Goal: Task Accomplishment & Management: Manage account settings

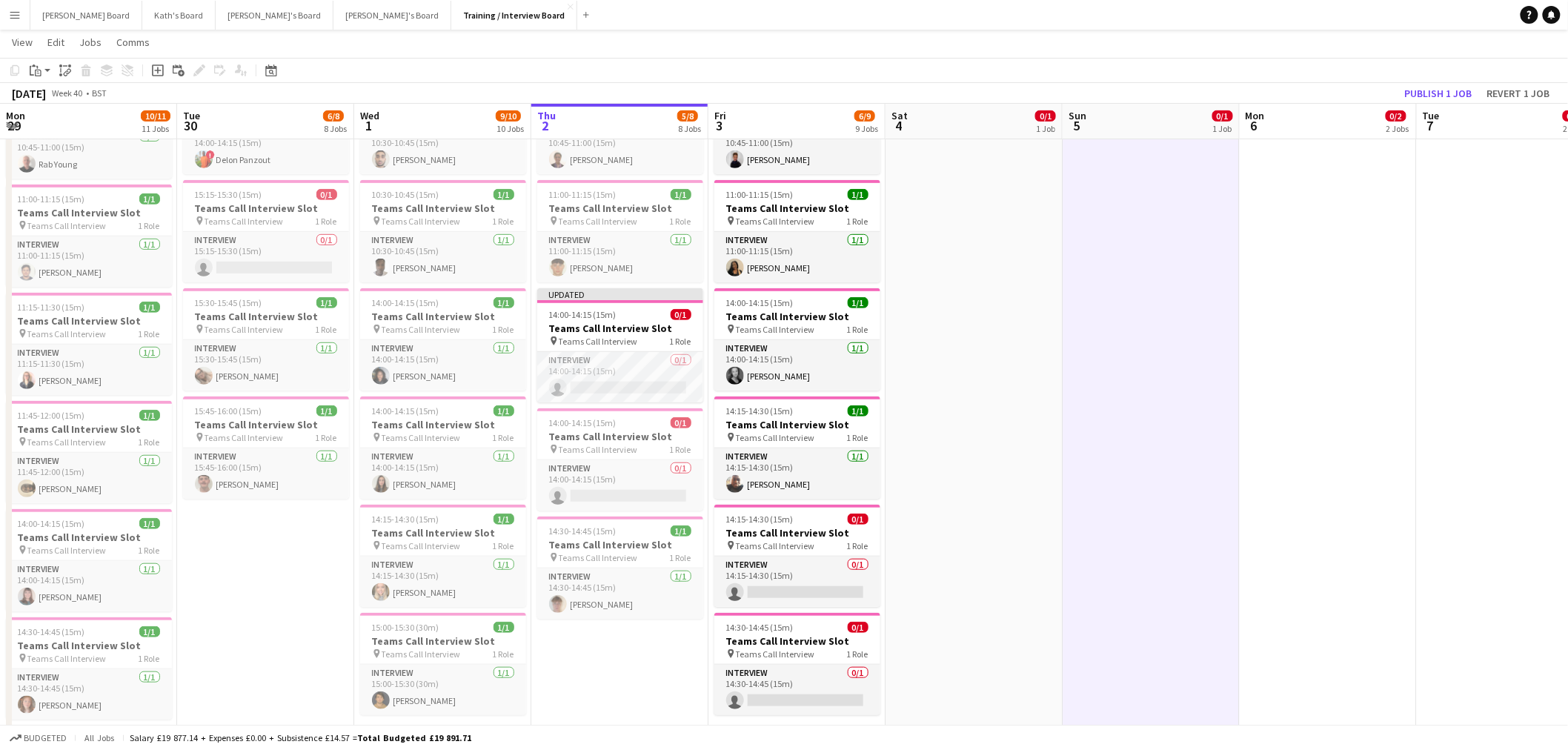
scroll to position [0, 354]
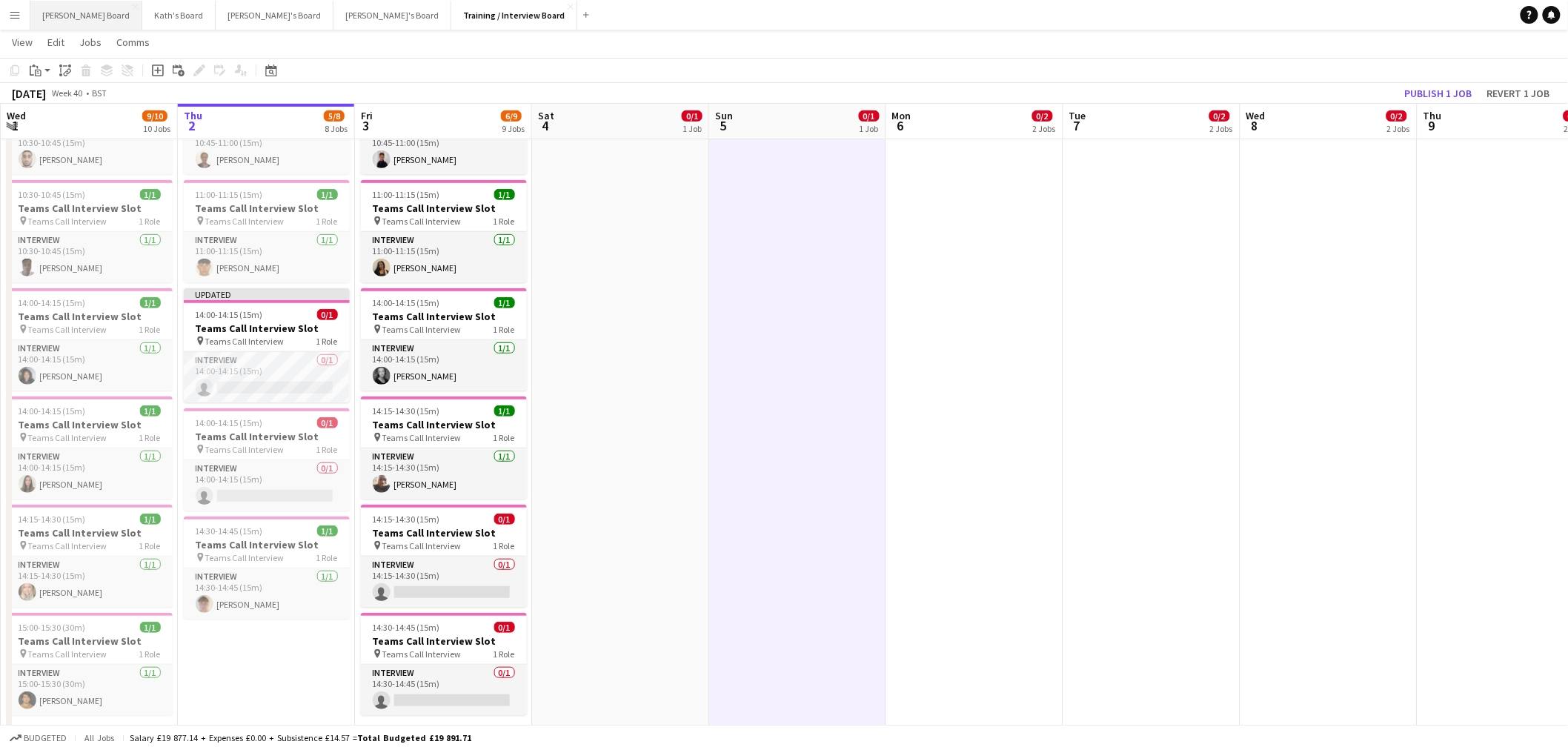
click at [57, 1] on button "[PERSON_NAME] Board Close" at bounding box center [86, 15] width 112 height 29
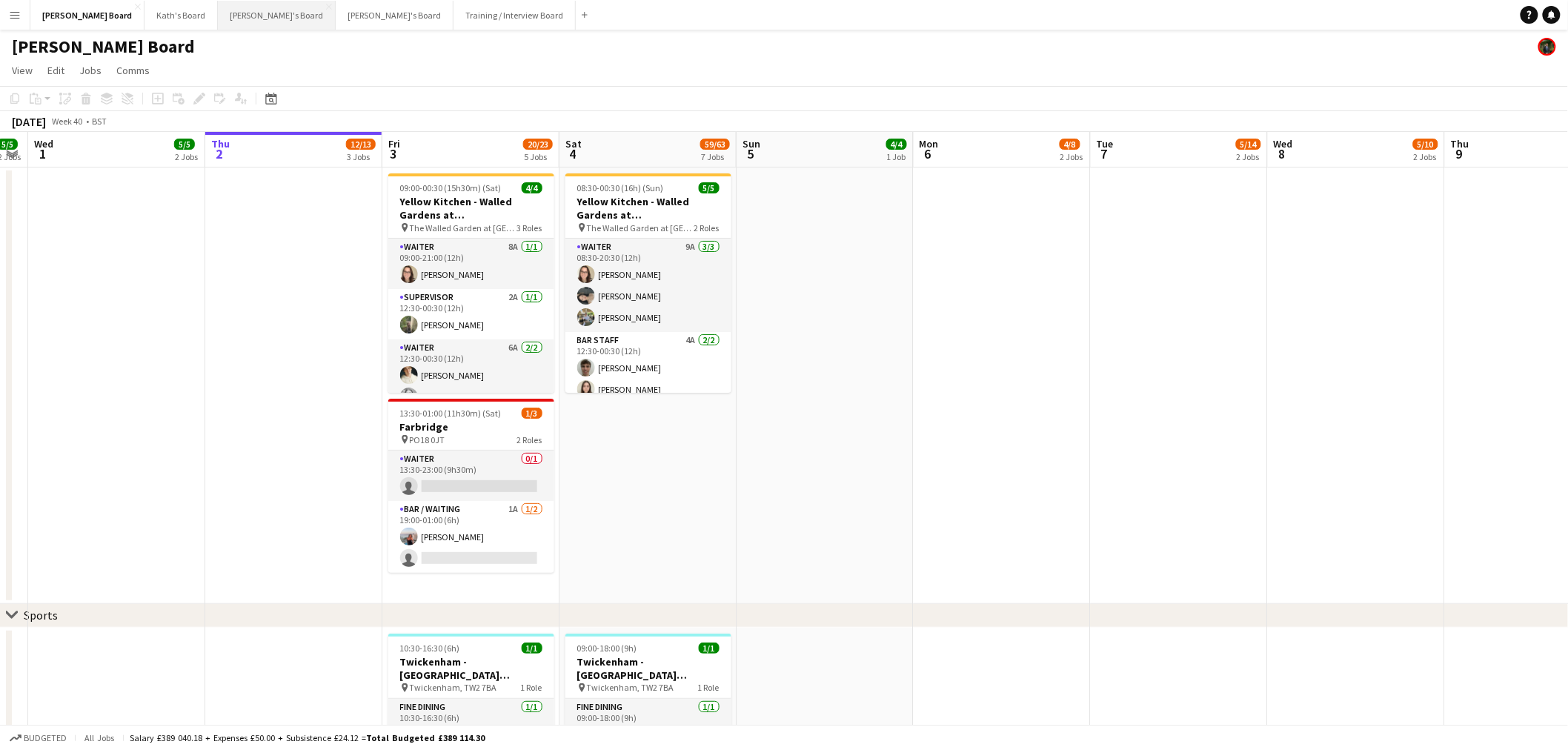
click at [218, 3] on button "[PERSON_NAME]'s Board Close" at bounding box center [277, 15] width 118 height 29
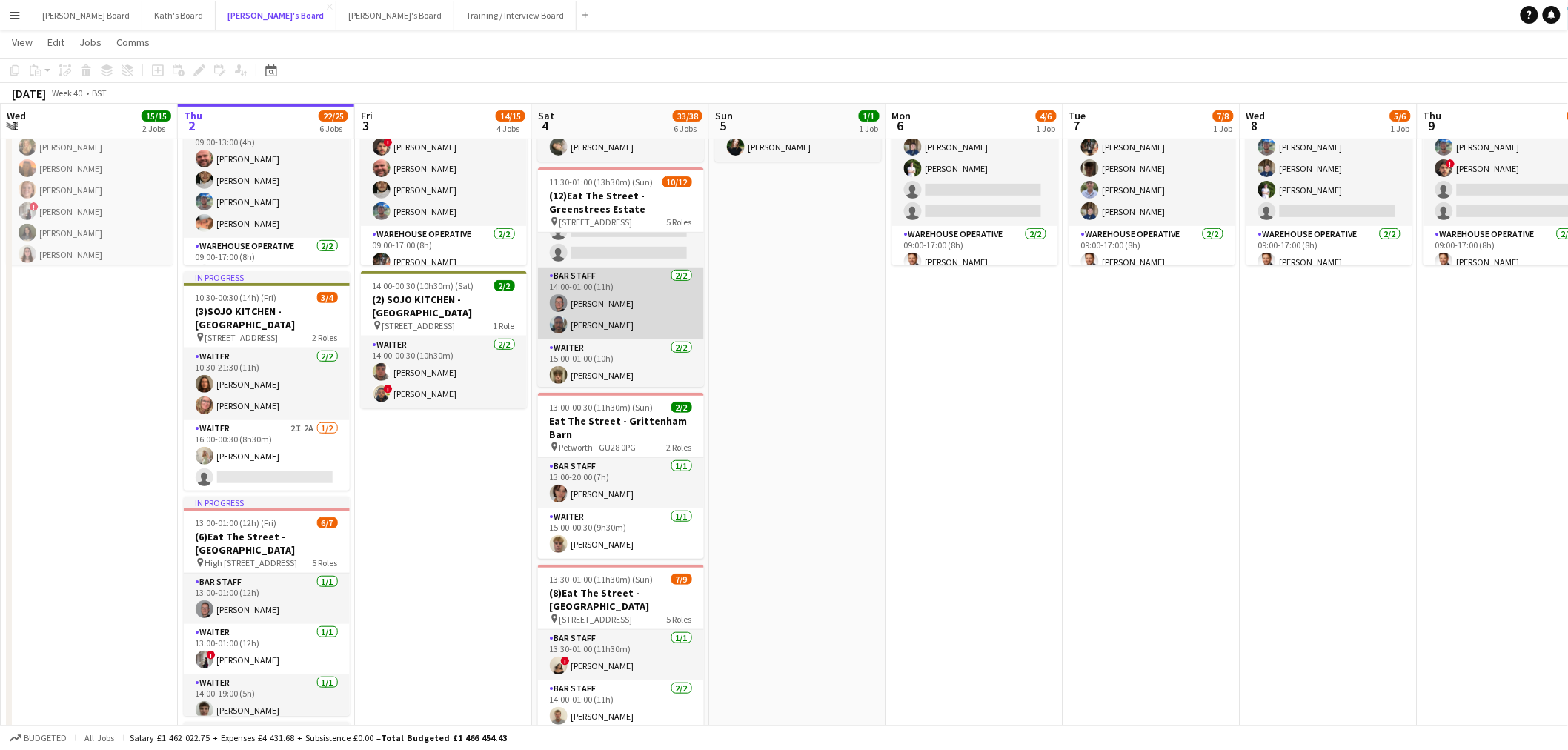
scroll to position [248, 0]
click at [628, 295] on app-card-role "BAR STAFF [DATE] 14:00-01:00 (11h) [PERSON_NAME] Salt [PERSON_NAME]" at bounding box center [620, 278] width 166 height 72
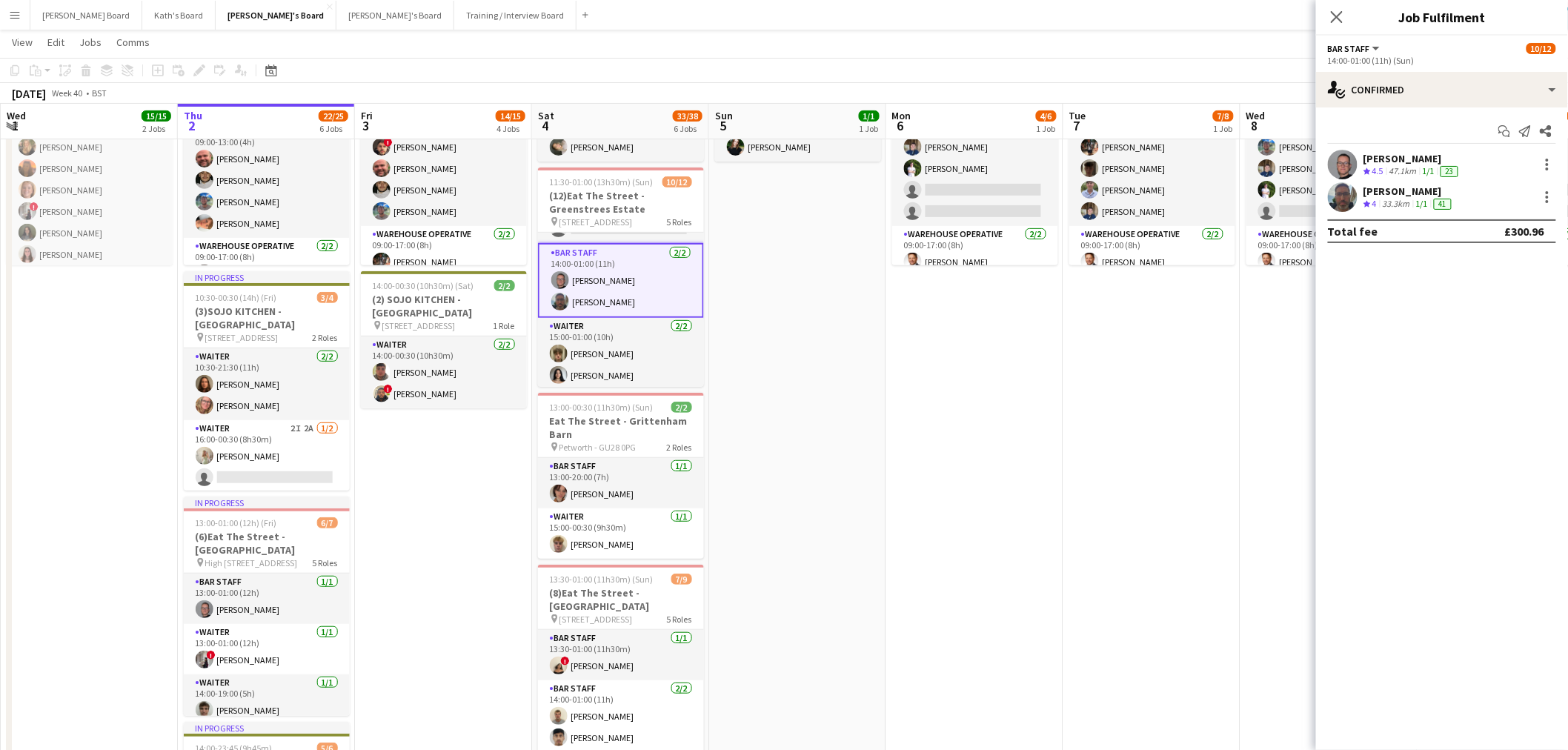
scroll to position [166, 0]
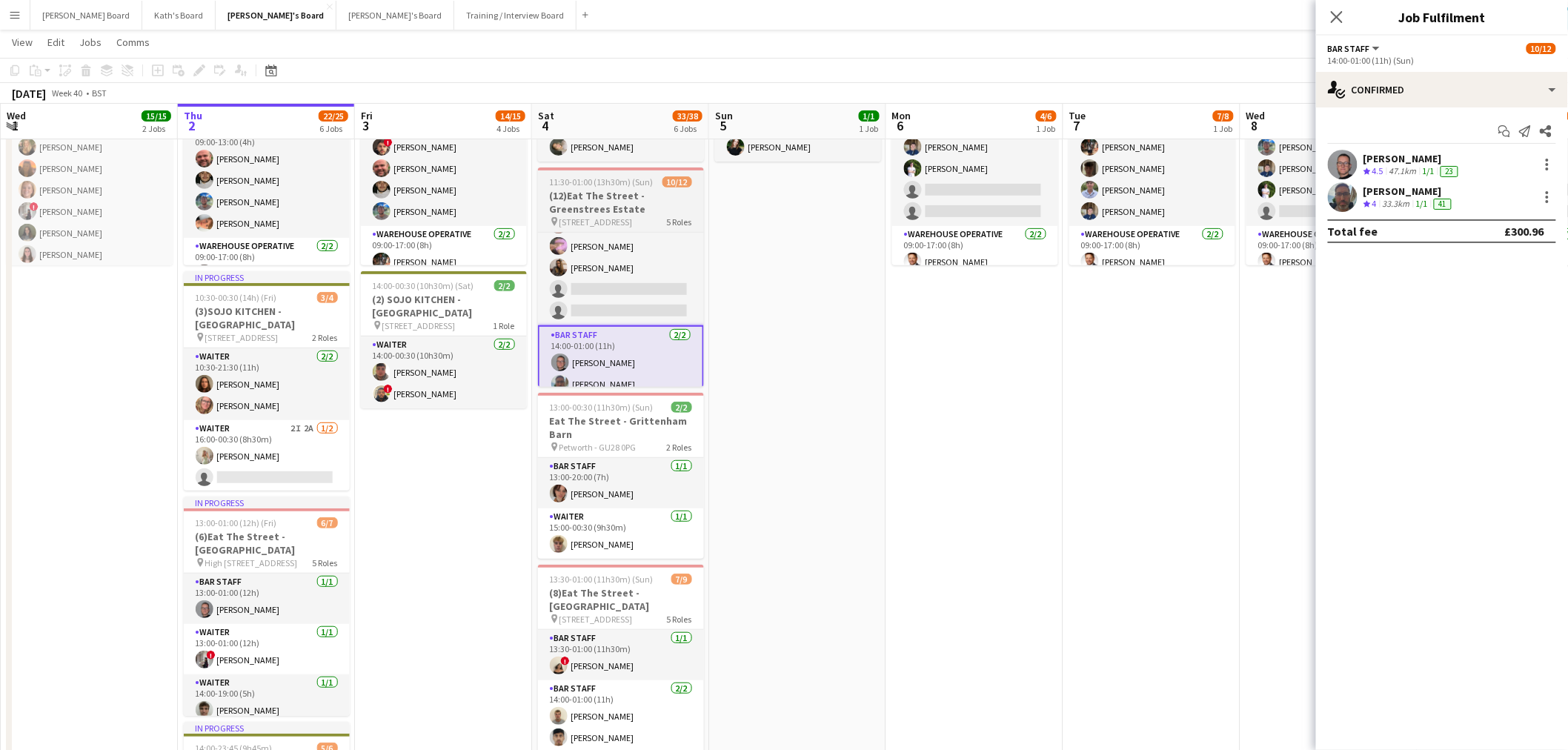
click at [603, 204] on h3 "(12)Eat The Street -Greenstrees Estate" at bounding box center [620, 202] width 166 height 27
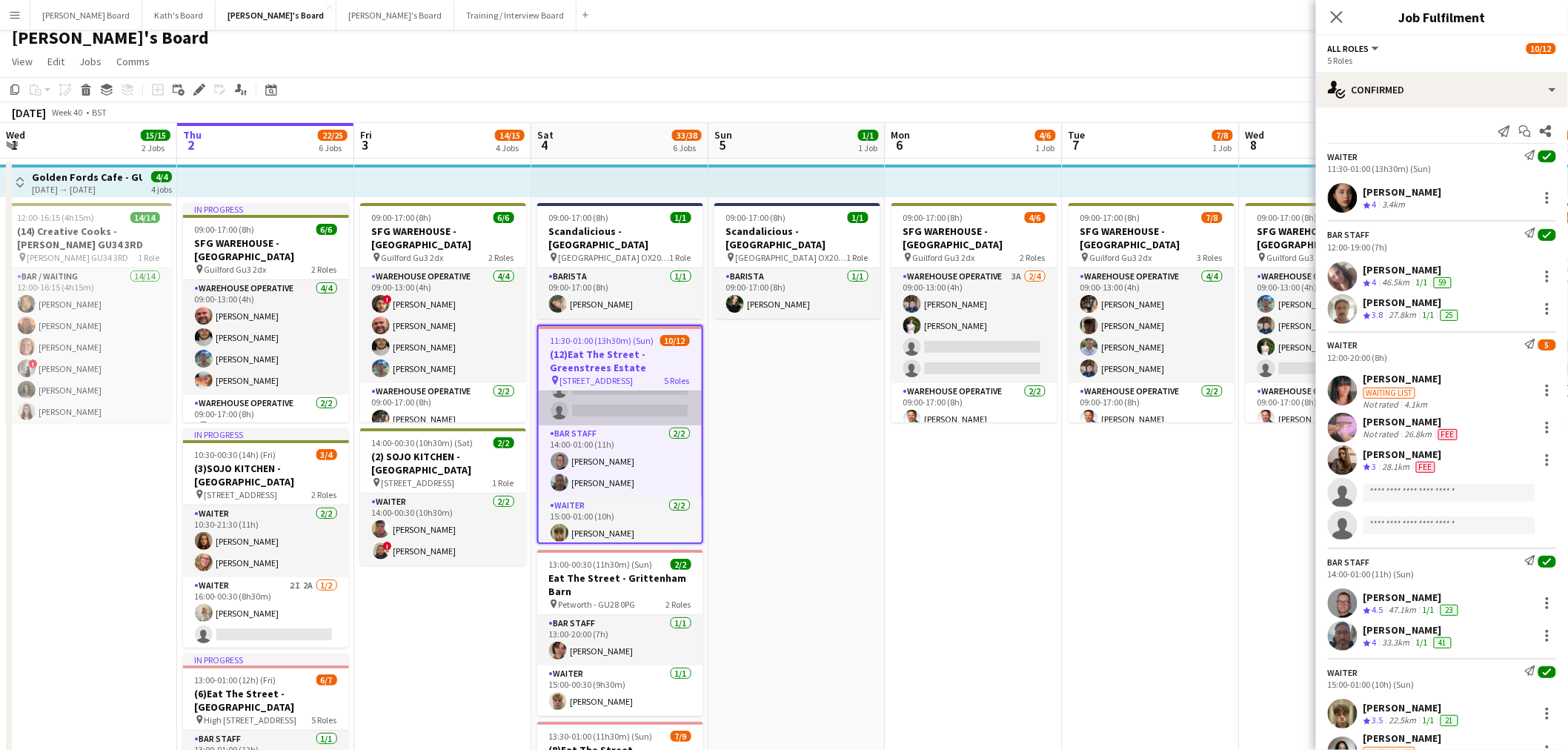
scroll to position [248, 0]
click at [1405, 403] on div "4.1km" at bounding box center [1416, 404] width 29 height 12
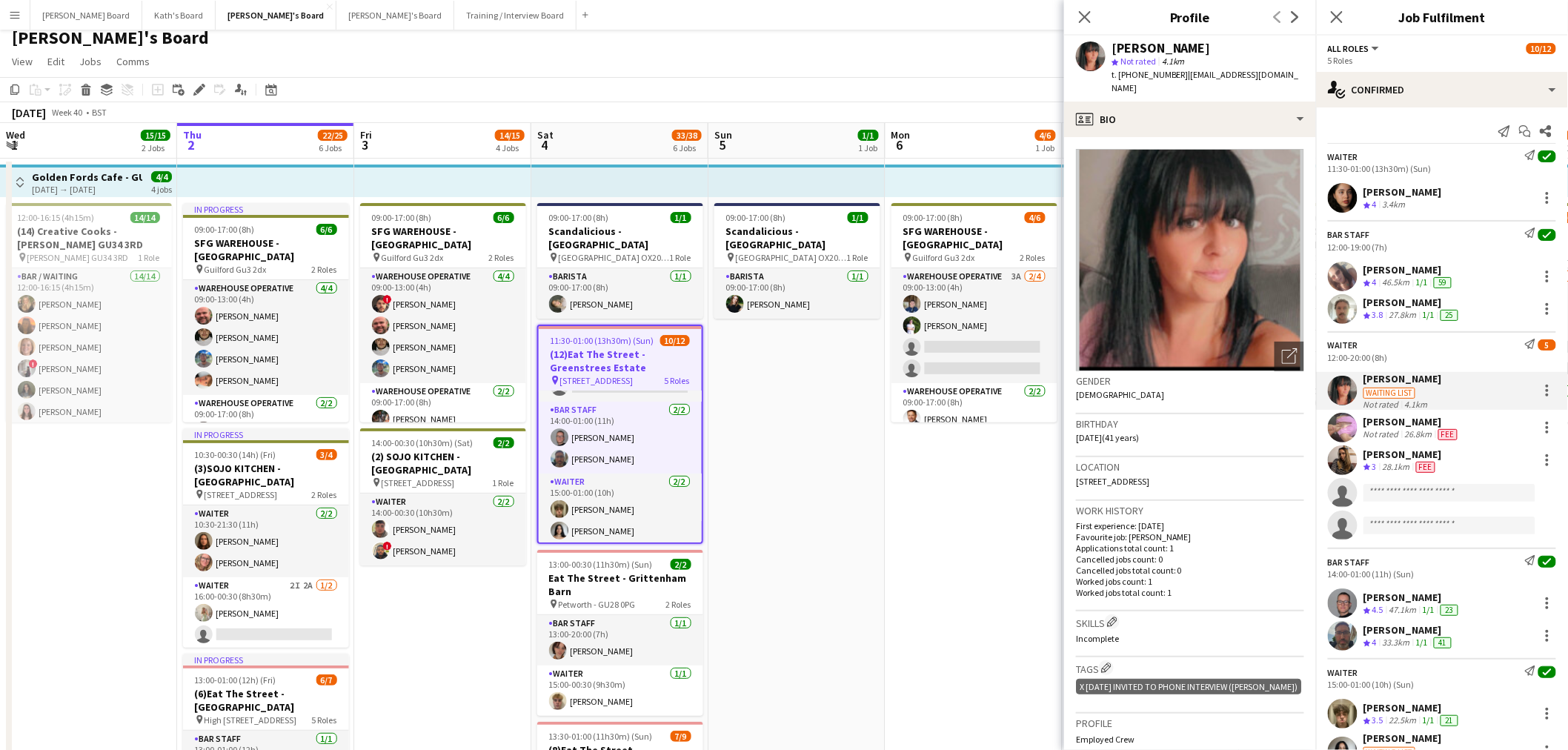
click at [891, 129] on span "Mon" at bounding box center [901, 135] width 20 height 13
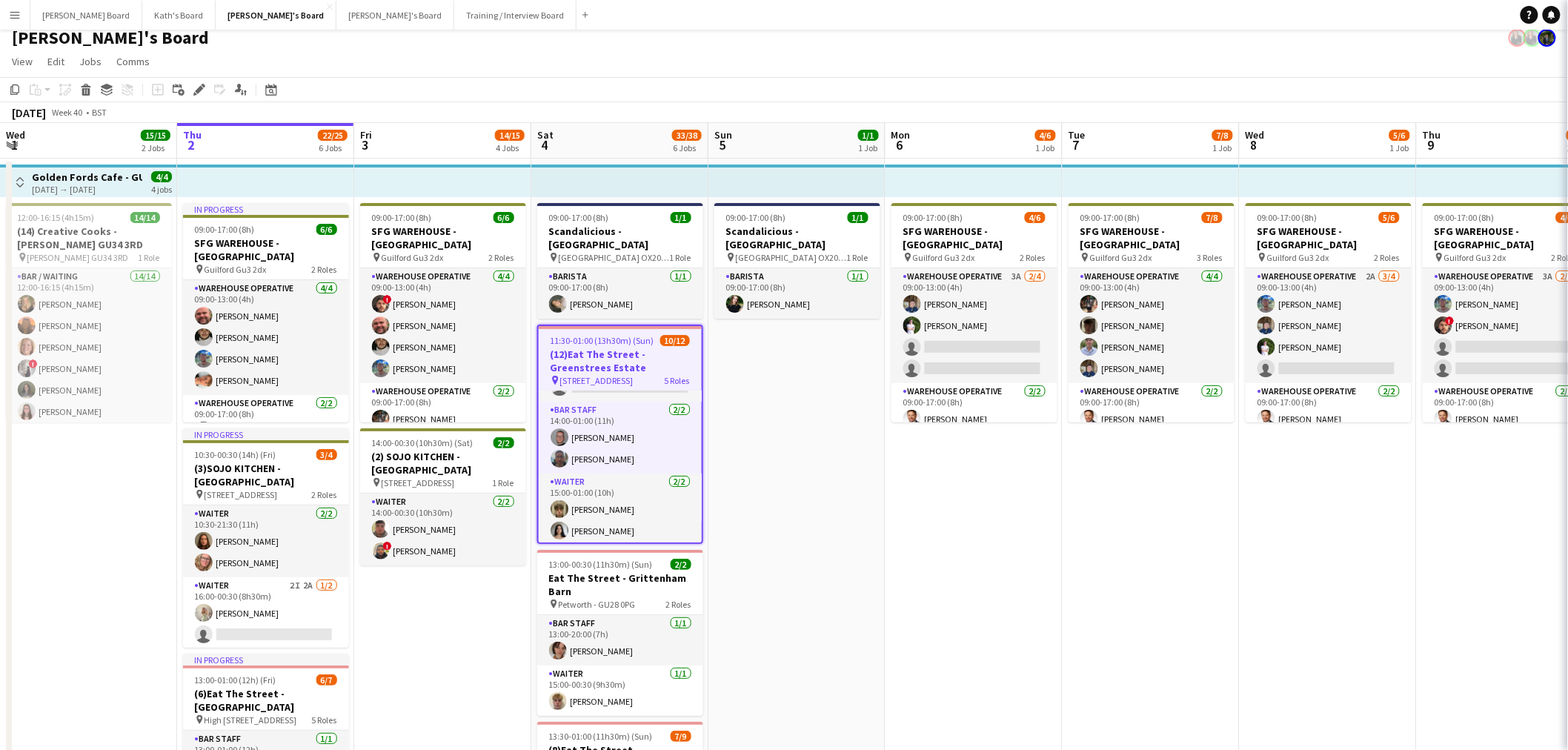
scroll to position [0, 354]
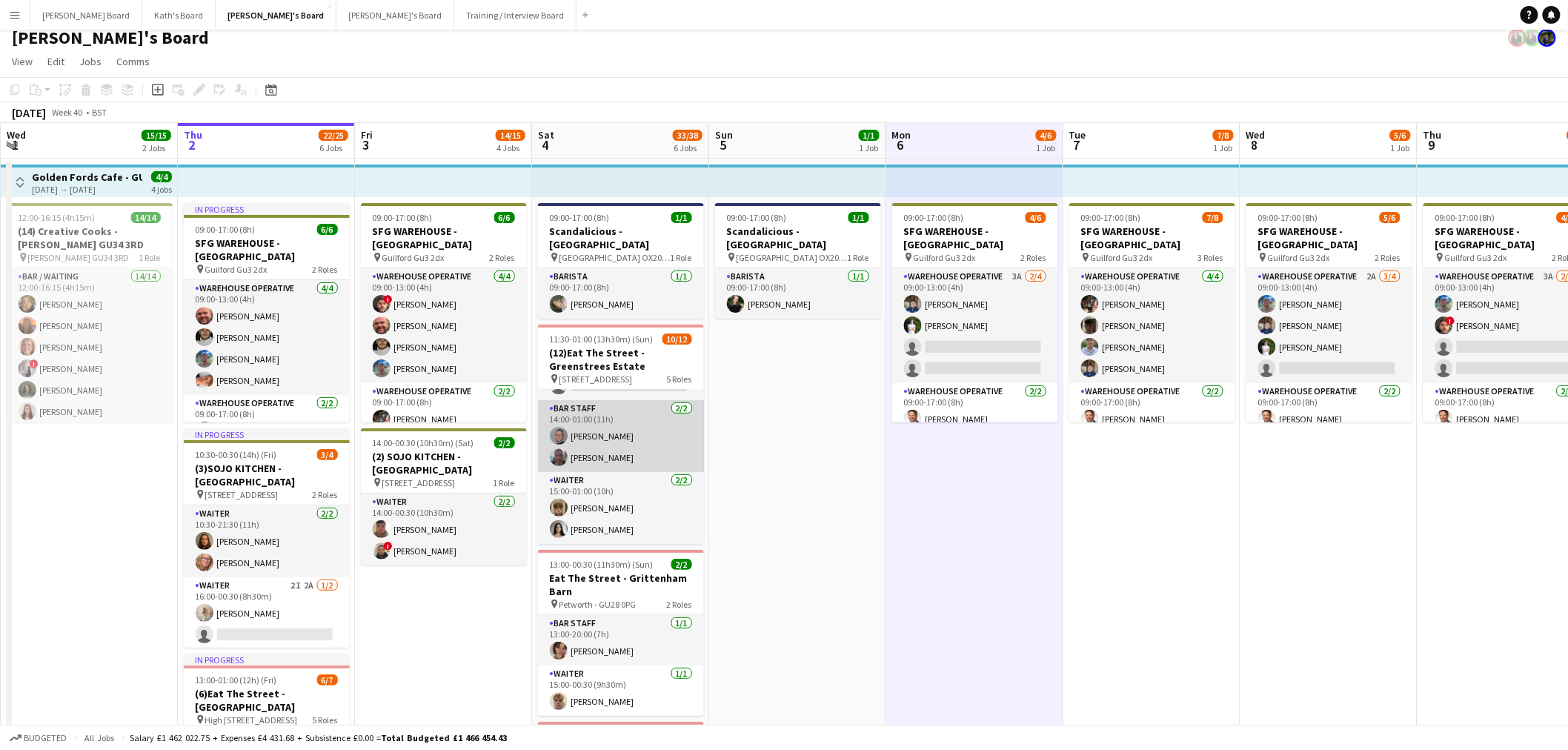
click at [636, 464] on app-card-role "BAR STAFF [DATE] 14:00-01:00 (11h) [PERSON_NAME] Salt [PERSON_NAME]" at bounding box center [620, 435] width 166 height 72
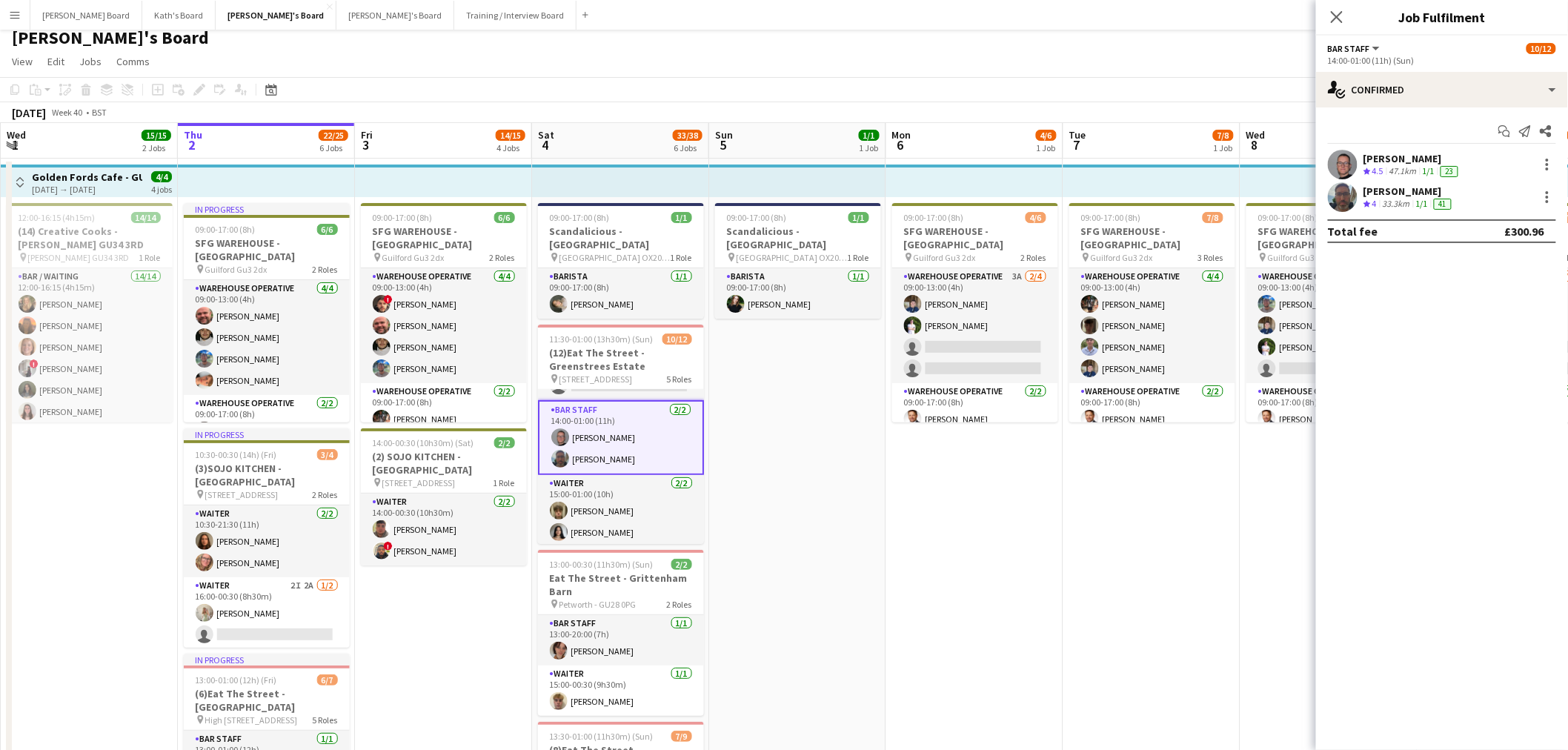
click at [1398, 198] on div "33.3km" at bounding box center [1396, 204] width 34 height 12
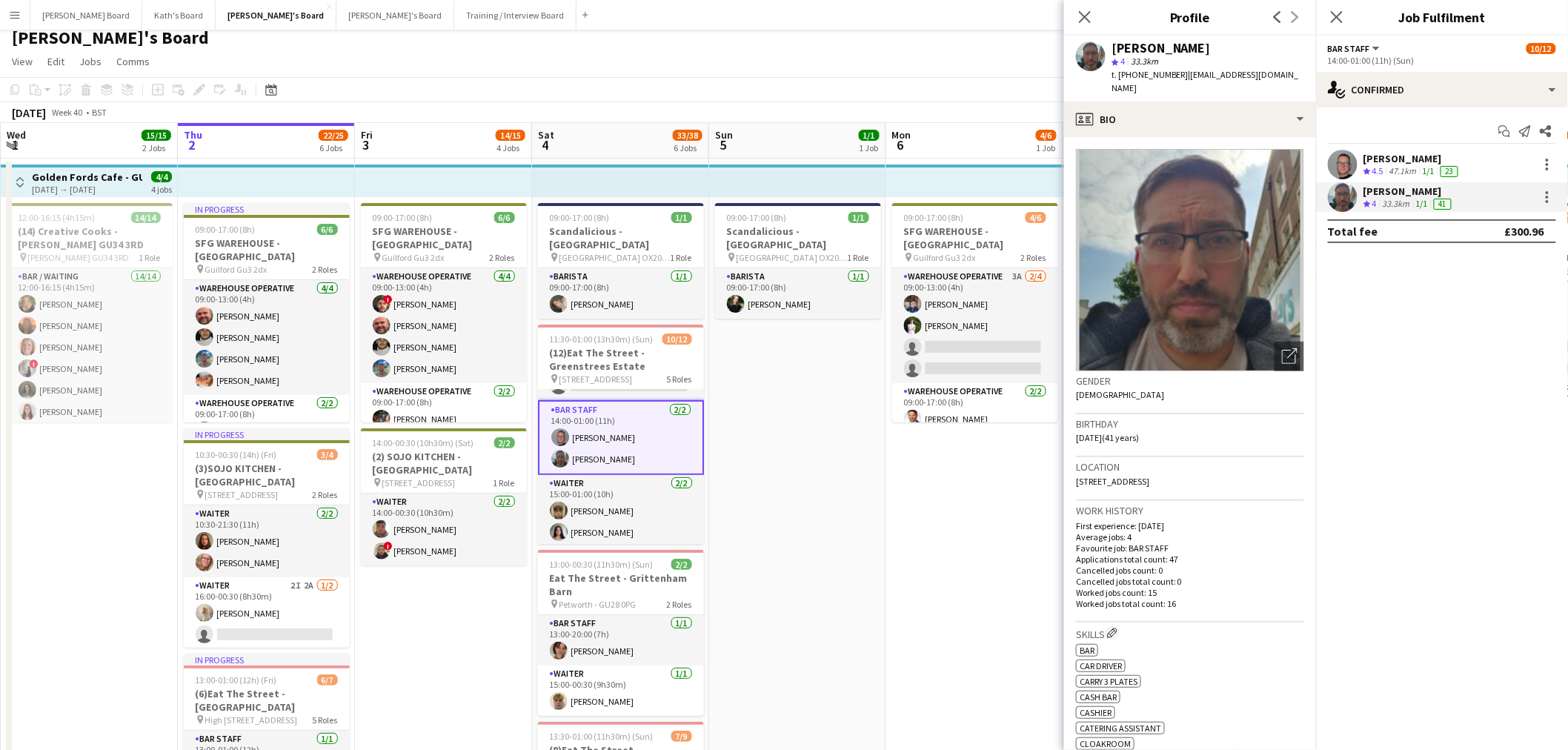
click at [1406, 160] on div "[PERSON_NAME]" at bounding box center [1412, 158] width 98 height 13
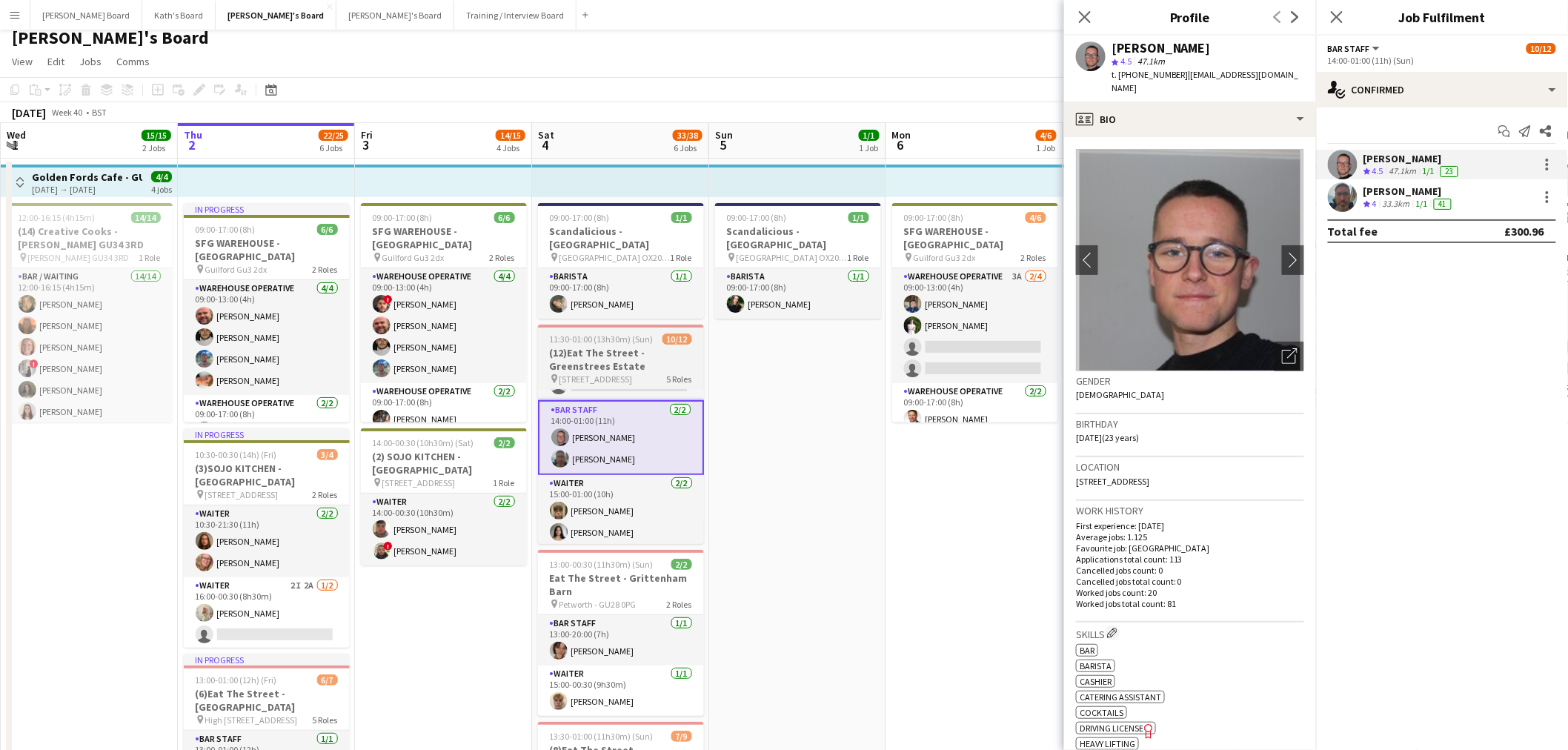
click at [656, 368] on h3 "(12)Eat The Street -Greenstrees Estate" at bounding box center [620, 359] width 166 height 27
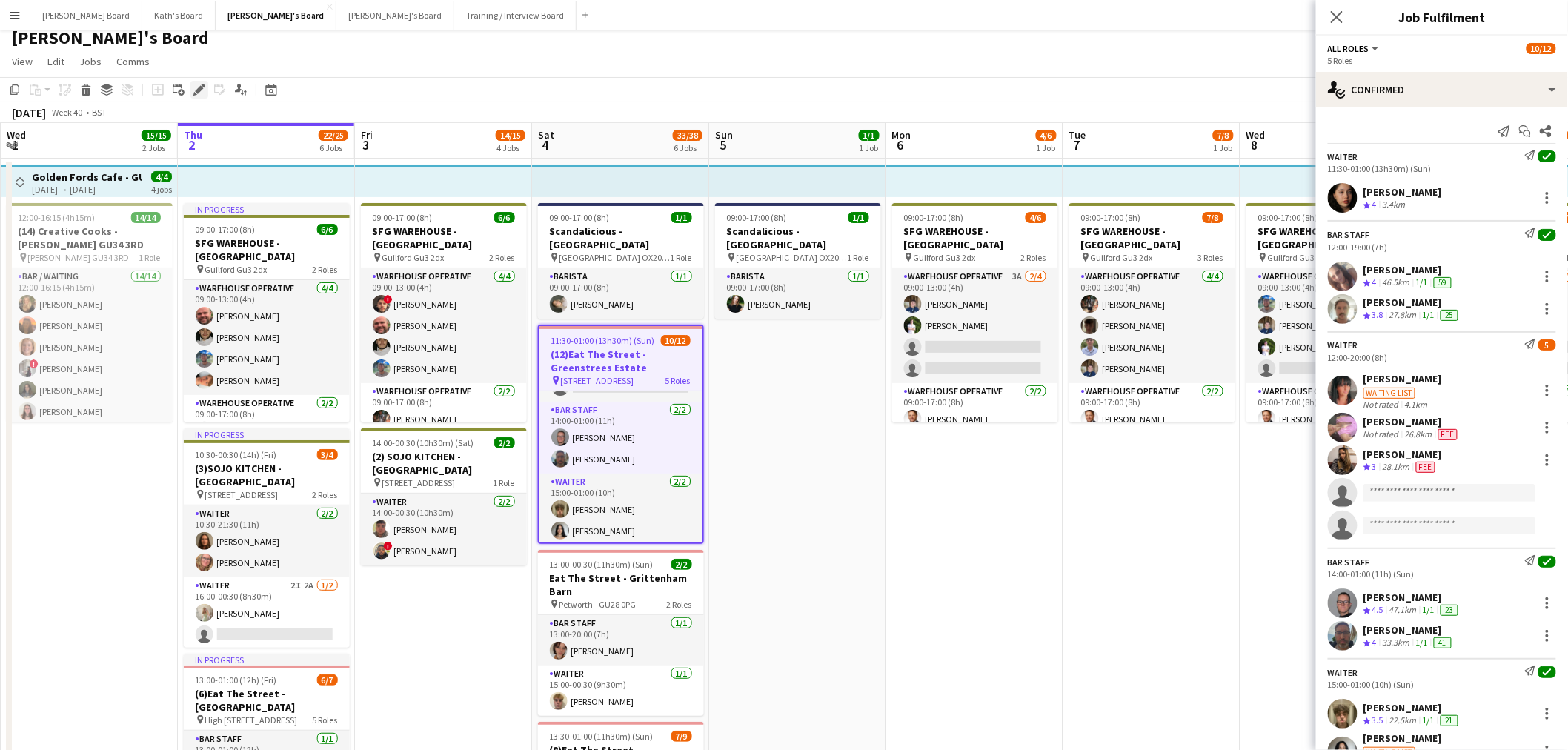
click at [196, 89] on icon at bounding box center [199, 90] width 8 height 8
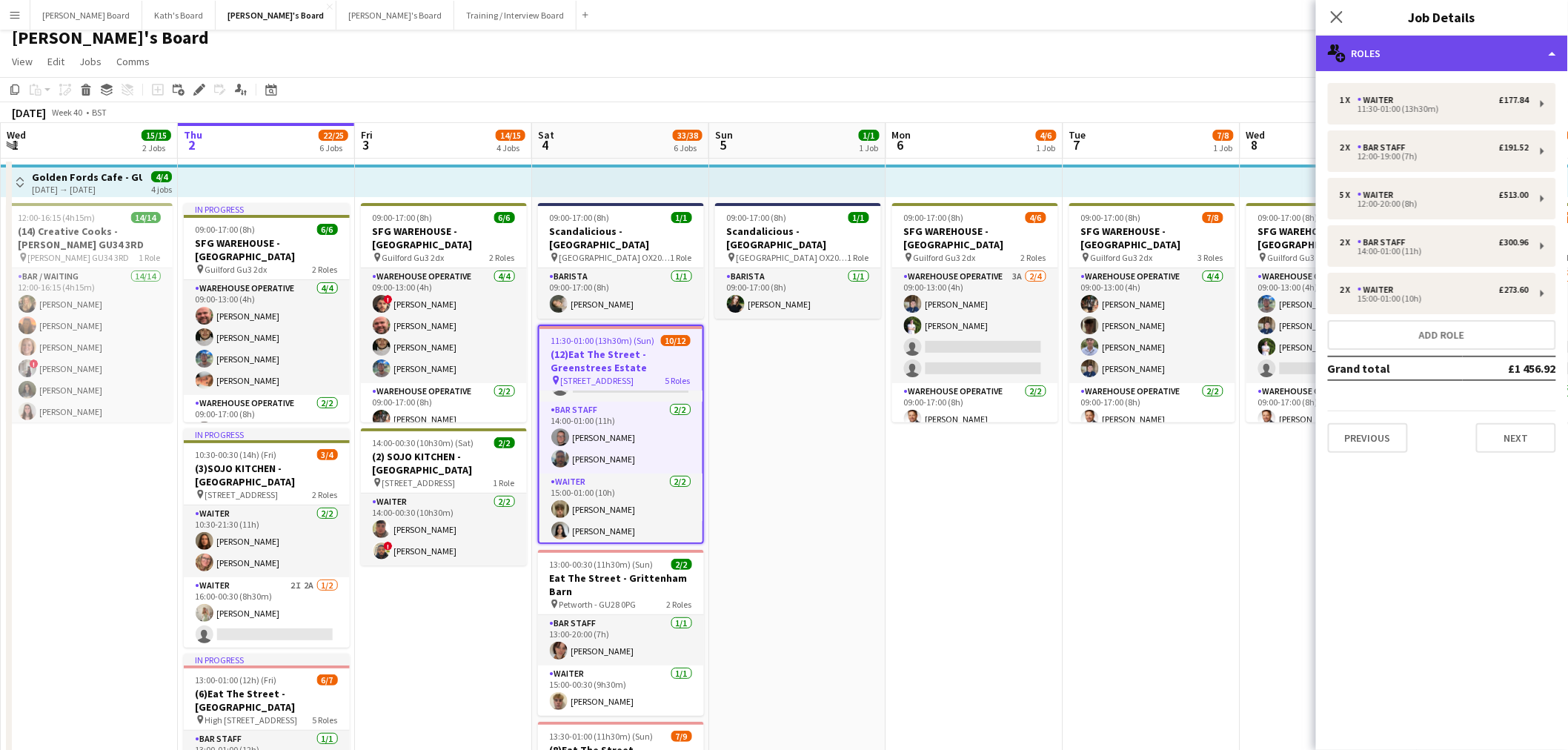
click at [1486, 58] on div "multiple-users-add Roles" at bounding box center [1441, 53] width 252 height 35
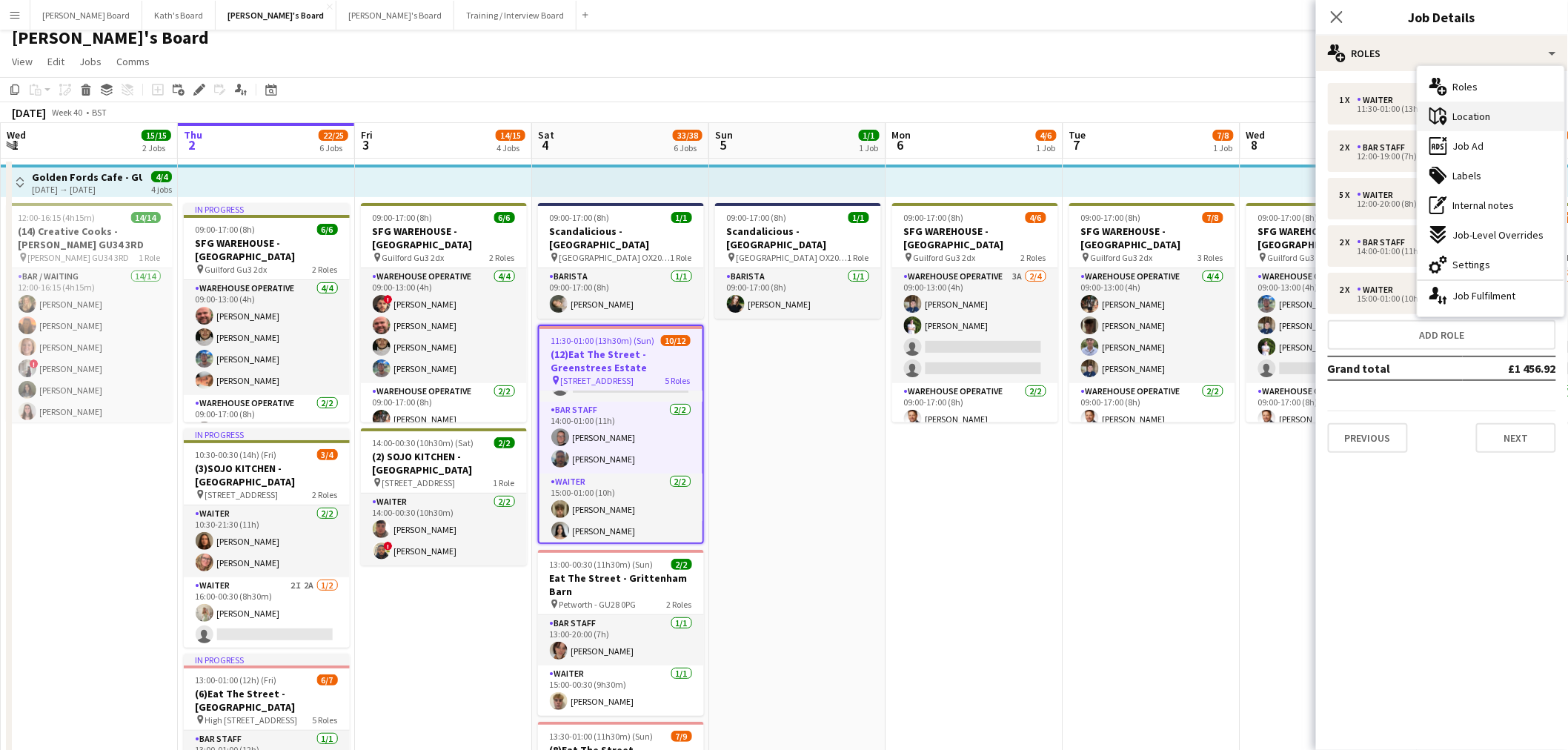
click at [1486, 120] on span "Location" at bounding box center [1471, 116] width 38 height 13
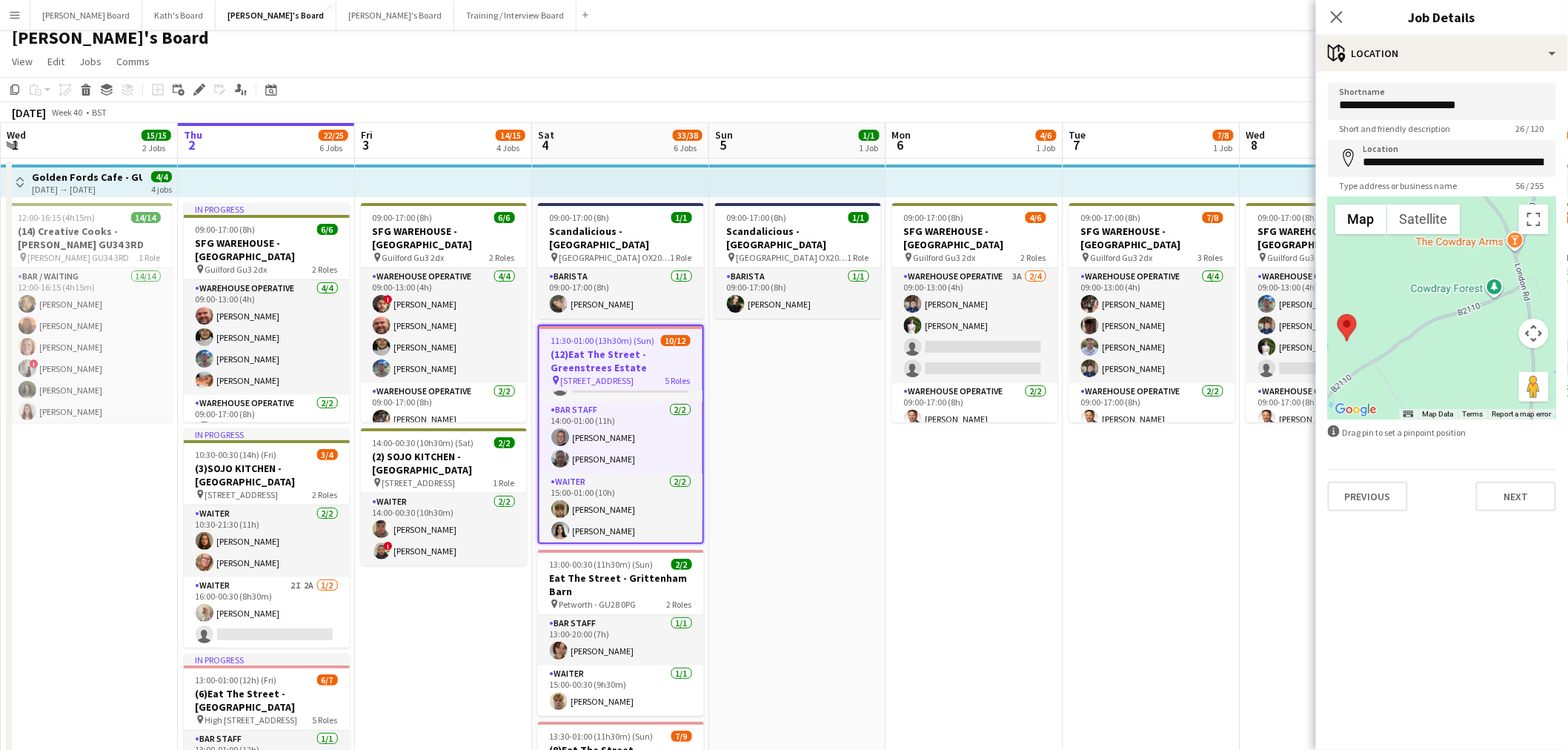
drag, startPoint x: 1490, startPoint y: 305, endPoint x: 1394, endPoint y: 340, distance: 102.2
click at [1394, 340] on div at bounding box center [1441, 308] width 228 height 223
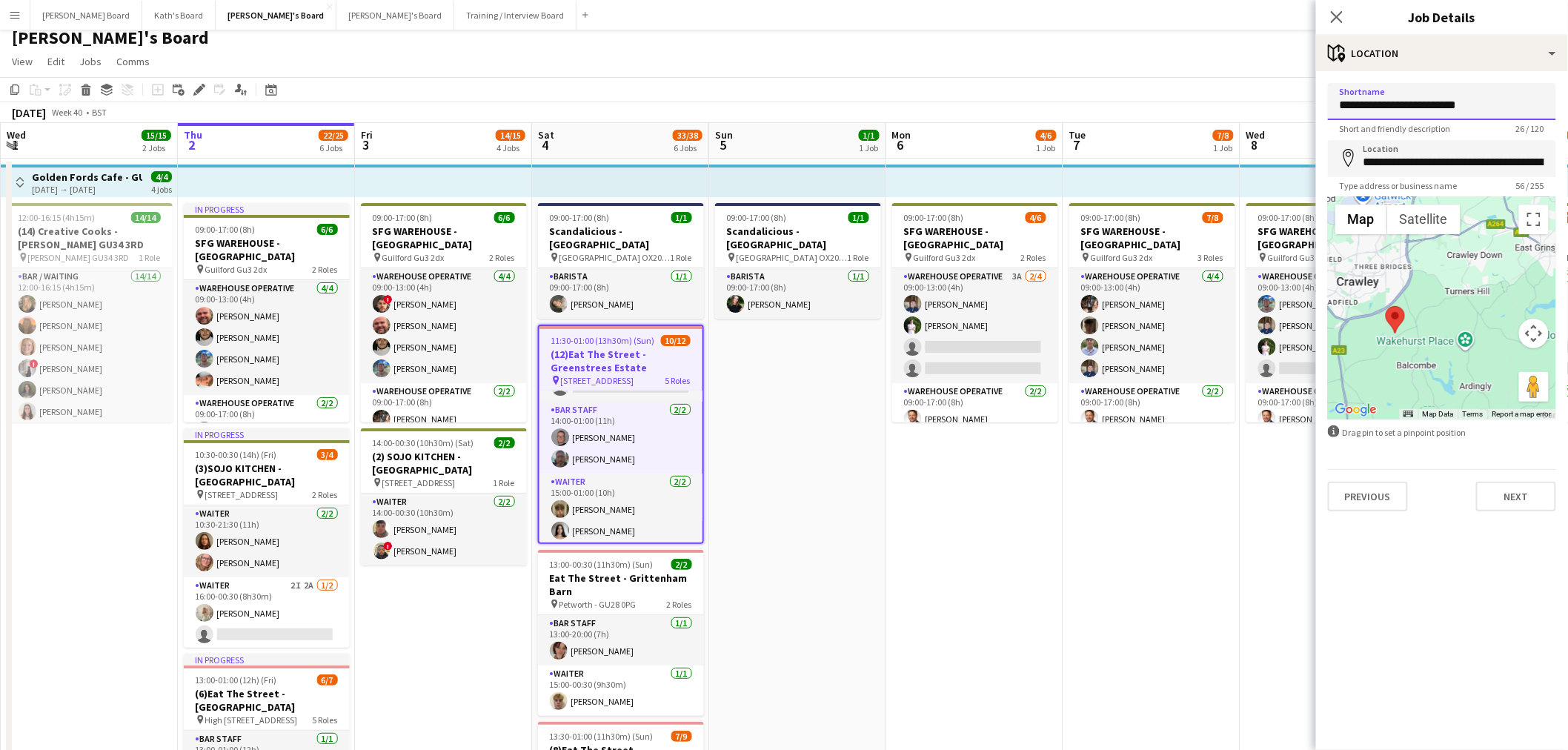
drag, startPoint x: 1480, startPoint y: 106, endPoint x: 1431, endPoint y: 108, distance: 49.0
click at [1431, 108] on input "**********" at bounding box center [1441, 102] width 228 height 37
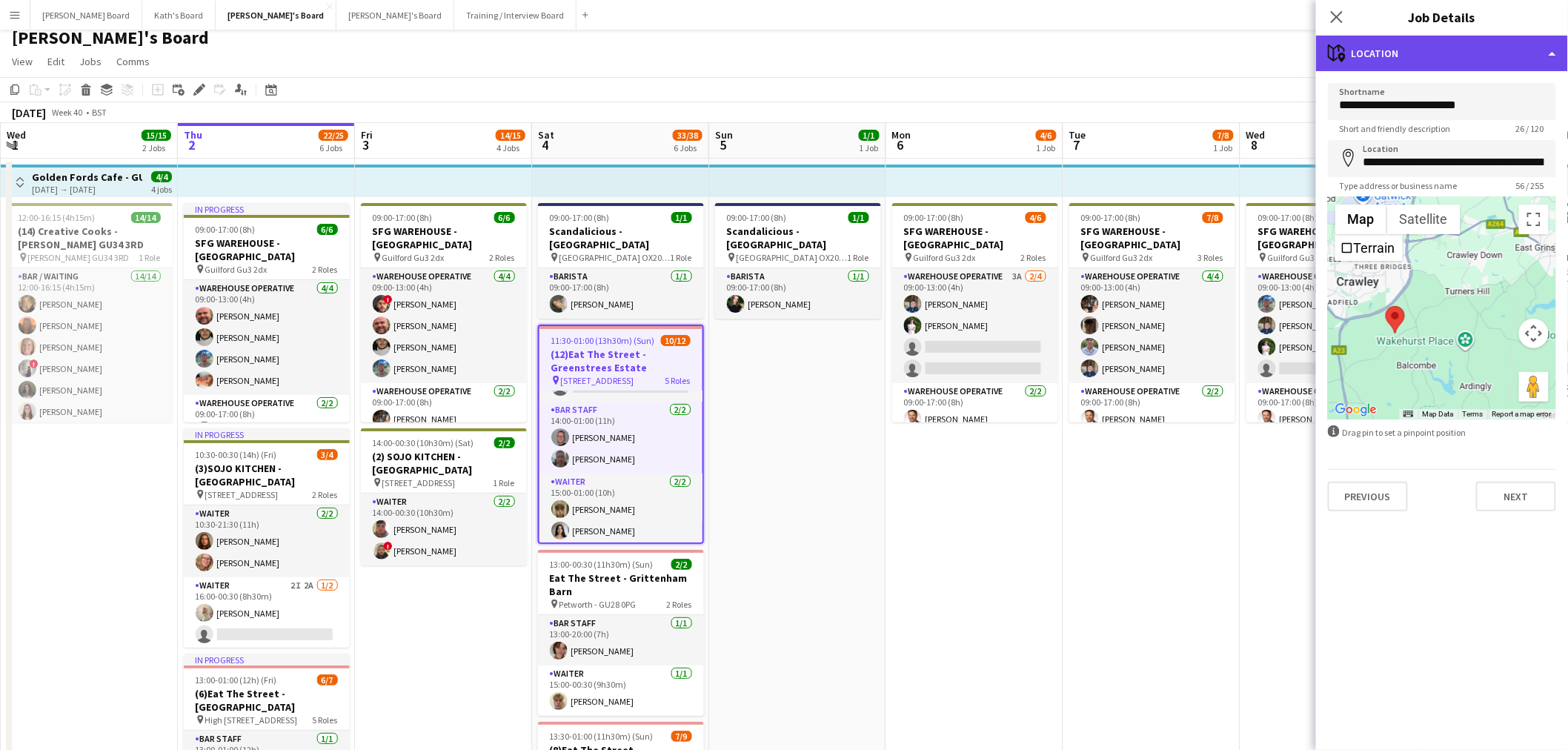
click at [1414, 57] on div "maps-pin-1 Location" at bounding box center [1441, 53] width 252 height 35
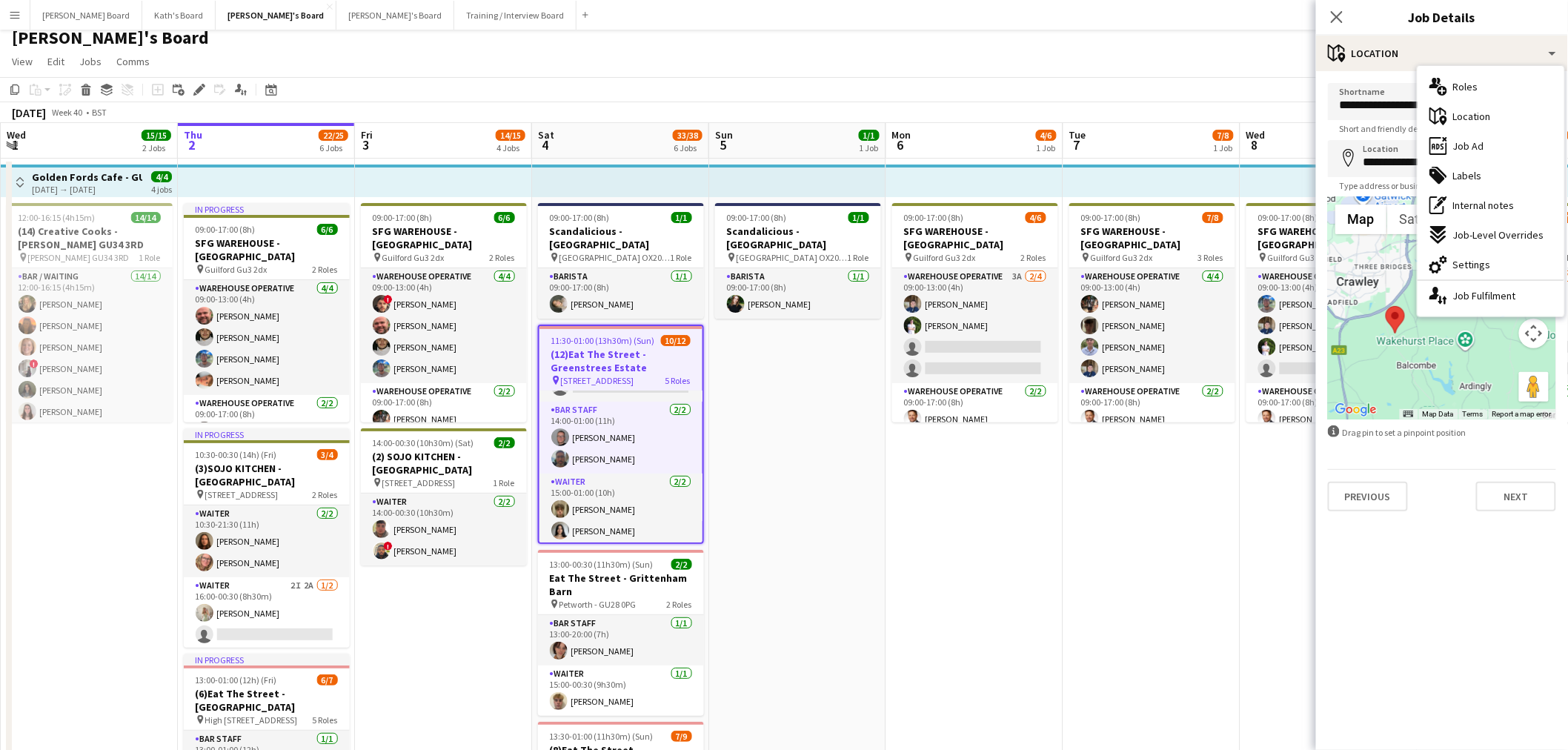
click at [827, 450] on app-date-cell "09:00-17:00 (8h) 1/1 Scandalicious - Blenheim Palace pin Blenheim Palace OX20 1…" at bounding box center [798, 710] width 177 height 1104
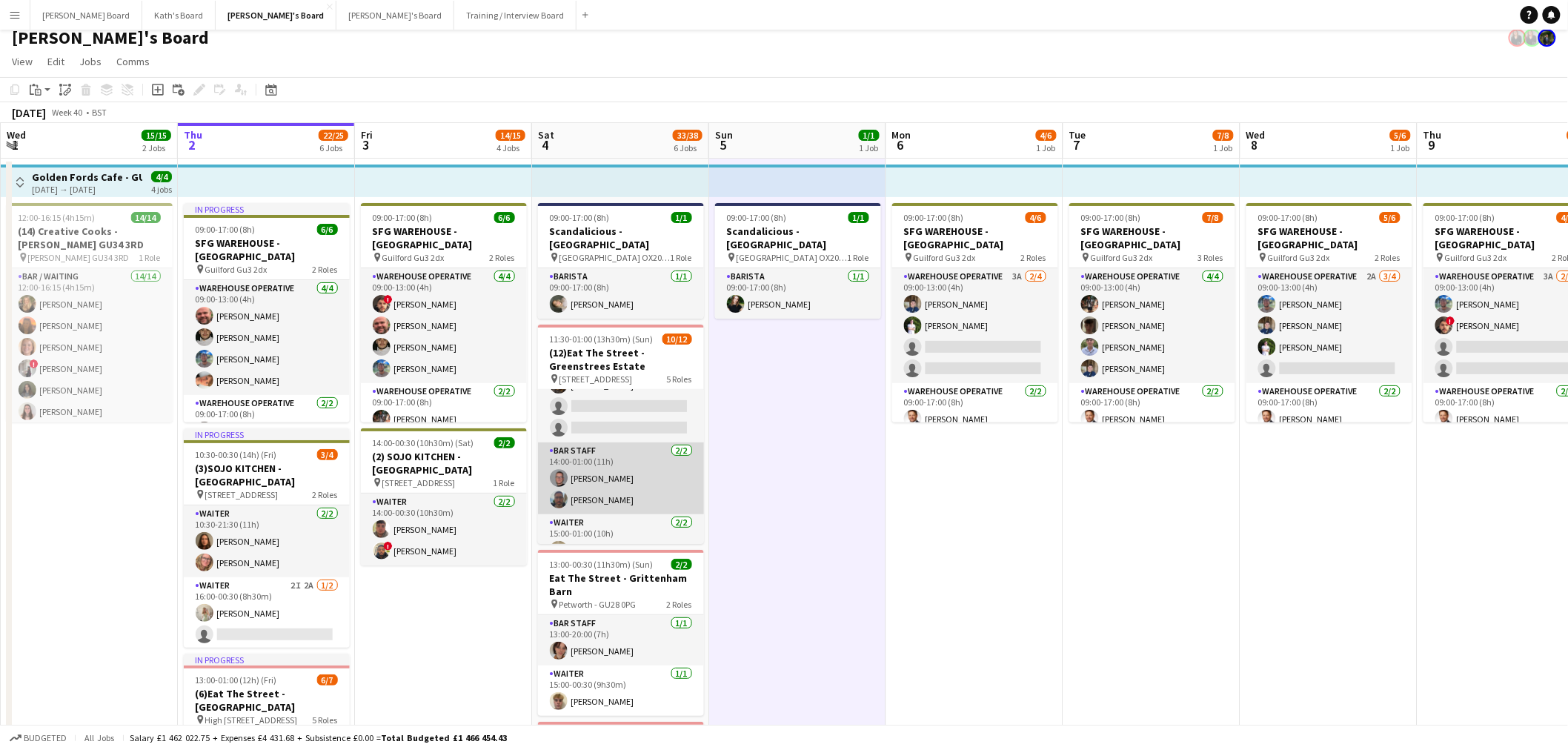
scroll to position [248, 0]
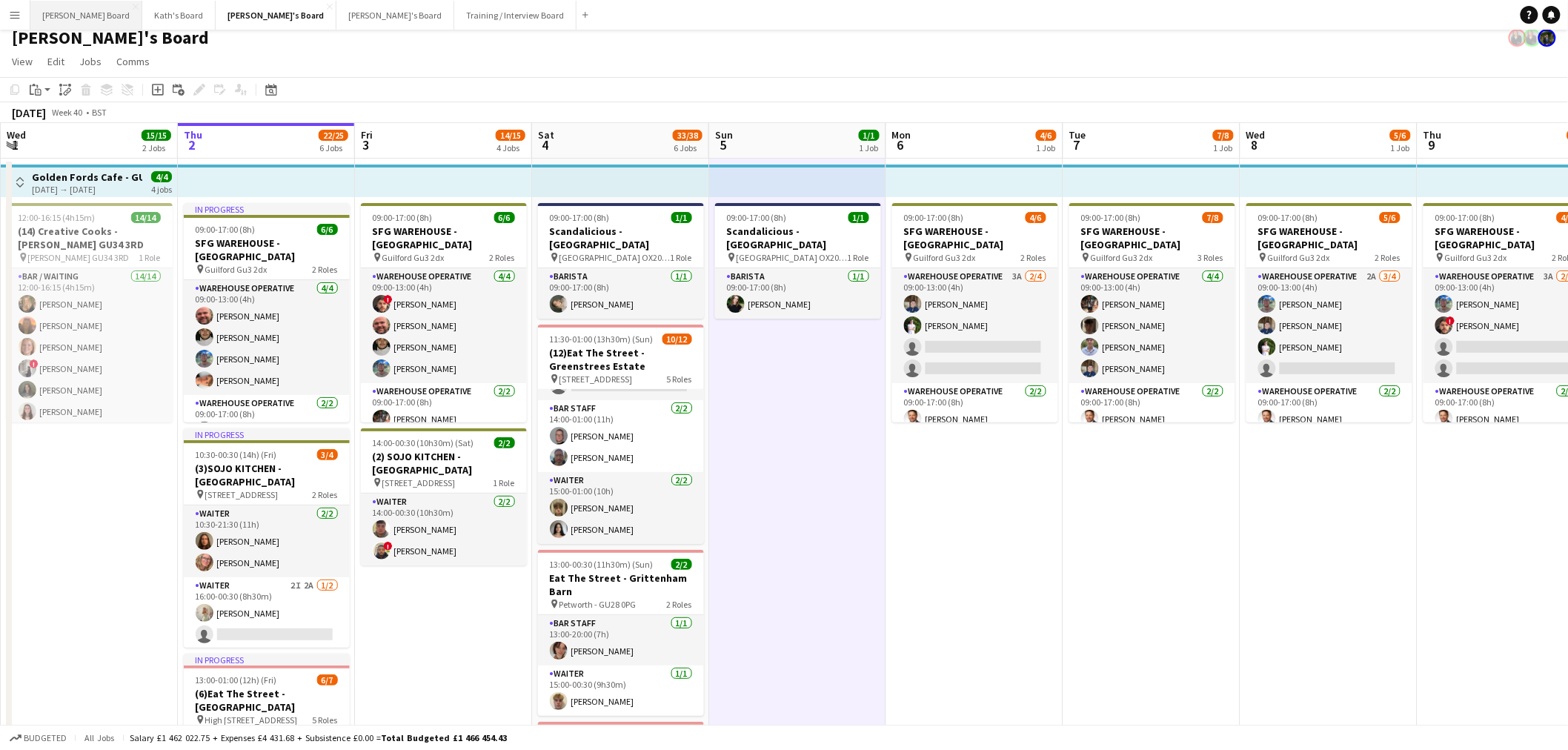
click at [92, 22] on button "Dean's Board Close" at bounding box center [86, 15] width 112 height 29
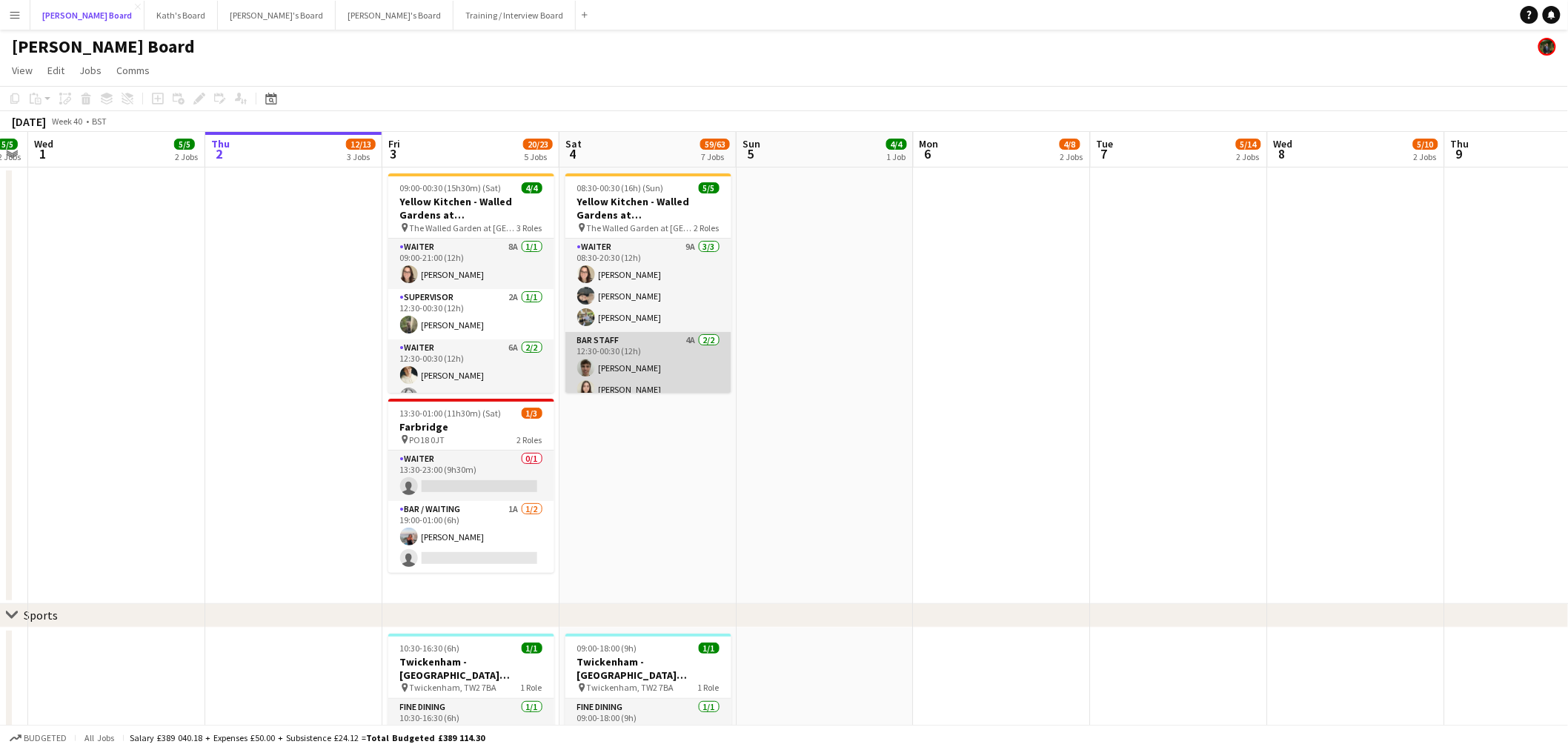
scroll to position [12, 0]
click at [647, 378] on app-card-role "BAR STAFF 4A 2/2 12:30-00:30 (12h) Joseph Field Hannah Williams" at bounding box center [648, 356] width 166 height 72
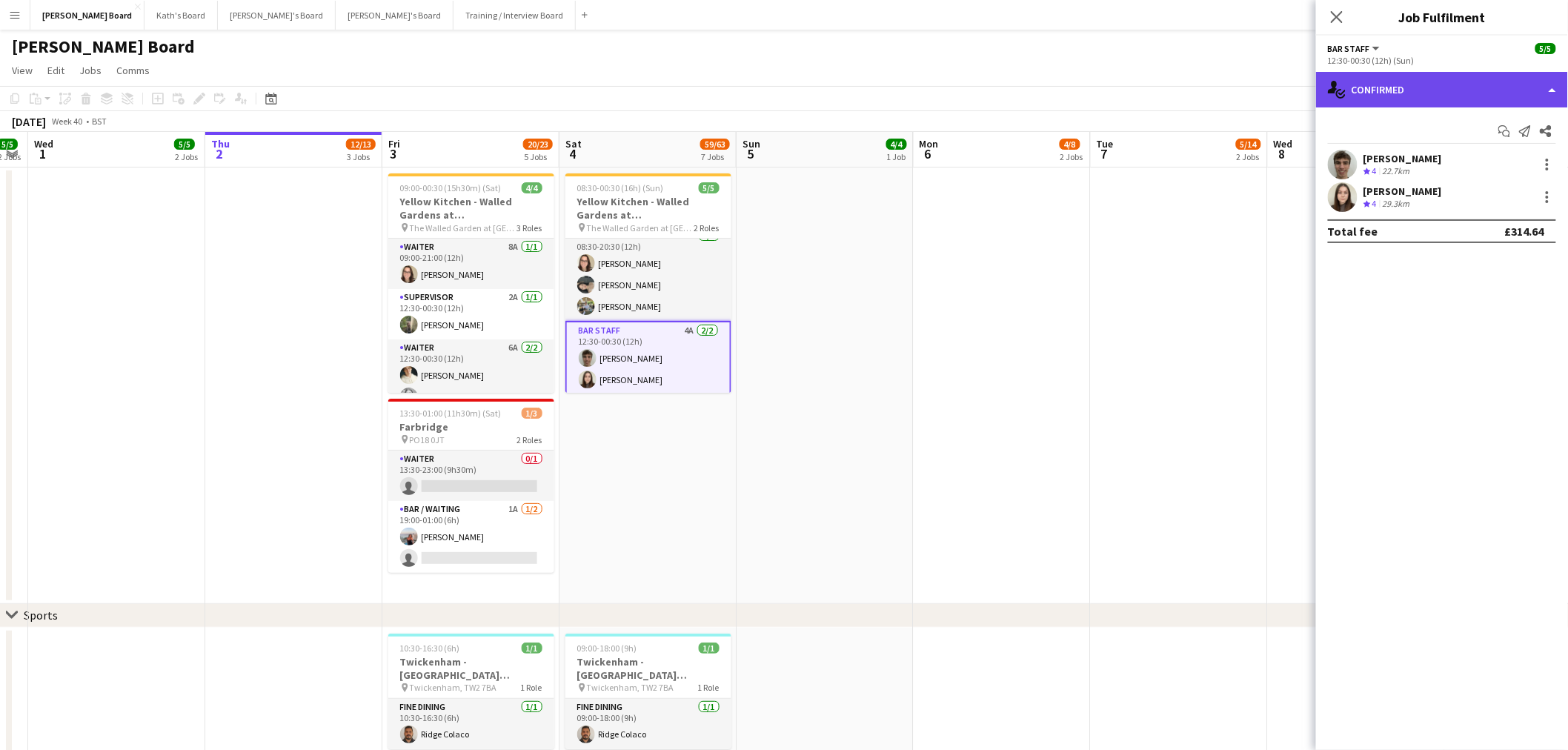
click at [1447, 104] on div "single-neutral-actions-check-2 Confirmed" at bounding box center [1441, 90] width 252 height 35
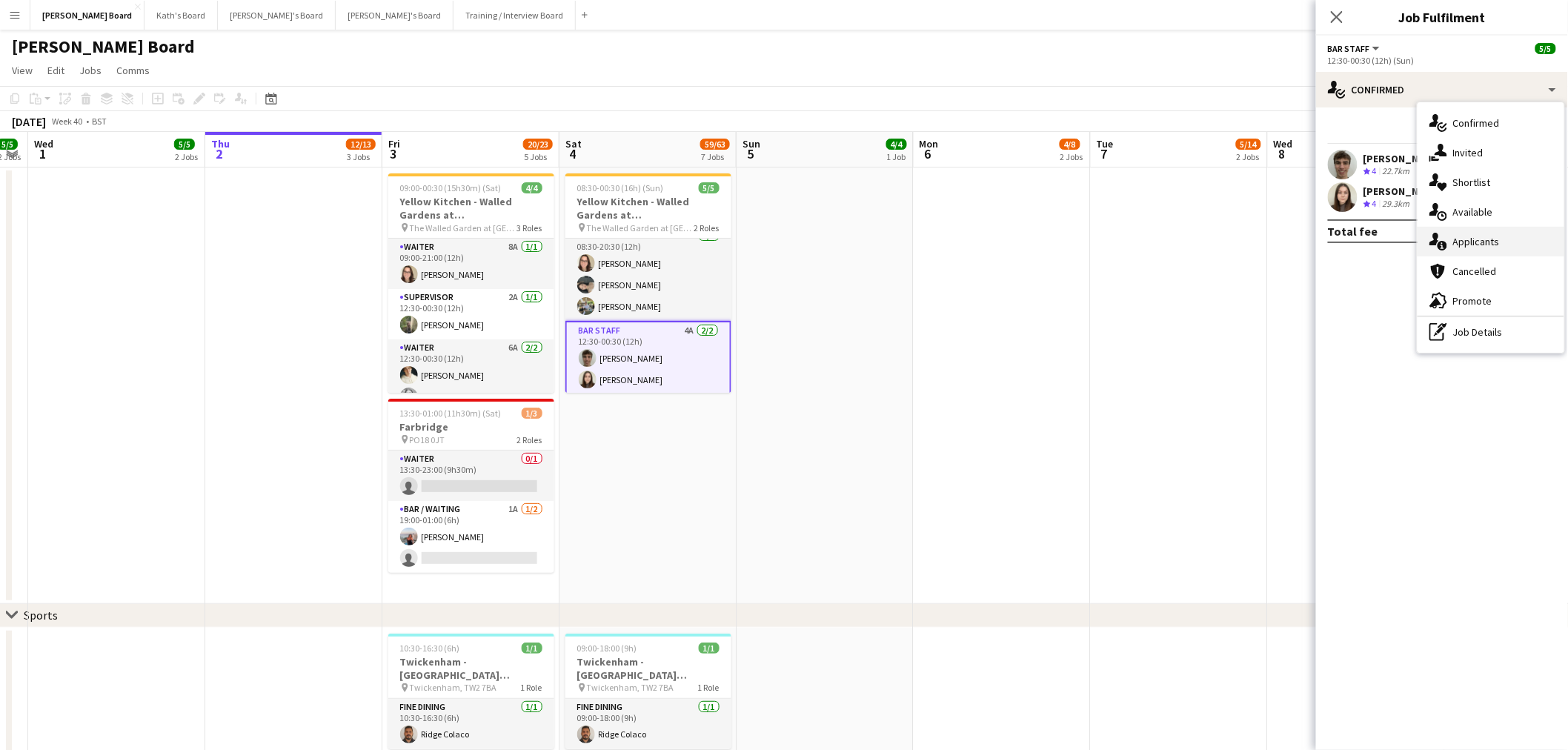
click at [1493, 236] on span "Applicants" at bounding box center [1476, 241] width 47 height 13
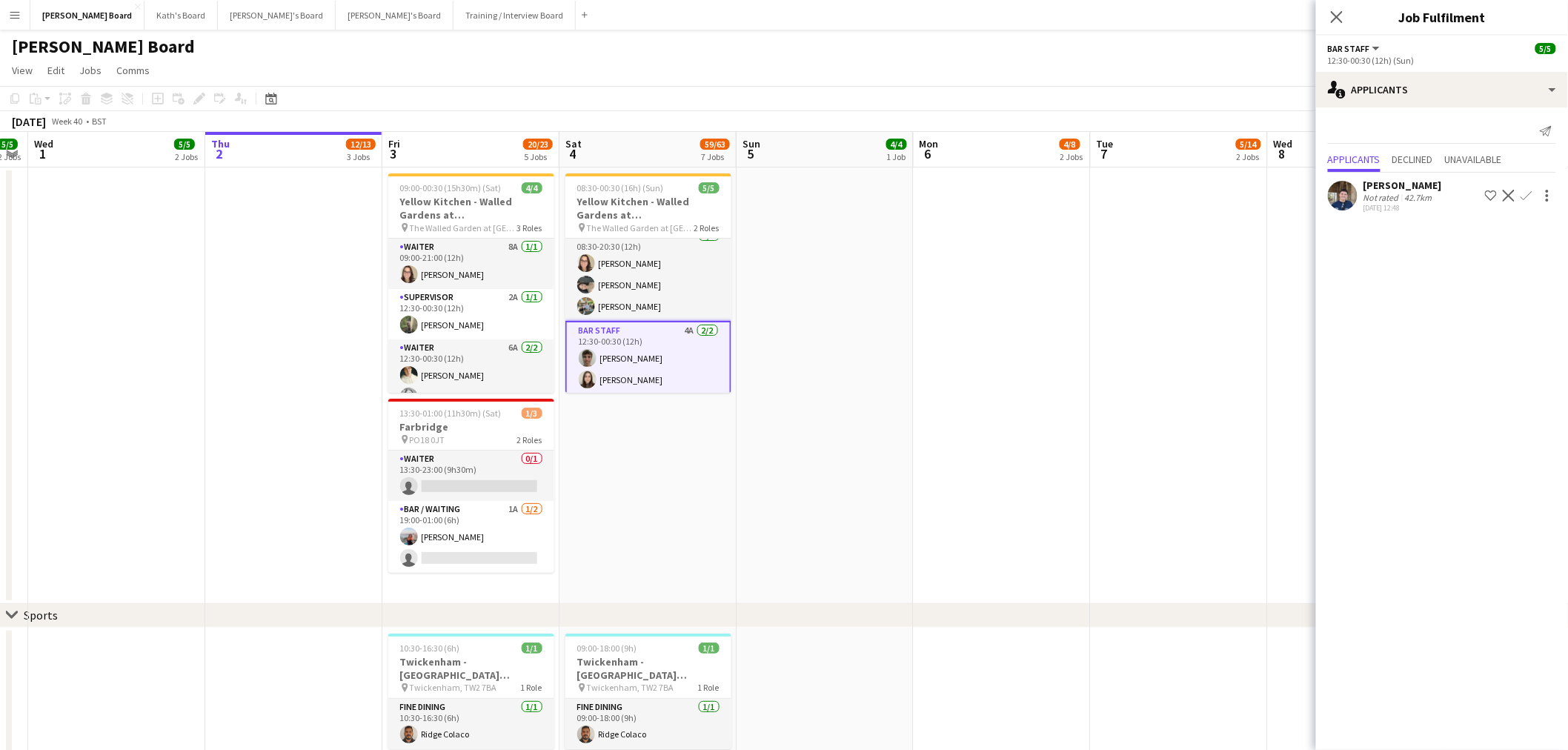
click at [1409, 196] on div "42.7km" at bounding box center [1418, 197] width 34 height 12
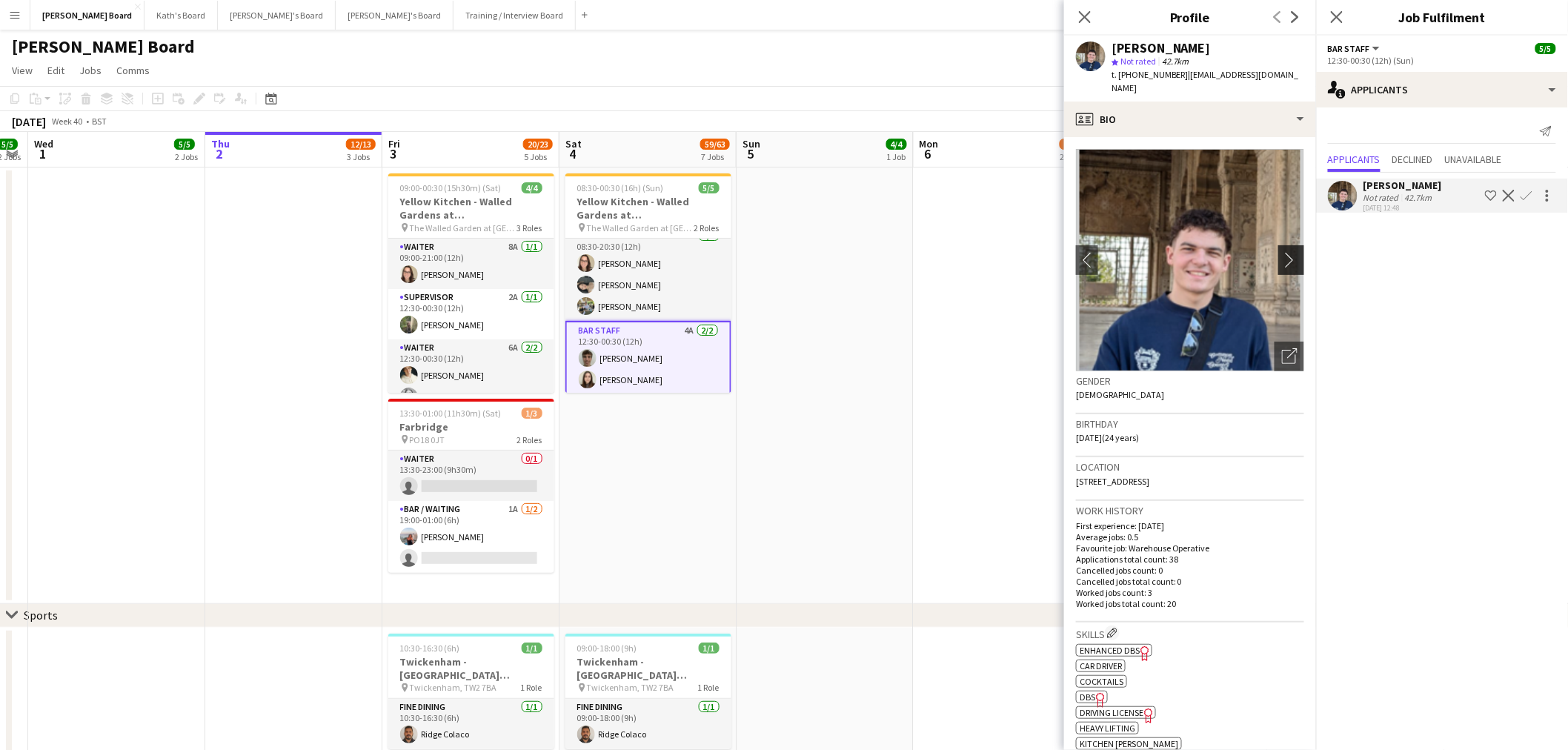
click at [1286, 252] on app-icon "chevron-right" at bounding box center [1293, 260] width 23 height 16
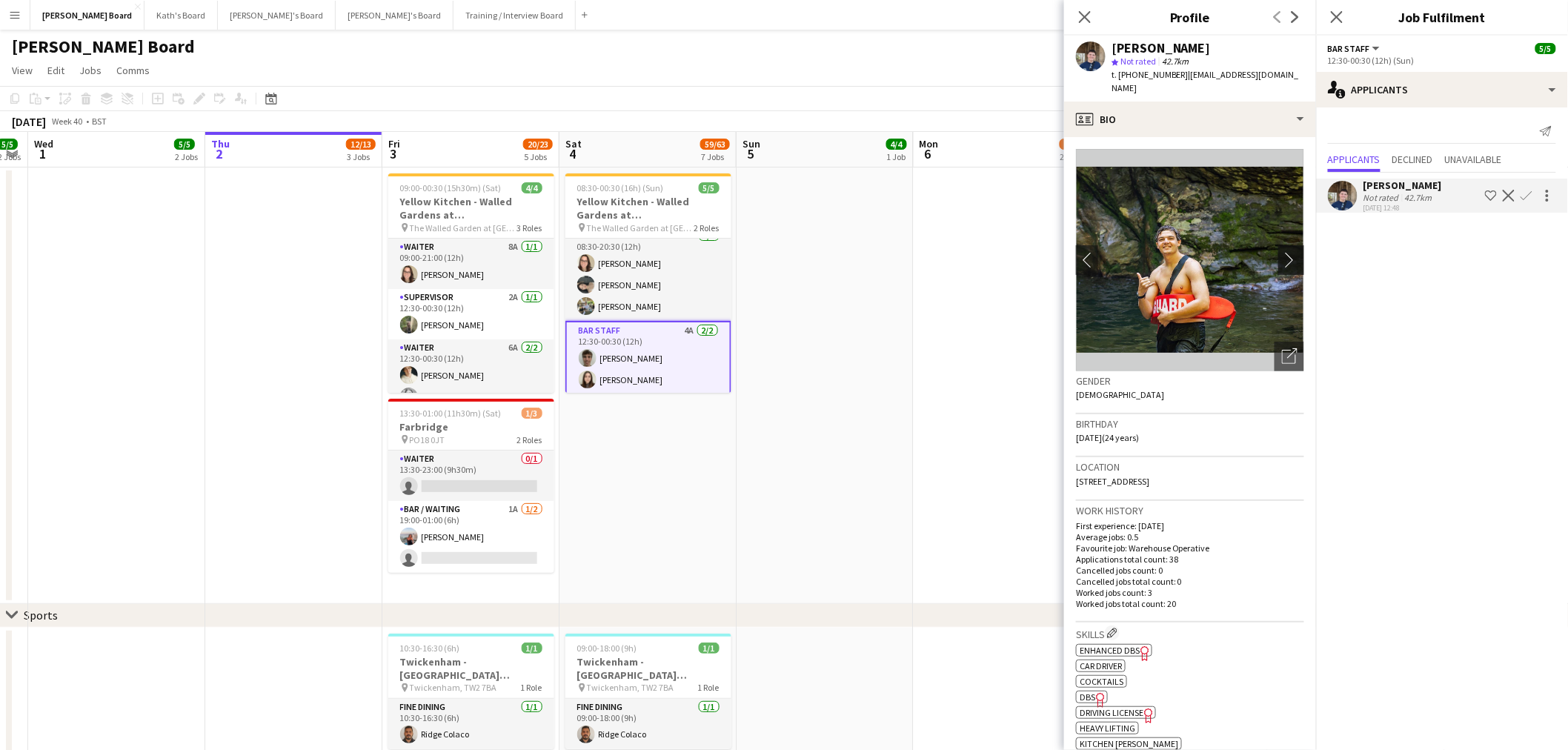
click at [1286, 252] on app-icon "chevron-right" at bounding box center [1293, 260] width 23 height 16
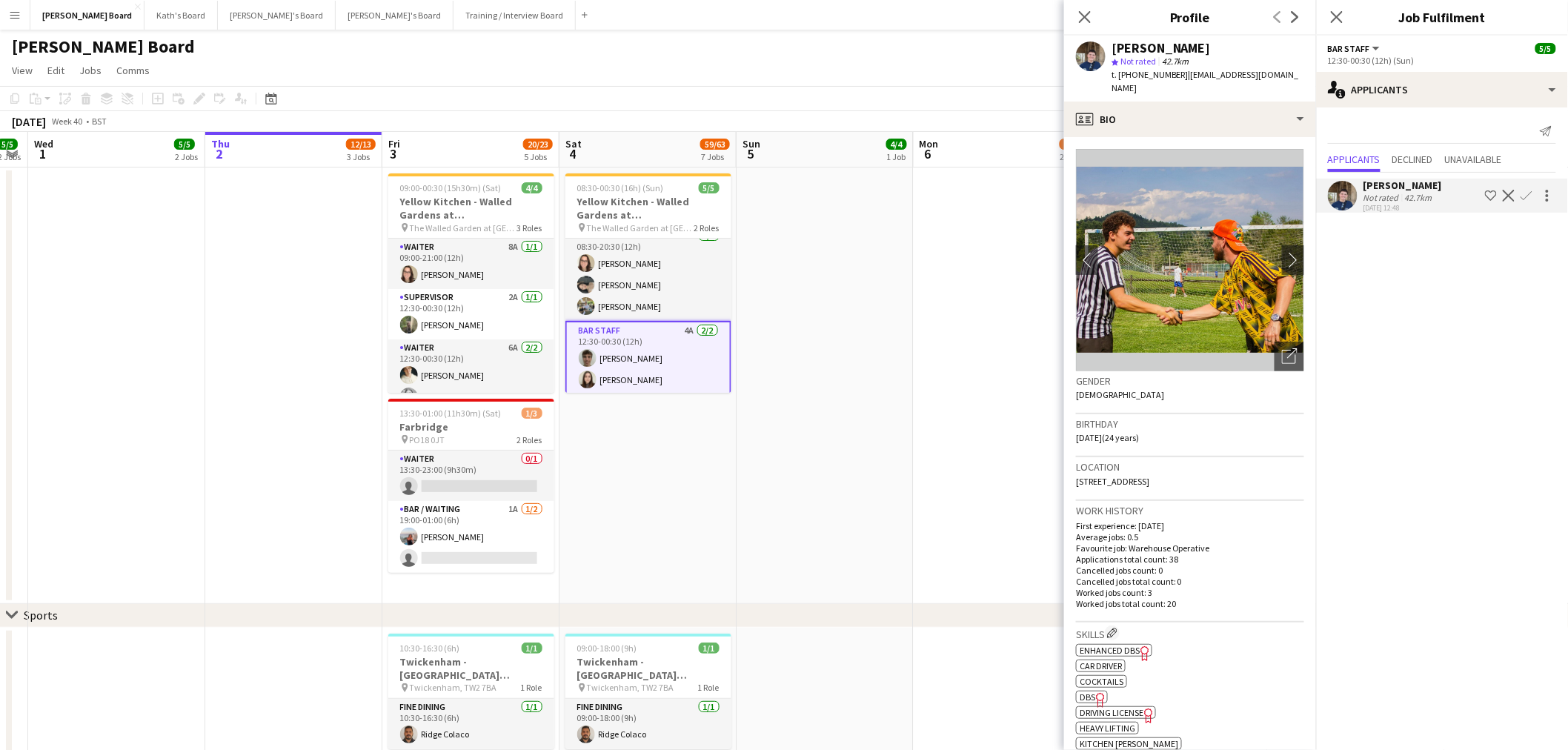
click at [663, 362] on app-card-role "BAR STAFF 4A 2/2 12:30-00:30 (12h) Joseph Field Hannah Williams" at bounding box center [648, 358] width 166 height 74
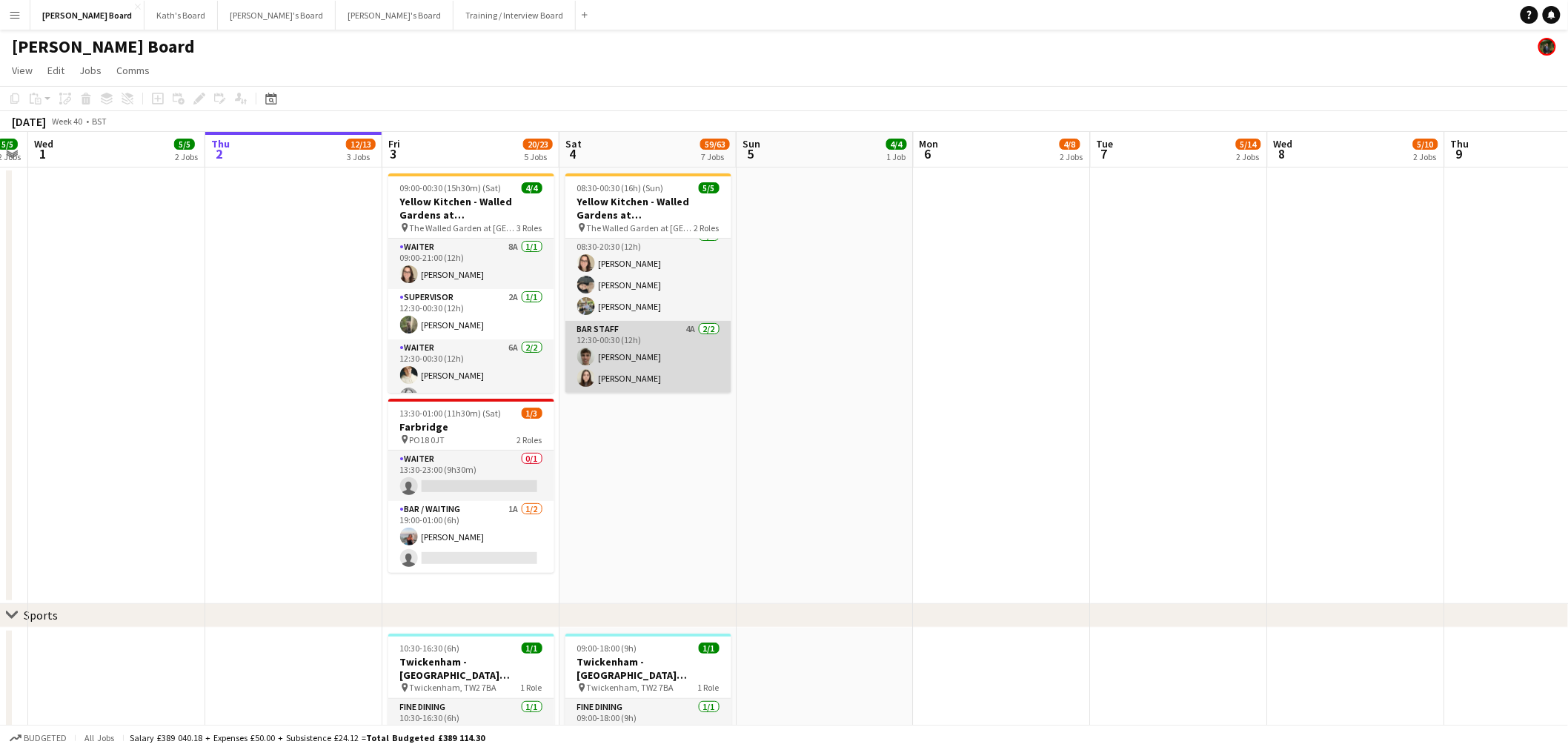
click at [656, 362] on app-card-role "BAR STAFF 4A 2/2 12:30-00:30 (12h) Joseph Field Hannah Williams" at bounding box center [648, 356] width 166 height 72
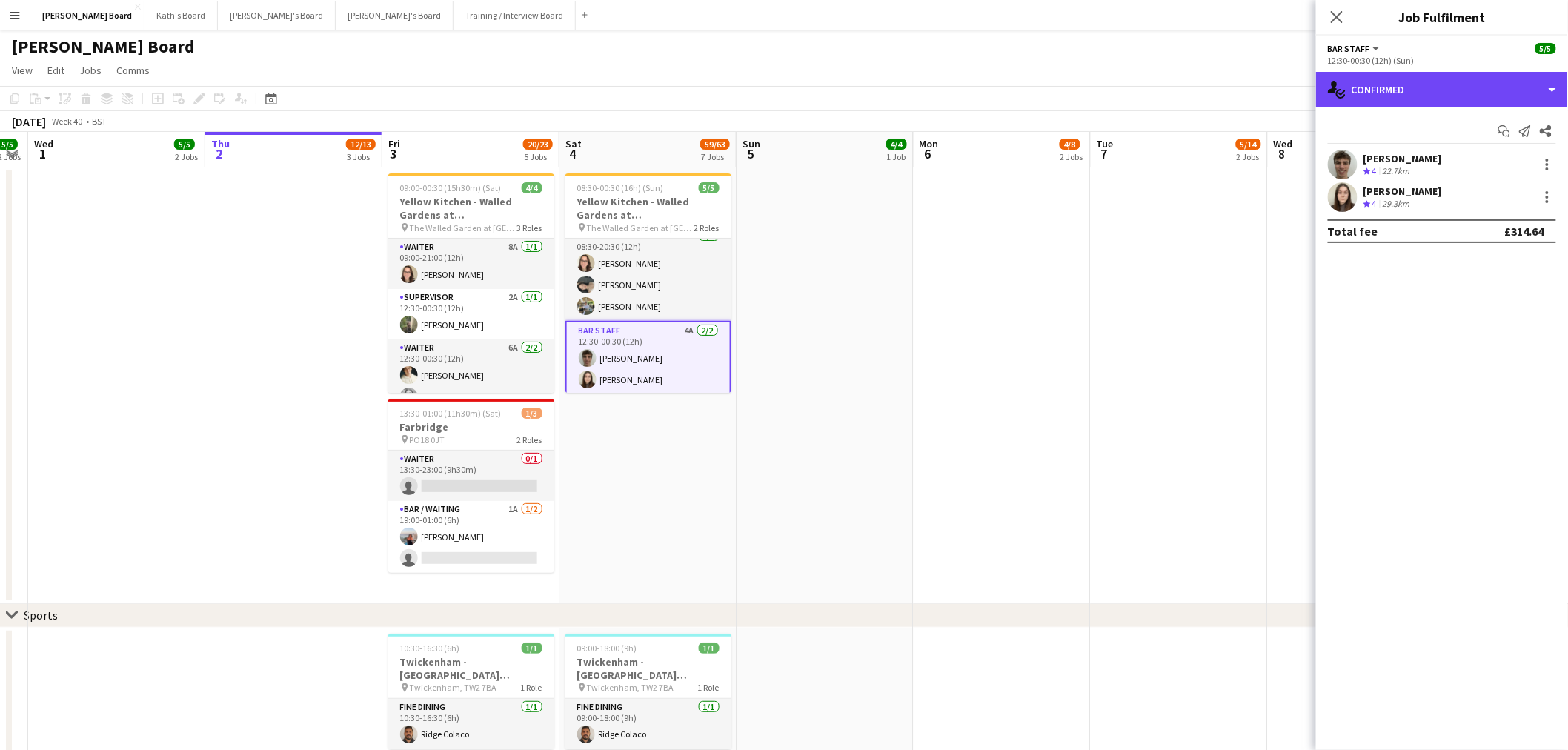
click at [1416, 95] on div "single-neutral-actions-check-2 Confirmed" at bounding box center [1441, 90] width 252 height 35
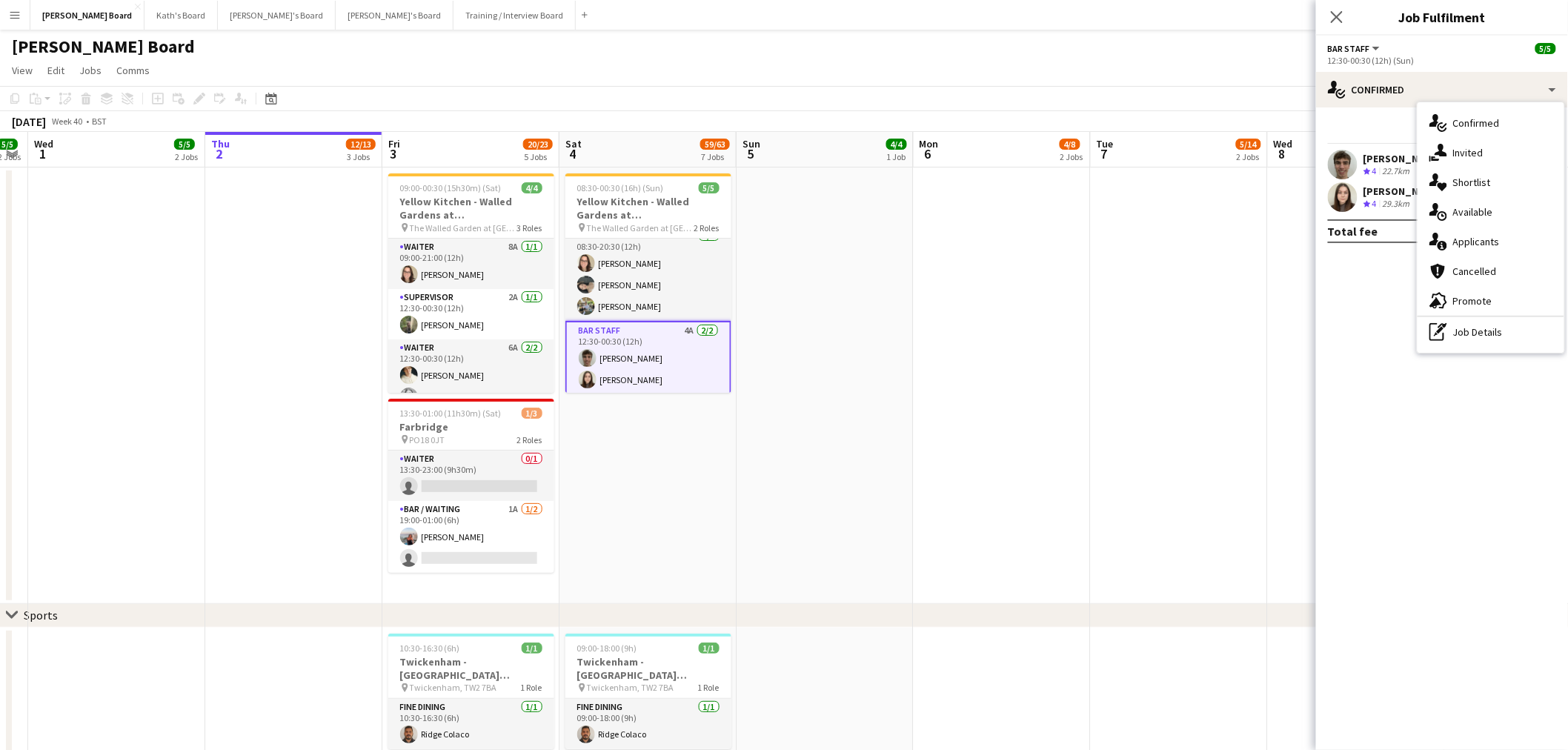
click at [1496, 338] on div "pen-write Job Details" at bounding box center [1490, 332] width 146 height 29
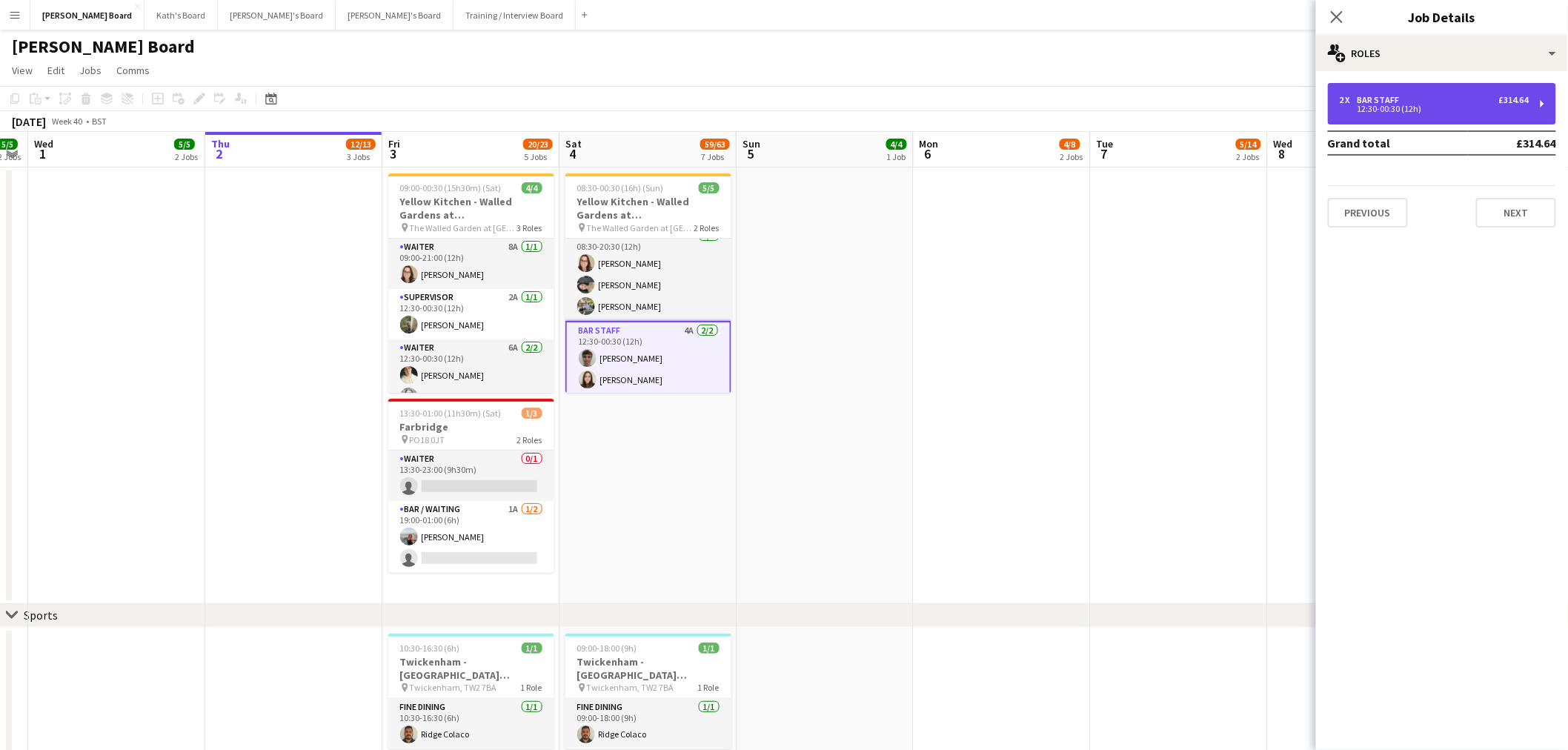
click at [1416, 105] on div "12:30-00:30 (12h)" at bounding box center [1433, 109] width 189 height 7
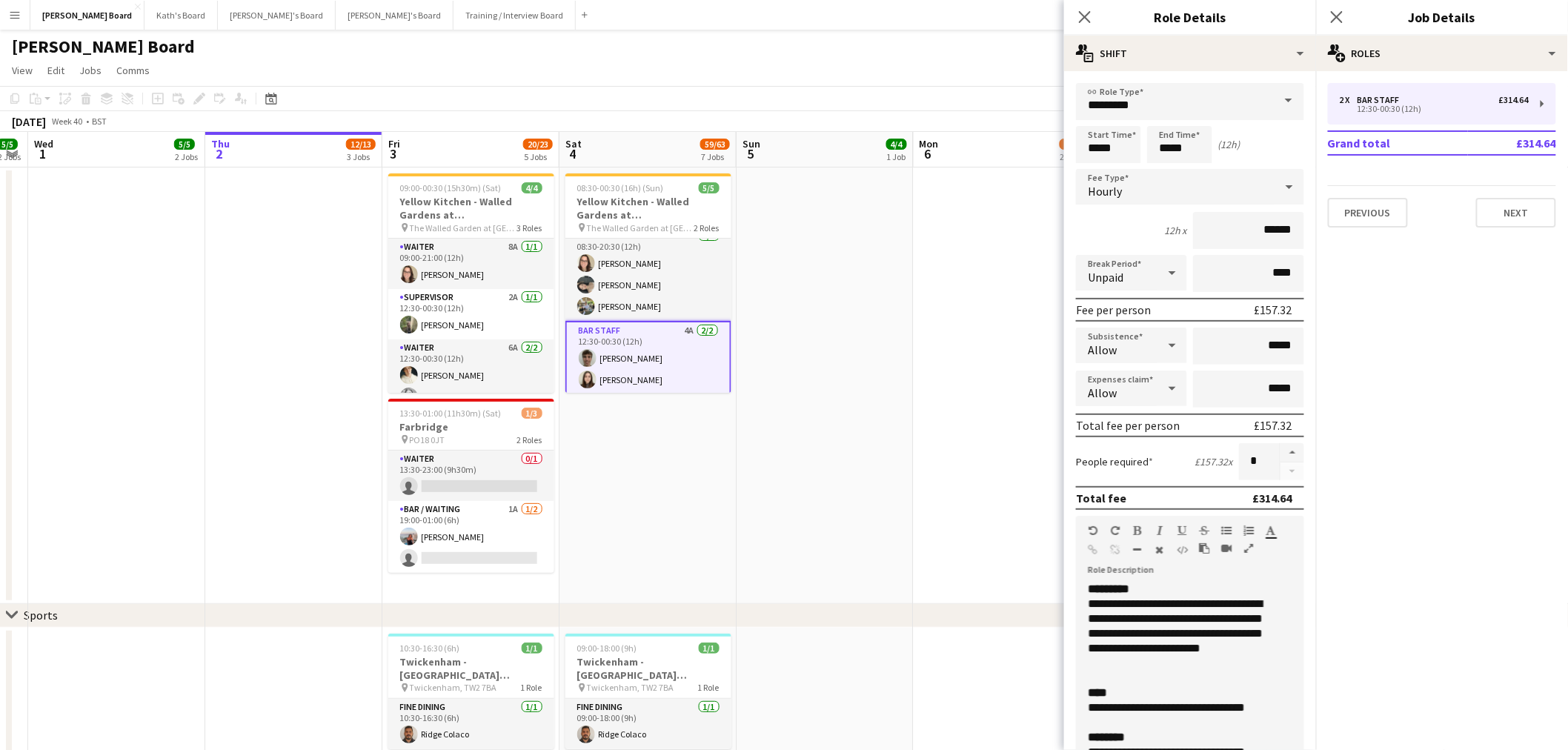
click at [1280, 444] on button "button" at bounding box center [1291, 453] width 24 height 20
type input "*"
click at [938, 369] on app-date-cell at bounding box center [1002, 386] width 177 height 436
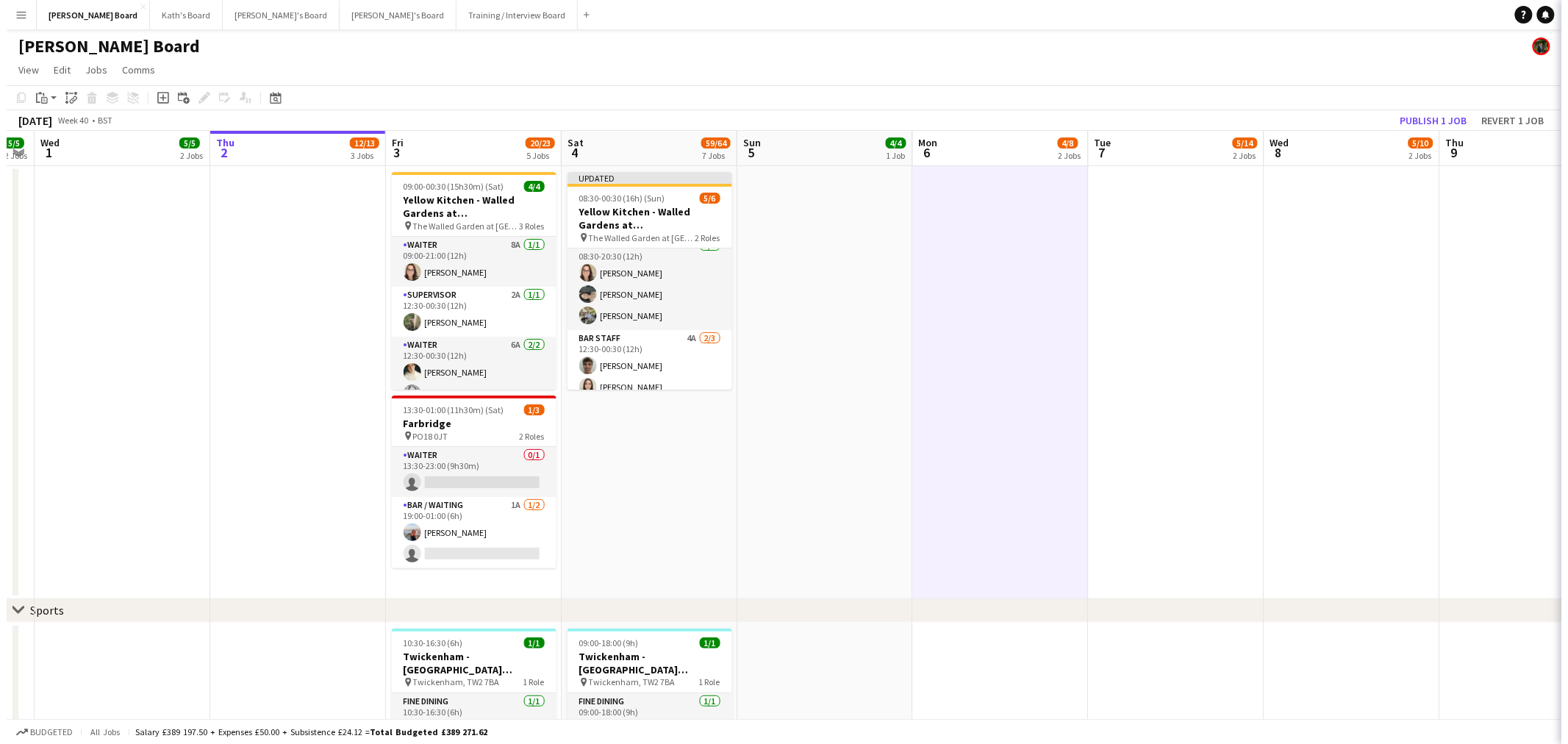
scroll to position [0, 325]
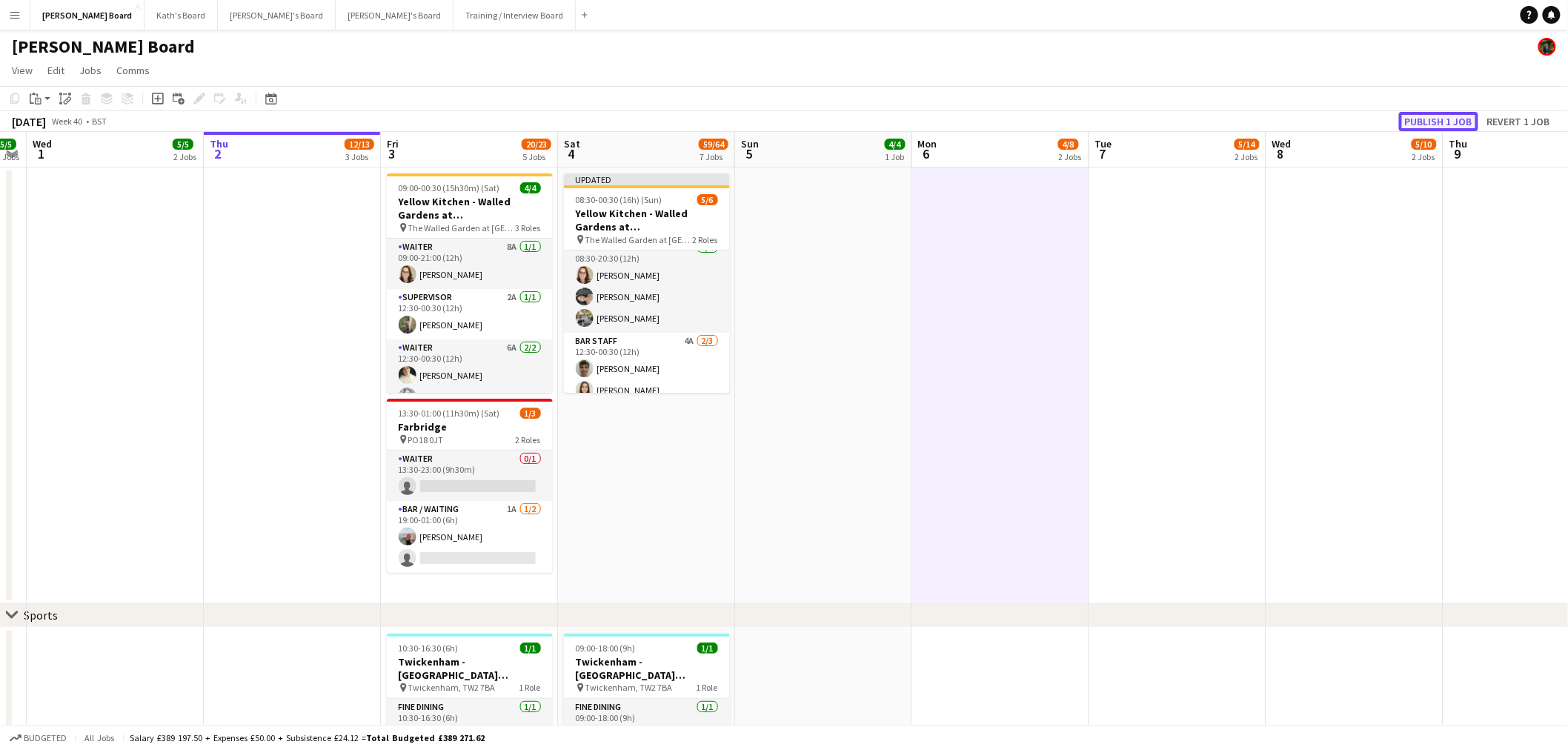
click at [1438, 120] on button "Publish 1 job" at bounding box center [1438, 121] width 79 height 20
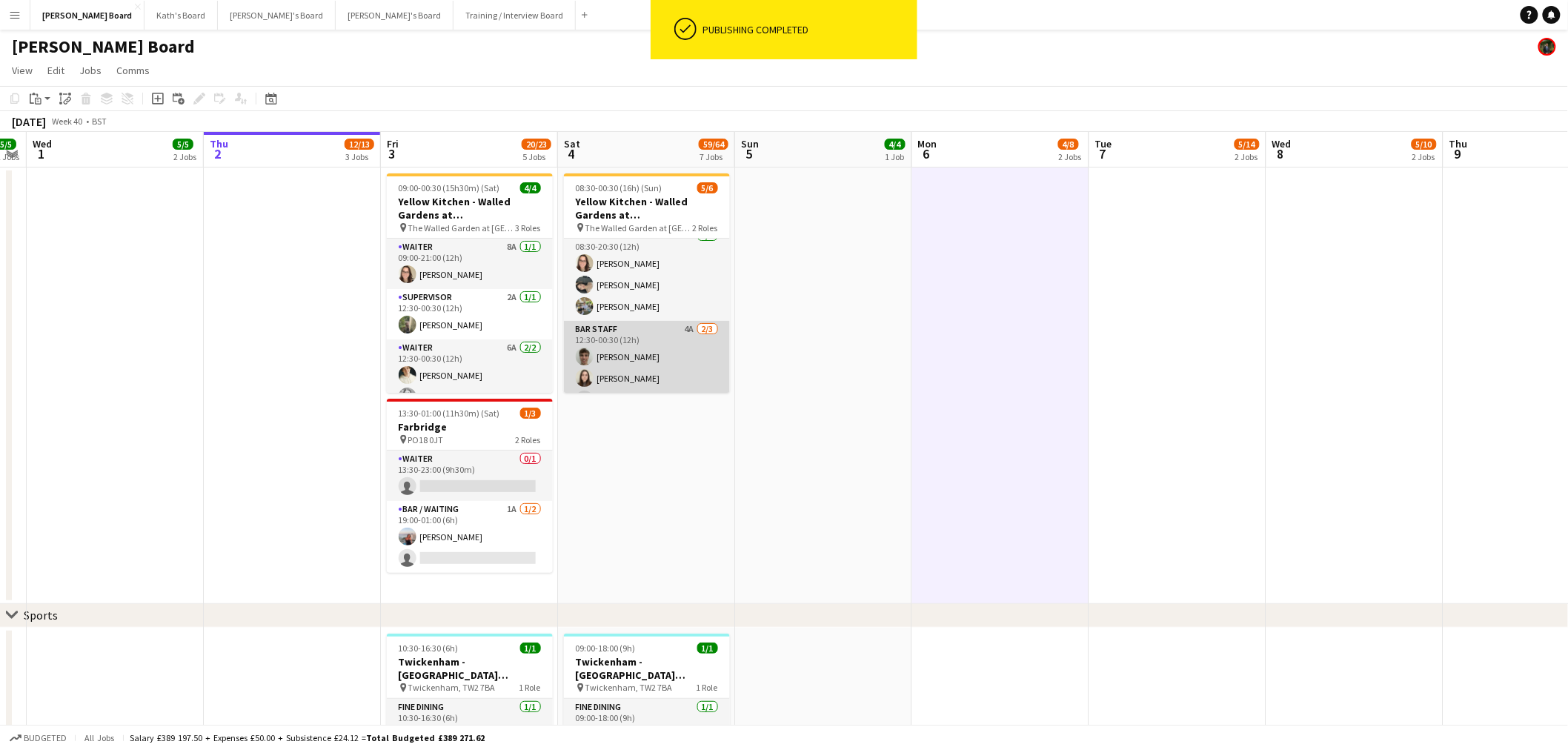
click at [652, 369] on app-card-role "BAR STAFF 4A 2/3 12:30-00:30 (12h) Joseph Field Hannah Williams single-neutral-…" at bounding box center [646, 367] width 166 height 93
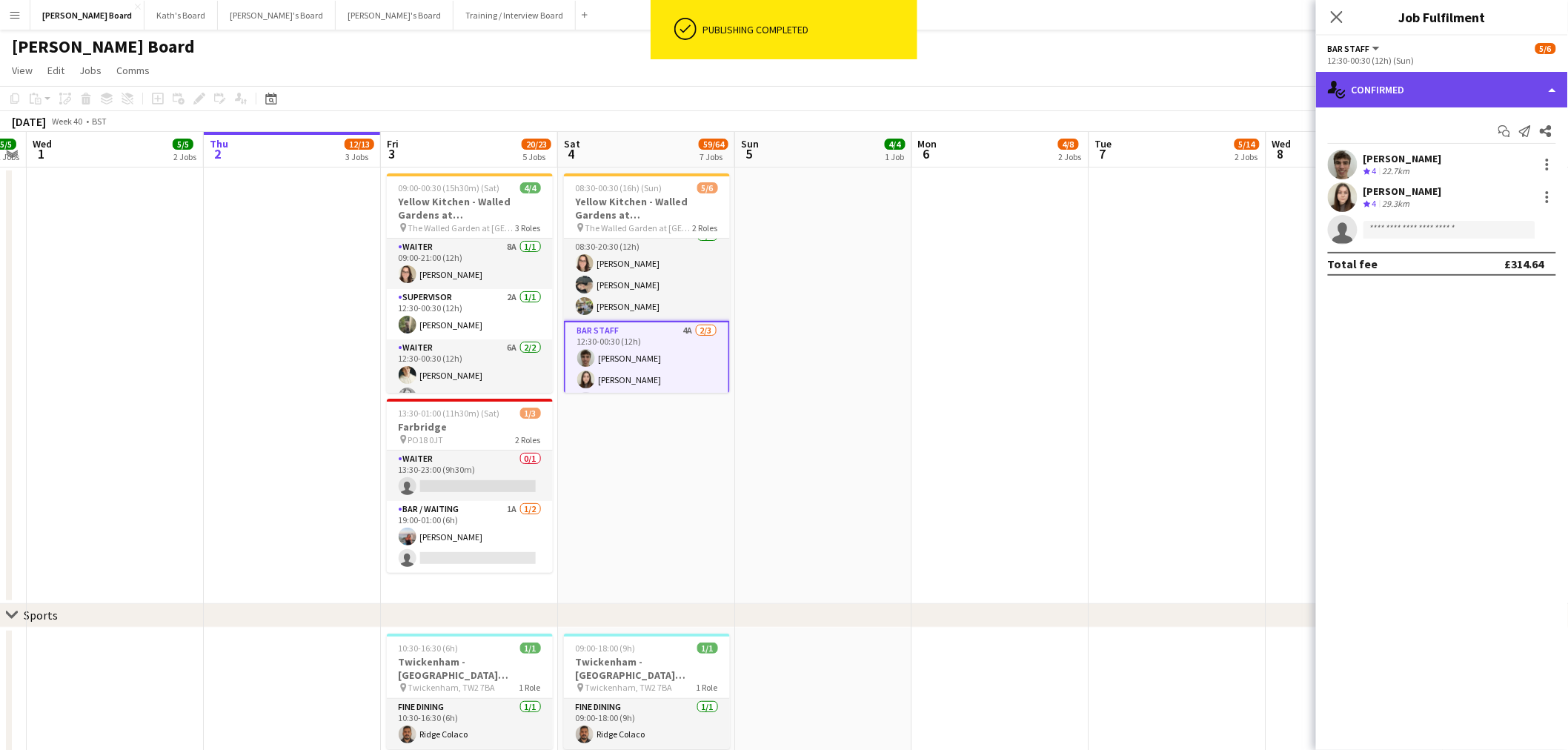
click at [1449, 106] on div "single-neutral-actions-check-2 Confirmed" at bounding box center [1441, 90] width 252 height 35
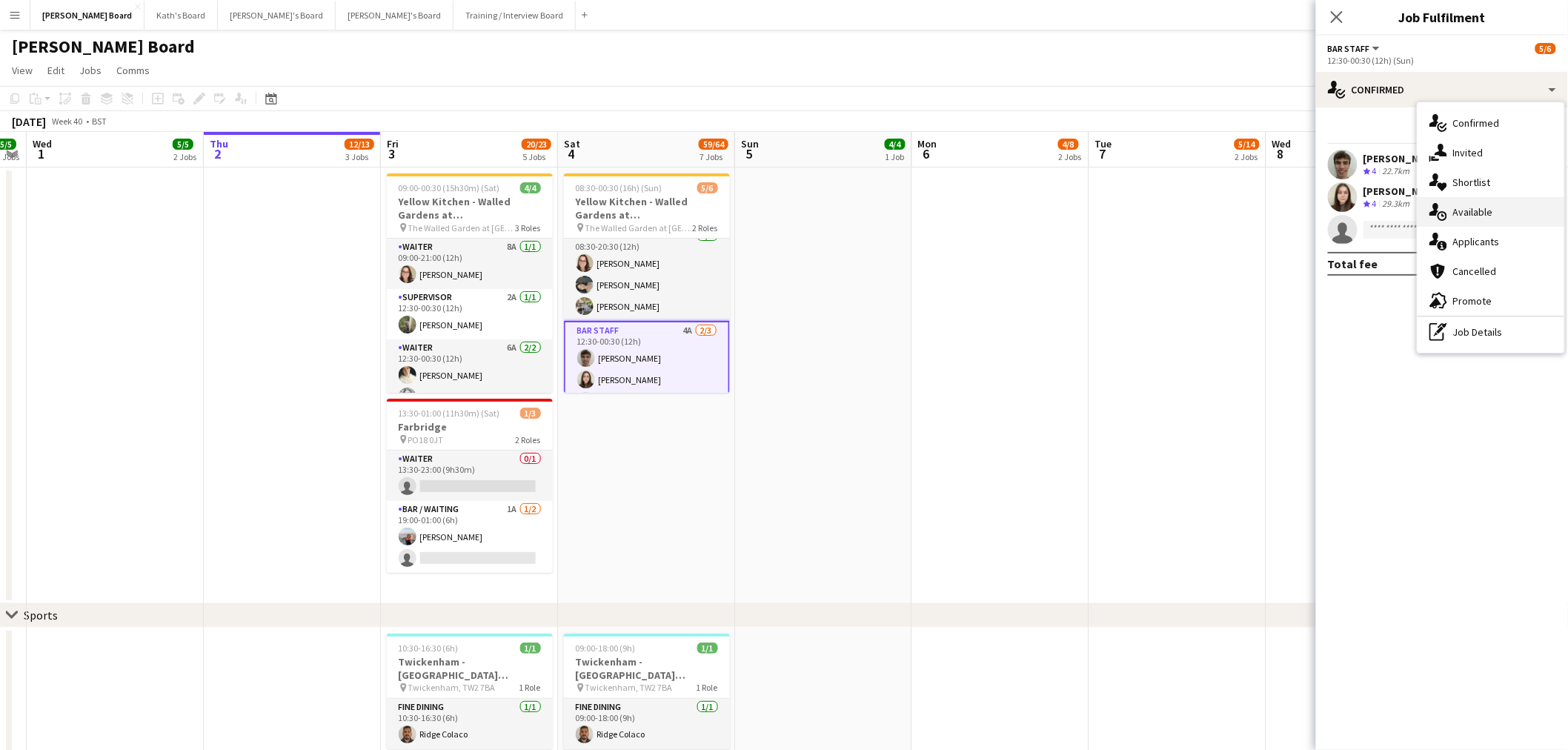
click at [1479, 223] on div "single-neutral-actions-upload Available" at bounding box center [1490, 211] width 146 height 29
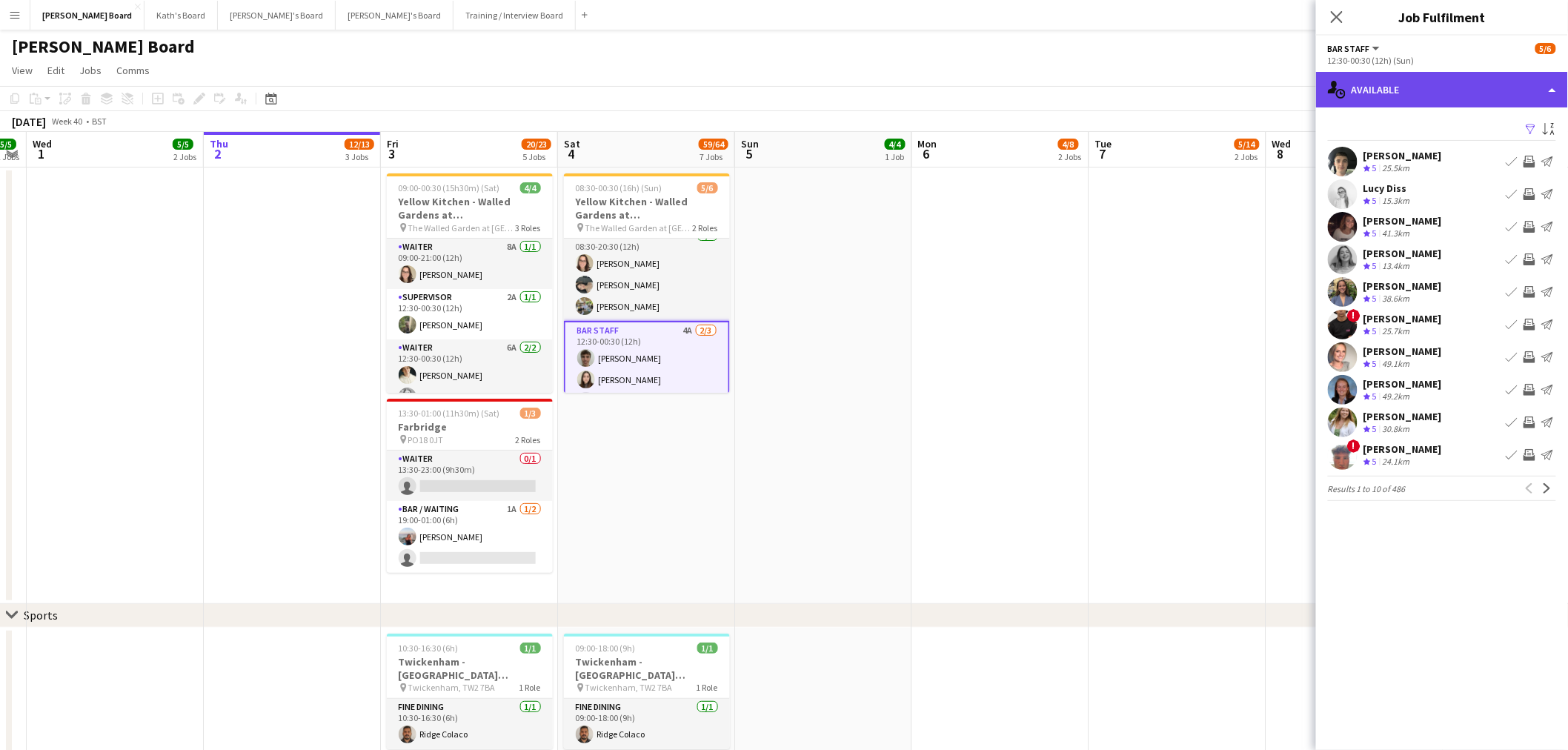
click at [1463, 86] on div "single-neutral-actions-upload Available" at bounding box center [1441, 90] width 252 height 35
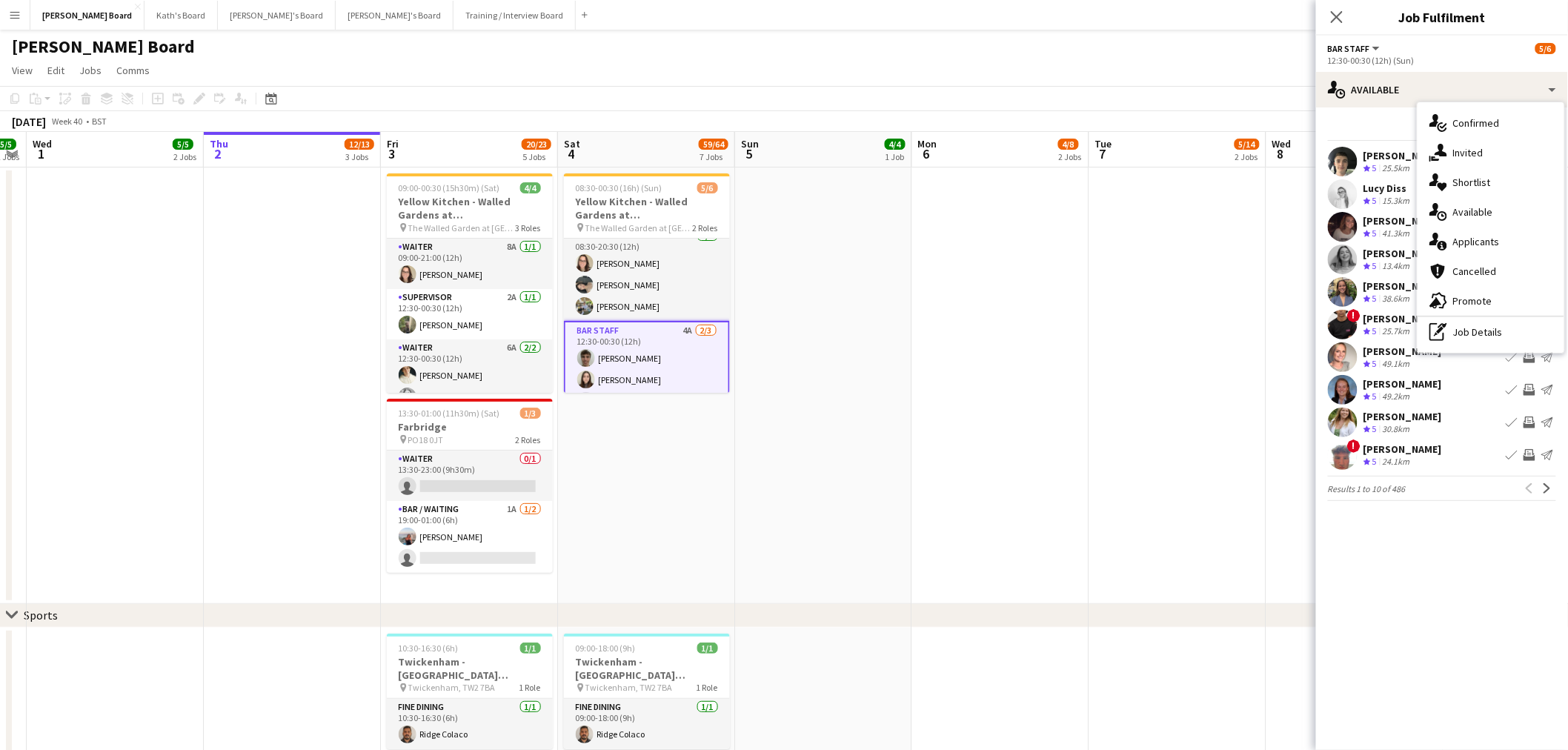
click at [1487, 233] on div "single-neutral-actions-information Applicants" at bounding box center [1490, 241] width 146 height 29
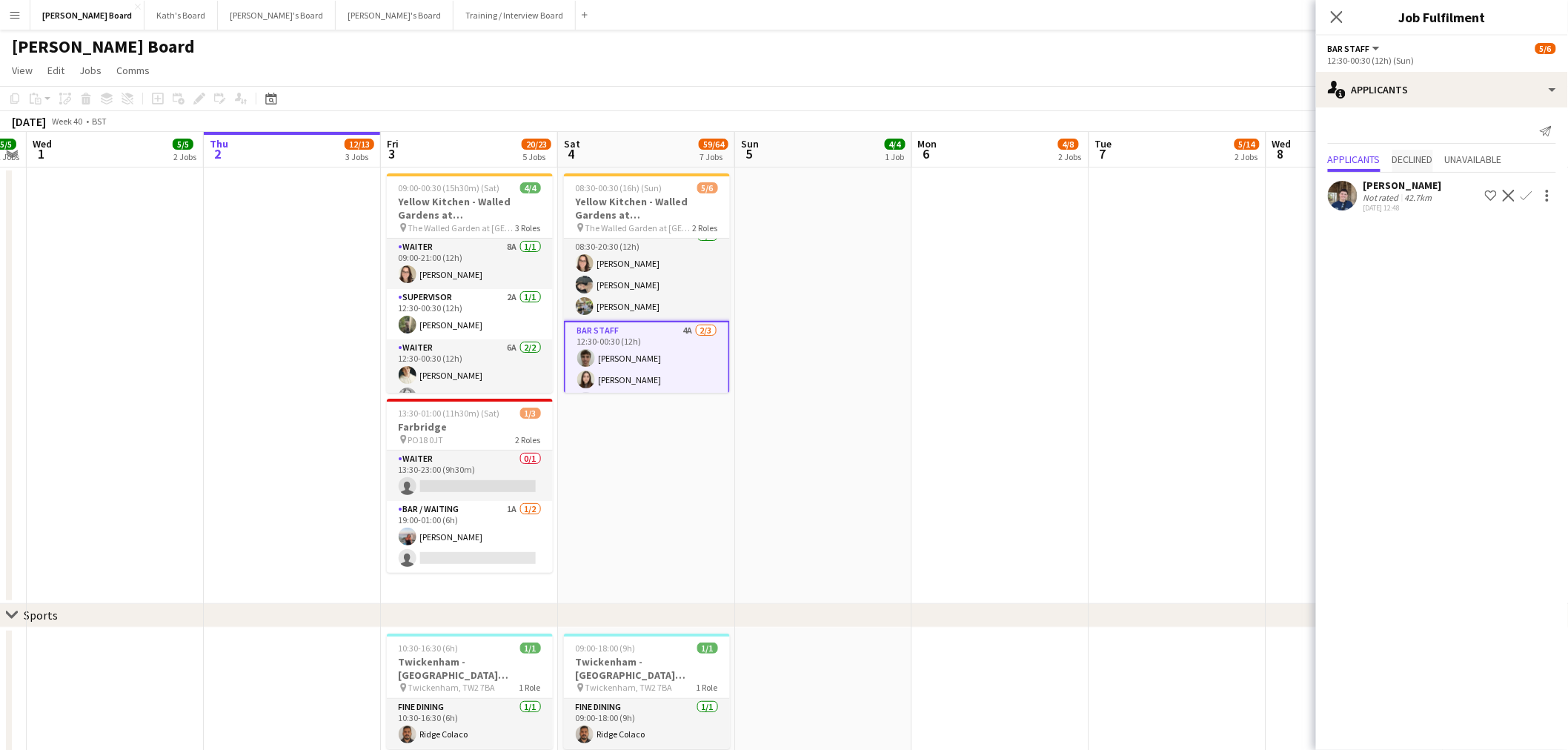
click at [1426, 157] on span "Declined" at bounding box center [1412, 160] width 41 height 11
click at [1478, 126] on span "Unavailable" at bounding box center [1473, 129] width 57 height 11
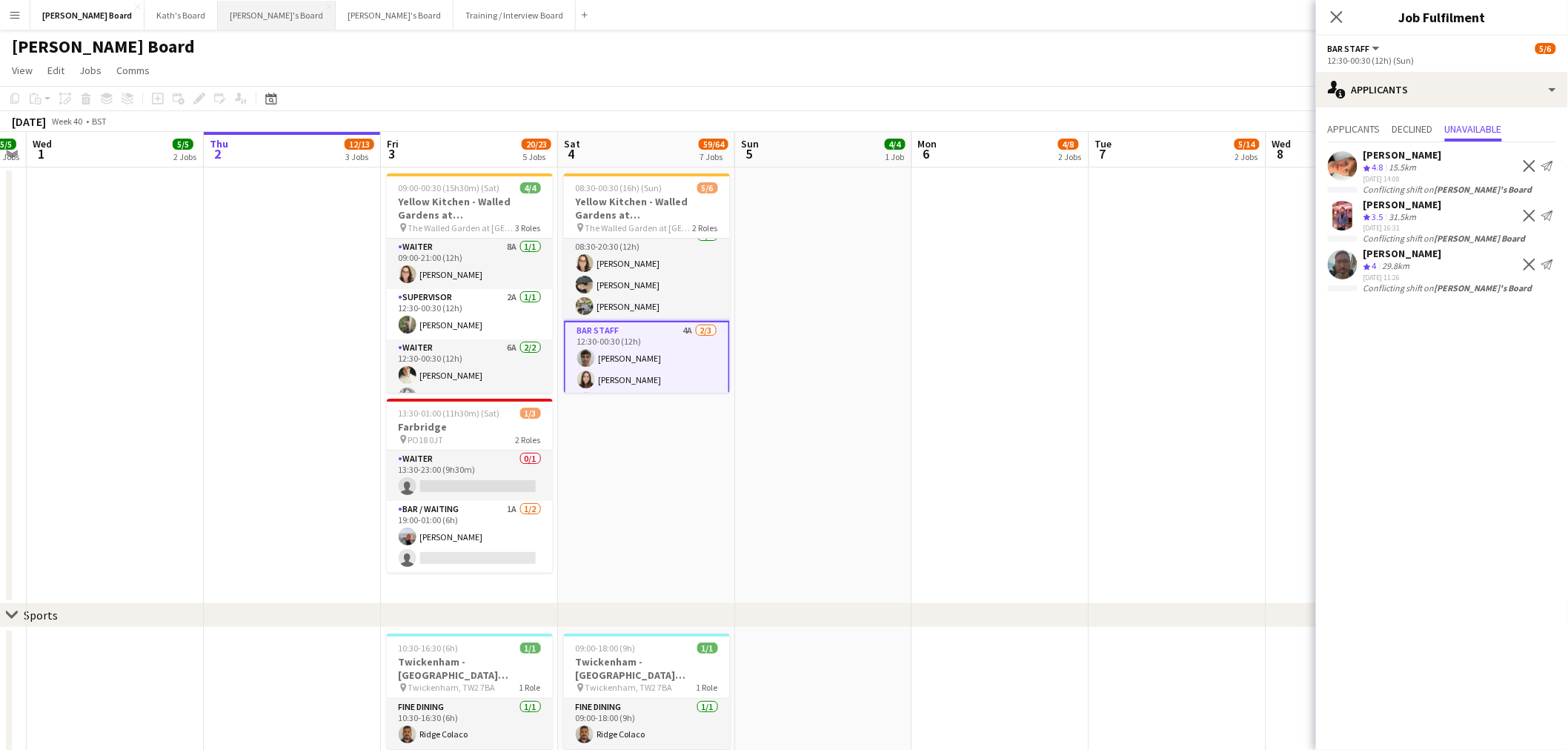
click at [231, 23] on button "Thomasina's Board Close" at bounding box center [277, 15] width 118 height 29
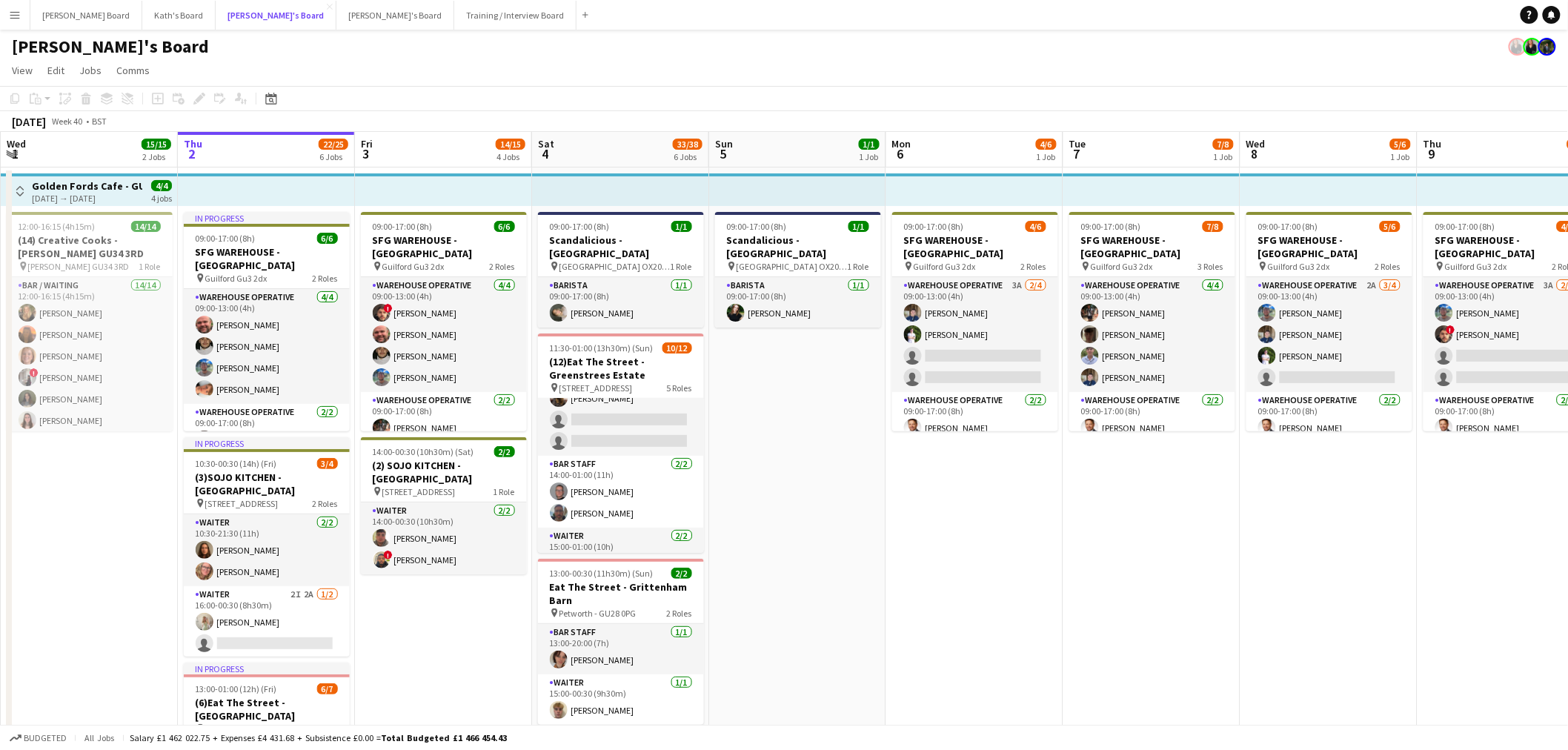
scroll to position [246, 0]
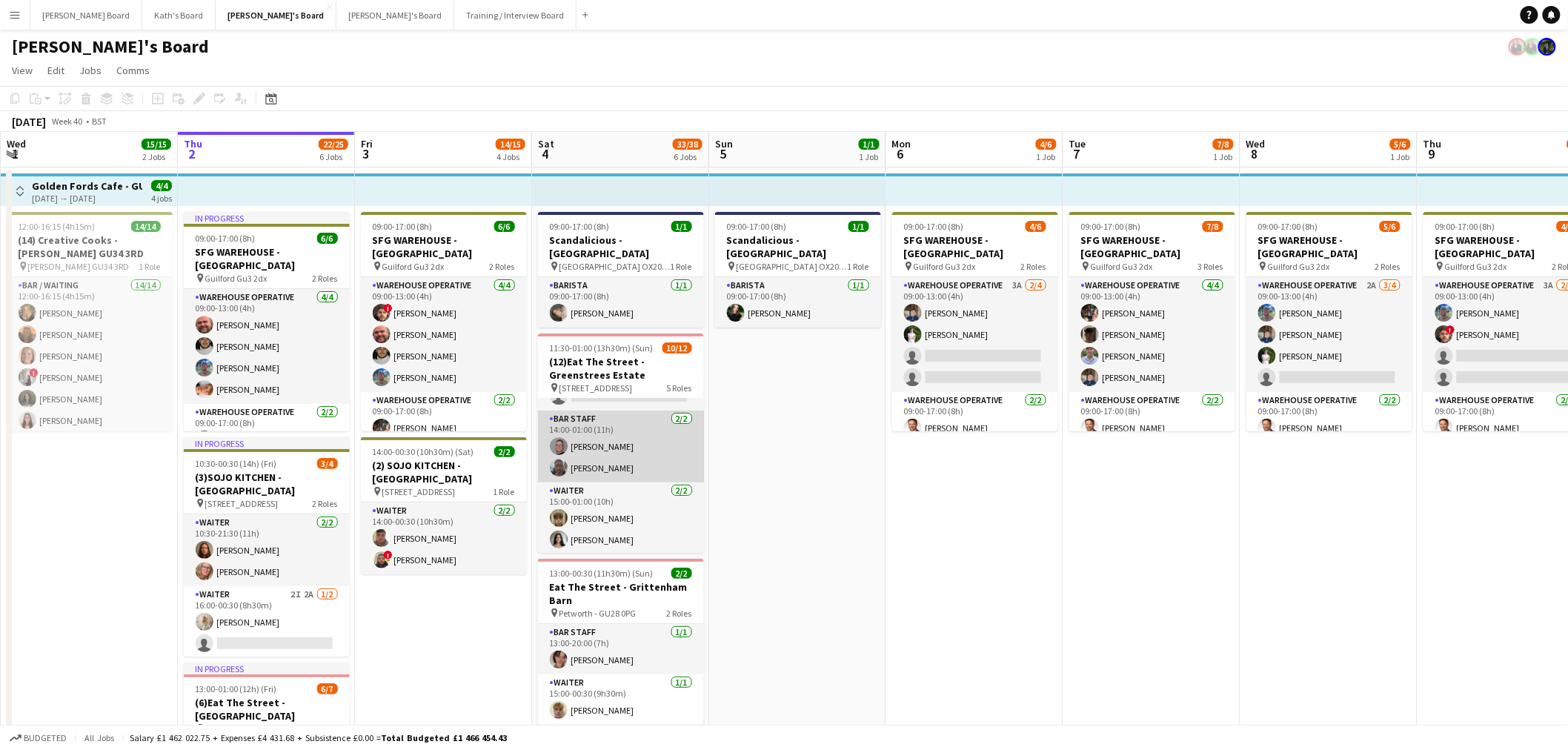
click at [628, 449] on app-card-role "BAR STAFF 2/2 14:00-01:00 (11h) Oliver Salt Samuel Bell" at bounding box center [620, 446] width 166 height 72
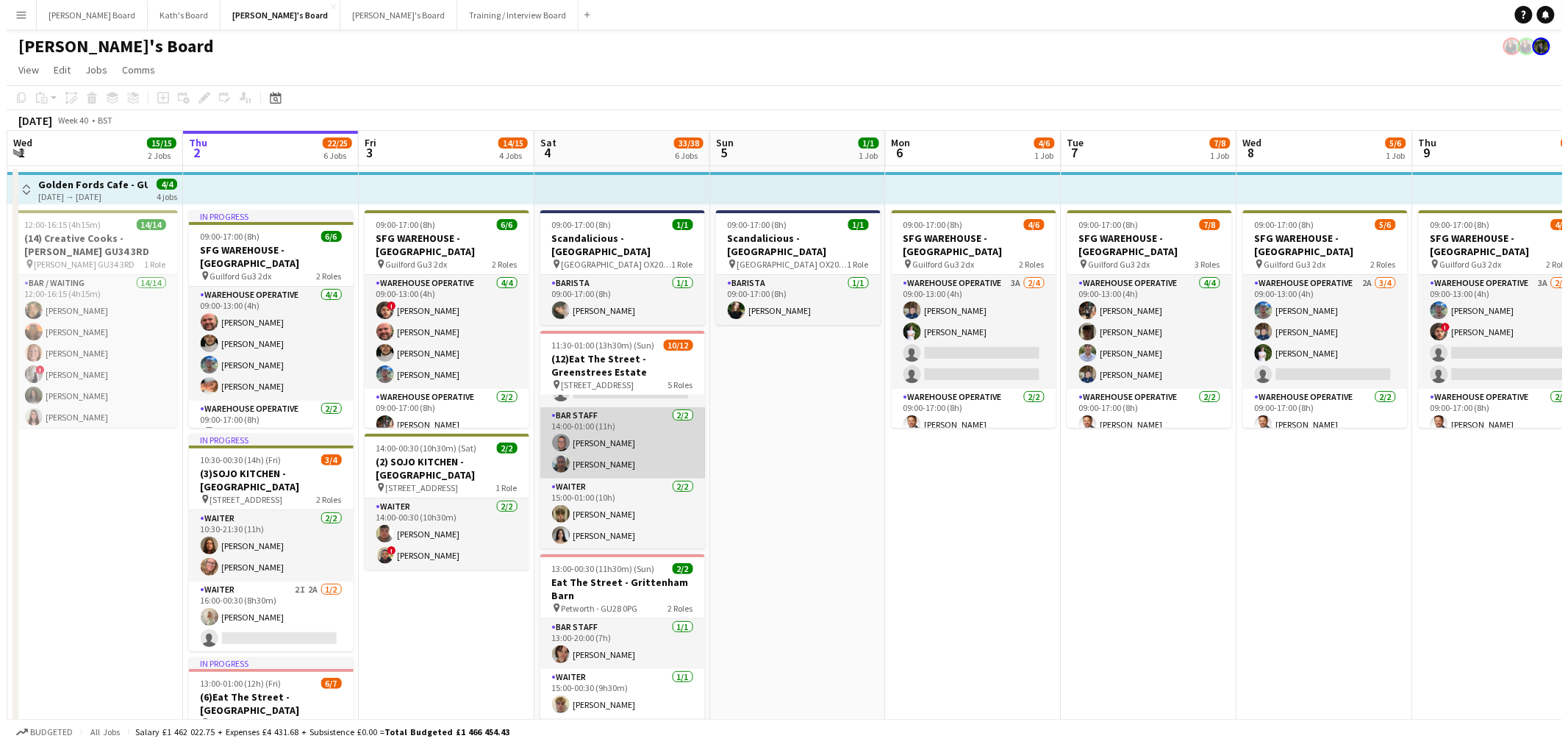
scroll to position [0, 350]
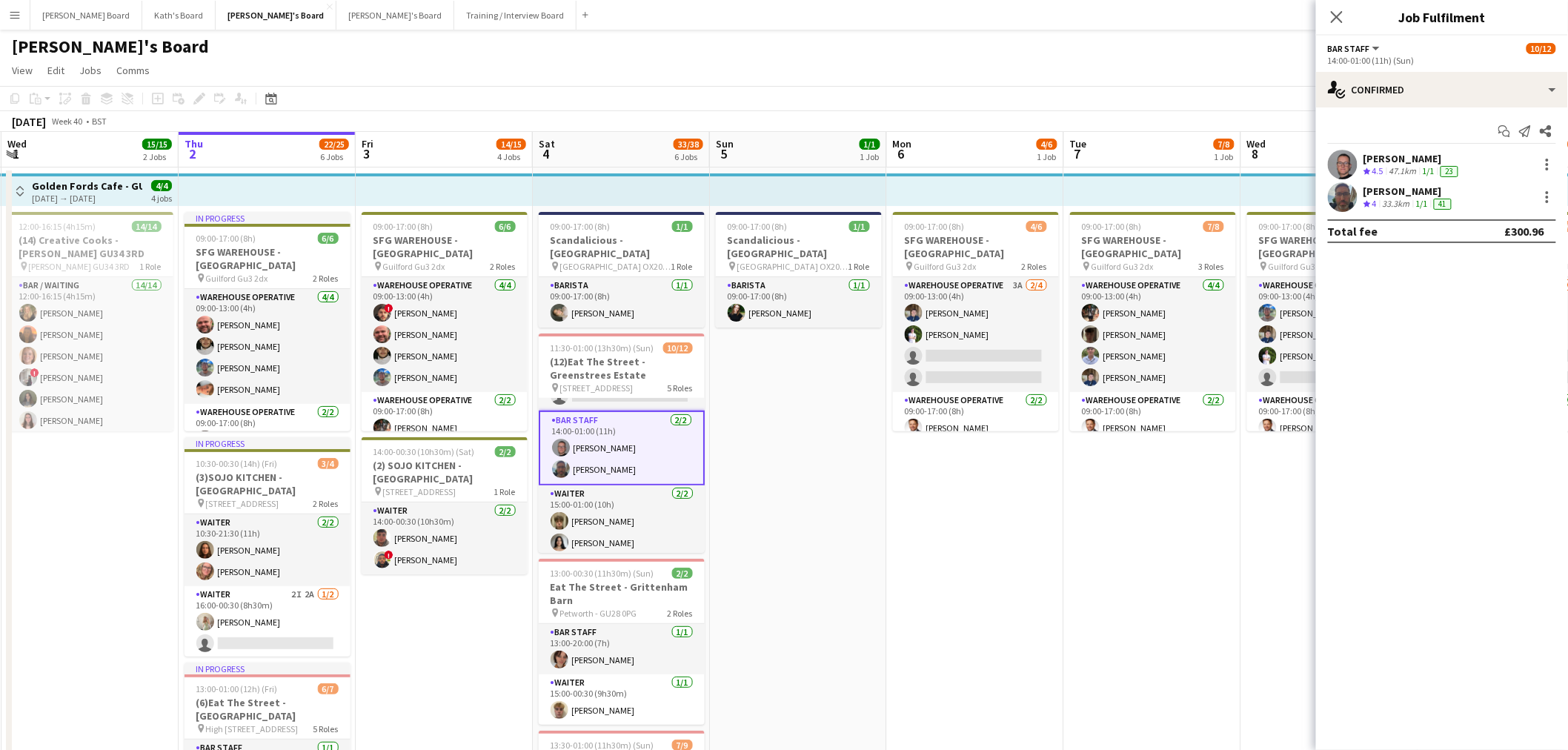
click at [1410, 173] on div "47.1km" at bounding box center [1403, 171] width 34 height 12
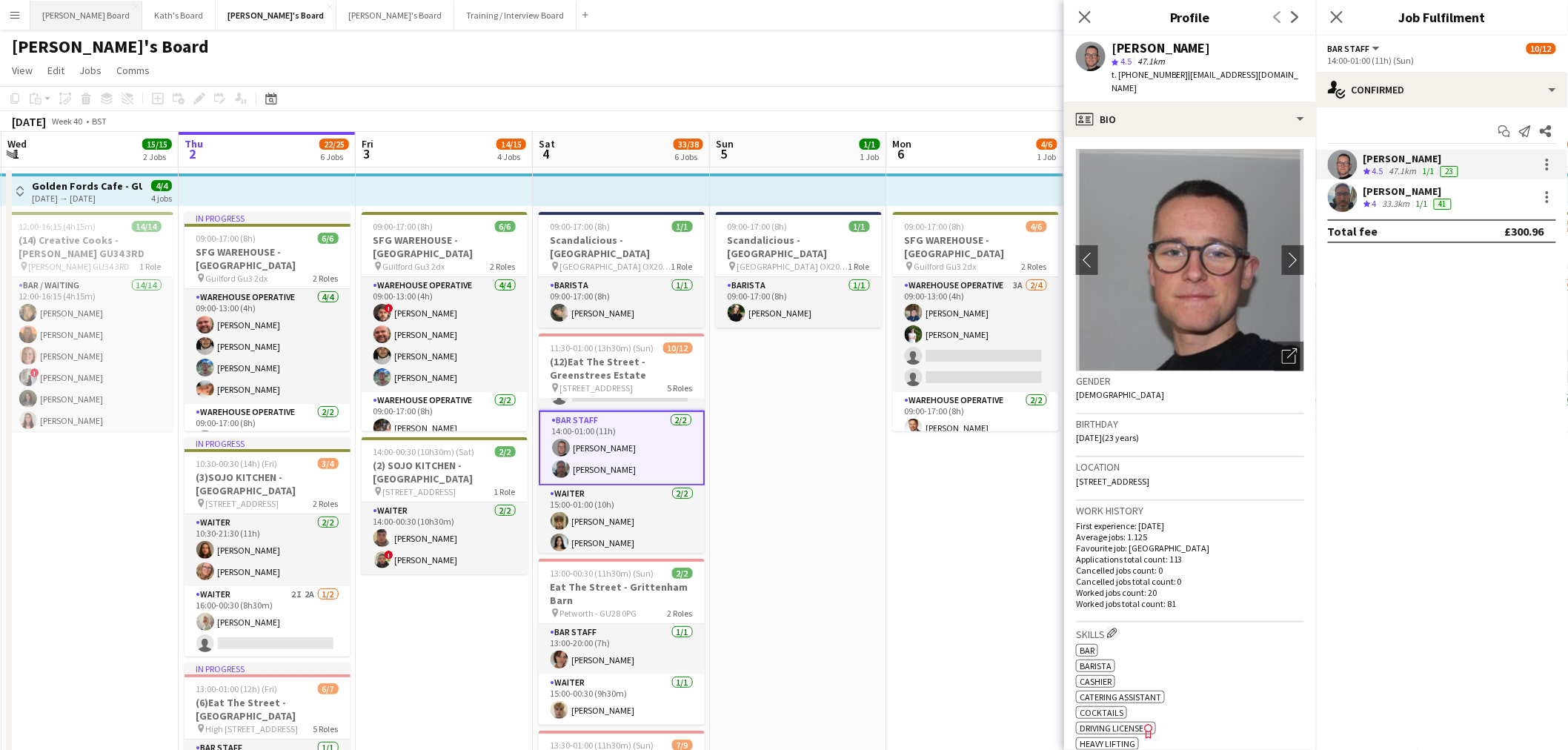
click at [75, 12] on button "Dean's Board Close" at bounding box center [86, 15] width 112 height 29
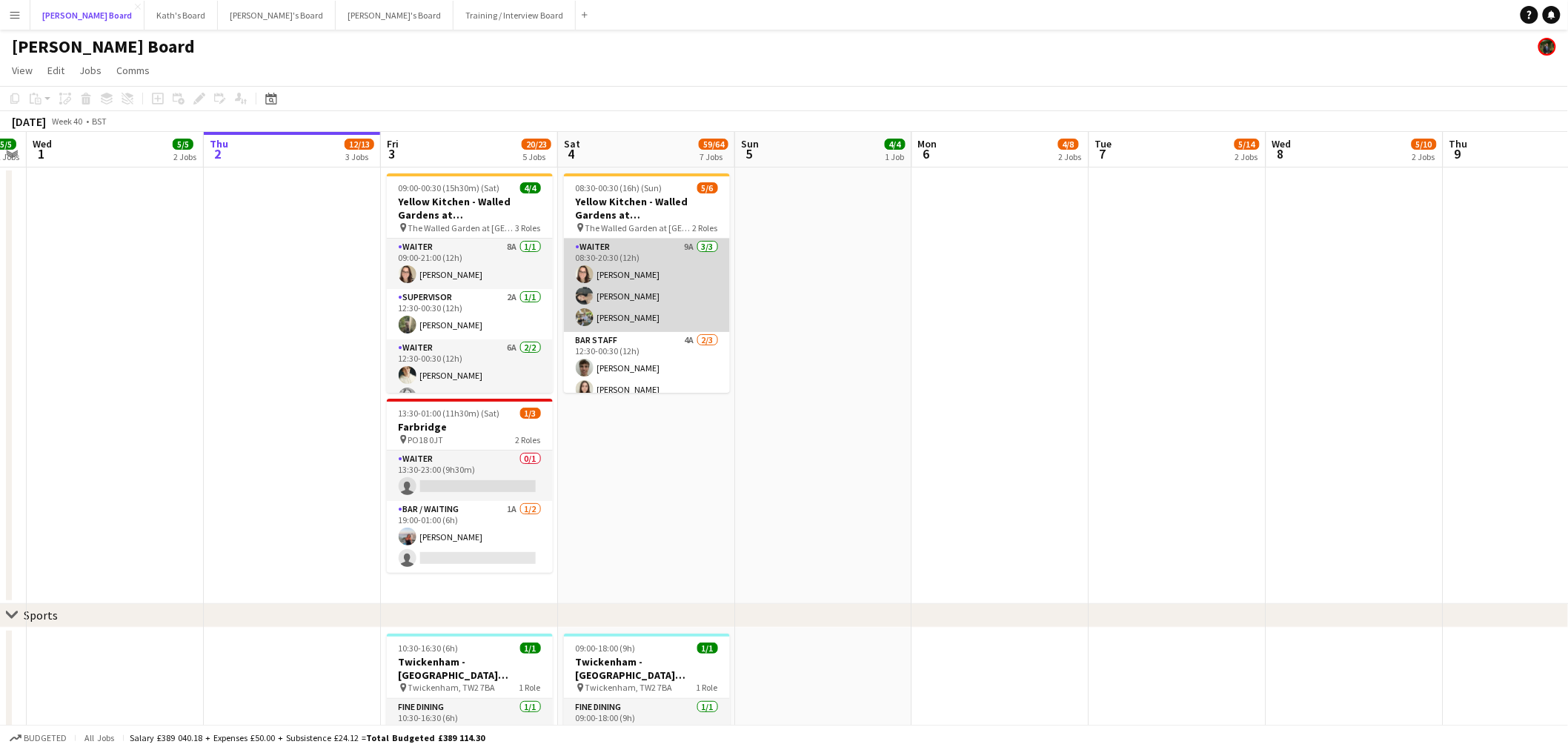
scroll to position [33, 0]
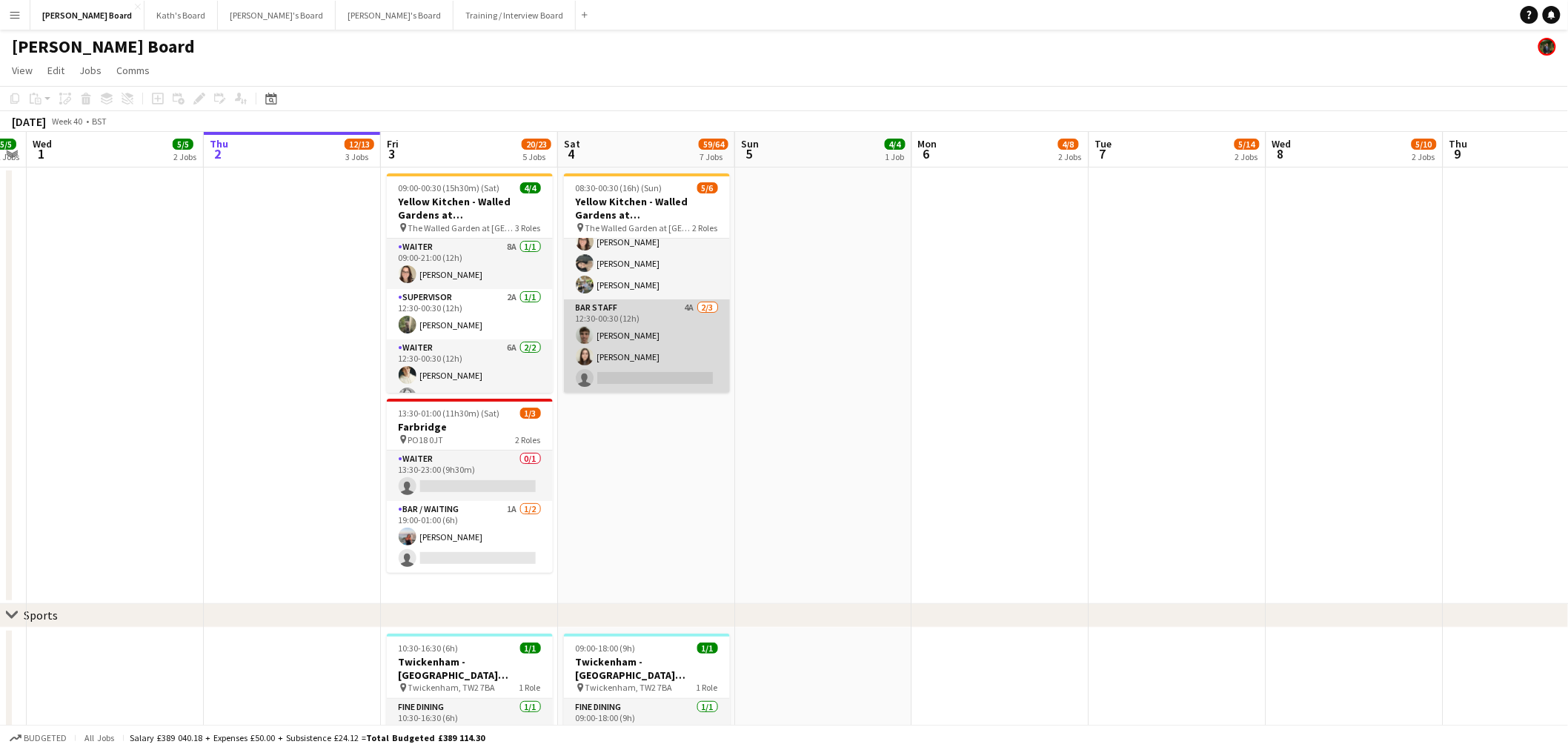
click at [694, 309] on app-card-role "BAR STAFF 4A 2/3 12:30-00:30 (12h) Joseph Field Hannah Williams single-neutral-…" at bounding box center [646, 346] width 166 height 93
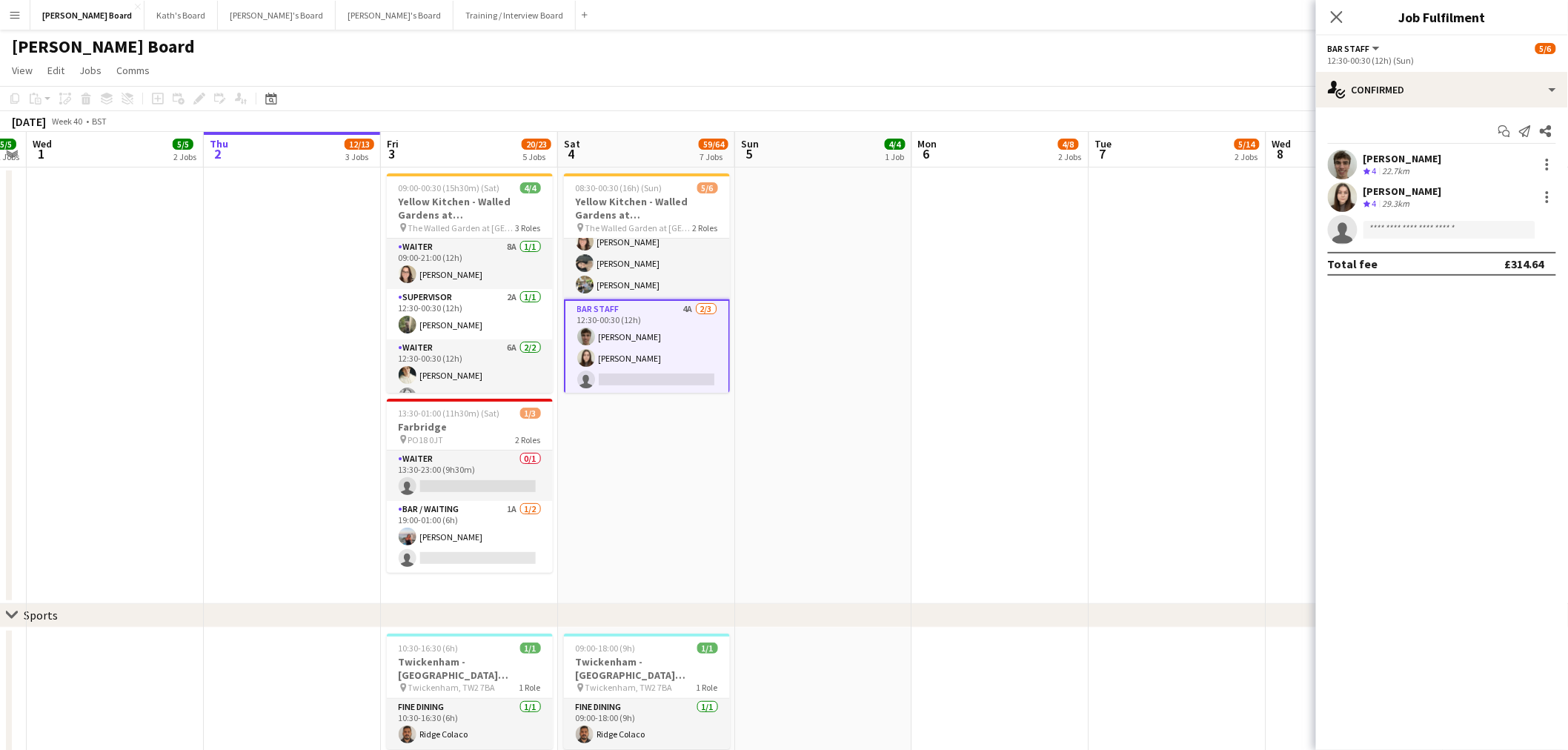
click at [1421, 174] on div "Joseph Field Crew rating 4 22.7km" at bounding box center [1441, 164] width 252 height 29
click at [957, 306] on app-date-cell at bounding box center [1001, 386] width 177 height 436
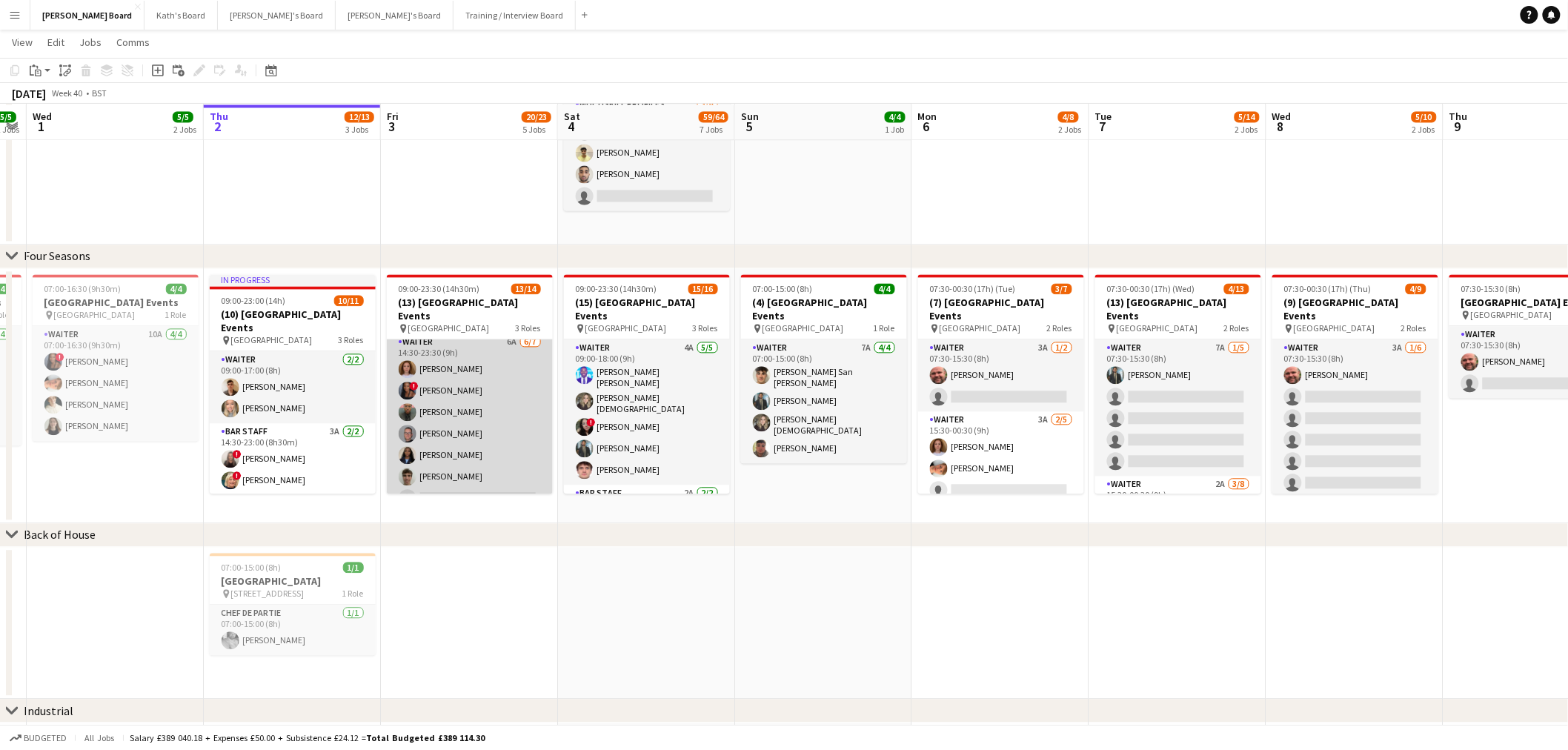
scroll to position [220, 0]
drag, startPoint x: 467, startPoint y: 390, endPoint x: 476, endPoint y: 388, distance: 9.2
click at [467, 390] on app-card-role "Waiter 6A 6/7 14:30-23:30 (9h) Sophie Briscoe ! Cherise Ewhrudjakpor Ahosa Osun…" at bounding box center [469, 421] width 166 height 179
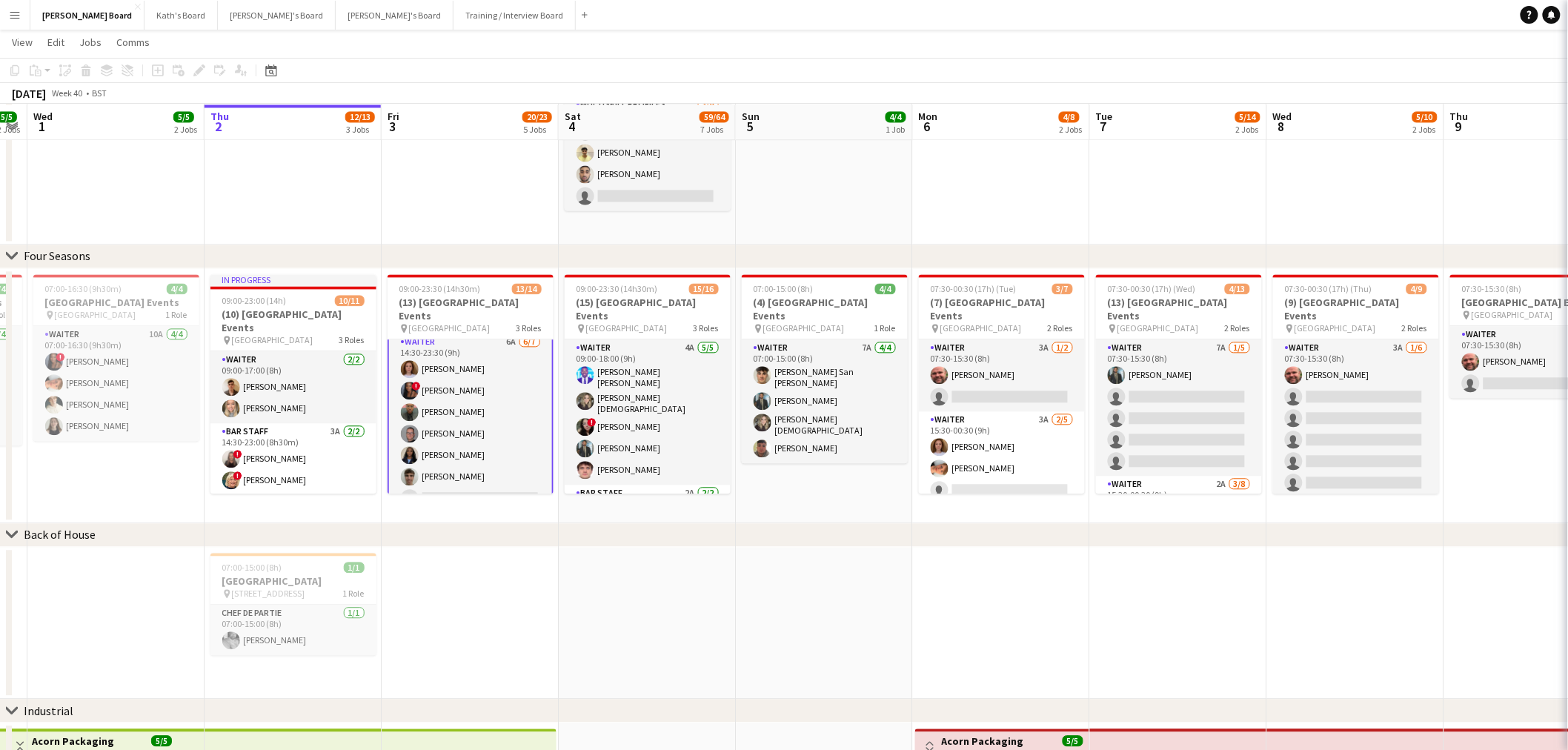
scroll to position [221, 0]
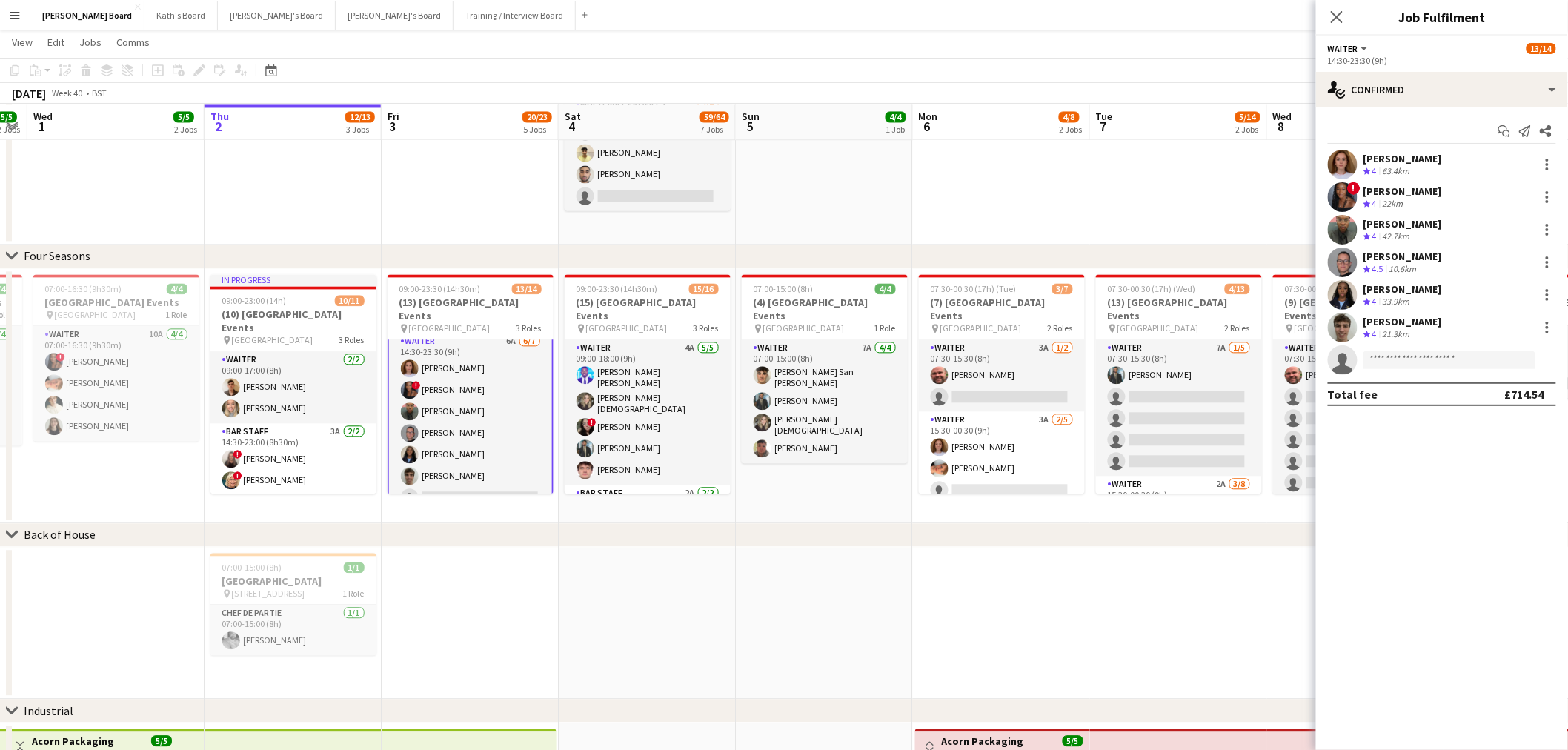
click at [1406, 256] on div "[PERSON_NAME]" at bounding box center [1402, 256] width 79 height 13
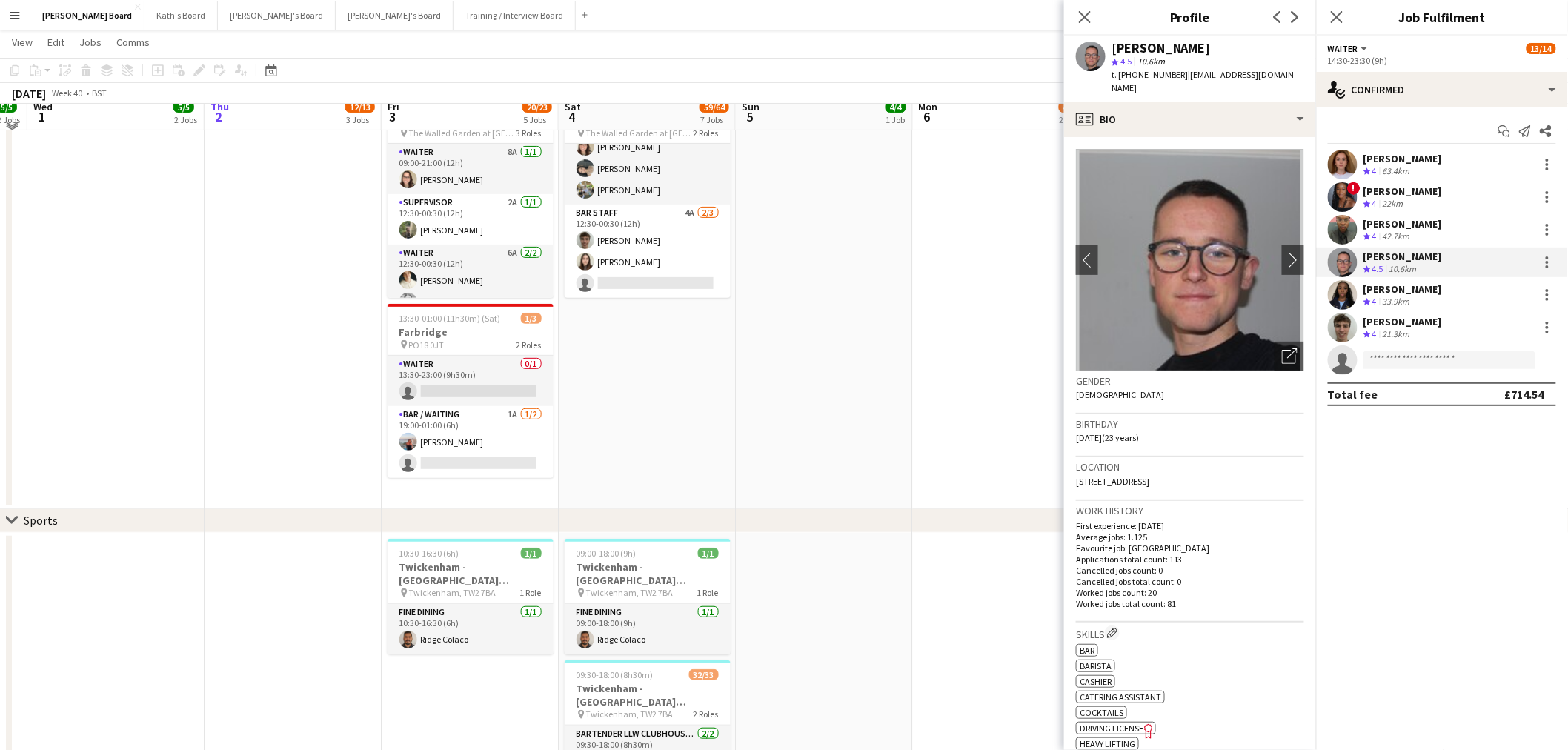
scroll to position [82, 0]
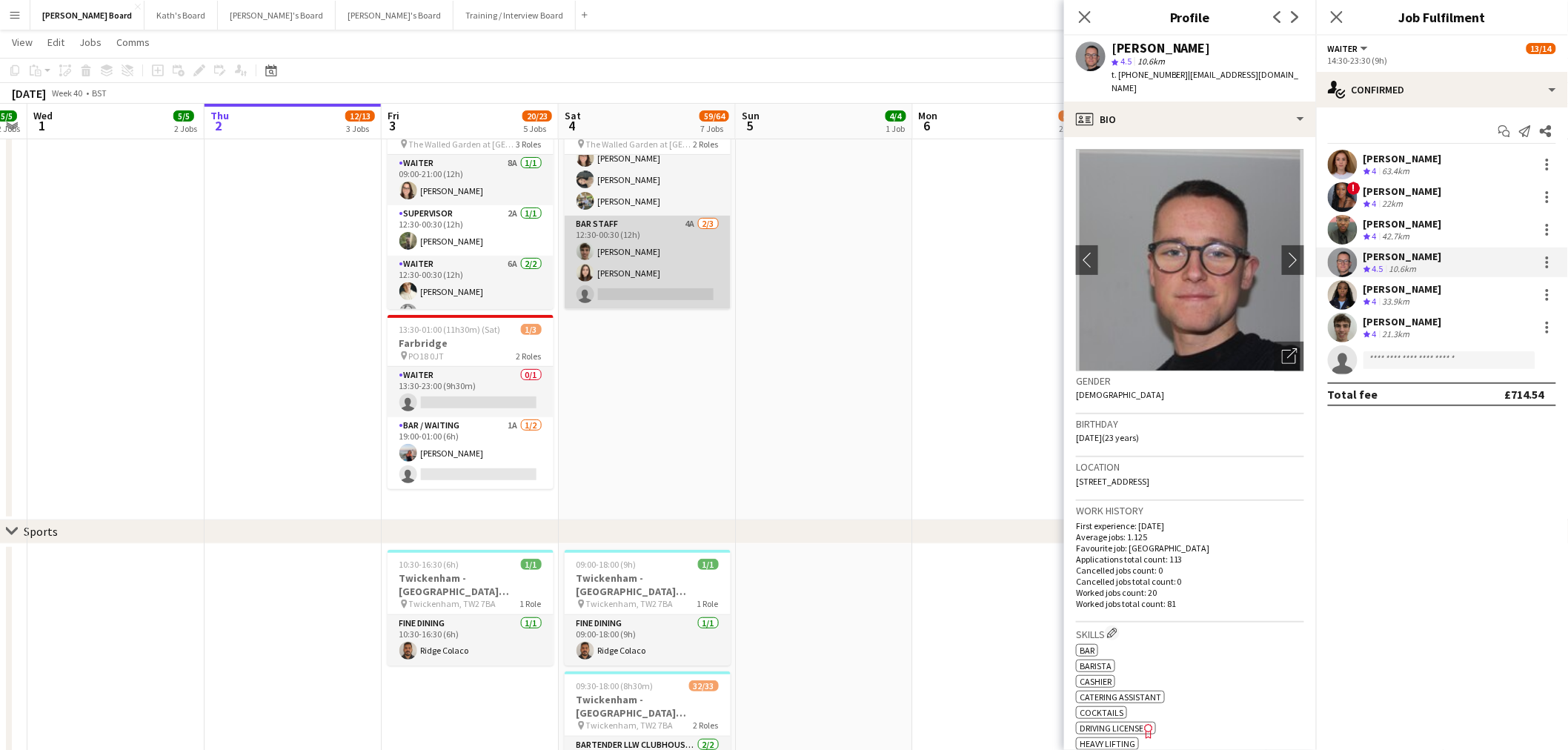
click at [684, 296] on app-card-role "BAR STAFF 4A 2/3 12:30-00:30 (12h) Joseph Field Hannah Williams single-neutral-…" at bounding box center [647, 262] width 166 height 93
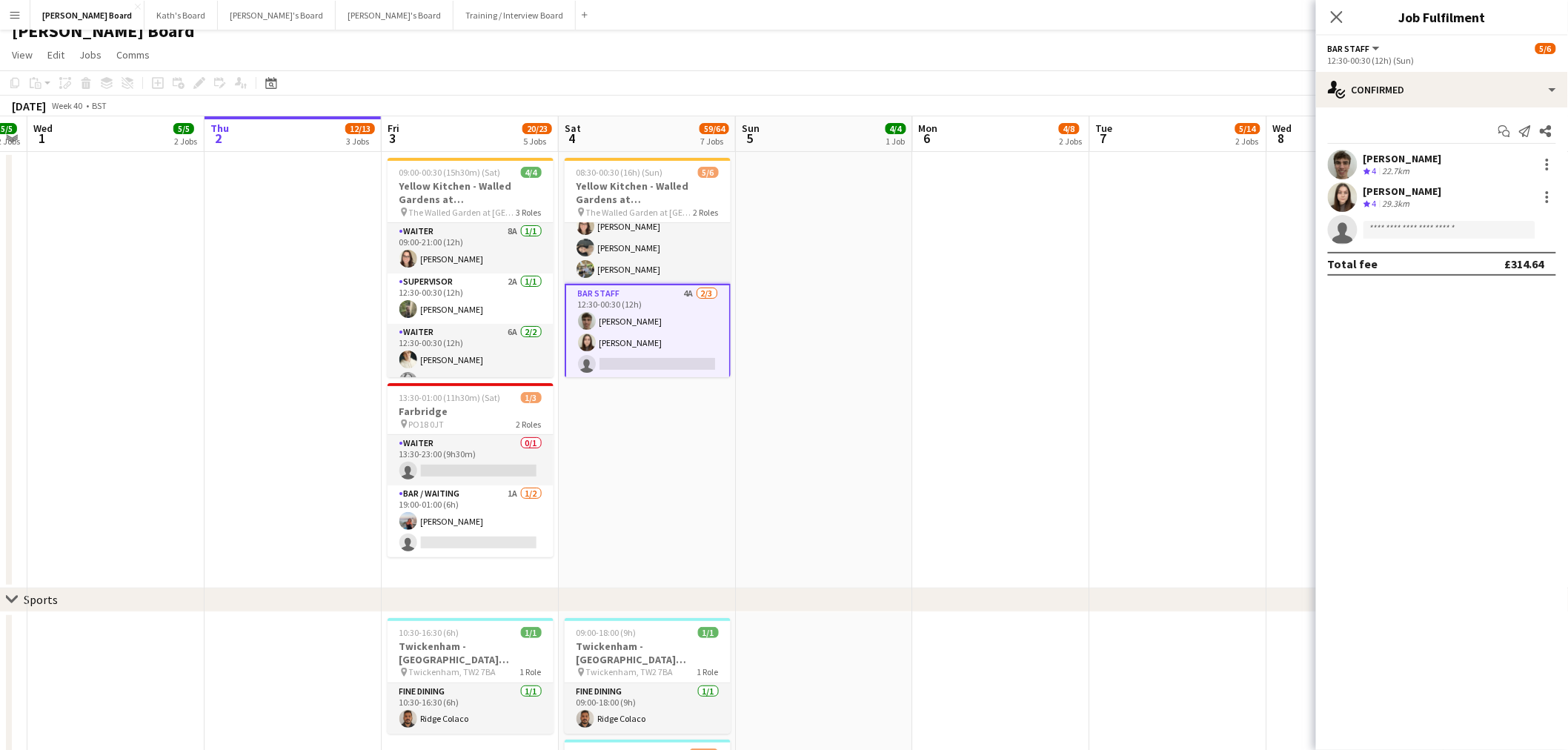
scroll to position [0, 0]
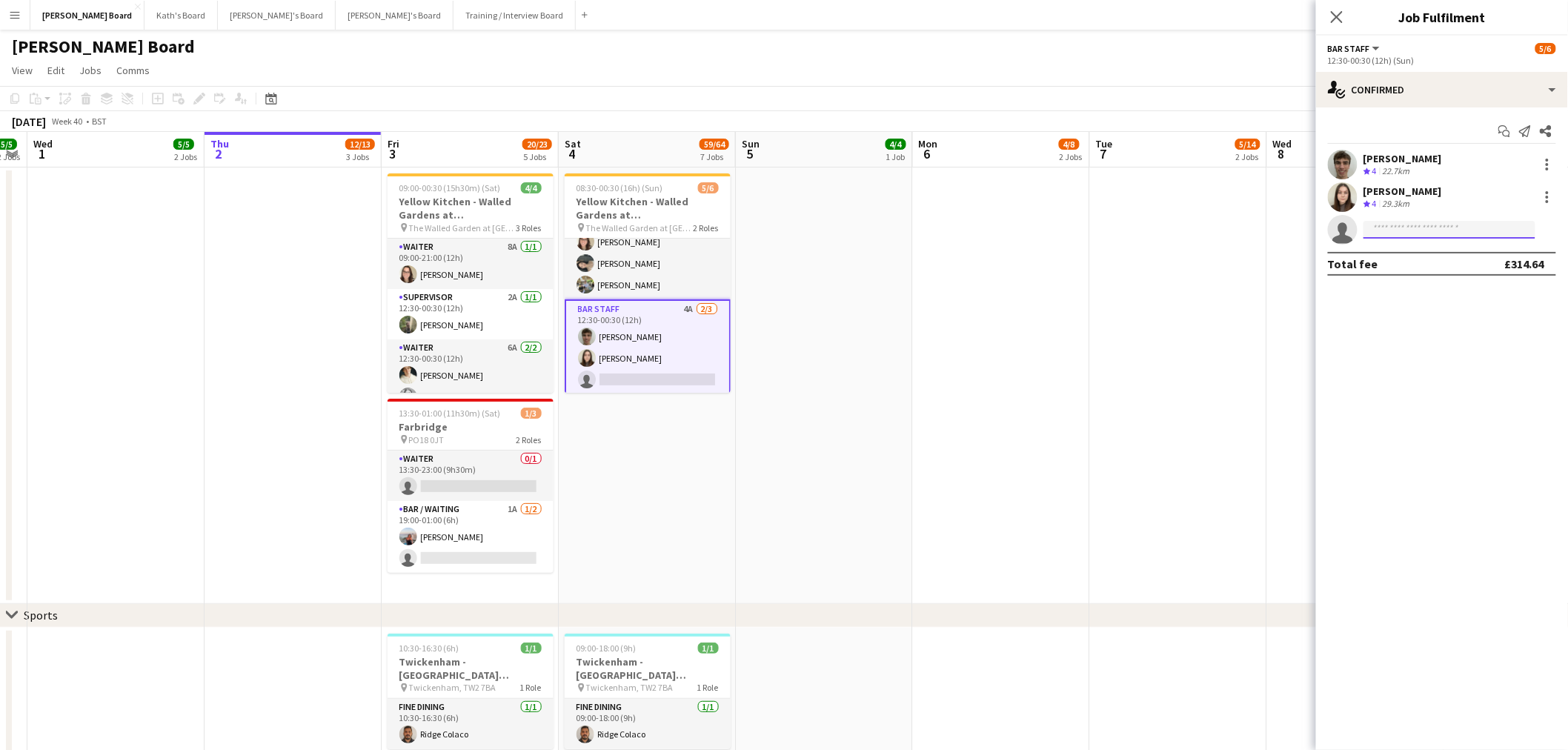
click at [1424, 234] on input at bounding box center [1449, 230] width 172 height 18
click at [1416, 224] on input at bounding box center [1449, 230] width 172 height 18
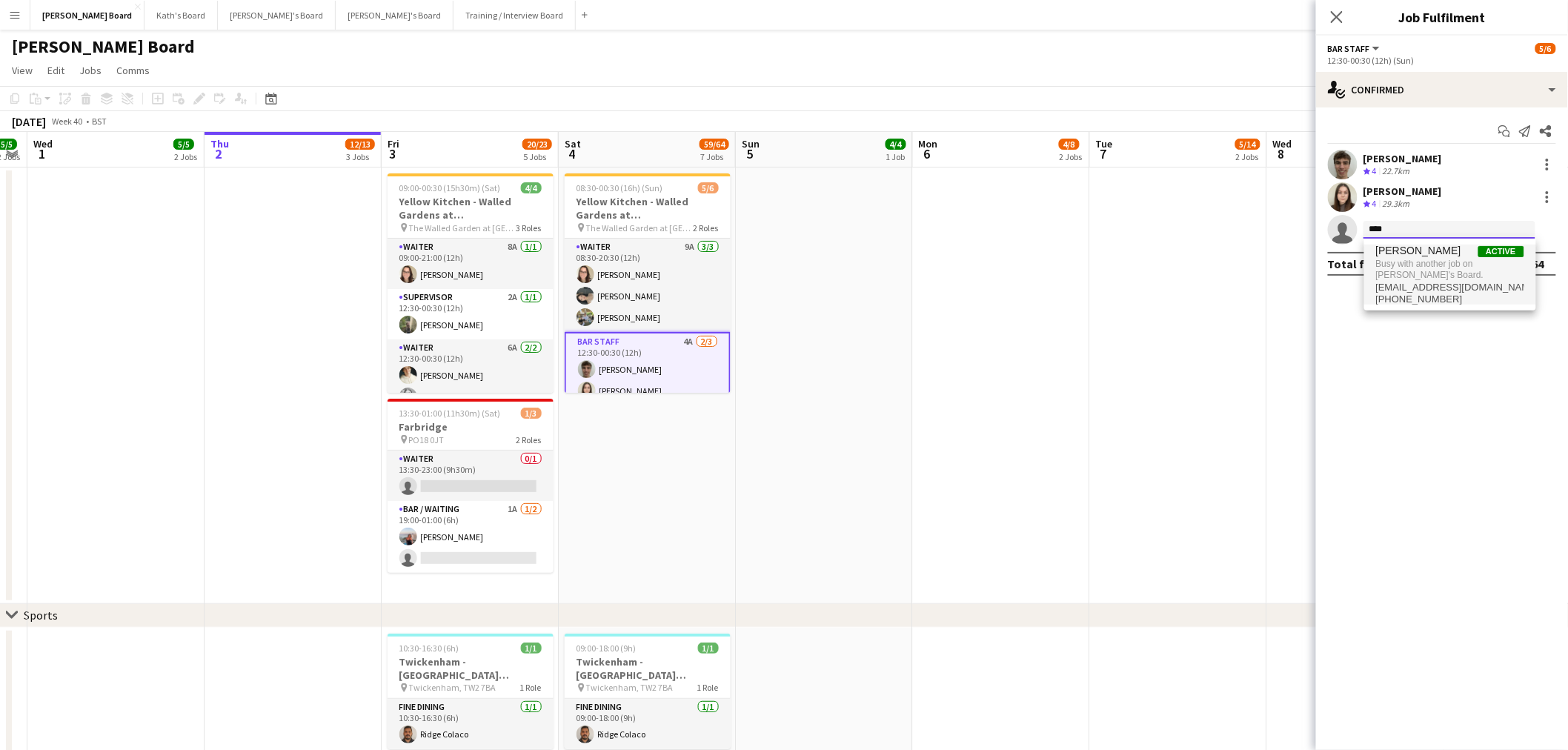
type input "****"
click at [1426, 264] on span "Busy with another job on Thomasina's Board." at bounding box center [1449, 270] width 148 height 25
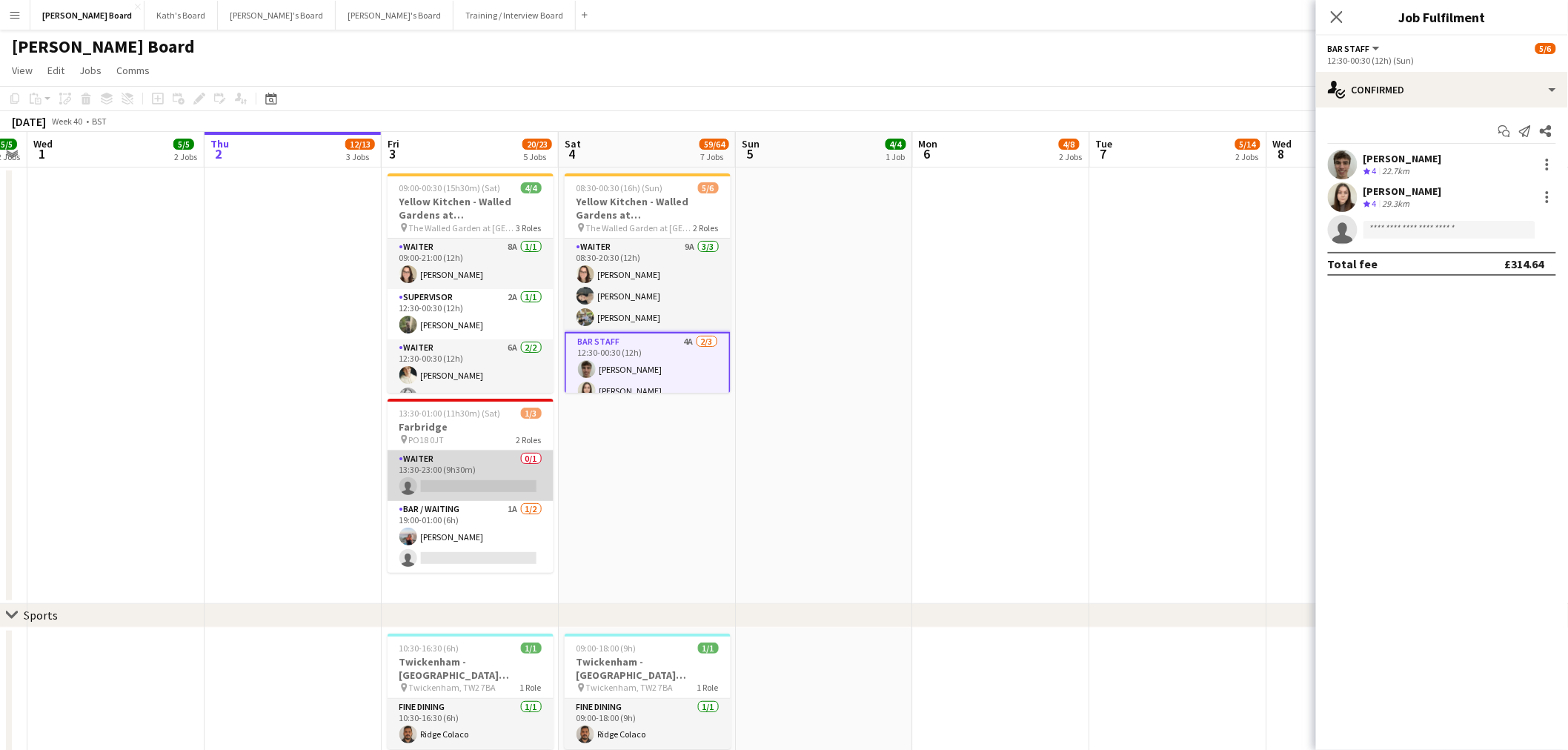
click at [485, 467] on app-card-role "Waiter 0/1 13:30-23:00 (9h30m) single-neutral-actions" at bounding box center [470, 475] width 166 height 51
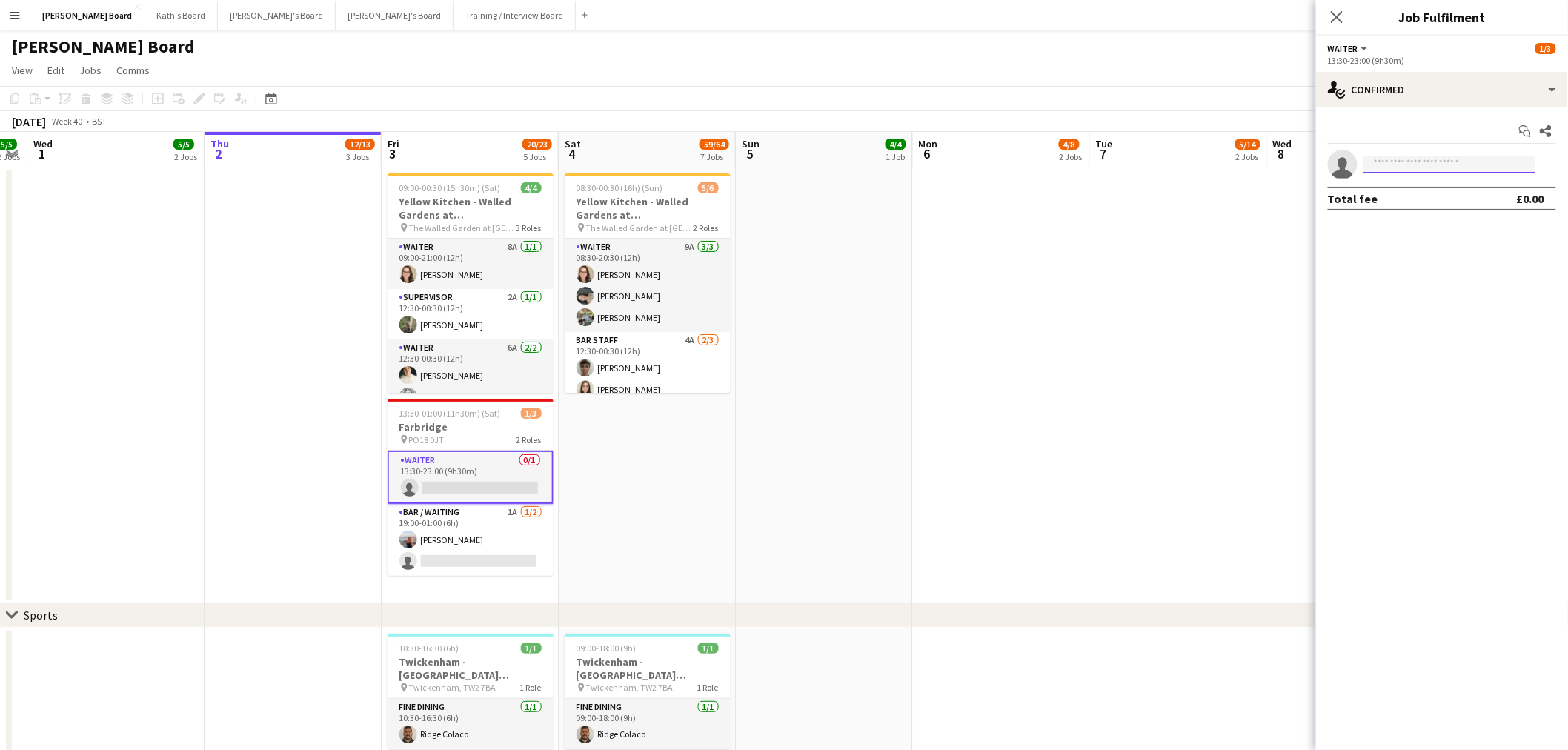
click at [1463, 156] on input at bounding box center [1449, 165] width 172 height 18
click at [218, 20] on button "Thomasina's Board Close" at bounding box center [277, 15] width 118 height 29
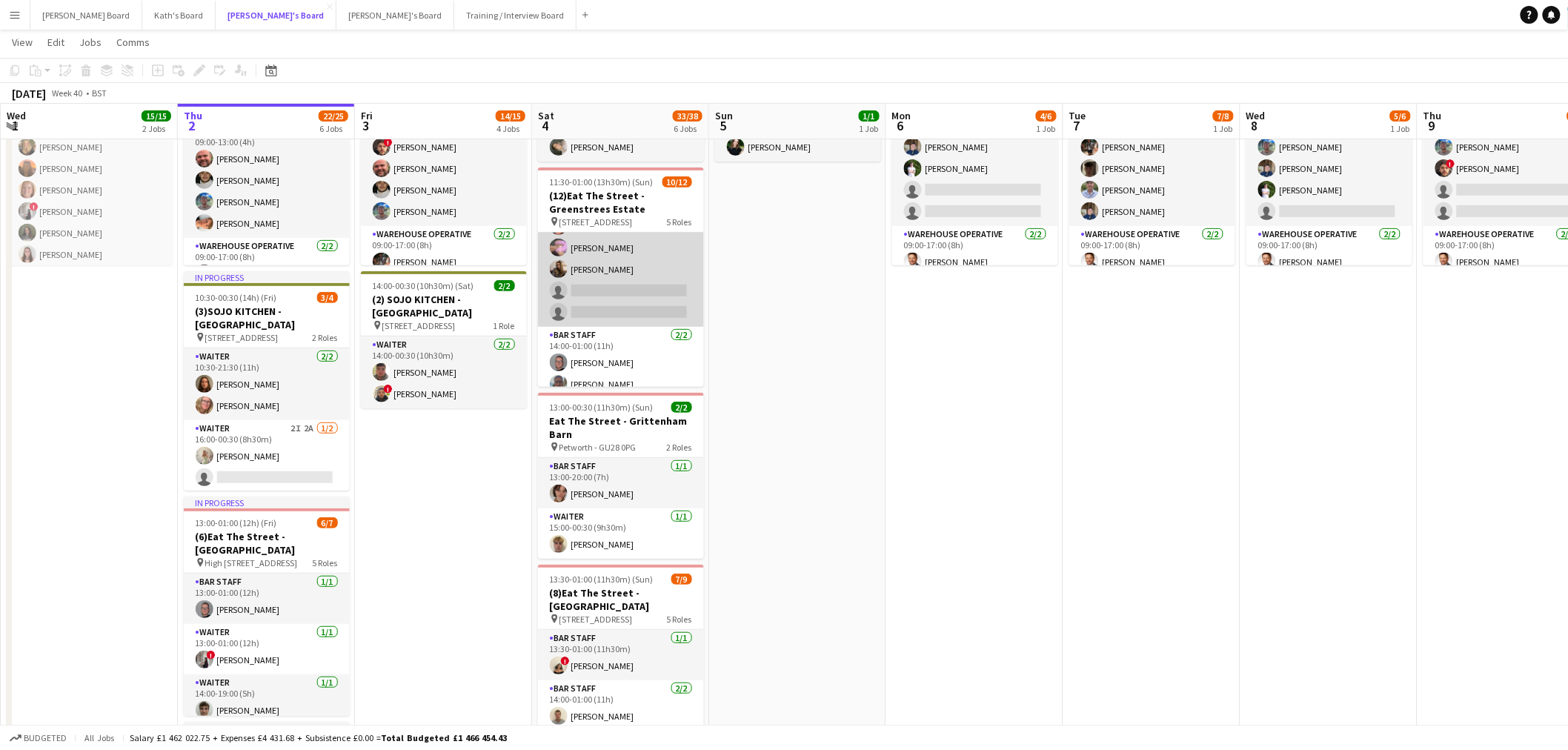
scroll to position [246, 0]
click at [605, 270] on app-card-role "BAR STAFF 2/2 14:00-01:00 (11h) Oliver Salt Samuel Bell" at bounding box center [620, 280] width 166 height 72
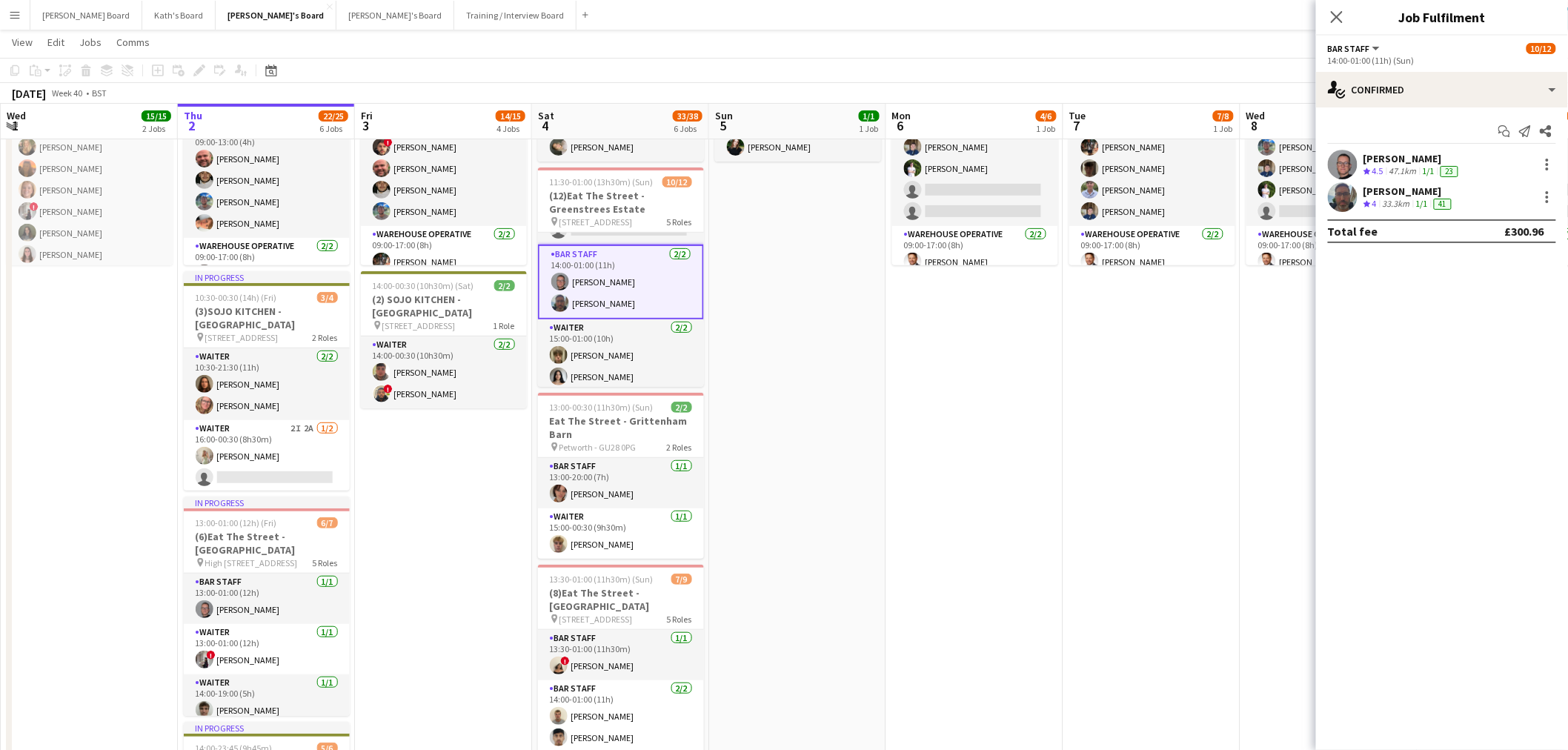
click at [1397, 157] on div "[PERSON_NAME]" at bounding box center [1412, 158] width 98 height 13
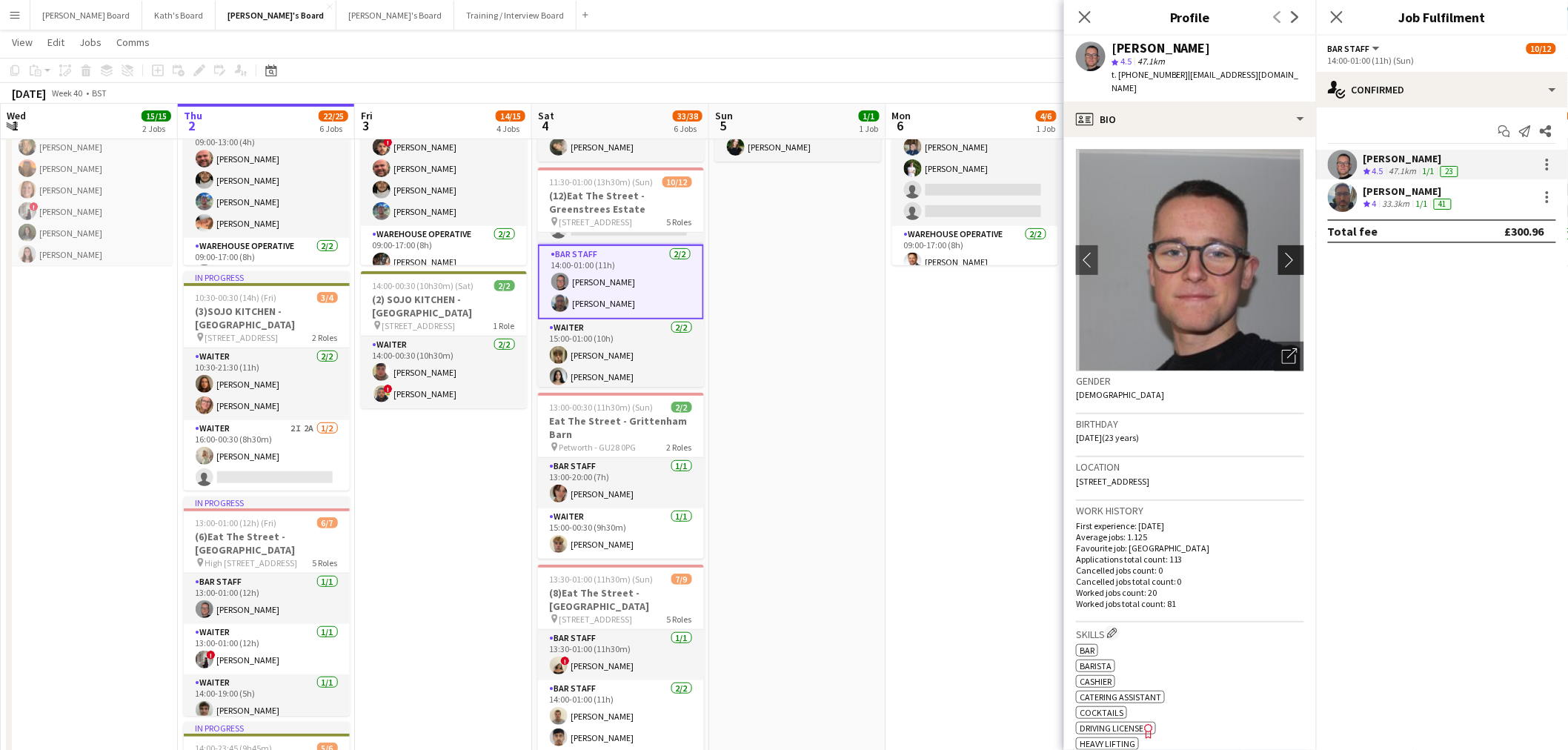
click at [1282, 252] on app-icon "chevron-right" at bounding box center [1293, 260] width 23 height 16
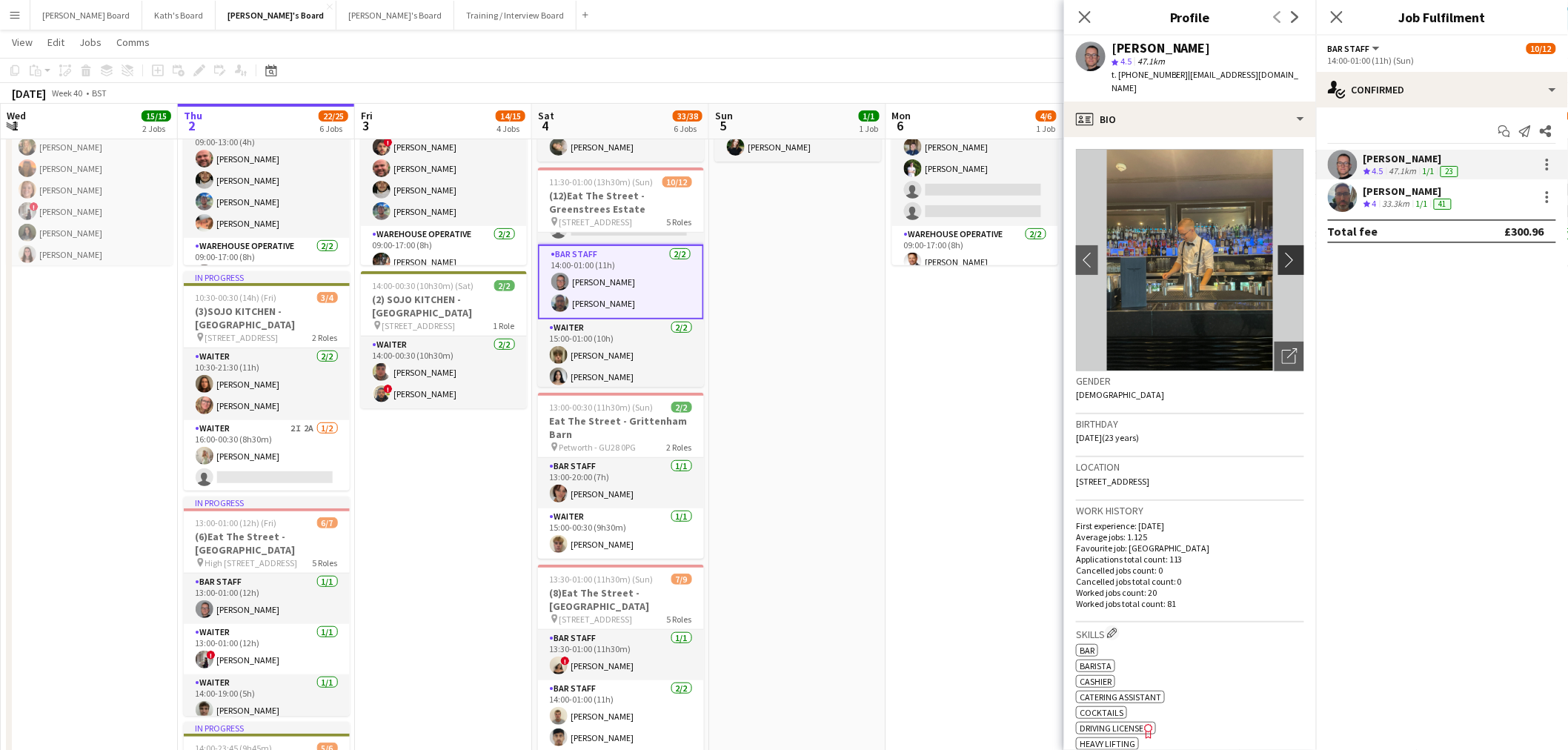
click at [1282, 252] on app-icon "chevron-right" at bounding box center [1293, 260] width 23 height 16
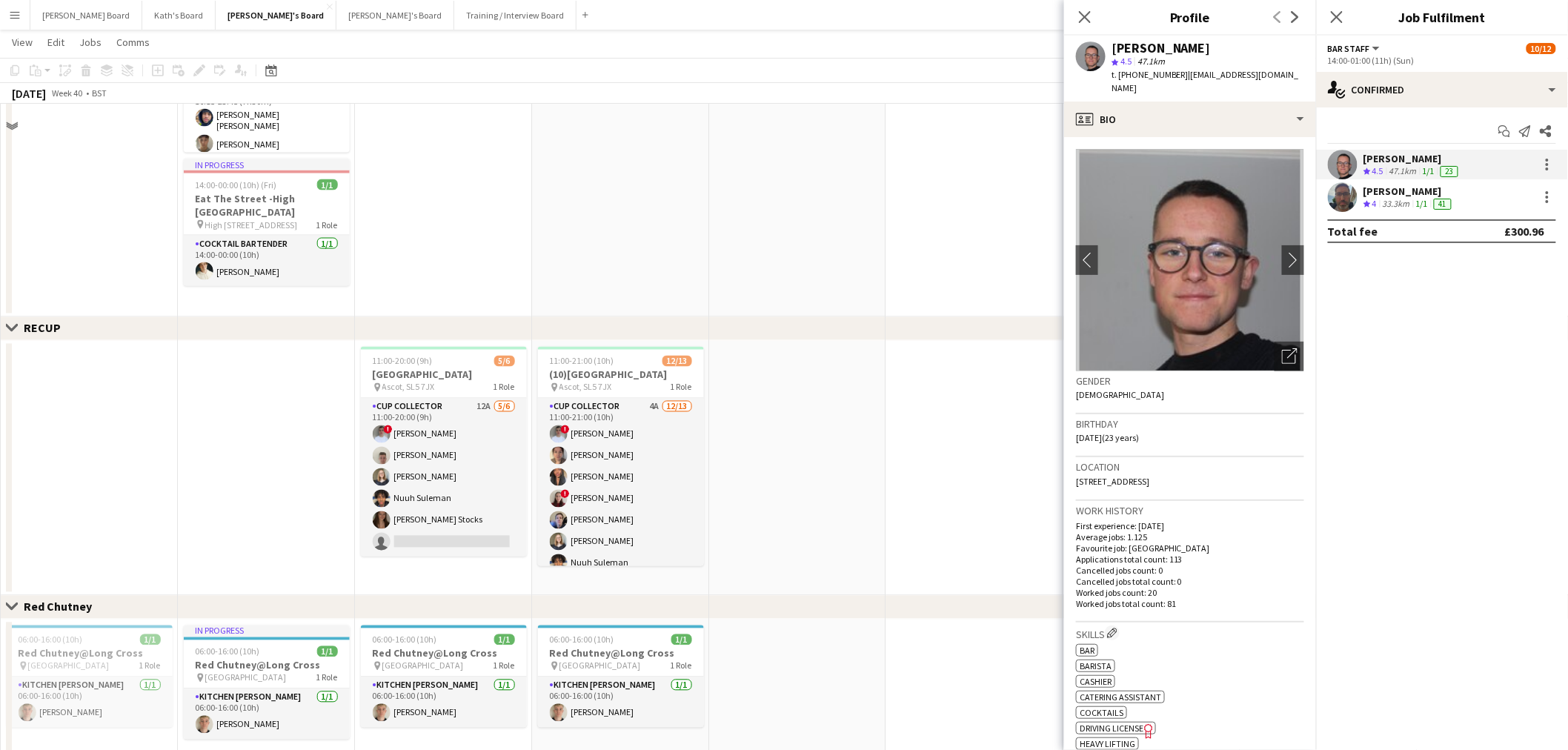
scroll to position [750, 0]
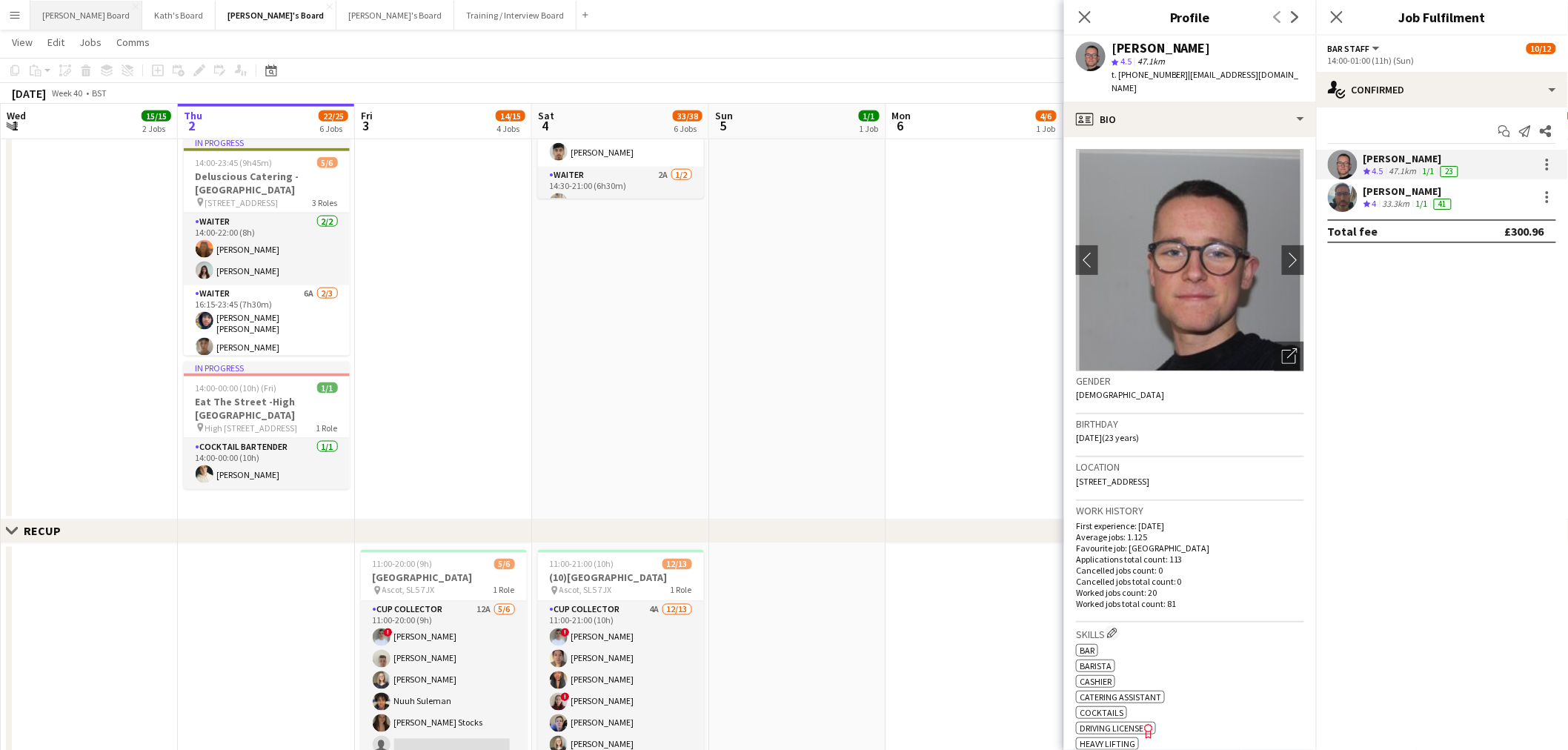
click at [70, 13] on button "Dean's Board Close" at bounding box center [86, 15] width 112 height 29
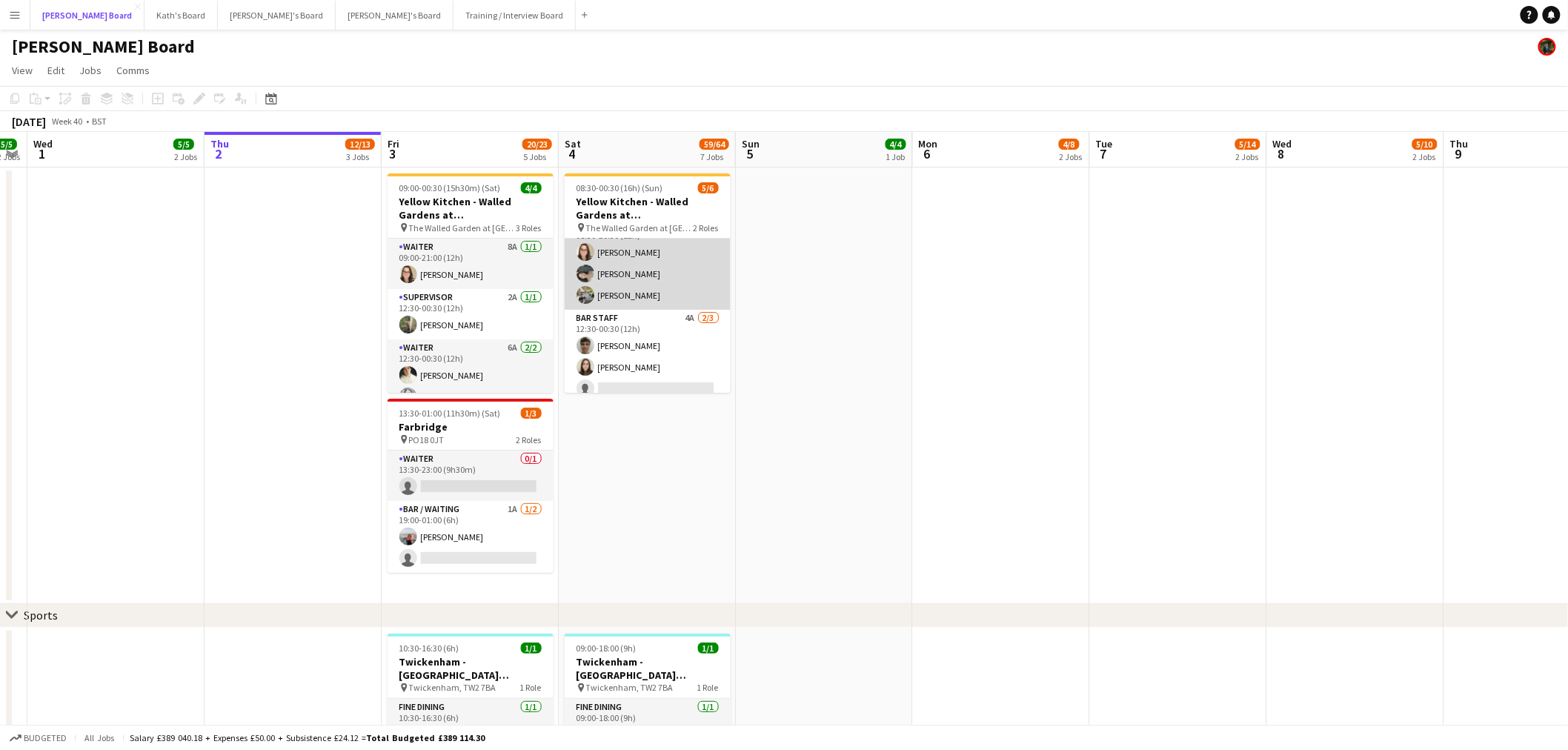
scroll to position [33, 0]
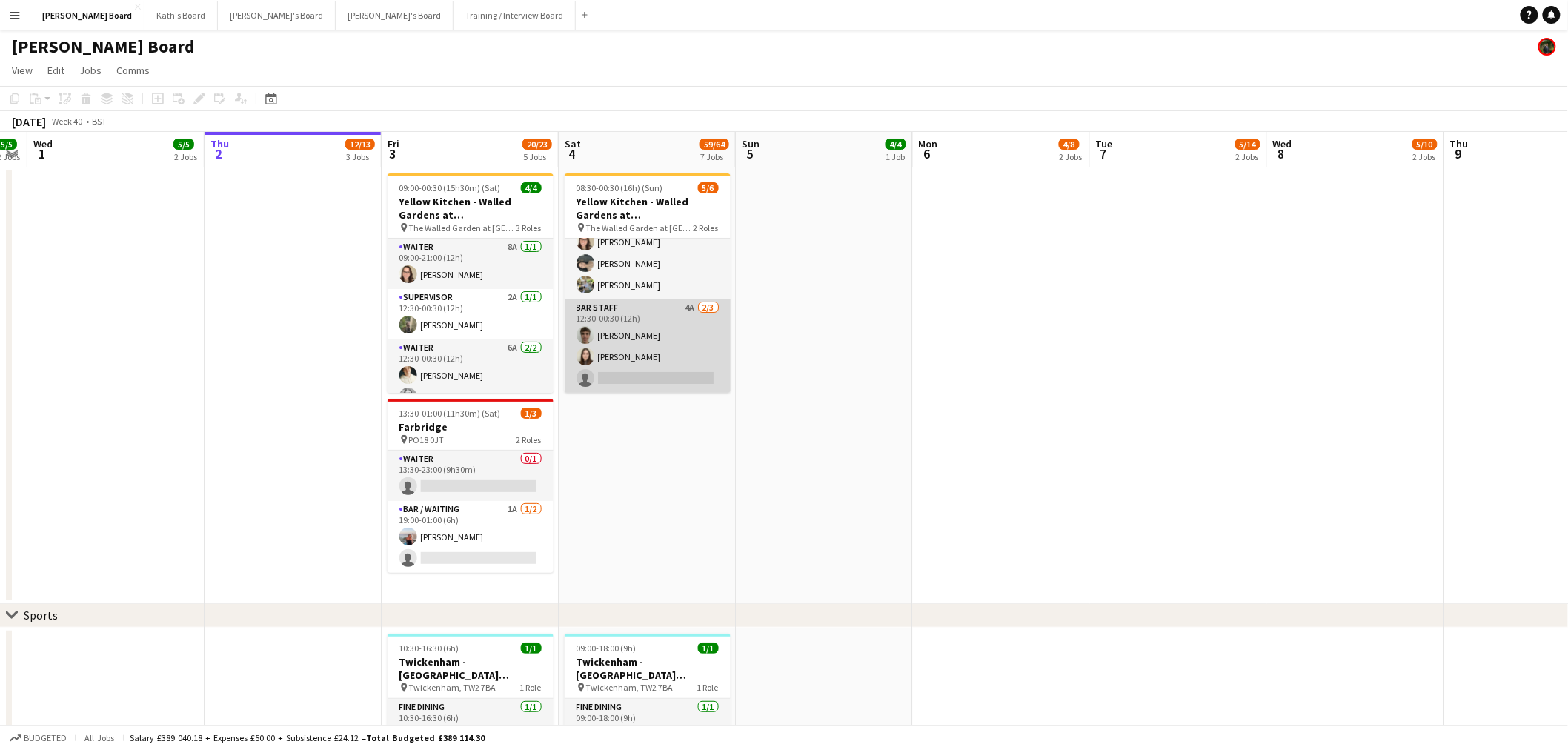
drag, startPoint x: 675, startPoint y: 341, endPoint x: 695, endPoint y: 336, distance: 20.6
click at [675, 342] on app-card-role "BAR STAFF 4A 2/3 12:30-00:30 (12h) Joseph Field Hannah Williams single-neutral-…" at bounding box center [647, 346] width 166 height 93
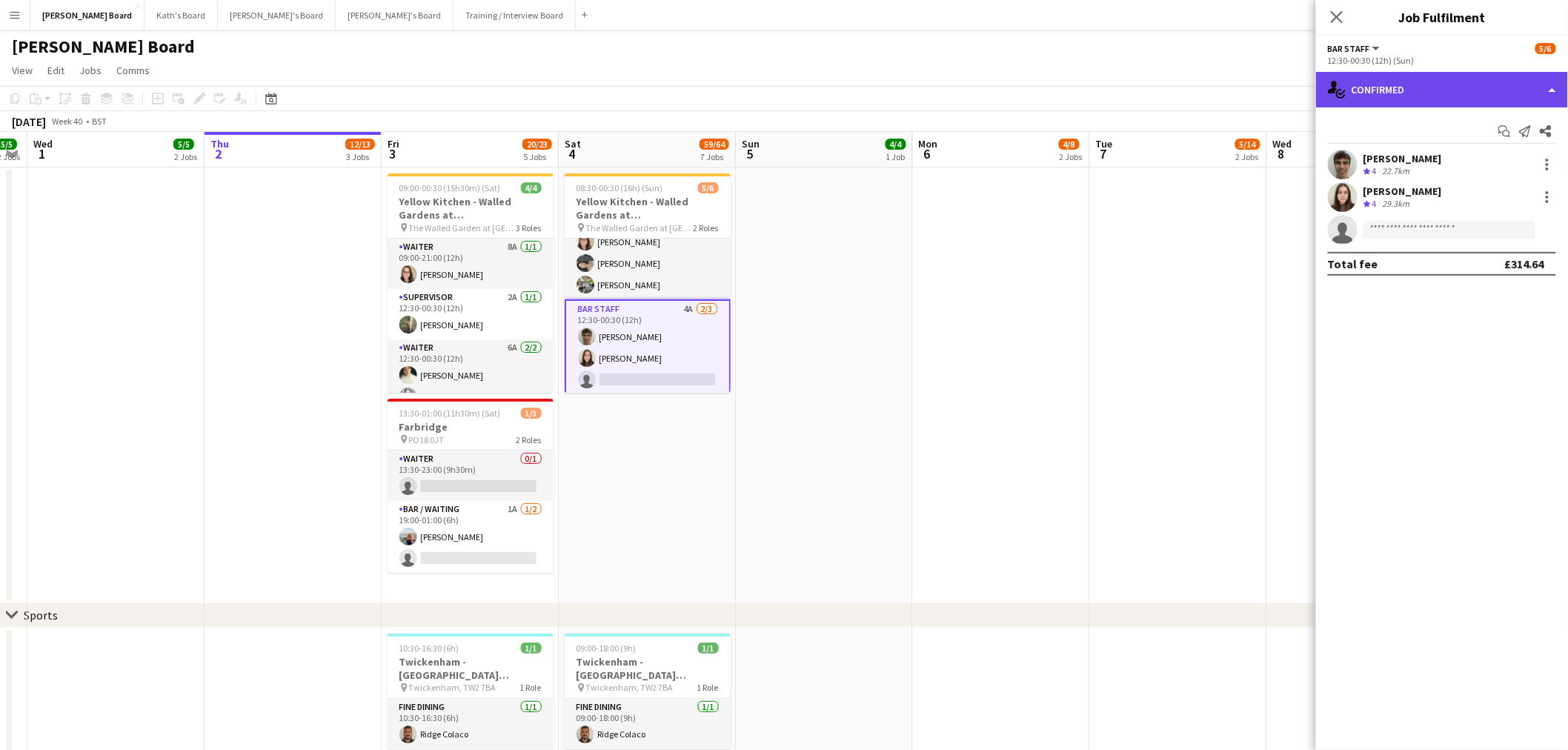
drag, startPoint x: 1455, startPoint y: 84, endPoint x: 1501, endPoint y: 131, distance: 65.8
click at [1456, 89] on div "single-neutral-actions-check-2 Confirmed" at bounding box center [1441, 90] width 252 height 35
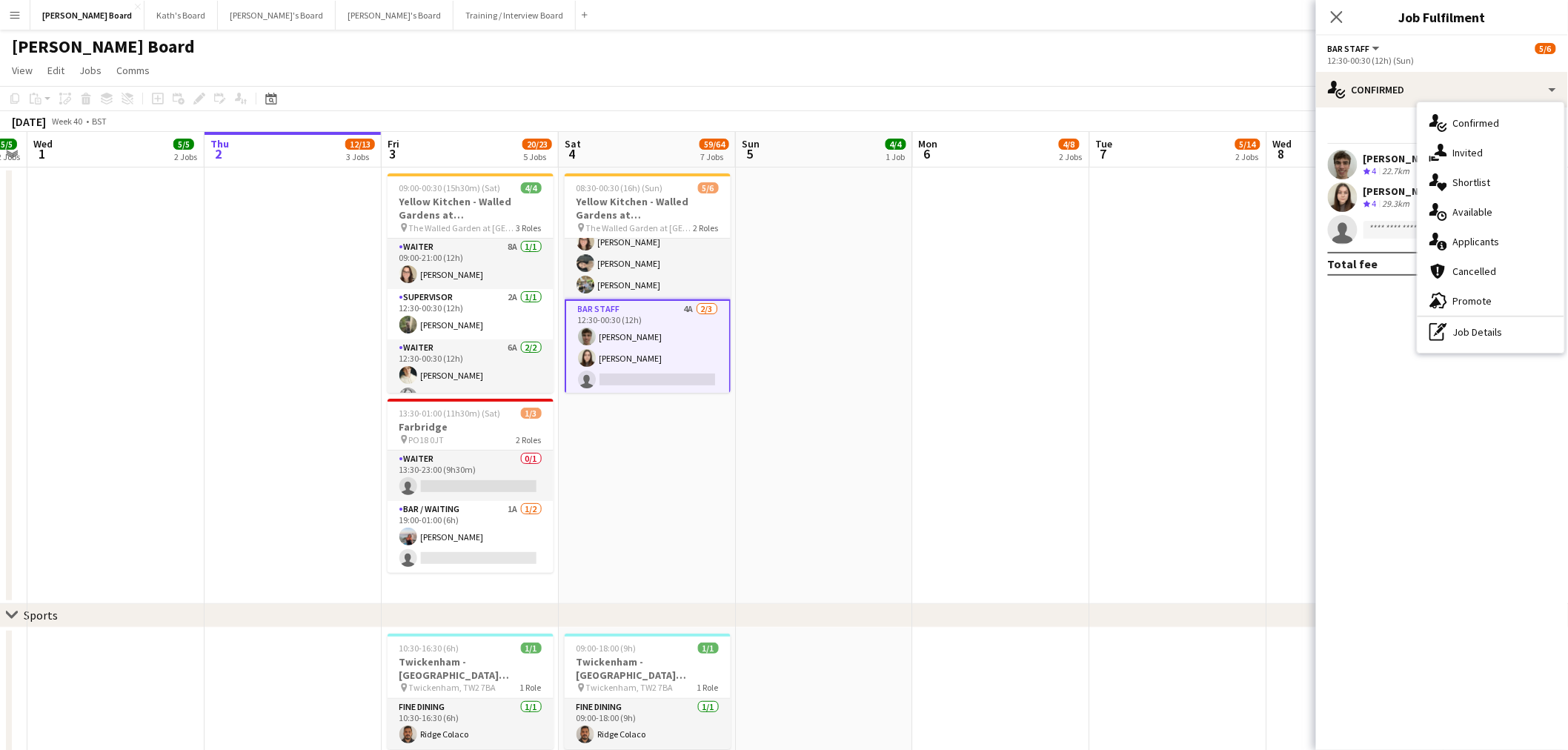
click at [1494, 236] on span "Applicants" at bounding box center [1476, 241] width 47 height 13
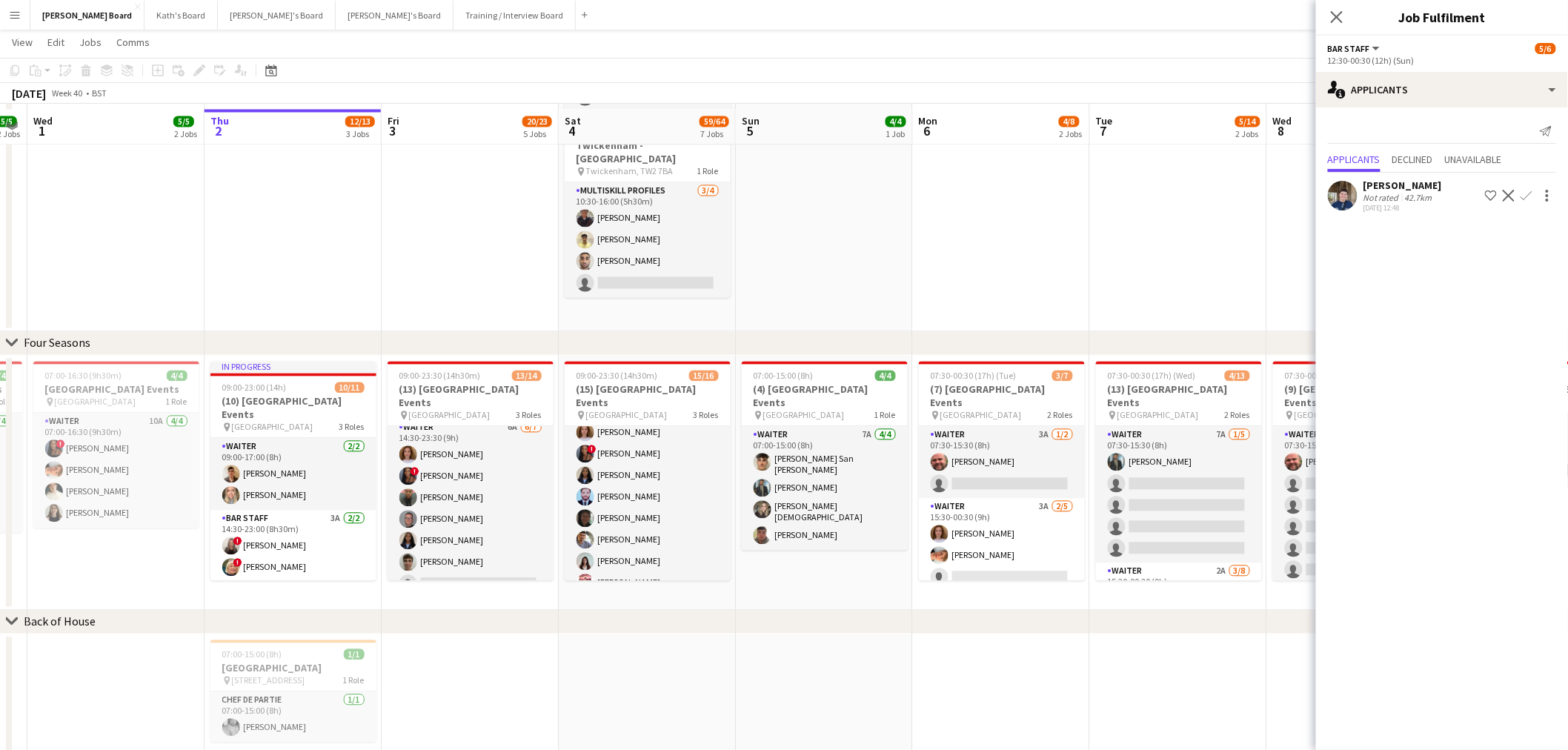
scroll to position [1152, 0]
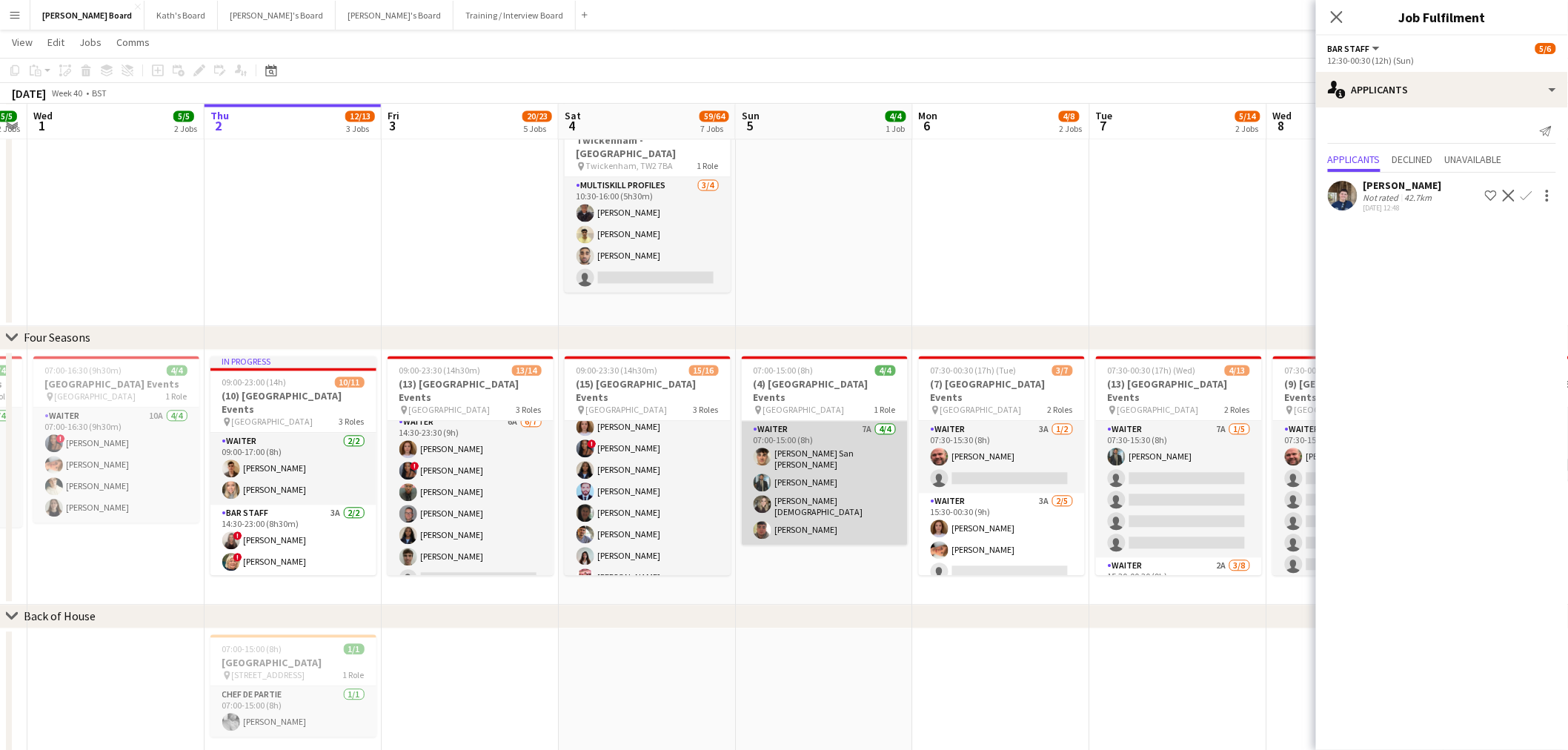
click at [830, 467] on app-card-role "Waiter 7A 4/4 07:00-15:00 (8h) Cameron San Emeterio Muhammad Imad Annie Male za…" at bounding box center [824, 484] width 166 height 124
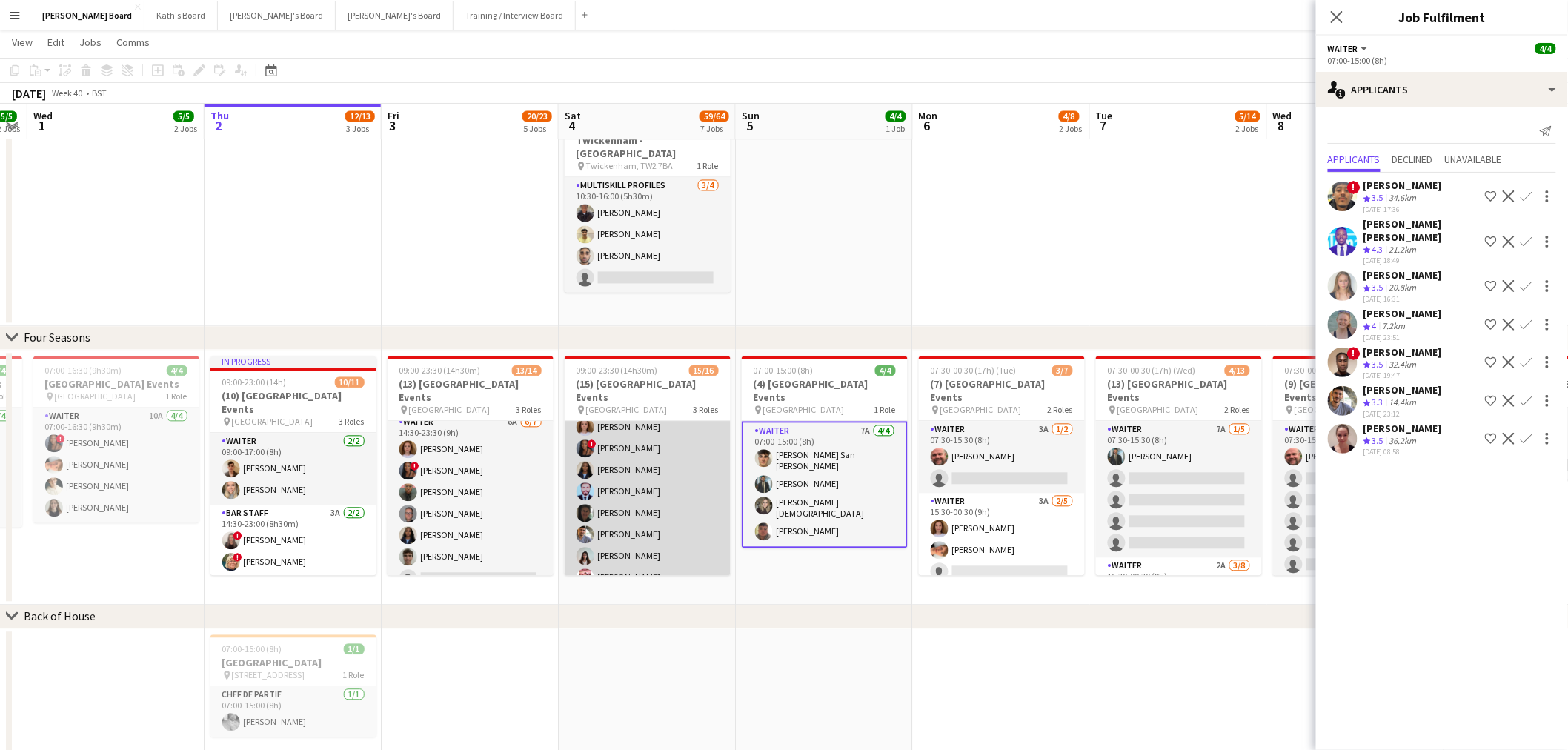
click at [620, 491] on app-card-role "Waiter 4A 8/9 14:30-23:30 (9h) Sophie Briscoe ! Cherise Ewhrudjakpor Esther Egh…" at bounding box center [647, 503] width 166 height 223
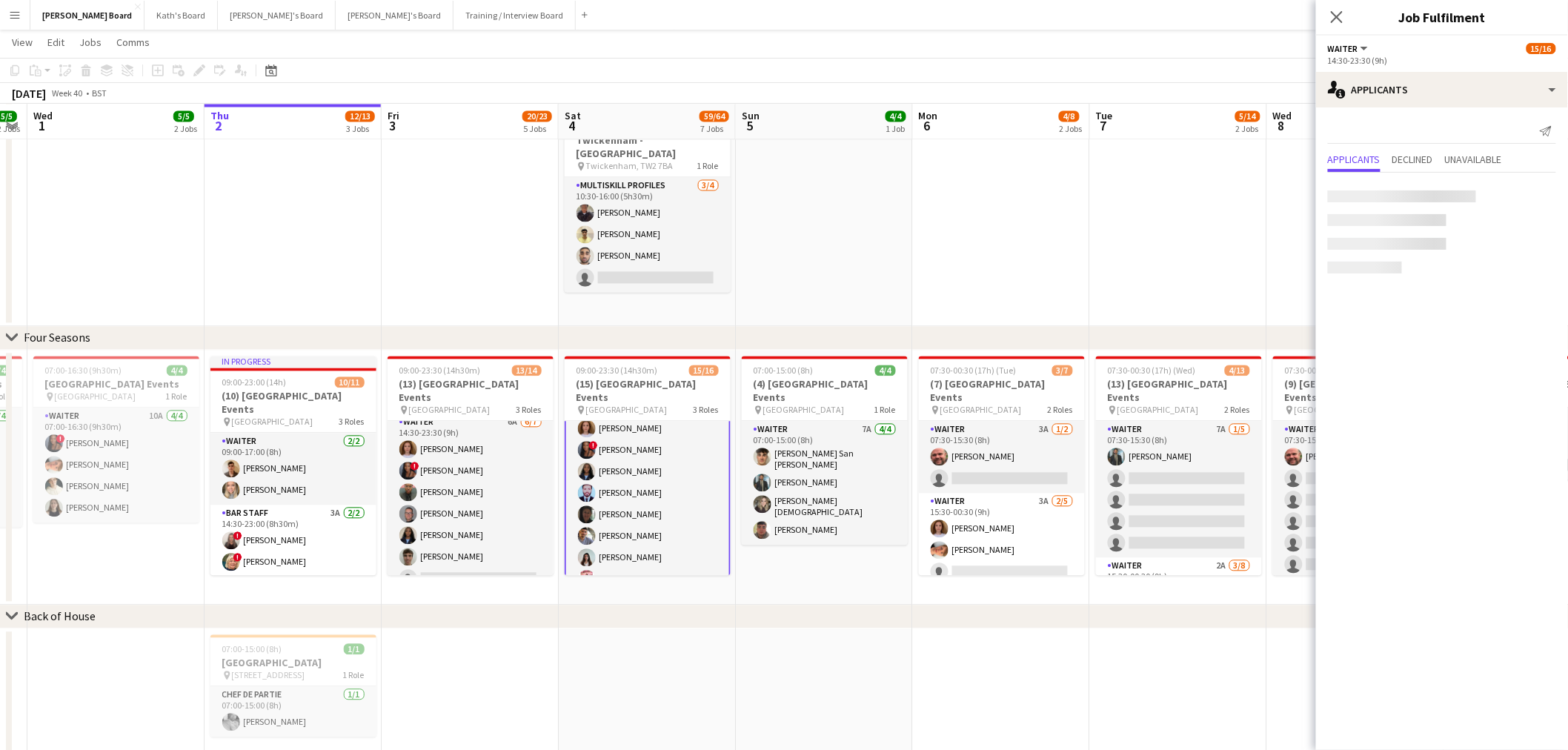
scroll to position [247, 0]
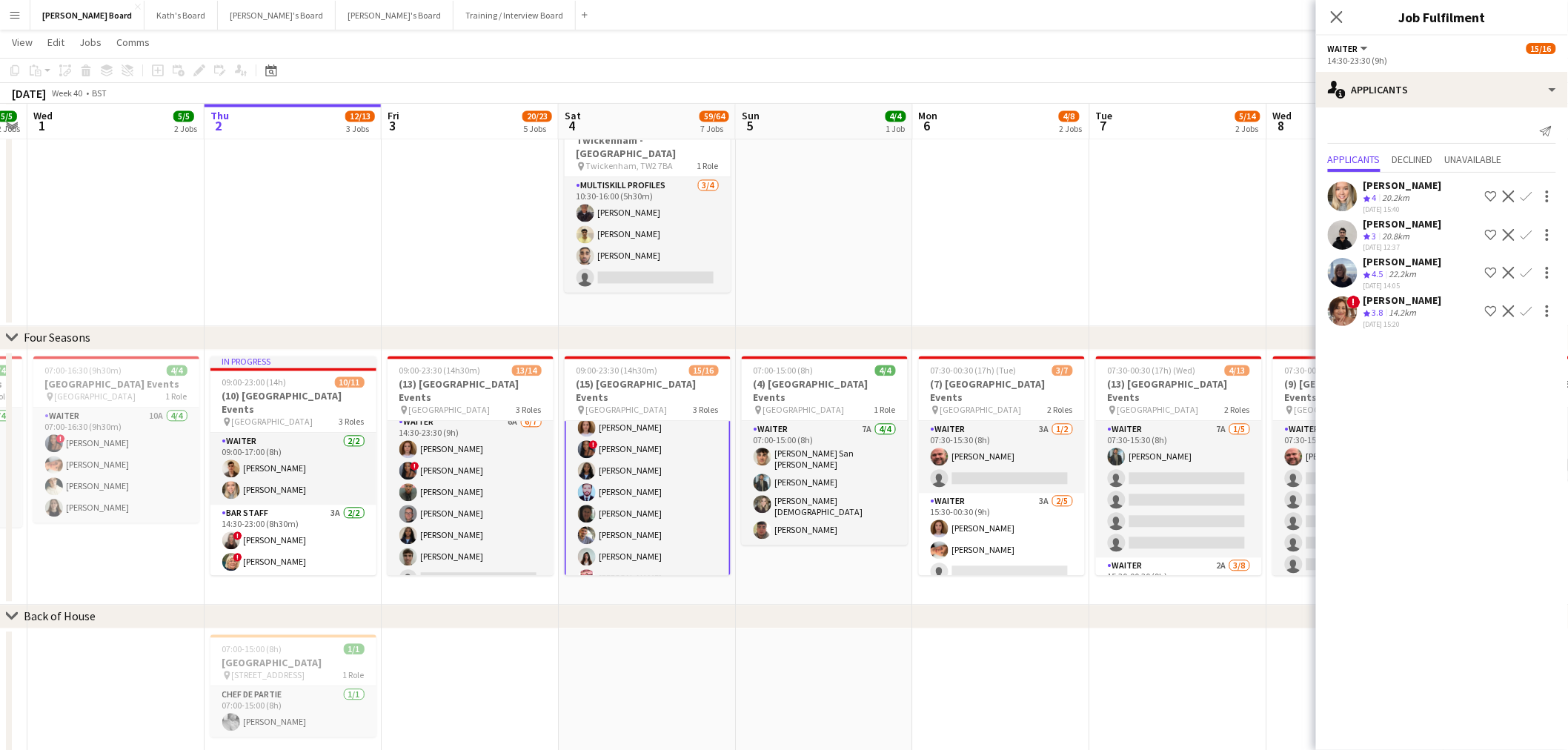
click at [1409, 262] on div "Samantha Harden" at bounding box center [1402, 262] width 79 height 13
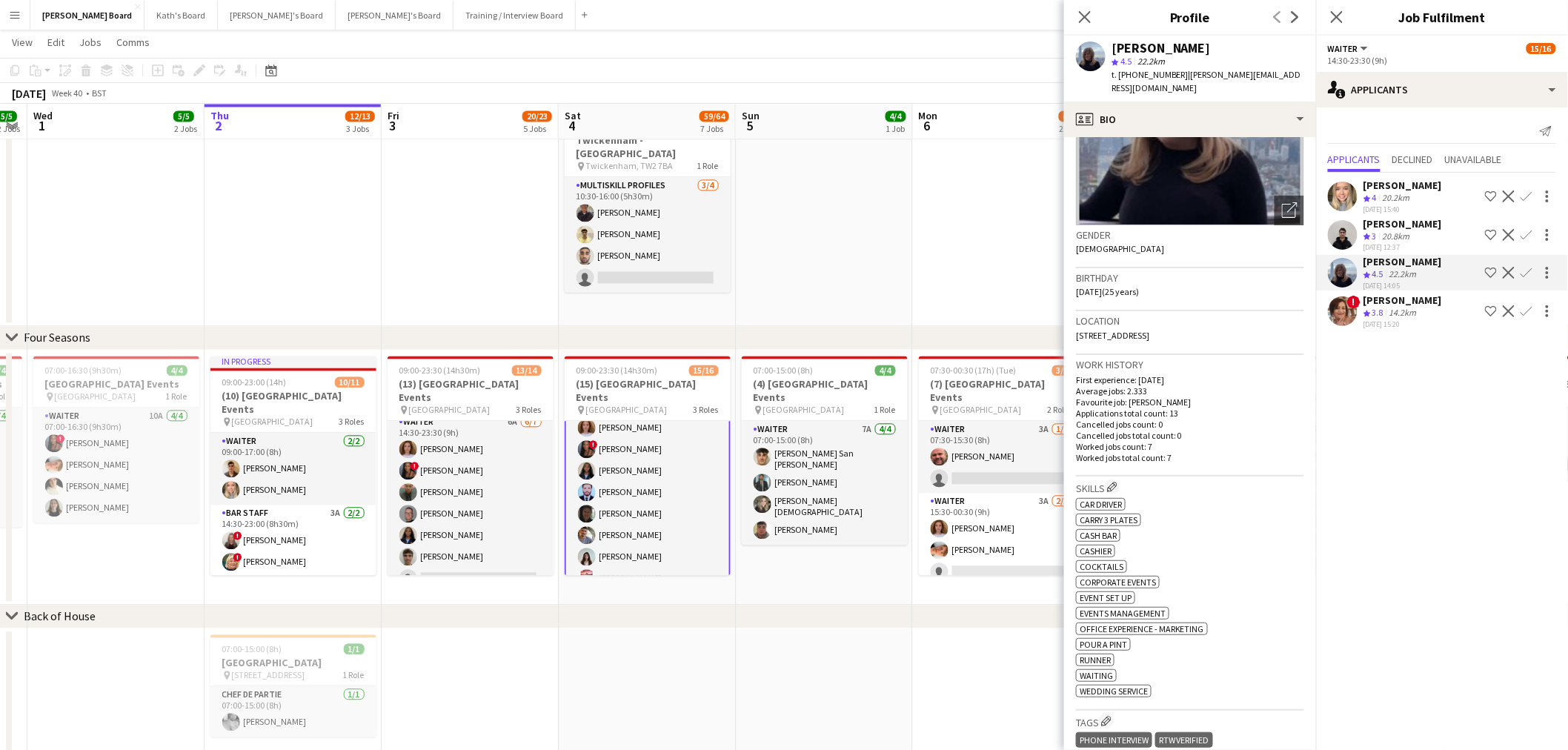
scroll to position [246, 0]
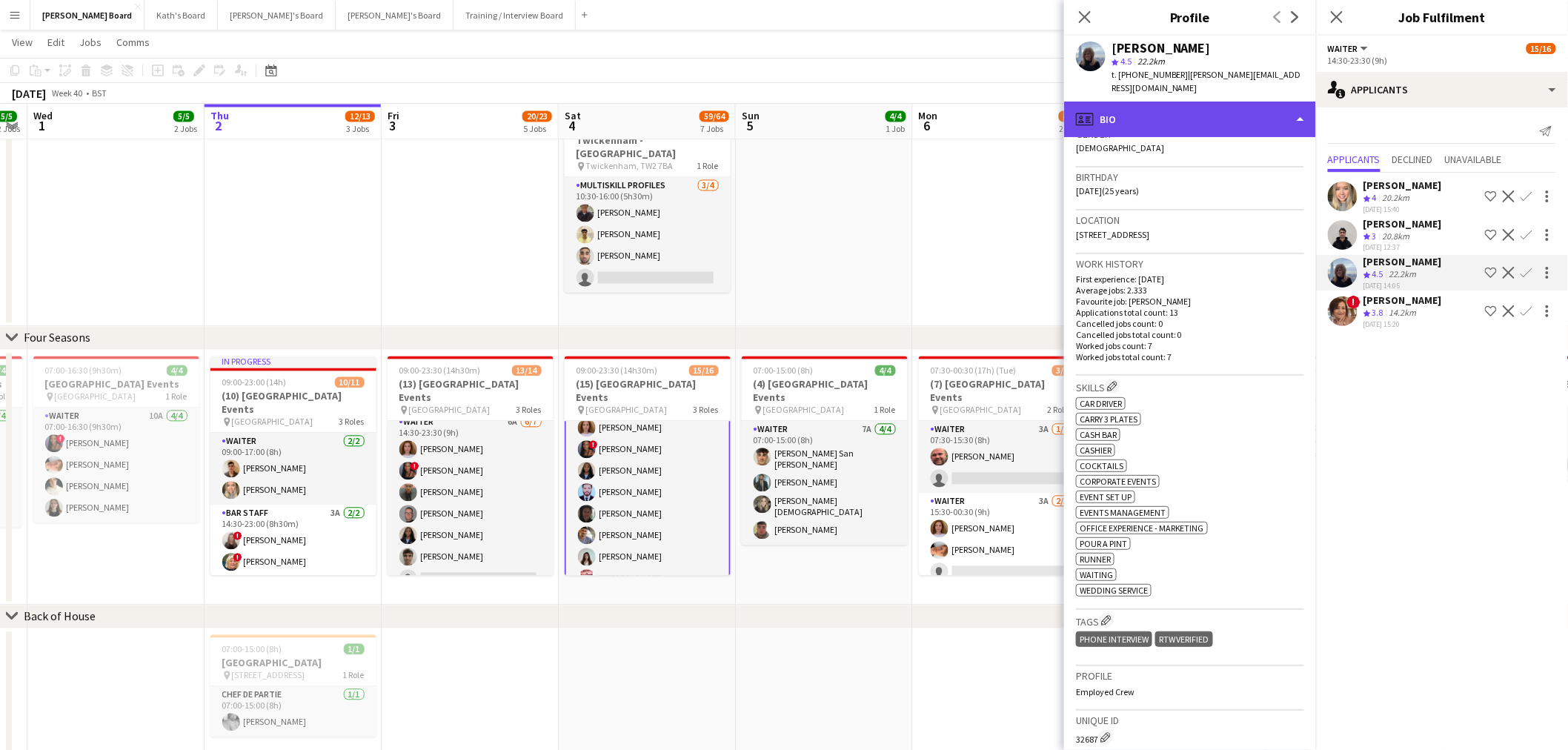
click at [1197, 112] on div "profile Bio" at bounding box center [1190, 120] width 252 height 35
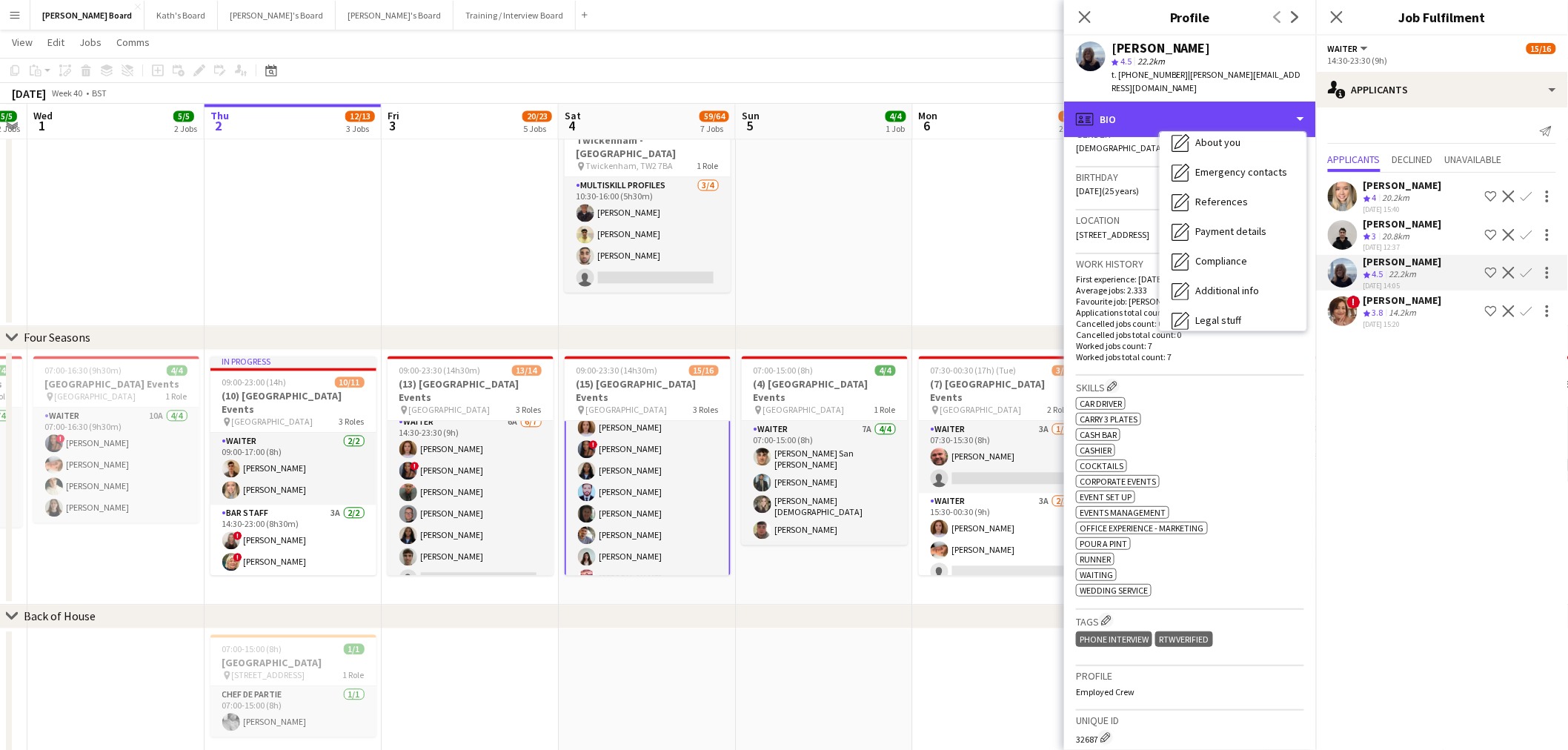
scroll to position [227, 0]
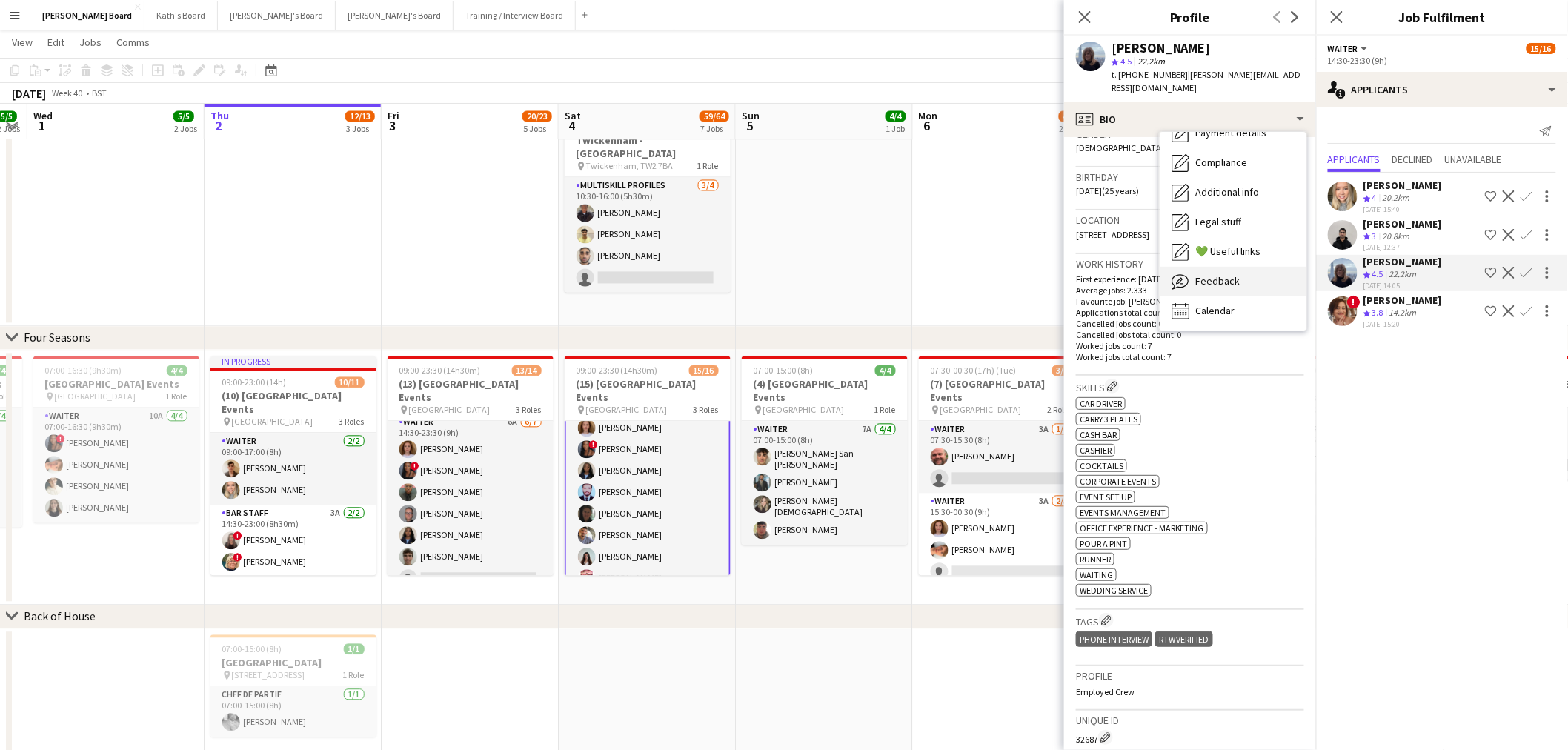
click at [1241, 267] on div "Feedback Feedback" at bounding box center [1232, 281] width 146 height 29
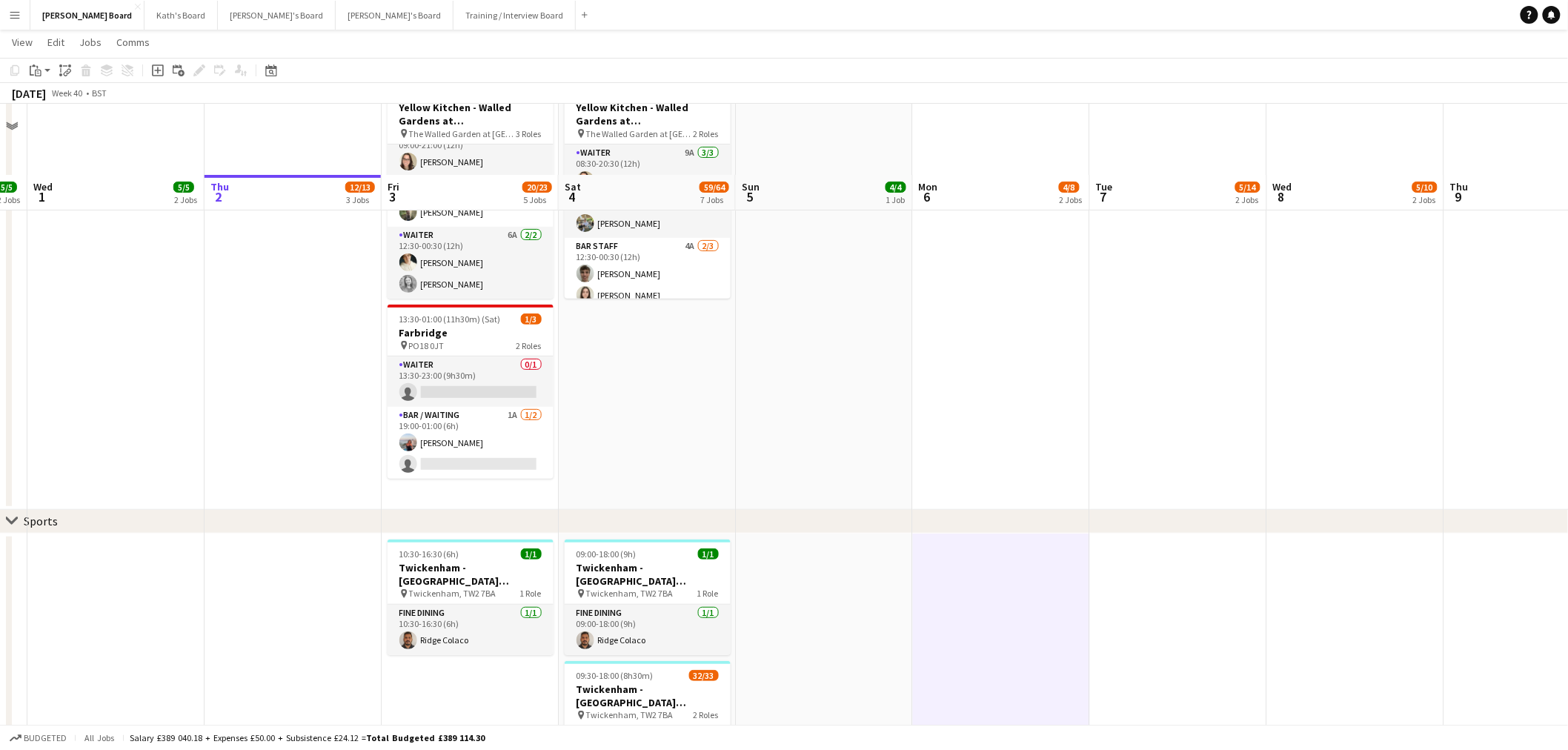
scroll to position [0, 0]
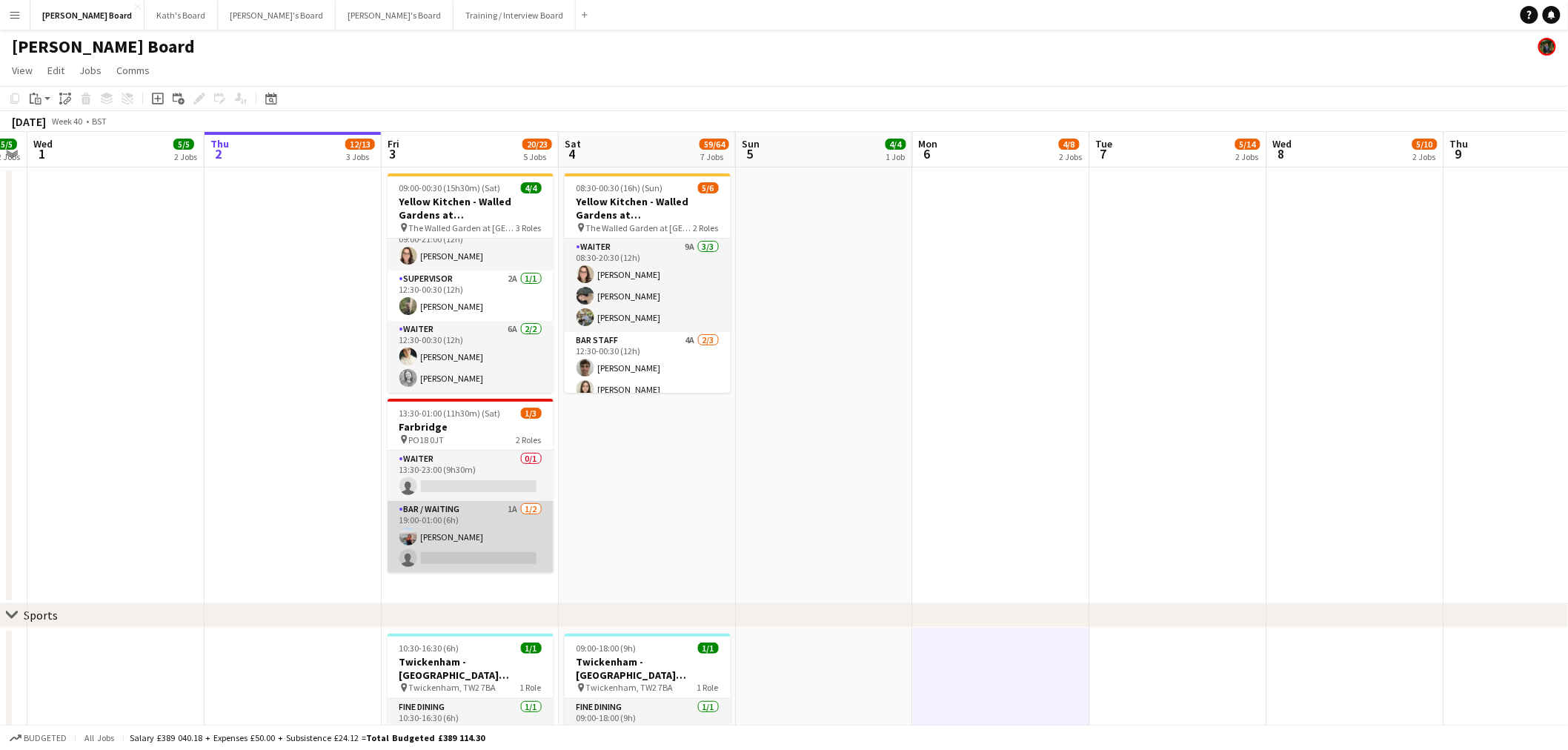
click at [501, 539] on app-card-role "Bar / Waiting 1A 1/2 19:00-01:00 (6h) Ellie Brown single-neutral-actions" at bounding box center [470, 536] width 166 height 72
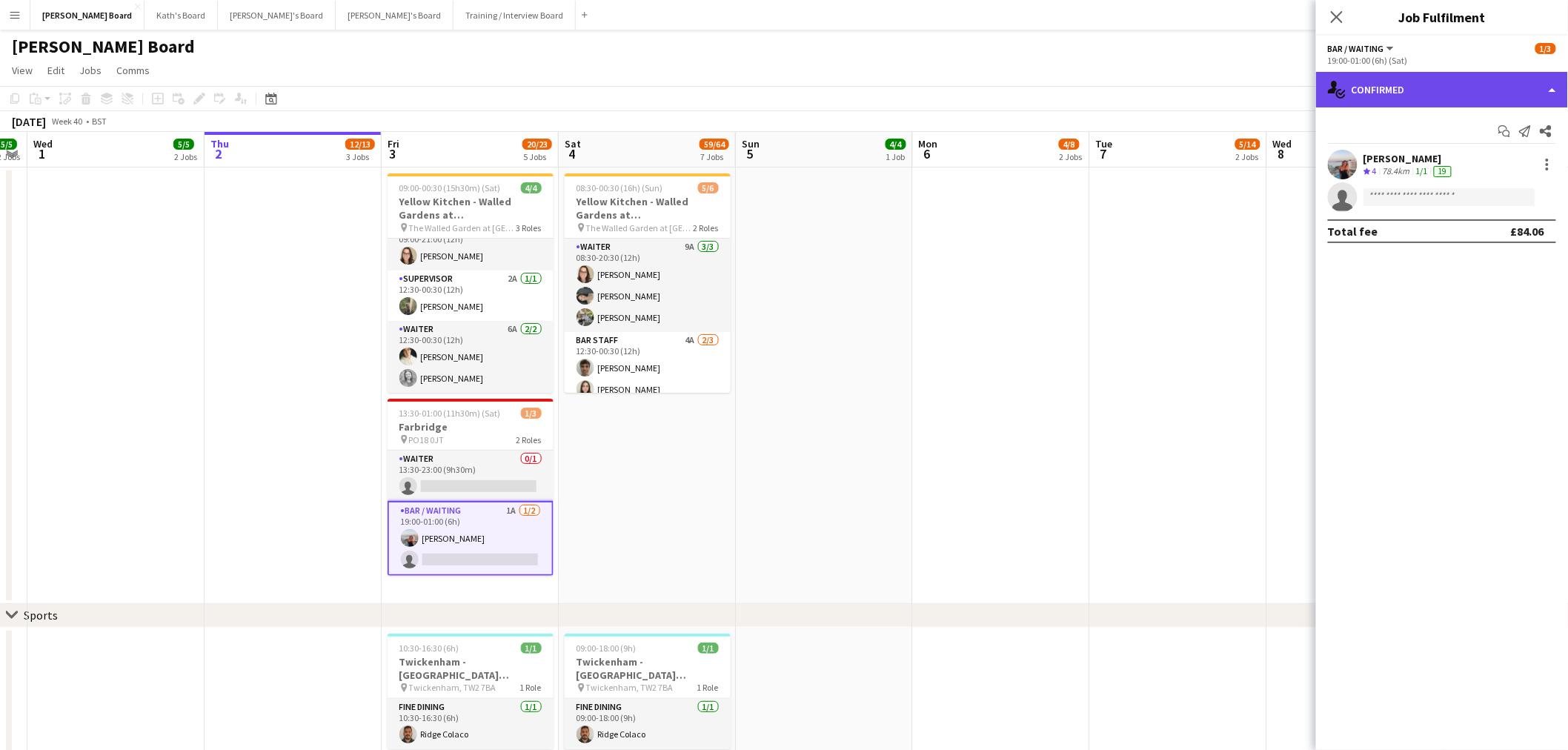
click at [1486, 94] on div "single-neutral-actions-check-2 Confirmed" at bounding box center [1441, 90] width 252 height 35
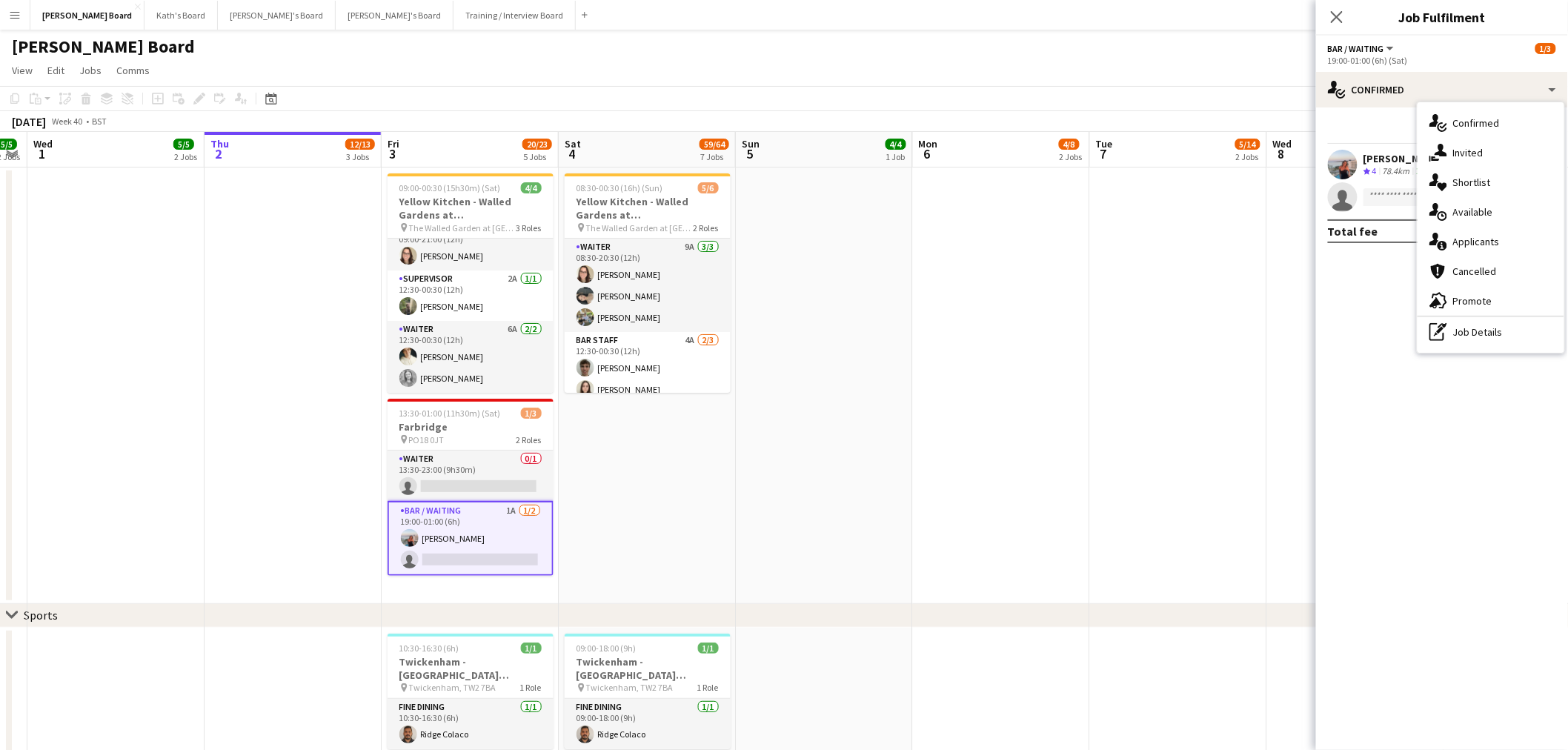
click at [1492, 243] on span "Applicants" at bounding box center [1476, 241] width 47 height 13
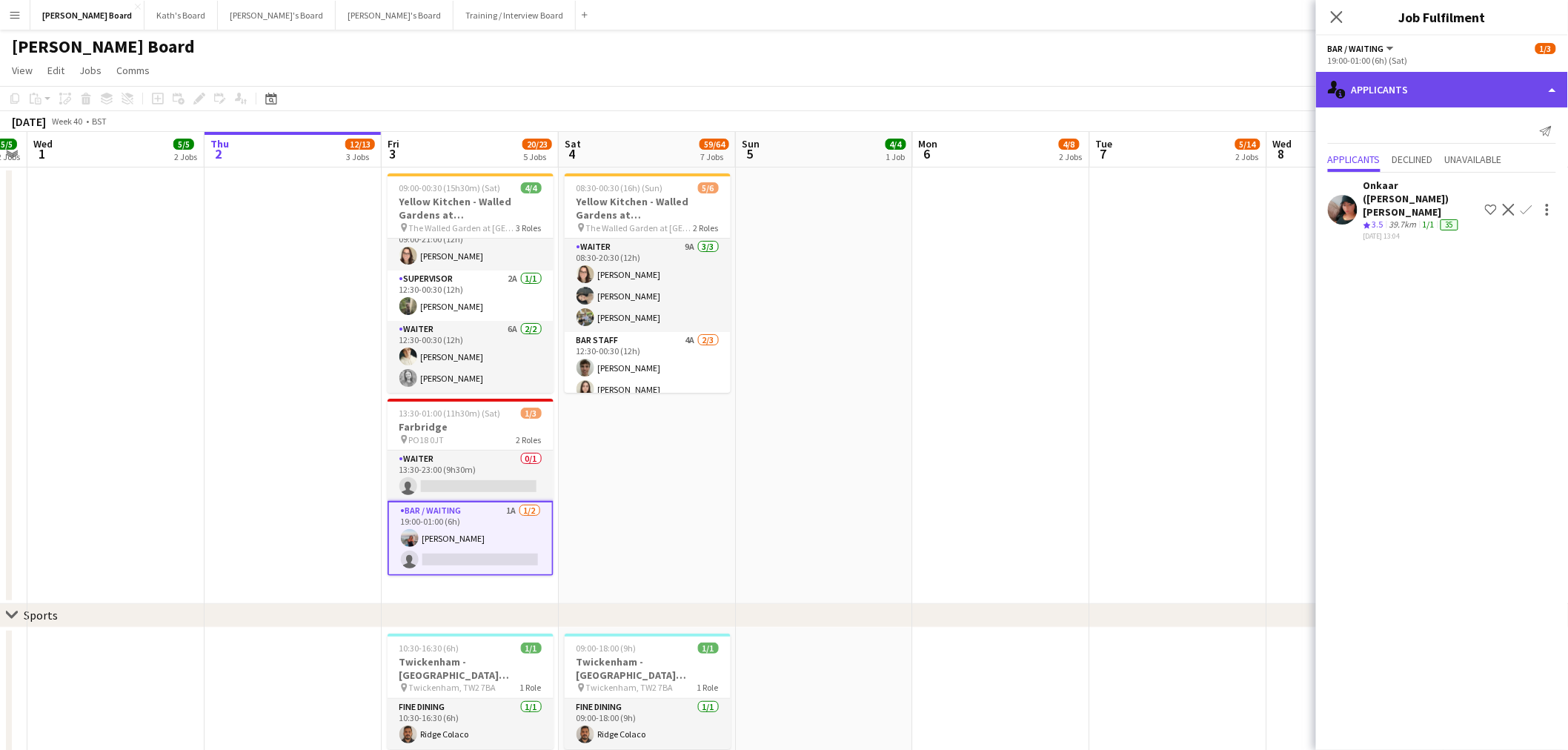
drag, startPoint x: 1517, startPoint y: 84, endPoint x: 1506, endPoint y: 90, distance: 12.5
click at [1516, 84] on div "single-neutral-actions-information Applicants" at bounding box center [1441, 90] width 252 height 35
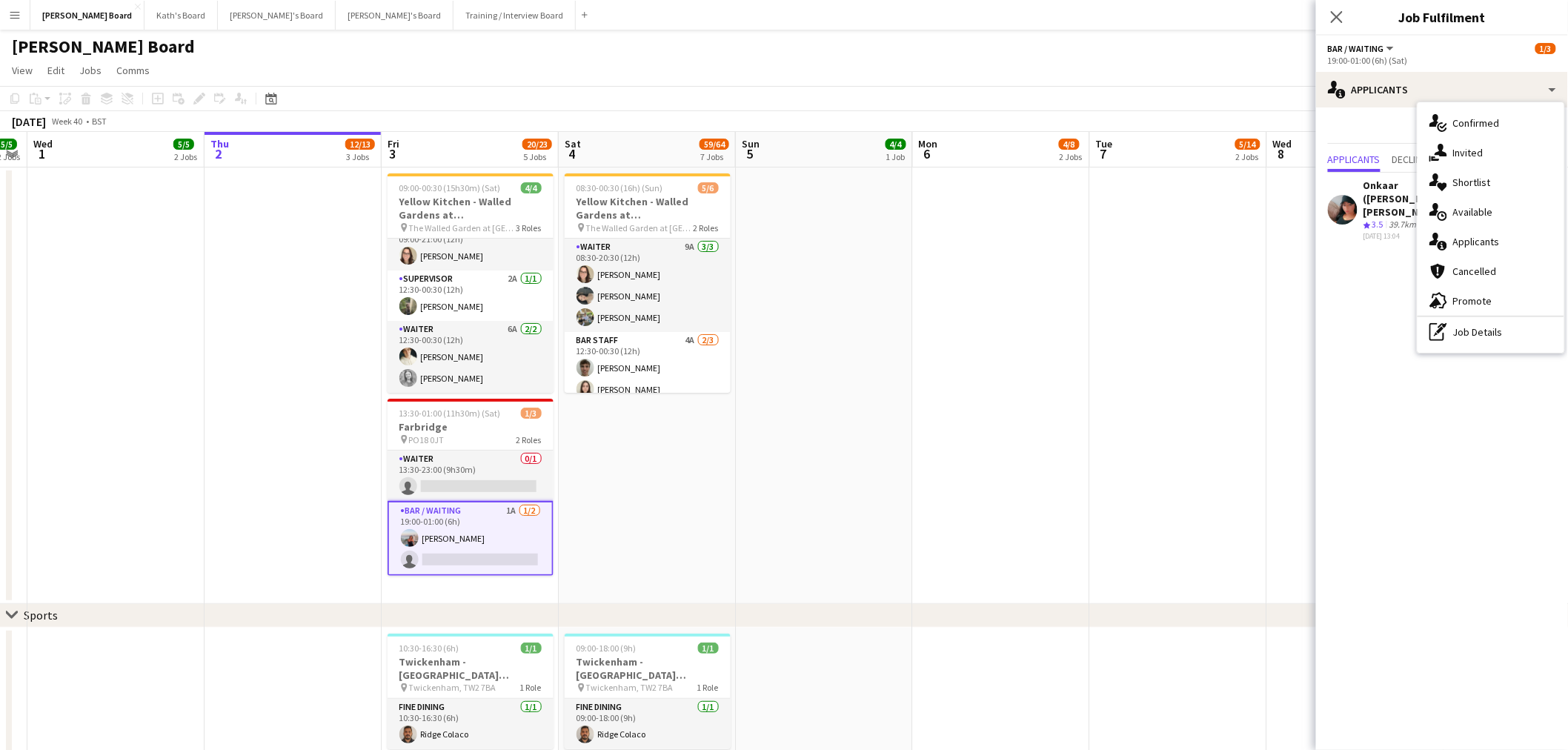
click at [1489, 107] on div "single-neutral-actions-check-2 Confirmed single-neutral-actions-share-1 Invited…" at bounding box center [1490, 227] width 146 height 250
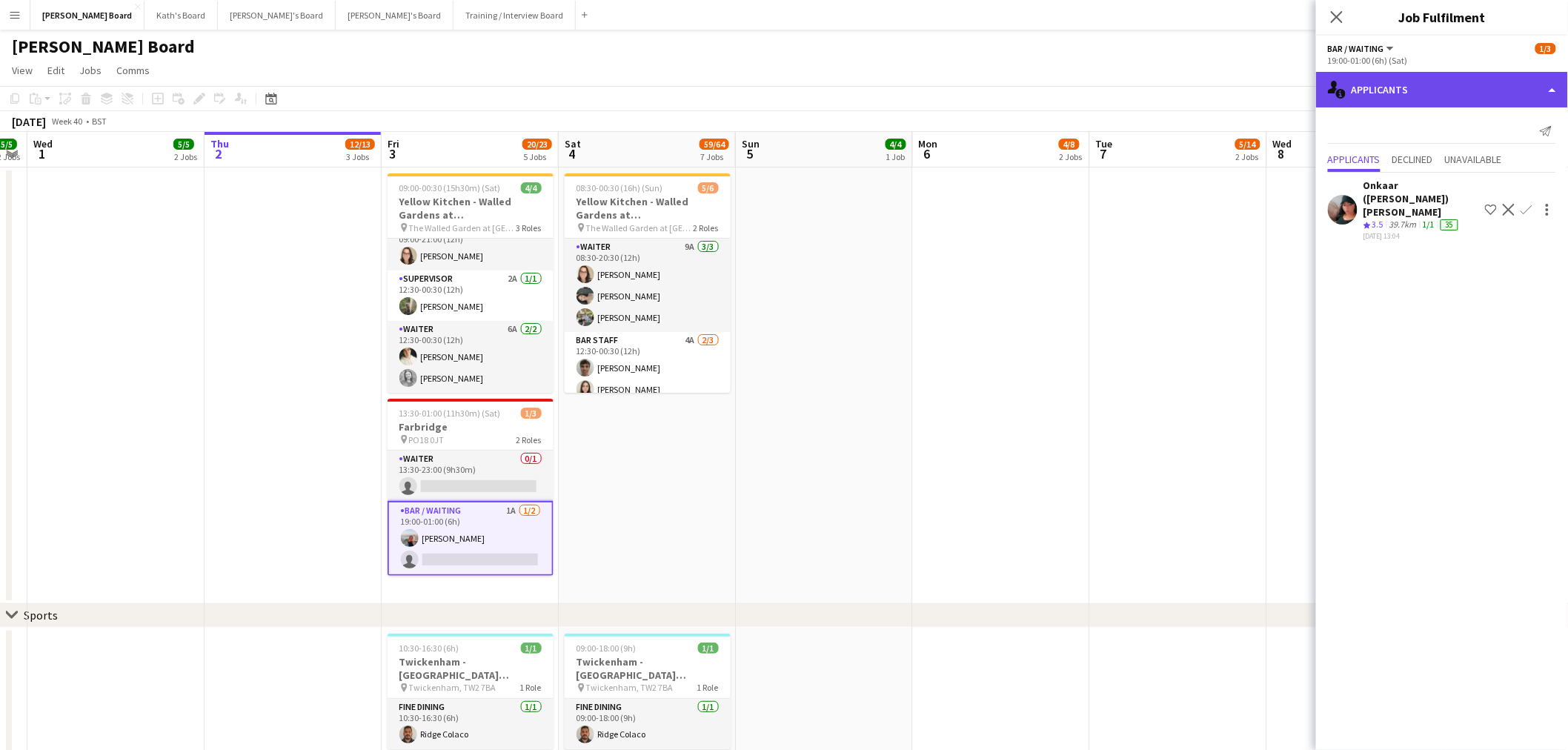
click at [1493, 94] on div "single-neutral-actions-information Applicants" at bounding box center [1441, 90] width 252 height 35
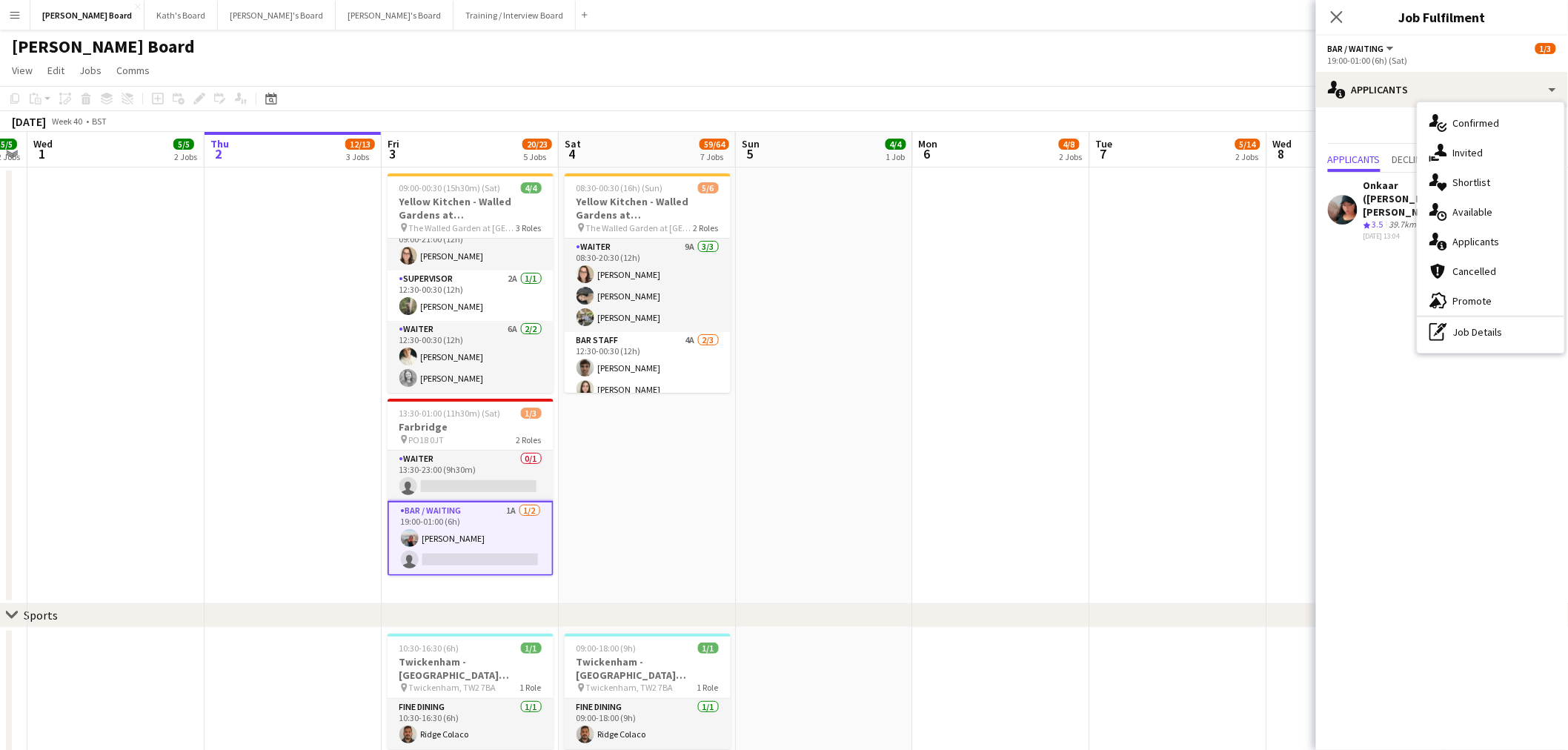
click at [1497, 121] on span "Confirmed" at bounding box center [1476, 122] width 47 height 13
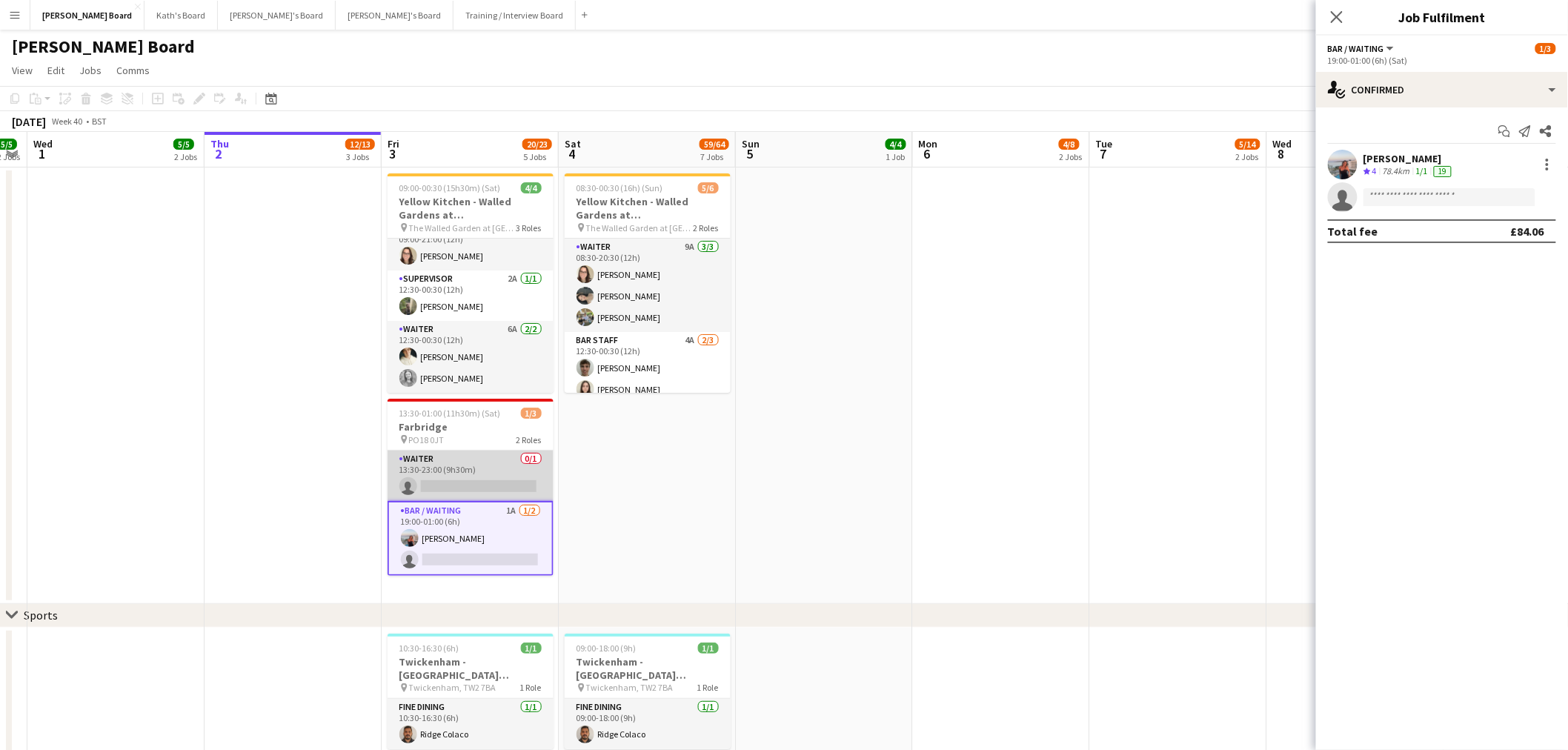
click at [485, 472] on app-card-role "Waiter 0/1 13:30-23:00 (9h30m) single-neutral-actions" at bounding box center [470, 475] width 166 height 51
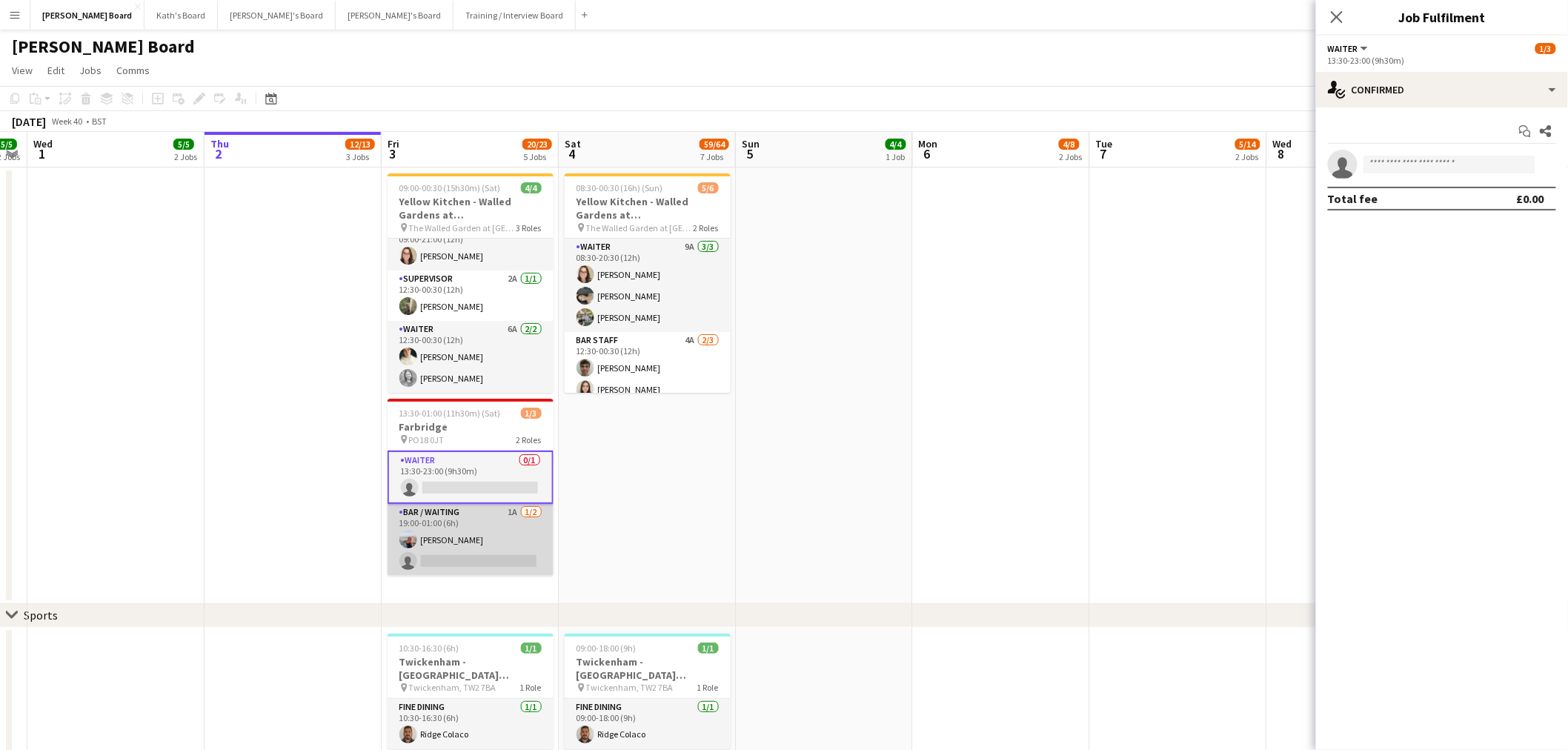
click at [544, 531] on app-card-role "Bar / Waiting 1A 1/2 19:00-01:00 (6h) Ellie Brown single-neutral-actions" at bounding box center [470, 539] width 166 height 72
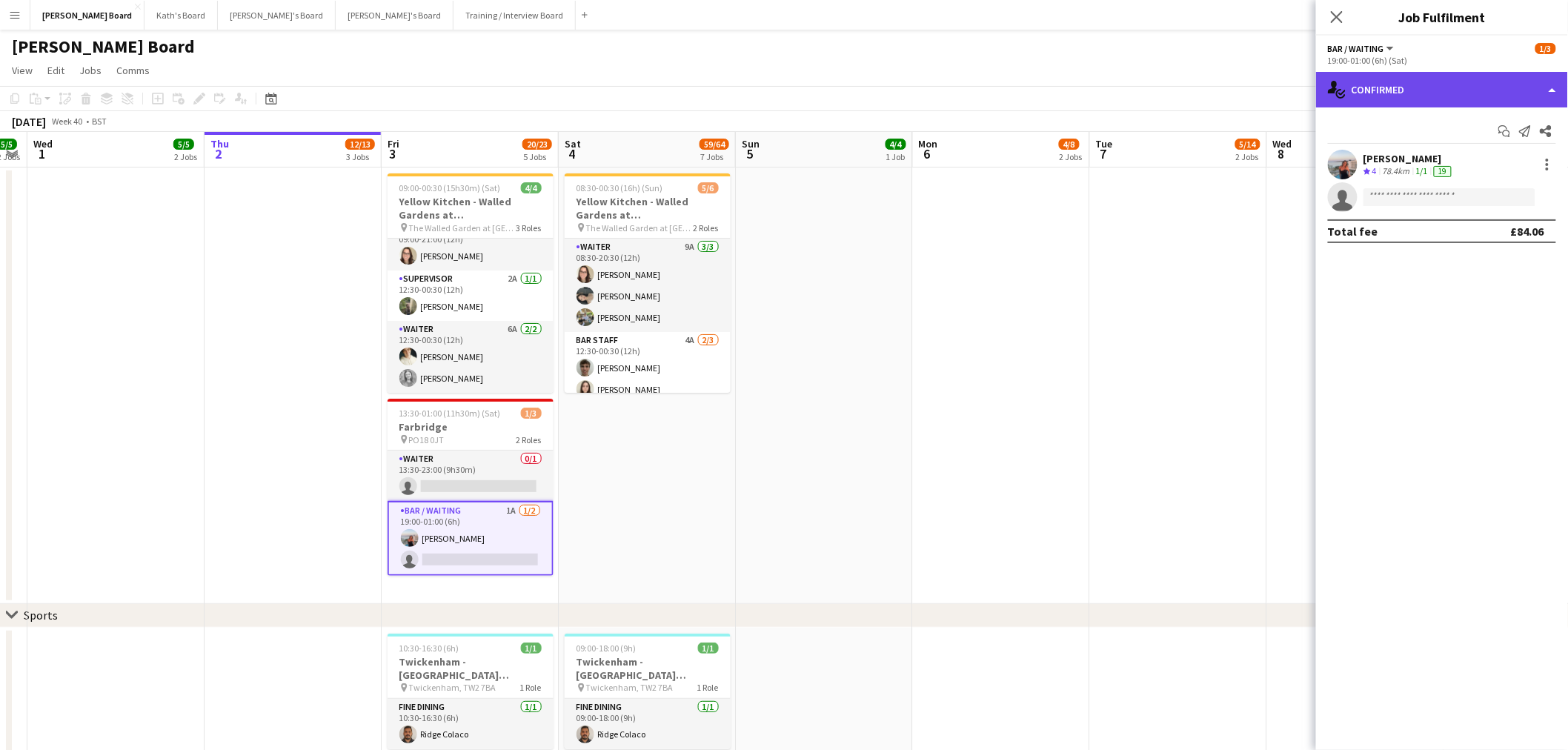
click at [1486, 80] on div "single-neutral-actions-check-2 Confirmed" at bounding box center [1441, 90] width 252 height 35
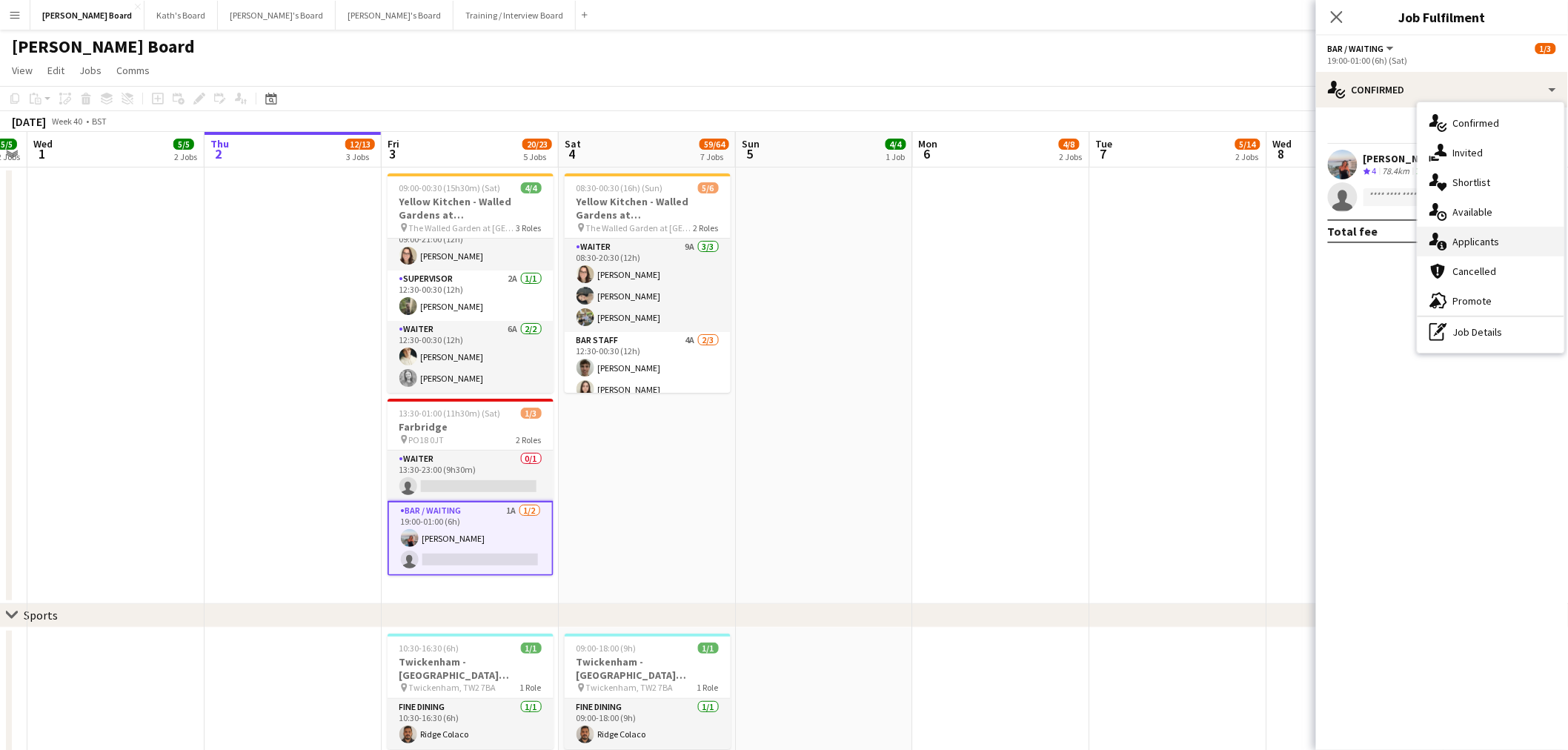
click at [1494, 230] on div "single-neutral-actions-information Applicants" at bounding box center [1490, 241] width 146 height 29
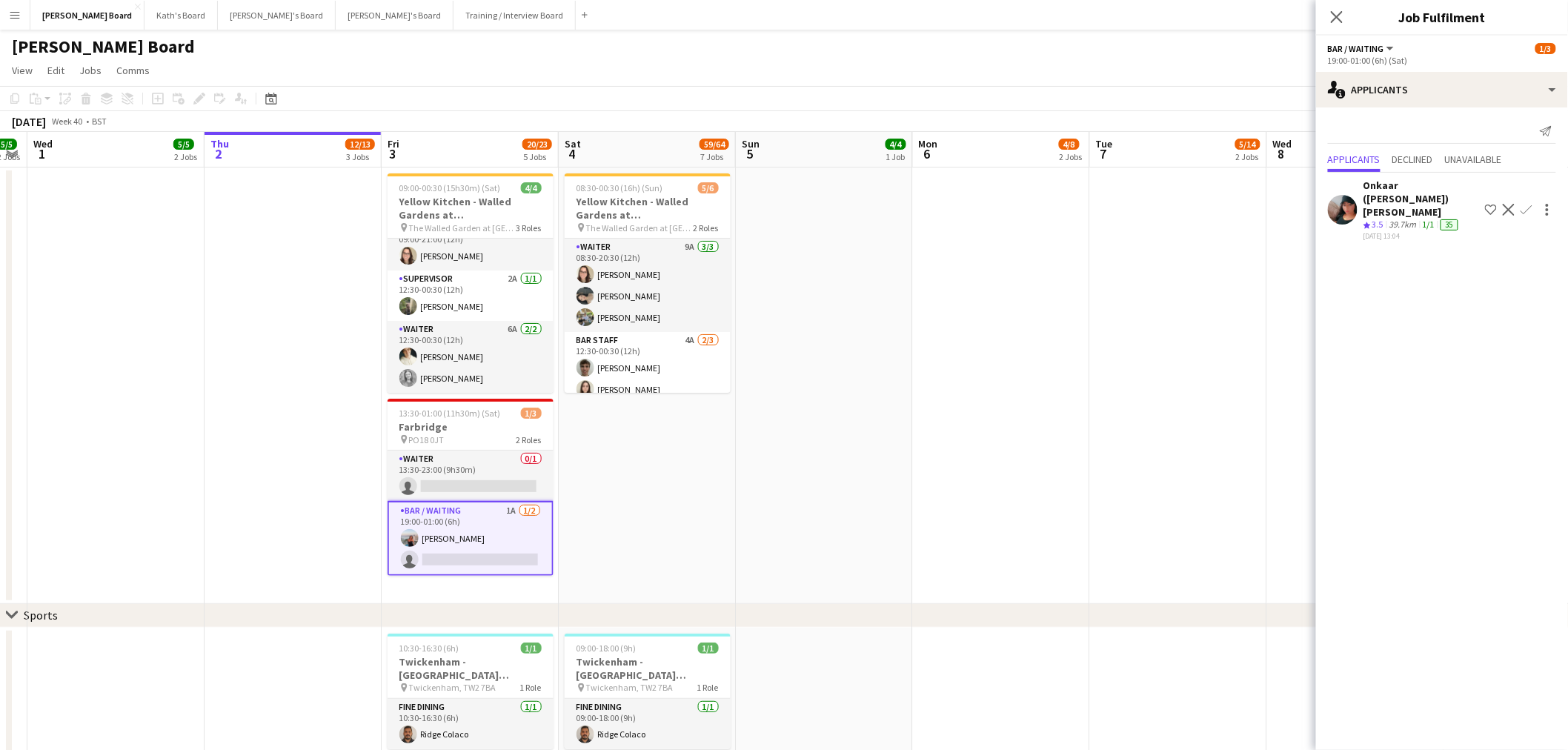
click at [1401, 219] on div "39.7km" at bounding box center [1403, 225] width 34 height 12
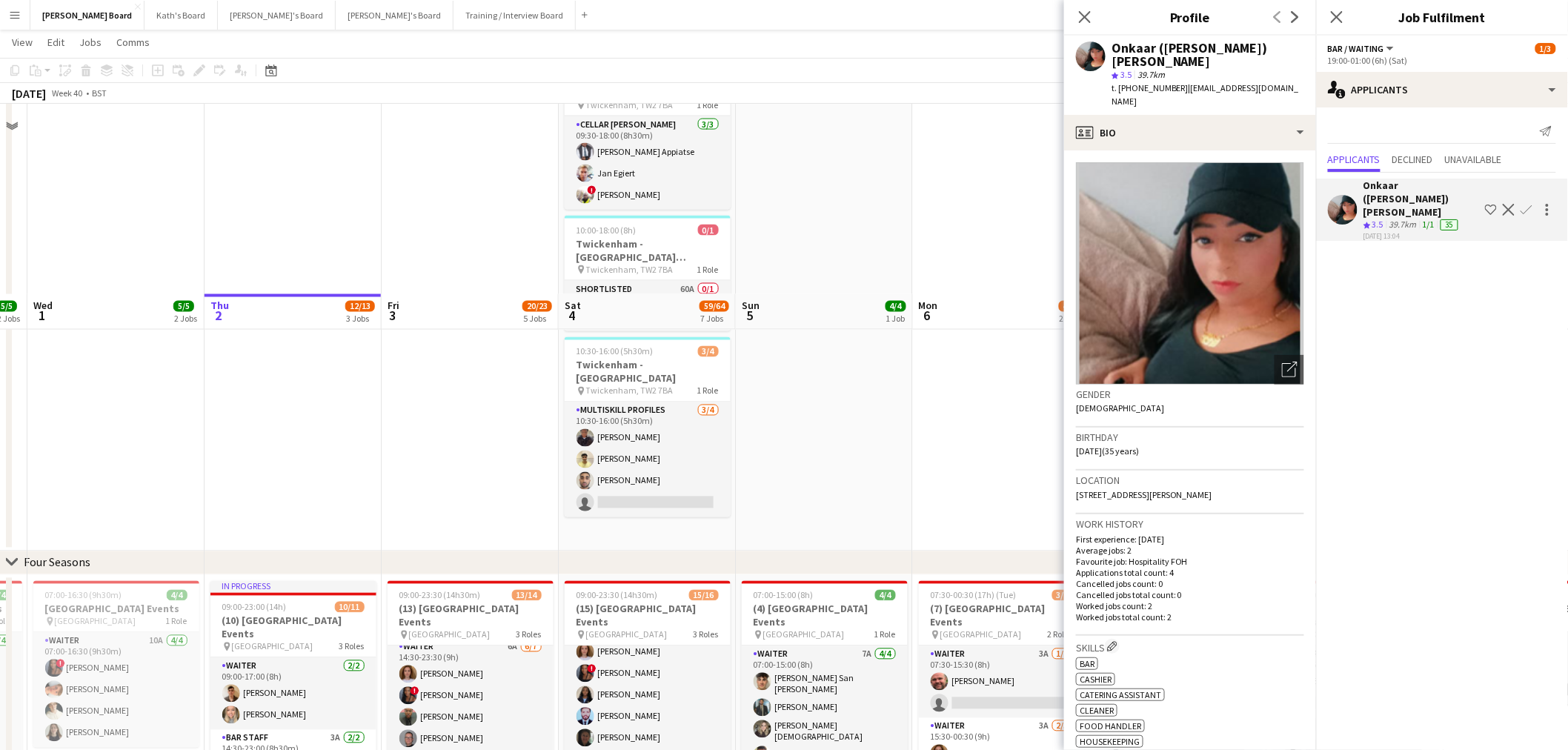
scroll to position [1234, 0]
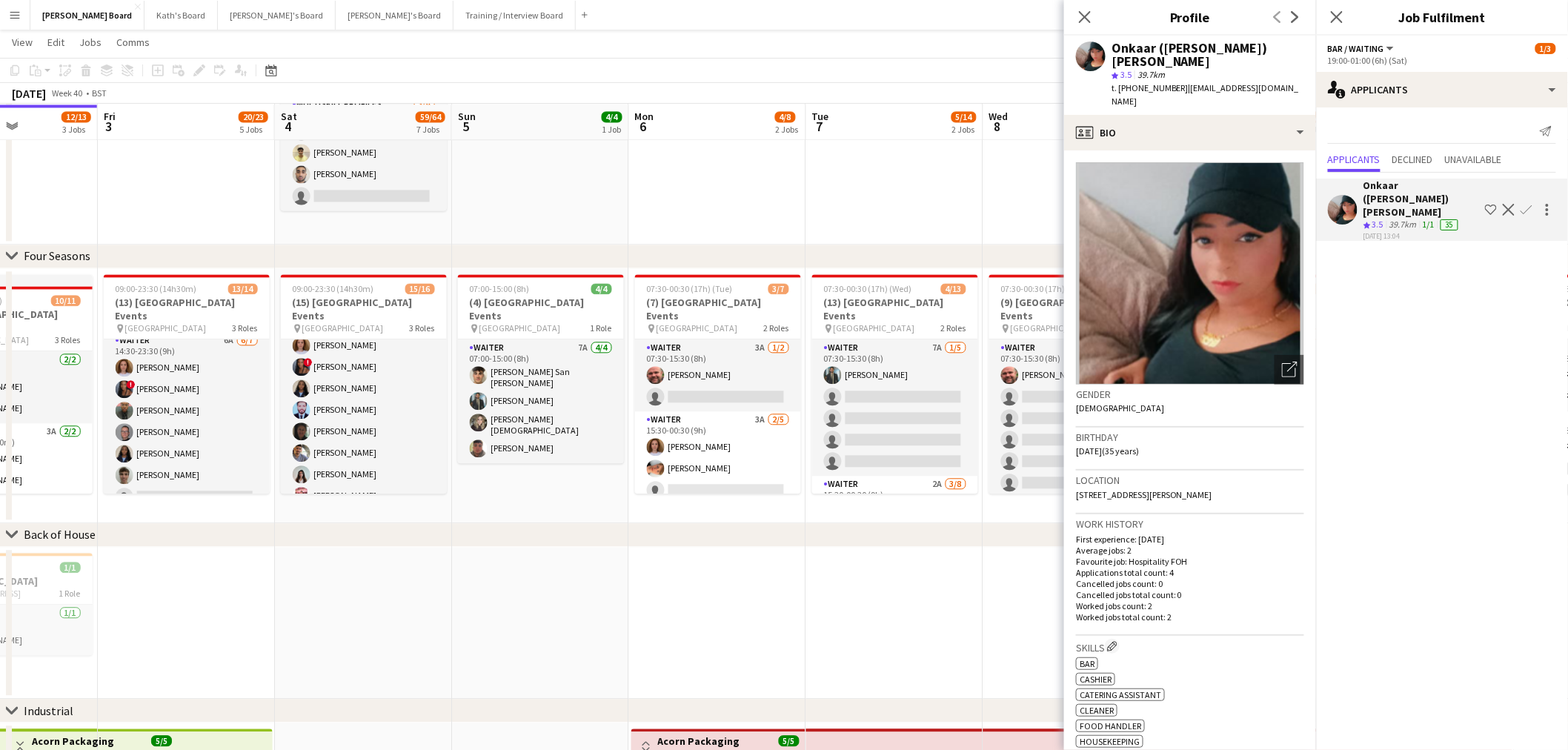
drag, startPoint x: 854, startPoint y: 459, endPoint x: 489, endPoint y: 430, distance: 366.2
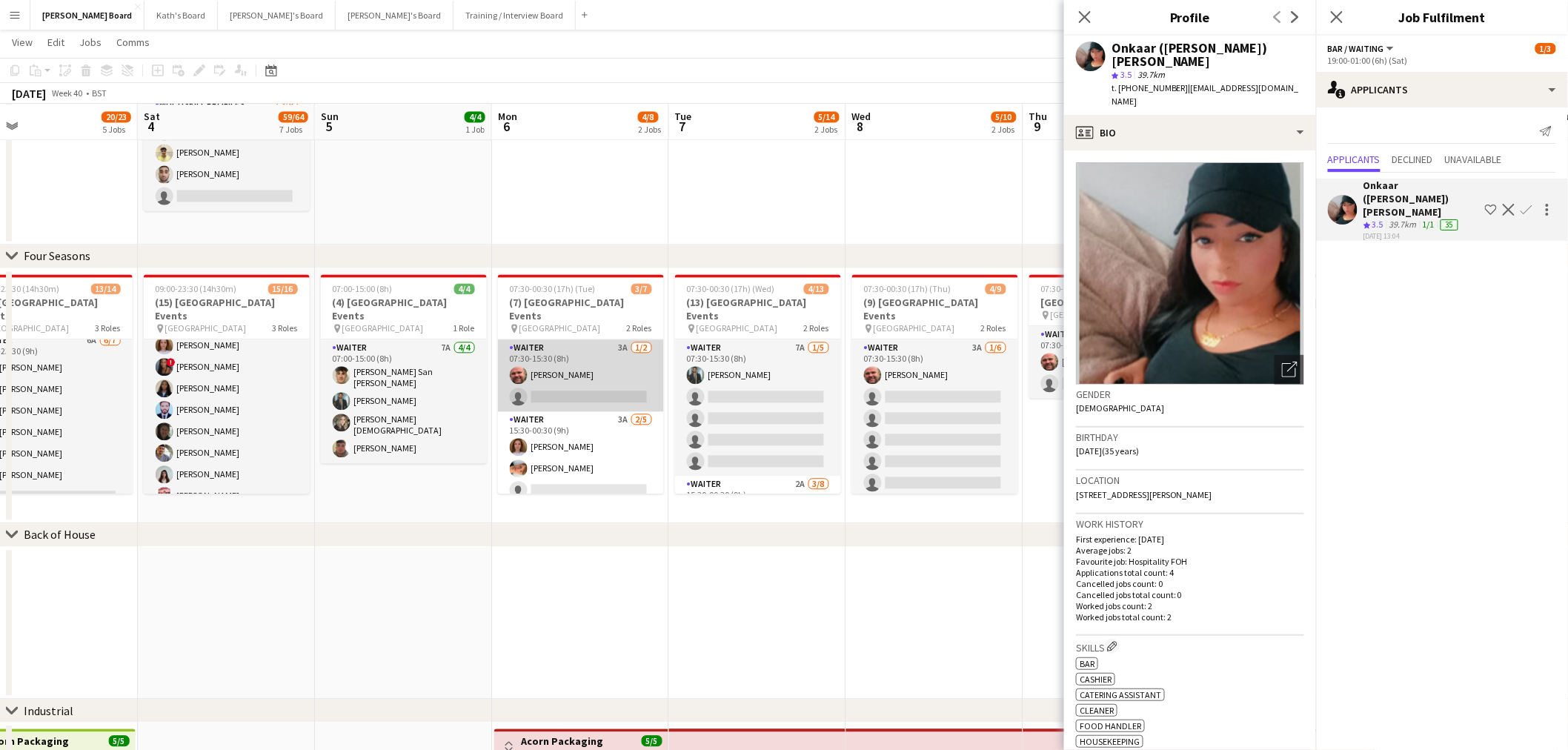
click at [578, 364] on app-card-role "Waiter 3A 1/2 07:30-15:30 (8h) Dyllon McGregor single-neutral-actions" at bounding box center [581, 375] width 166 height 72
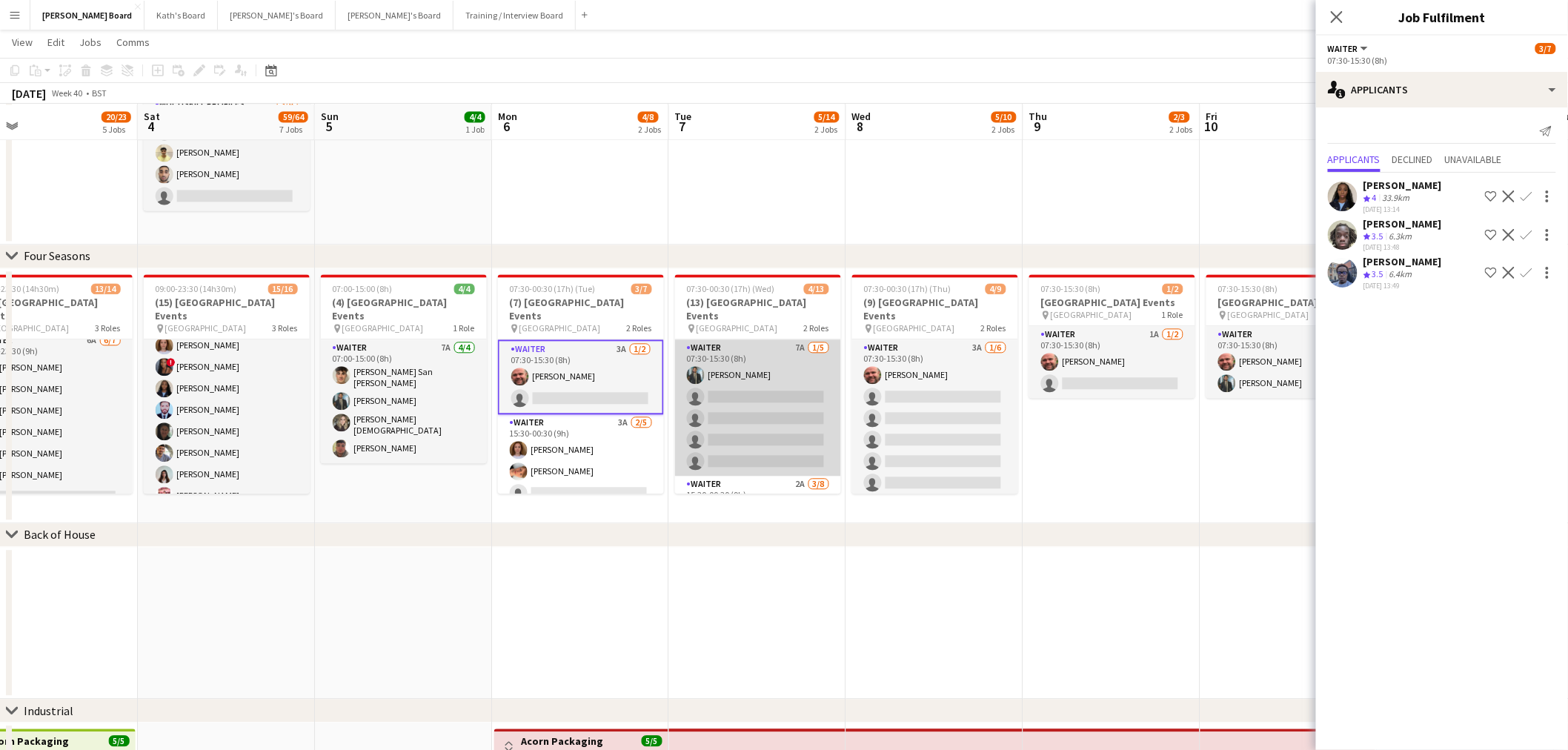
click at [748, 389] on app-card-role "Waiter 7A 1/5 07:30-15:30 (8h) Muhammad Imad single-neutral-actions single-neut…" at bounding box center [757, 408] width 166 height 137
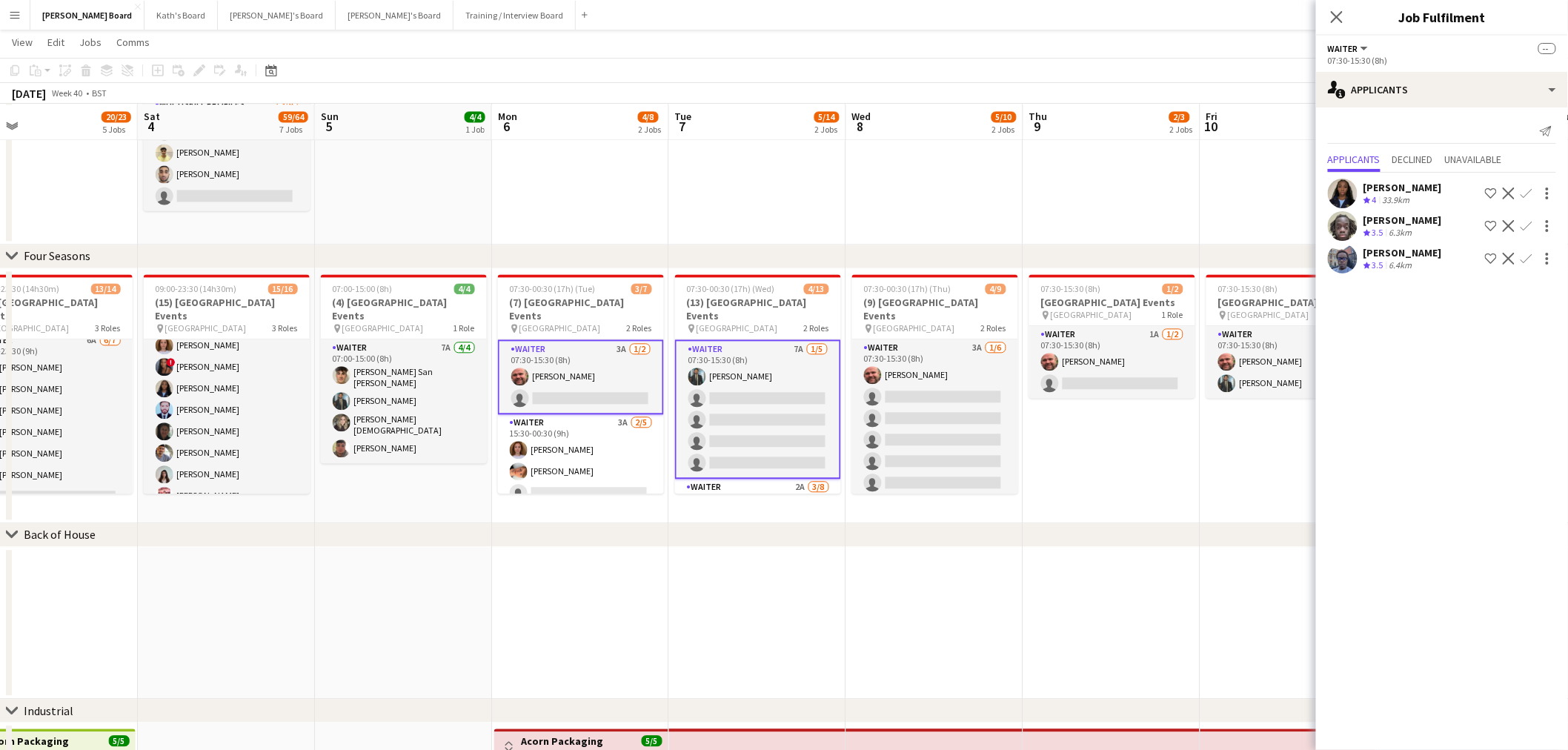
click at [751, 389] on app-card-role "Waiter 7A 1/5 07:30-15:30 (8h) Muhammad Imad single-neutral-actions single-neut…" at bounding box center [757, 409] width 166 height 139
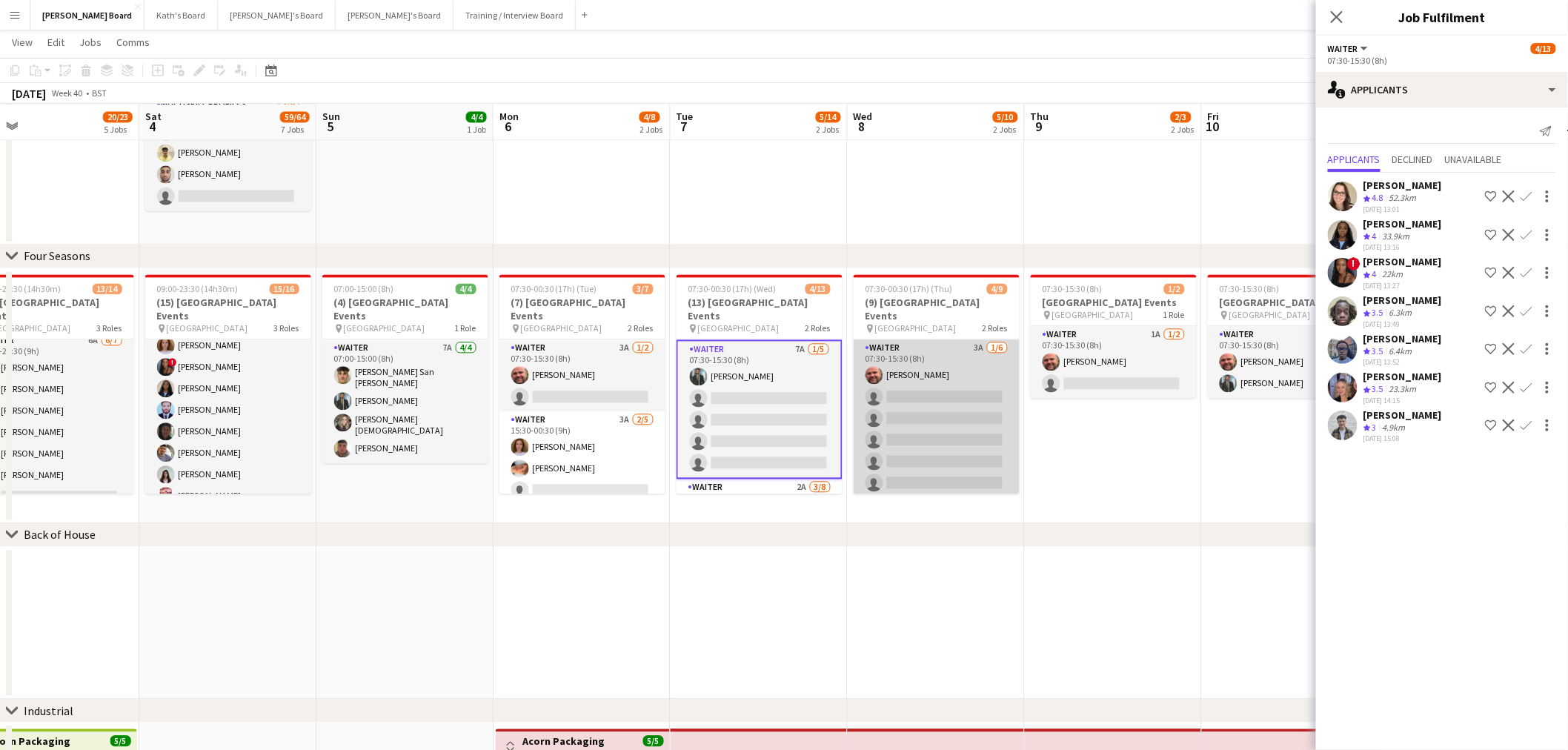
click at [934, 387] on app-card-role "Waiter 3A 1/6 07:30-15:30 (8h) Dyllon McGregor single-neutral-actions single-ne…" at bounding box center [936, 418] width 166 height 158
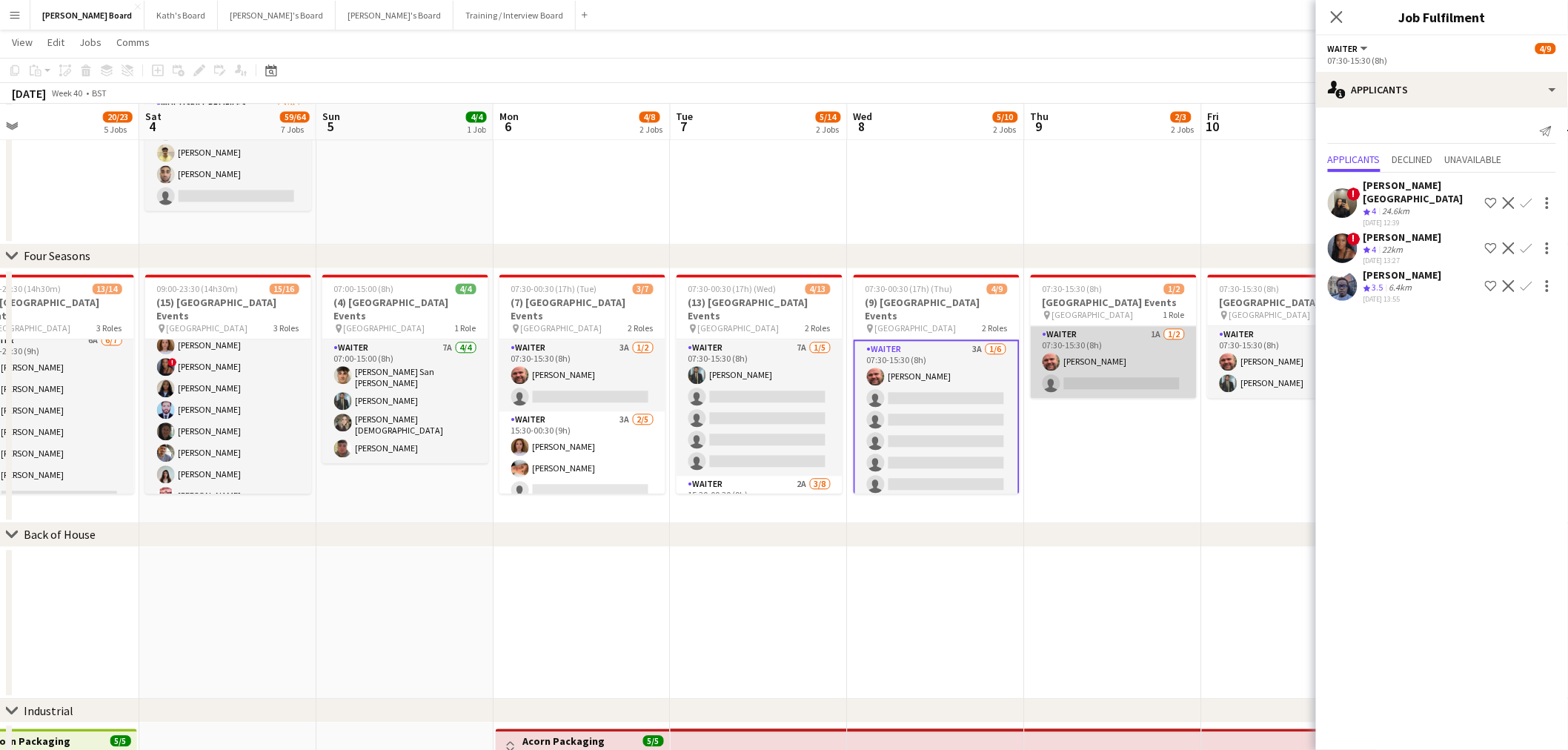
click at [1101, 352] on app-card-role "Waiter 1A 1/2 07:30-15:30 (8h) Dyllon McGregor single-neutral-actions" at bounding box center [1113, 362] width 166 height 72
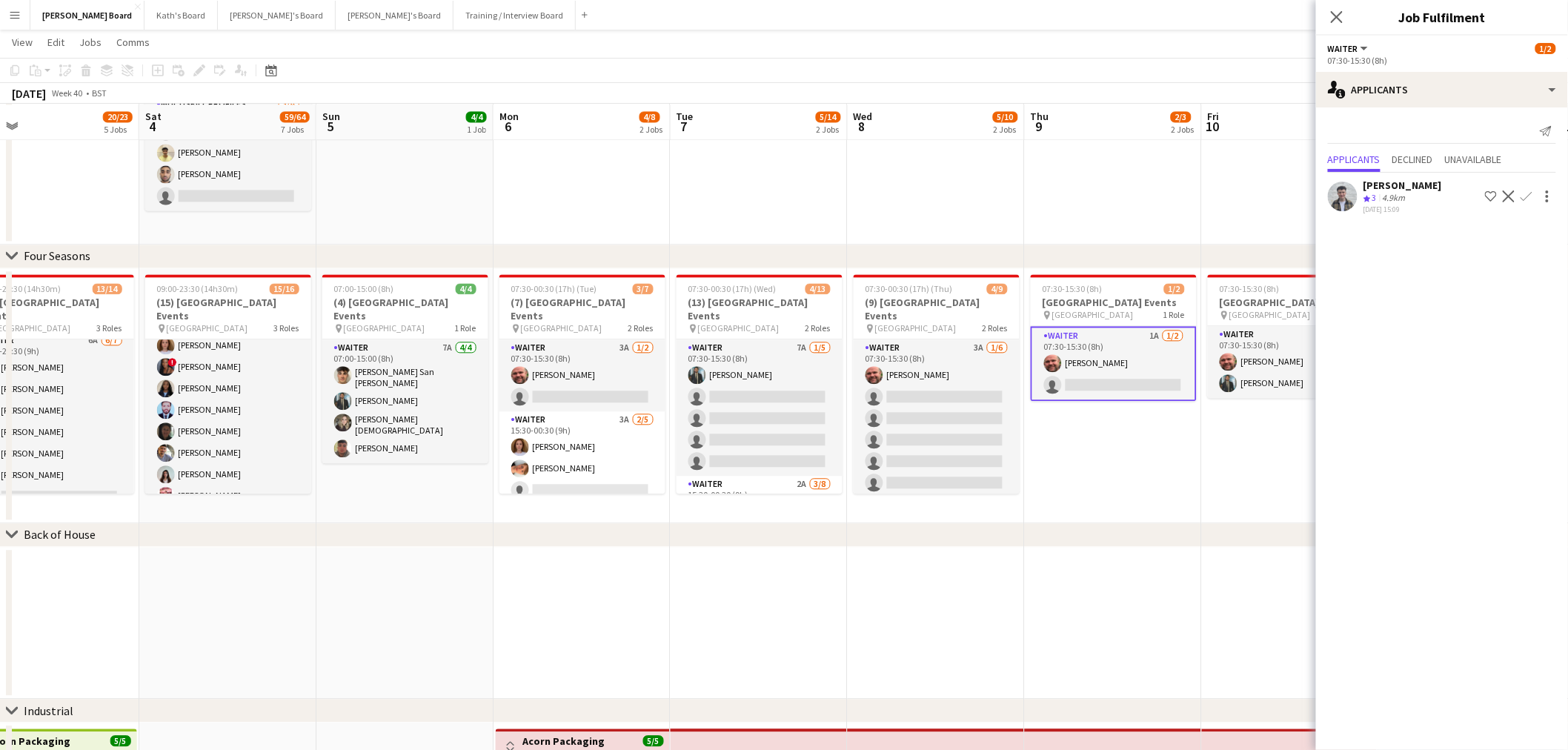
click at [1387, 182] on div "Max Moore" at bounding box center [1402, 184] width 79 height 13
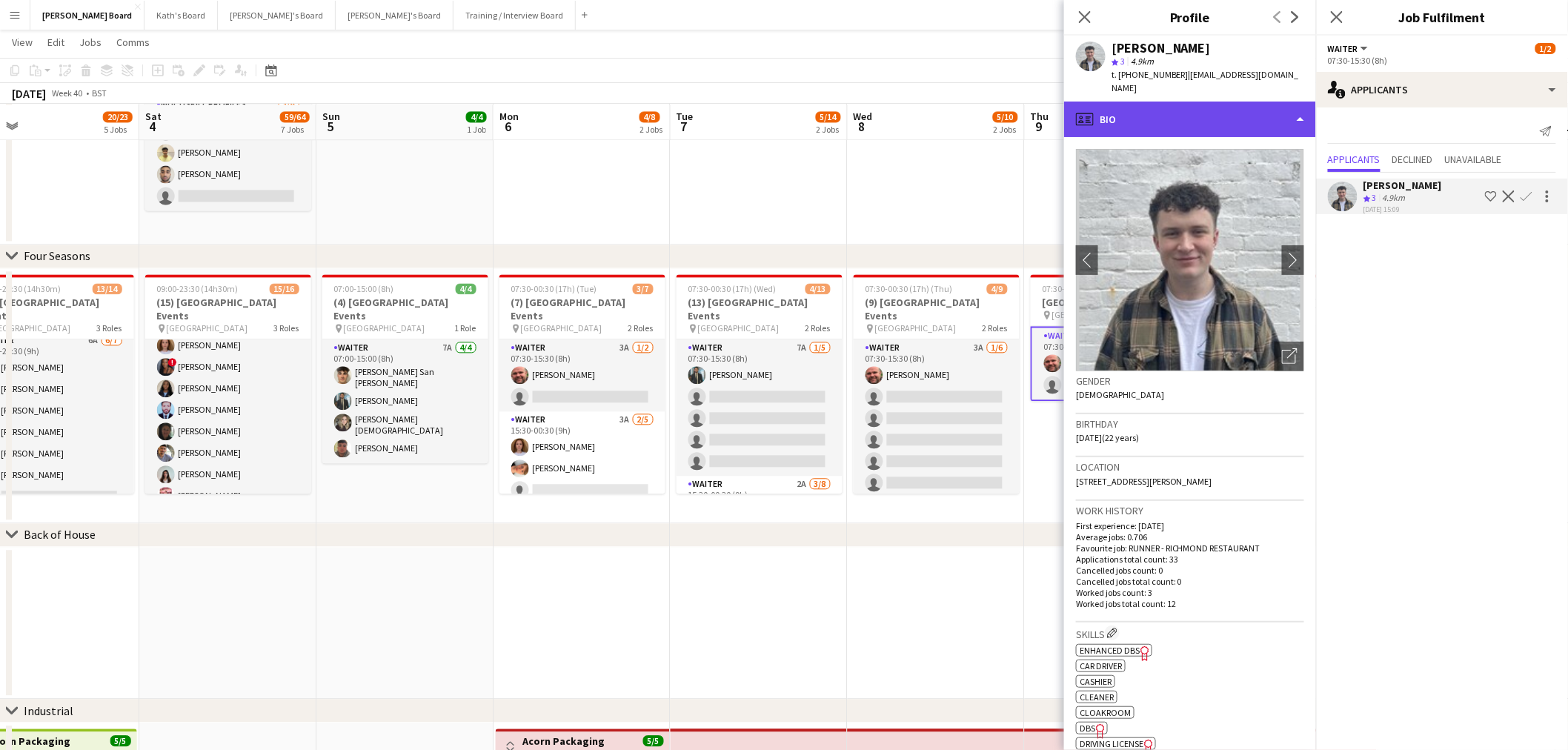
click at [1215, 115] on div "profile Bio" at bounding box center [1190, 120] width 252 height 35
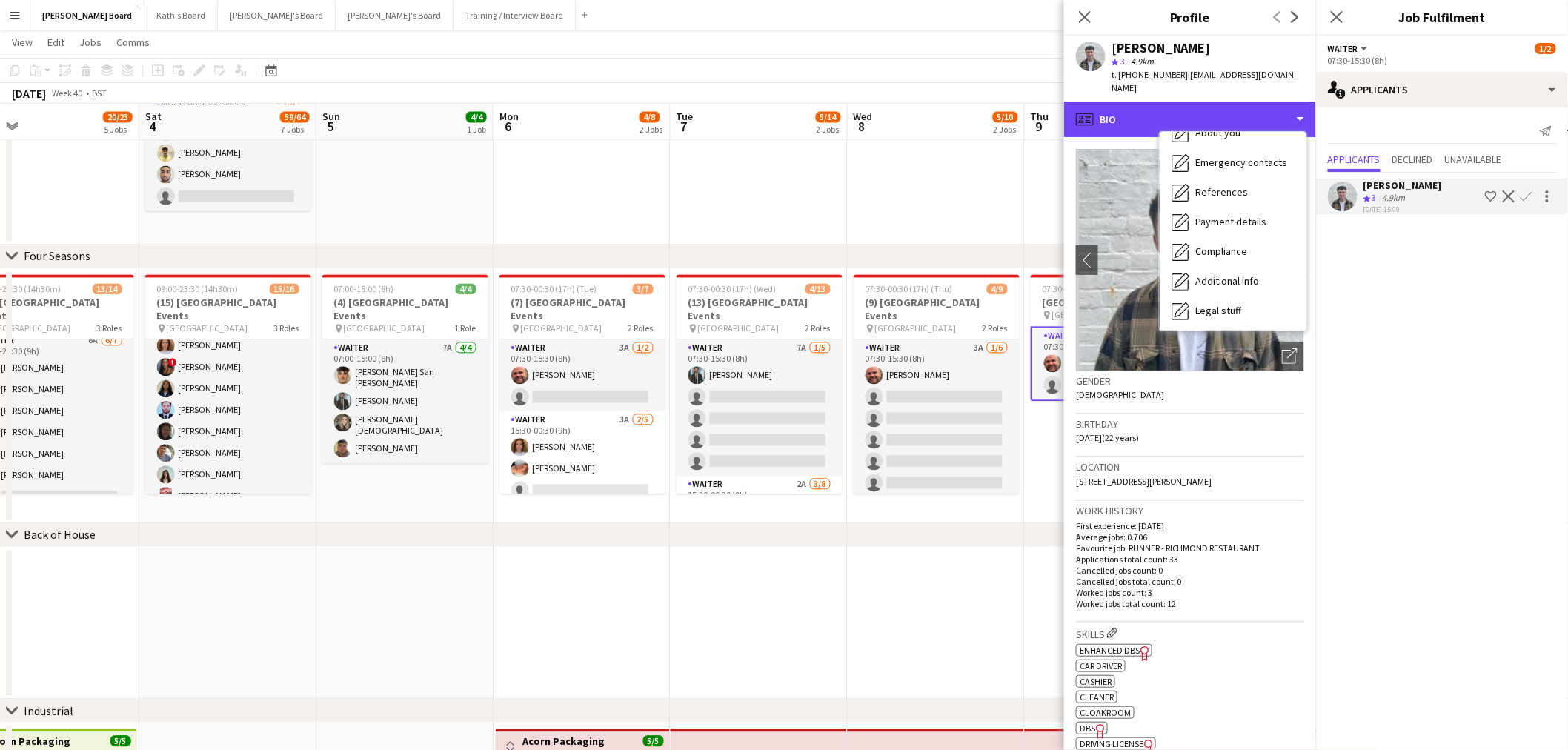
scroll to position [227, 0]
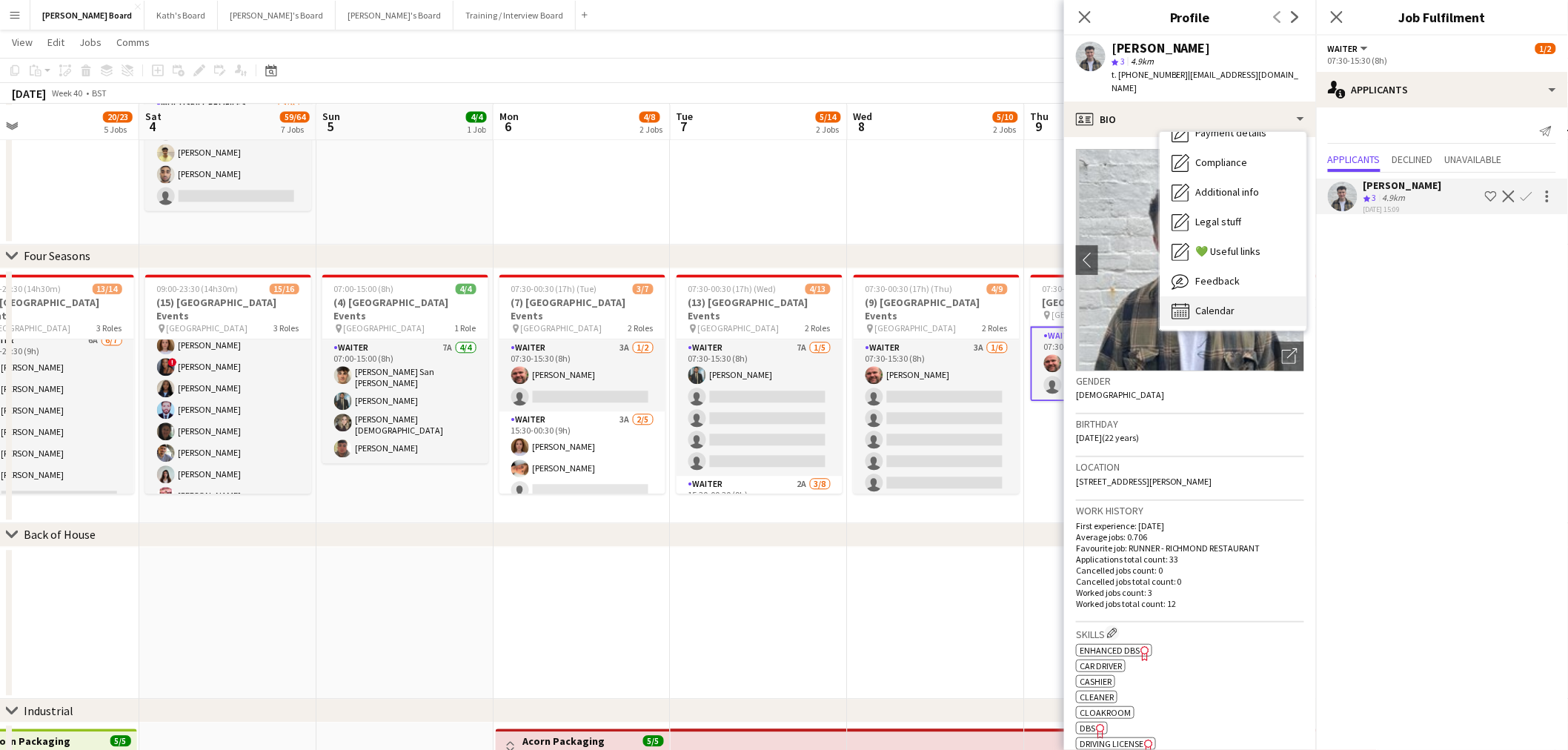
click at [1236, 296] on div "Calendar Calendar" at bounding box center [1232, 310] width 146 height 29
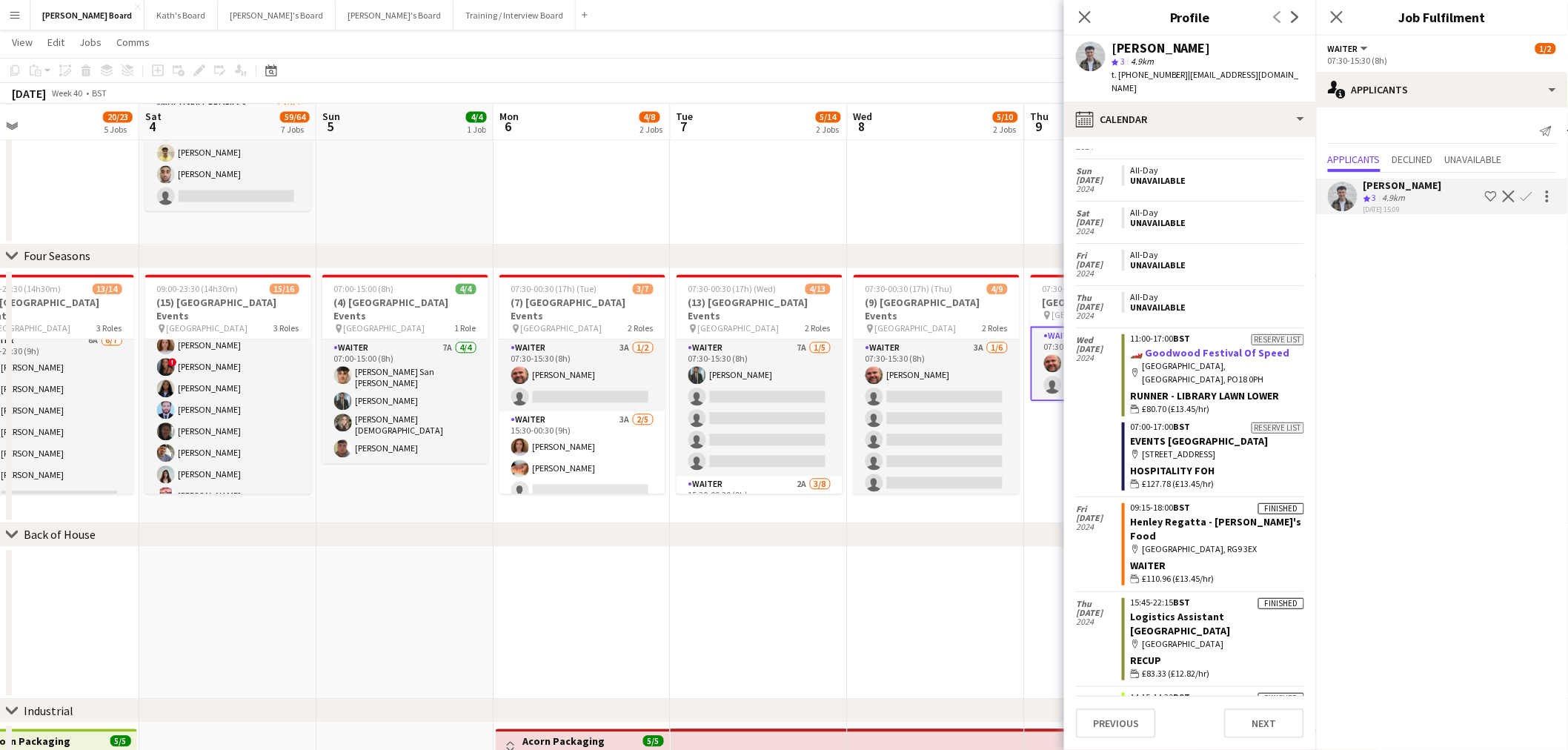
scroll to position [7238, 0]
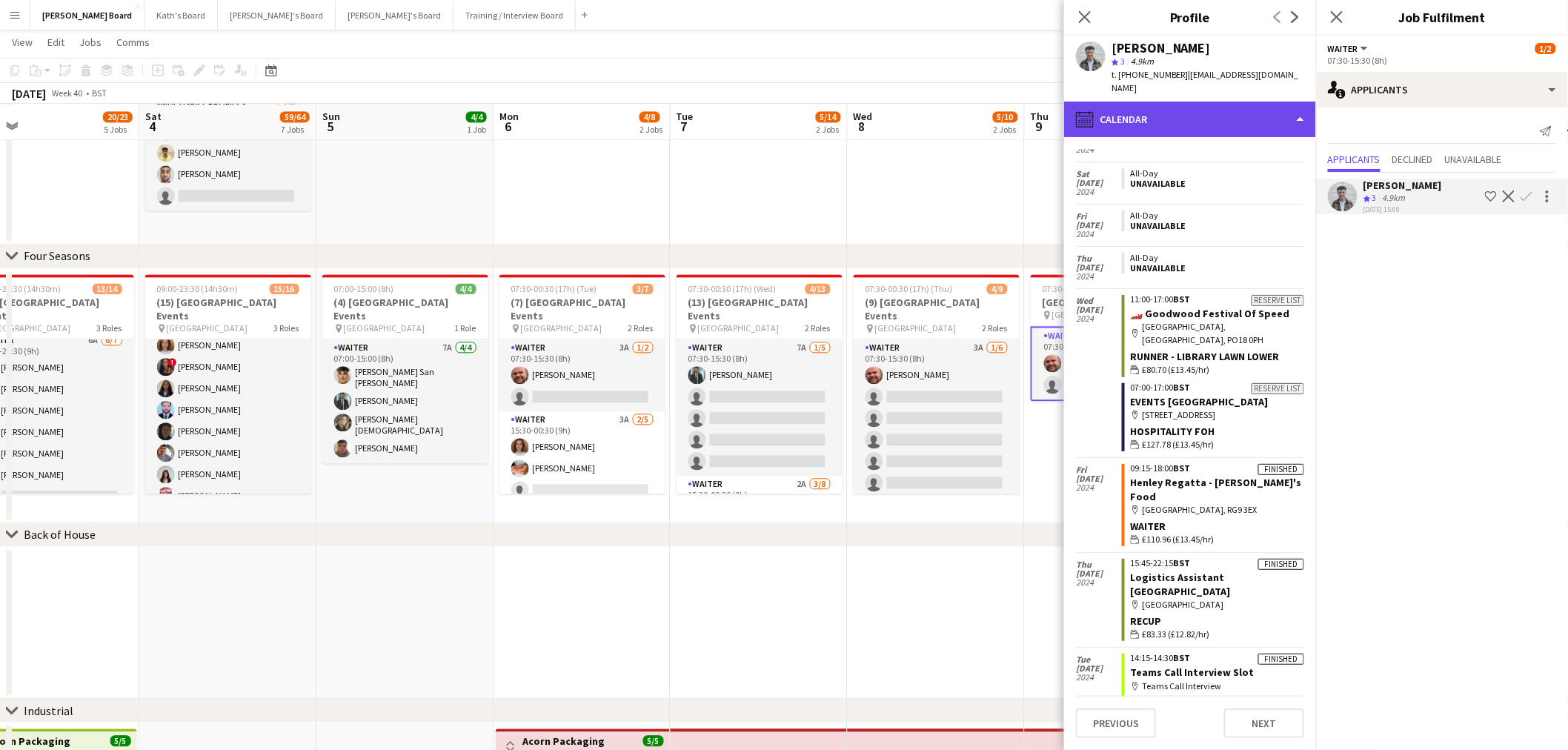
click at [1250, 102] on div "calendar-full Calendar" at bounding box center [1190, 120] width 252 height 35
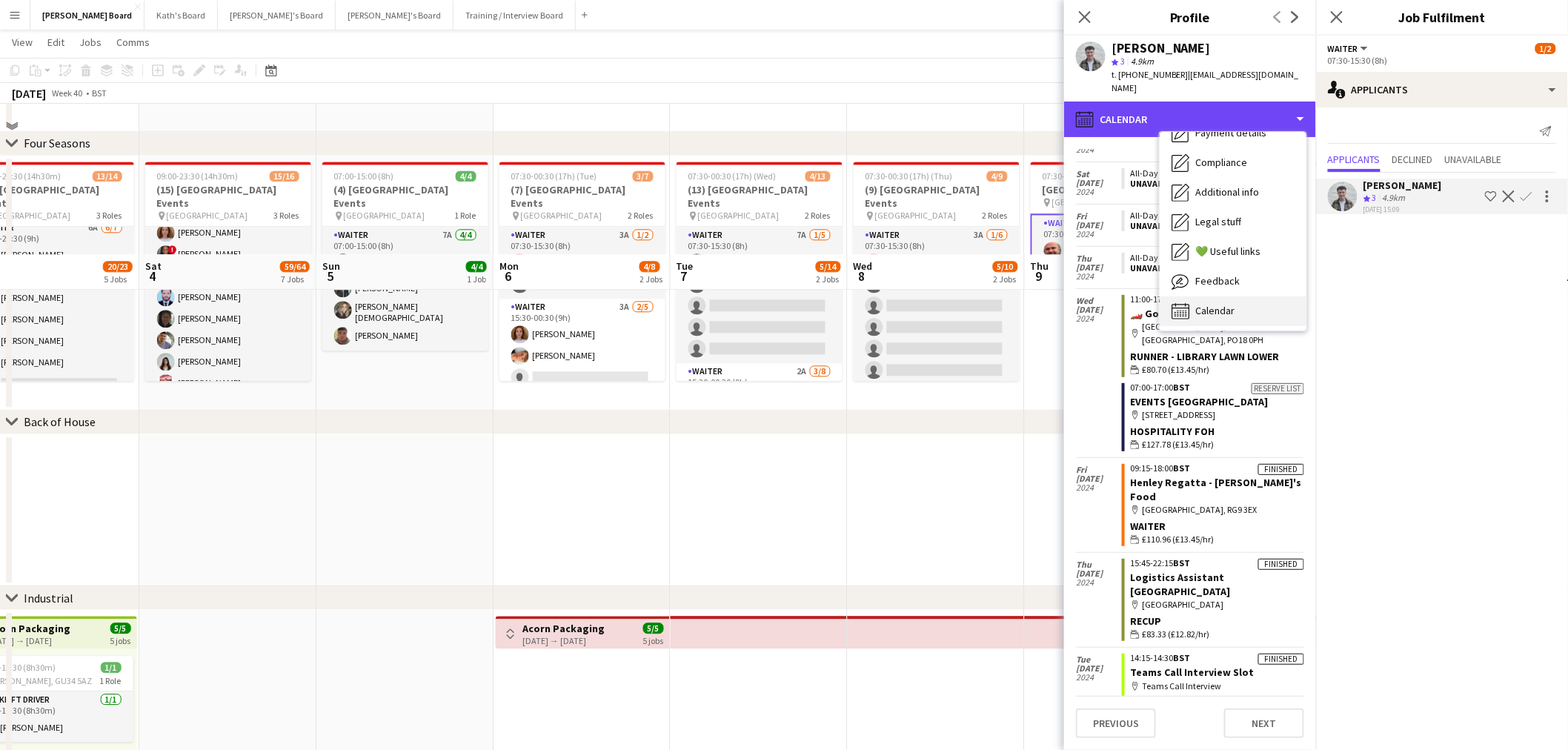
scroll to position [1505, 0]
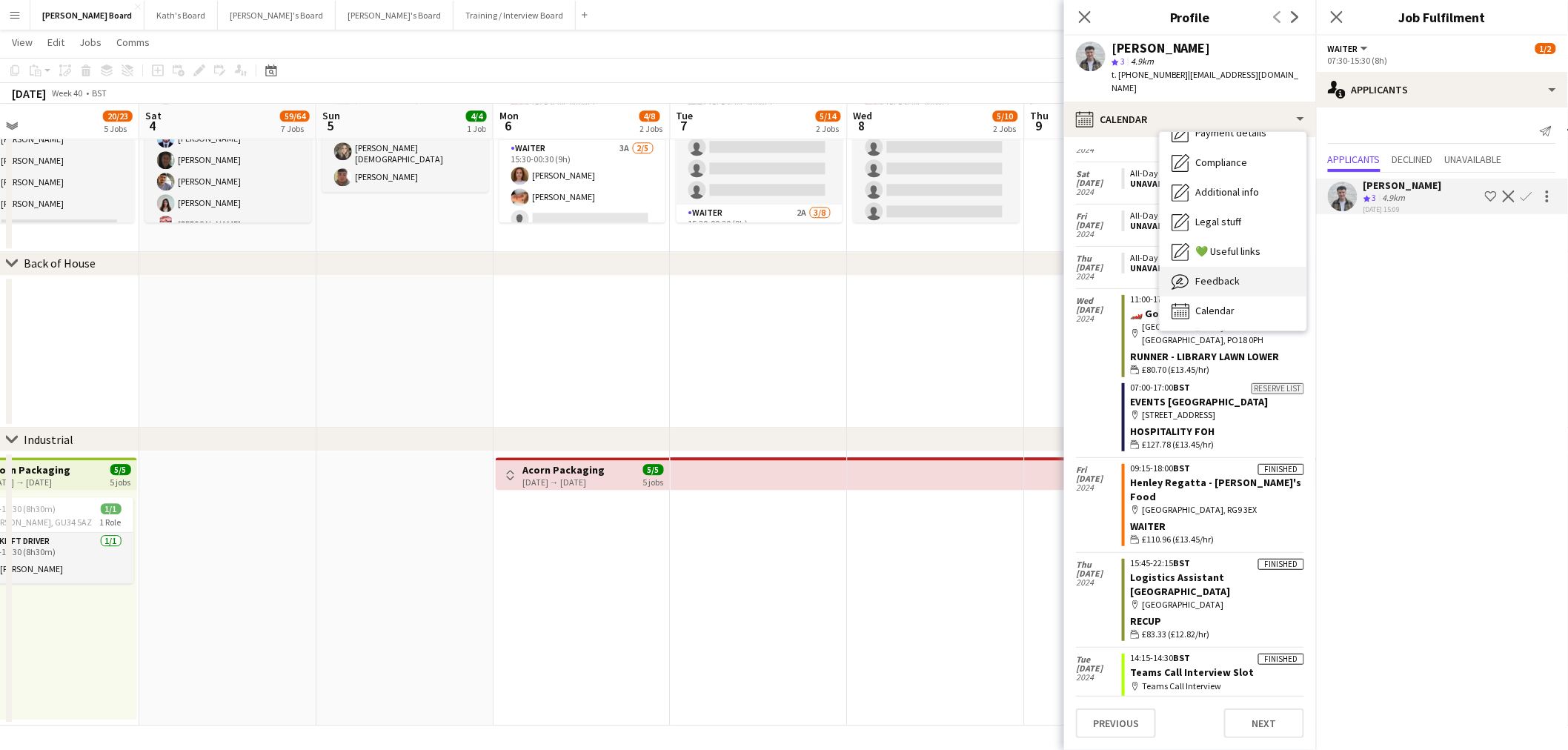
click at [1243, 269] on div "Feedback Feedback" at bounding box center [1232, 281] width 146 height 29
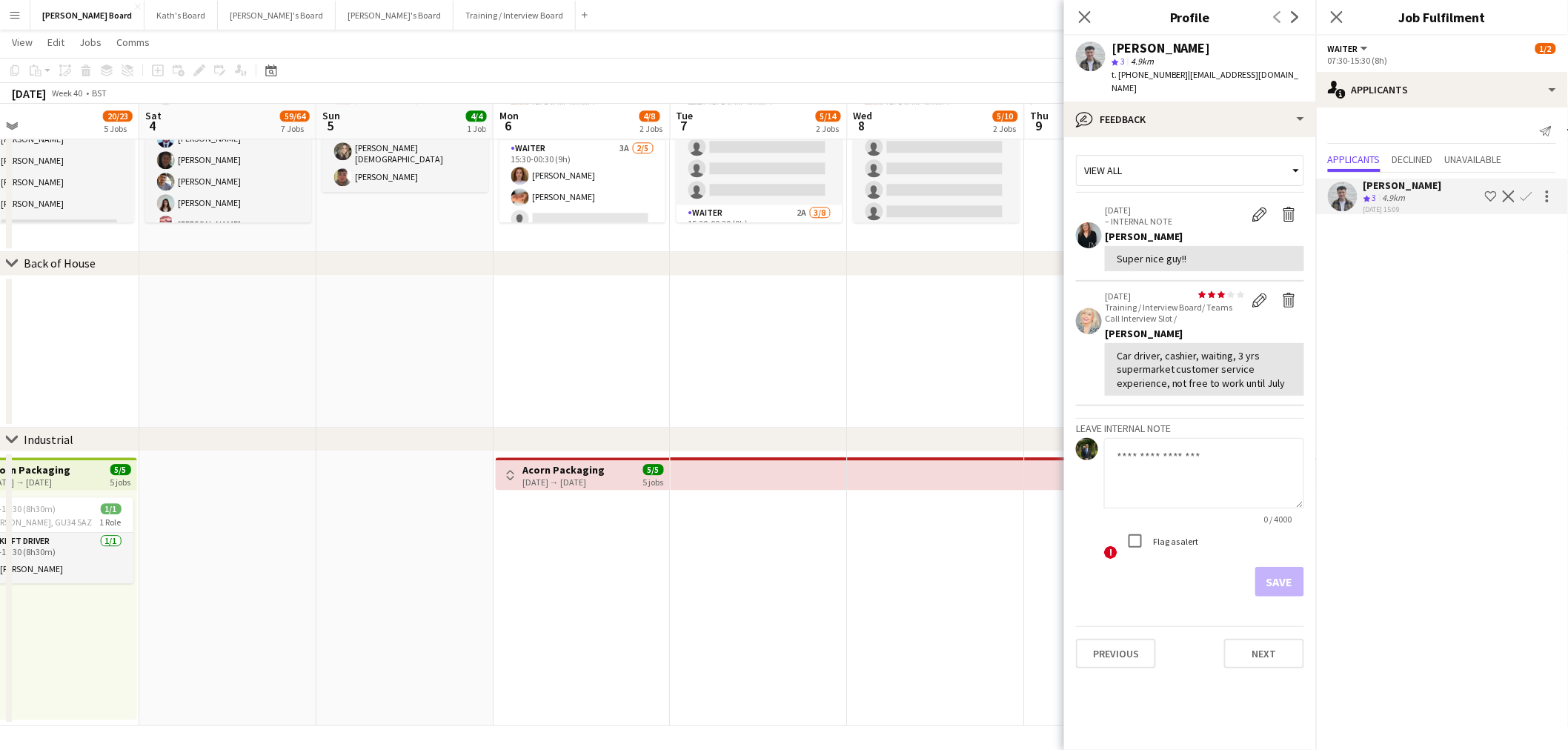
drag, startPoint x: 1189, startPoint y: 342, endPoint x: 1260, endPoint y: 350, distance: 71.4
click at [1253, 349] on div "Car driver, cashier, waiting, 3 yrs supermarket customer service experience, no…" at bounding box center [1205, 370] width 176 height 41
click at [1275, 359] on div "Car driver, cashier, waiting, 3 yrs supermarket customer service experience, no…" at bounding box center [1205, 370] width 176 height 41
click at [1271, 368] on div "Car driver, cashier, waiting, 3 yrs supermarket customer service experience, no…" at bounding box center [1205, 370] width 176 height 41
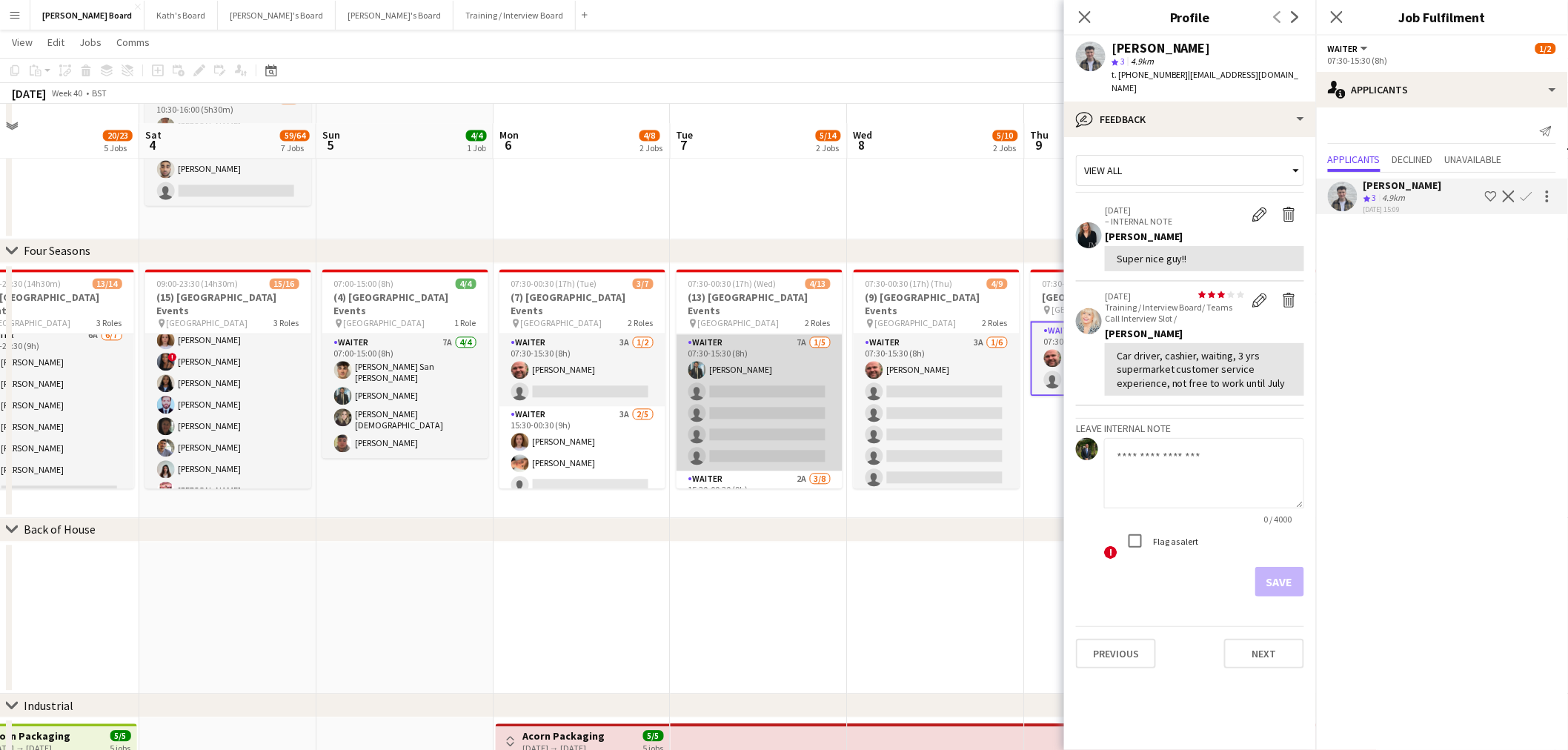
scroll to position [1258, 0]
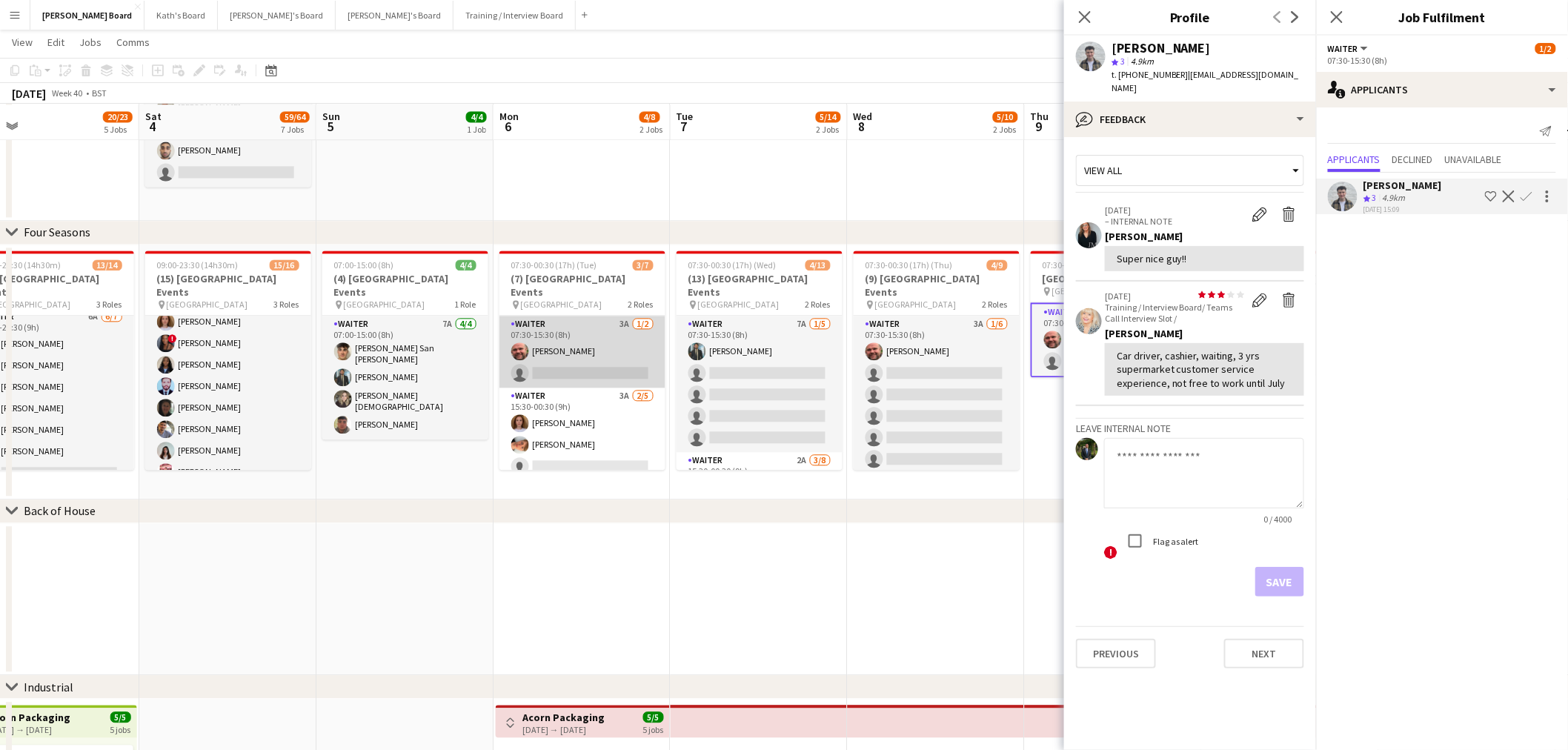
click at [605, 339] on app-card-role "Waiter 3A 1/2 07:30-15:30 (8h) Dyllon McGregor single-neutral-actions" at bounding box center [581, 351] width 166 height 72
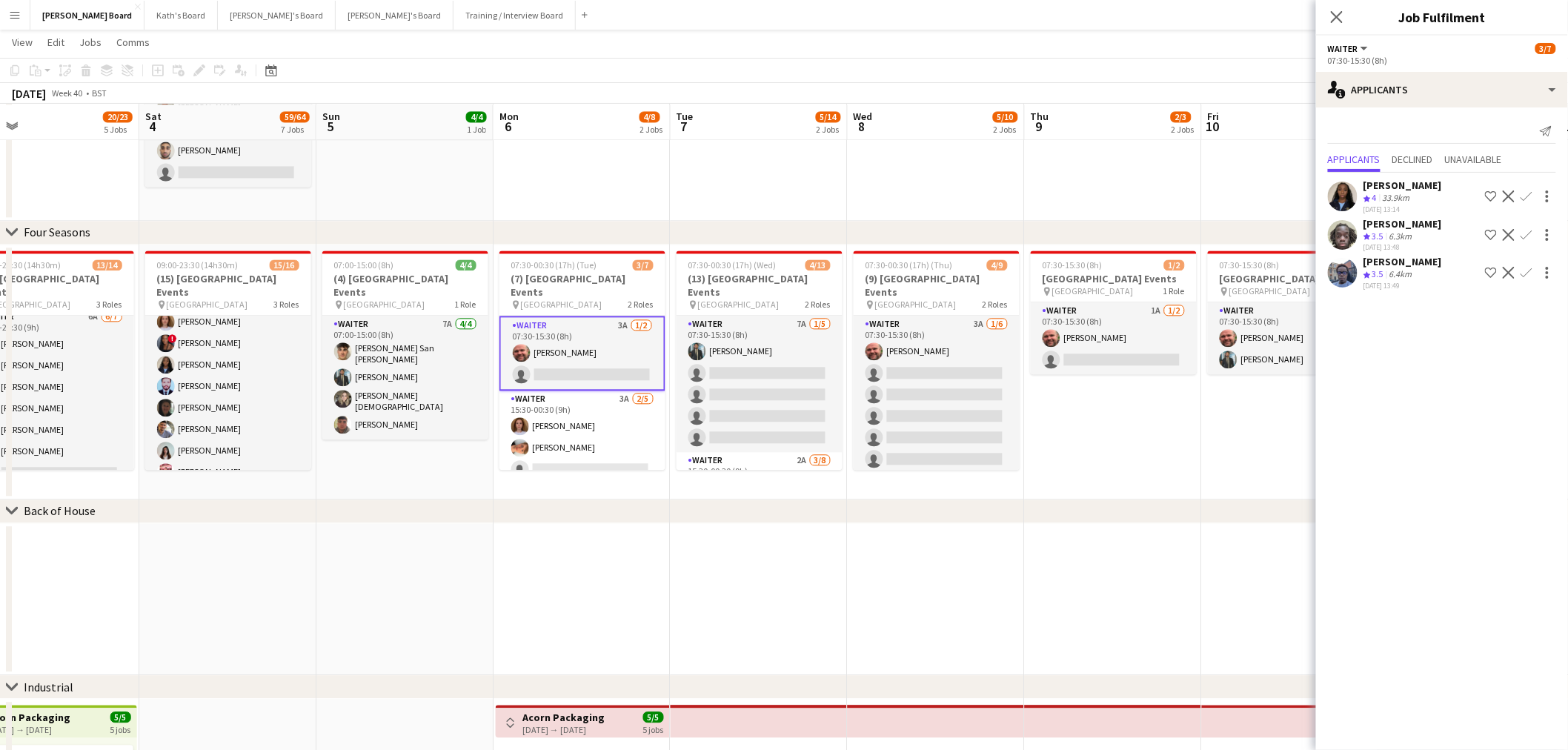
click at [1377, 200] on span "4" at bounding box center [1374, 197] width 4 height 12
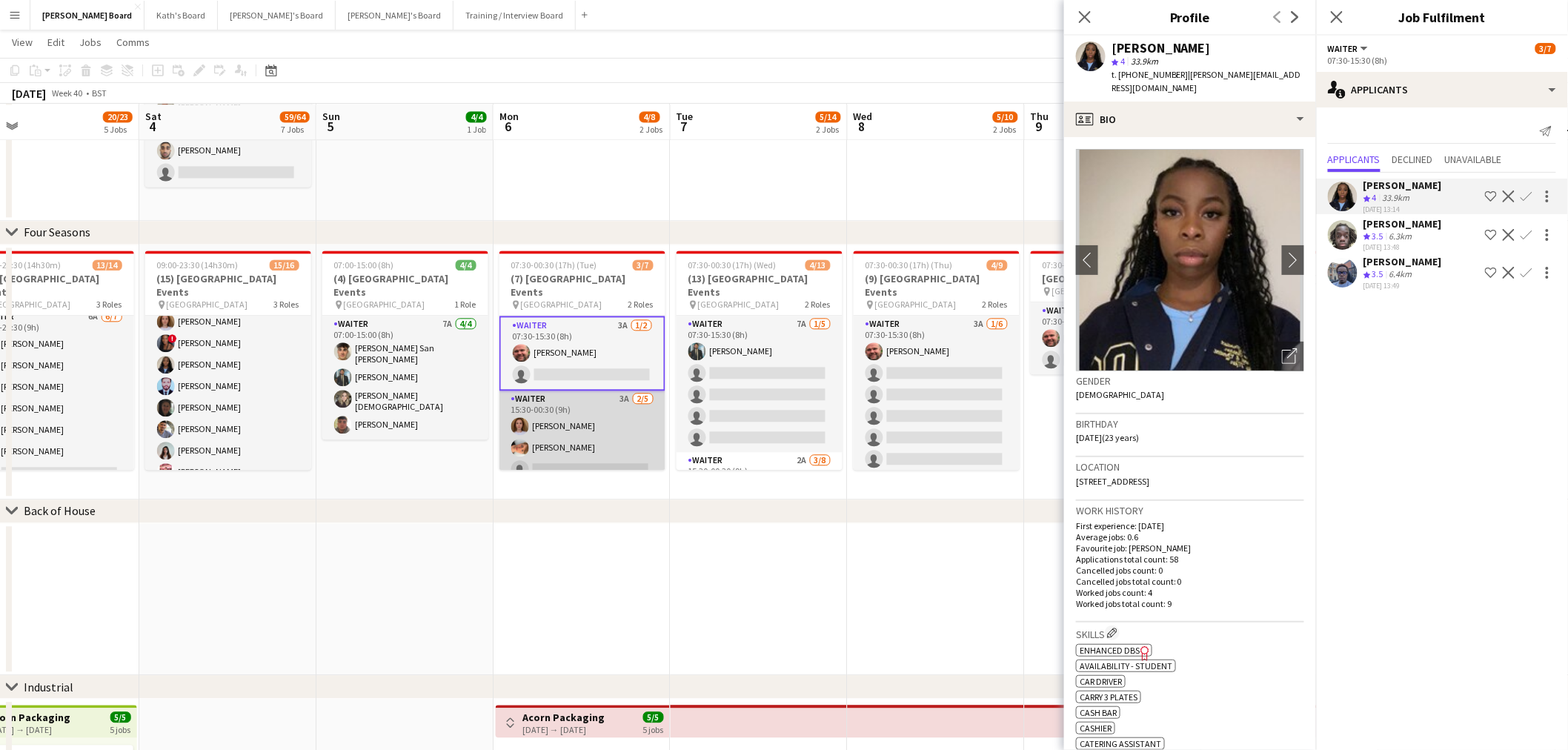
click at [605, 440] on app-card-role "Waiter 3A 2/5 15:30-00:30 (9h) Sophie Briscoe Robby Johnston single-neutral-act…" at bounding box center [581, 458] width 166 height 137
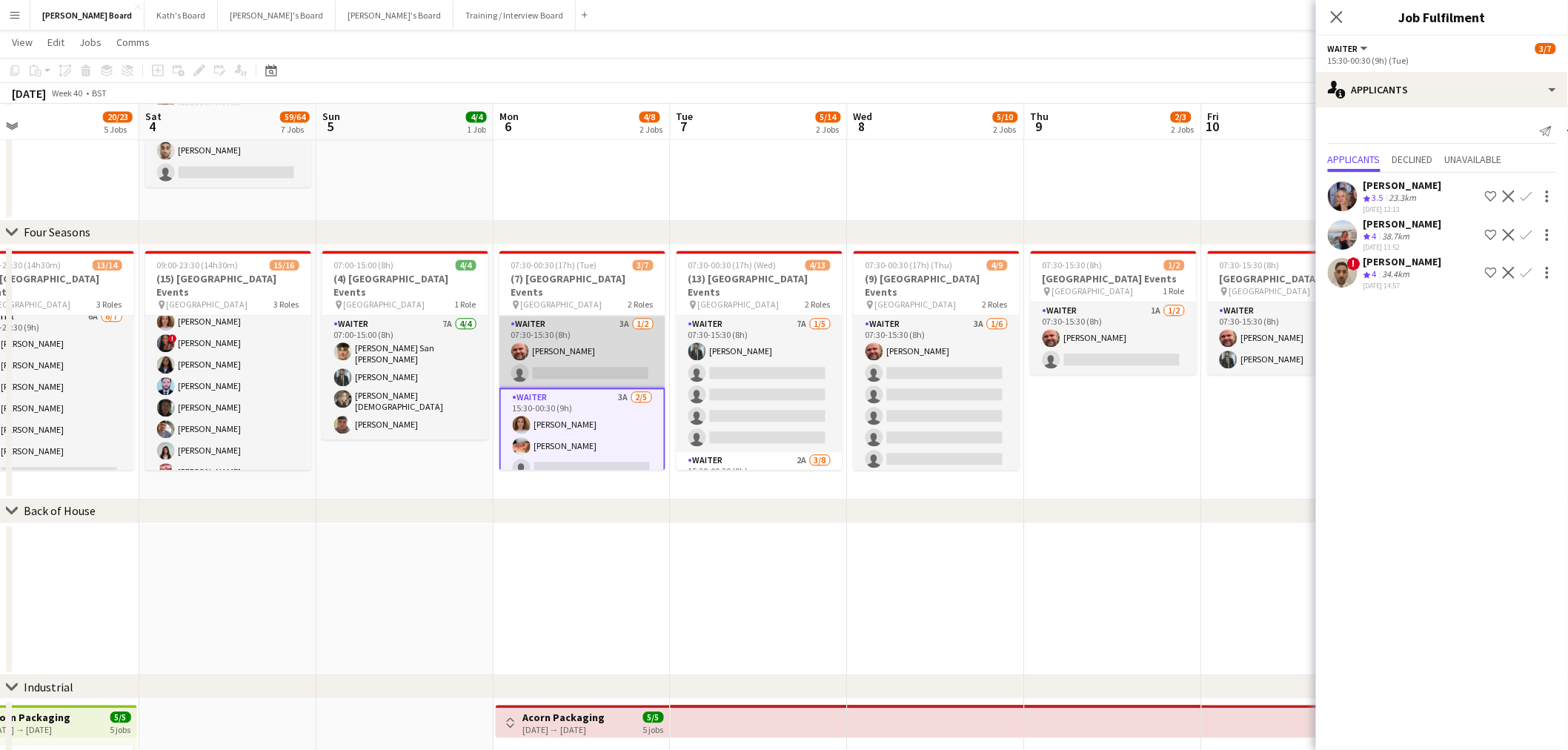
click at [606, 359] on app-card-role "Waiter 3A 1/2 07:30-15:30 (8h) Dyllon McGregor single-neutral-actions" at bounding box center [581, 351] width 166 height 72
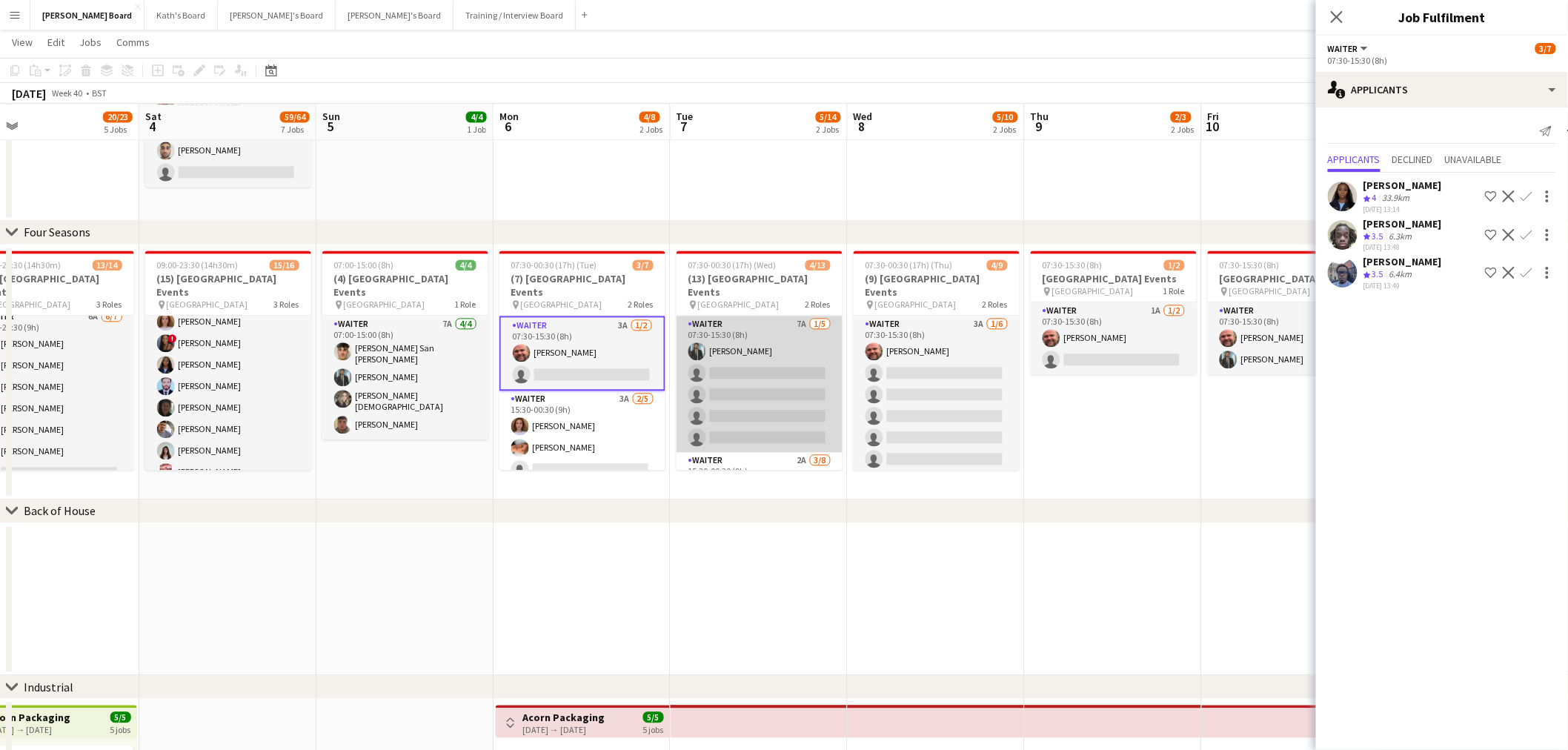
click at [707, 361] on app-card-role "Waiter 7A 1/5 07:30-15:30 (8h) Muhammad Imad single-neutral-actions single-neut…" at bounding box center [759, 384] width 166 height 137
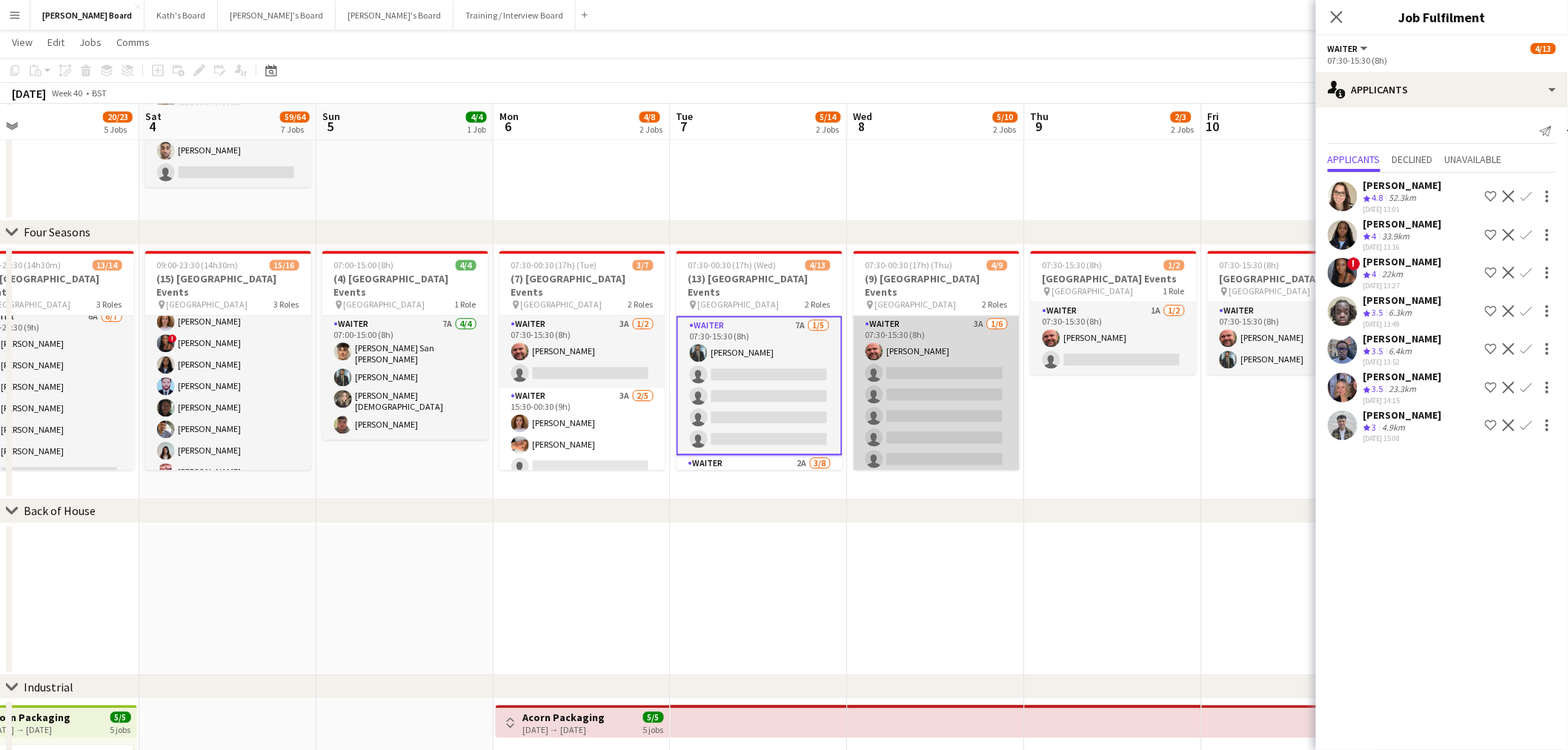
click at [914, 357] on app-card-role "Waiter 3A 1/6 07:30-15:30 (8h) Dyllon McGregor single-neutral-actions single-ne…" at bounding box center [936, 395] width 166 height 158
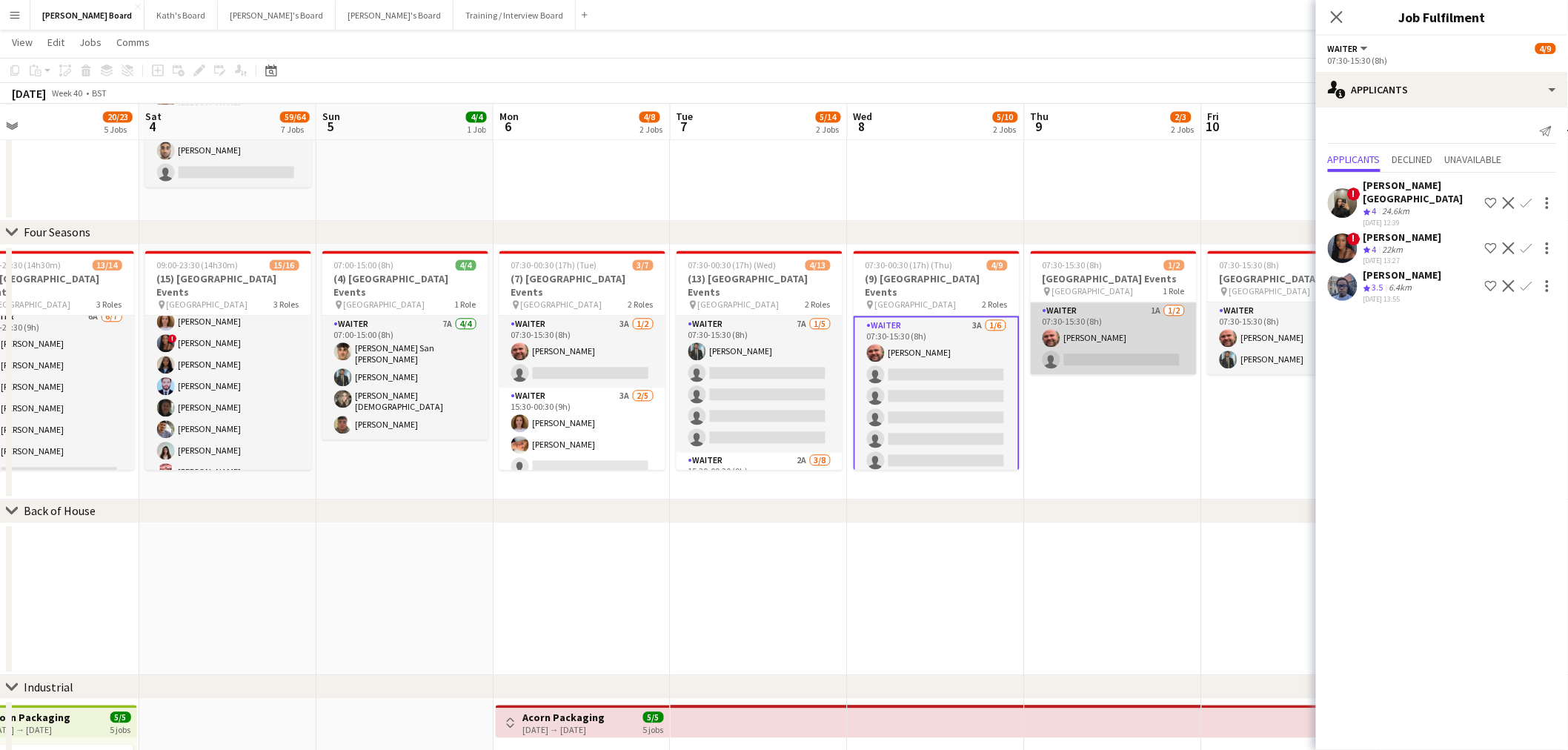
click at [1154, 344] on app-card-role "Waiter 1A 1/2 07:30-15:30 (8h) Dyllon McGregor single-neutral-actions" at bounding box center [1113, 338] width 166 height 72
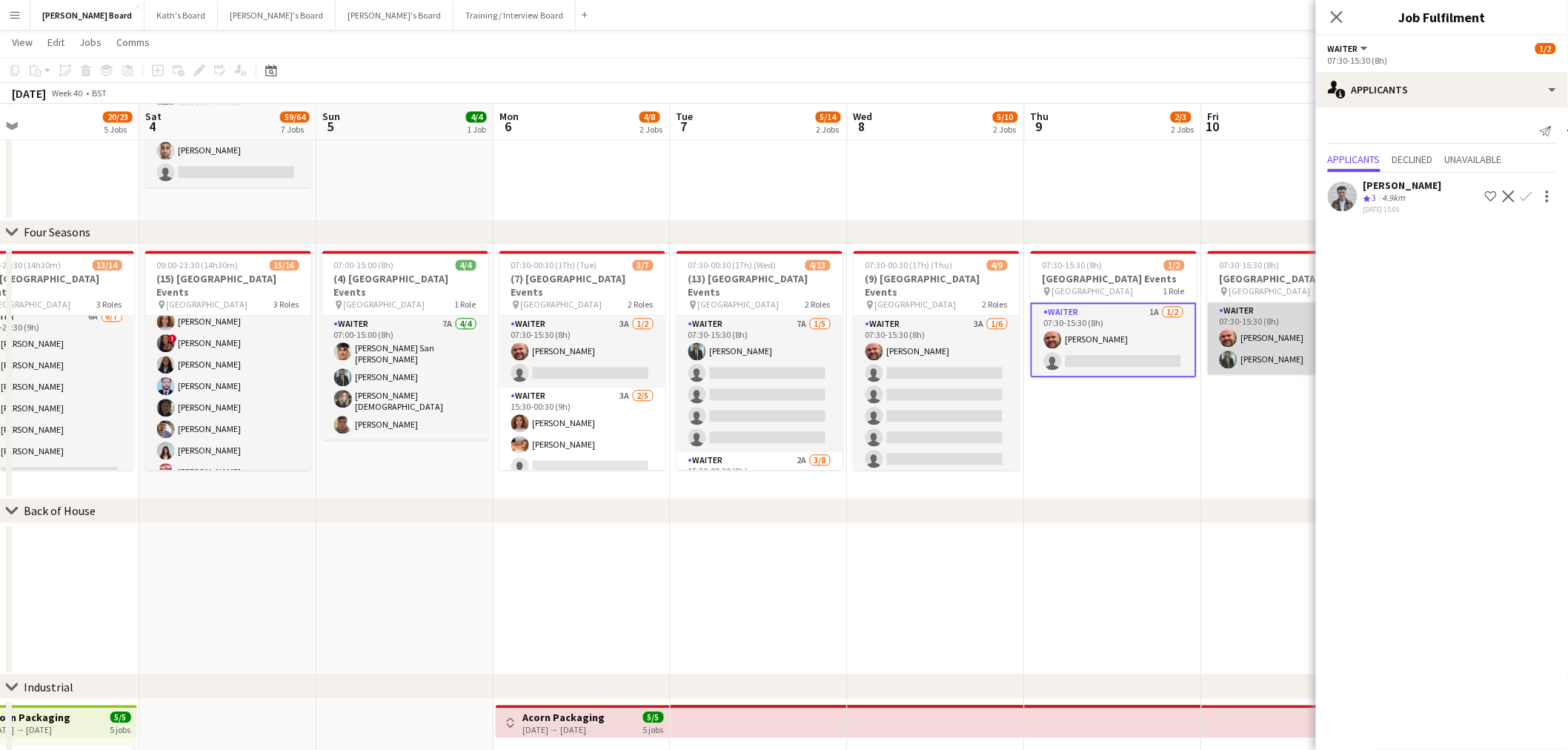
click at [1275, 336] on app-card-role "Waiter 1A 2/2 07:30-15:30 (8h) Dyllon McGregor Muhammad Imad" at bounding box center [1290, 338] width 166 height 72
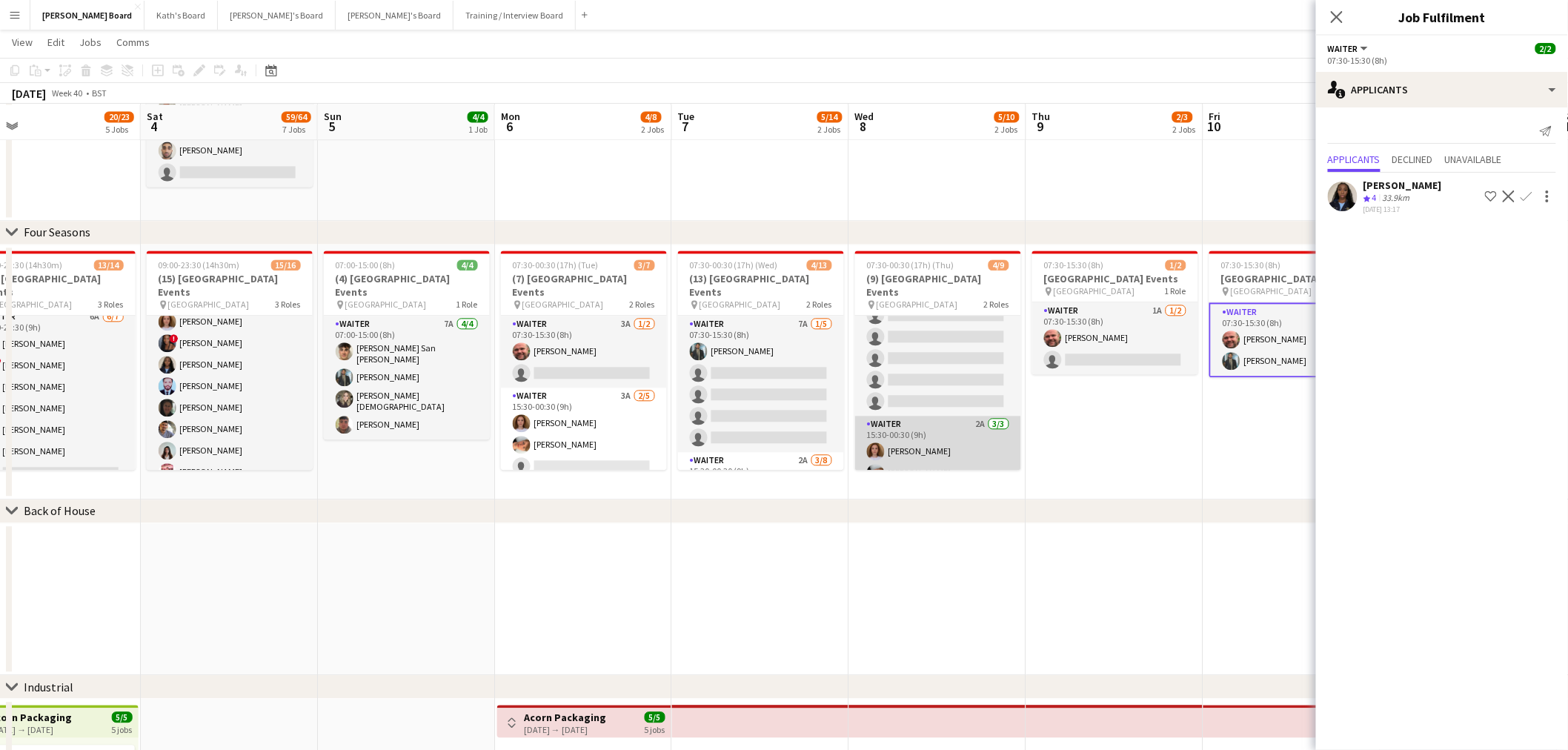
scroll to position [83, 0]
click at [927, 438] on app-card-role "Waiter 2A 3/3 15:30-00:30 (9h) Sophie Briscoe Robby Johnston Dagmar Bailey" at bounding box center [937, 436] width 166 height 93
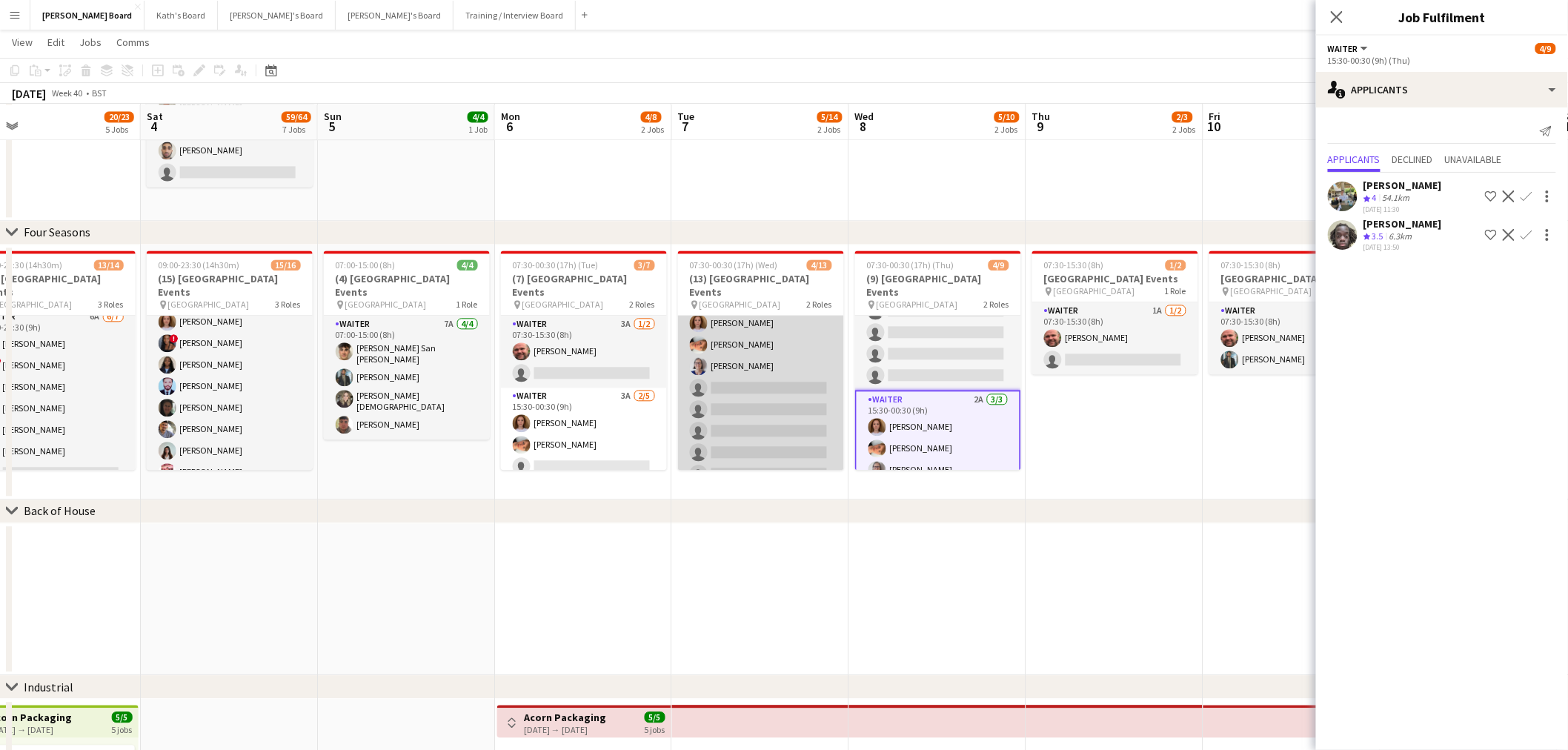
click at [779, 418] on app-card-role "Waiter 2A 3/8 15:30-00:30 (9h) Sophie Briscoe Robby Johnston Dagmar Bailey sing…" at bounding box center [761, 387] width 166 height 200
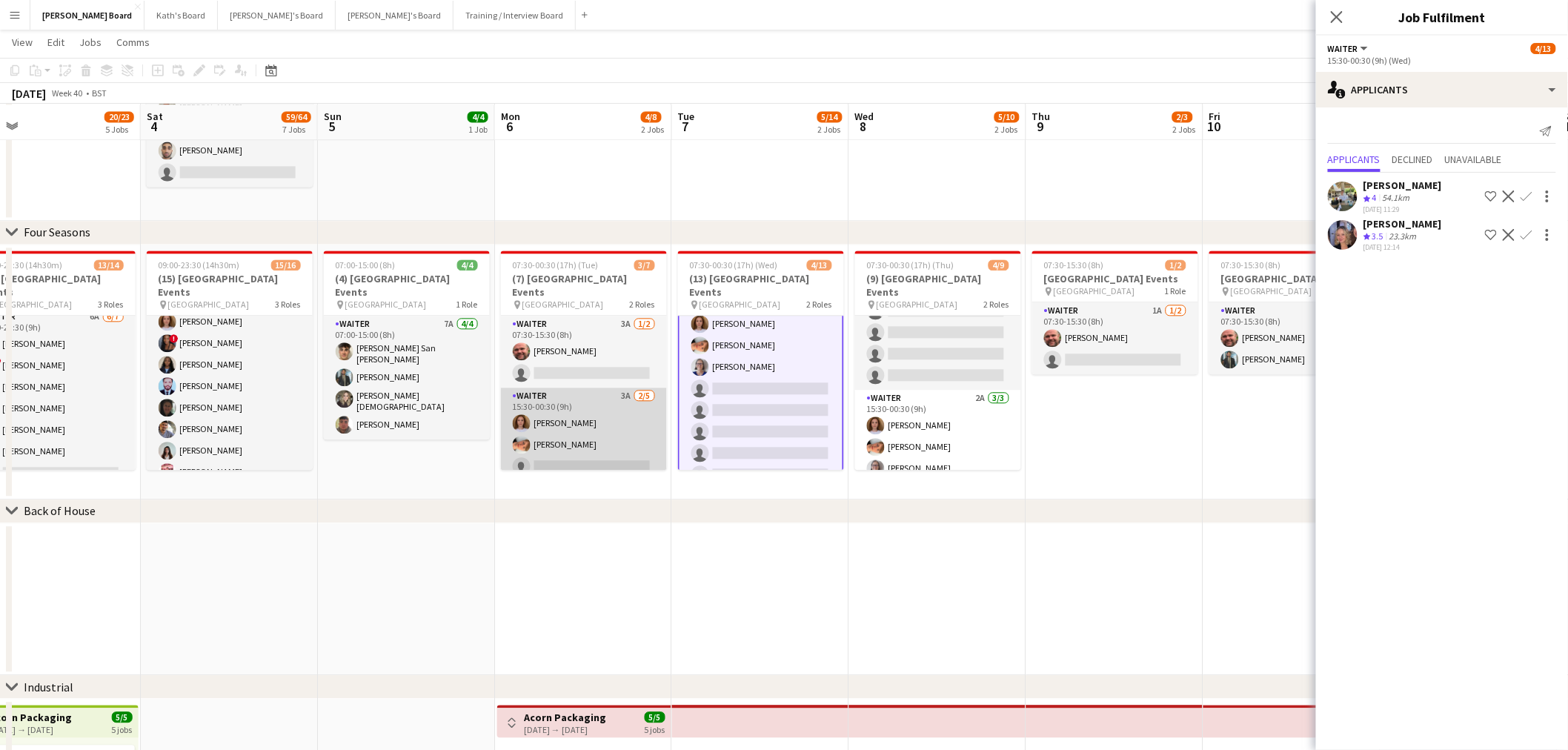
click at [581, 391] on app-card-role "Waiter 3A 2/5 15:30-00:30 (9h) Sophie Briscoe Robby Johnston single-neutral-act…" at bounding box center [583, 456] width 166 height 137
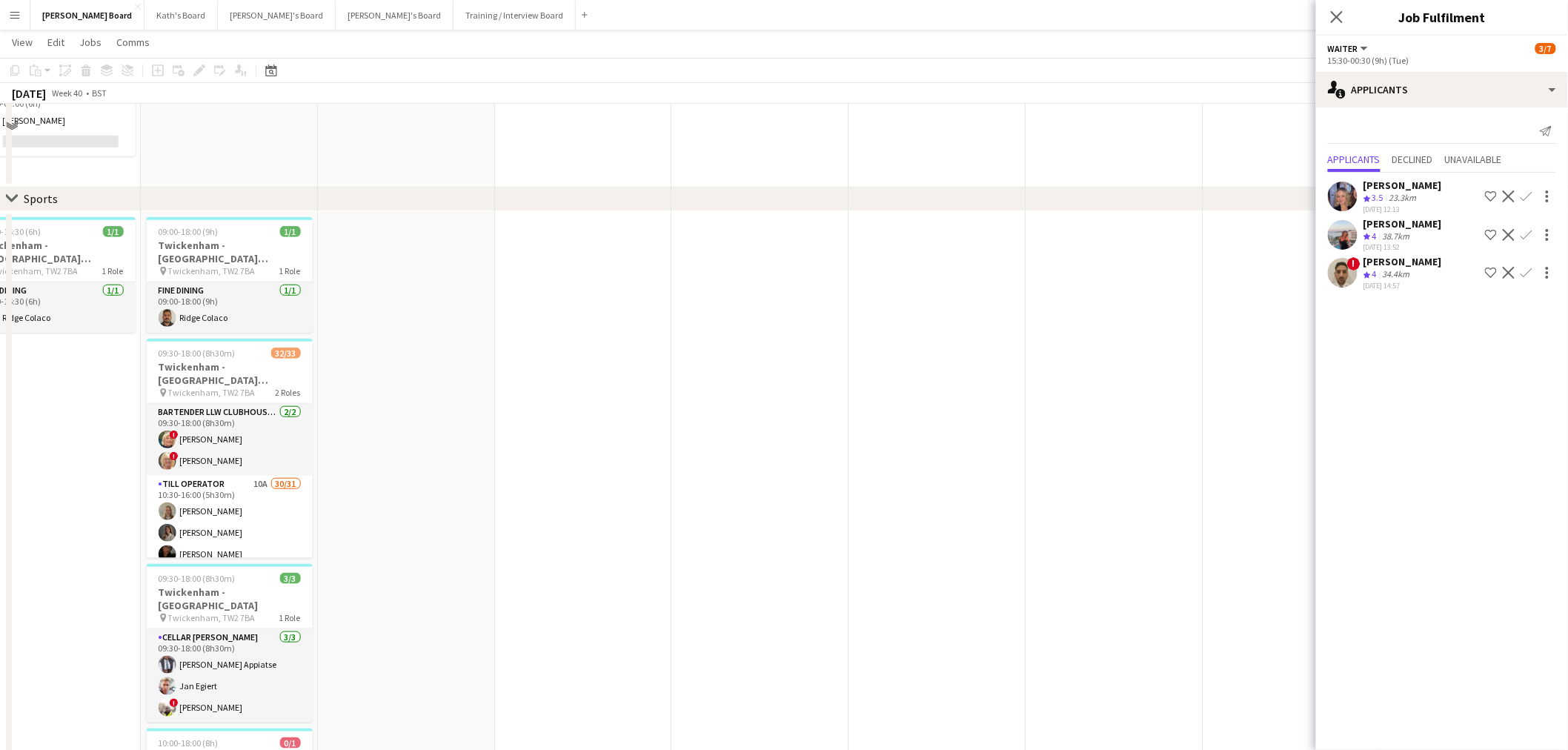
scroll to position [353, 0]
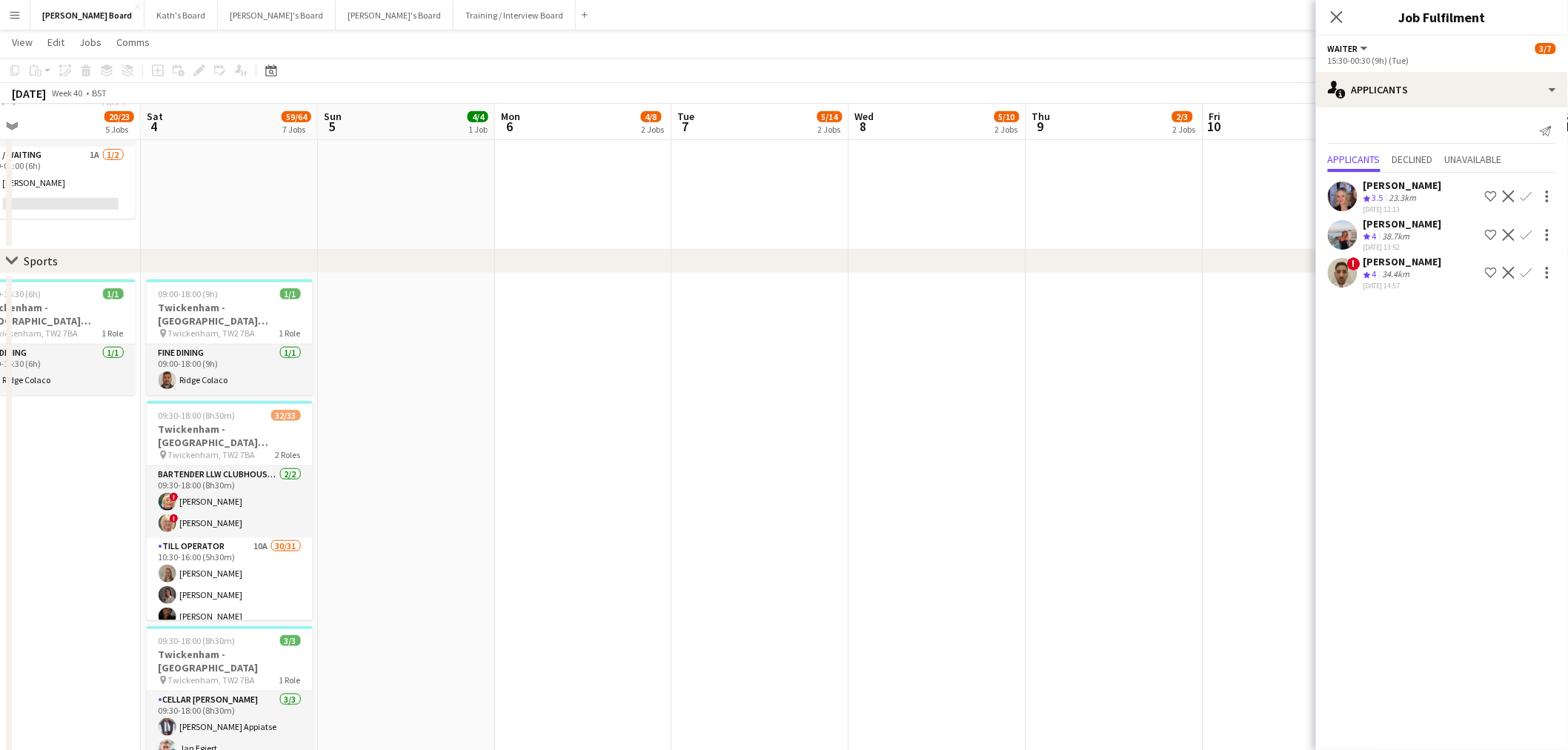
drag, startPoint x: 509, startPoint y: 270, endPoint x: 872, endPoint y: 349, distance: 371.5
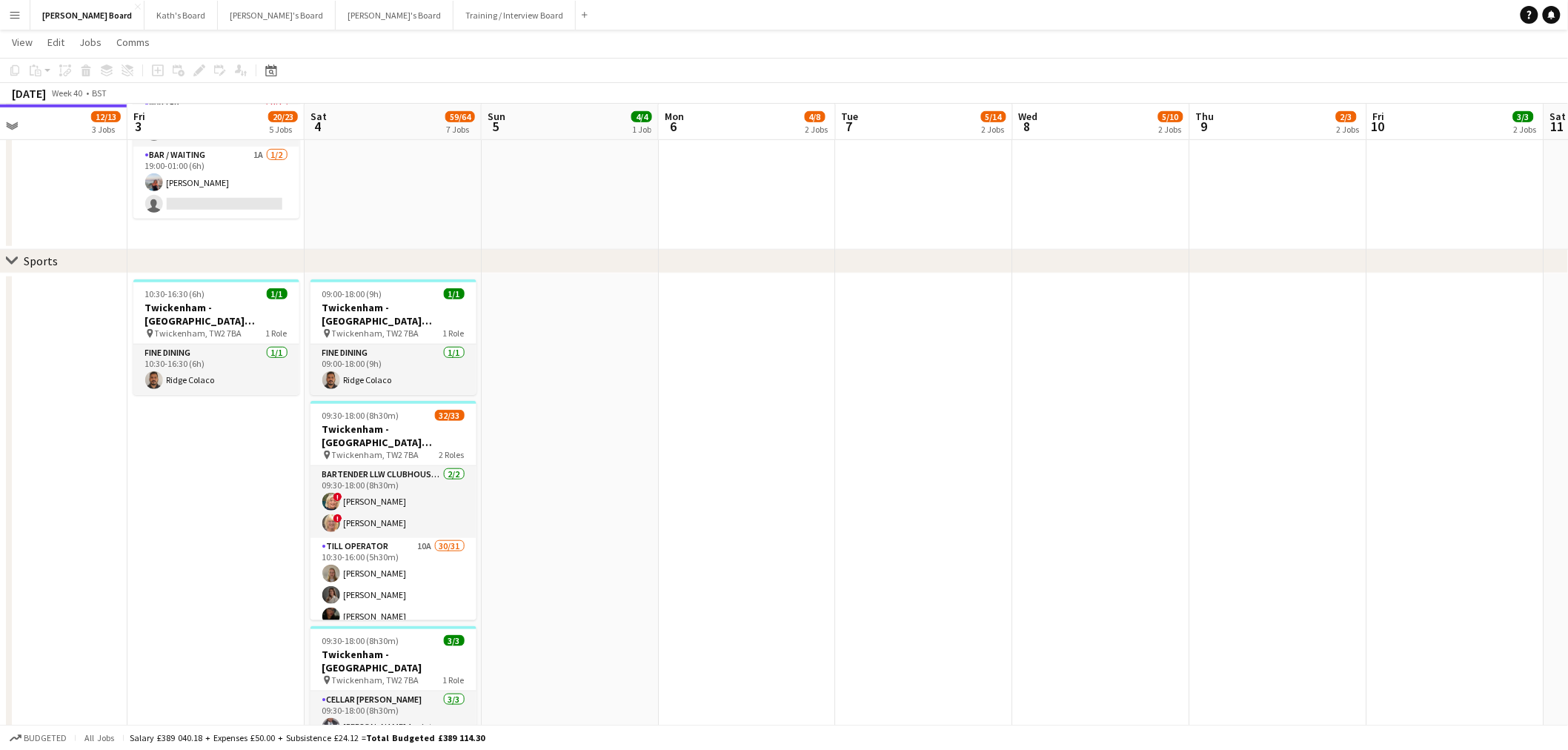
drag, startPoint x: 528, startPoint y: 377, endPoint x: 836, endPoint y: 373, distance: 308.0
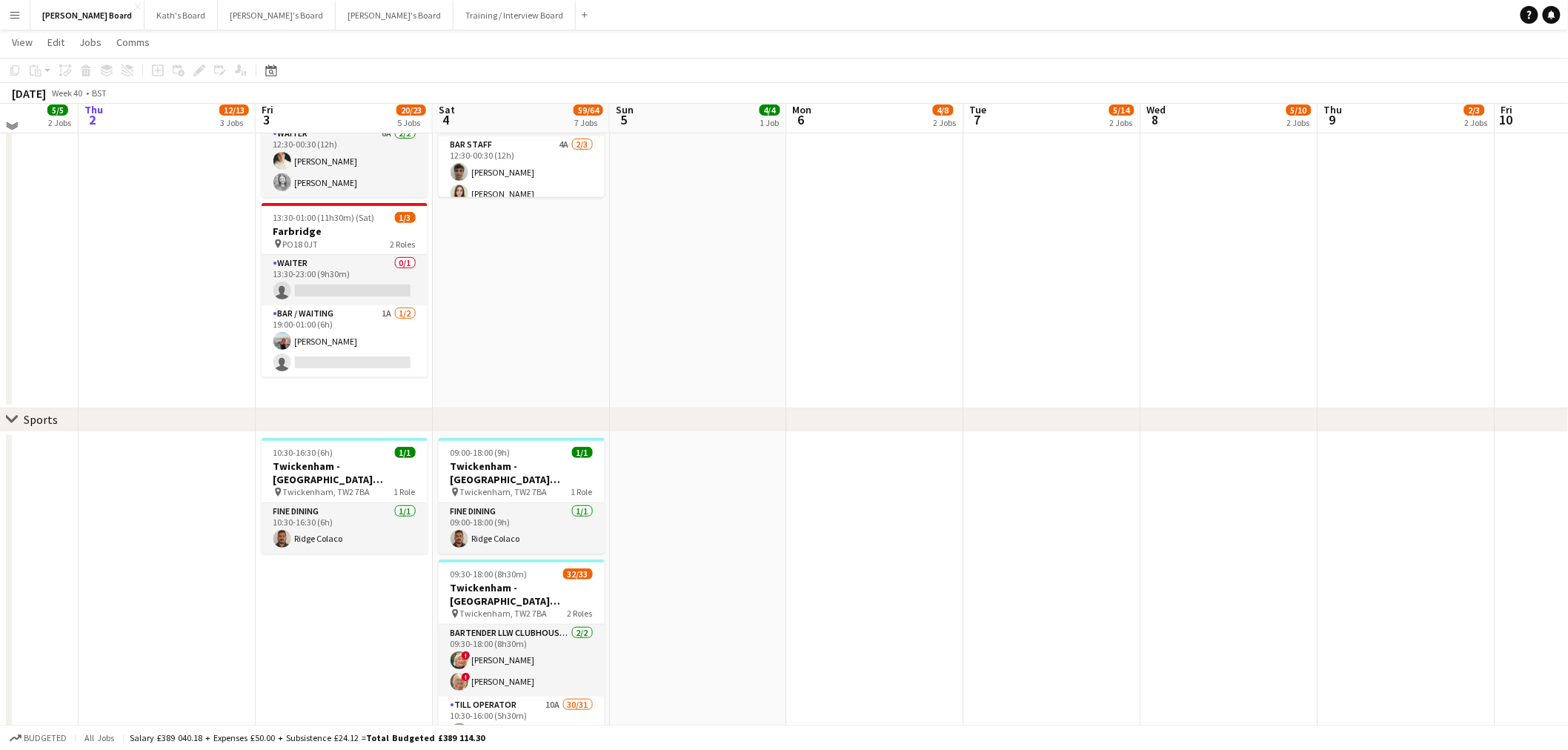
scroll to position [188, 0]
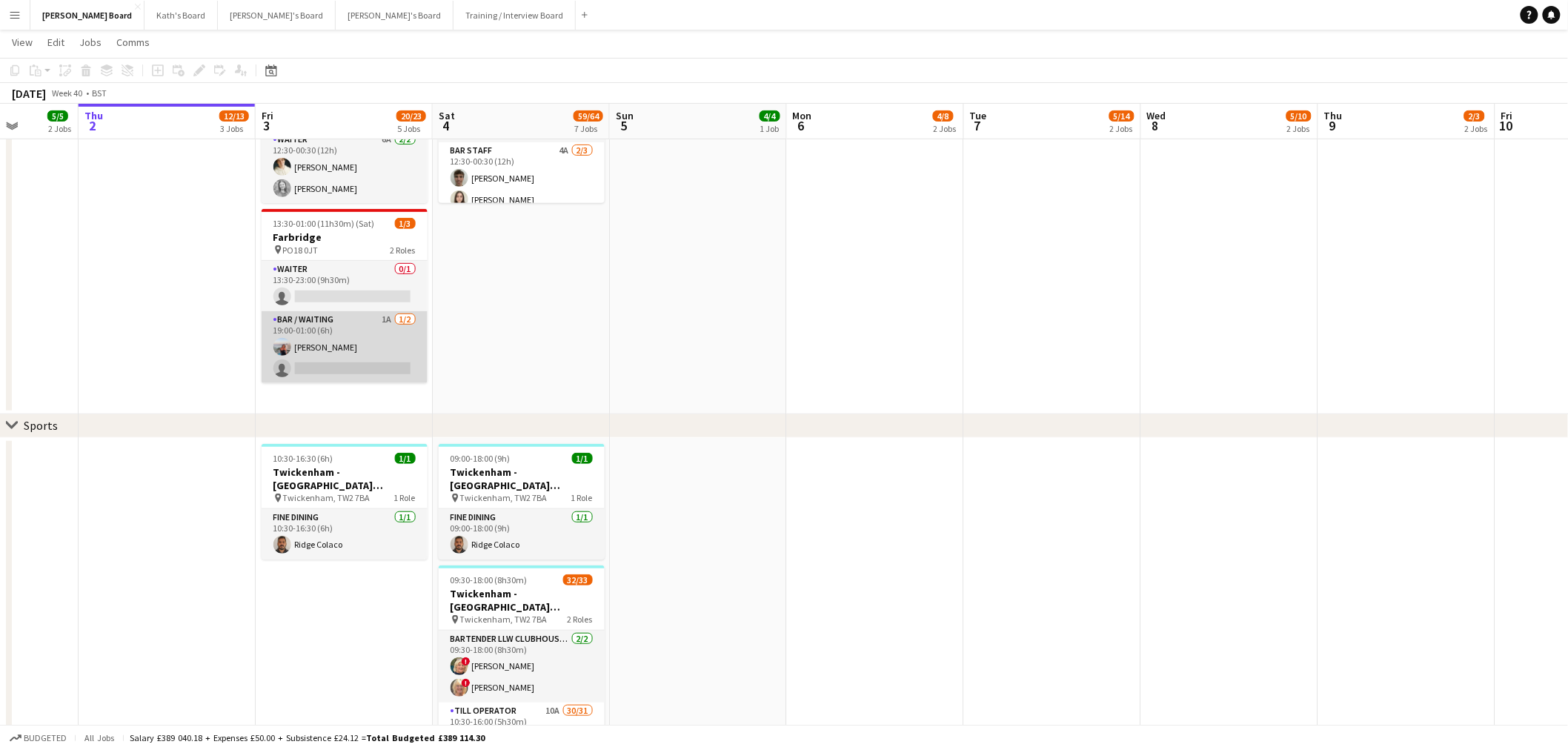
click at [367, 351] on app-card-role "Bar / Waiting 1A 1/2 19:00-01:00 (6h) Ellie Brown single-neutral-actions" at bounding box center [344, 347] width 166 height 72
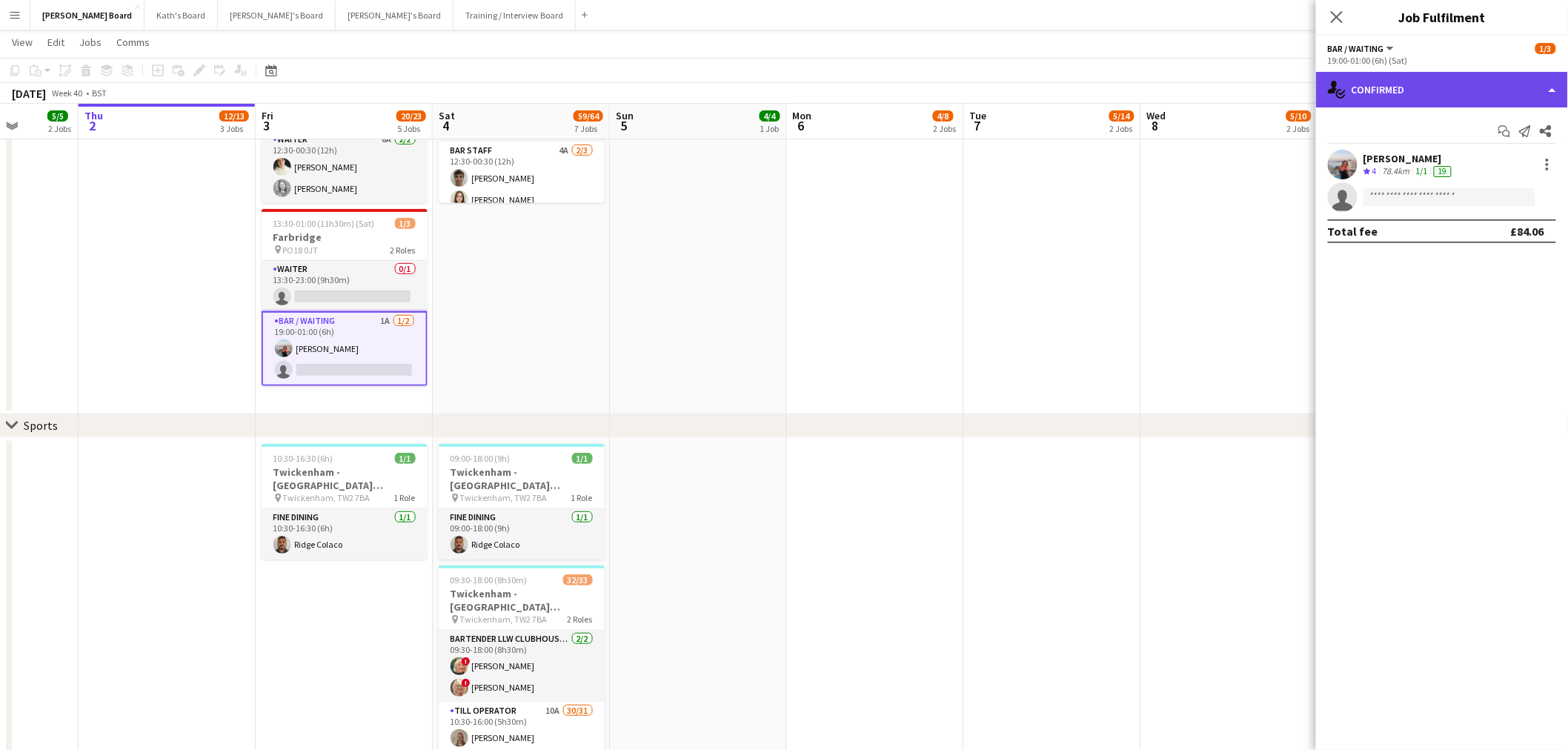
click at [1447, 90] on div "single-neutral-actions-check-2 Confirmed" at bounding box center [1441, 90] width 252 height 35
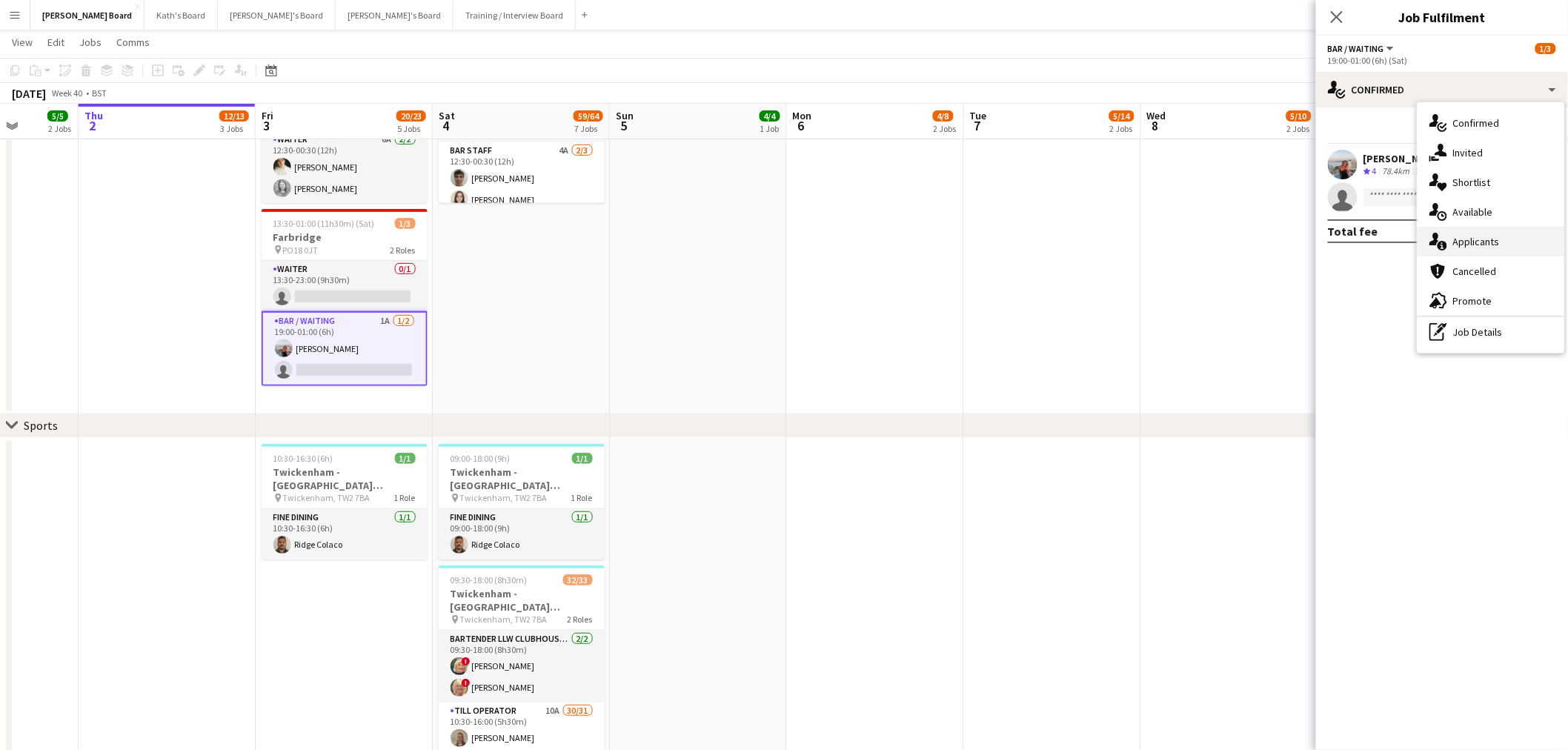
click at [1471, 232] on div "single-neutral-actions-information Applicants" at bounding box center [1490, 241] width 146 height 29
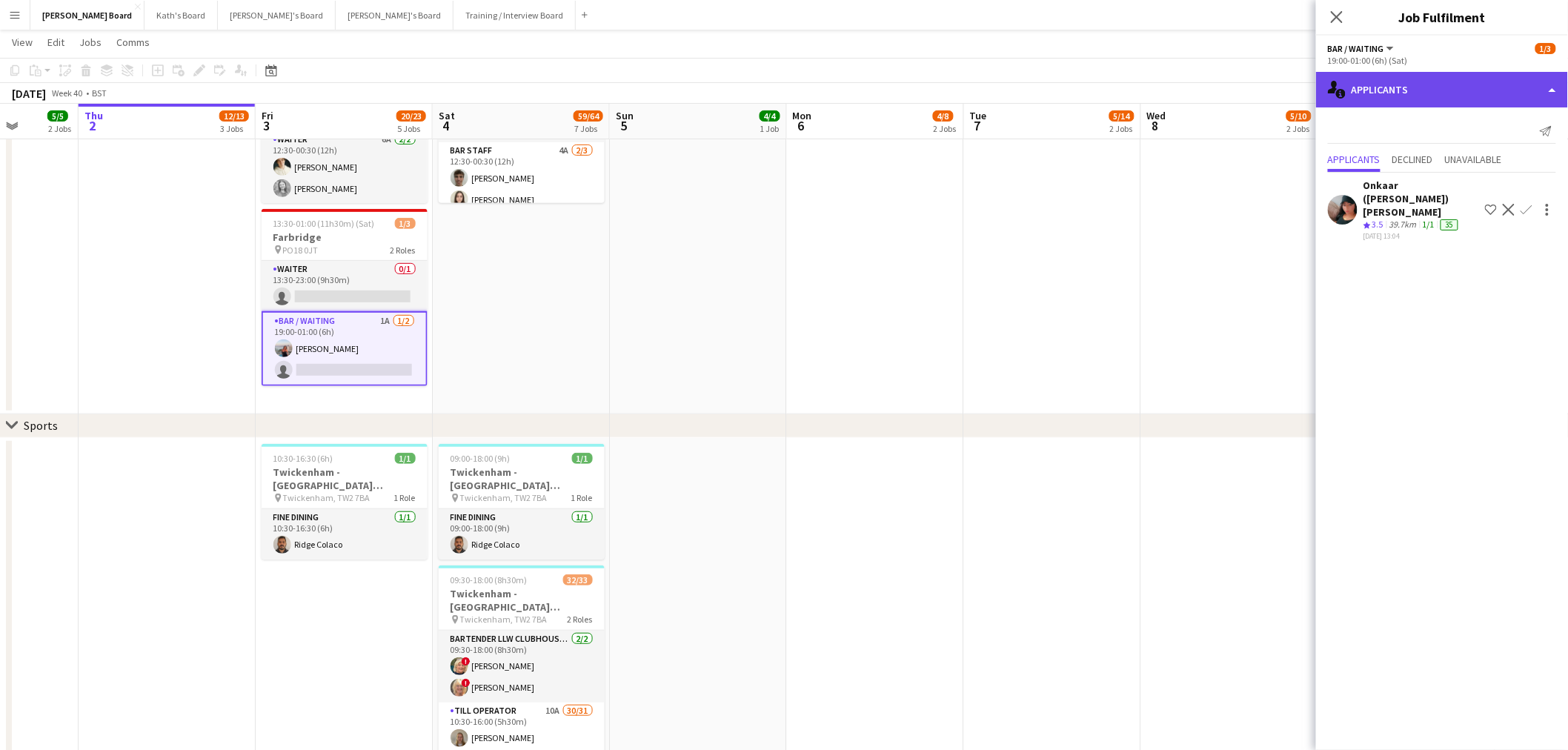
drag, startPoint x: 1421, startPoint y: 83, endPoint x: 1430, endPoint y: 94, distance: 14.2
click at [1420, 83] on div "single-neutral-actions-information Applicants" at bounding box center [1441, 90] width 252 height 35
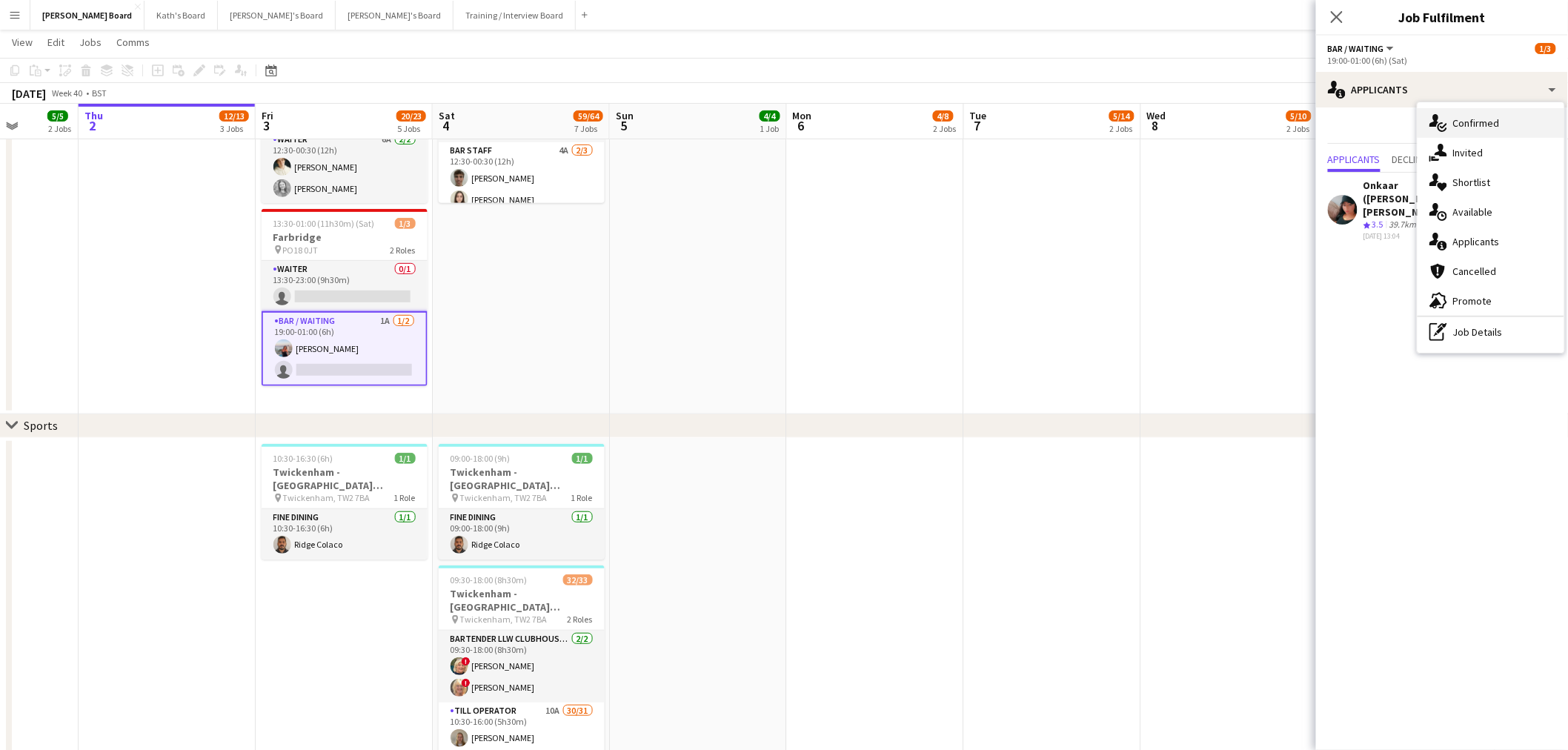
click at [1454, 114] on div "single-neutral-actions-check-2 Confirmed" at bounding box center [1490, 122] width 146 height 29
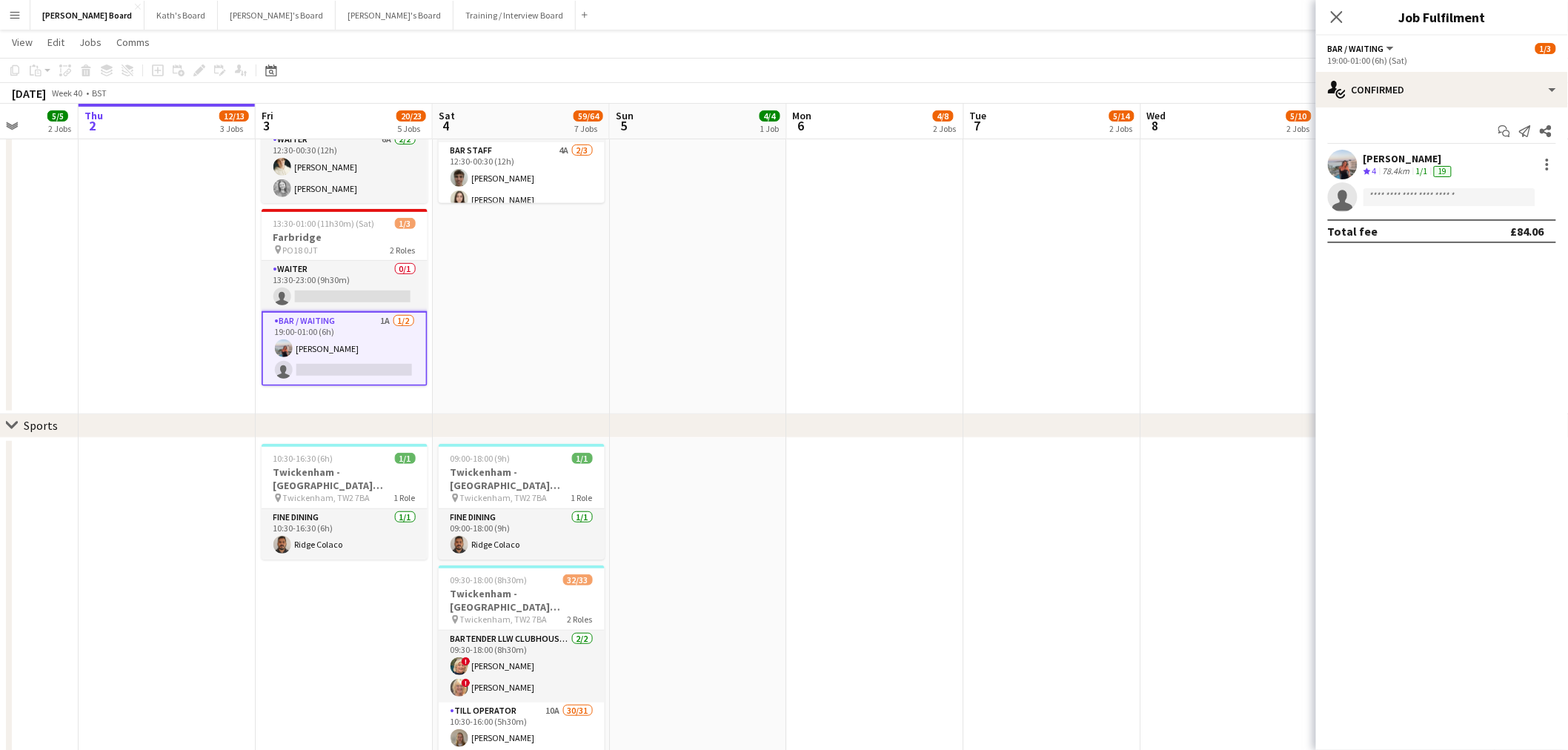
click at [1400, 181] on div "Ellie Brown Crew rating 4 78.4km 1/1 19 single-neutral-actions" at bounding box center [1441, 181] width 252 height 62
click at [1395, 168] on div "78.4km" at bounding box center [1396, 171] width 34 height 12
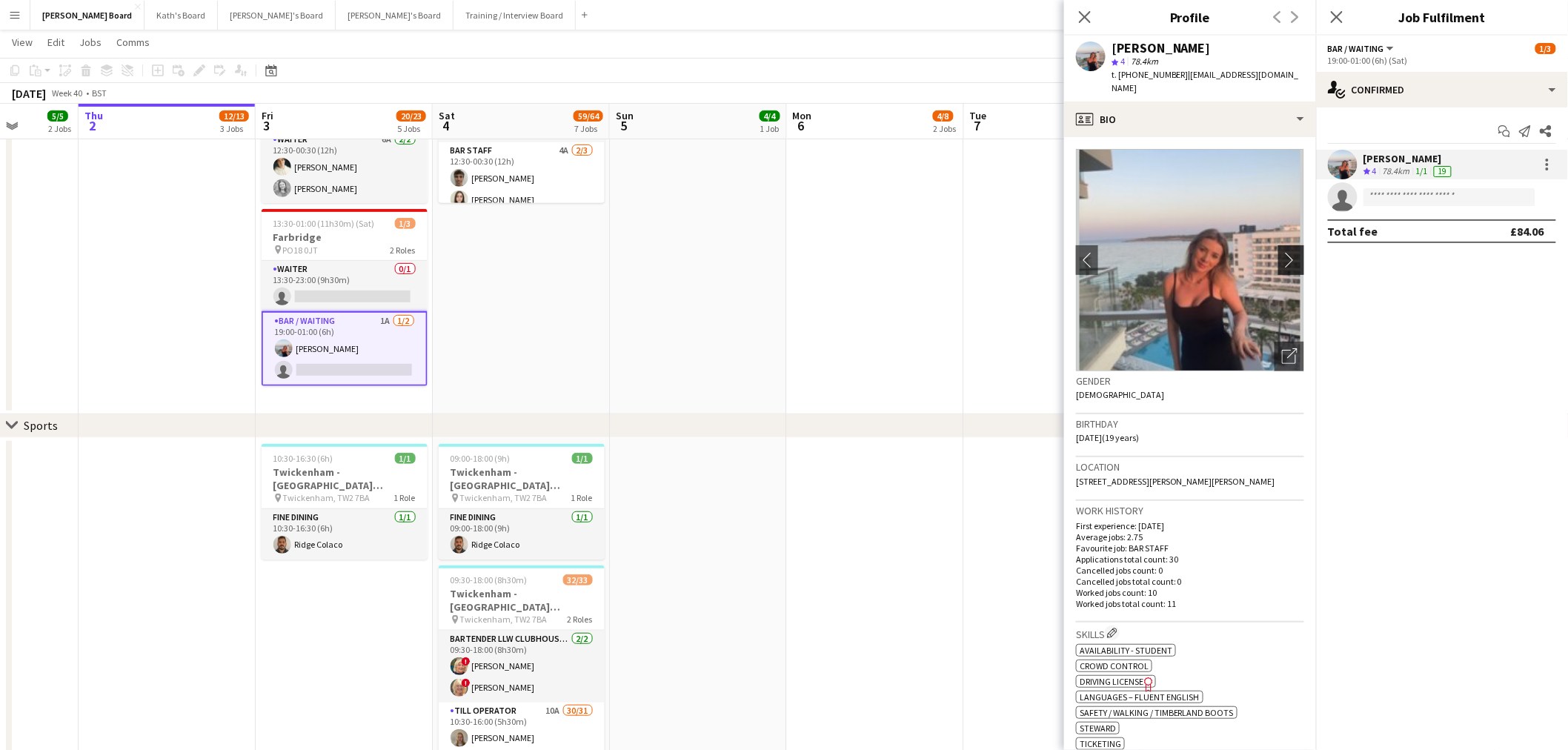
click at [1282, 252] on app-icon "chevron-right" at bounding box center [1293, 260] width 23 height 16
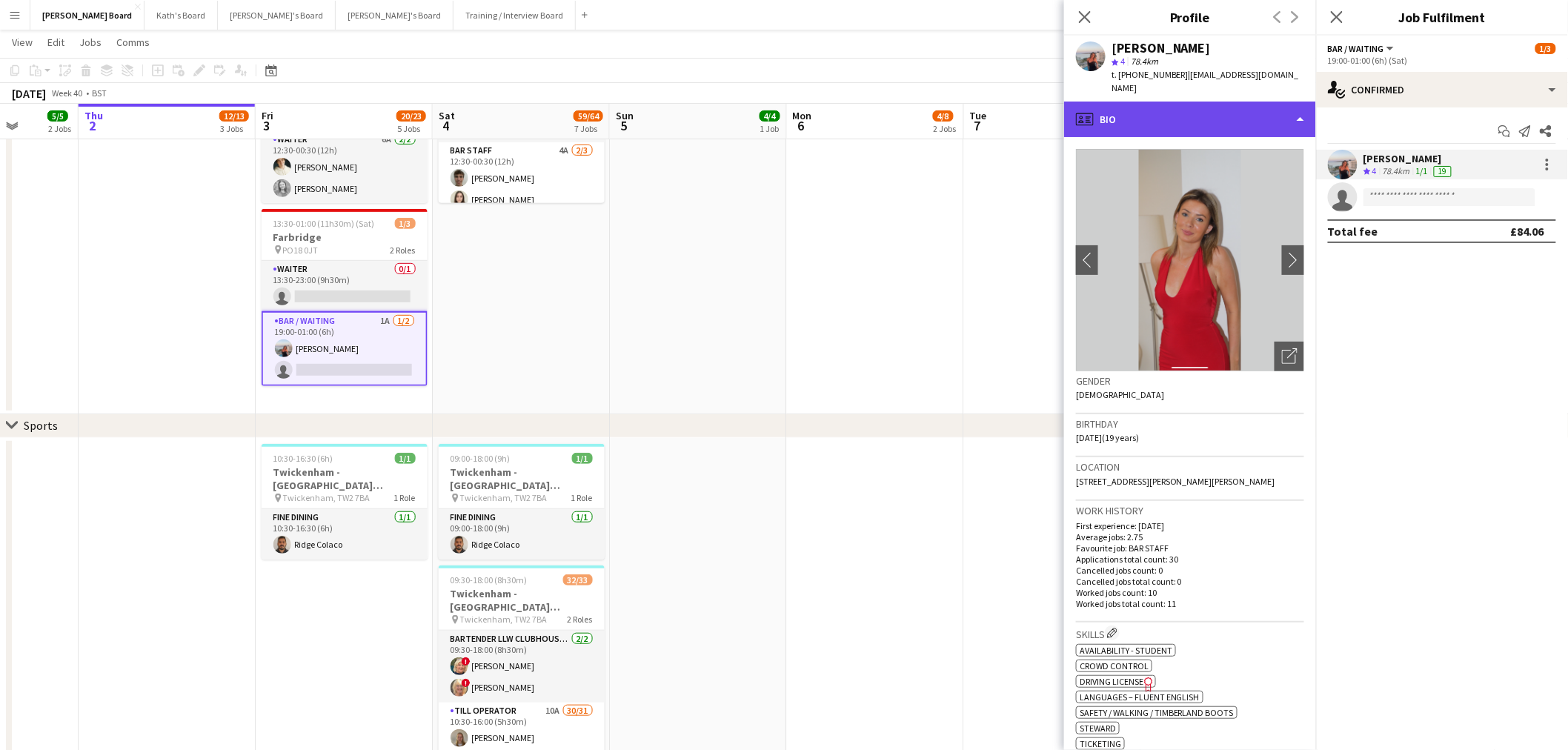
click at [1234, 113] on div "profile Bio" at bounding box center [1190, 120] width 252 height 35
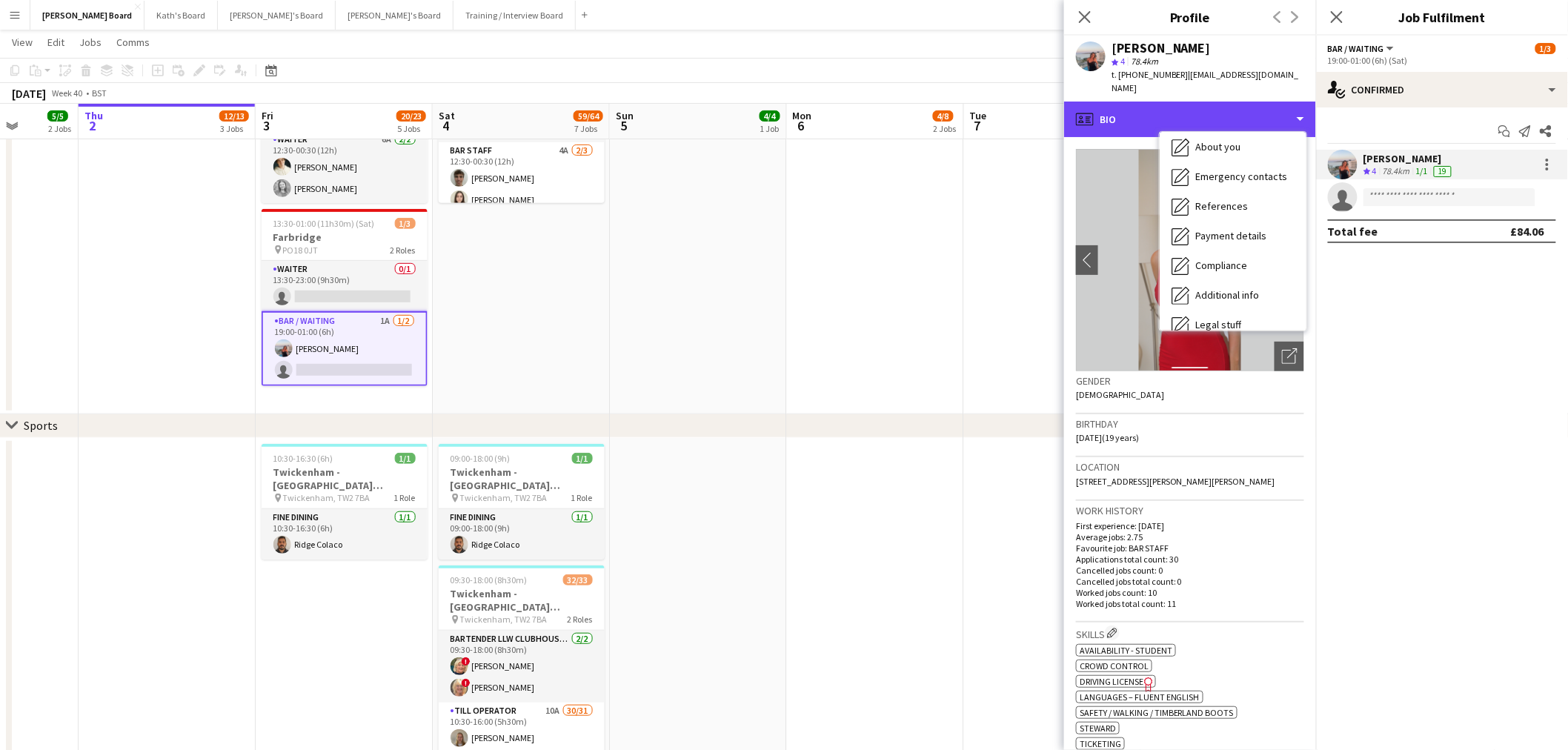
scroll to position [227, 0]
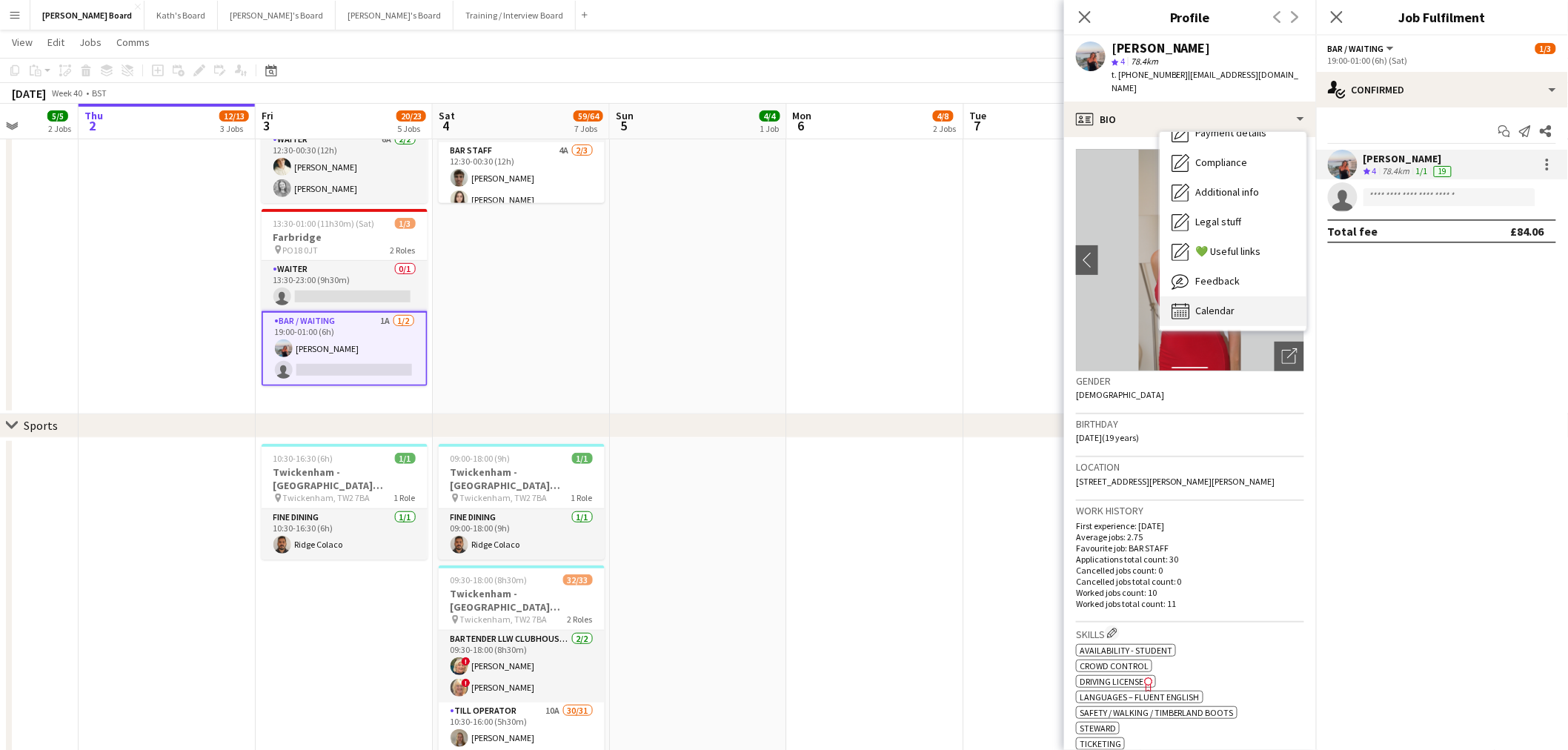
click at [1231, 304] on span "Calendar" at bounding box center [1214, 310] width 39 height 13
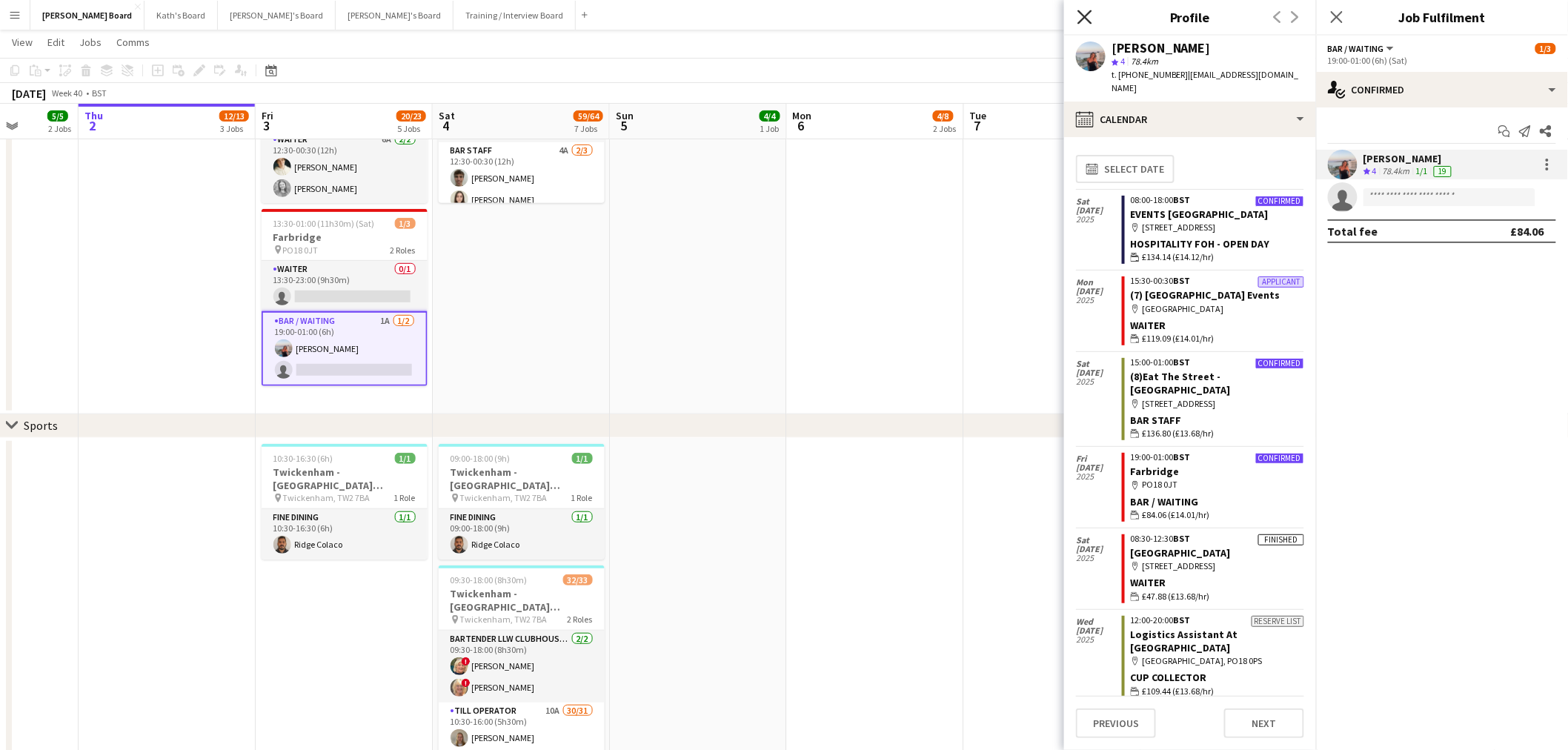
click at [1085, 19] on icon "Close pop-in" at bounding box center [1084, 17] width 14 height 14
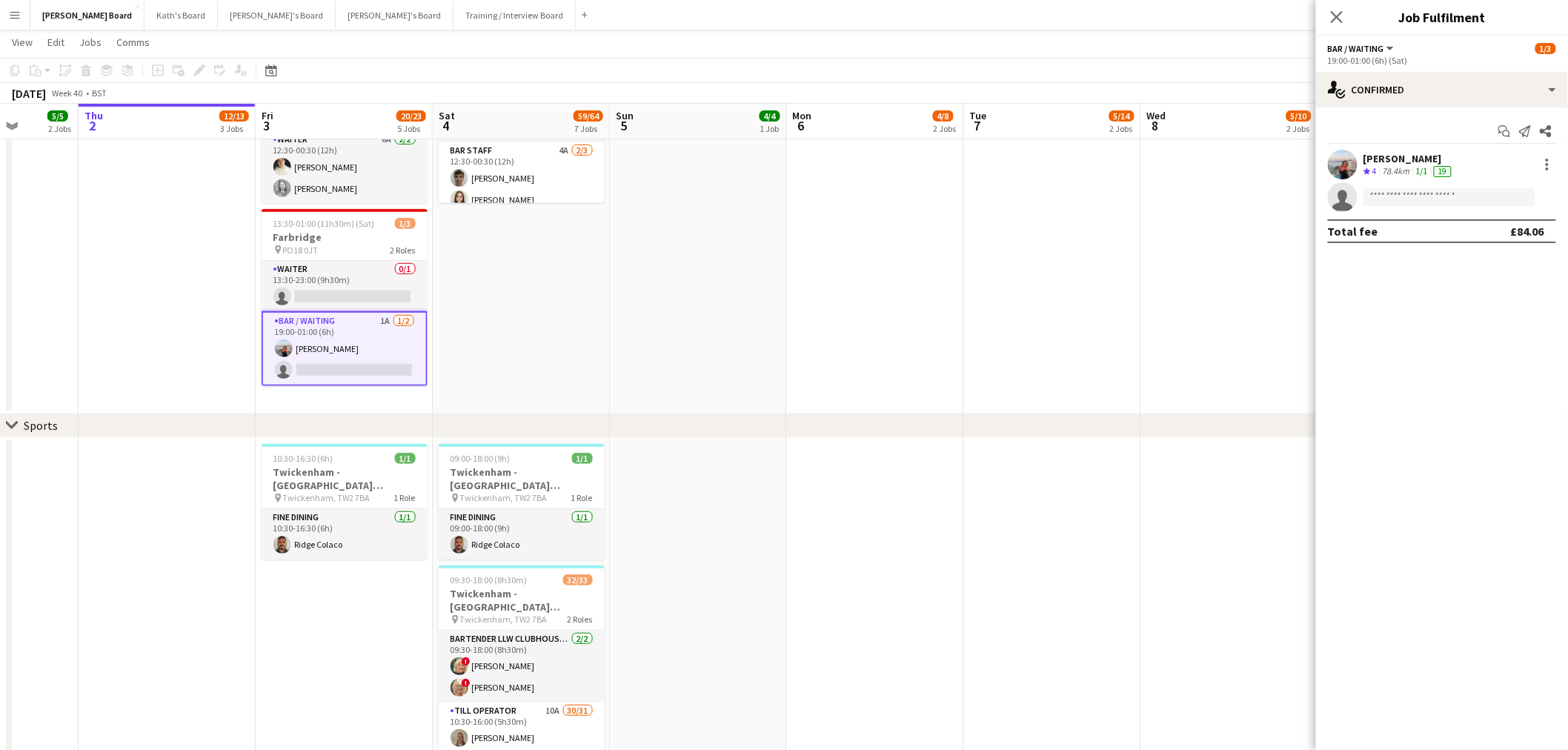
click at [361, 349] on app-card-role "Bar / Waiting 1A 1/2 19:00-01:00 (6h) Ellie Brown single-neutral-actions" at bounding box center [344, 348] width 166 height 74
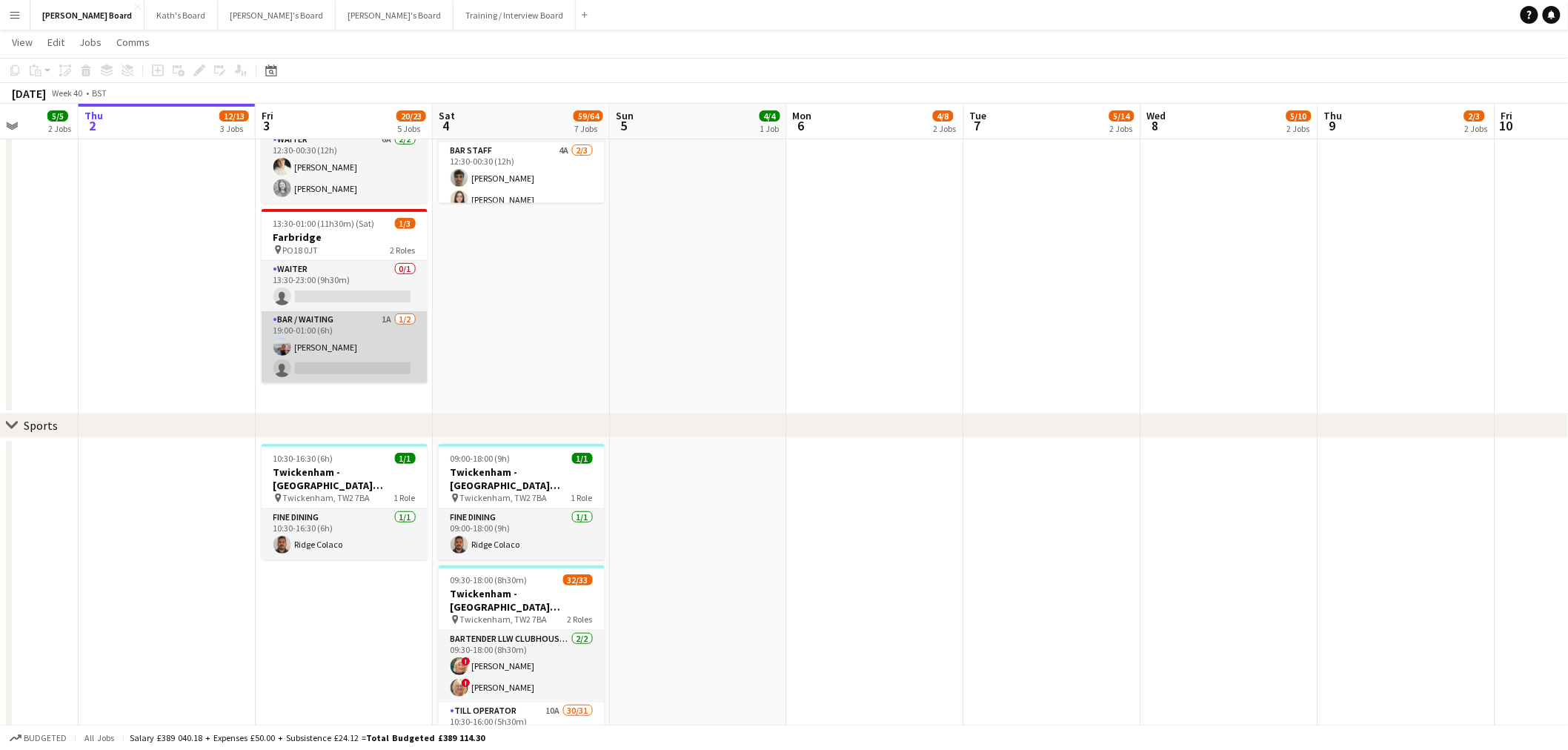
click at [357, 344] on app-card-role "Bar / Waiting 1A 1/2 19:00-01:00 (6h) Ellie Brown single-neutral-actions" at bounding box center [344, 347] width 166 height 72
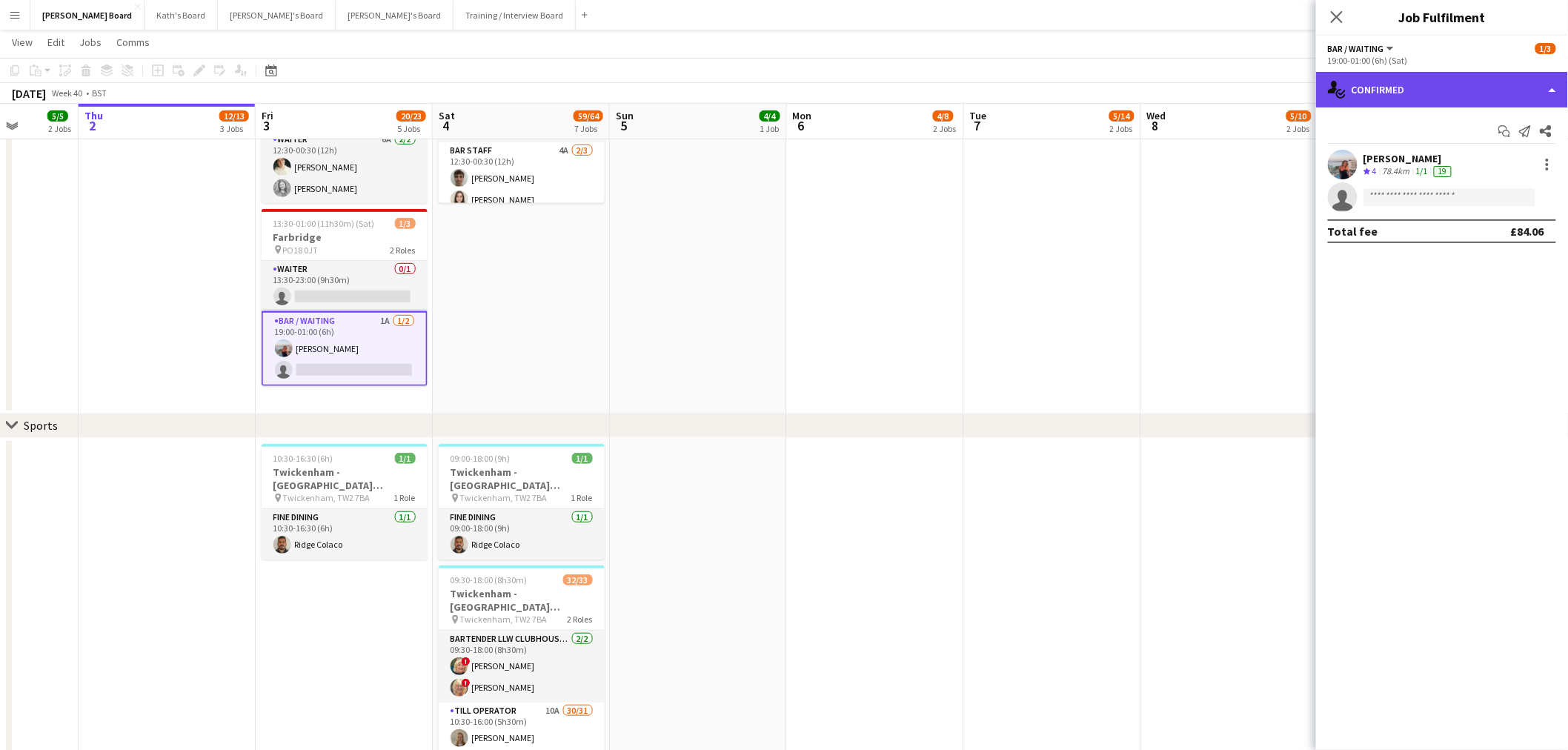
click at [1450, 97] on div "single-neutral-actions-check-2 Confirmed" at bounding box center [1441, 90] width 252 height 35
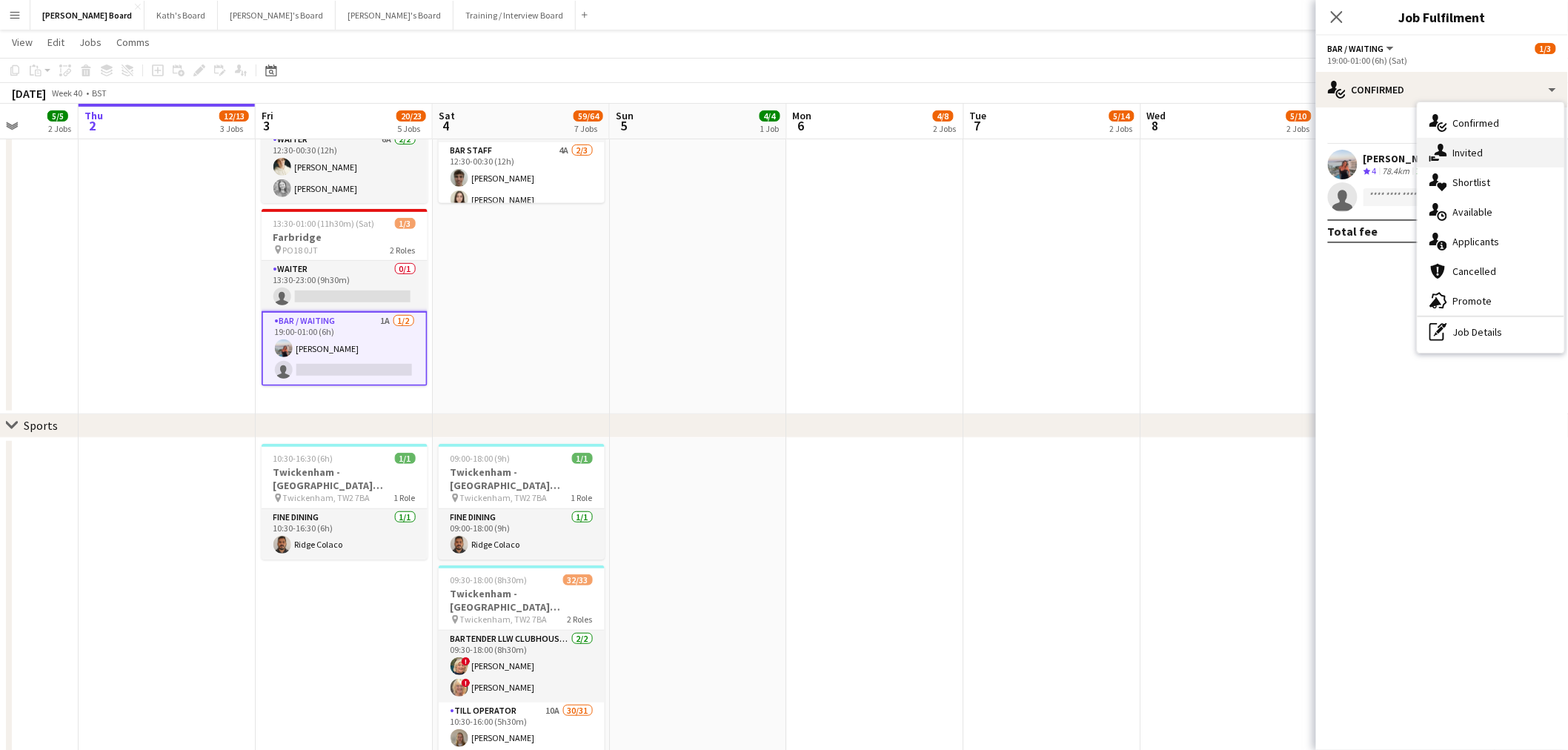
click at [1478, 137] on div "single-neutral-actions-share-1 Invited" at bounding box center [1490, 152] width 146 height 29
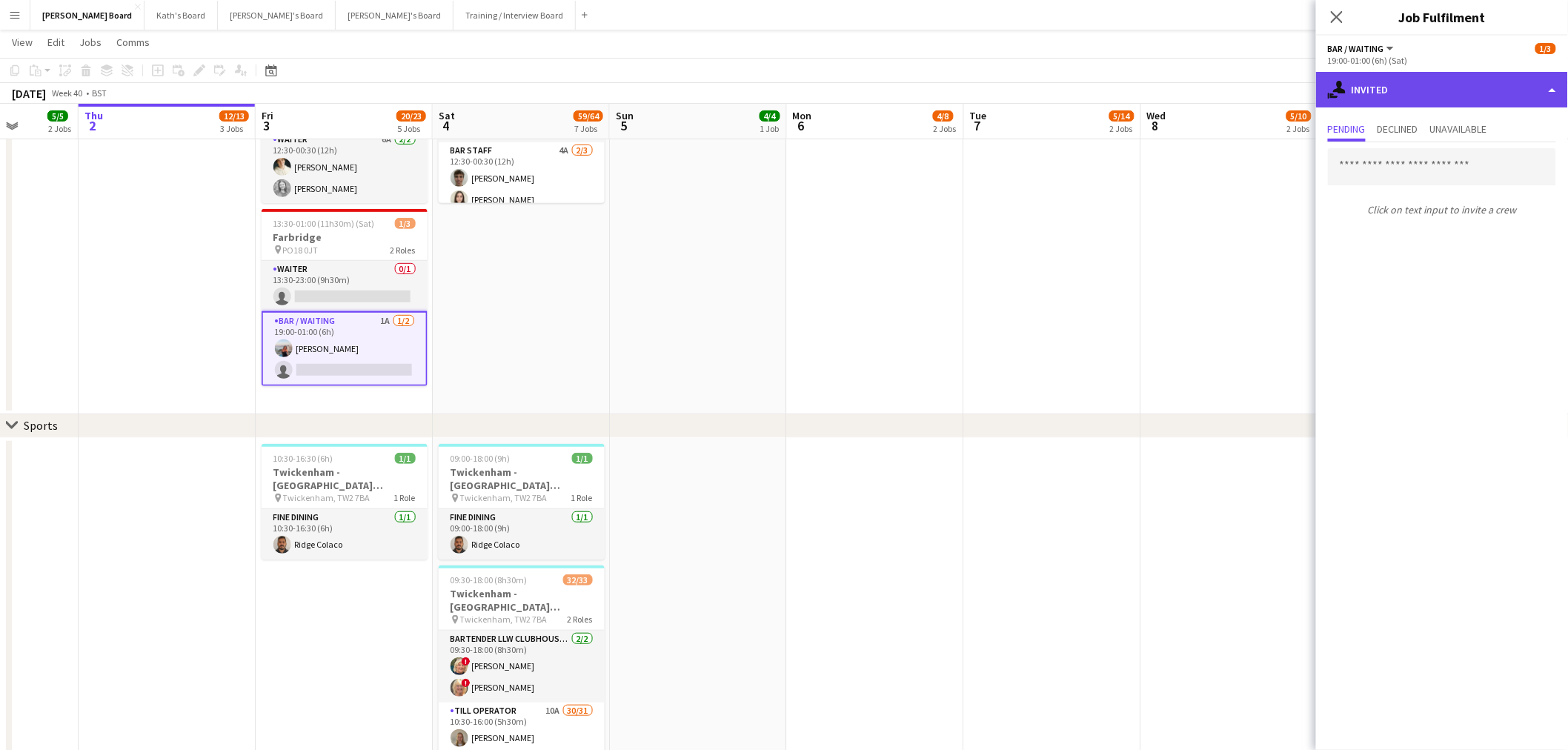
click at [1453, 87] on div "single-neutral-actions-share-1 Invited" at bounding box center [1441, 90] width 252 height 35
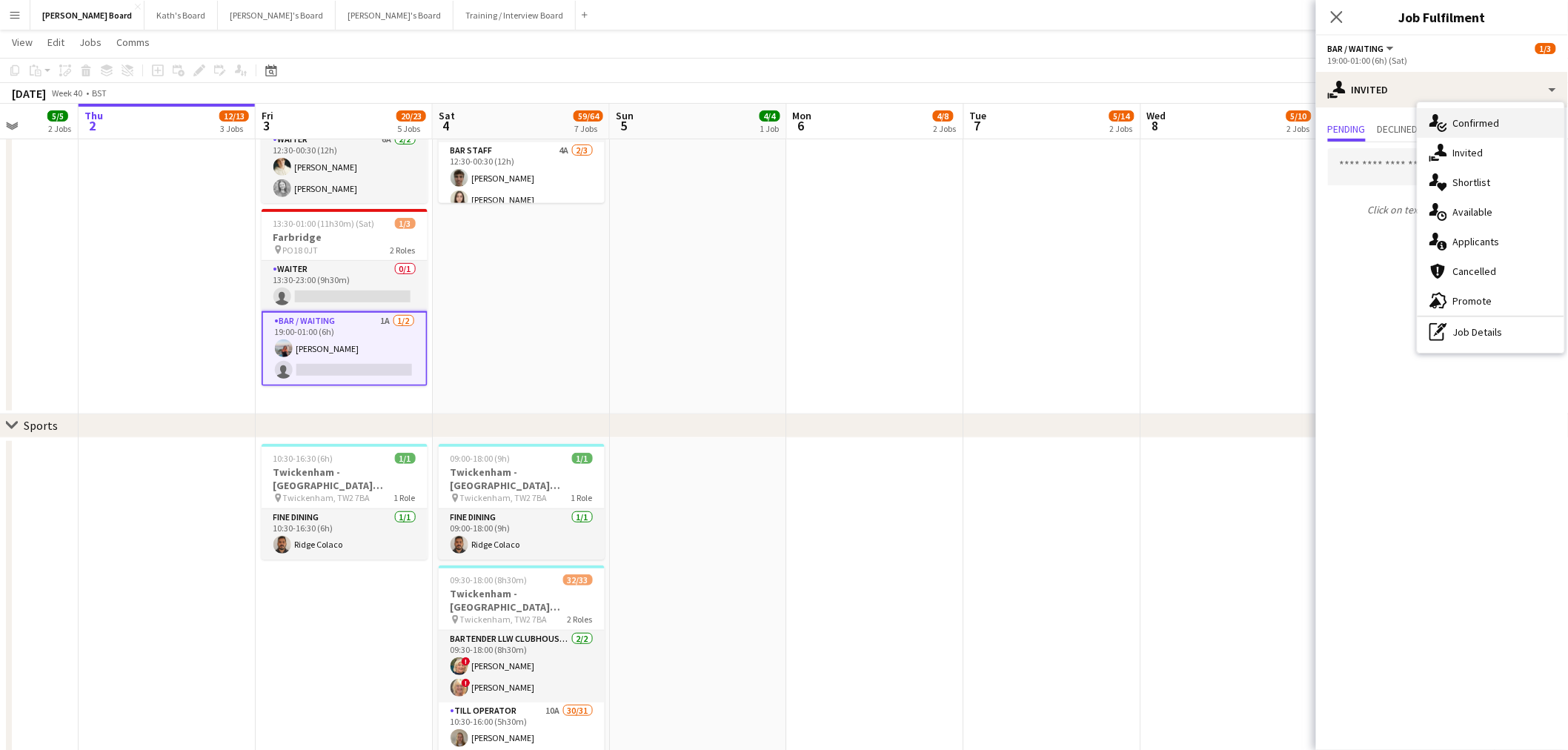
click at [1483, 127] on span "Confirmed" at bounding box center [1476, 122] width 47 height 13
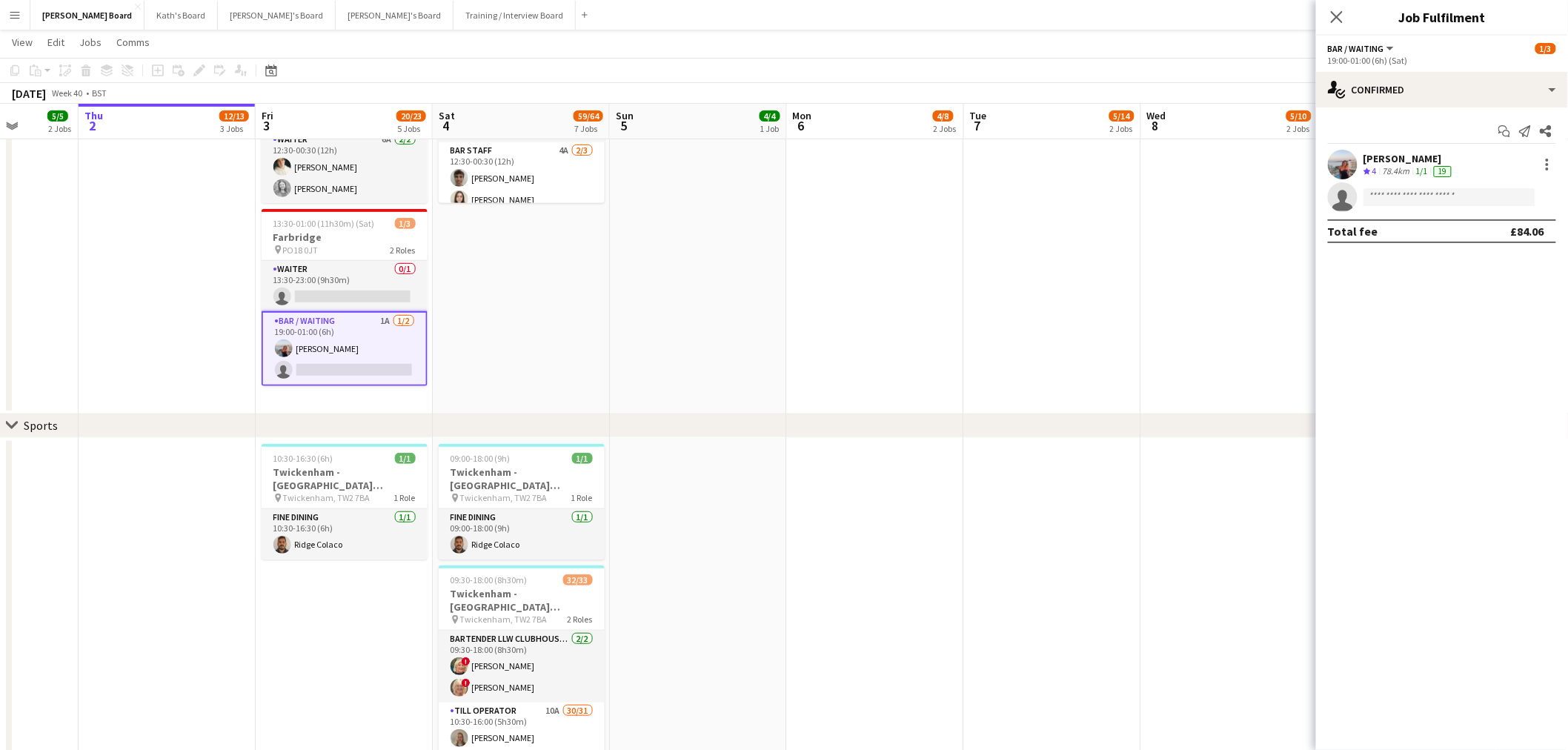
click at [1385, 161] on div "[PERSON_NAME]" at bounding box center [1408, 158] width 91 height 13
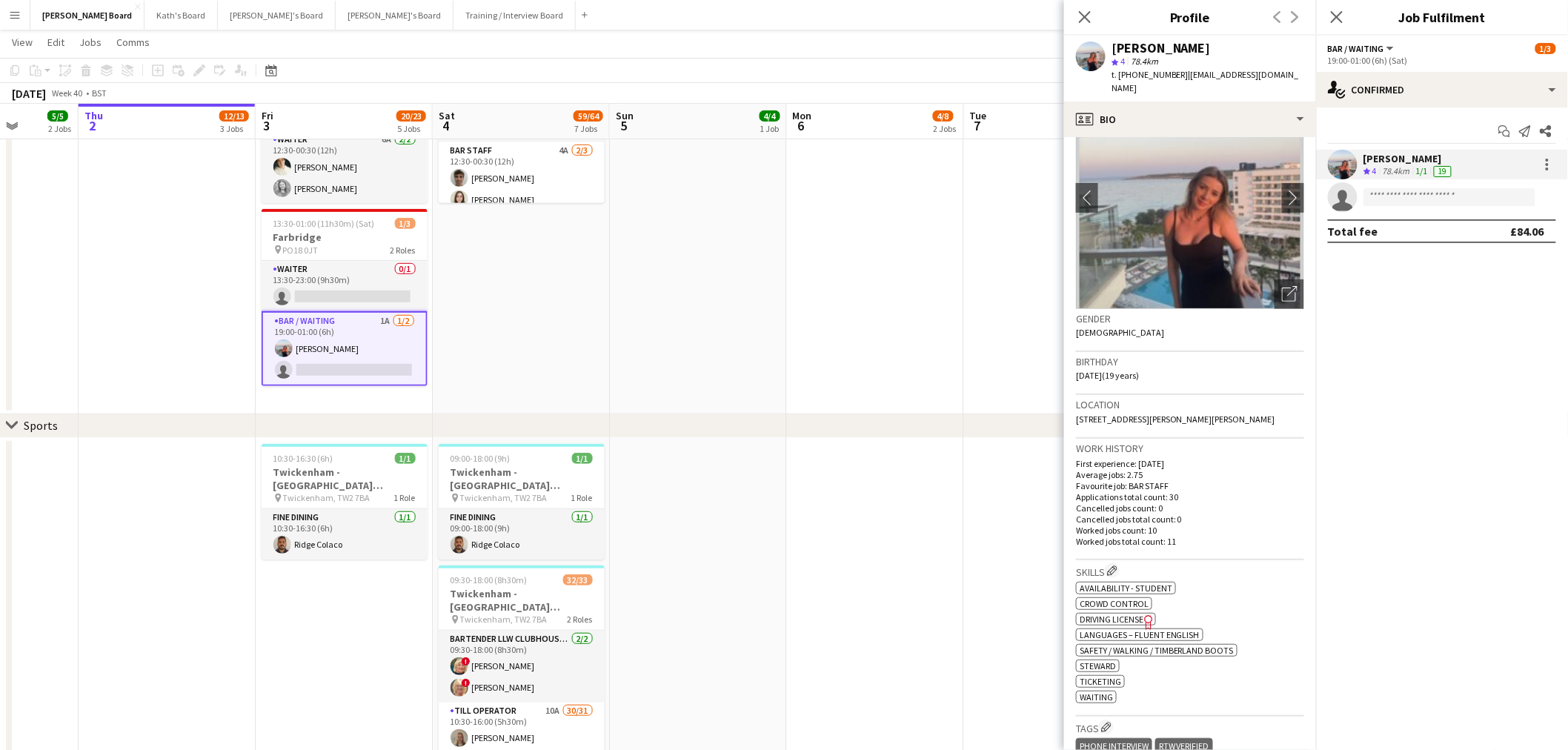
scroll to position [246, 0]
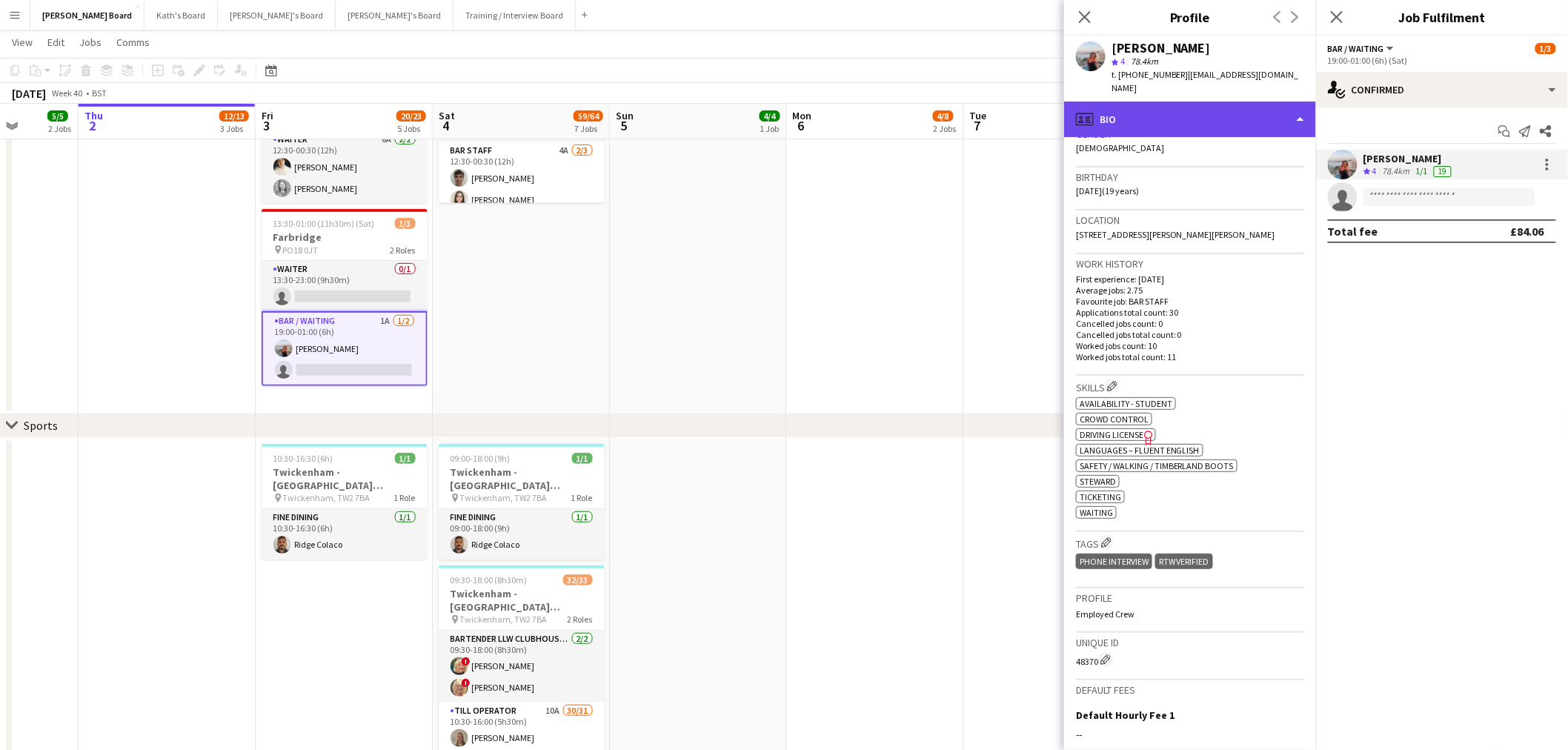
click at [1204, 104] on div "profile Bio" at bounding box center [1190, 120] width 252 height 35
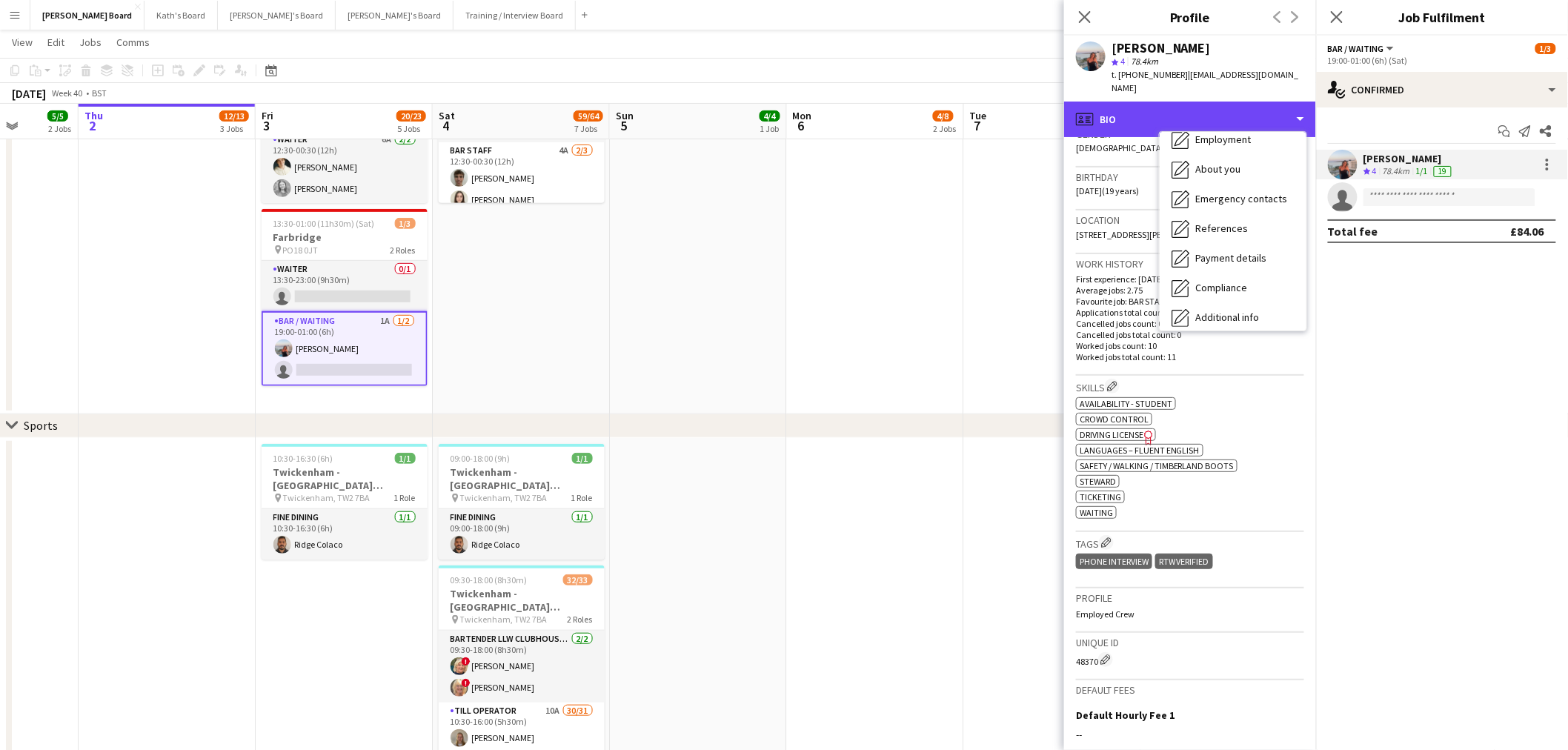
scroll to position [227, 0]
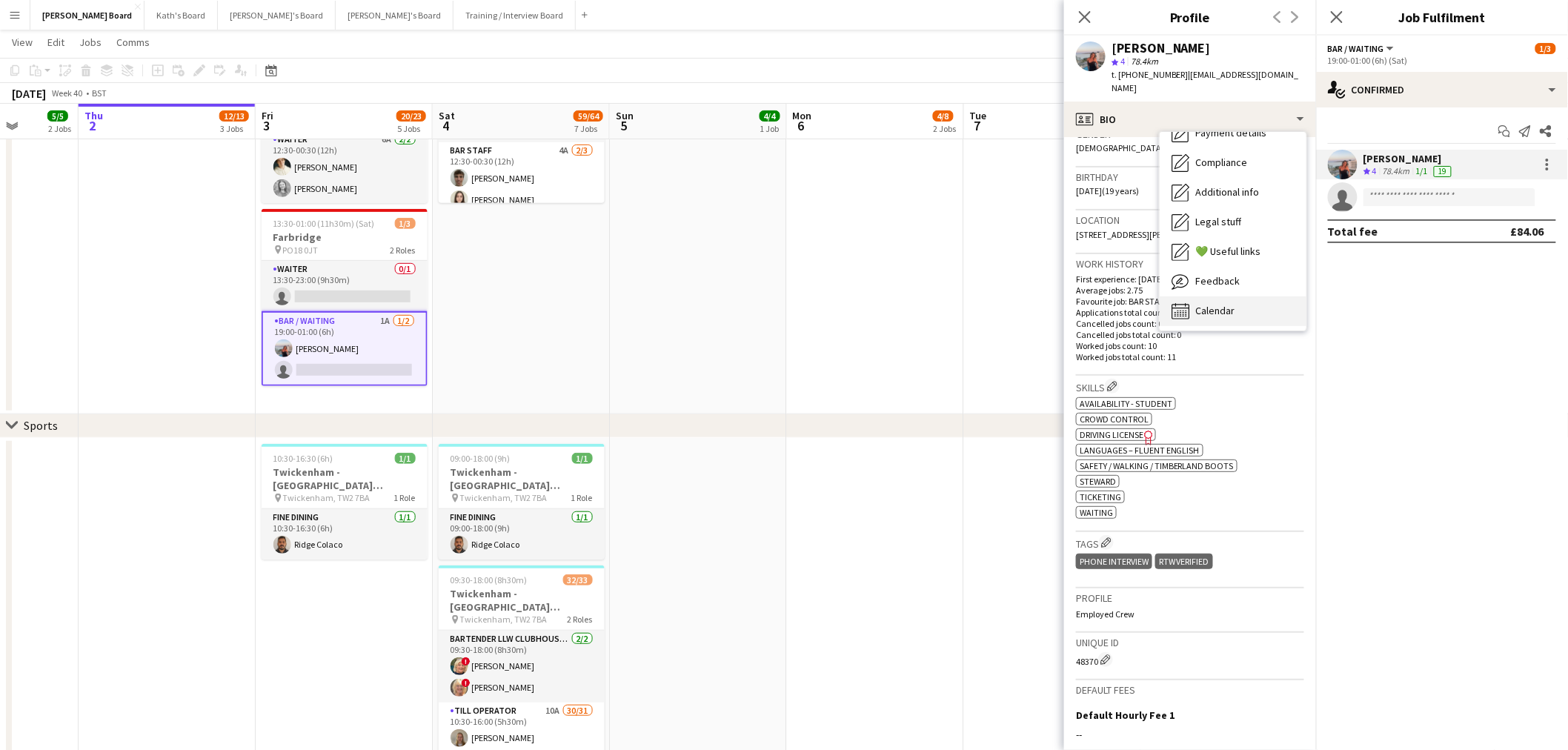
click at [1224, 304] on span "Calendar" at bounding box center [1214, 310] width 39 height 13
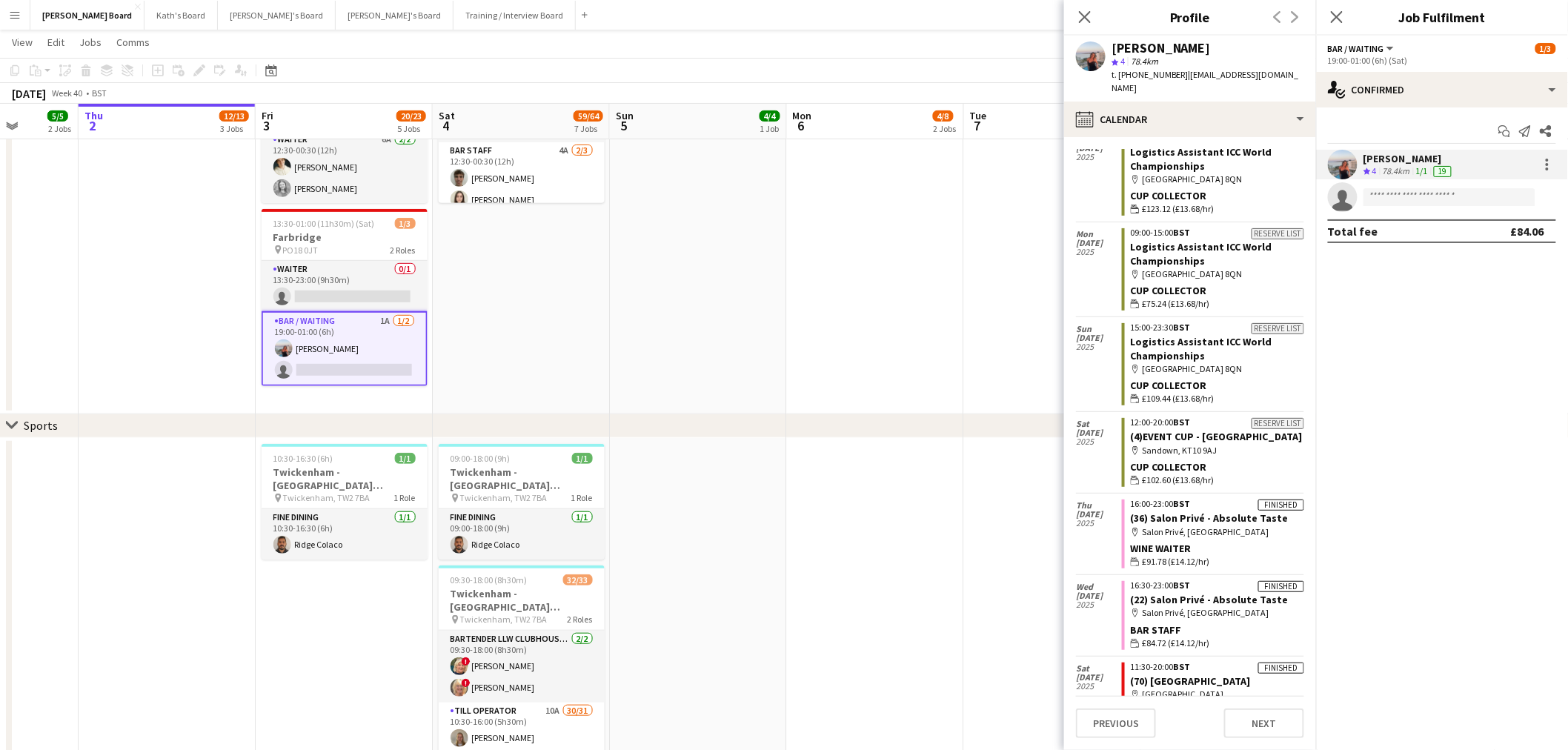
scroll to position [1662, 0]
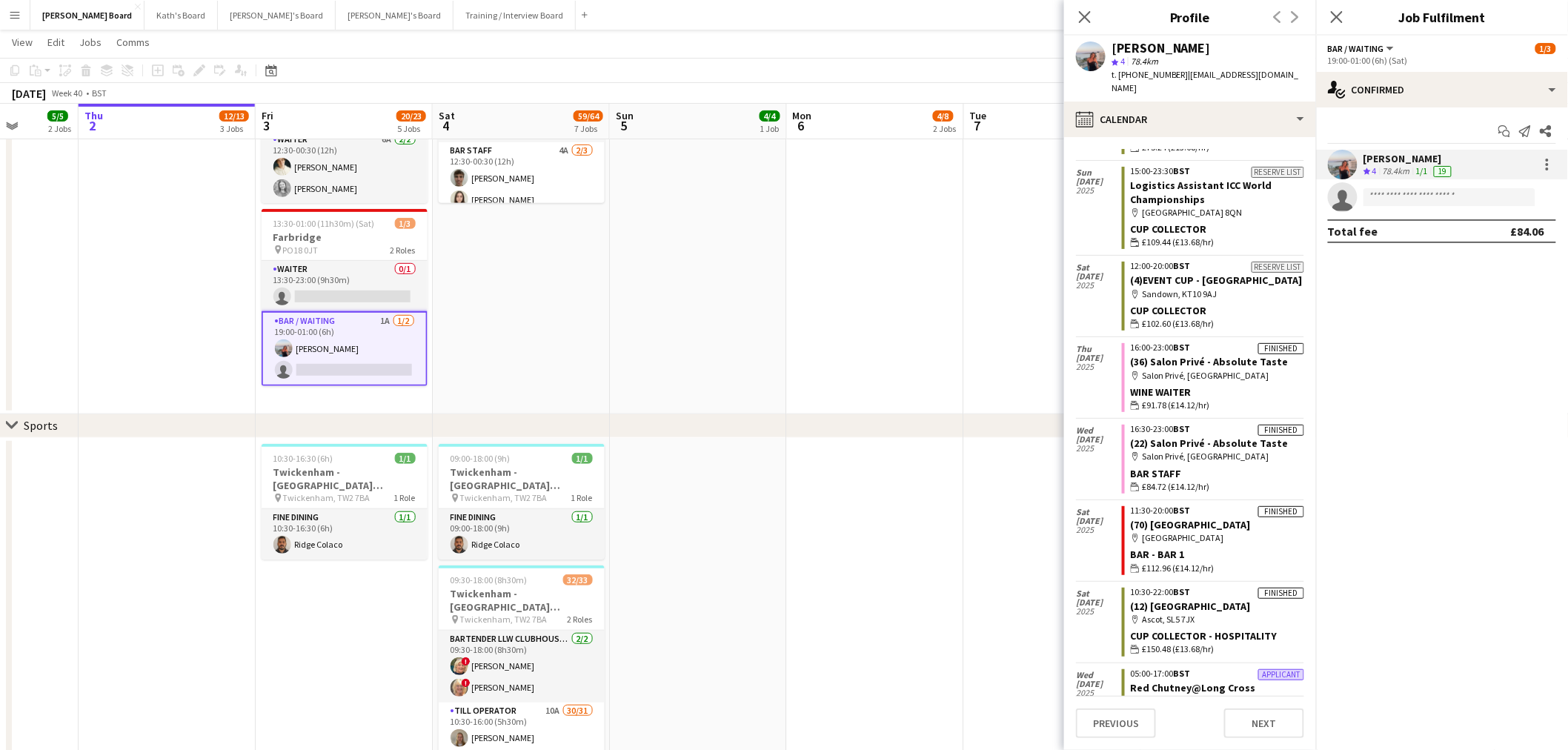
click at [693, 305] on app-date-cell at bounding box center [698, 196] width 177 height 436
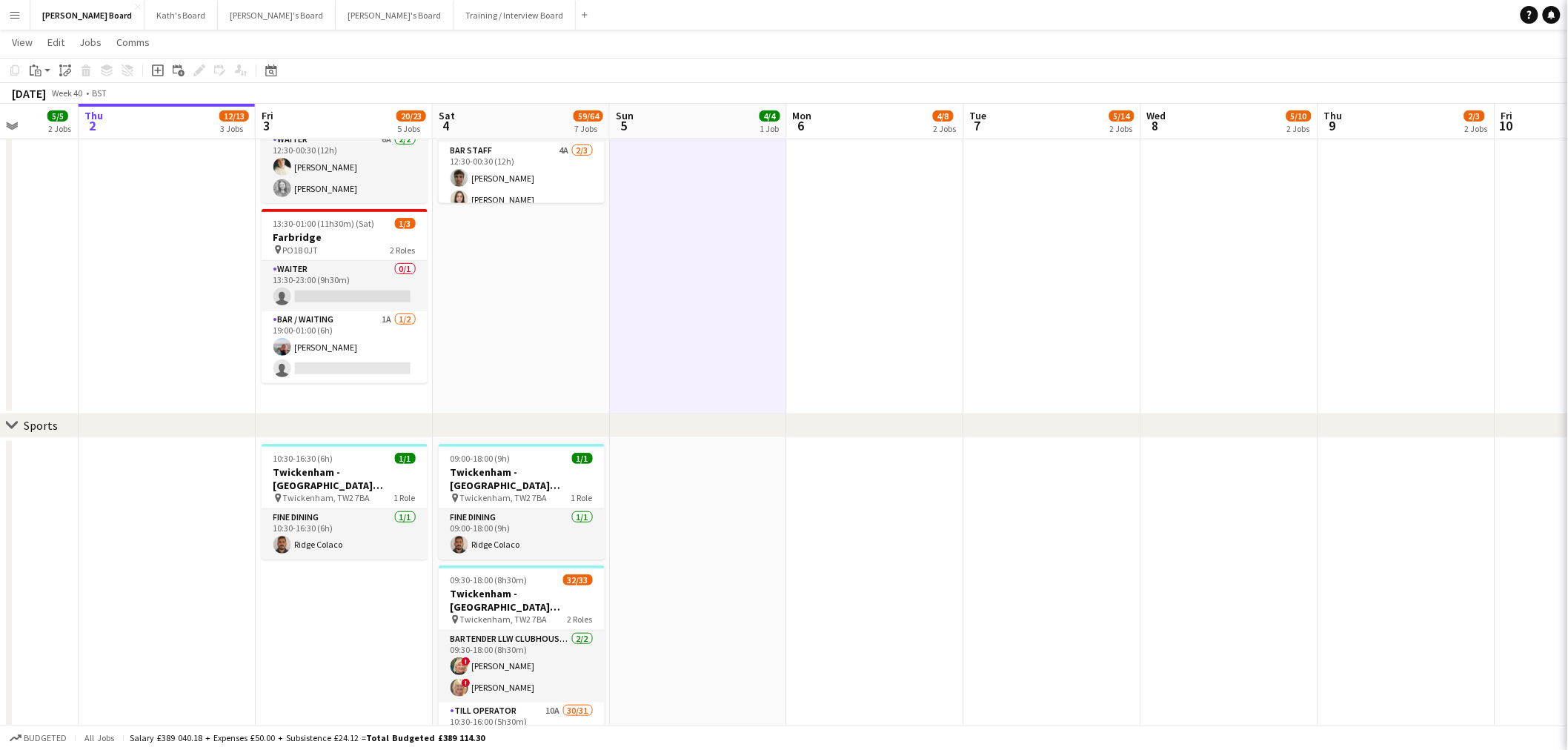
scroll to position [0, 452]
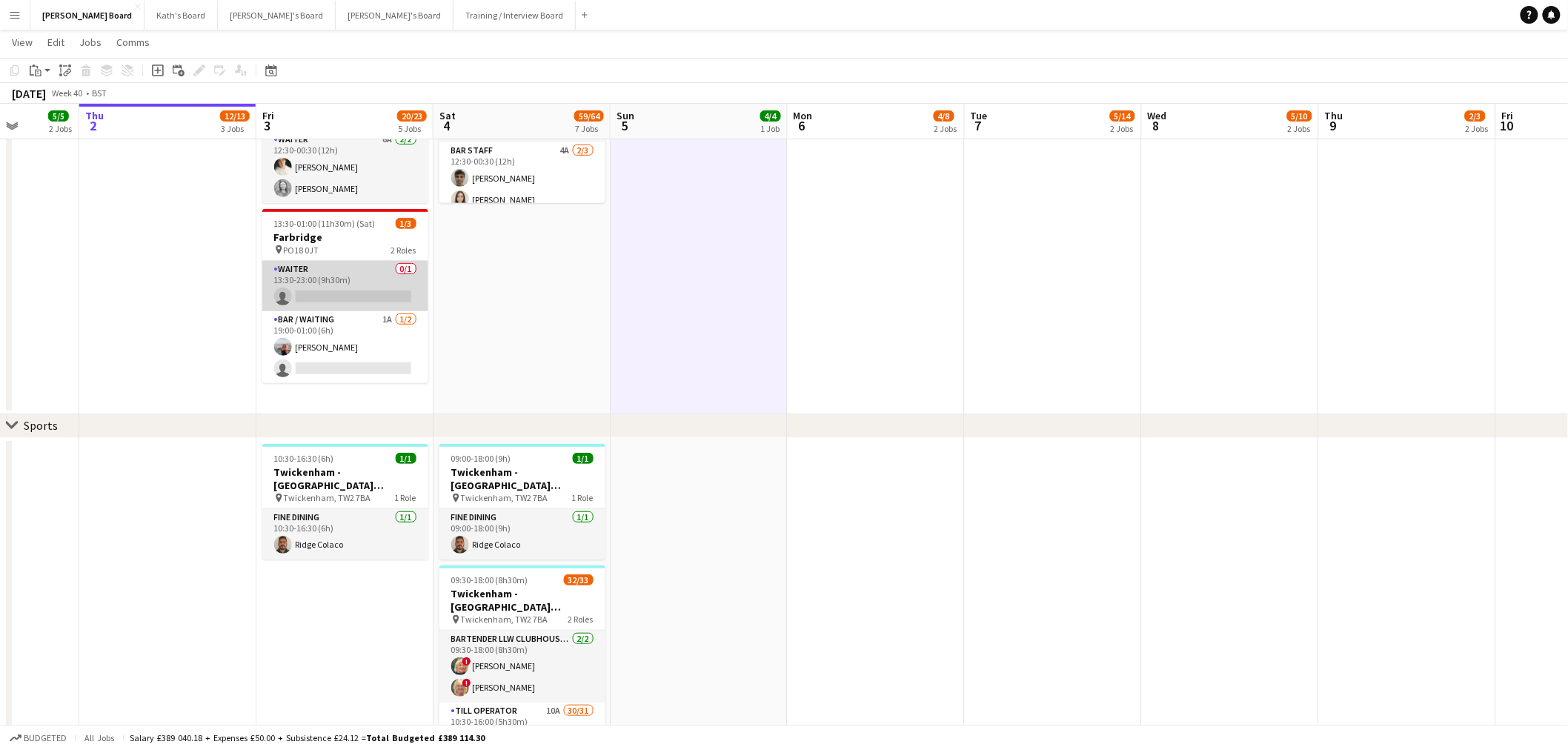
click at [382, 287] on app-card-role "Waiter 0/1 13:30-23:00 (9h30m) single-neutral-actions" at bounding box center [345, 285] width 166 height 51
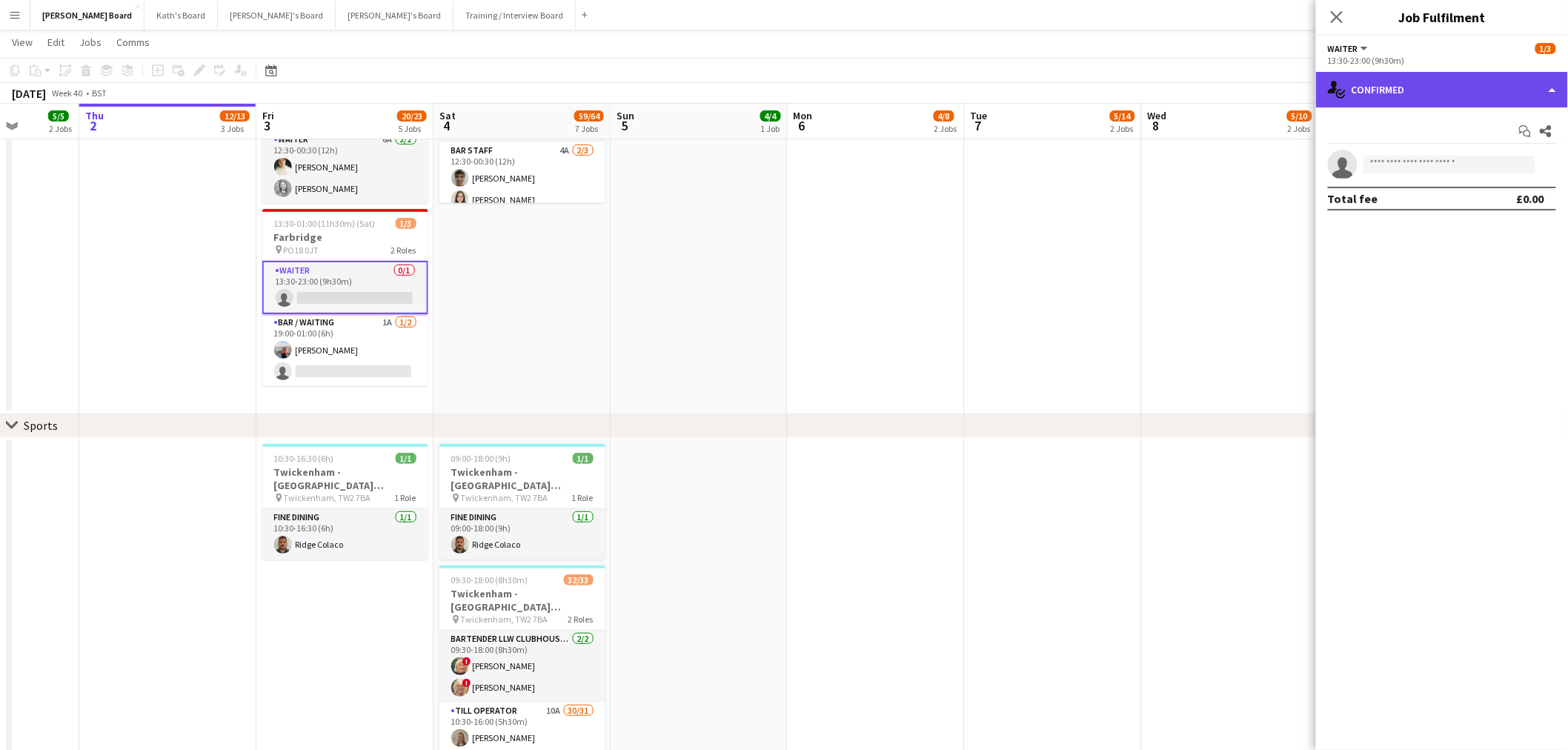
click at [1470, 88] on div "single-neutral-actions-check-2 Confirmed" at bounding box center [1441, 90] width 252 height 35
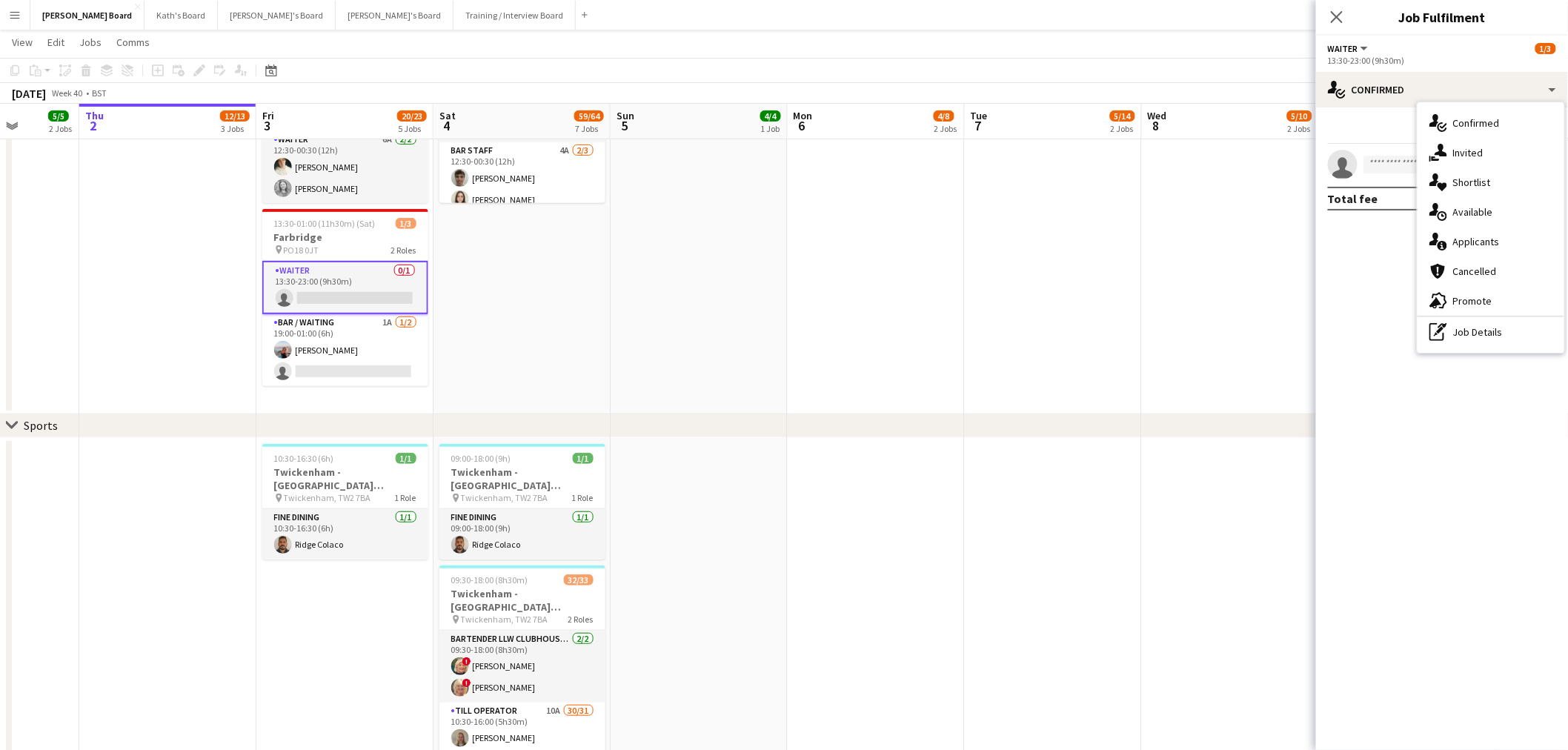
click at [1454, 143] on div "single-neutral-actions-share-1 Invited" at bounding box center [1490, 152] width 146 height 29
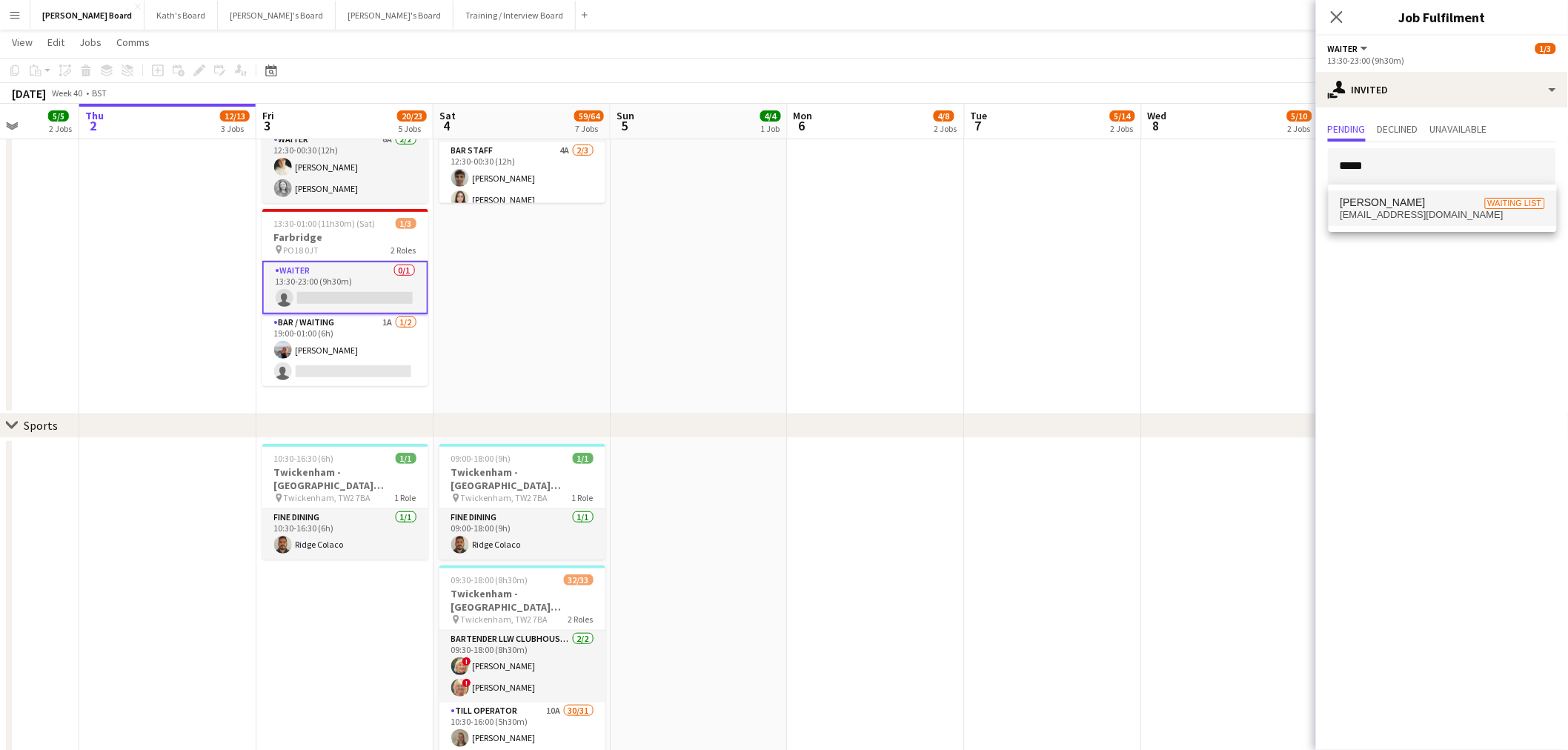
type input "*****"
click at [1461, 205] on span "Lewis Roxar Waiting list" at bounding box center [1442, 202] width 205 height 12
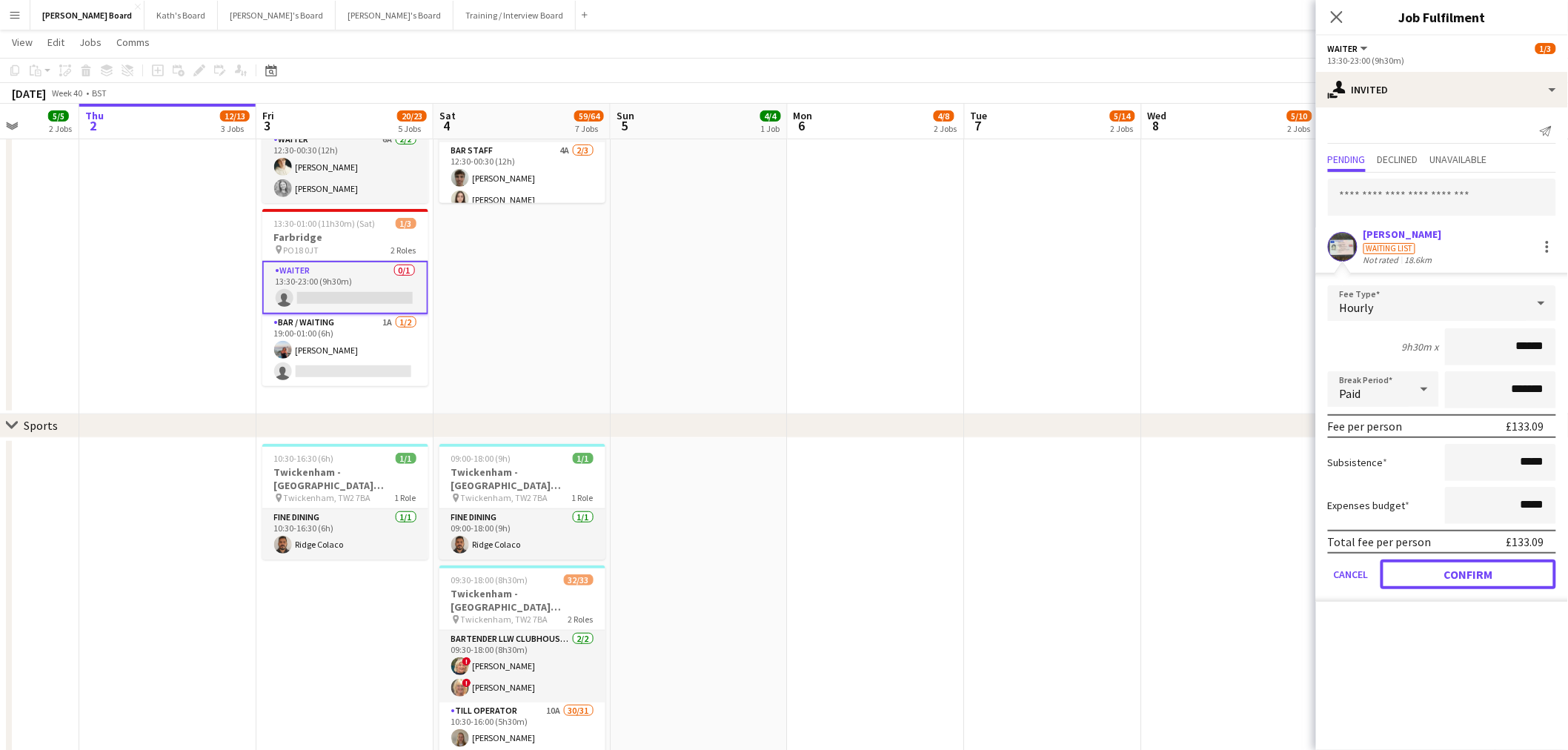
click at [1463, 563] on button "Confirm" at bounding box center [1468, 574] width 176 height 29
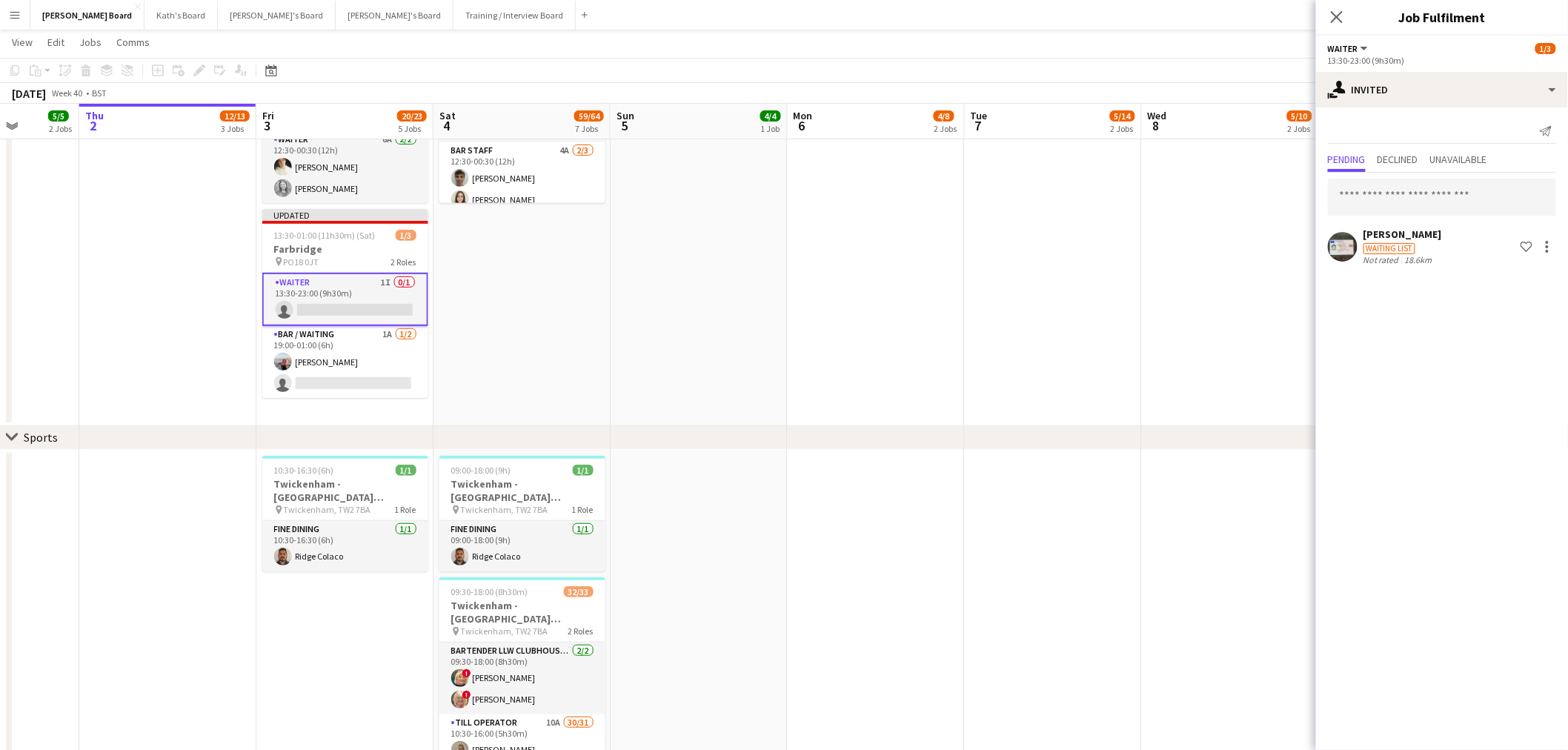
click at [1216, 306] on app-date-cell at bounding box center [1230, 202] width 177 height 449
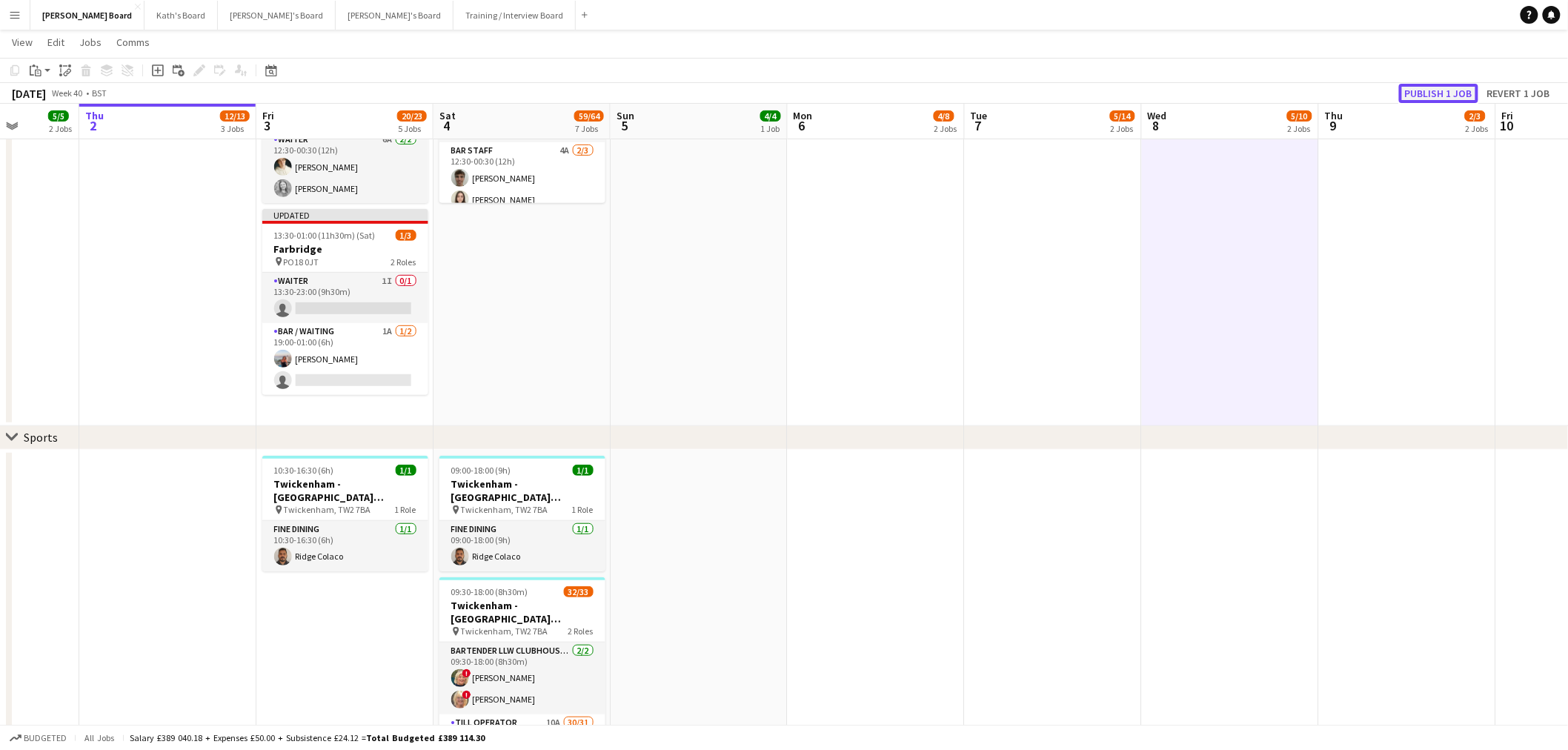
click at [1450, 92] on button "Publish 1 job" at bounding box center [1438, 93] width 79 height 20
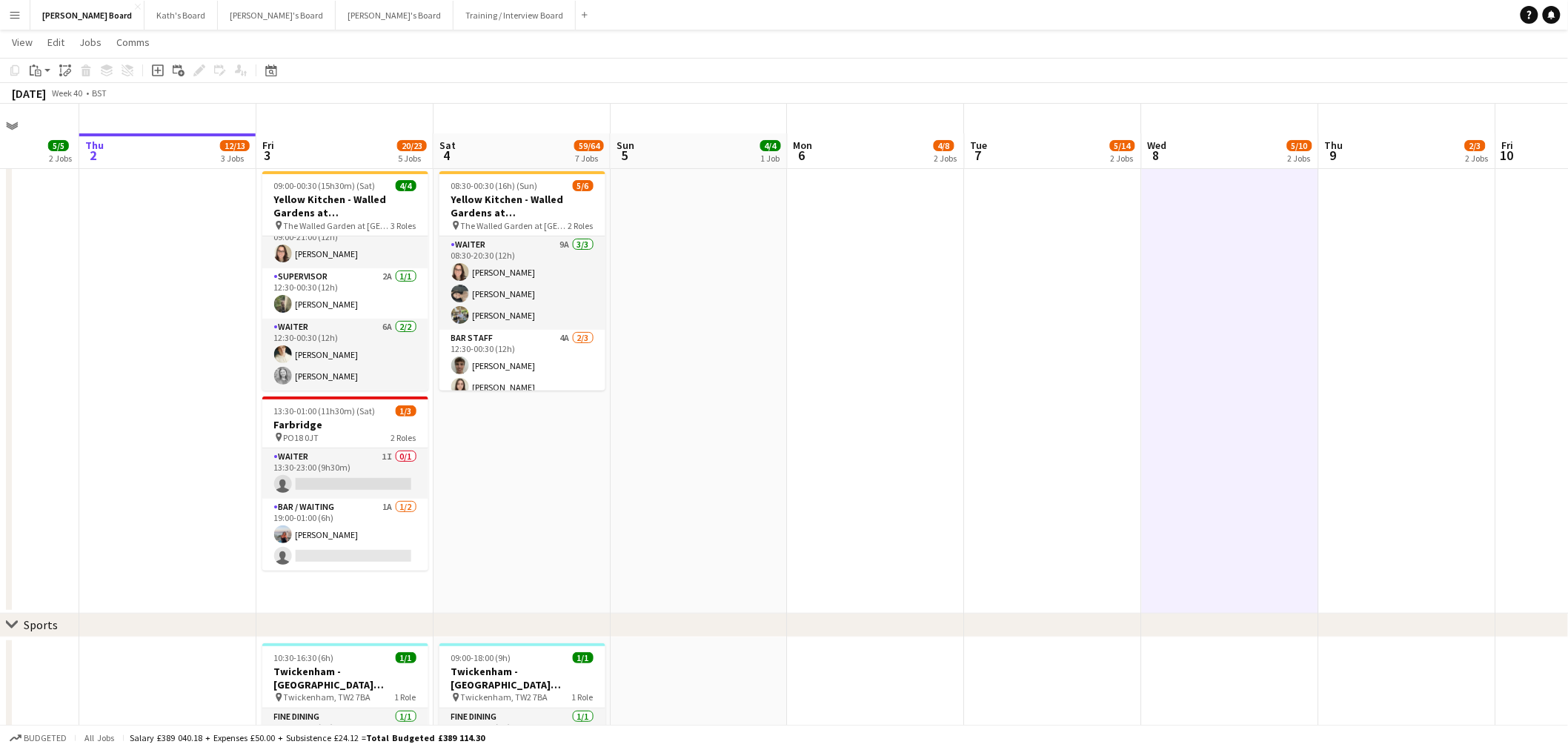
scroll to position [0, 0]
click at [18, 13] on app-icon "Menu" at bounding box center [14, 14] width 12 height 12
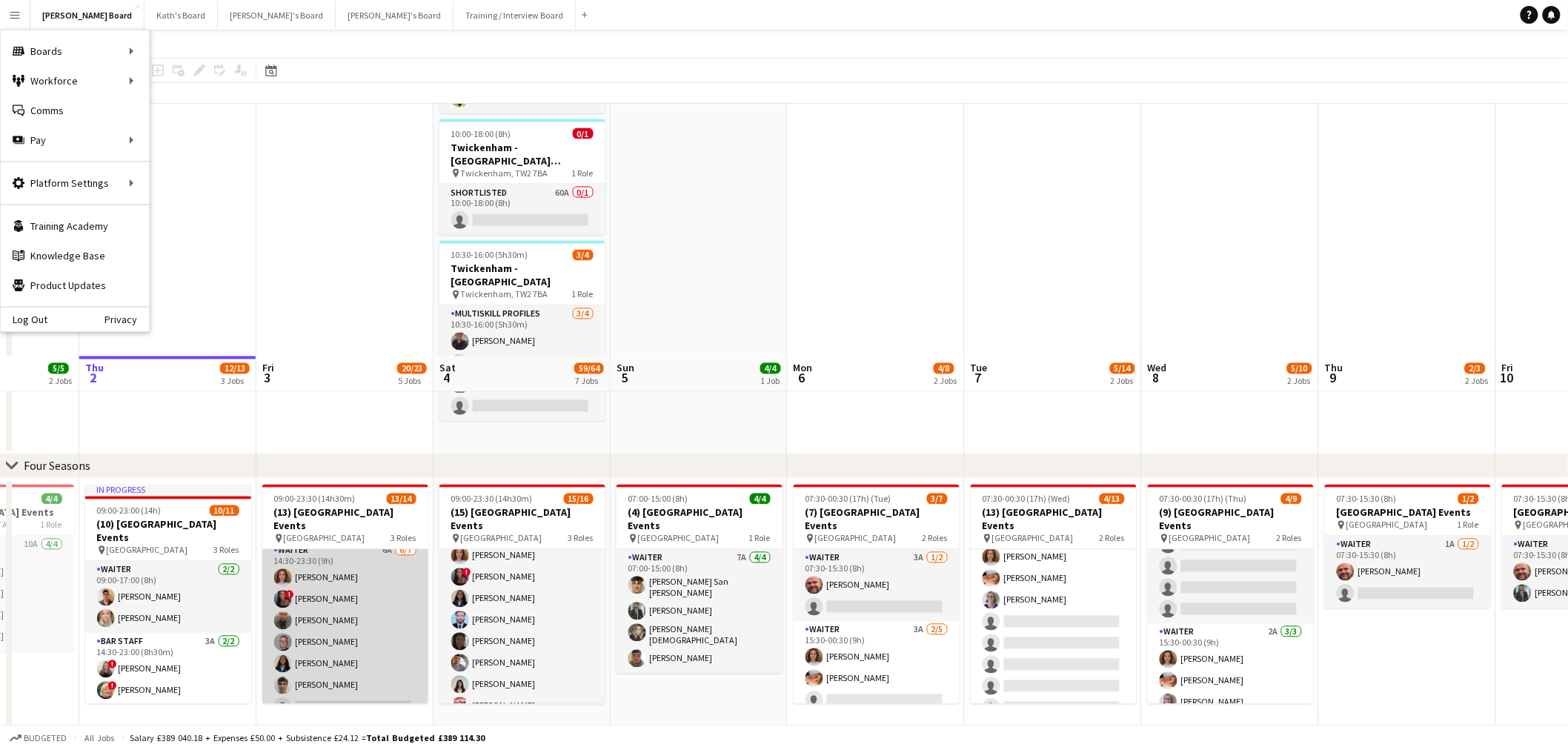
scroll to position [1316, 0]
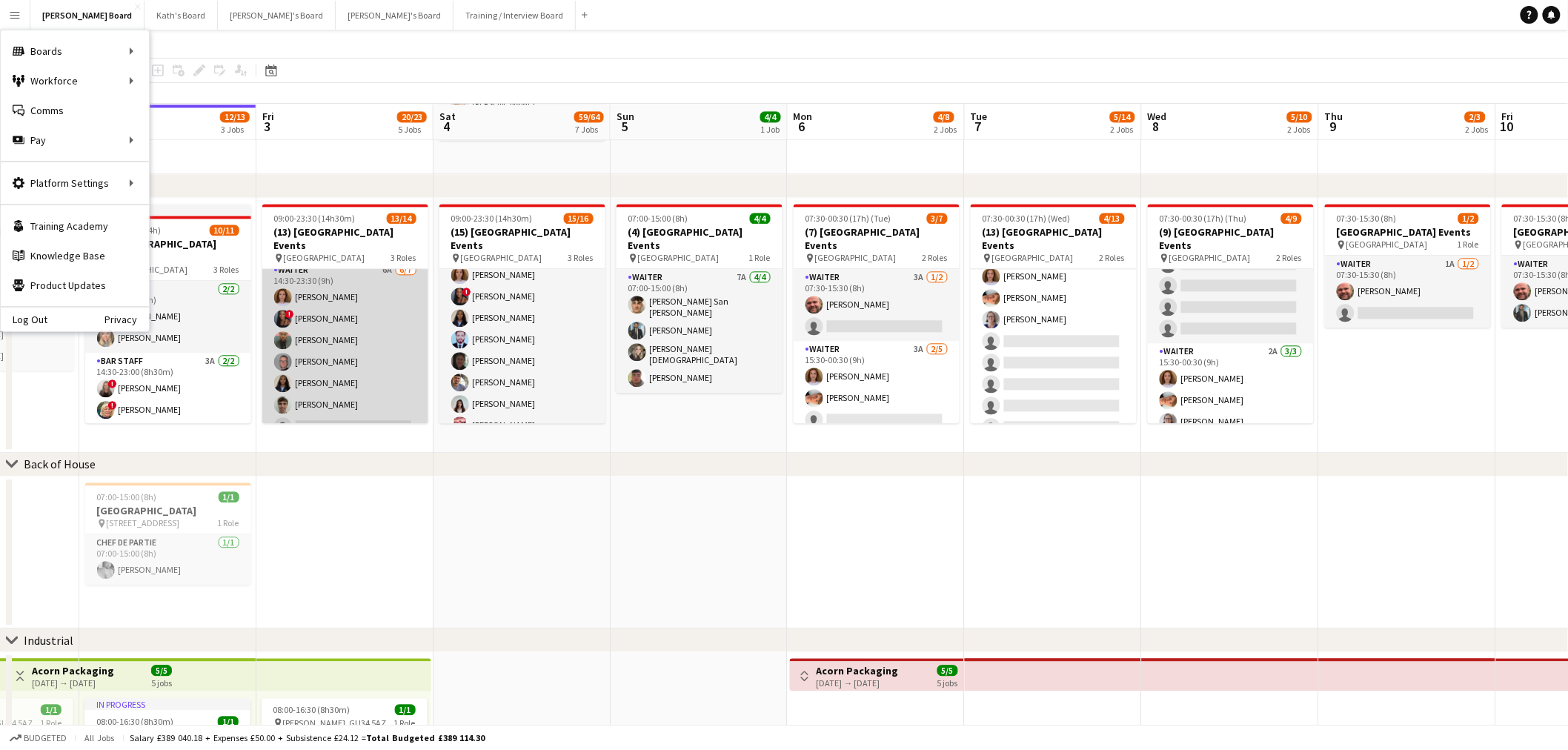
click at [322, 359] on app-card-role "Waiter 6A 6/7 14:30-23:30 (9h) Sophie Briscoe ! Cherise Ewhrudjakpor Ahosa Osun…" at bounding box center [345, 351] width 166 height 179
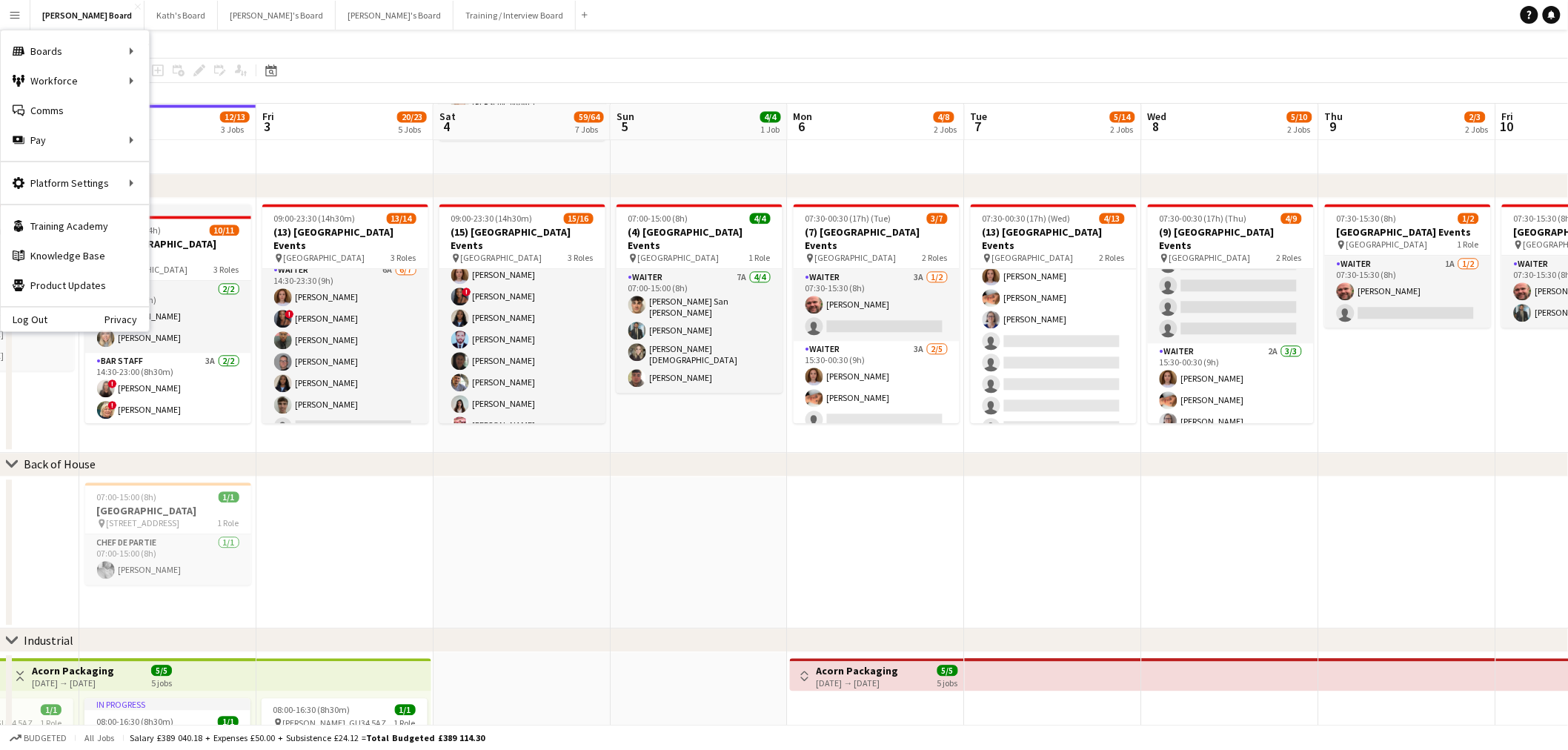
scroll to position [221, 0]
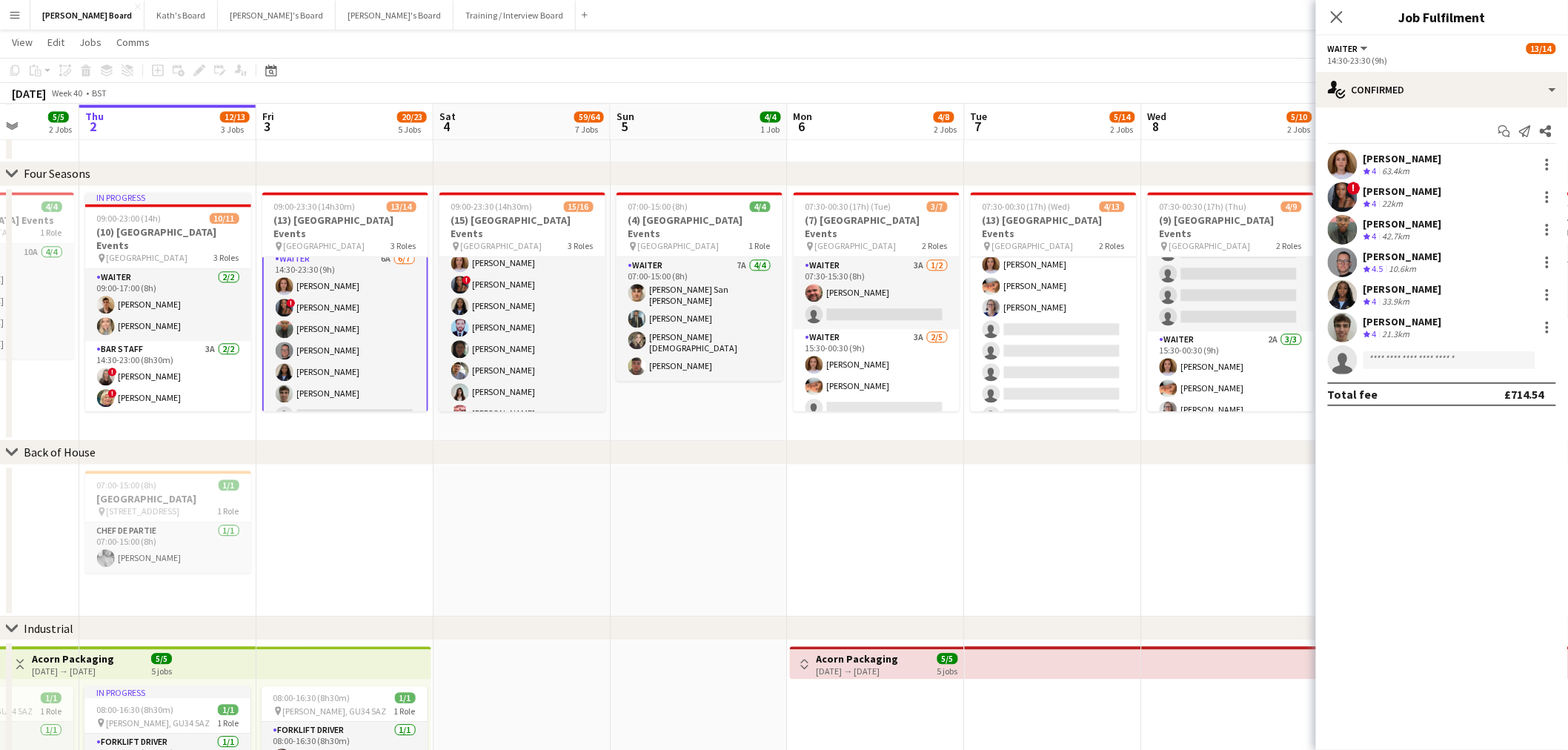
drag, startPoint x: 1431, startPoint y: 219, endPoint x: 1389, endPoint y: 175, distance: 60.8
click at [1431, 219] on div "[PERSON_NAME]" at bounding box center [1402, 223] width 79 height 13
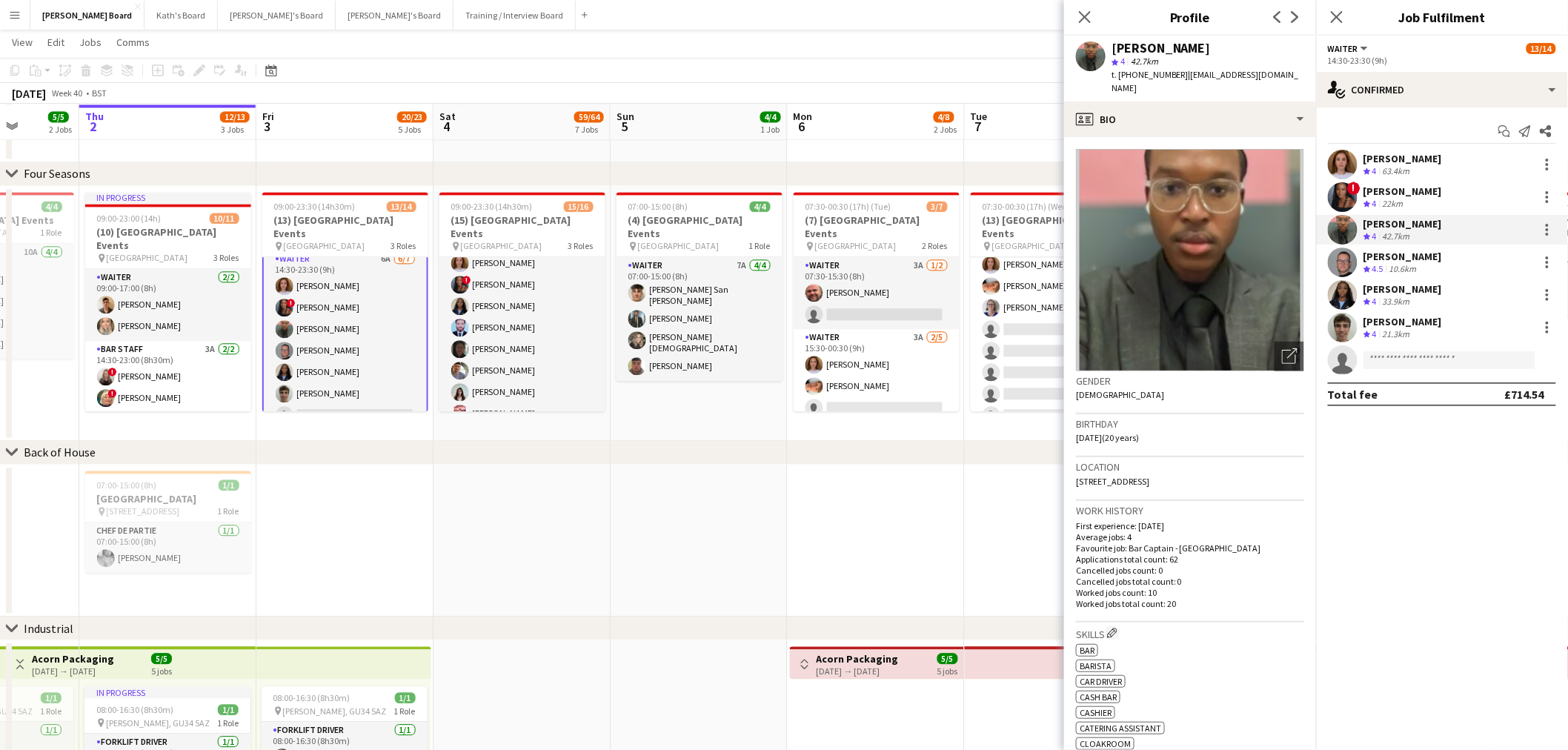
drag, startPoint x: 1175, startPoint y: 73, endPoint x: 1119, endPoint y: 76, distance: 56.1
click at [1119, 76] on span "t. +447424644376" at bounding box center [1150, 74] width 77 height 12
copy span "+447424644376"
click at [144, 25] on button "Kath's Board Close" at bounding box center [181, 15] width 74 height 29
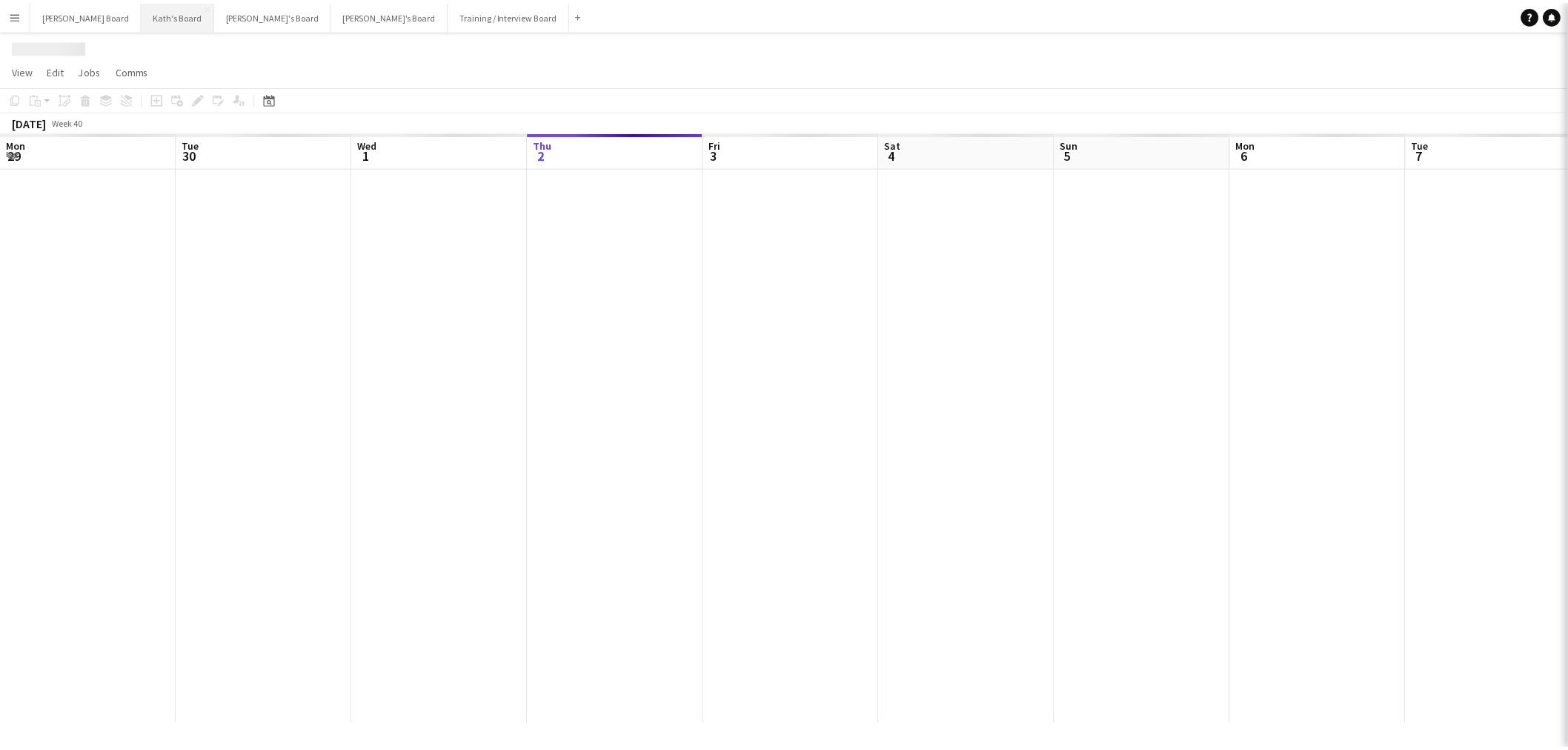
scroll to position [0, 354]
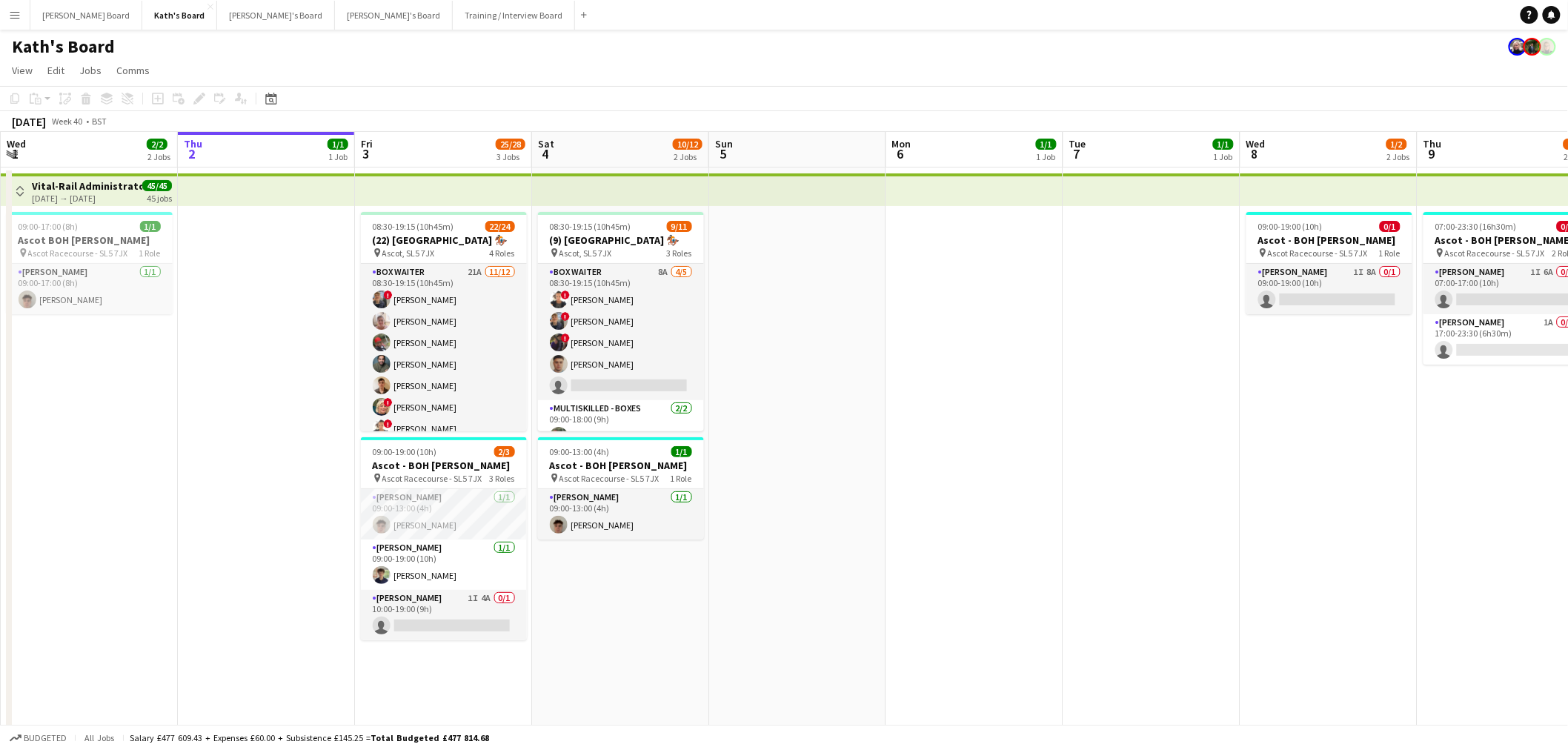
click at [46, 42] on h1 "Kath's Board" at bounding box center [63, 46] width 103 height 22
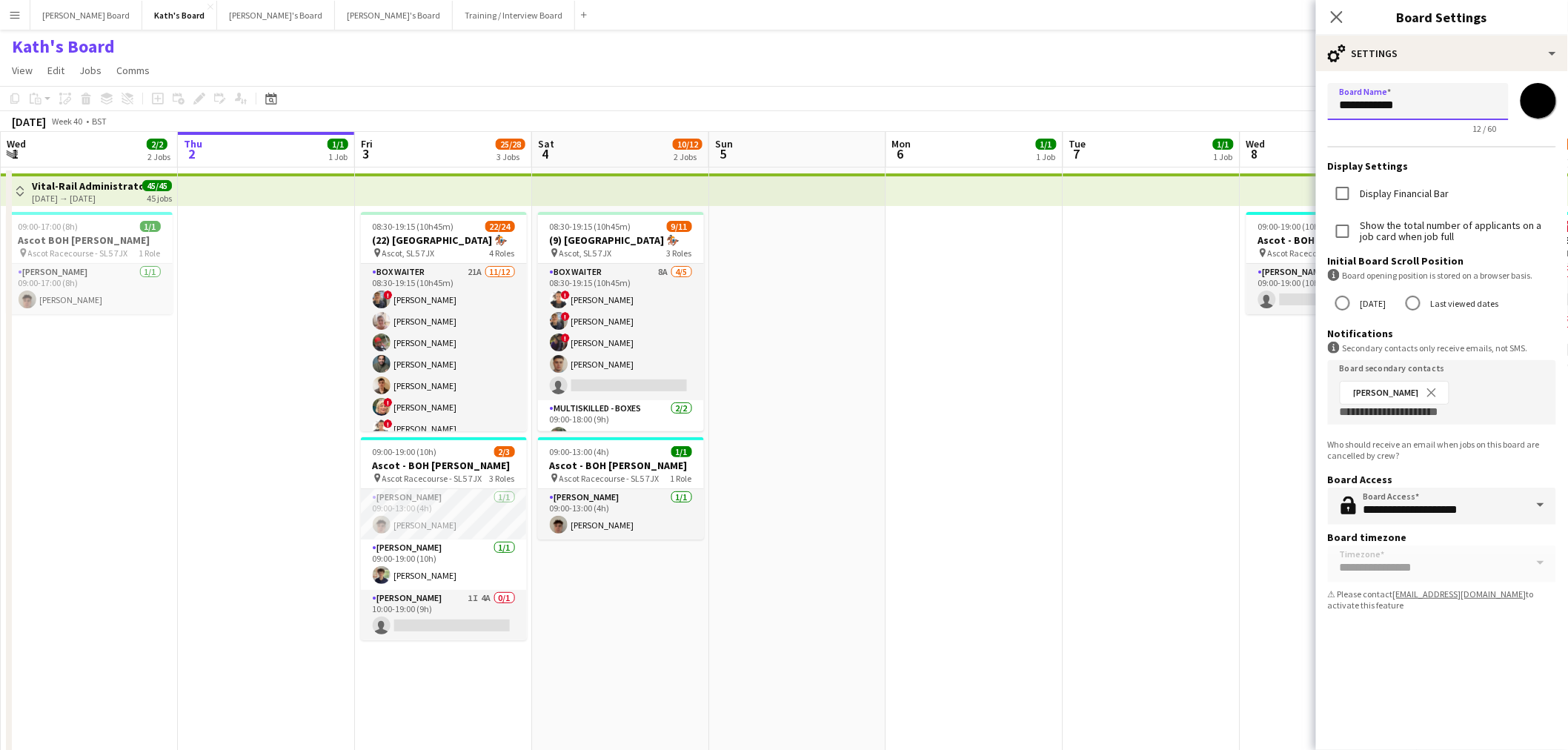
drag, startPoint x: 1360, startPoint y: 106, endPoint x: 1288, endPoint y: 106, distance: 72.0
type input "*****"
click at [1243, 69] on app-page-menu "View Day view expanded Day view collapsed Month view Date picker Jump to today …" at bounding box center [784, 72] width 1568 height 28
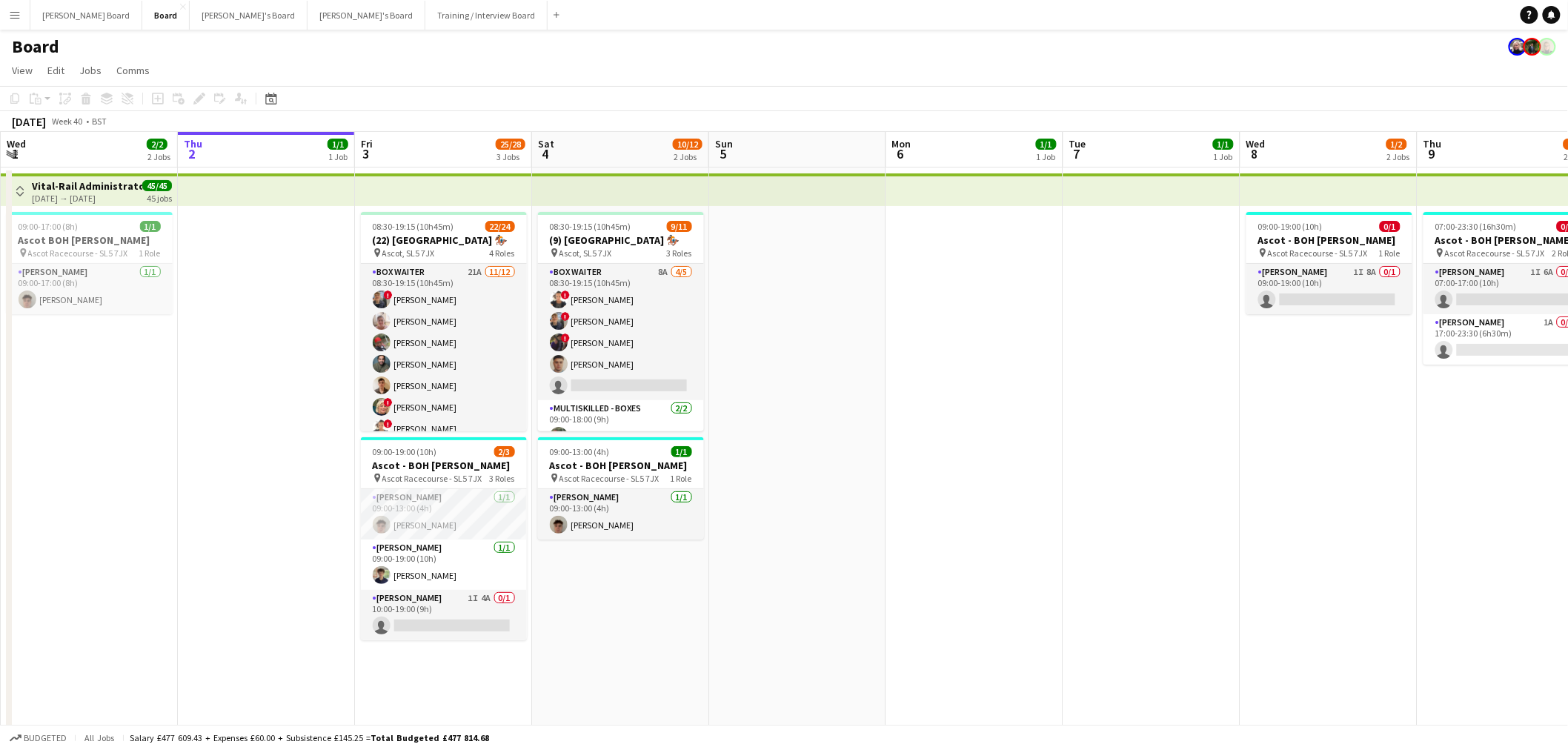
drag, startPoint x: 562, startPoint y: 183, endPoint x: 916, endPoint y: 334, distance: 384.9
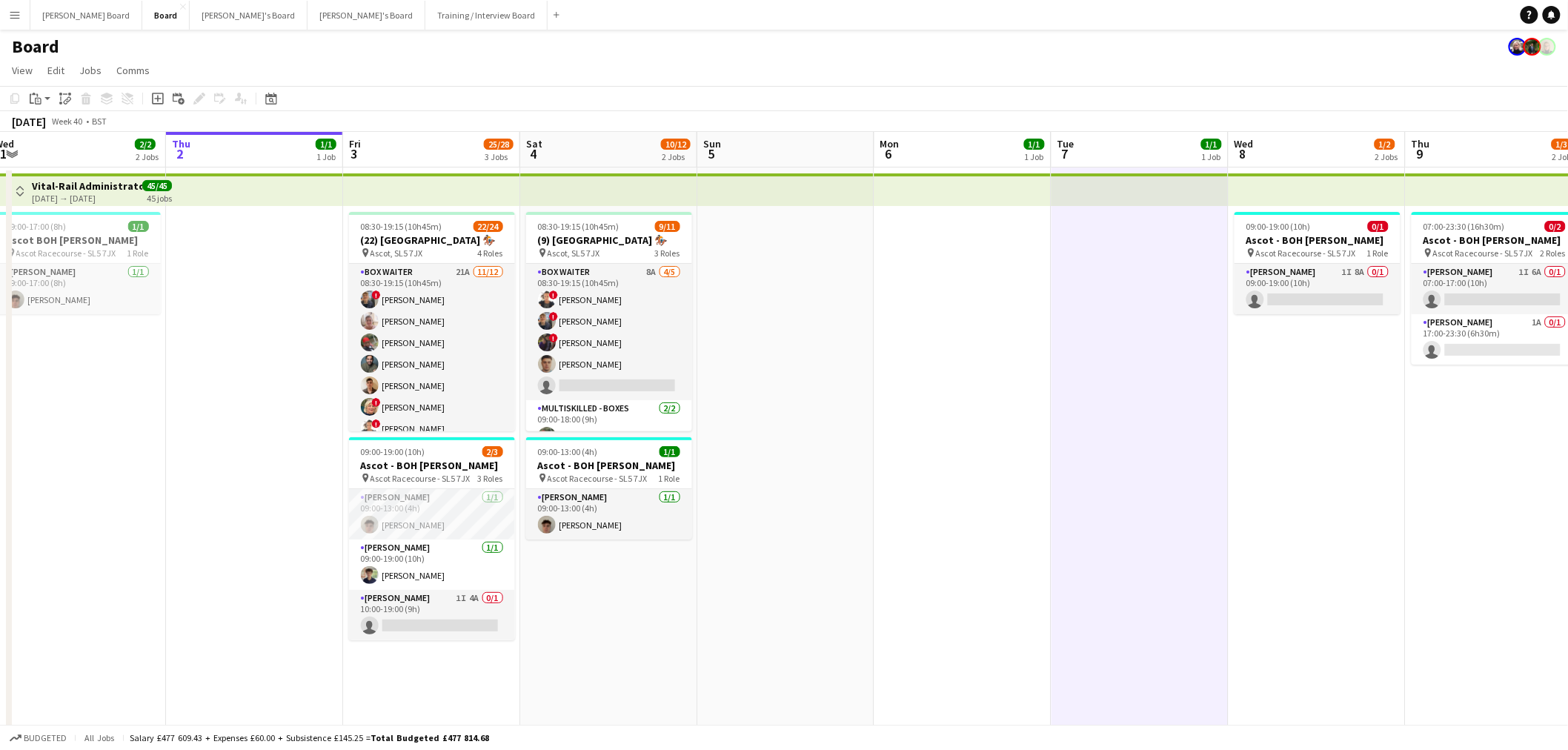
scroll to position [0, 376]
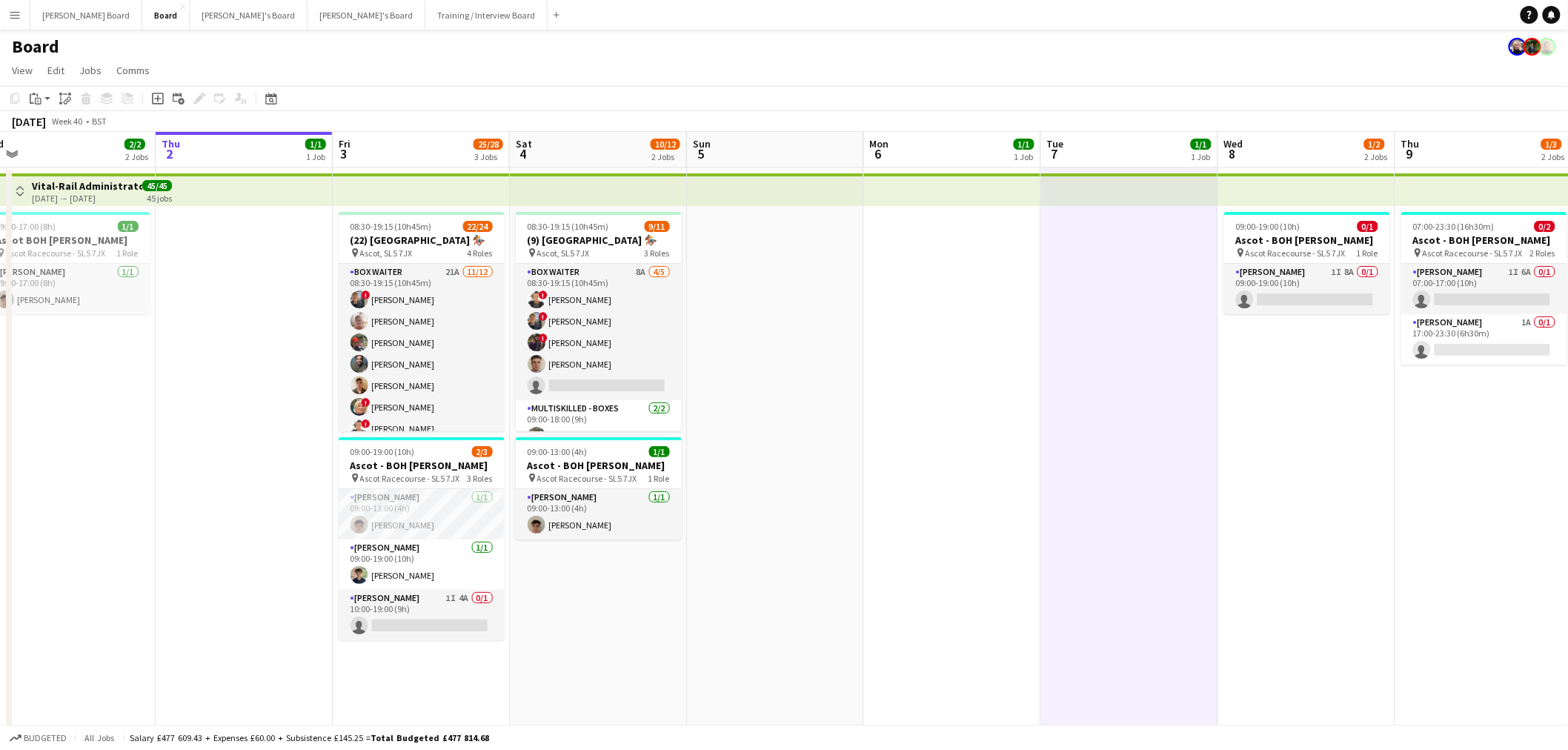
click at [22, 51] on h1 "Board" at bounding box center [35, 46] width 47 height 22
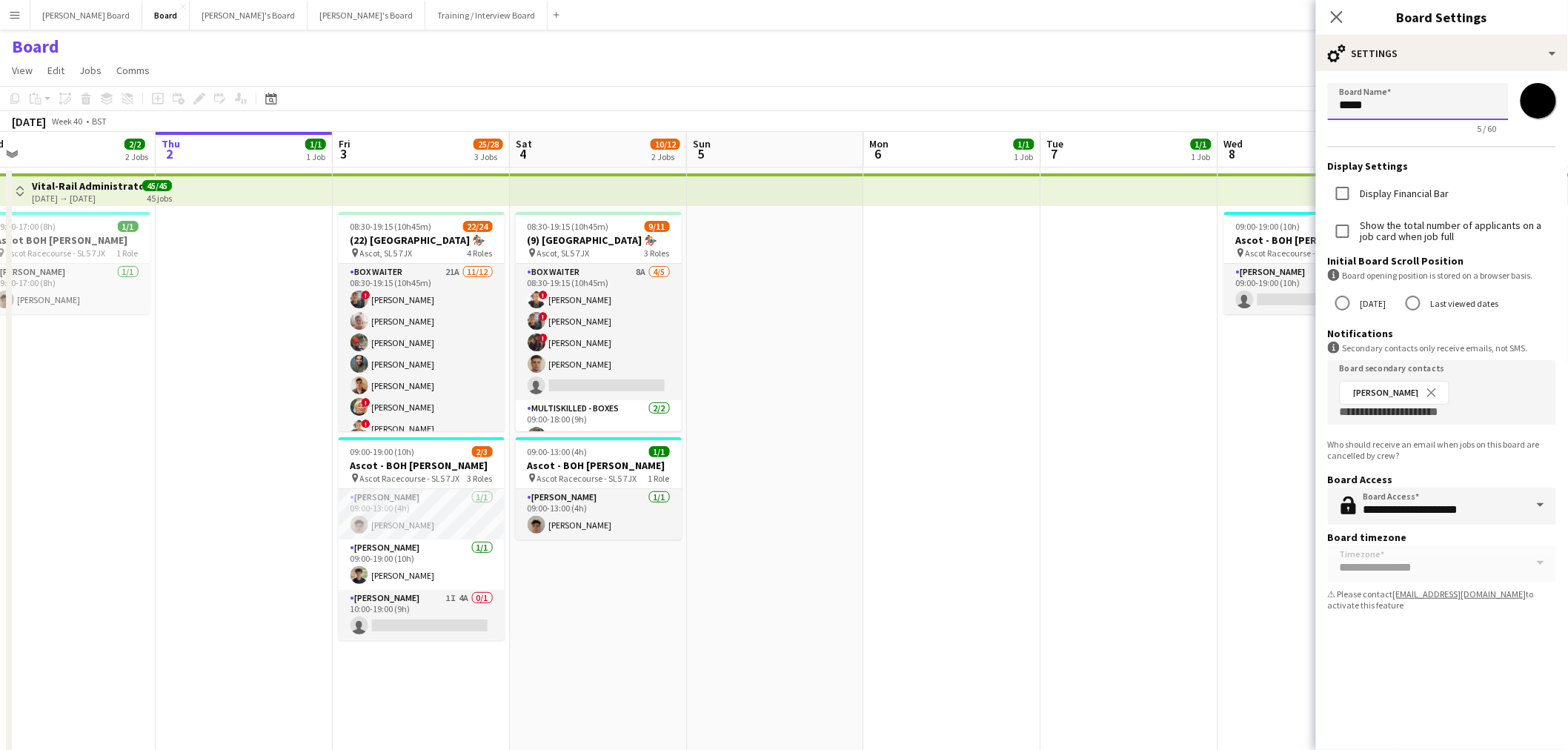
type input "**********"
click at [1264, 79] on app-page-menu "View Day view expanded Day view collapsed Month view Date picker Jump to today …" at bounding box center [784, 72] width 1568 height 28
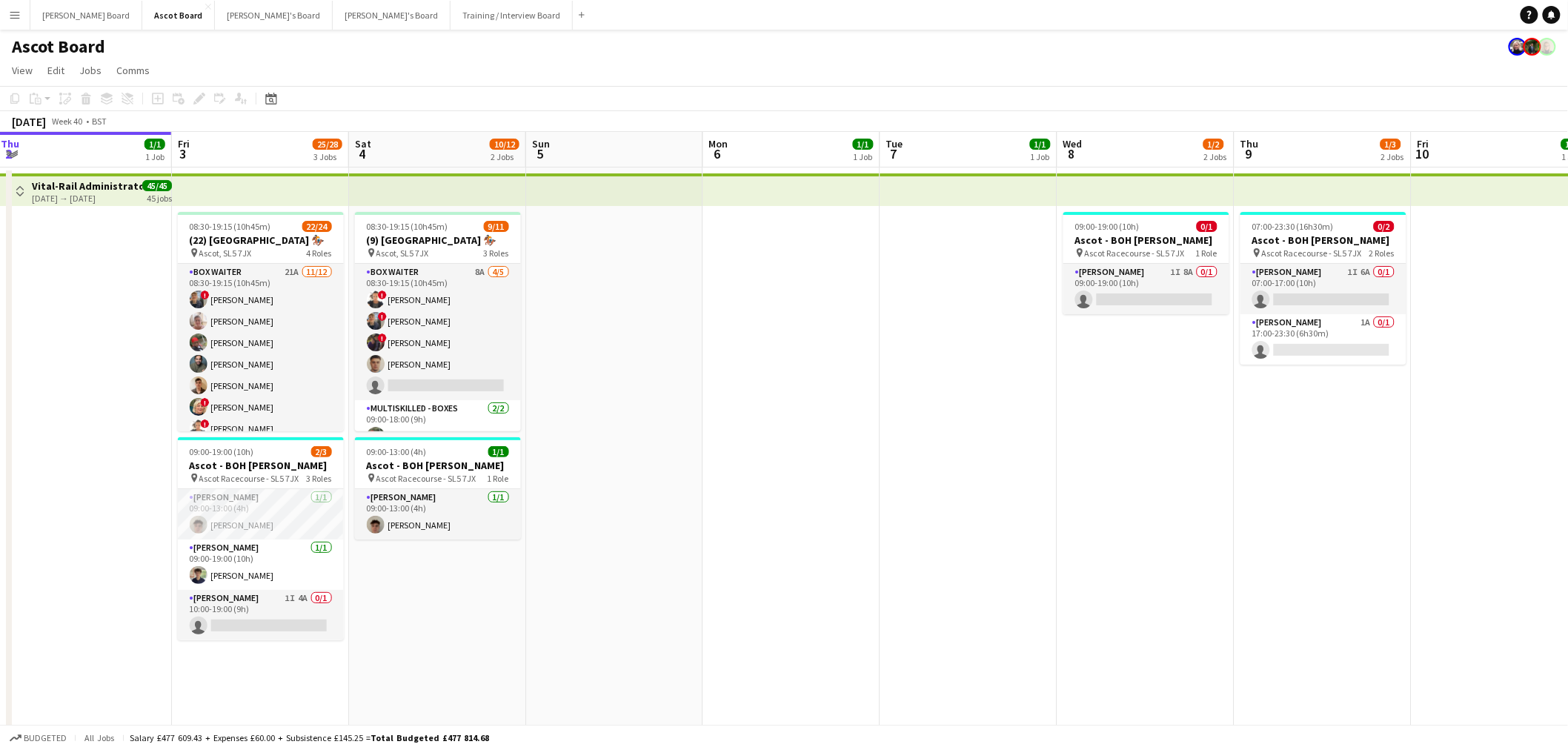
drag, startPoint x: 1009, startPoint y: 501, endPoint x: 611, endPoint y: 505, distance: 398.0
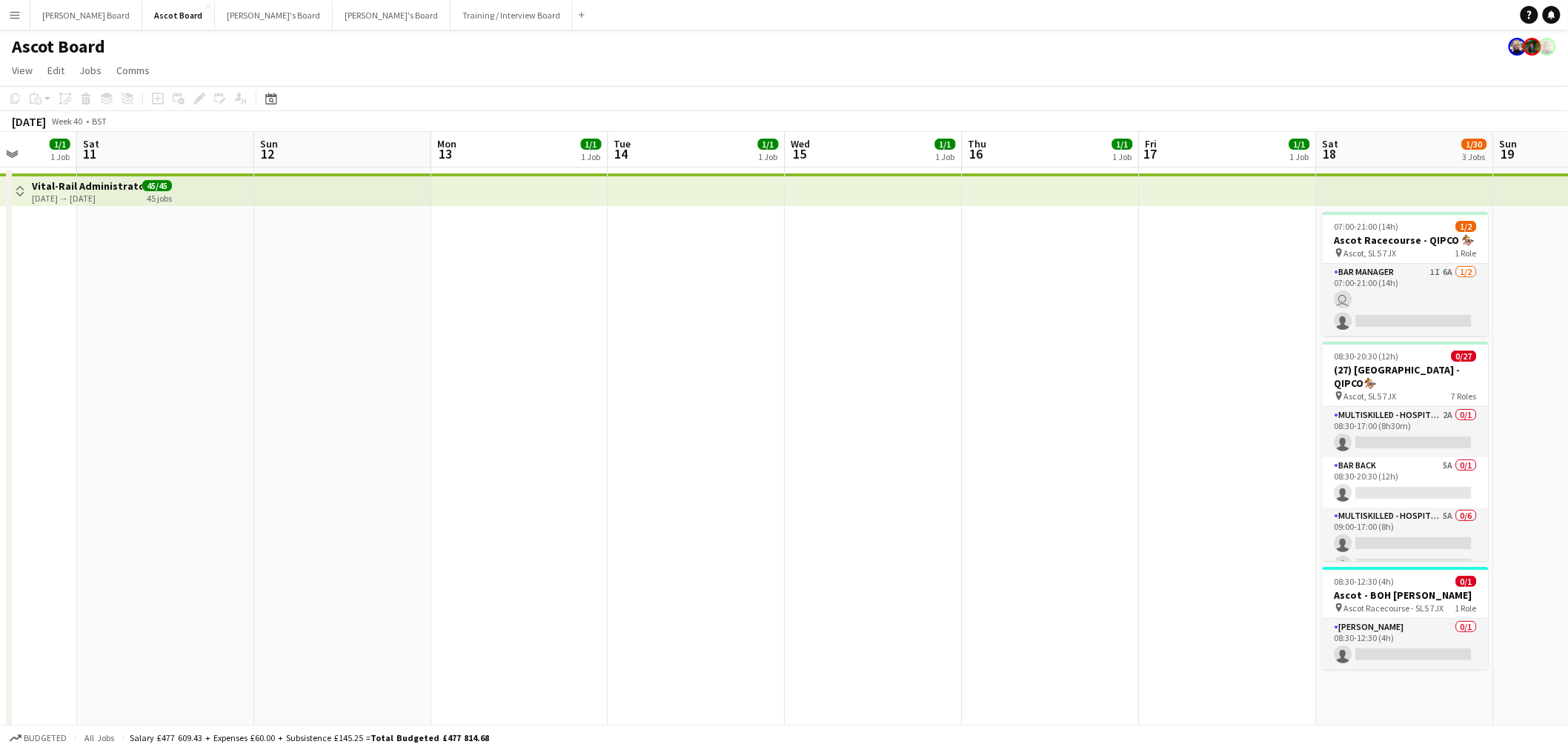
drag, startPoint x: 1082, startPoint y: 558, endPoint x: 17, endPoint y: 520, distance: 1065.7
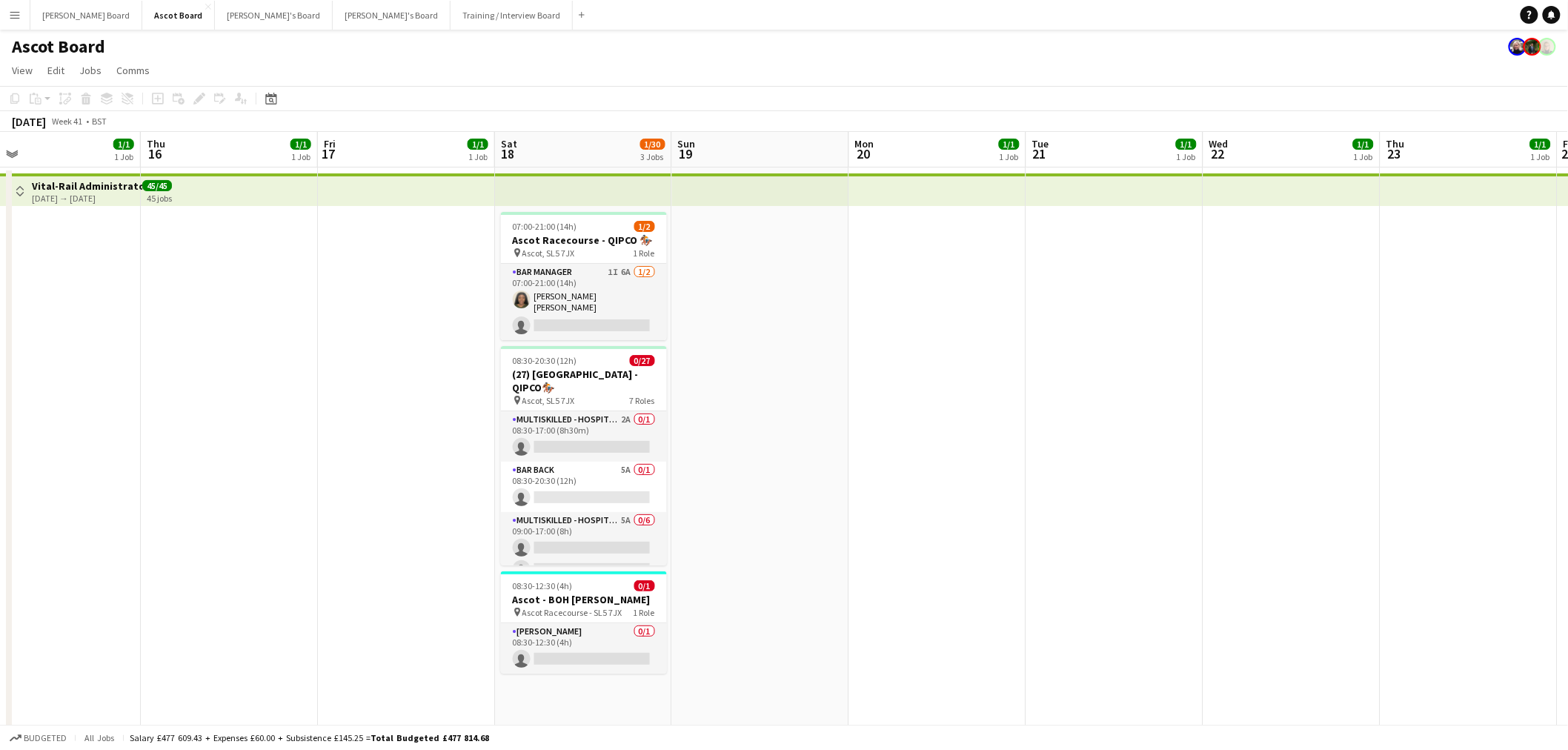
drag, startPoint x: 1194, startPoint y: 605, endPoint x: 322, endPoint y: 556, distance: 873.4
click at [77, 17] on button "Dean's Board Close" at bounding box center [86, 15] width 112 height 29
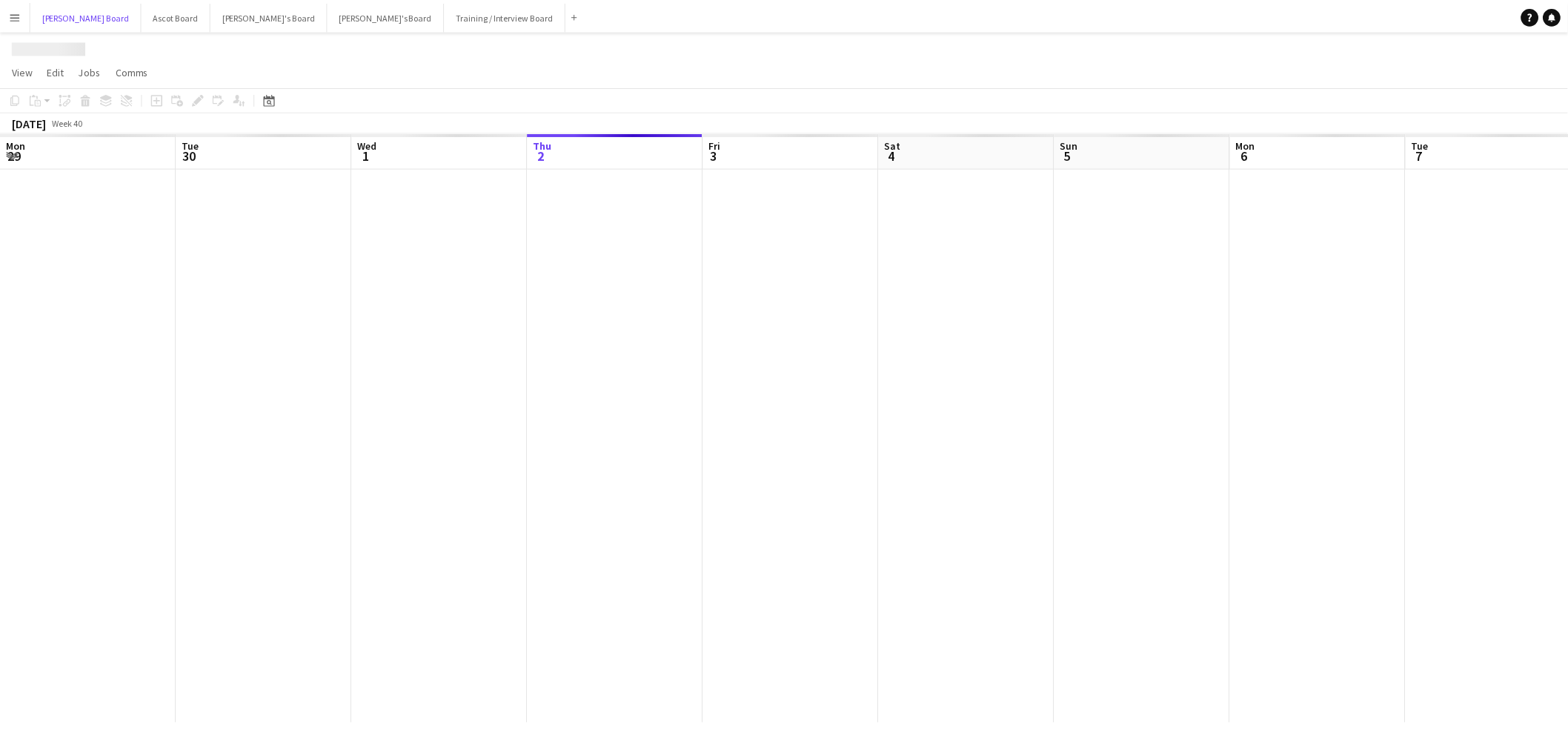
scroll to position [0, 452]
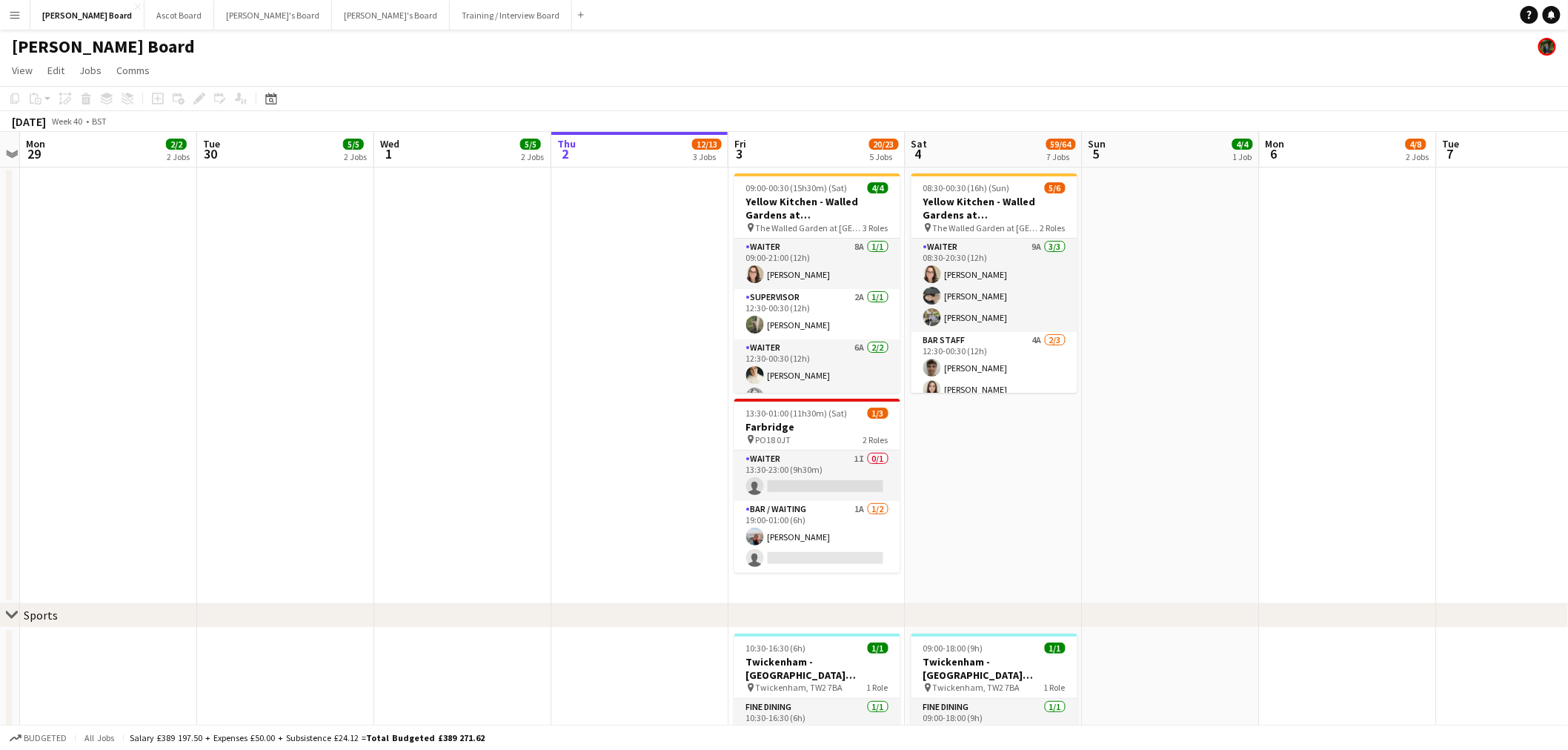
drag, startPoint x: 445, startPoint y: 270, endPoint x: 724, endPoint y: 291, distance: 279.8
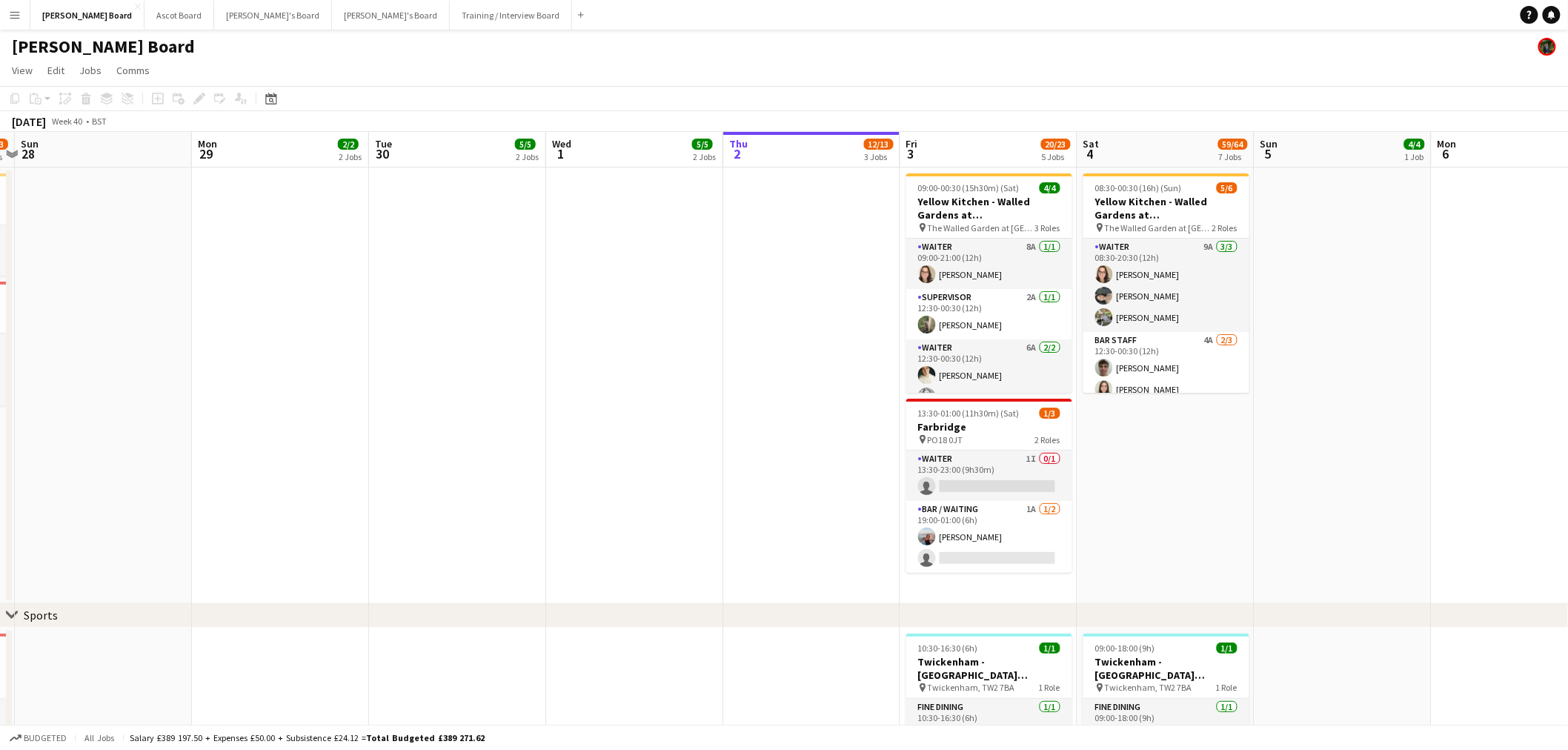
drag, startPoint x: 585, startPoint y: 275, endPoint x: 875, endPoint y: 275, distance: 290.0
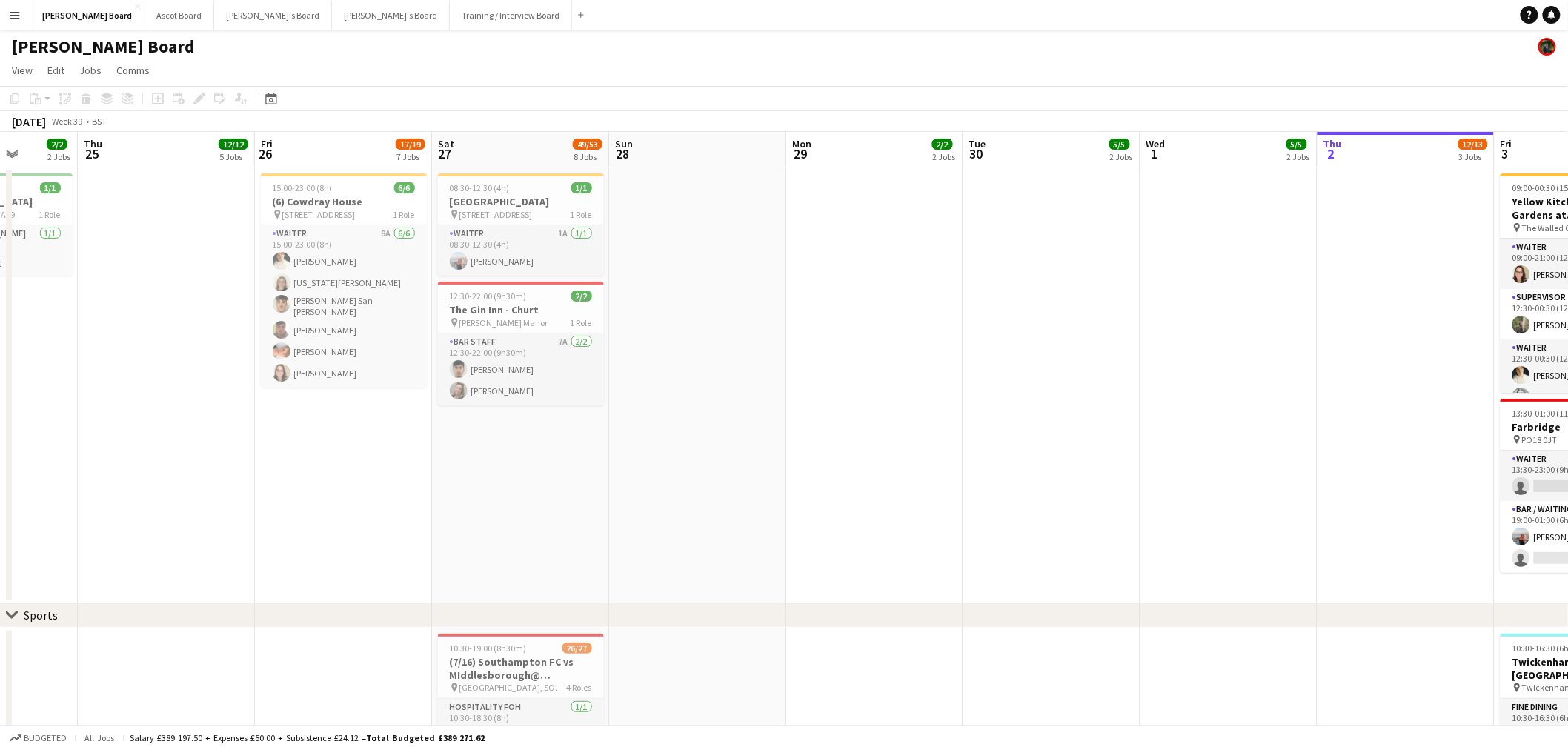
drag, startPoint x: 167, startPoint y: 238, endPoint x: 795, endPoint y: 261, distance: 628.4
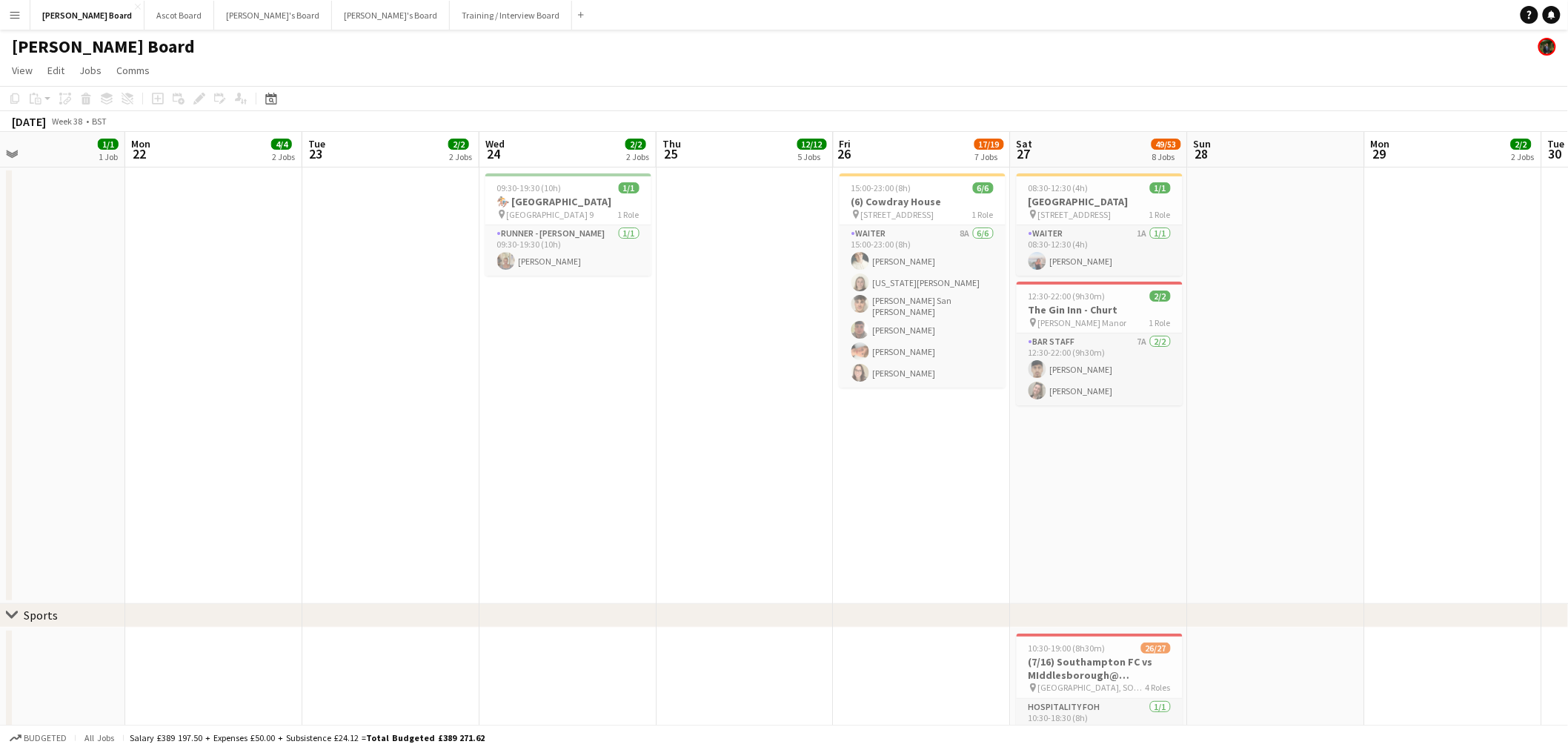
drag, startPoint x: 798, startPoint y: 270, endPoint x: 1008, endPoint y: 282, distance: 210.3
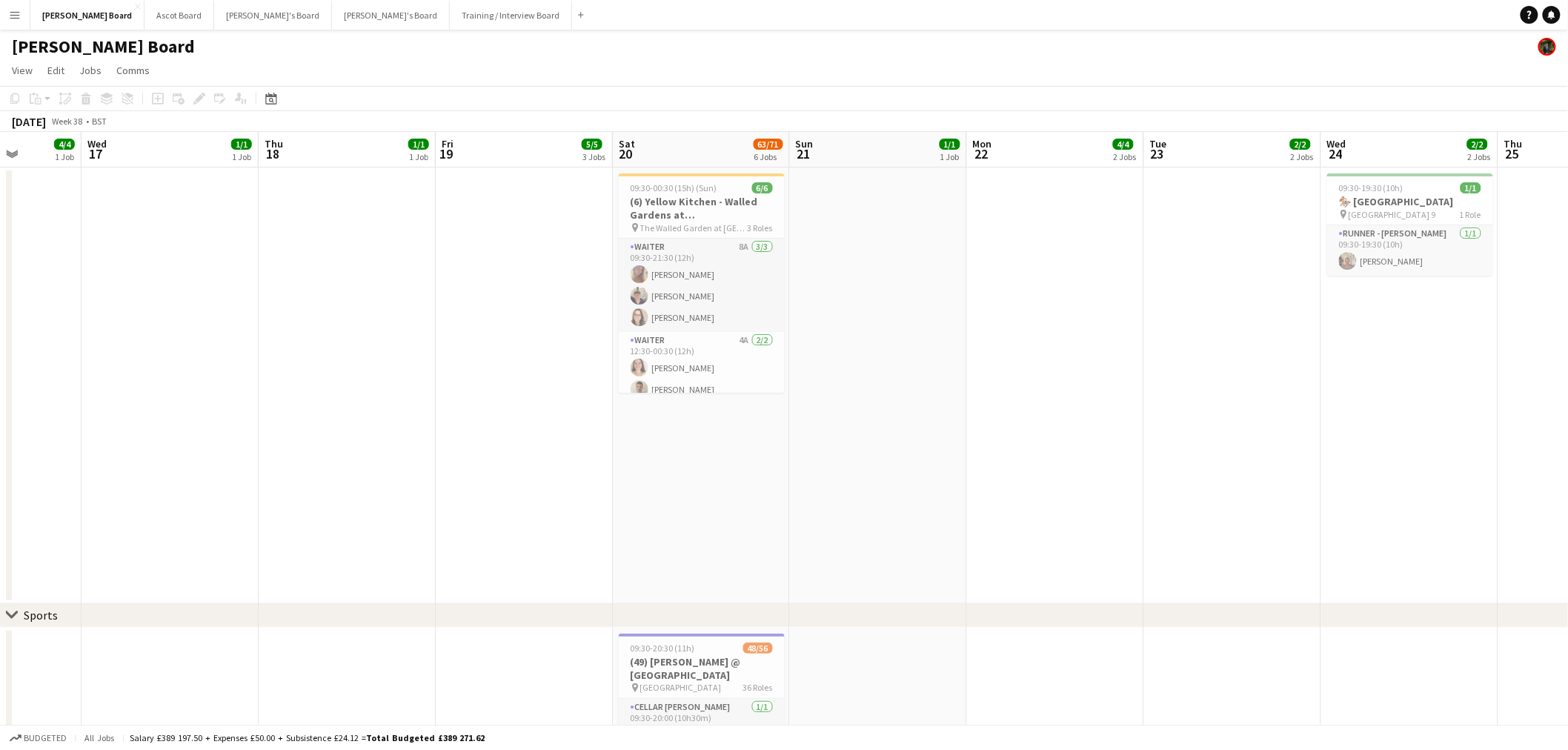
drag, startPoint x: 512, startPoint y: 255, endPoint x: 734, endPoint y: 255, distance: 222.0
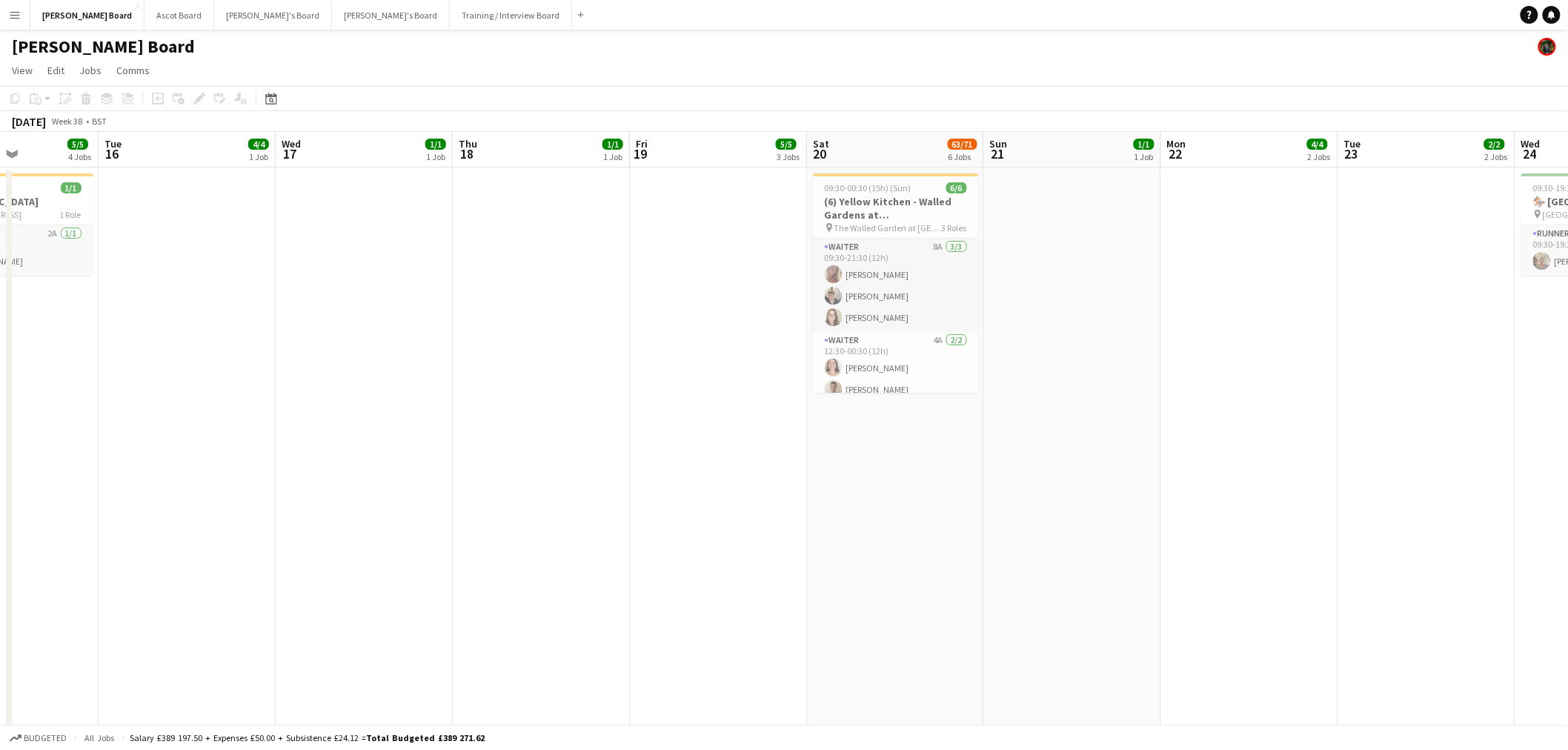
drag, startPoint x: 372, startPoint y: 252, endPoint x: 1033, endPoint y: 270, distance: 661.2
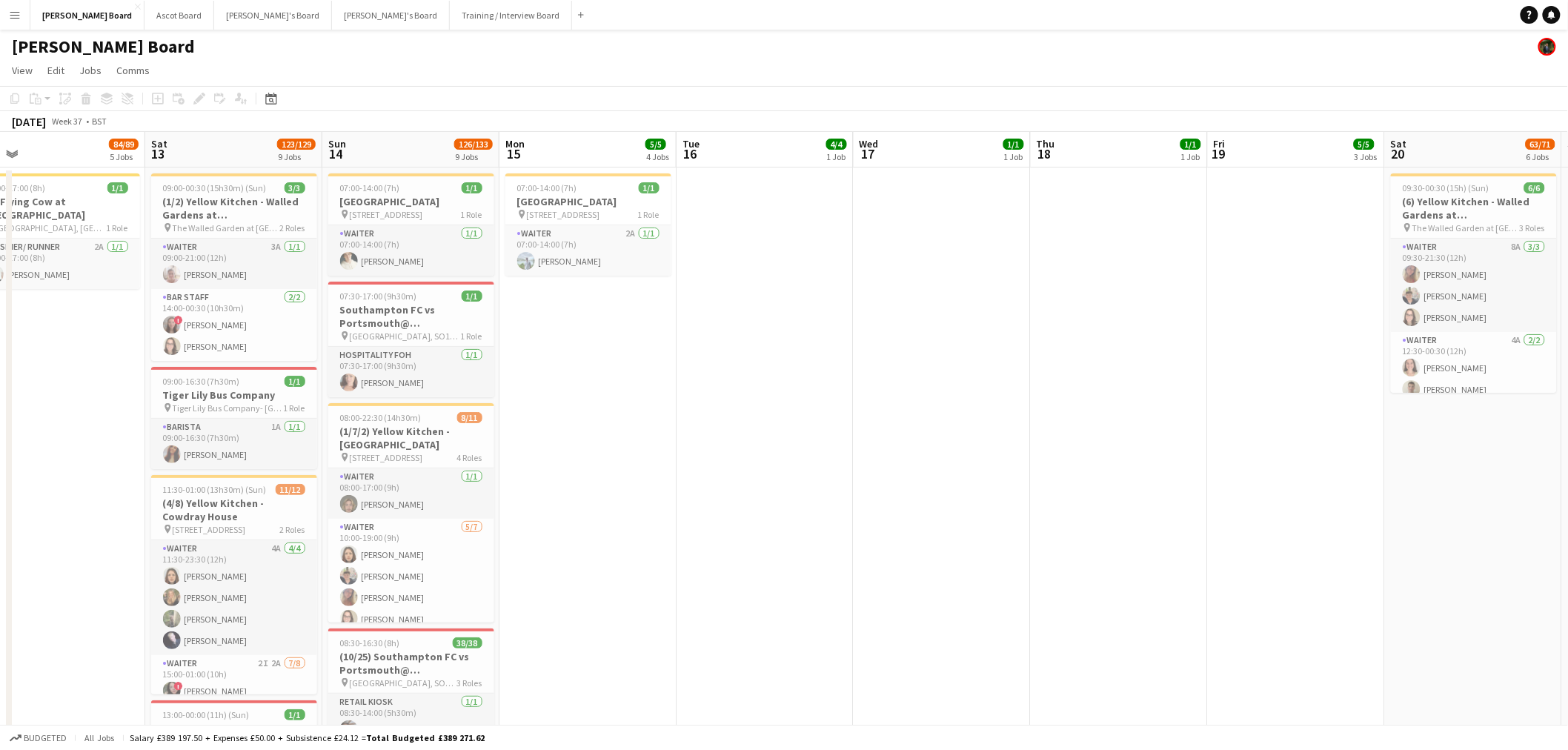
scroll to position [0, 373]
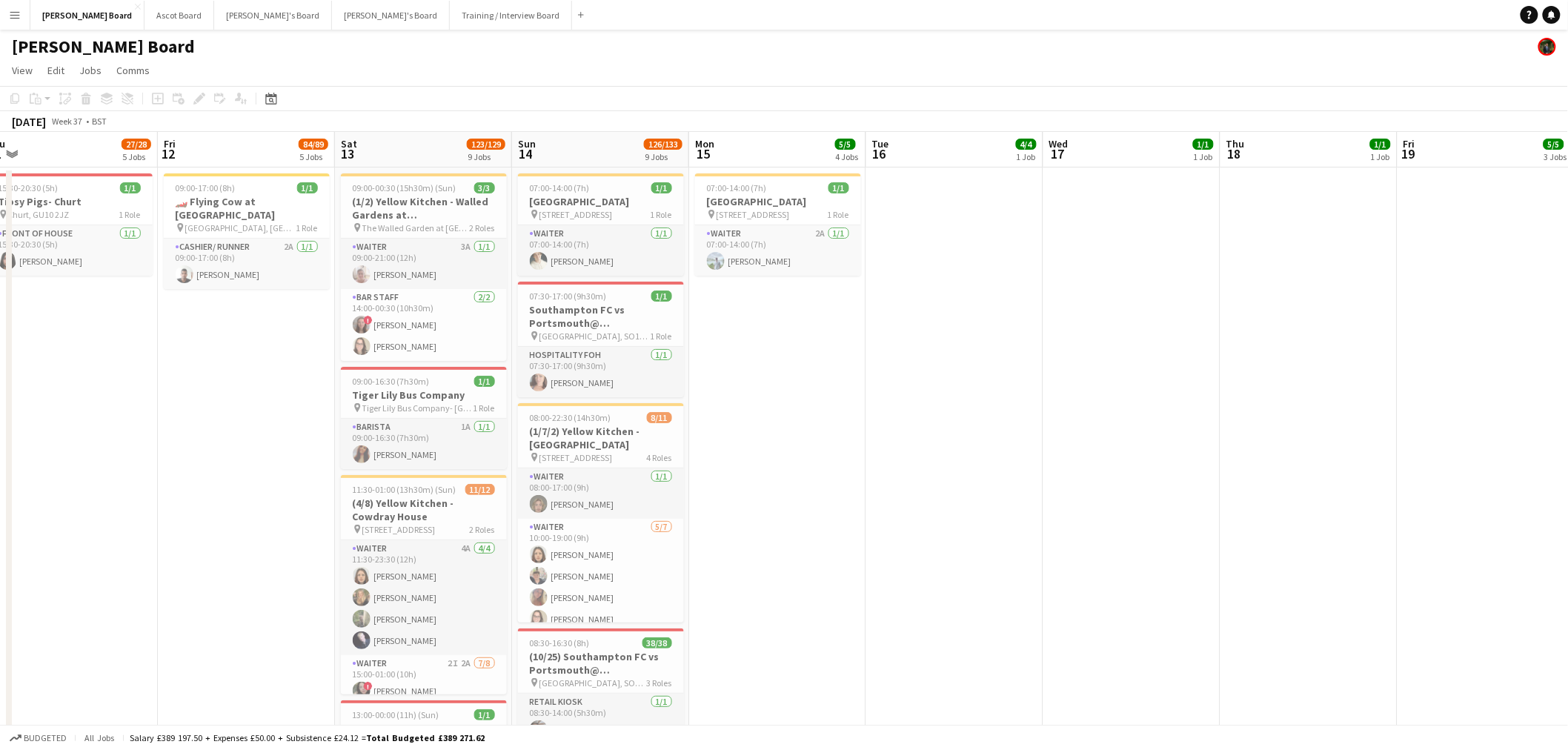
drag, startPoint x: 539, startPoint y: 346, endPoint x: 746, endPoint y: 359, distance: 207.4
click at [415, 219] on h3 "(1/2) Yellow Kitchen - Walled Gardens at Cowdray" at bounding box center [423, 208] width 166 height 27
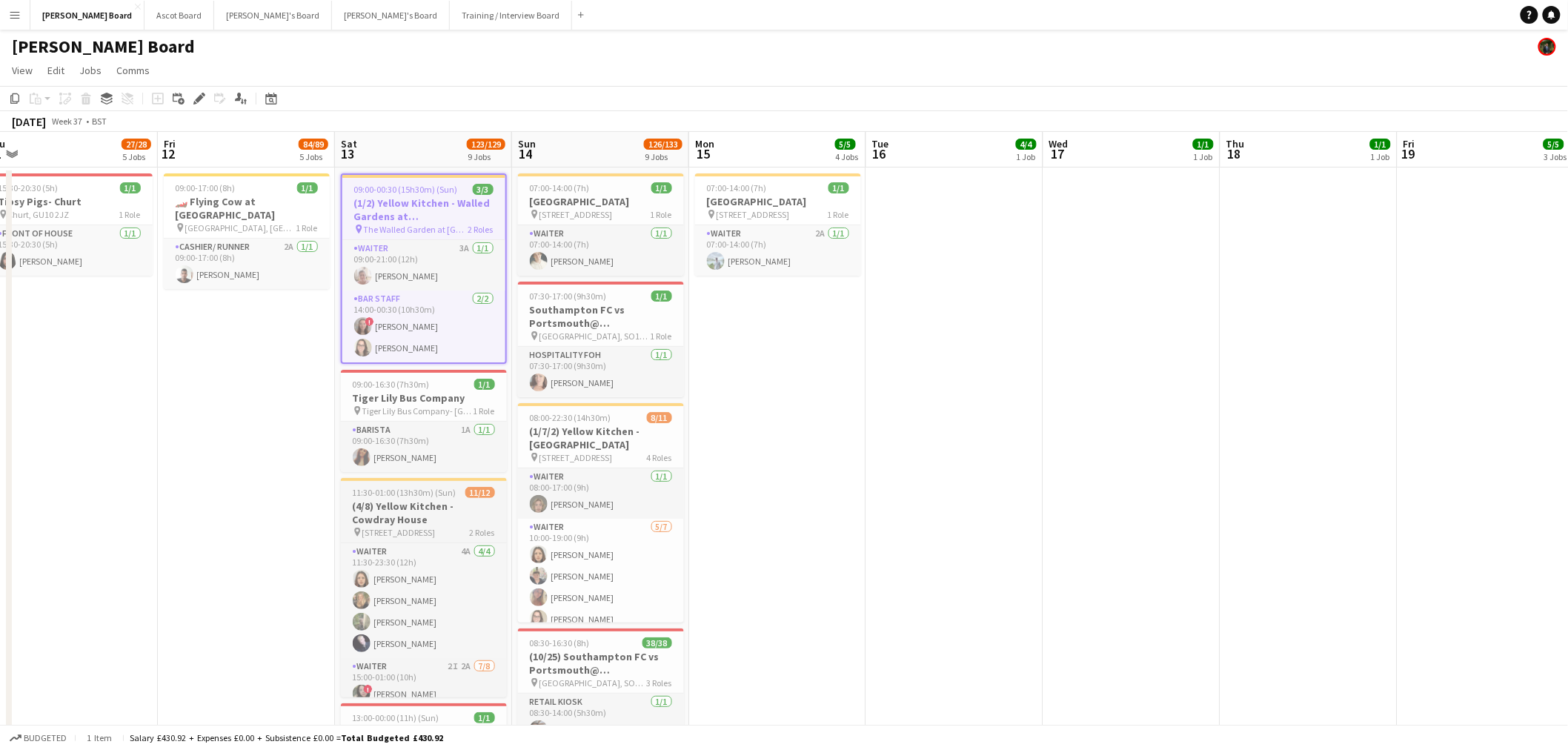
click at [402, 515] on h3 "(4/8) Yellow Kitchen - Cowdray House" at bounding box center [423, 512] width 166 height 27
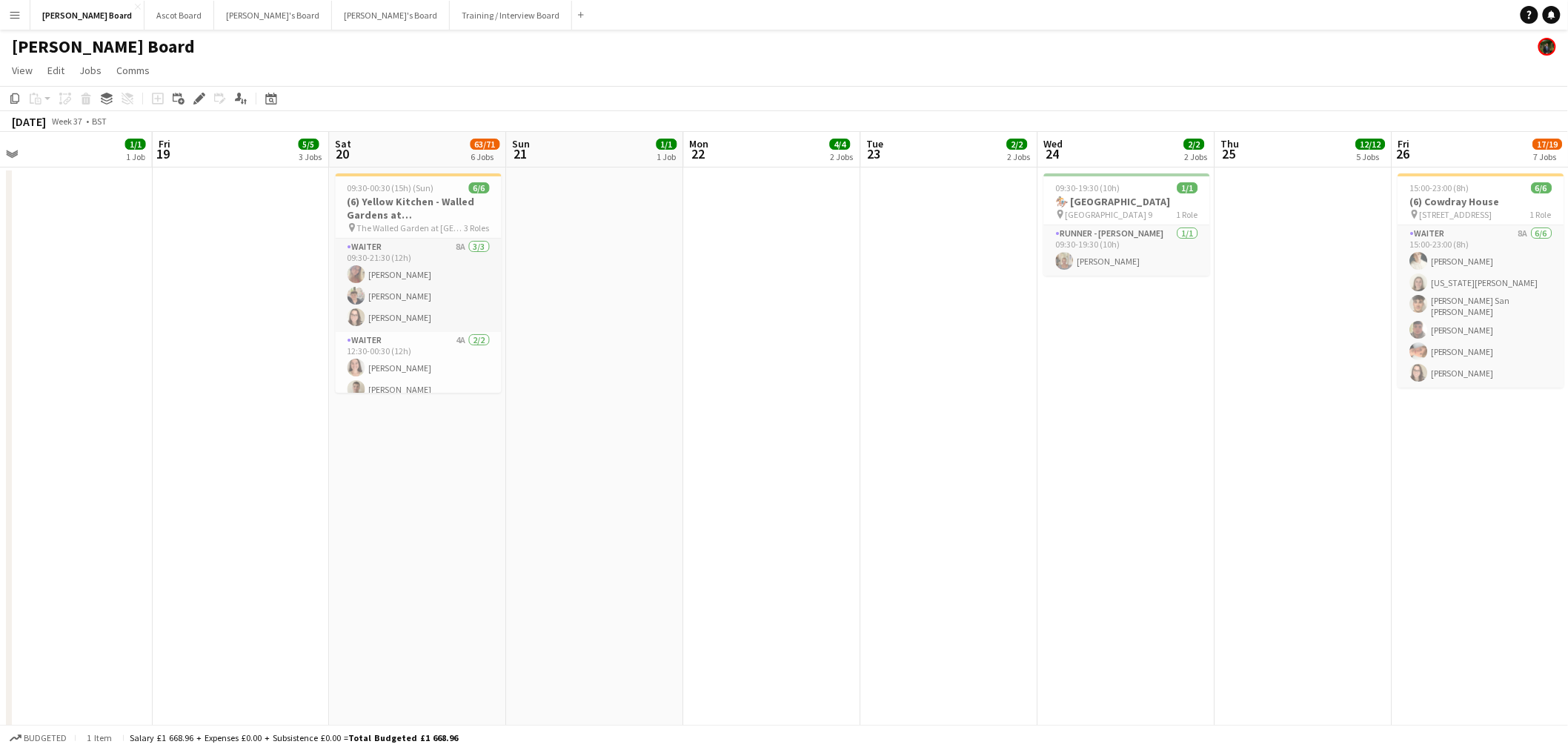
drag, startPoint x: 1188, startPoint y: 455, endPoint x: 79, endPoint y: 359, distance: 1113.1
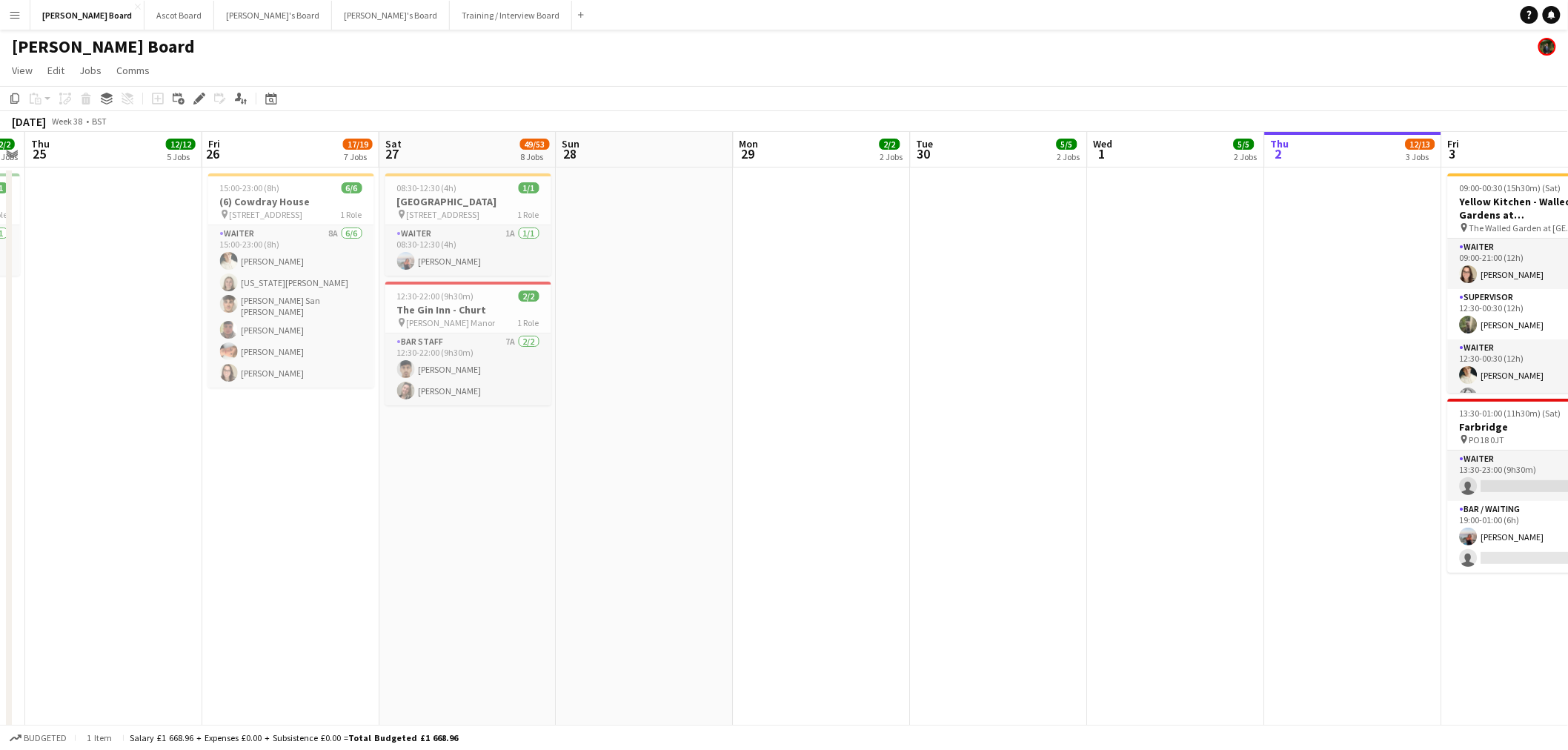
drag, startPoint x: 1127, startPoint y: 375, endPoint x: 255, endPoint y: 355, distance: 872.2
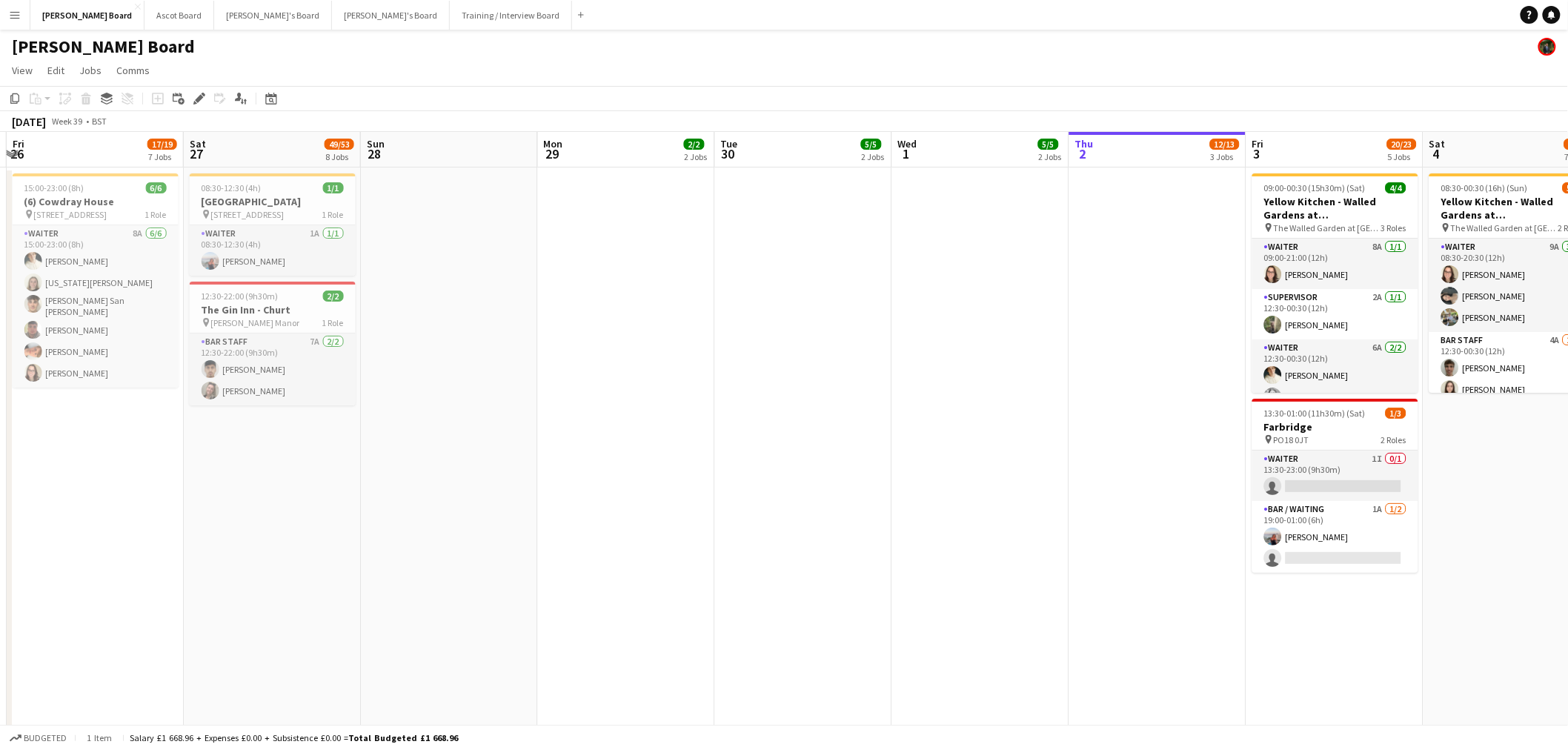
drag, startPoint x: 1268, startPoint y: 417, endPoint x: 520, endPoint y: 376, distance: 749.1
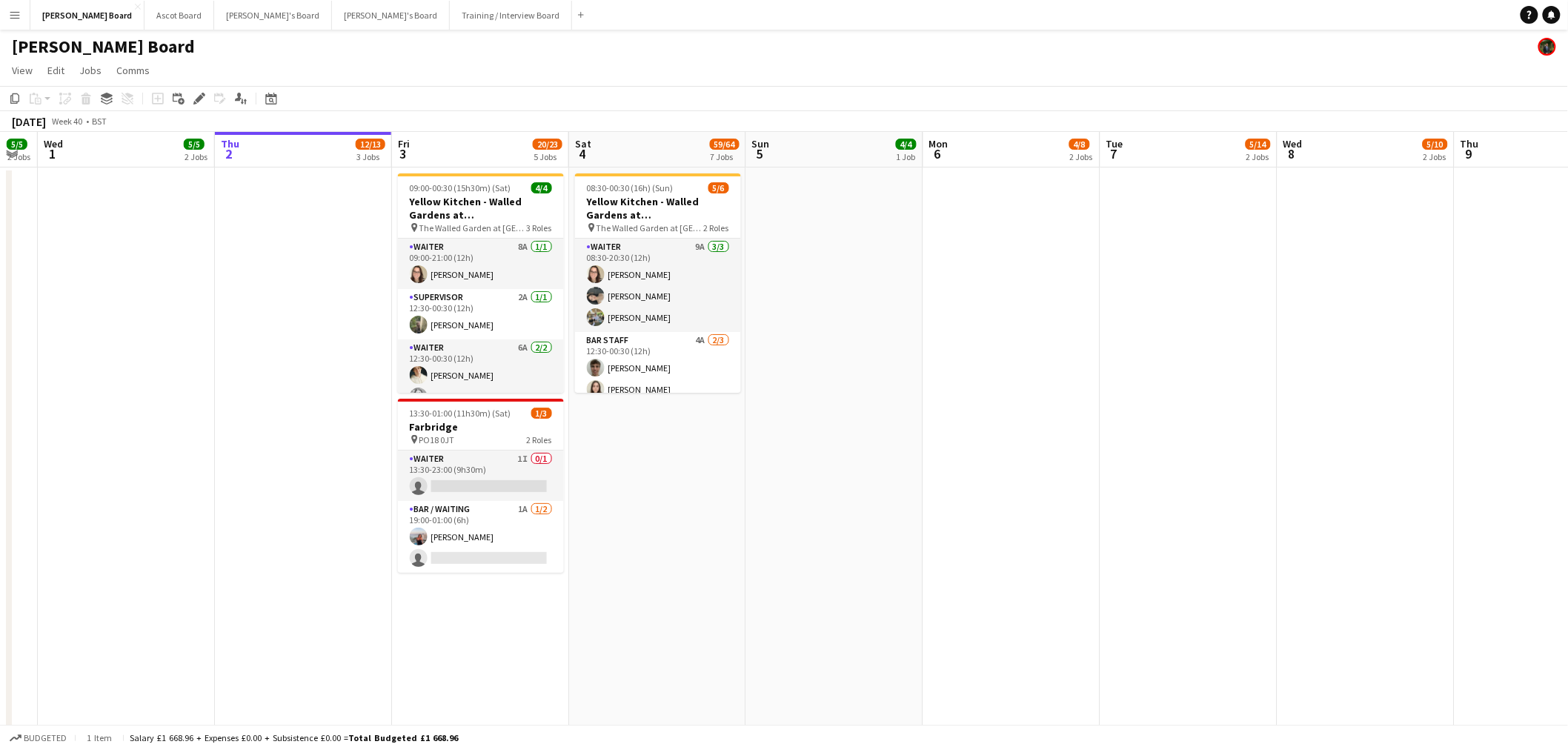
drag, startPoint x: 1161, startPoint y: 389, endPoint x: 1110, endPoint y: 373, distance: 53.5
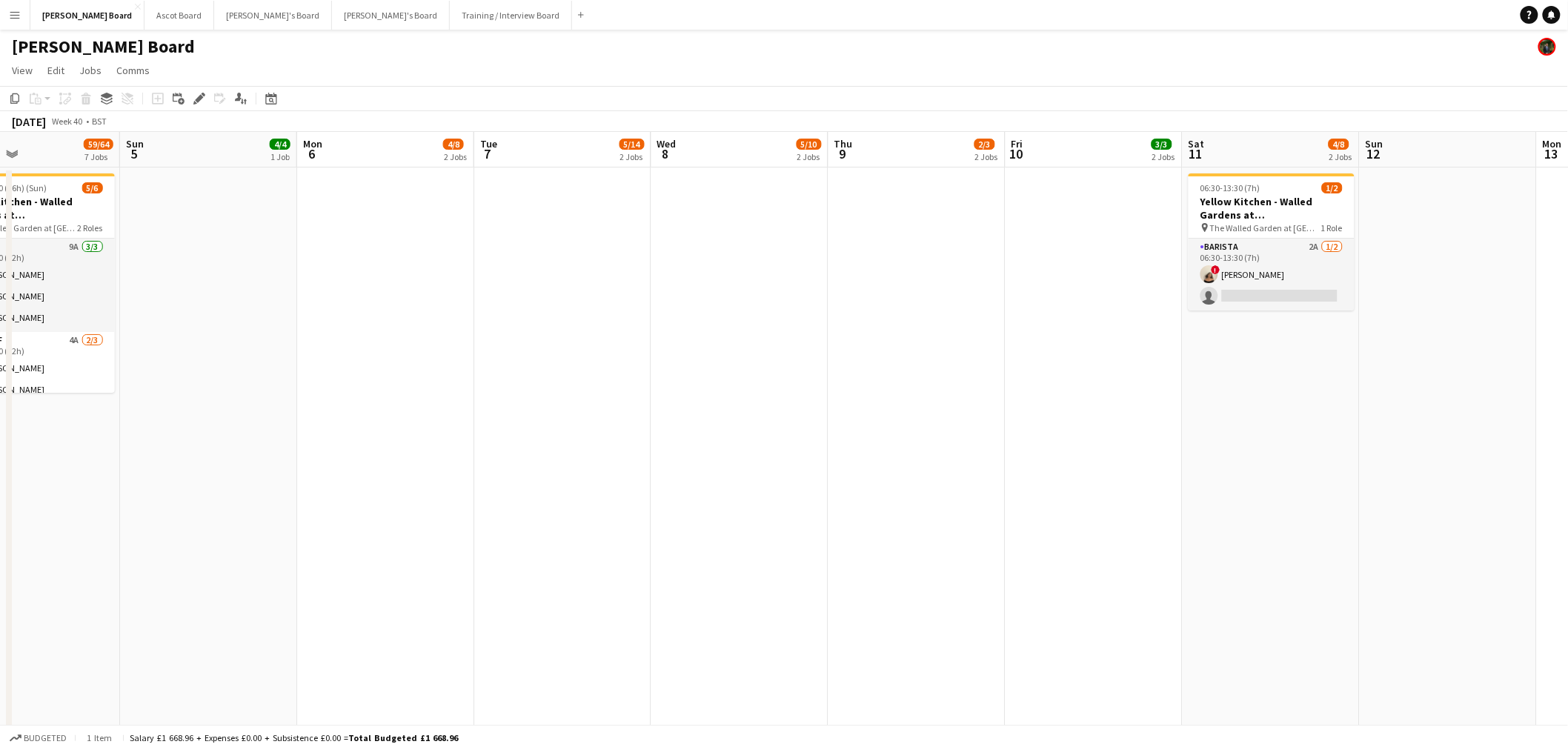
drag, startPoint x: 979, startPoint y: 284, endPoint x: 485, endPoint y: 249, distance: 495.2
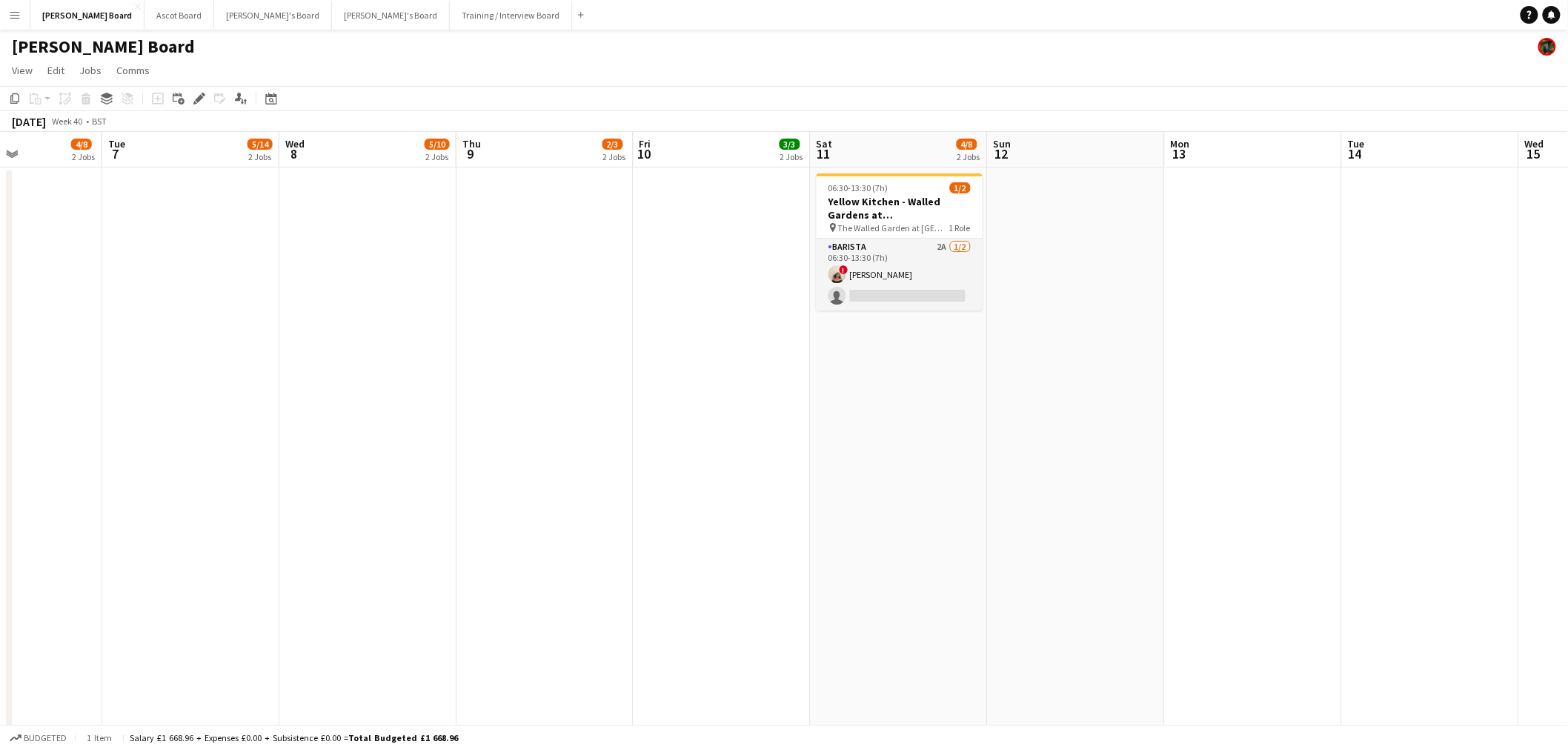
scroll to position [0, 441]
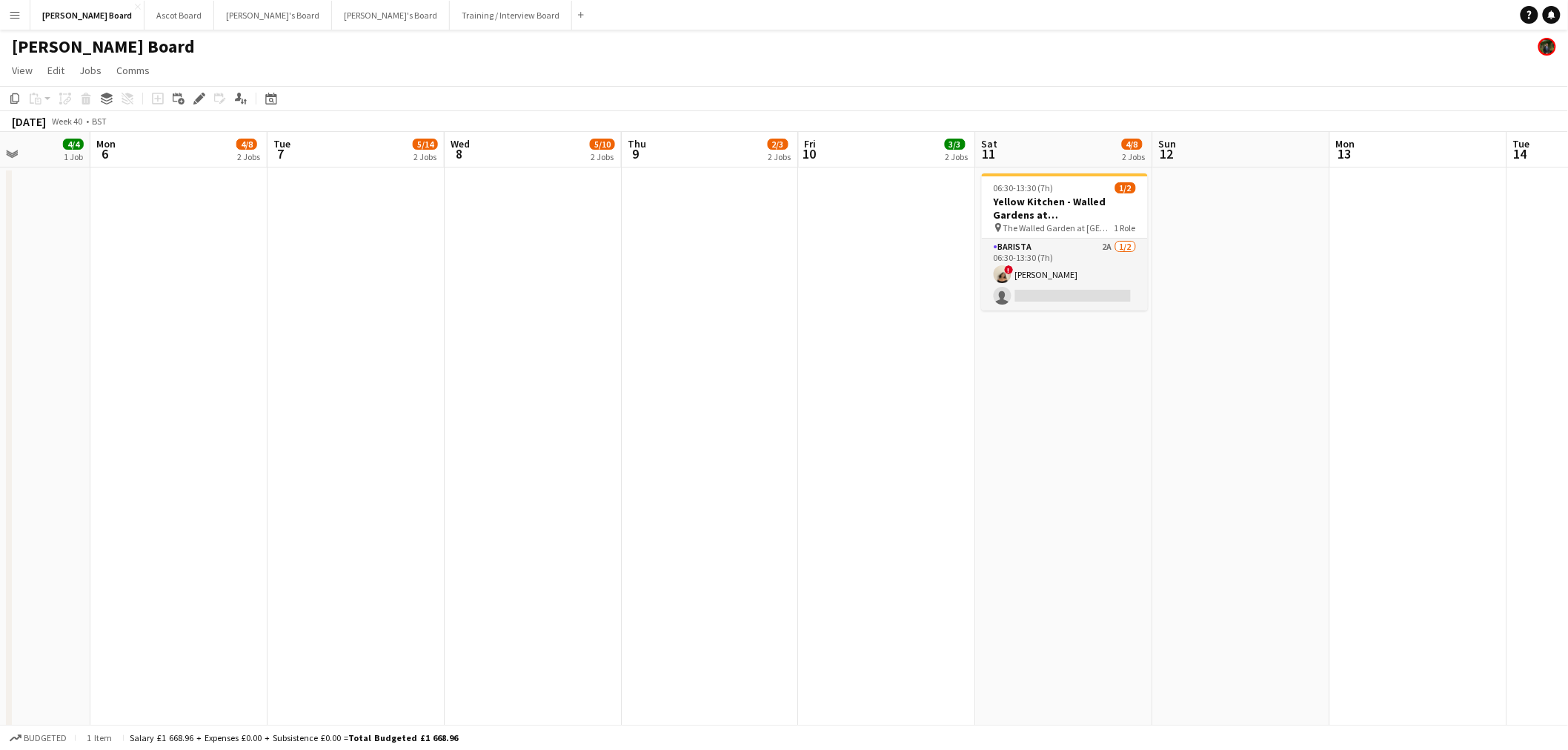
drag, startPoint x: 908, startPoint y: 358, endPoint x: 774, endPoint y: 331, distance: 136.7
click at [1079, 371] on app-date-cell "06:30-13:30 (7h) 1/2 Yellow Kitchen - Walled Gardens at Cowdray pin The Walled …" at bounding box center [1065, 585] width 177 height 835
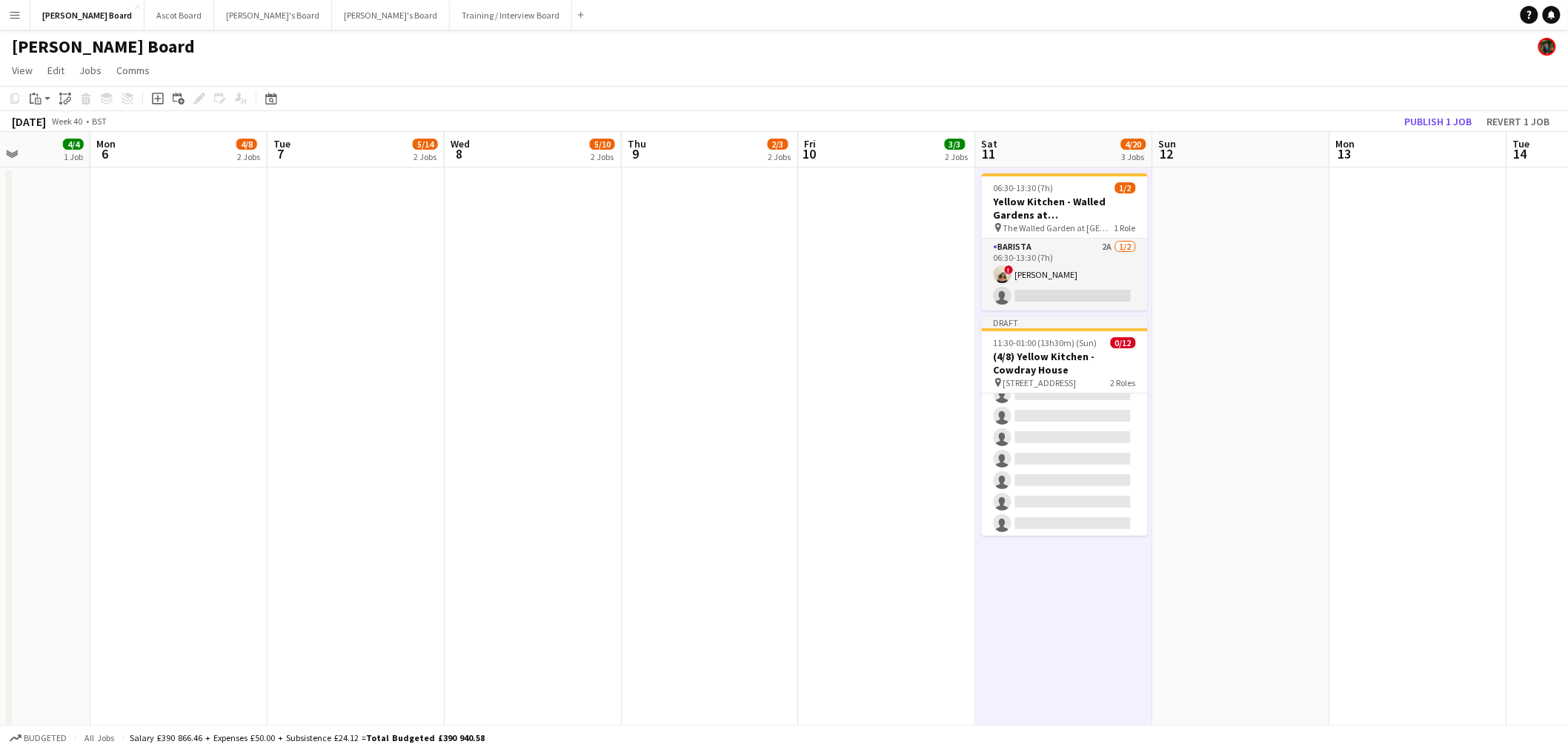
scroll to position [174, 0]
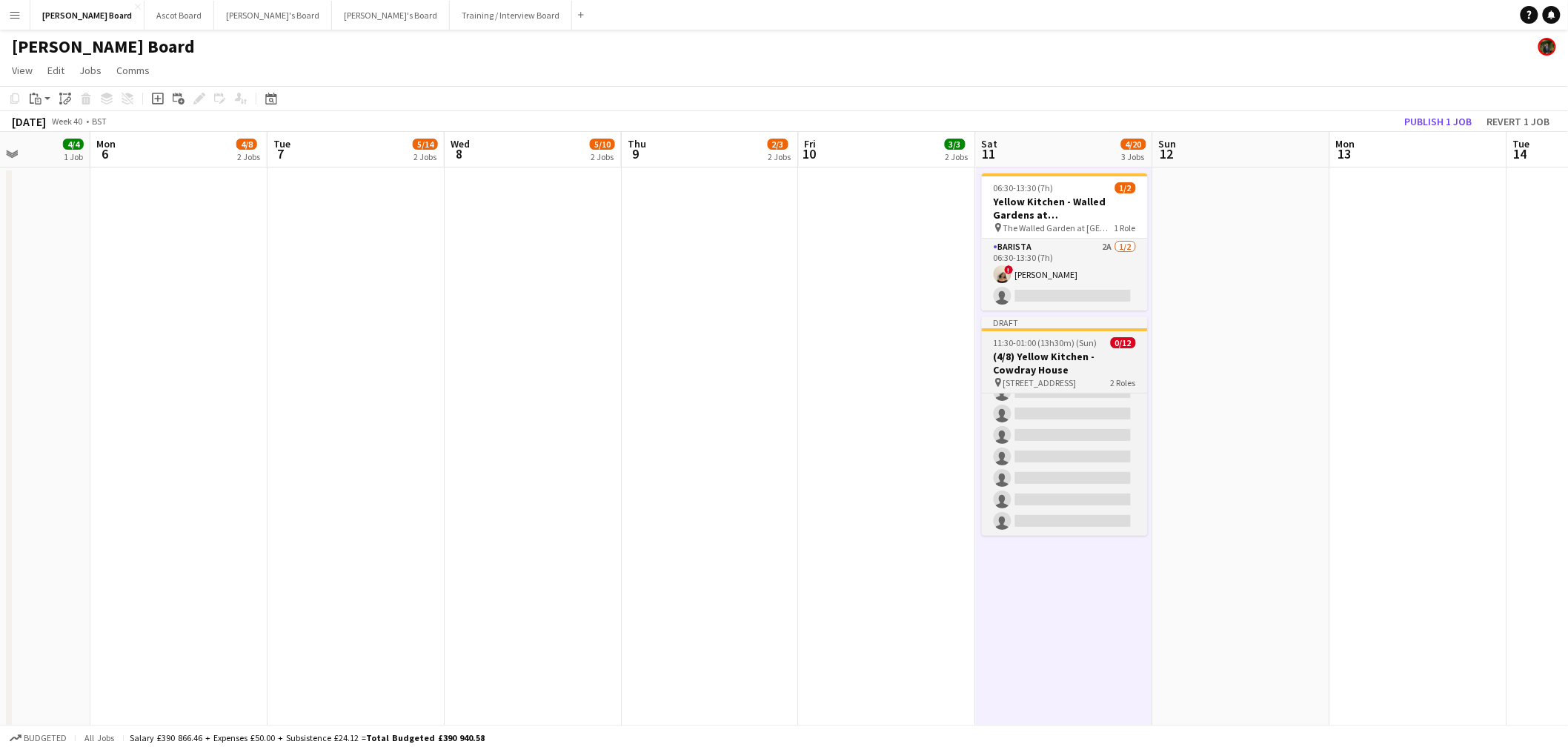
click at [1025, 348] on app-job-card "Draft 11:30-01:00 (13h30m) (Sun) 0/12 (4/8) Yellow Kitchen - Cowdray House pin …" at bounding box center [1064, 426] width 166 height 219
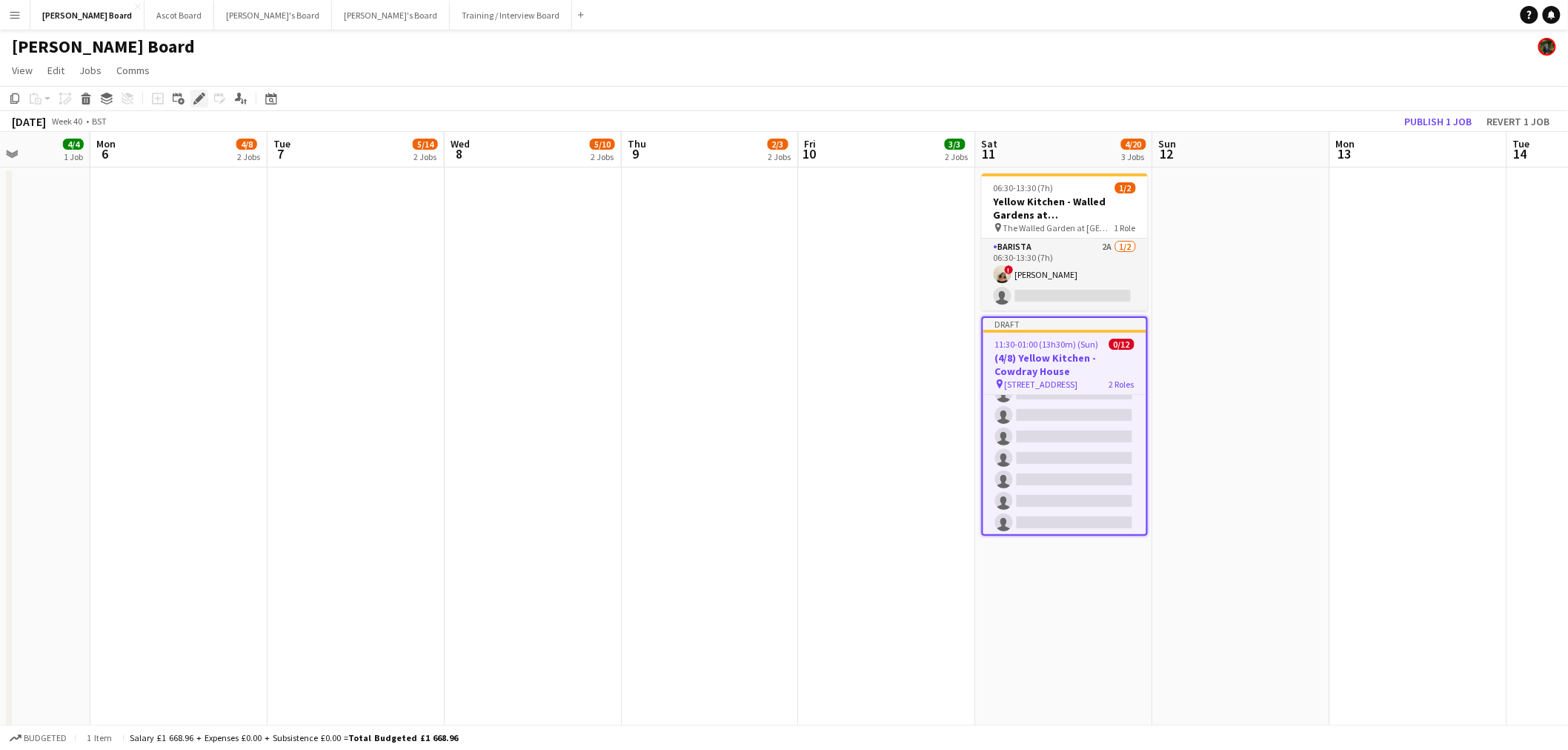
click at [191, 94] on div "Edit" at bounding box center [199, 98] width 18 height 18
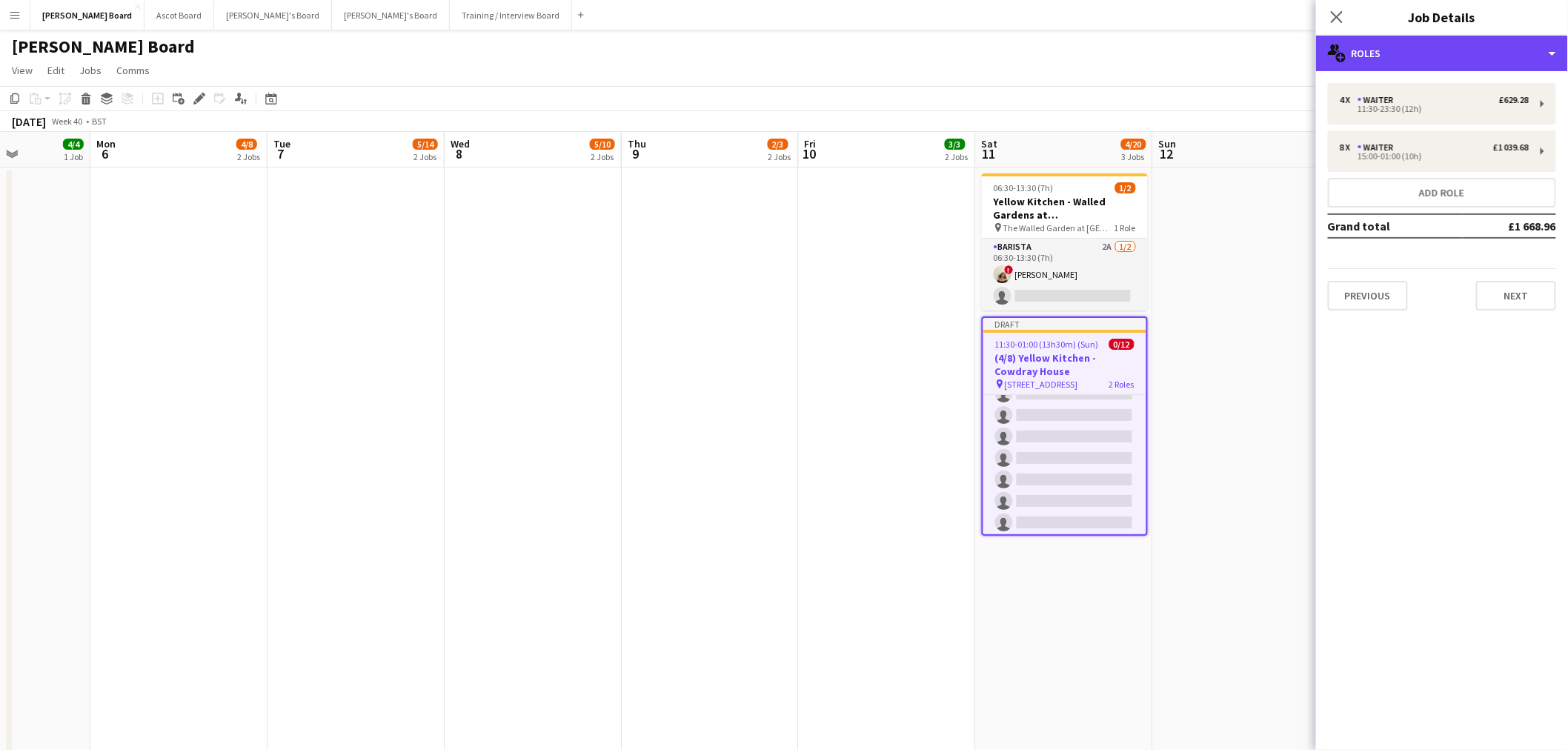
drag, startPoint x: 1453, startPoint y: 52, endPoint x: 1476, endPoint y: 86, distance: 41.0
click at [1454, 53] on div "multiple-users-add Roles" at bounding box center [1441, 53] width 252 height 35
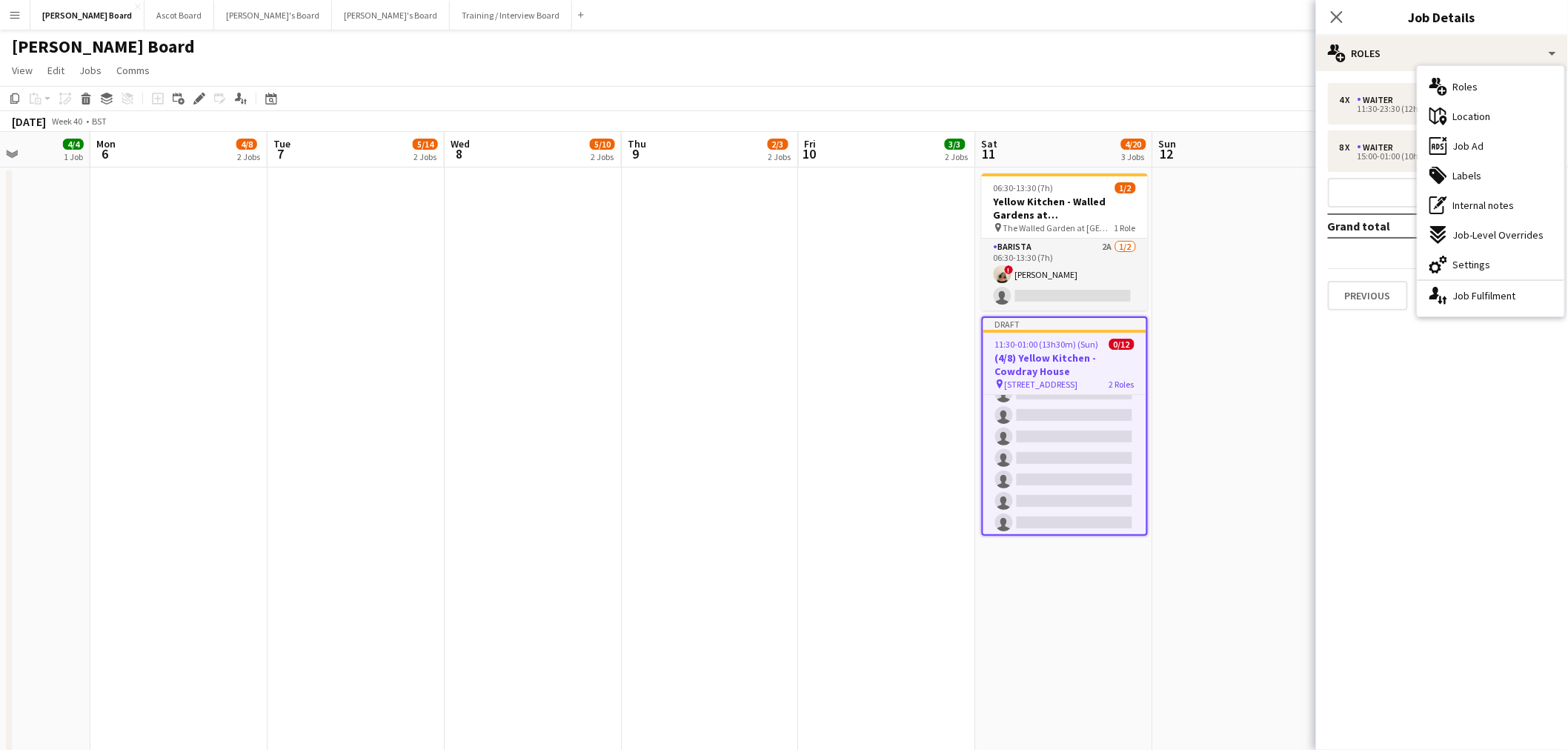
drag, startPoint x: 1477, startPoint y: 258, endPoint x: 1439, endPoint y: 157, distance: 107.9
click at [1476, 252] on div "cog-double-3 Settings" at bounding box center [1490, 264] width 146 height 29
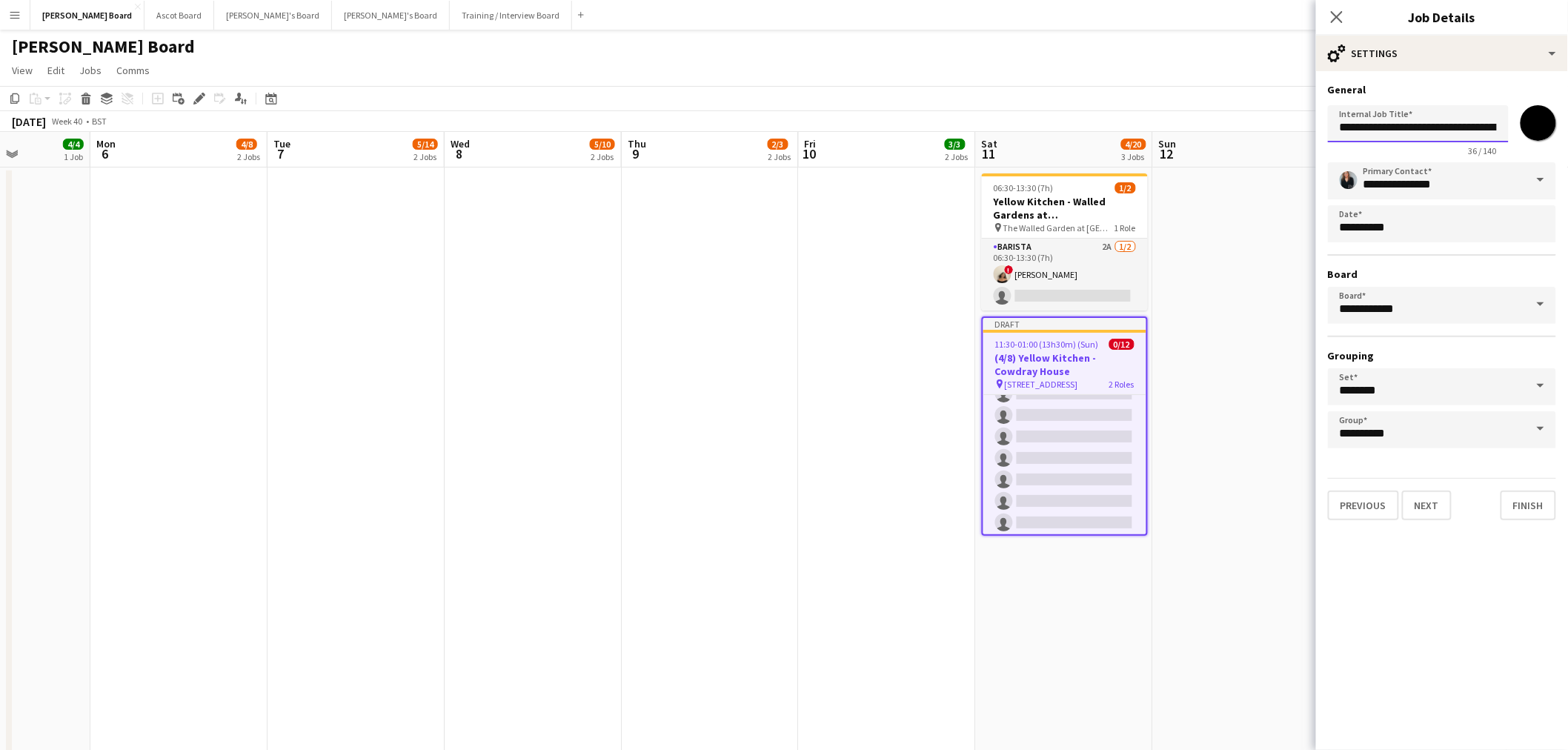
drag, startPoint x: 1363, startPoint y: 129, endPoint x: 1279, endPoint y: 130, distance: 84.0
type input "**********"
click at [1533, 176] on span at bounding box center [1540, 180] width 31 height 35
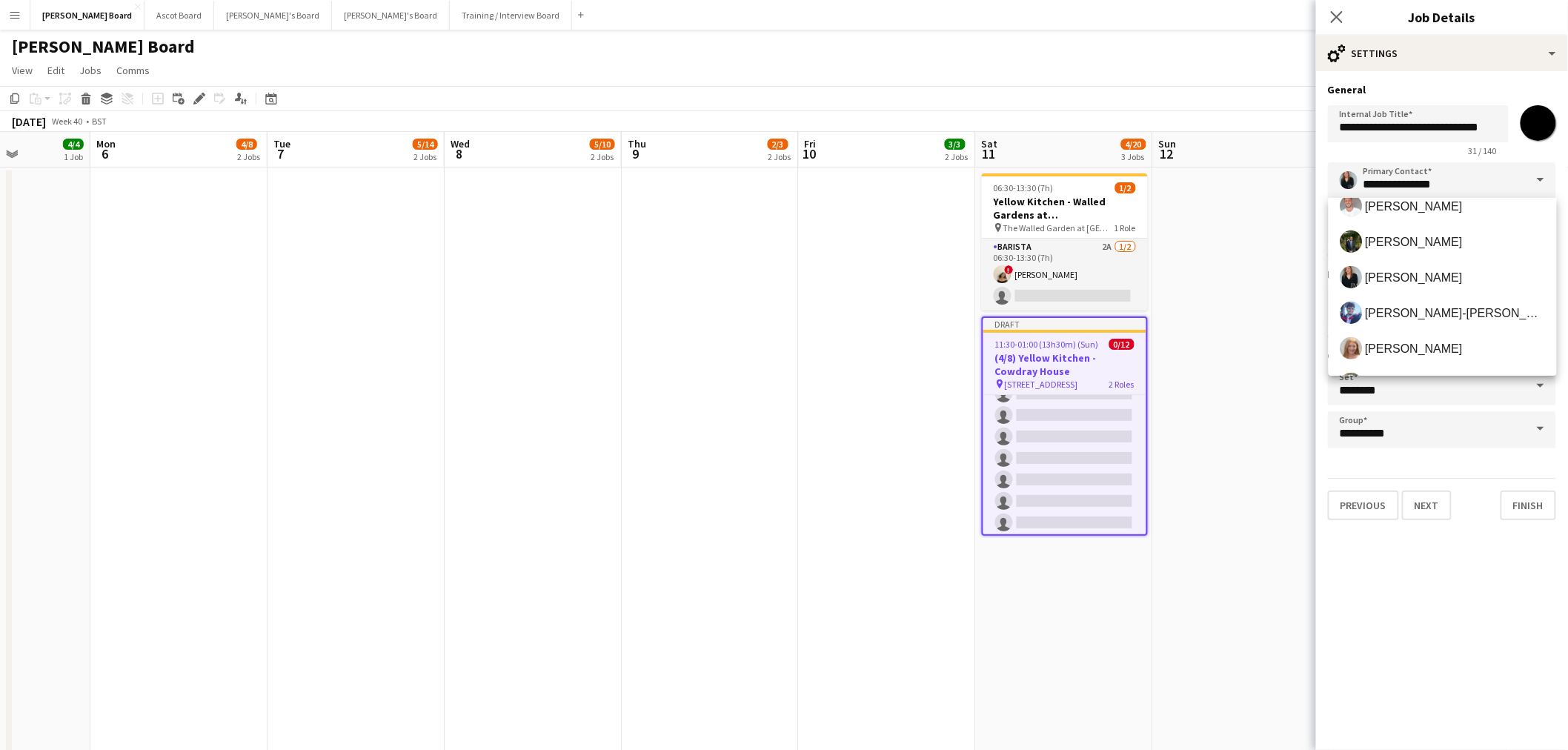
scroll to position [165, 0]
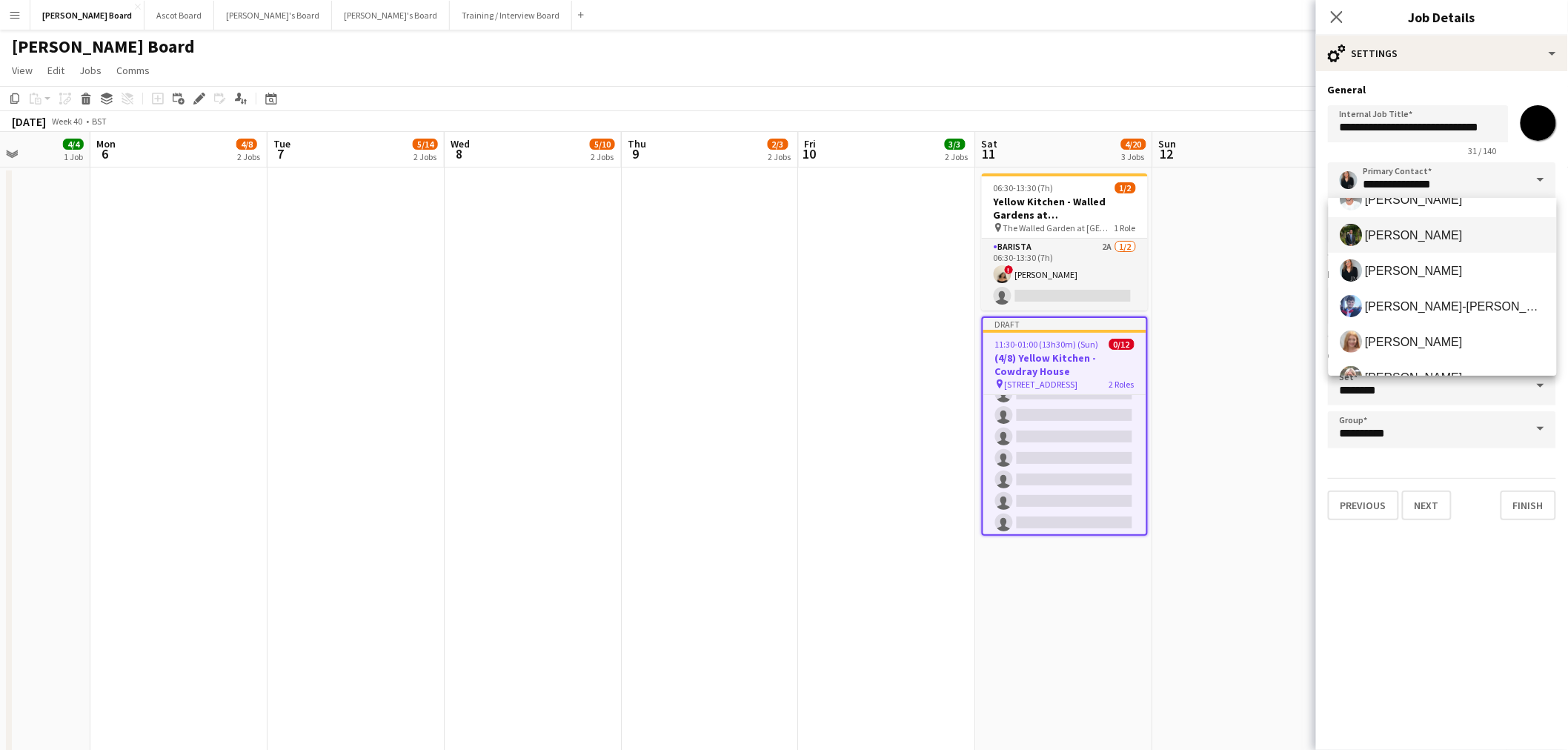
click at [1421, 241] on span "Dean Manyonga" at bounding box center [1414, 235] width 98 height 14
type input "**********"
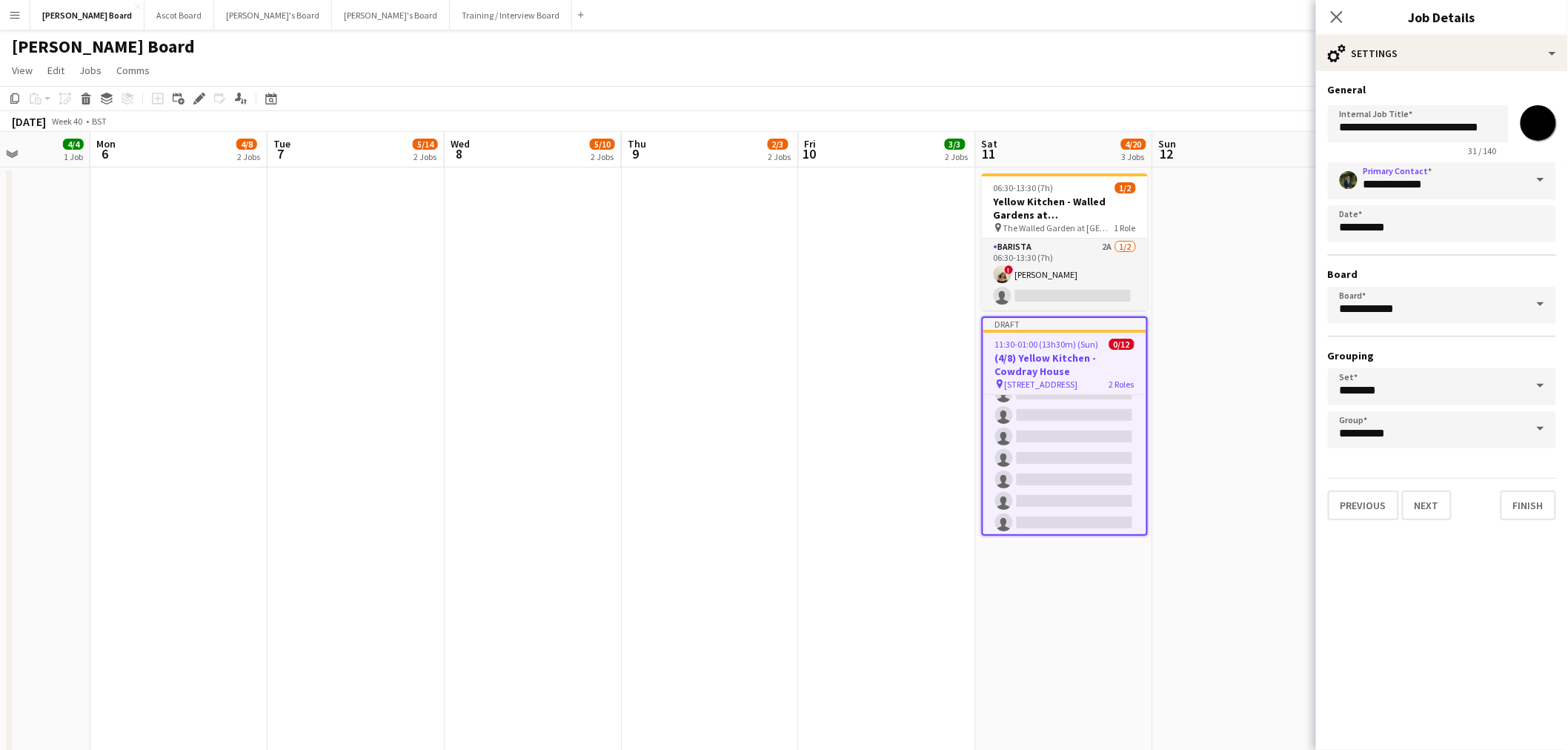
click at [1456, 148] on span "31 / 140" at bounding box center [1482, 151] width 52 height 12
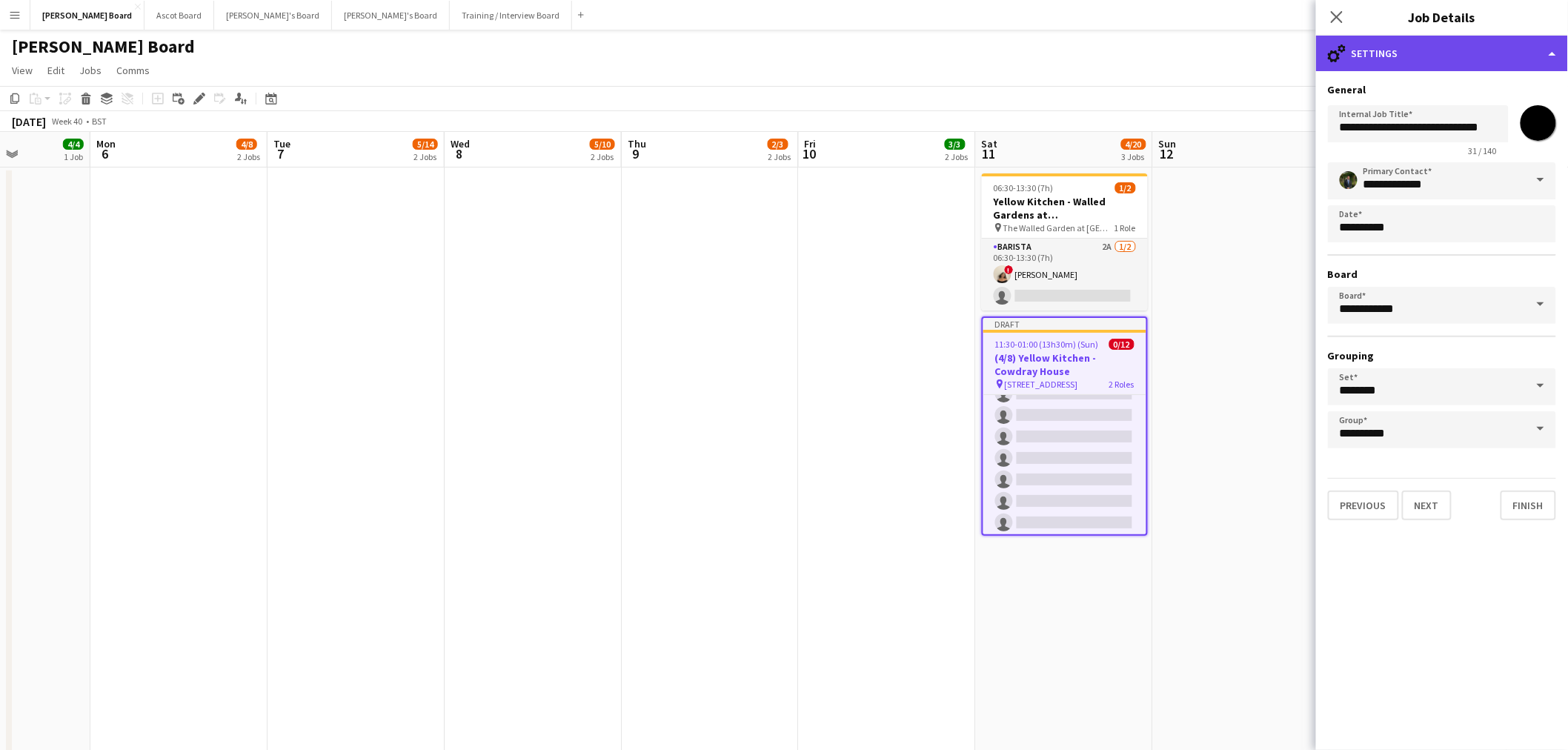
click at [1400, 68] on div "cog-double-3 Settings" at bounding box center [1441, 53] width 252 height 35
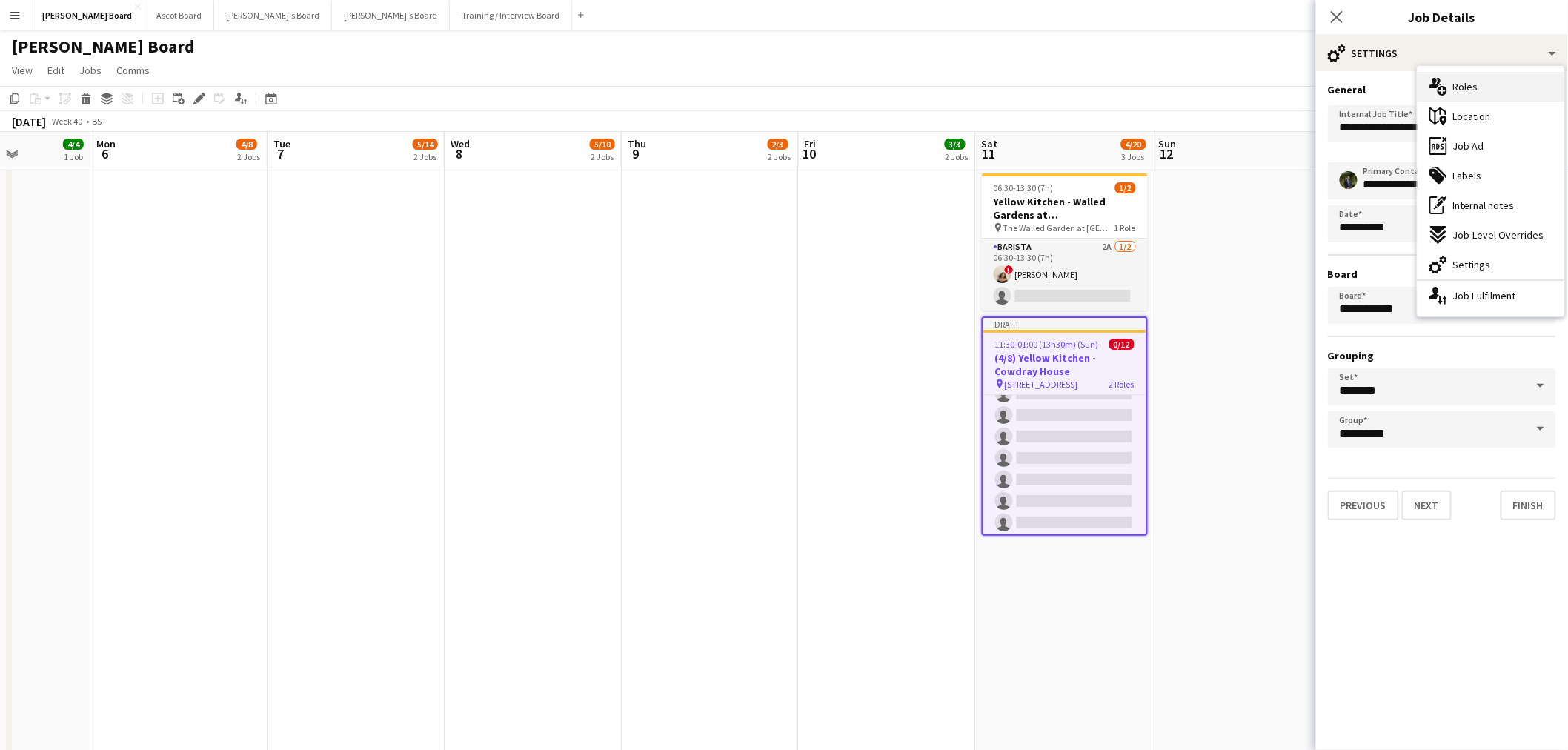
click at [1469, 86] on span "Roles" at bounding box center [1465, 86] width 25 height 13
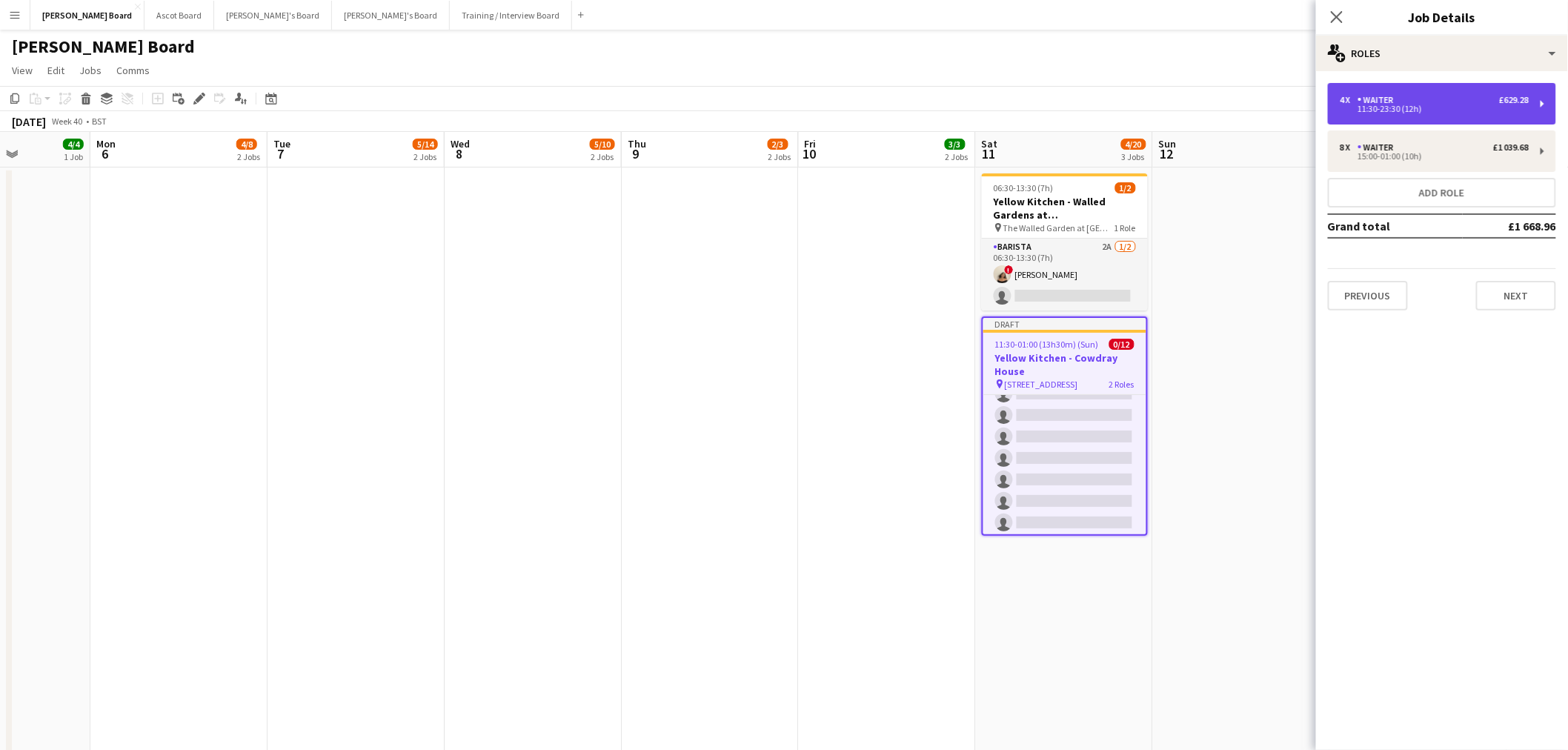
click at [1396, 107] on div "11:30-23:30 (12h)" at bounding box center [1433, 109] width 189 height 7
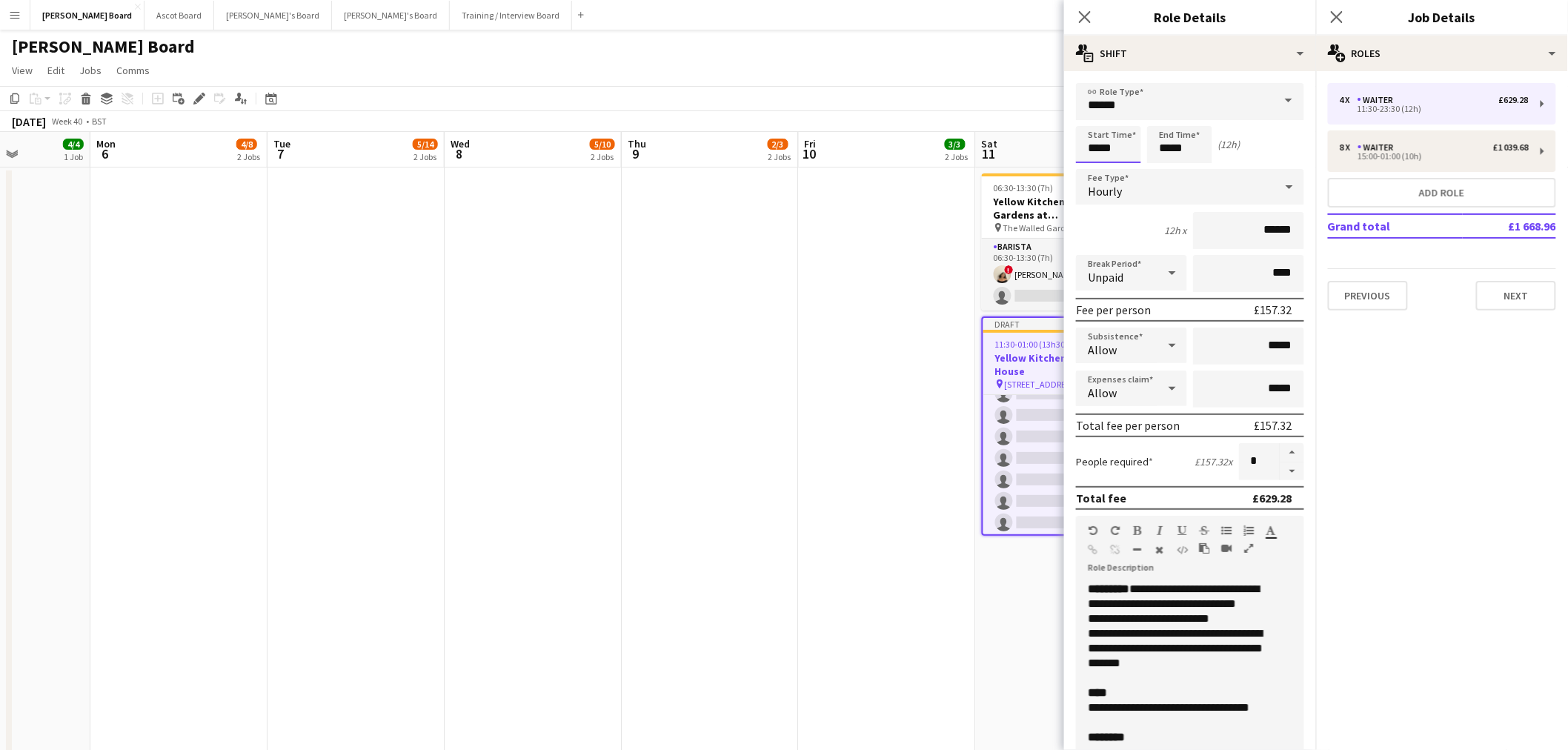
type input "*****"
drag, startPoint x: 1115, startPoint y: 154, endPoint x: 1077, endPoint y: 156, distance: 38.1
click at [1077, 156] on input "*****" at bounding box center [1109, 145] width 66 height 37
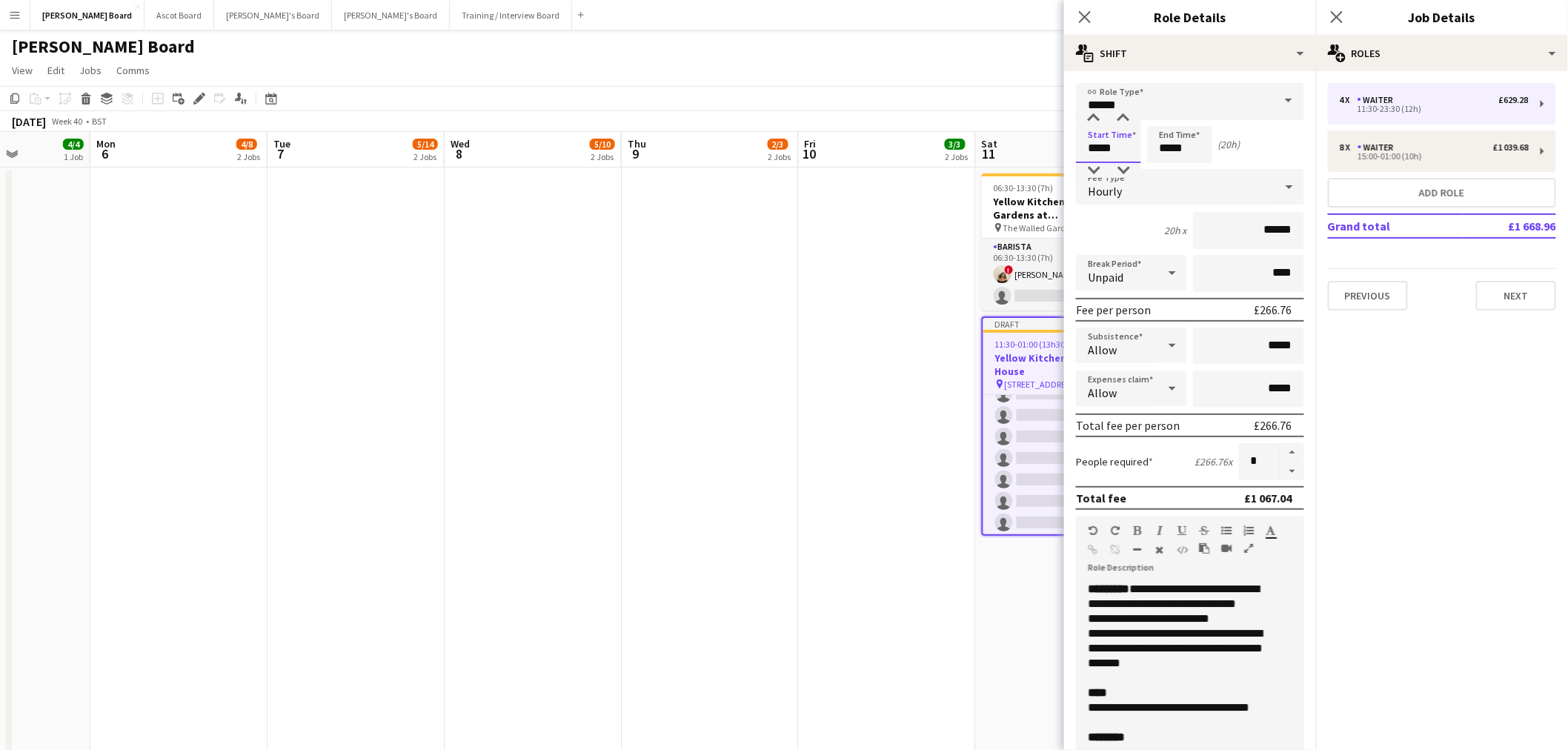
type input "*****"
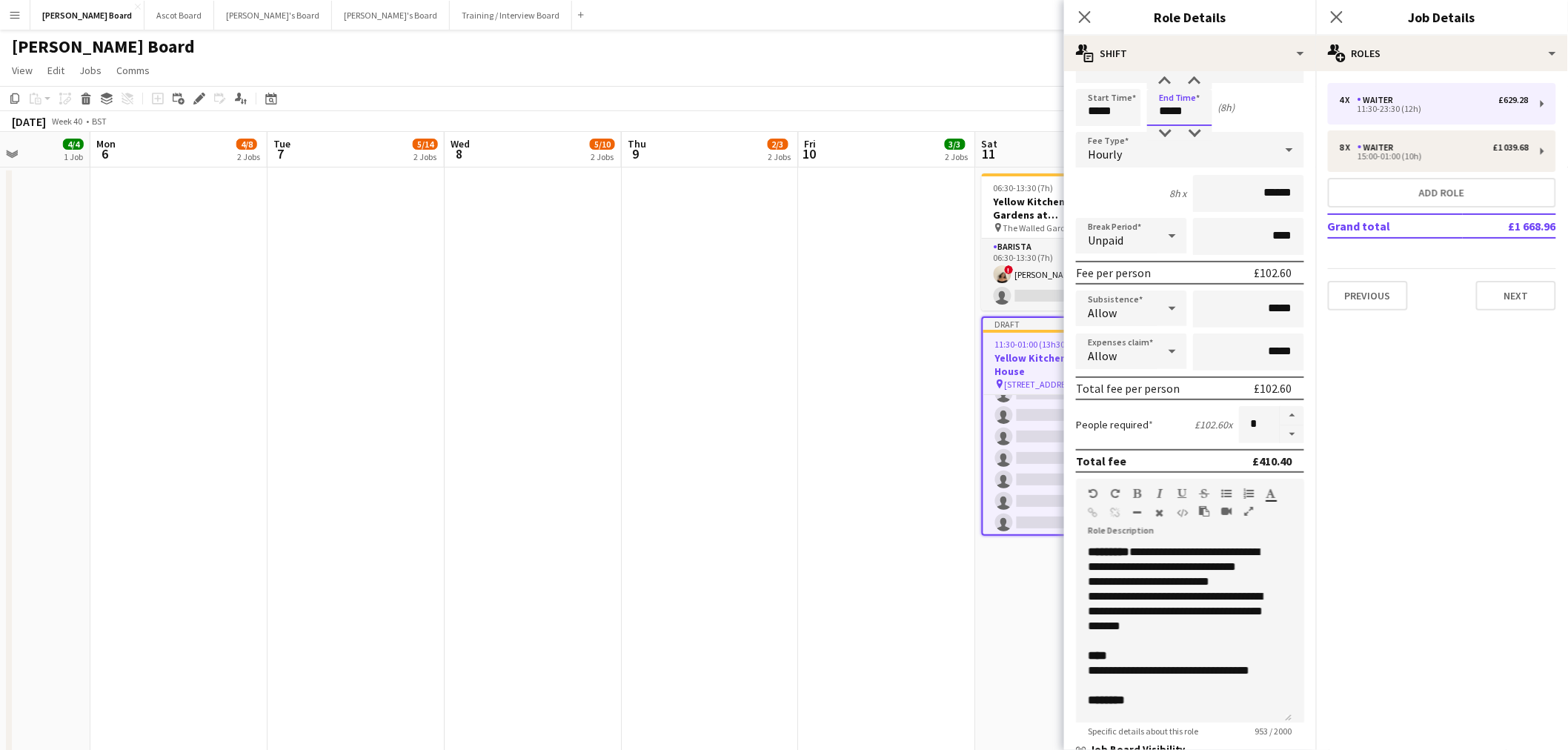
scroll to position [0, 0]
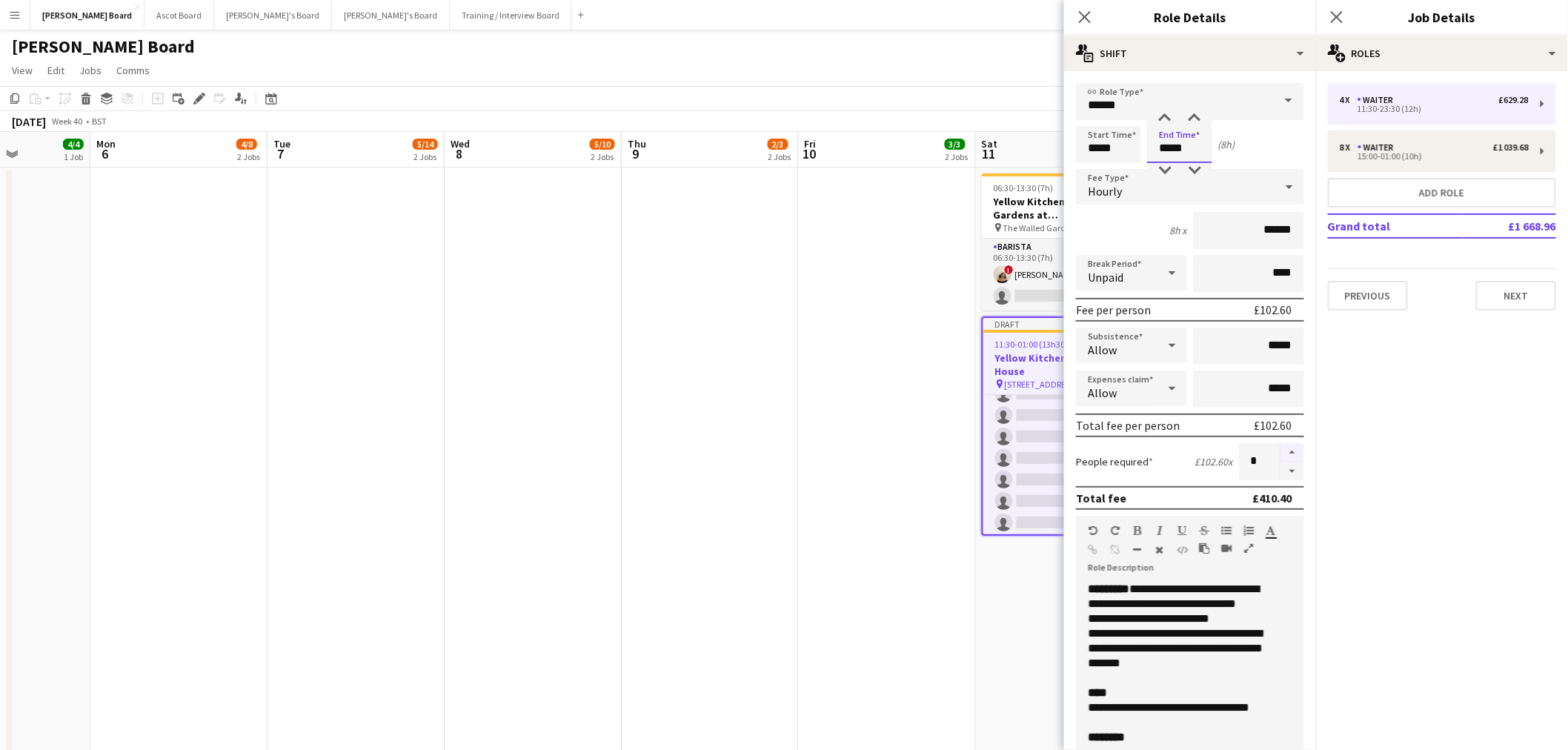
type input "*****"
click at [1280, 448] on button "button" at bounding box center [1291, 453] width 24 height 20
type input "*"
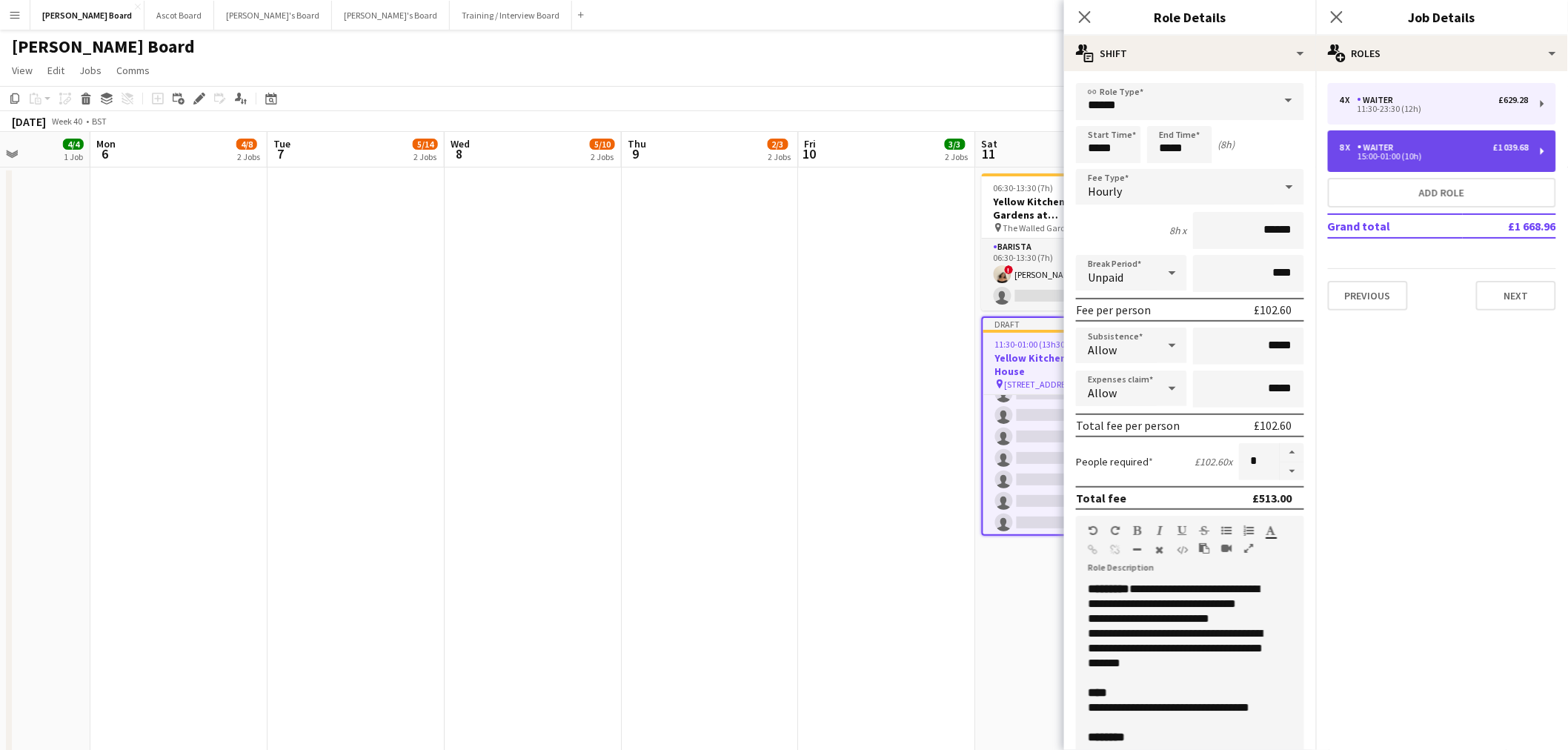
click at [1360, 157] on div "15:00-01:00 (10h)" at bounding box center [1433, 156] width 189 height 7
type input "*****"
type input "*"
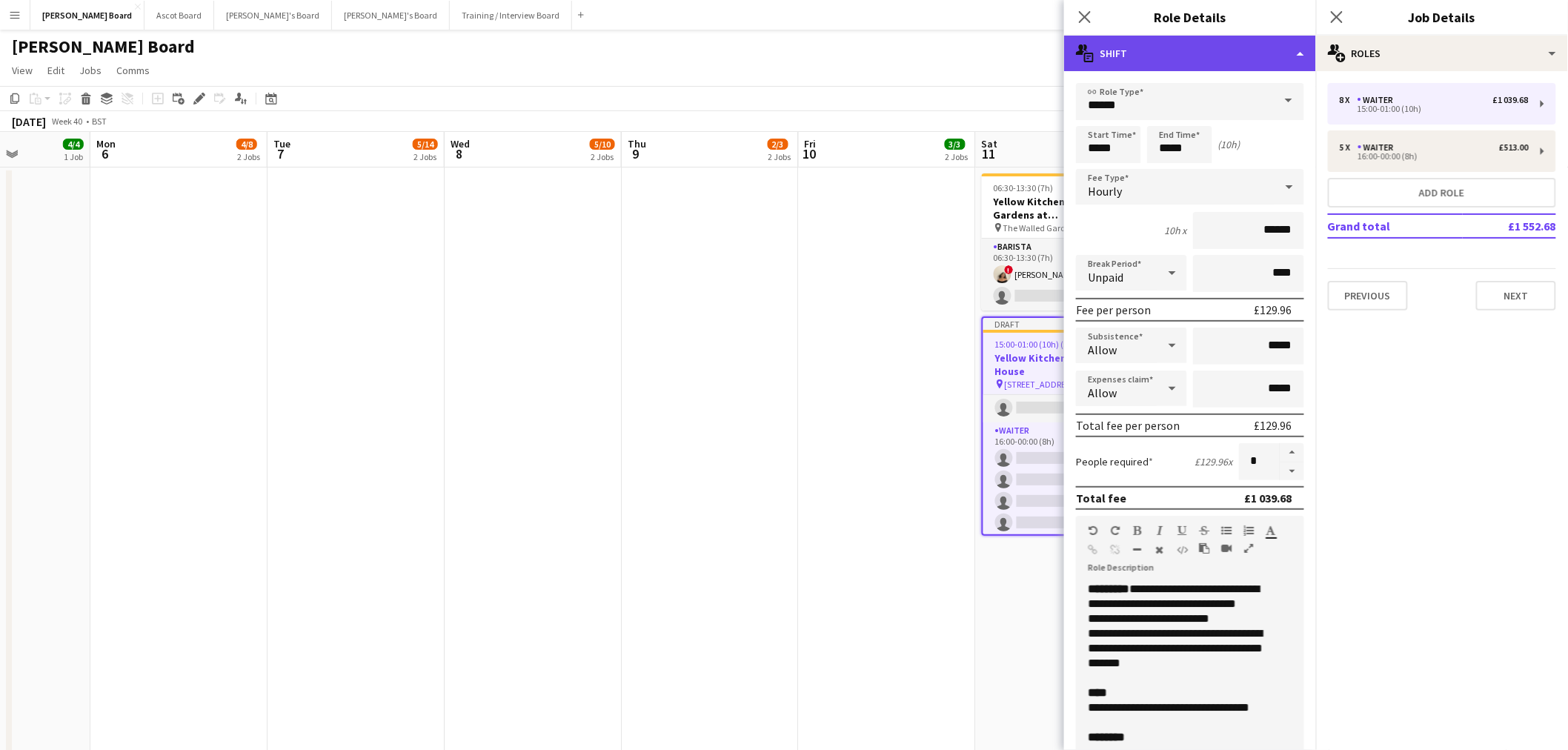
click at [1193, 58] on div "multiple-actions-text Shift" at bounding box center [1190, 53] width 252 height 35
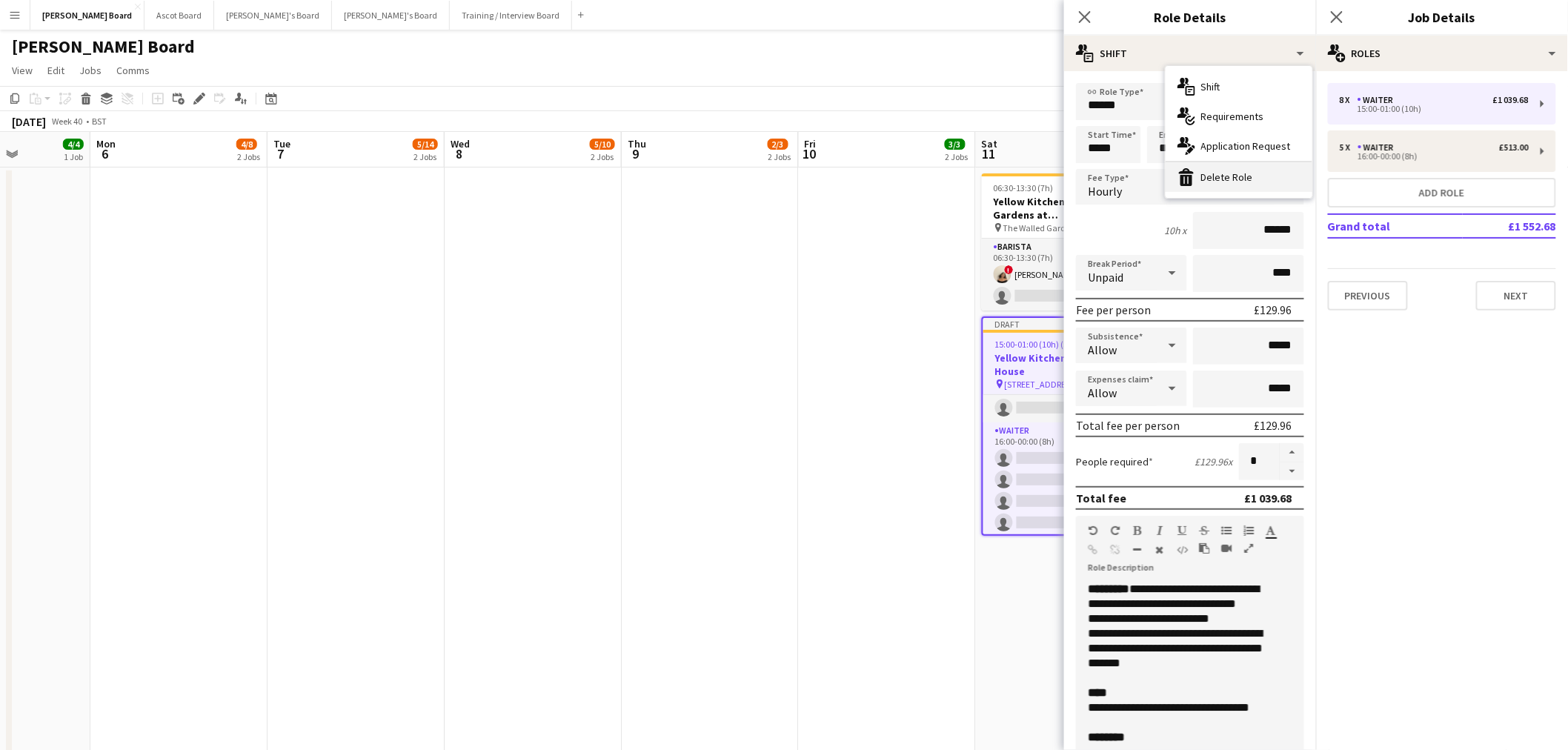
click at [1232, 183] on div "bin-2 Delete Role" at bounding box center [1238, 176] width 146 height 29
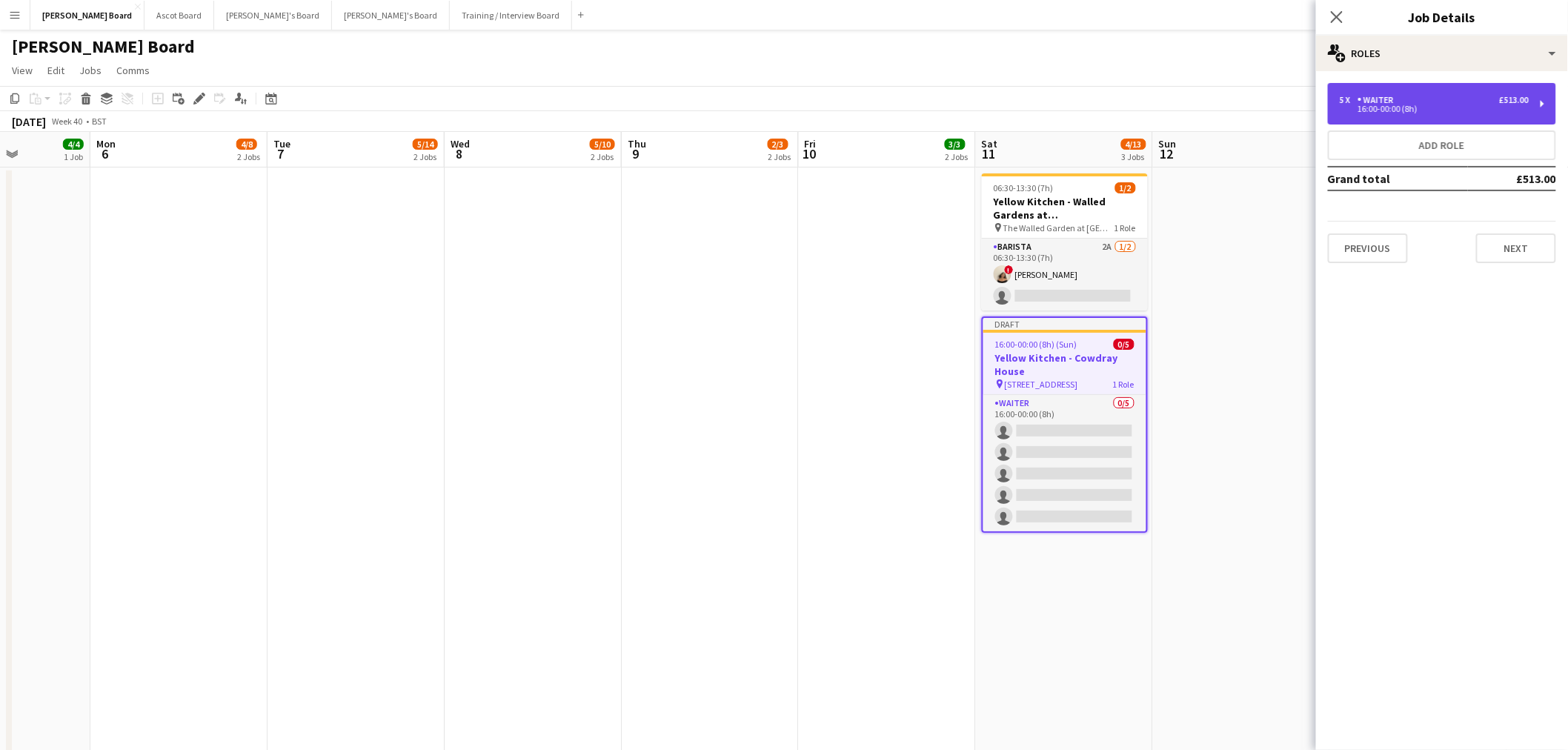
click at [1382, 100] on div "Waiter" at bounding box center [1378, 100] width 43 height 11
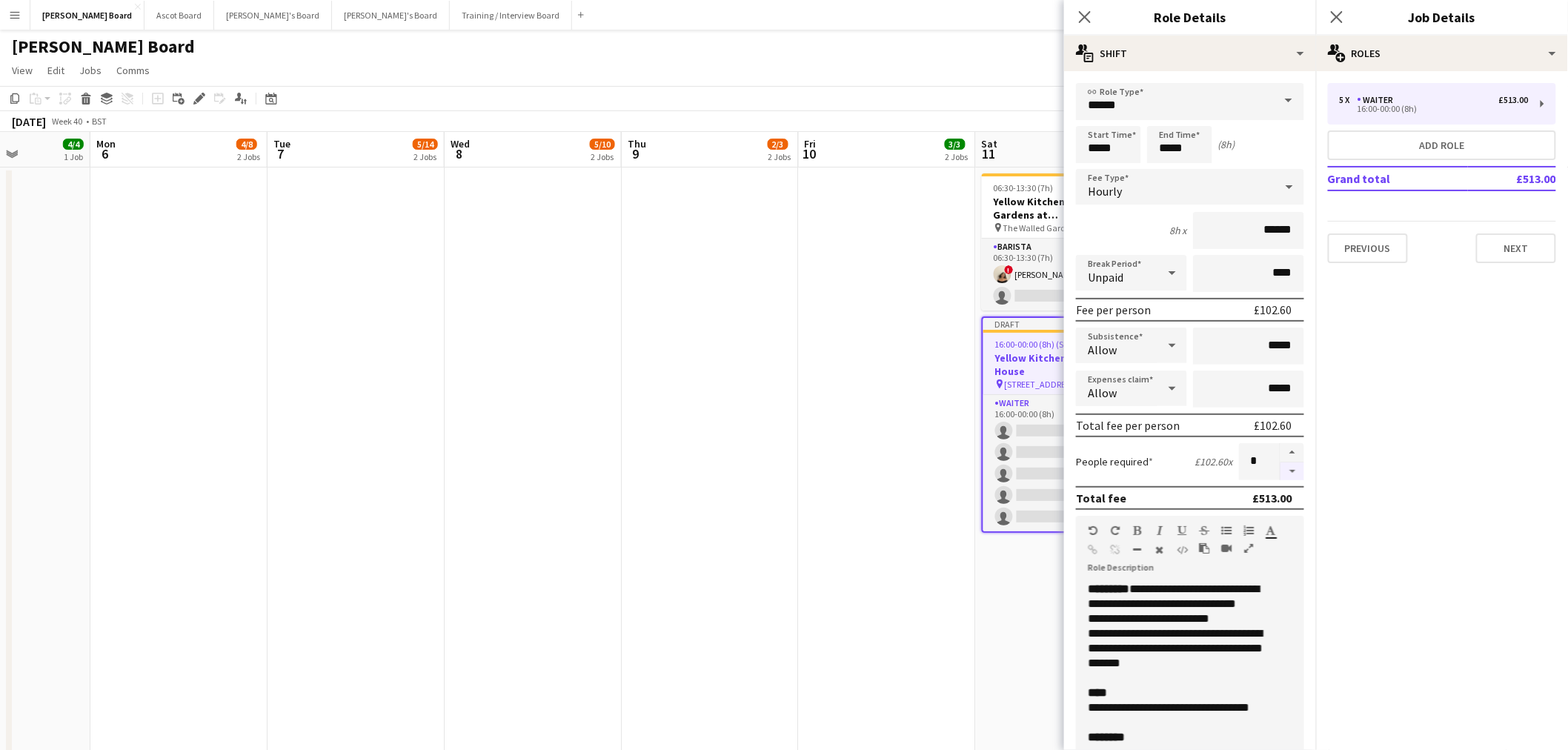
click at [1287, 463] on button "button" at bounding box center [1291, 472] width 24 height 19
click at [1280, 446] on button "button" at bounding box center [1291, 453] width 24 height 20
type input "*"
click at [826, 400] on app-date-cell at bounding box center [887, 585] width 177 height 835
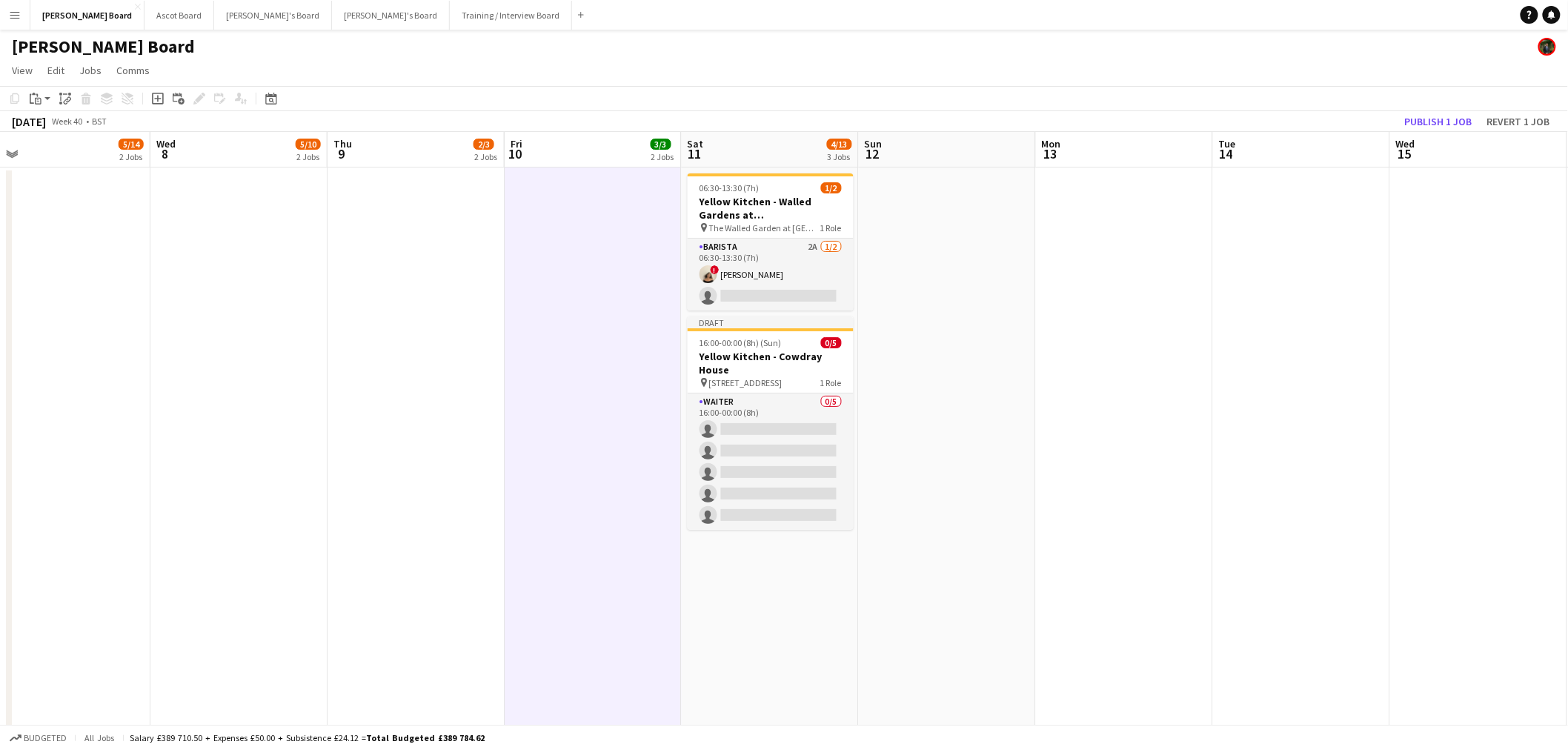
scroll to position [0, 511]
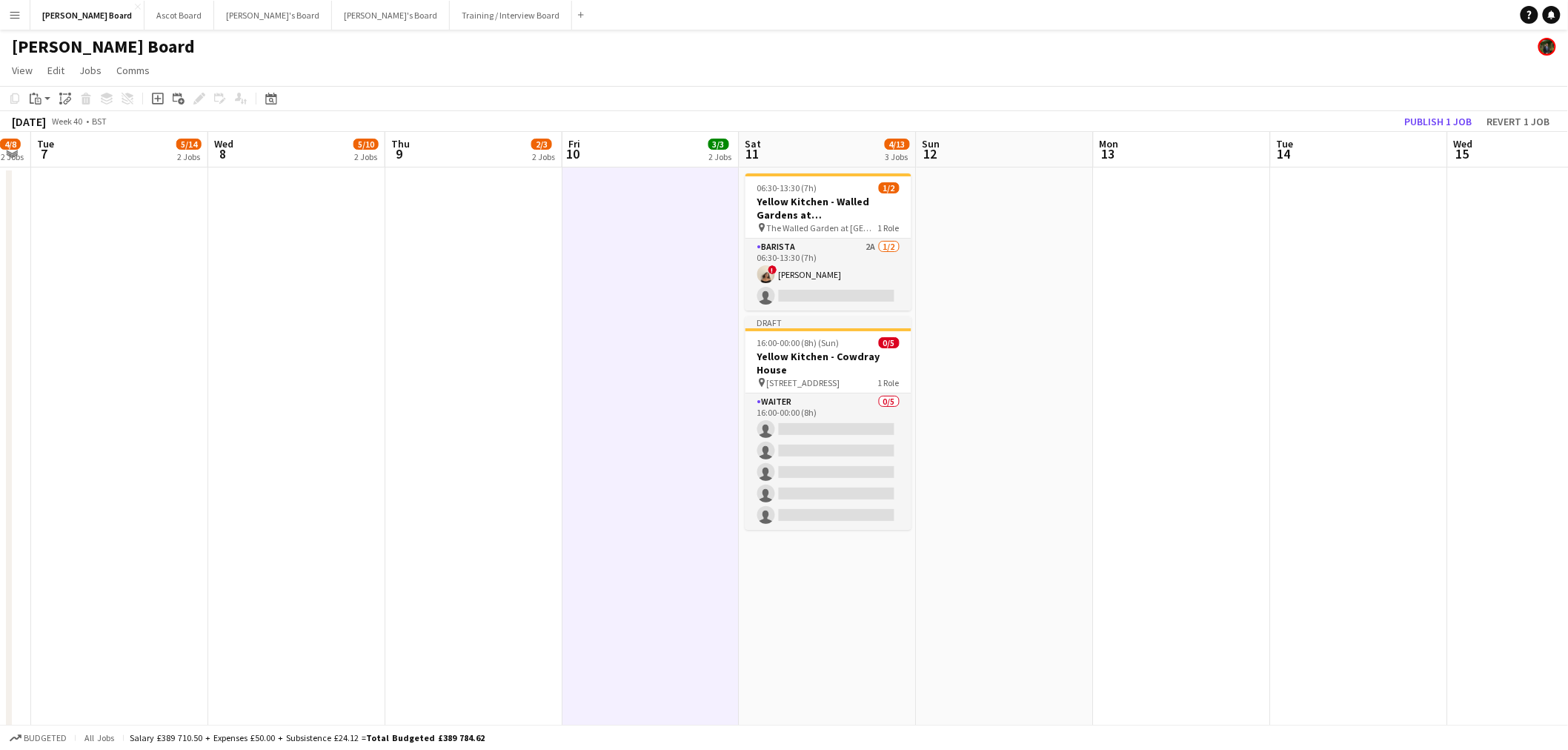
drag, startPoint x: 1190, startPoint y: 419, endPoint x: 765, endPoint y: 387, distance: 426.2
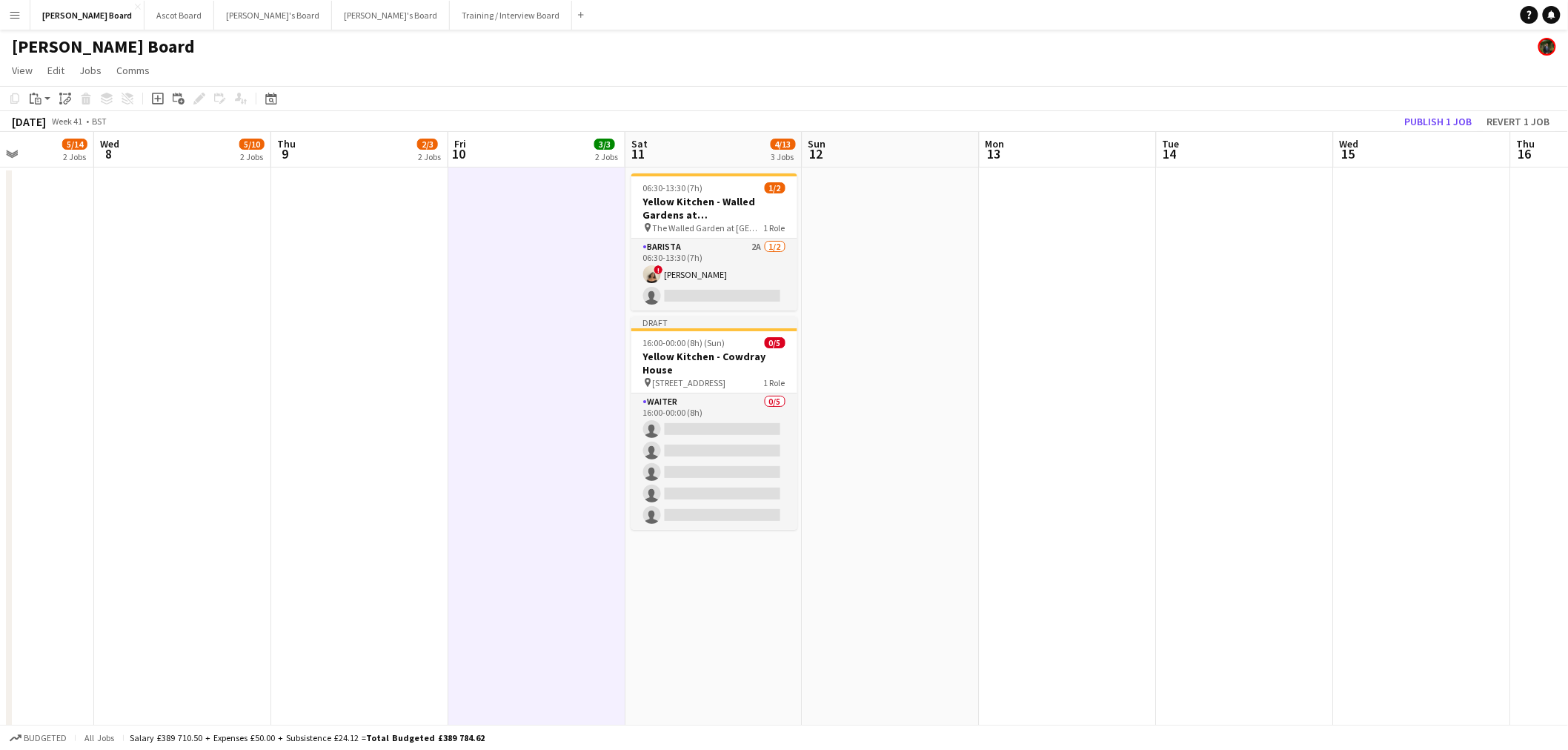
drag, startPoint x: 261, startPoint y: 371, endPoint x: 501, endPoint y: 384, distance: 240.4
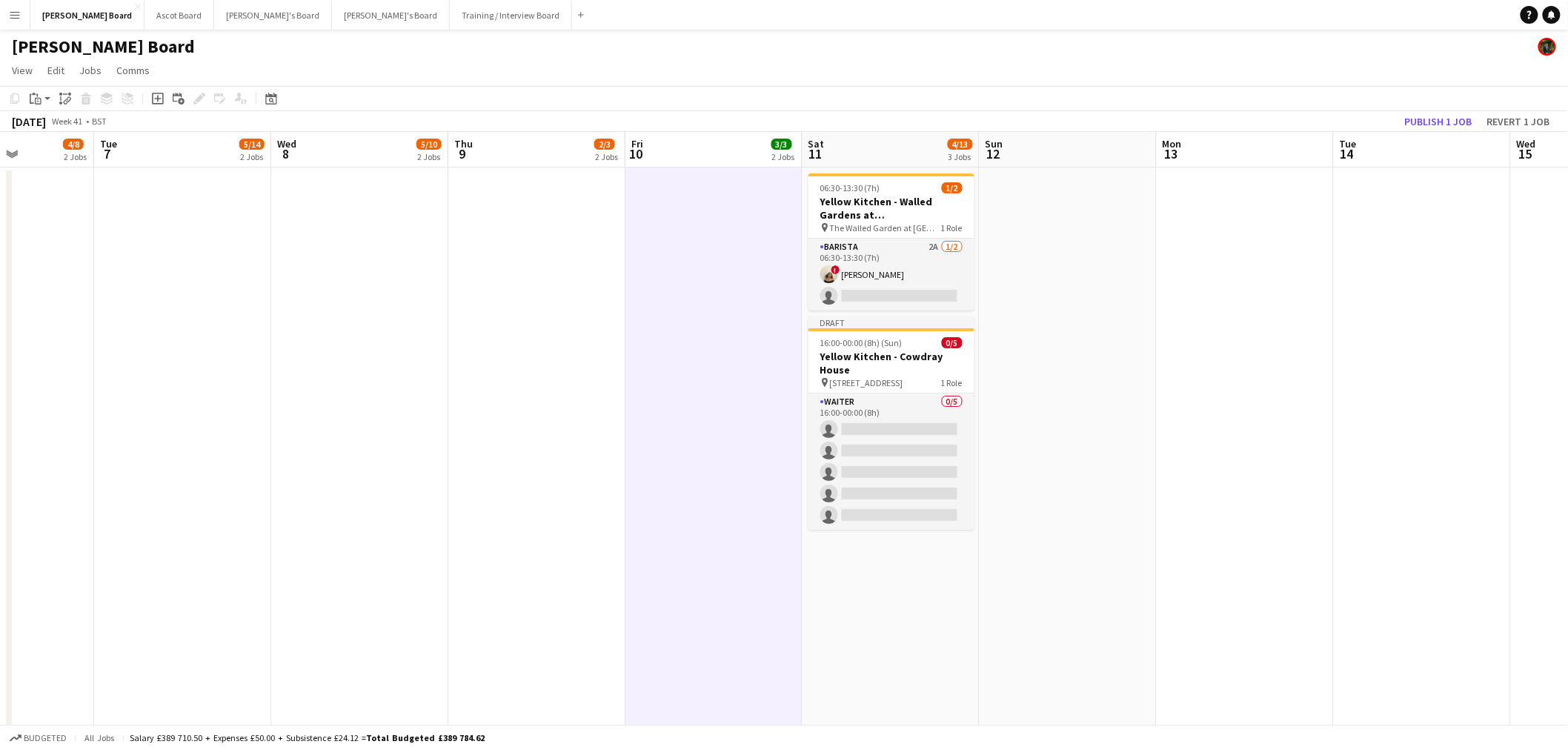
drag, startPoint x: 408, startPoint y: 377, endPoint x: 600, endPoint y: 389, distance: 192.4
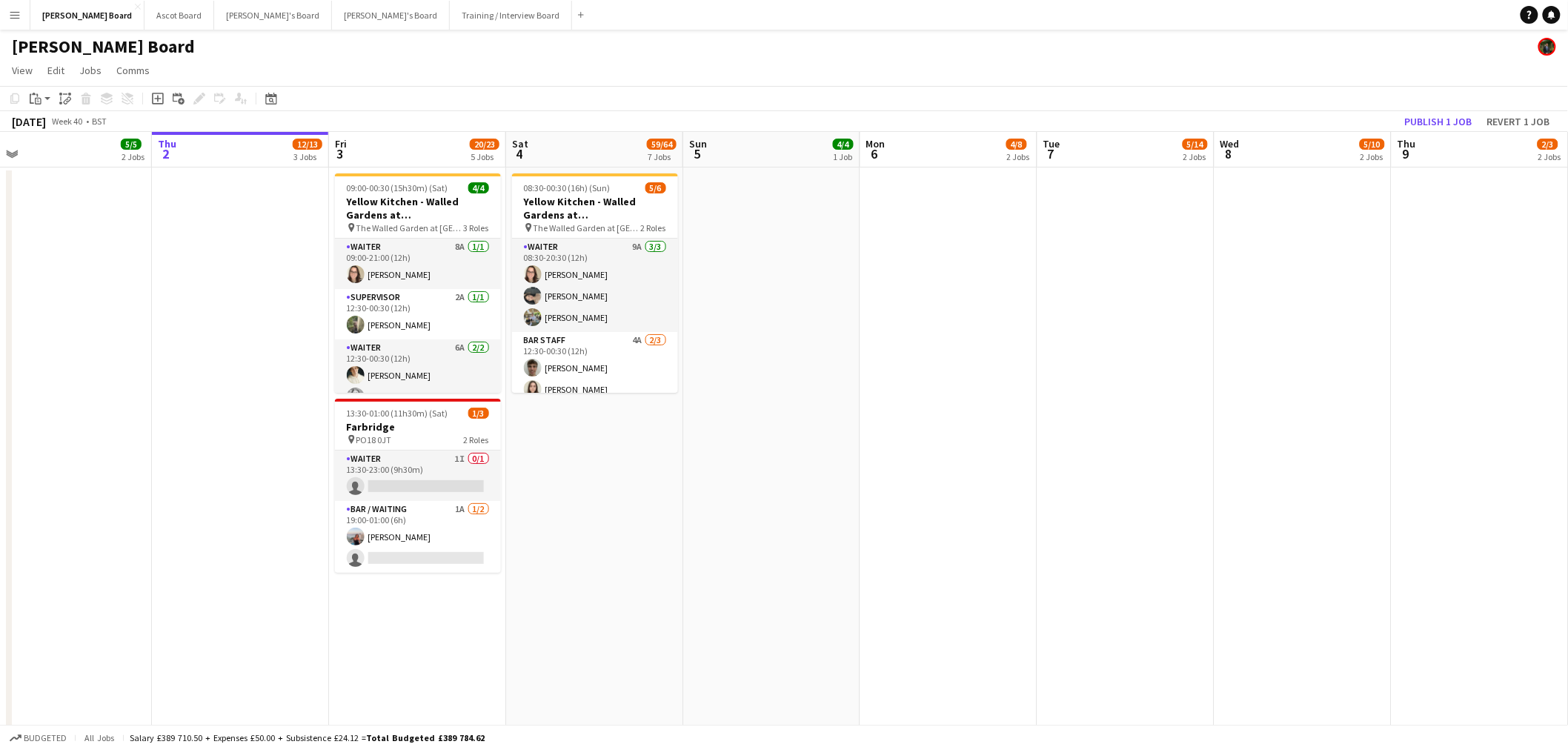
drag, startPoint x: 435, startPoint y: 363, endPoint x: 781, endPoint y: 372, distance: 346.1
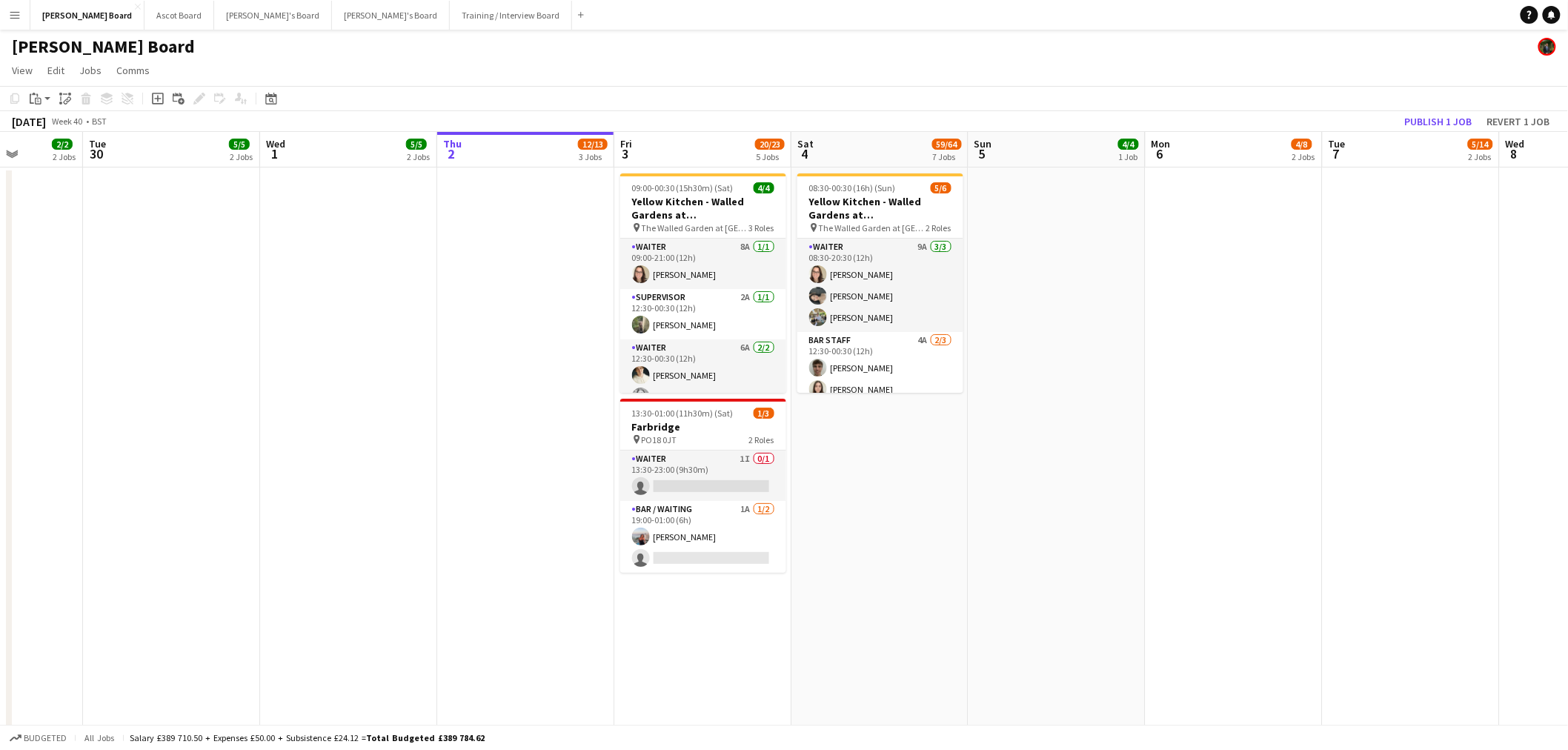
drag, startPoint x: 390, startPoint y: 356, endPoint x: 784, endPoint y: 362, distance: 394.0
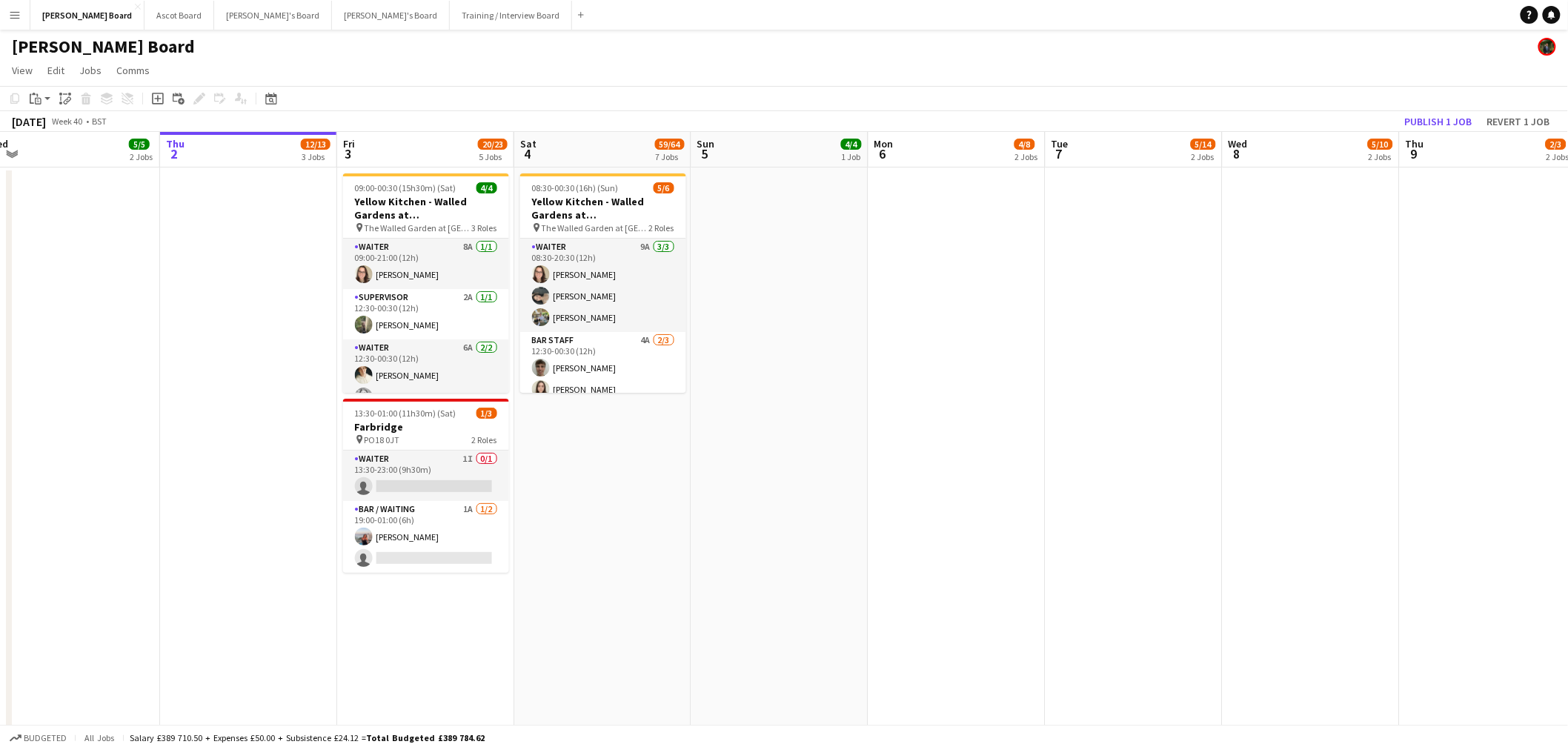
scroll to position [0, 589]
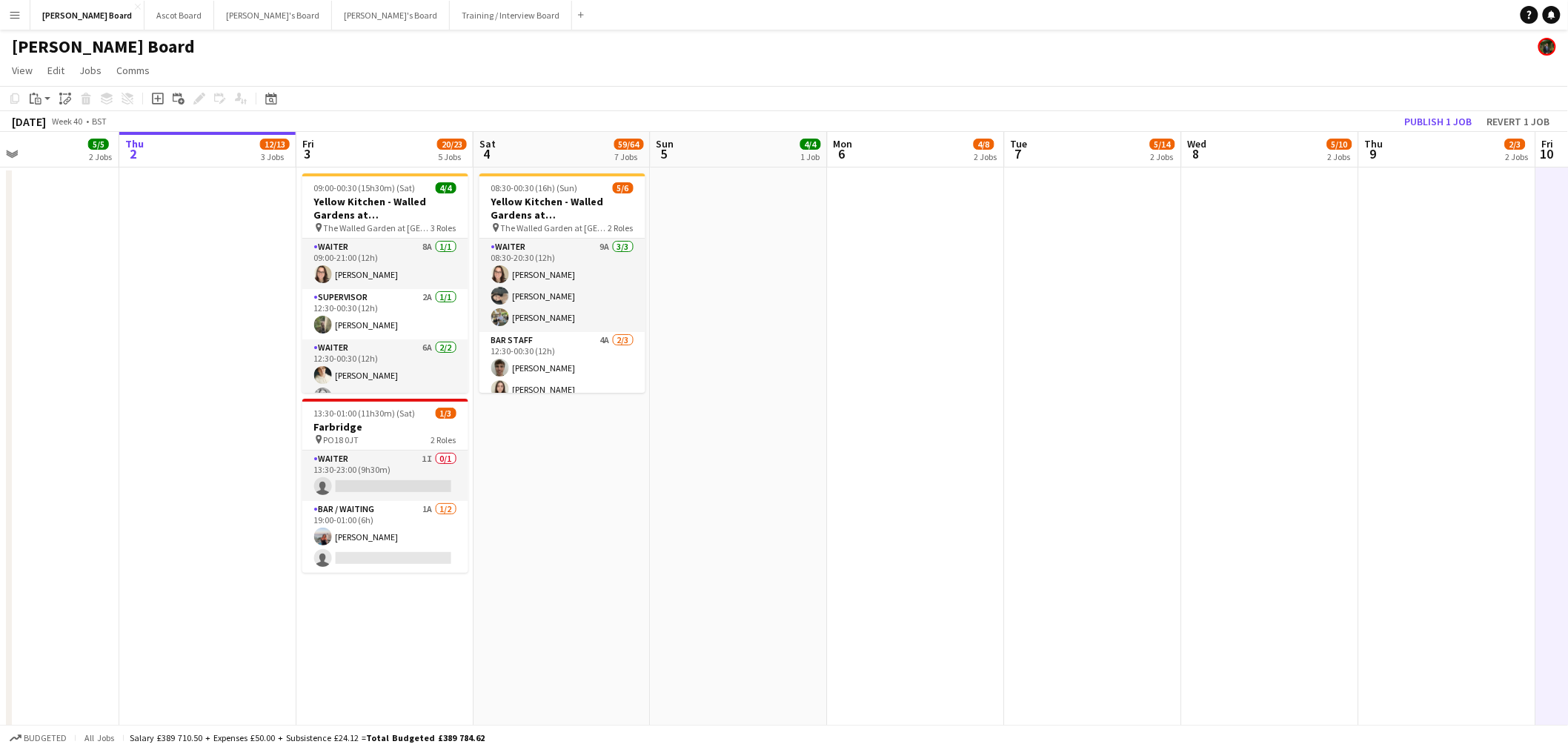
drag, startPoint x: 655, startPoint y: 367, endPoint x: 154, endPoint y: 327, distance: 502.6
click at [566, 197] on h3 "Yellow Kitchen - Walled Gardens at [GEOGRAPHIC_DATA]" at bounding box center [562, 208] width 166 height 27
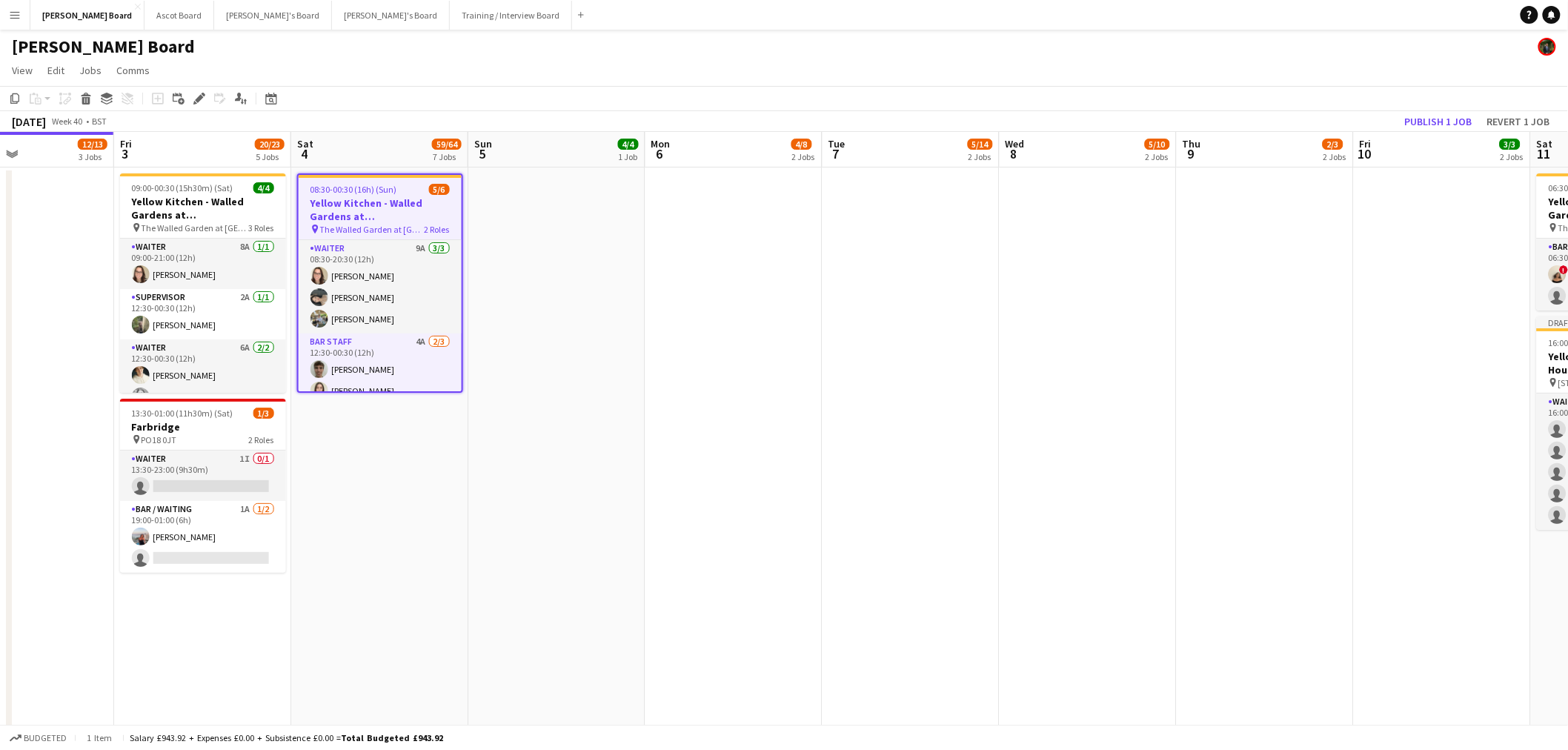
drag, startPoint x: 1057, startPoint y: 346, endPoint x: 189, endPoint y: 308, distance: 868.8
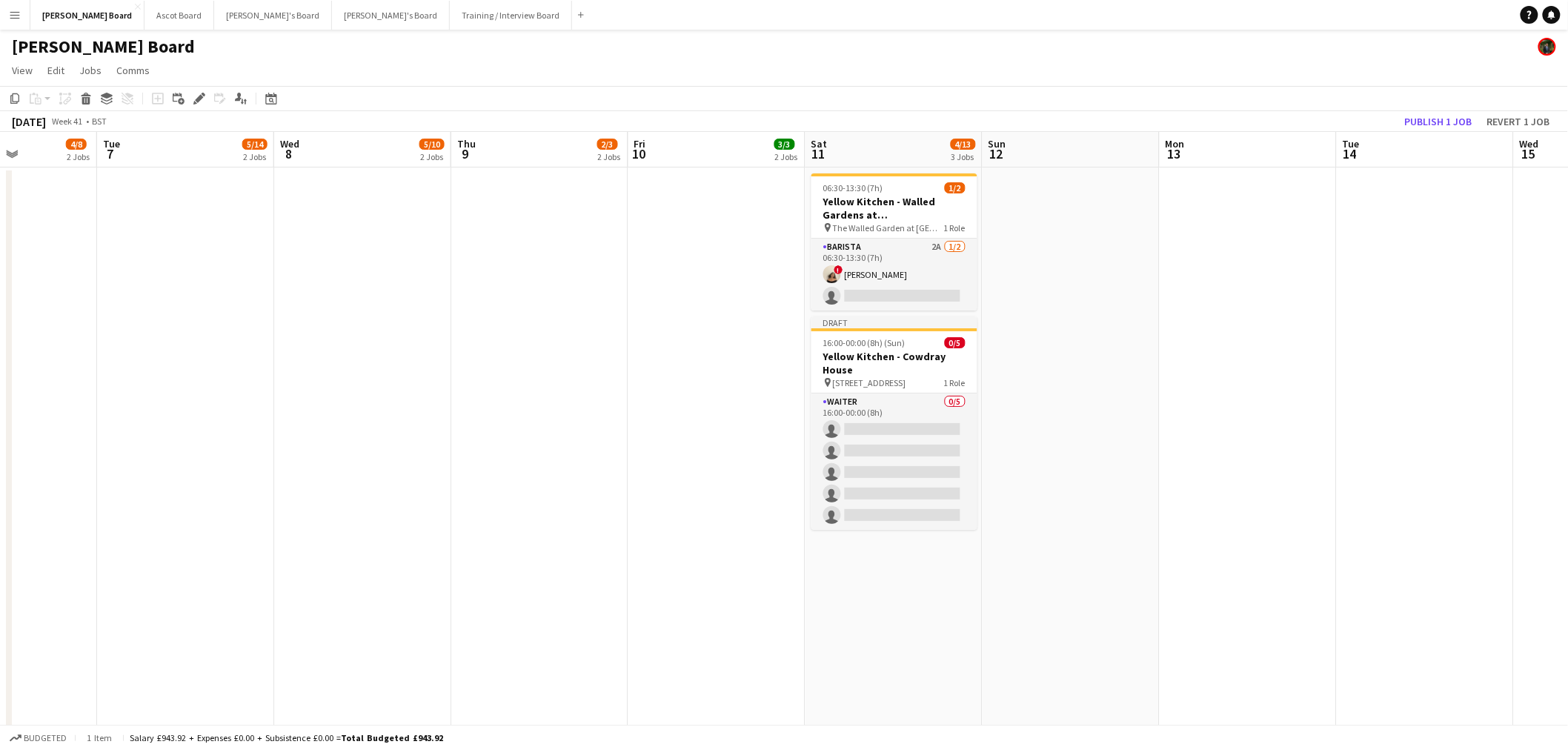
click at [1038, 264] on app-date-cell at bounding box center [1071, 585] width 177 height 835
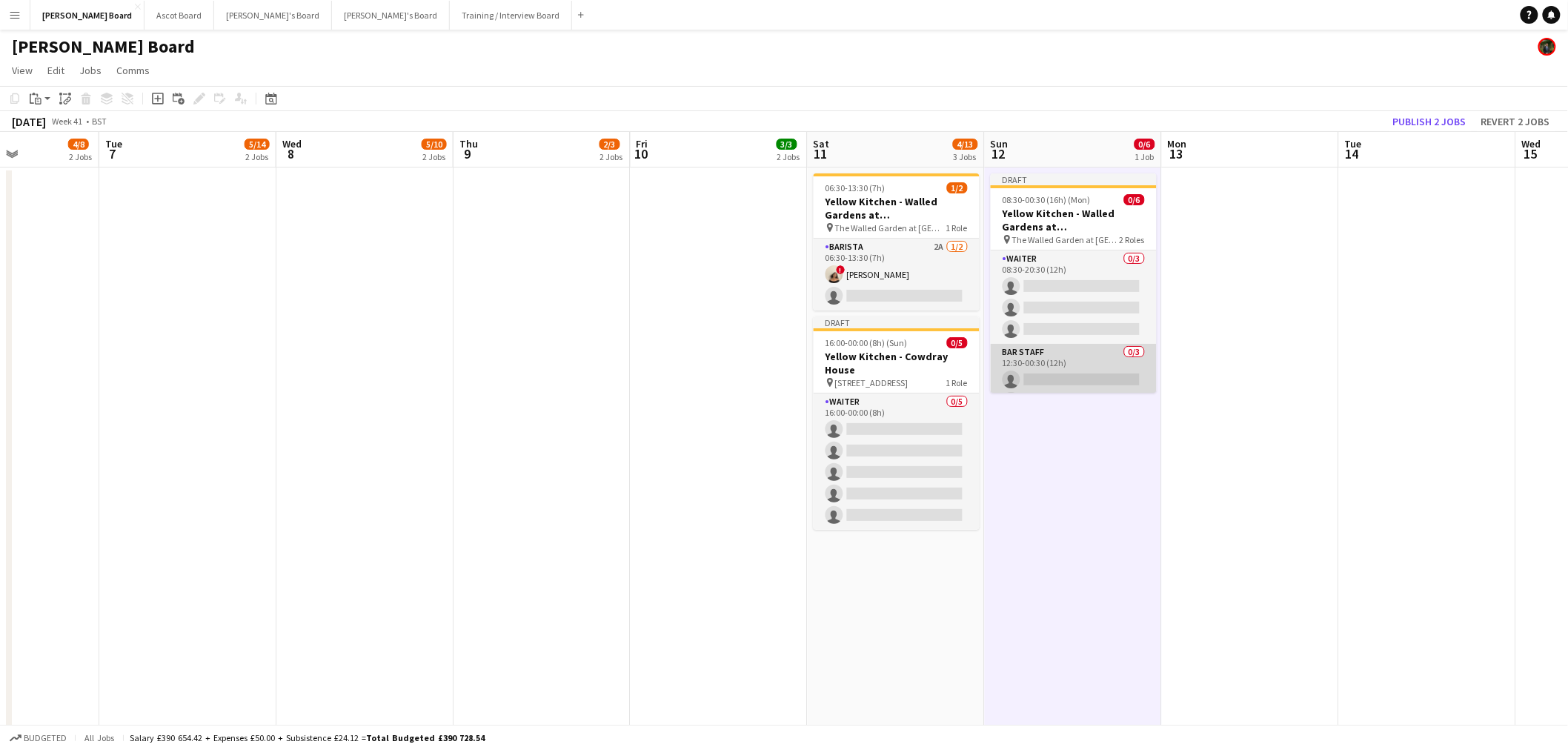
click at [1084, 364] on app-card-role "BAR STAFF 0/3 12:30-00:30 (12h) single-neutral-actions single-neutral-actions s…" at bounding box center [1073, 390] width 166 height 93
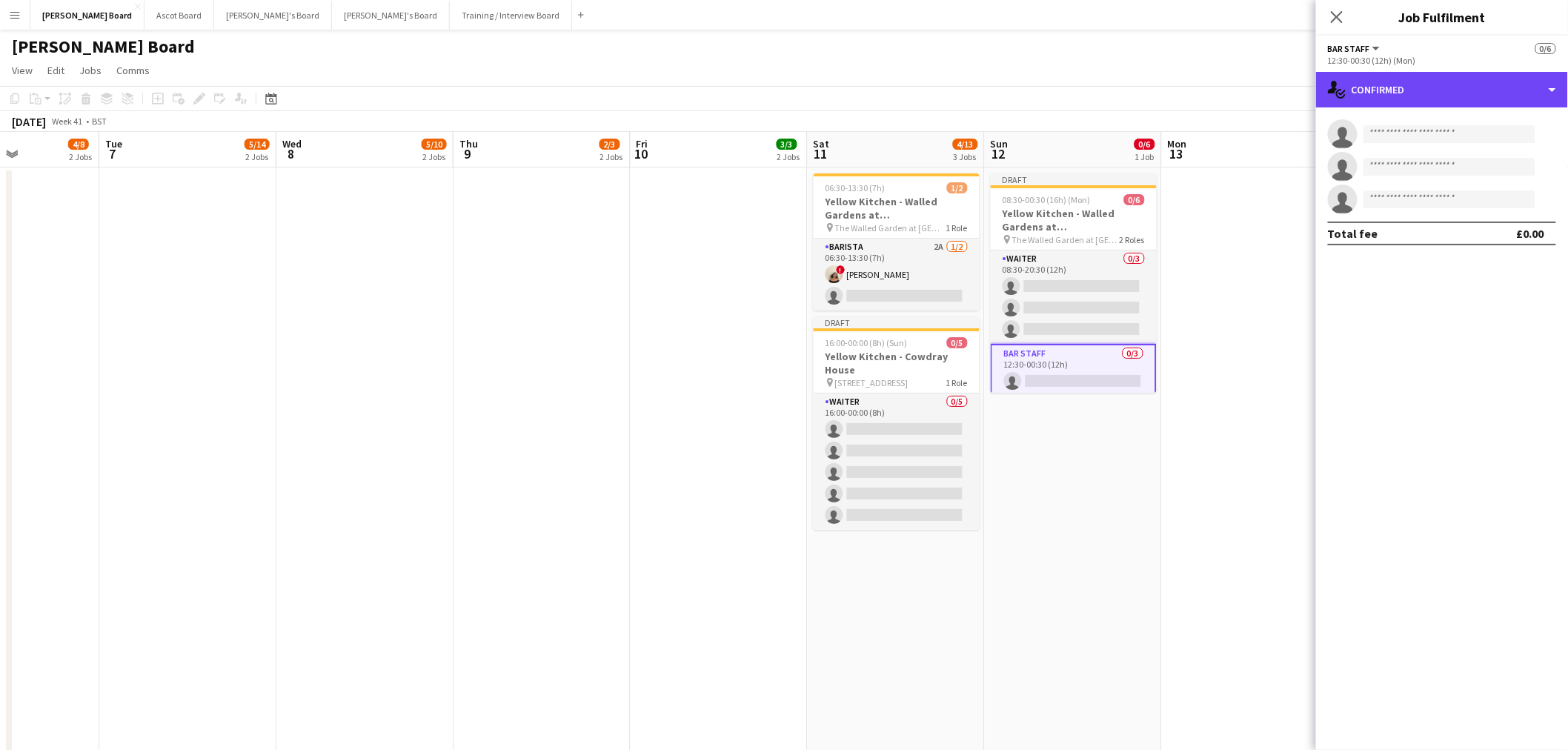
drag, startPoint x: 1450, startPoint y: 90, endPoint x: 1475, endPoint y: 170, distance: 83.8
click at [1453, 93] on div "single-neutral-actions-check-2 Confirmed" at bounding box center [1441, 90] width 252 height 35
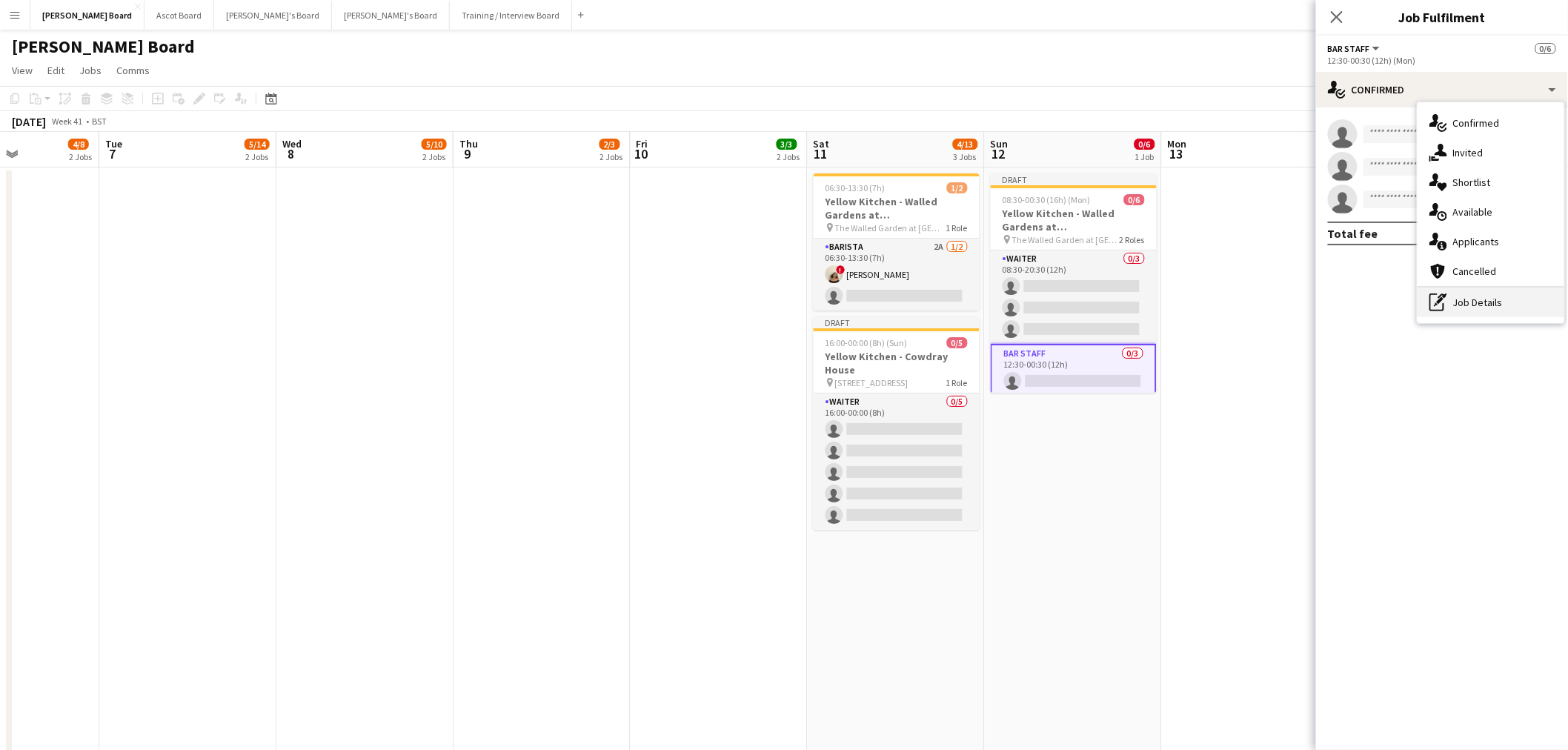
click at [1492, 311] on div "pen-write Job Details" at bounding box center [1490, 301] width 146 height 29
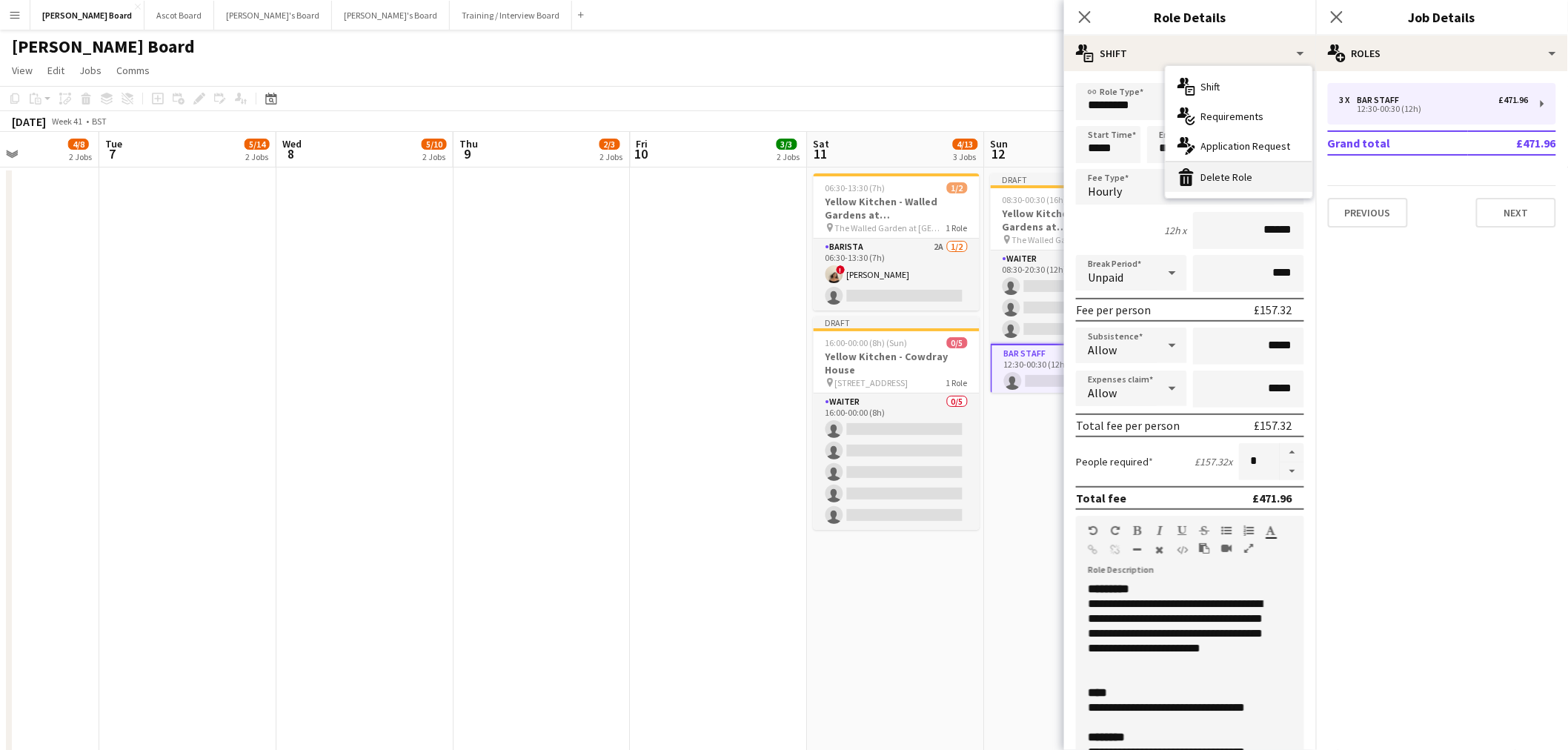
click at [1222, 170] on div "bin-2 Delete Role" at bounding box center [1238, 176] width 146 height 29
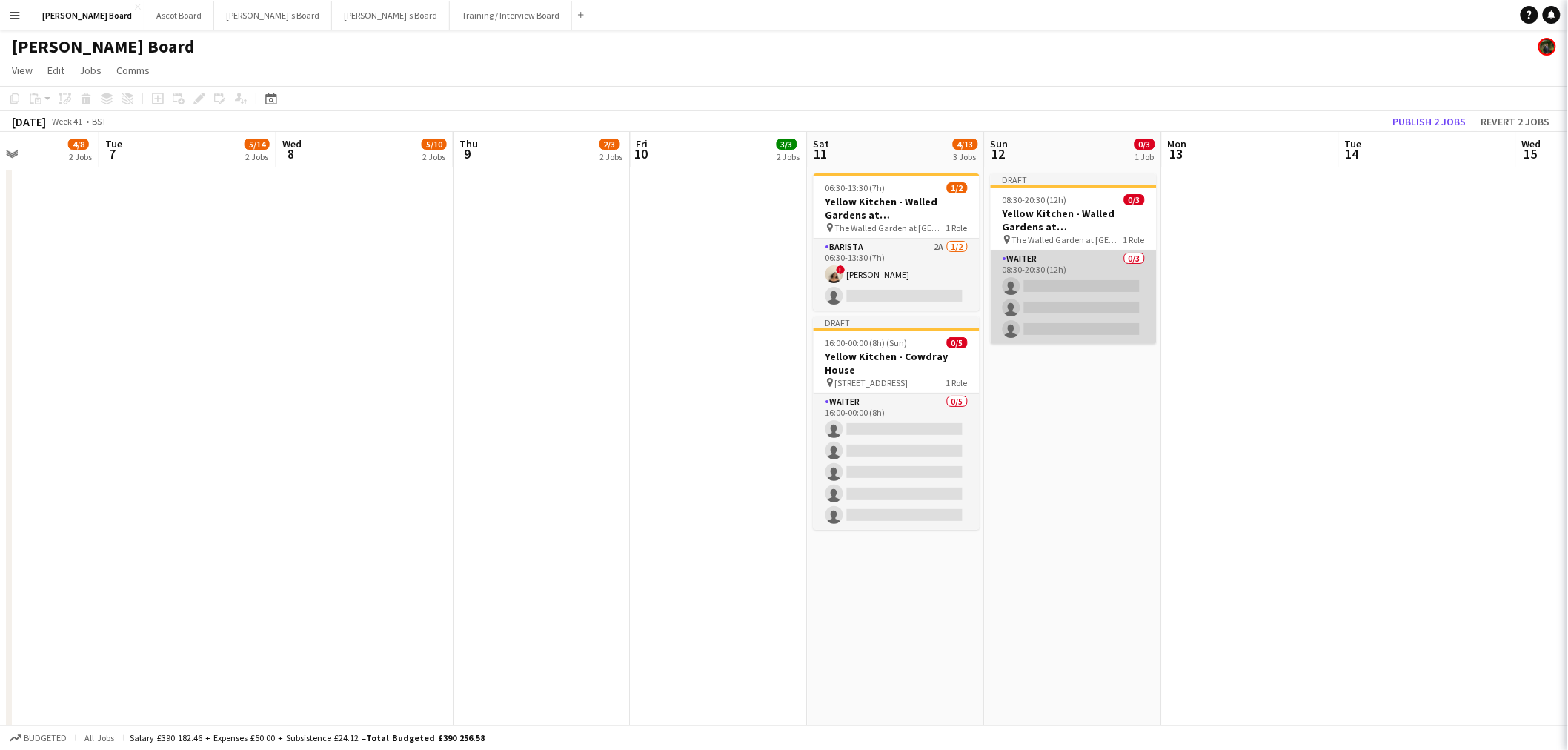
click at [1083, 280] on app-card-role "Waiter 0/3 08:30-20:30 (12h) single-neutral-actions single-neutral-actions sing…" at bounding box center [1073, 296] width 166 height 93
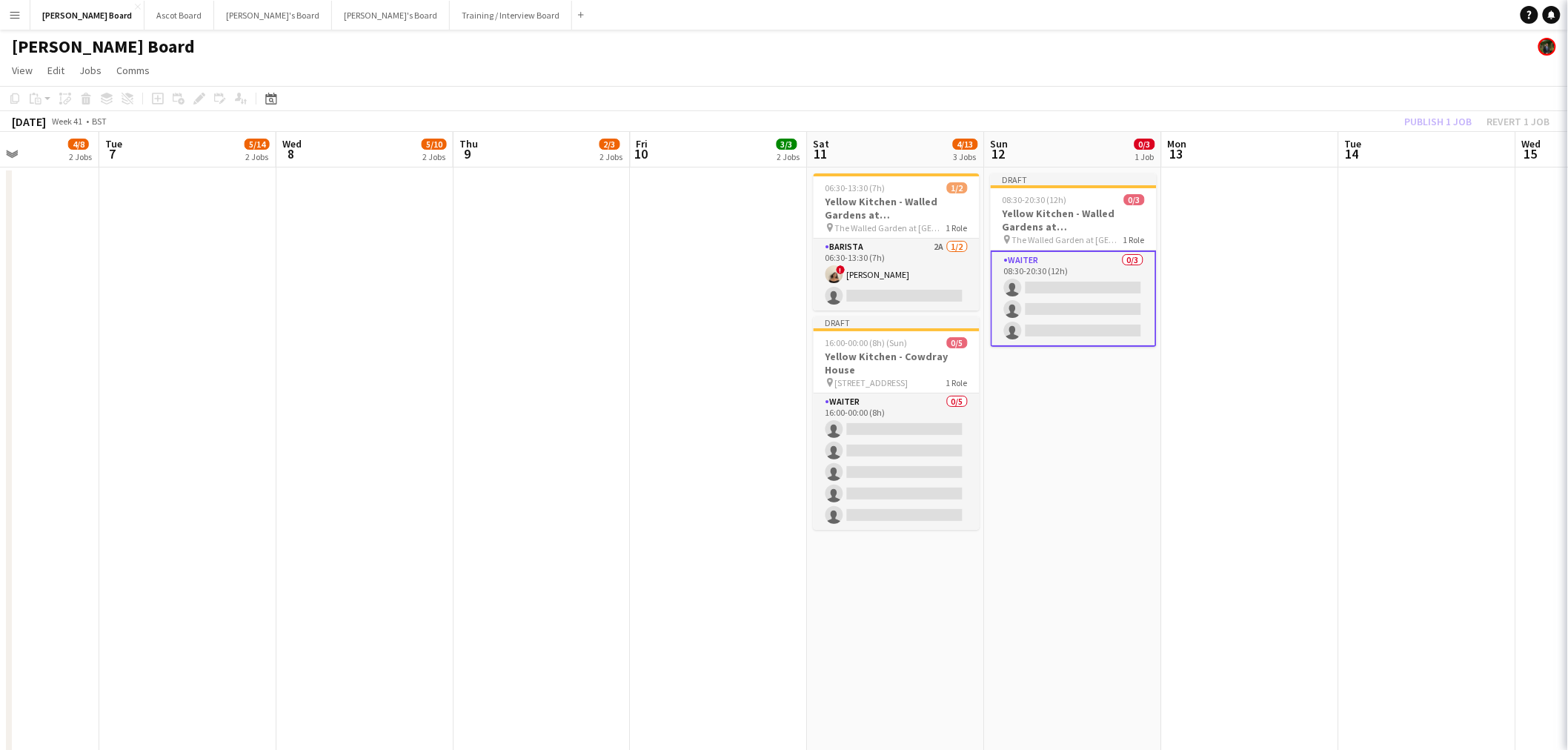
scroll to position [0, 610]
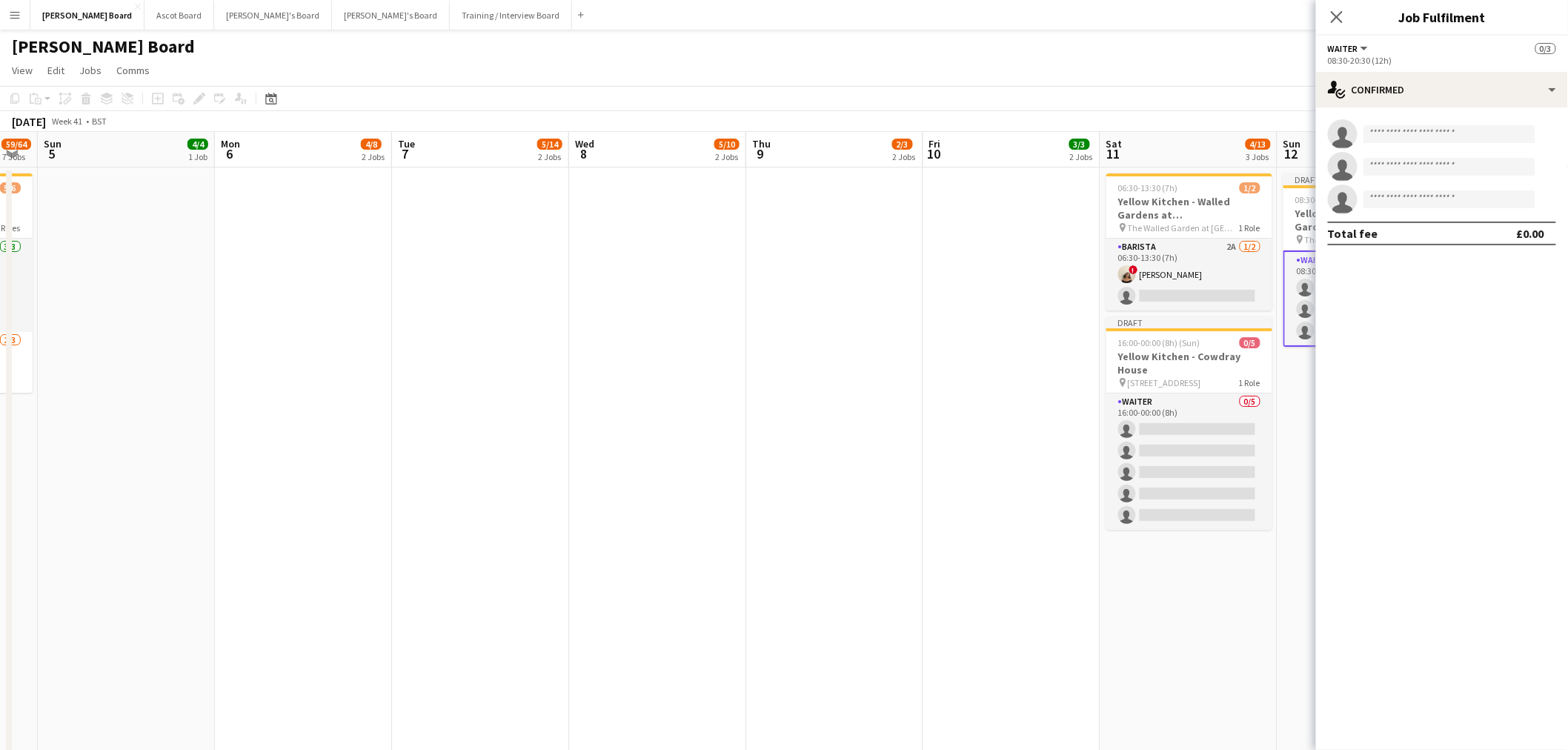
drag, startPoint x: 313, startPoint y: 239, endPoint x: 1098, endPoint y: 332, distance: 790.5
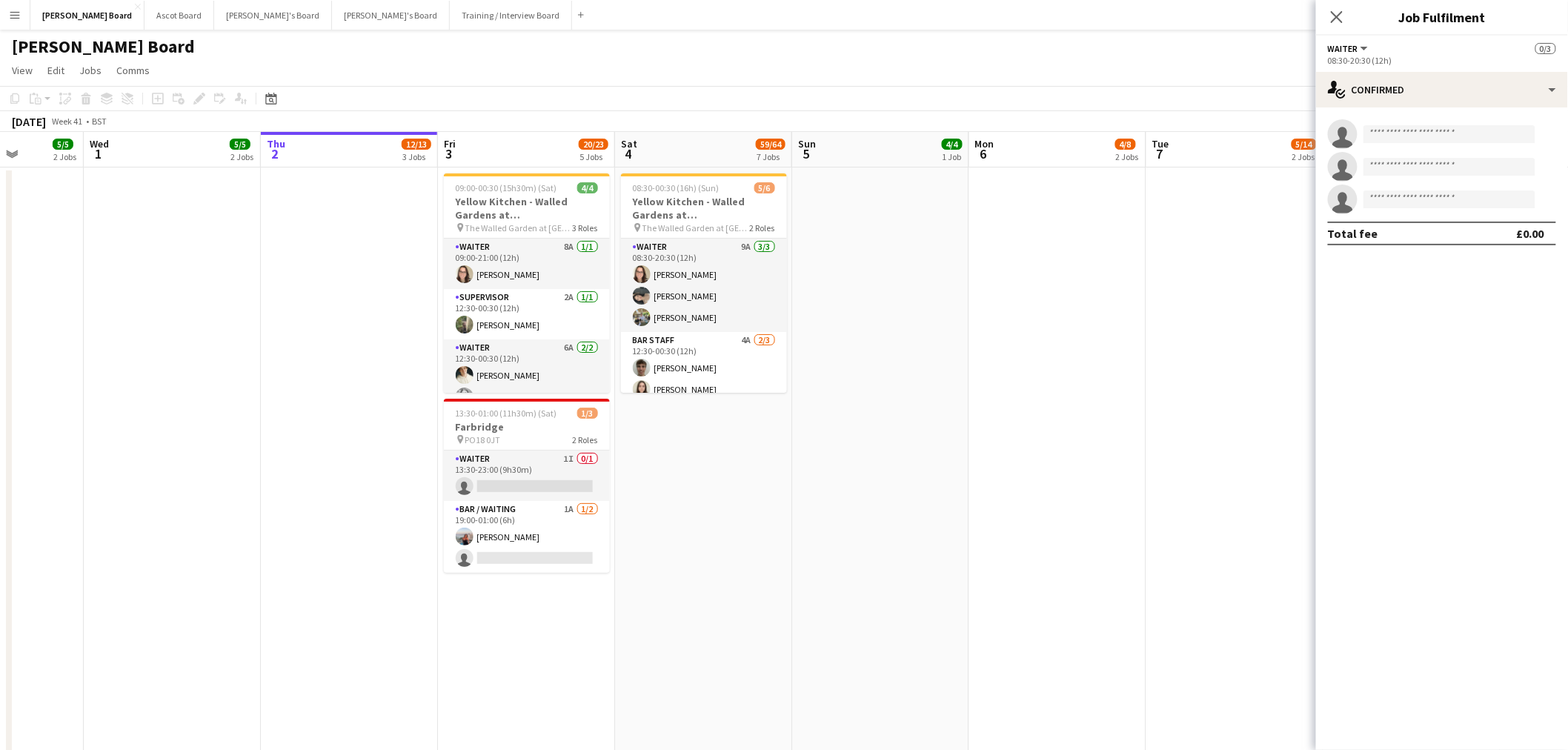
scroll to position [0, 448]
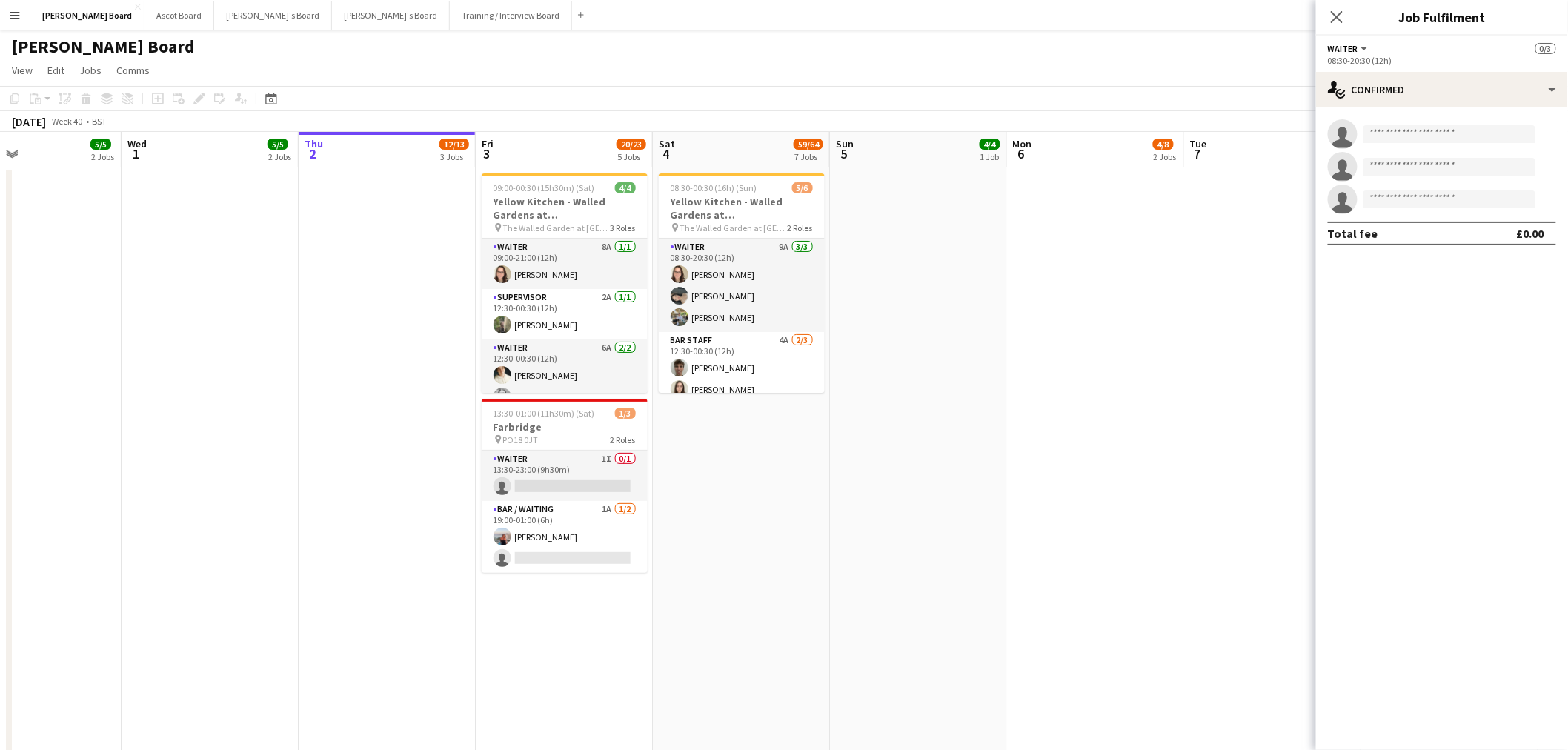
drag, startPoint x: 597, startPoint y: 498, endPoint x: 1132, endPoint y: 420, distance: 540.7
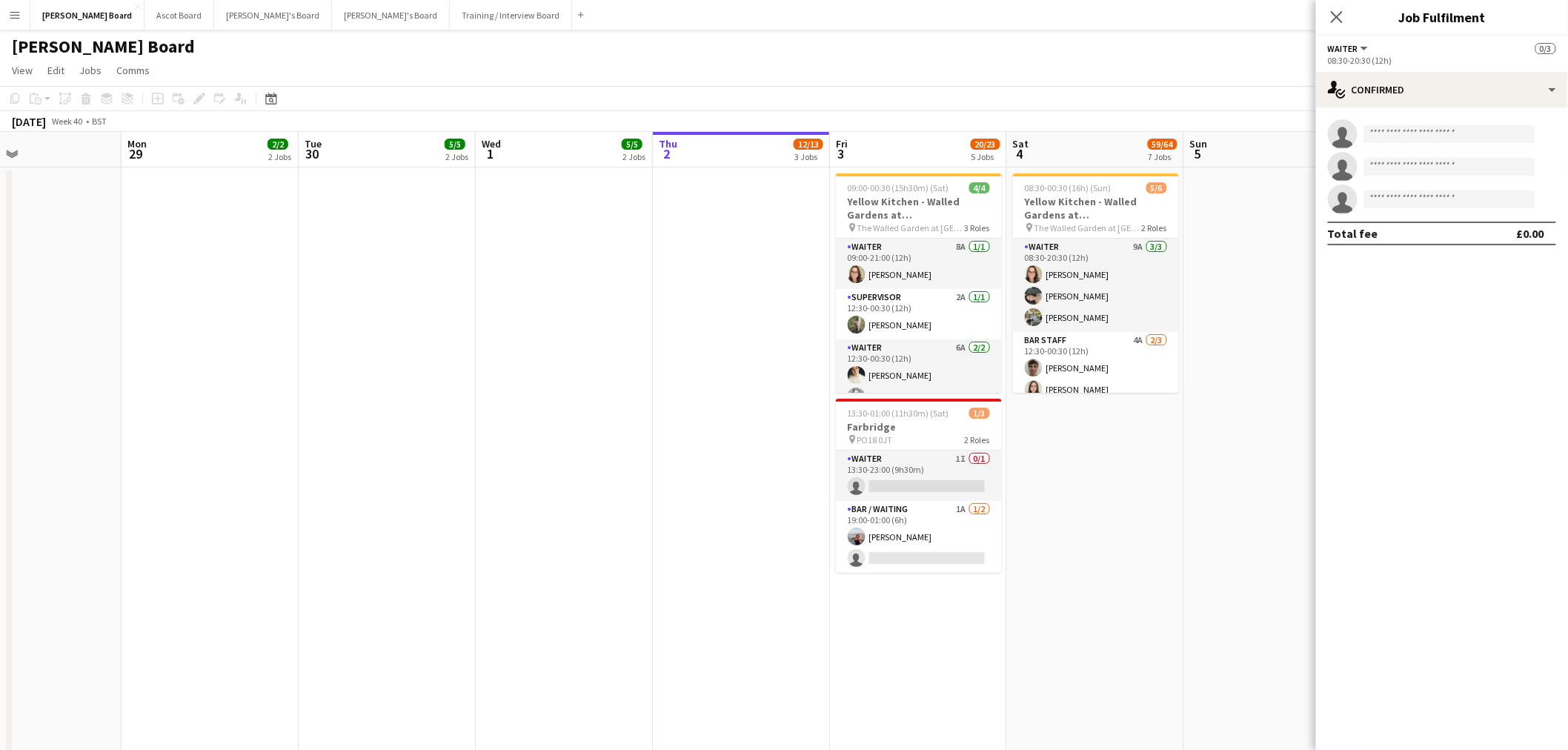
scroll to position [0, 463]
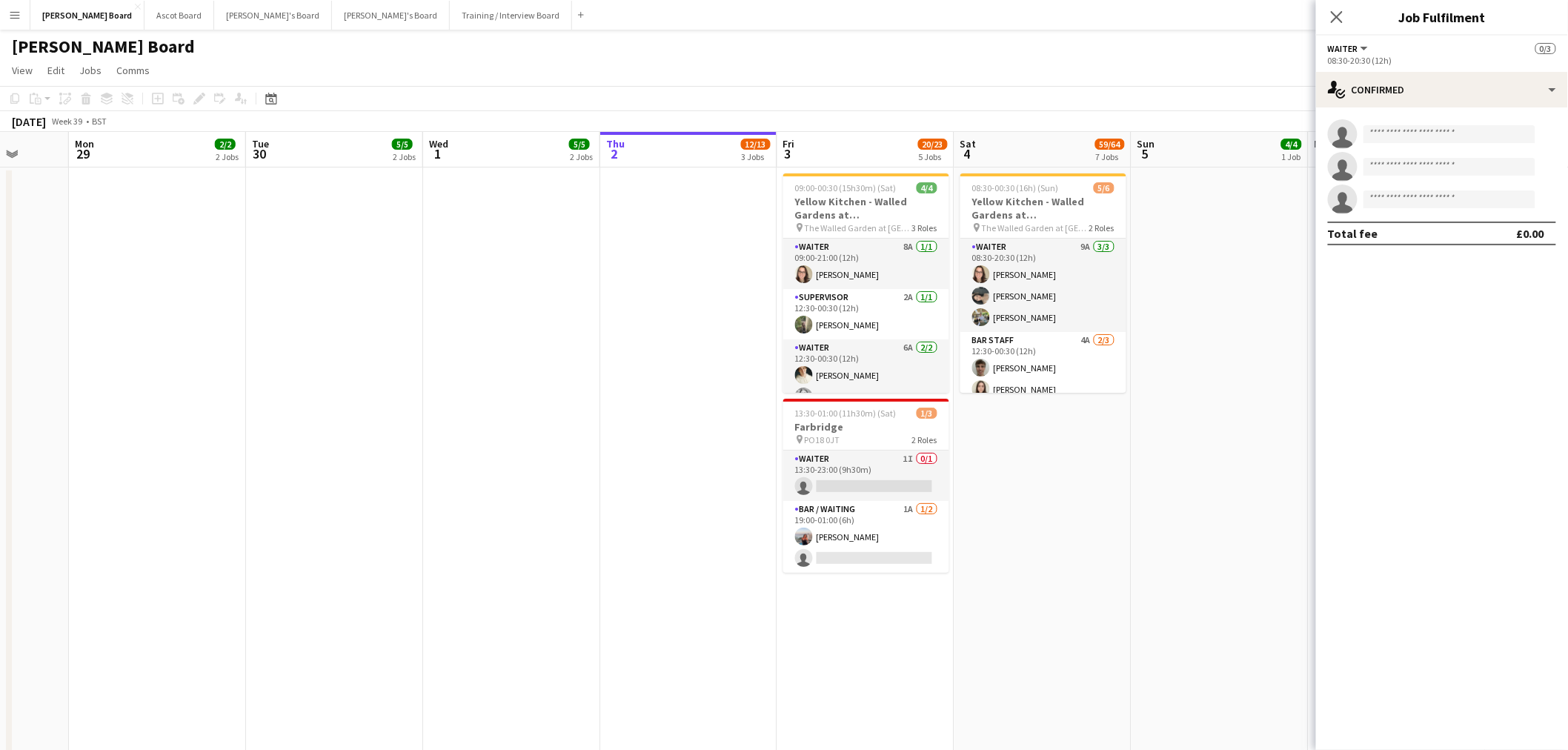
click at [616, 309] on app-date-cell at bounding box center [689, 585] width 177 height 835
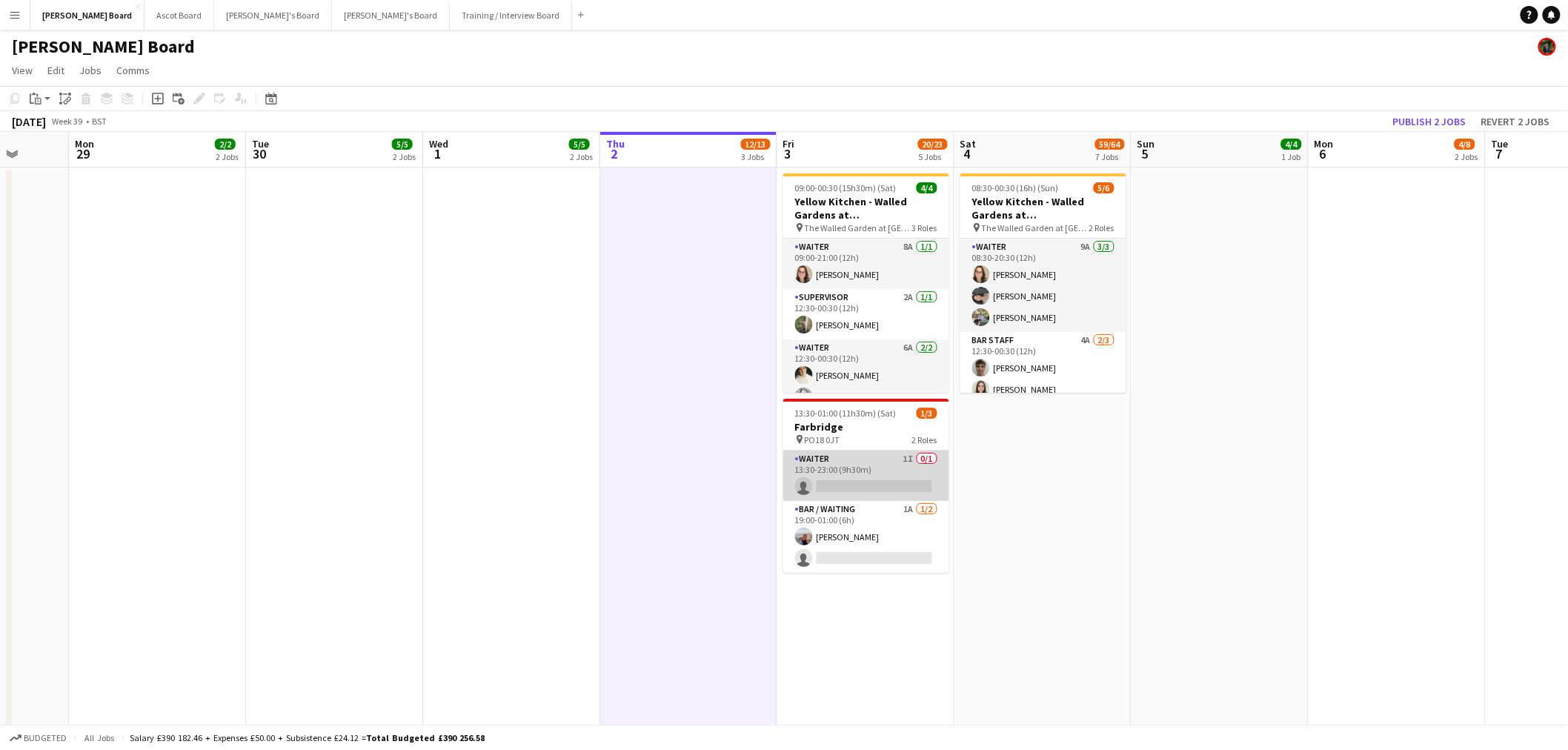
click at [921, 467] on app-card-role "Waiter 1I 0/1 13:30-23:00 (9h30m) single-neutral-actions" at bounding box center [865, 475] width 166 height 51
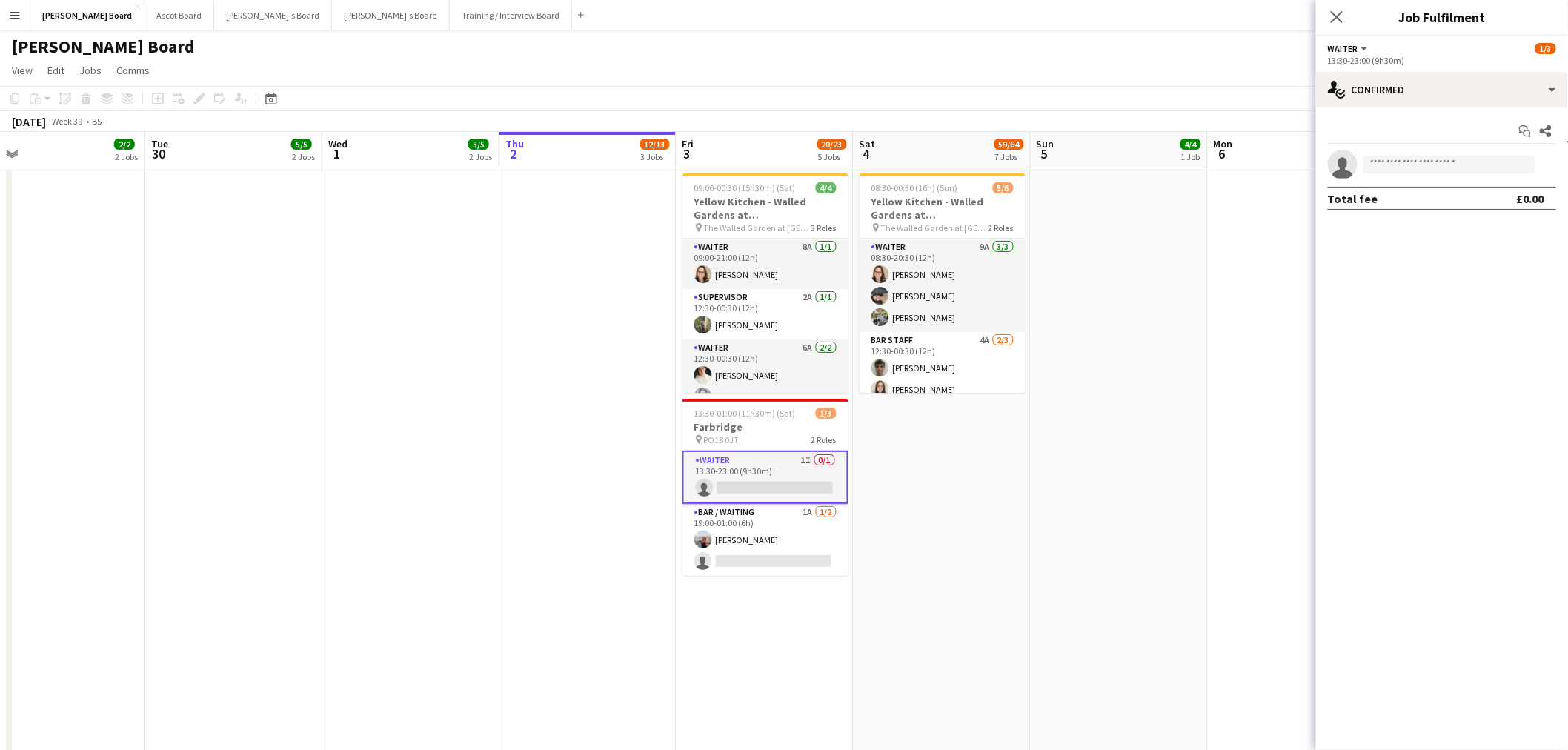
scroll to position [0, 474]
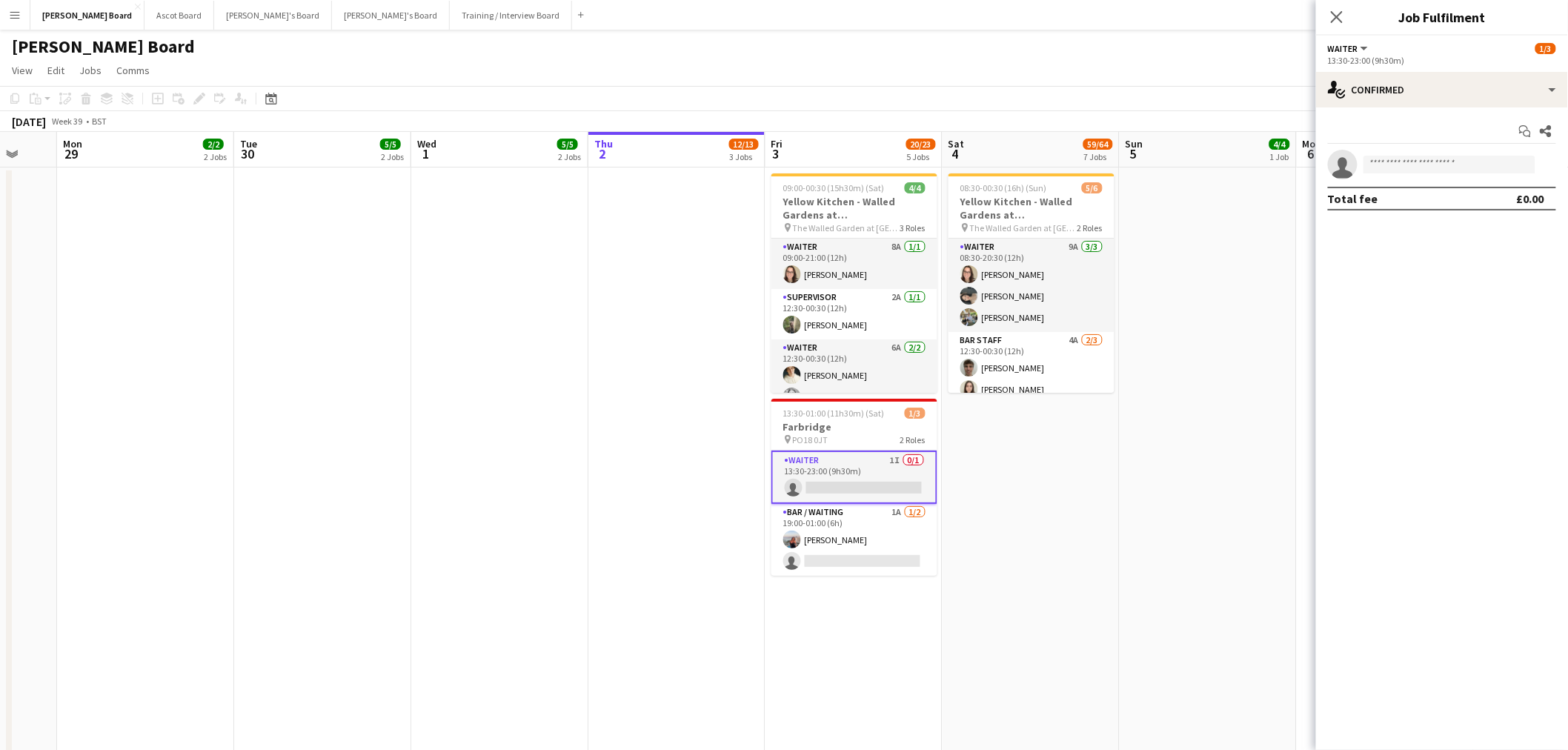
drag, startPoint x: 1143, startPoint y: 387, endPoint x: 1057, endPoint y: 386, distance: 86.0
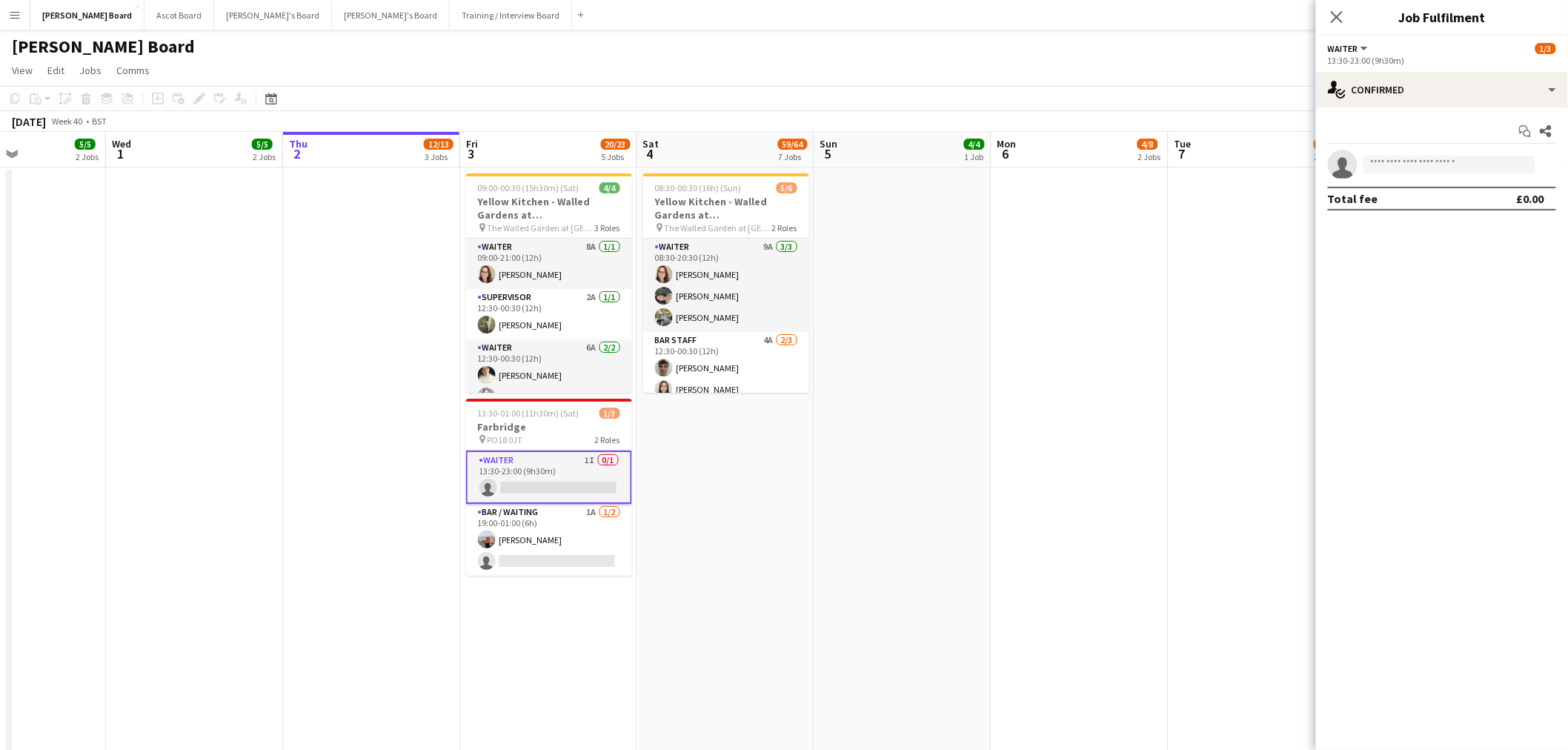
scroll to position [0, 613]
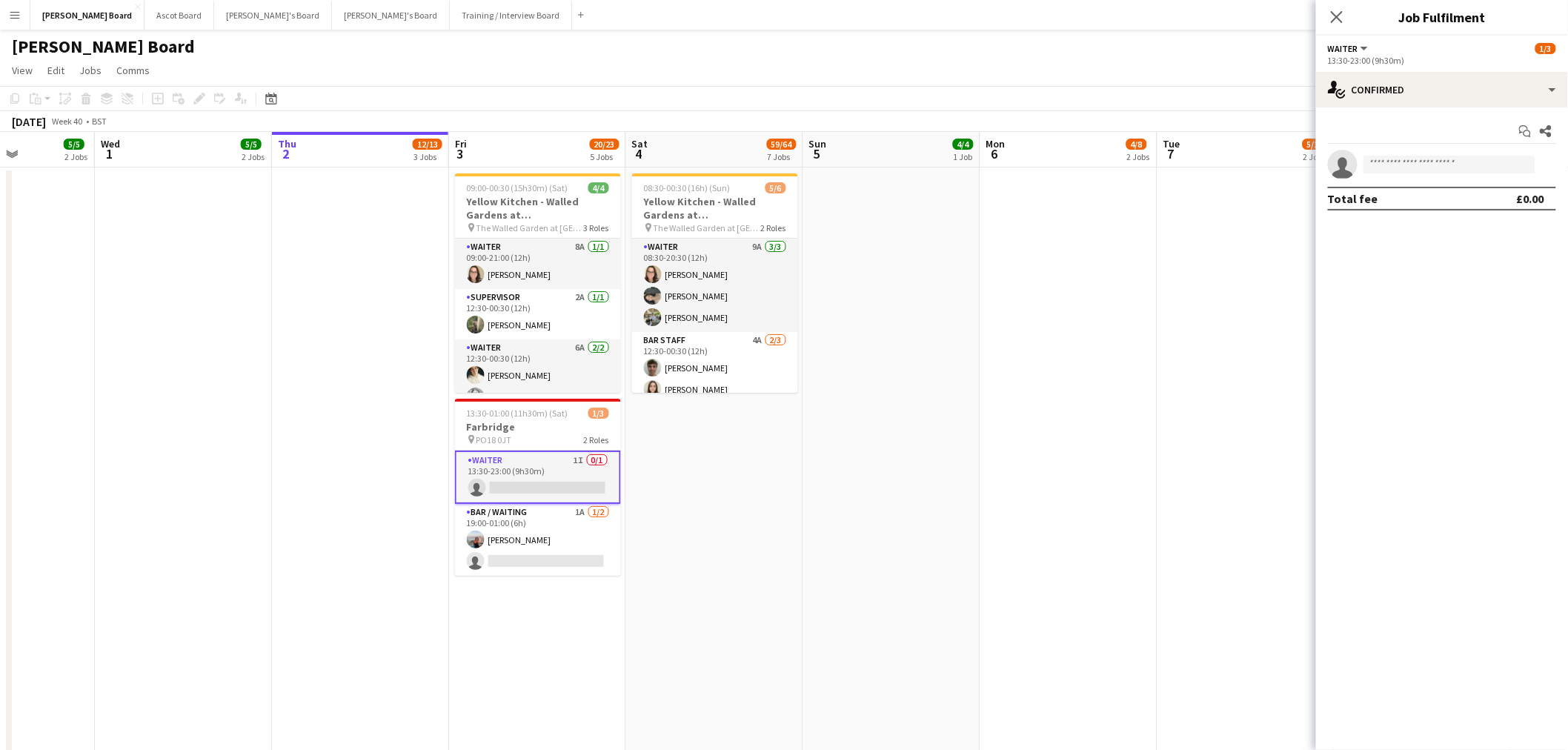
drag, startPoint x: 1105, startPoint y: 454, endPoint x: 816, endPoint y: 430, distance: 290.0
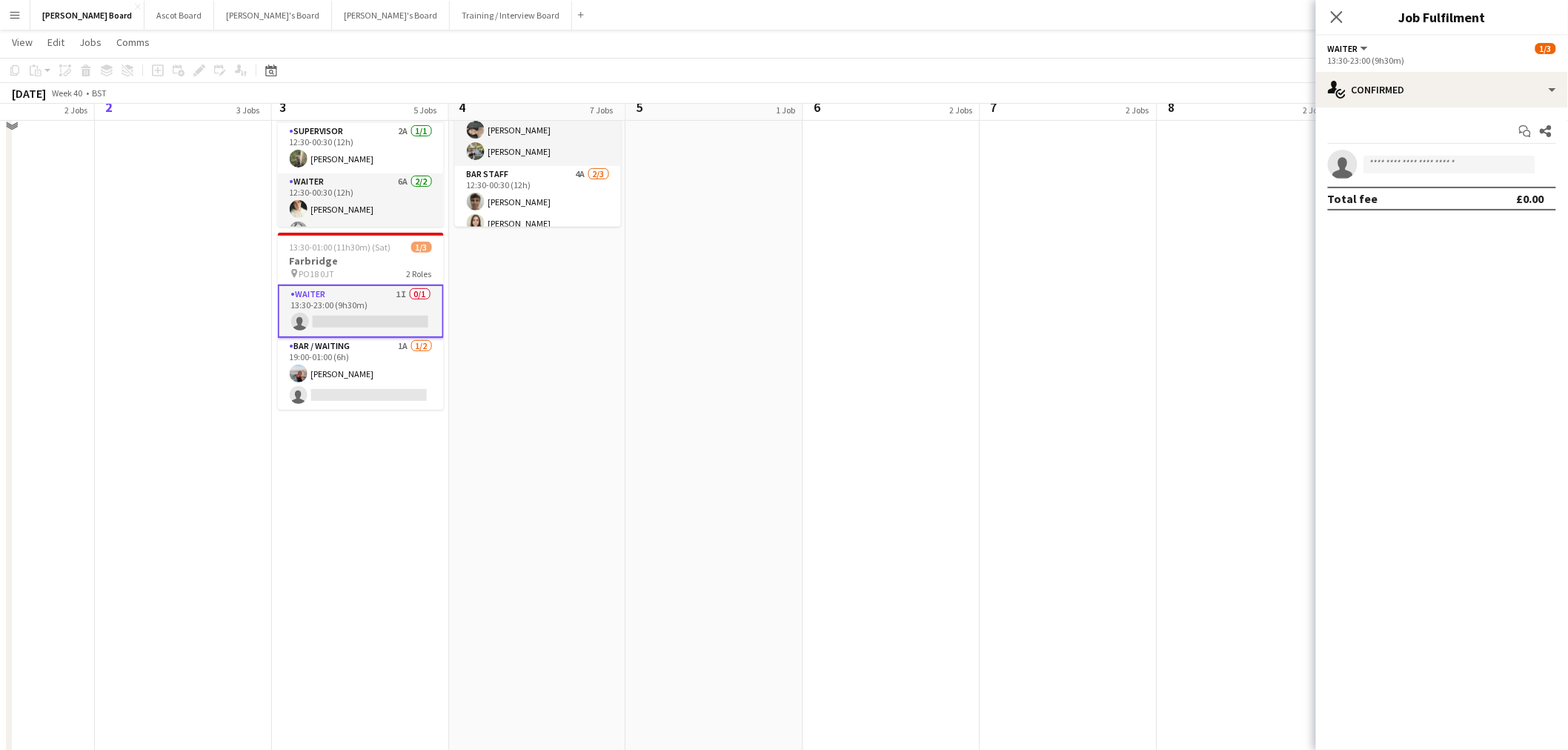
scroll to position [82, 0]
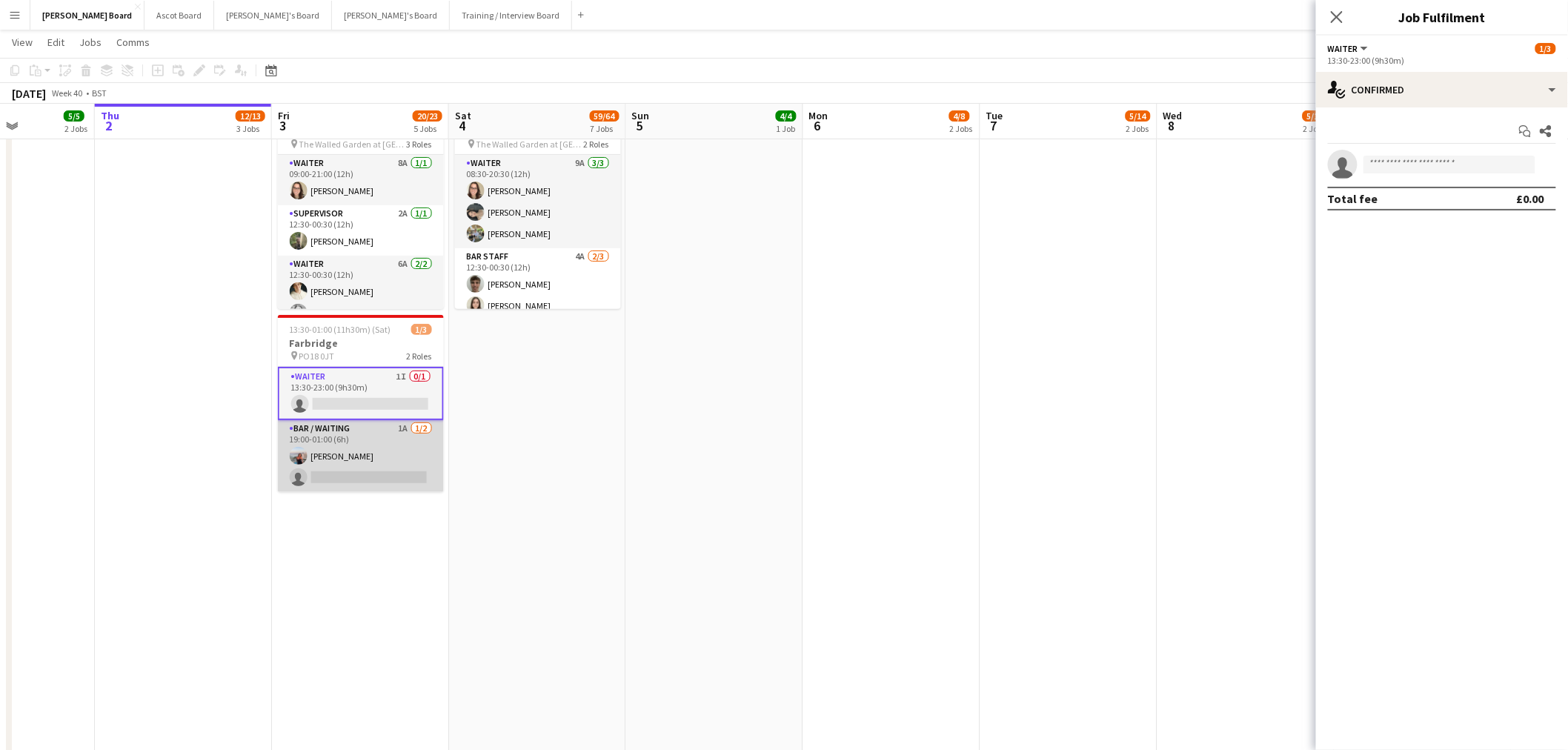
click at [378, 440] on app-card-role "Bar / Waiting 1A 1/2 19:00-01:00 (6h) Ellie Brown single-neutral-actions" at bounding box center [360, 456] width 166 height 72
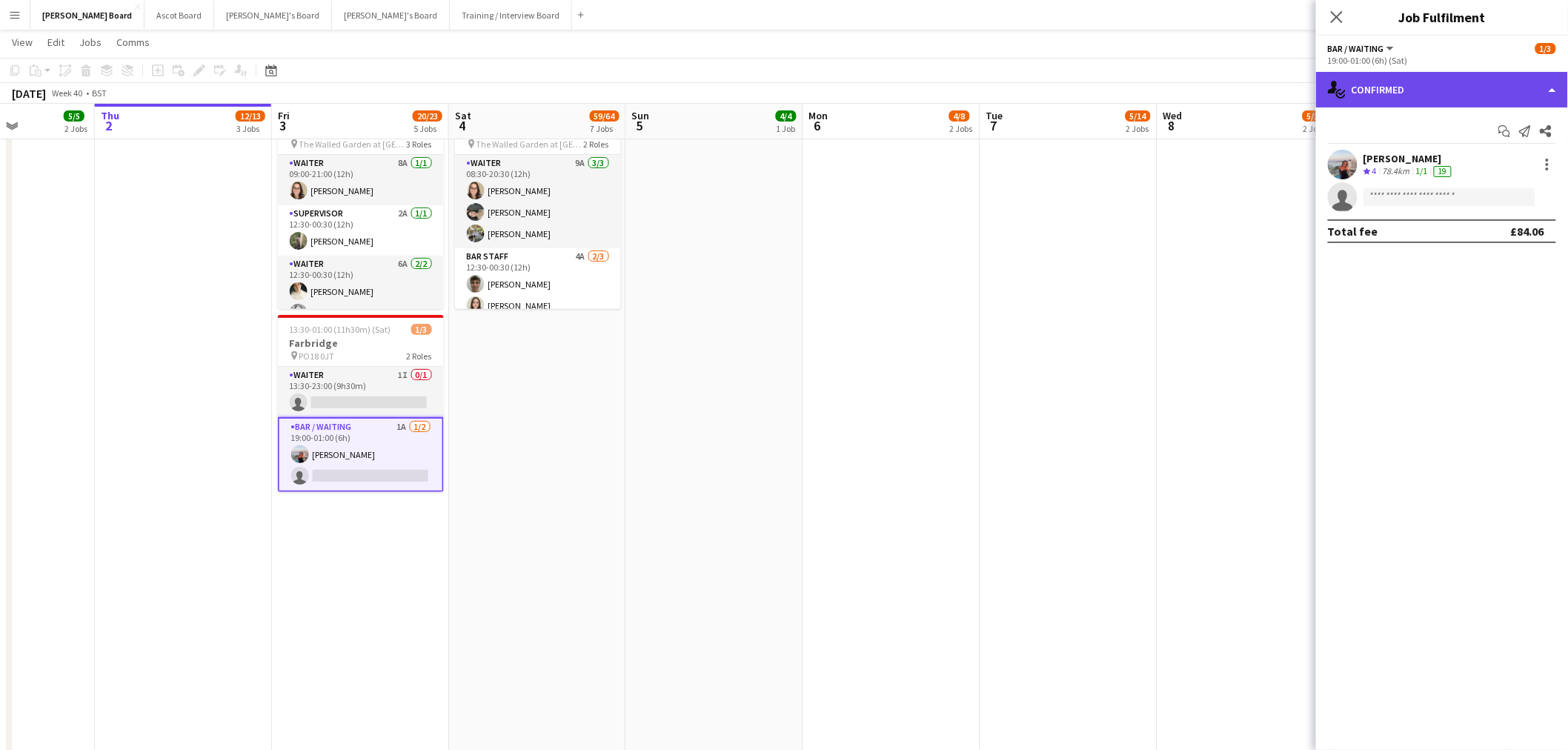
click at [1453, 91] on div "single-neutral-actions-check-2 Confirmed" at bounding box center [1441, 90] width 252 height 35
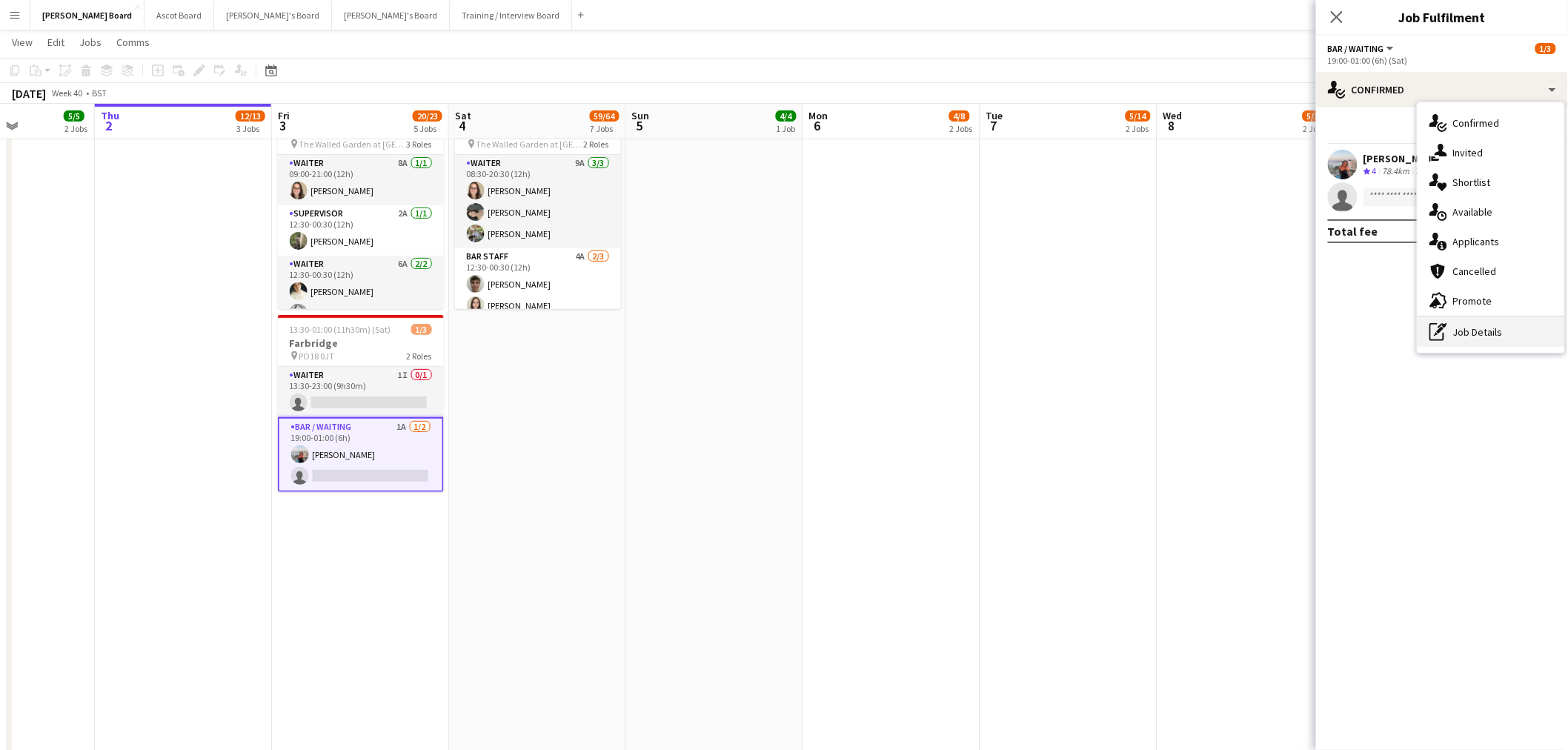
click at [1490, 332] on div "pen-write Job Details" at bounding box center [1490, 332] width 146 height 29
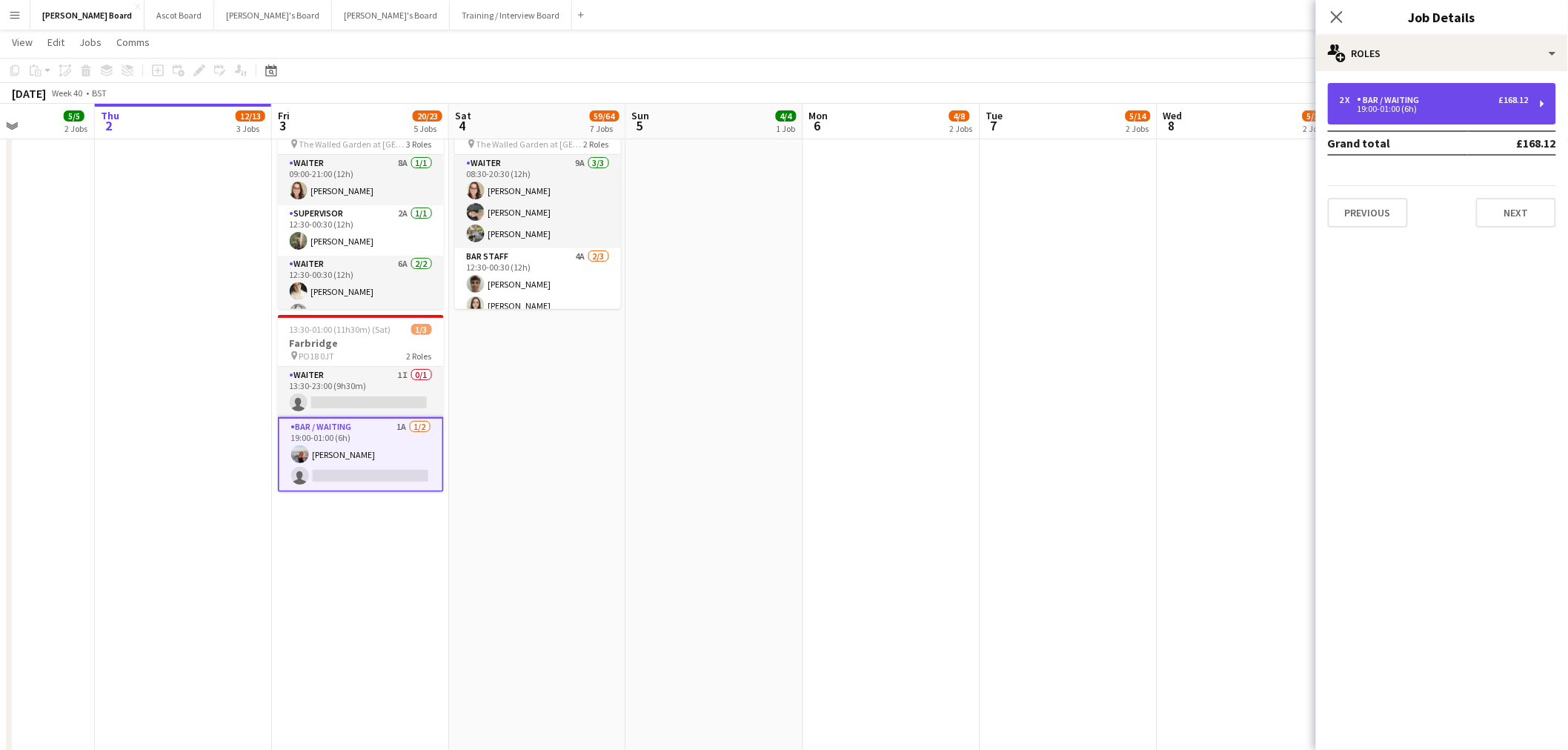
click at [1375, 102] on div "Bar / Waiting" at bounding box center [1391, 100] width 68 height 11
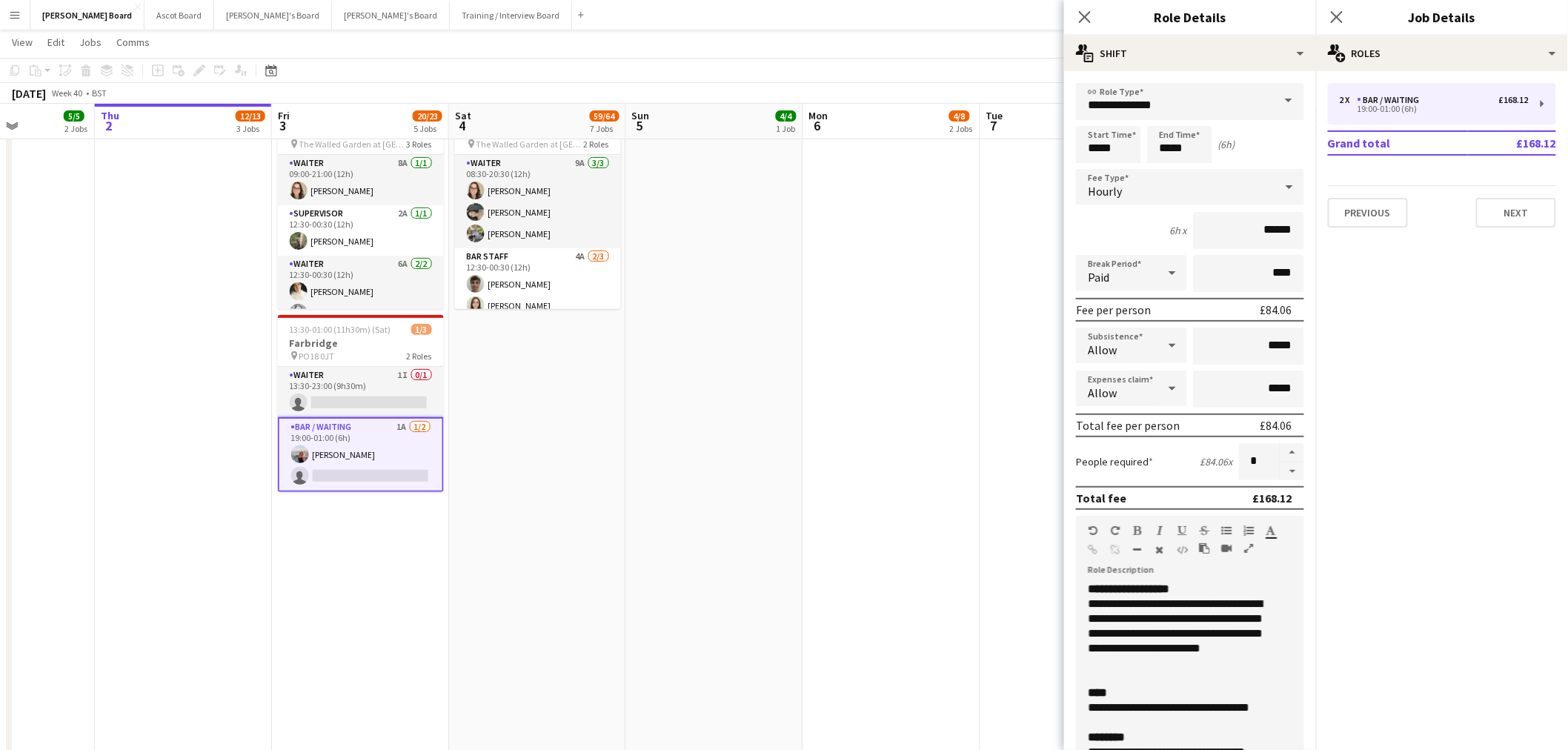
drag, startPoint x: 1279, startPoint y: 470, endPoint x: 1233, endPoint y: 464, distance: 46.4
click at [1280, 470] on button "button" at bounding box center [1291, 472] width 24 height 19
type input "*"
click at [861, 390] on app-date-cell at bounding box center [892, 501] width 177 height 835
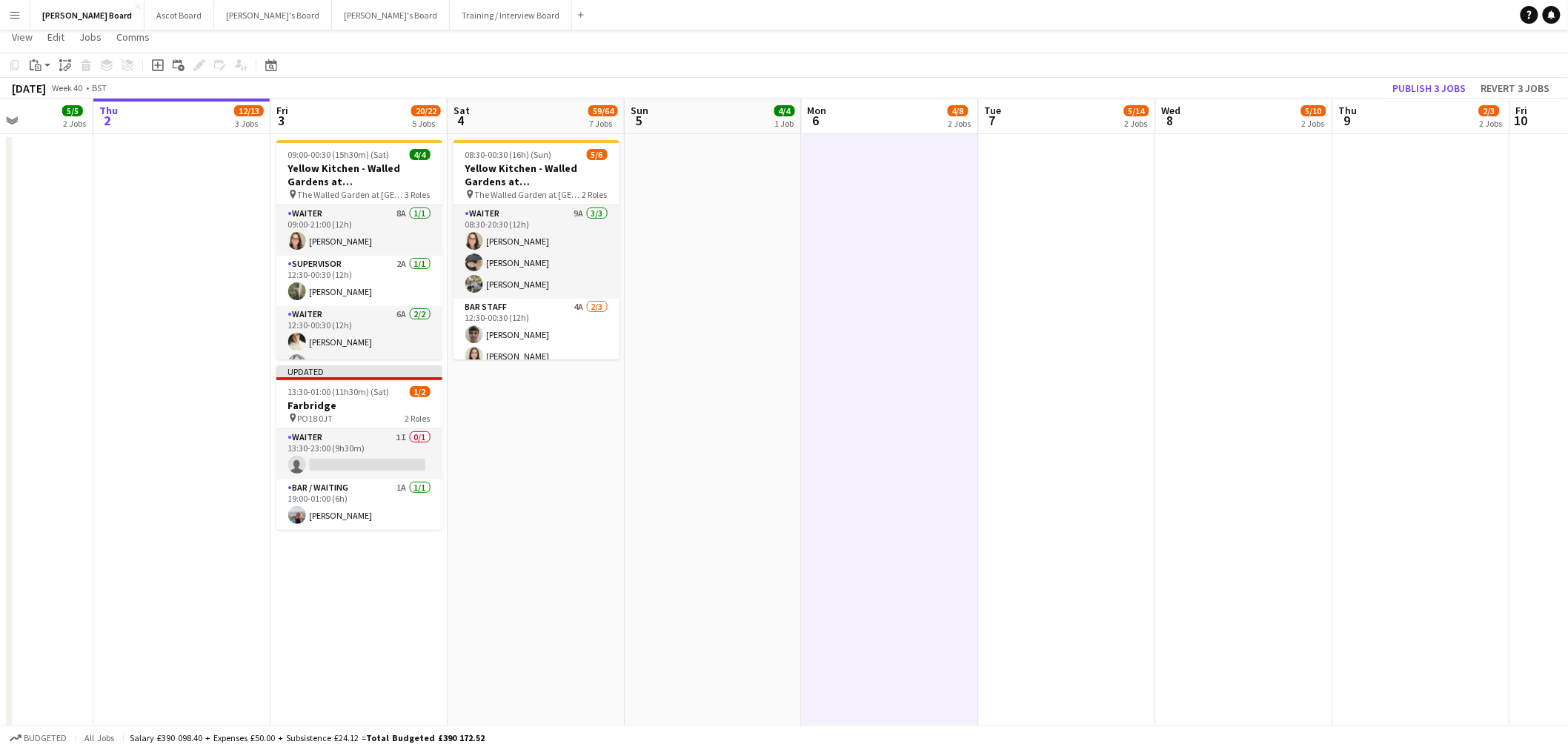
scroll to position [0, 0]
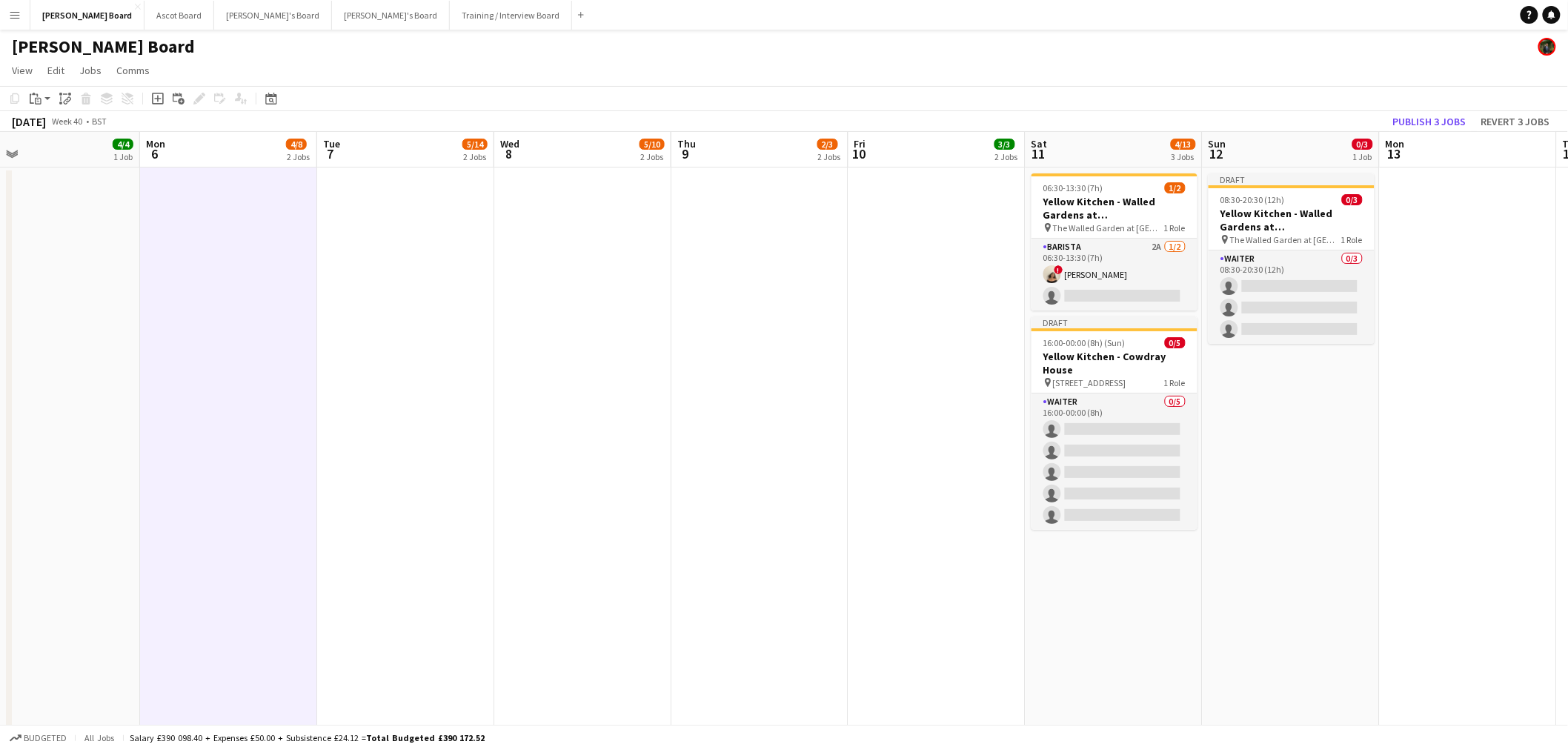
drag, startPoint x: 575, startPoint y: 360, endPoint x: 513, endPoint y: 307, distance: 81.6
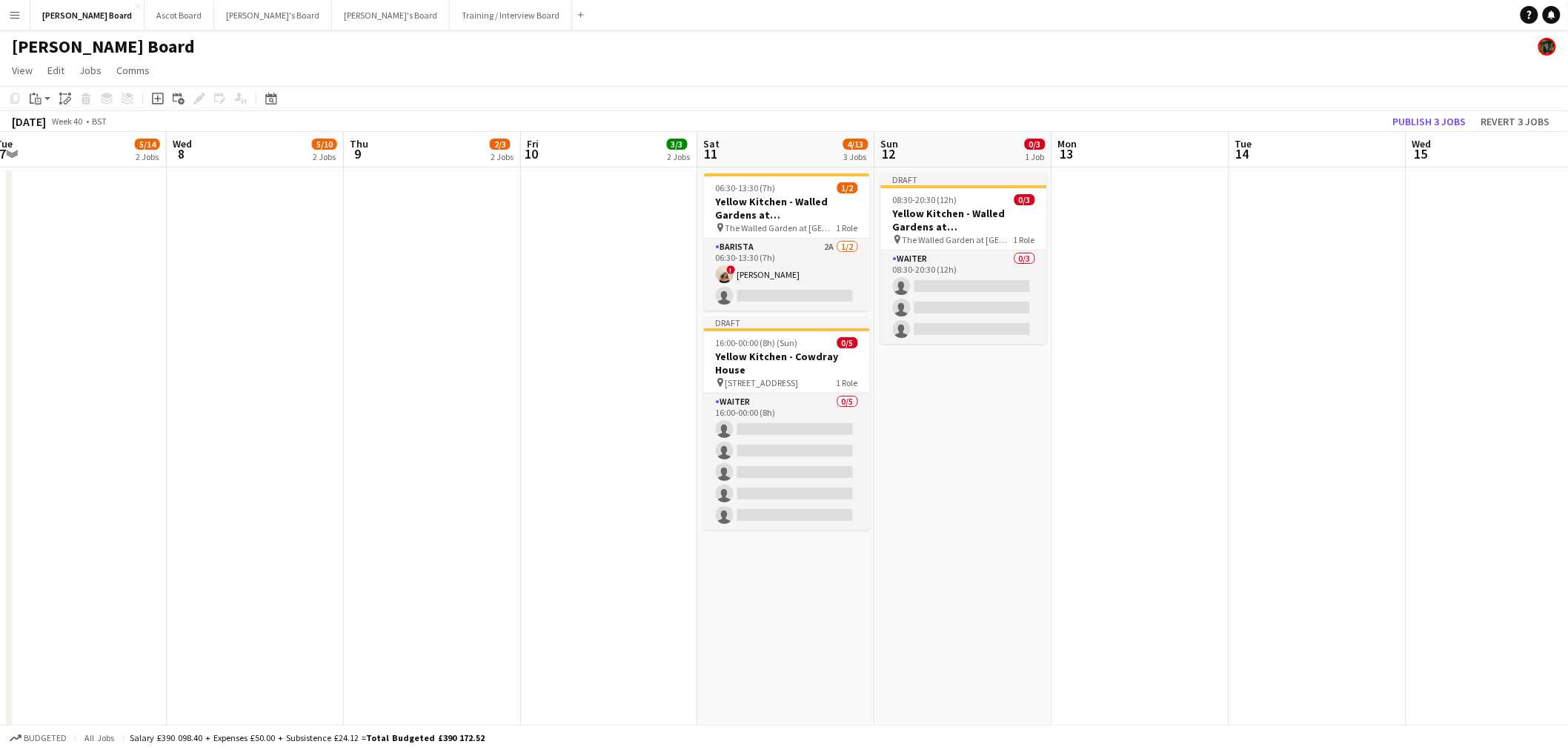
drag, startPoint x: 1098, startPoint y: 376, endPoint x: 806, endPoint y: 373, distance: 292.0
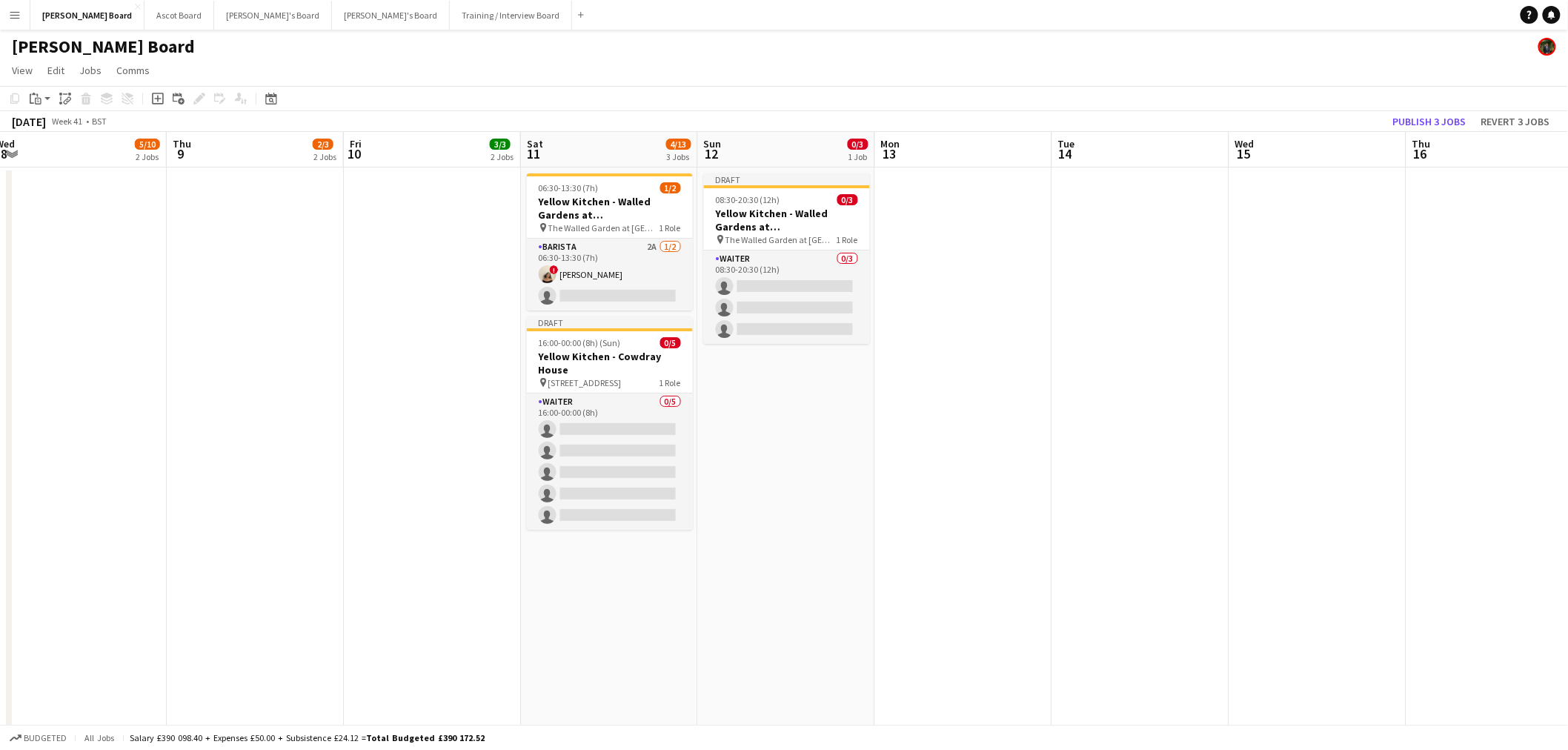
scroll to position [0, 558]
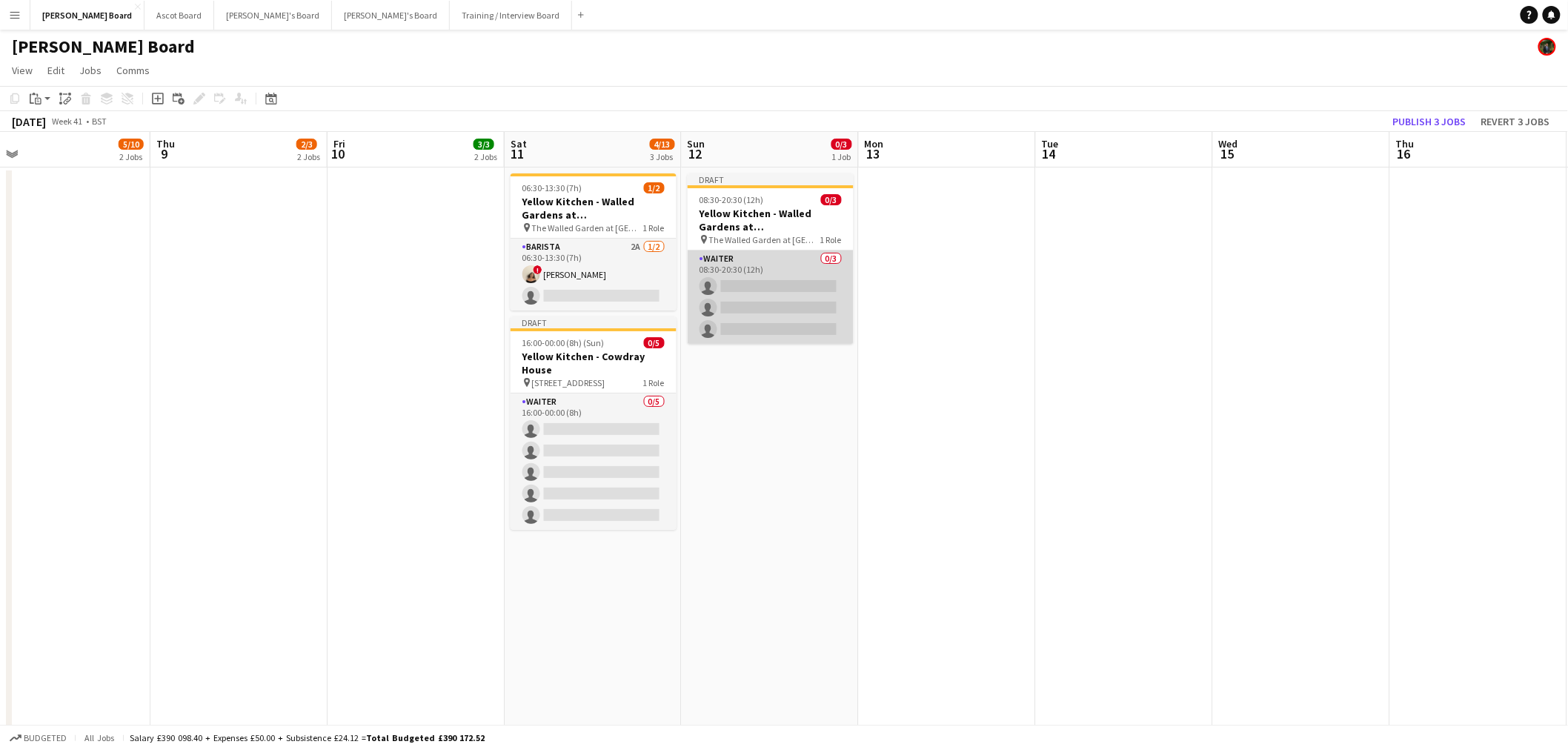
click at [766, 277] on app-card-role "Waiter 0/3 08:30-20:30 (12h) single-neutral-actions single-neutral-actions sing…" at bounding box center [770, 296] width 166 height 93
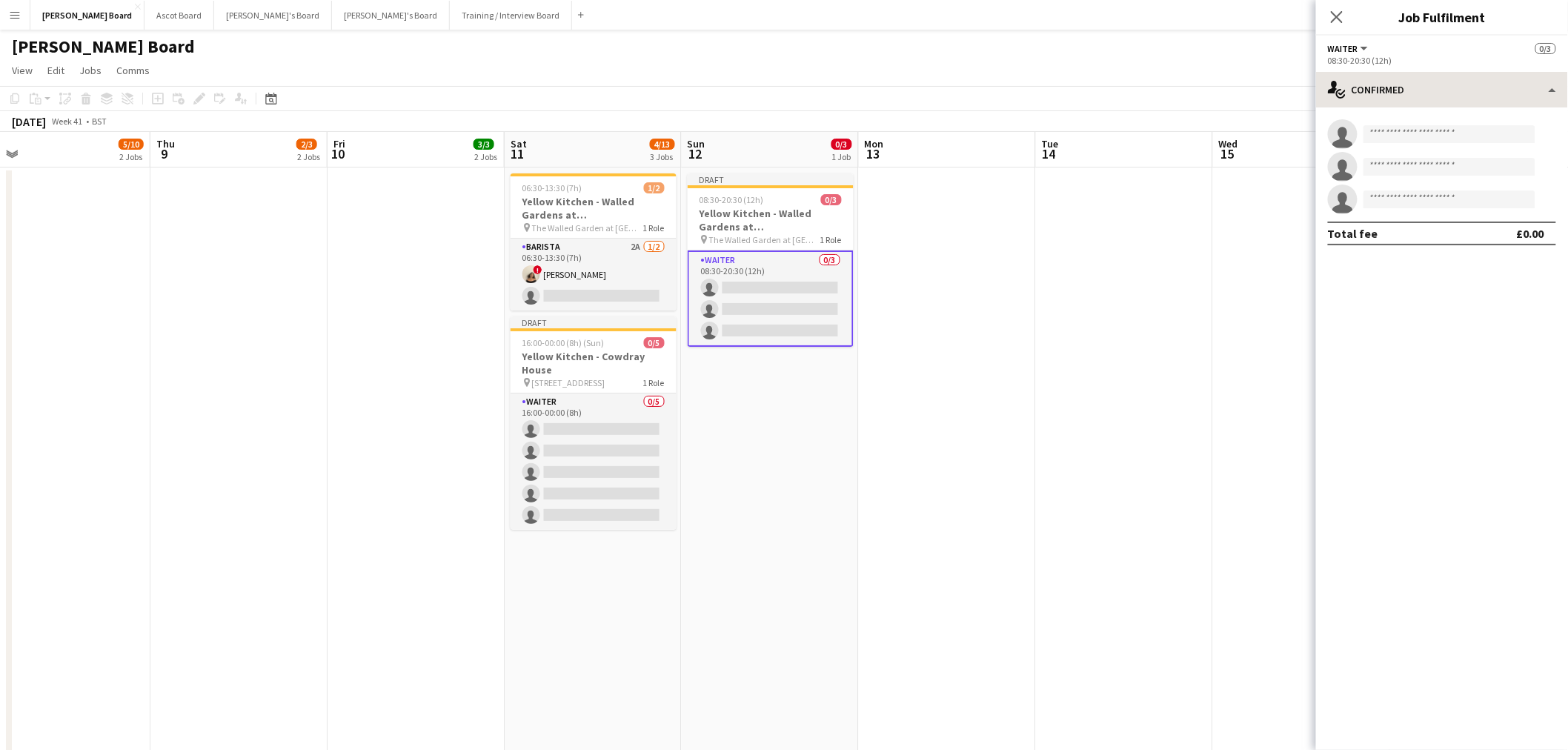
click at [1538, 72] on div "Waiter All roles Waiter 0/3 08:30-20:30 (12h) single-neutral-actions-check-2 Co…" at bounding box center [1441, 393] width 252 height 715
click at [1532, 84] on div "single-neutral-actions-check-2 Confirmed" at bounding box center [1441, 90] width 252 height 35
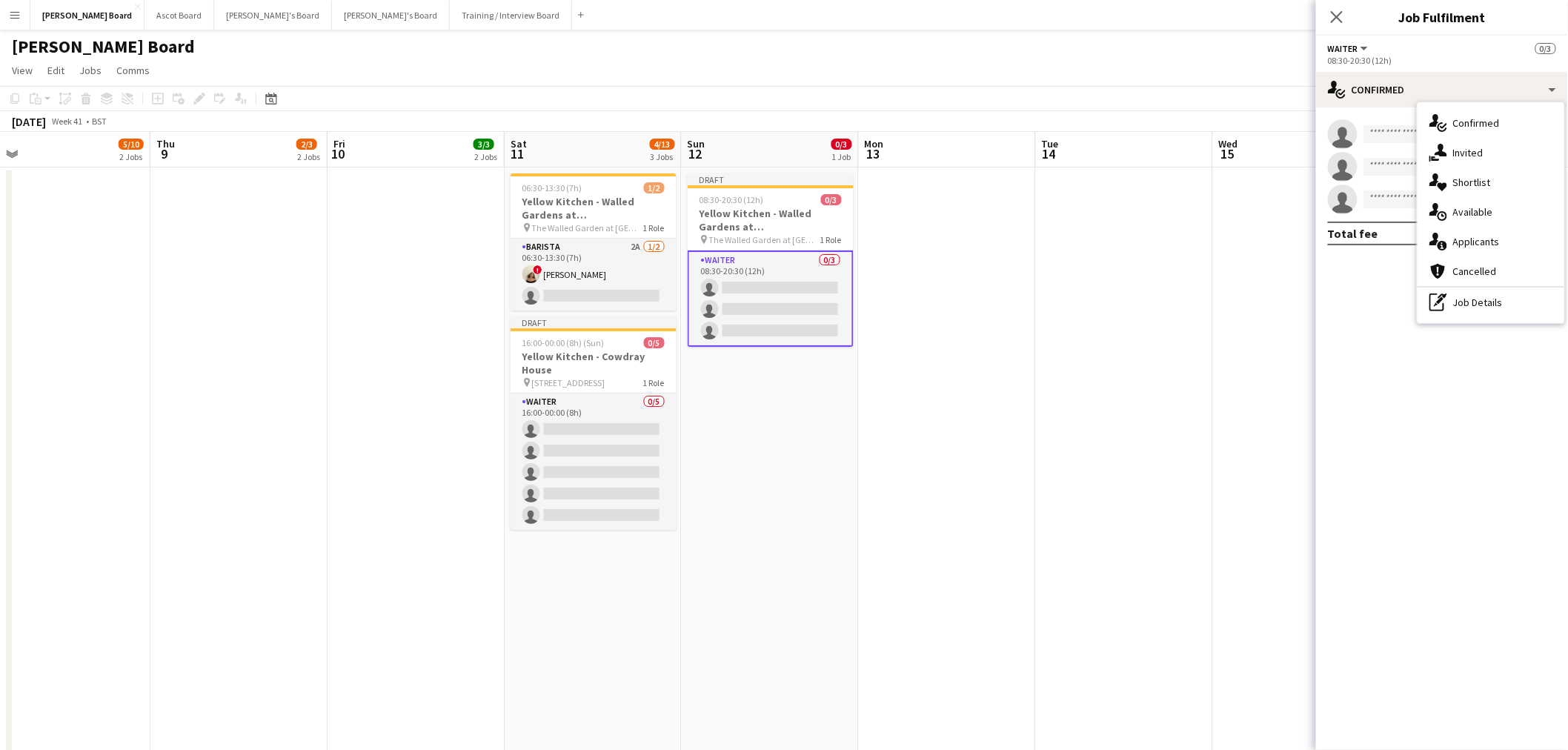
drag, startPoint x: 1499, startPoint y: 314, endPoint x: 1489, endPoint y: 287, distance: 28.8
click at [1497, 309] on div "pen-write Job Details" at bounding box center [1490, 301] width 146 height 29
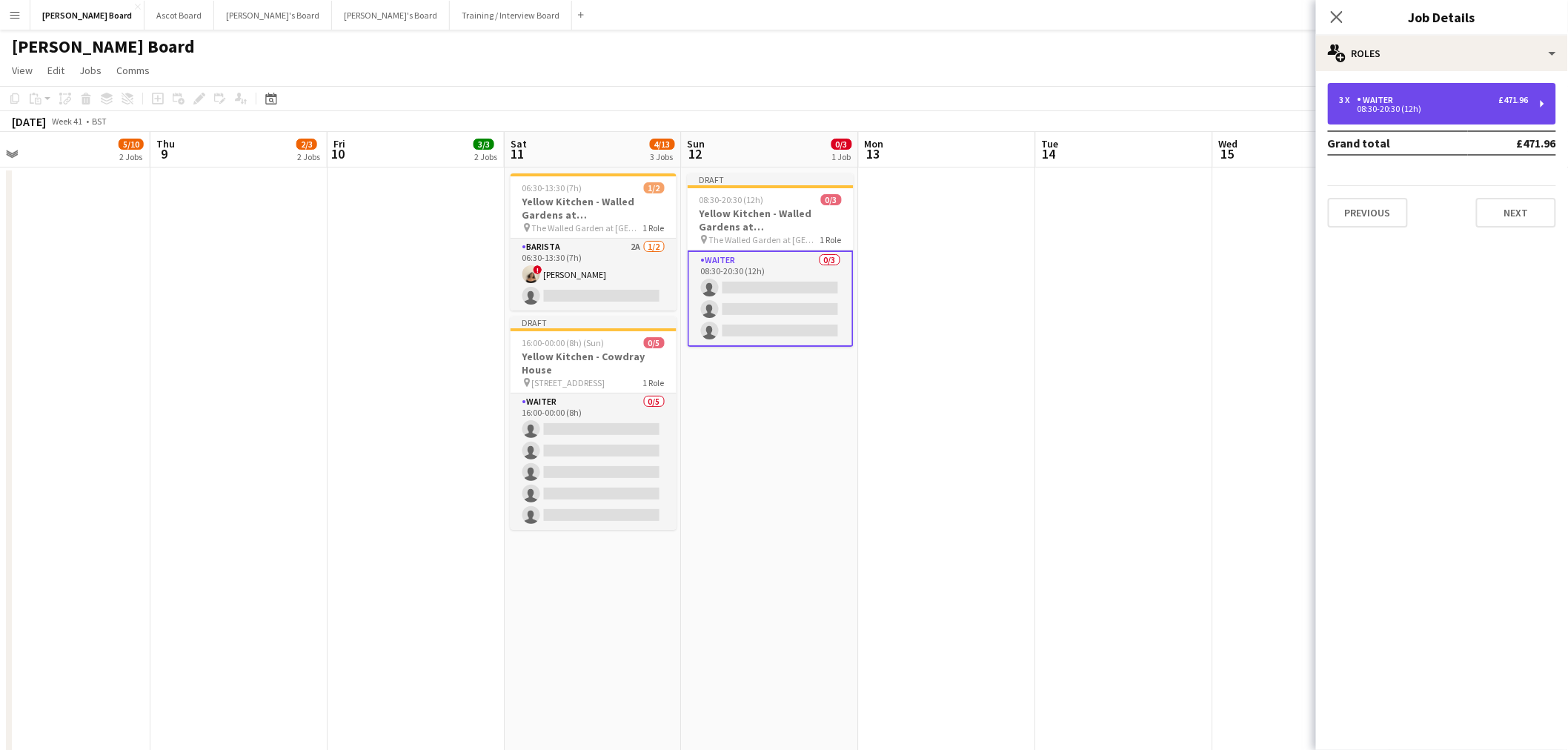
click at [1399, 116] on div "3 x Waiter £471.96 08:30-20:30 (12h)" at bounding box center [1441, 104] width 228 height 42
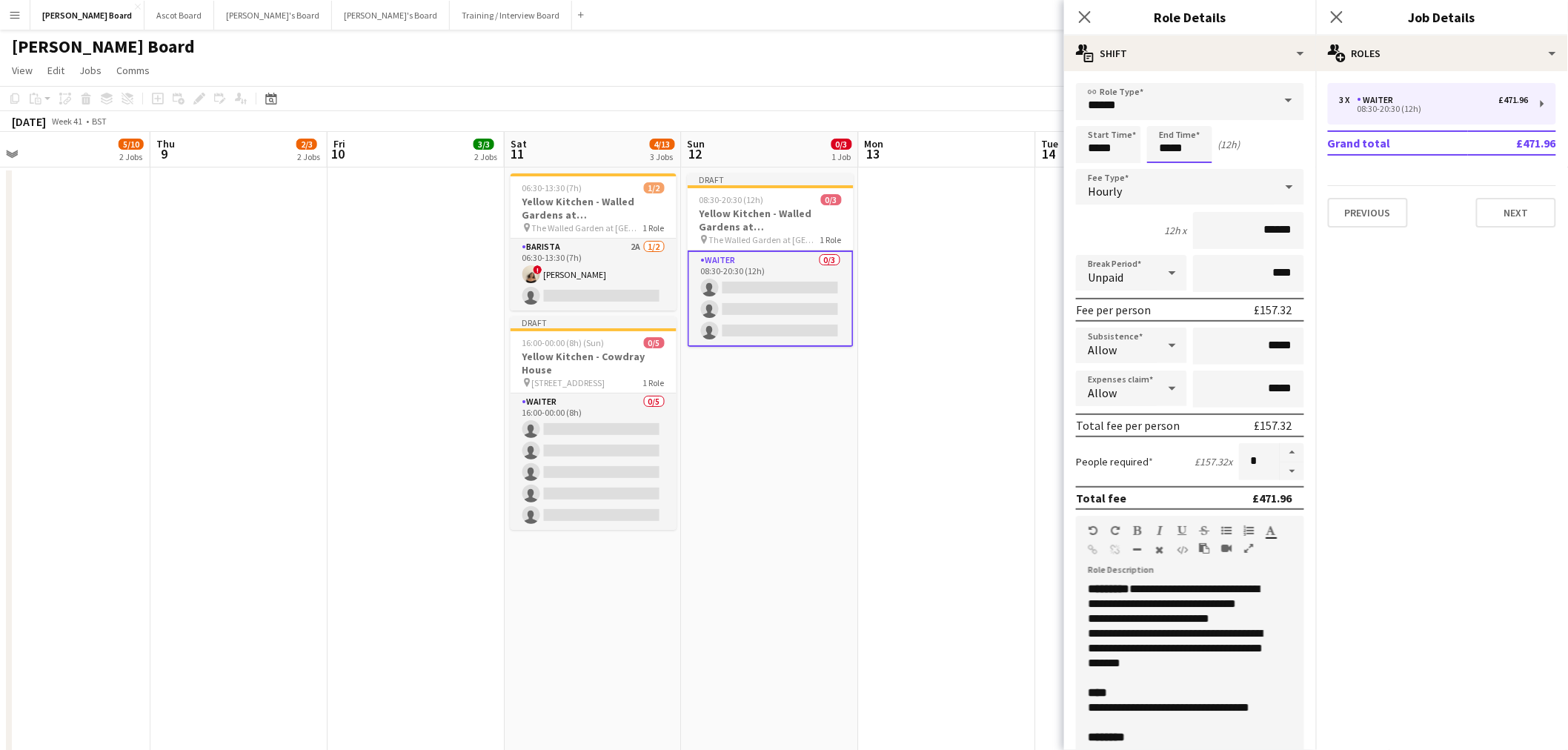
click at [1166, 153] on input "*****" at bounding box center [1180, 145] width 66 height 37
click at [1168, 170] on div at bounding box center [1164, 170] width 29 height 15
type input "*****"
click at [1168, 170] on div at bounding box center [1164, 170] width 29 height 15
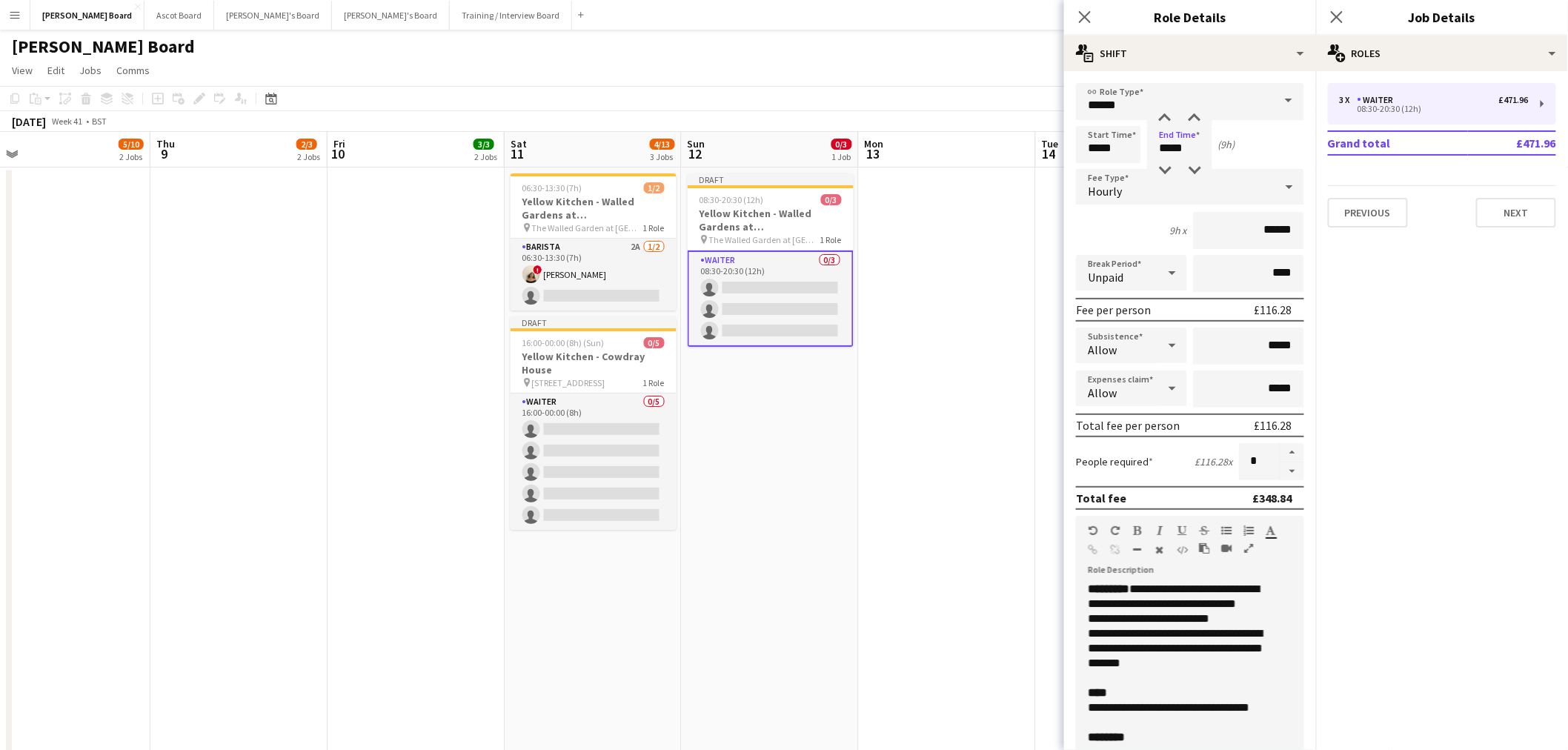
click at [1152, 230] on div "9h x ******" at bounding box center [1190, 230] width 228 height 37
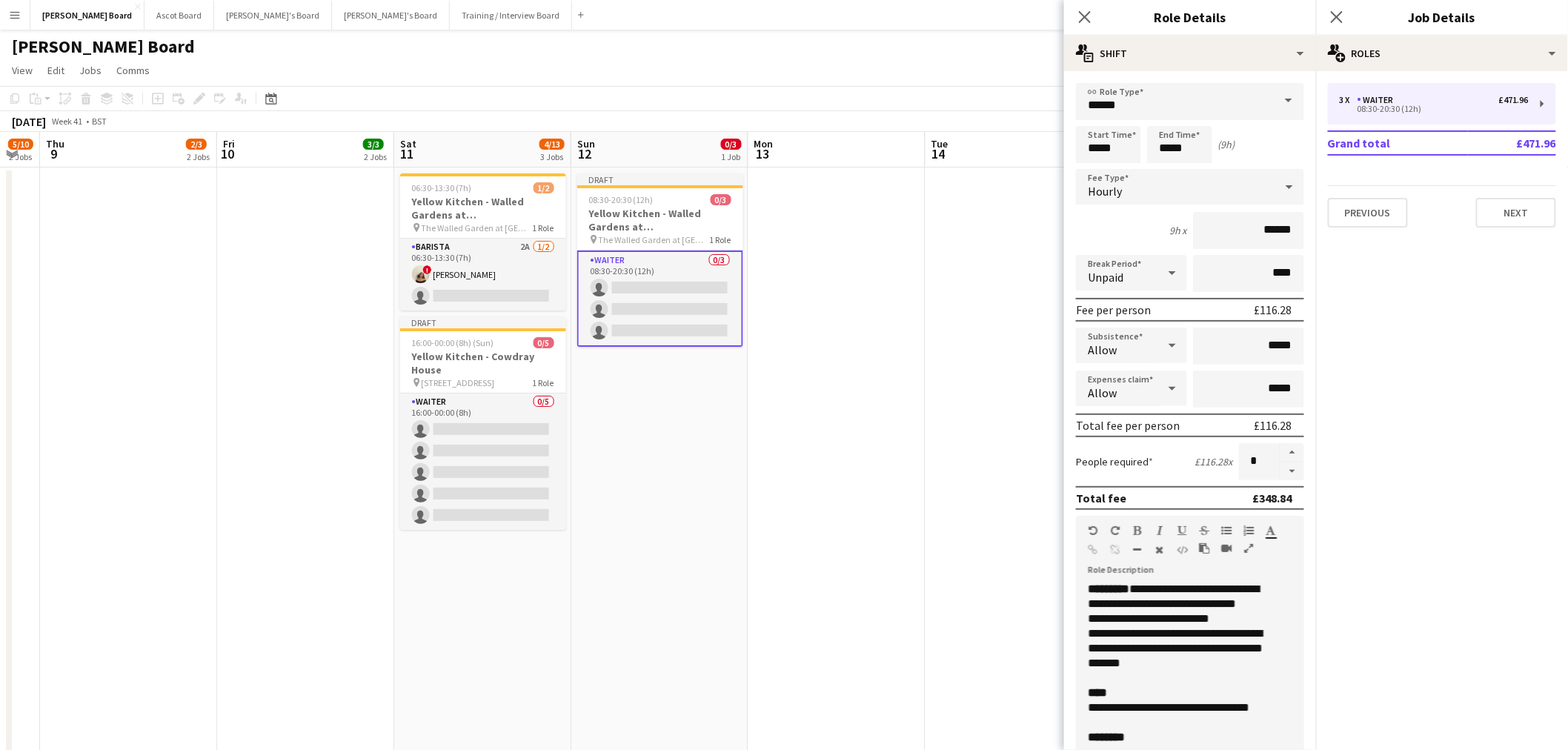
scroll to position [0, 498]
drag, startPoint x: 915, startPoint y: 434, endPoint x: 801, endPoint y: 443, distance: 114.4
click at [715, 431] on app-date-cell "Draft 08:30-20:30 (12h) 0/3 Yellow Kitchen - Walled Gardens at Cowdray pin The …" at bounding box center [653, 585] width 177 height 835
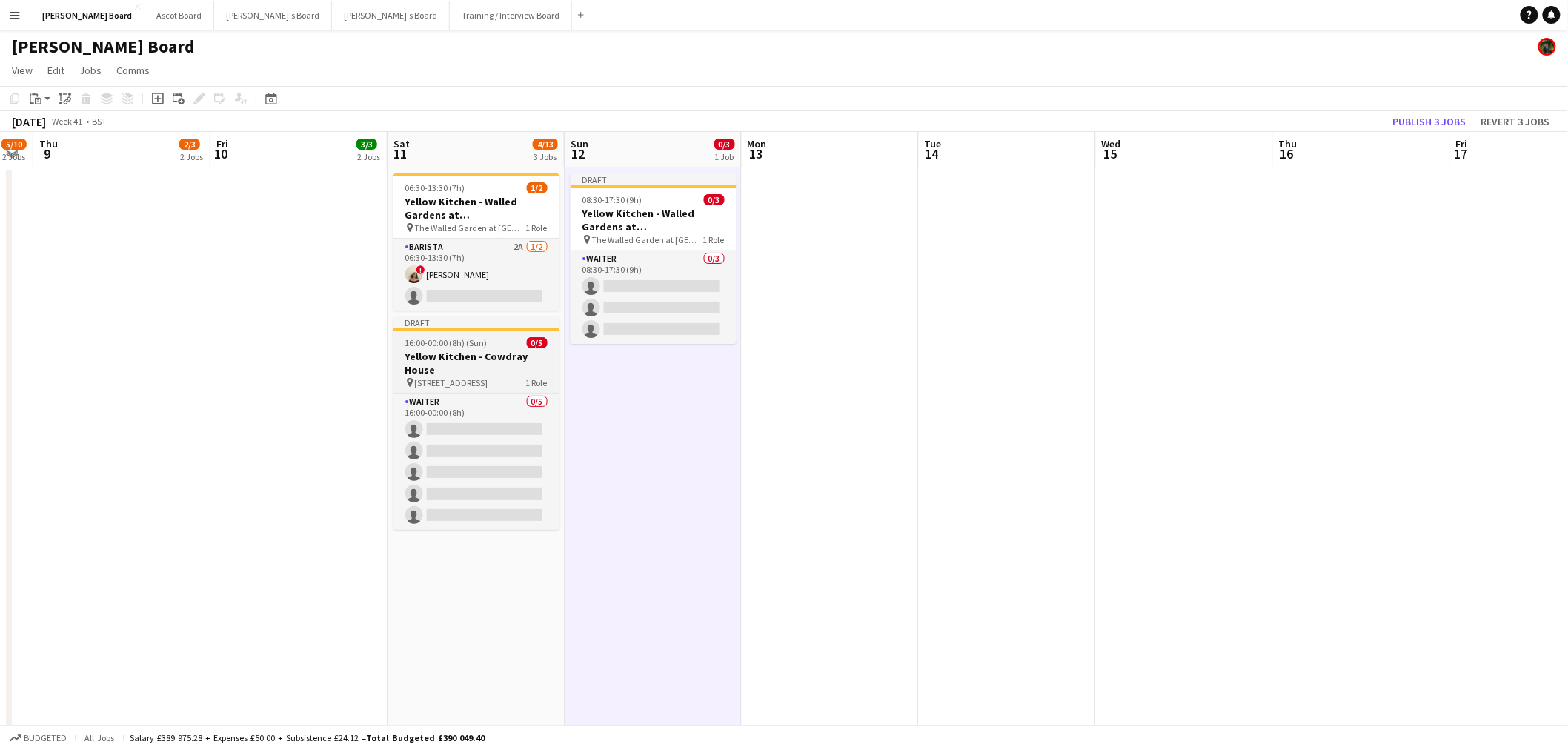
click at [484, 372] on h3 "Yellow Kitchen - Cowdray House" at bounding box center [476, 363] width 166 height 27
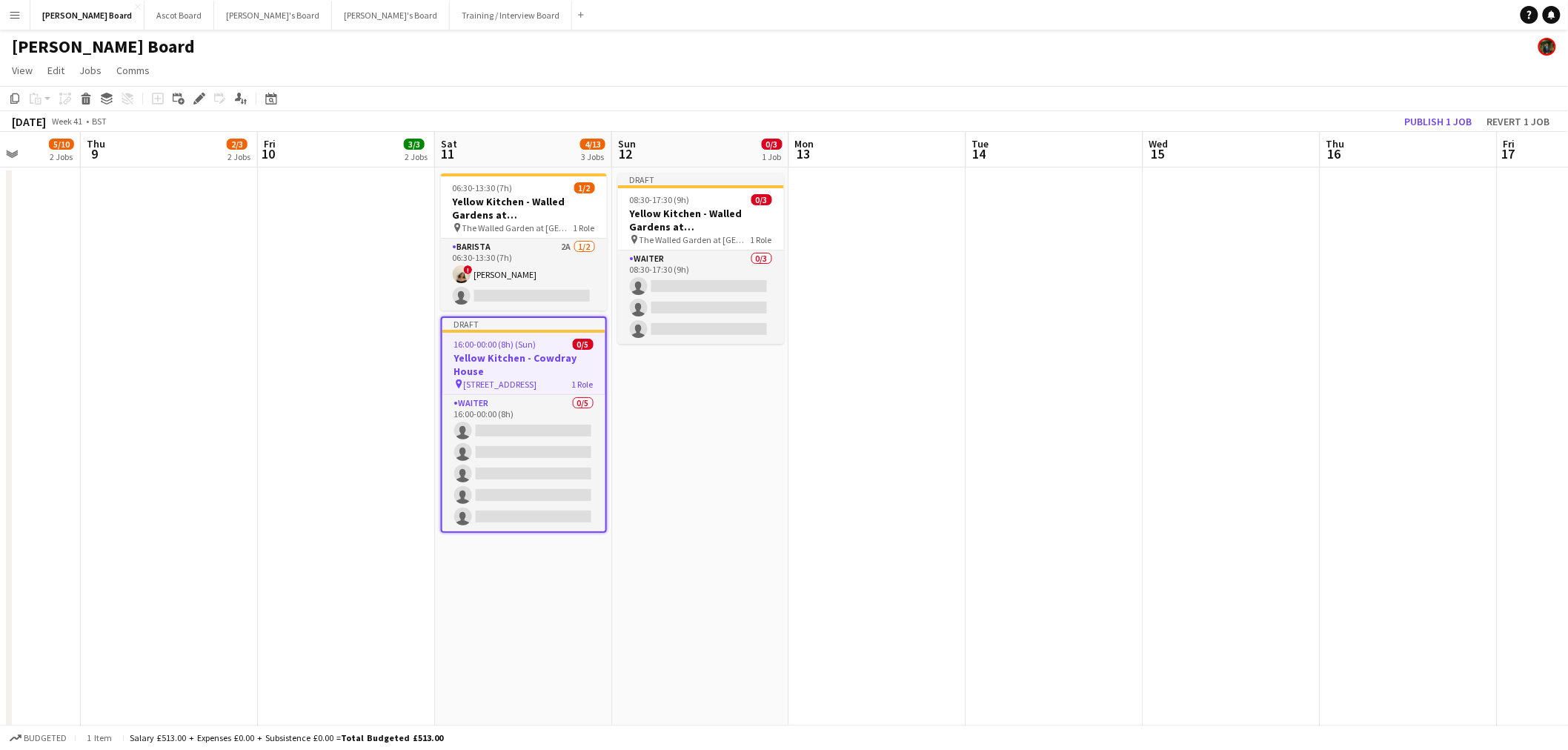
scroll to position [0, 453]
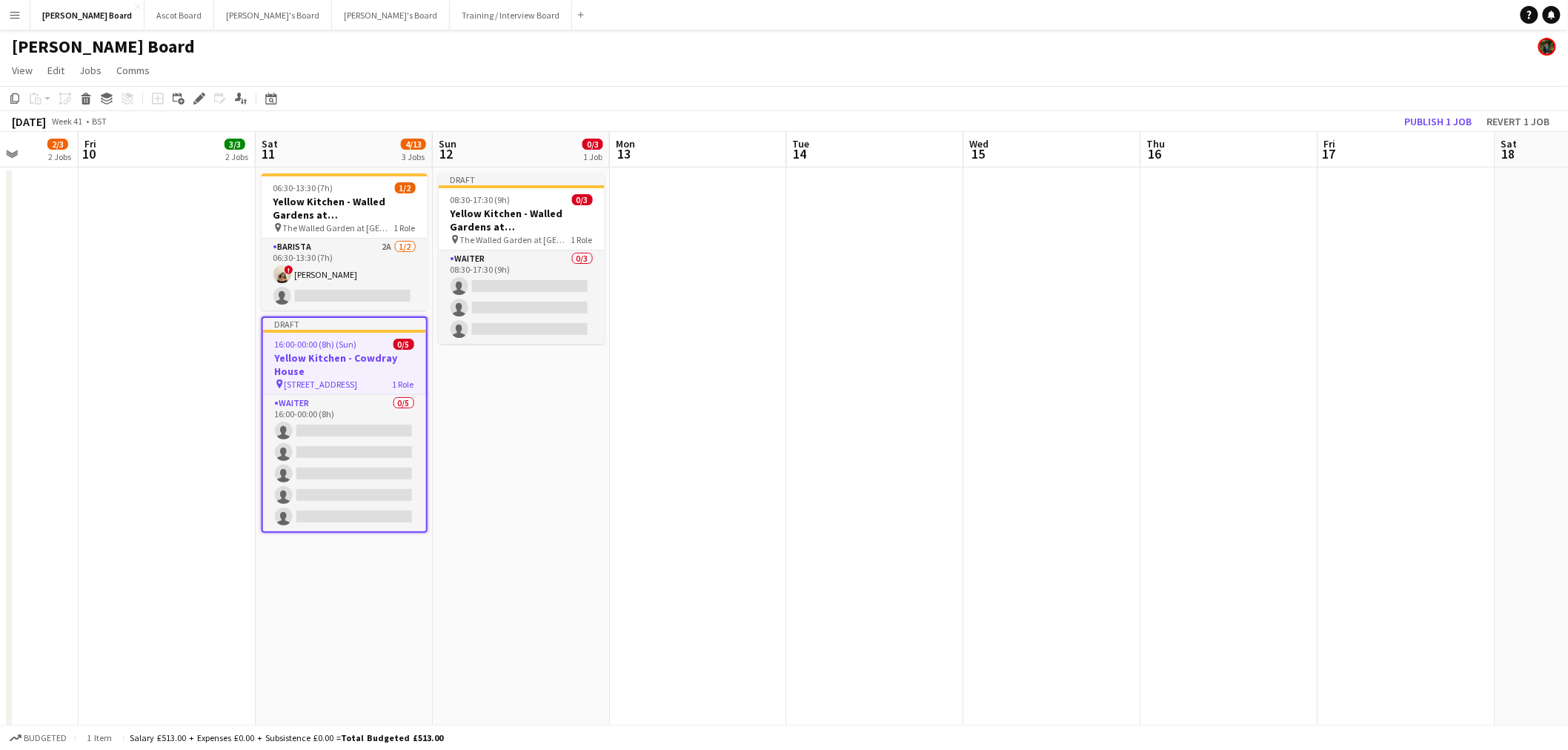
drag, startPoint x: 719, startPoint y: 395, endPoint x: 586, endPoint y: 379, distance: 134.0
click at [324, 365] on h3 "Yellow Kitchen - Cowdray House" at bounding box center [345, 364] width 163 height 27
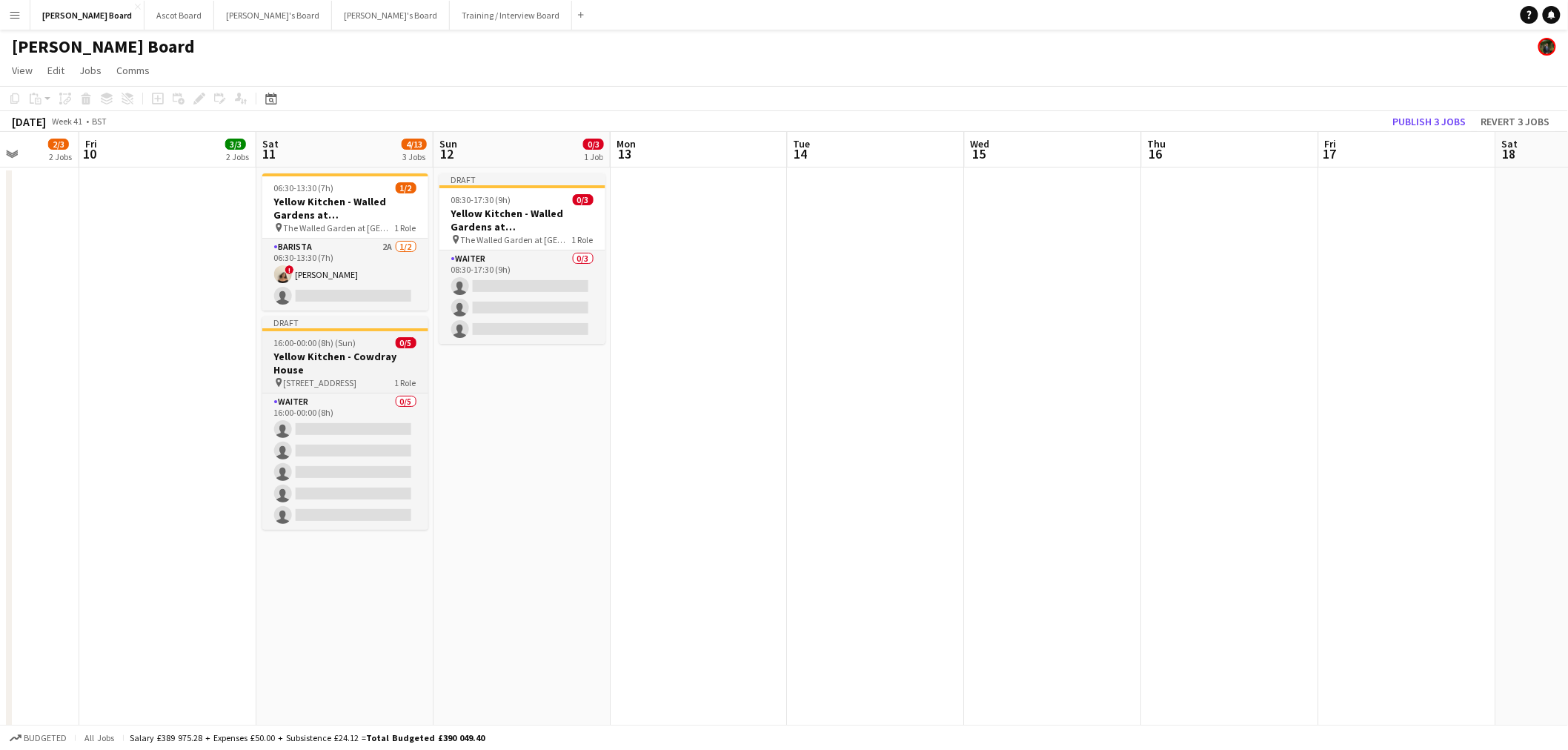
click at [322, 365] on h3 "Yellow Kitchen - Cowdray House" at bounding box center [345, 363] width 166 height 27
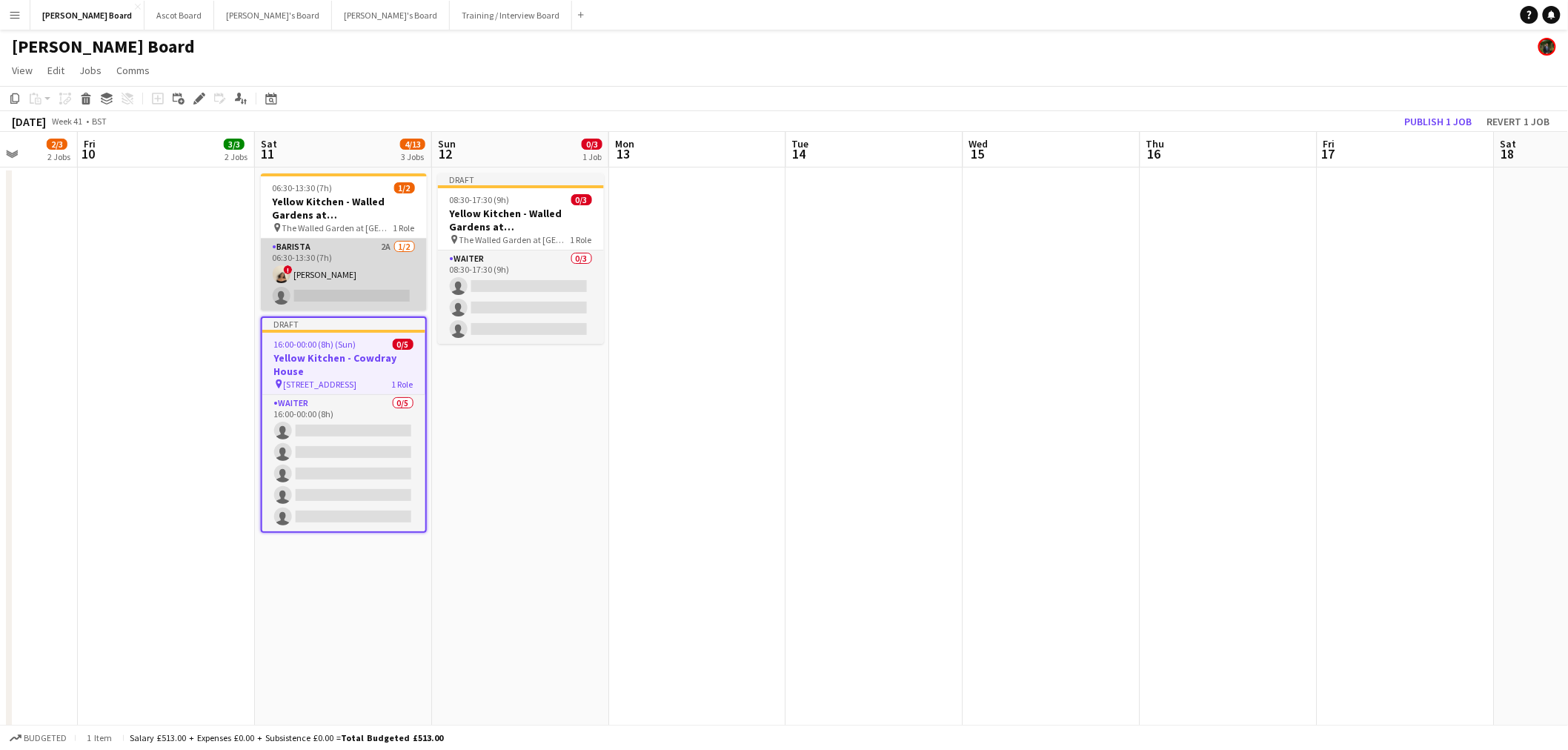
click at [342, 282] on app-card-role "Barista 2A 1/2 06:30-13:30 (7h) ! Sian Garland single-neutral-actions" at bounding box center [343, 274] width 166 height 72
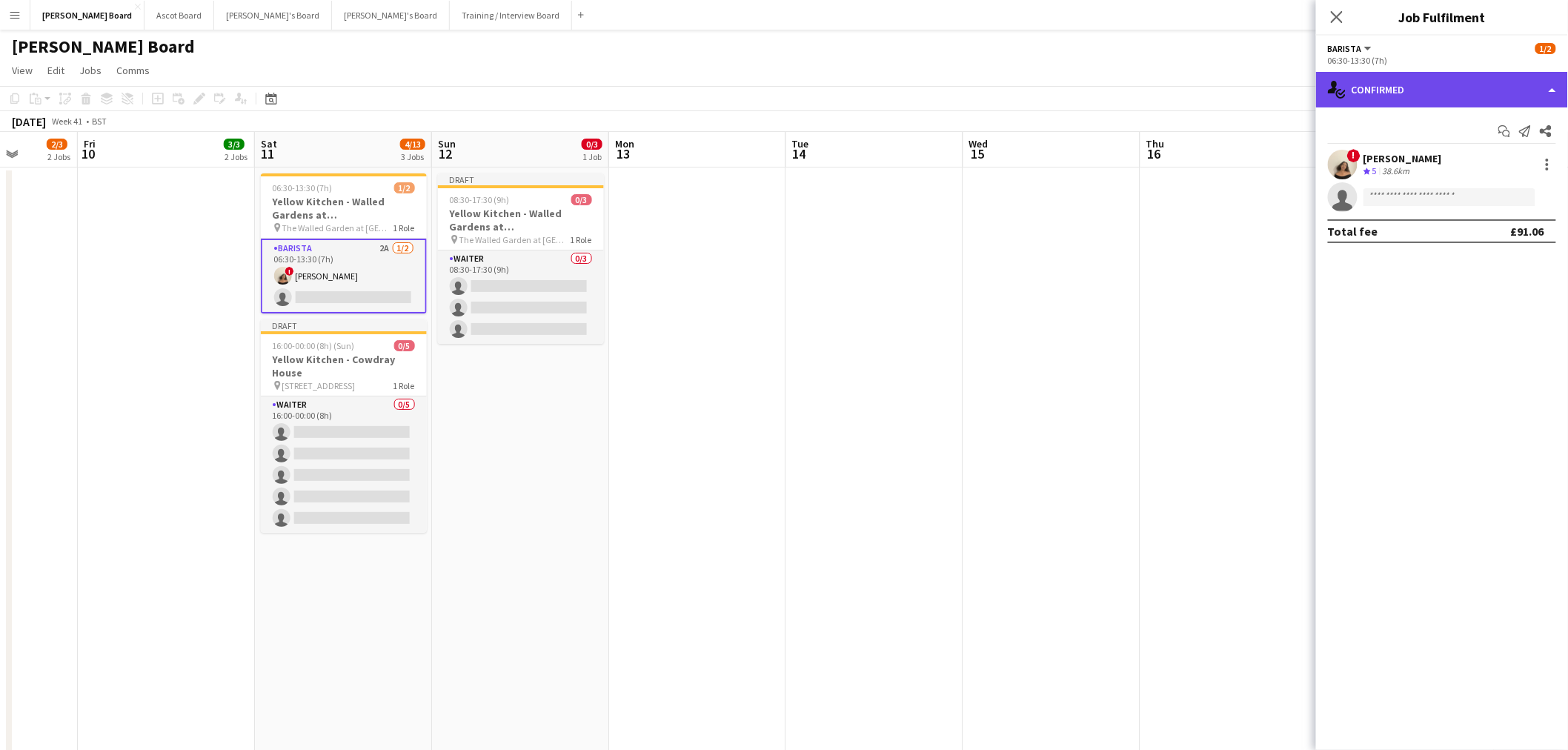
click at [1467, 86] on div "single-neutral-actions-check-2 Confirmed" at bounding box center [1441, 90] width 252 height 35
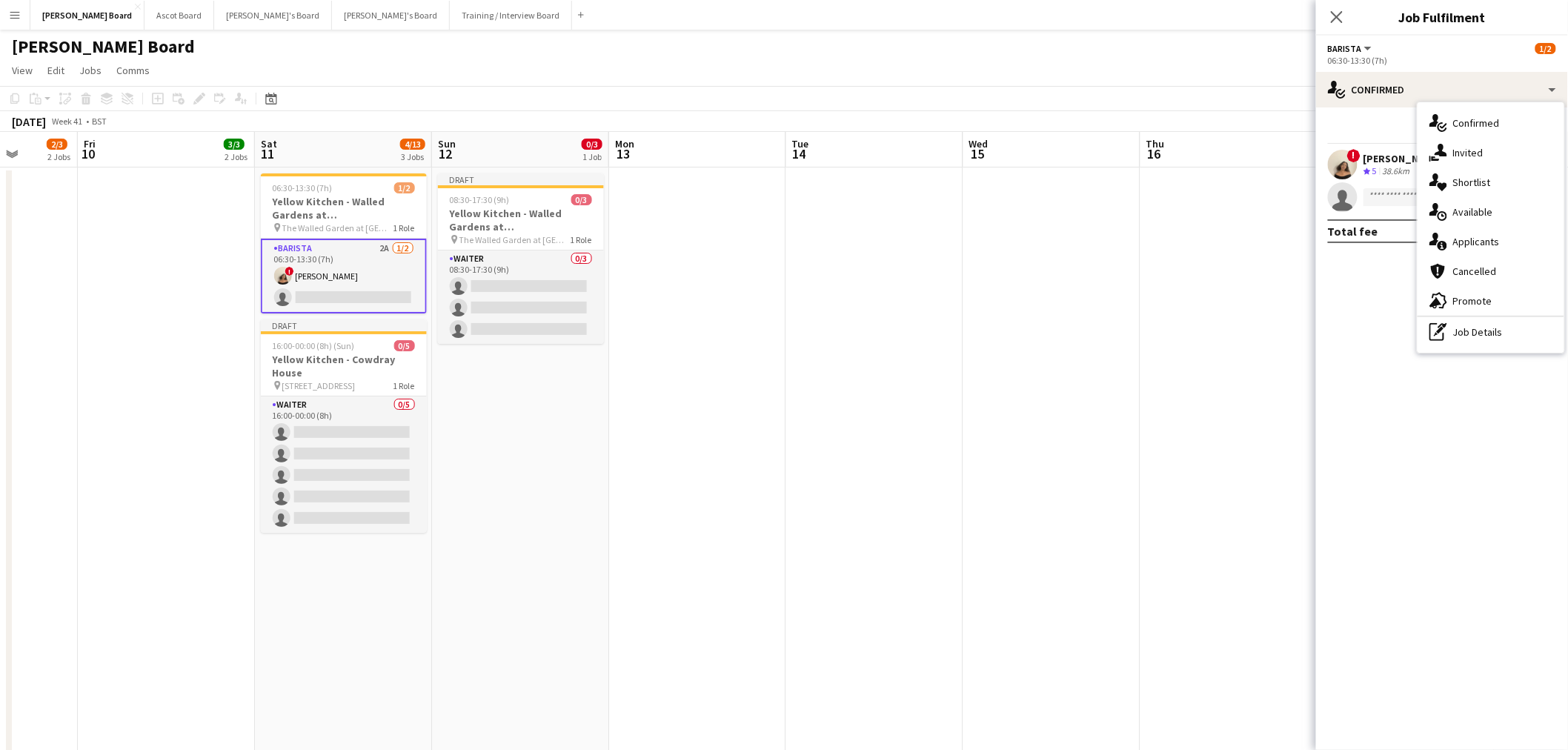
drag, startPoint x: 1495, startPoint y: 328, endPoint x: 1460, endPoint y: 257, distance: 79.2
click at [1494, 323] on div "pen-write Job Details" at bounding box center [1490, 332] width 146 height 29
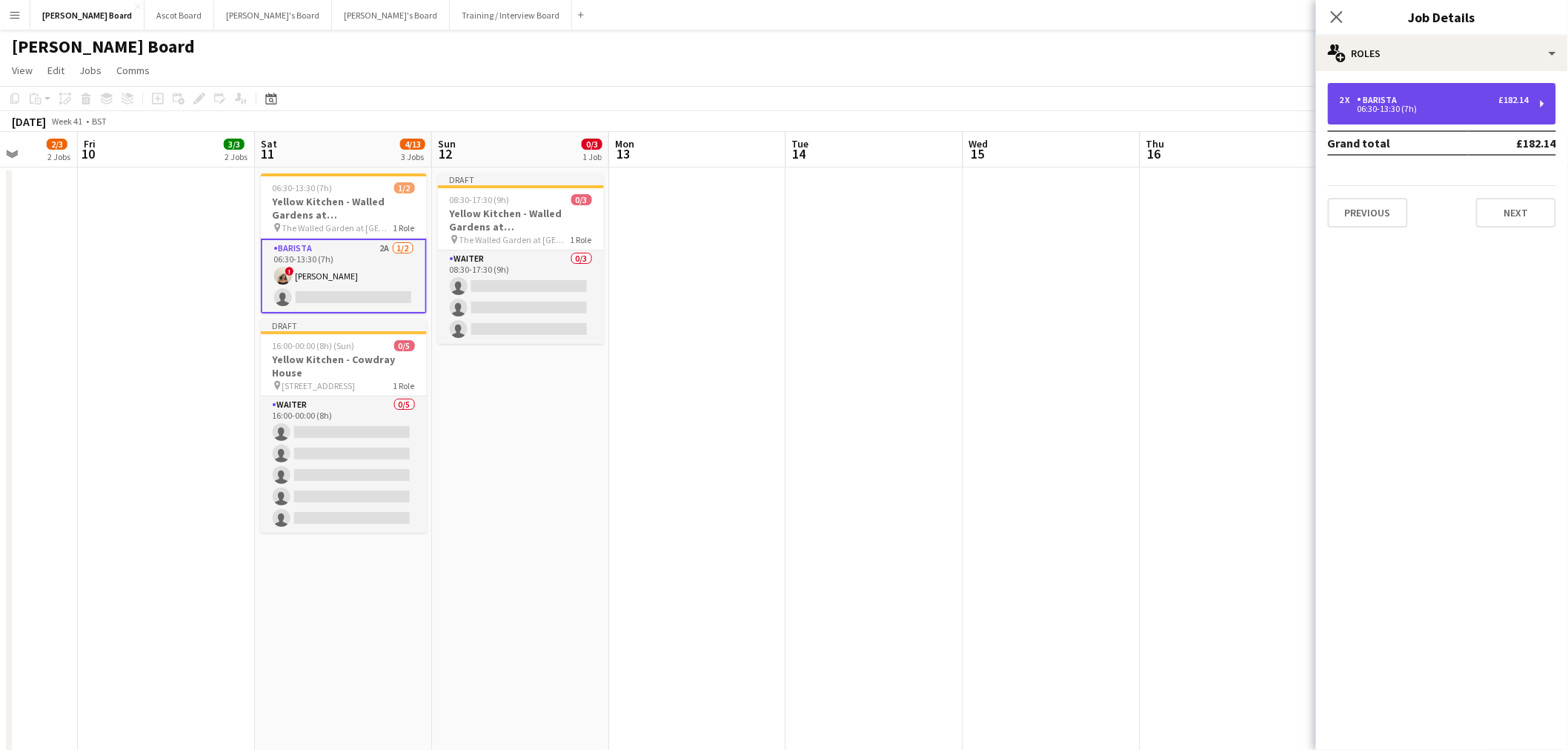
click at [1419, 106] on div "06:30-13:30 (7h)" at bounding box center [1433, 109] width 189 height 7
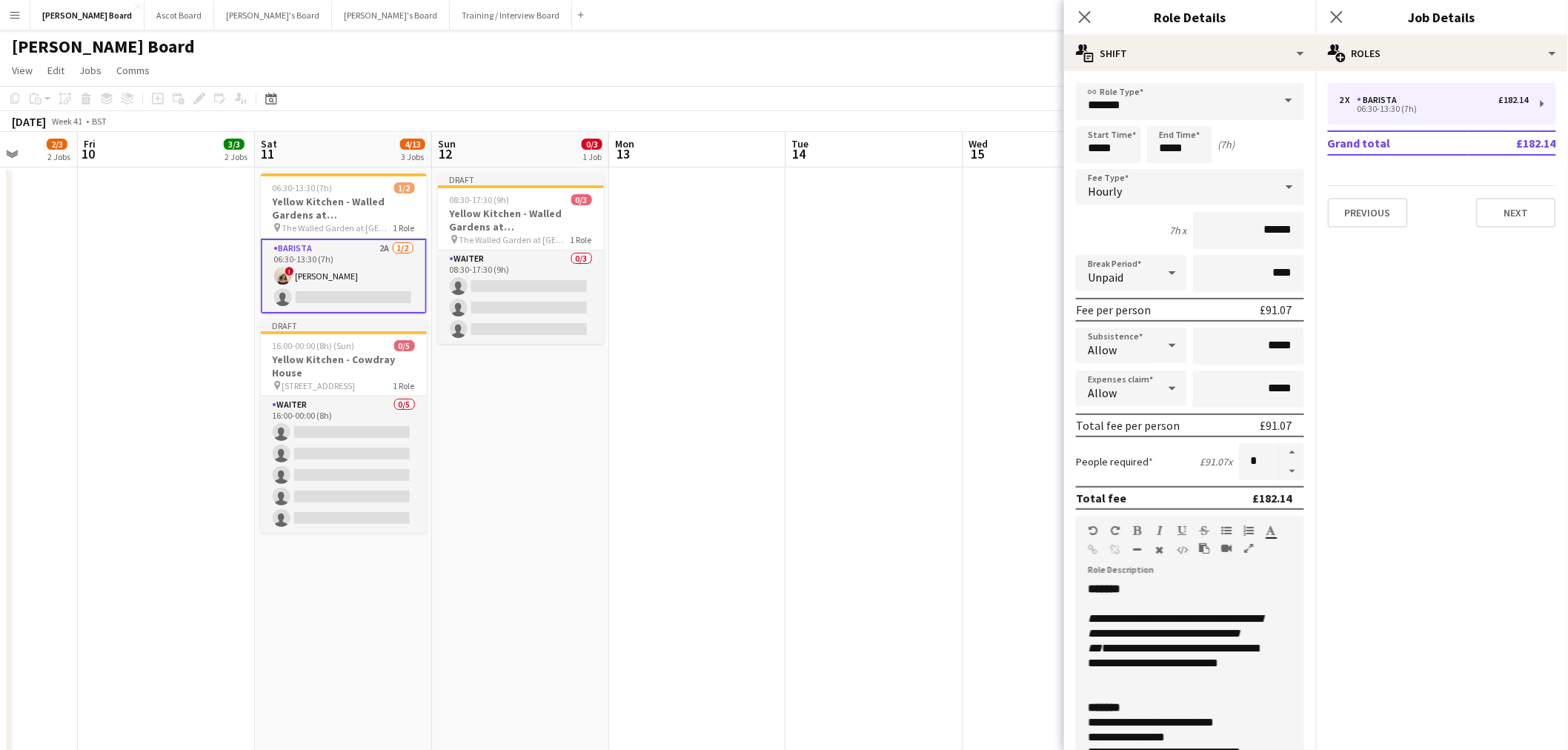
click at [460, 375] on app-date-cell "Draft 08:30-17:30 (9h) 0/3 Yellow Kitchen - Walled Gardens at Cowdray pin The W…" at bounding box center [520, 585] width 177 height 835
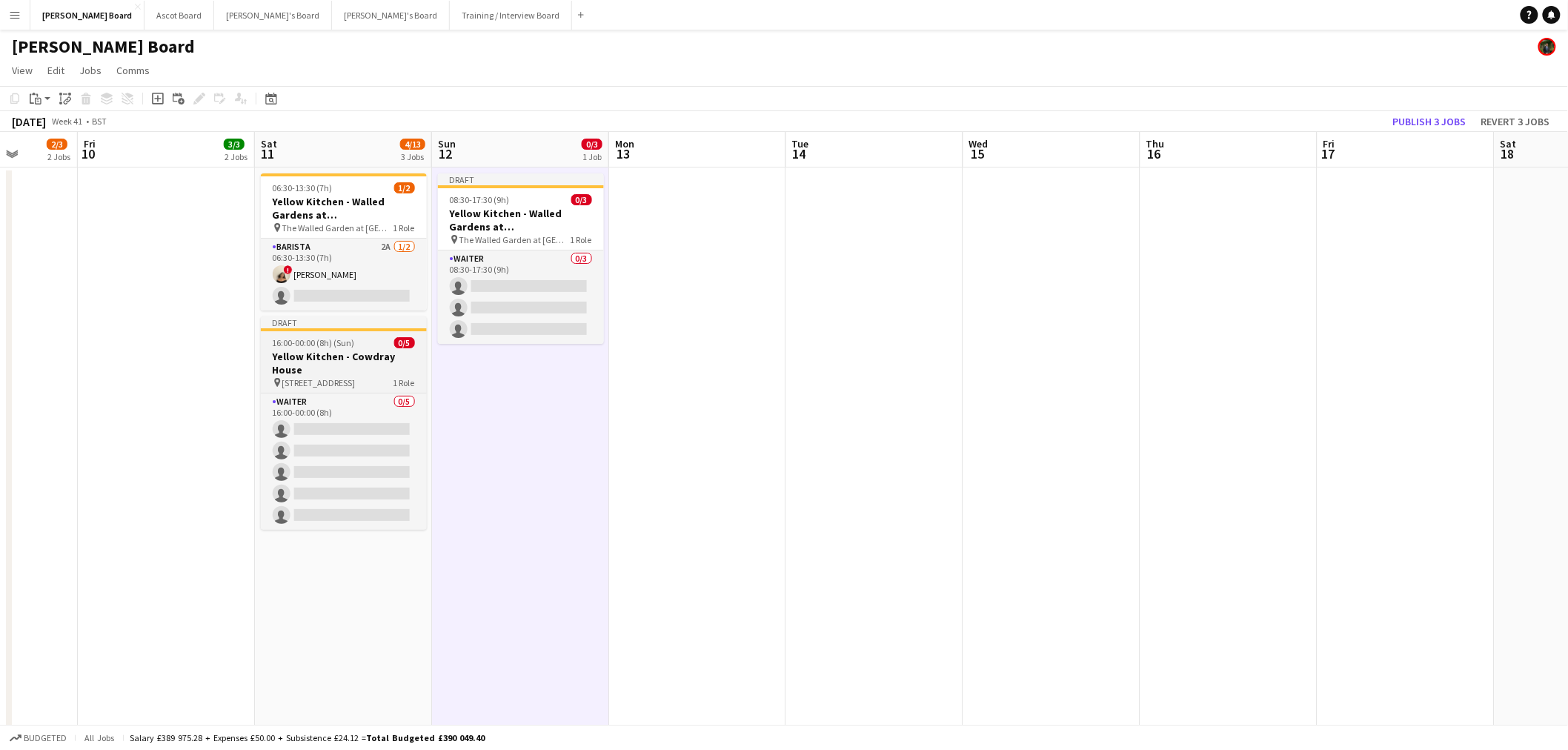
click at [344, 374] on h3 "Yellow Kitchen - Cowdray House" at bounding box center [343, 363] width 166 height 27
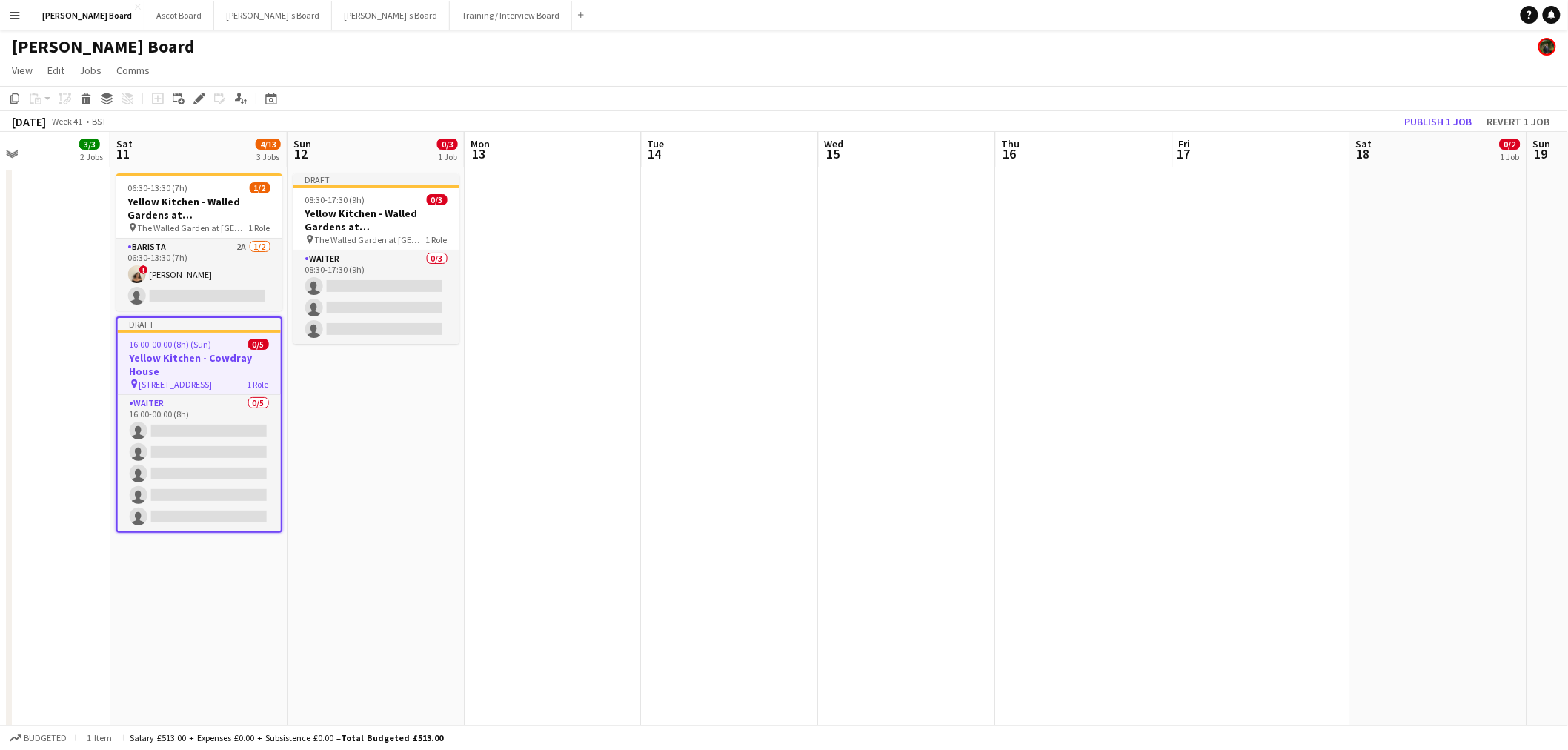
drag, startPoint x: 808, startPoint y: 380, endPoint x: 789, endPoint y: 323, distance: 60.1
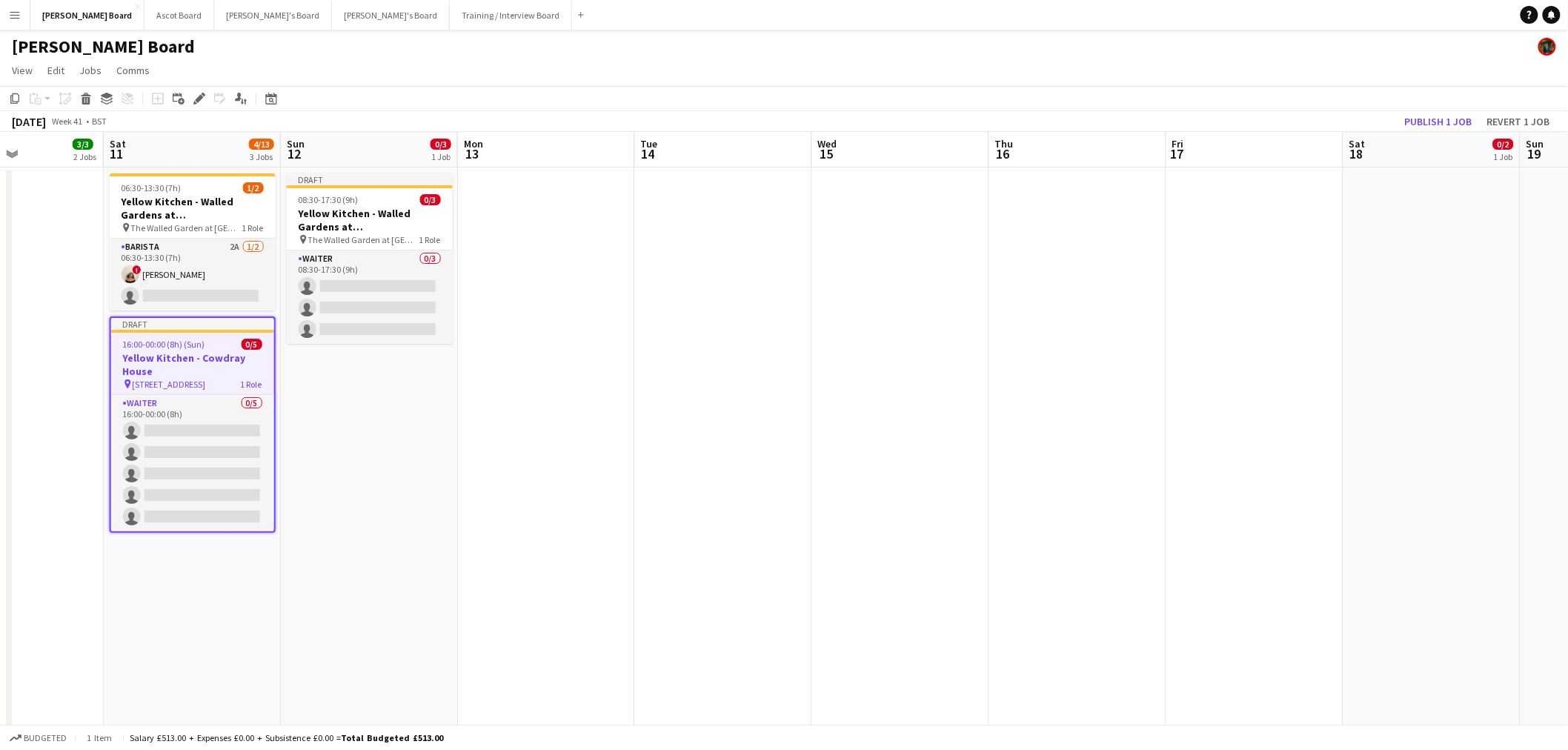
click at [847, 306] on app-date-cell at bounding box center [901, 585] width 177 height 835
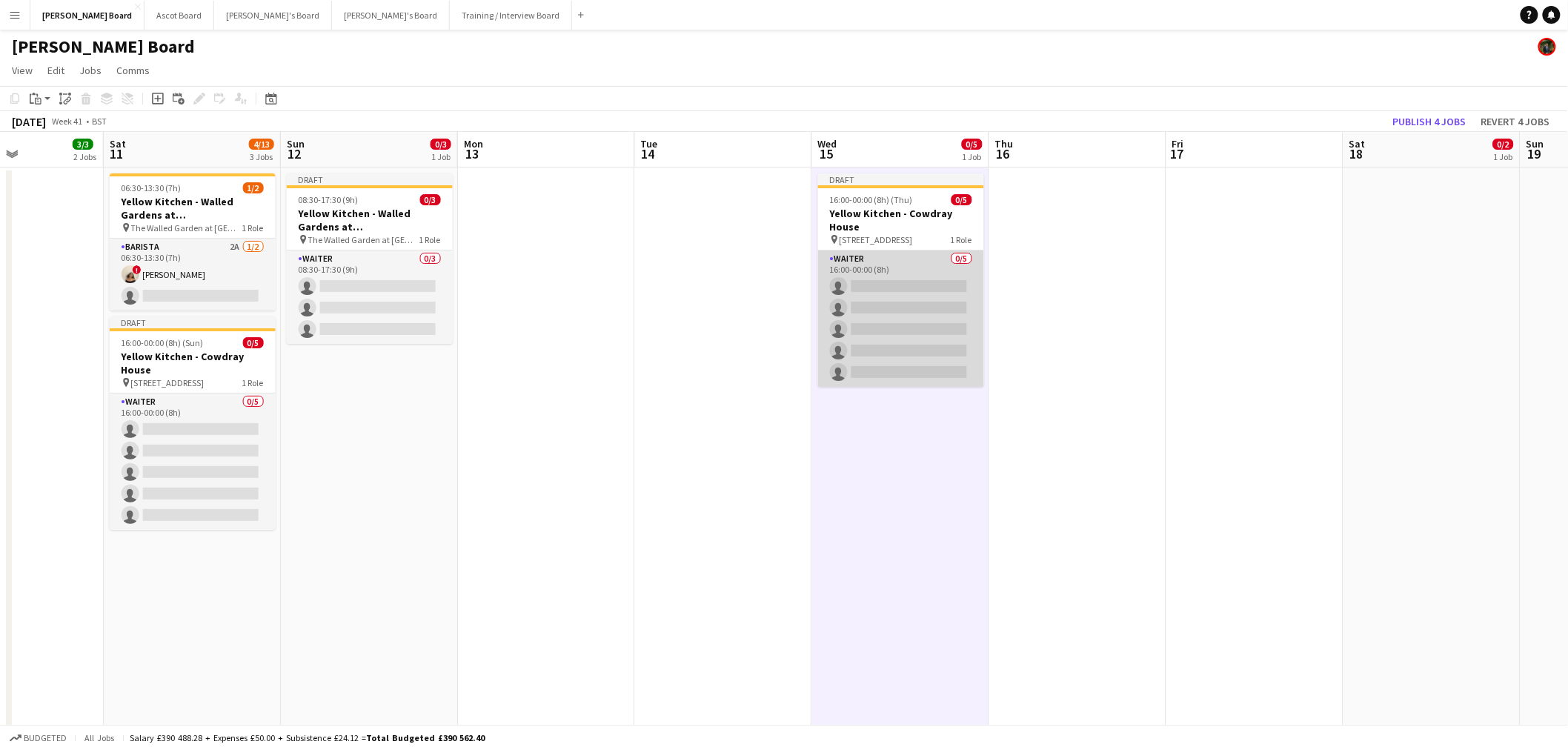
click at [896, 293] on app-card-role "Waiter 0/5 16:00-00:00 (8h) single-neutral-actions single-neutral-actions singl…" at bounding box center [901, 318] width 166 height 137
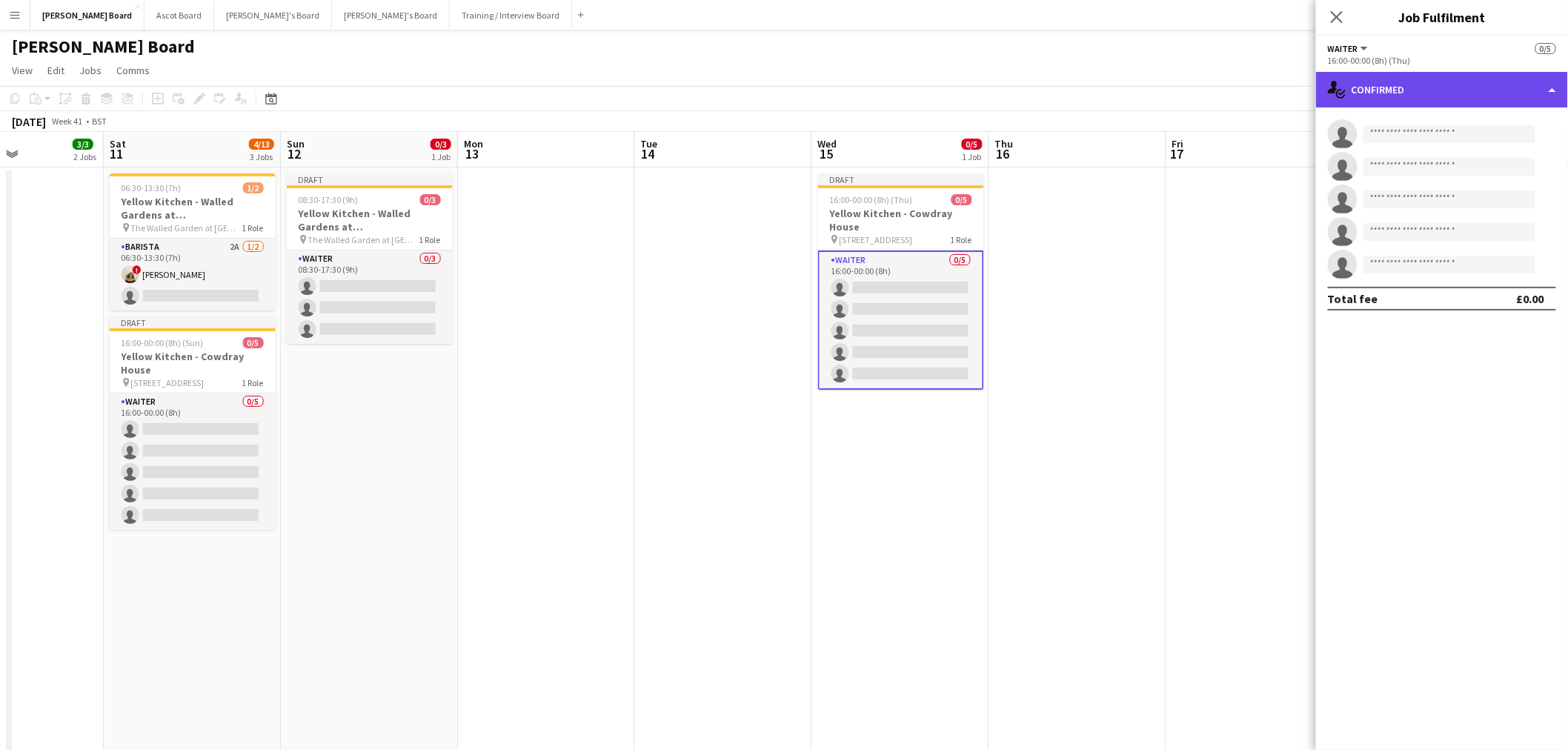
click at [1442, 79] on div "single-neutral-actions-check-2 Confirmed" at bounding box center [1441, 90] width 252 height 35
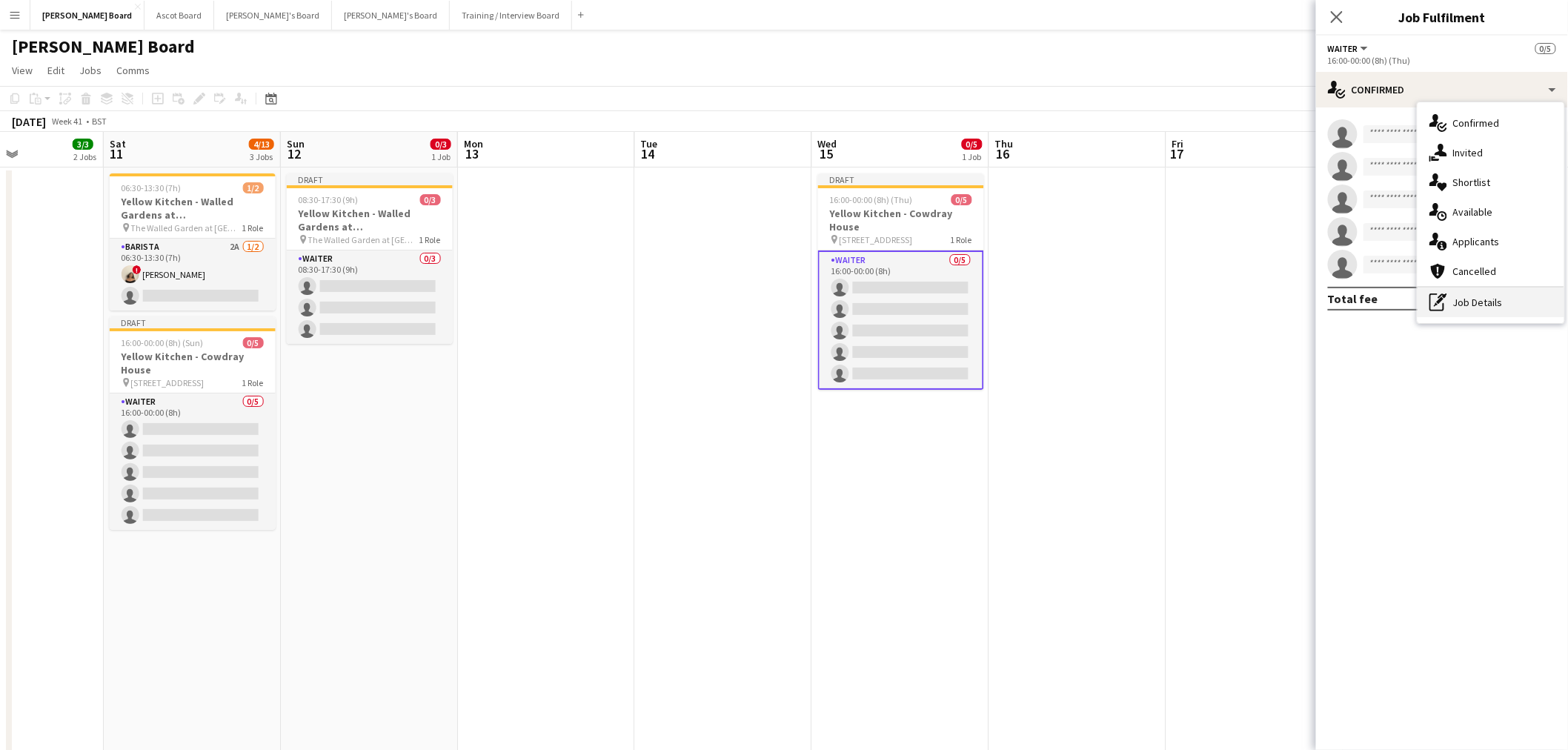
click at [1470, 301] on div "pen-write Job Details" at bounding box center [1490, 301] width 146 height 29
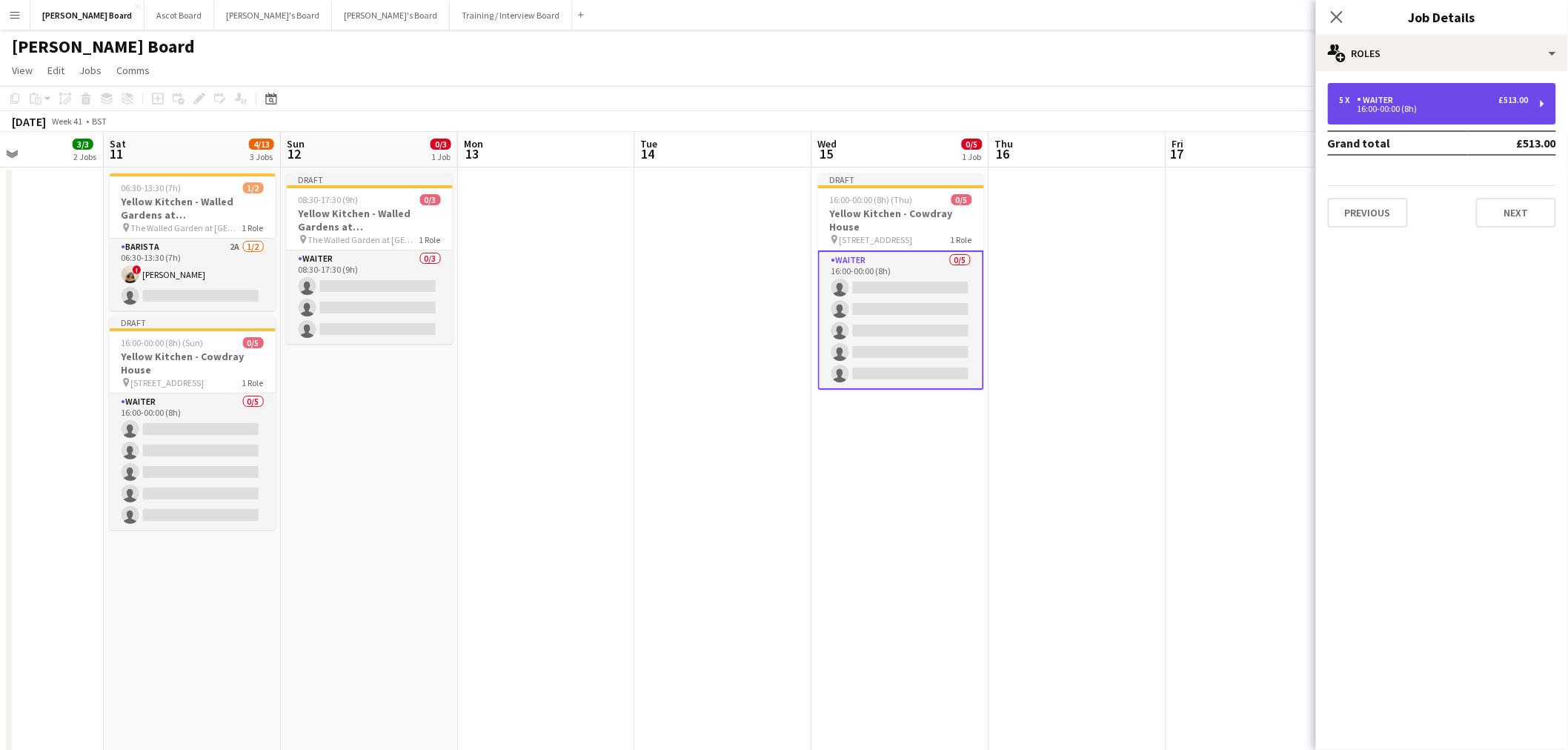
click at [1409, 95] on div "5 x Waiter £513.00 16:00-00:00 (8h)" at bounding box center [1441, 104] width 228 height 42
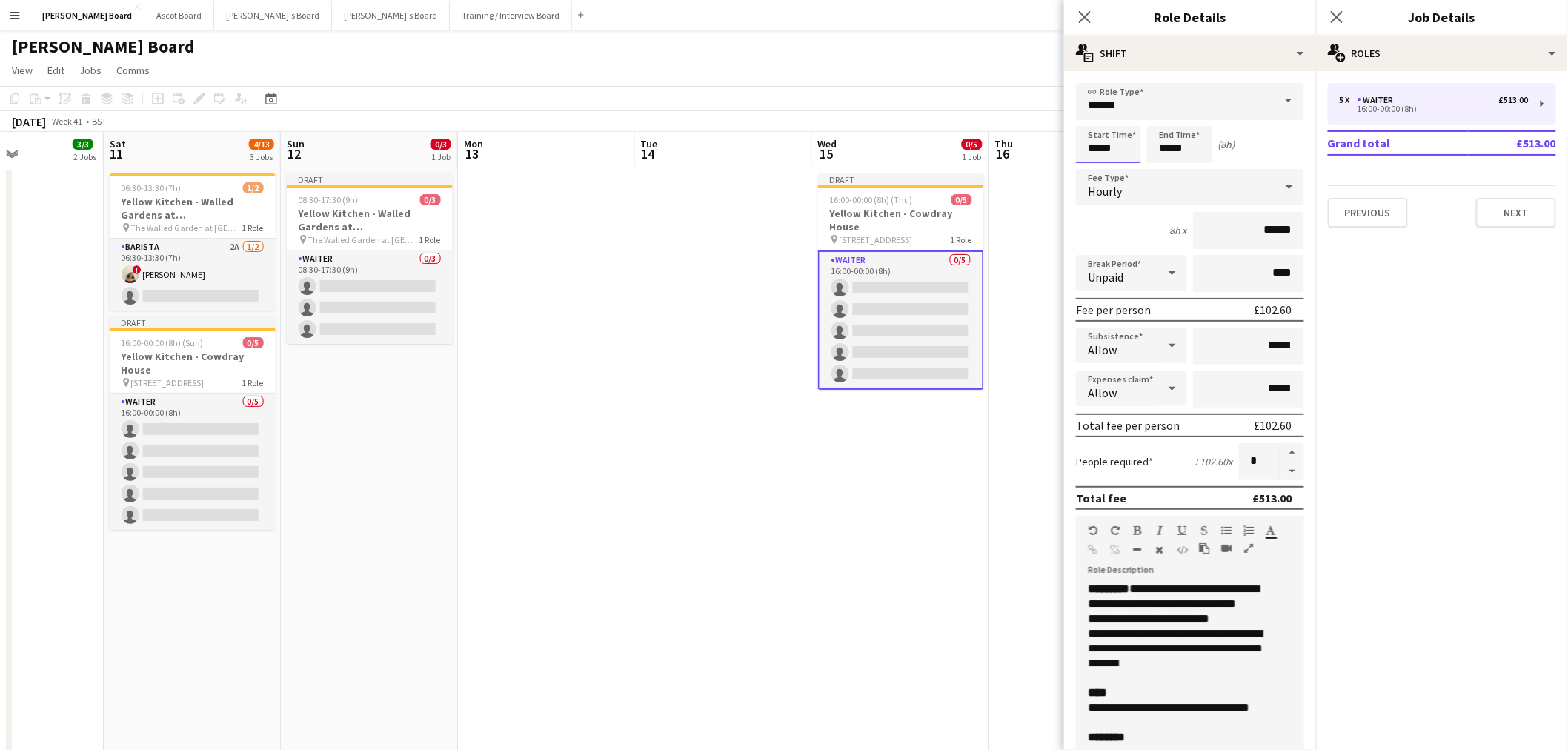
drag, startPoint x: 1126, startPoint y: 149, endPoint x: 1026, endPoint y: 151, distance: 100.0
type input "*****"
click at [1284, 463] on button "button" at bounding box center [1291, 472] width 24 height 19
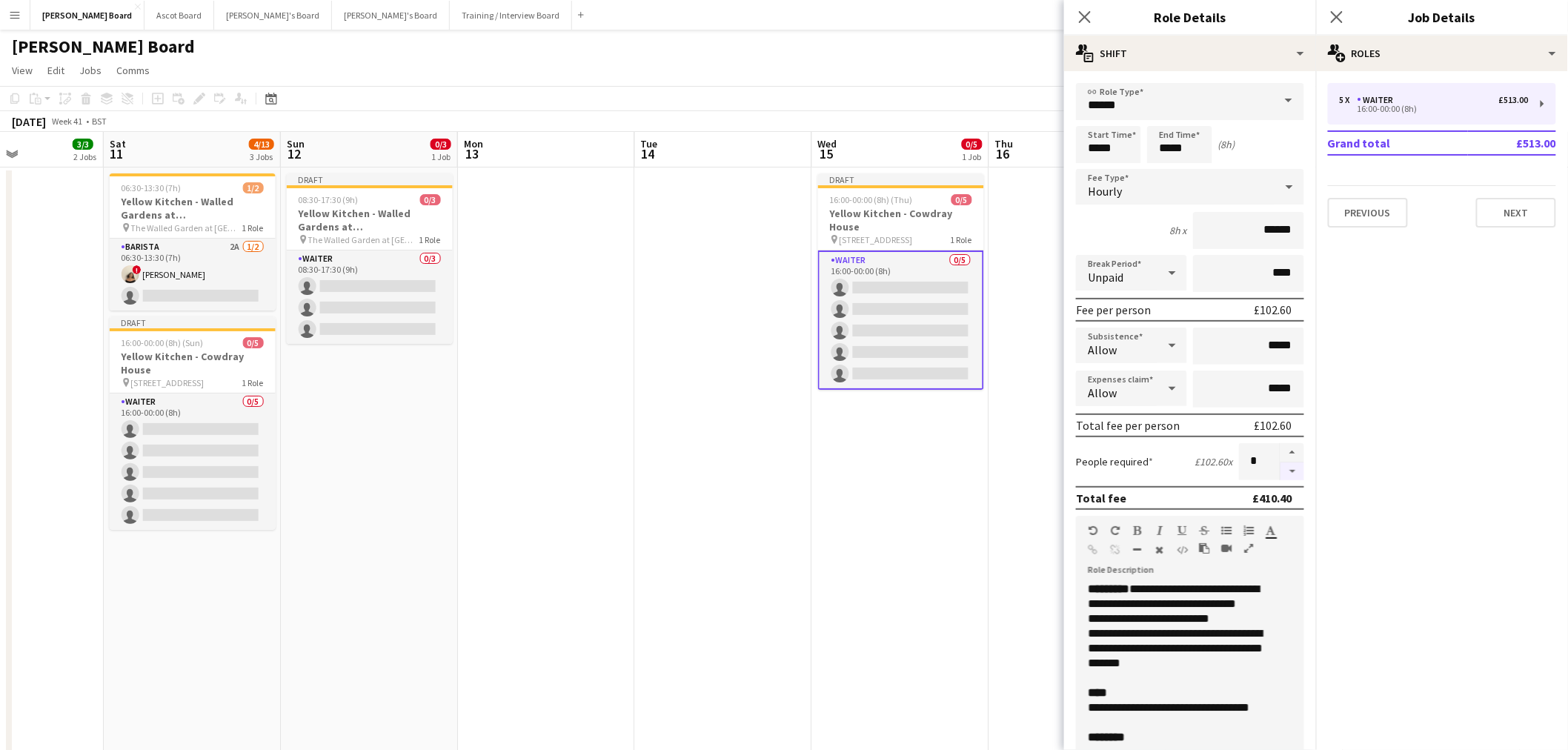
click at [1284, 463] on button "button" at bounding box center [1291, 472] width 24 height 19
type input "*"
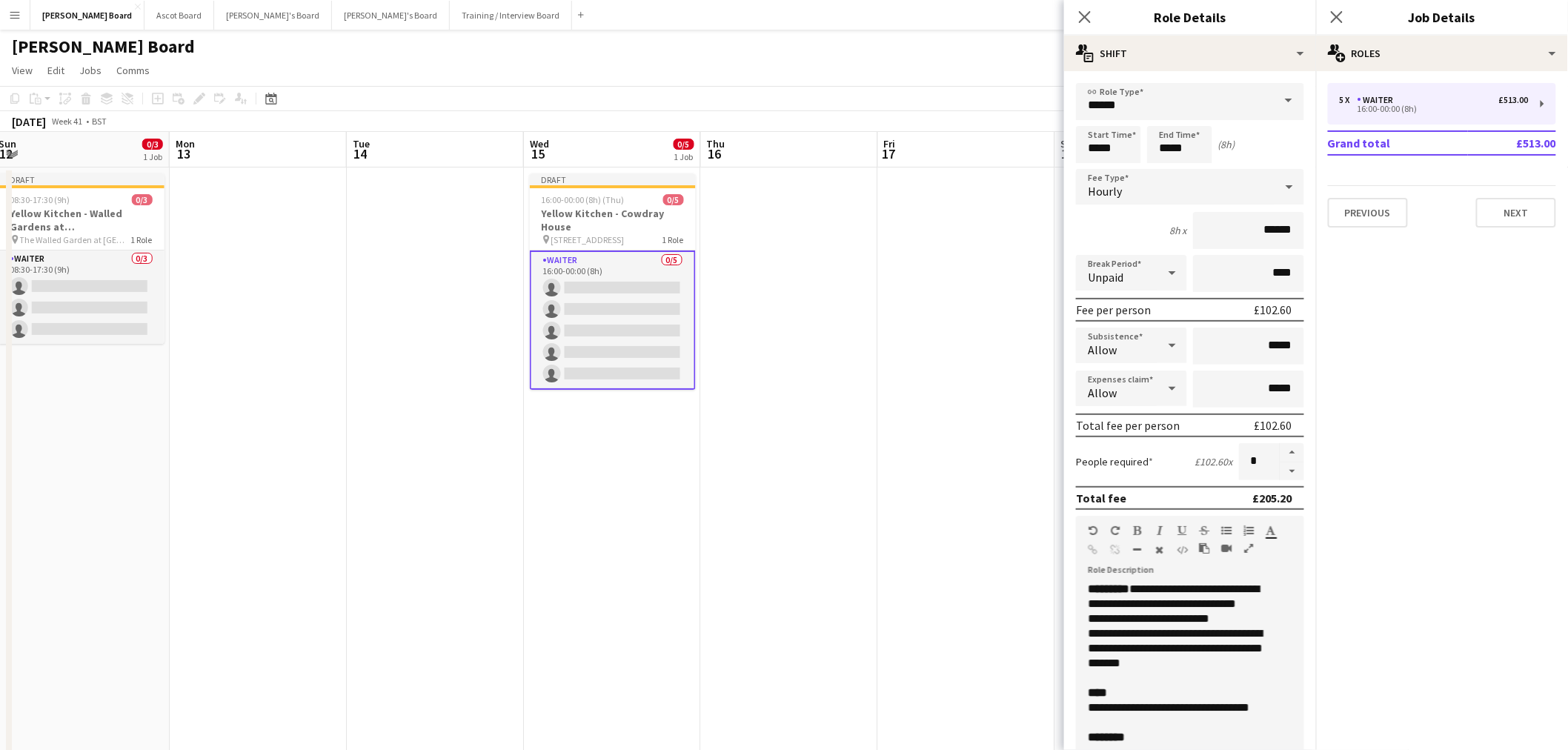
drag, startPoint x: 935, startPoint y: 435, endPoint x: 638, endPoint y: 431, distance: 297.0
click at [645, 426] on app-date-cell "Draft 16:00-00:00 (8h) (Thu) 0/5 Yellow Kitchen - Cowdray House pin Cowdray Hou…" at bounding box center [605, 585] width 177 height 835
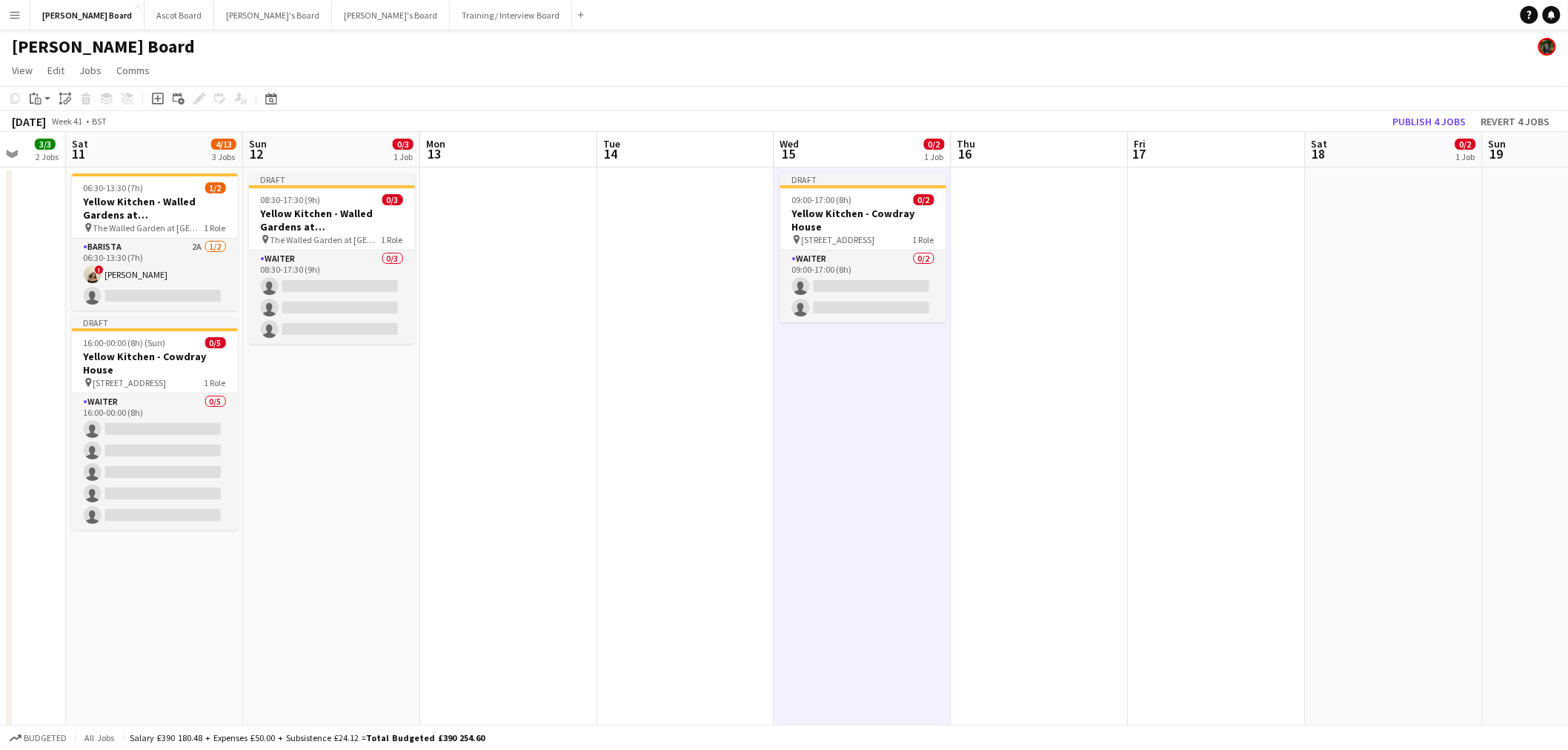
drag, startPoint x: 445, startPoint y: 232, endPoint x: 678, endPoint y: 238, distance: 233.1
click at [178, 369] on h3 "Yellow Kitchen - Cowdray House" at bounding box center [152, 363] width 166 height 27
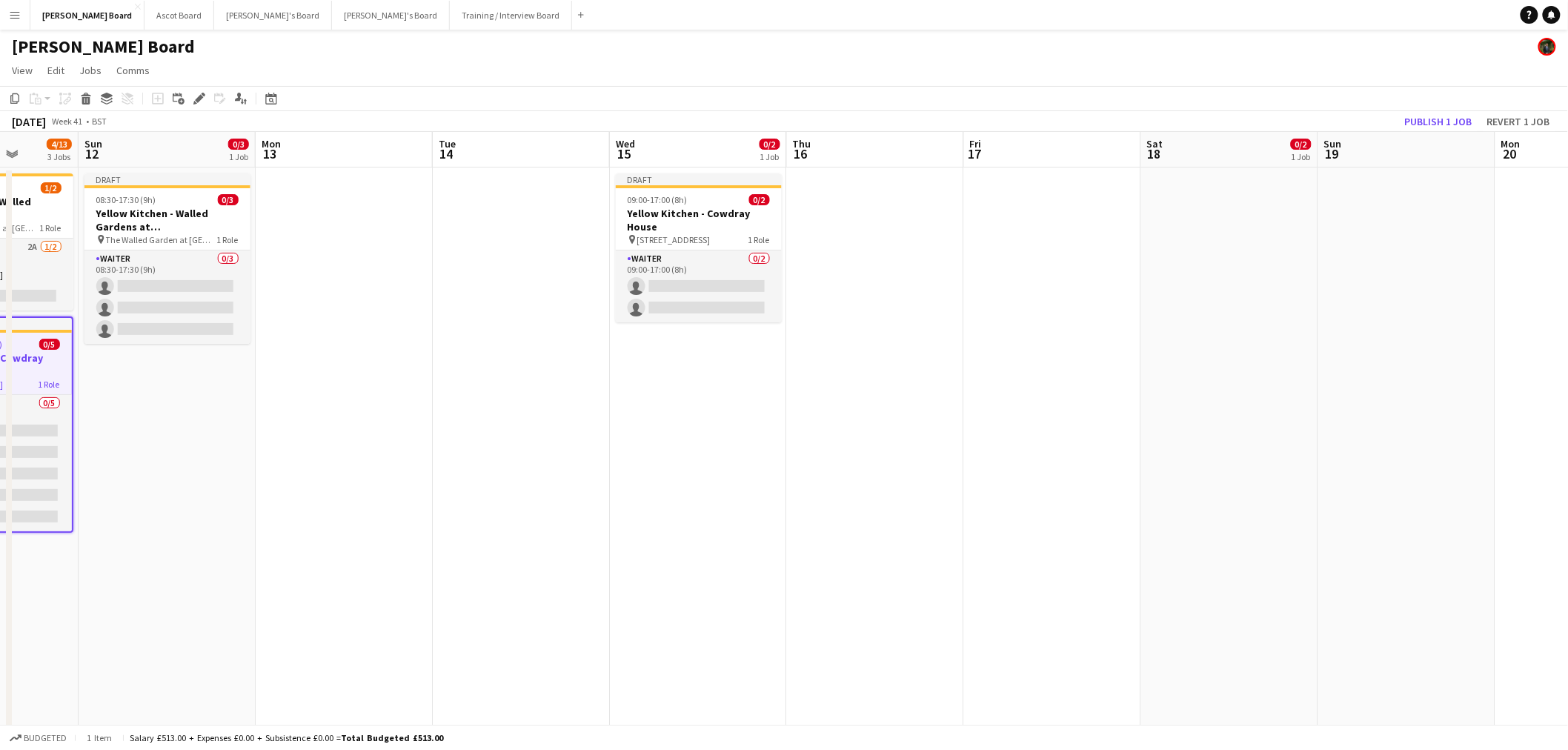
drag, startPoint x: 778, startPoint y: 342, endPoint x: 449, endPoint y: 327, distance: 329.3
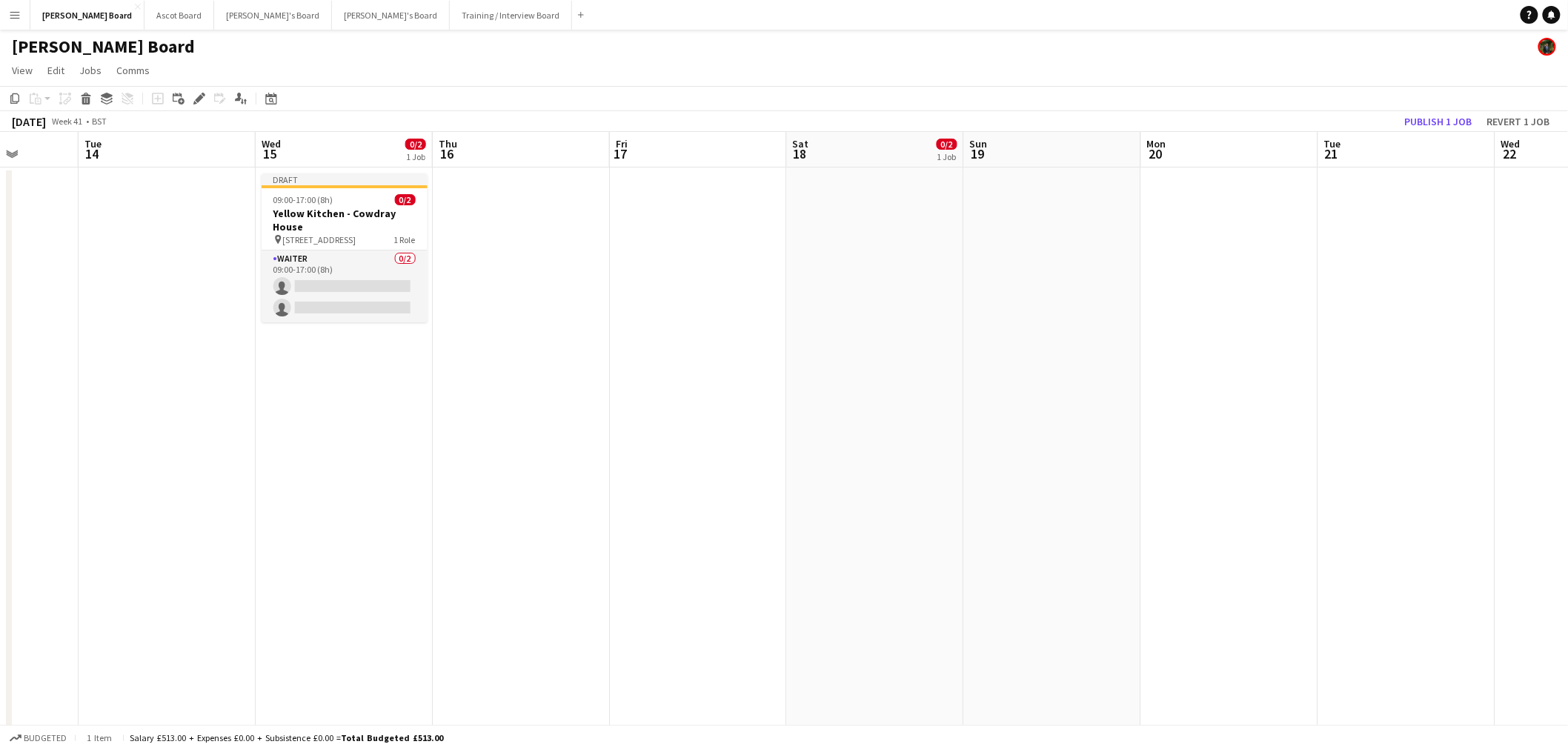
scroll to position [0, 455]
click at [1046, 275] on app-date-cell at bounding box center [1050, 585] width 177 height 835
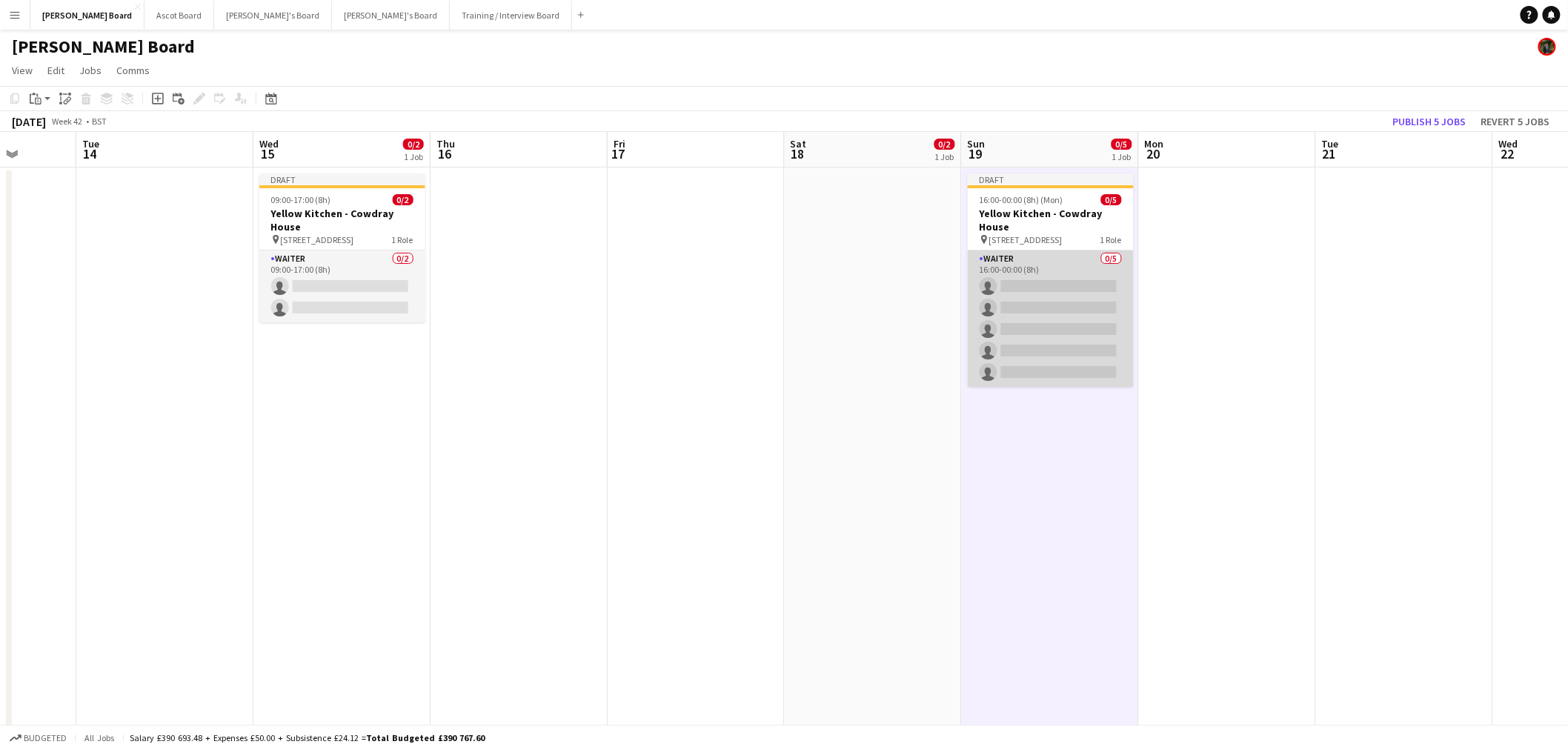
click at [1013, 293] on app-card-role "Waiter 0/5 16:00-00:00 (8h) single-neutral-actions single-neutral-actions singl…" at bounding box center [1050, 318] width 166 height 137
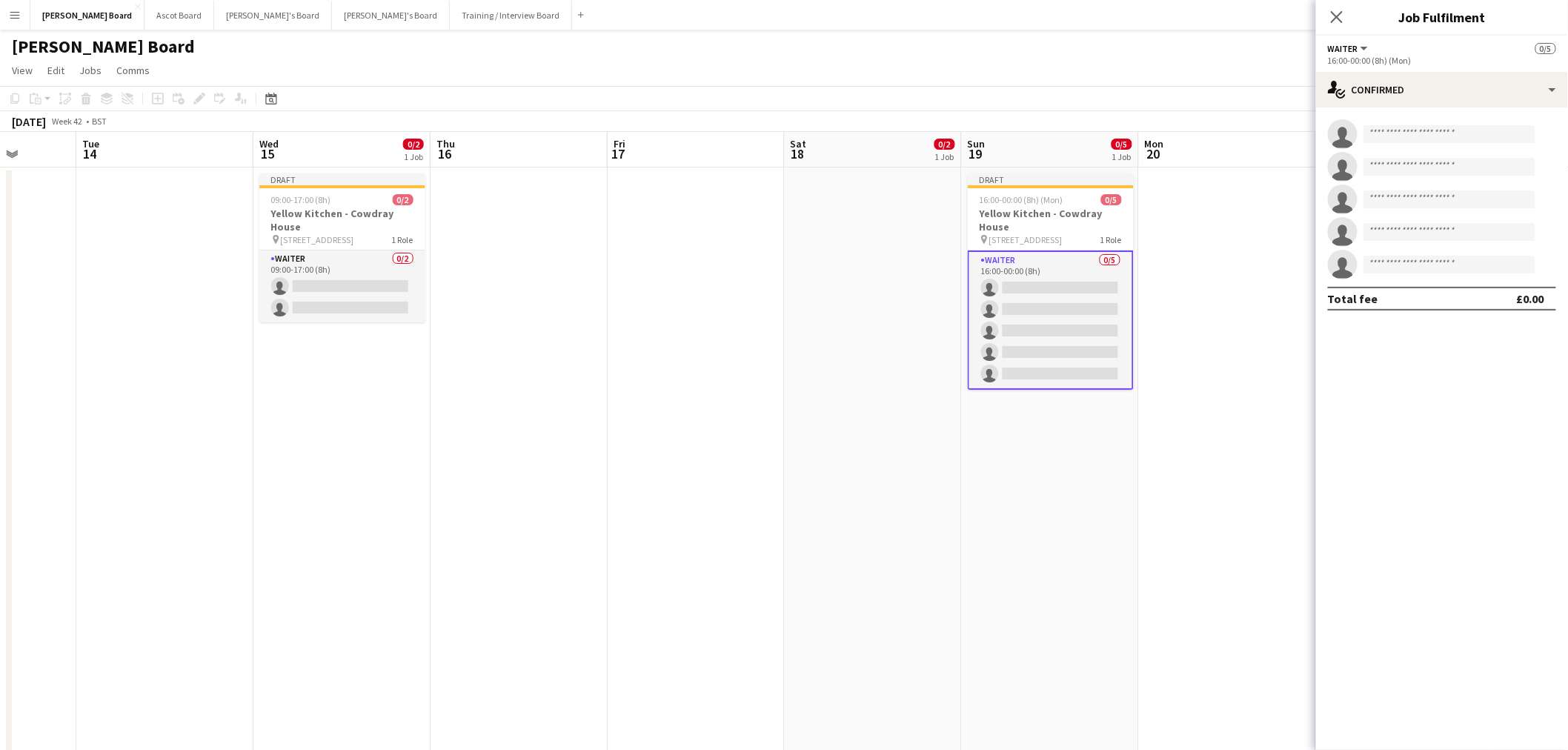
click at [1020, 291] on app-card-role "Waiter 0/5 16:00-00:00 (8h) single-neutral-actions single-neutral-actions singl…" at bounding box center [1050, 319] width 166 height 139
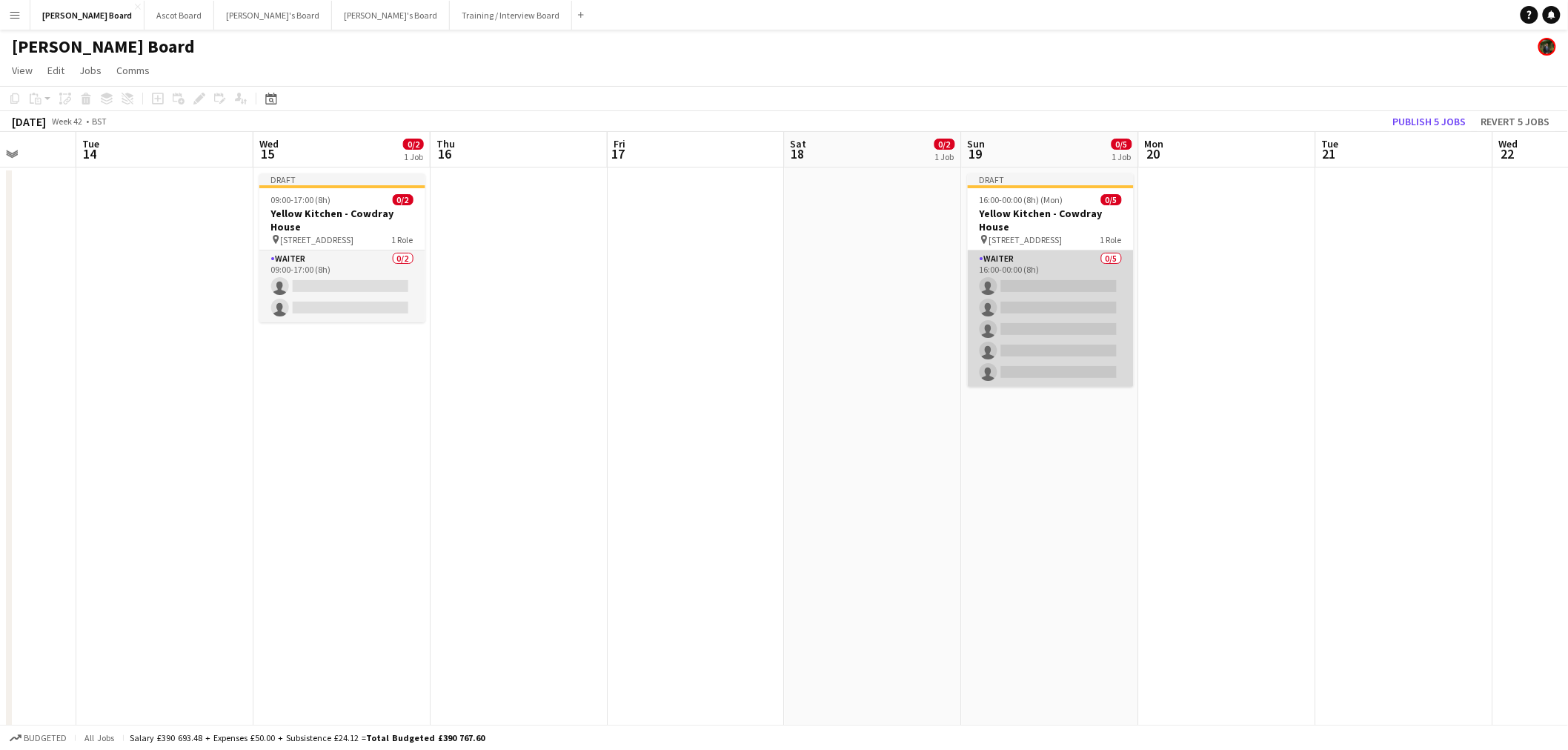
scroll to position [0, 454]
click at [1025, 289] on app-card-role "Waiter 0/5 16:00-00:00 (8h) single-neutral-actions single-neutral-actions singl…" at bounding box center [1050, 318] width 166 height 137
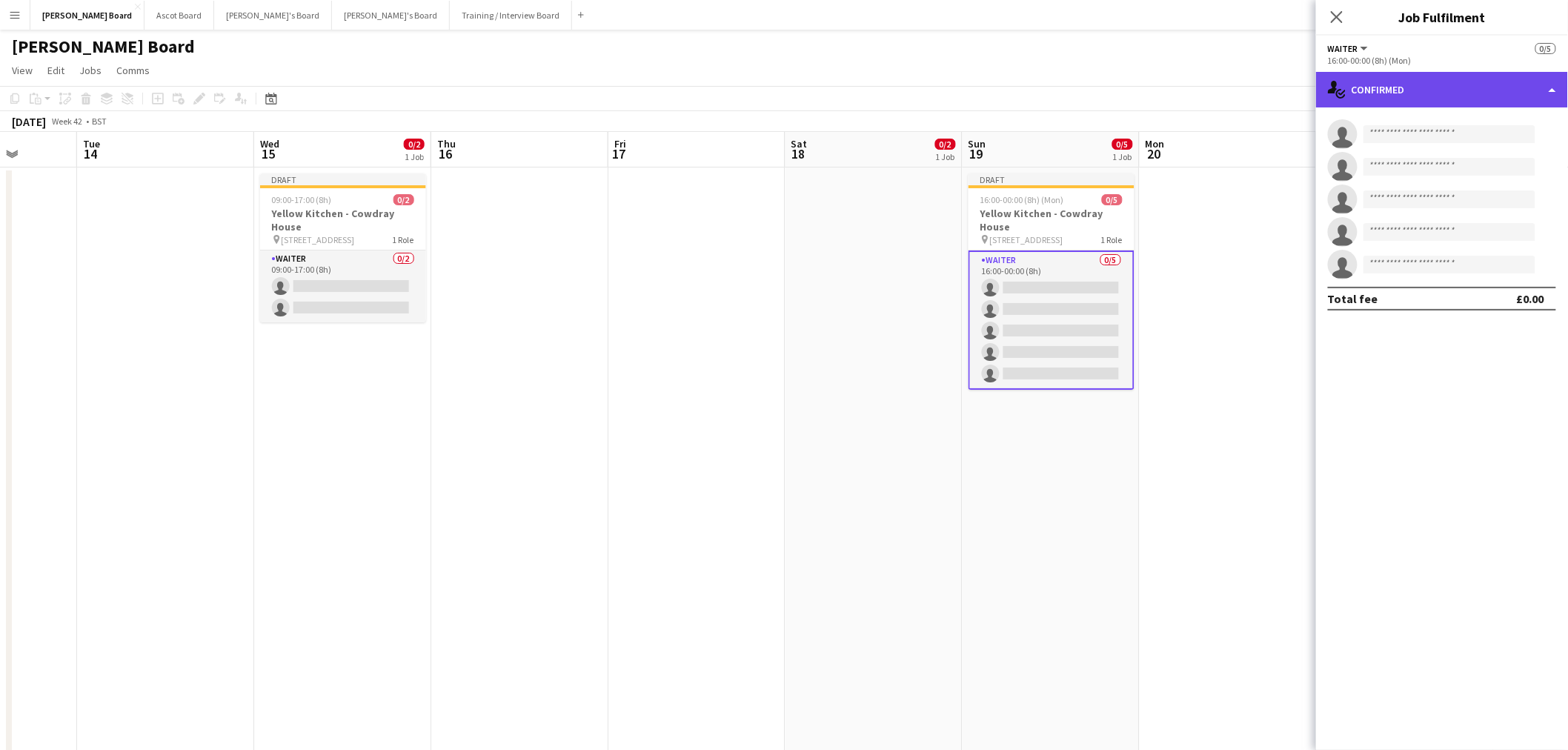
click at [1523, 73] on div "single-neutral-actions-check-2 Confirmed" at bounding box center [1441, 90] width 252 height 35
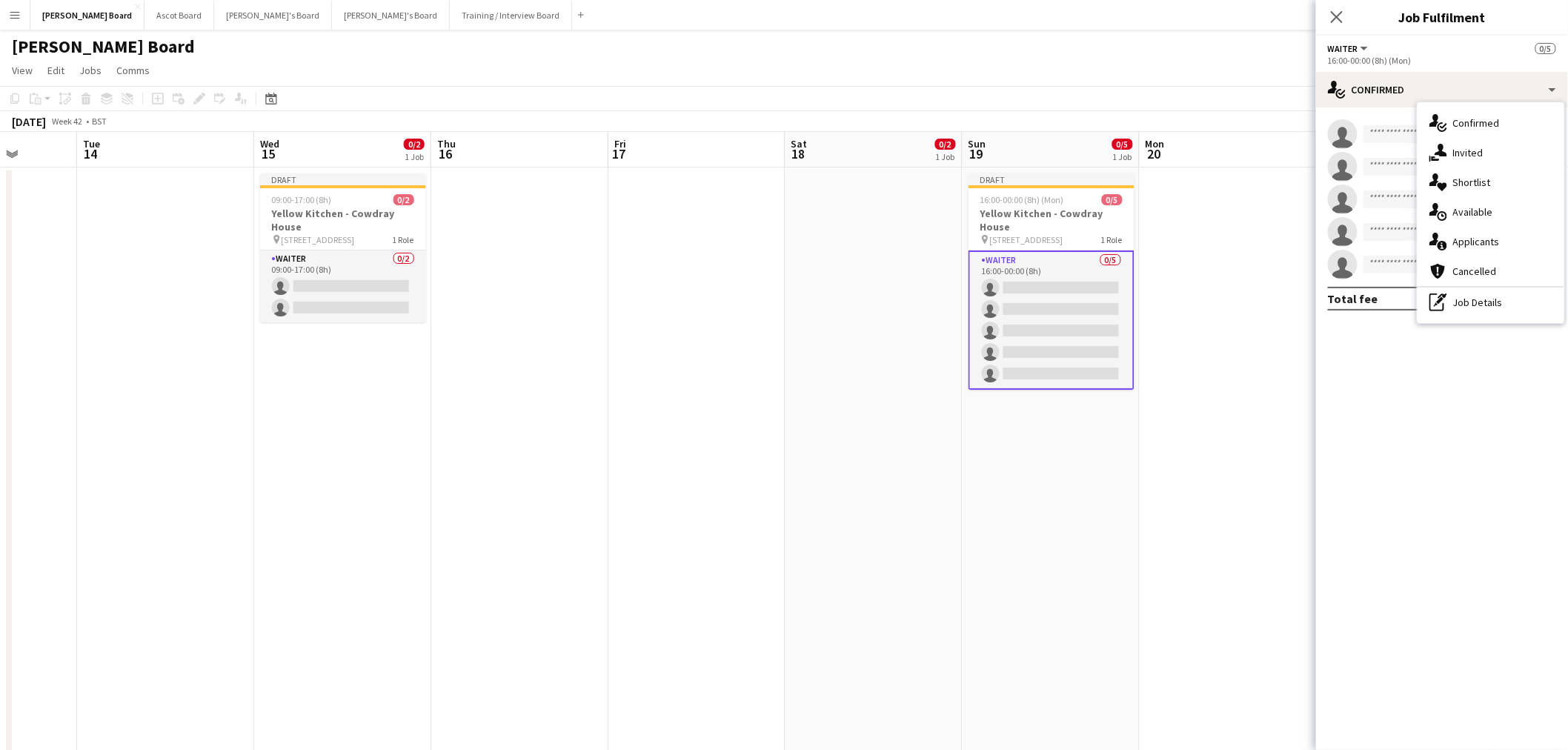
click at [1516, 296] on div "pen-write Job Details" at bounding box center [1490, 301] width 146 height 29
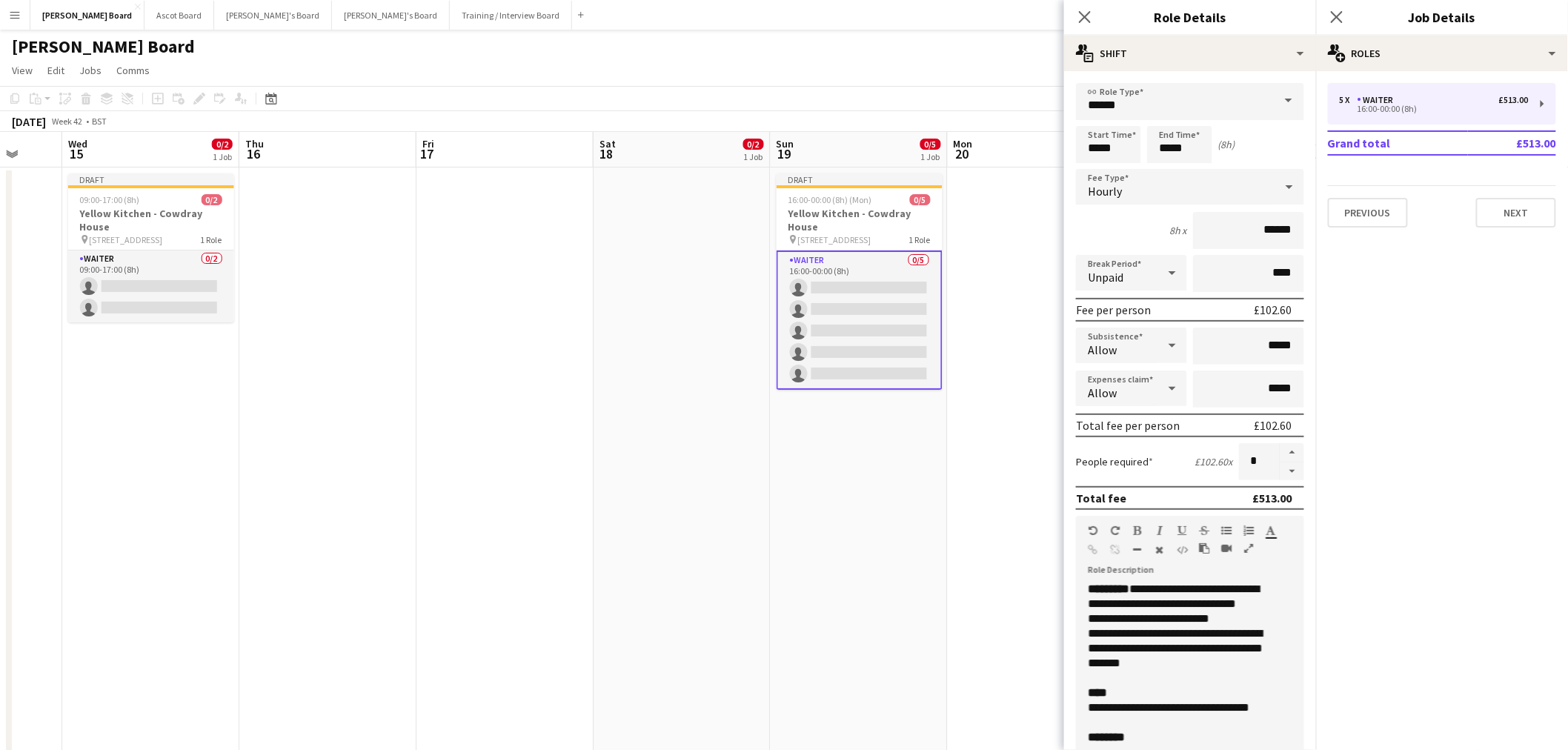
scroll to position [0, 475]
drag, startPoint x: 841, startPoint y: 327, endPoint x: 706, endPoint y: 312, distance: 135.8
drag, startPoint x: 1080, startPoint y: 142, endPoint x: 1049, endPoint y: 135, distance: 31.8
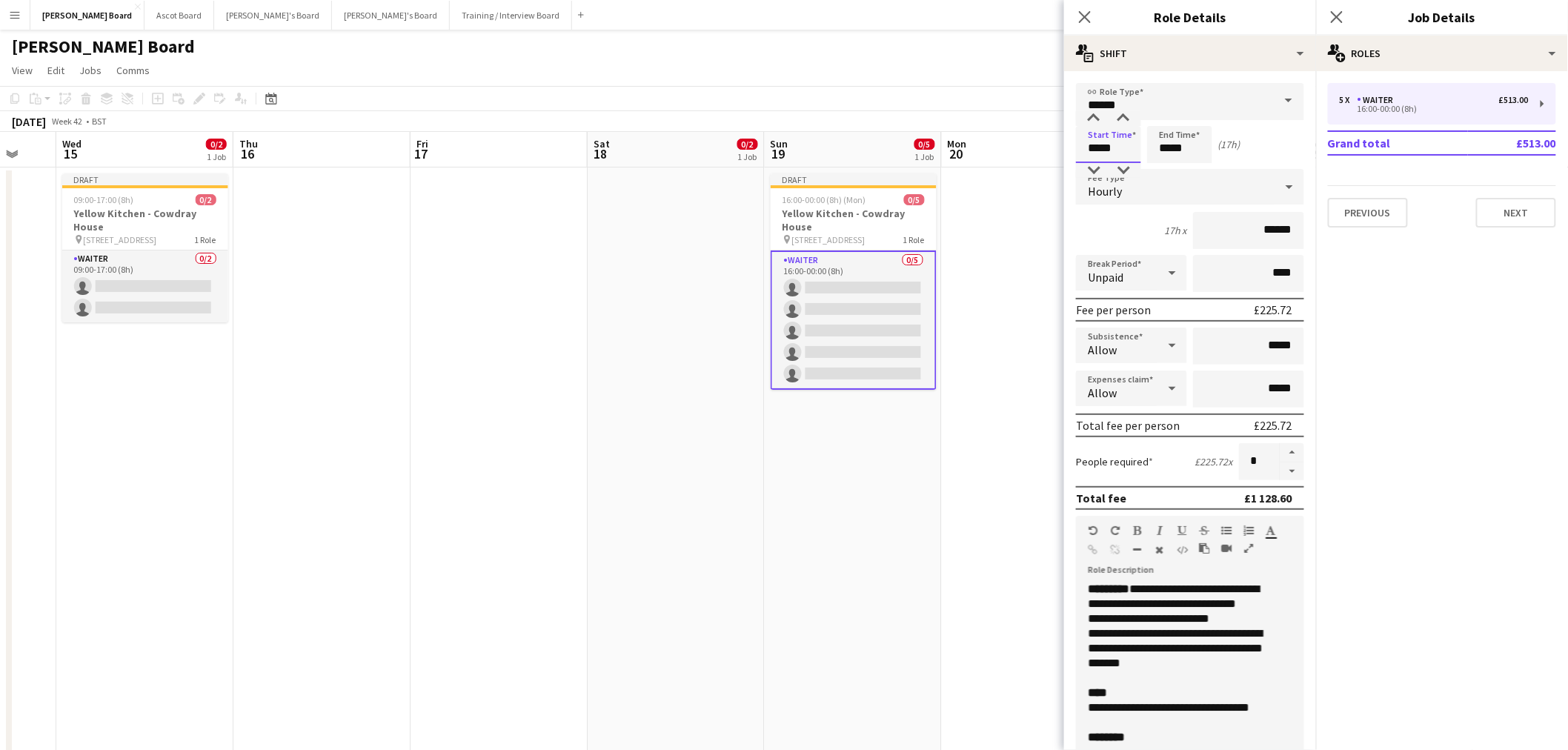
type input "*****"
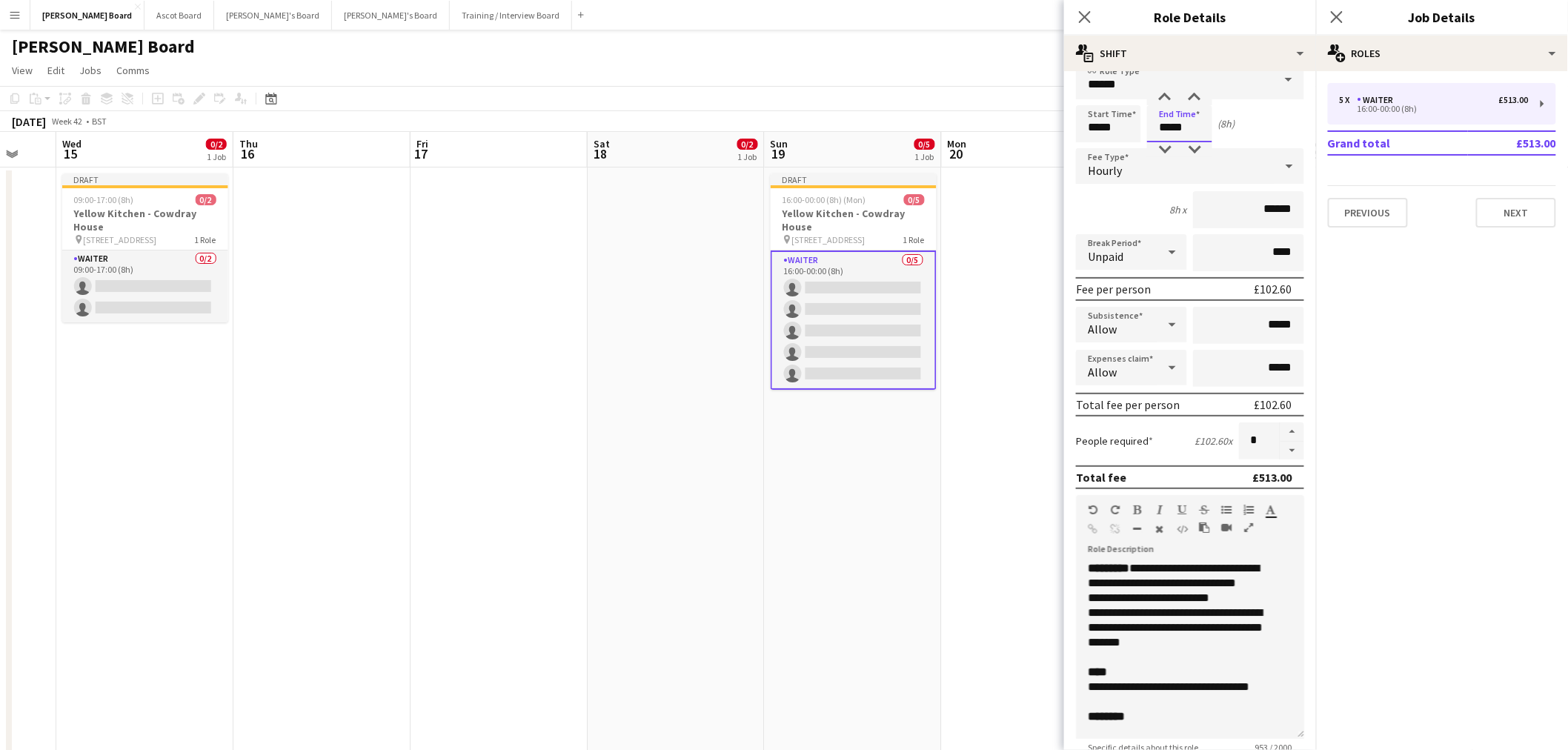
scroll to position [0, 0]
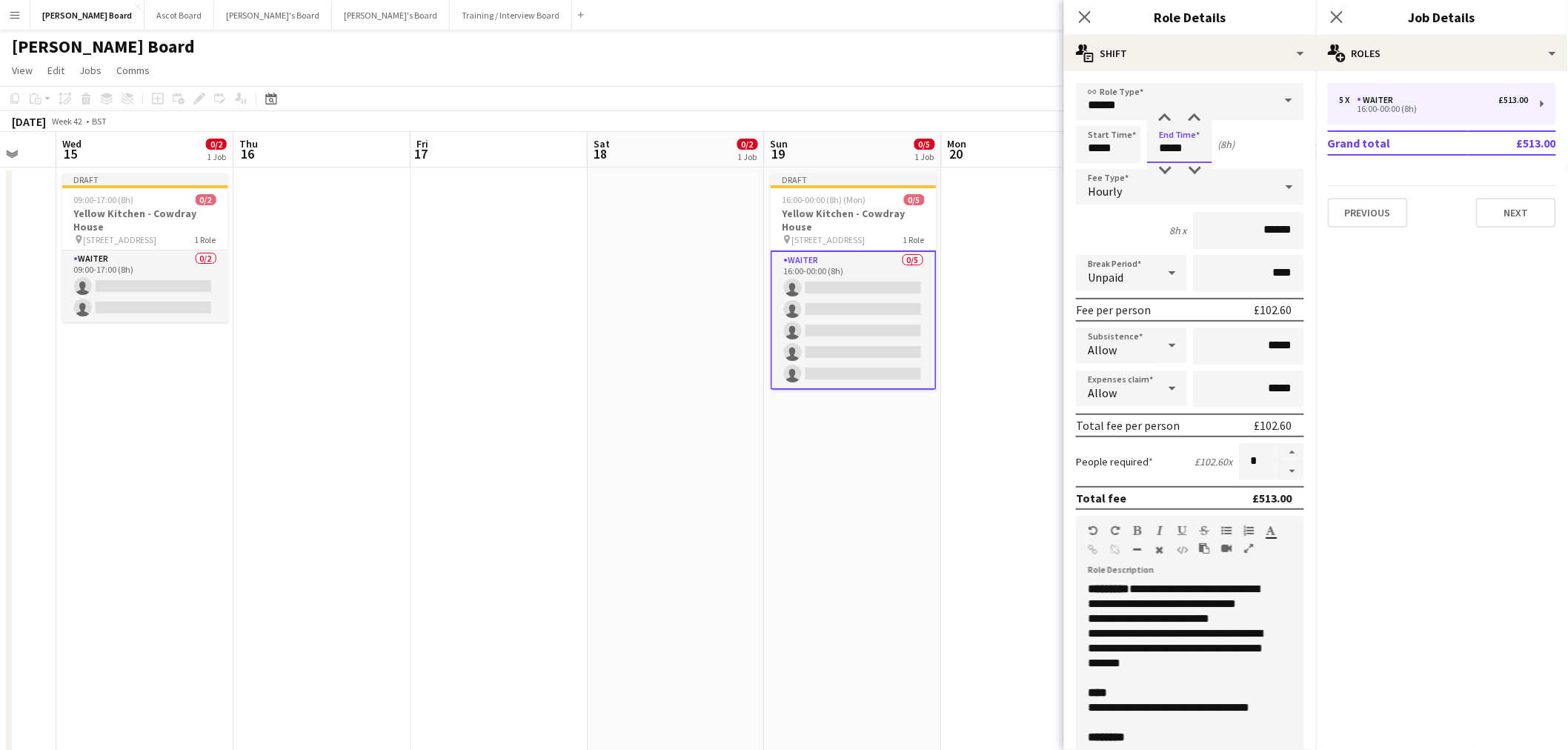
type input "*****"
click at [1100, 232] on div "8h x ******" at bounding box center [1190, 230] width 228 height 37
click at [957, 291] on app-date-cell at bounding box center [1030, 585] width 177 height 835
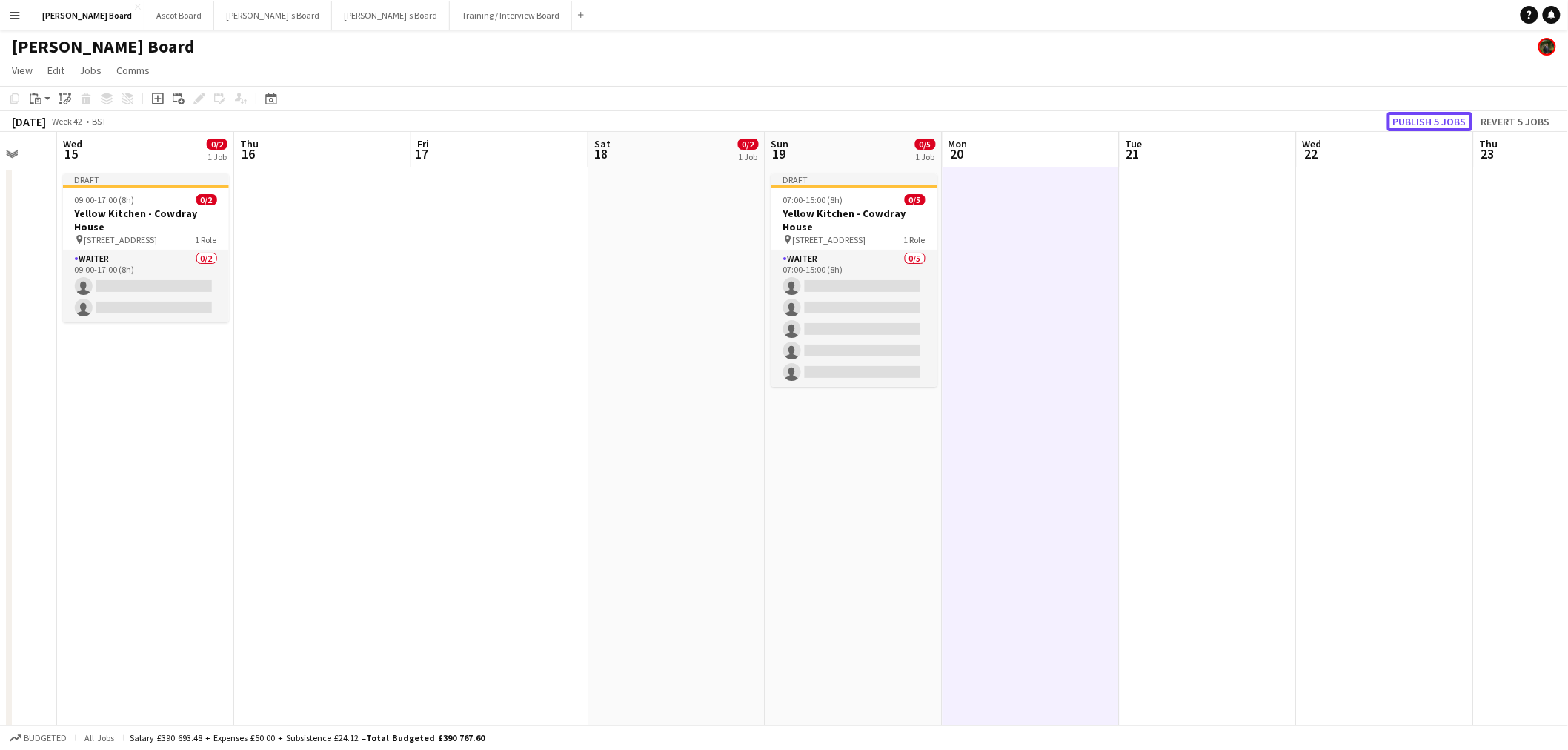
click at [1440, 119] on button "Publish 5 jobs" at bounding box center [1430, 121] width 85 height 20
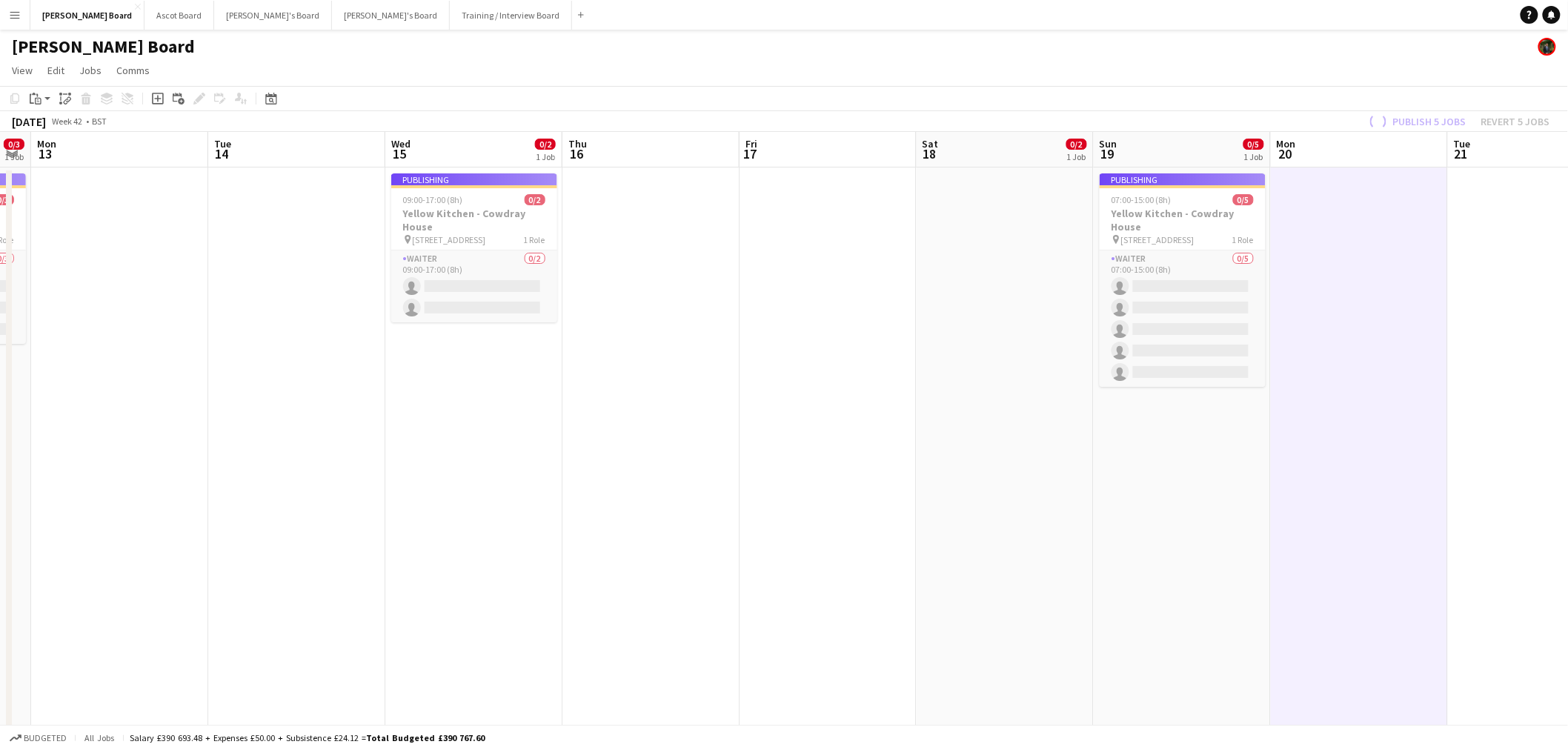
drag, startPoint x: 441, startPoint y: 299, endPoint x: 837, endPoint y: 308, distance: 396.1
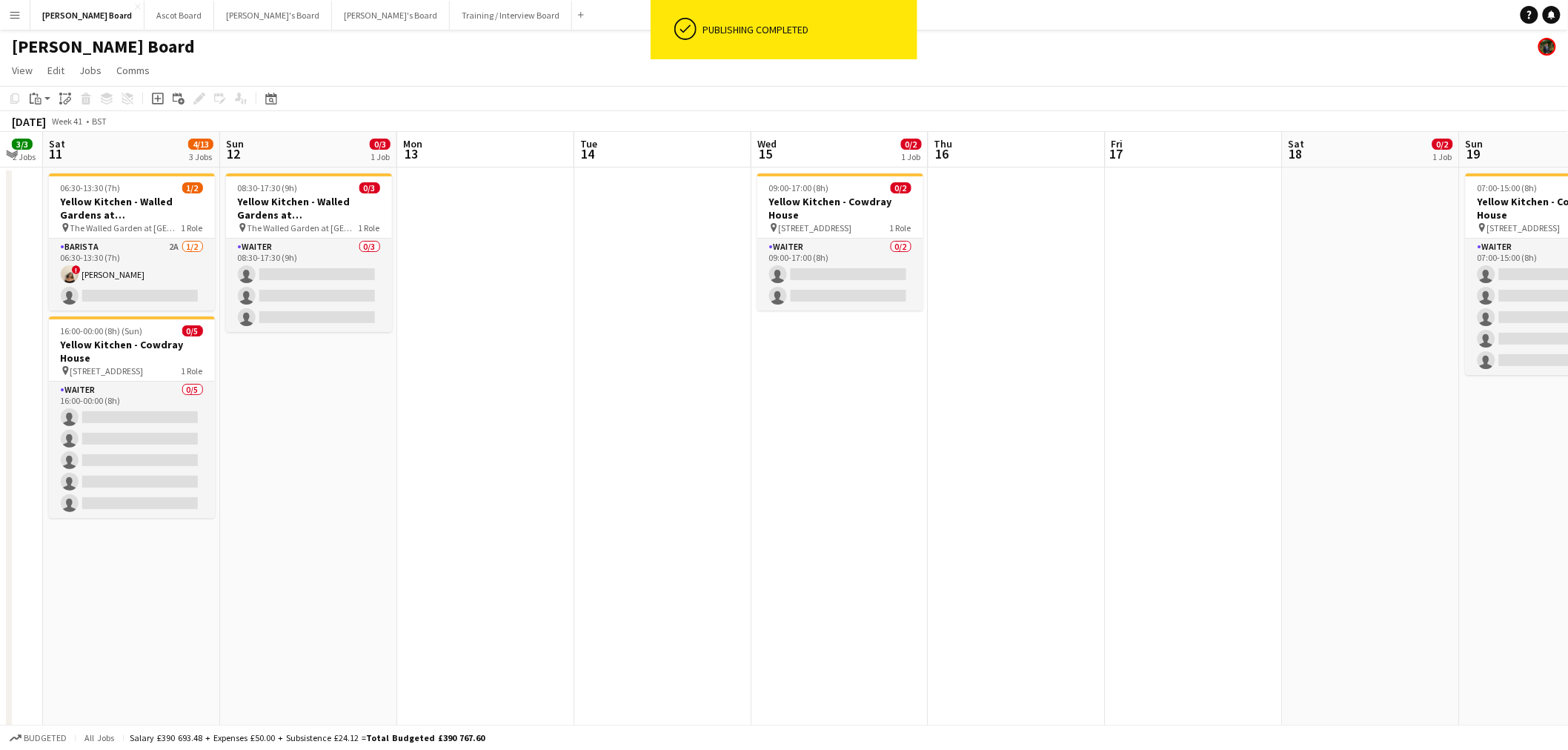
drag, startPoint x: 721, startPoint y: 326, endPoint x: 1003, endPoint y: 327, distance: 282.0
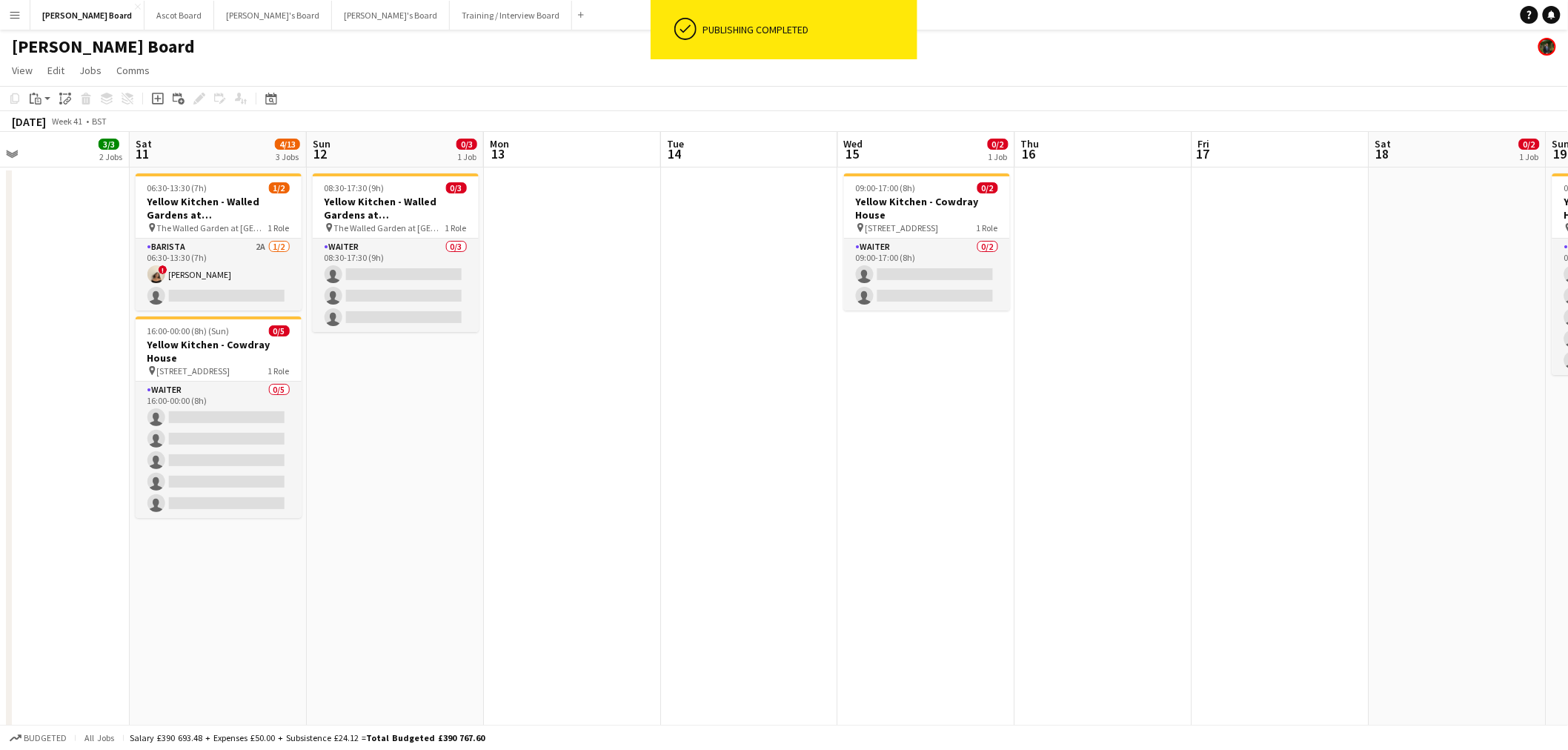
scroll to position [0, 338]
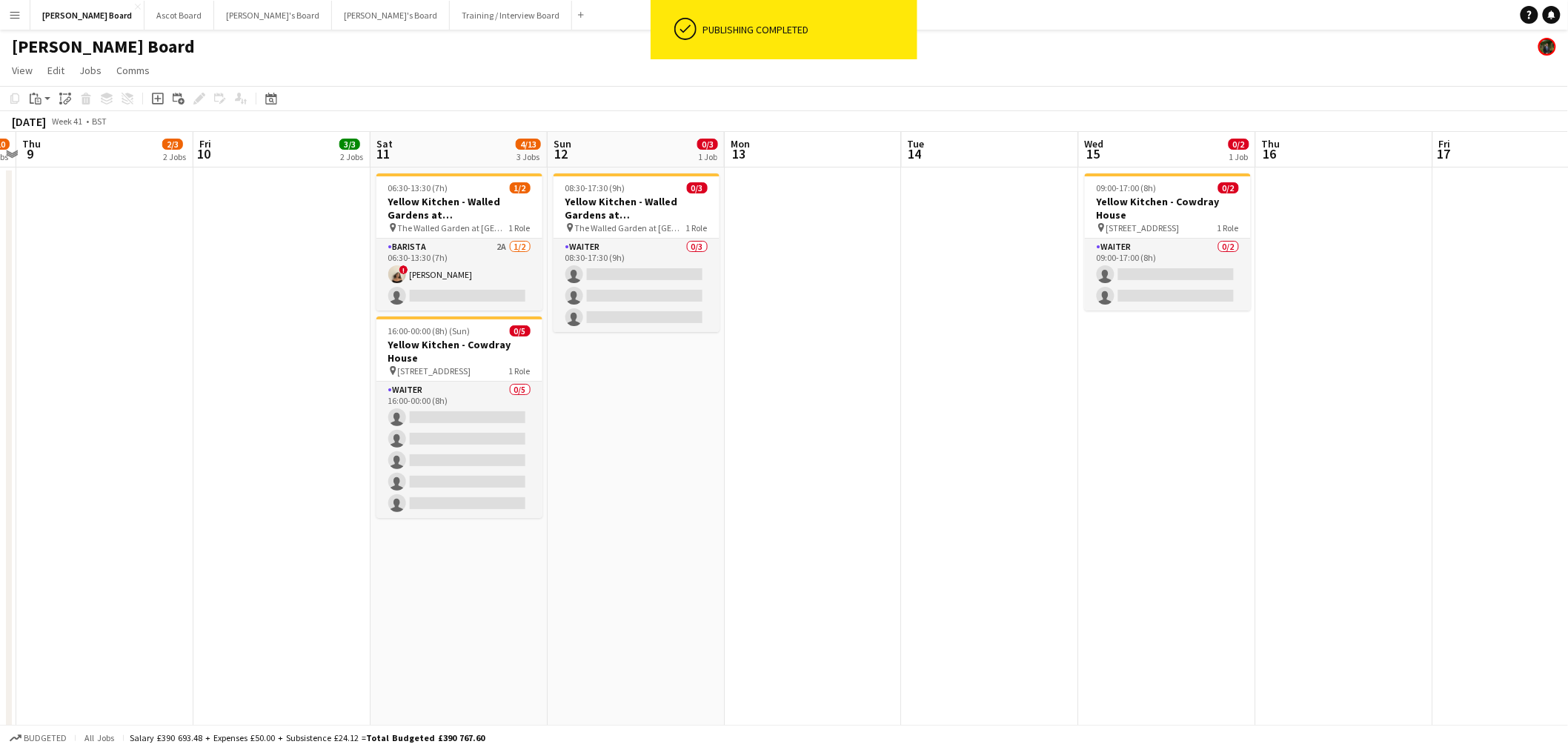
drag, startPoint x: 448, startPoint y: 318, endPoint x: 594, endPoint y: 315, distance: 146.0
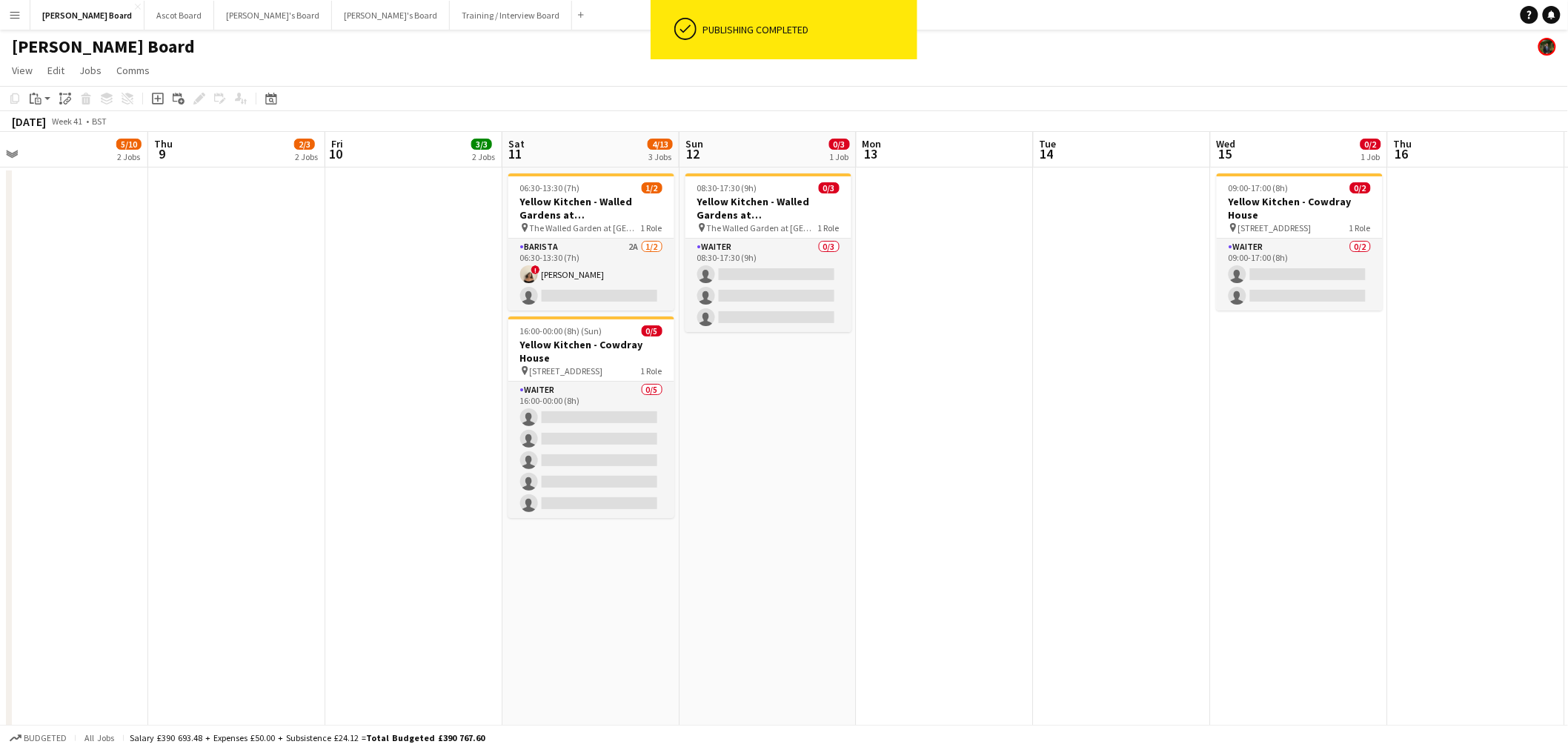
scroll to position [0, 339]
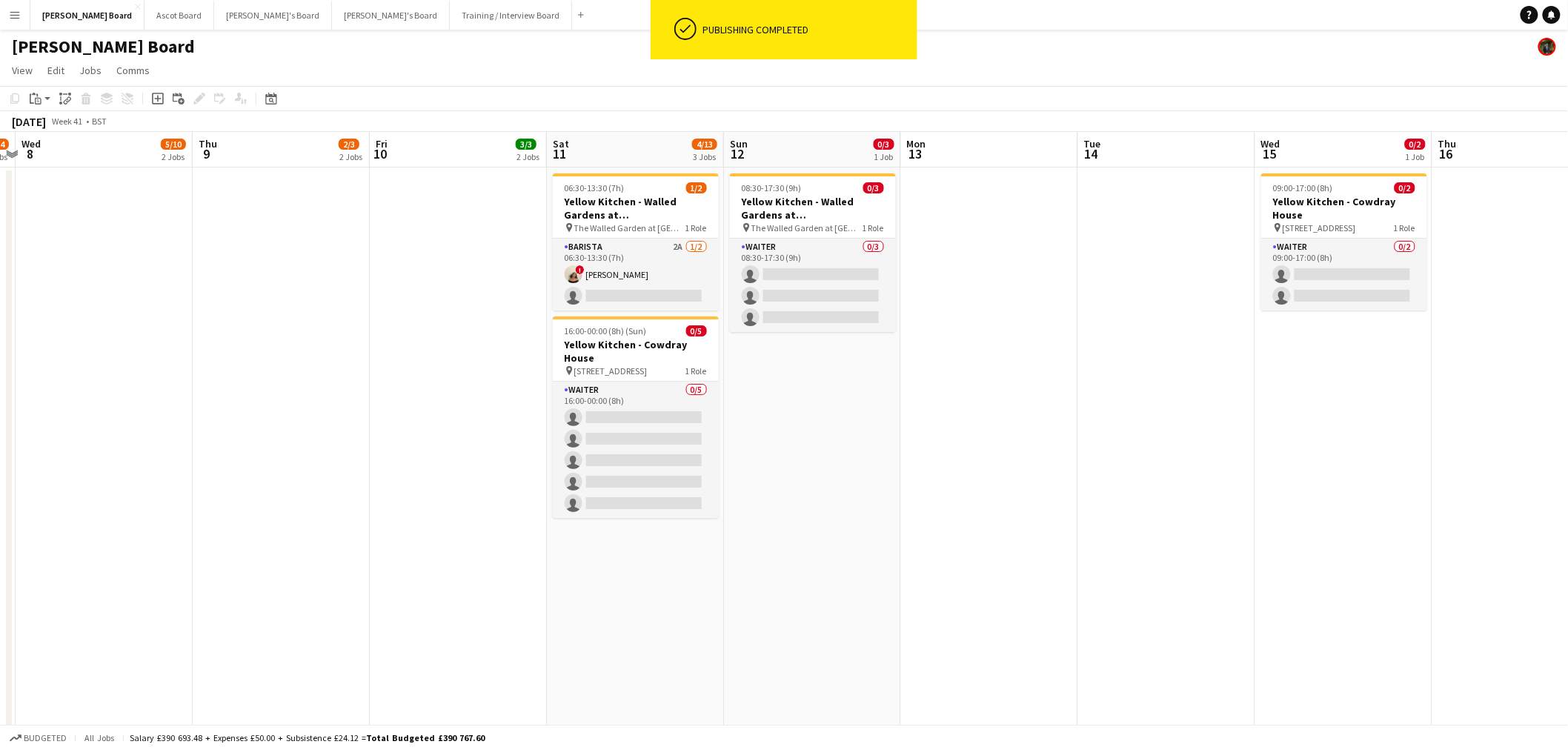
drag, startPoint x: 792, startPoint y: 366, endPoint x: 964, endPoint y: 371, distance: 172.1
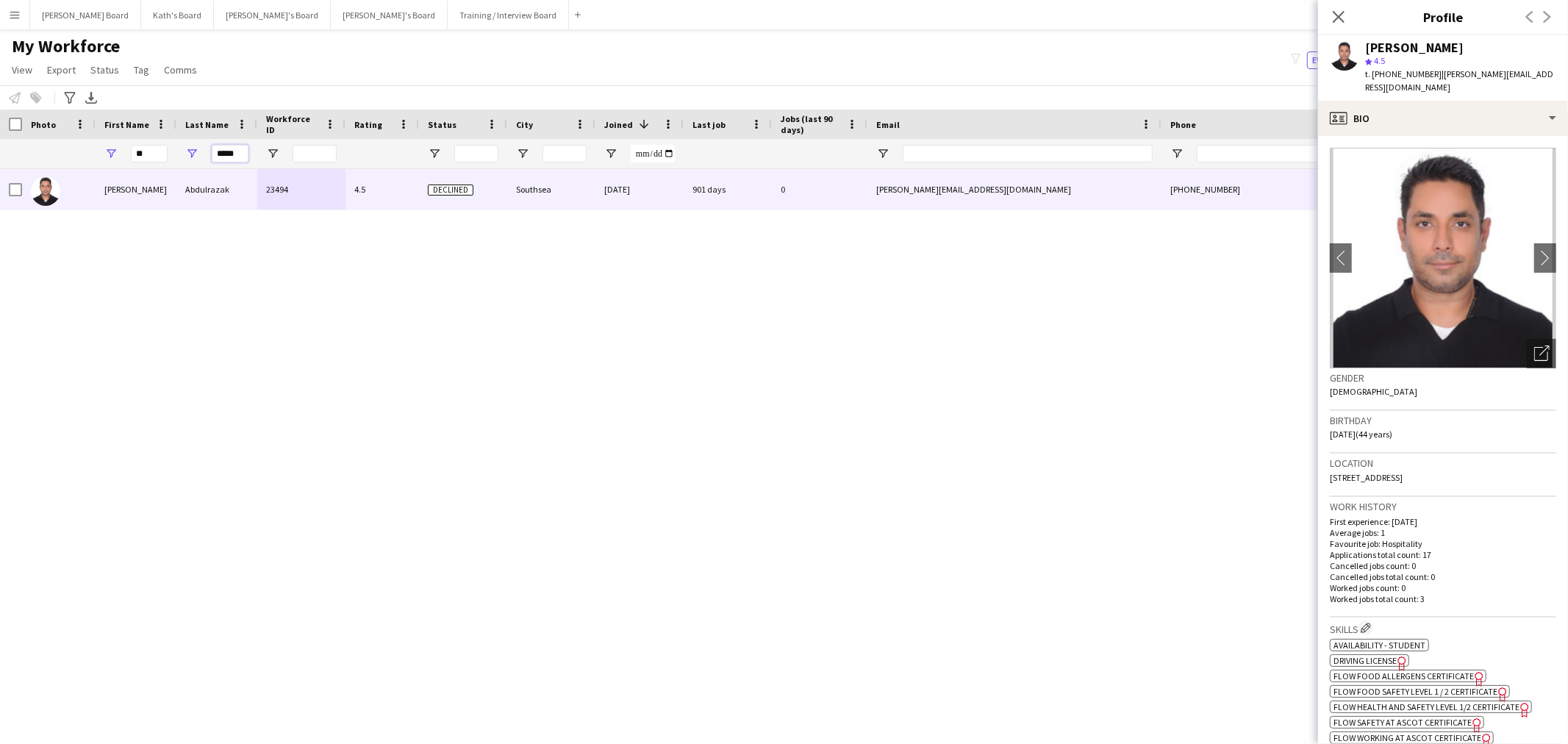
drag, startPoint x: 241, startPoint y: 151, endPoint x: 186, endPoint y: 155, distance: 55.1
click at [199, 156] on div "*****" at bounding box center [217, 153] width 81 height 29
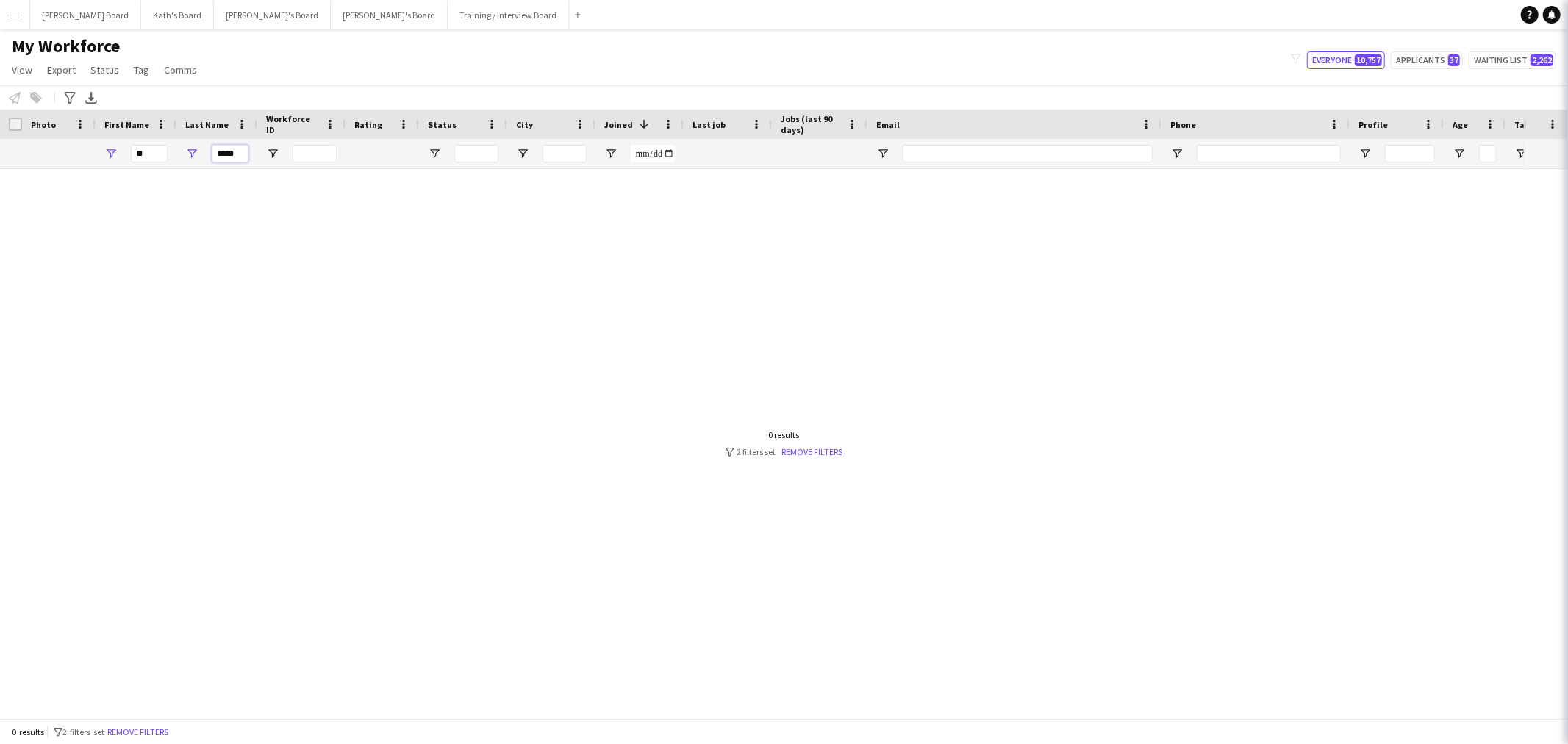
type input "*****"
drag, startPoint x: 79, startPoint y: 145, endPoint x: 38, endPoint y: 128, distance: 44.4
click at [52, 136] on div "Workforce Details Photo First Name 1" at bounding box center [797, 140] width 1594 height 60
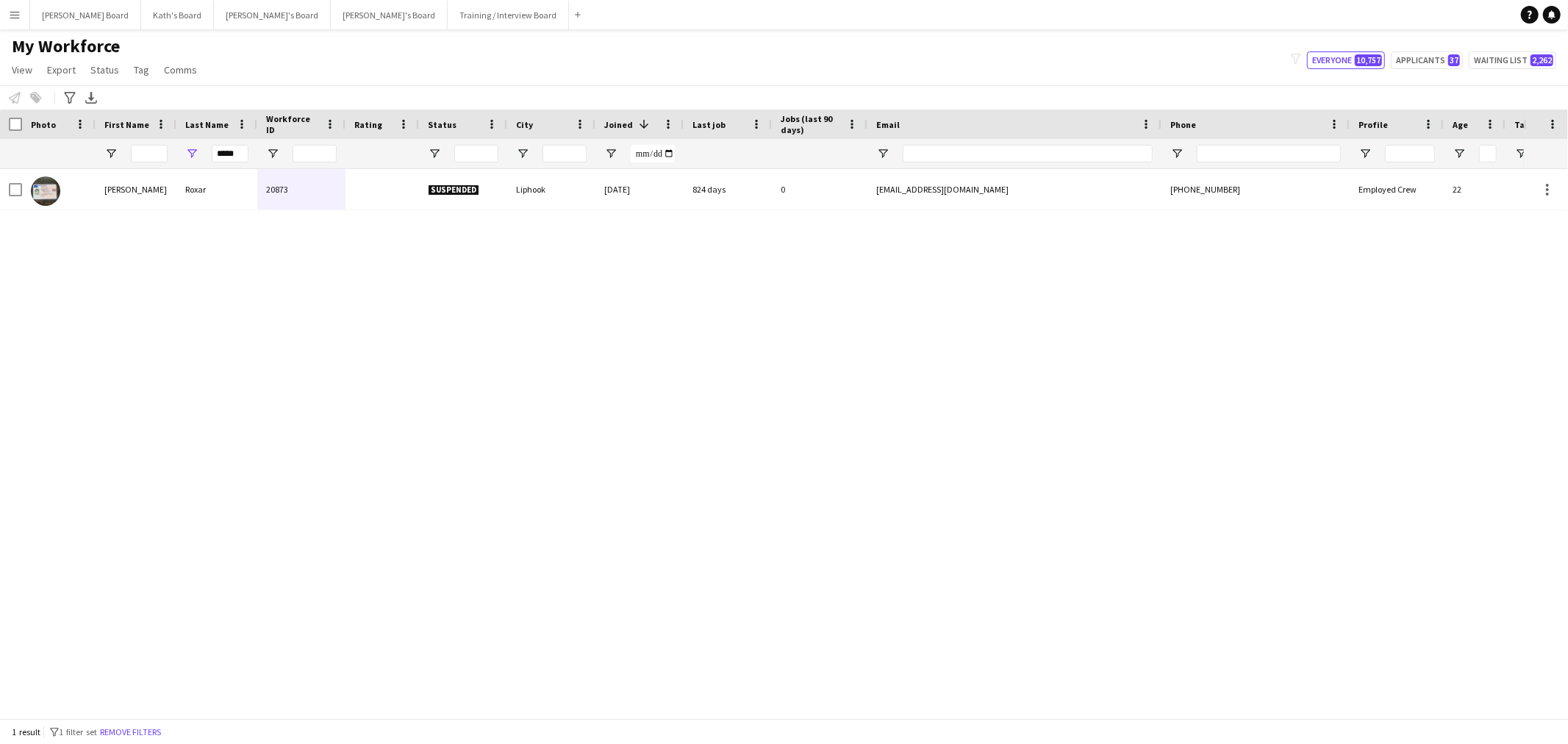
click at [332, 211] on div "Lewis Roxar 20873 Suspended Liphook 22-08-2022 824 days 0 lewisroxar14@gmail.co…" at bounding box center [762, 437] width 1524 height 536
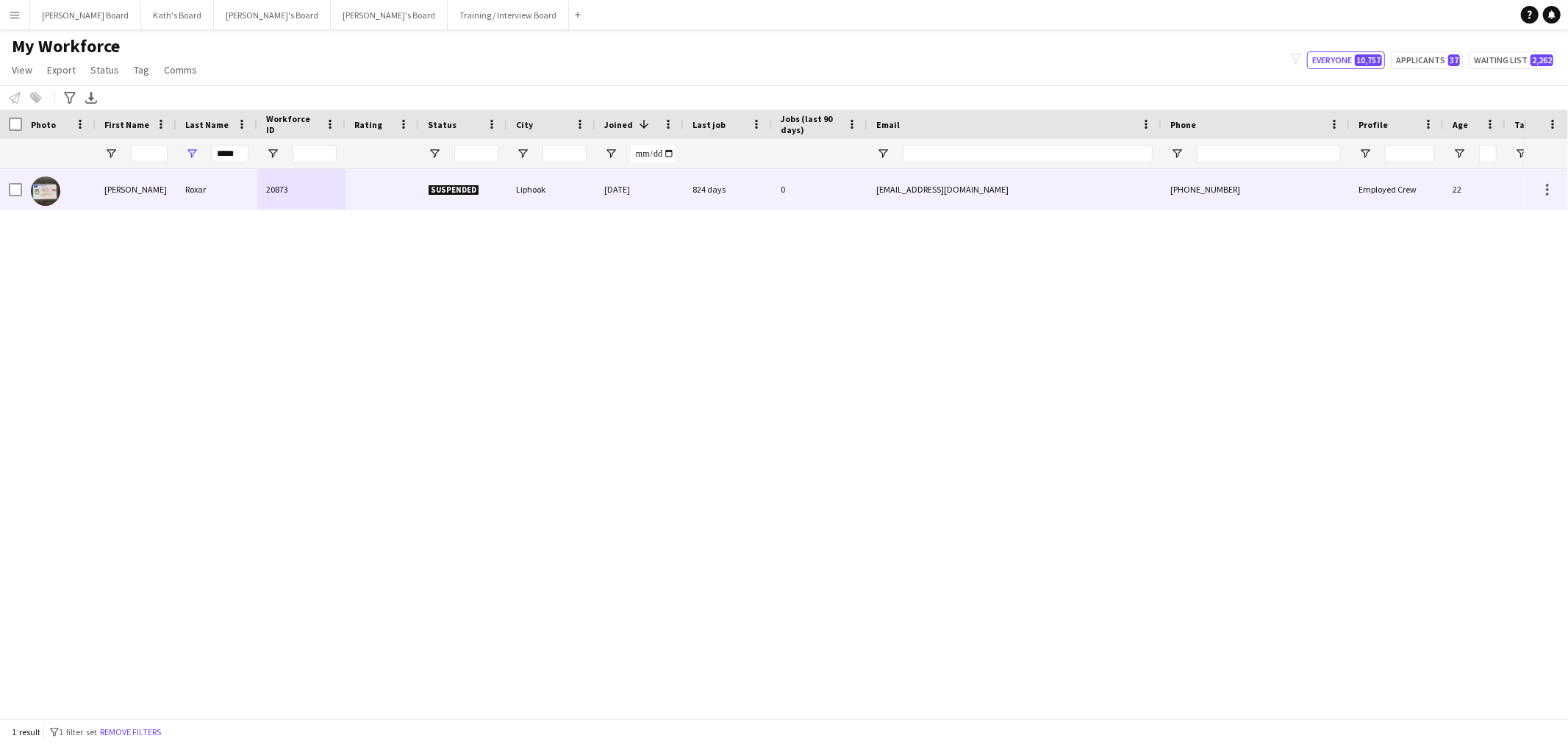
click at [353, 189] on div at bounding box center [383, 189] width 74 height 40
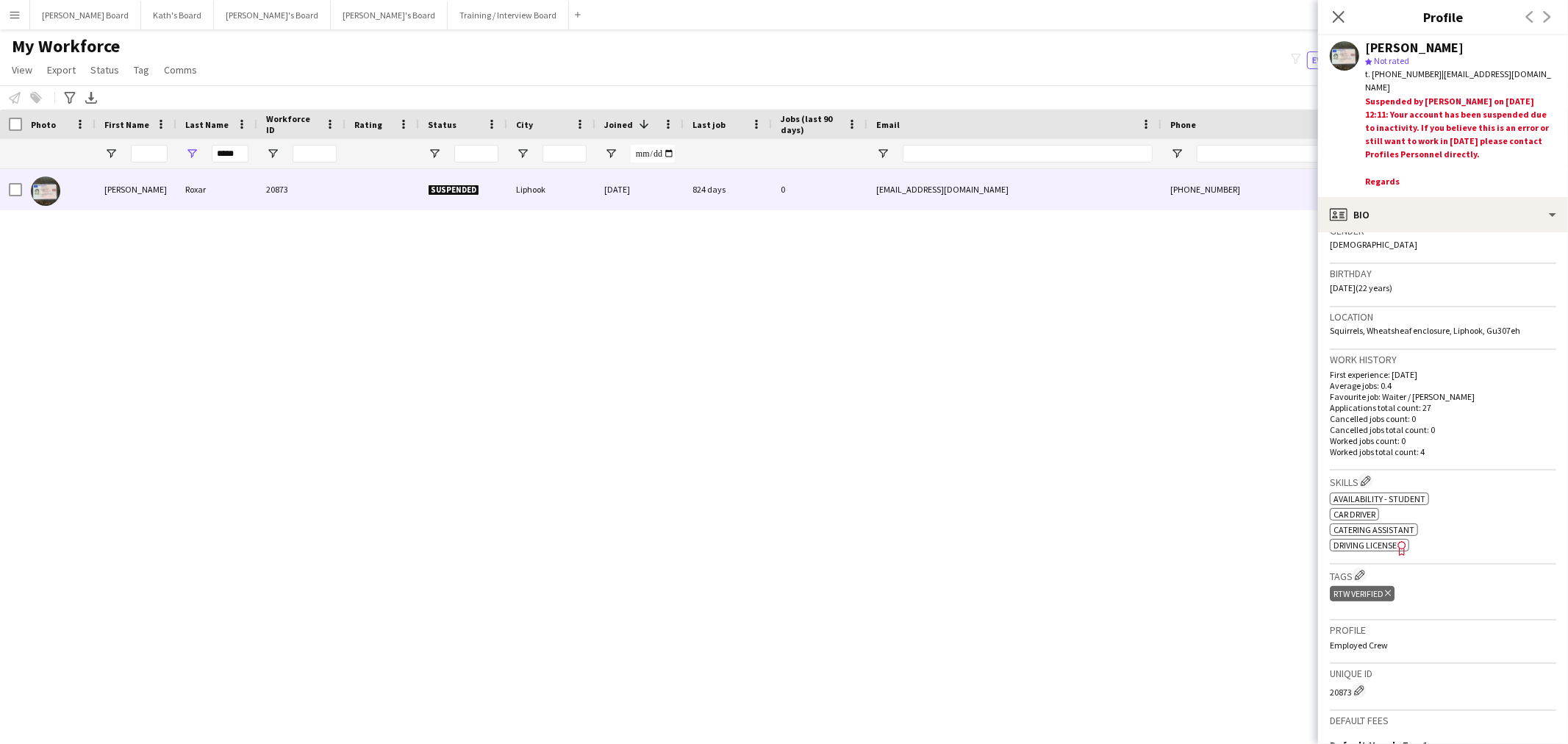
scroll to position [244, 0]
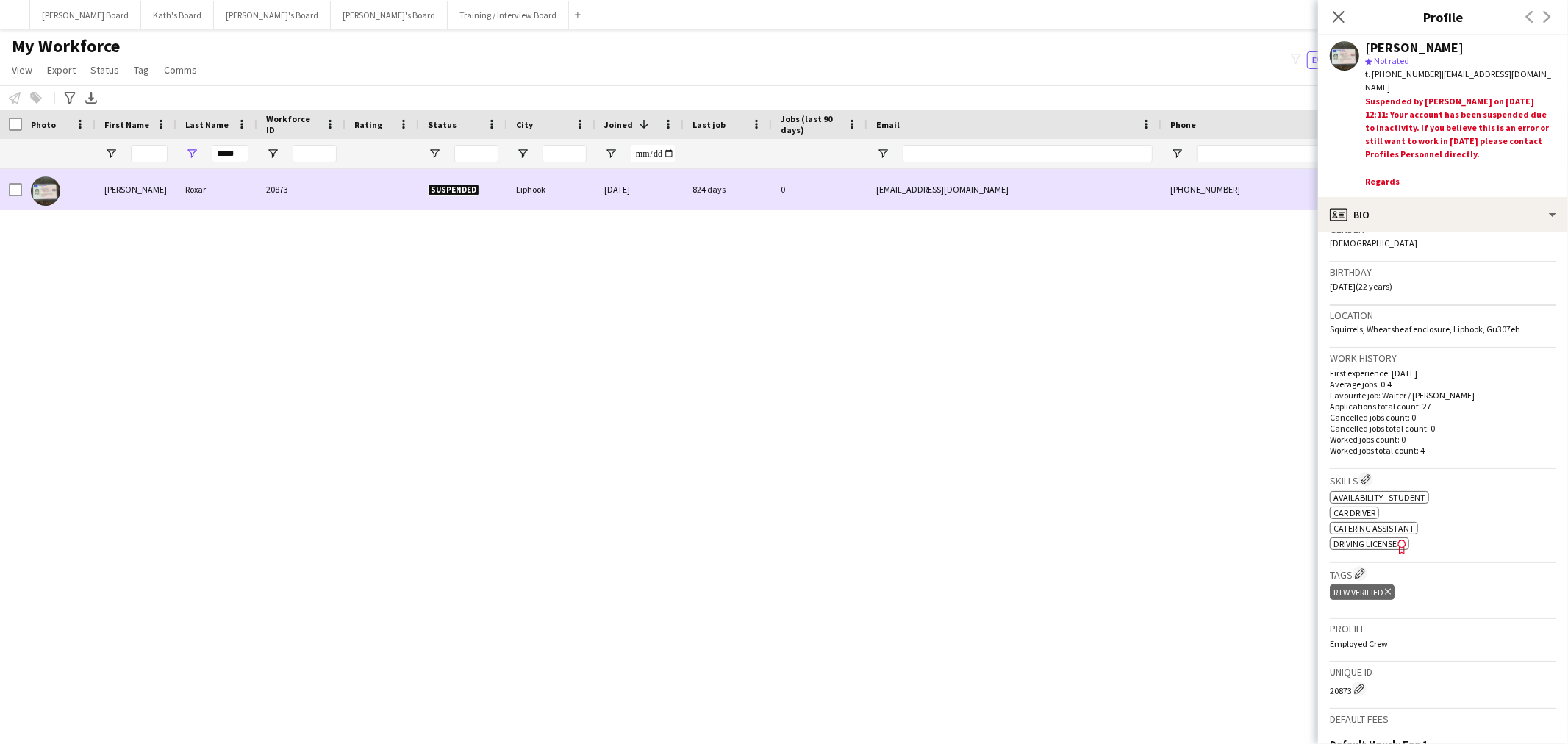
click at [106, 250] on div "Lewis Roxar 20873 Suspended Liphook 22-08-2022 824 days 0 lewisroxar14@gmail.co…" at bounding box center [762, 437] width 1524 height 536
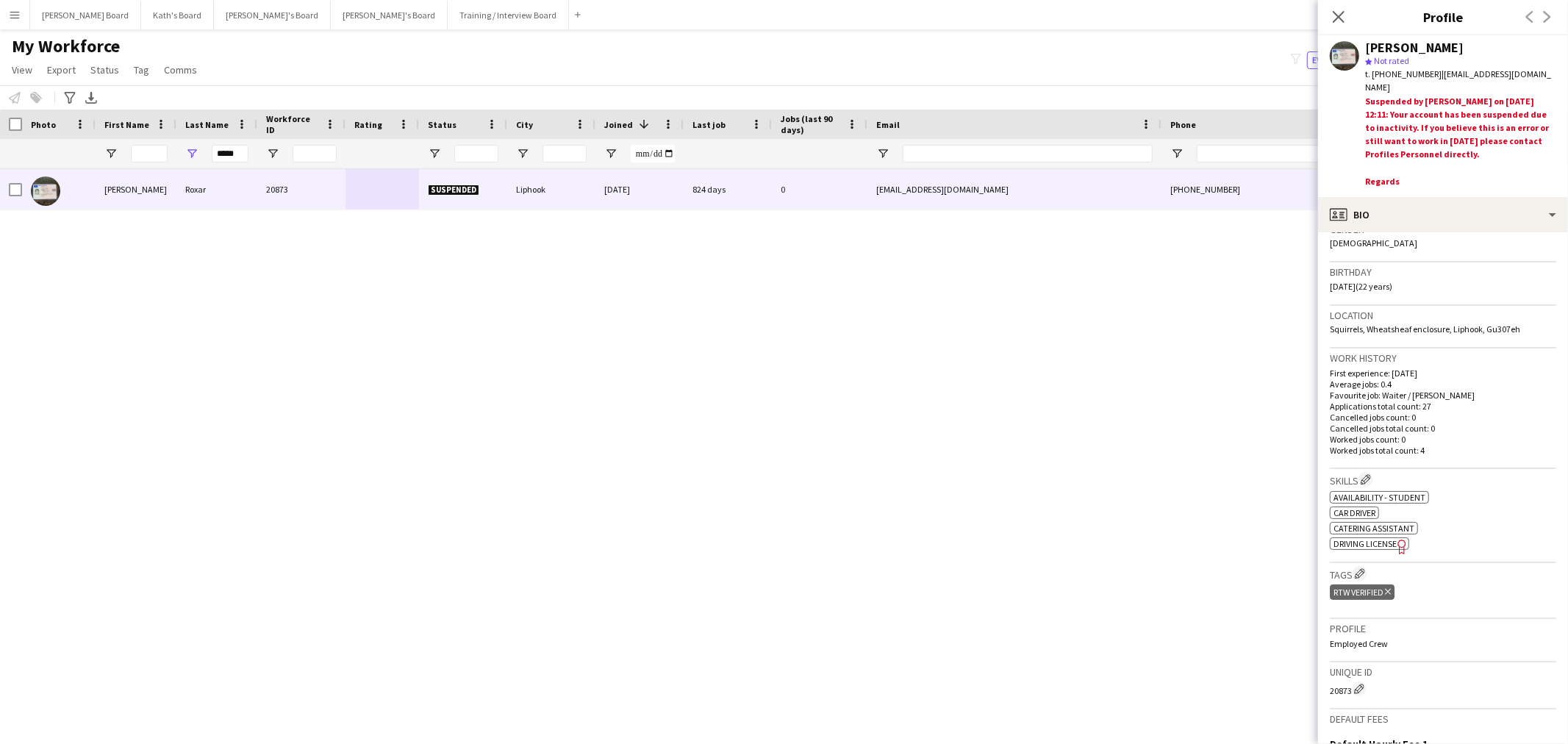
click at [167, 261] on div "Lewis Roxar 20873 Suspended Liphook 22-08-2022 824 days 0 lewisroxar14@gmail.co…" at bounding box center [762, 437] width 1524 height 536
click at [316, 87] on div "Notify workforce Add to tag Select at least one crew to tag him or her. Advance…" at bounding box center [784, 98] width 1568 height 25
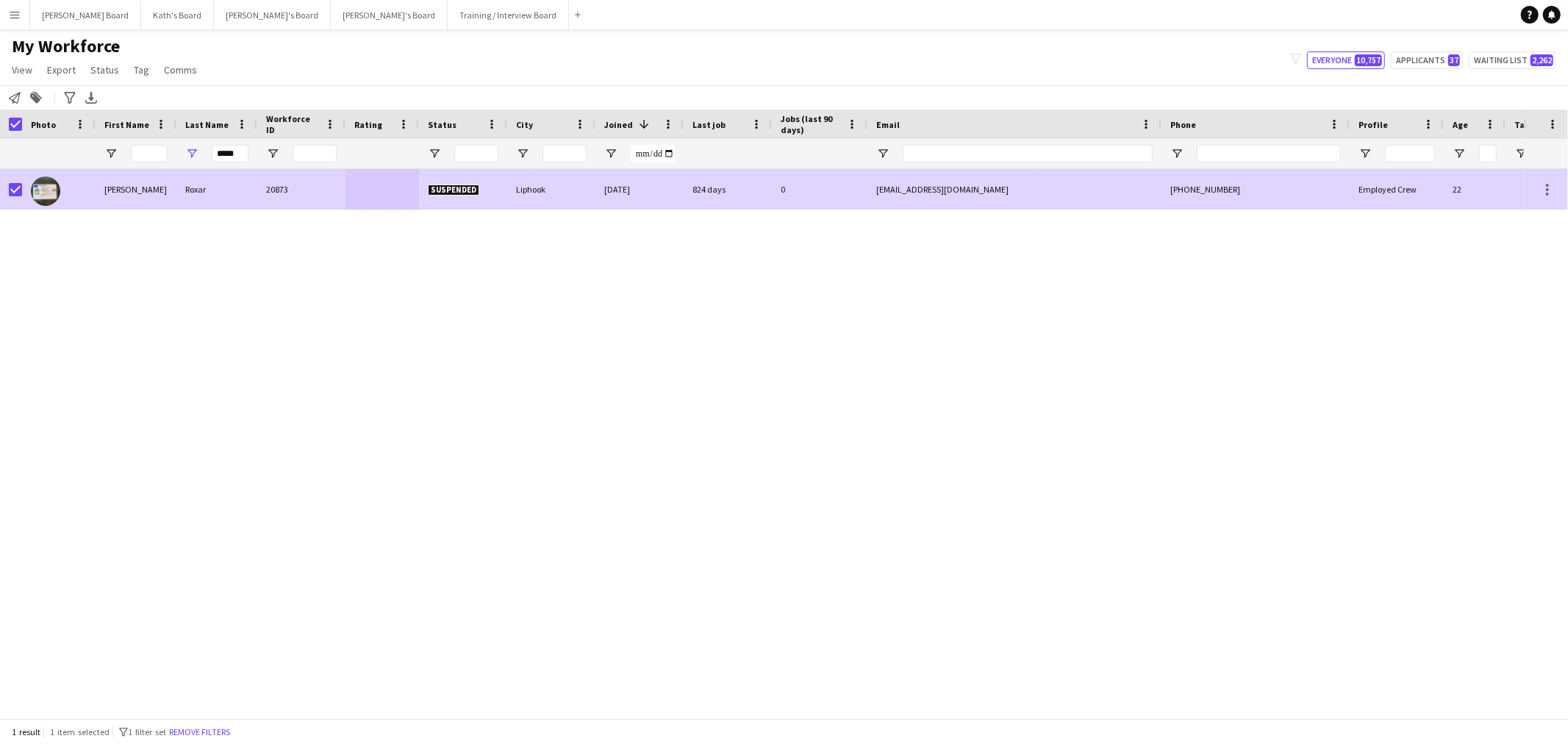
click at [283, 190] on div "20873" at bounding box center [302, 189] width 88 height 40
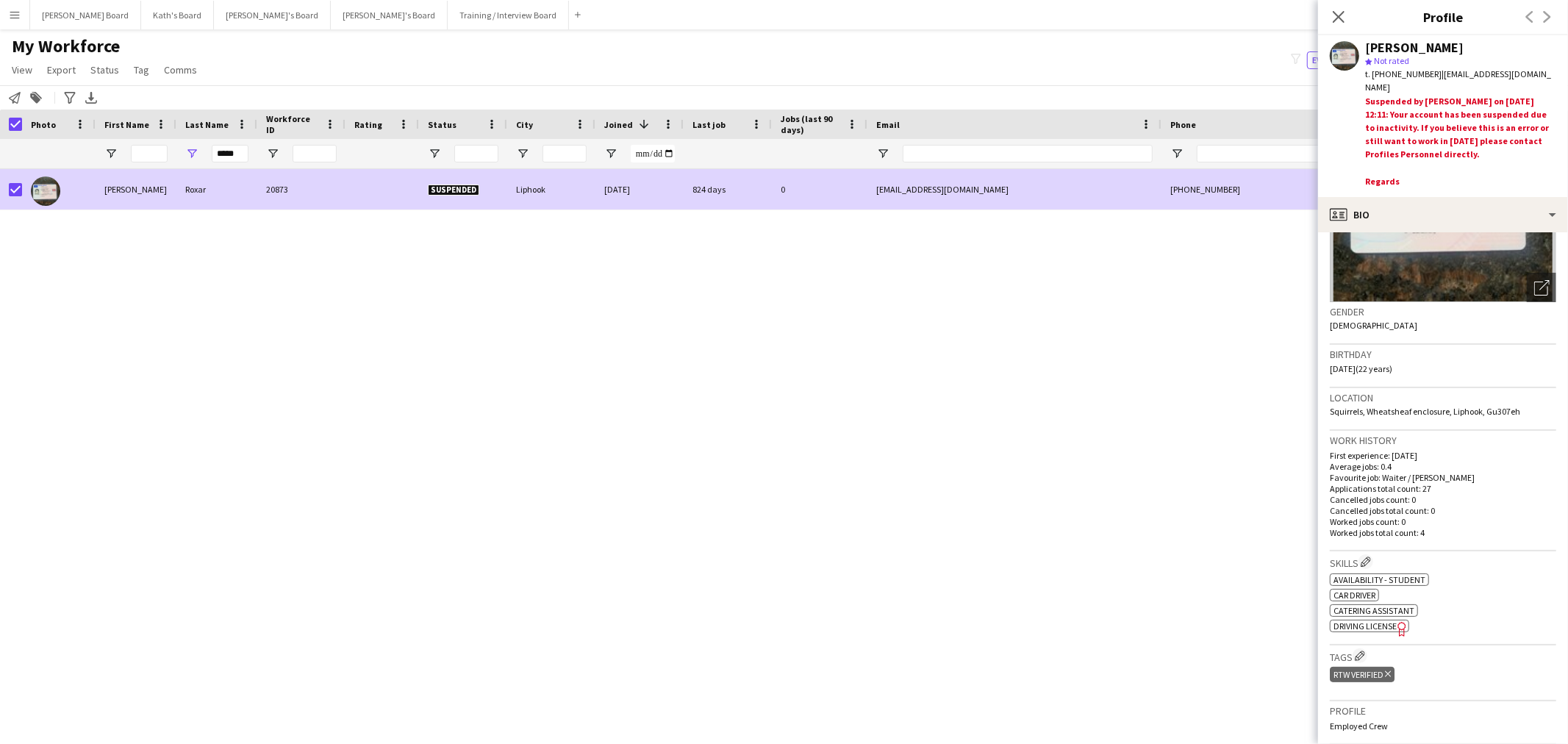
scroll to position [164, 0]
click at [1371, 556] on app-icon "Edit crew company skills" at bounding box center [1366, 561] width 11 height 11
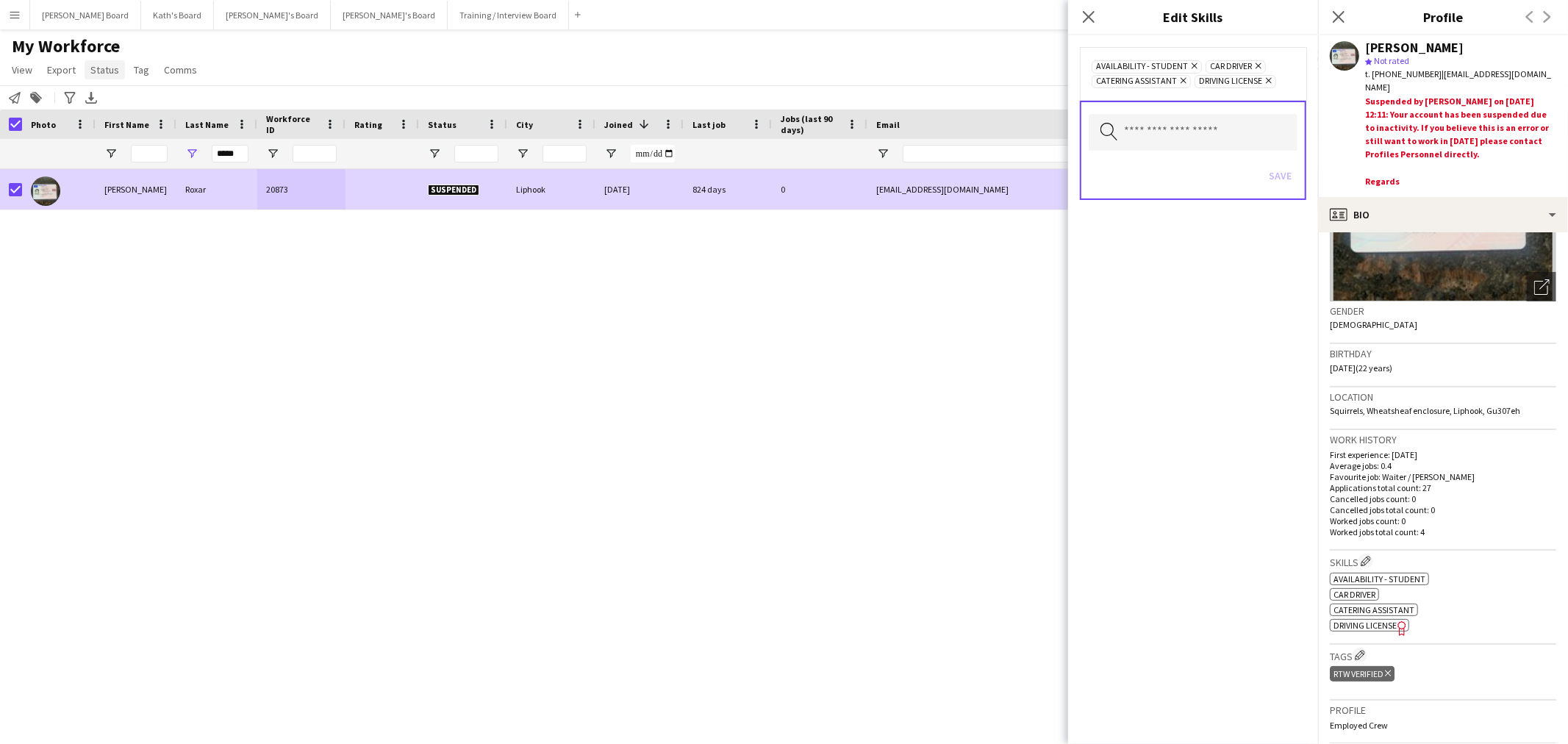
click at [97, 64] on span "Status" at bounding box center [105, 69] width 29 height 13
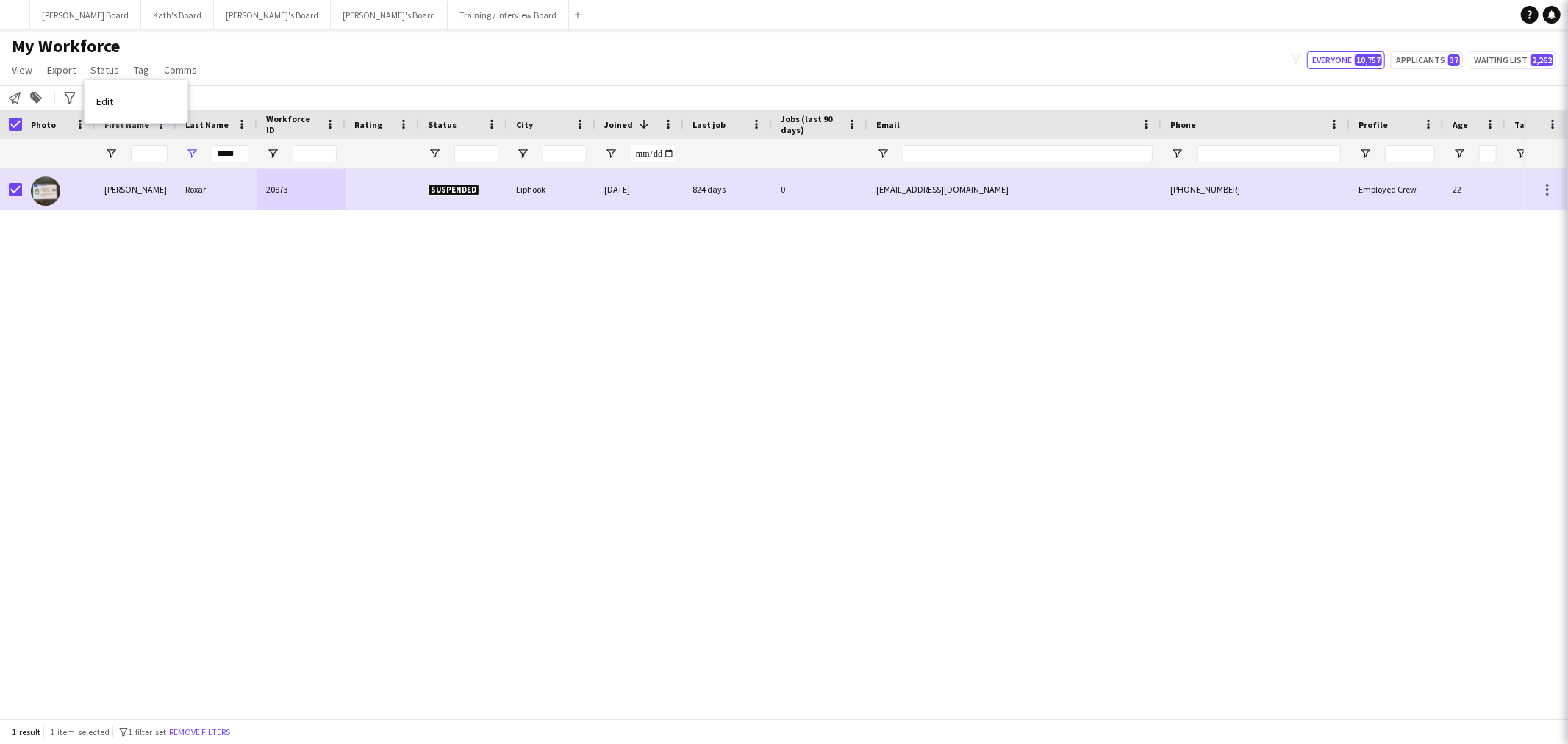
drag, startPoint x: 120, startPoint y: 104, endPoint x: 179, endPoint y: 103, distance: 59.0
click at [128, 104] on link "Edit" at bounding box center [135, 101] width 103 height 31
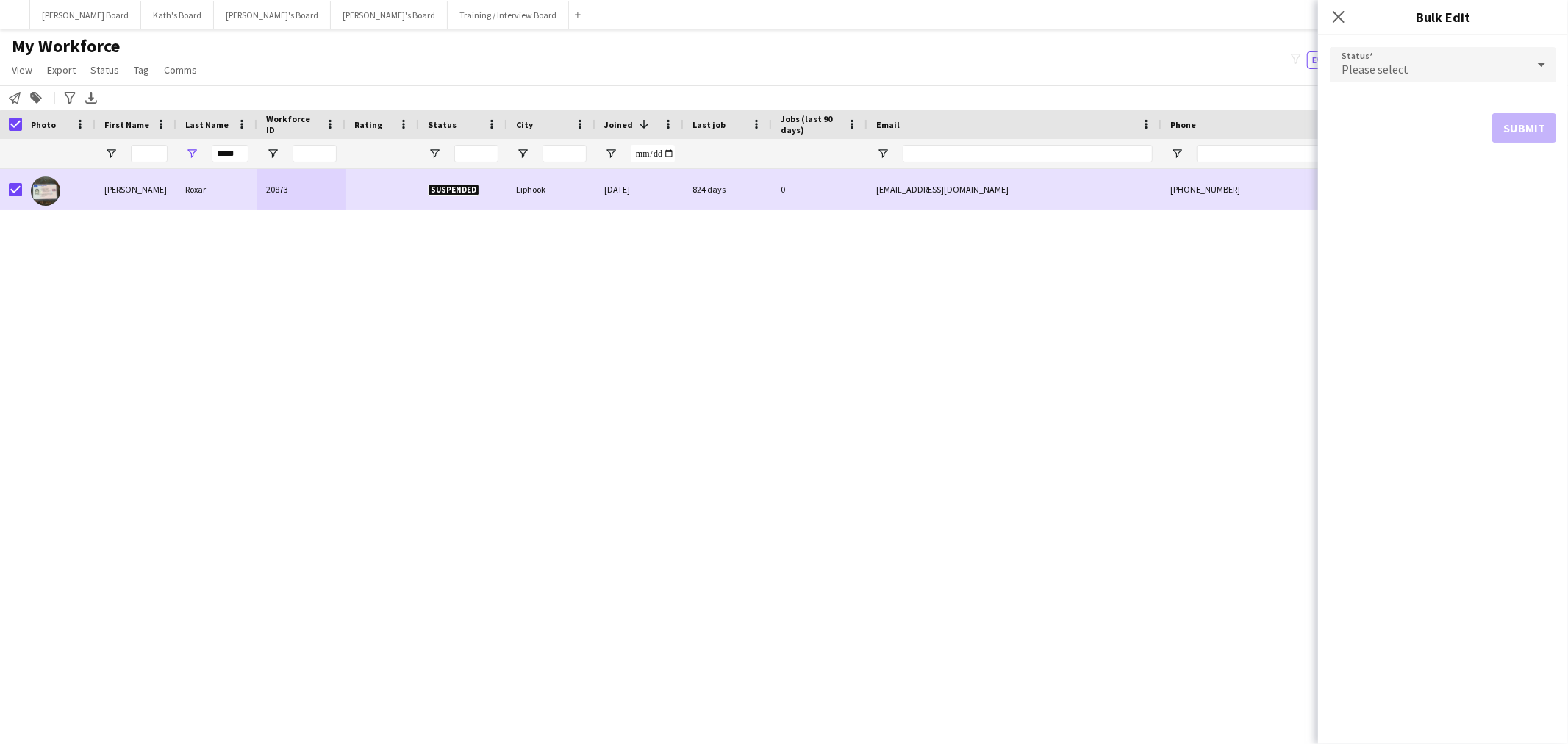
click at [1482, 56] on div "Please select" at bounding box center [1428, 64] width 197 height 35
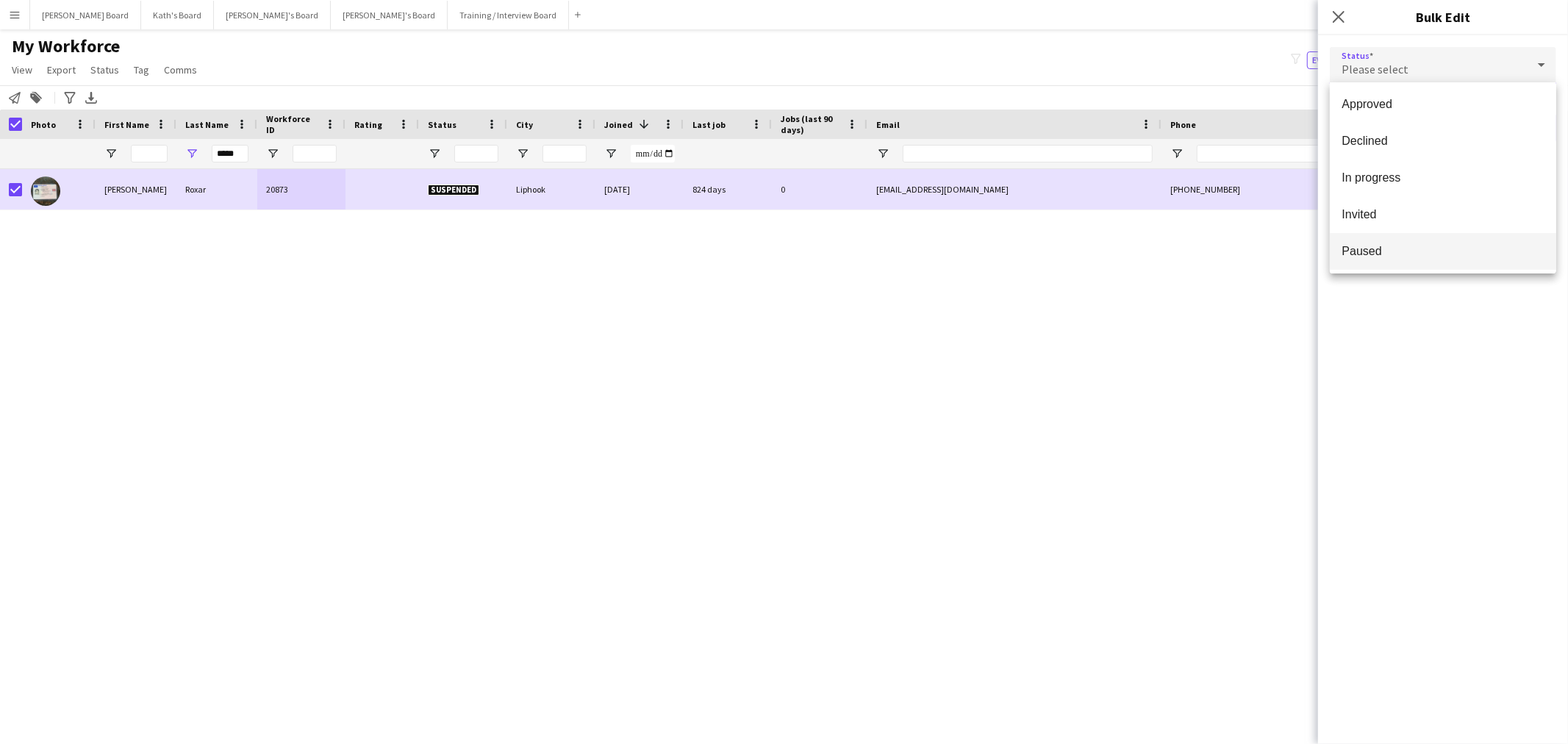
scroll to position [150, 0]
click at [1430, 246] on span "Waiting list" at bounding box center [1442, 250] width 203 height 14
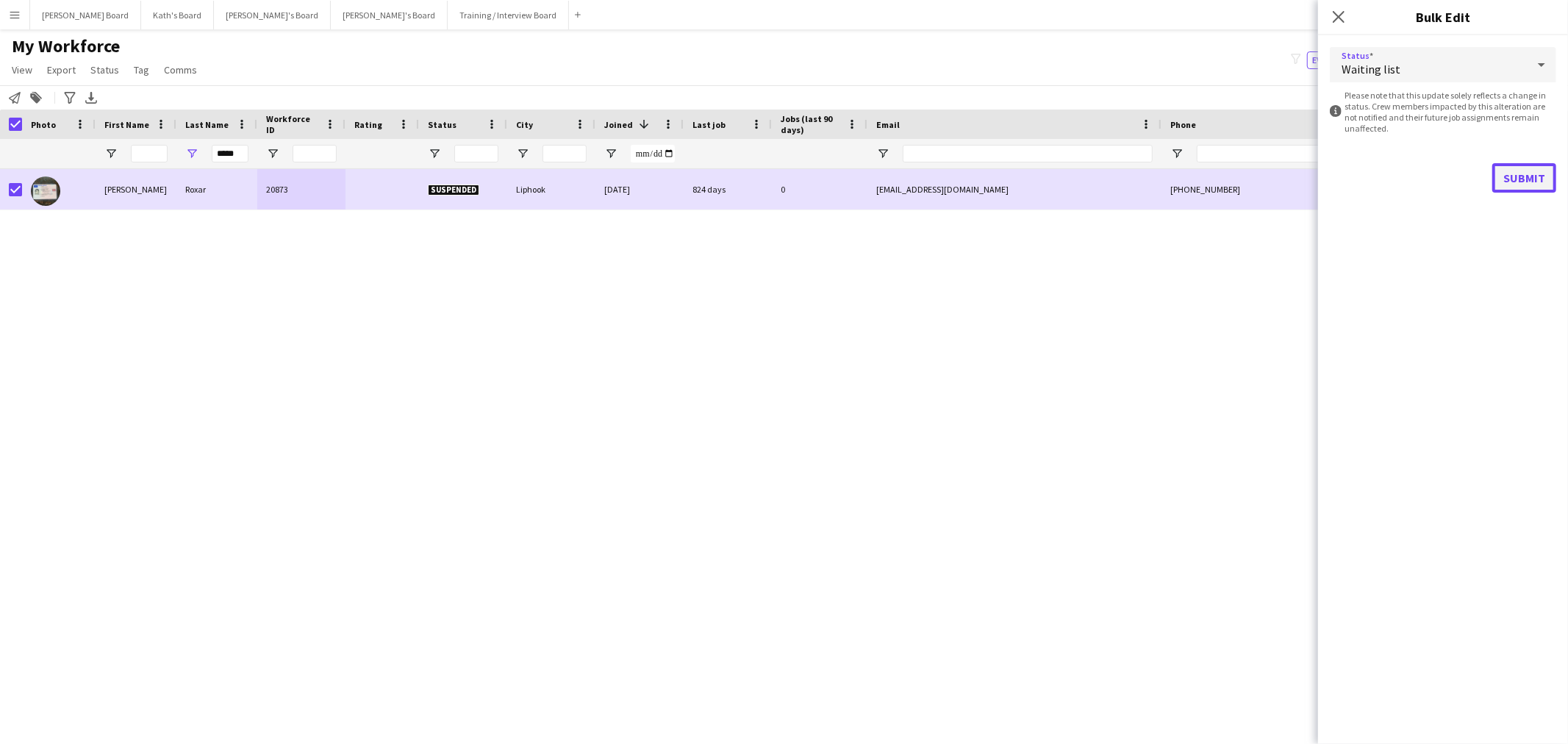
click at [1495, 164] on button "Submit" at bounding box center [1524, 178] width 64 height 29
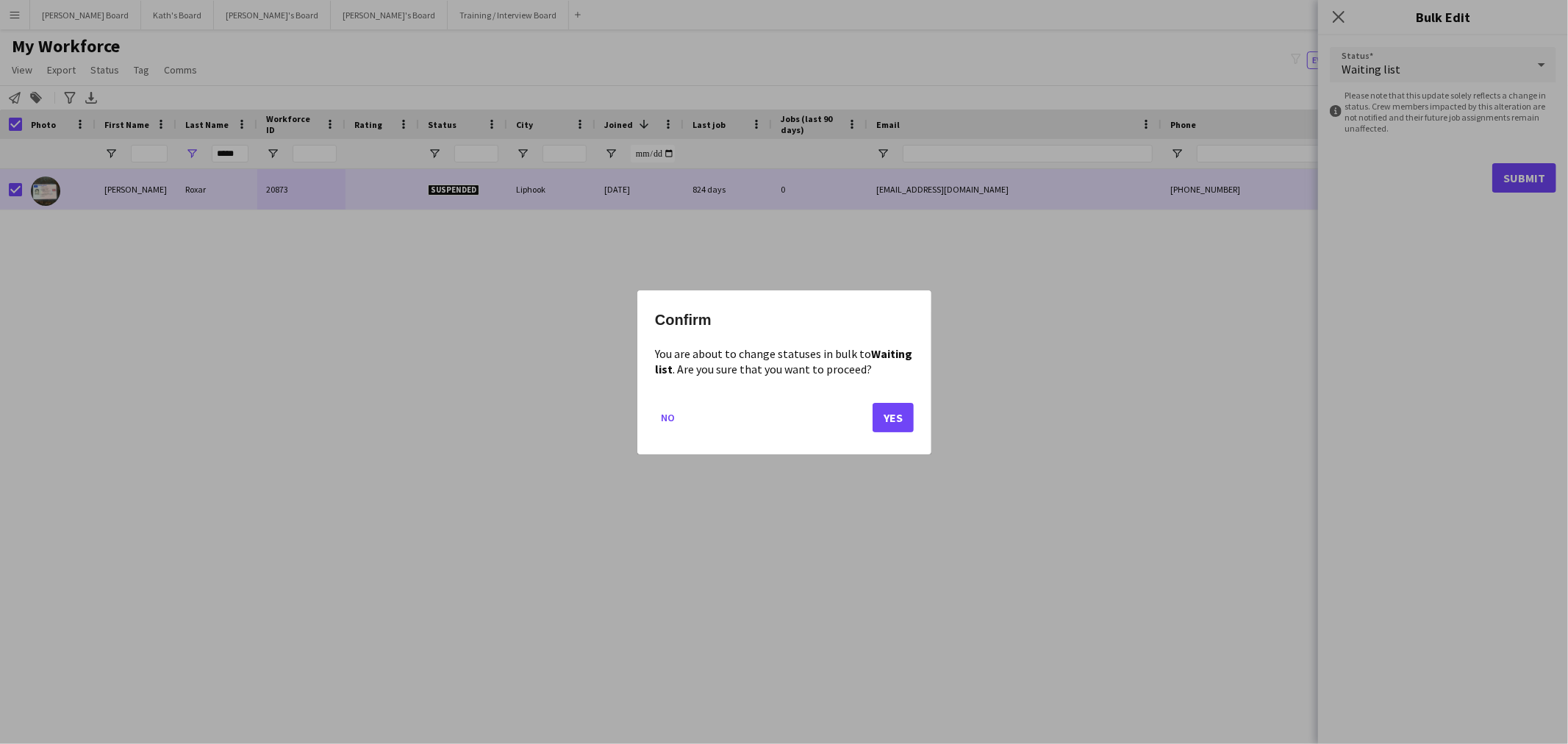
click at [864, 417] on mat-dialog-actions "No Yes" at bounding box center [784, 422] width 259 height 62
click at [879, 409] on button "Yes" at bounding box center [893, 416] width 41 height 29
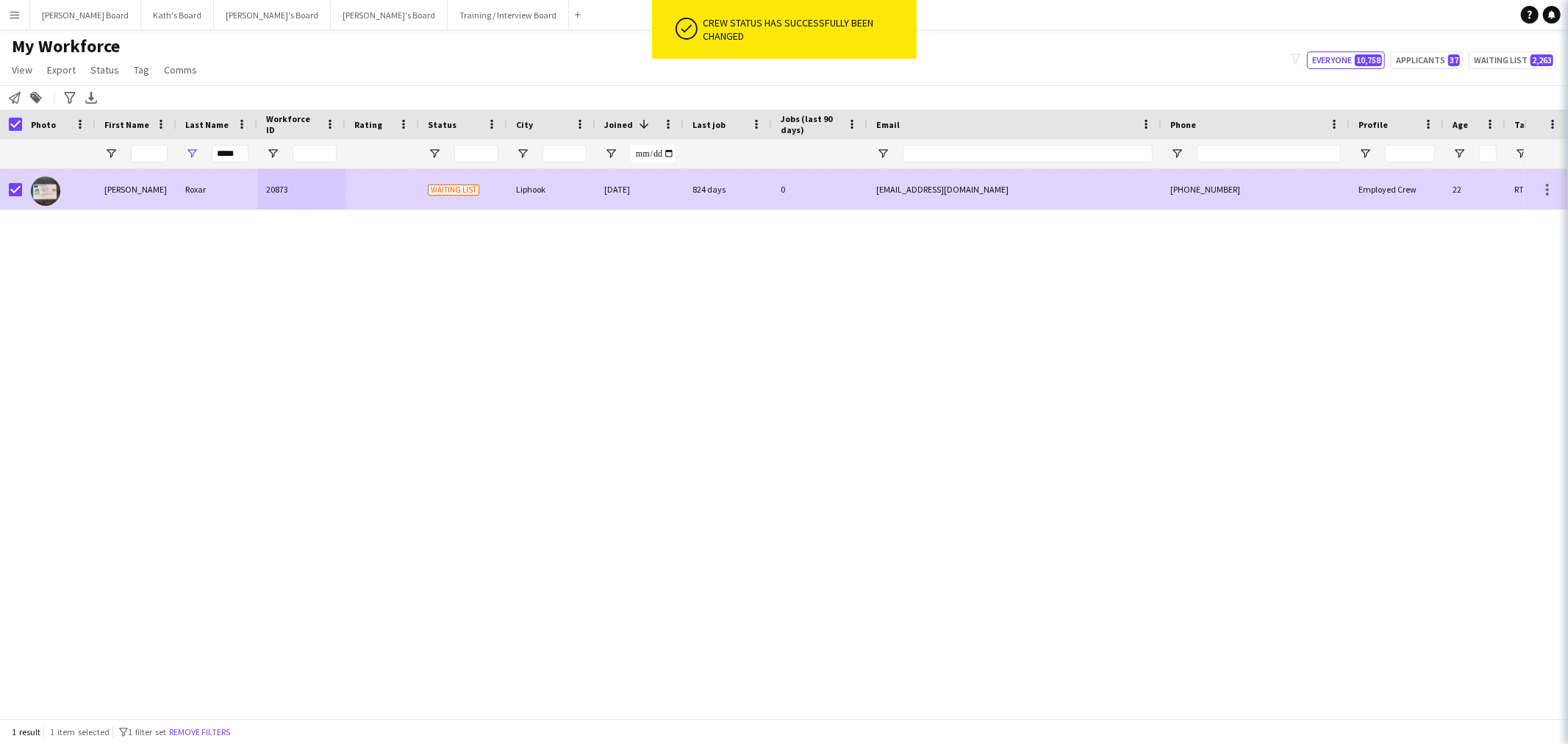
click at [554, 191] on div "Liphook" at bounding box center [551, 189] width 88 height 40
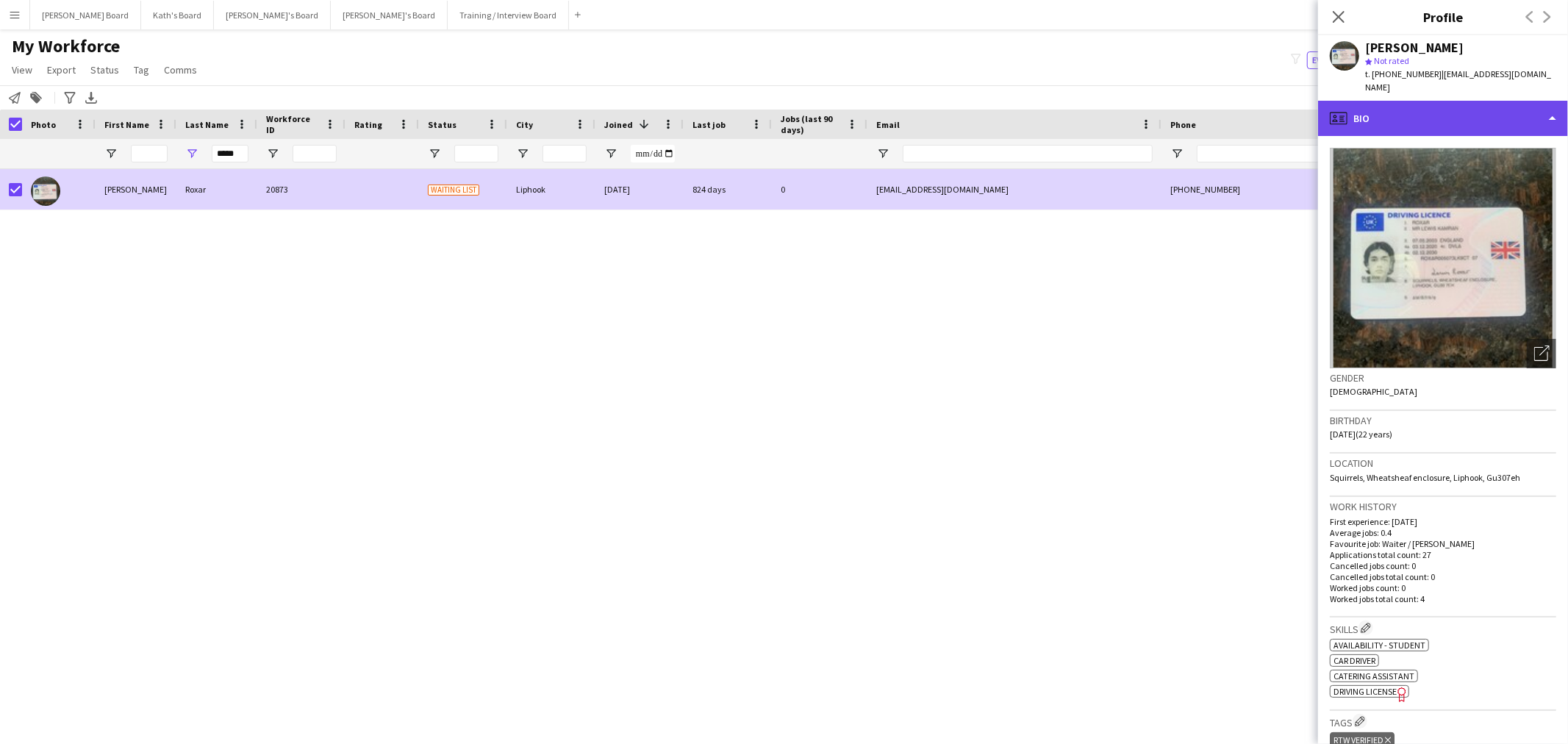
click at [1485, 121] on div "profile Bio" at bounding box center [1443, 119] width 250 height 35
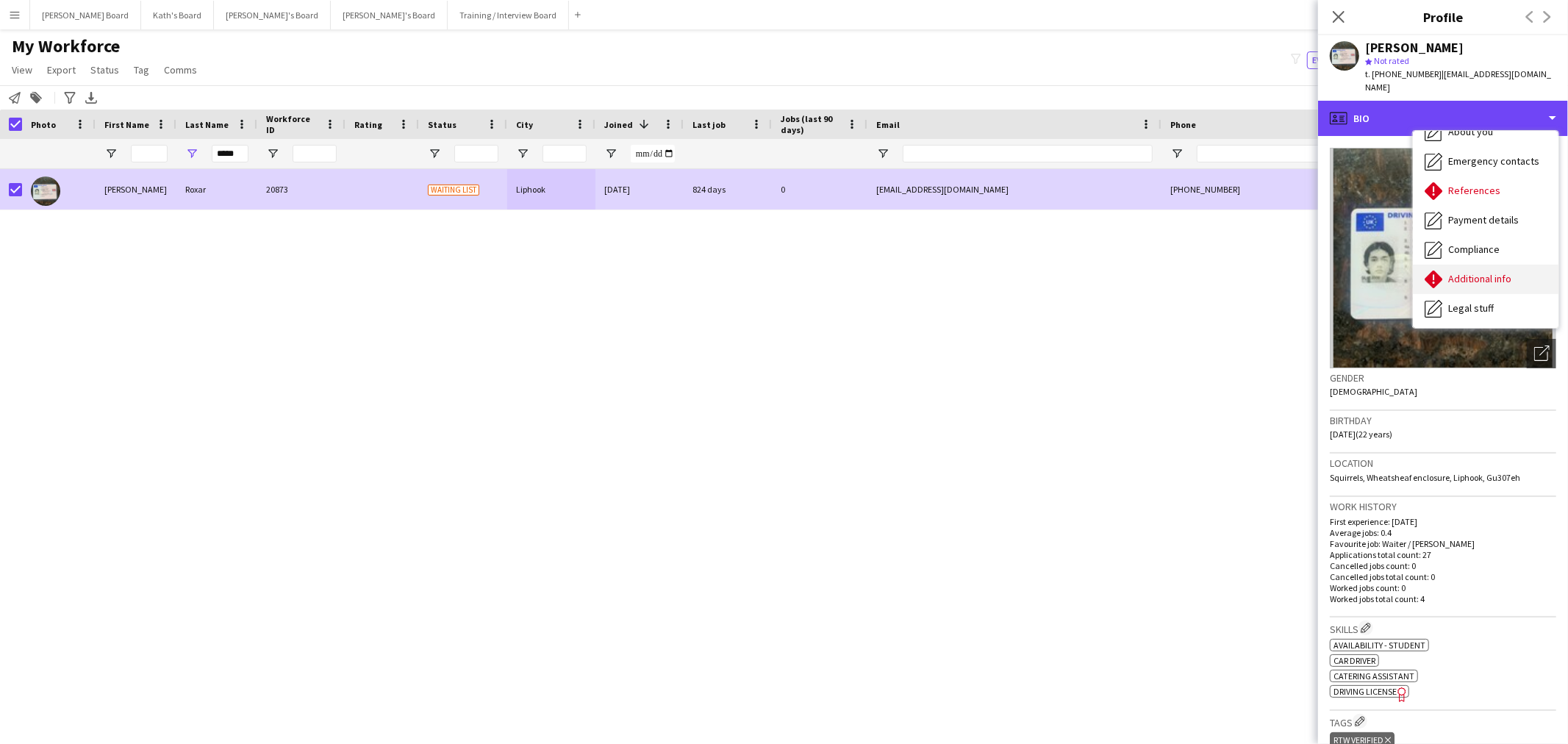
scroll to position [82, 0]
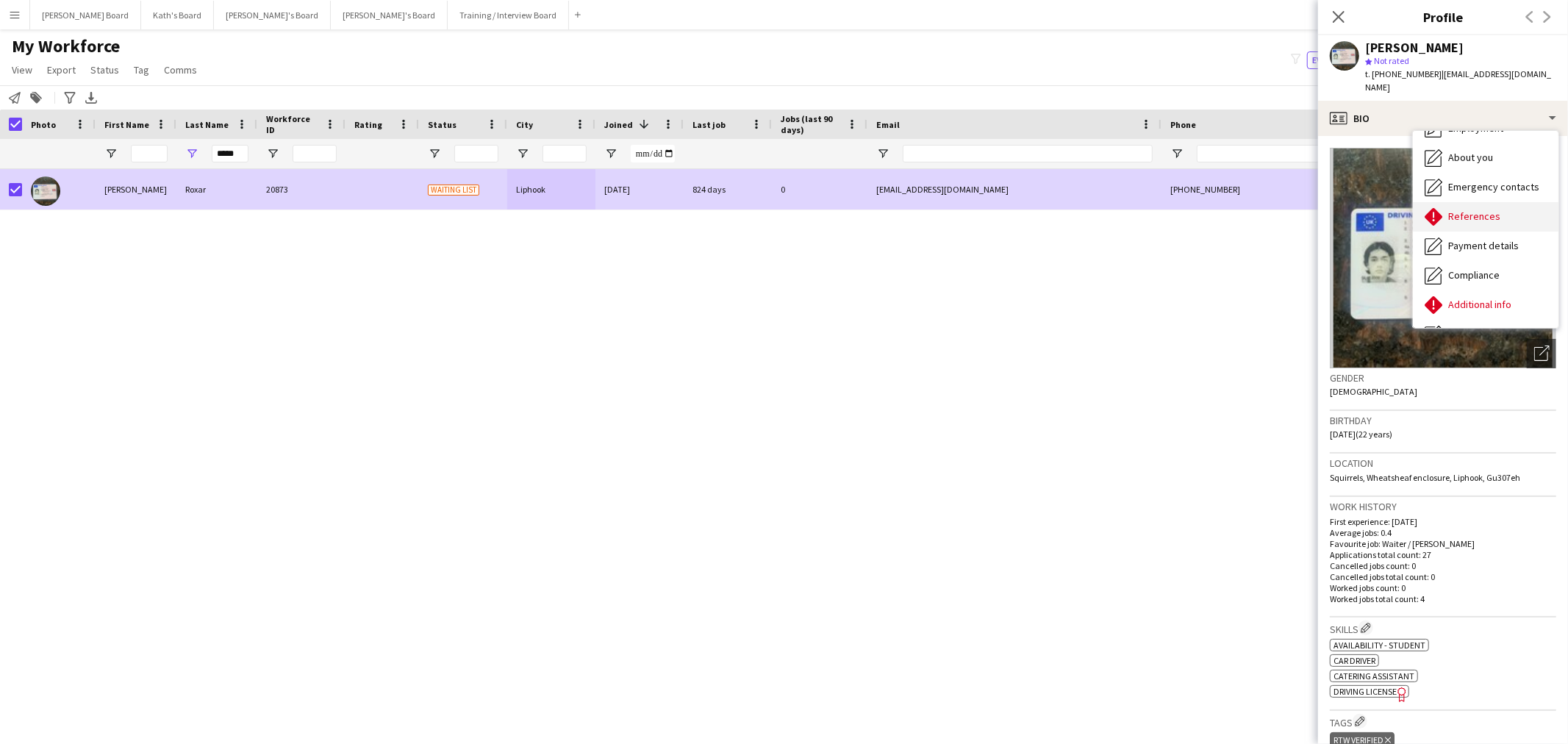
click at [1475, 209] on span "References" at bounding box center [1473, 215] width 52 height 13
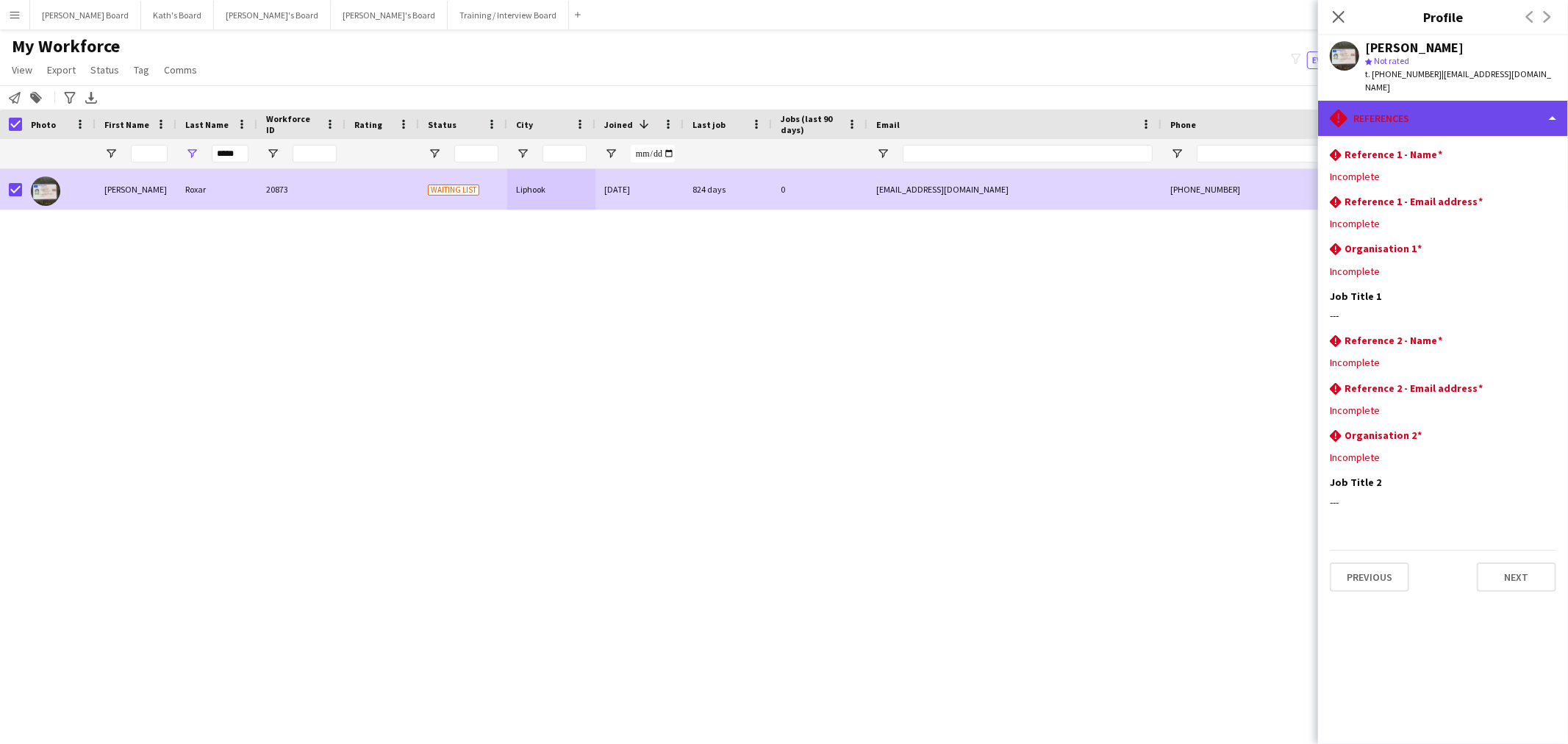
click at [1468, 101] on div "rhombus-alert References" at bounding box center [1443, 119] width 250 height 35
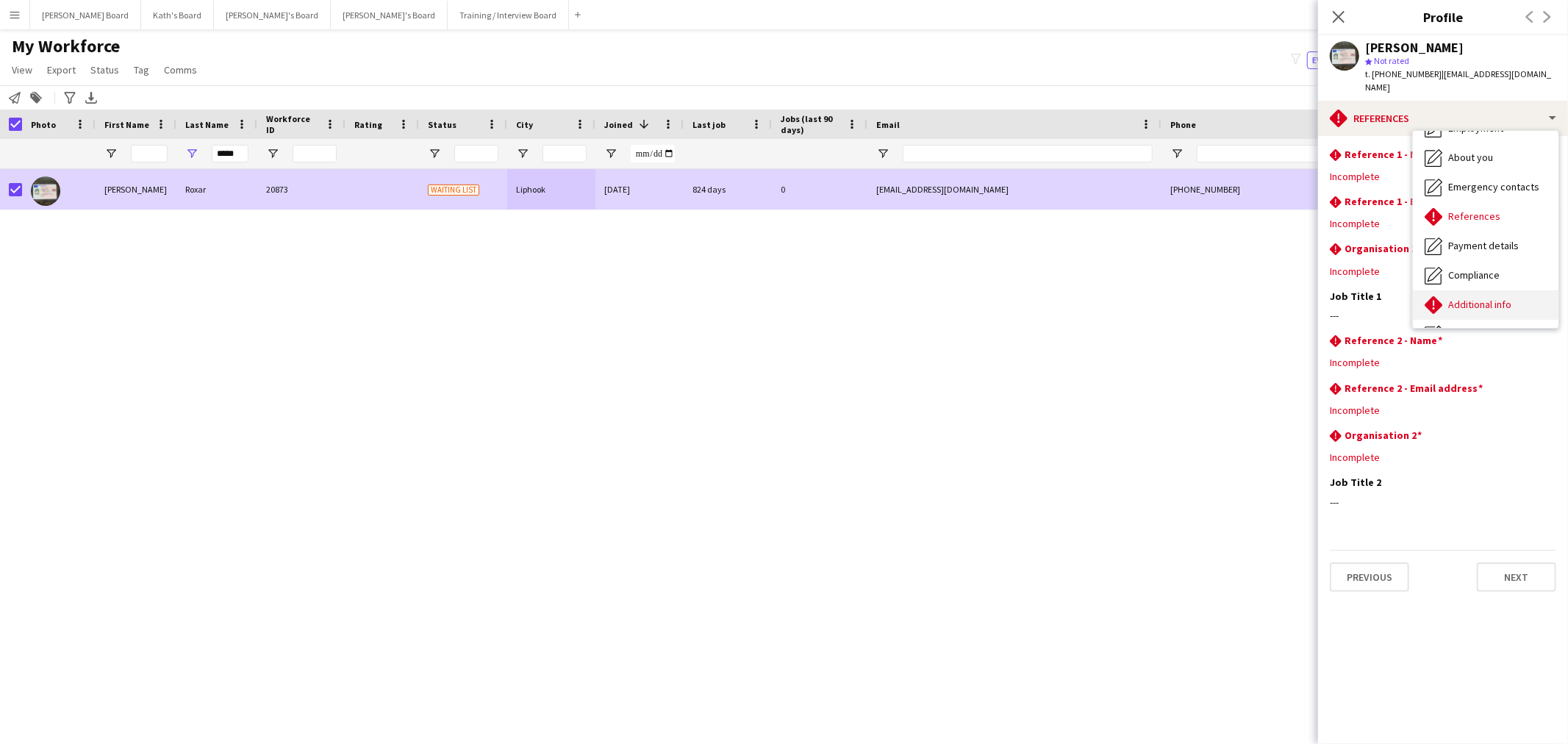
click at [1503, 290] on div "Additional info Additional info" at bounding box center [1484, 304] width 145 height 29
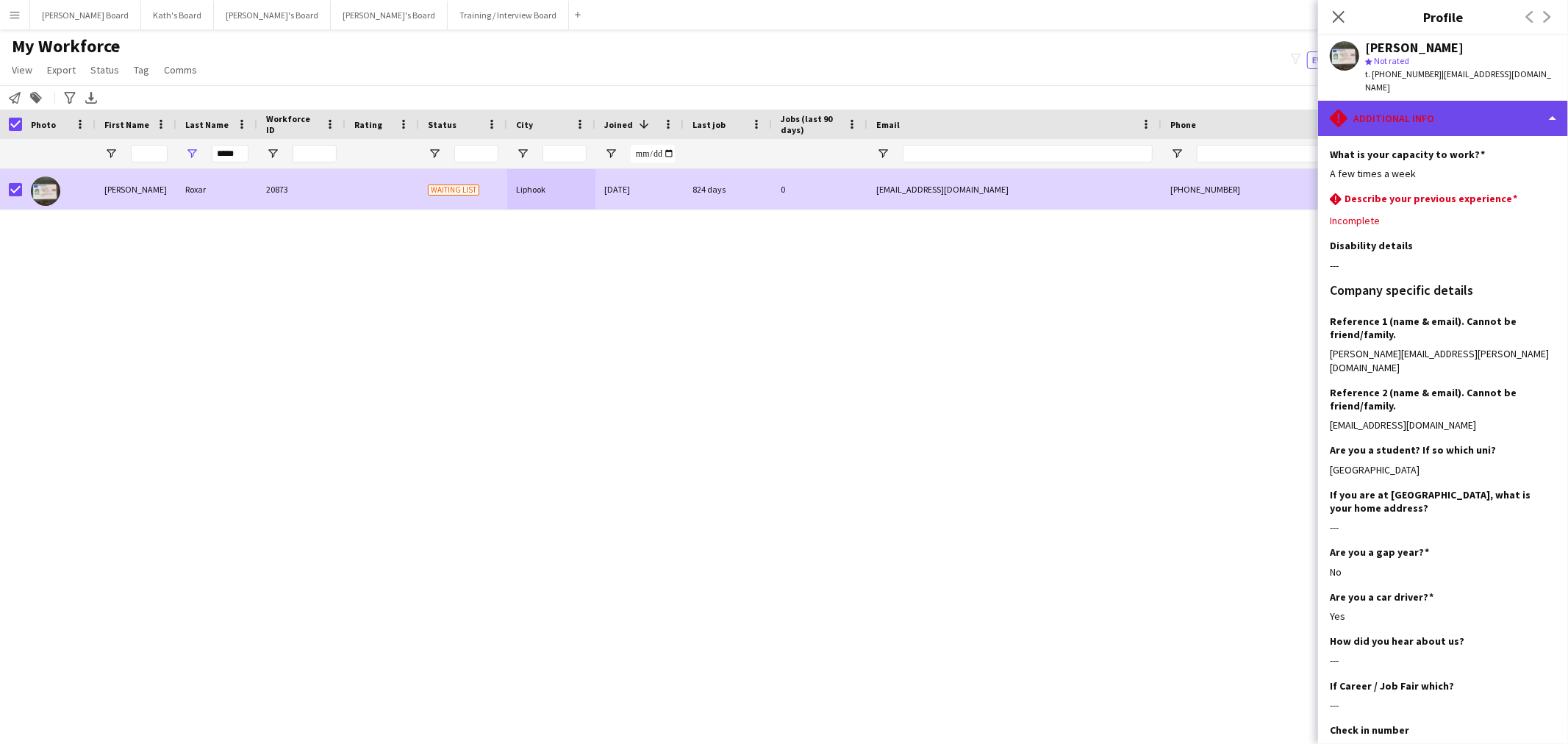
click at [1477, 111] on div "rhombus-alert Additional info" at bounding box center [1443, 119] width 250 height 35
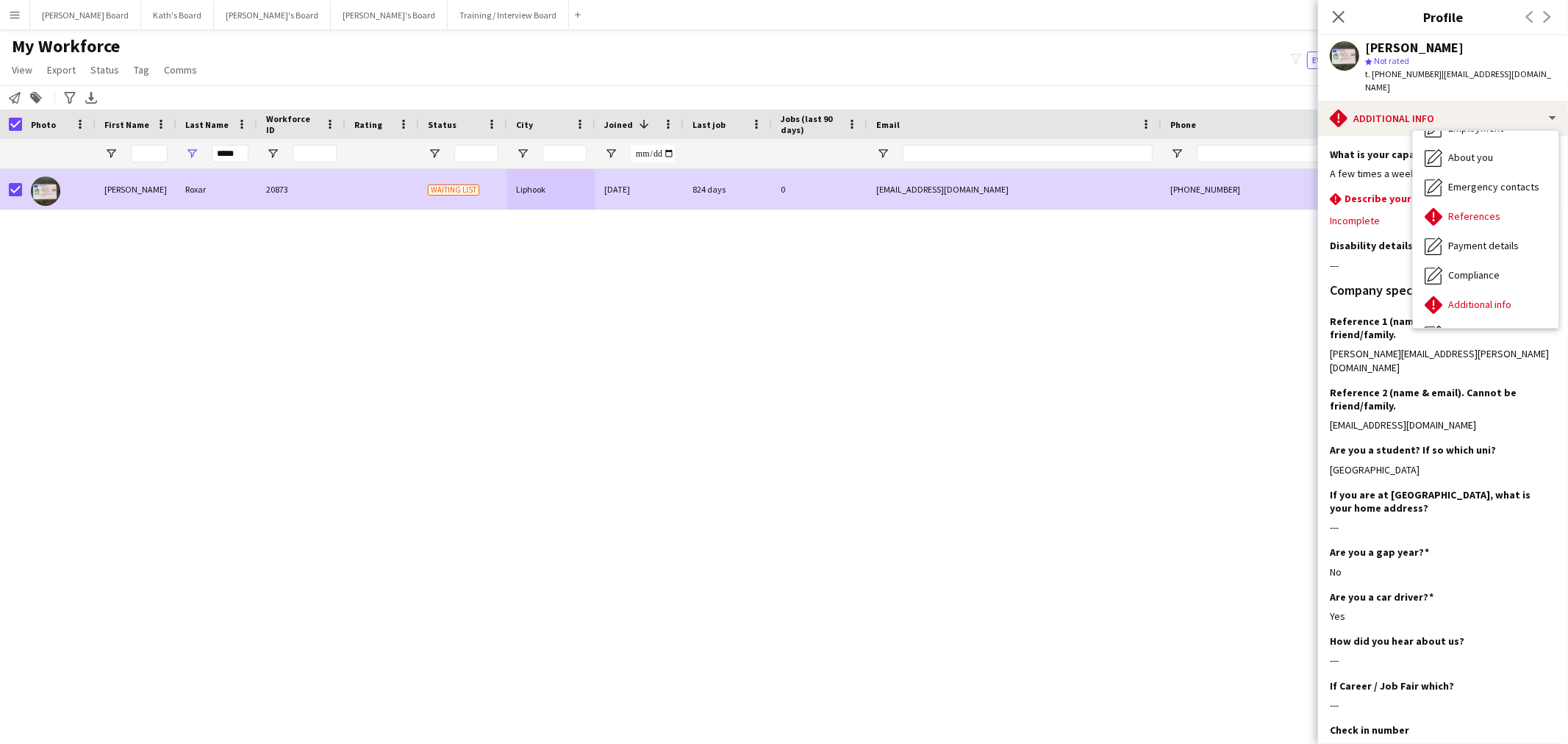
click at [1361, 192] on h3 "Describe your previous experience" at bounding box center [1431, 198] width 172 height 13
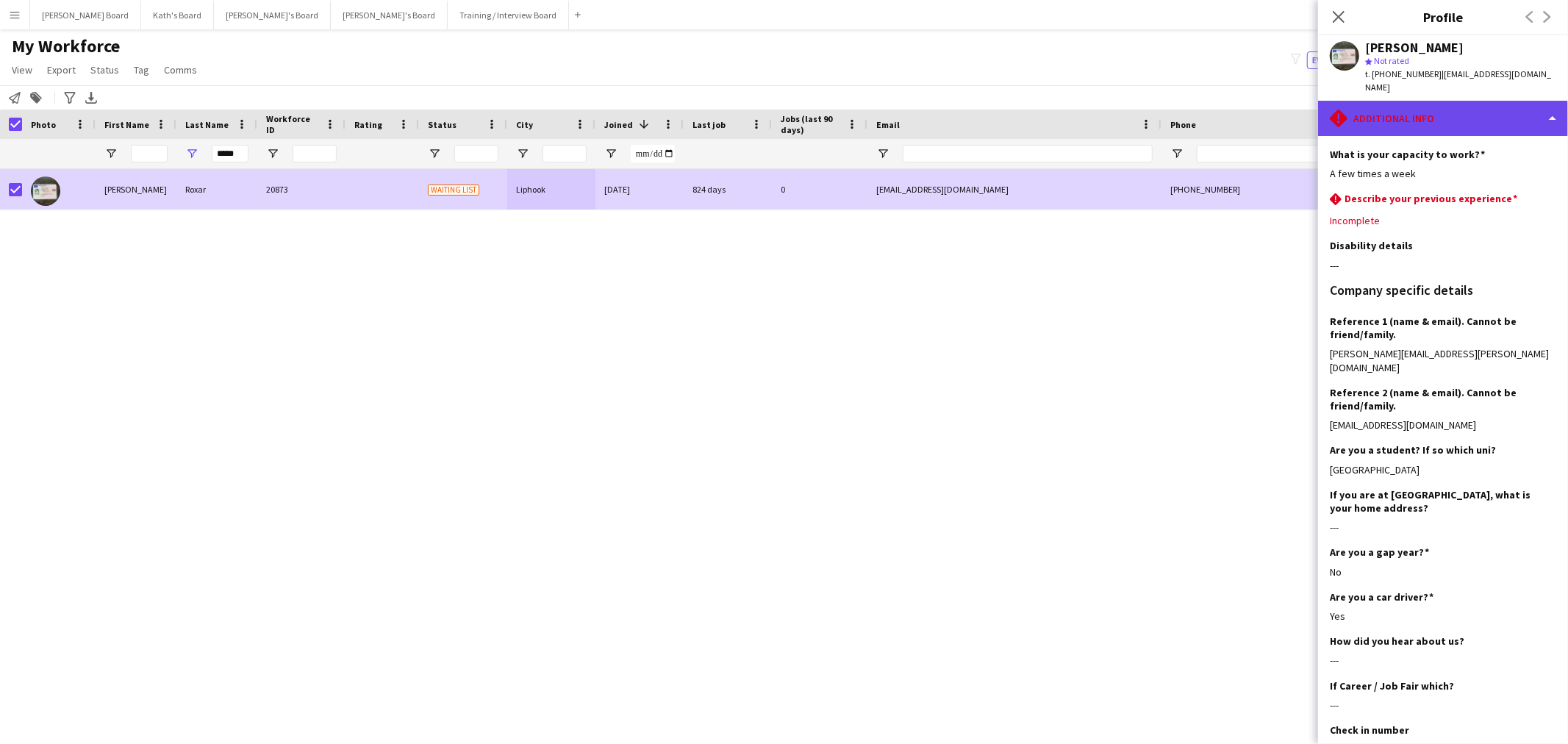
click at [1484, 109] on div "rhombus-alert Additional info" at bounding box center [1443, 119] width 250 height 35
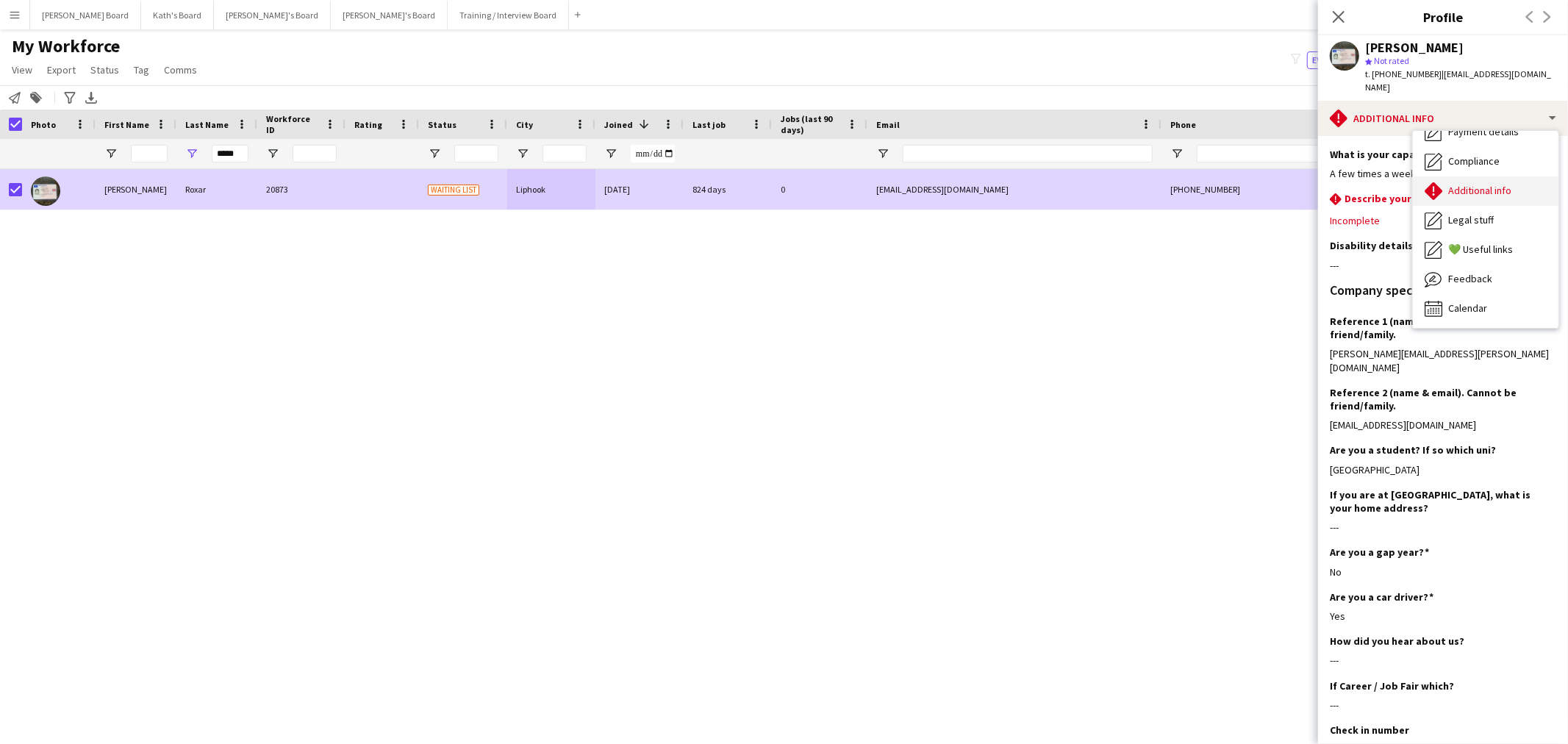
click at [1482, 184] on span "Additional info" at bounding box center [1479, 190] width 63 height 13
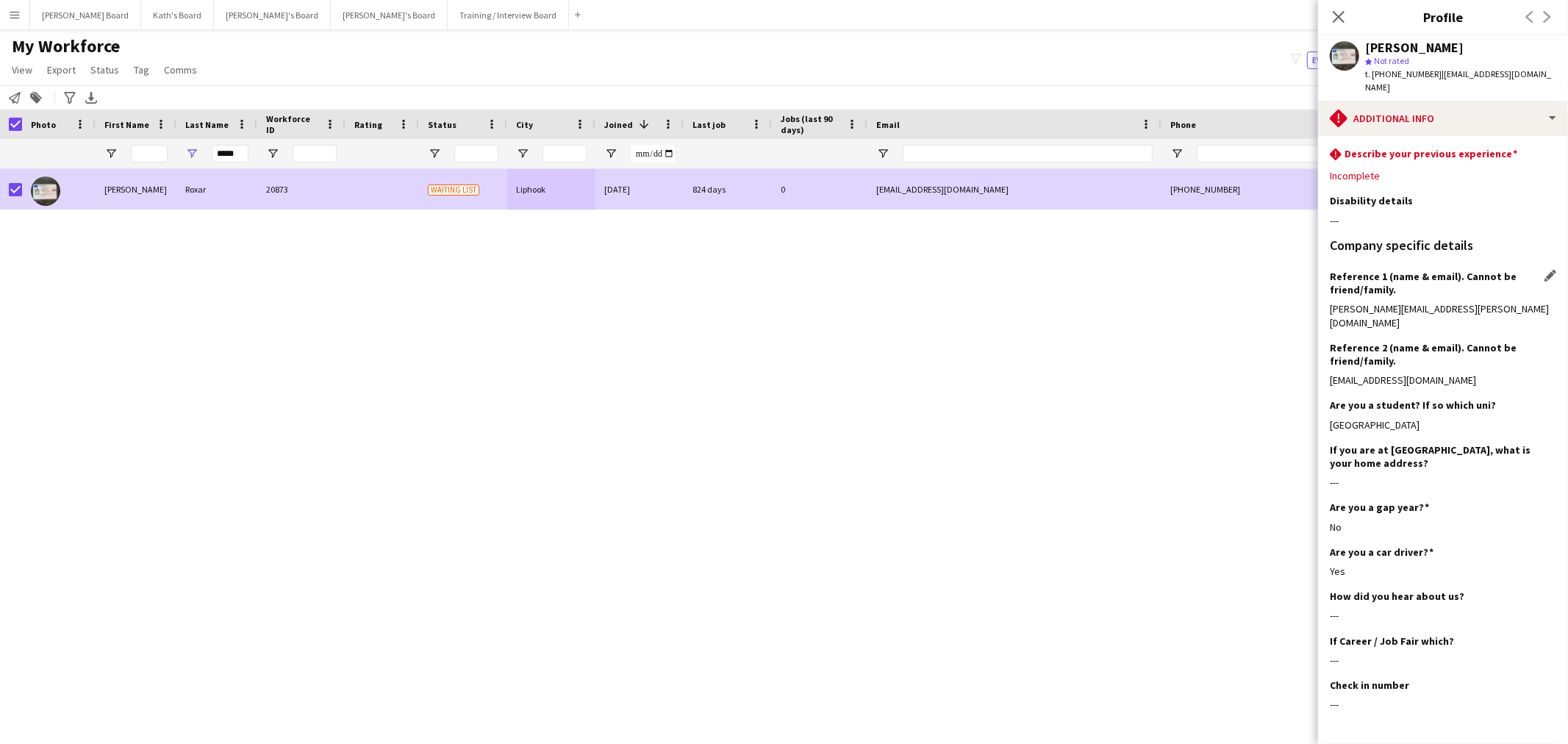
scroll to position [78, 0]
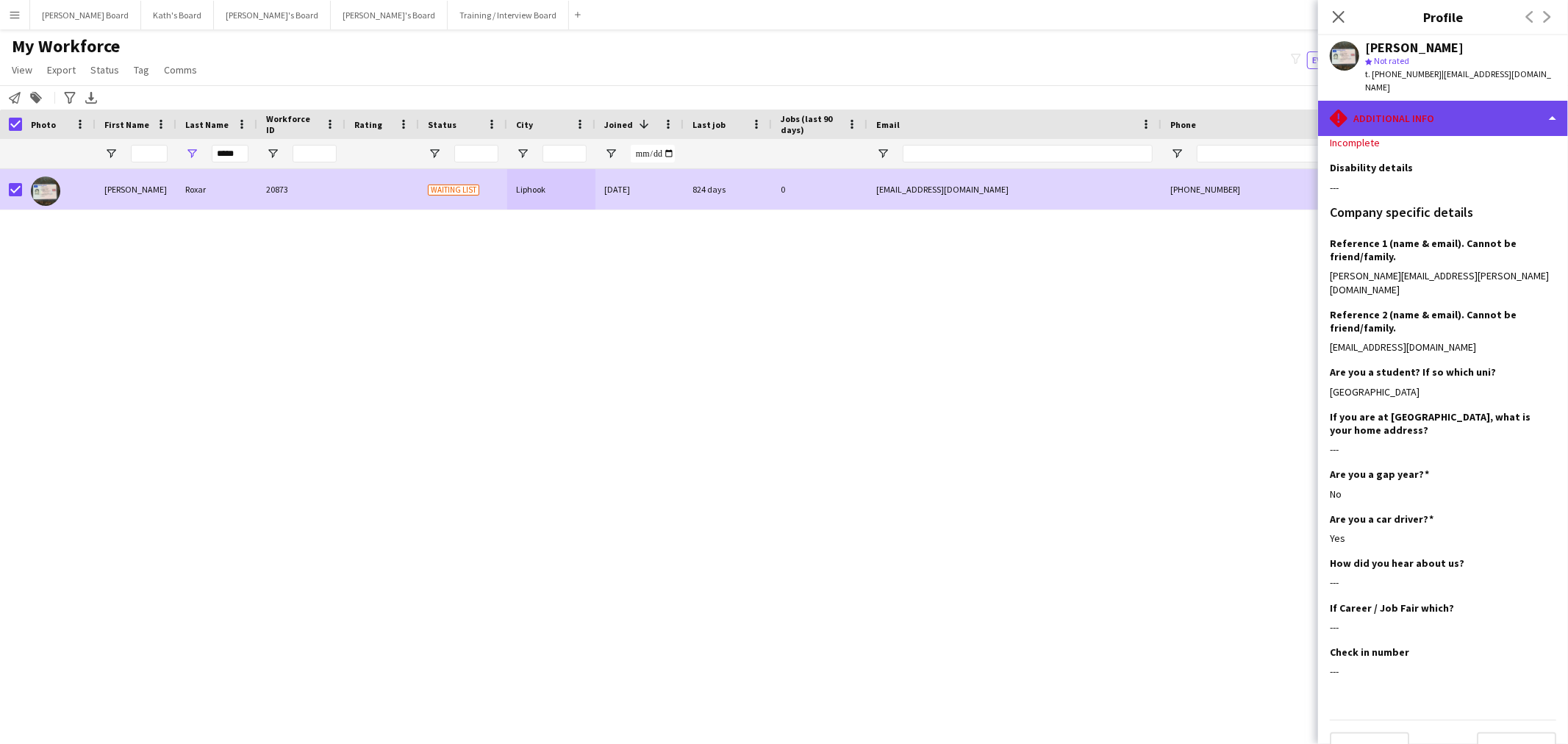
drag, startPoint x: 1470, startPoint y: 106, endPoint x: 1479, endPoint y: 104, distance: 9.2
click at [1473, 106] on div "rhombus-alert Additional info" at bounding box center [1443, 119] width 250 height 35
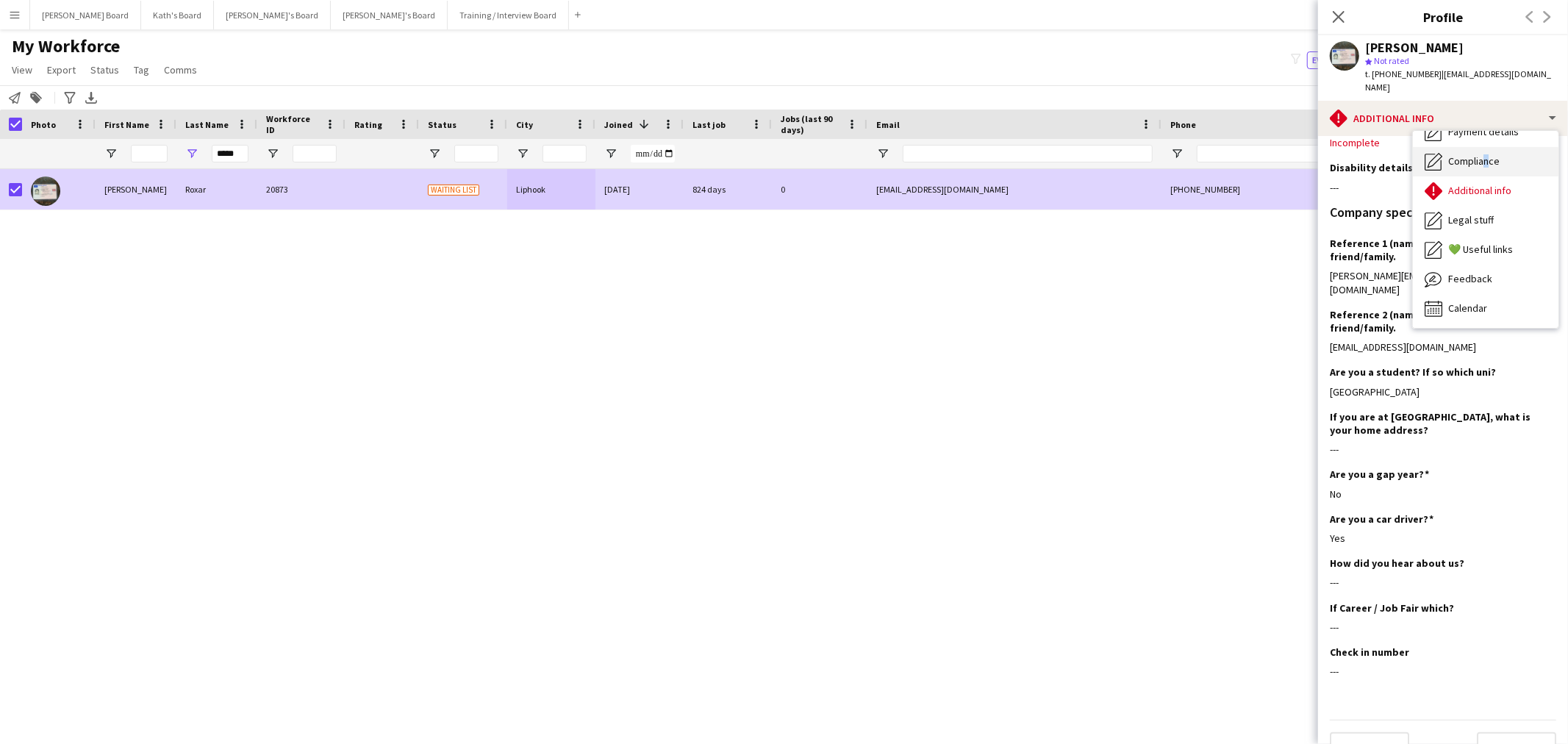
click at [1481, 155] on span "Compliance" at bounding box center [1473, 161] width 52 height 13
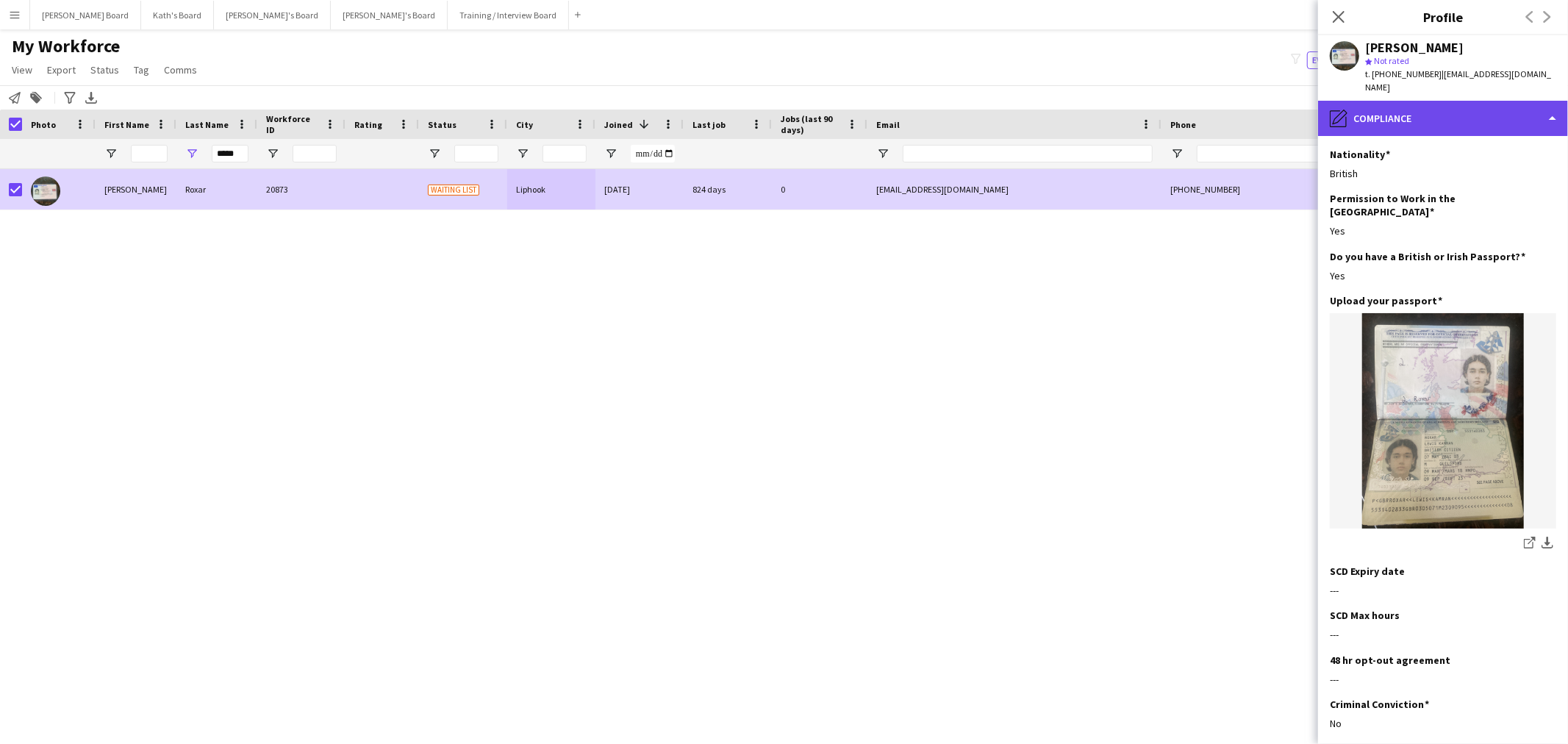
click at [1452, 101] on div "pencil4 Compliance" at bounding box center [1443, 119] width 250 height 35
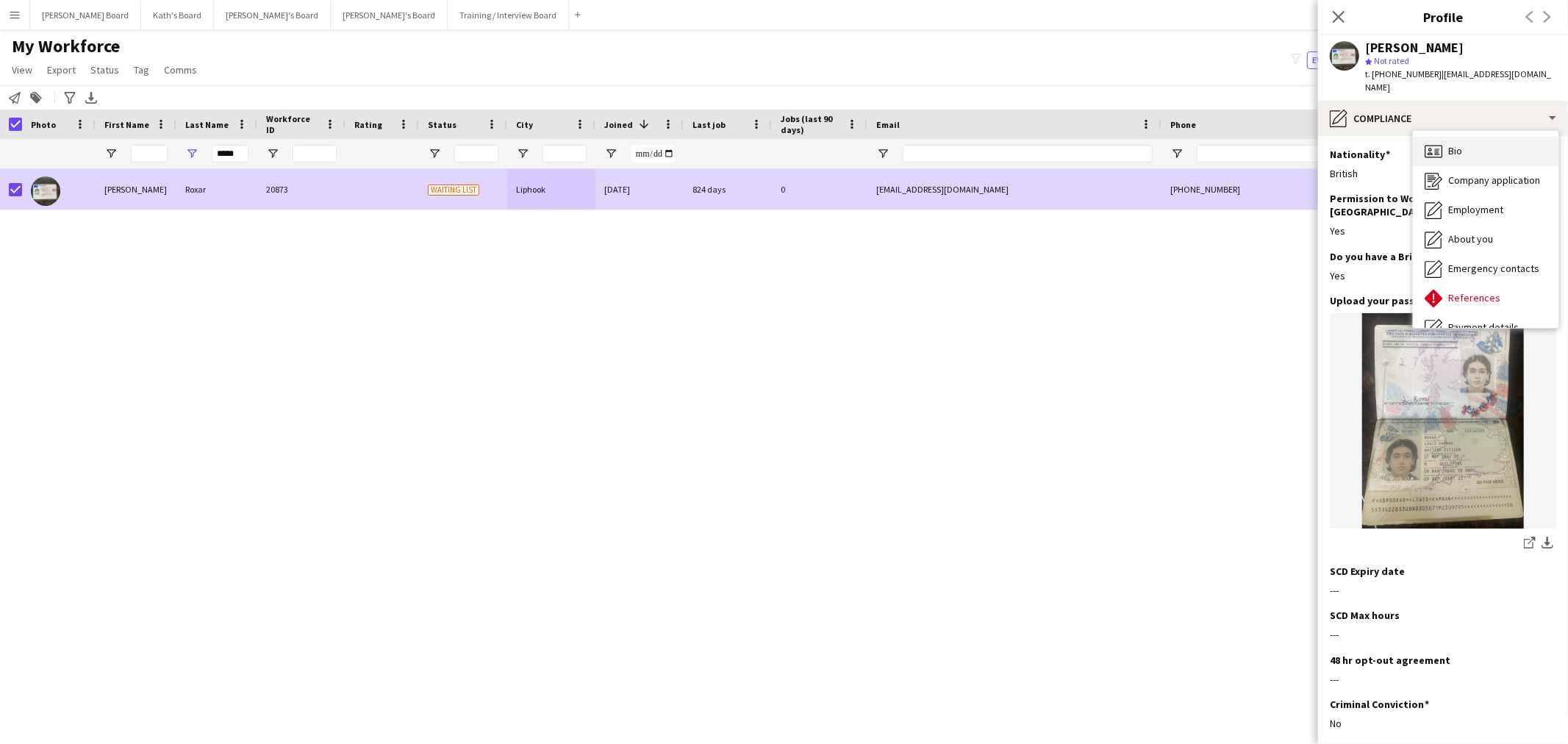
click at [1469, 141] on div "Bio Bio" at bounding box center [1484, 150] width 145 height 29
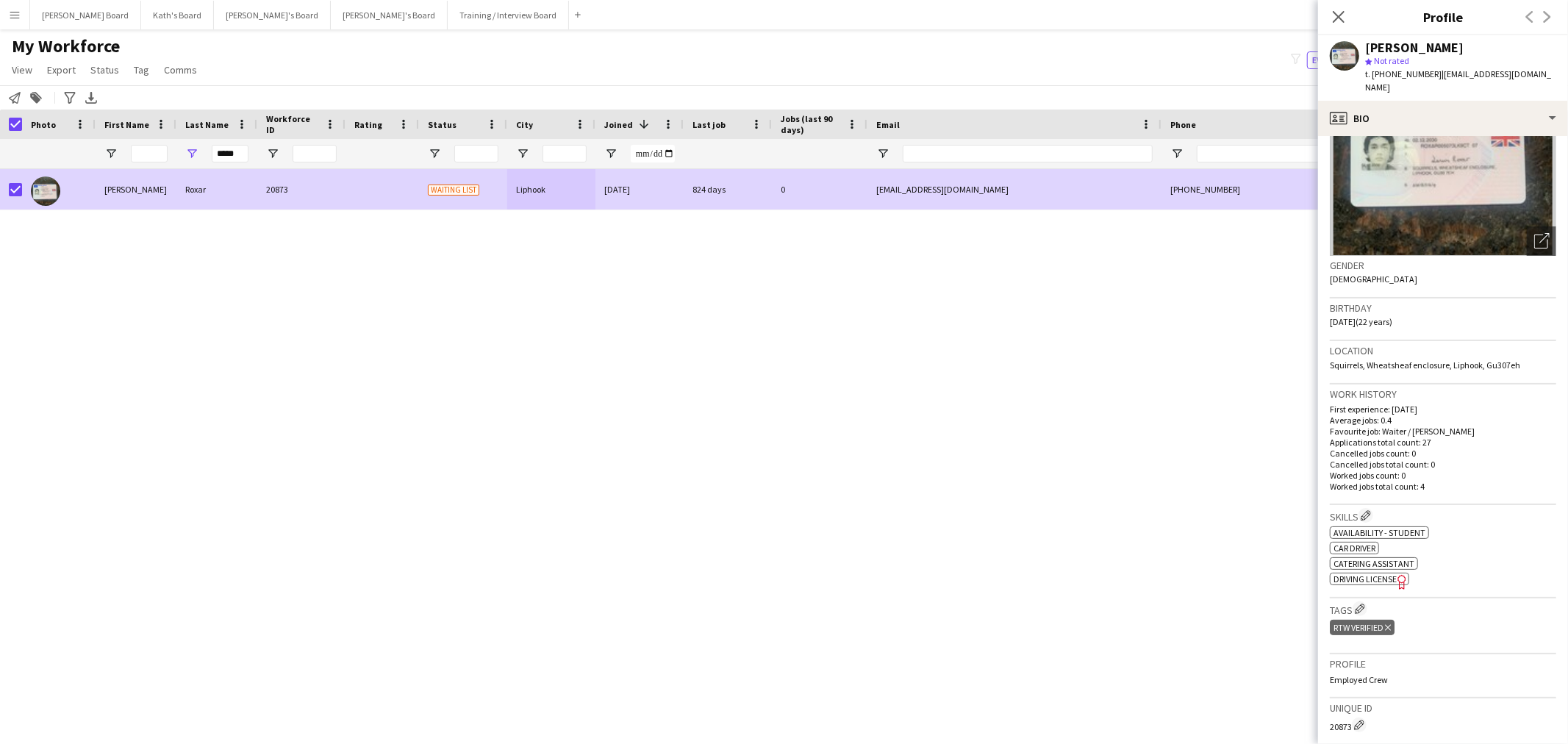
scroll to position [244, 0]
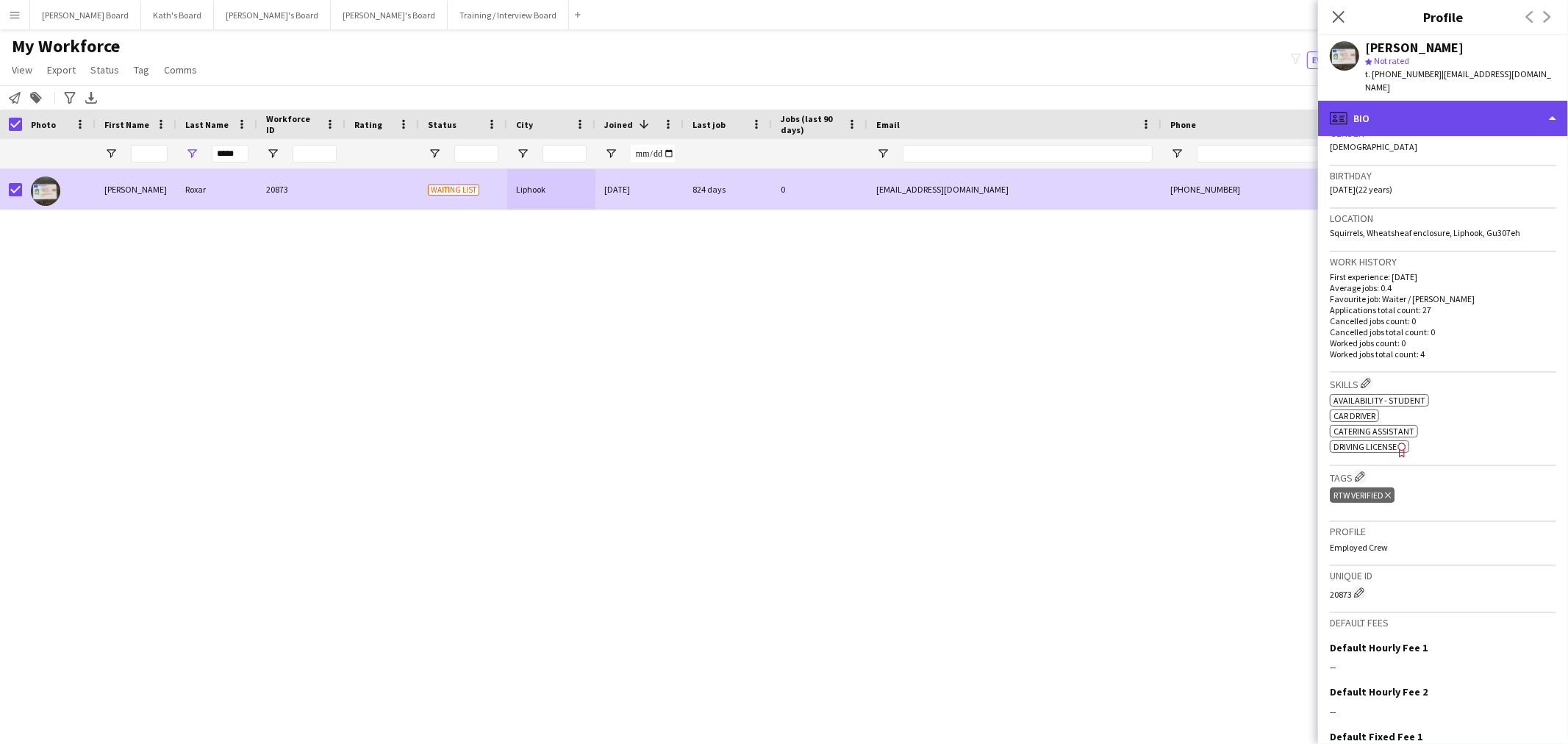
click at [1479, 101] on div "profile Bio" at bounding box center [1443, 119] width 250 height 35
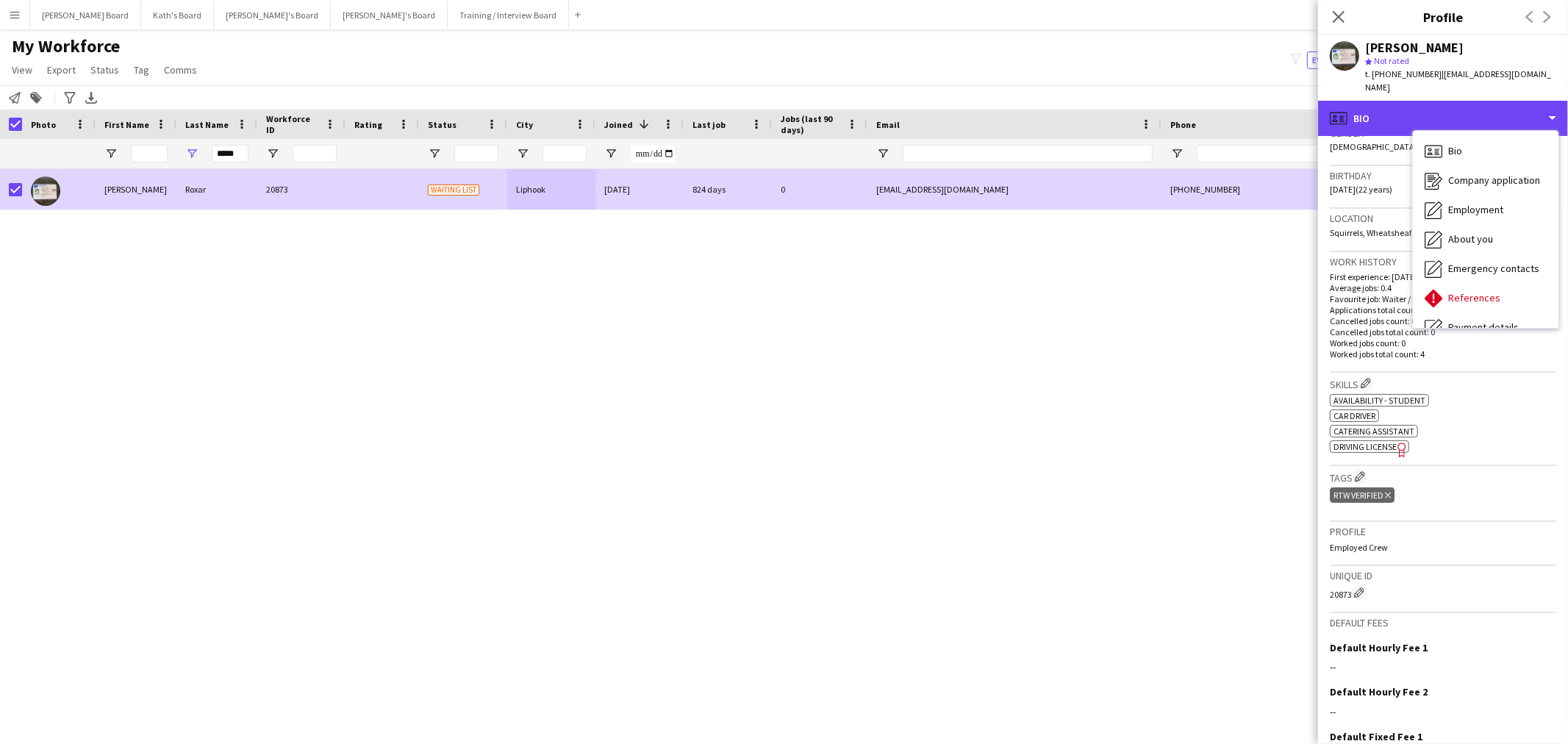
scroll to position [195, 0]
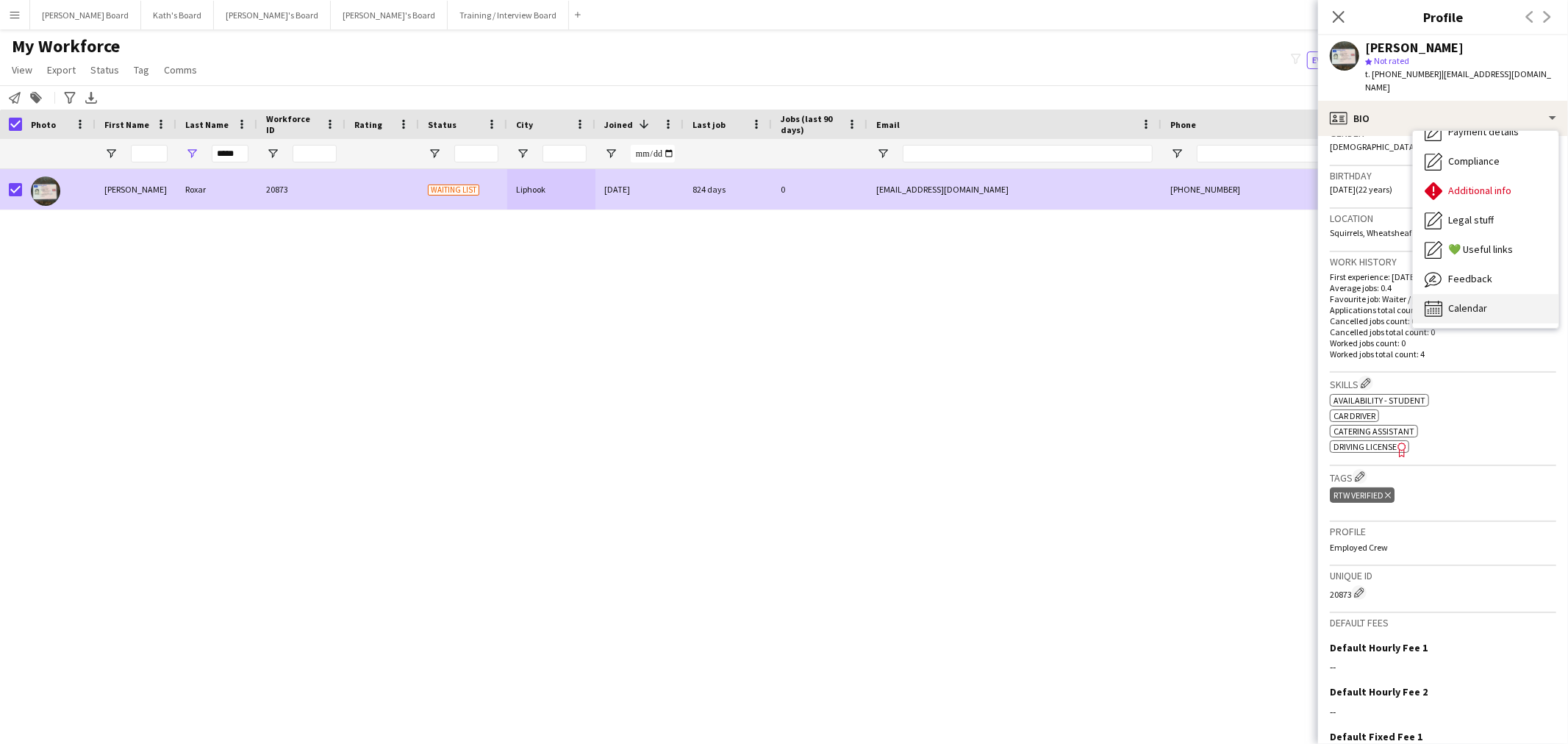
drag, startPoint x: 1472, startPoint y: 311, endPoint x: 1475, endPoint y: 294, distance: 17.3
click at [1474, 300] on div "profile Bio Bio Bio Company application Company application Employment Employme…" at bounding box center [1443, 422] width 250 height 643
click at [1475, 302] on span "Calendar" at bounding box center [1467, 308] width 39 height 13
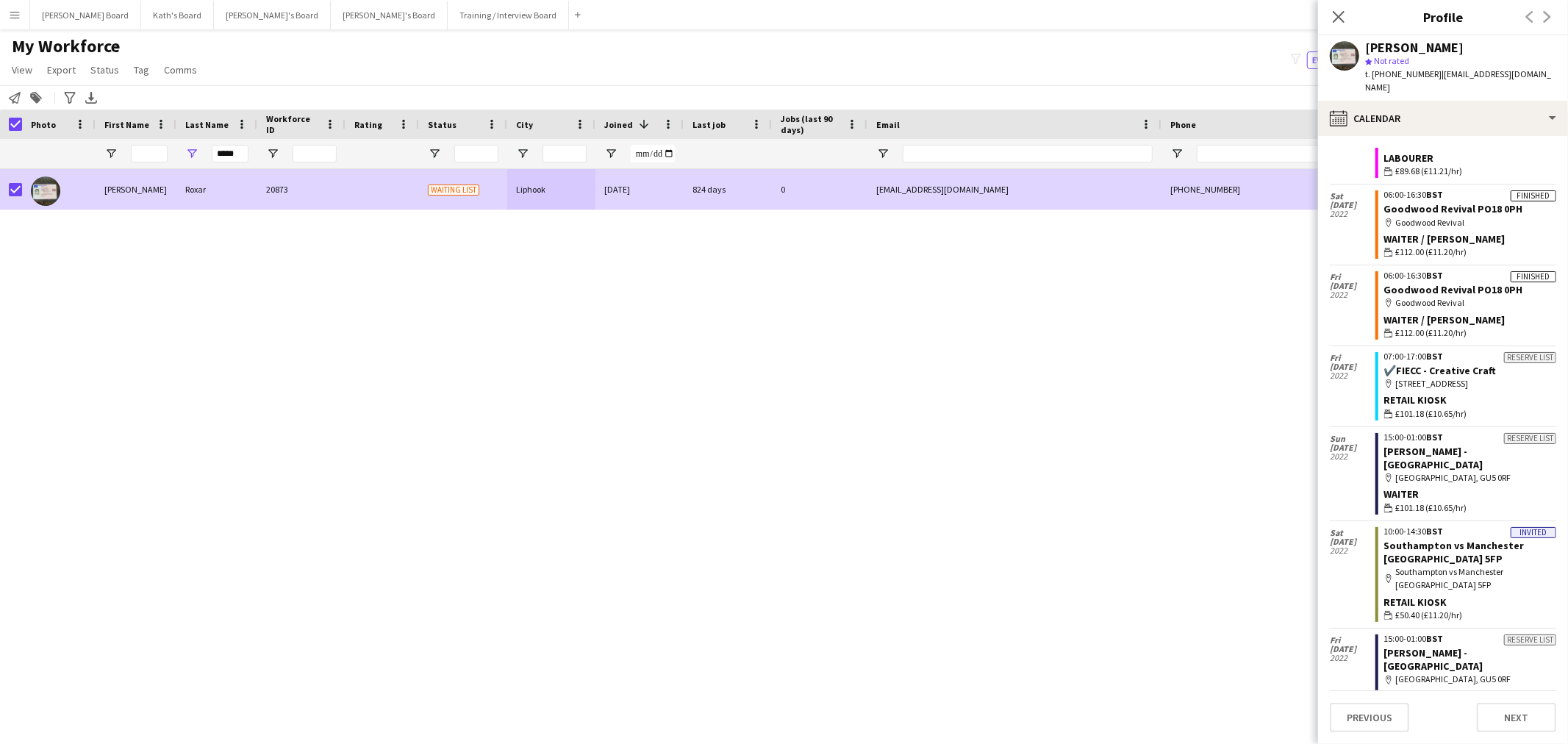
scroll to position [2258, 0]
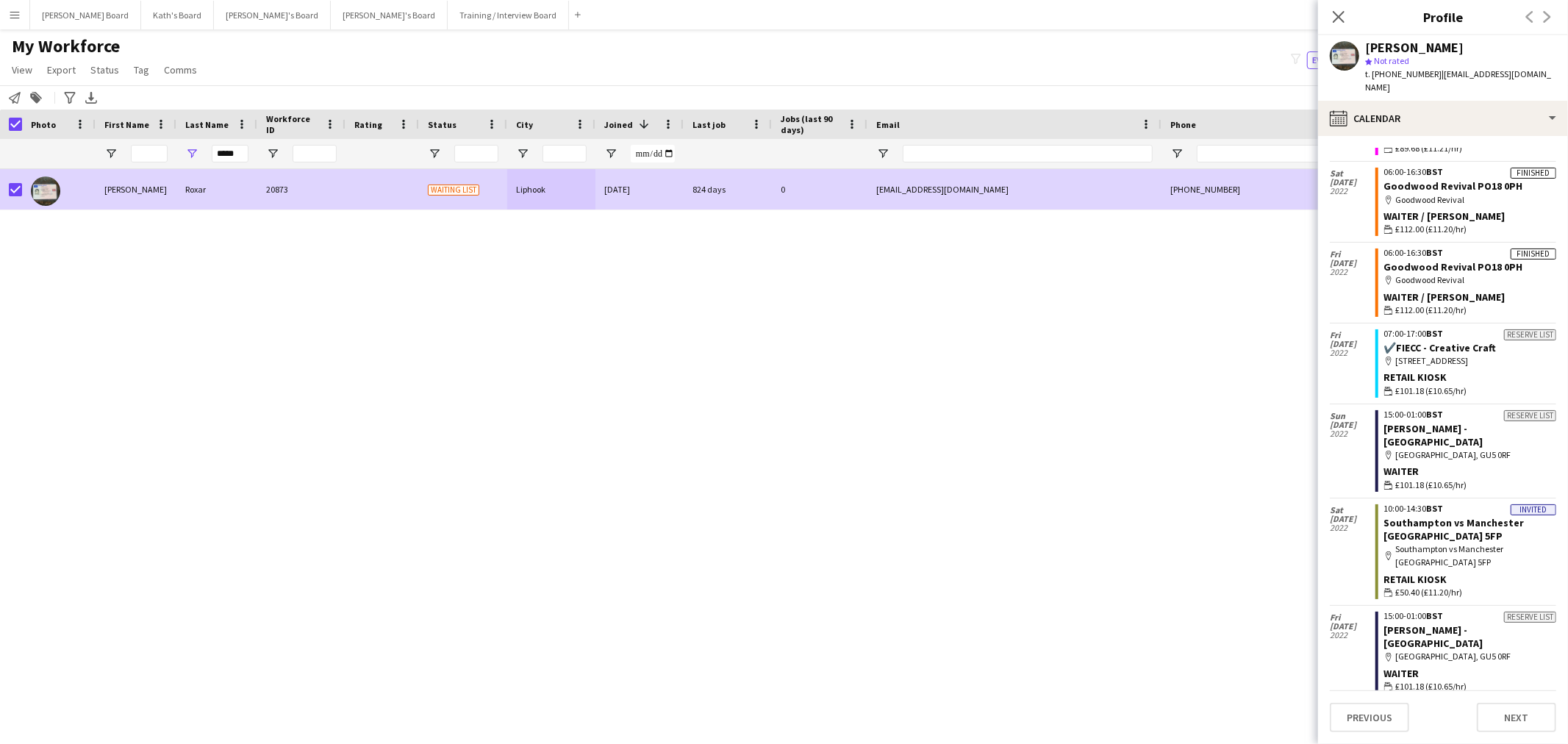
click at [1468, 136] on app-calendar-tab "calendar-full Select date Sat 4 Nov 2023 Invited 16:00-21:30 GMT Lingfield Park…" at bounding box center [1443, 440] width 250 height 608
click at [1483, 108] on div "calendar-full Calendar" at bounding box center [1443, 119] width 250 height 35
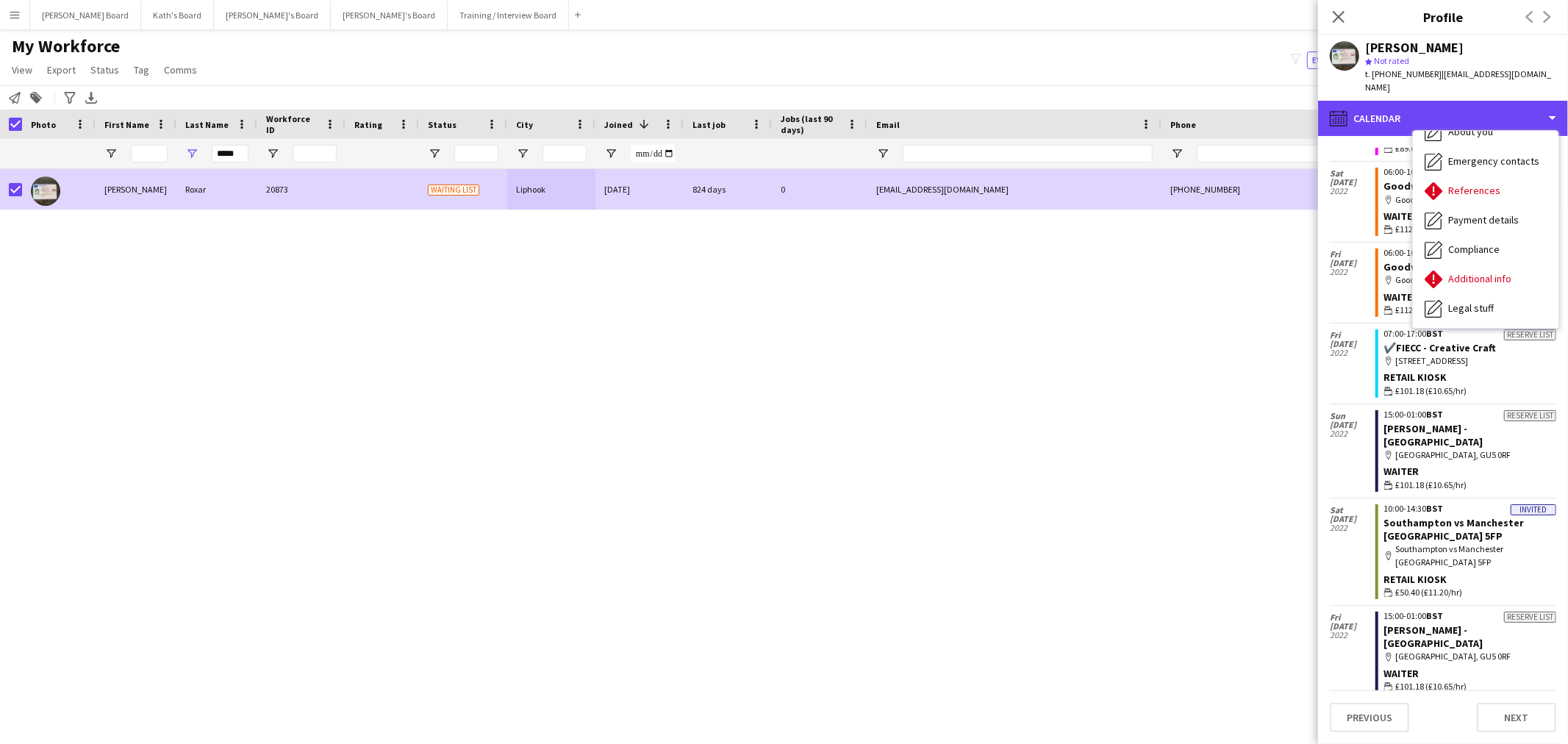
scroll to position [0, 0]
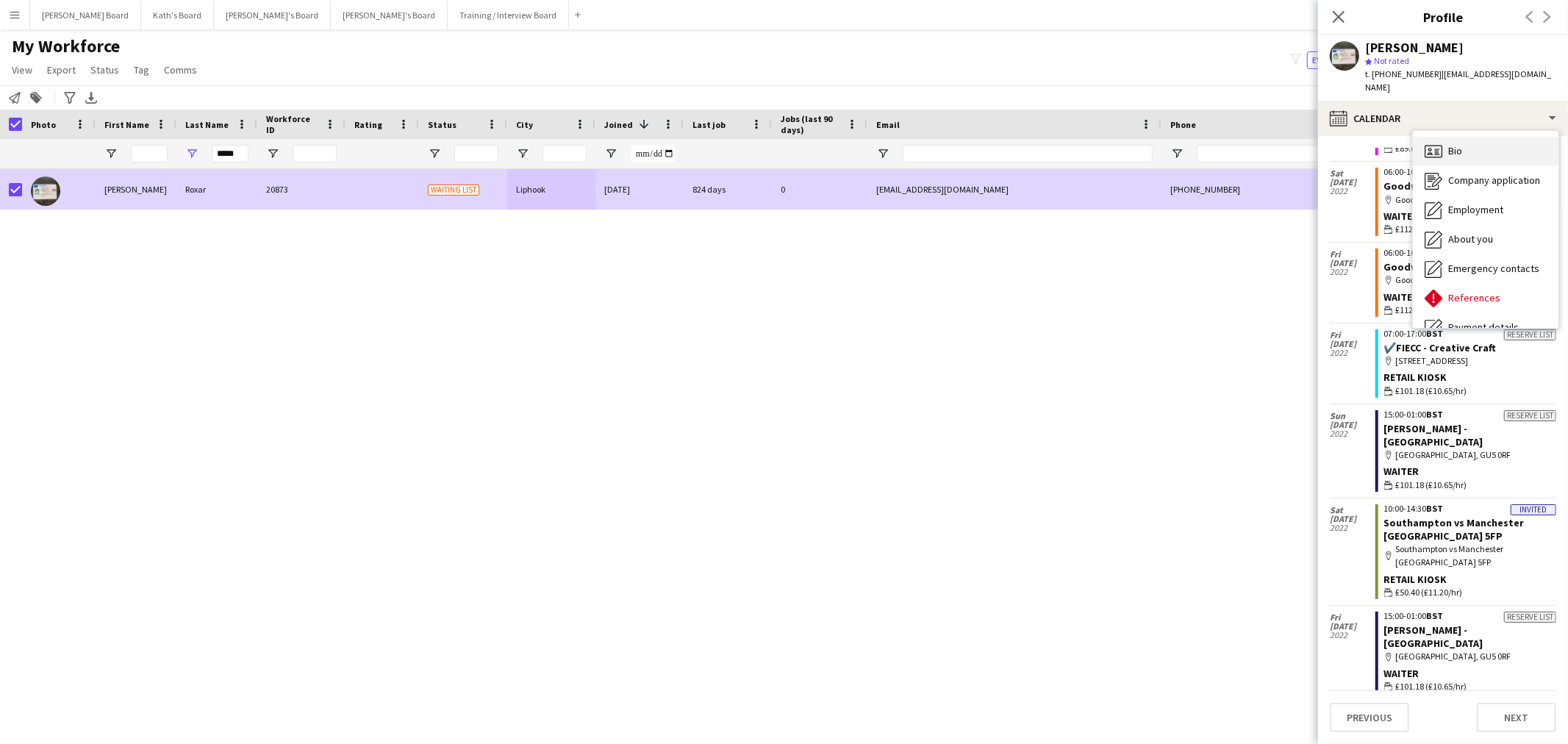
click at [1495, 136] on div "Bio Bio" at bounding box center [1484, 150] width 145 height 29
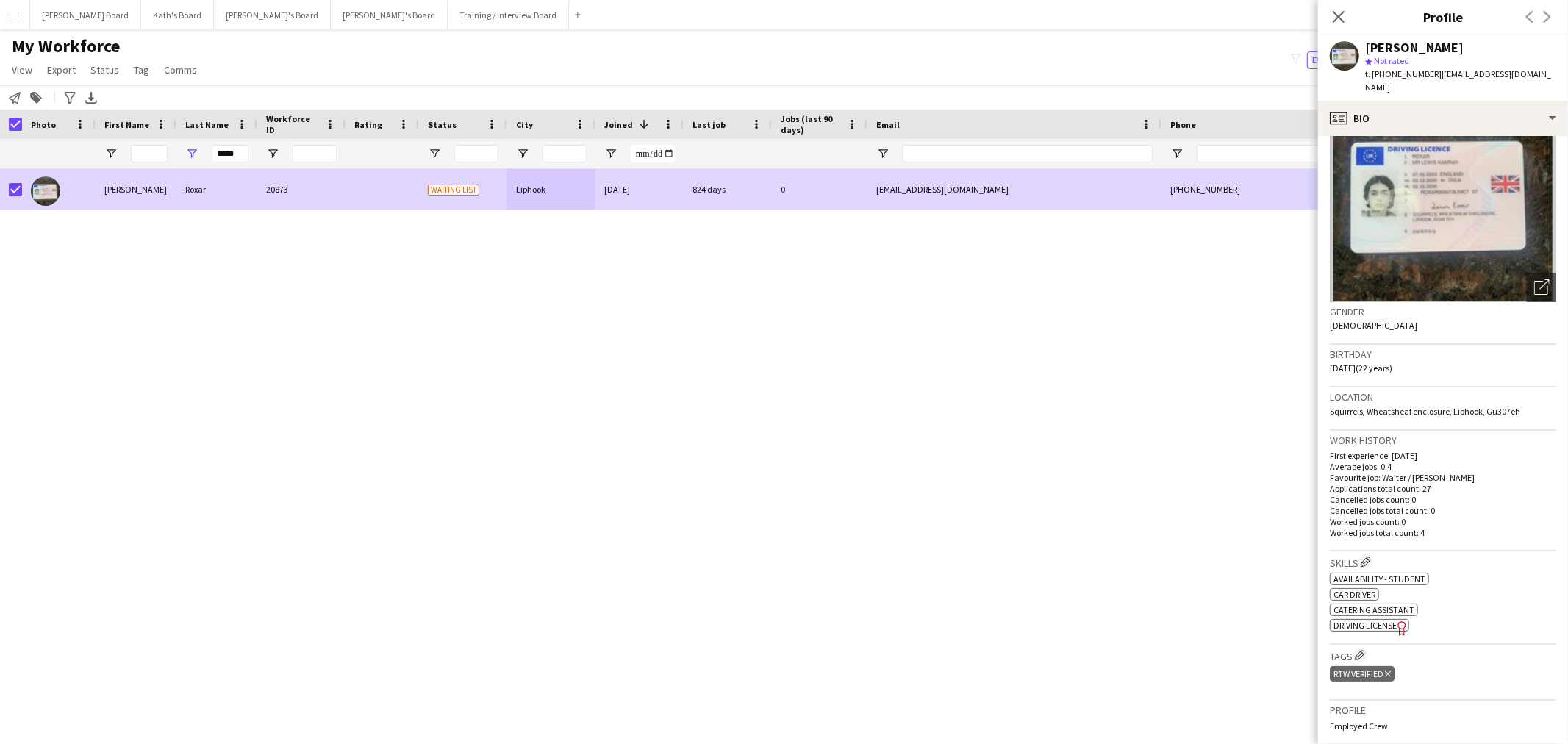
scroll to position [244, 0]
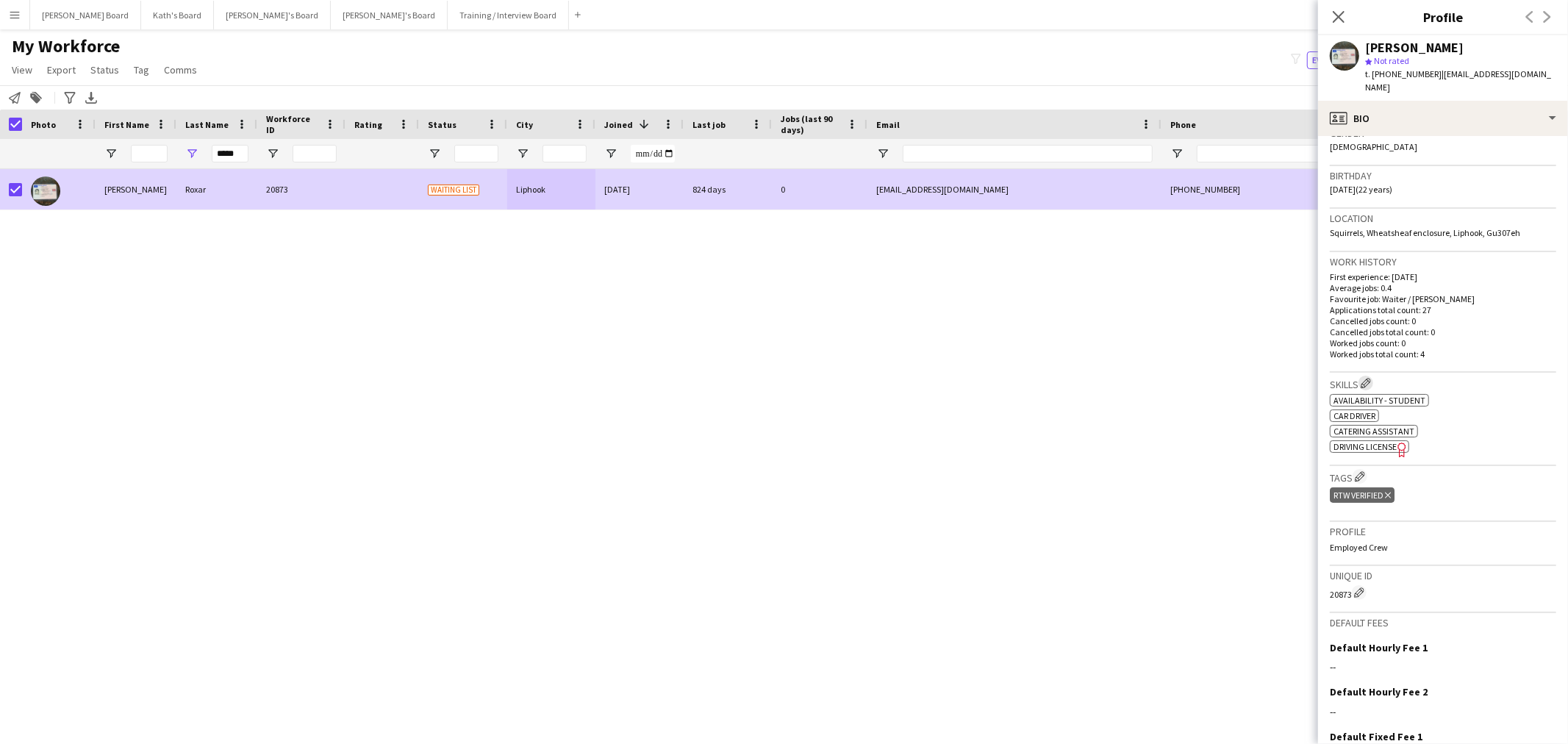
click at [1371, 378] on app-icon "Edit crew company skills" at bounding box center [1366, 383] width 11 height 11
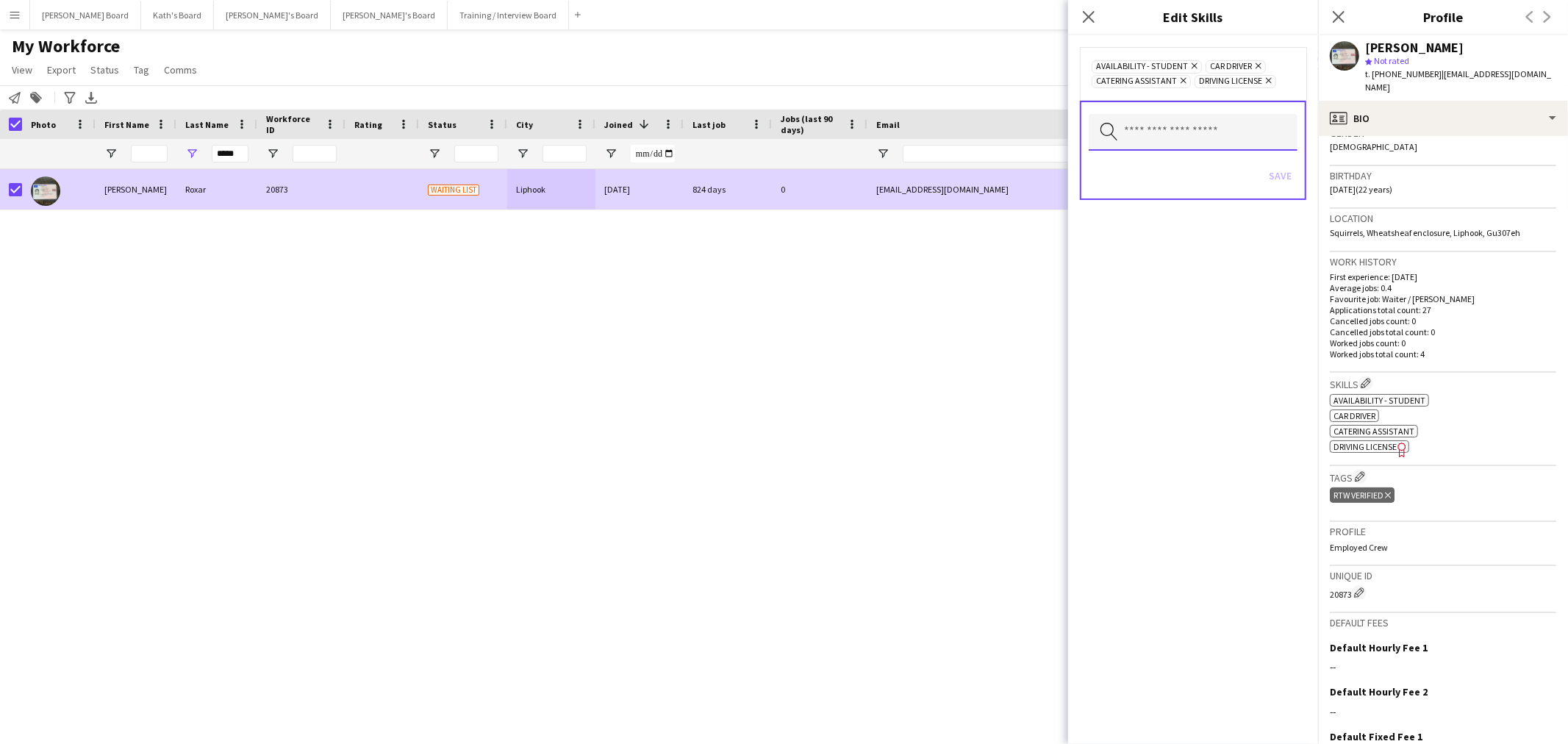
click at [1222, 144] on input "text" at bounding box center [1192, 133] width 208 height 37
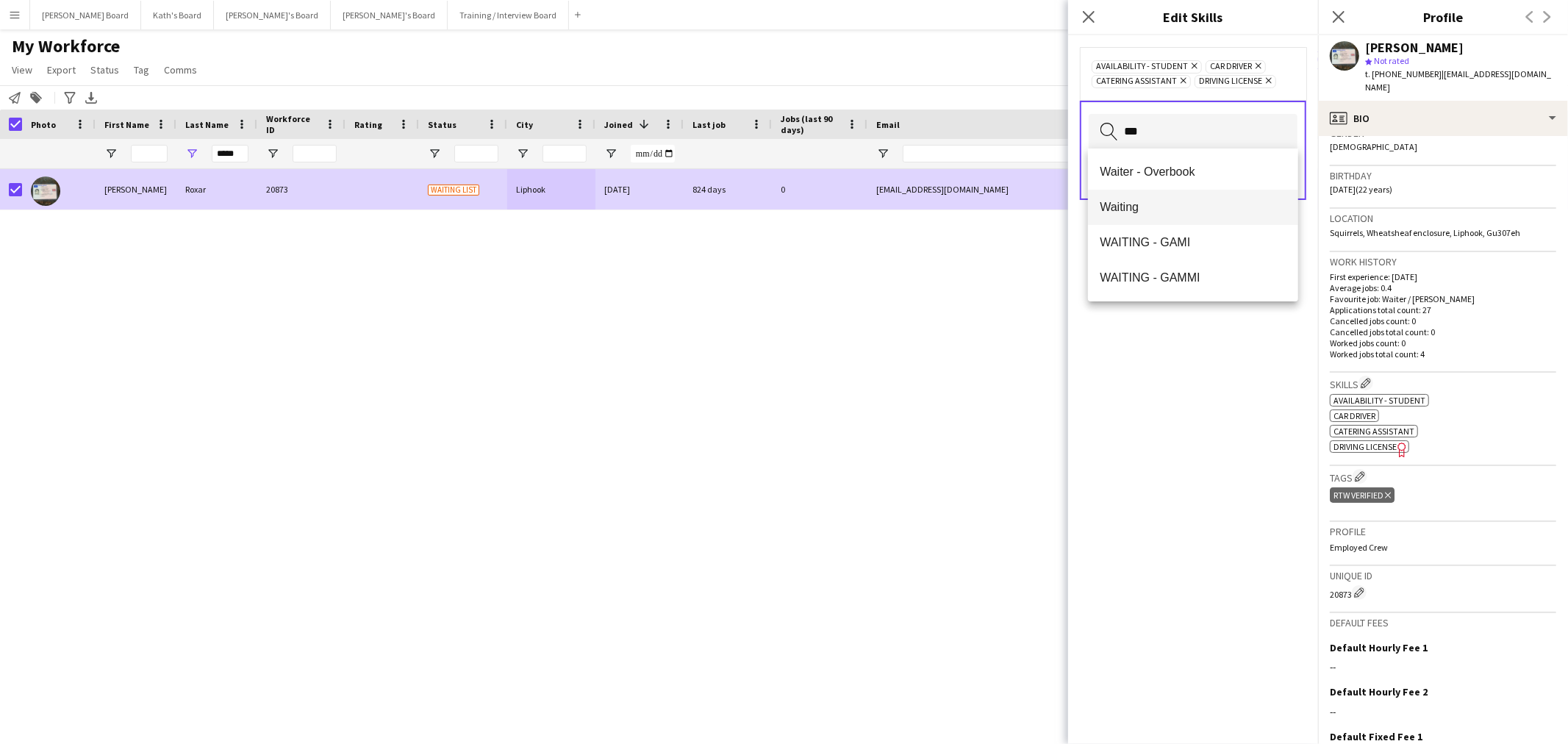
type input "***"
click at [1120, 210] on span "Waiting" at bounding box center [1192, 207] width 186 height 14
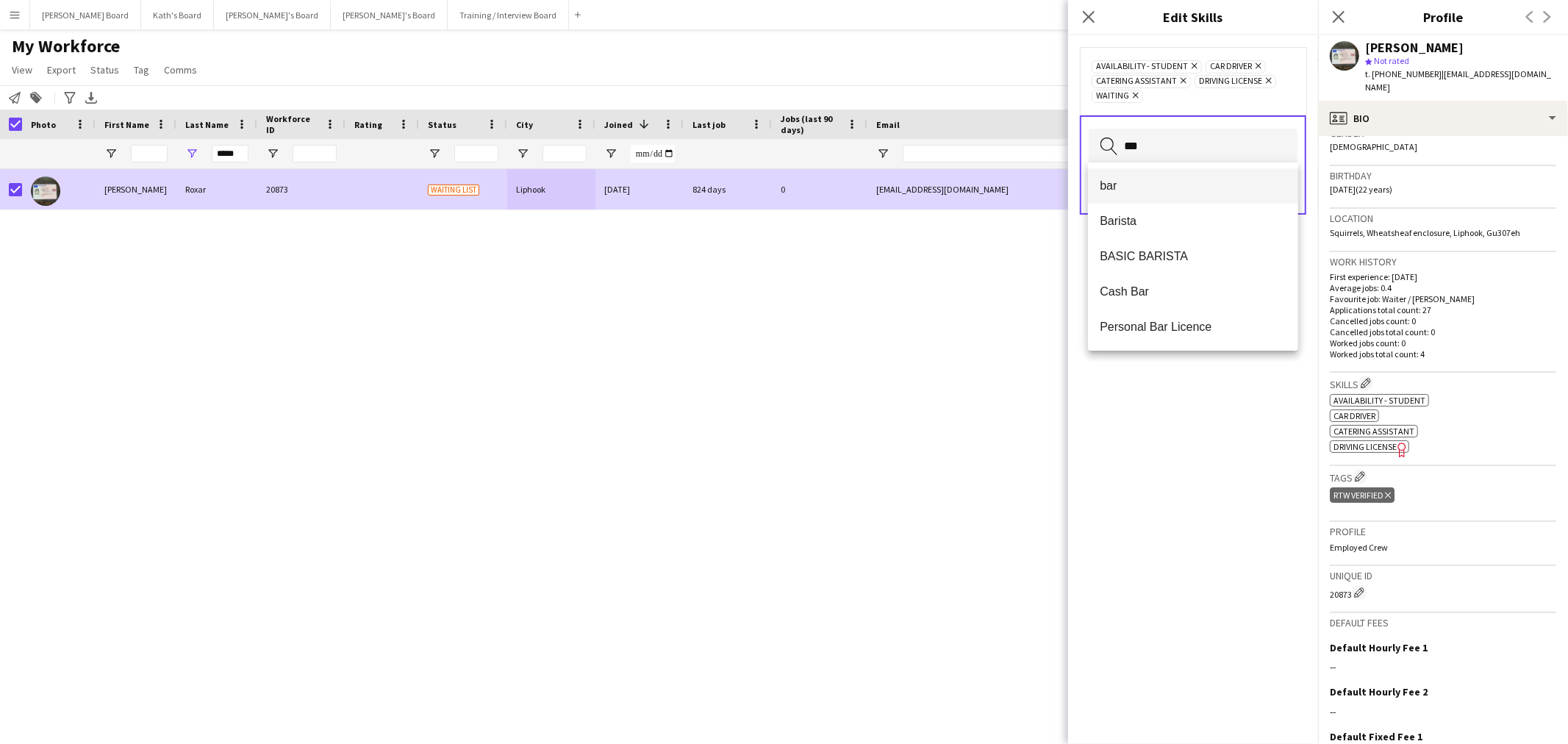
type input "***"
click at [1163, 177] on mat-option "bar" at bounding box center [1192, 186] width 210 height 35
click at [1282, 93] on div "Availability - Student Remove bar Remove Car Driver Remove Catering Assistant R…" at bounding box center [1192, 81] width 203 height 44
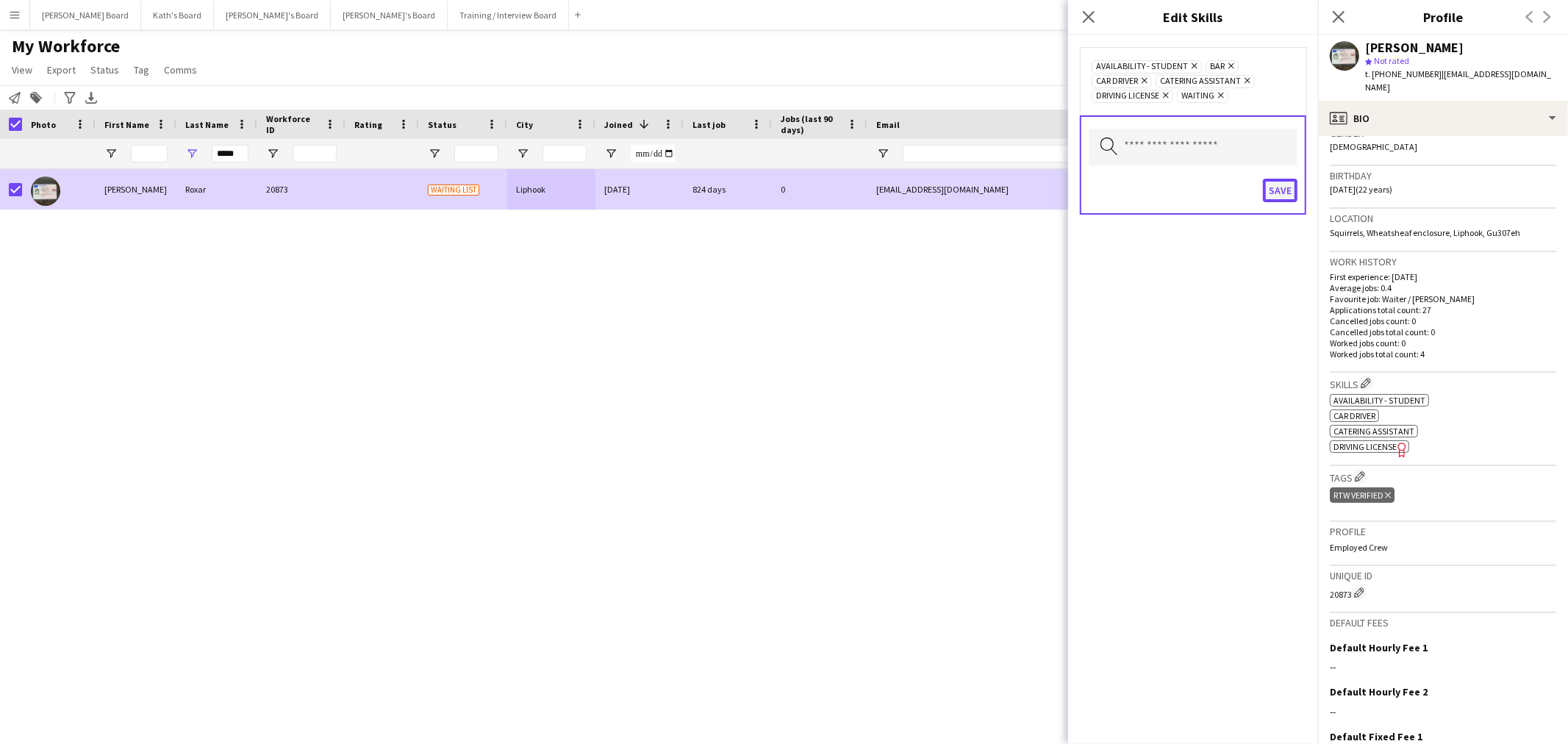
click at [1289, 188] on button "Save" at bounding box center [1280, 190] width 34 height 24
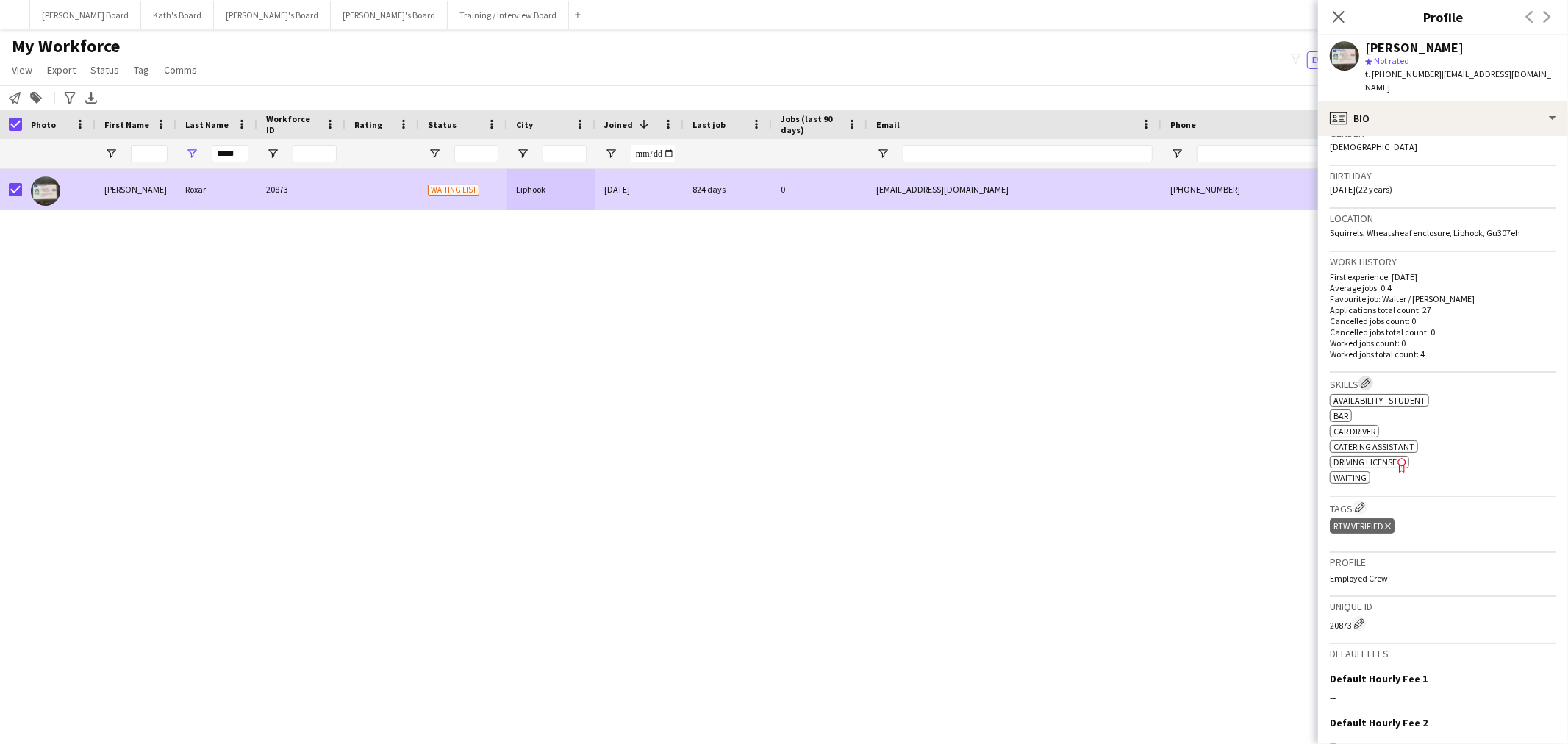
click at [1371, 378] on app-icon "Edit crew company skills" at bounding box center [1366, 383] width 11 height 11
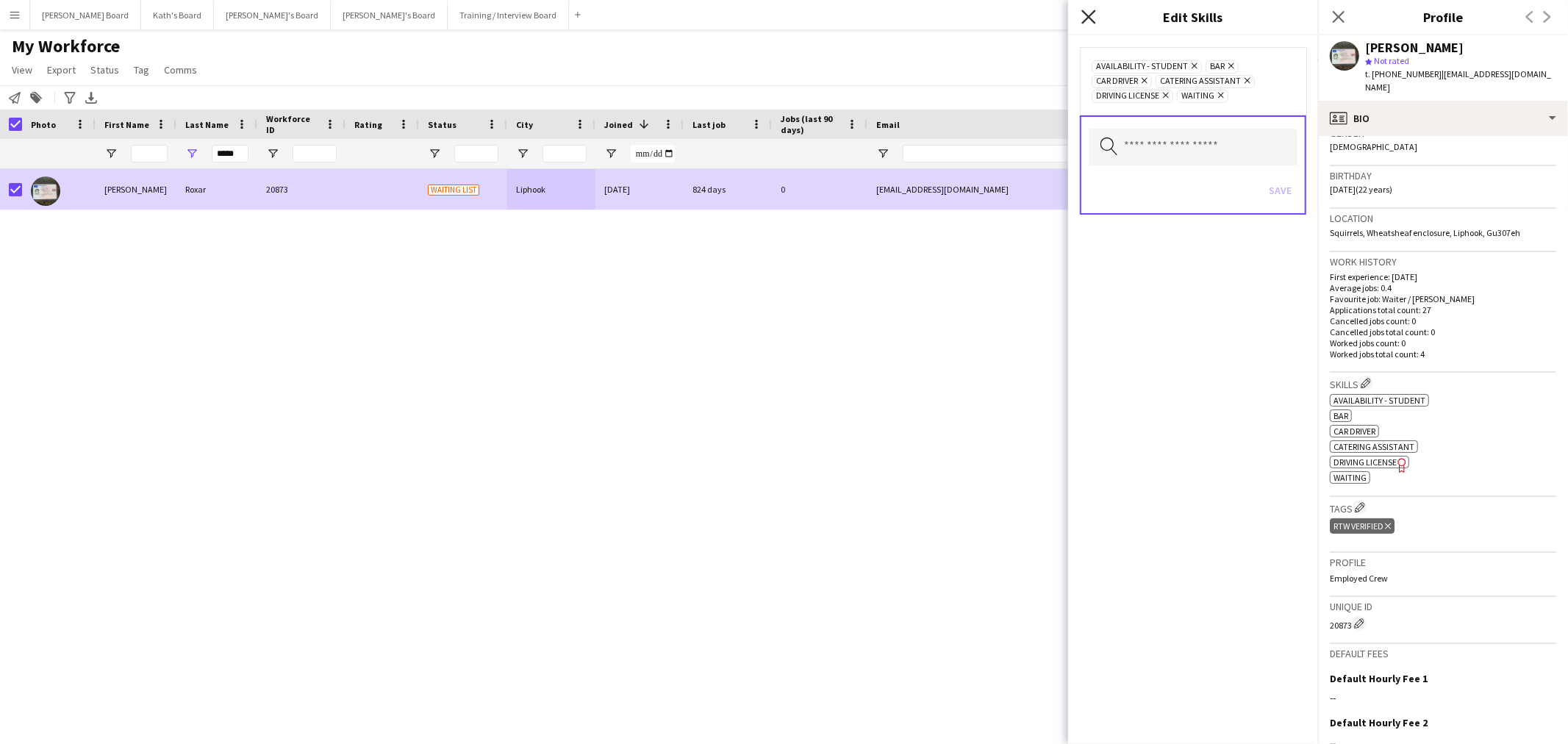
click at [1081, 17] on icon "Close pop-in" at bounding box center [1088, 17] width 14 height 14
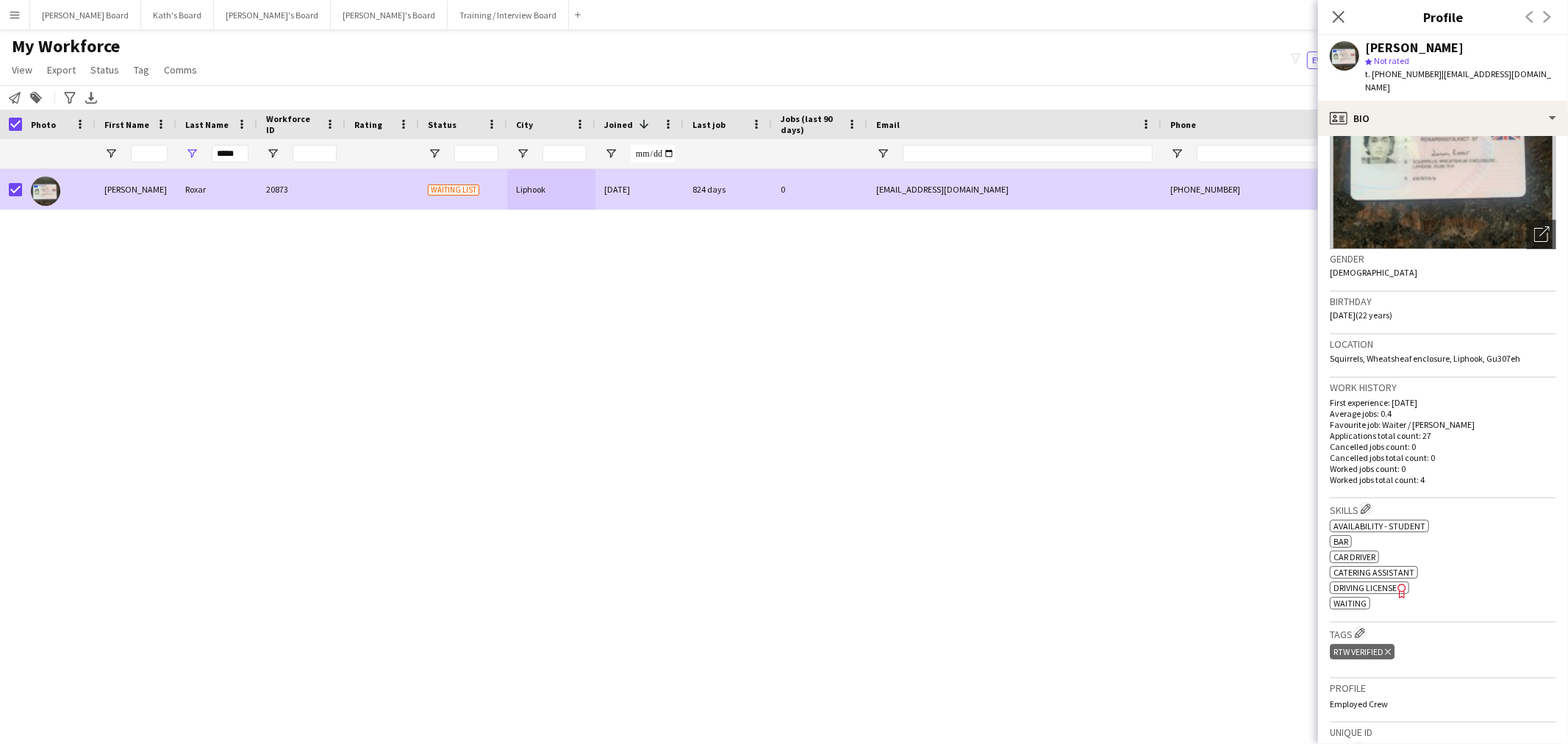
scroll to position [0, 0]
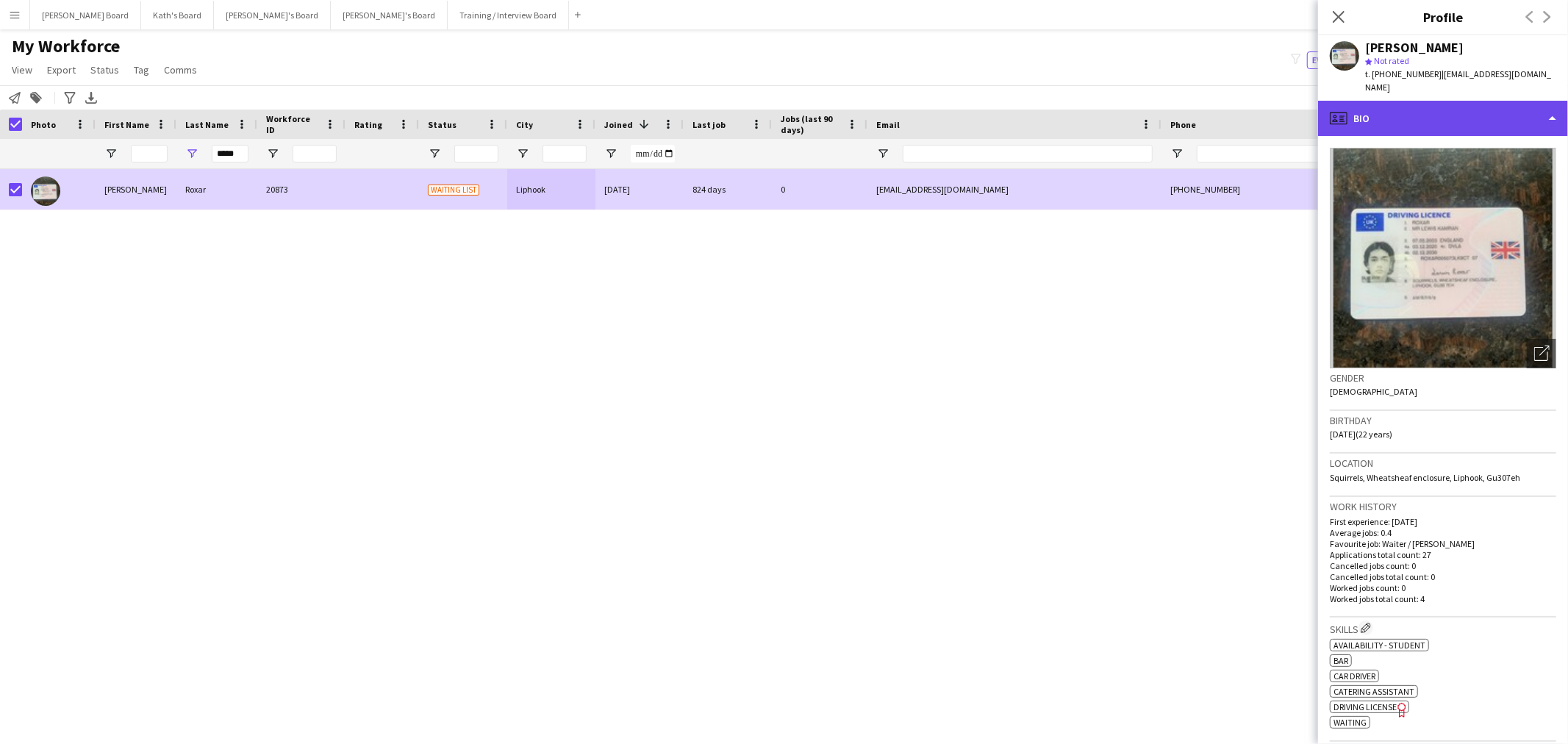
click at [1470, 101] on div "profile Bio" at bounding box center [1443, 119] width 250 height 35
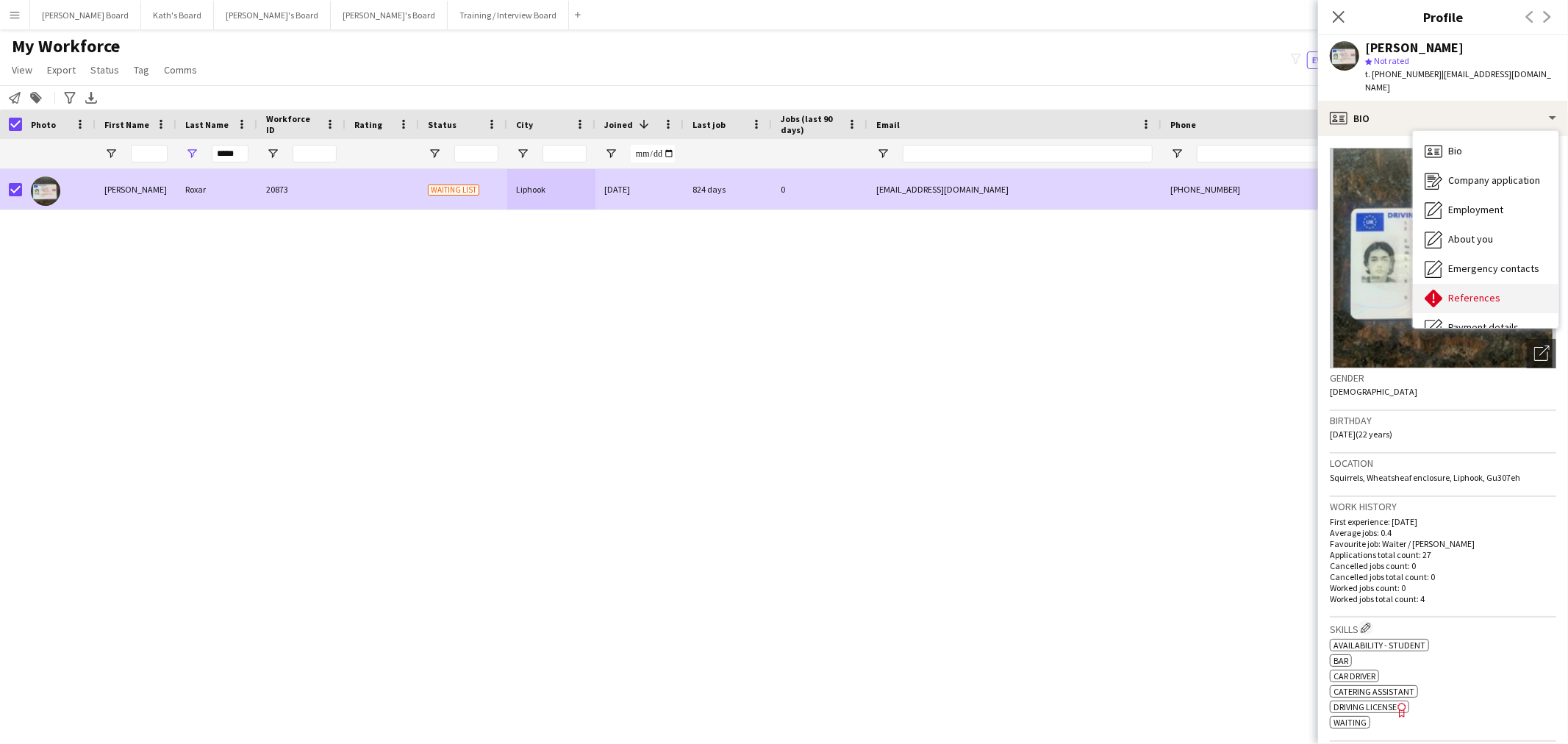
click at [1478, 284] on div "References References" at bounding box center [1484, 298] width 145 height 29
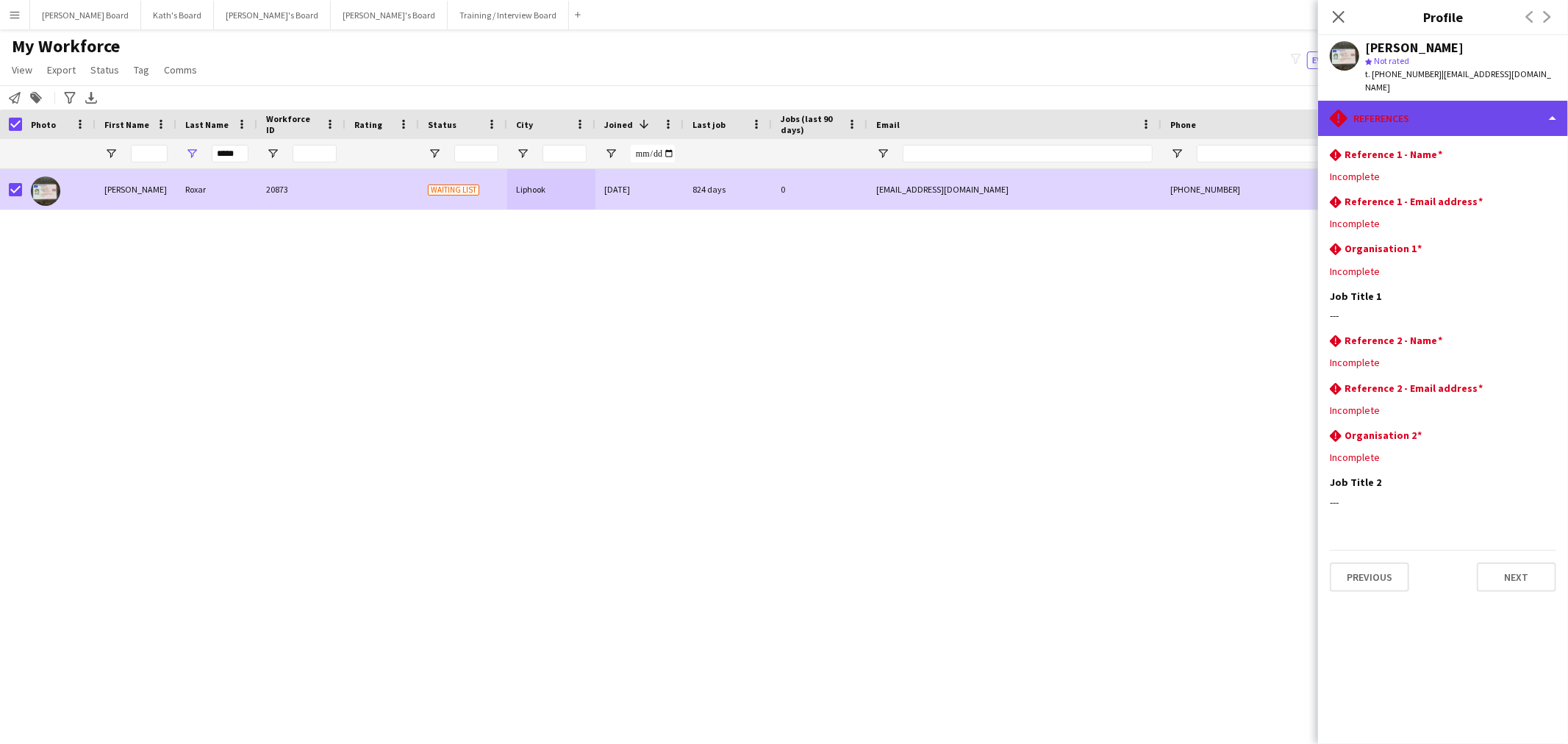
click at [1461, 113] on div "rhombus-alert References" at bounding box center [1443, 119] width 250 height 35
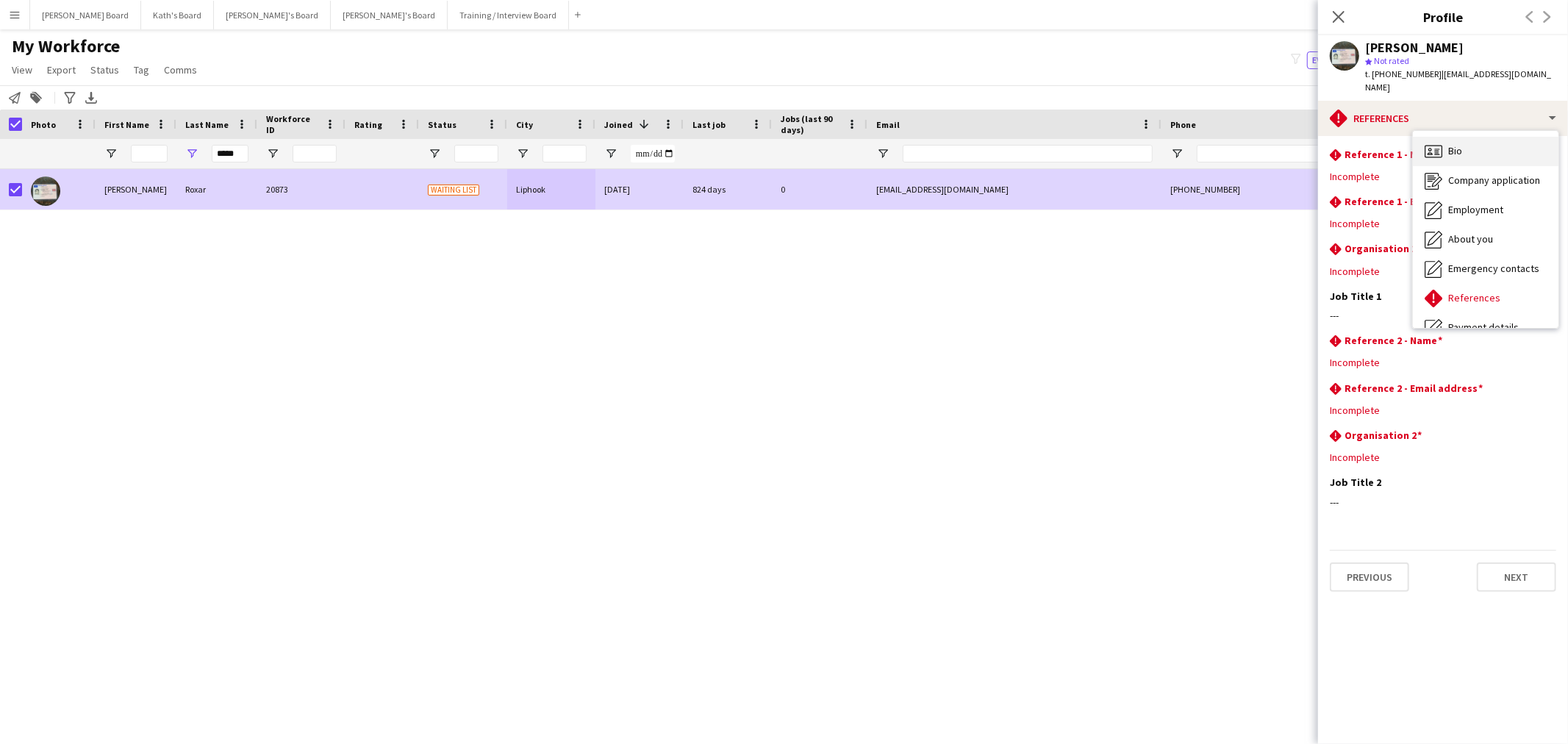
click at [1492, 141] on div "Bio Bio" at bounding box center [1484, 150] width 145 height 29
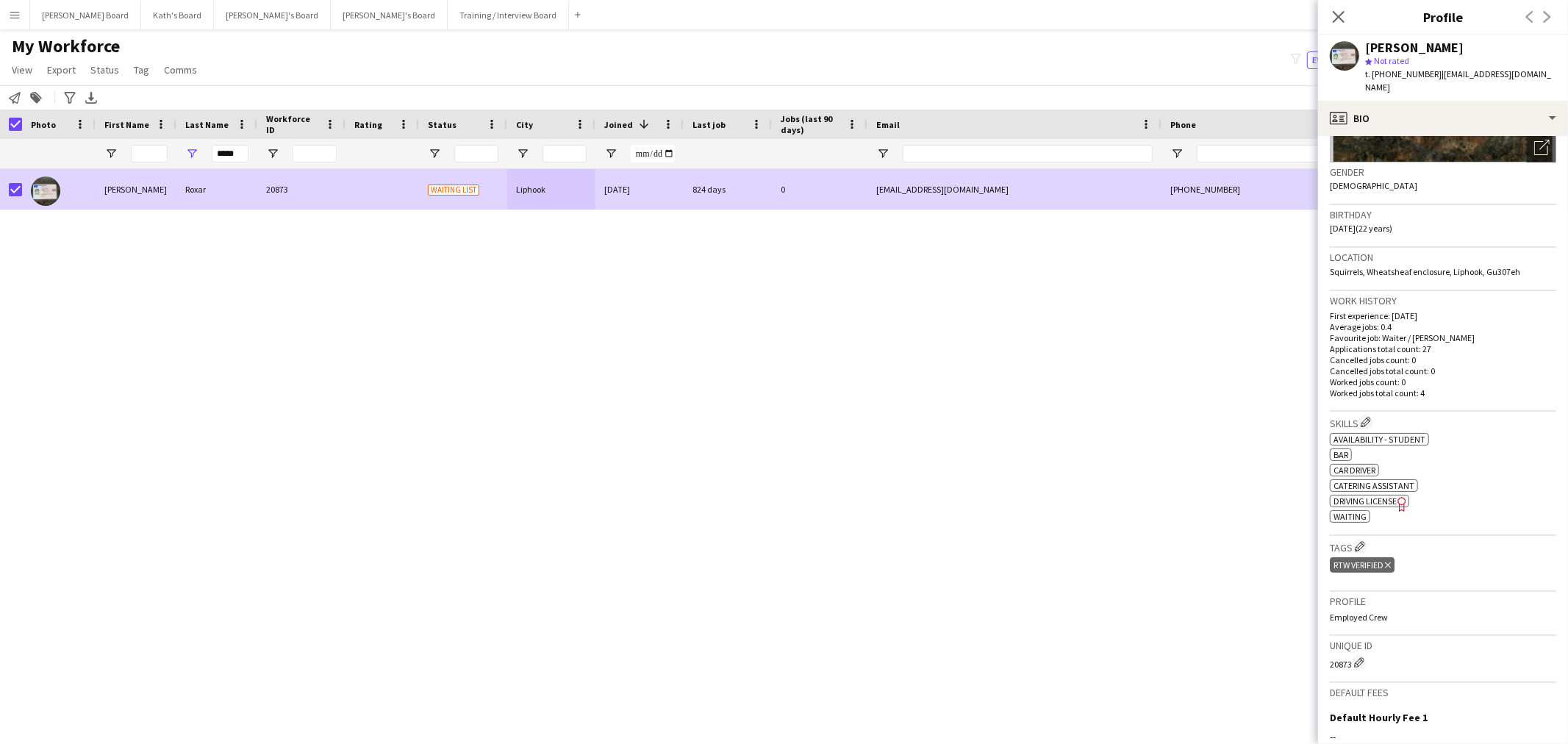
scroll to position [244, 0]
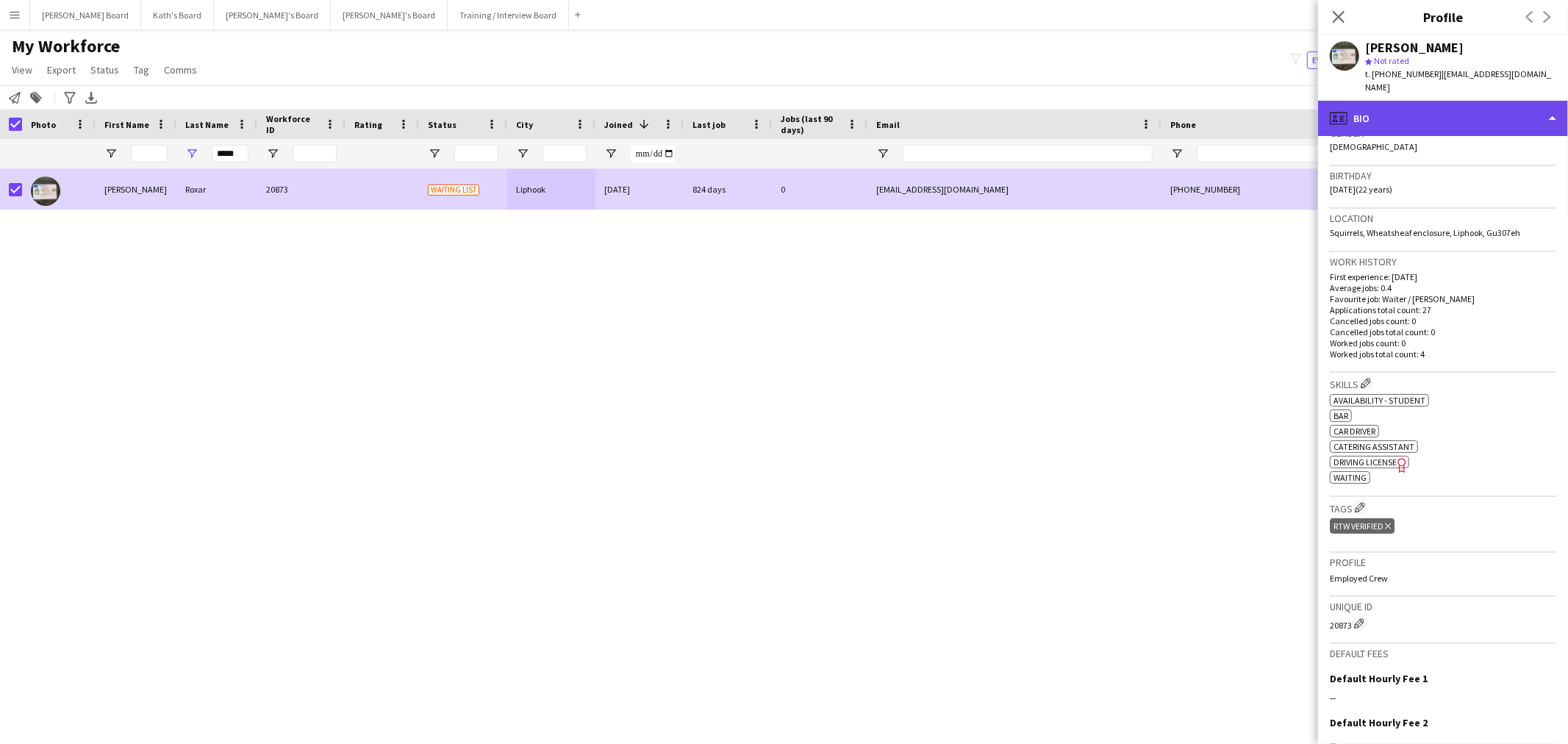
click at [1478, 101] on div "profile Bio" at bounding box center [1443, 119] width 250 height 35
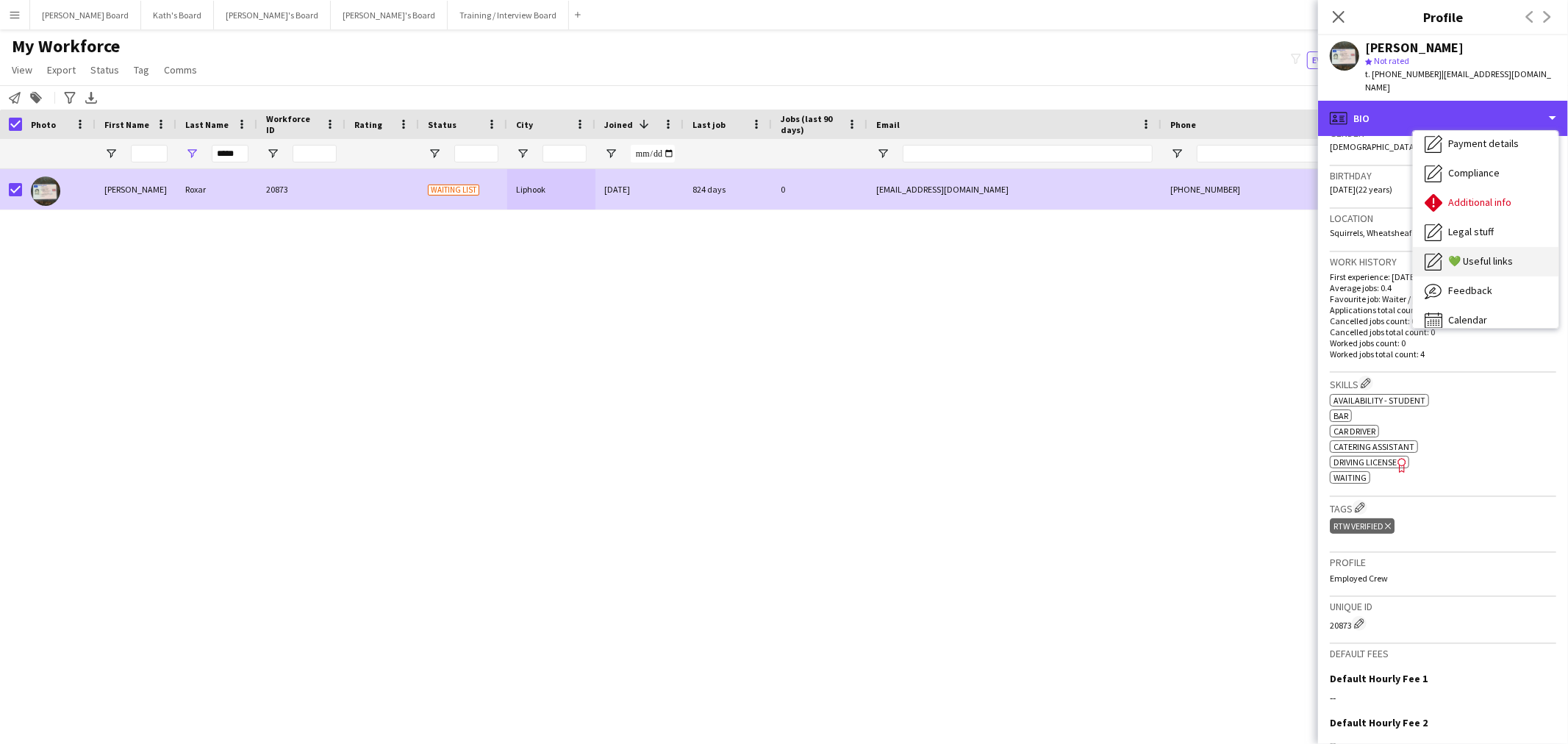
scroll to position [195, 0]
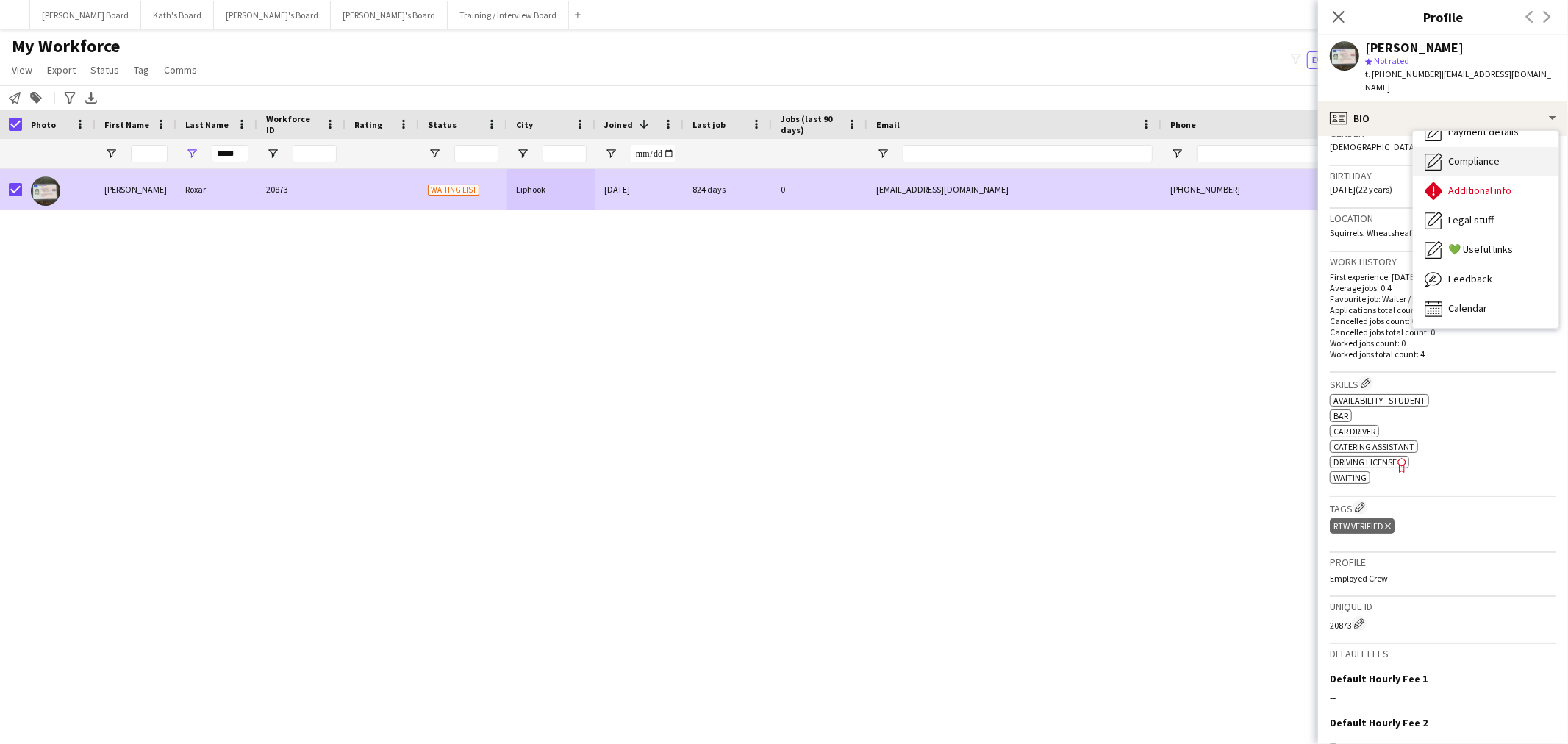
click at [1484, 155] on span "Compliance" at bounding box center [1473, 161] width 52 height 13
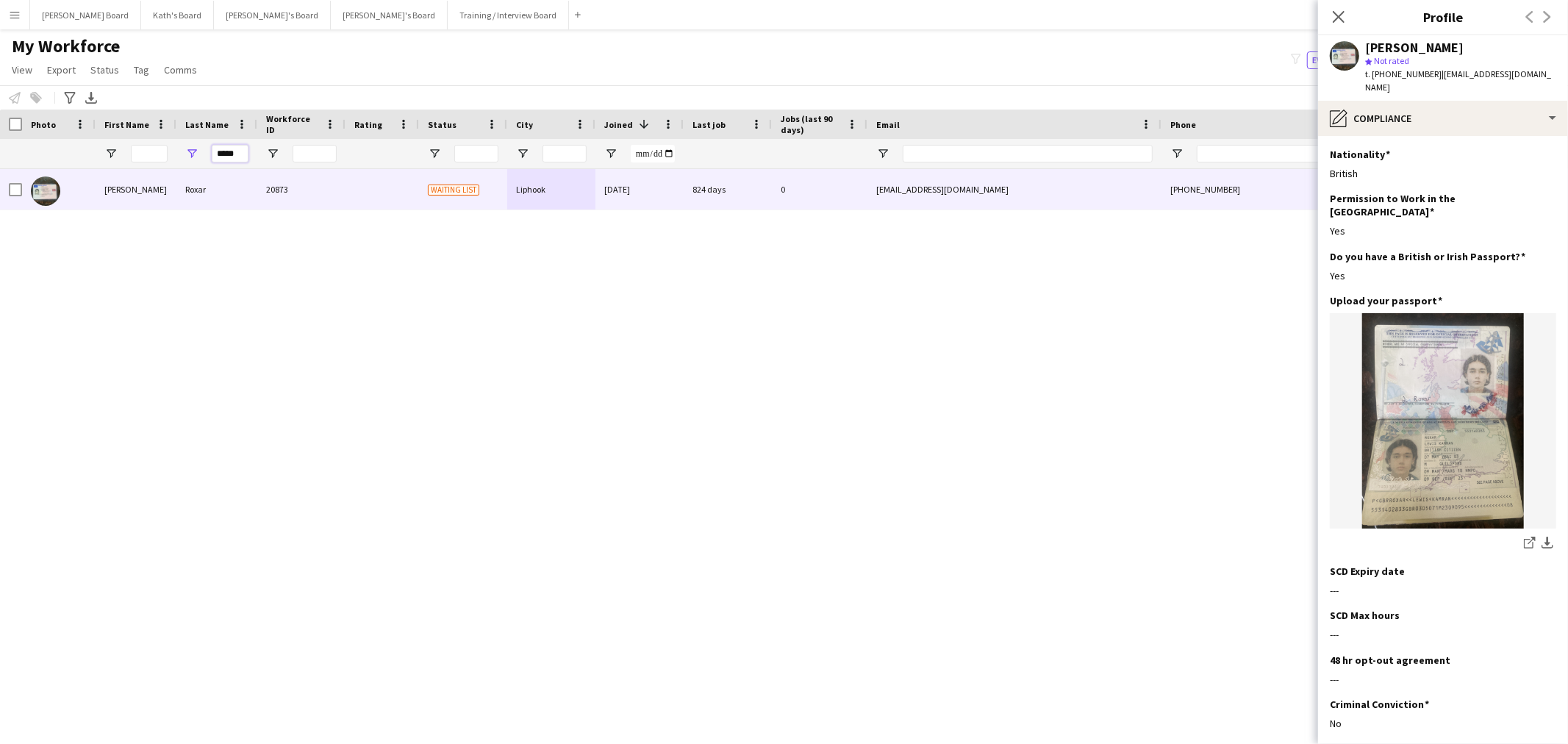
drag, startPoint x: 237, startPoint y: 153, endPoint x: 181, endPoint y: 148, distance: 56.2
click at [182, 148] on div "*****" at bounding box center [217, 153] width 81 height 29
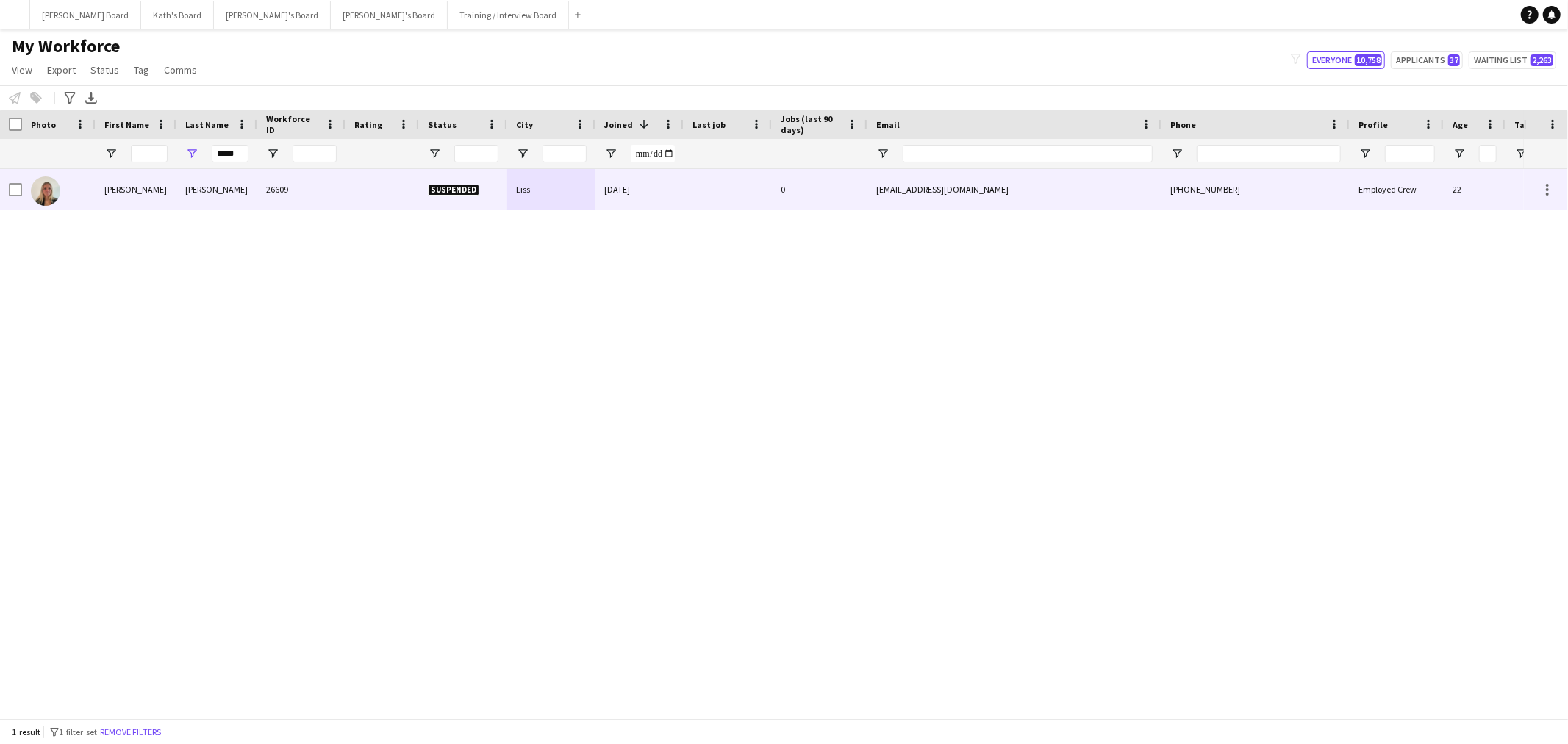
click at [222, 178] on div "Bloch" at bounding box center [217, 189] width 81 height 40
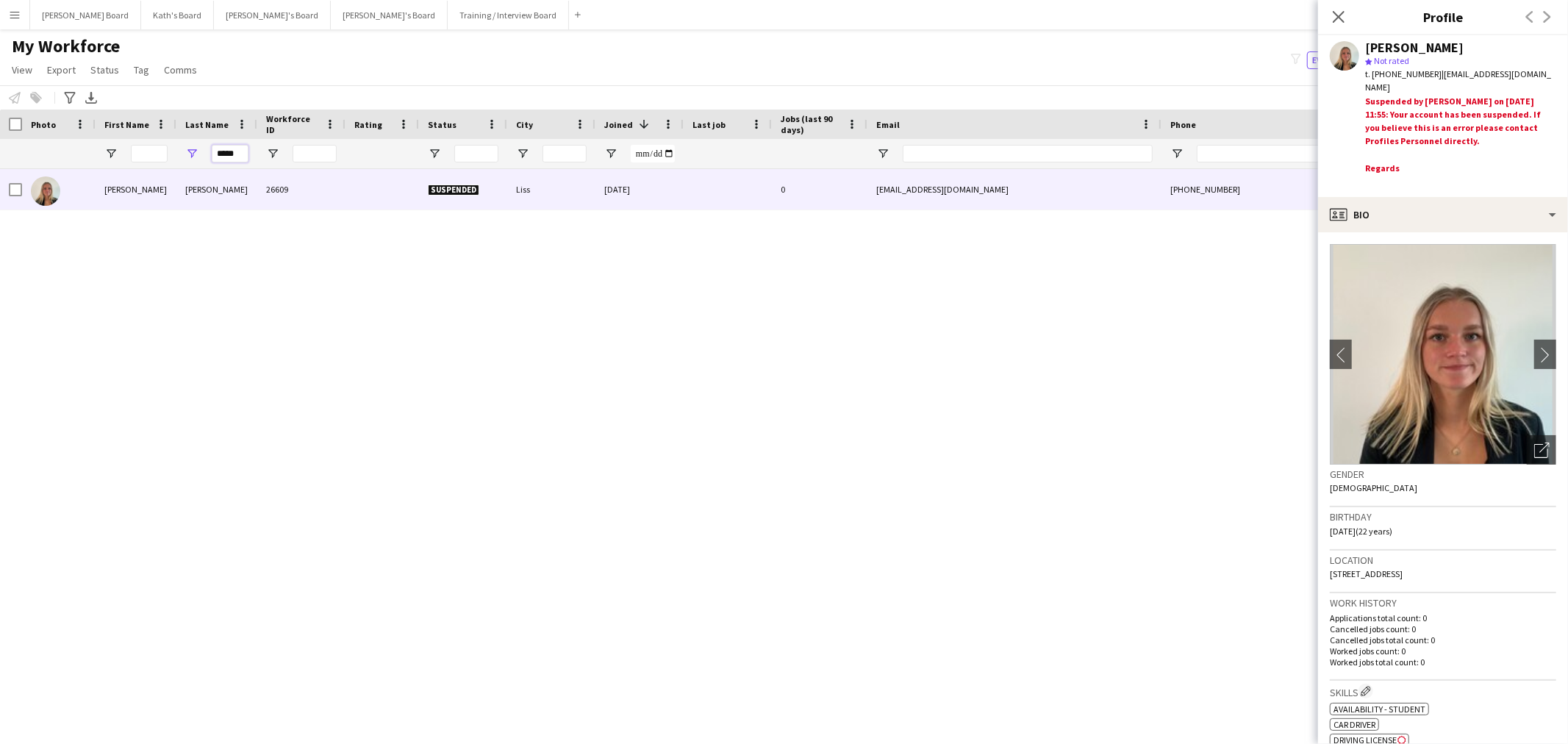
drag, startPoint x: 223, startPoint y: 153, endPoint x: 190, endPoint y: 155, distance: 33.1
click at [192, 155] on div "*****" at bounding box center [217, 153] width 81 height 29
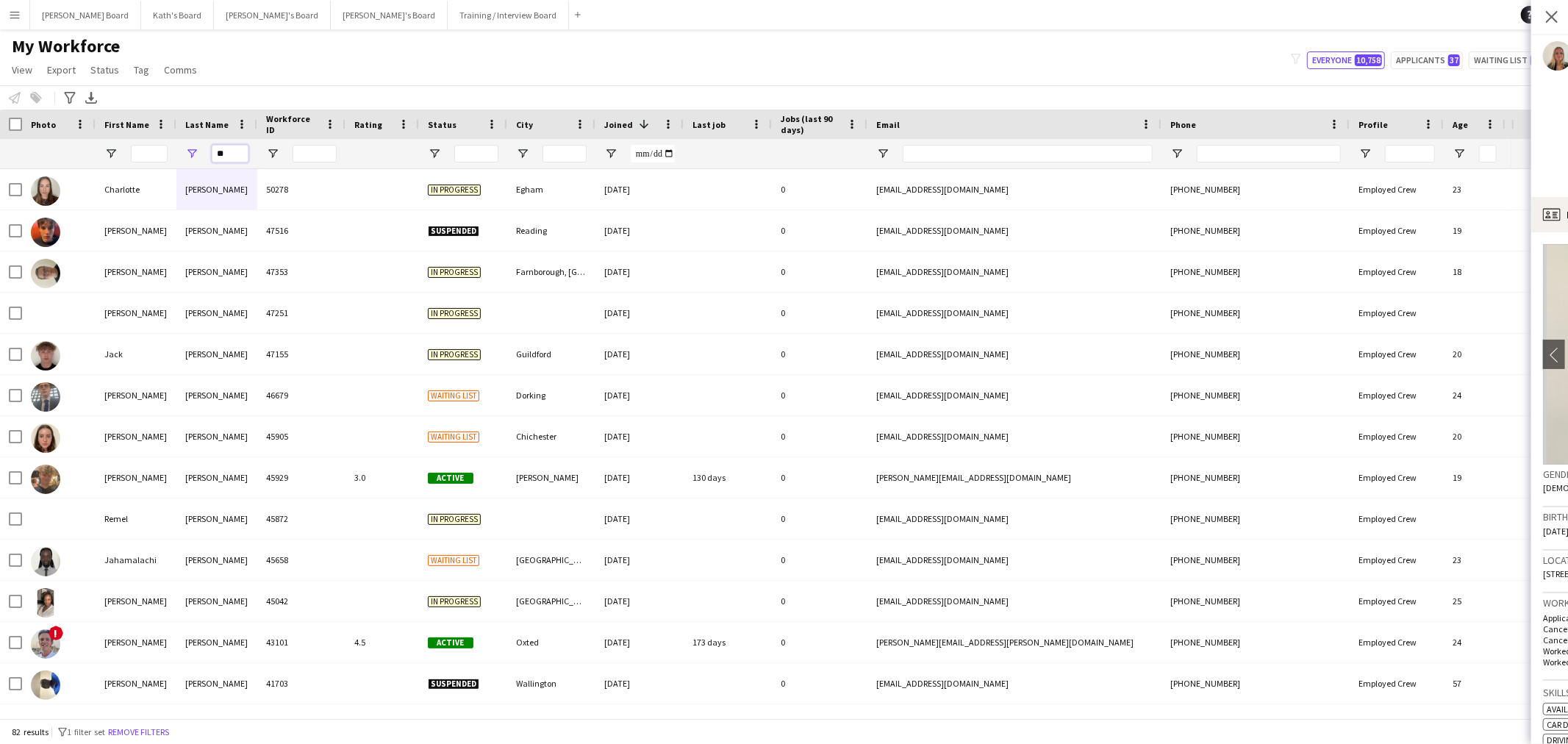
type input "*"
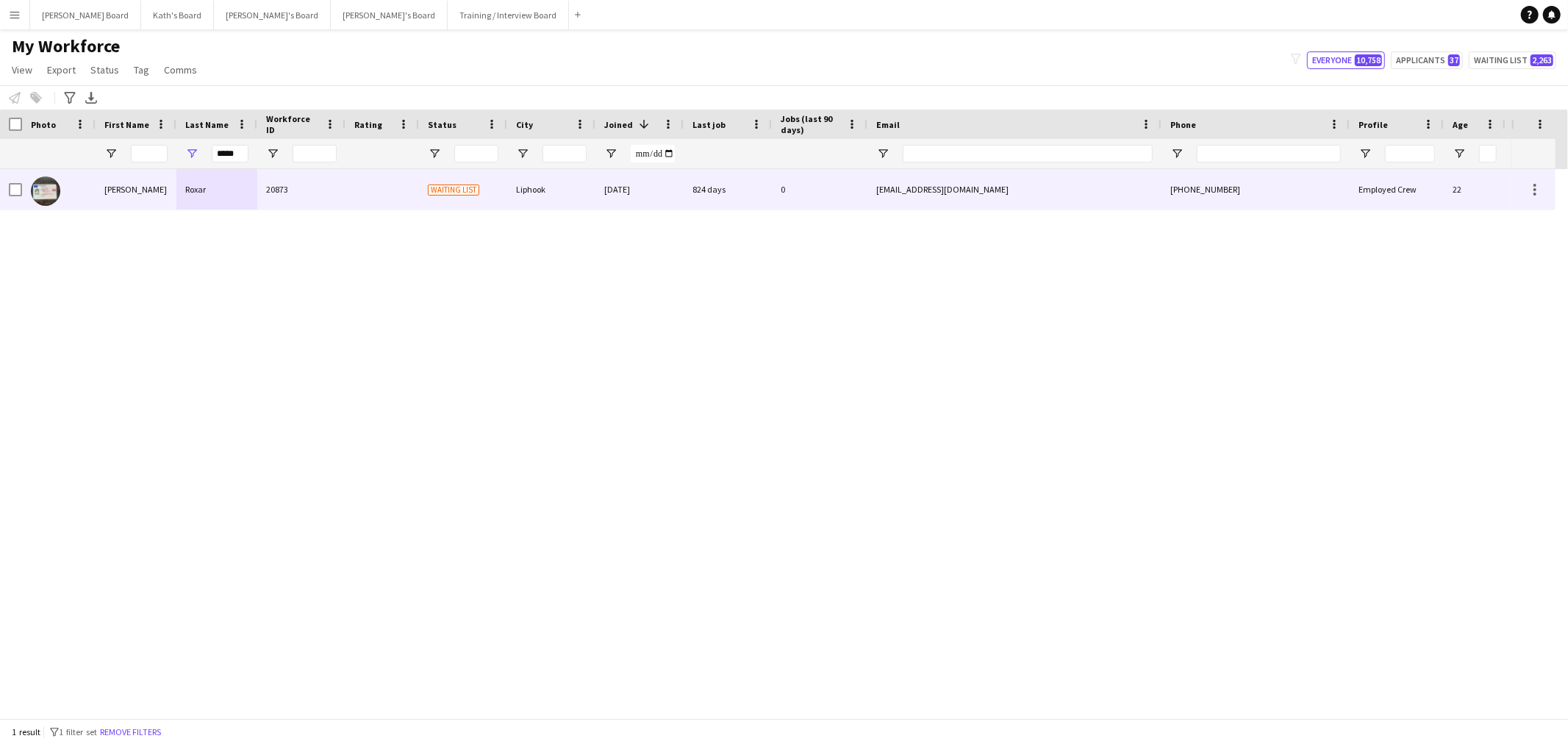
click at [201, 194] on div "Roxar" at bounding box center [217, 189] width 81 height 40
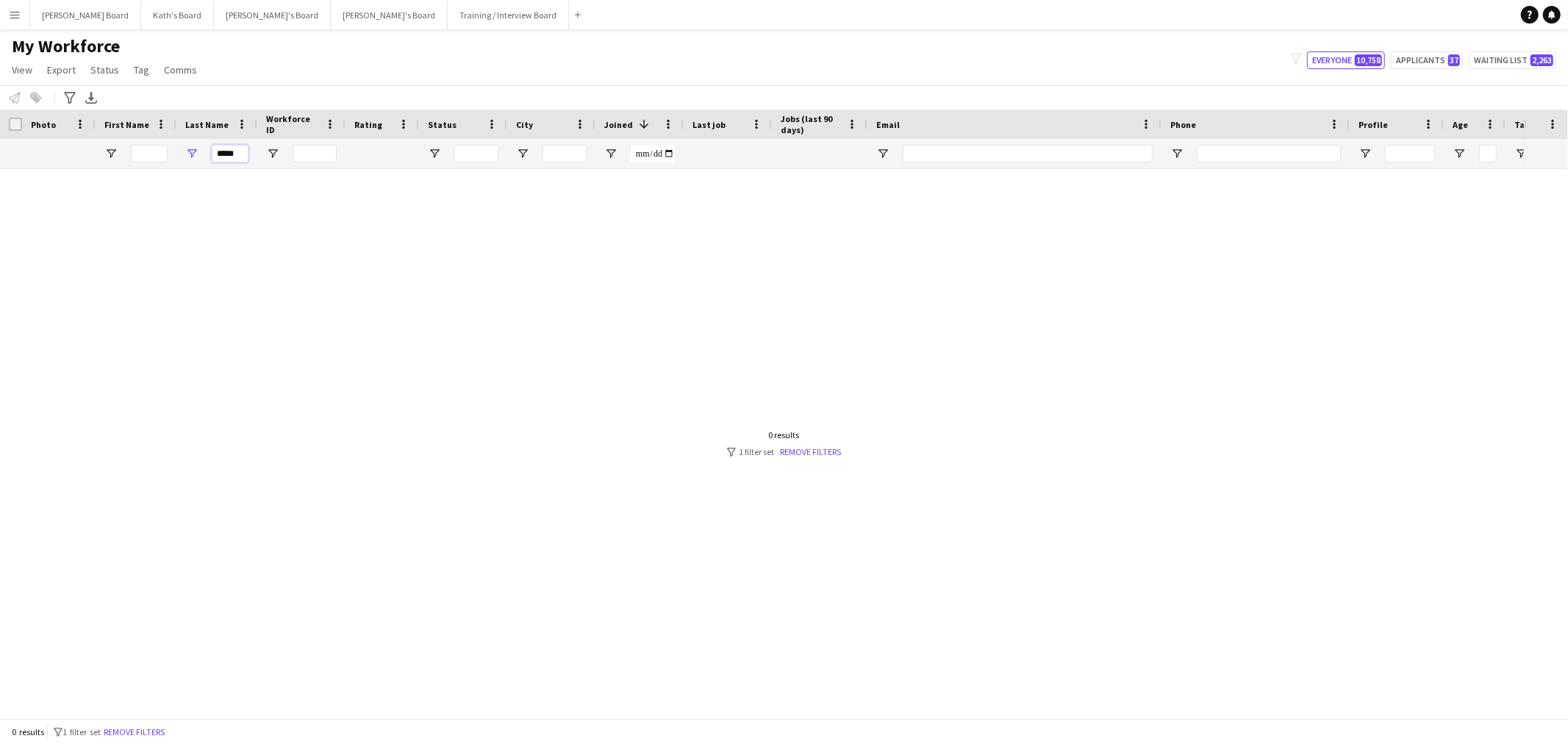
click at [248, 157] on input "*****" at bounding box center [230, 154] width 37 height 18
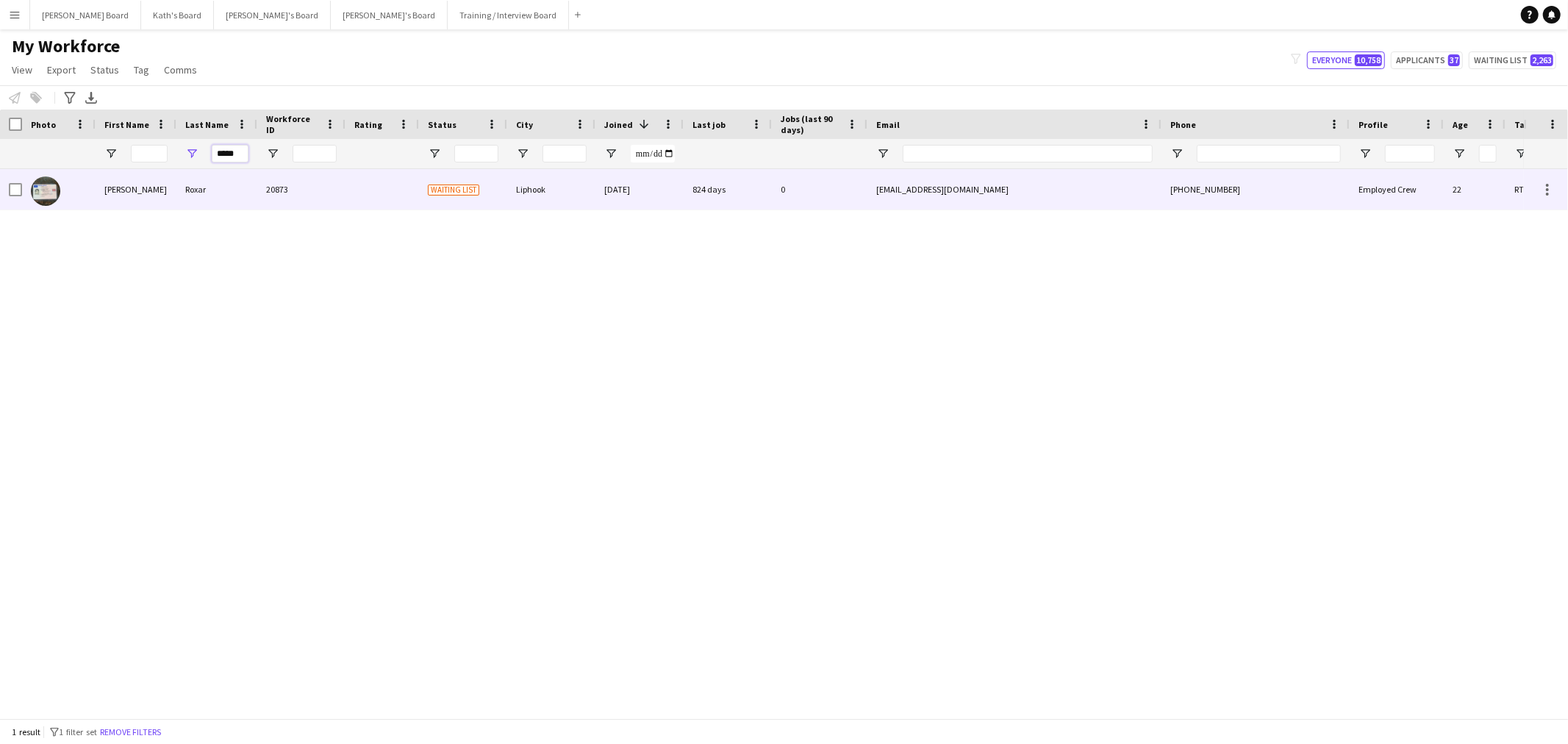
type input "*****"
click at [336, 180] on div "20873" at bounding box center [302, 189] width 88 height 40
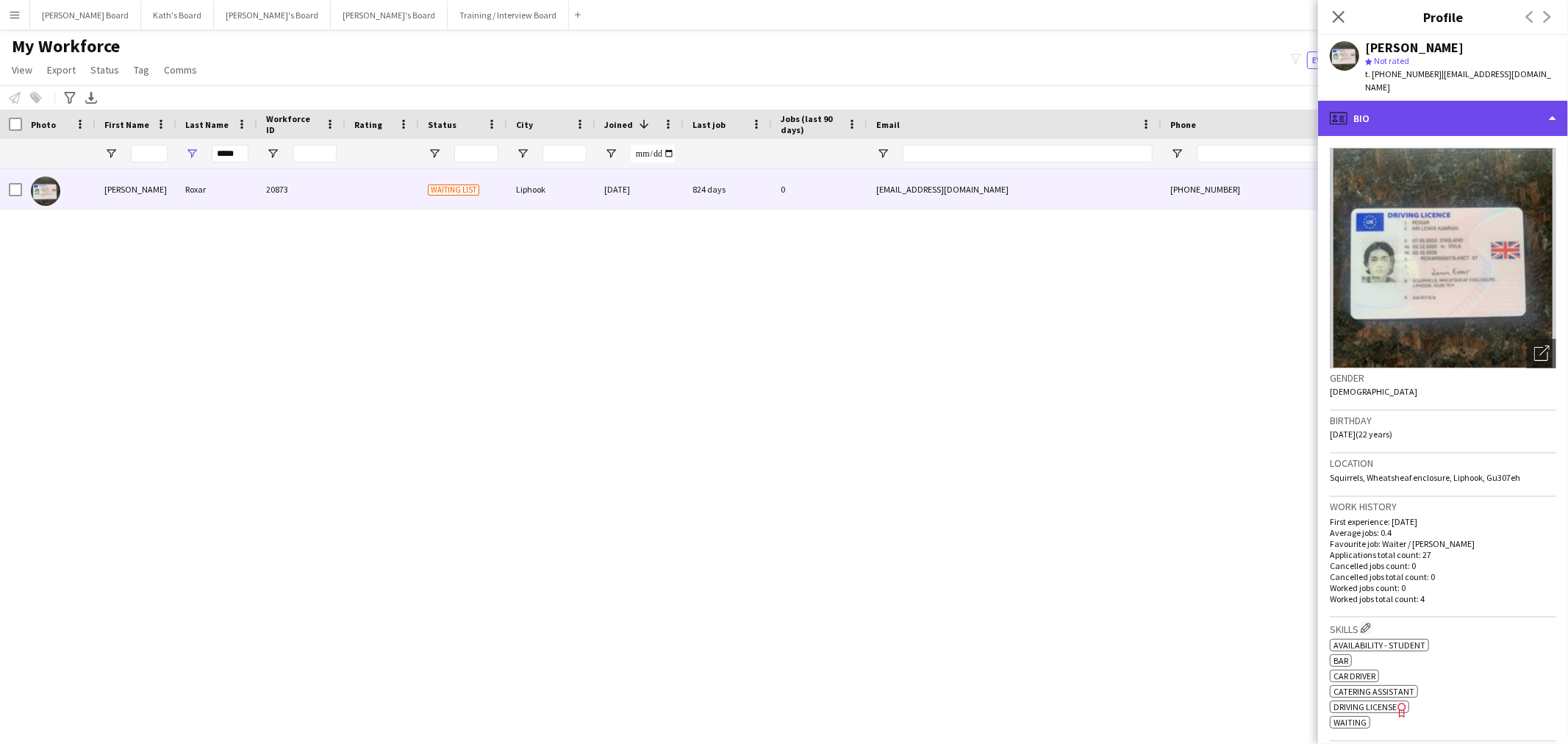
click at [1492, 106] on div "profile Bio" at bounding box center [1443, 119] width 250 height 35
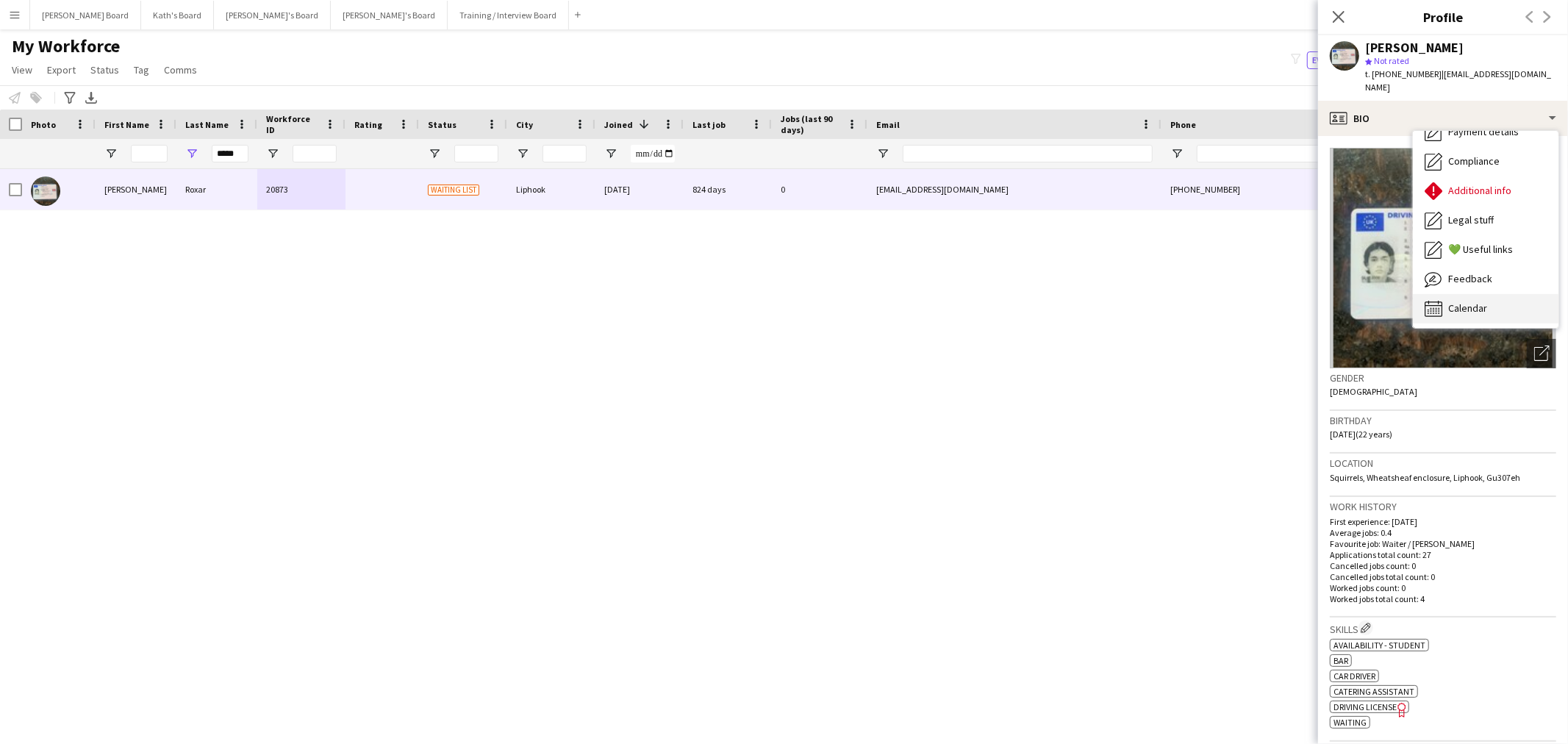
click at [1491, 294] on div "Calendar Calendar" at bounding box center [1484, 308] width 145 height 29
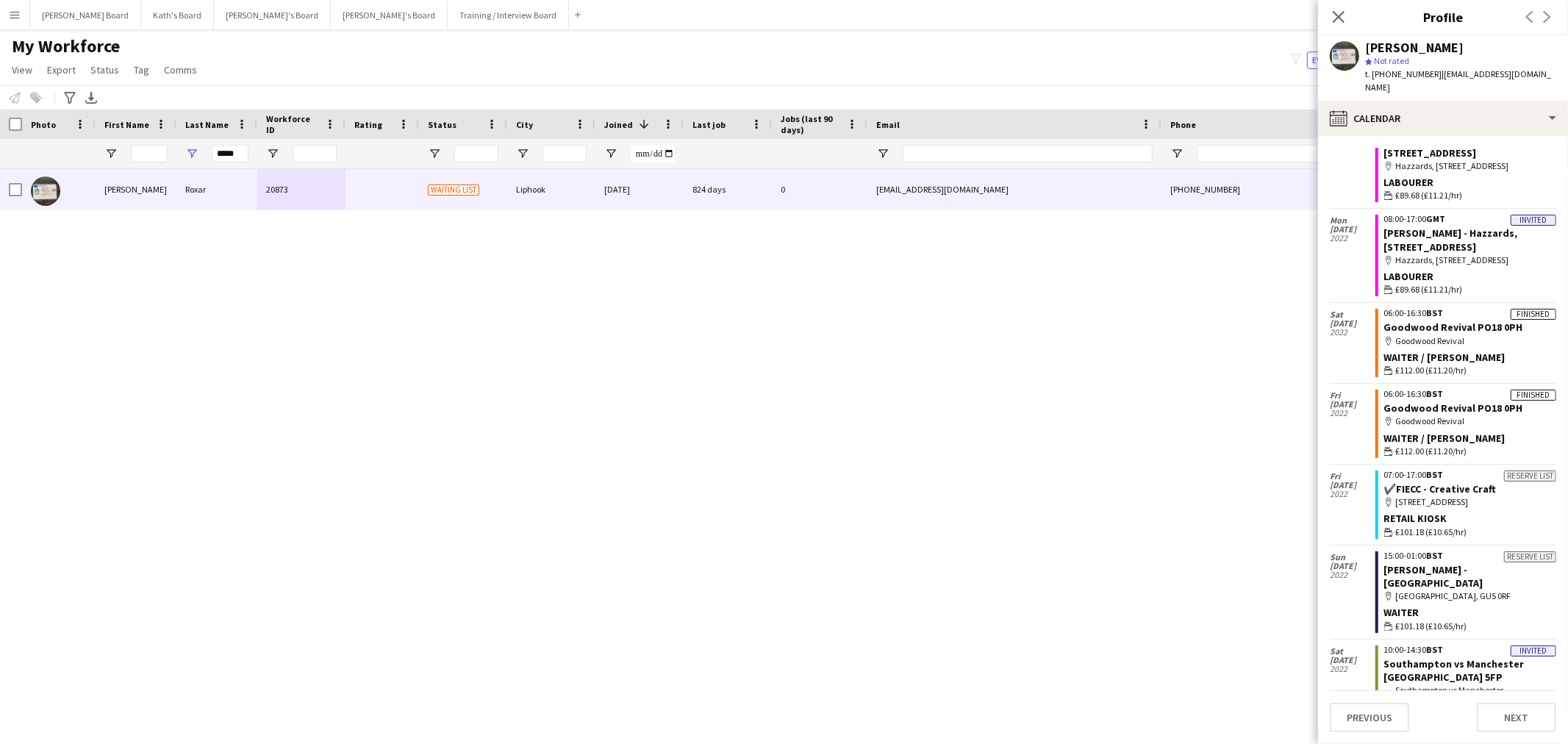
scroll to position [2177, 0]
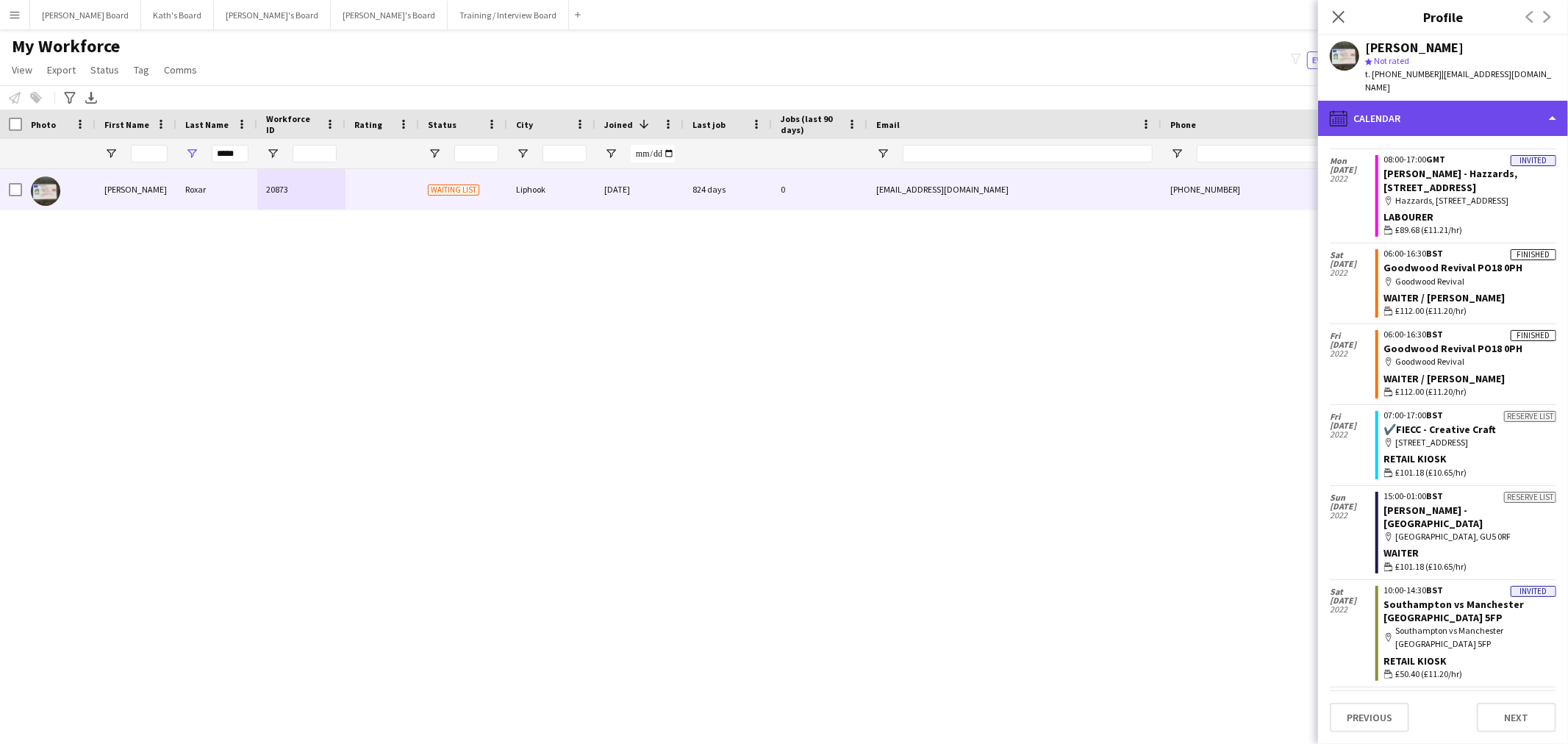
click at [1462, 112] on div "calendar-full Calendar" at bounding box center [1443, 119] width 250 height 35
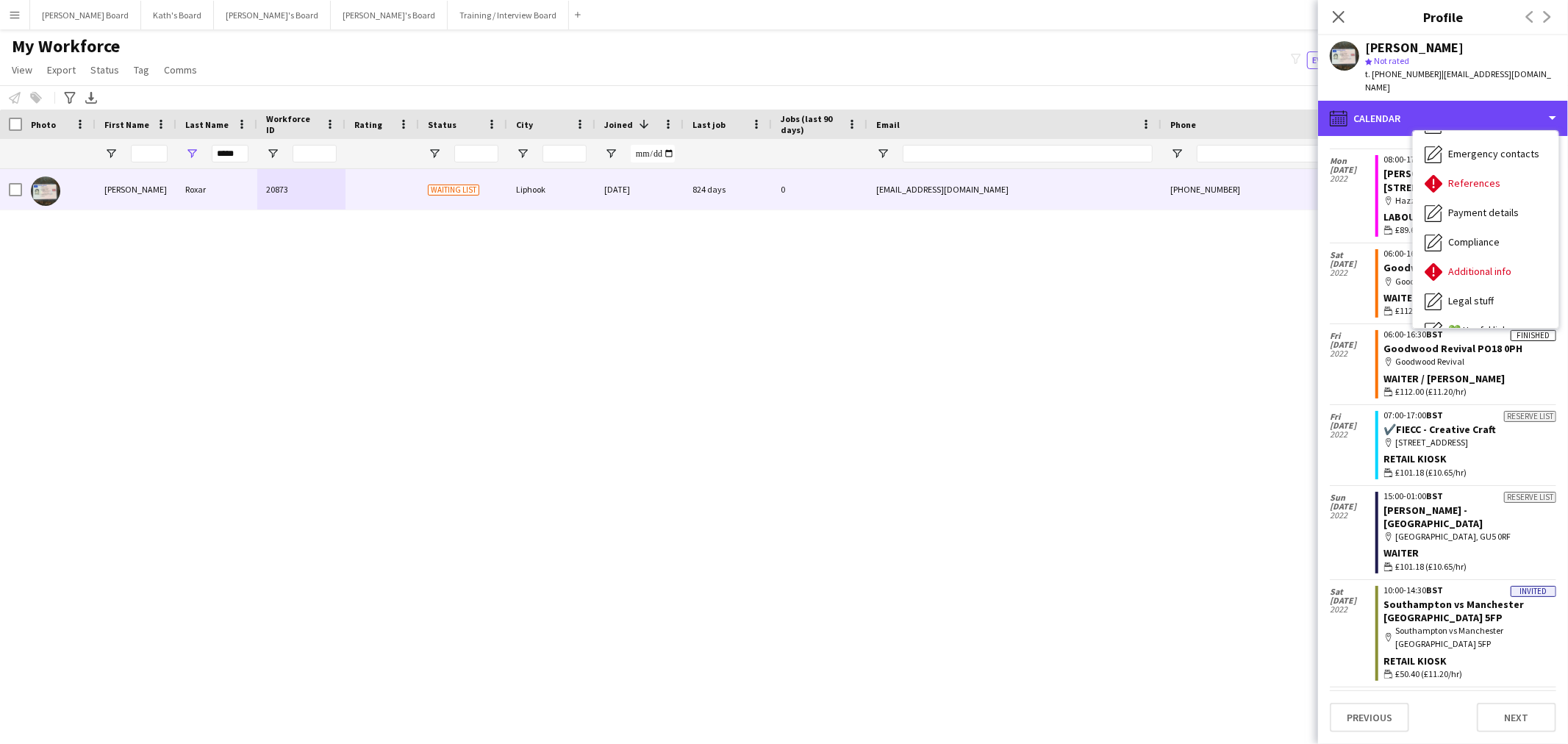
scroll to position [0, 0]
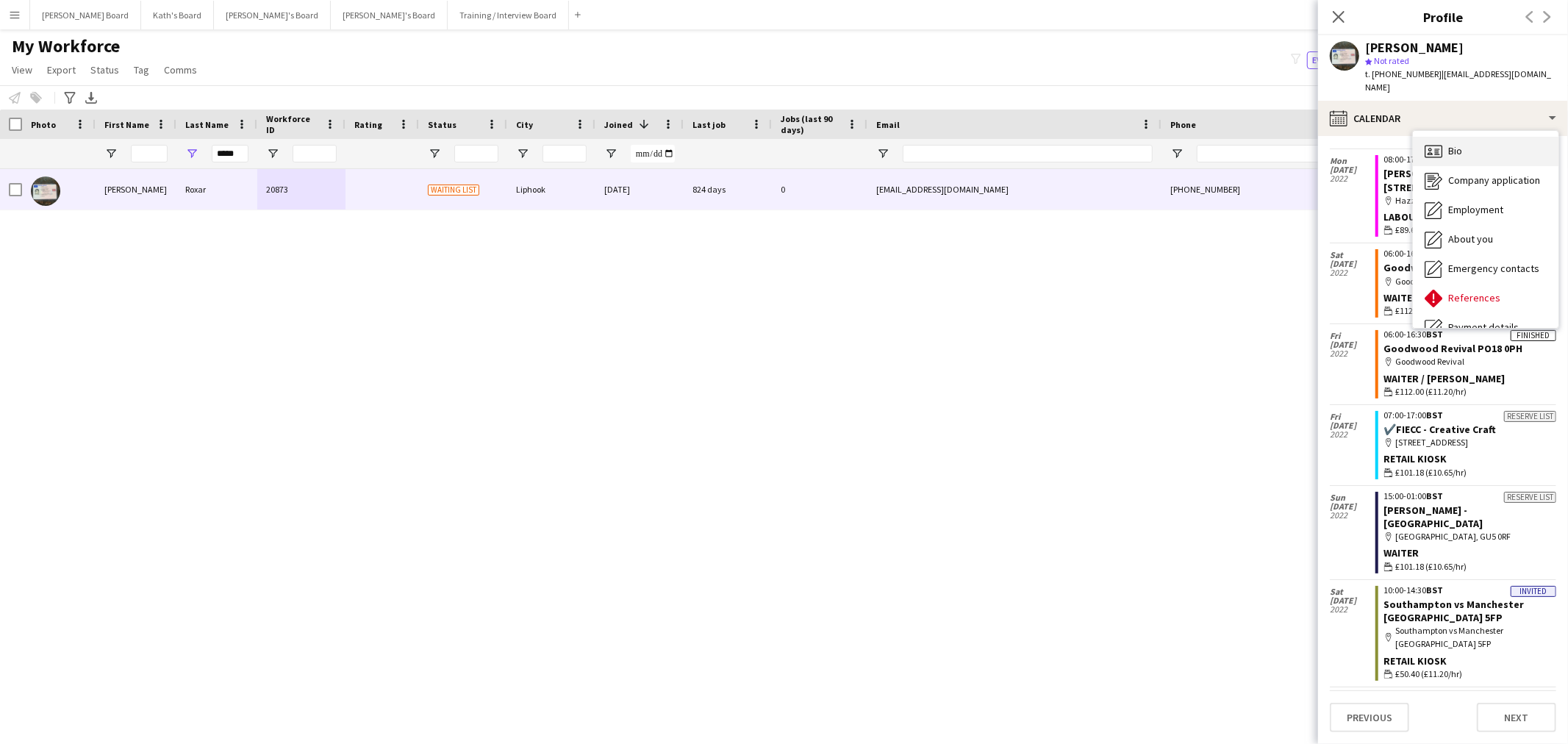
click at [1478, 141] on div "Bio Bio" at bounding box center [1484, 150] width 145 height 29
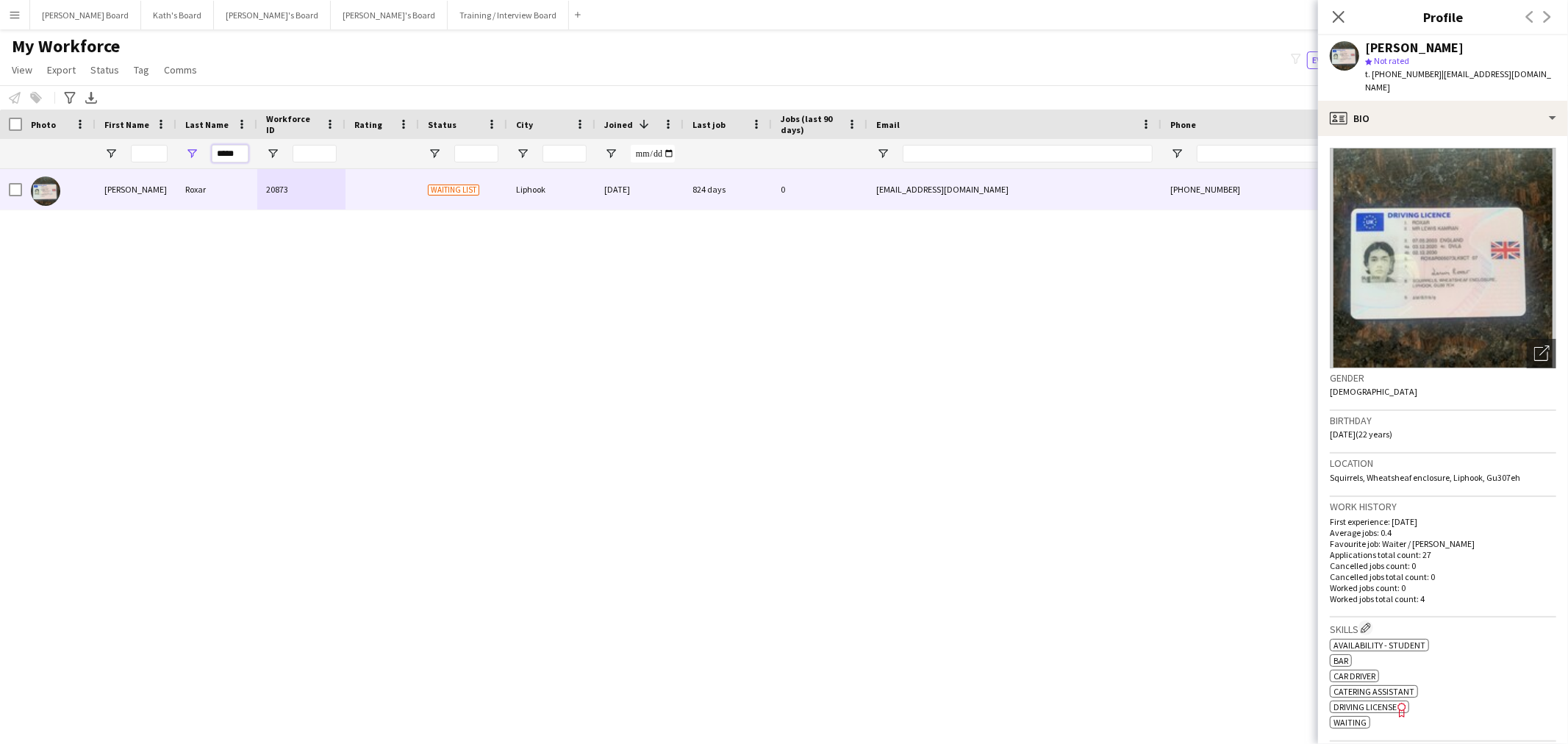
click at [236, 155] on input "*****" at bounding box center [230, 154] width 37 height 18
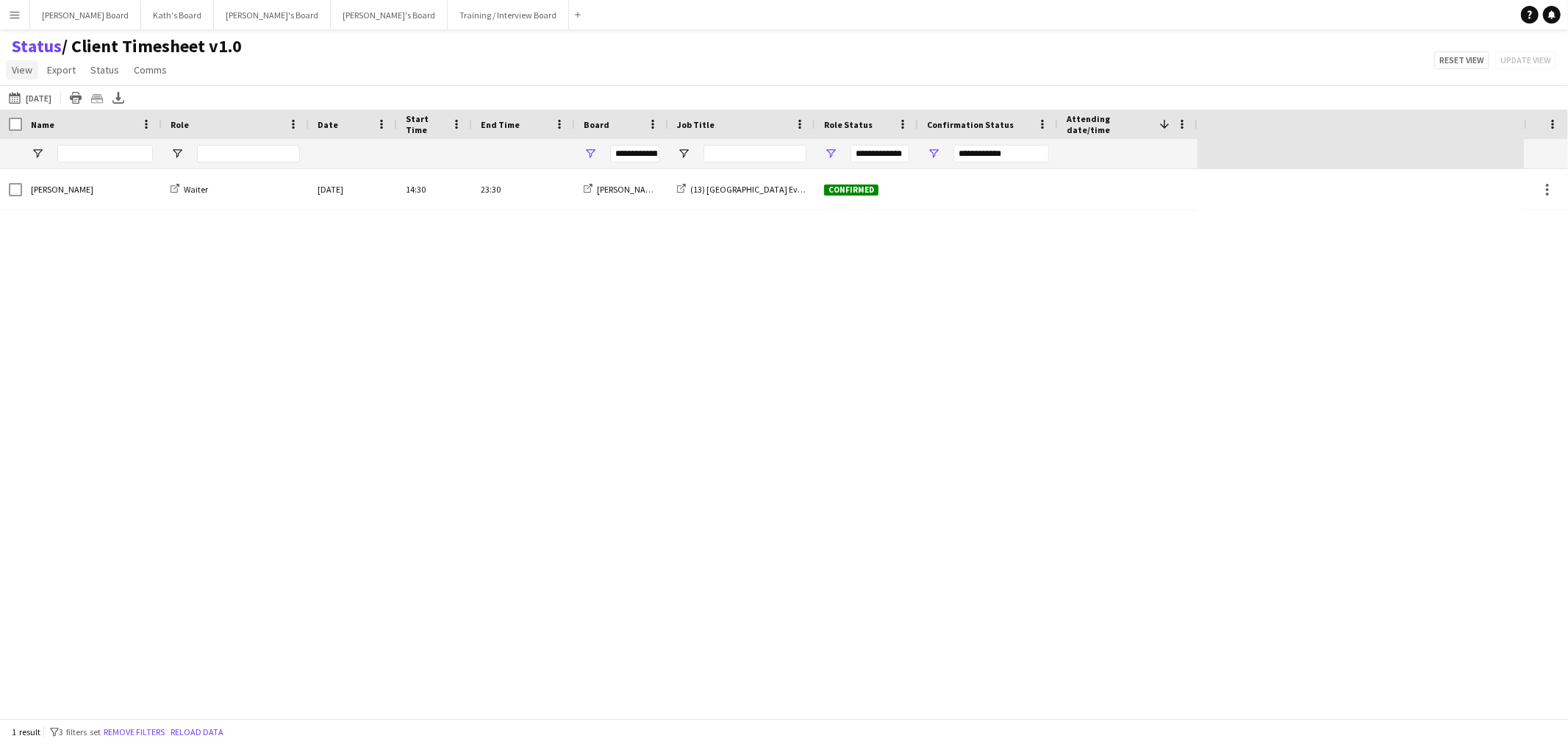
click at [20, 69] on span "View" at bounding box center [21, 69] width 20 height 13
click at [620, 65] on div "Status / Client Timesheet v1.0 View Views Default view Airshow Accreditation Ai…" at bounding box center [784, 60] width 1568 height 50
click at [937, 151] on span "Open Filter Menu" at bounding box center [933, 153] width 13 height 13
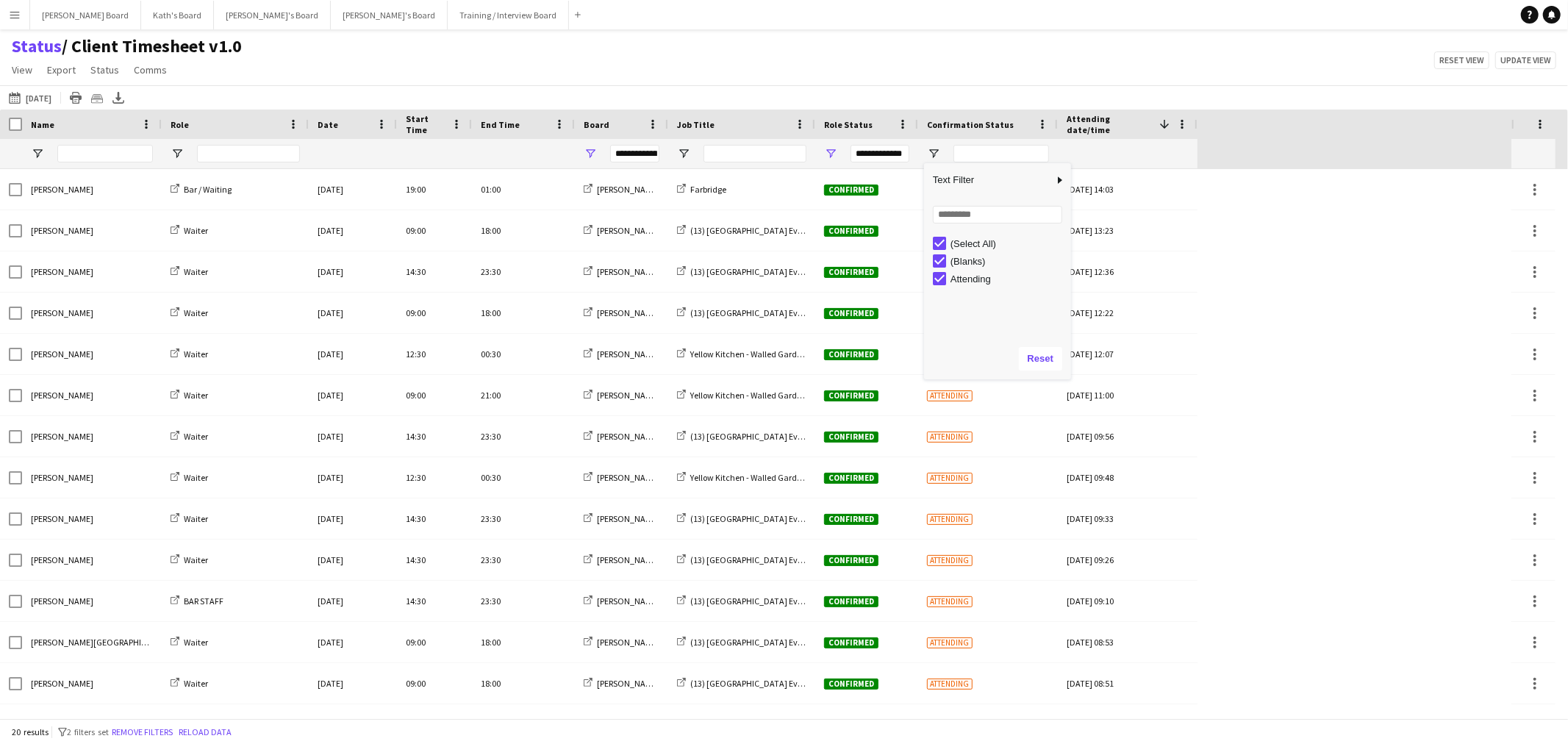
click at [981, 25] on app-navbar "Menu Boards Boards Boards All jobs Status Workforce Workforce My Workforce Recr…" at bounding box center [784, 14] width 1568 height 29
click at [1002, 114] on div "Confirmation Status" at bounding box center [979, 124] width 105 height 22
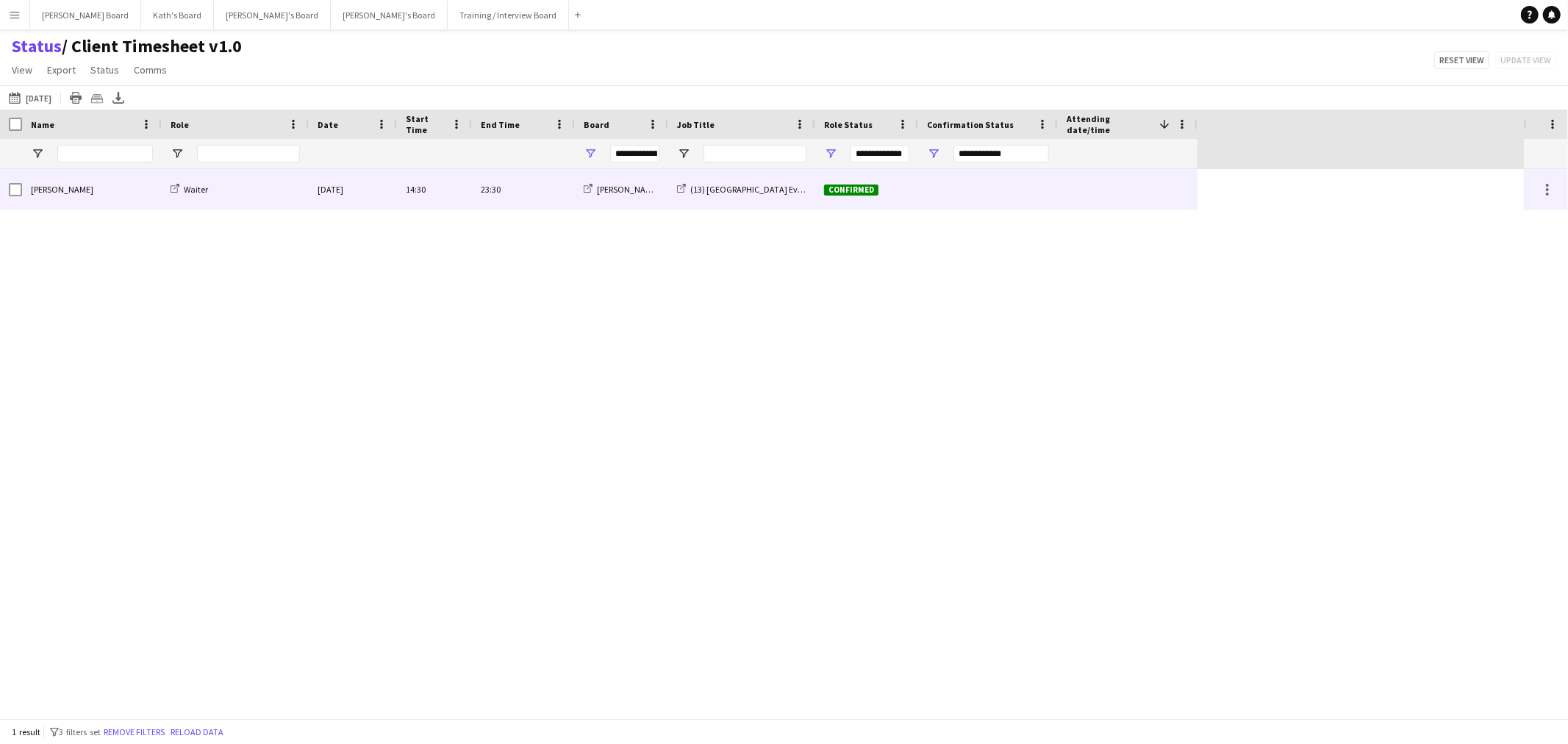
click at [1126, 190] on div at bounding box center [1127, 189] width 122 height 40
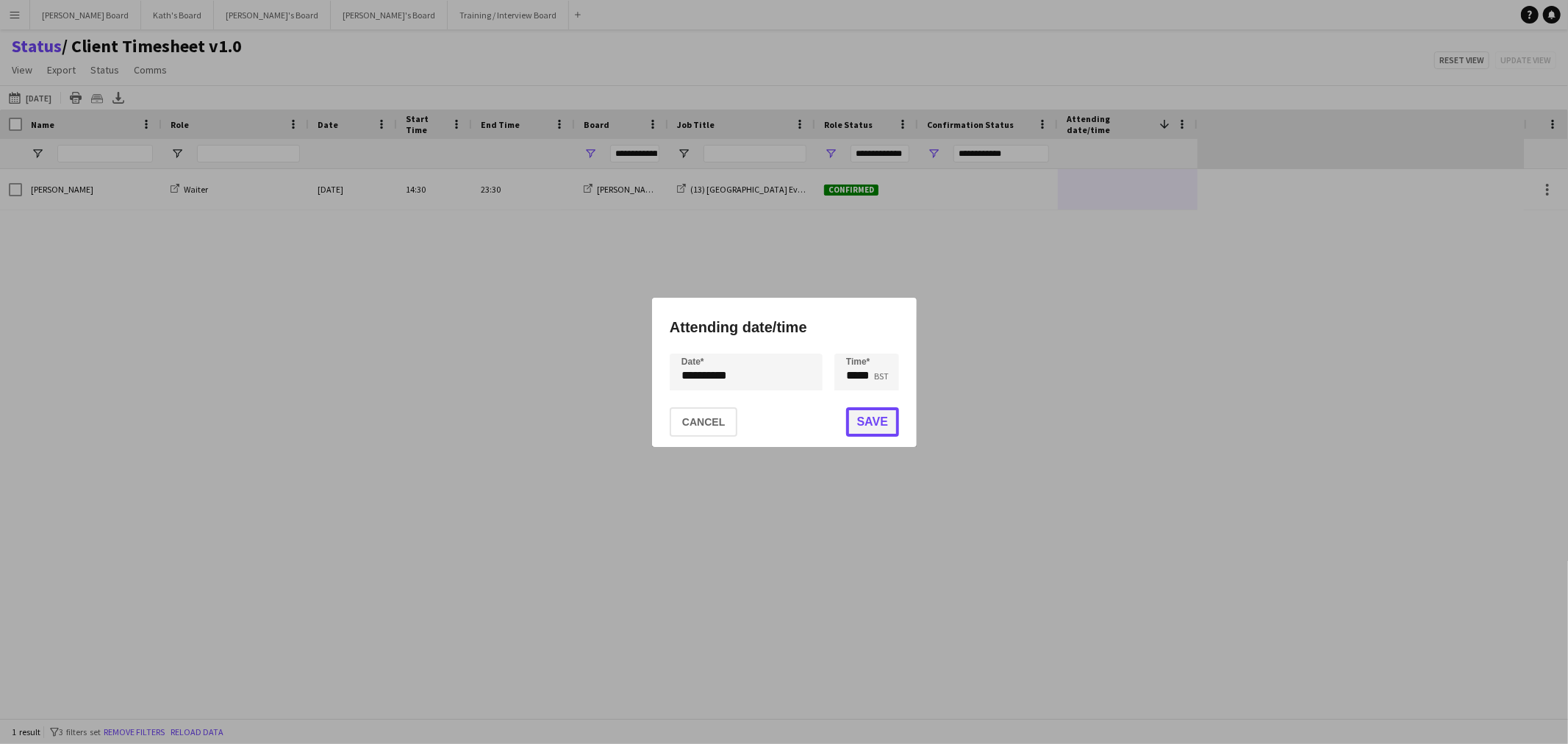
drag, startPoint x: 862, startPoint y: 425, endPoint x: 855, endPoint y: 414, distance: 13.0
click at [862, 425] on button "Save" at bounding box center [872, 421] width 53 height 29
type input "***"
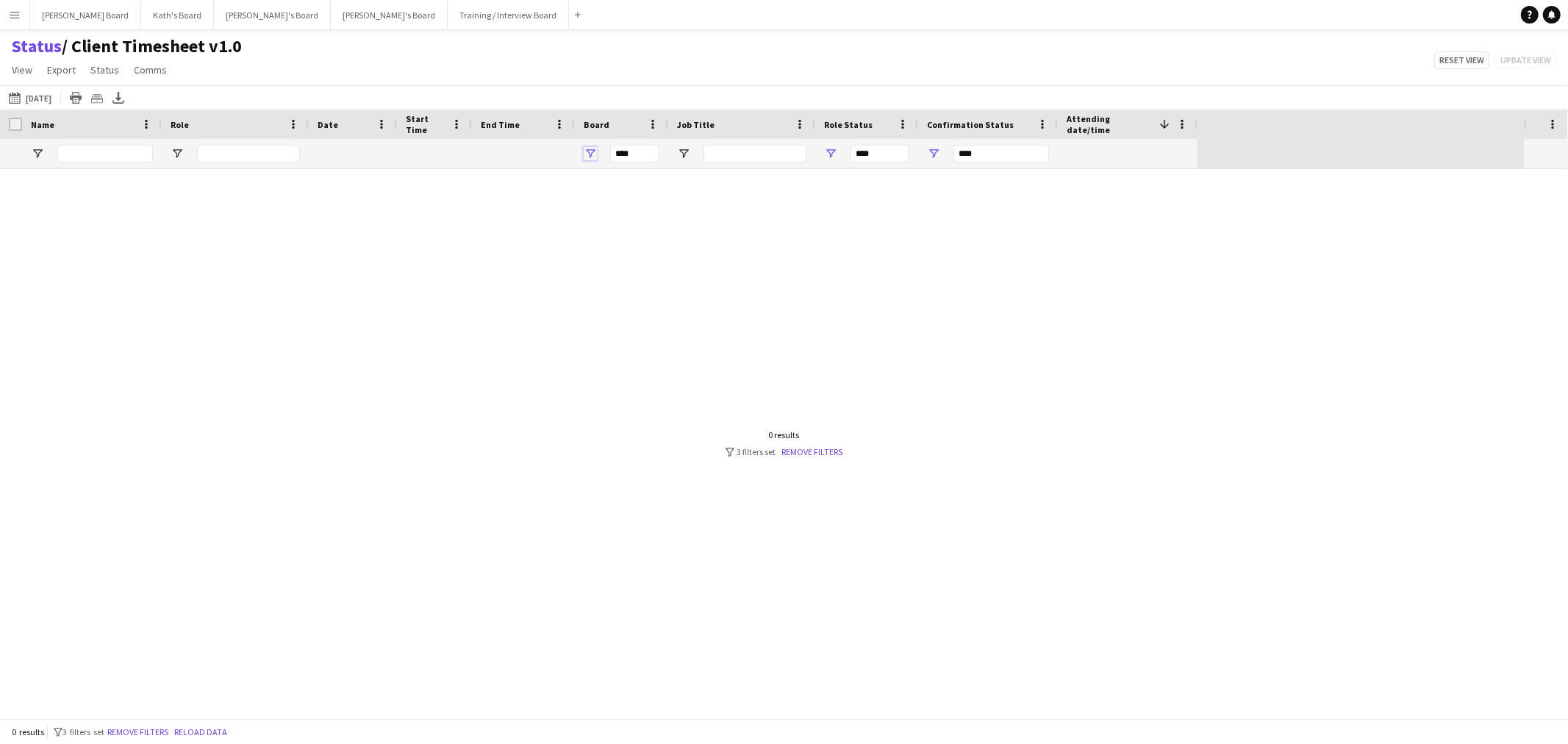
click at [588, 152] on span "Open Filter Menu" at bounding box center [590, 153] width 13 height 13
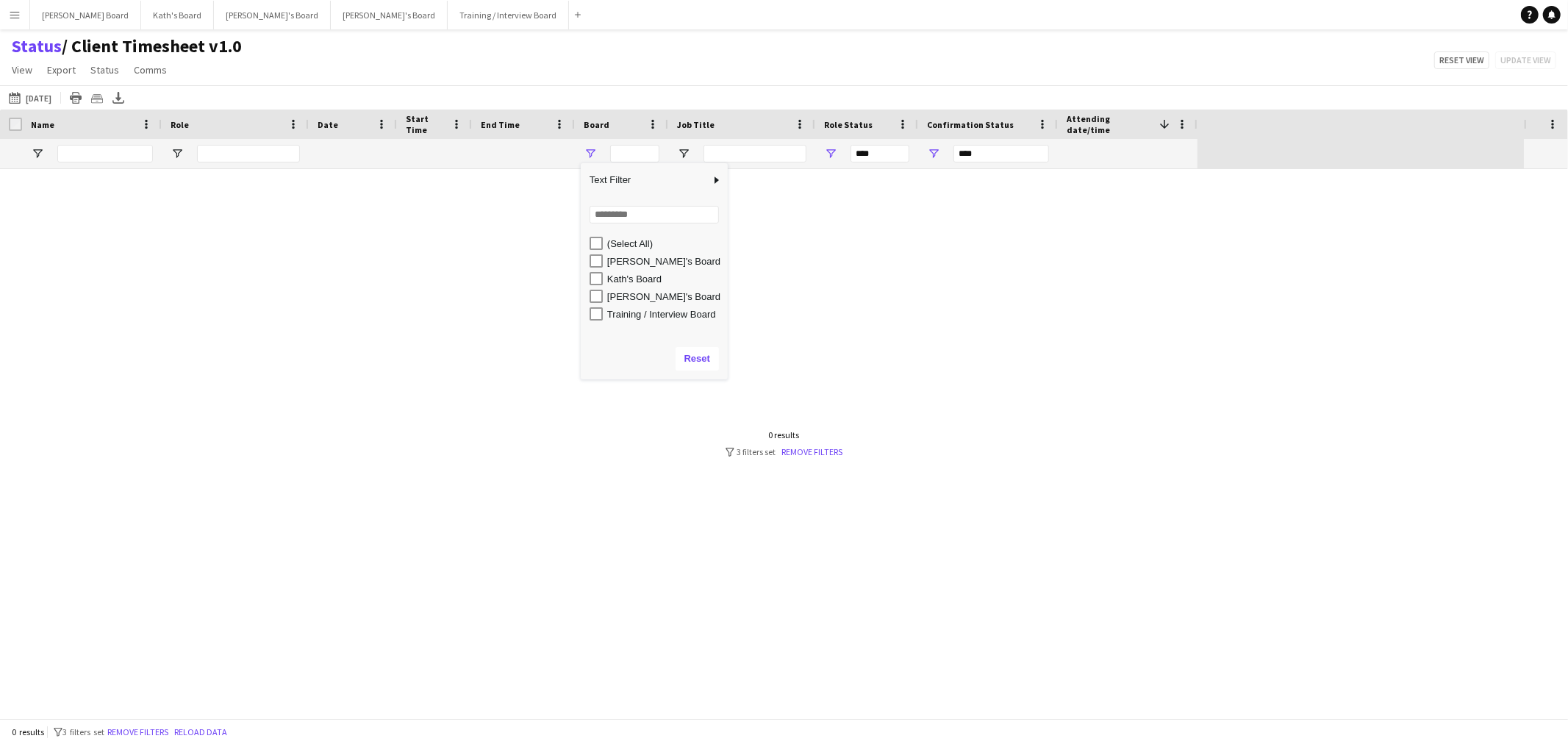
type input "**********"
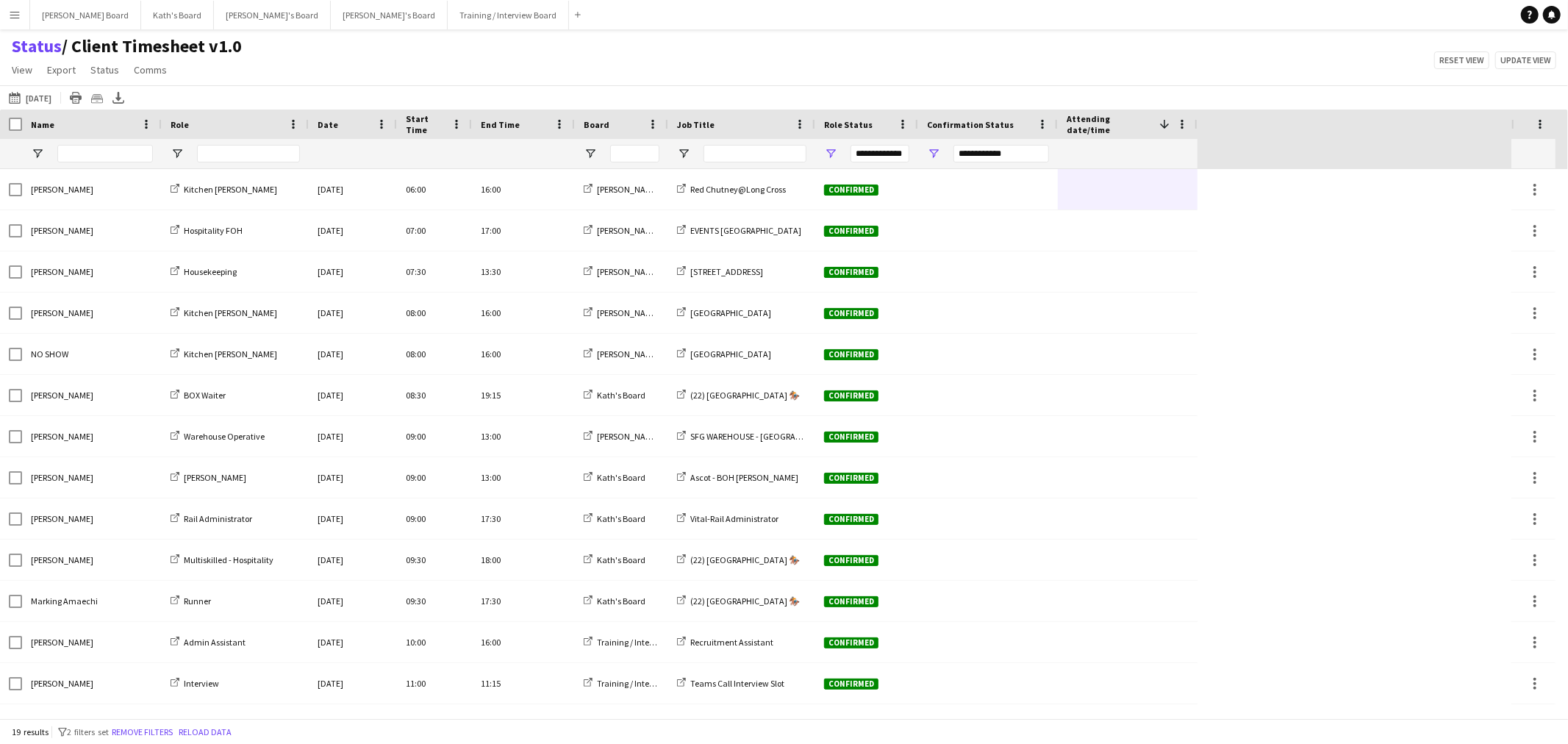
click at [990, 40] on div "Status / Client Timesheet v1.0 View Views Default view Airshow Accreditation Ai…" at bounding box center [784, 60] width 1568 height 50
click at [680, 150] on span "Open Filter Menu" at bounding box center [683, 153] width 13 height 13
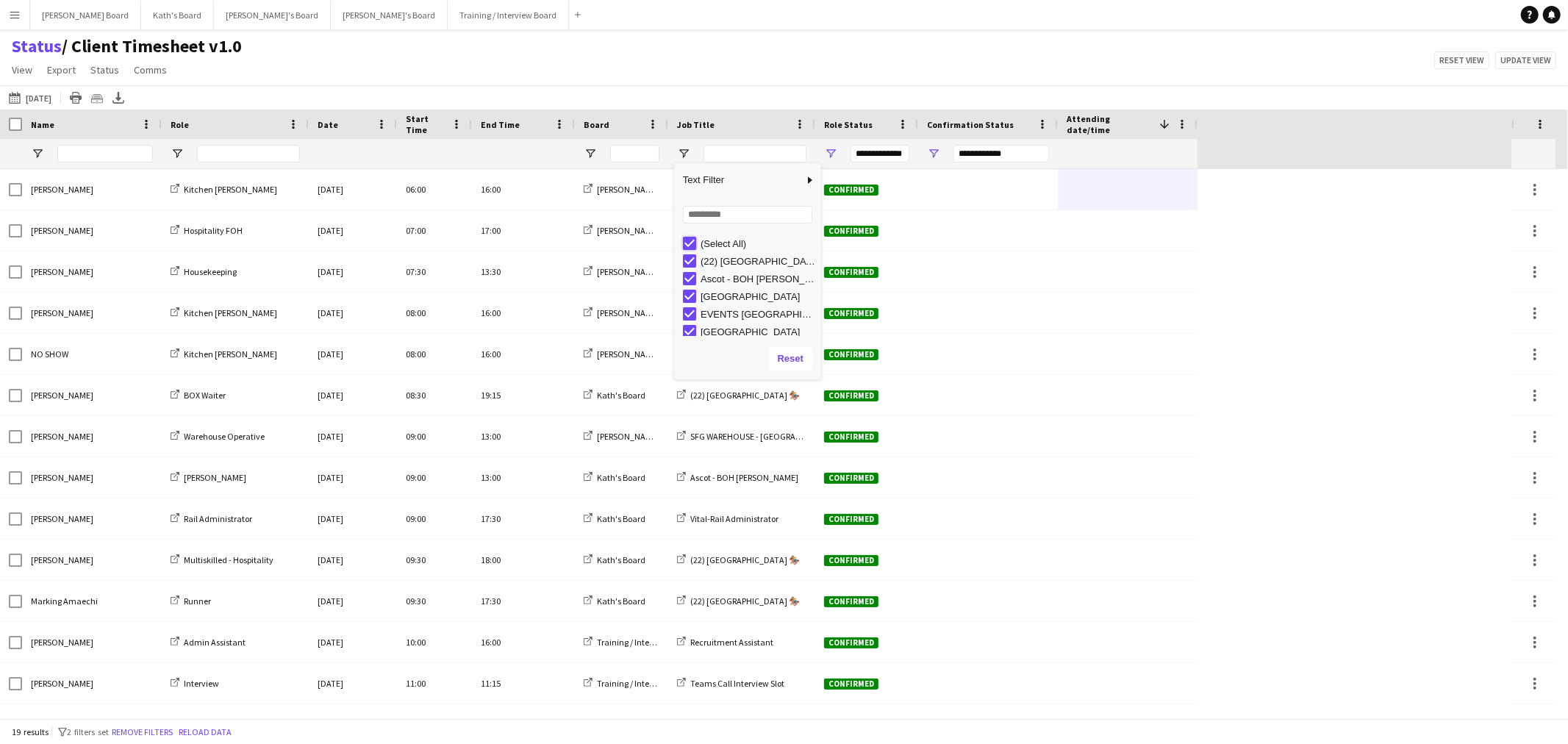
type input "***"
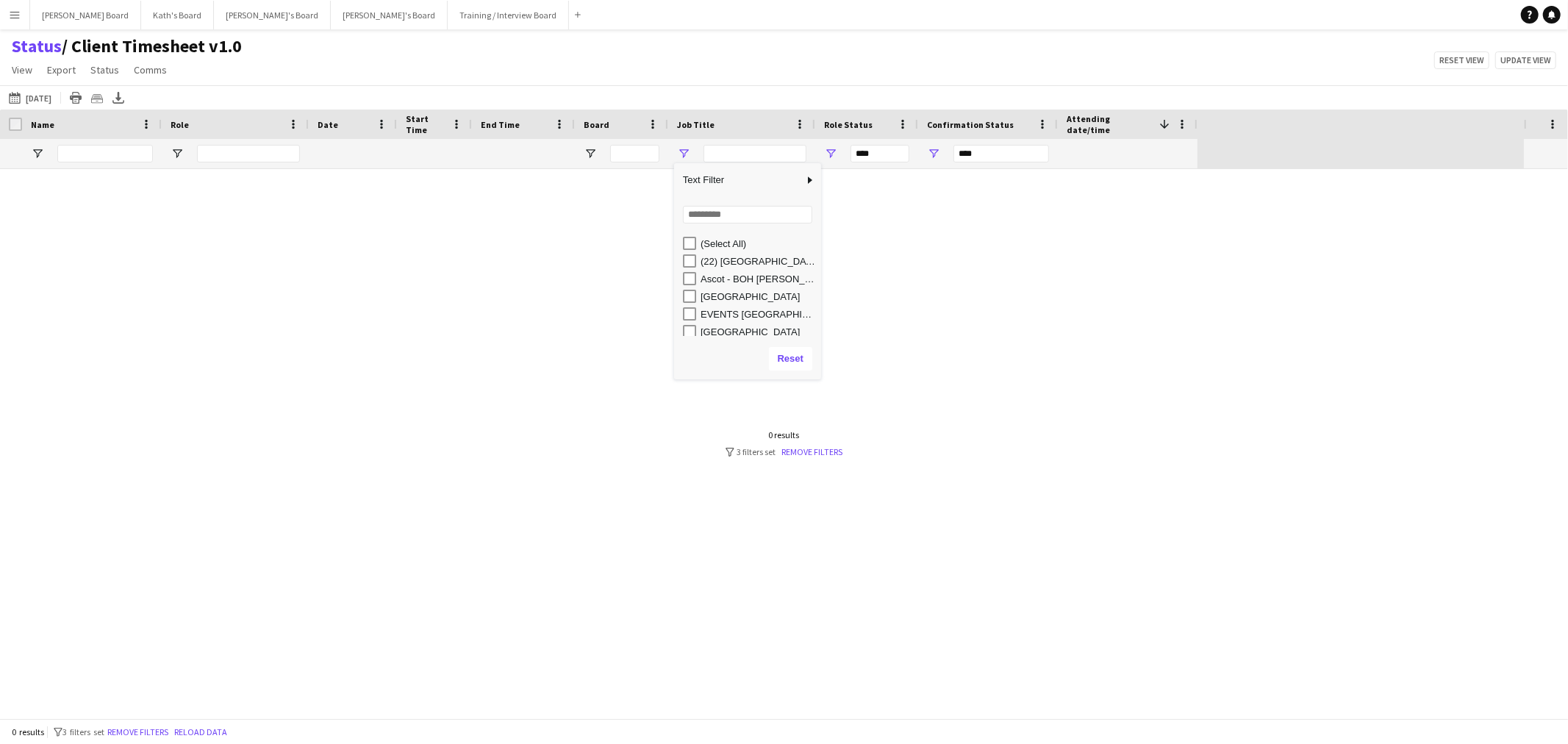
type input "**********"
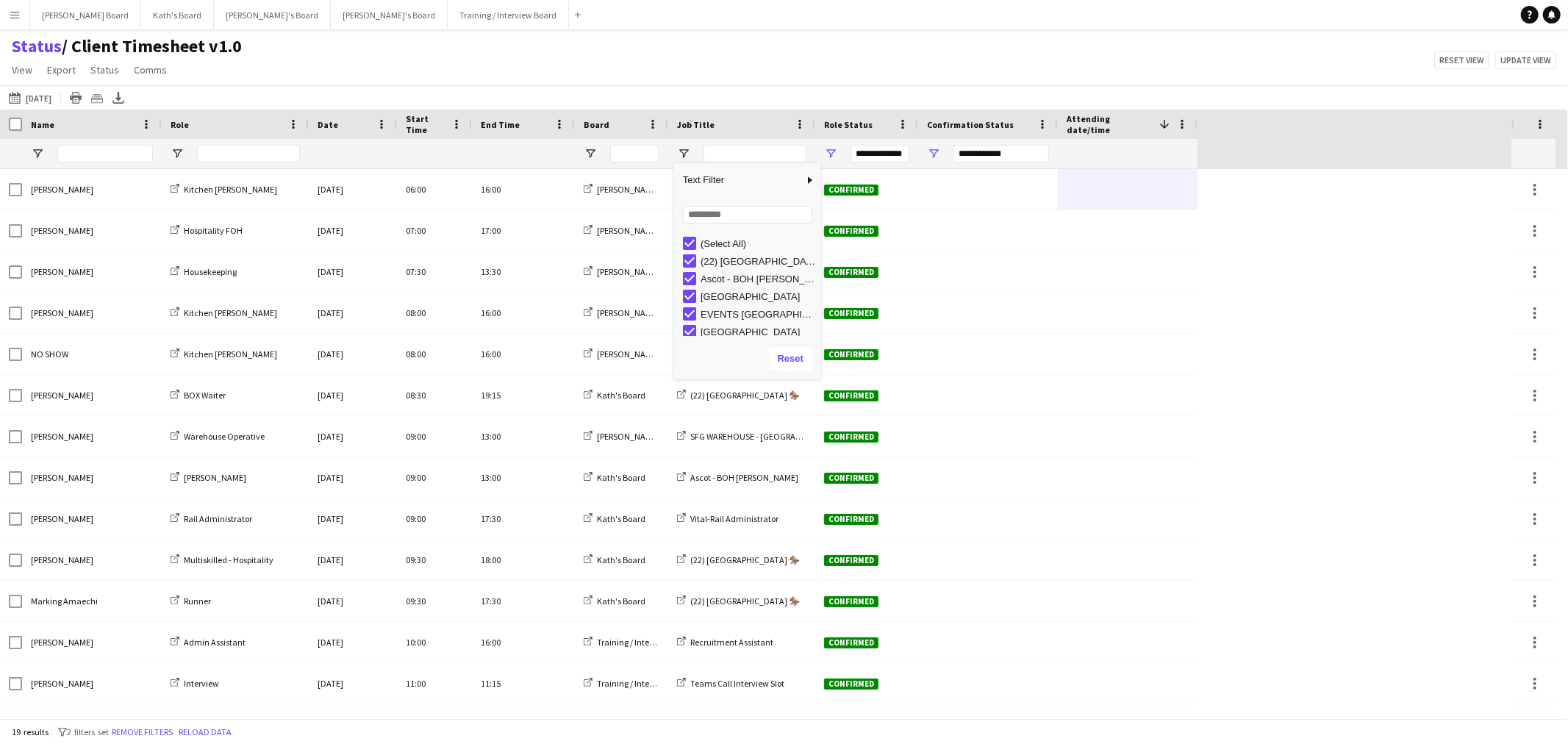
click at [572, 145] on div at bounding box center [523, 153] width 103 height 29
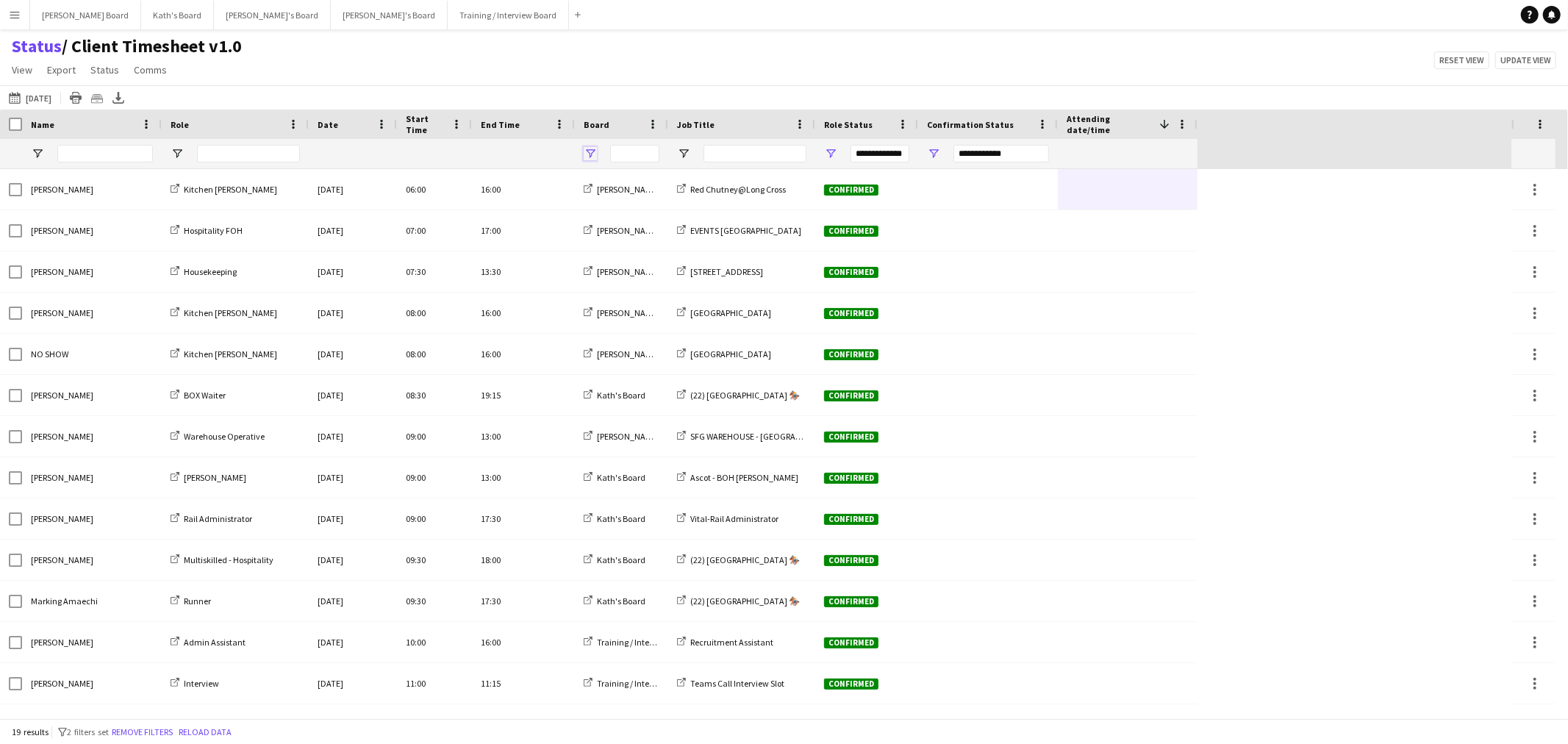
click at [585, 153] on span "Open Filter Menu" at bounding box center [590, 153] width 13 height 13
type input "***"
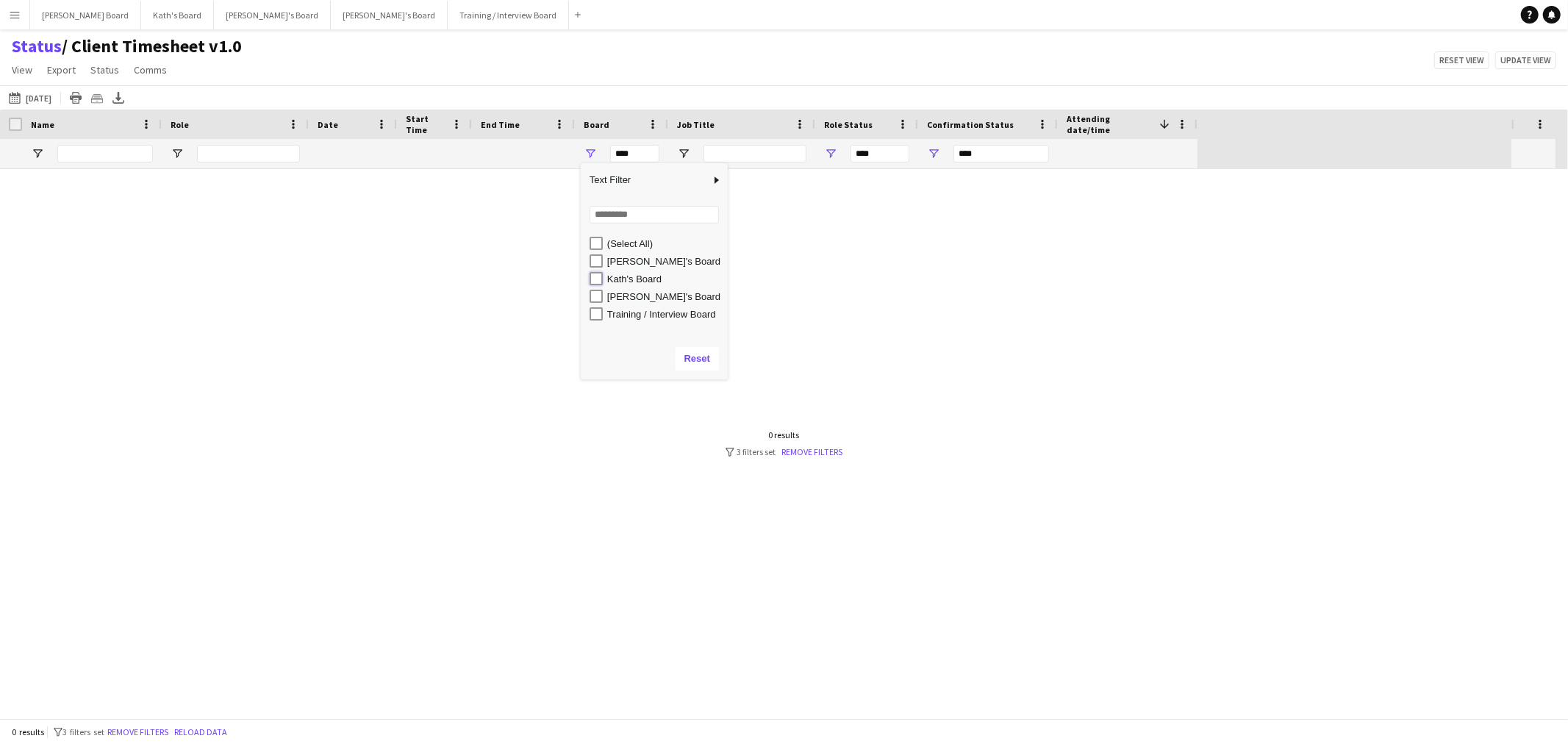
type input "**********"
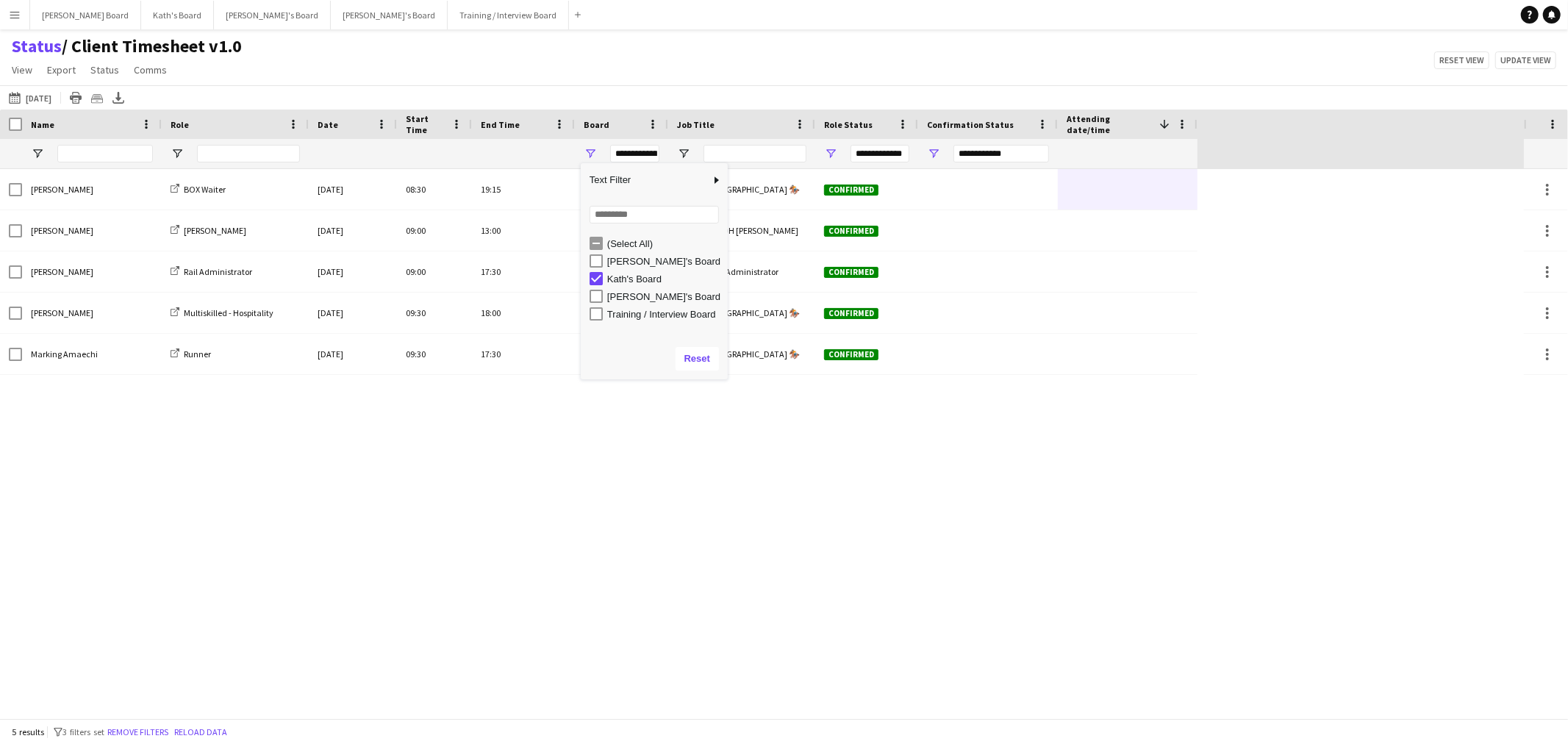
click at [658, 20] on app-navbar "Menu Boards Boards Boards All jobs Status Workforce Workforce My Workforce Recr…" at bounding box center [784, 14] width 1568 height 29
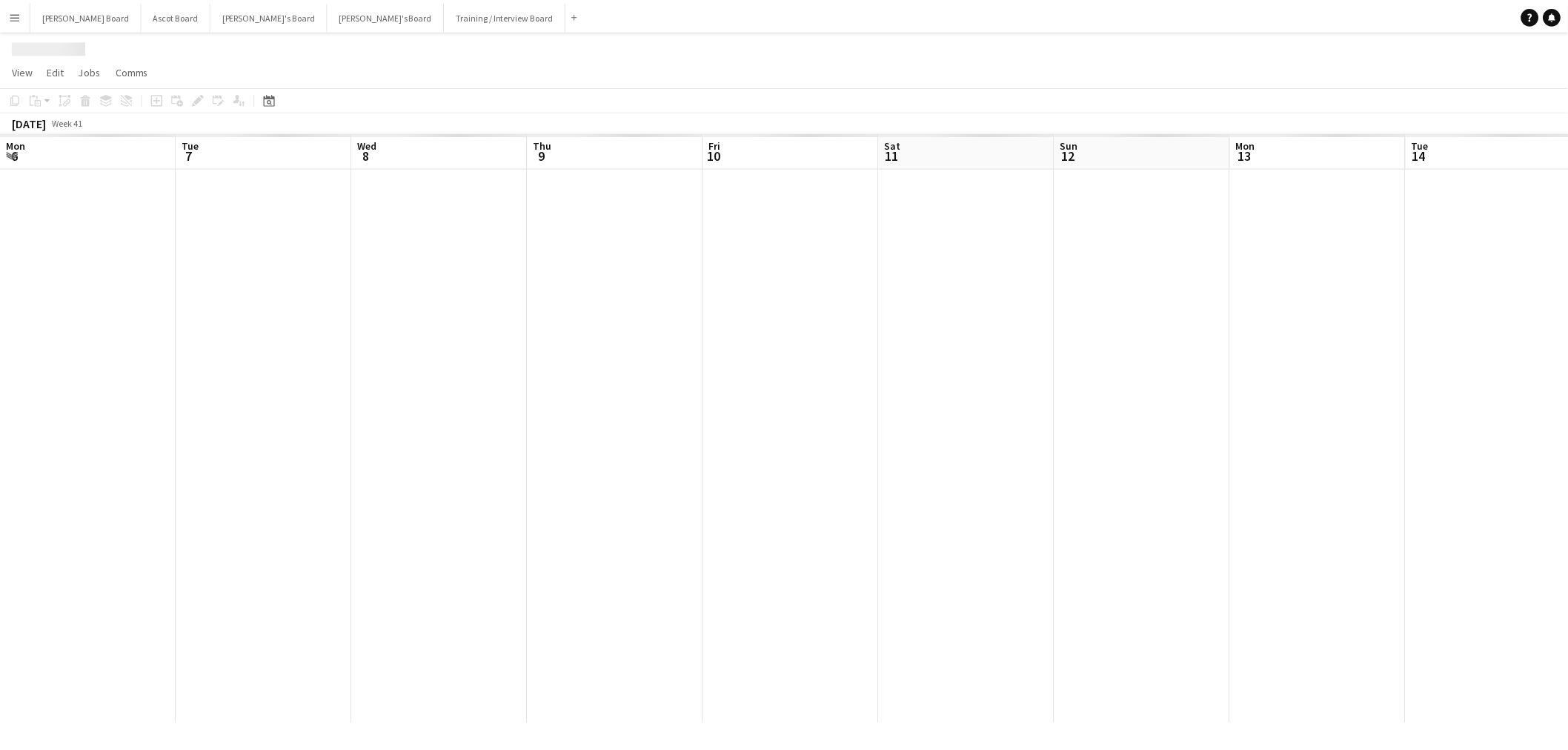
scroll to position [0, 339]
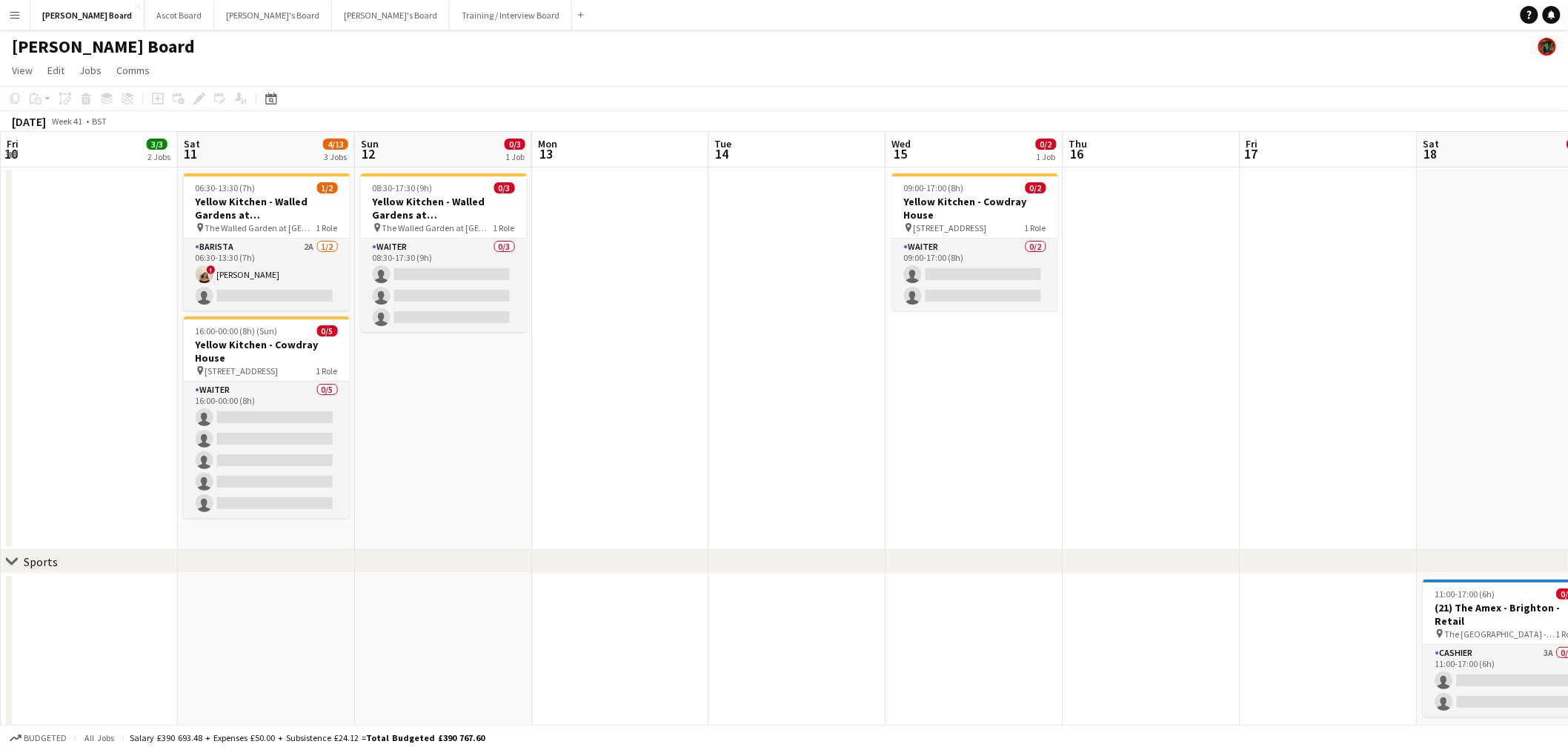
drag, startPoint x: 1091, startPoint y: 355, endPoint x: 426, endPoint y: 340, distance: 665.2
click at [449, 342] on app-calendar-viewport "Tue 7 5/14 2 Jobs Wed 8 5/10 2 Jobs Thu 9 2/3 2 Jobs Fri 10 3/3 2 Jobs Sat 11 4…" at bounding box center [784, 647] width 1568 height 1031
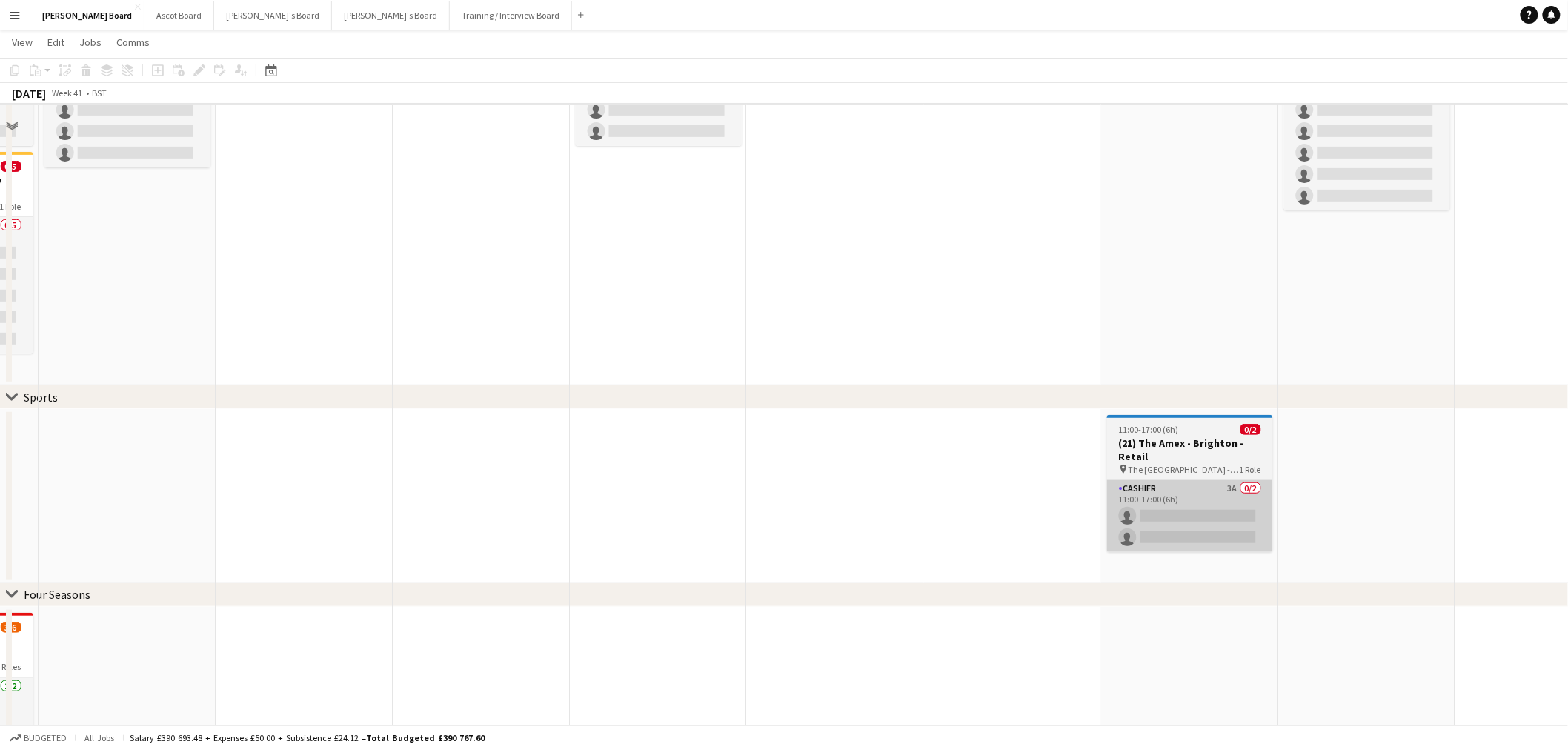
scroll to position [165, 0]
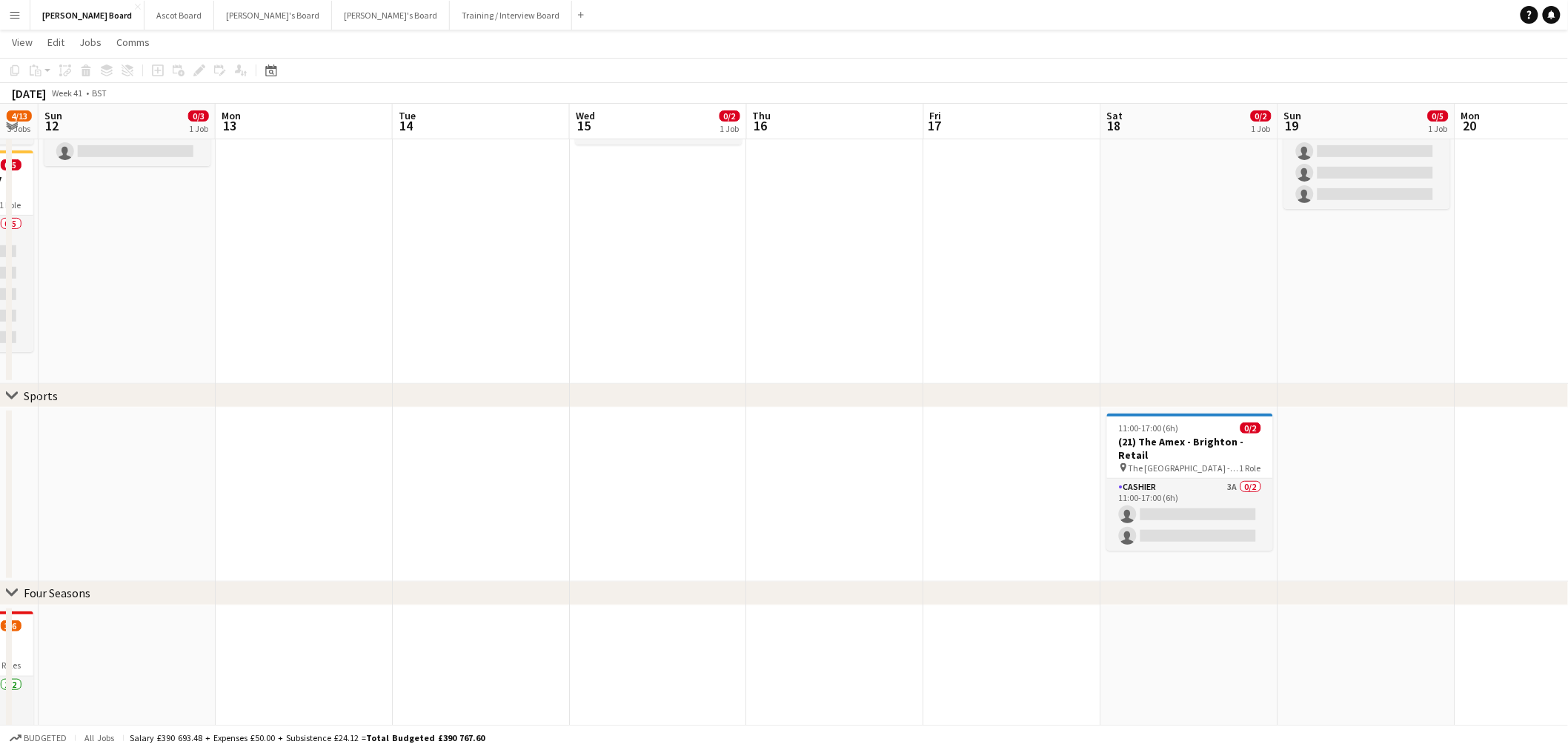
drag, startPoint x: 1182, startPoint y: 523, endPoint x: 1275, endPoint y: 364, distance: 184.2
click at [1182, 522] on app-card-role "Cashier 3A 0/2 11:00-17:00 (6h) single-neutral-actions single-neutral-actions" at bounding box center [1190, 514] width 166 height 72
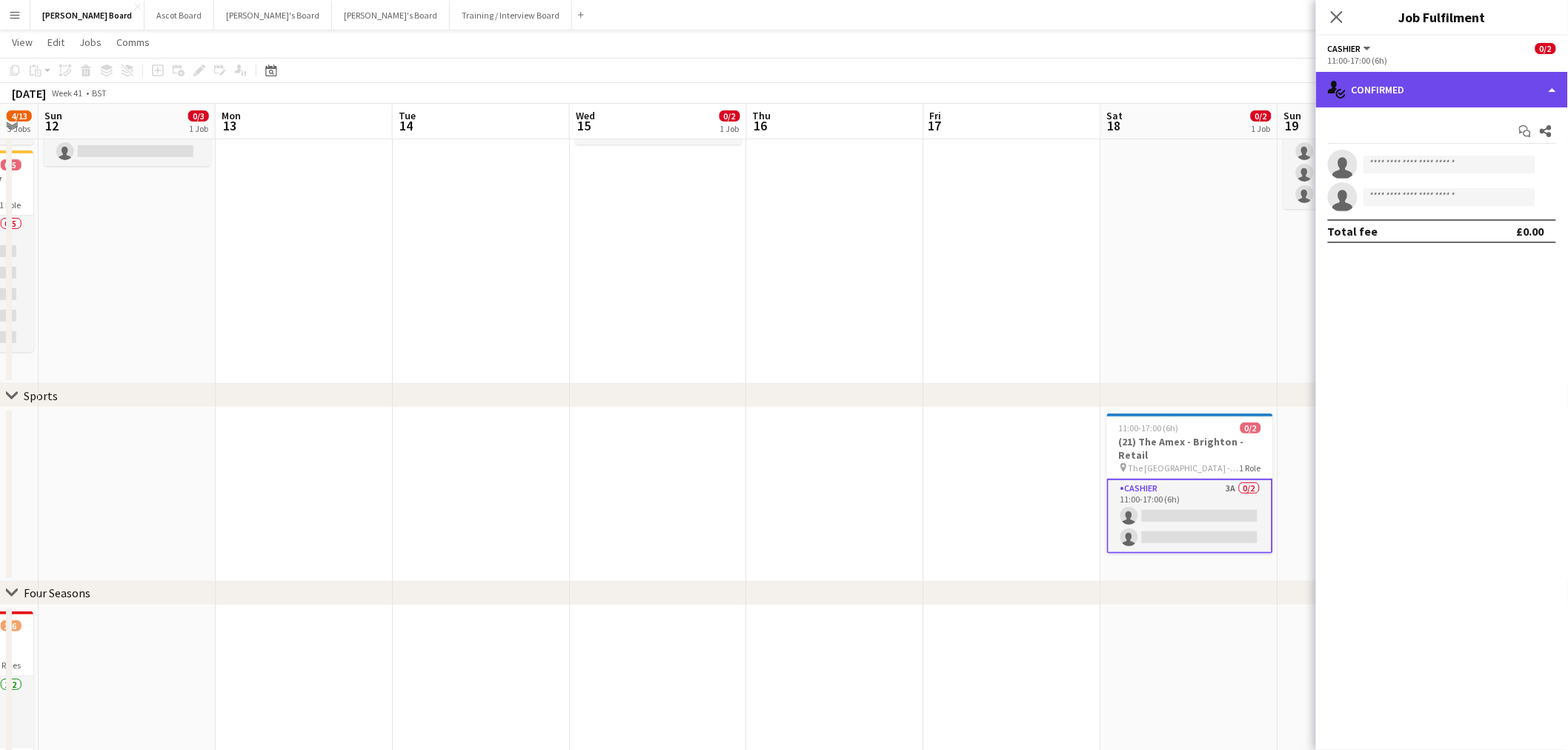
click at [1455, 91] on div "single-neutral-actions-check-2 Confirmed" at bounding box center [1441, 90] width 252 height 35
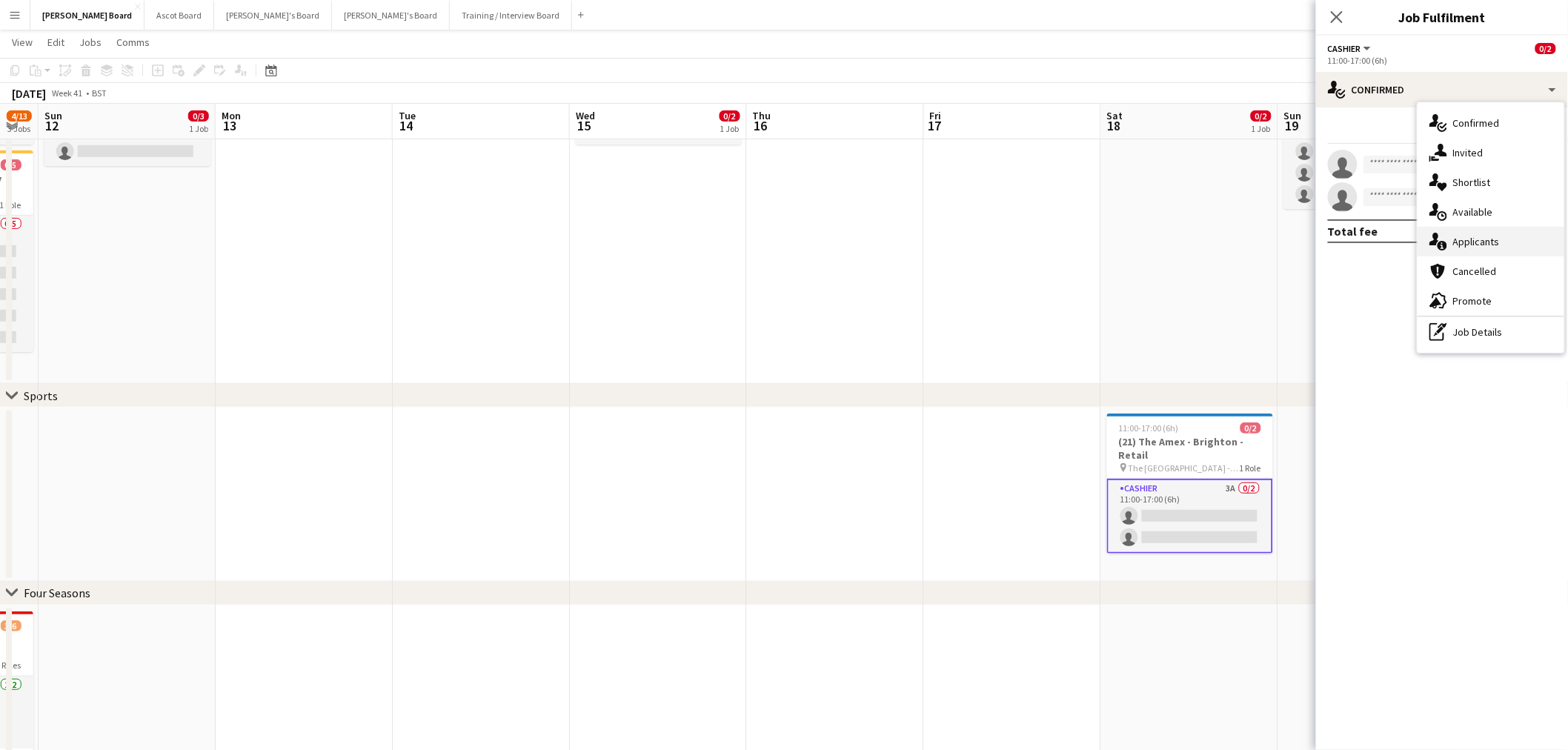
click at [1486, 241] on span "Applicants" at bounding box center [1476, 241] width 47 height 13
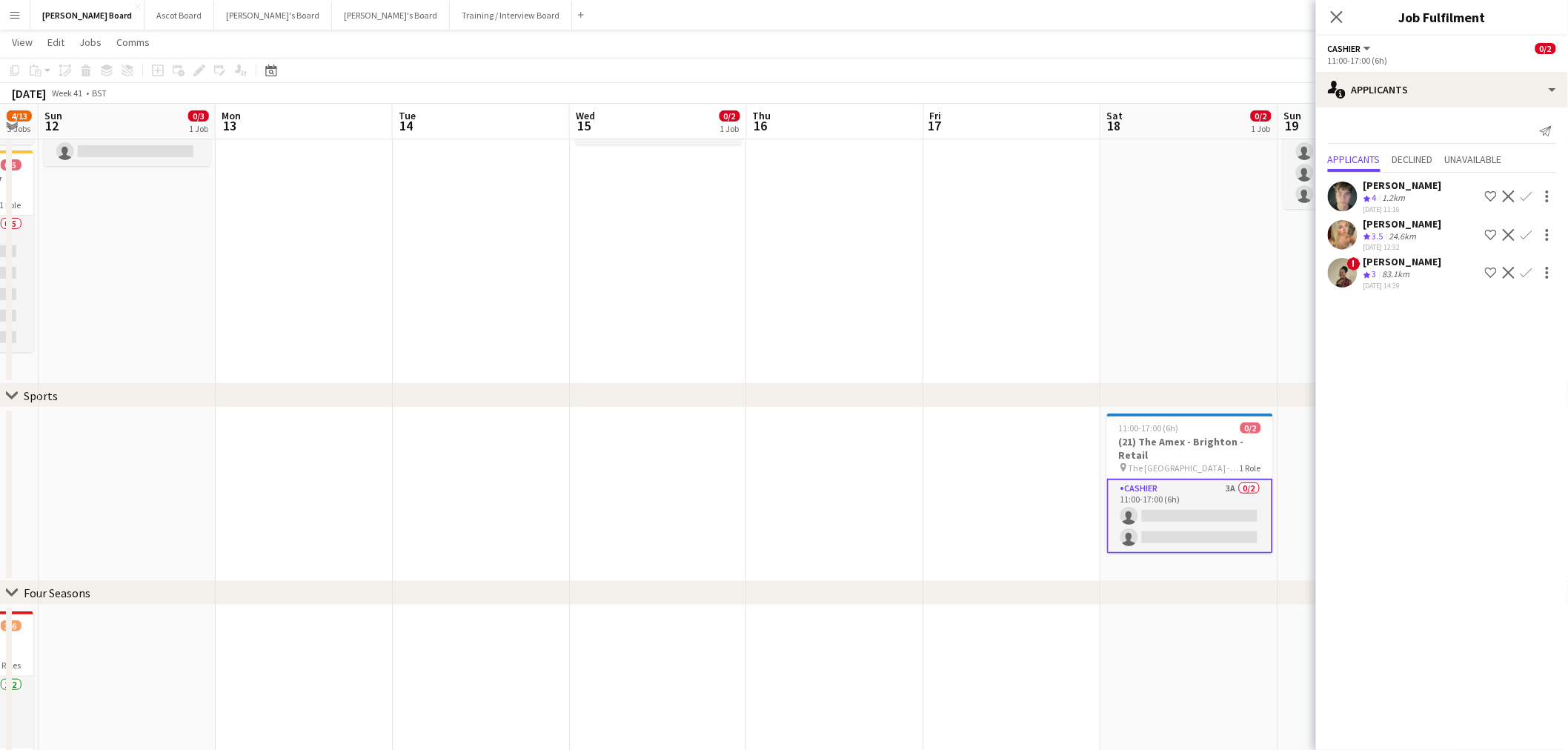
click at [1385, 196] on div "1.2km" at bounding box center [1393, 198] width 29 height 12
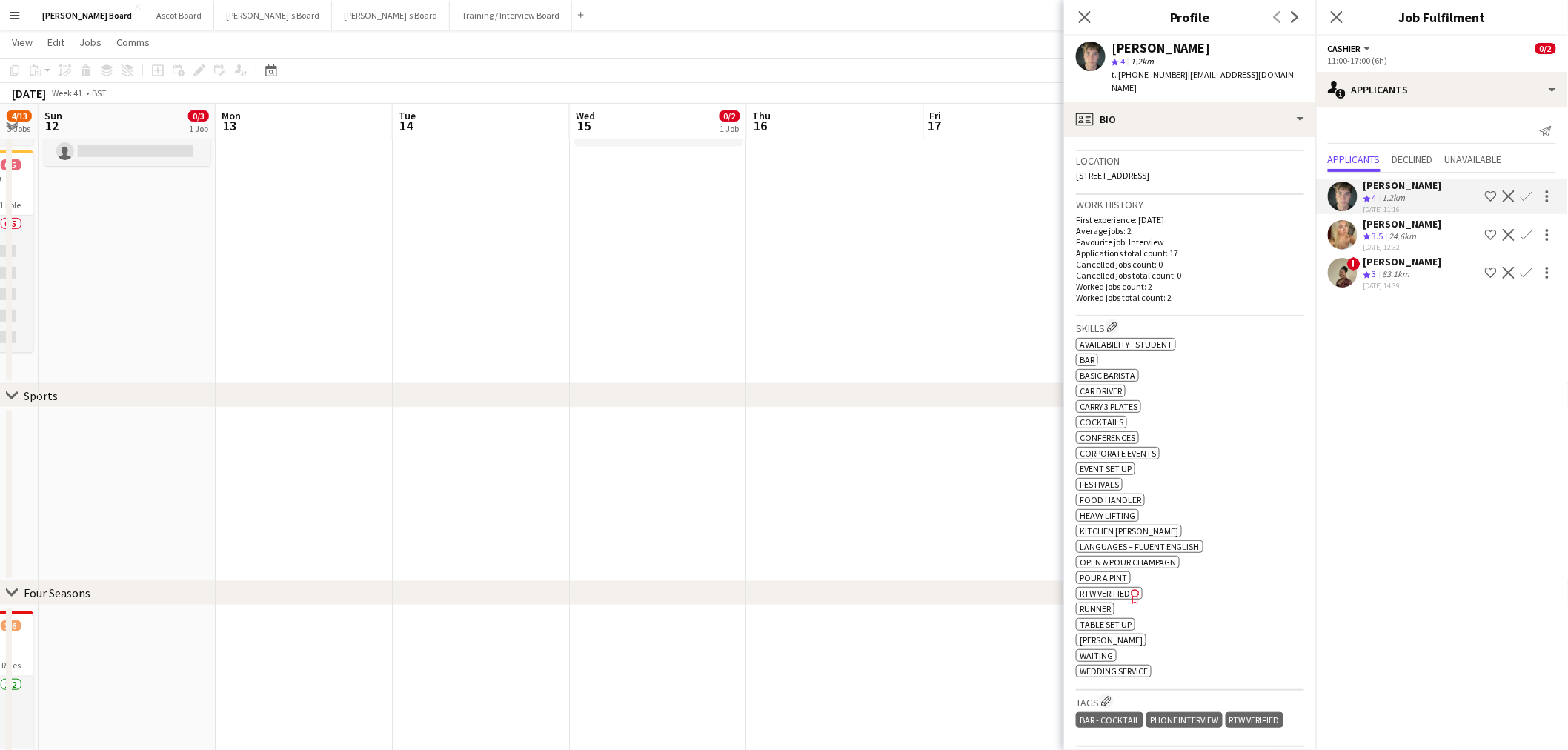
scroll to position [329, 0]
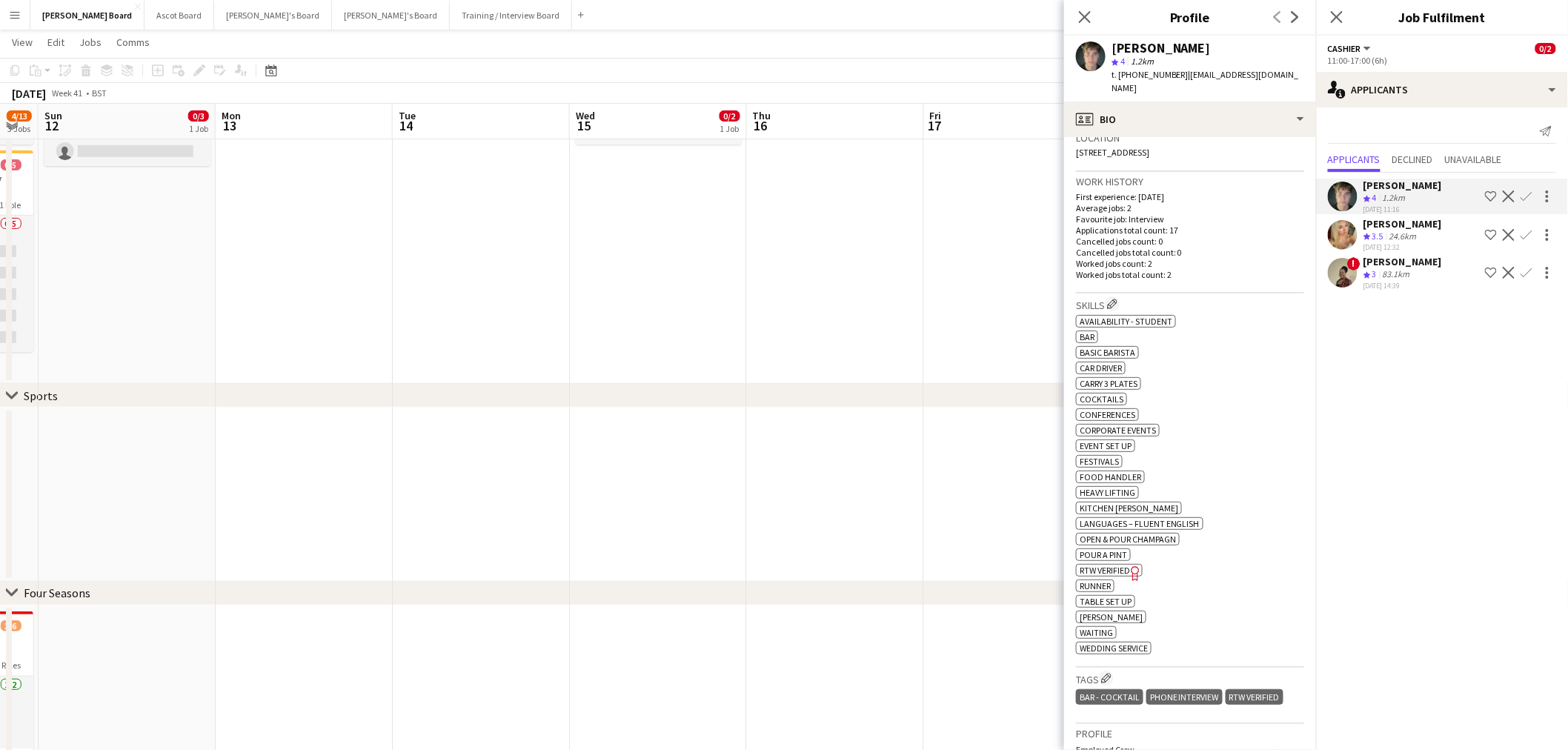
click at [967, 320] on app-calendar-viewport "Thu 9 2/3 2 Jobs Fri 10 3/3 2 Jobs Sat 11 4/13 3 Jobs Sun 12 0/3 1 Job Mon 13 T…" at bounding box center [784, 445] width 1568 height 1103
click at [961, 345] on app-date-cell at bounding box center [1007, 192] width 177 height 382
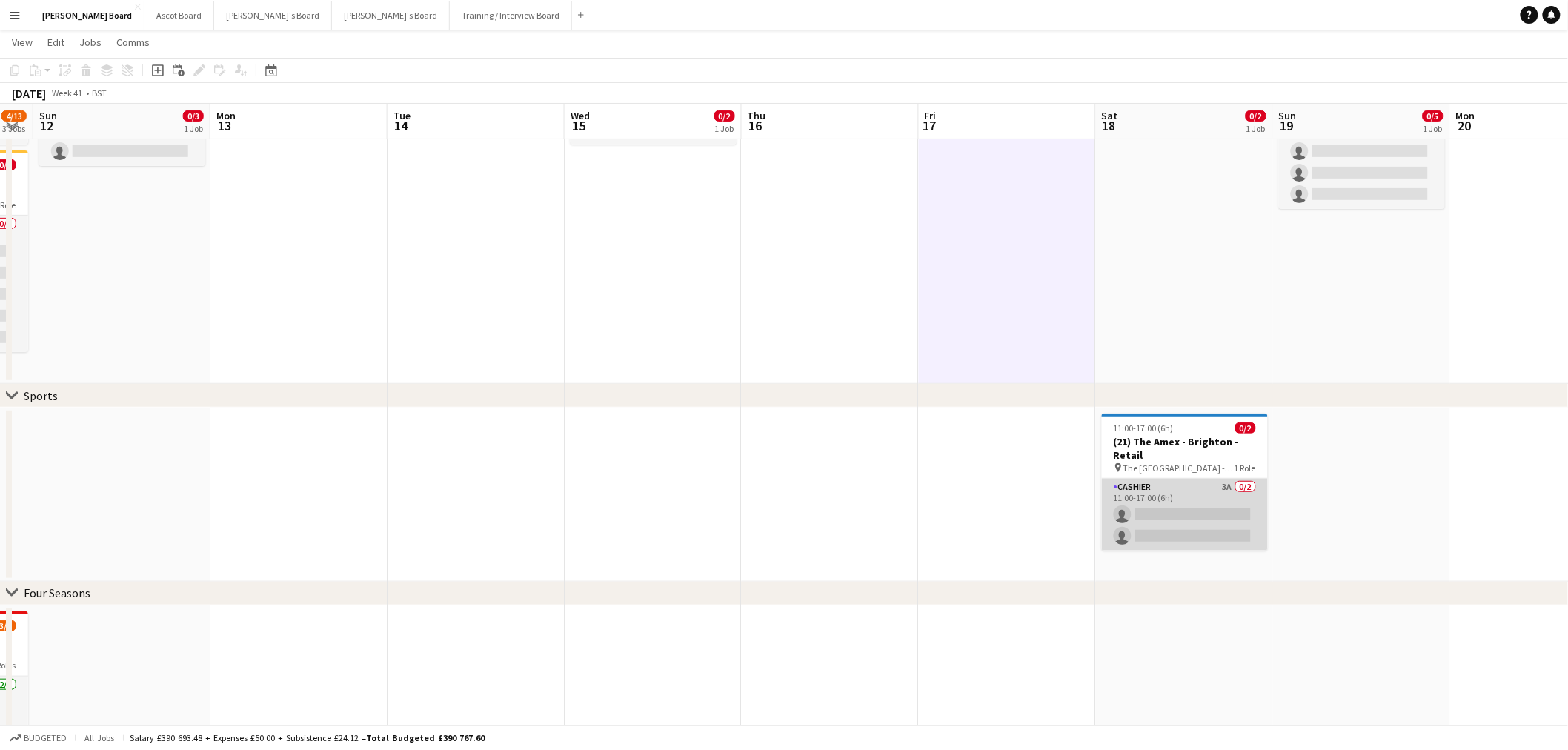
click at [1202, 492] on app-card-role "Cashier 3A 0/2 11:00-17:00 (6h) single-neutral-actions single-neutral-actions" at bounding box center [1184, 514] width 166 height 72
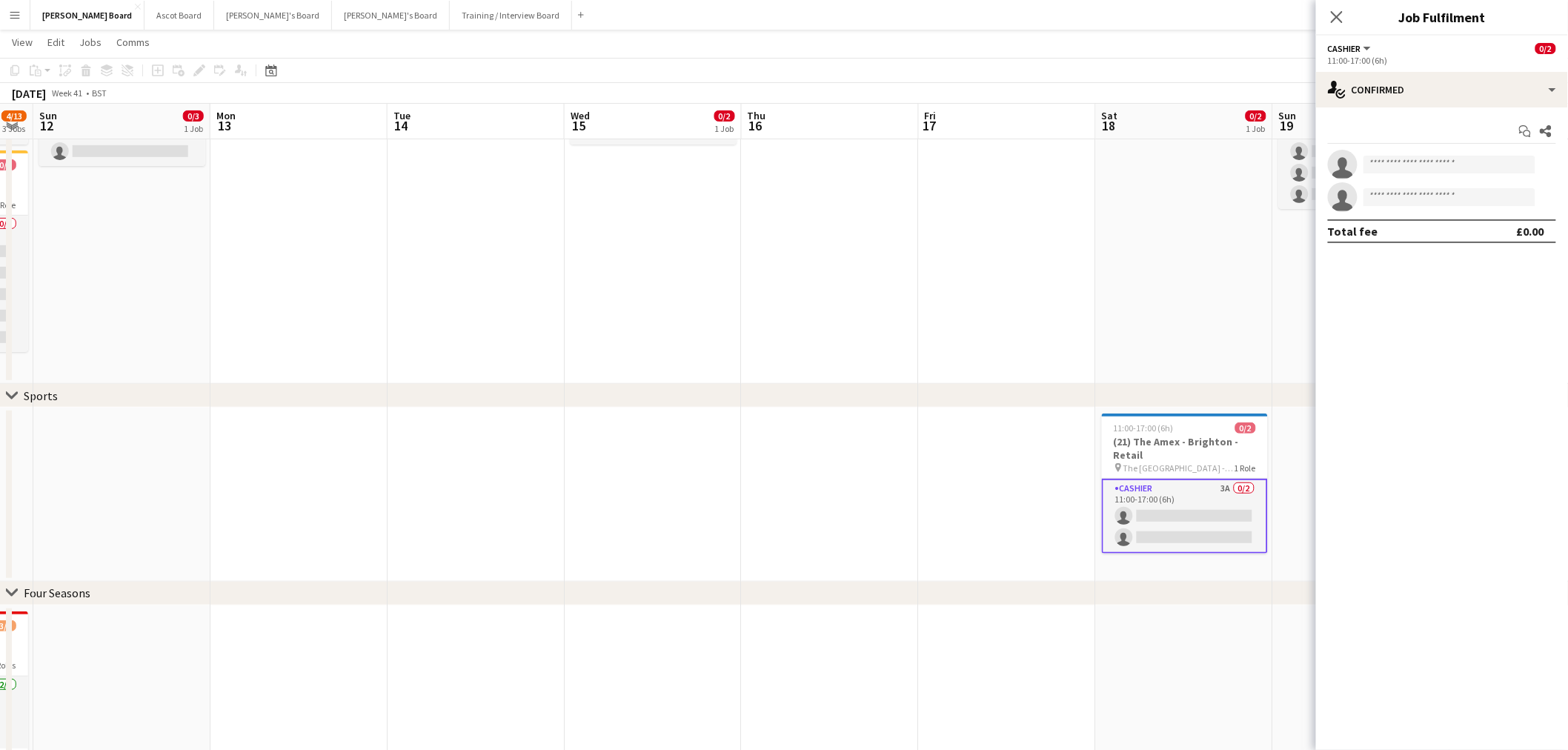
click at [1439, 68] on app-options-switcher "Cashier All roles Cashier 0/2 11:00-17:00 (6h)" at bounding box center [1441, 53] width 252 height 36
click at [1450, 92] on div "single-neutral-actions-check-2 Confirmed" at bounding box center [1441, 90] width 252 height 35
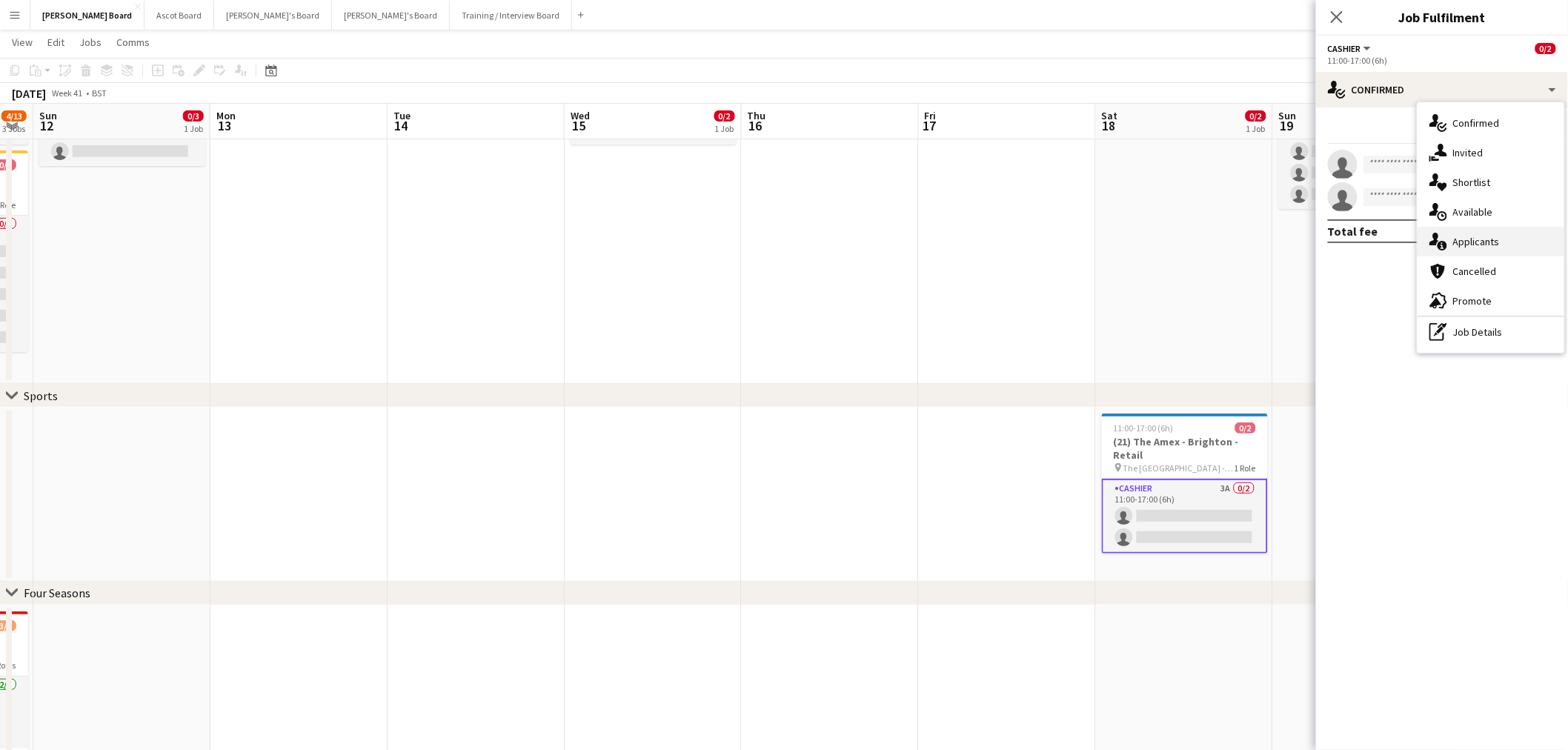
click at [1486, 250] on div "single-neutral-actions-information Applicants" at bounding box center [1490, 241] width 146 height 29
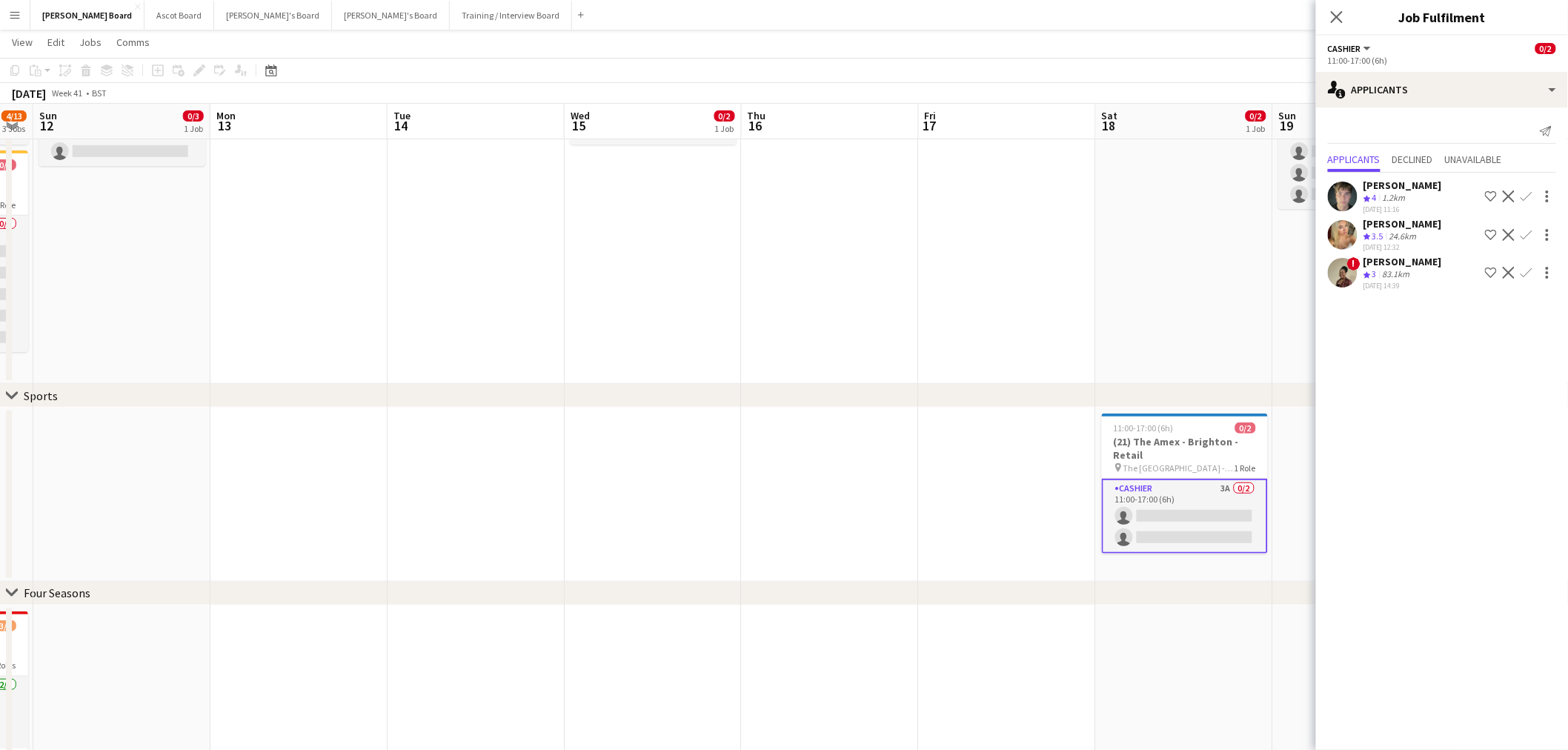
click at [1524, 195] on app-icon "Confirm" at bounding box center [1525, 196] width 12 height 12
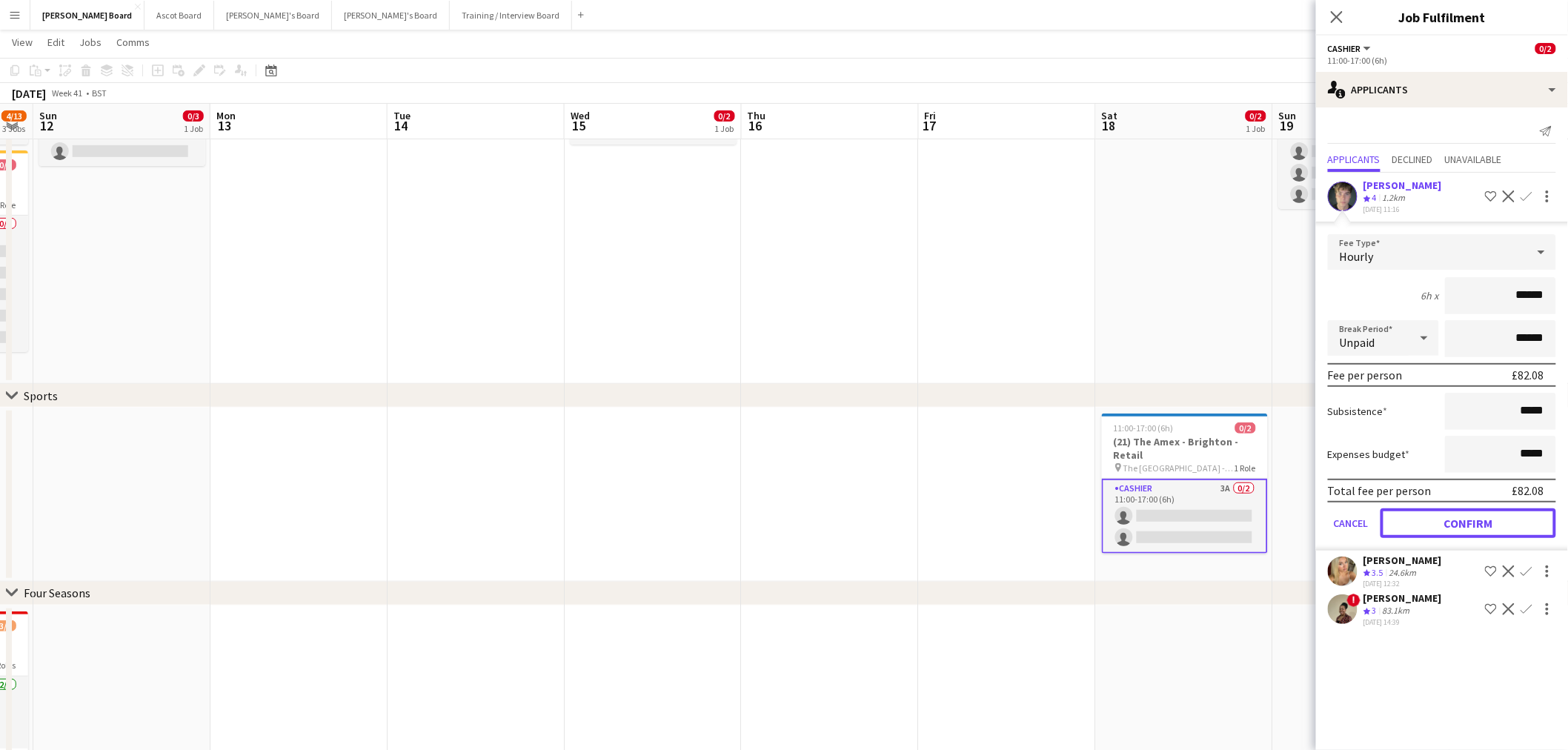
click at [1439, 516] on button "Confirm" at bounding box center [1468, 522] width 176 height 29
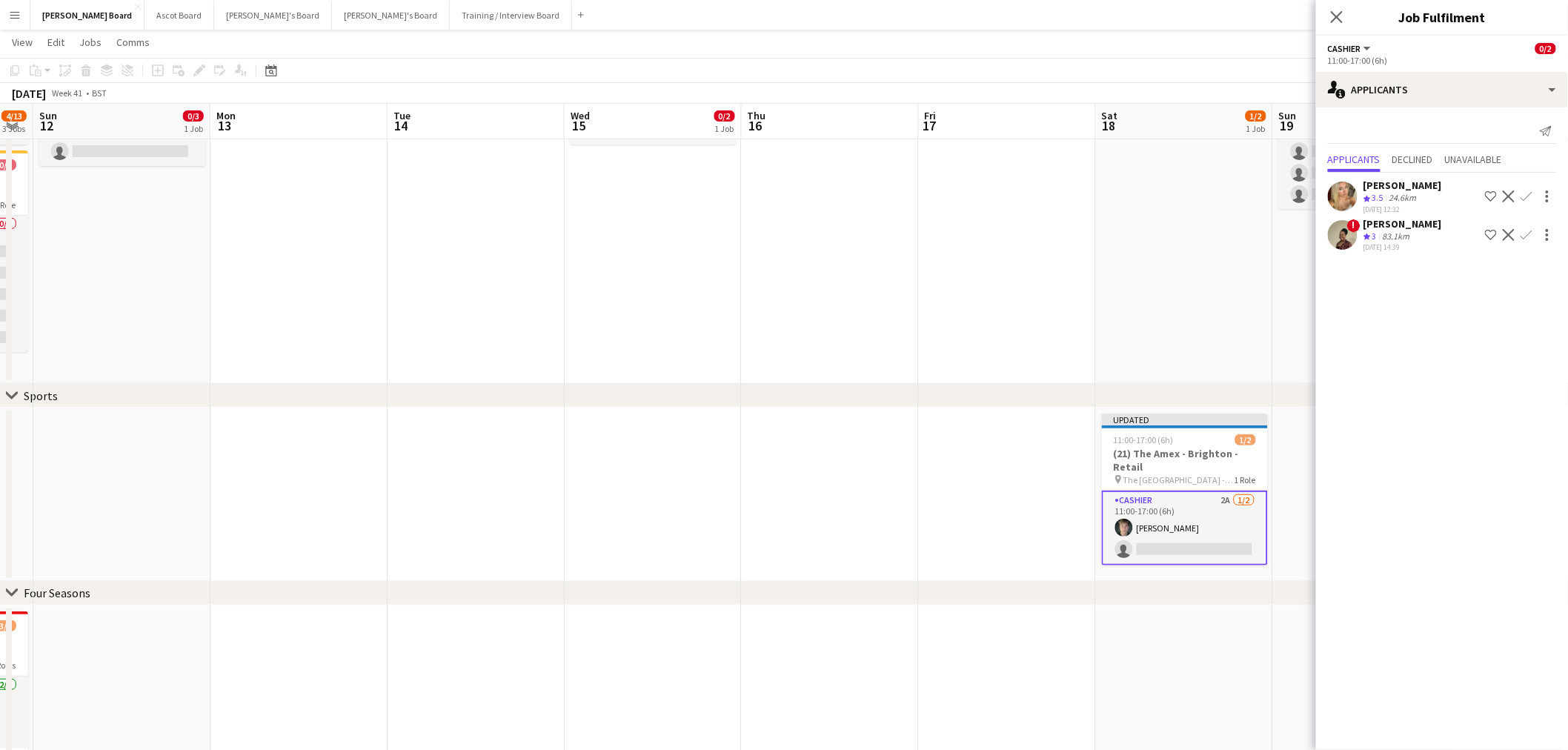
click at [975, 264] on app-date-cell at bounding box center [1007, 192] width 177 height 382
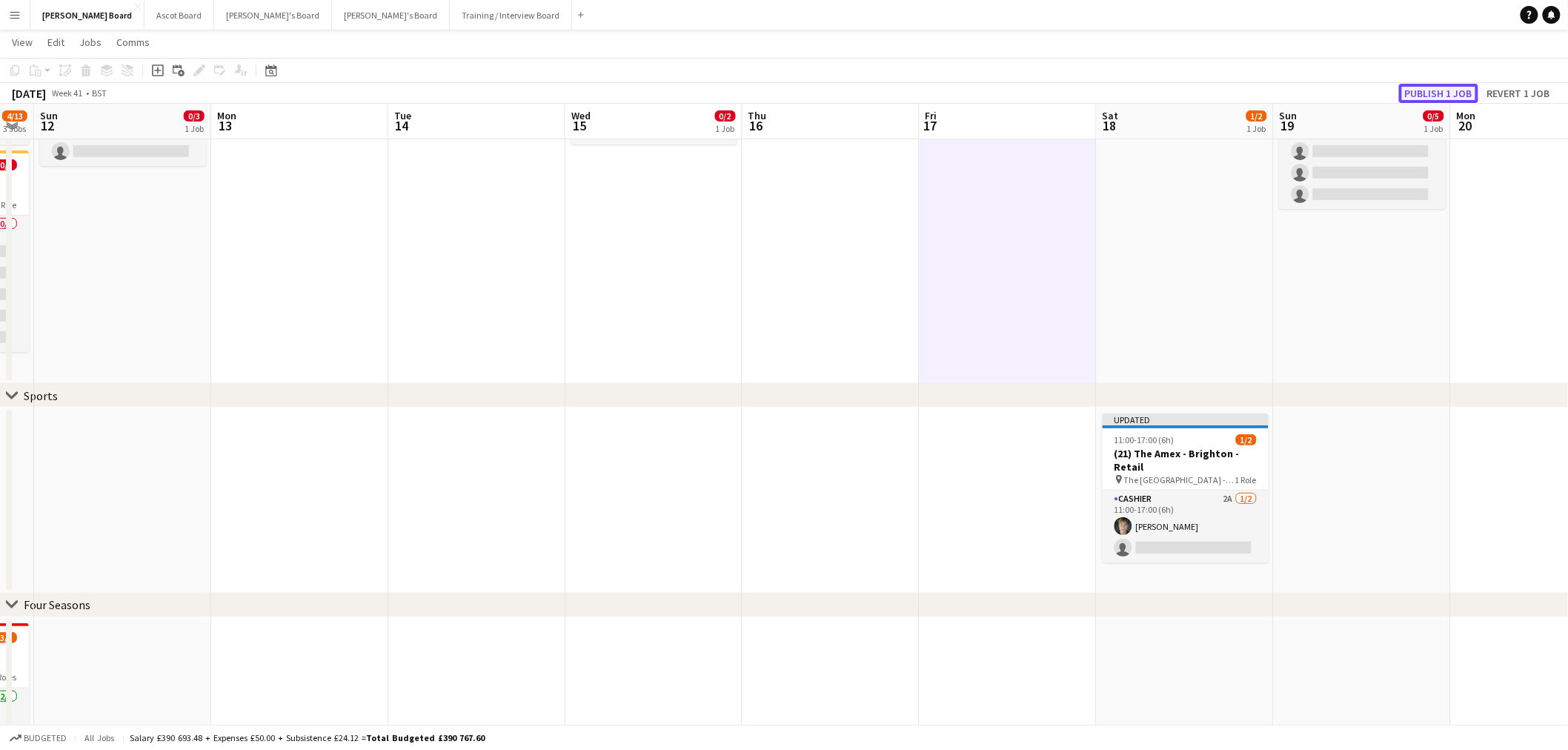
click at [1440, 93] on button "Publish 1 job" at bounding box center [1438, 93] width 79 height 20
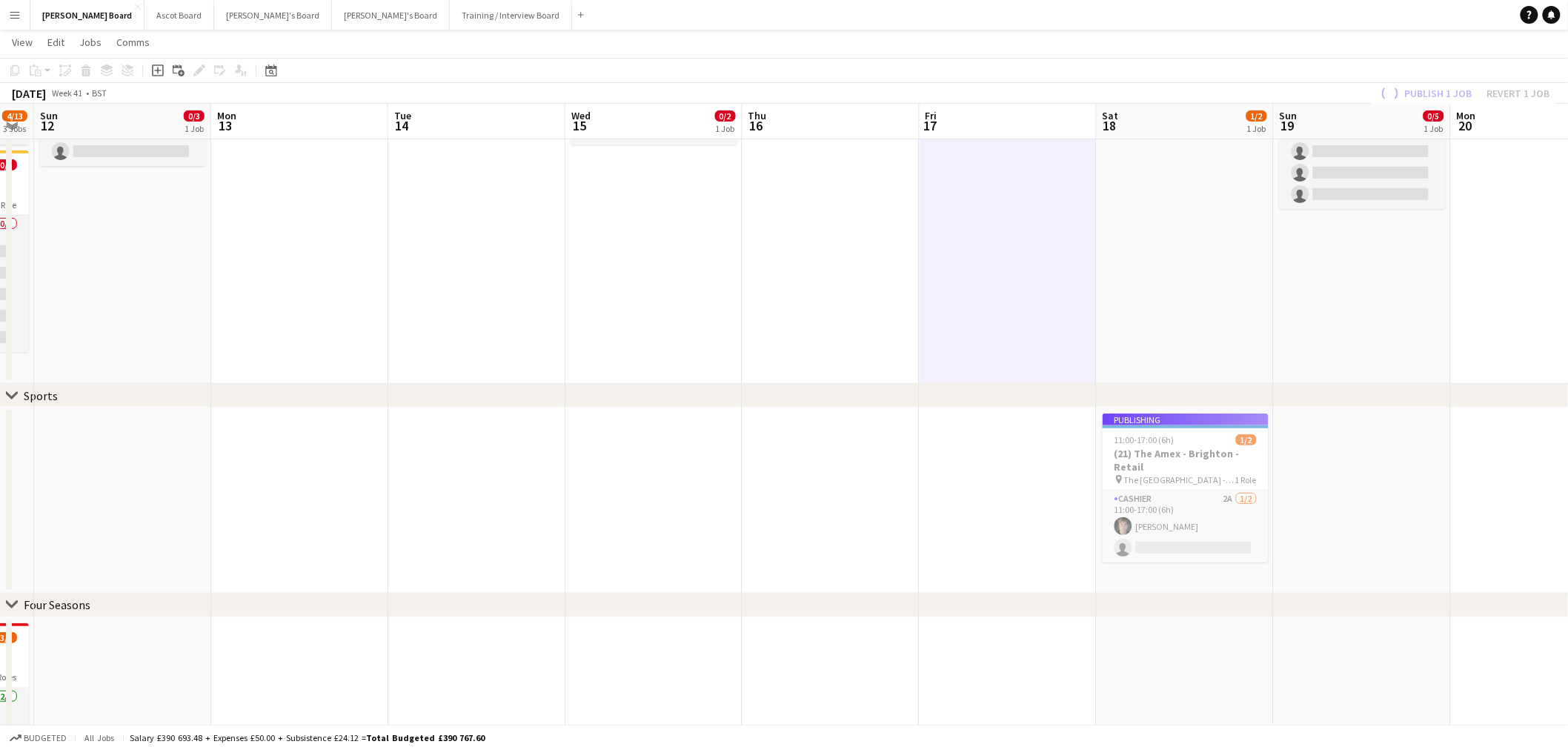
drag, startPoint x: 1030, startPoint y: 292, endPoint x: 1307, endPoint y: 336, distance: 280.5
click at [1233, 328] on app-calendar-viewport "Thu 9 2/3 2 Jobs Fri 10 3/3 2 Jobs Sat 11 4/13 3 Jobs Sun 12 0/3 1 Job Mon 13 T…" at bounding box center [784, 451] width 1568 height 1115
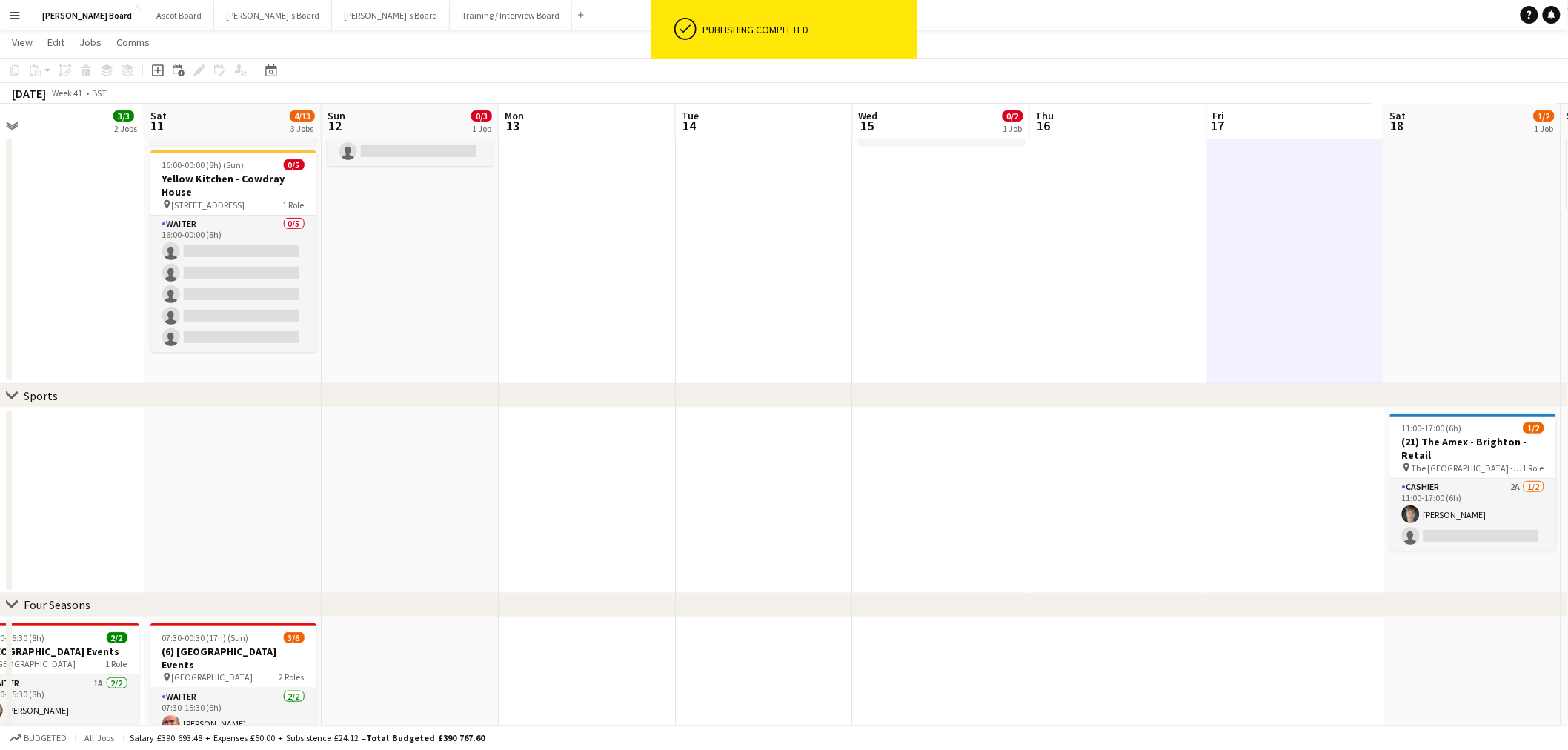
drag, startPoint x: 722, startPoint y: 309, endPoint x: 1107, endPoint y: 321, distance: 385.2
click at [1069, 324] on app-calendar-viewport "Wed 8 5/10 2 Jobs Thu 9 2/3 2 Jobs Fri 10 3/3 2 Jobs Sat 11 4/13 3 Jobs Sun 12 …" at bounding box center [784, 451] width 1568 height 1115
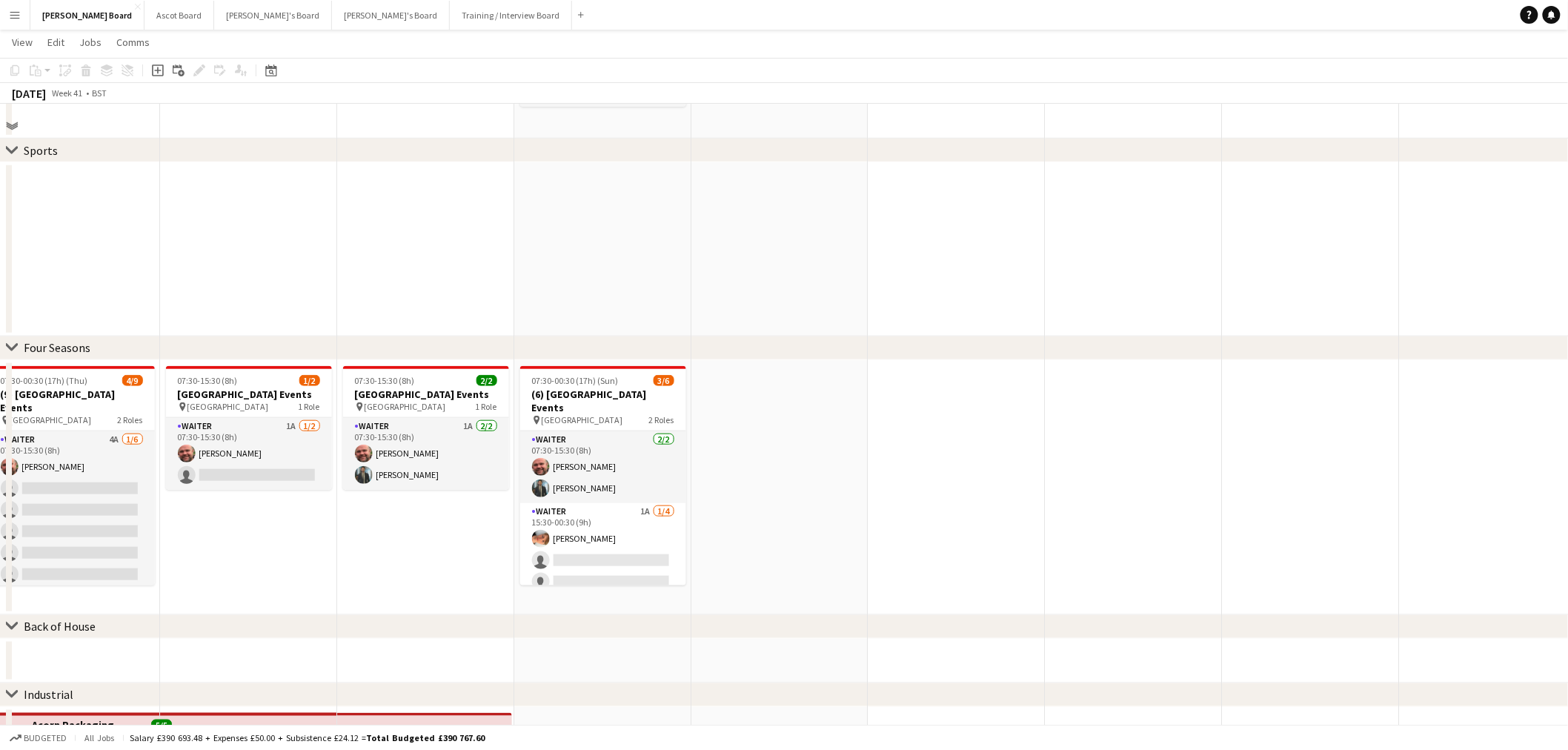
scroll to position [411, 0]
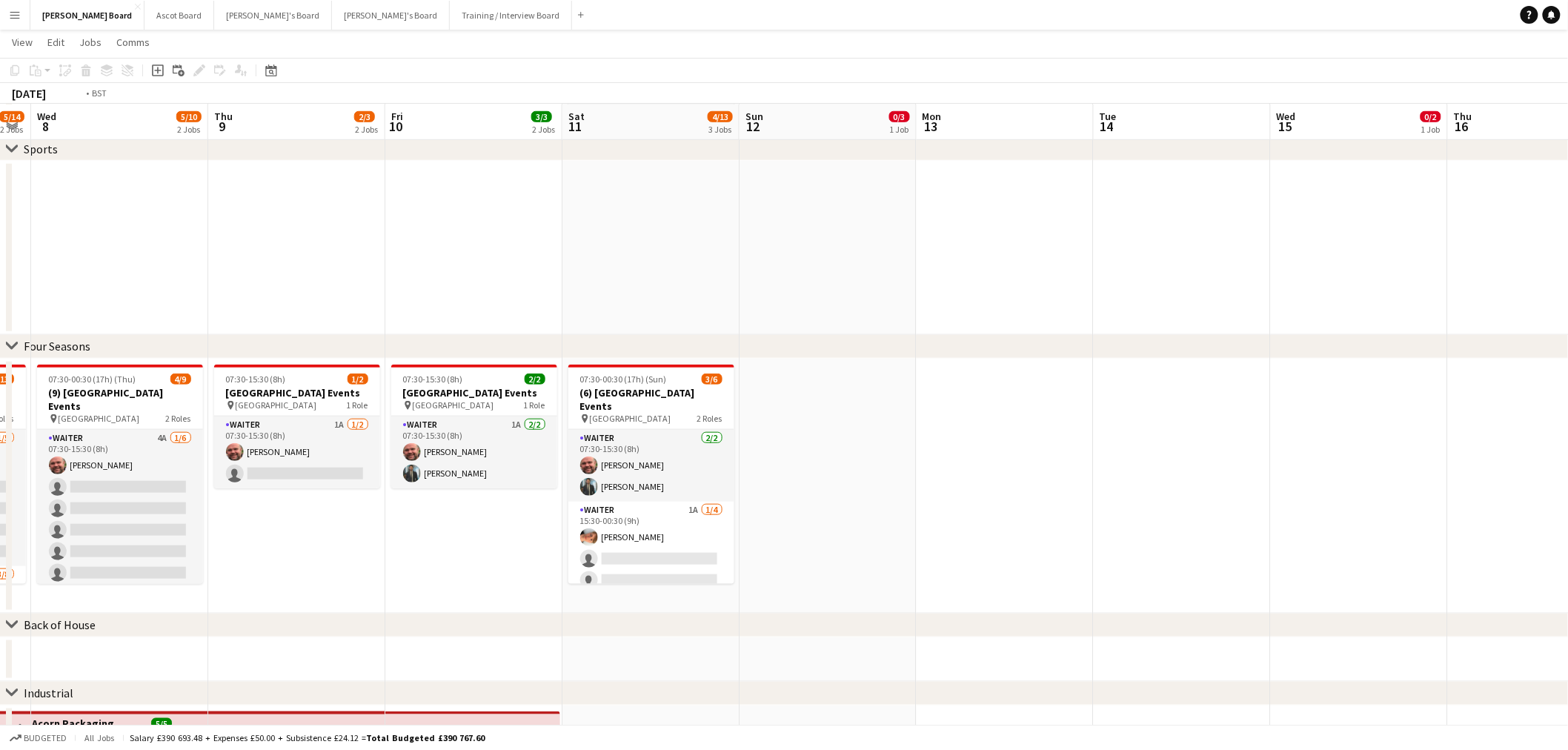
drag, startPoint x: 456, startPoint y: 263, endPoint x: 986, endPoint y: 279, distance: 530.2
click at [986, 279] on app-calendar-viewport "Mon 6 4/8 2 Jobs Tue 7 5/14 2 Jobs Wed 8 5/10 2 Jobs Thu 9 2/3 2 Jobs Fri 10 3/…" at bounding box center [784, 198] width 1568 height 1103
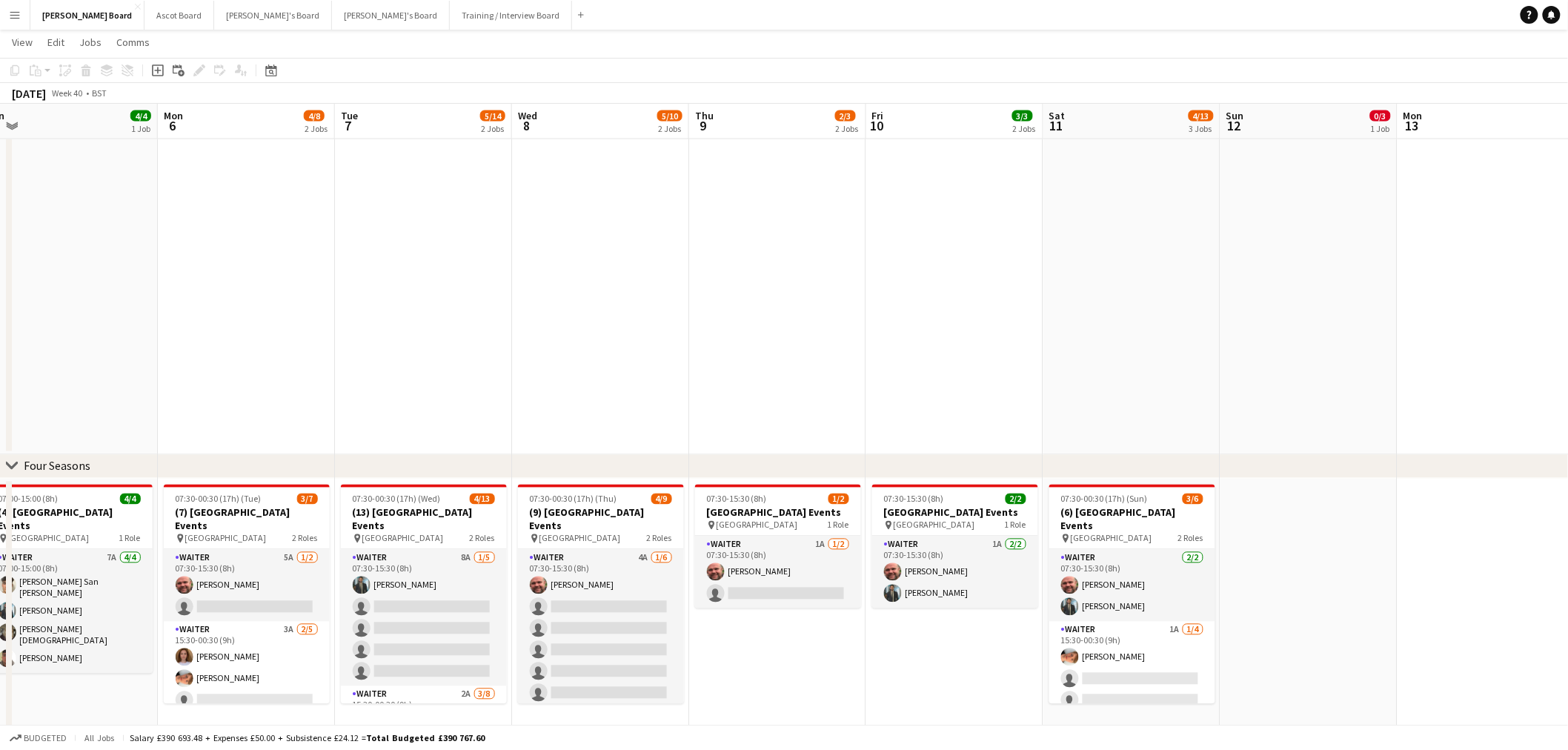
scroll to position [1152, 0]
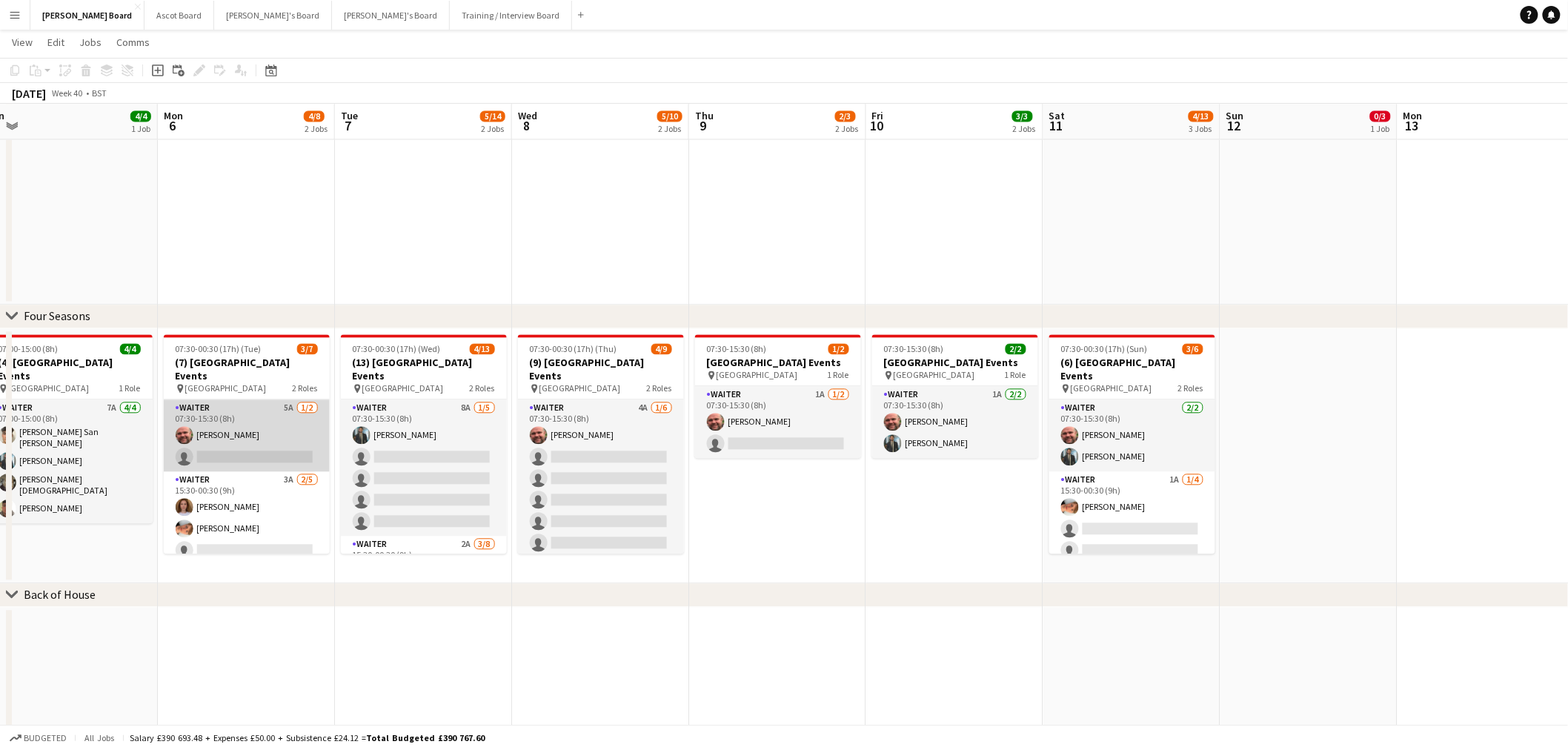
click at [276, 430] on app-card-role "Waiter 5A 1/2 07:30-15:30 (8h) Dyllon McGregor single-neutral-actions" at bounding box center [246, 435] width 166 height 72
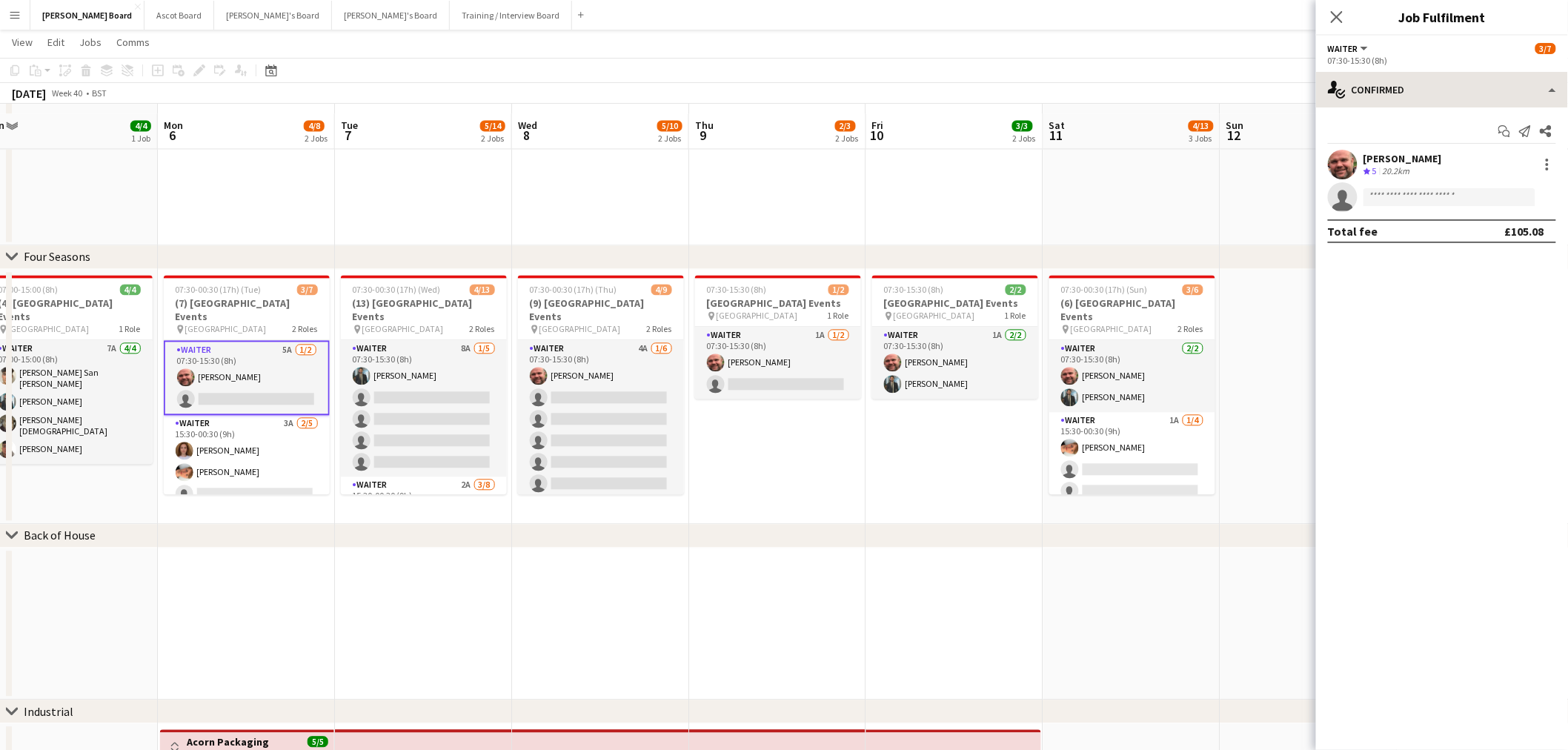
scroll to position [1234, 0]
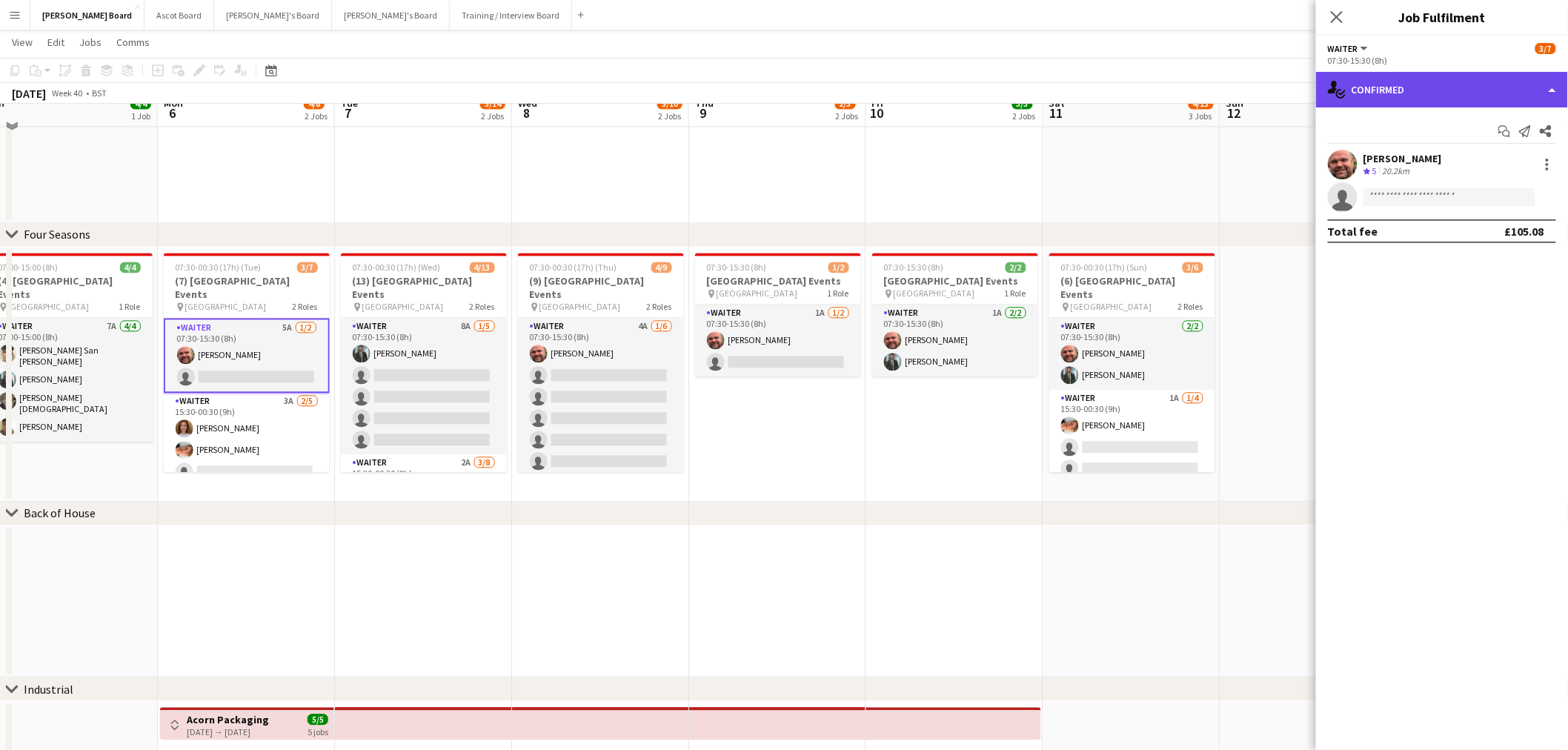
click at [1450, 94] on div "single-neutral-actions-check-2 Confirmed" at bounding box center [1441, 90] width 252 height 35
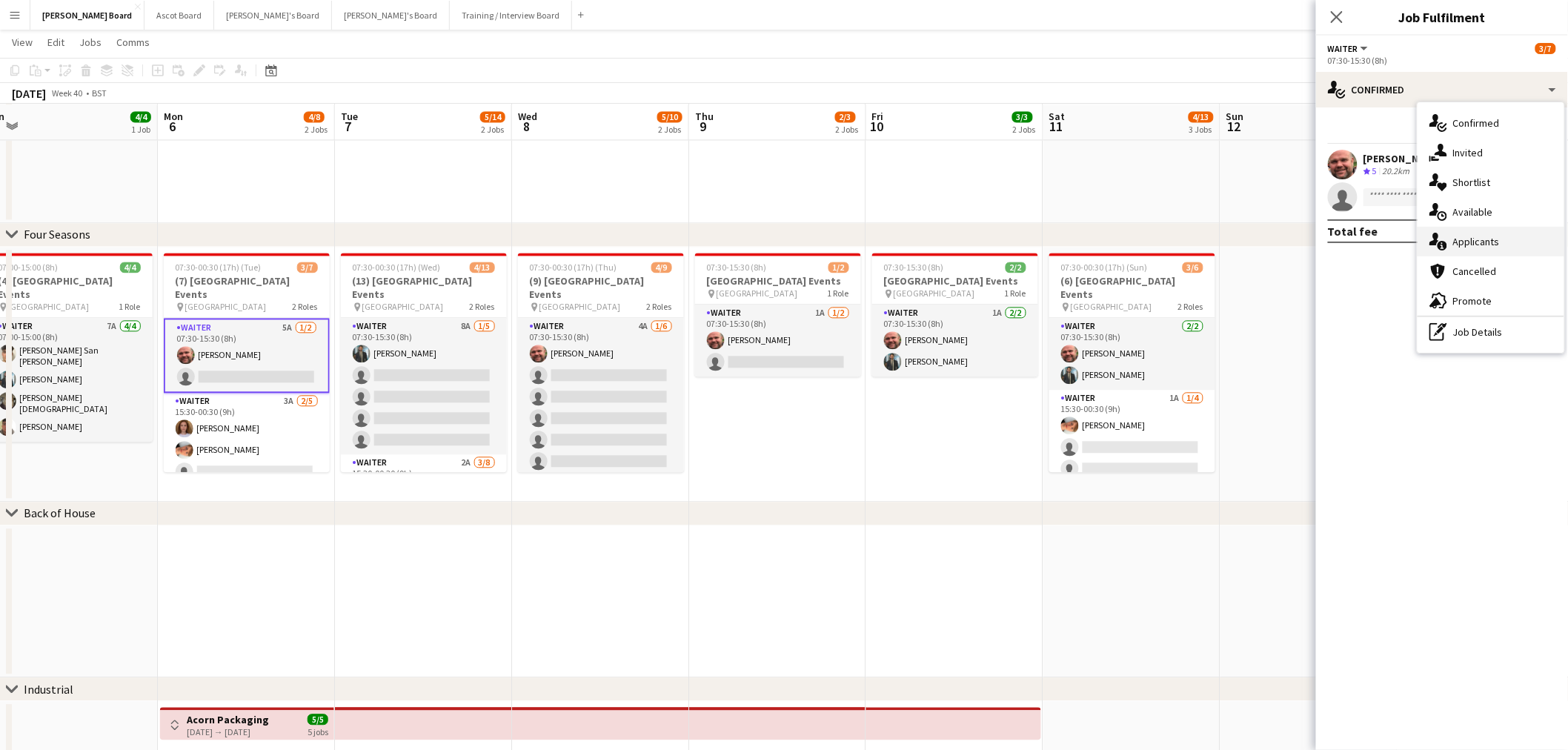
click at [1496, 240] on span "Applicants" at bounding box center [1476, 241] width 47 height 13
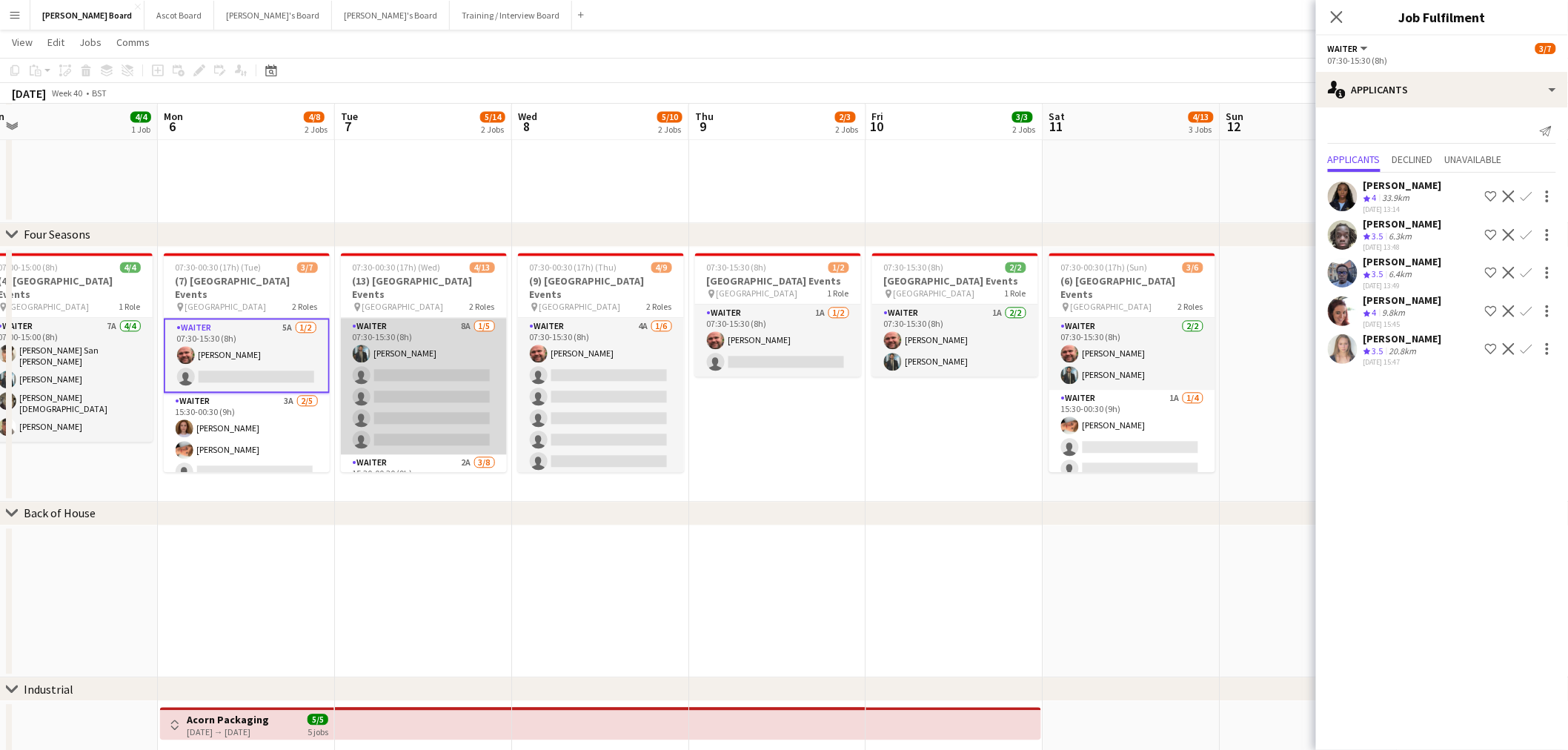
click at [369, 386] on app-card-role "Waiter 8A 1/5 07:30-15:30 (8h) Muhammad Imad single-neutral-actions single-neut…" at bounding box center [423, 387] width 166 height 137
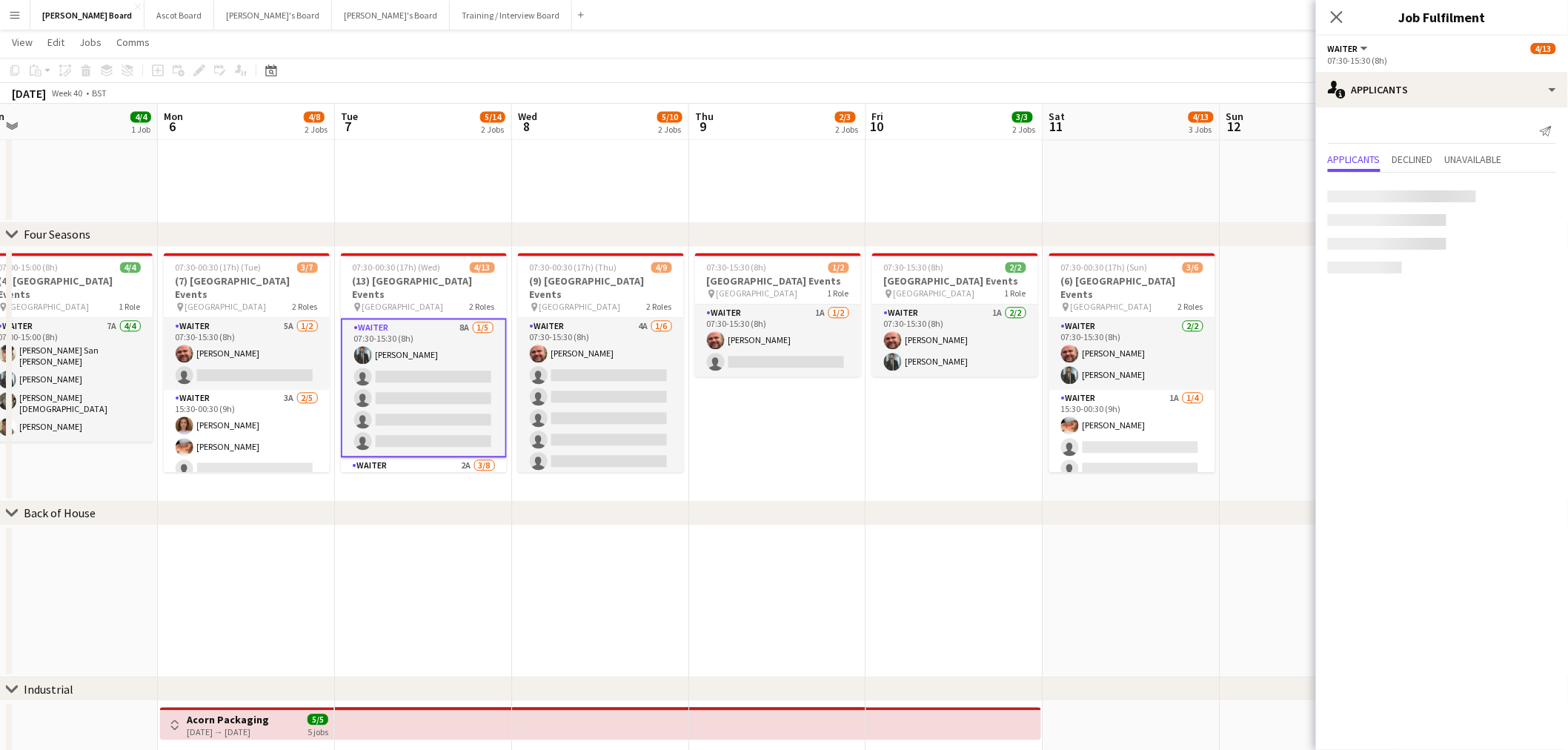
scroll to position [0, 372]
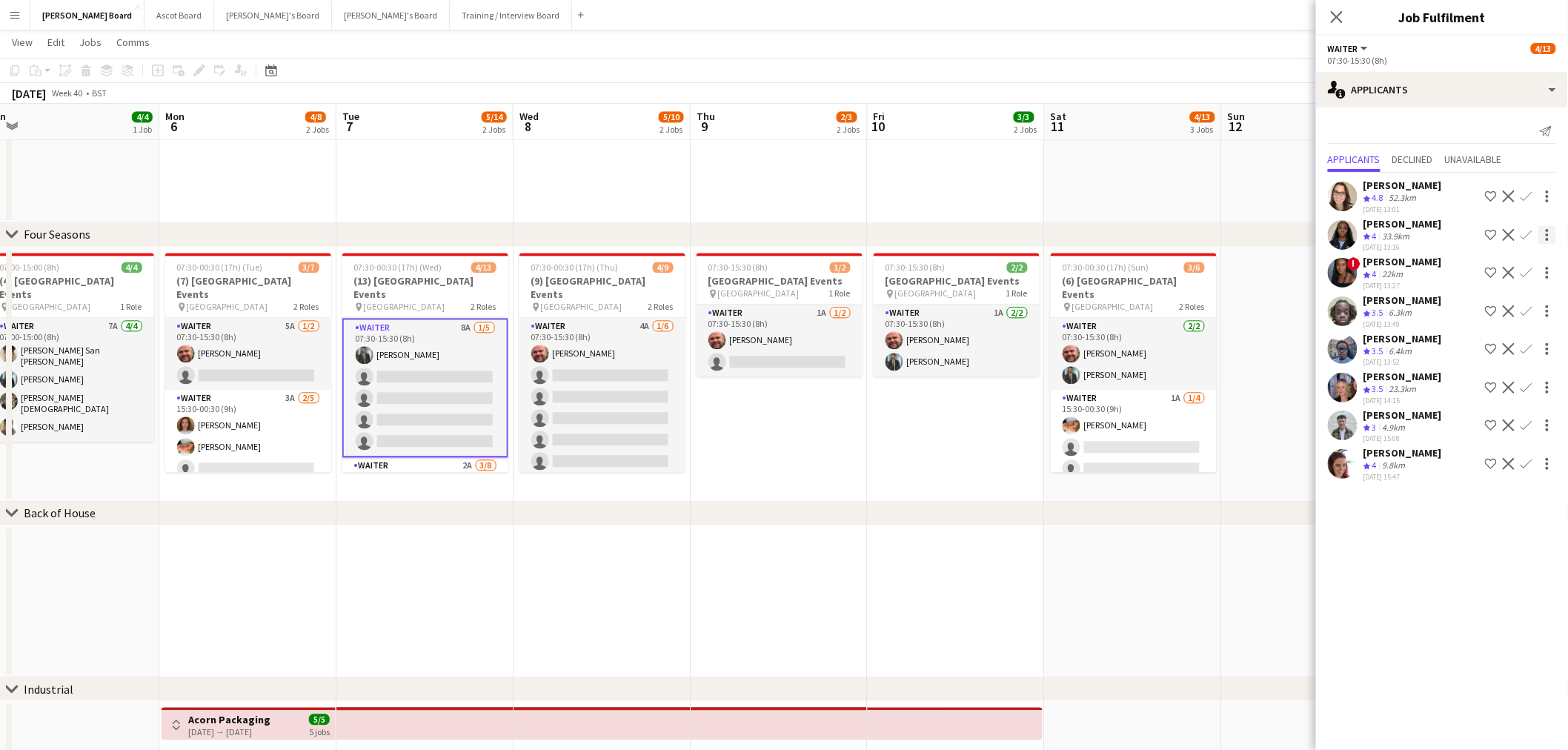
click at [1527, 232] on app-icon "Confirm" at bounding box center [1525, 234] width 12 height 12
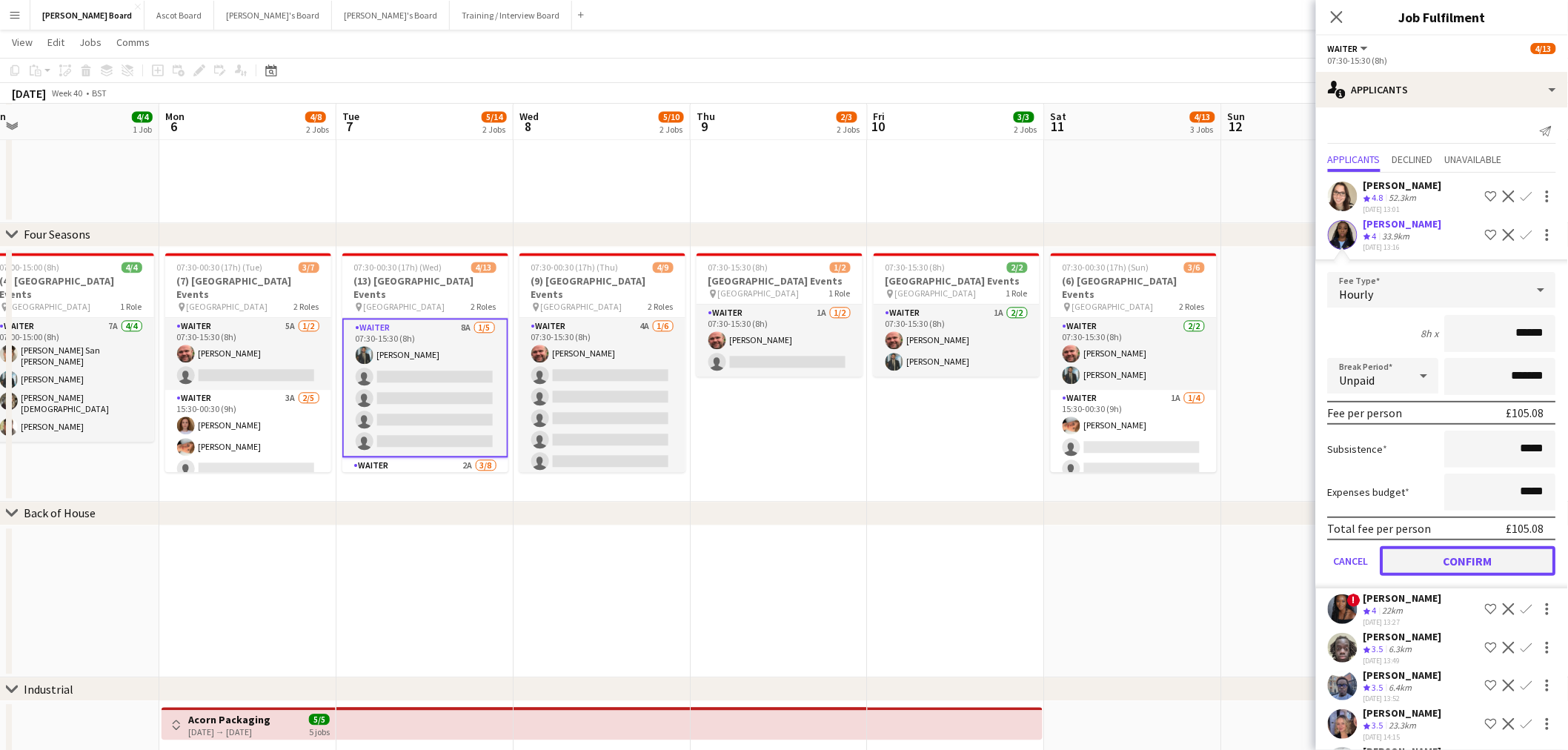
click at [1442, 548] on button "Confirm" at bounding box center [1468, 560] width 176 height 29
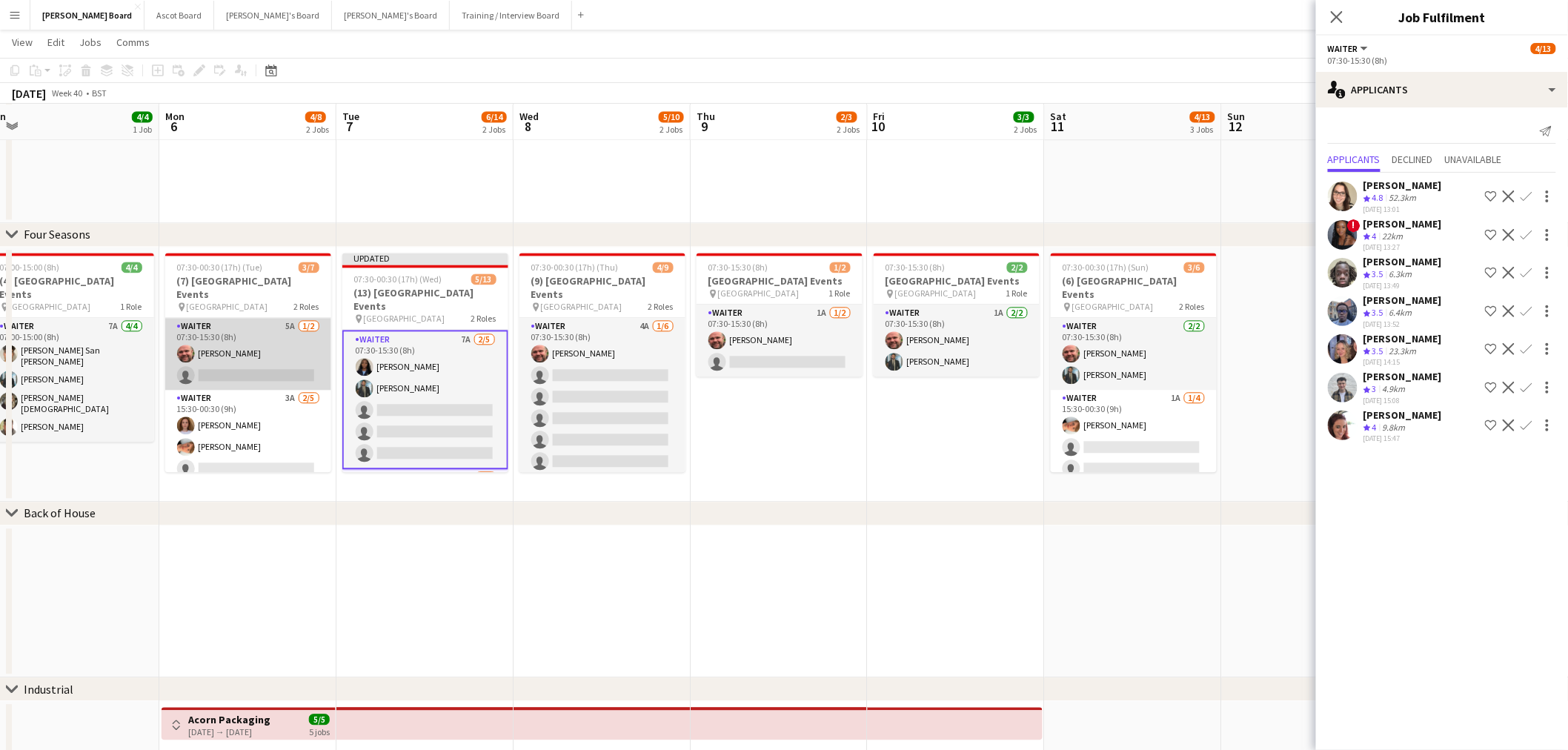
click at [267, 344] on app-card-role "Waiter 5A 1/2 07:30-15:30 (8h) Dyllon McGregor single-neutral-actions" at bounding box center [247, 354] width 166 height 72
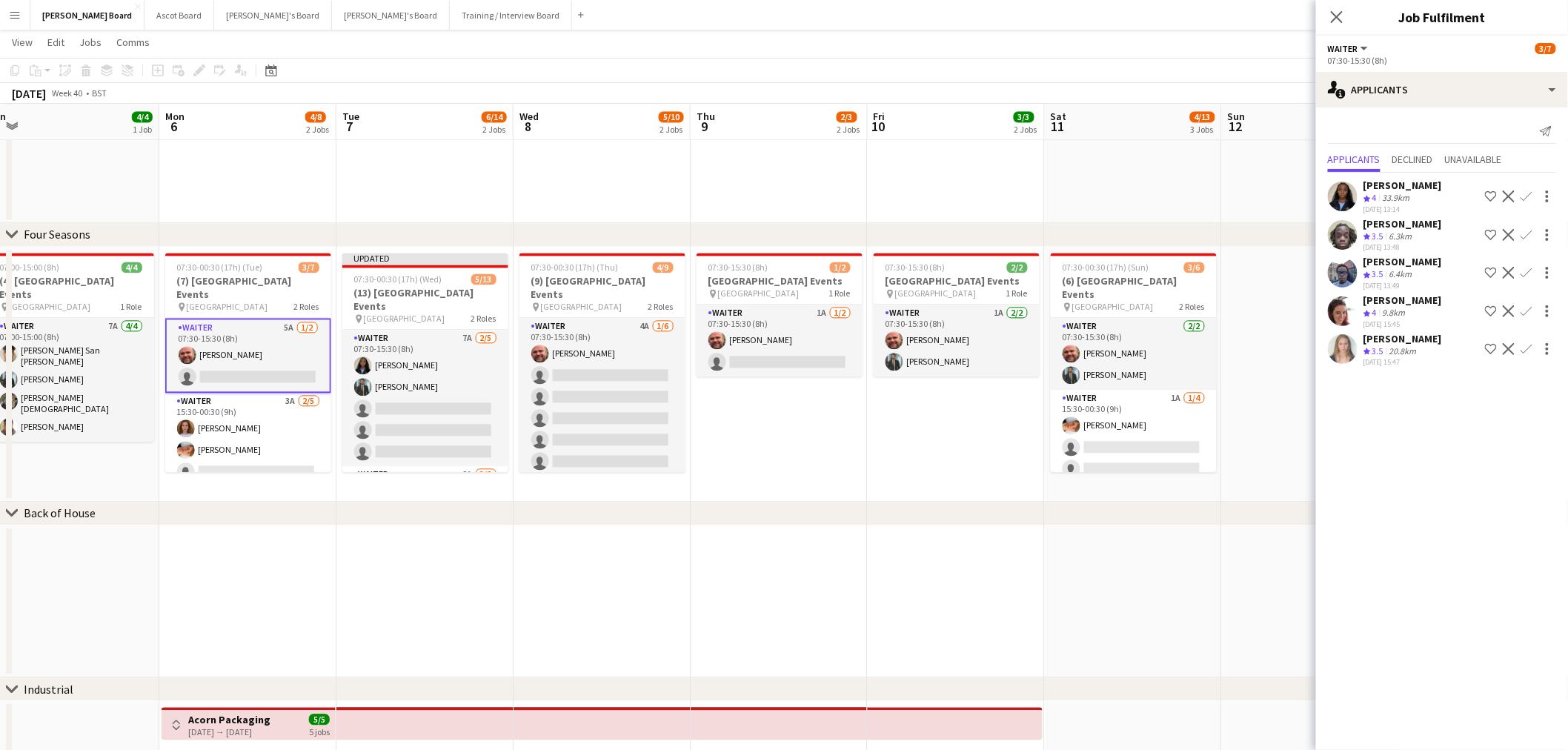
click at [1527, 196] on app-icon "Confirm" at bounding box center [1525, 196] width 12 height 12
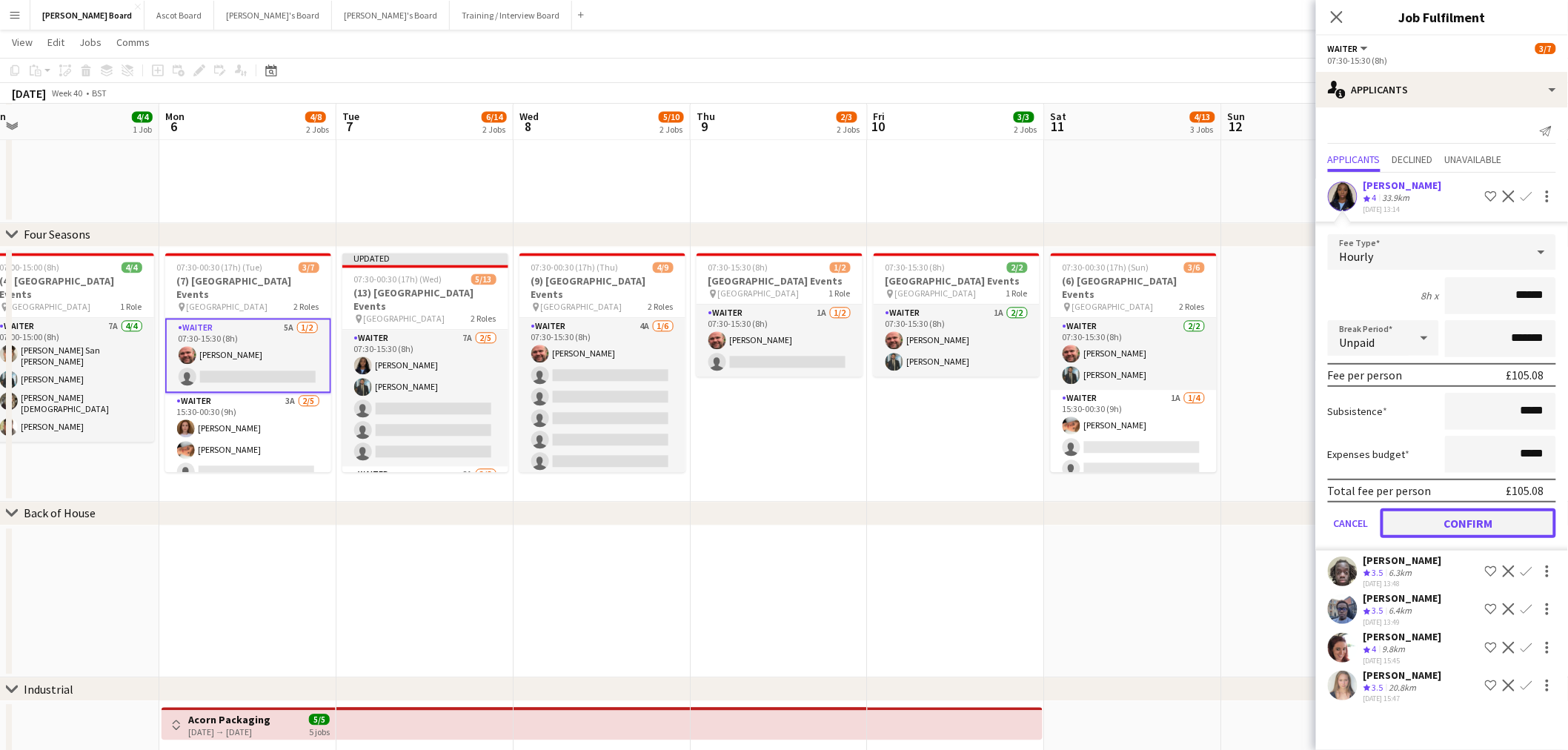
click at [1463, 516] on button "Confirm" at bounding box center [1468, 522] width 176 height 29
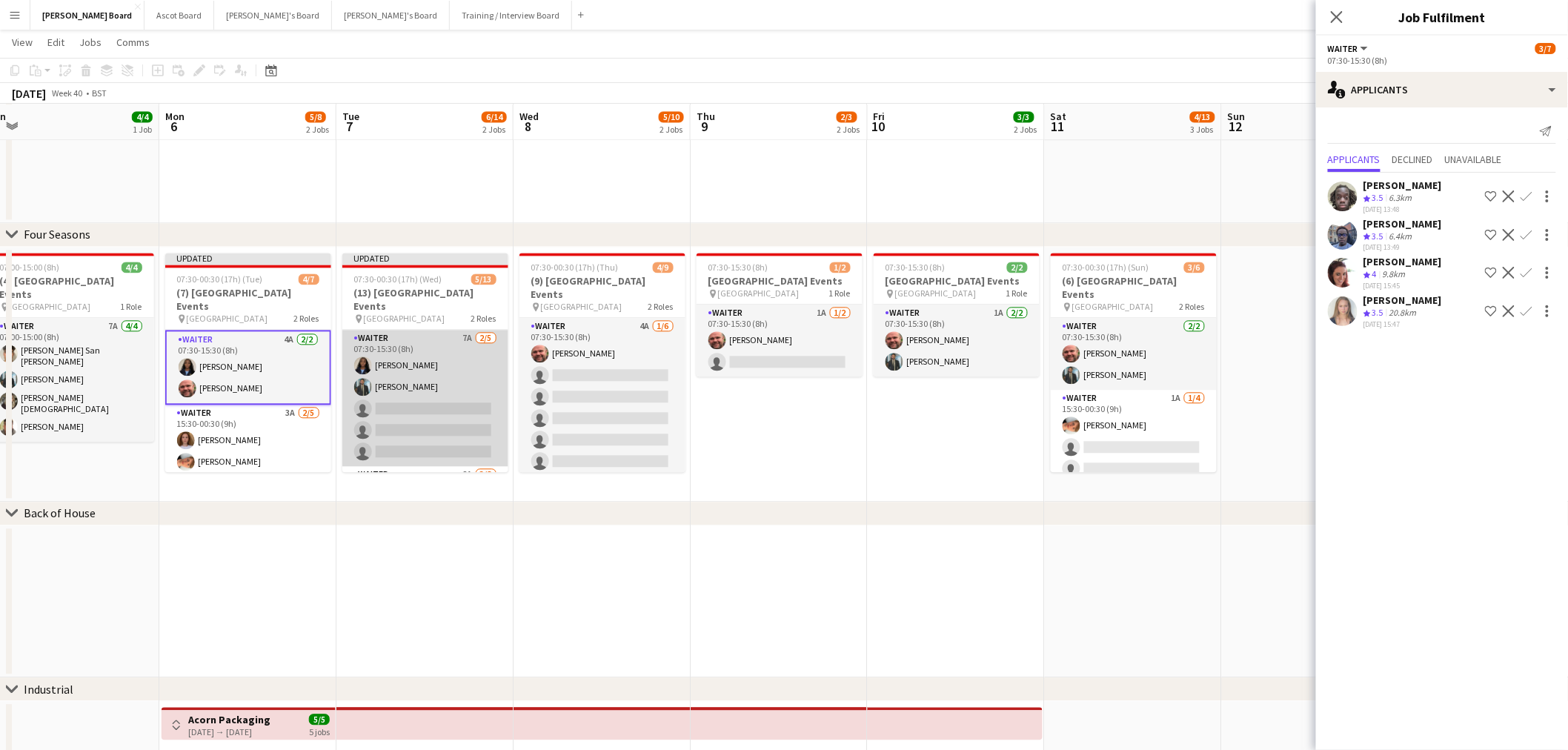
click at [432, 347] on app-card-role "Waiter 7A 2/5 07:30-15:30 (8h) Esther Egharevba Muhammad Imad single-neutral-ac…" at bounding box center [425, 398] width 166 height 137
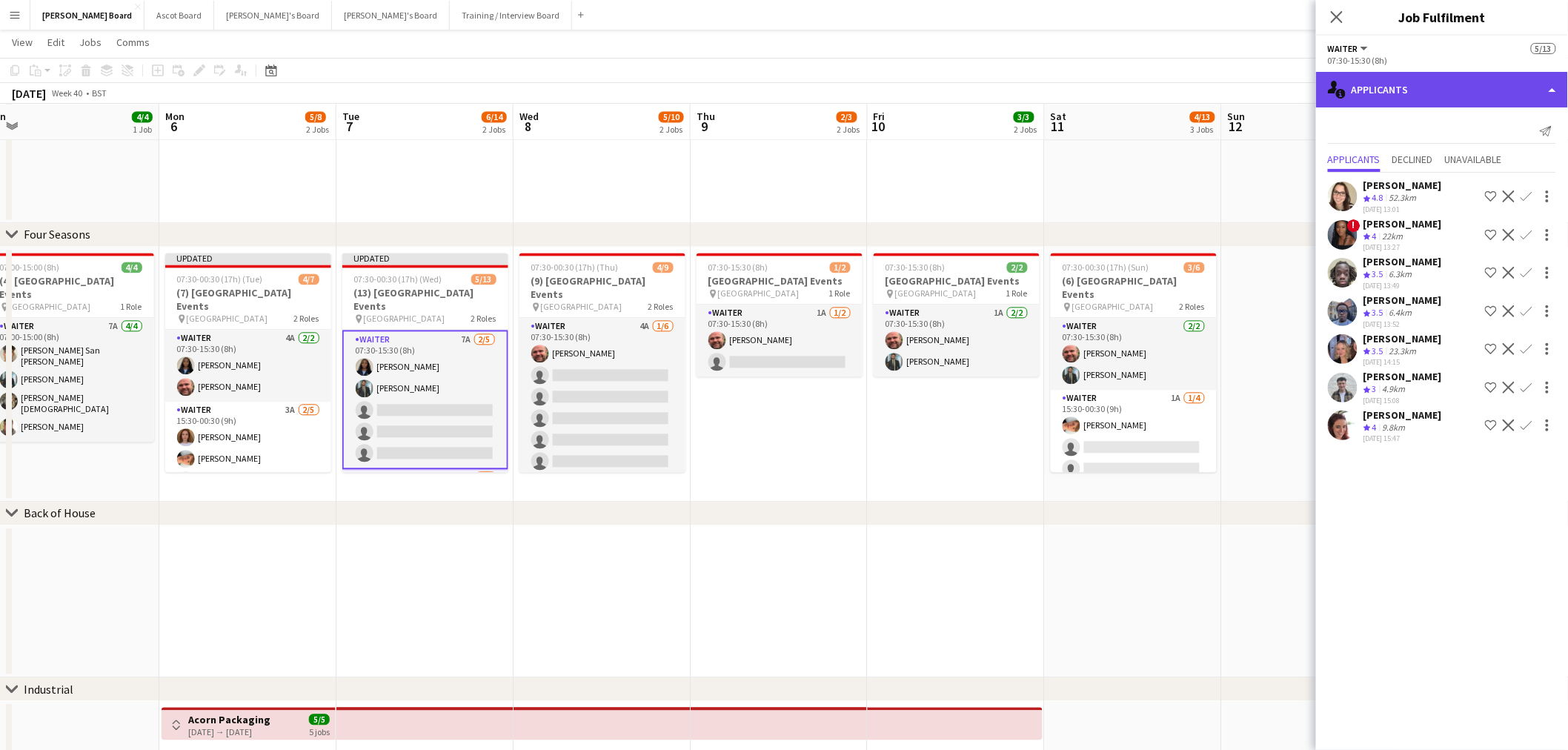
click at [1474, 94] on div "single-neutral-actions-information Applicants" at bounding box center [1441, 90] width 252 height 35
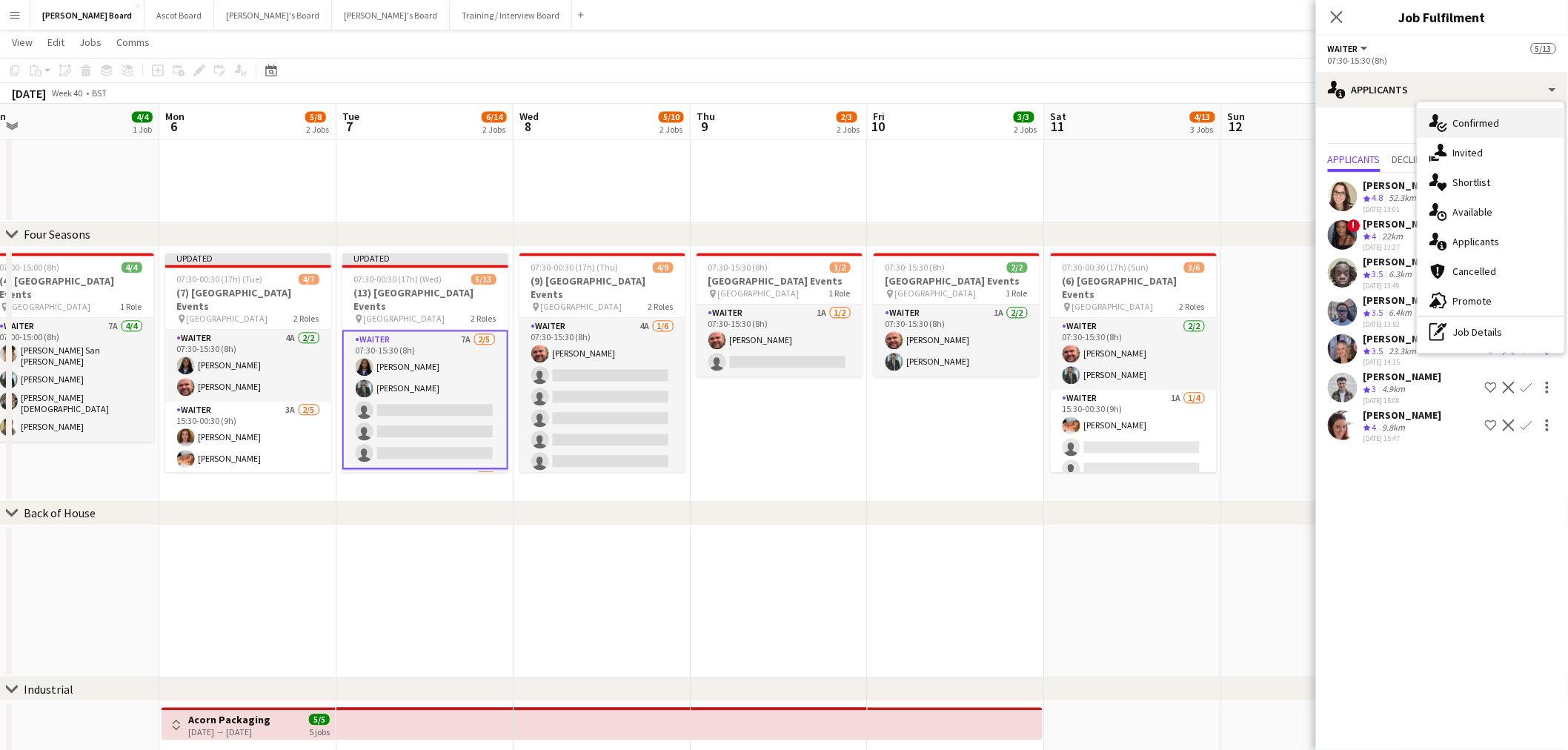
click at [1471, 113] on div "single-neutral-actions-check-2 Confirmed" at bounding box center [1490, 122] width 146 height 29
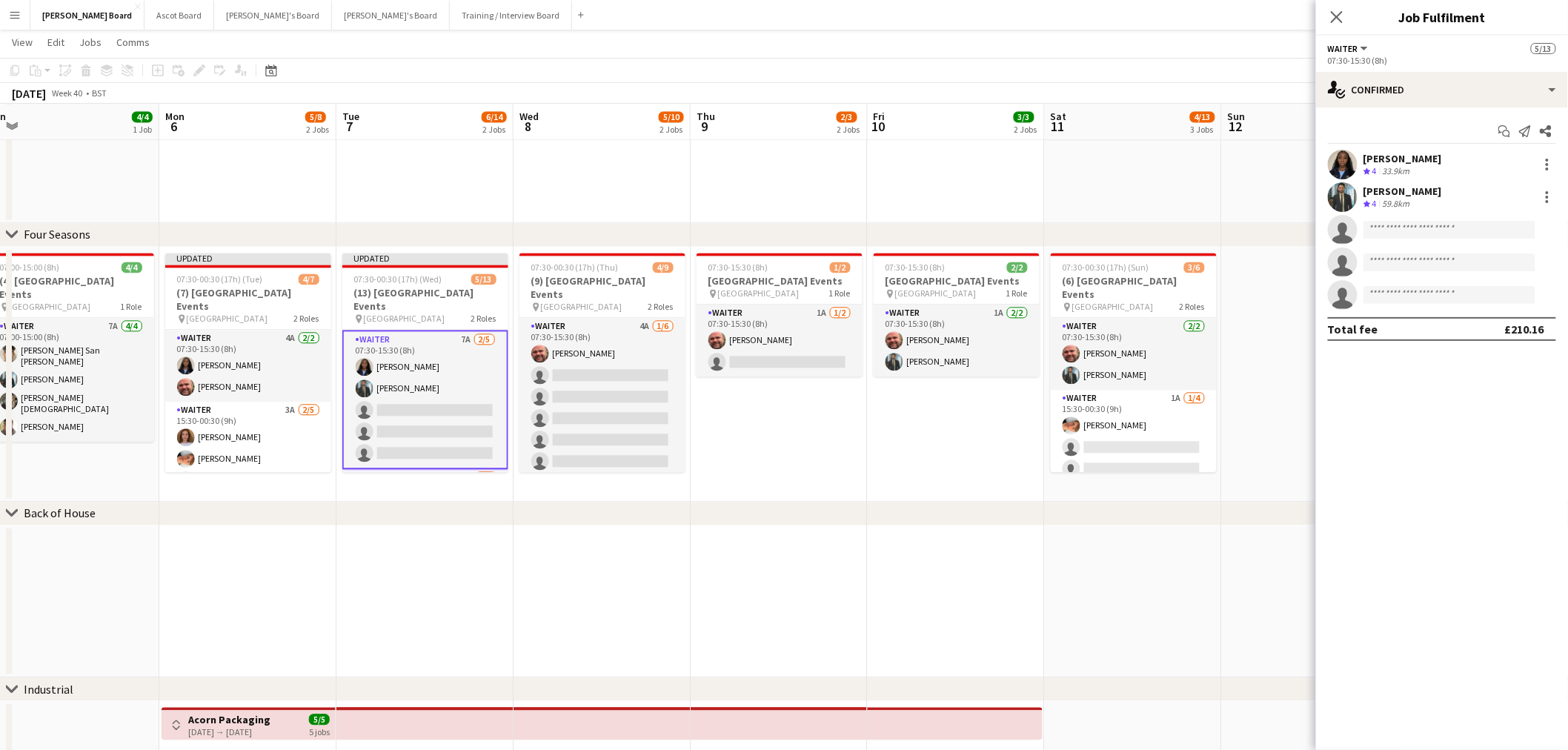
click at [1409, 171] on div "33.9km" at bounding box center [1396, 171] width 34 height 12
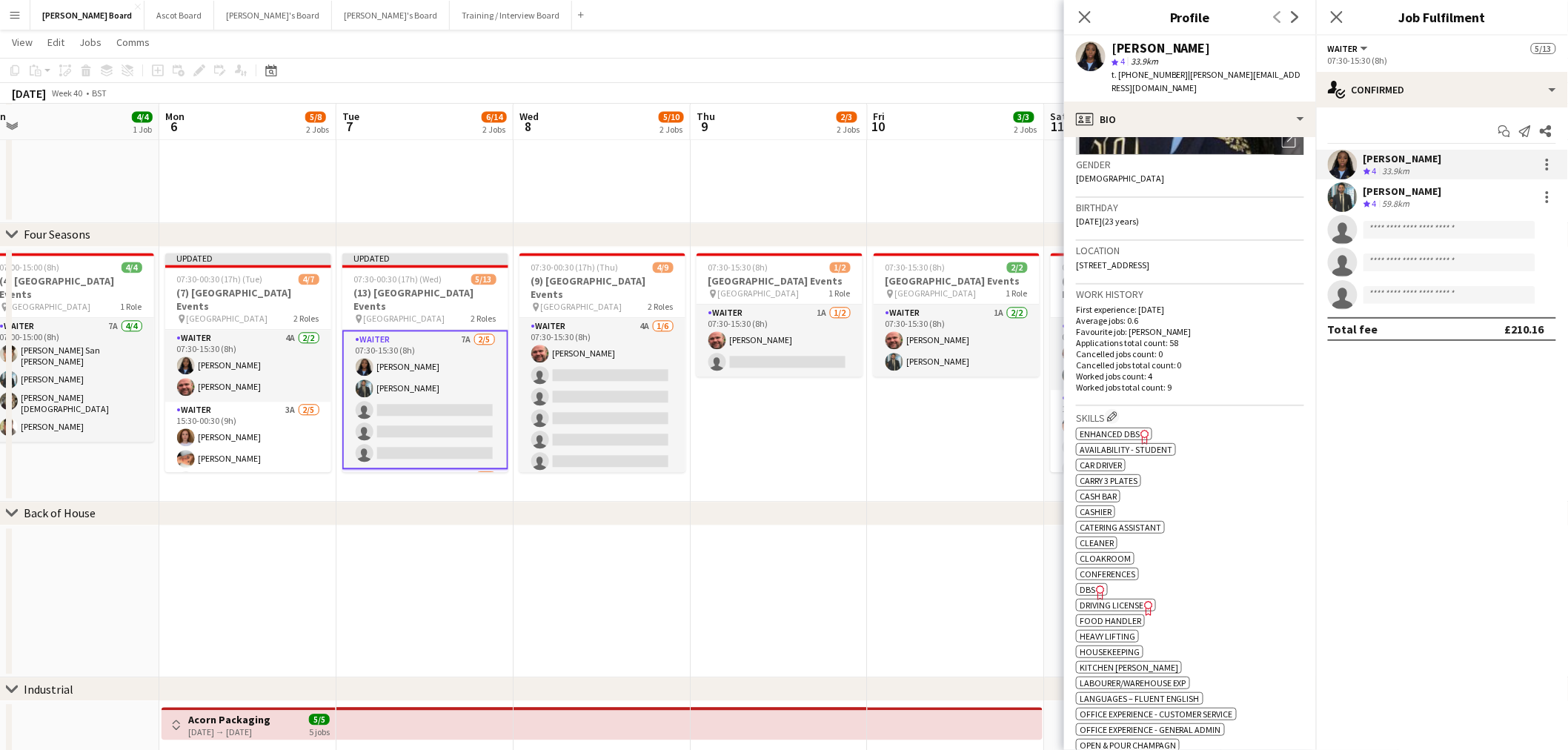
scroll to position [246, 0]
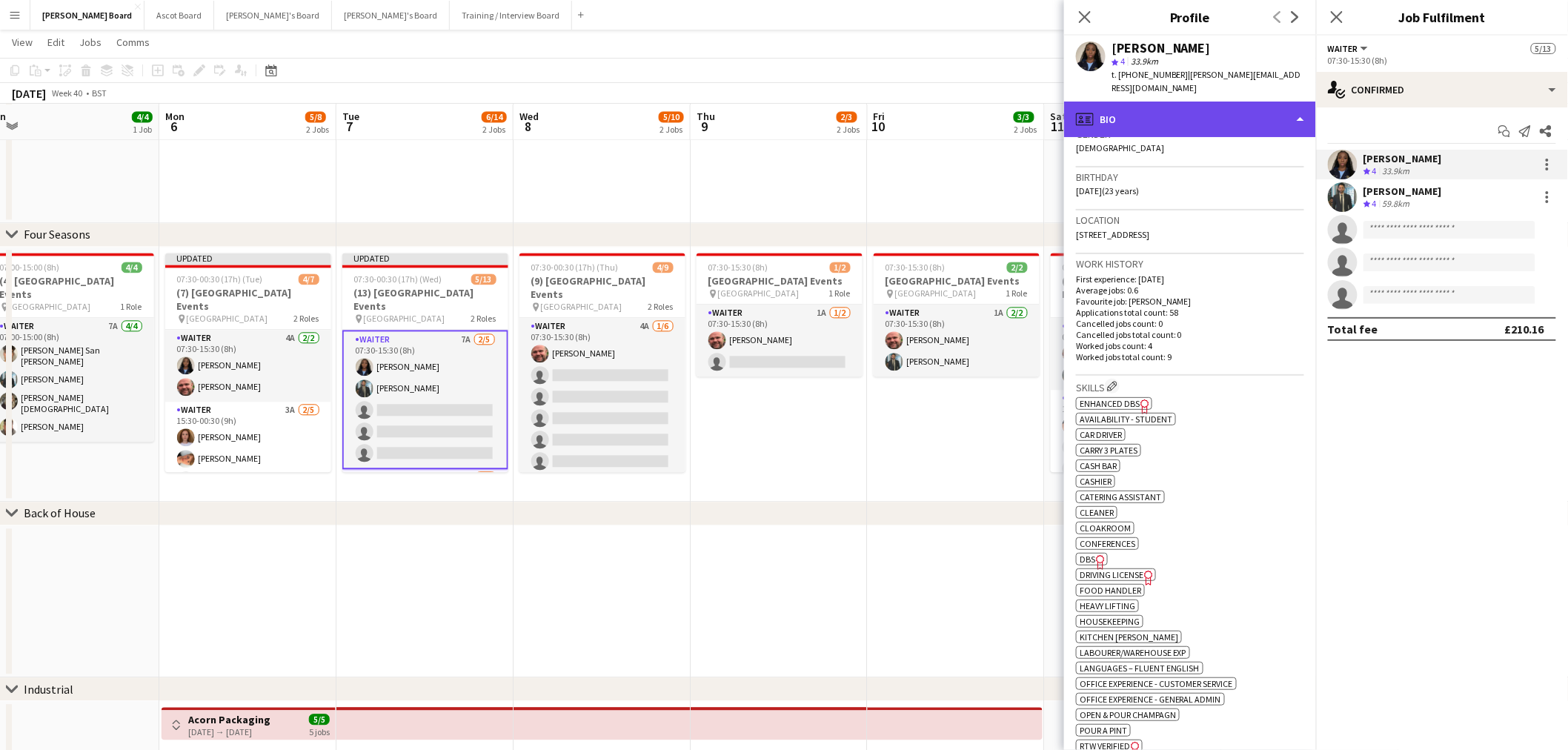
click at [1209, 102] on div "profile Bio" at bounding box center [1190, 120] width 252 height 35
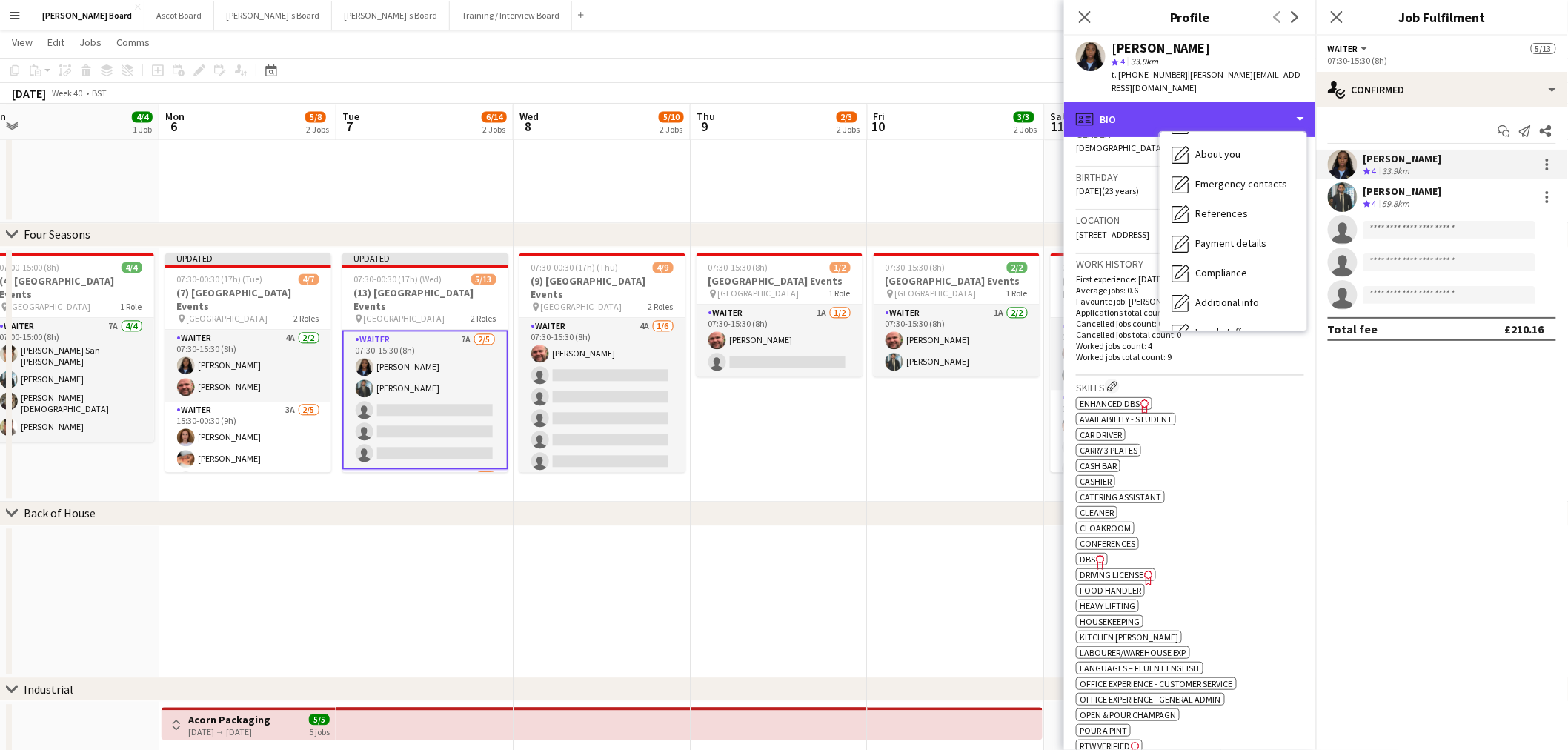
scroll to position [227, 0]
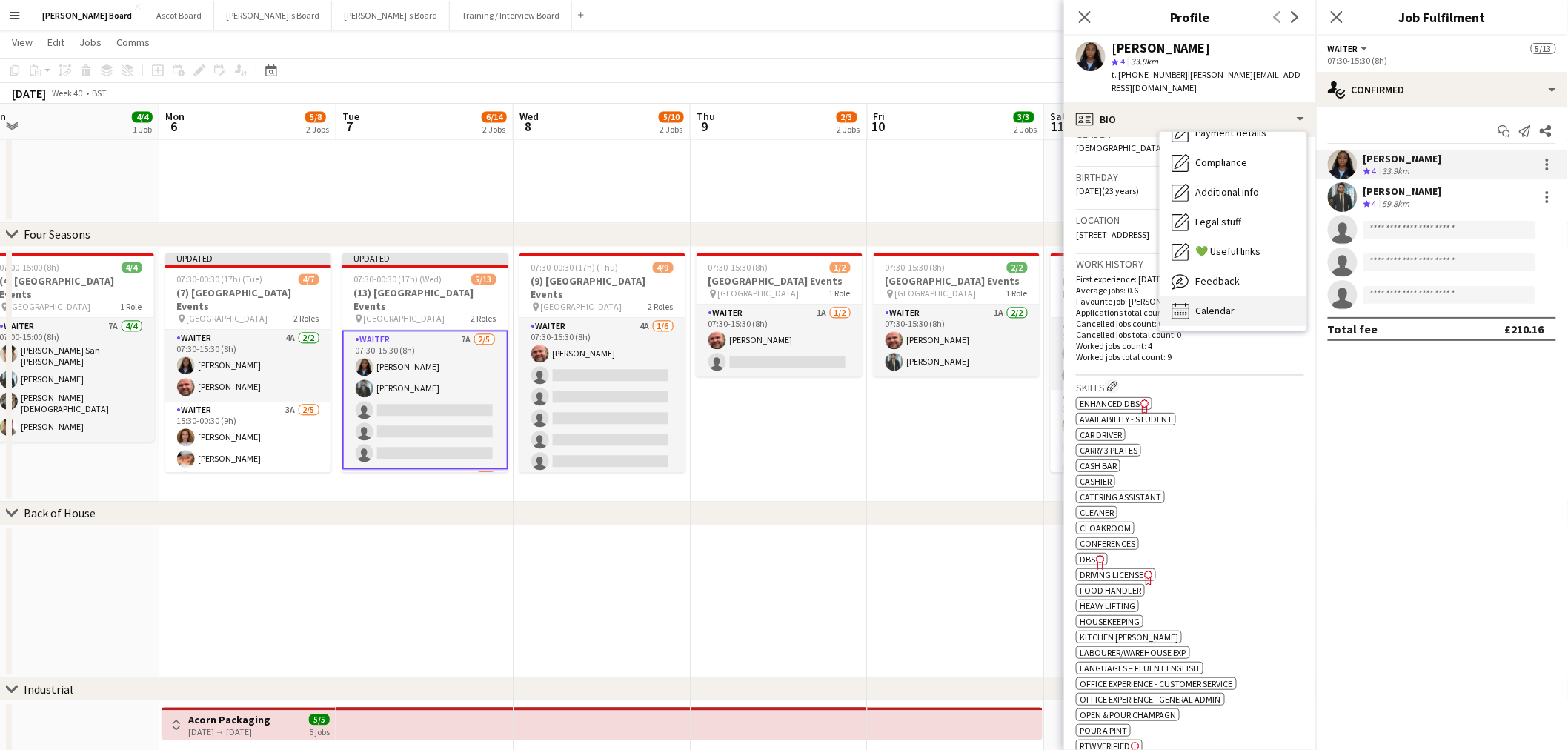
click at [1252, 296] on div "Calendar Calendar" at bounding box center [1232, 310] width 146 height 29
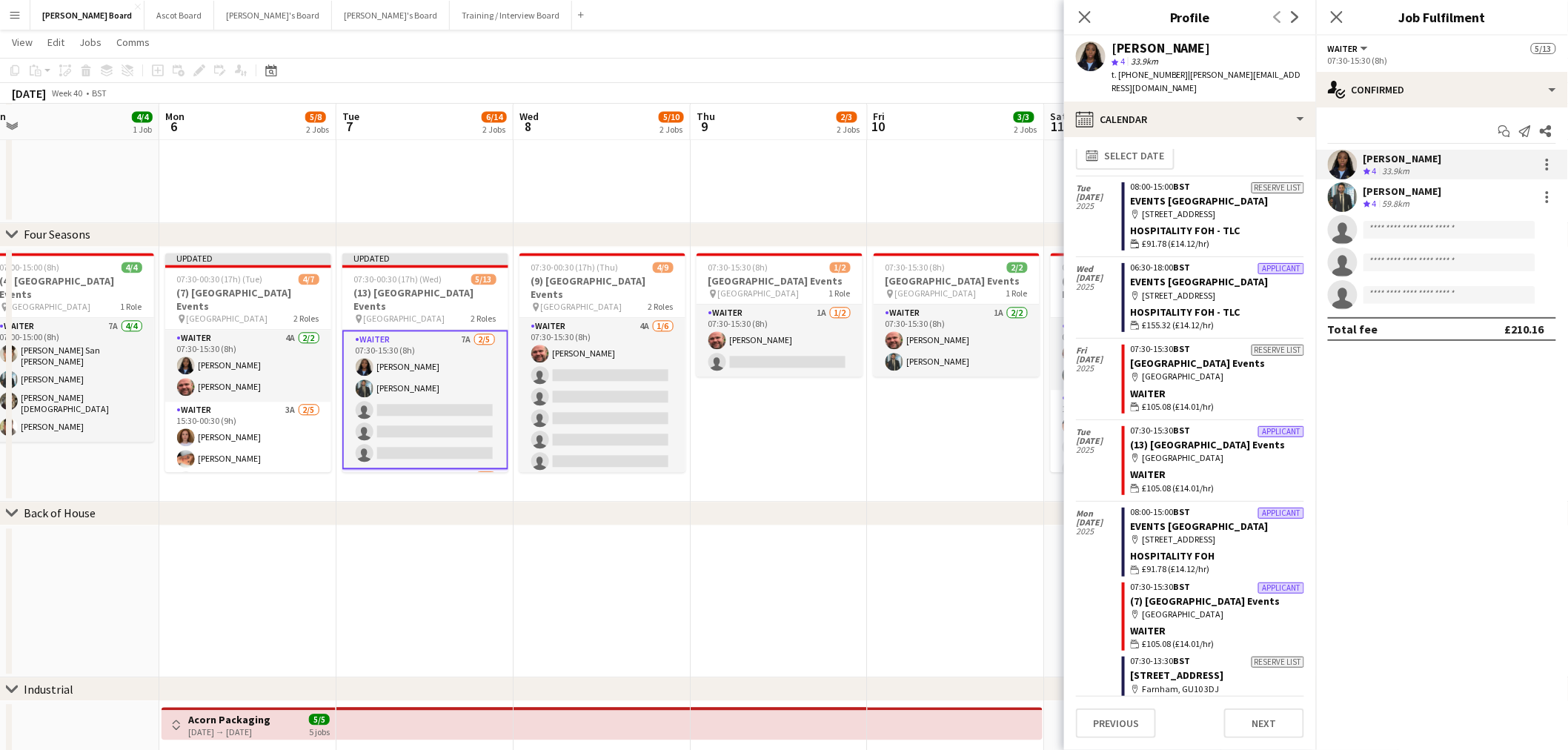
scroll to position [0, 0]
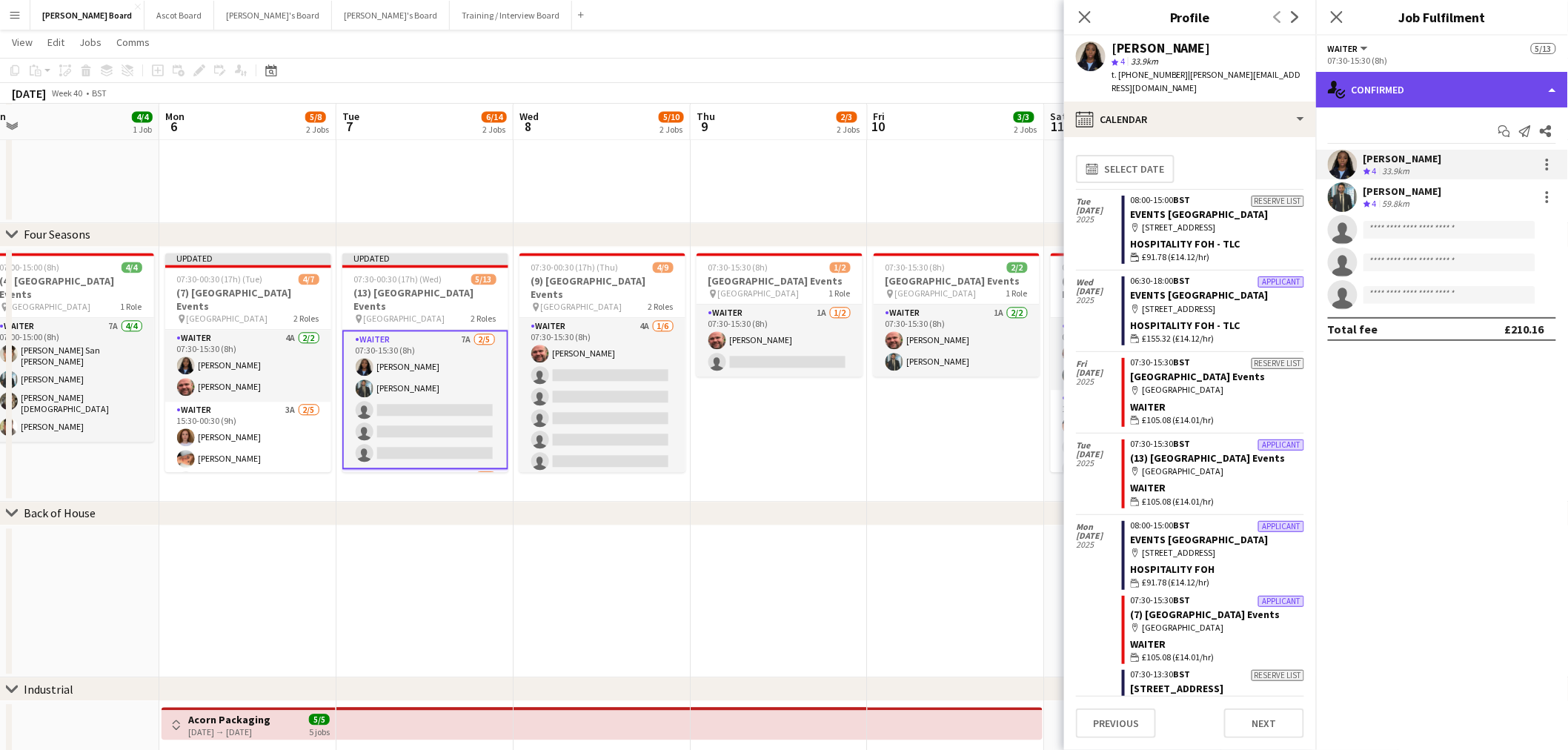
click at [1462, 90] on div "single-neutral-actions-check-2 Confirmed" at bounding box center [1441, 90] width 252 height 35
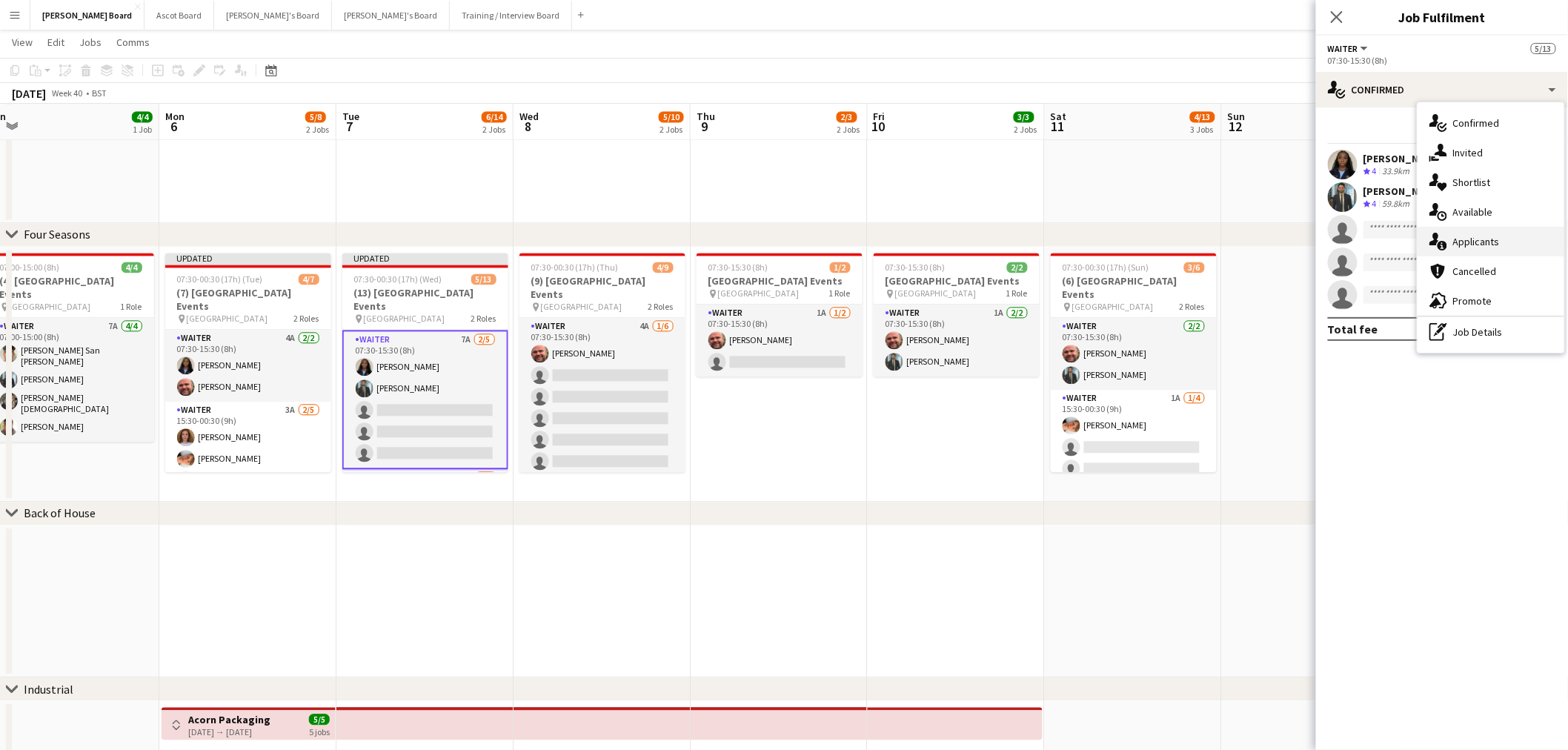
click at [1472, 243] on span "Applicants" at bounding box center [1476, 241] width 47 height 13
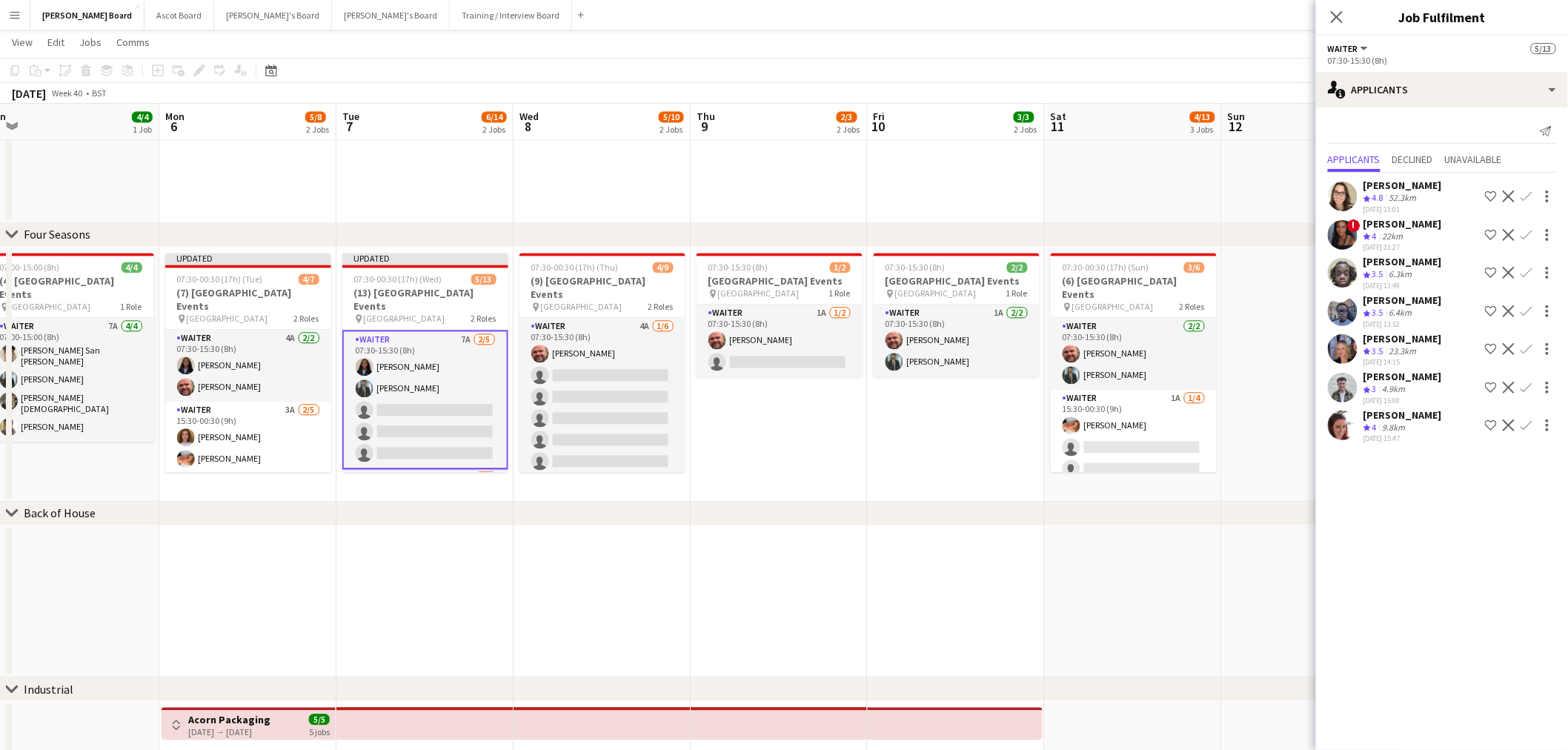
click at [1423, 185] on div "Hannah Dudley" at bounding box center [1402, 184] width 79 height 13
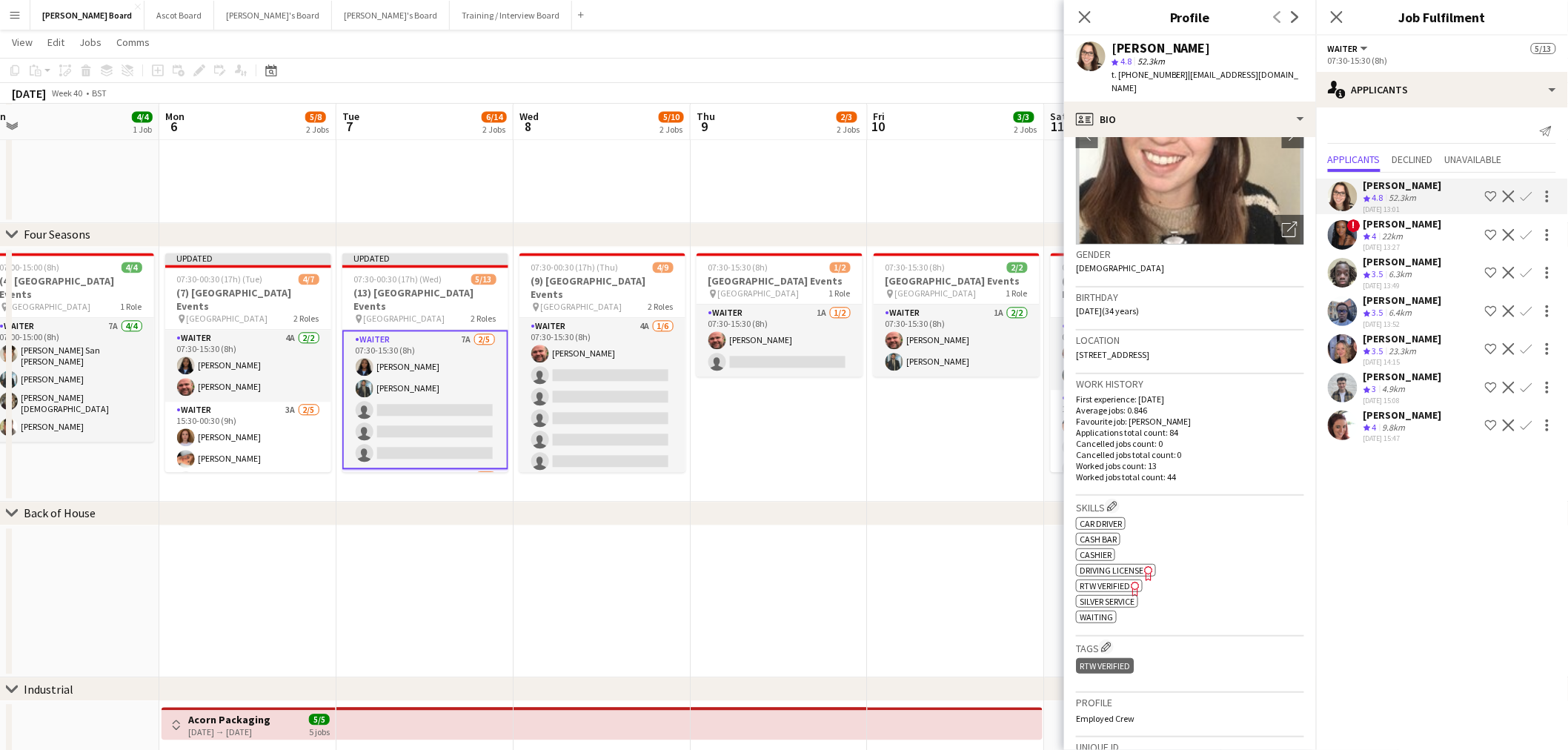
scroll to position [165, 0]
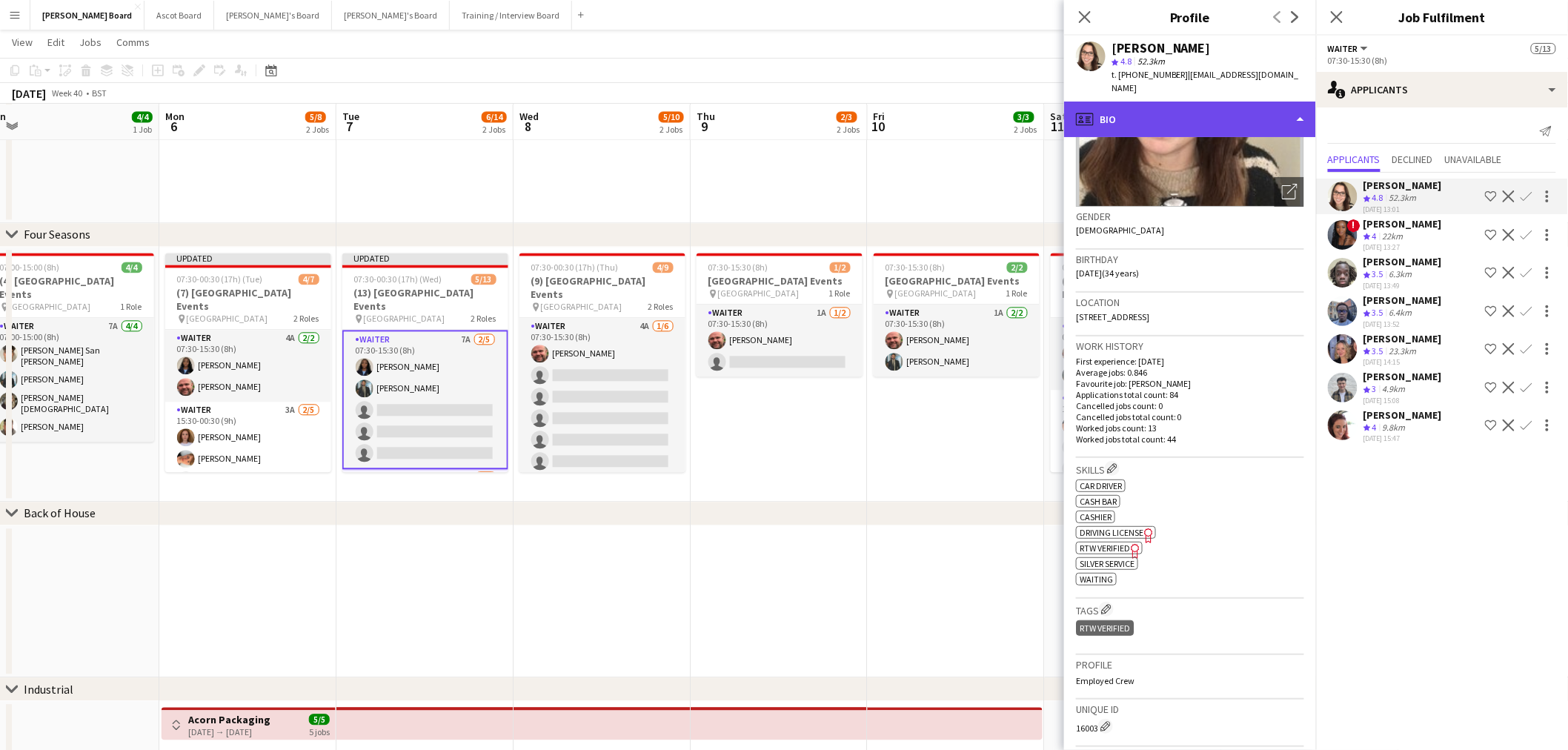
click at [1173, 108] on div "profile Bio" at bounding box center [1190, 120] width 252 height 35
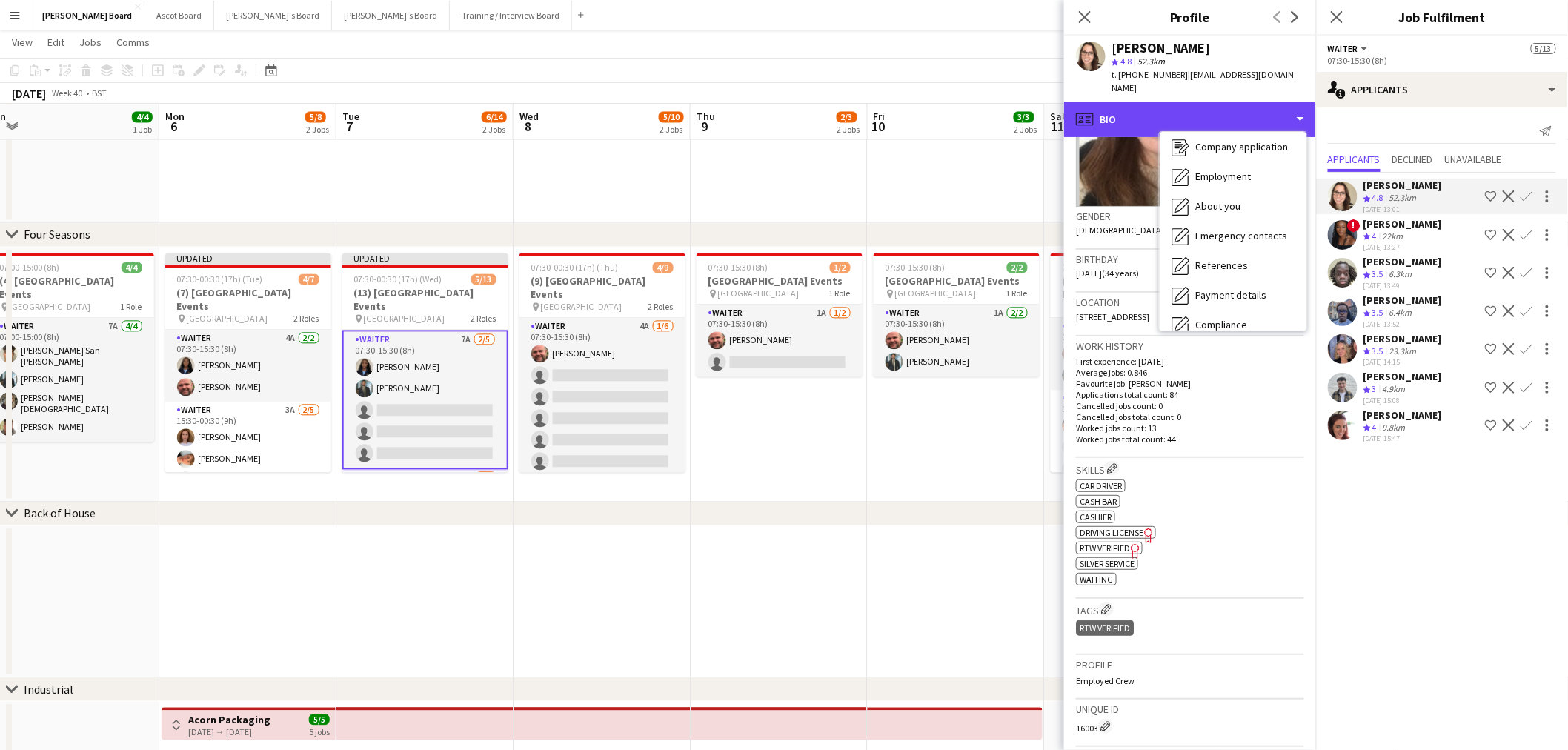
scroll to position [228, 0]
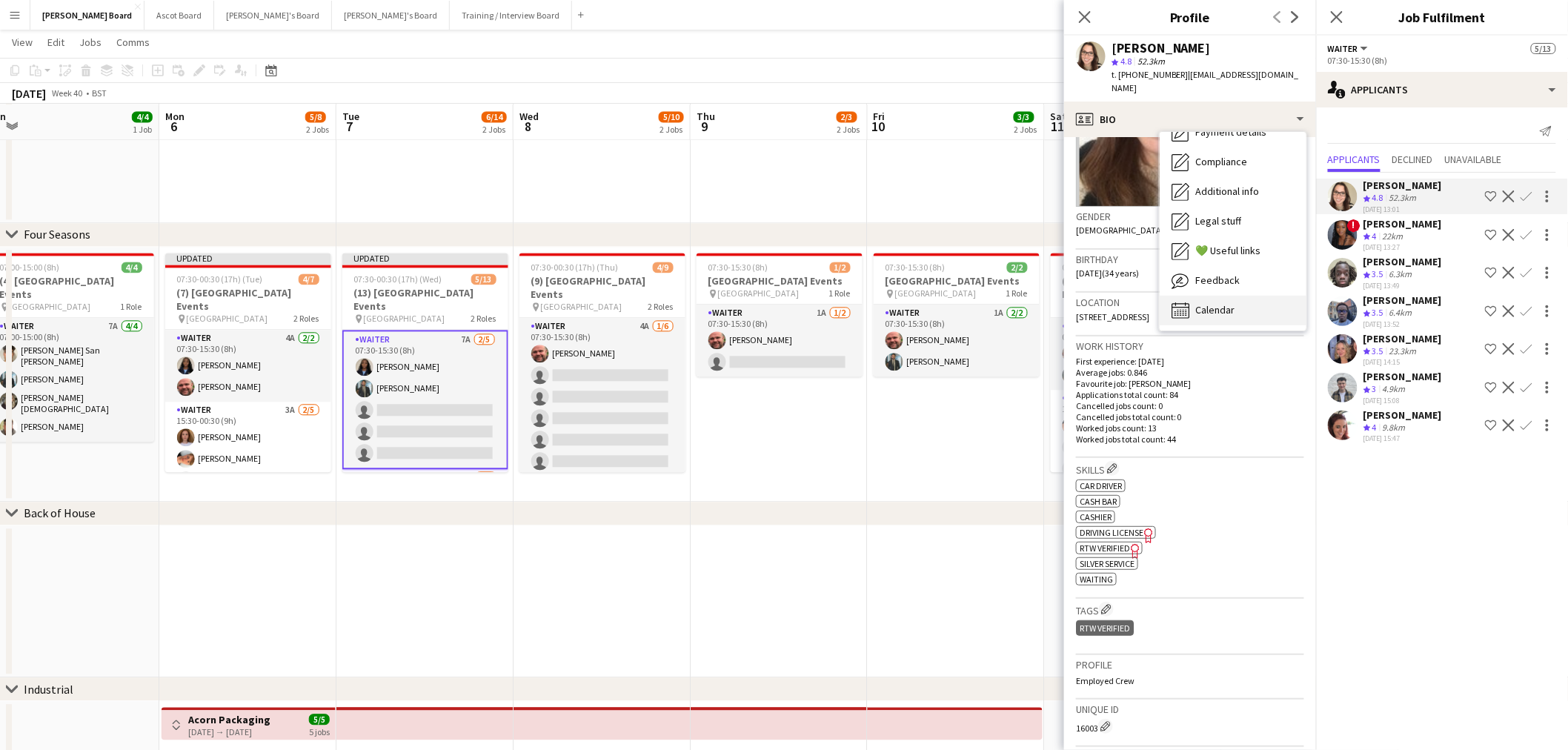
click at [1239, 314] on div "Calendar Calendar" at bounding box center [1232, 309] width 146 height 29
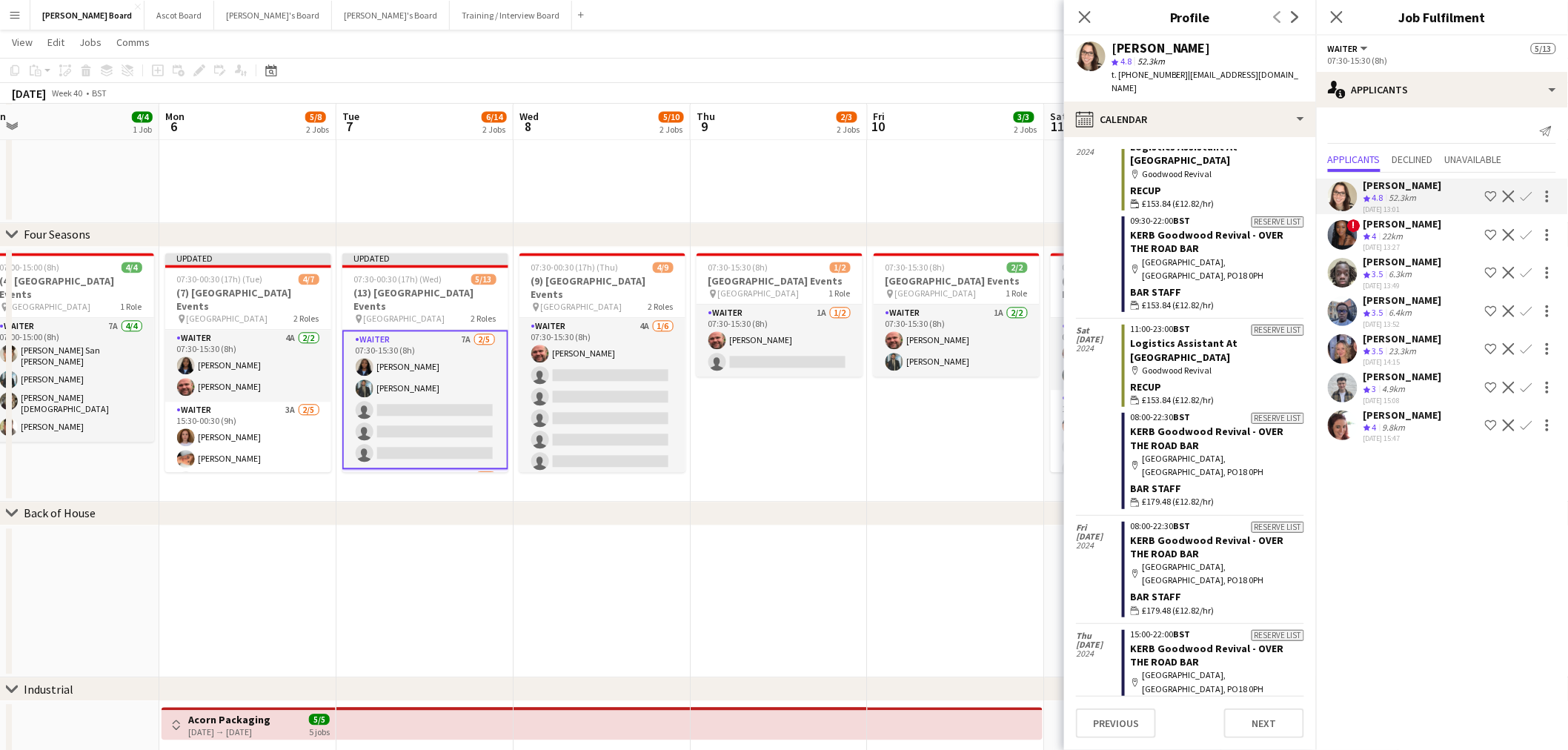
scroll to position [3992, 0]
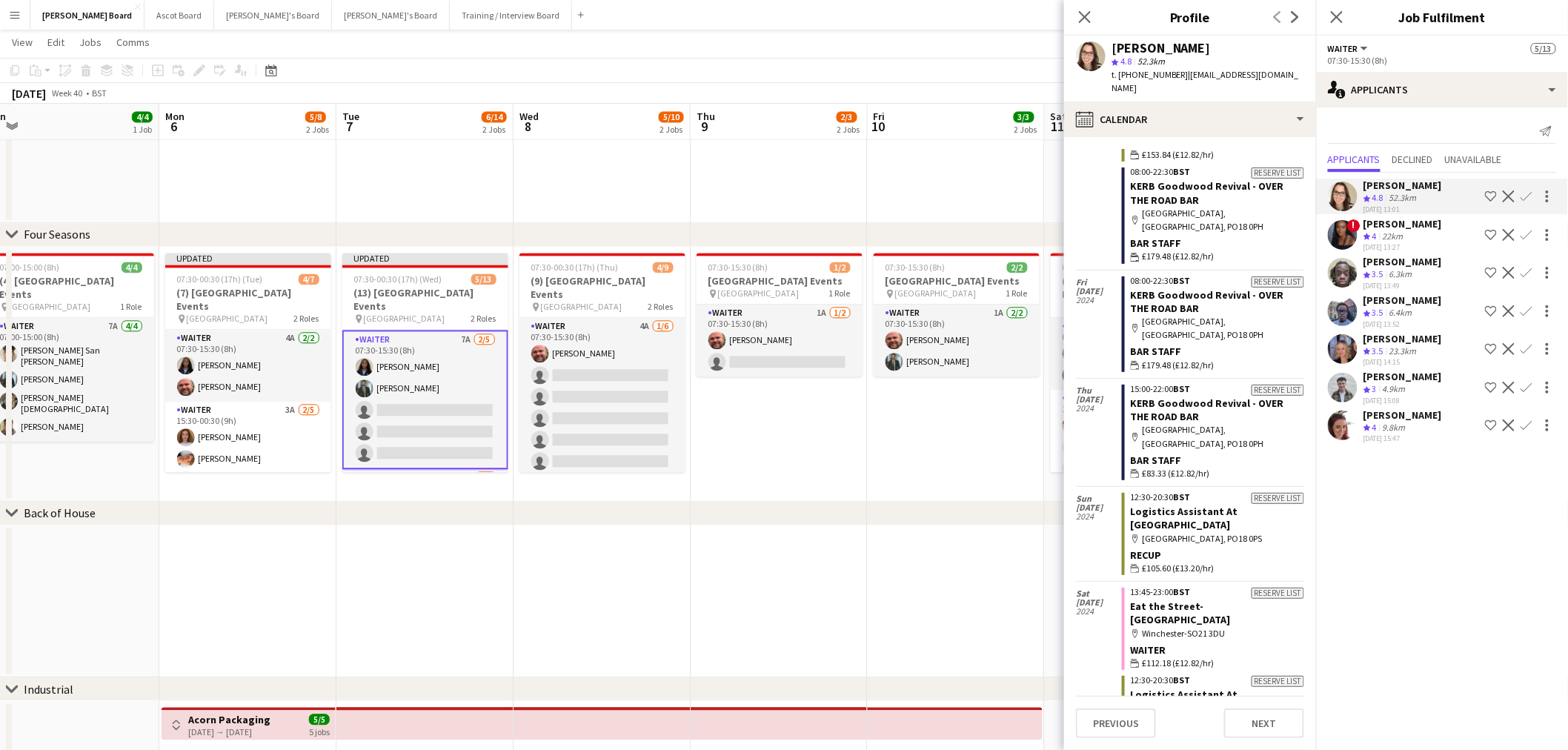
click at [1428, 421] on div "Jo Eyles Crew rating 4 9.8km 02-10-2025 15:47 Shortlist crew Decline Confirm" at bounding box center [1441, 426] width 252 height 35
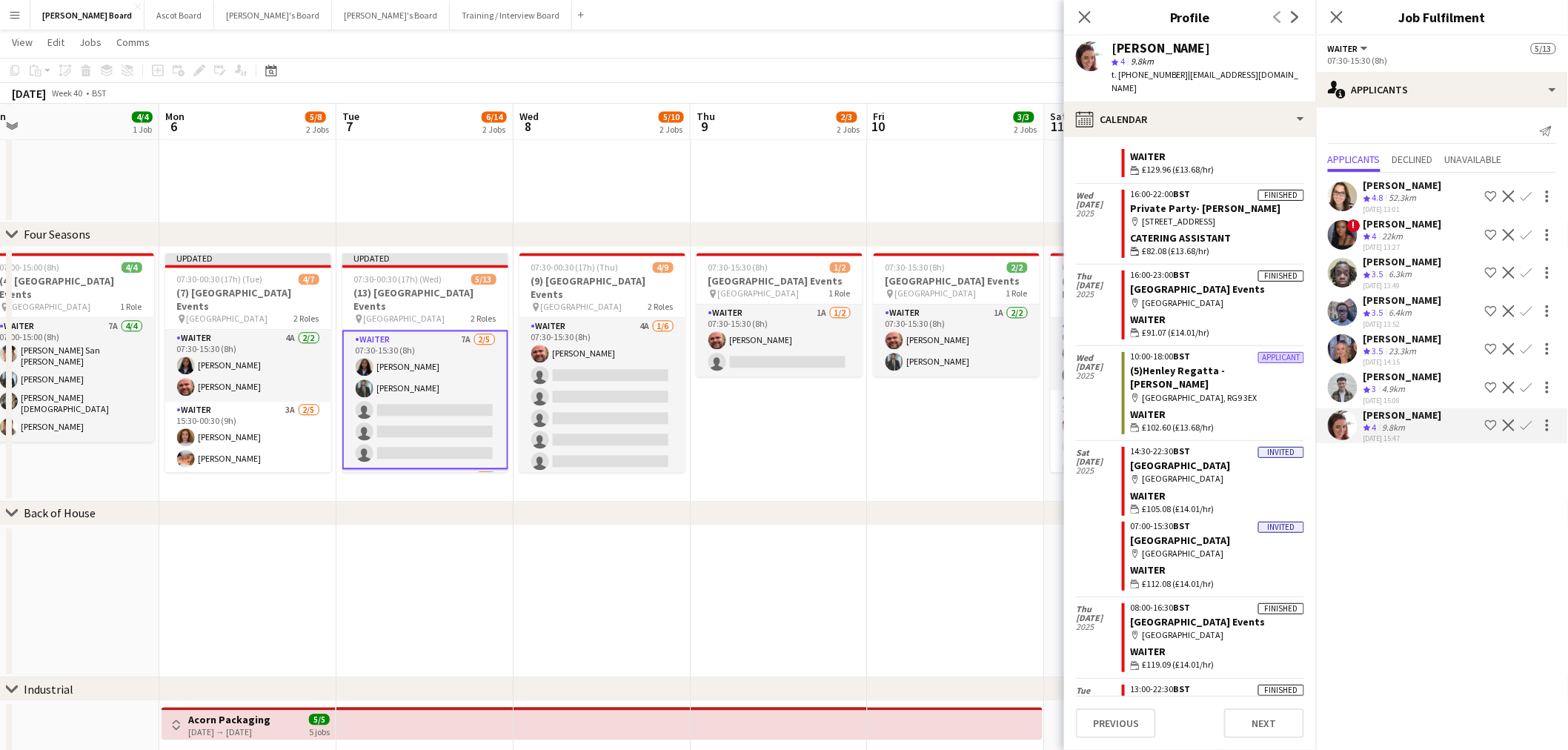
scroll to position [2470, 0]
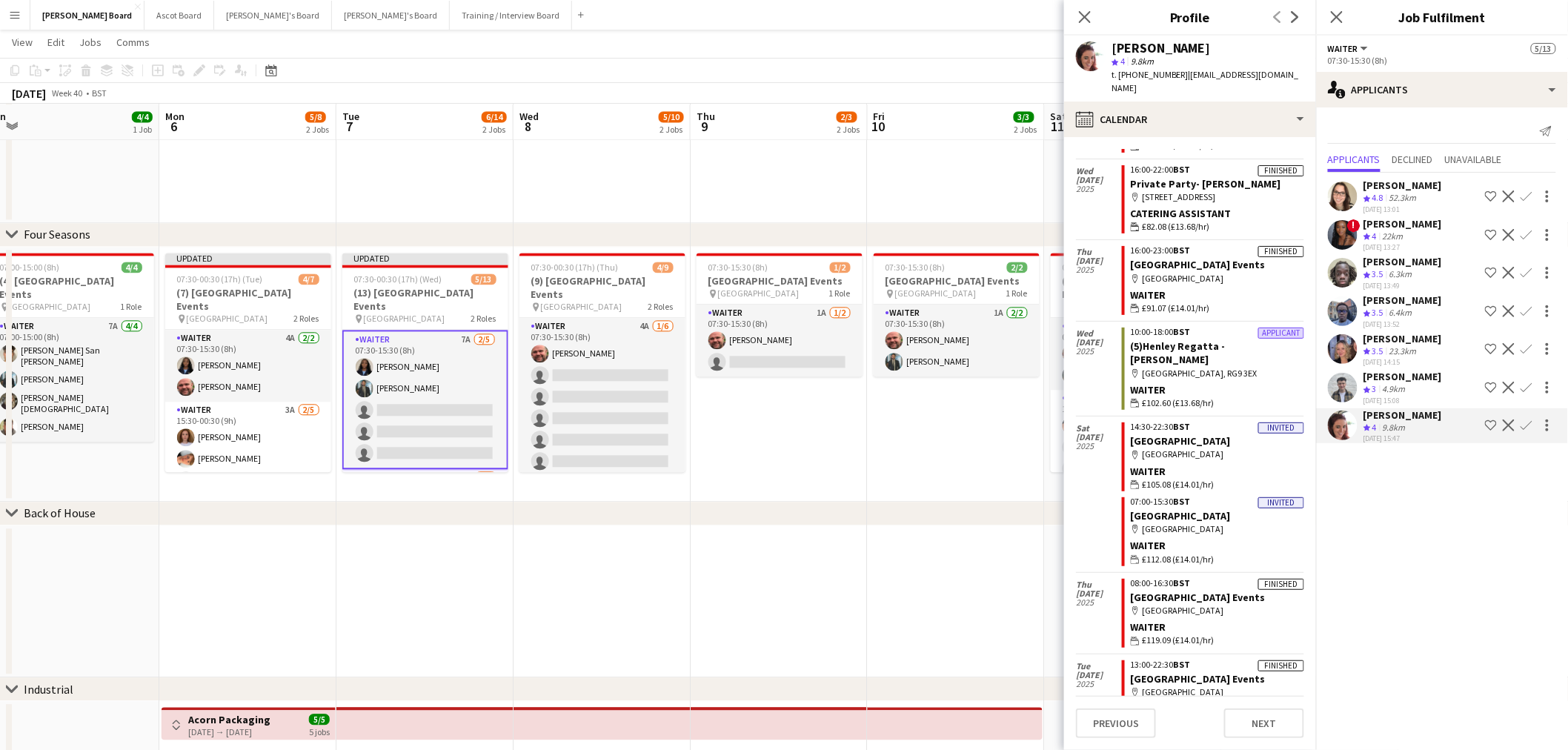
click at [1529, 422] on app-icon "Confirm" at bounding box center [1525, 425] width 12 height 12
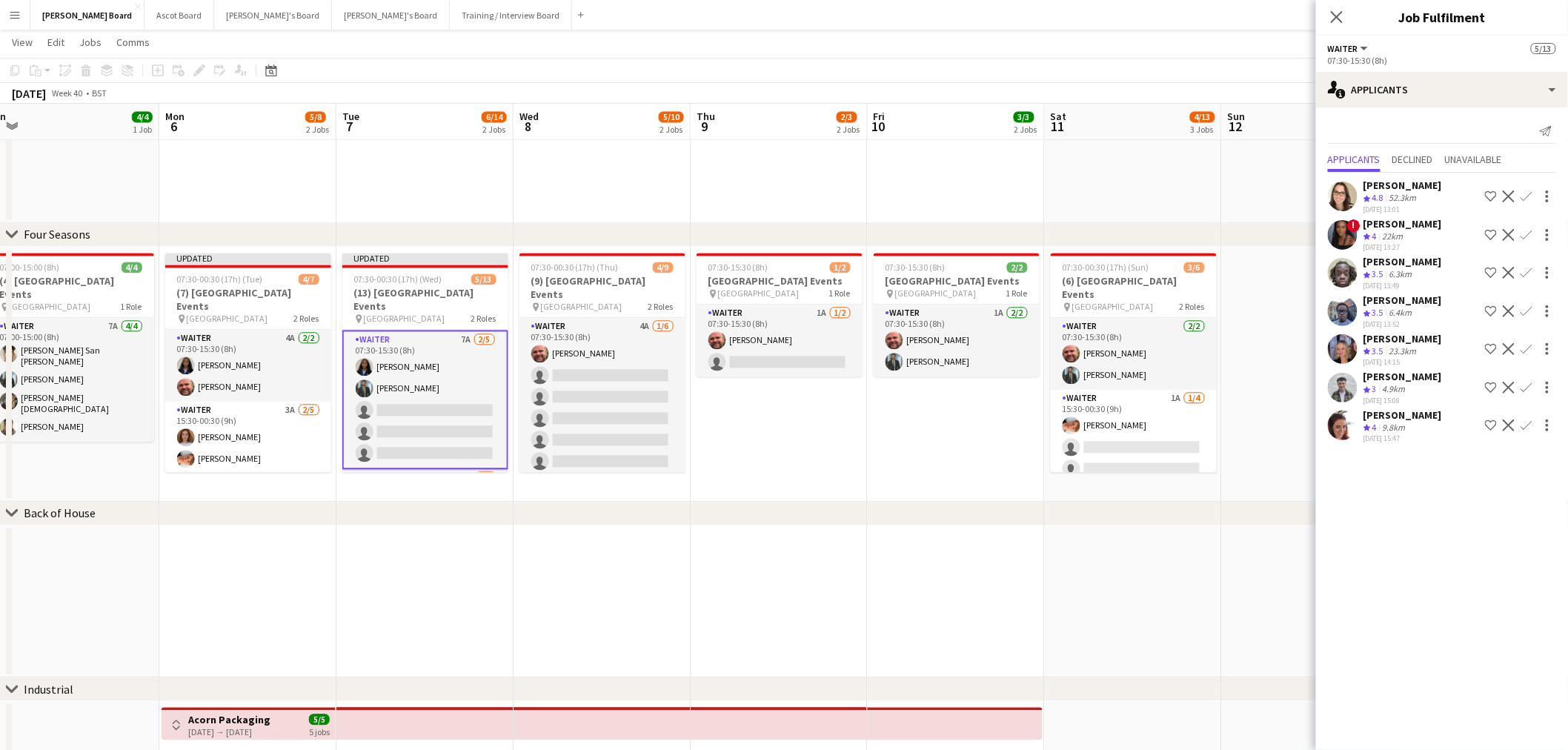
click at [1529, 422] on app-icon "Confirm" at bounding box center [1525, 425] width 12 height 12
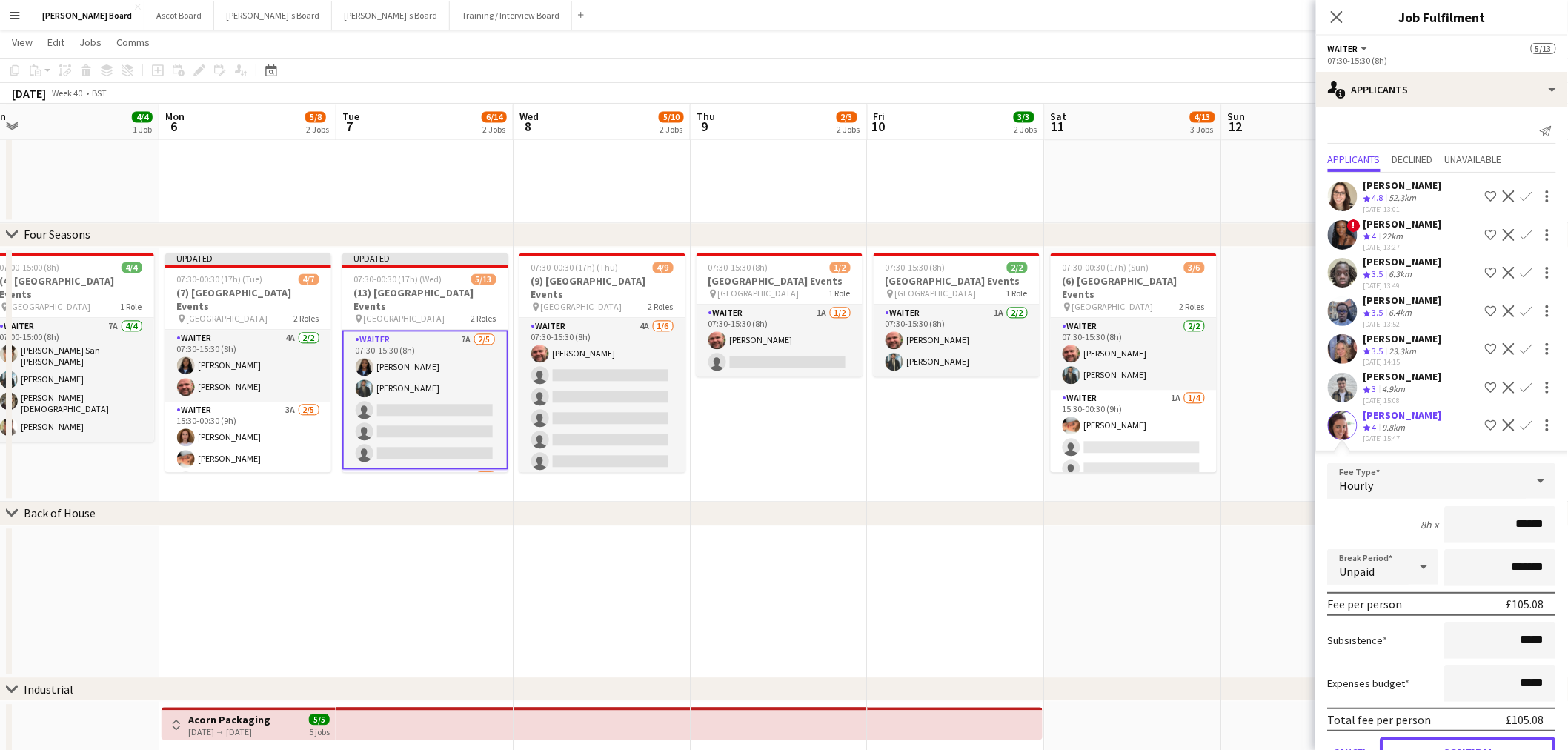
click at [1452, 738] on button "Confirm" at bounding box center [1468, 752] width 176 height 29
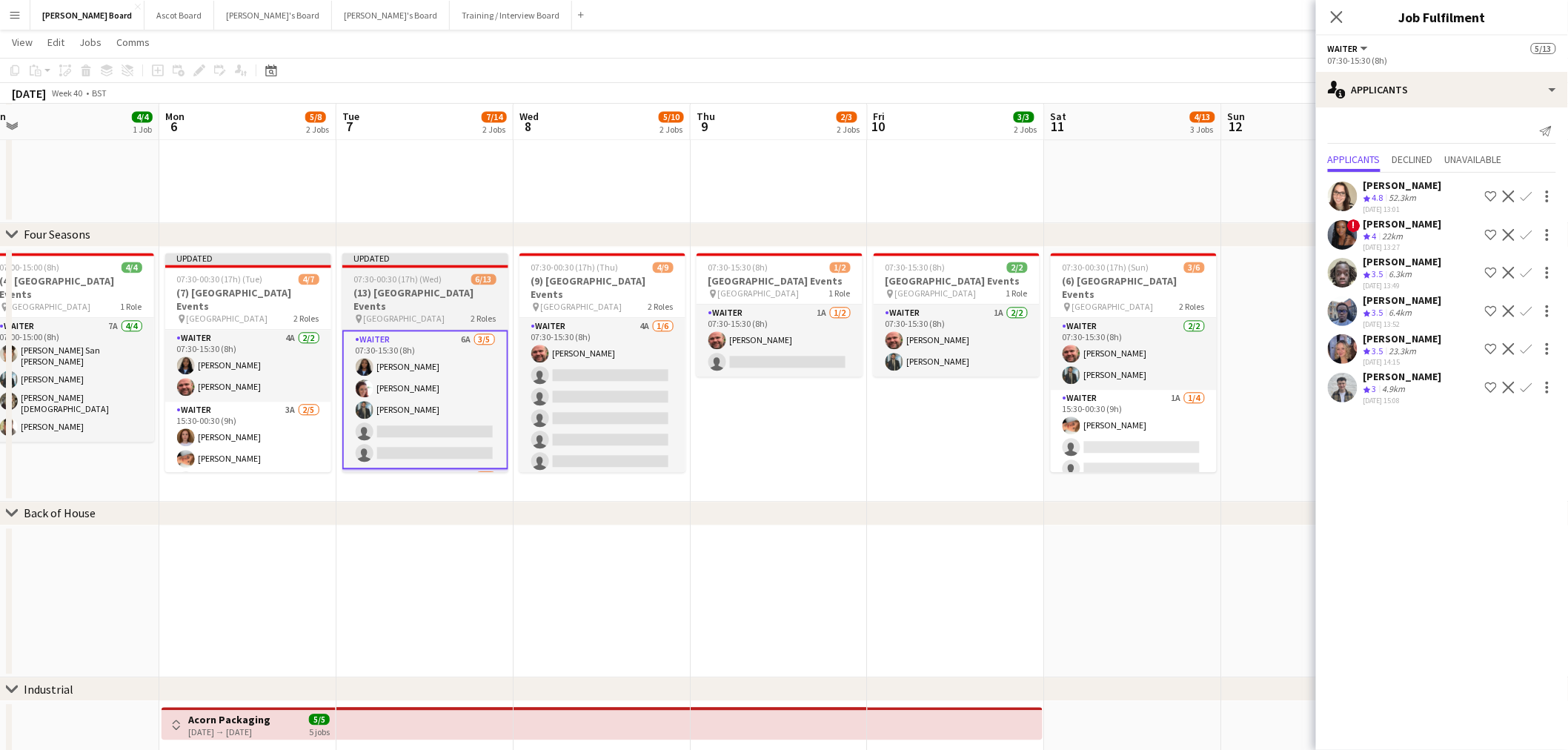
click at [417, 292] on h3 "(13) [GEOGRAPHIC_DATA] Events" at bounding box center [425, 300] width 166 height 27
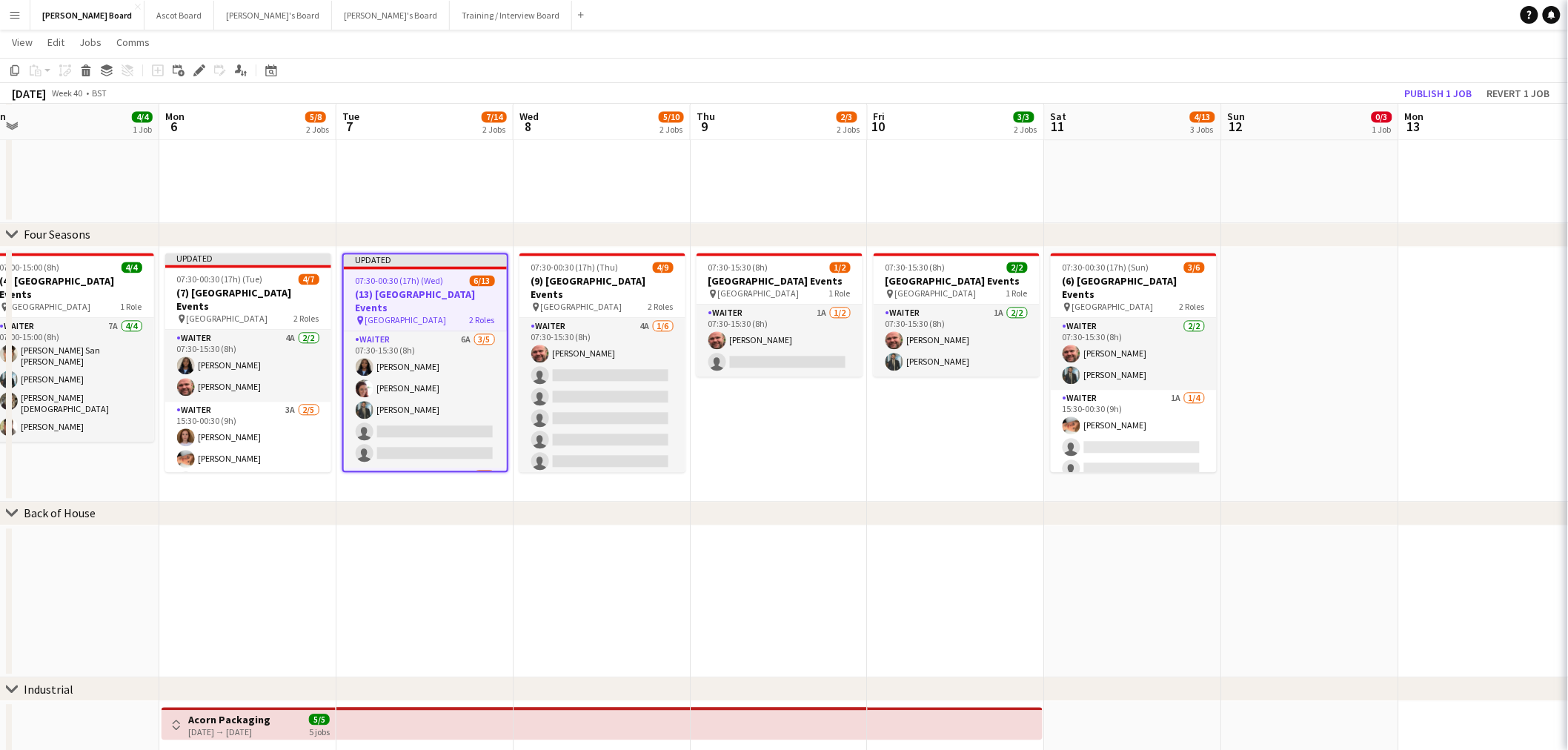
scroll to position [0, 371]
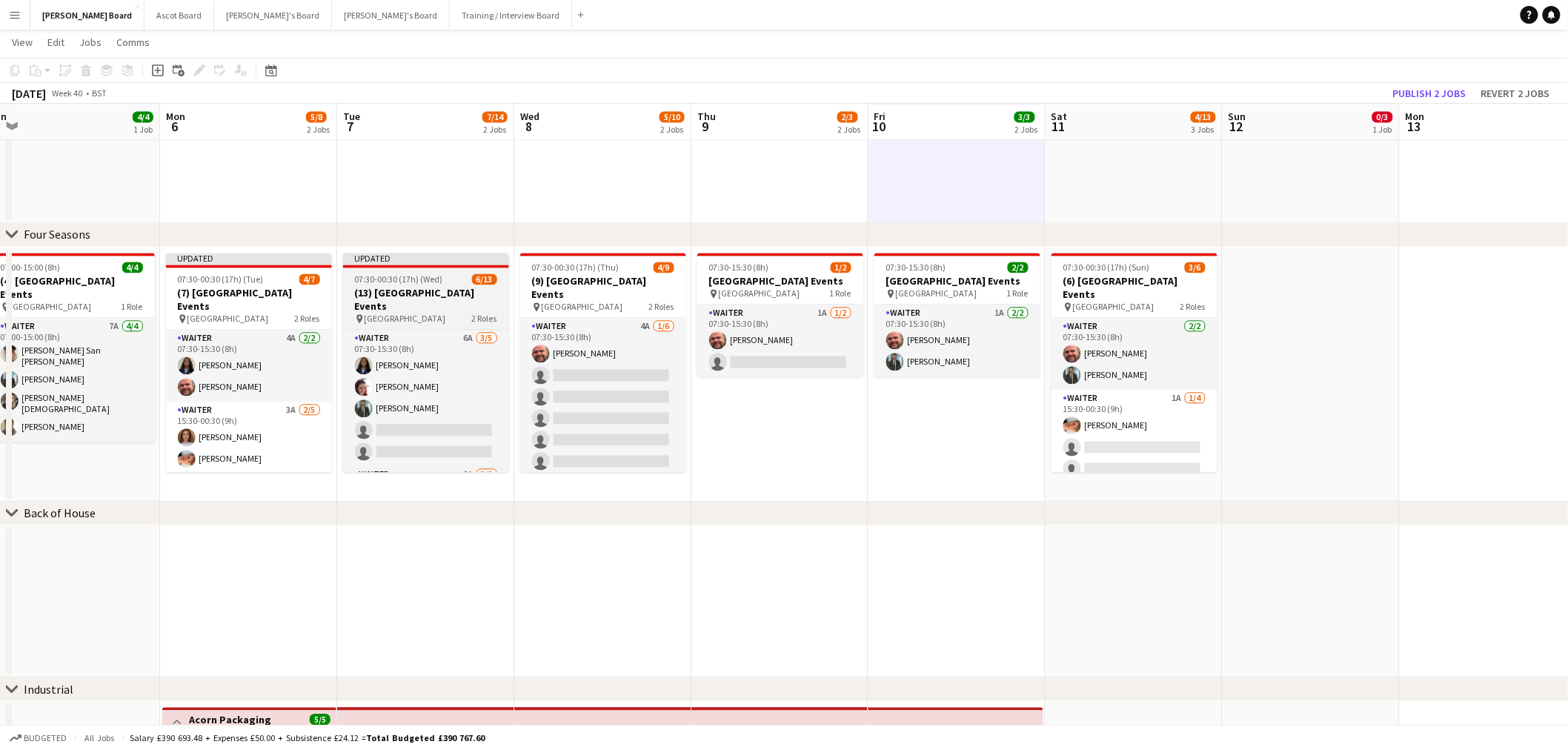
click at [412, 279] on span "07:30-00:30 (17h) (Wed)" at bounding box center [398, 278] width 88 height 12
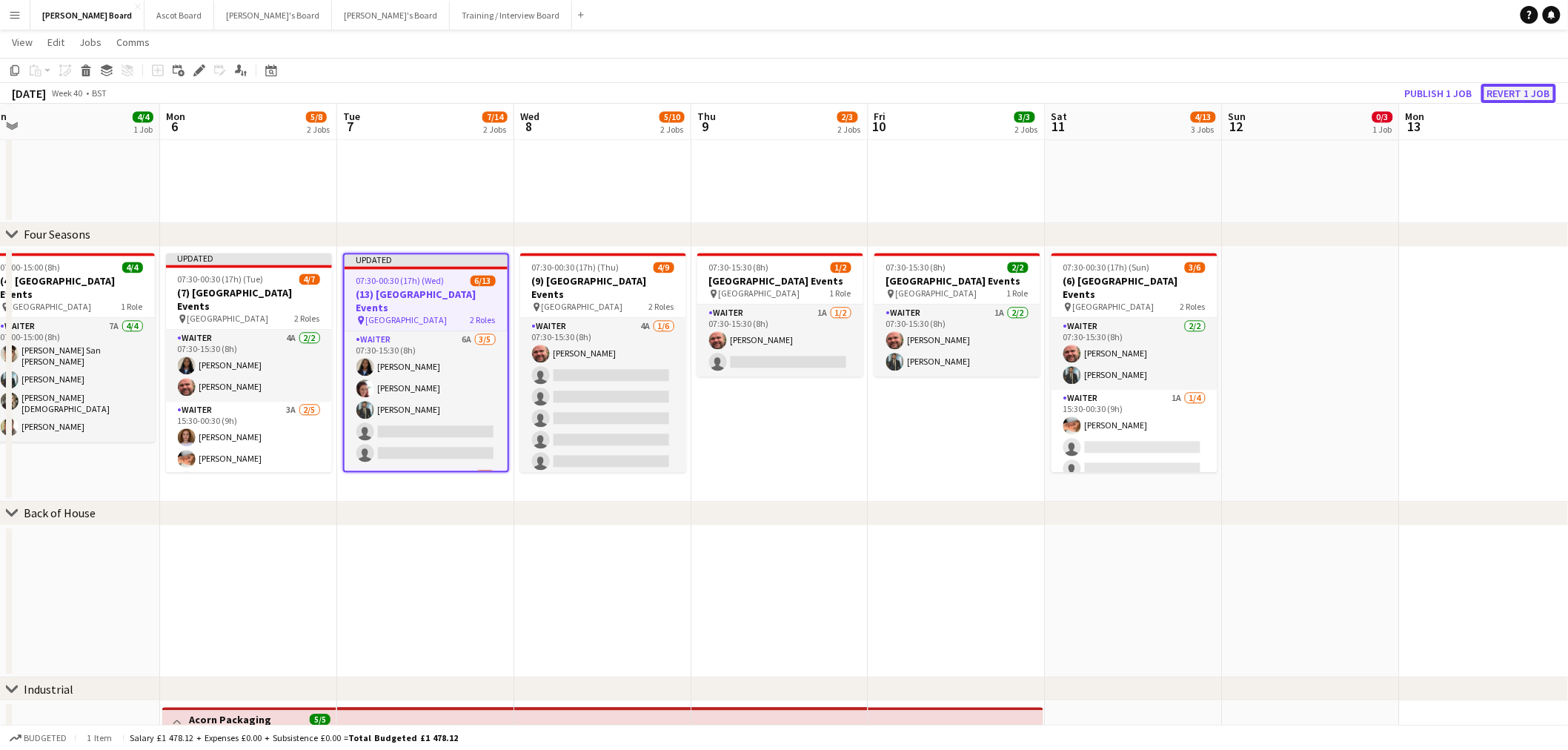
click at [1537, 98] on button "Revert 1 job" at bounding box center [1518, 93] width 74 height 20
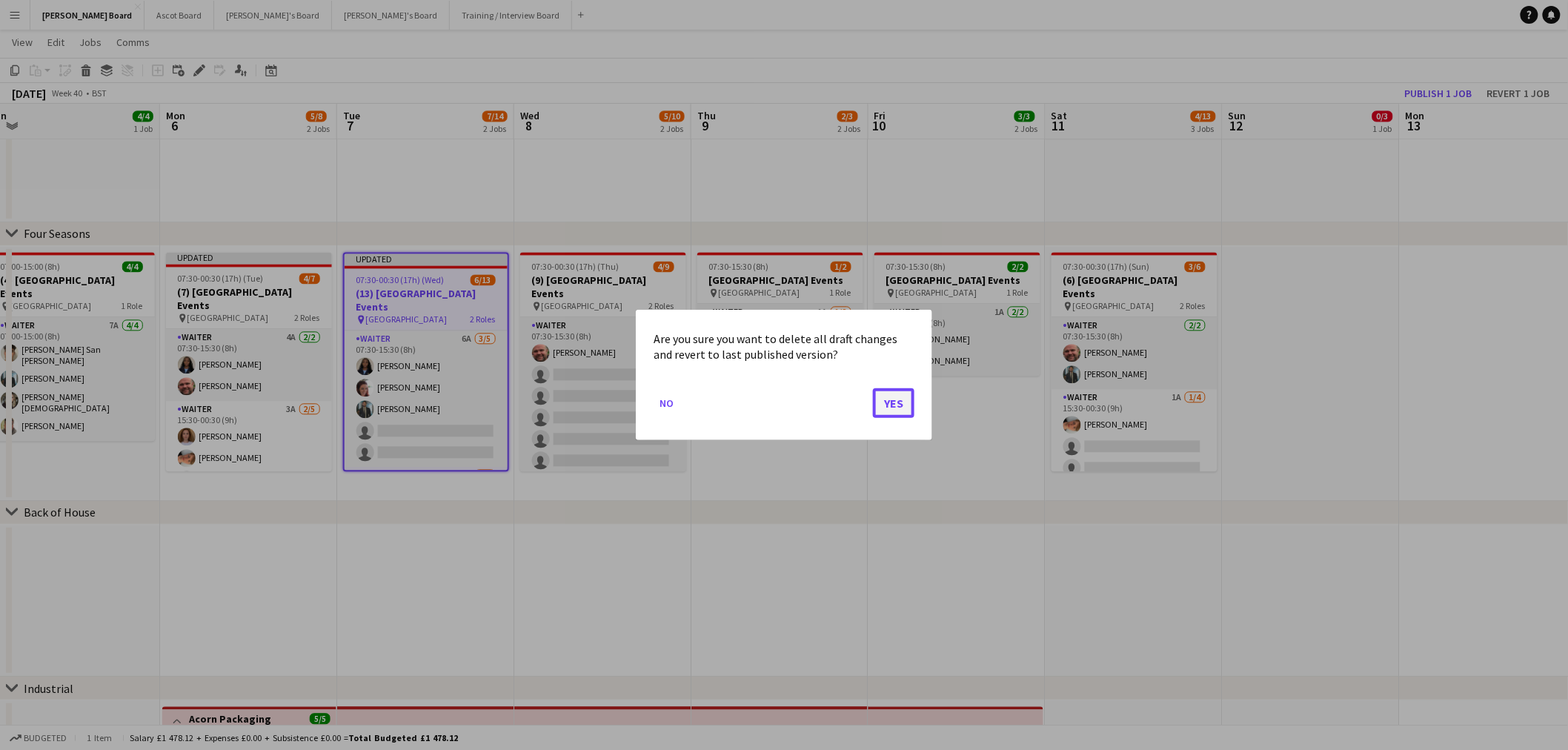
click at [897, 402] on button "Yes" at bounding box center [893, 402] width 42 height 29
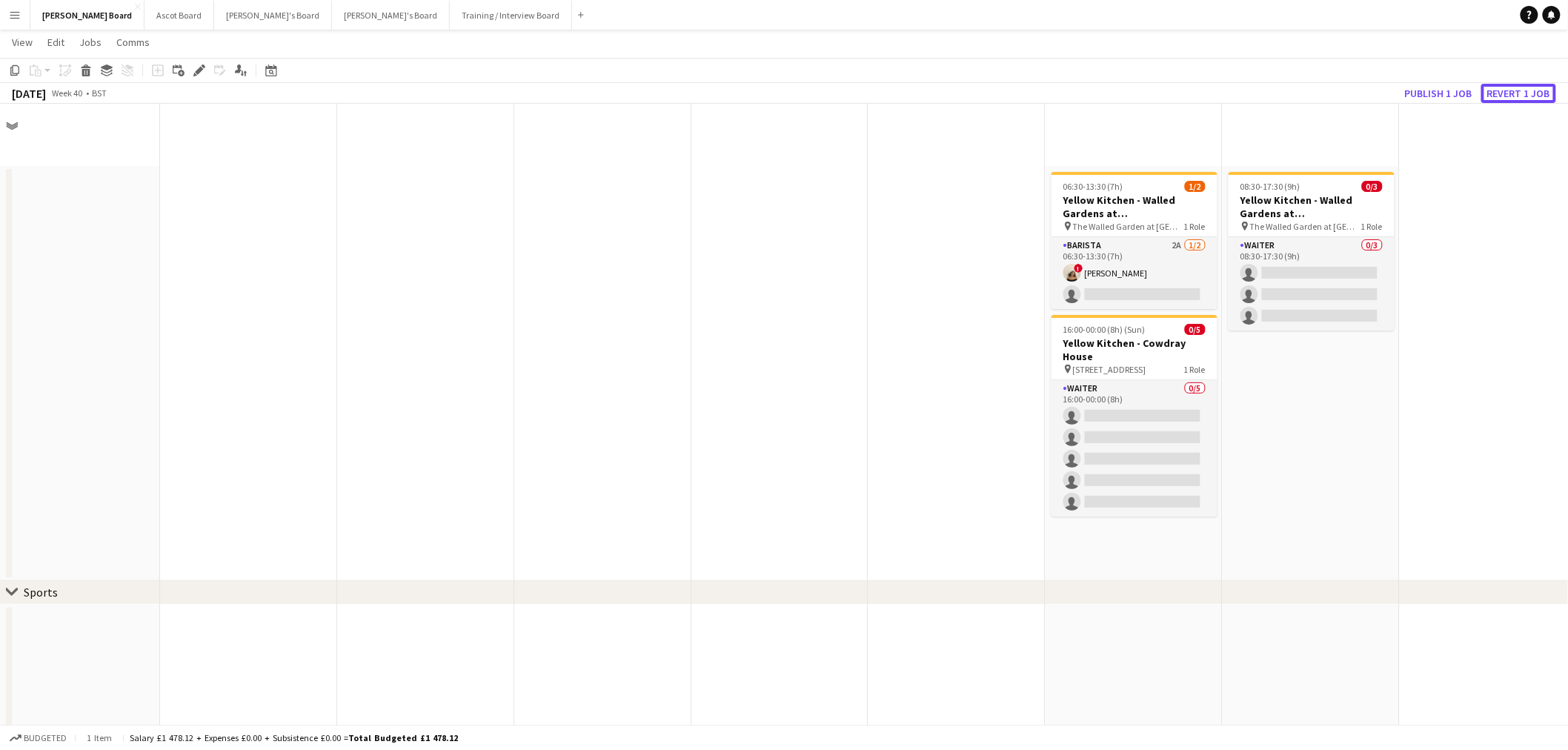
scroll to position [1234, 0]
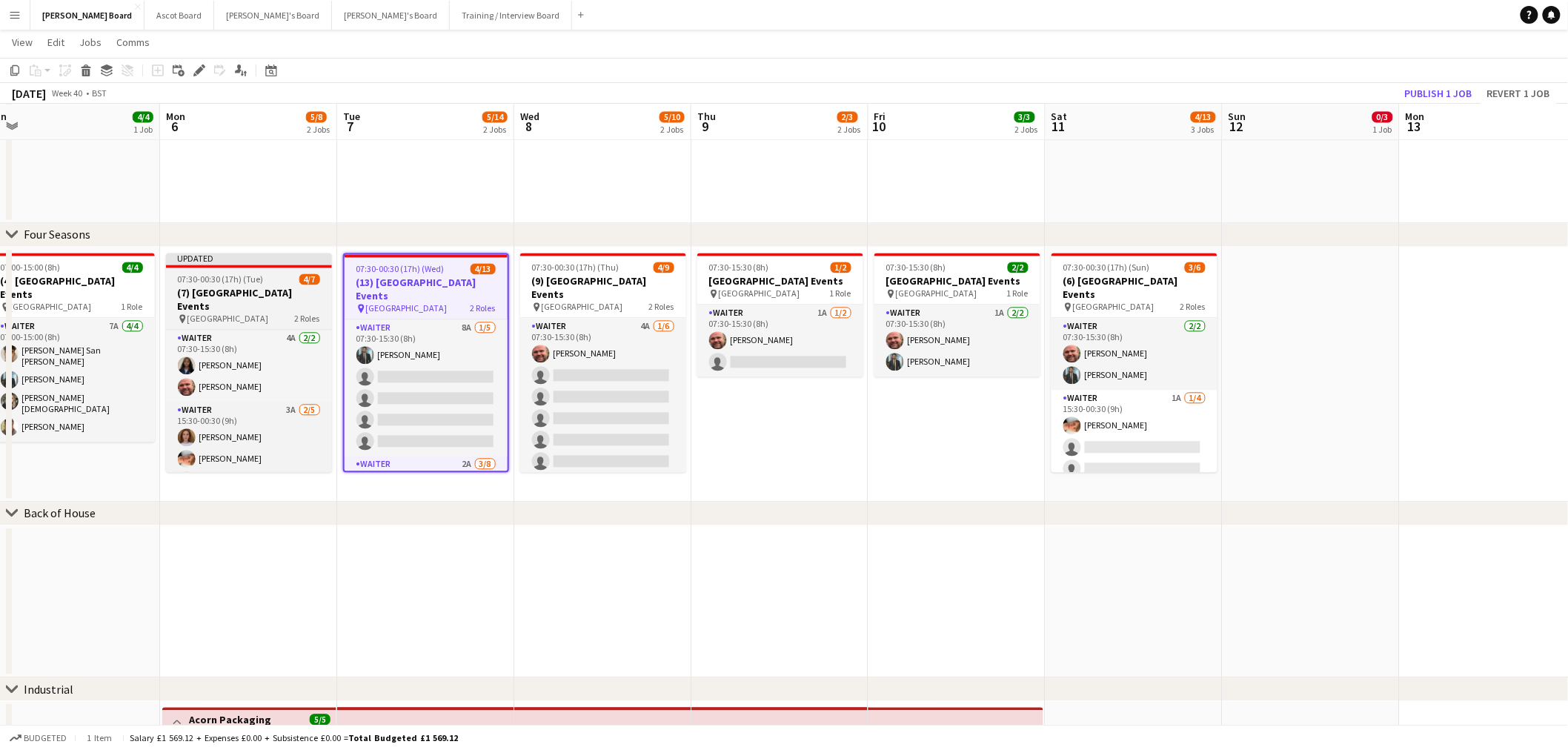
click at [269, 295] on h3 "(7) Four Seasons Hotel Events" at bounding box center [248, 300] width 166 height 27
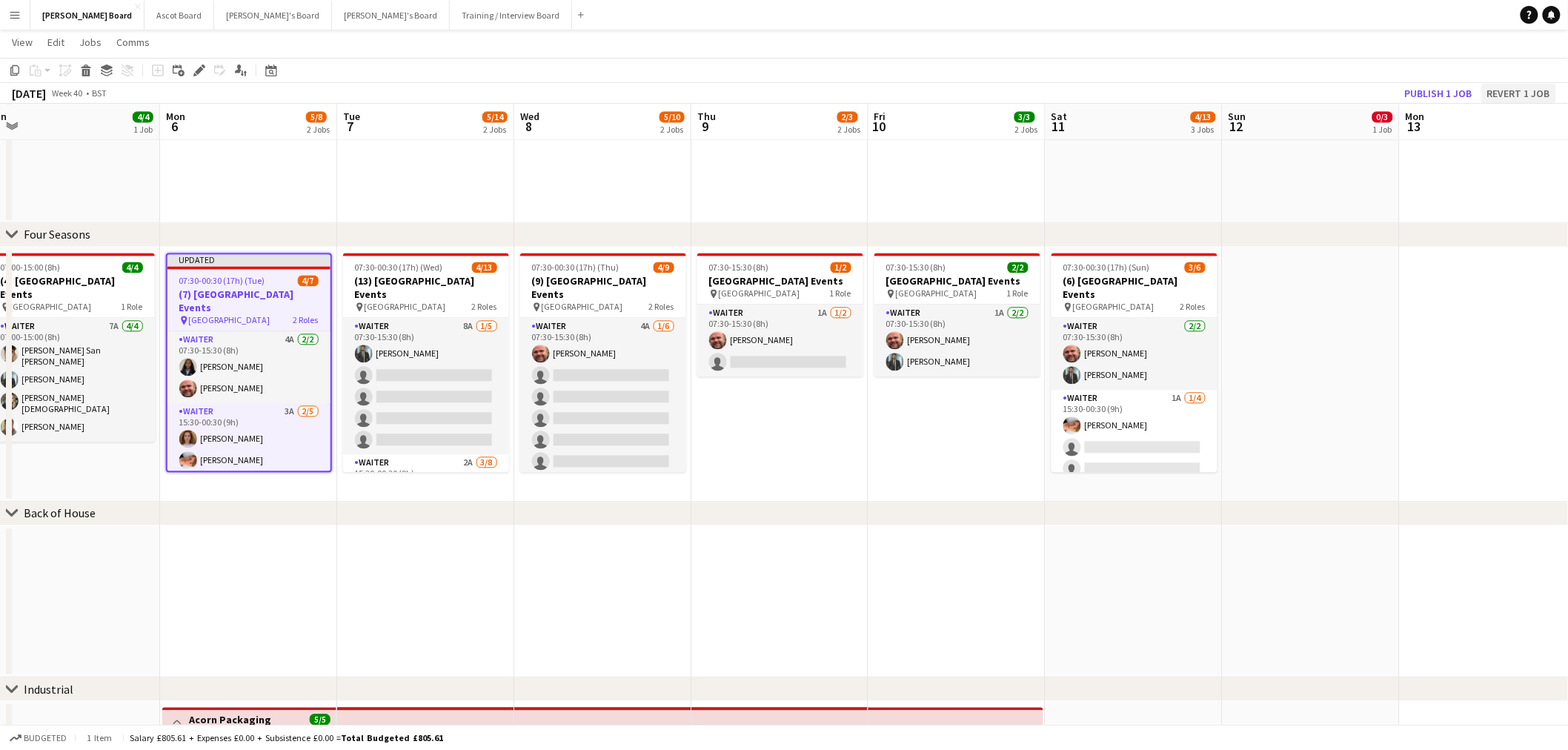
click at [1514, 82] on app-toolbar "Copy Paste Paste Ctrl+V Paste with crew Ctrl+Shift+V Paste linked Job Delete Gr…" at bounding box center [784, 70] width 1568 height 25
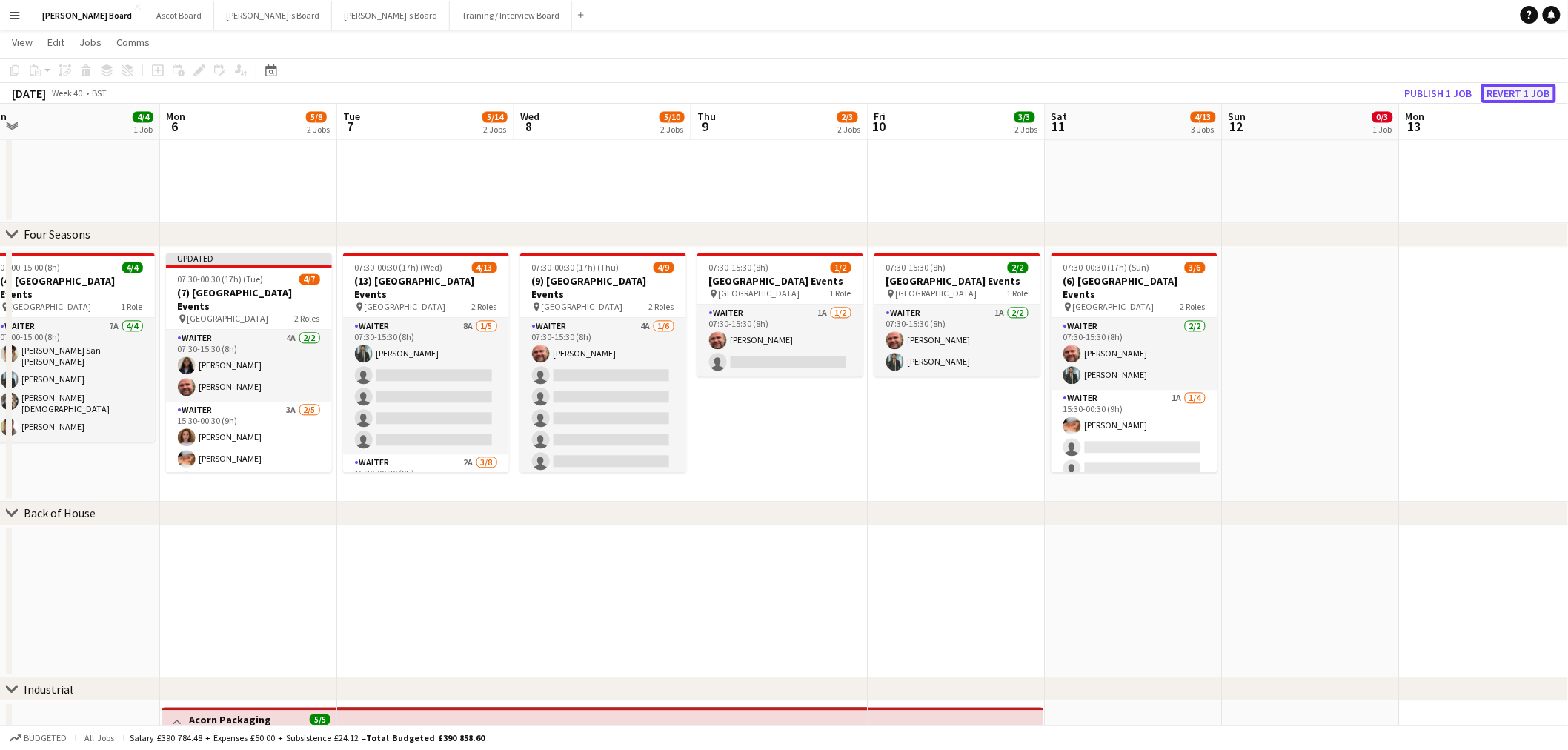
click at [1512, 92] on button "Revert 1 job" at bounding box center [1518, 93] width 74 height 20
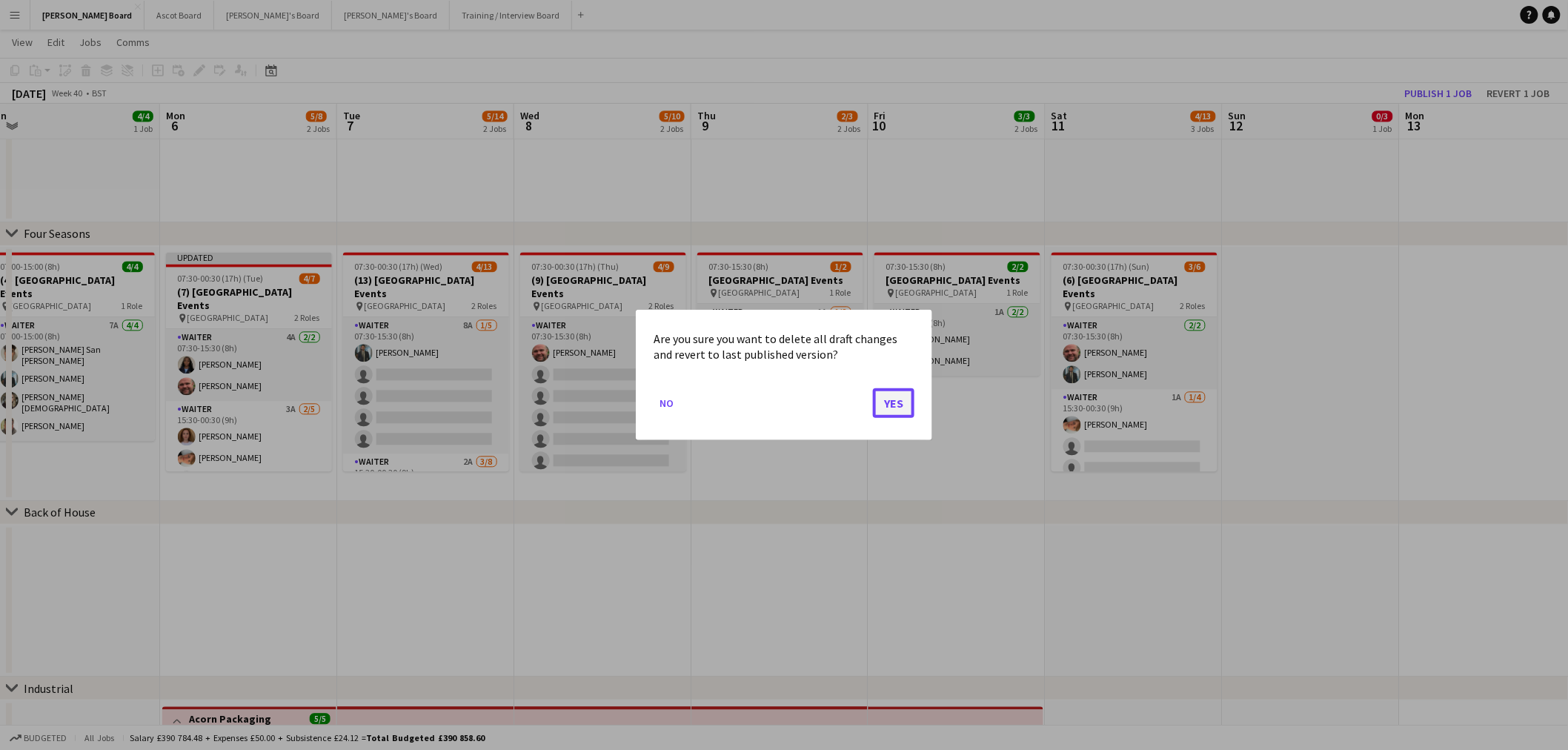
click at [897, 405] on button "Yes" at bounding box center [893, 402] width 42 height 29
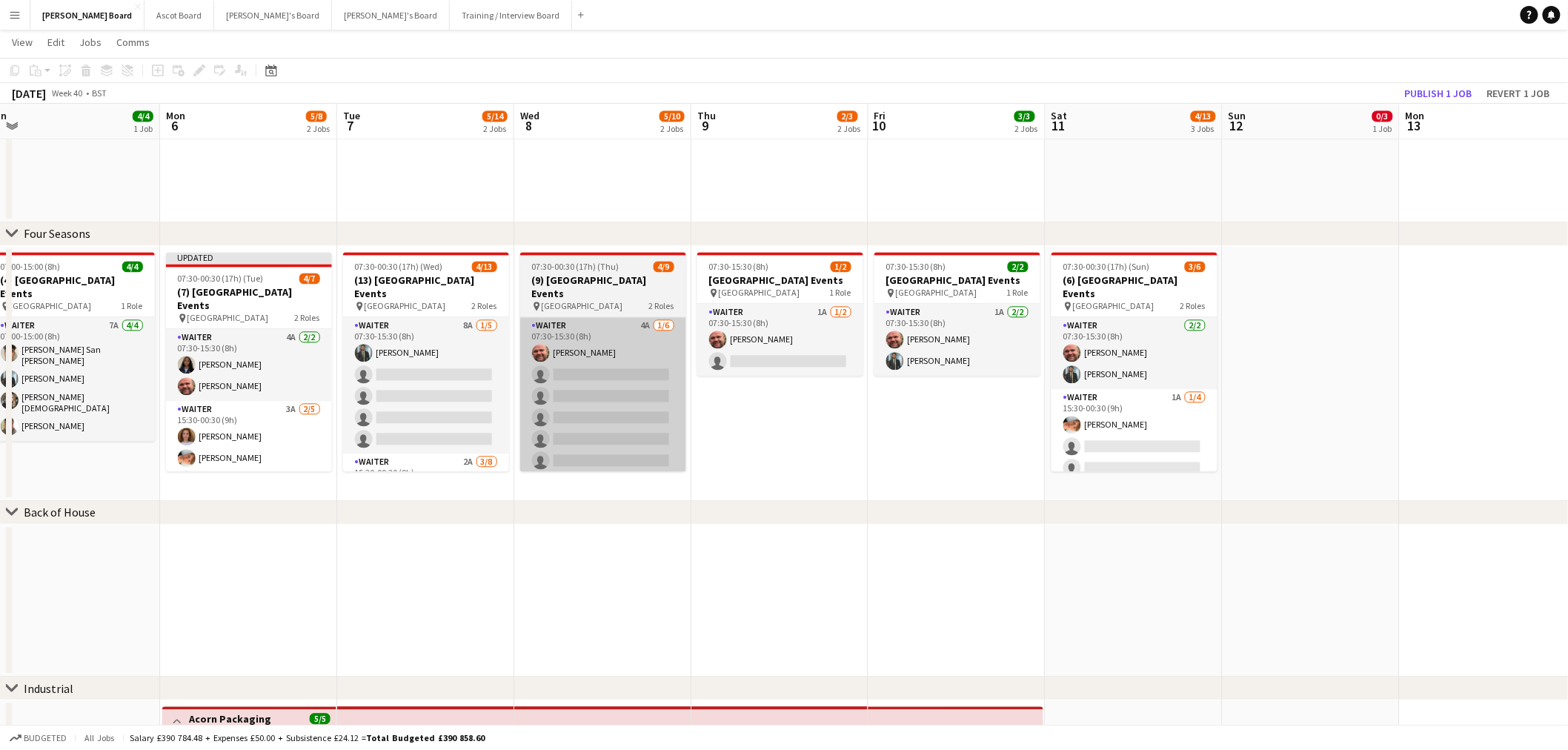
scroll to position [1234, 0]
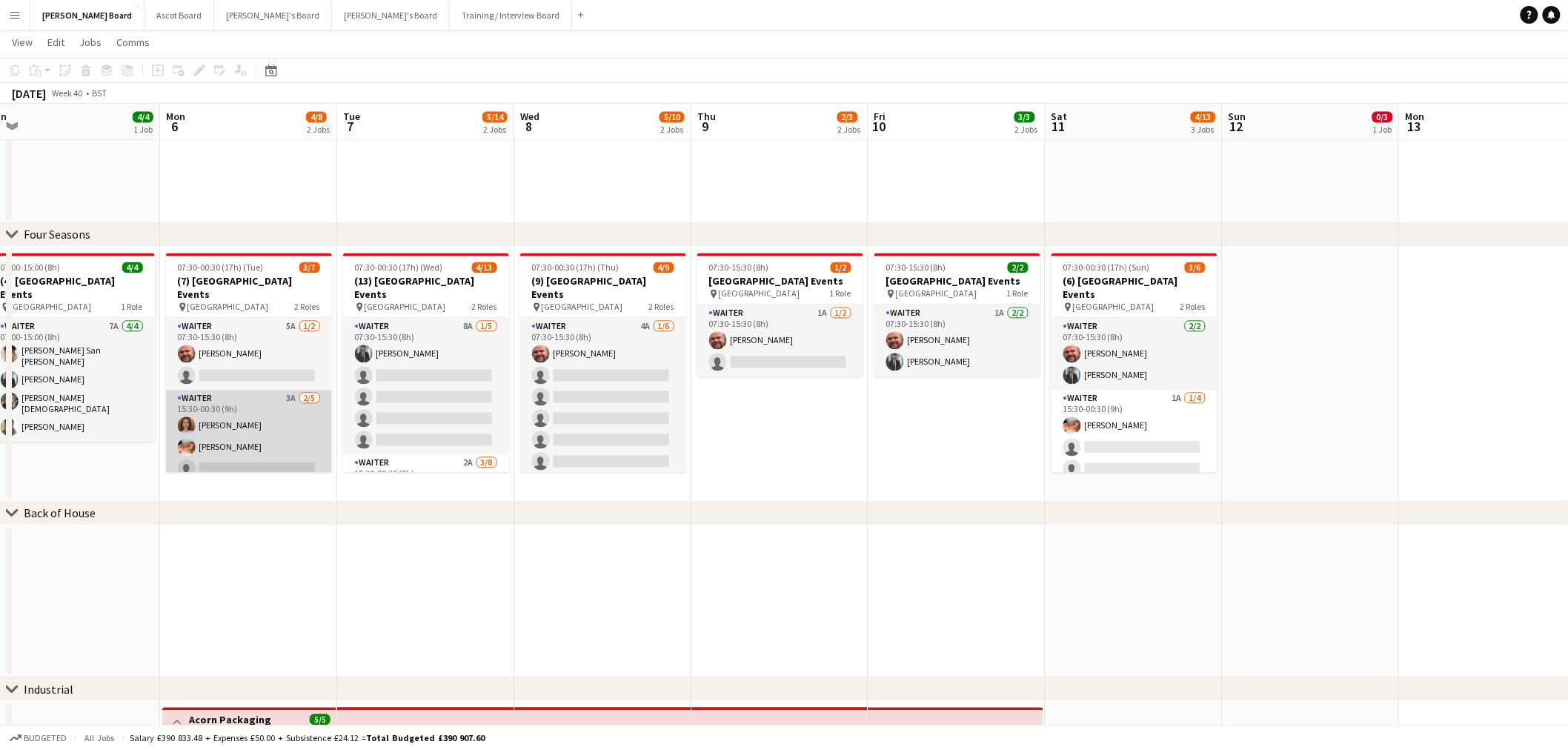
click at [257, 415] on app-card-role "Waiter 3A 2/5 15:30-00:30 (9h) Sophie Briscoe Robby Johnston single-neutral-act…" at bounding box center [248, 458] width 166 height 137
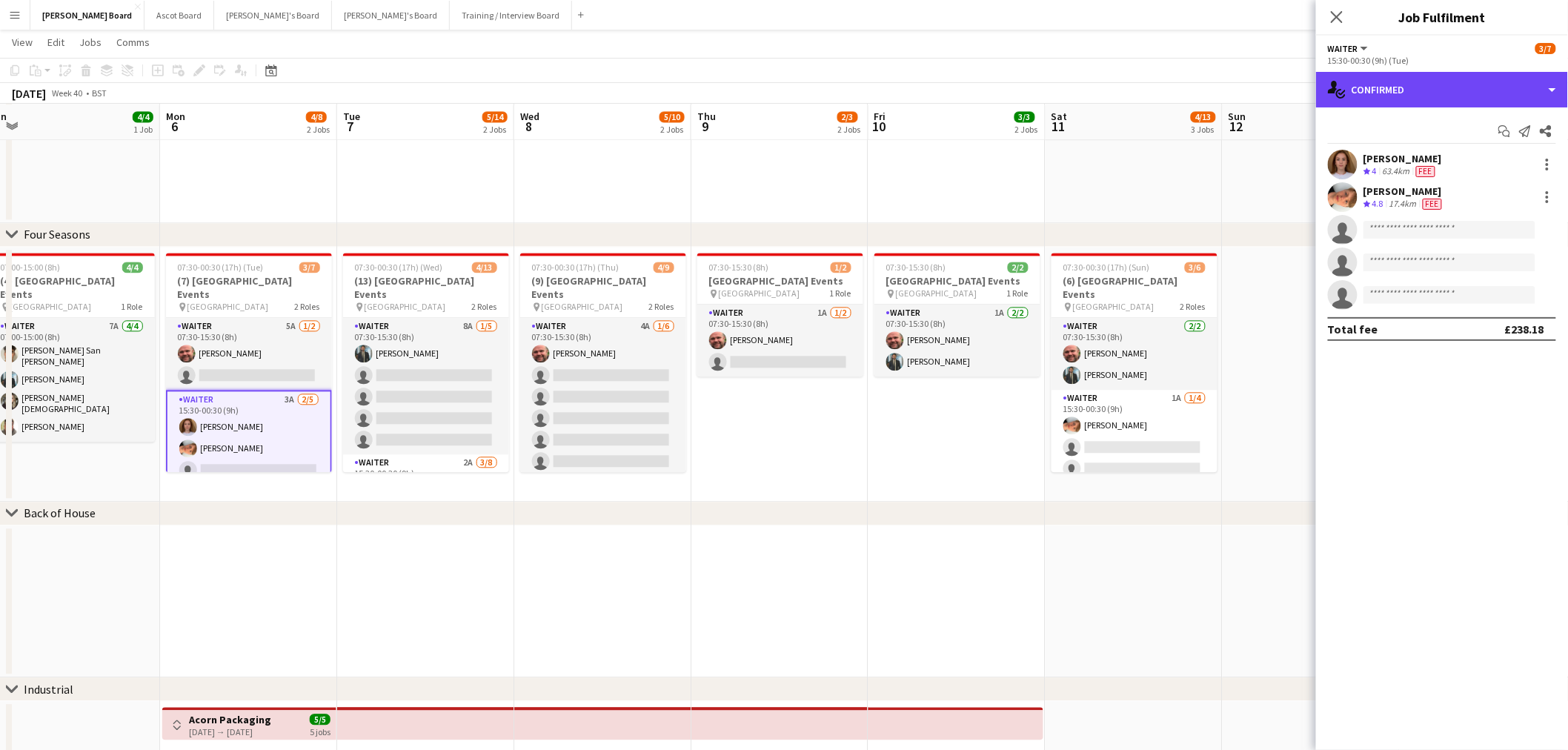
drag, startPoint x: 1486, startPoint y: 74, endPoint x: 1483, endPoint y: 129, distance: 55.1
click at [1486, 77] on div "single-neutral-actions-check-2 Confirmed" at bounding box center [1441, 90] width 252 height 35
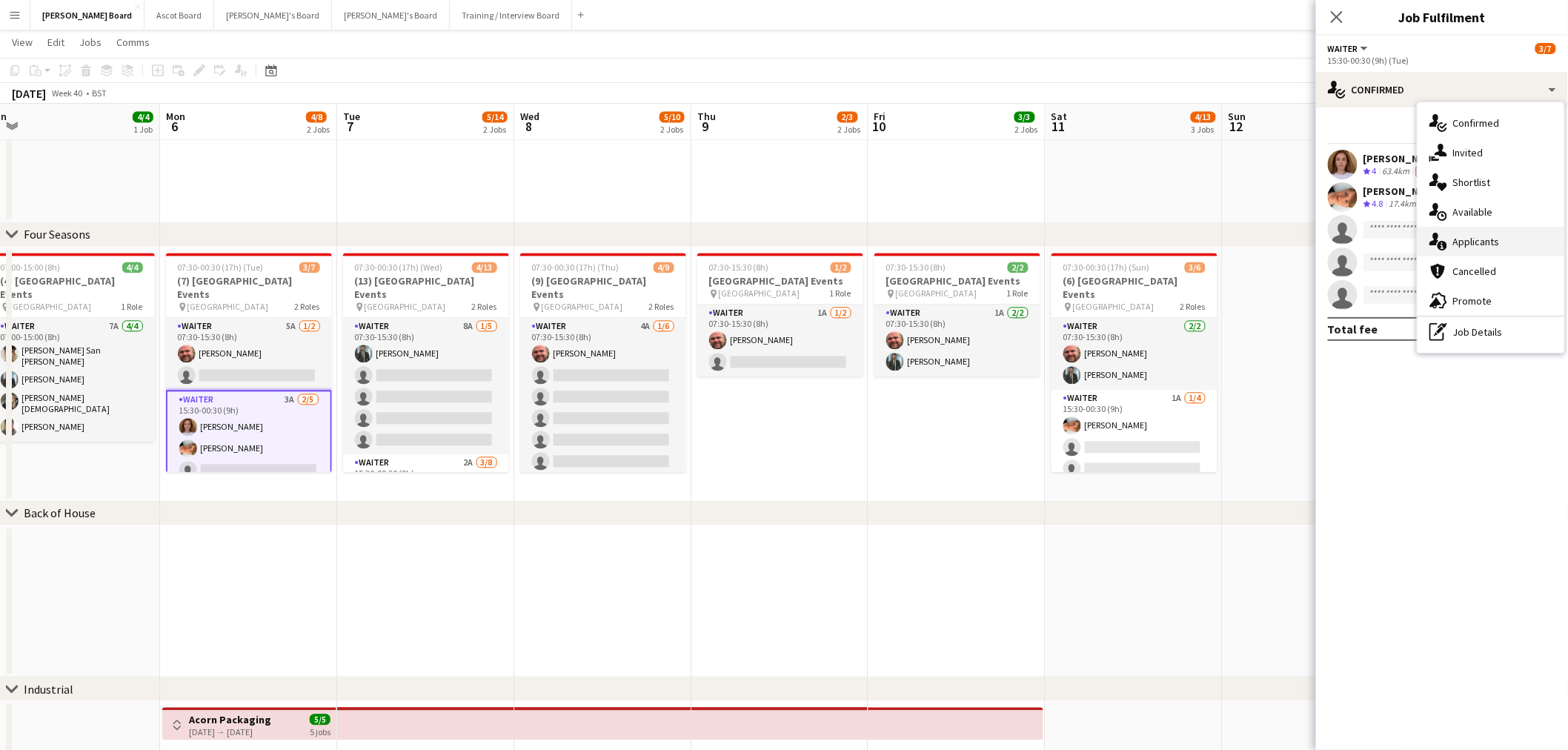
click at [1482, 232] on div "single-neutral-actions-information Applicants" at bounding box center [1490, 241] width 146 height 29
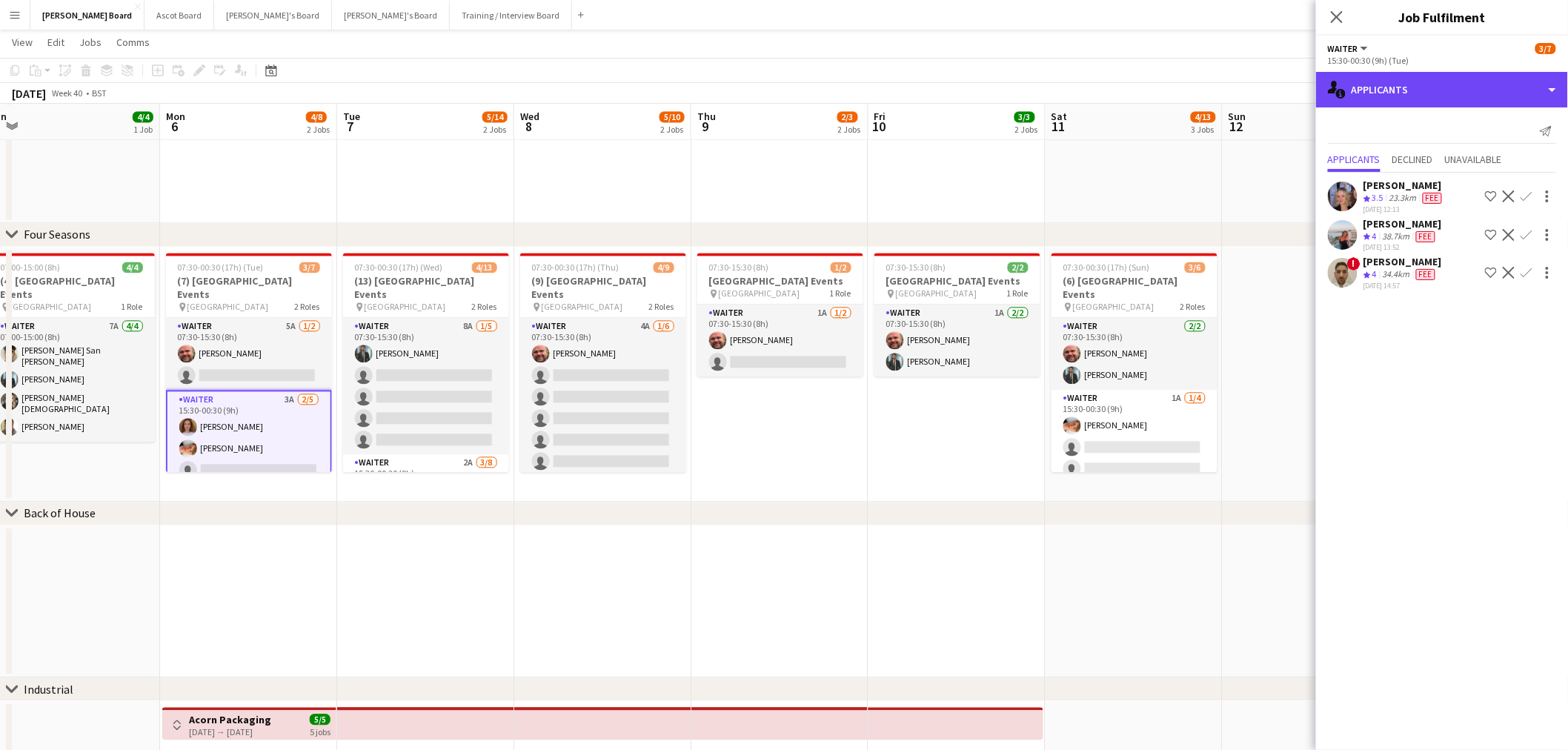
drag, startPoint x: 1516, startPoint y: 79, endPoint x: 1502, endPoint y: 143, distance: 65.5
click at [1514, 83] on div "single-neutral-actions-information Applicants" at bounding box center [1441, 90] width 252 height 35
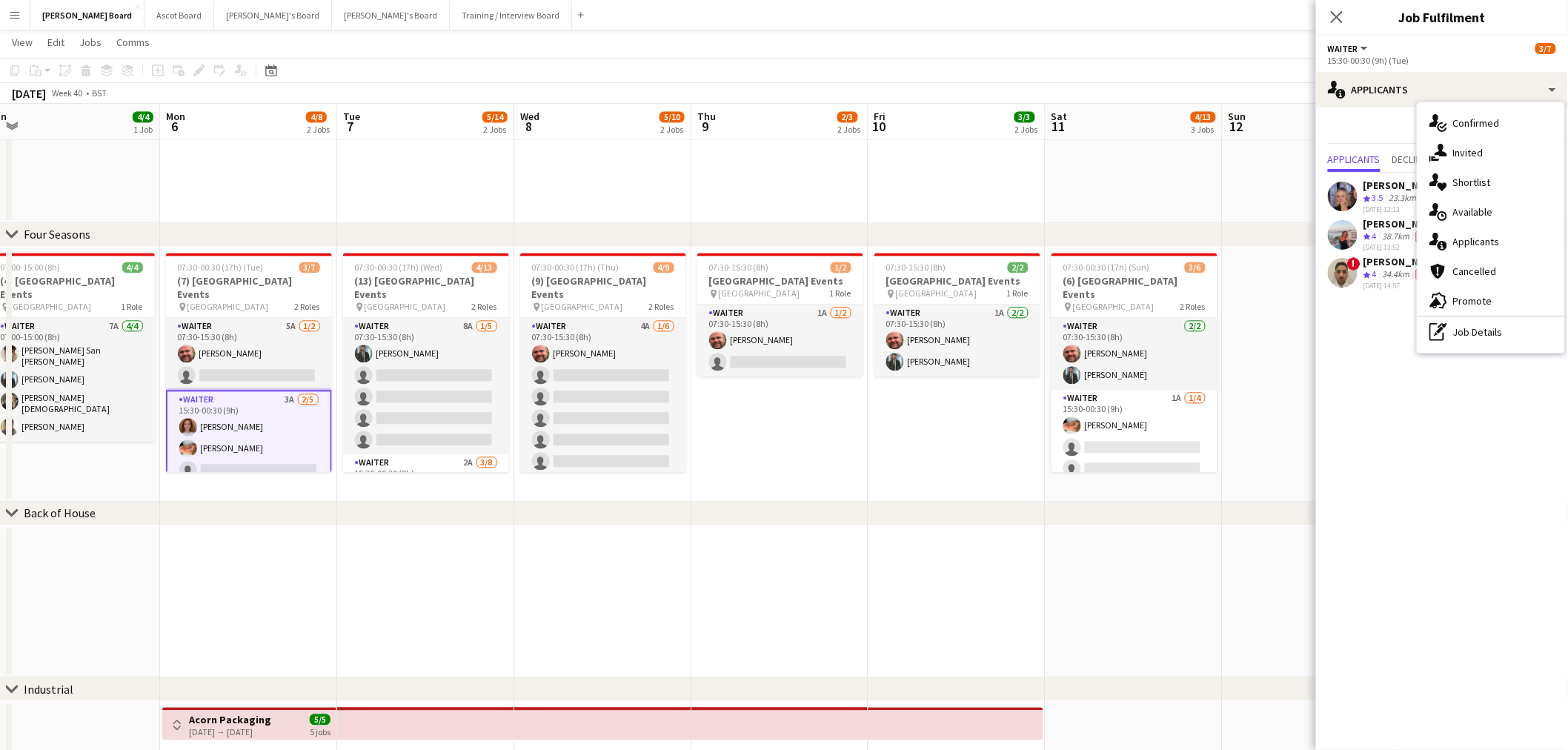
drag, startPoint x: 1491, startPoint y: 331, endPoint x: 1463, endPoint y: 256, distance: 80.1
click at [1490, 329] on div "pen-write Job Details" at bounding box center [1490, 332] width 146 height 29
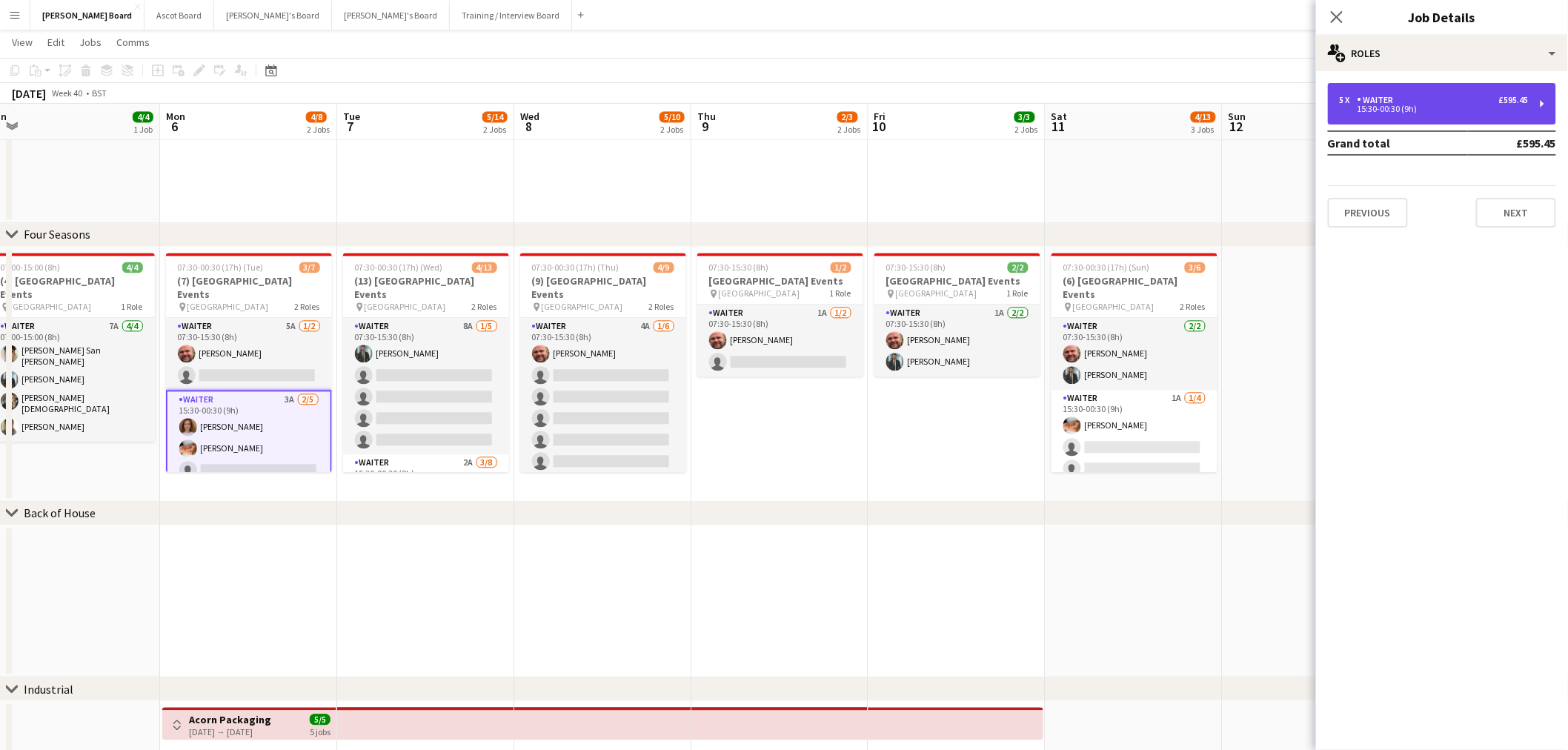
click at [1419, 106] on div "15:30-00:30 (9h)" at bounding box center [1433, 109] width 189 height 7
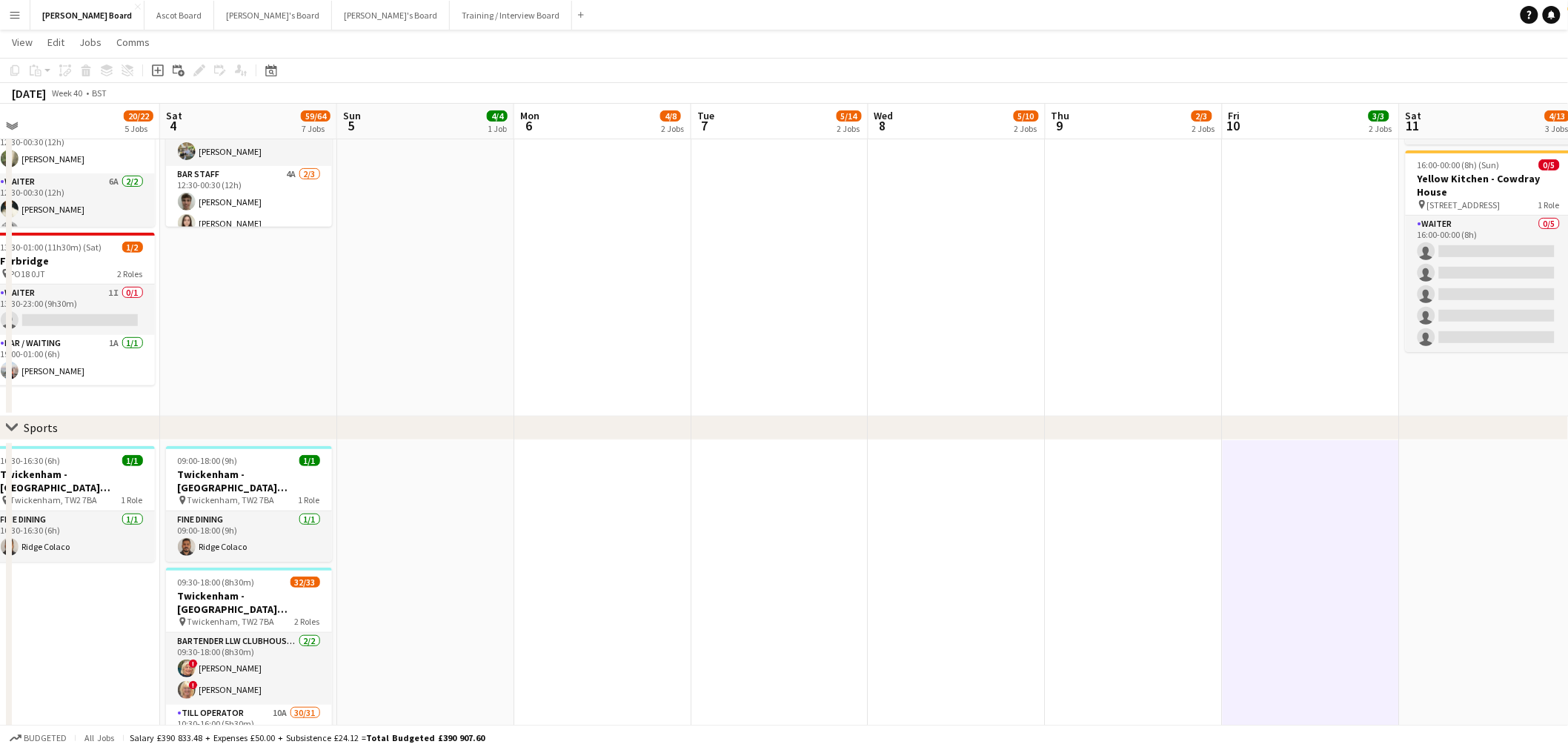
scroll to position [0, 300]
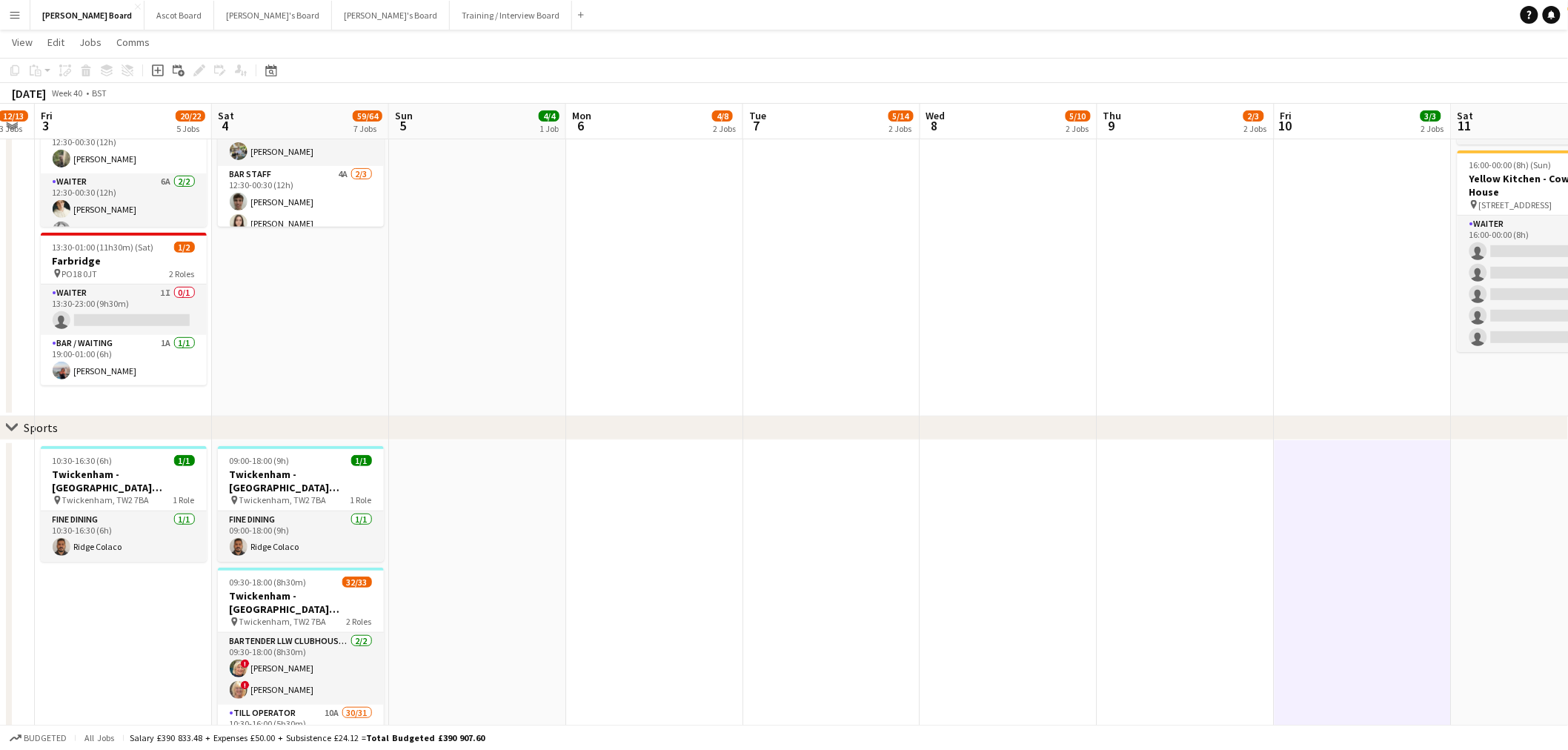
drag, startPoint x: 261, startPoint y: 285, endPoint x: 862, endPoint y: 276, distance: 601.1
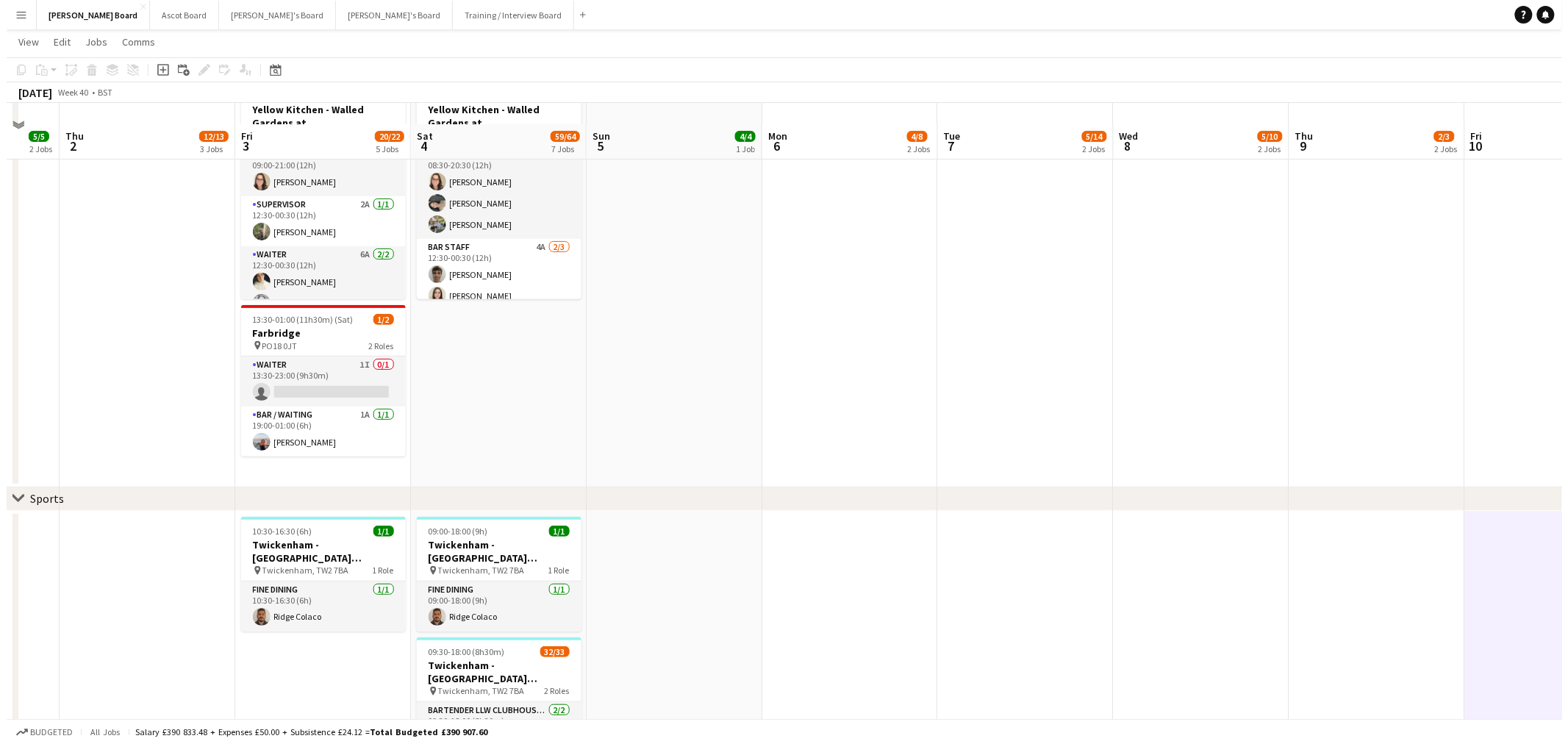
scroll to position [0, 0]
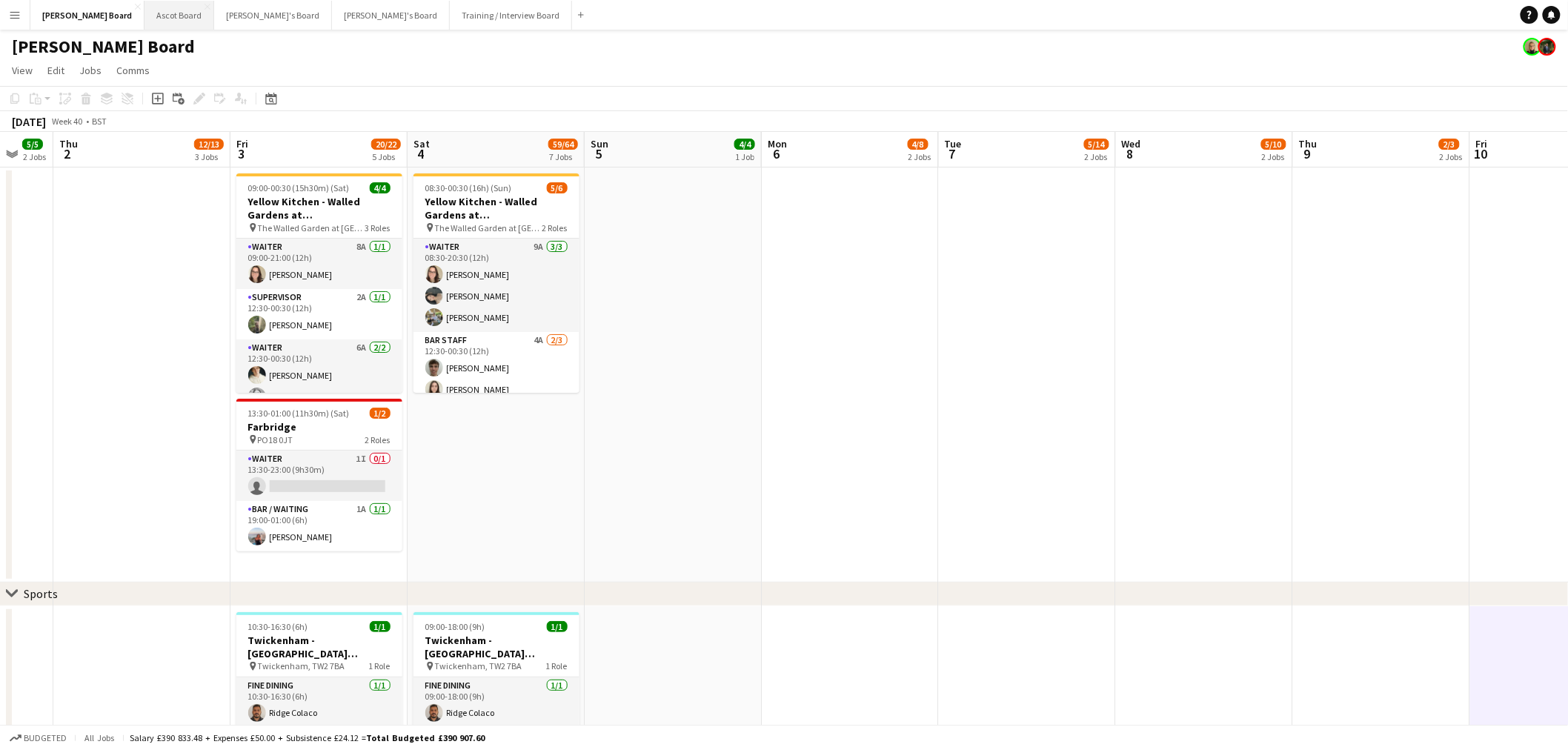
click at [144, 18] on button "Ascot Board Close" at bounding box center [179, 15] width 70 height 29
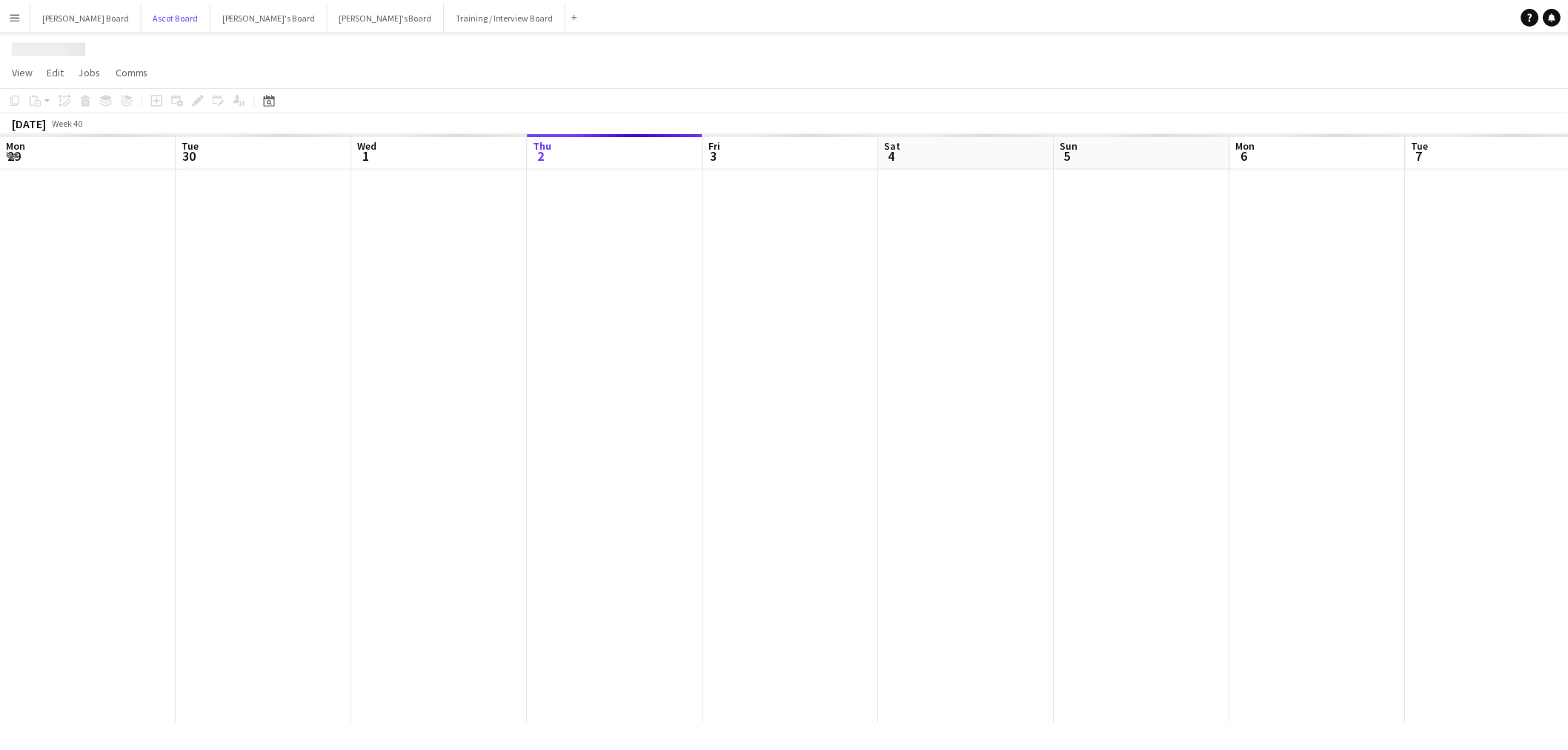
scroll to position [0, 354]
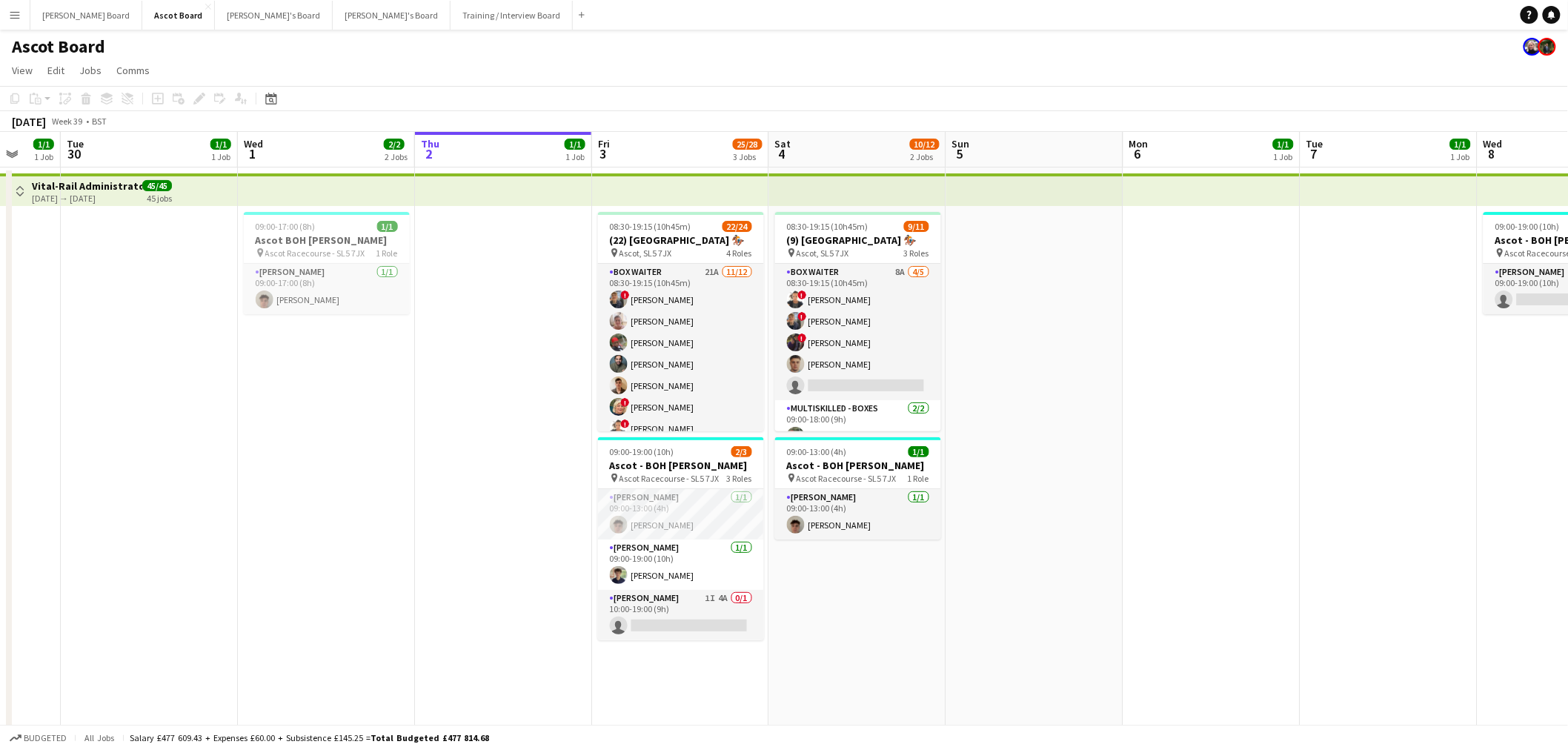
drag, startPoint x: 299, startPoint y: 275, endPoint x: 931, endPoint y: 304, distance: 632.7
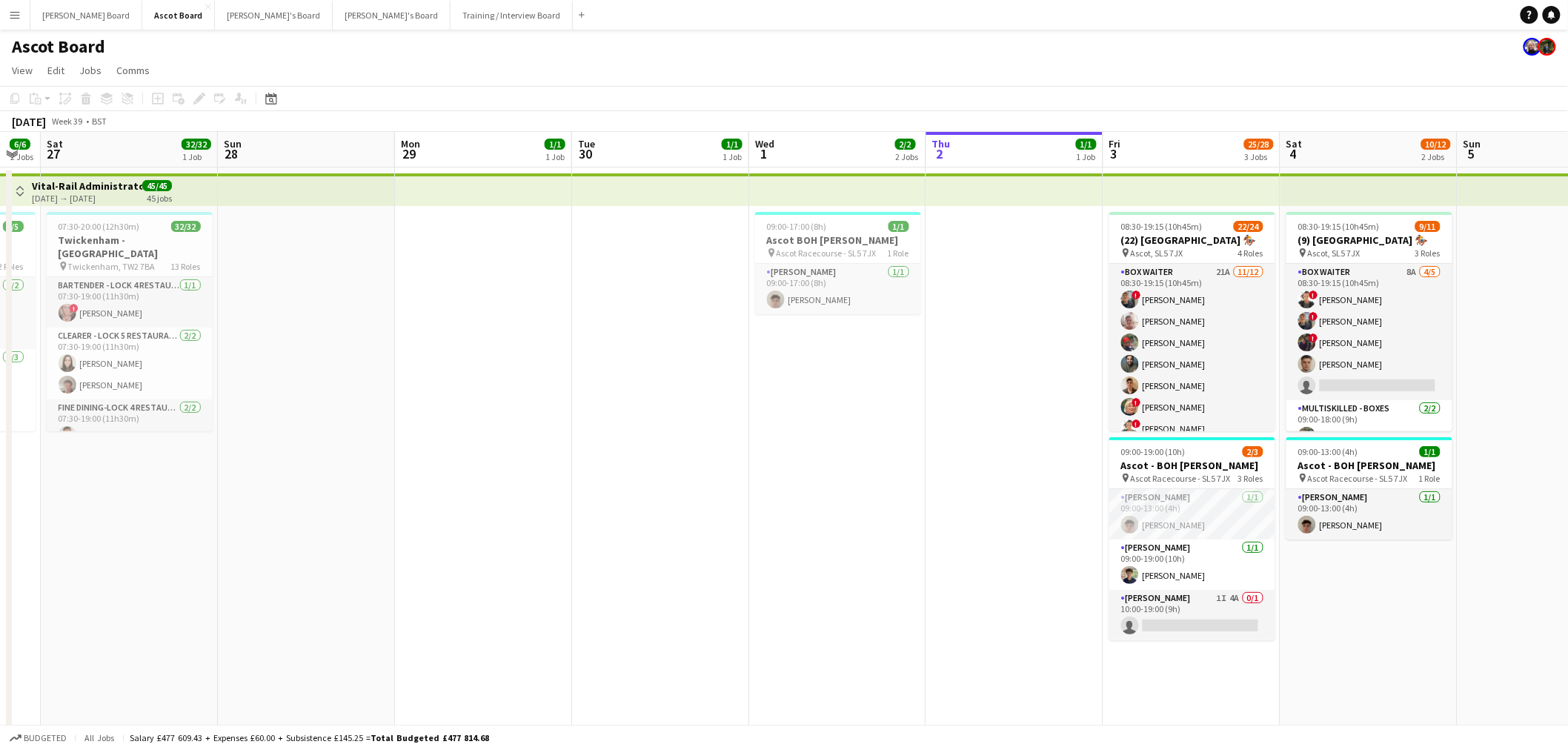
drag, startPoint x: 623, startPoint y: 333, endPoint x: 971, endPoint y: 330, distance: 348.0
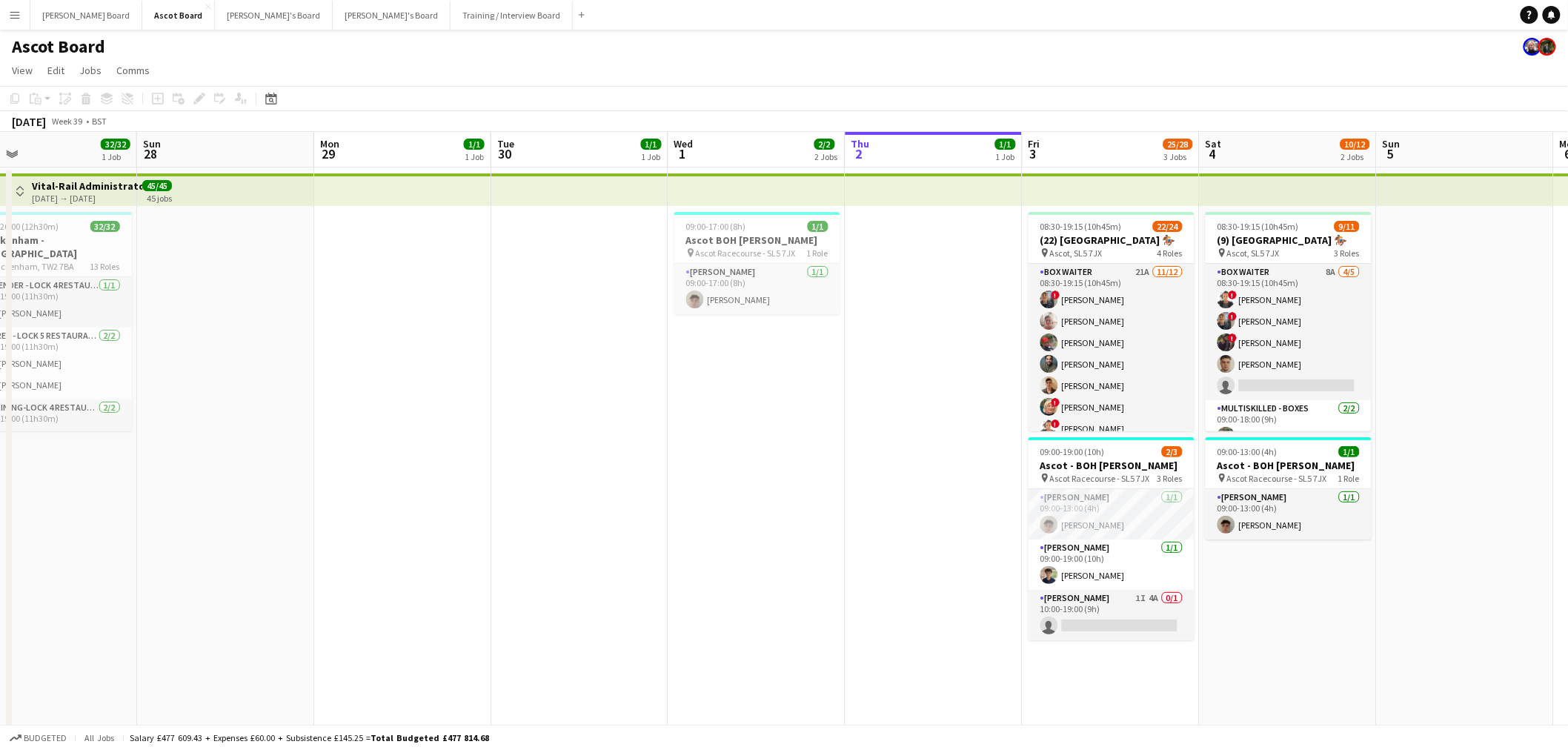
drag, startPoint x: 941, startPoint y: 349, endPoint x: 460, endPoint y: 328, distance: 481.5
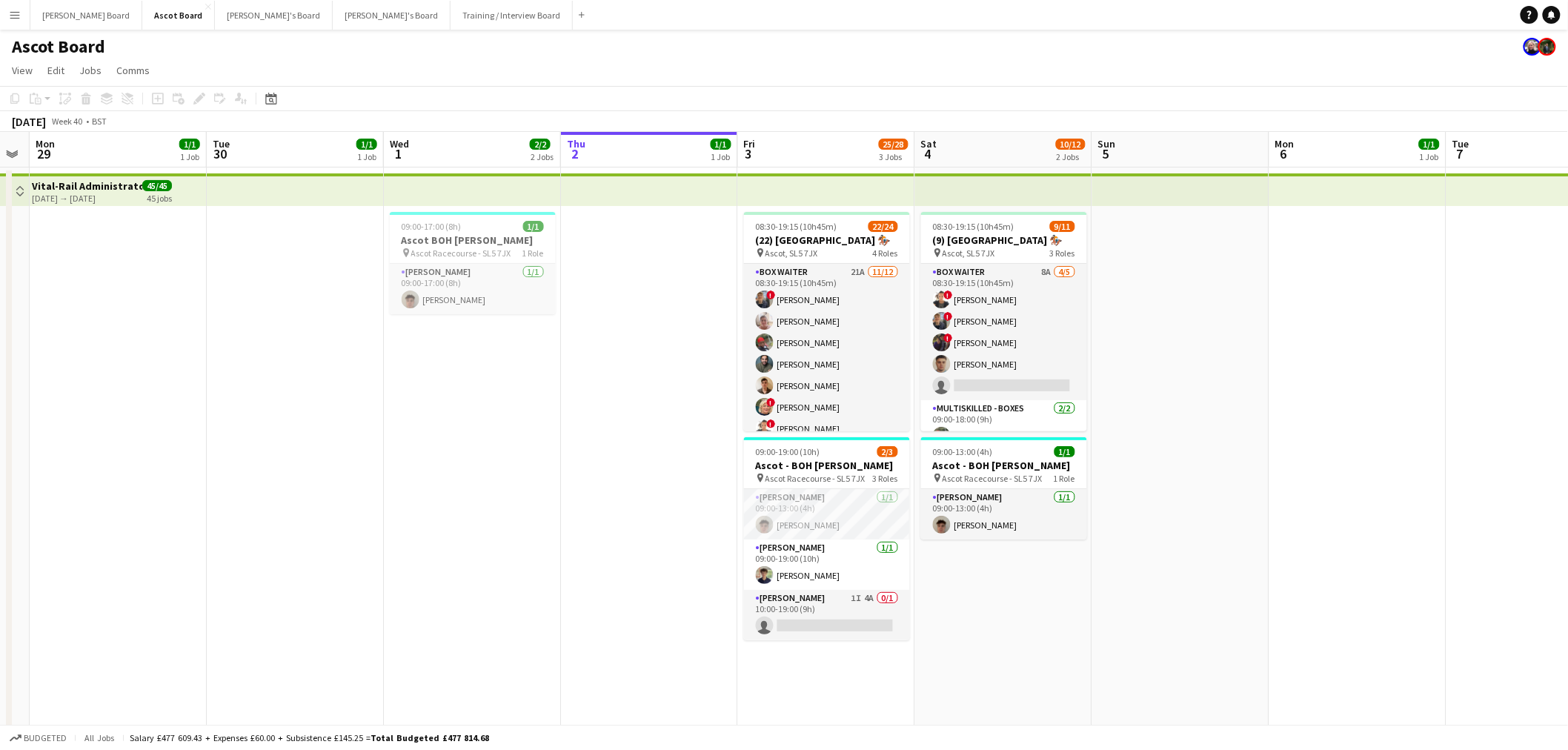
scroll to position [0, 573]
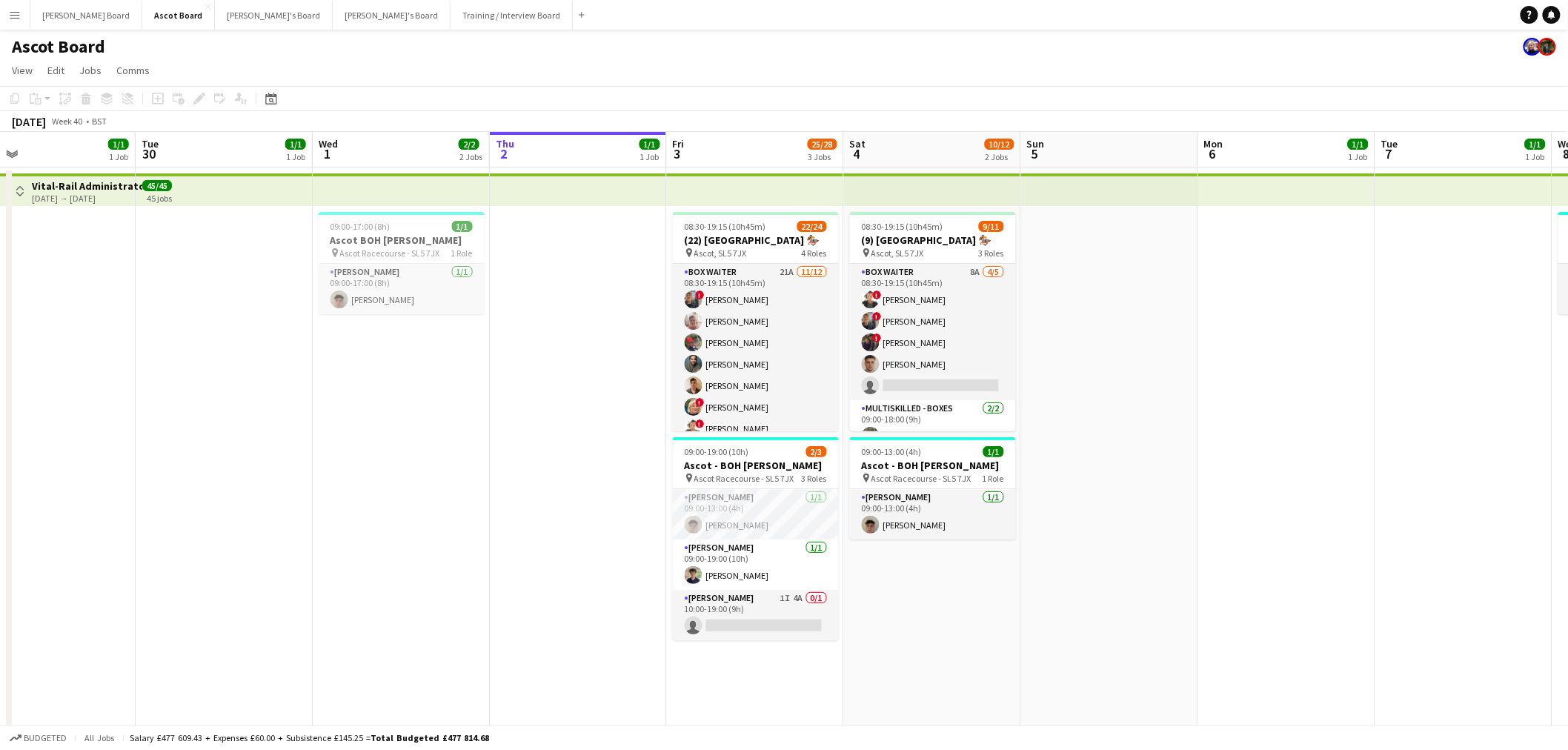
drag, startPoint x: 1292, startPoint y: 324, endPoint x: 911, endPoint y: 323, distance: 381.0
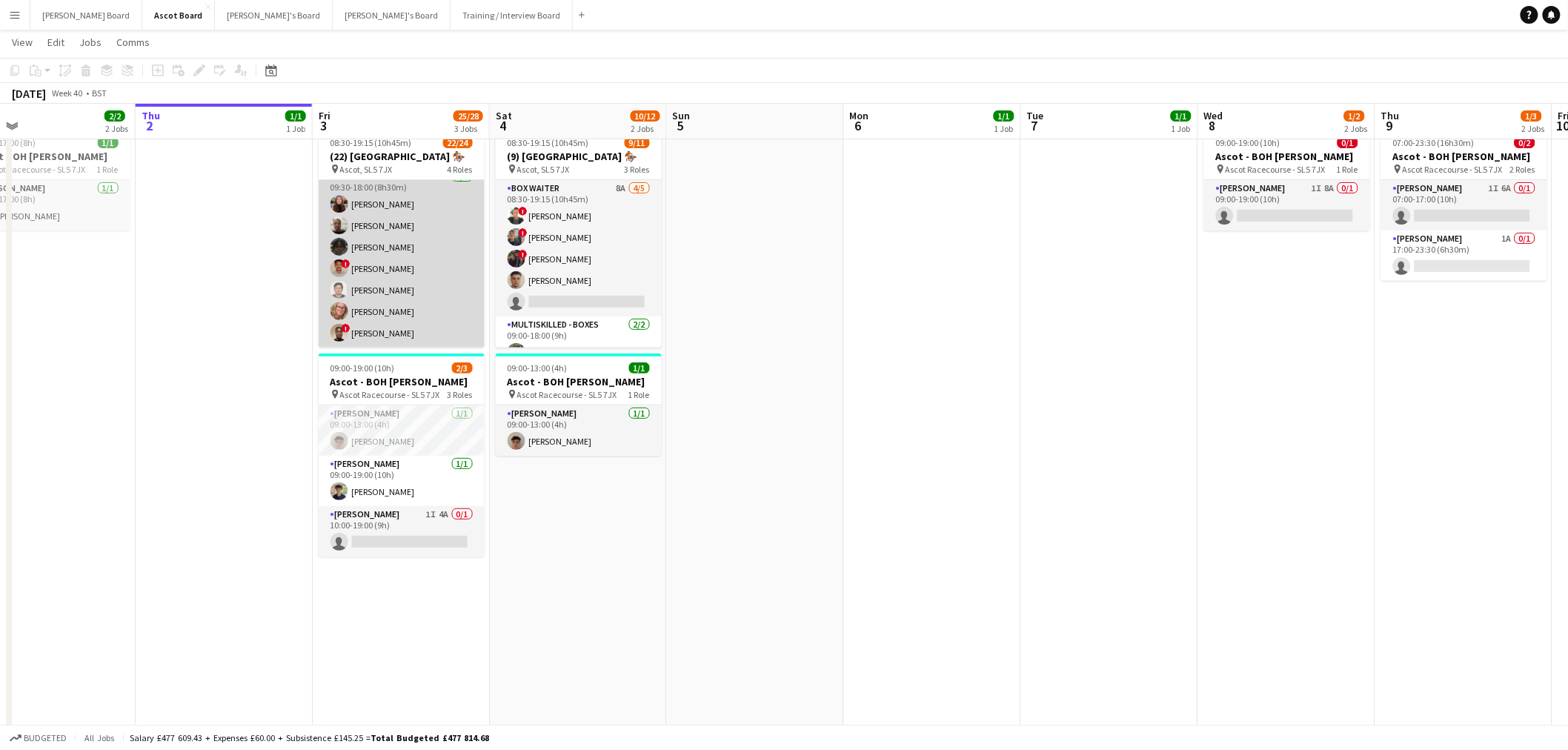
scroll to position [381, 0]
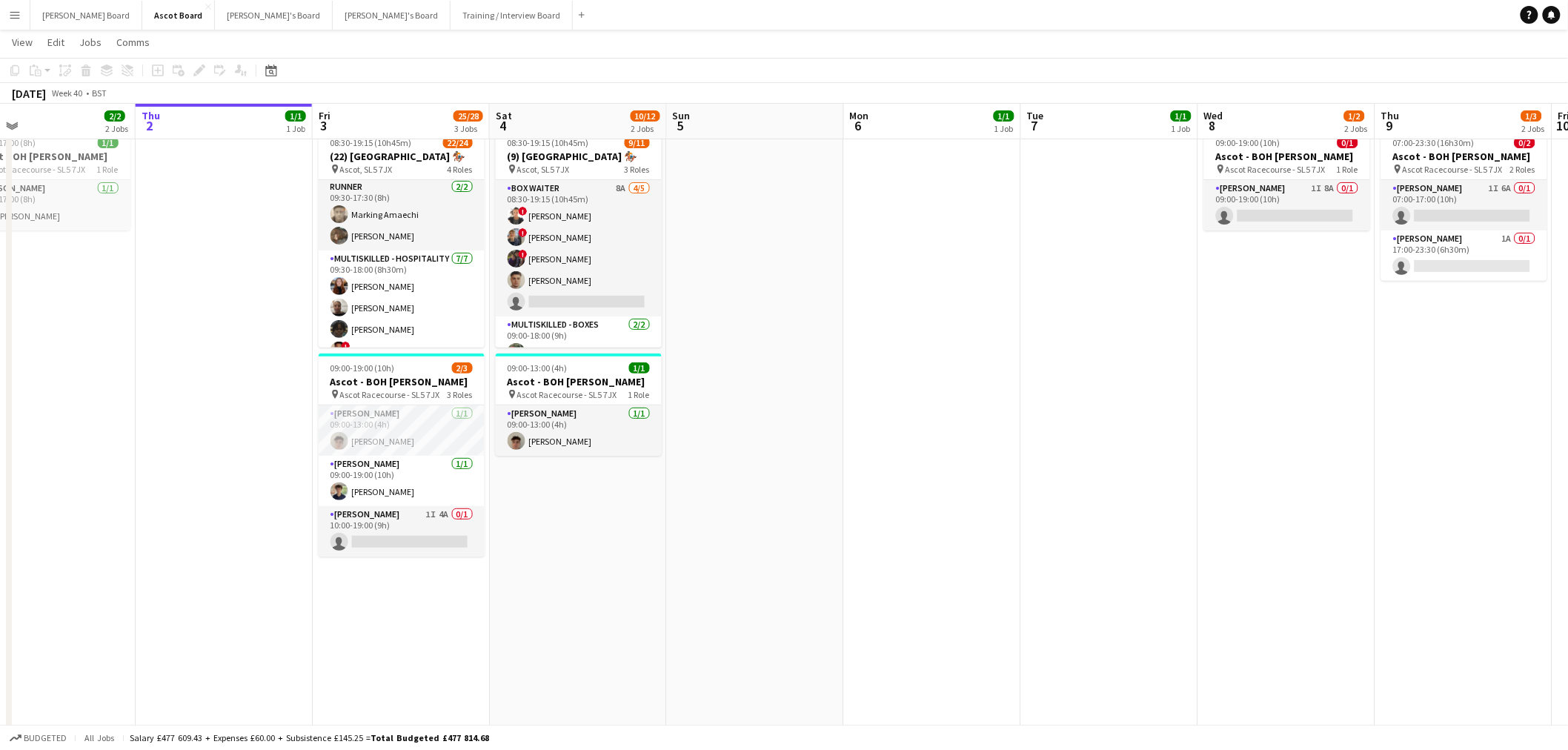
click at [956, 331] on app-date-cell at bounding box center [932, 702] width 177 height 1238
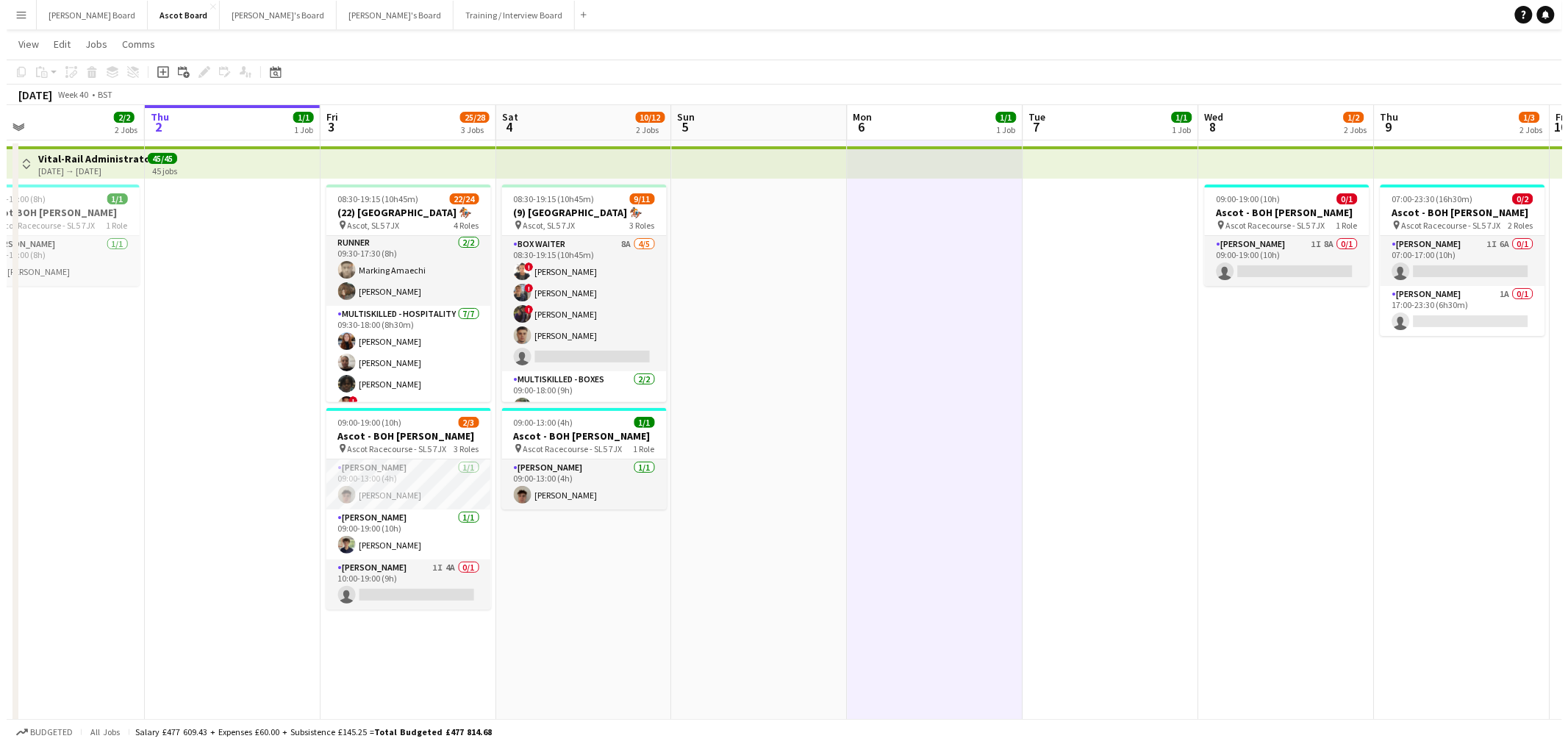
scroll to position [0, 0]
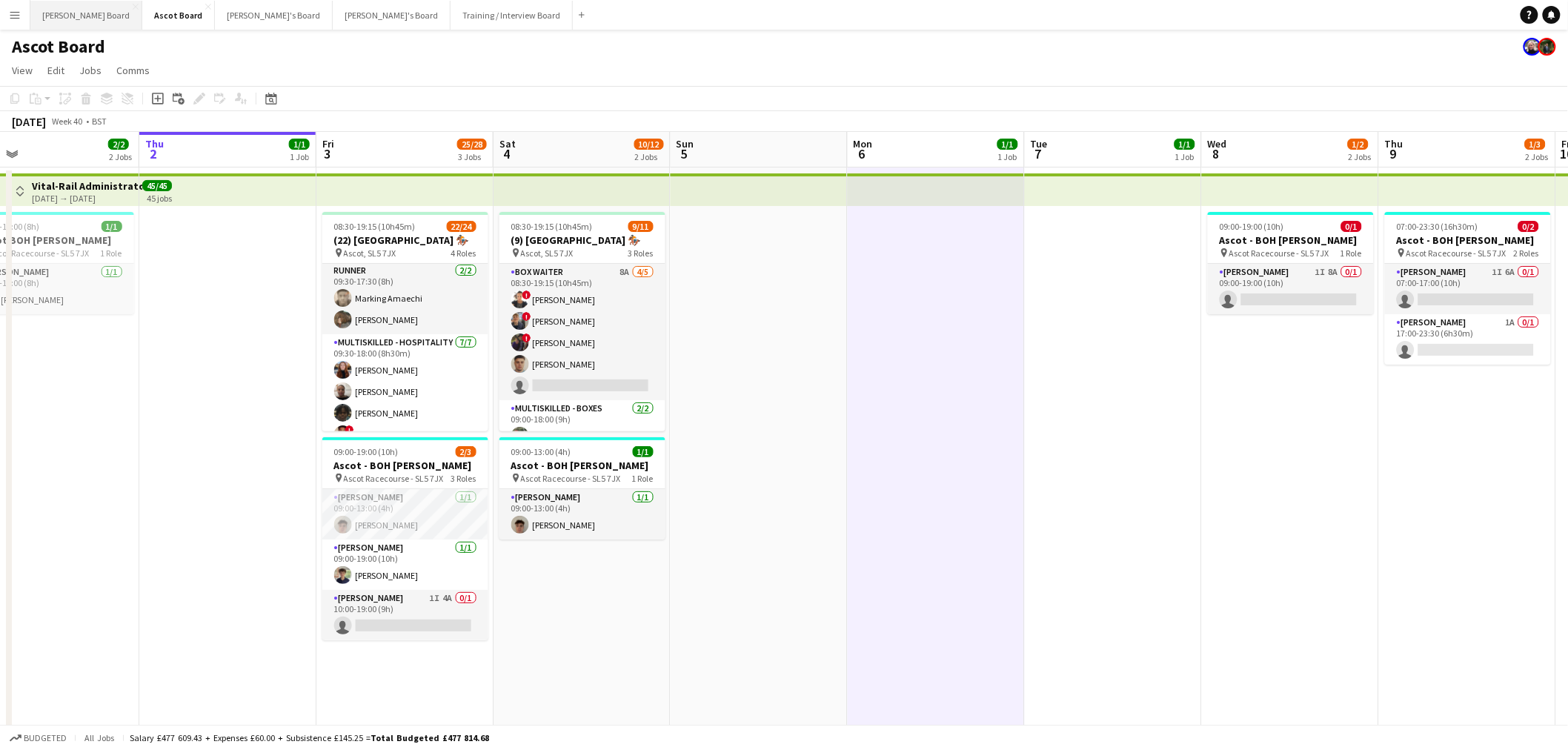
click at [70, 10] on button "Dean's Board Close" at bounding box center [86, 15] width 112 height 29
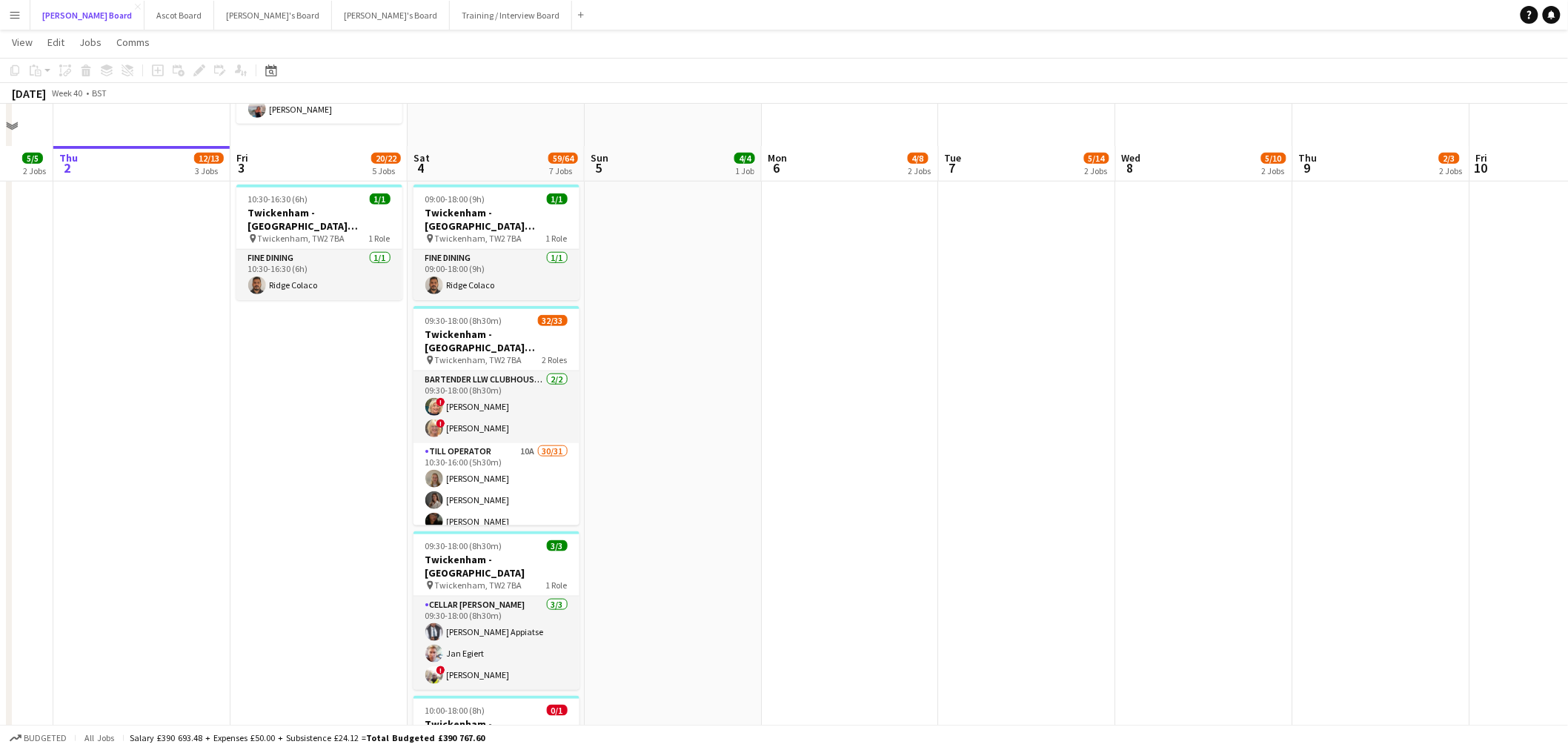
scroll to position [494, 0]
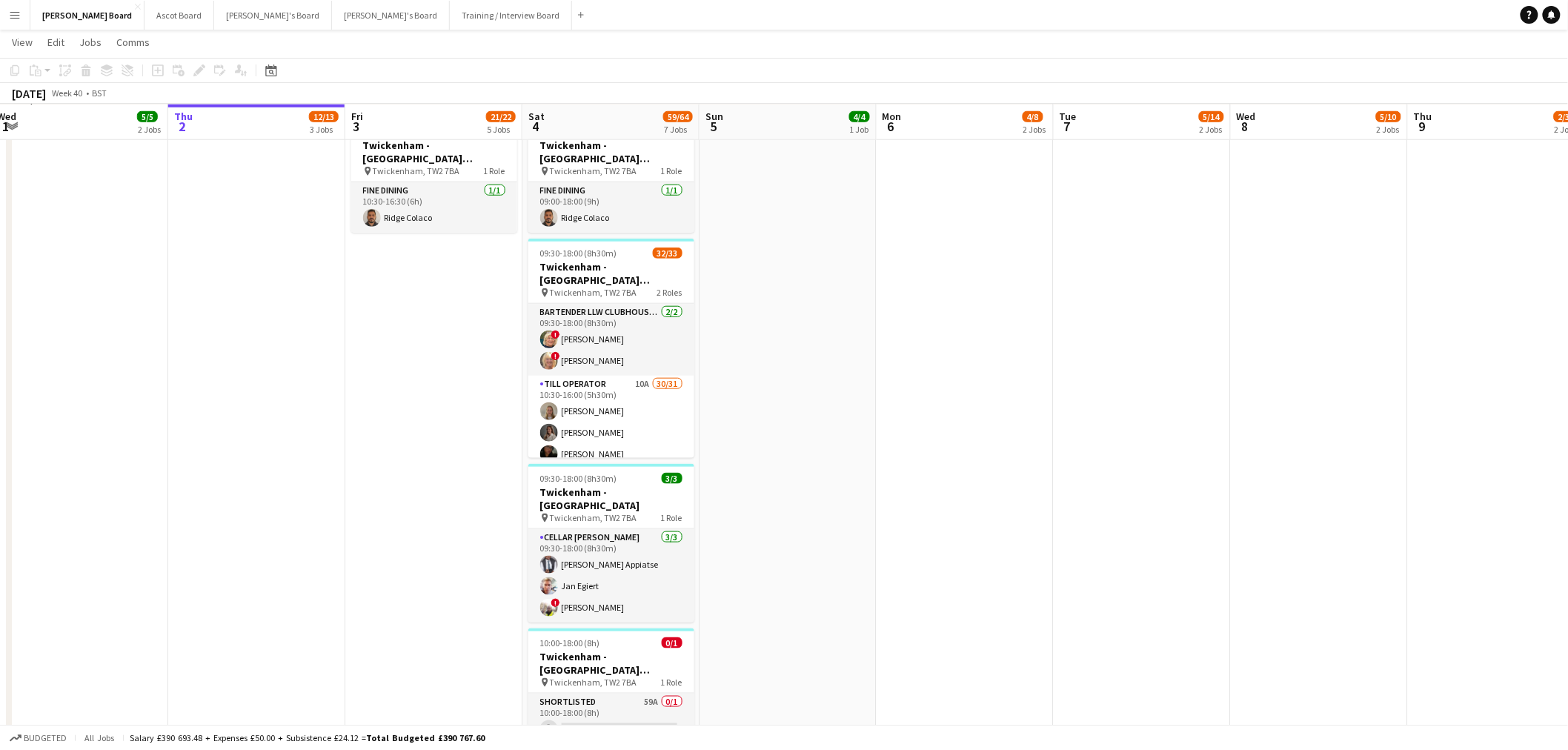
drag, startPoint x: 579, startPoint y: 257, endPoint x: 722, endPoint y: 271, distance: 143.7
click at [722, 271] on app-calendar-viewport "Mon 29 2/2 2 Jobs Tue 30 5/5 2 Jobs Wed 1 5/5 2 Jobs Thu 2 12/13 3 Jobs Fri 3 2…" at bounding box center [784, 640] width 1568 height 2152
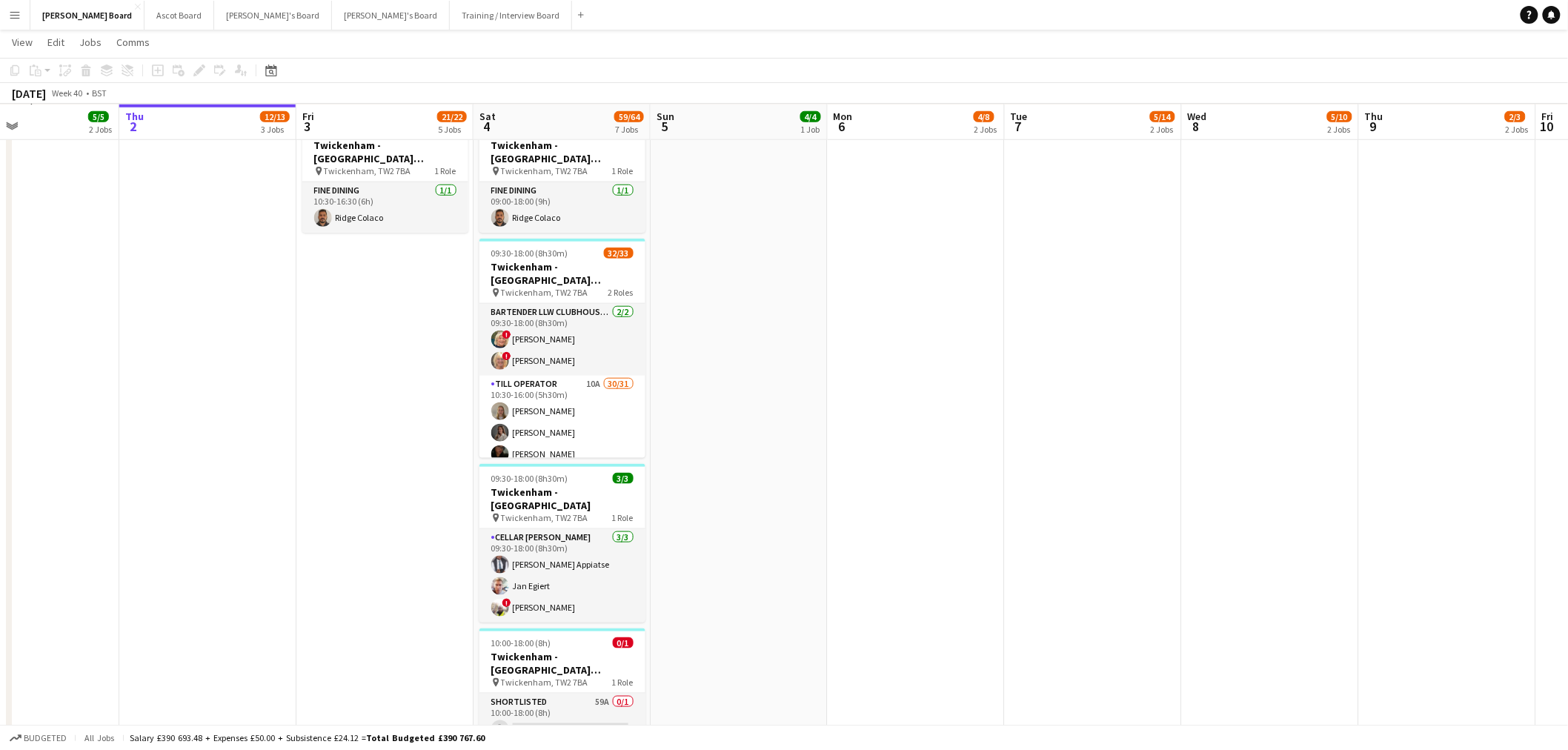
scroll to position [0, 575]
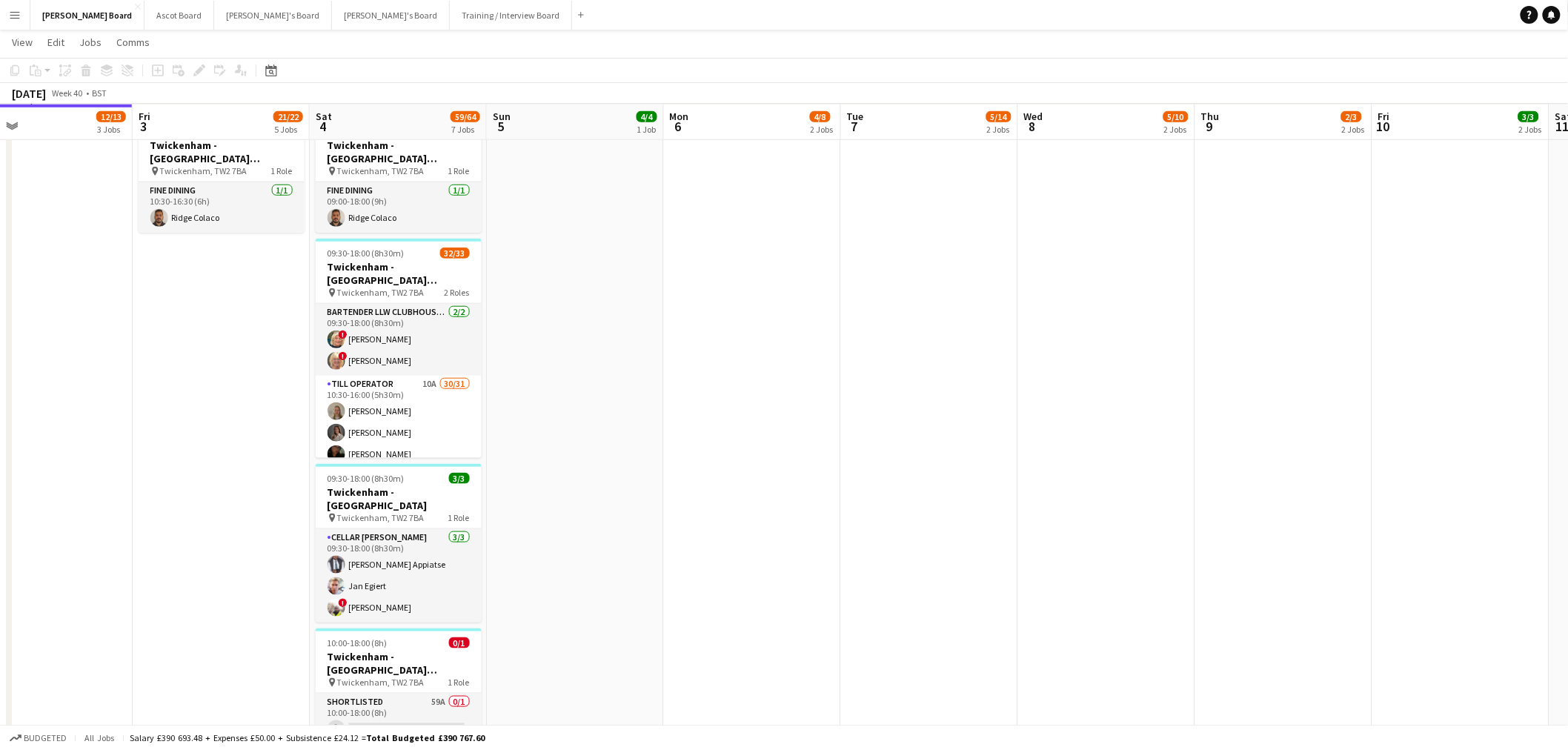
drag, startPoint x: 1122, startPoint y: 336, endPoint x: 883, endPoint y: 330, distance: 239.1
click at [882, 331] on app-calendar-viewport "Mon 29 2/2 2 Jobs Tue 30 5/5 2 Jobs Wed 1 5/5 2 Jobs Thu 2 12/13 3 Jobs Fri 3 2…" at bounding box center [784, 640] width 1568 height 2152
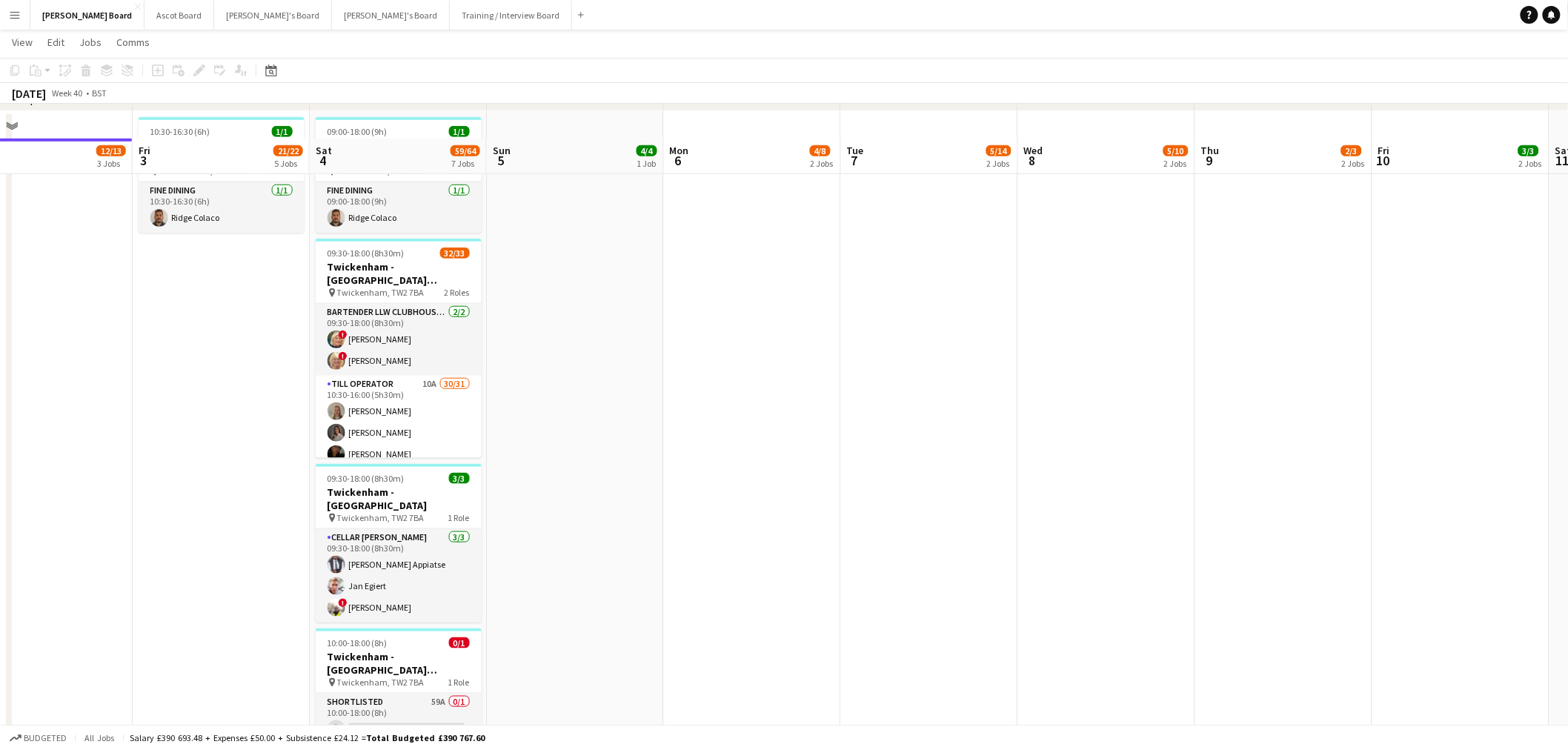
scroll to position [988, 0]
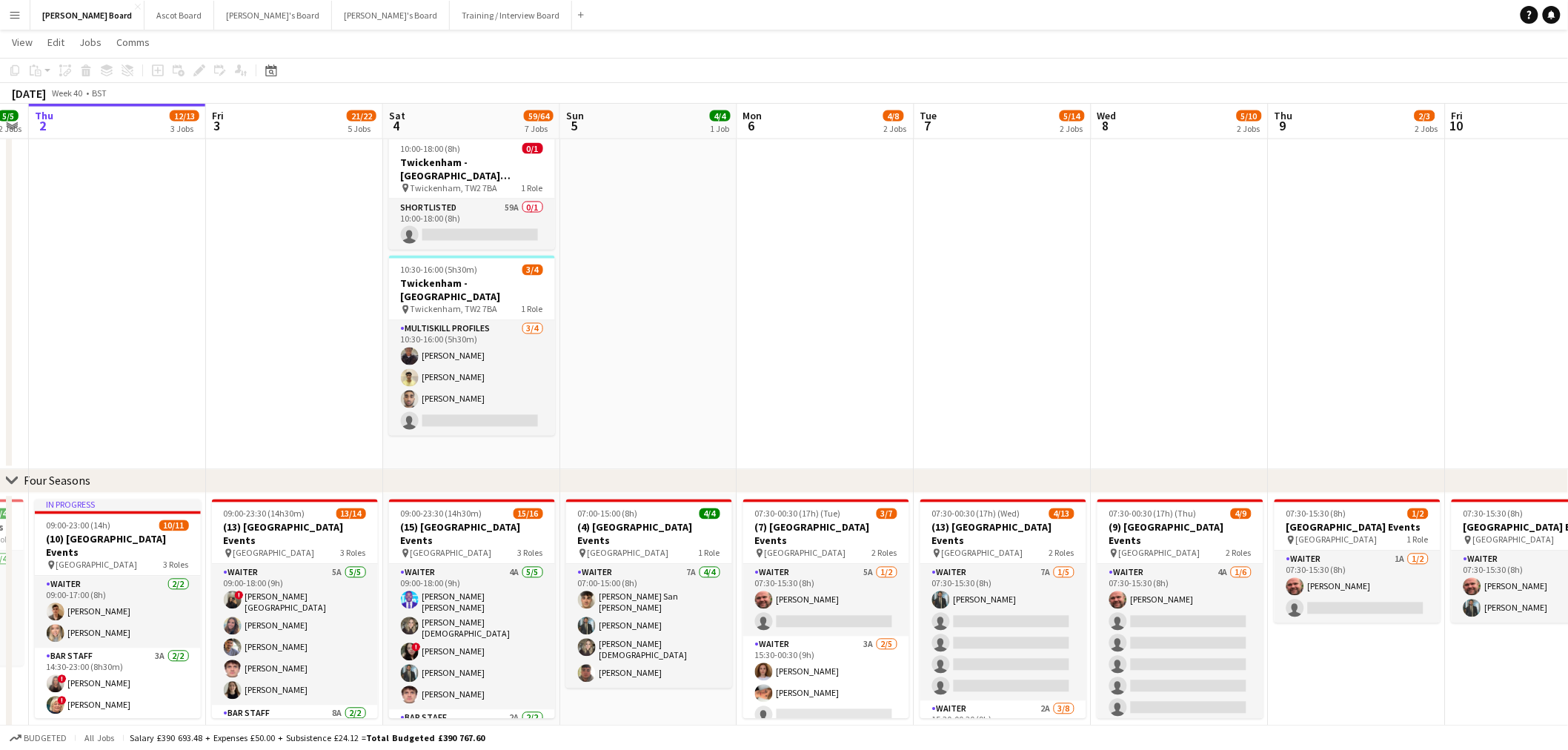
drag, startPoint x: 1073, startPoint y: 305, endPoint x: 962, endPoint y: 291, distance: 111.9
click at [962, 291] on app-calendar-viewport "Mon 29 2/2 2 Jobs Tue 30 5/5 2 Jobs Wed 1 5/5 2 Jobs Thu 2 12/13 3 Jobs Fri 3 2…" at bounding box center [784, 145] width 1568 height 2152
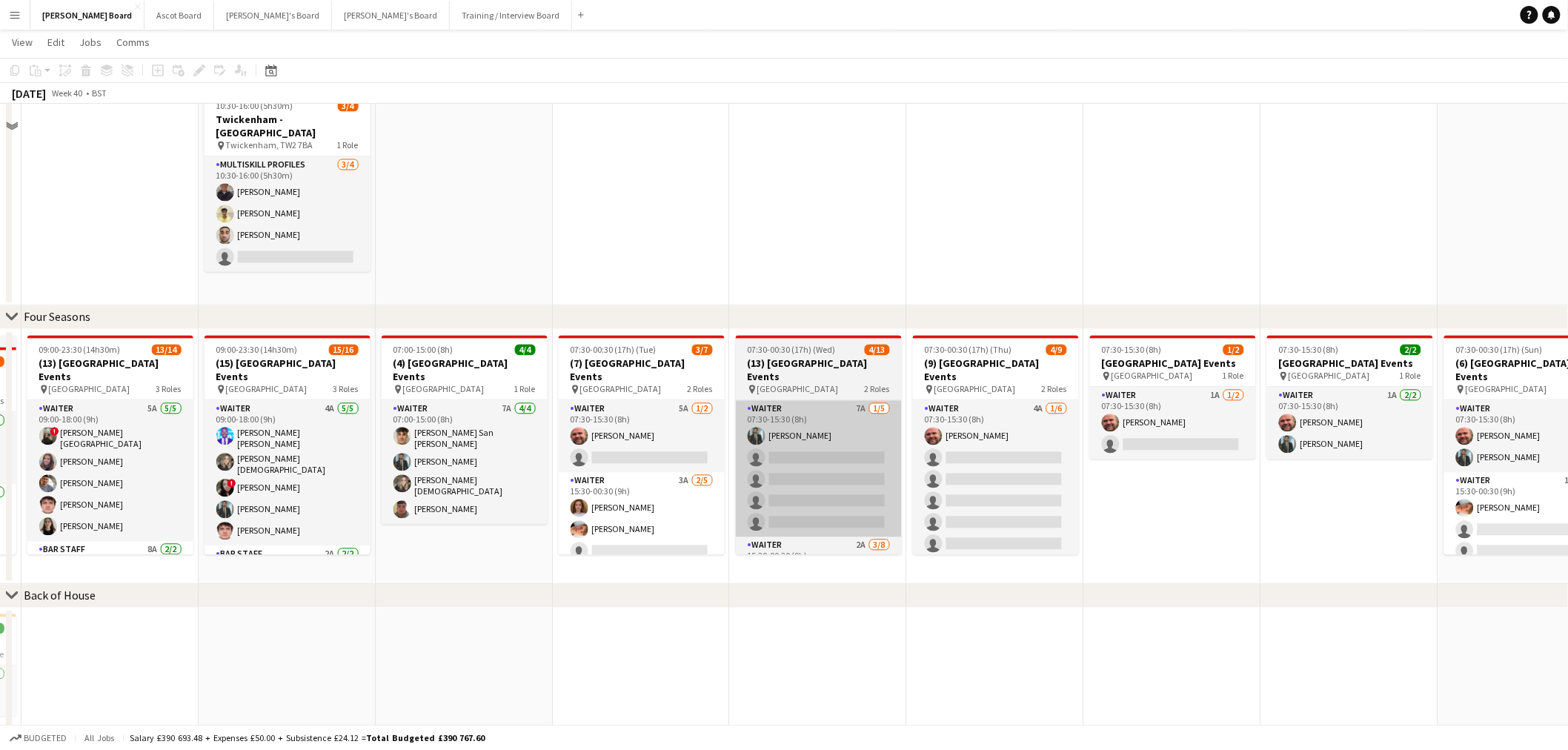
scroll to position [1152, 0]
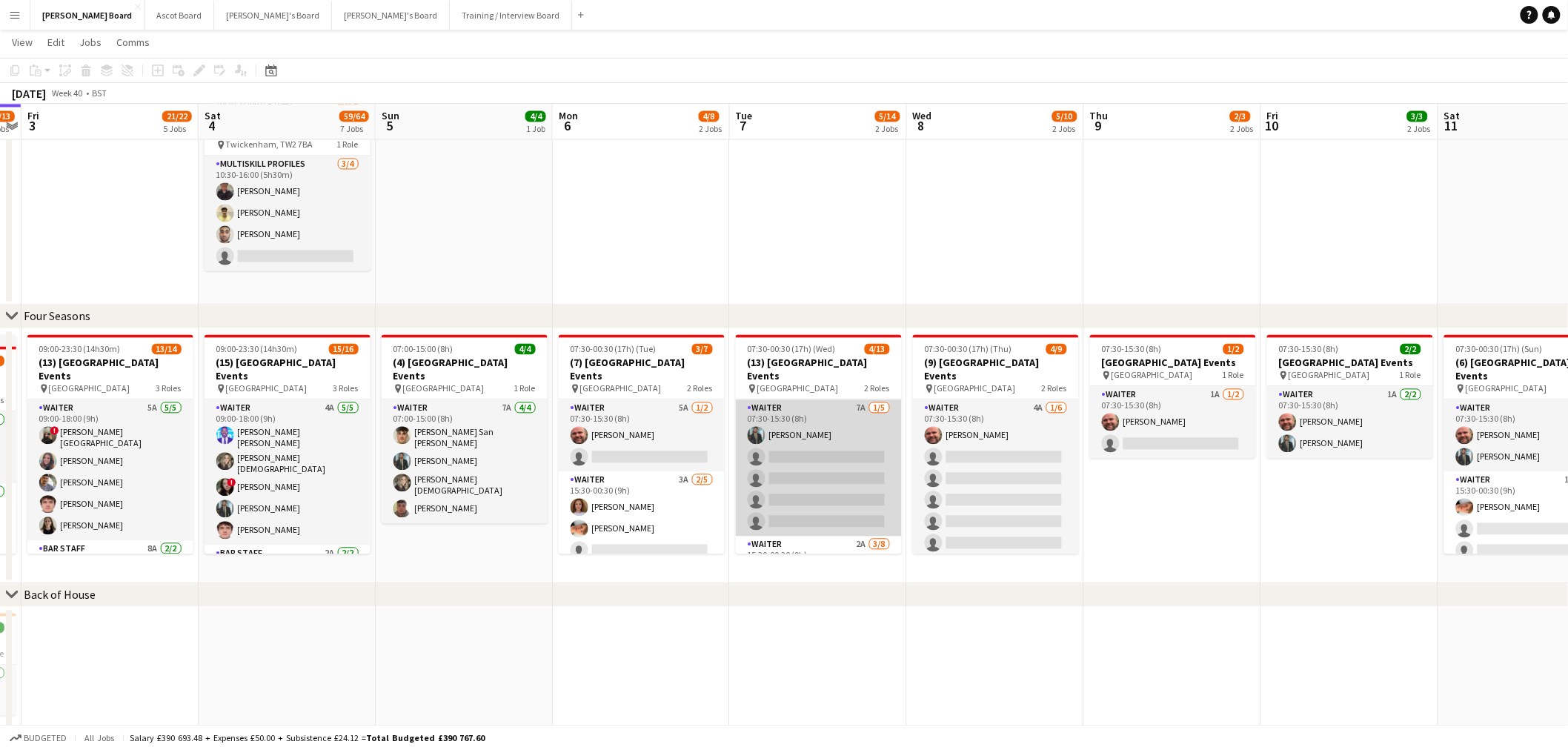
click at [846, 425] on app-card-role "Waiter 7A 1/5 07:30-15:30 (8h) Muhammad Imad single-neutral-actions single-neut…" at bounding box center [818, 468] width 166 height 137
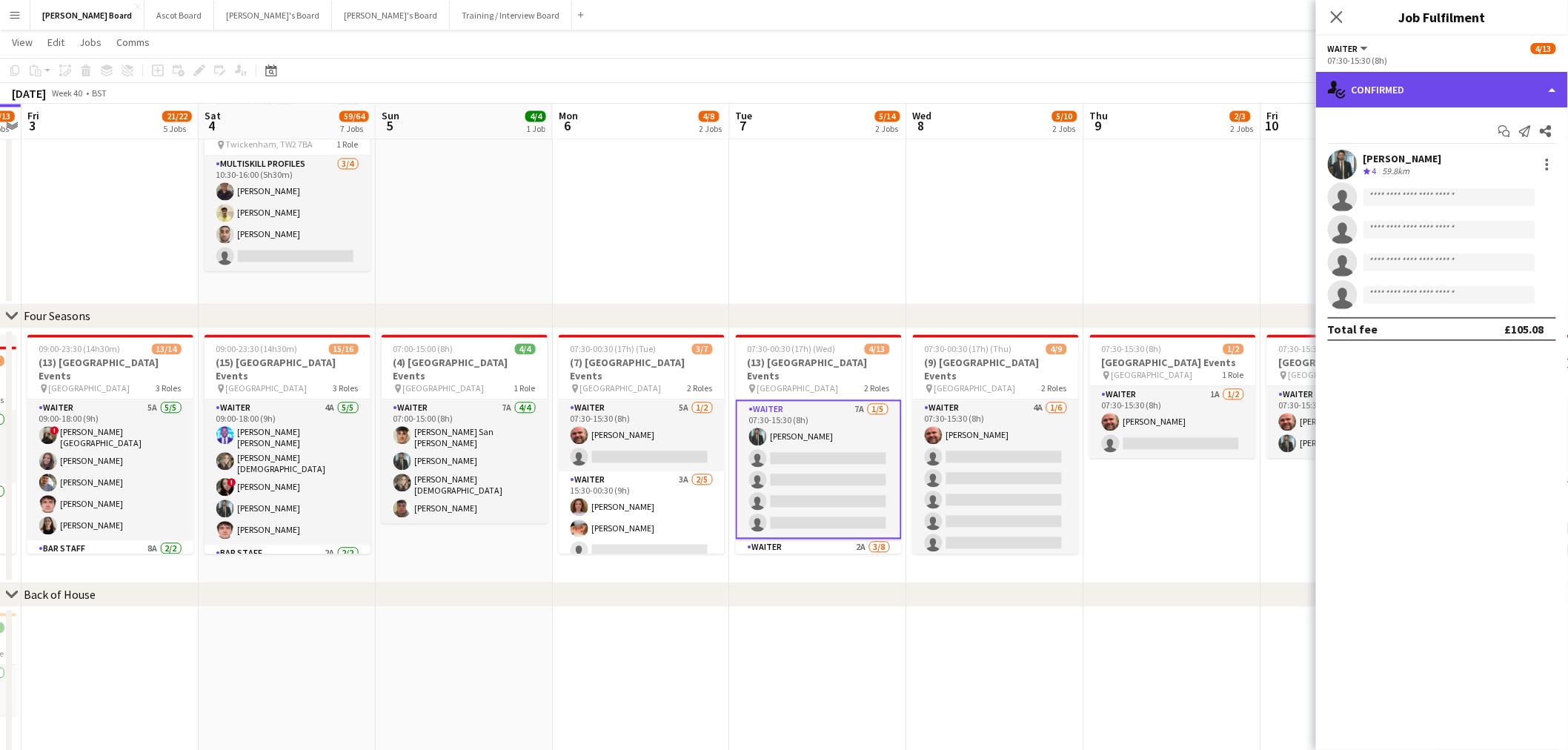
click at [1439, 91] on div "single-neutral-actions-check-2 Confirmed" at bounding box center [1441, 90] width 252 height 35
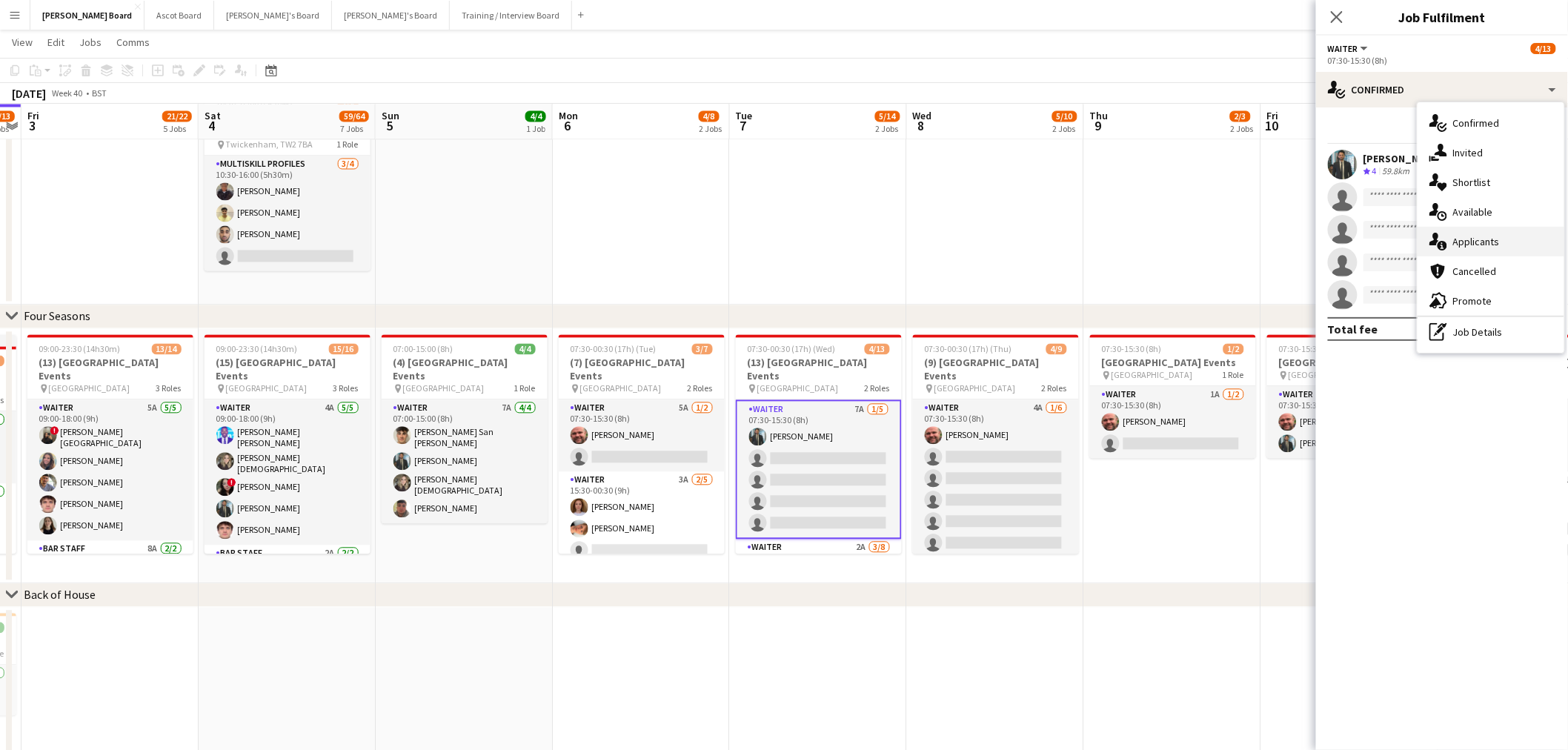
click at [1494, 232] on div "single-neutral-actions-information Applicants" at bounding box center [1490, 241] width 146 height 29
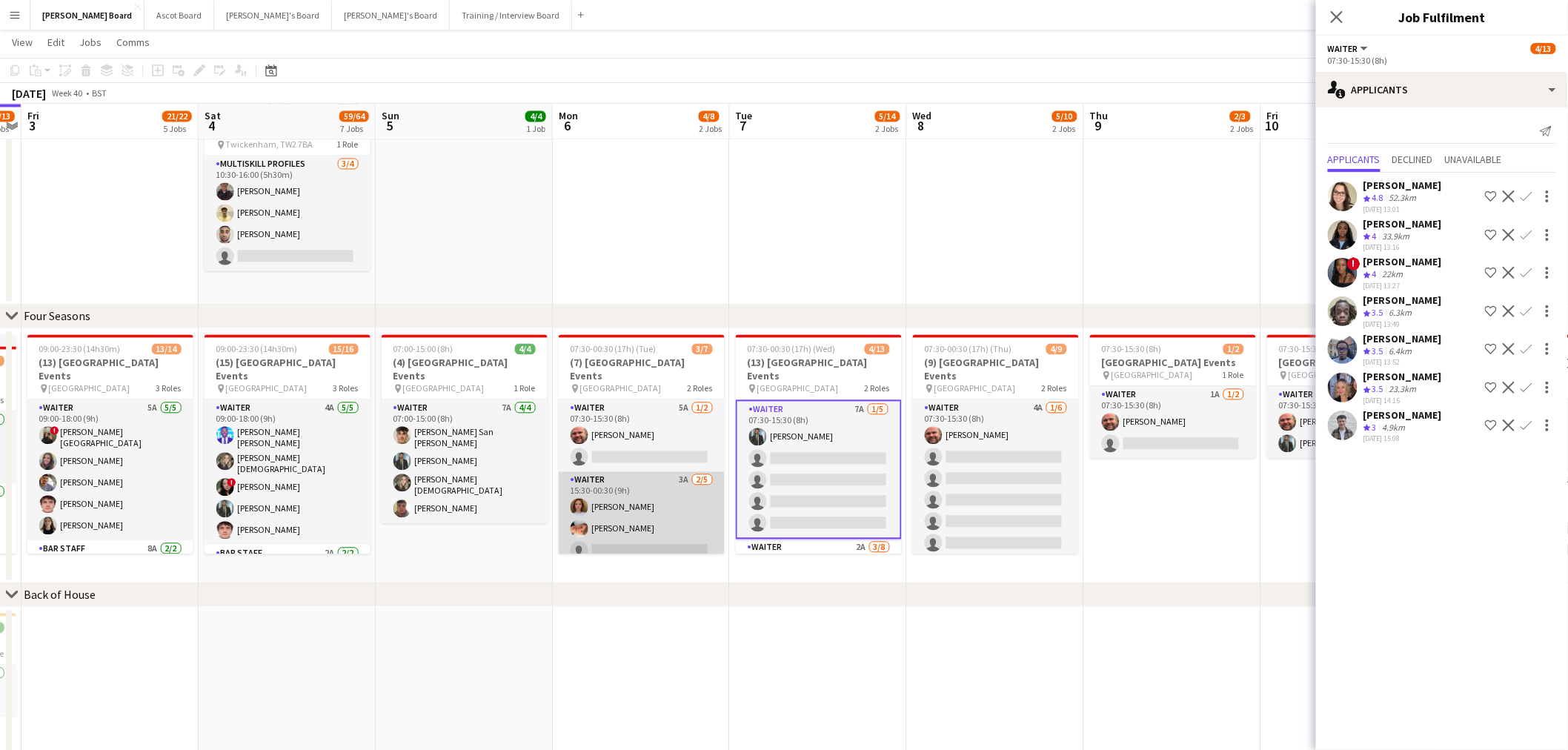
click at [654, 492] on app-card-role "Waiter 3A 2/5 15:30-00:30 (9h) Sophie Briscoe Robby Johnston single-neutral-act…" at bounding box center [641, 540] width 166 height 137
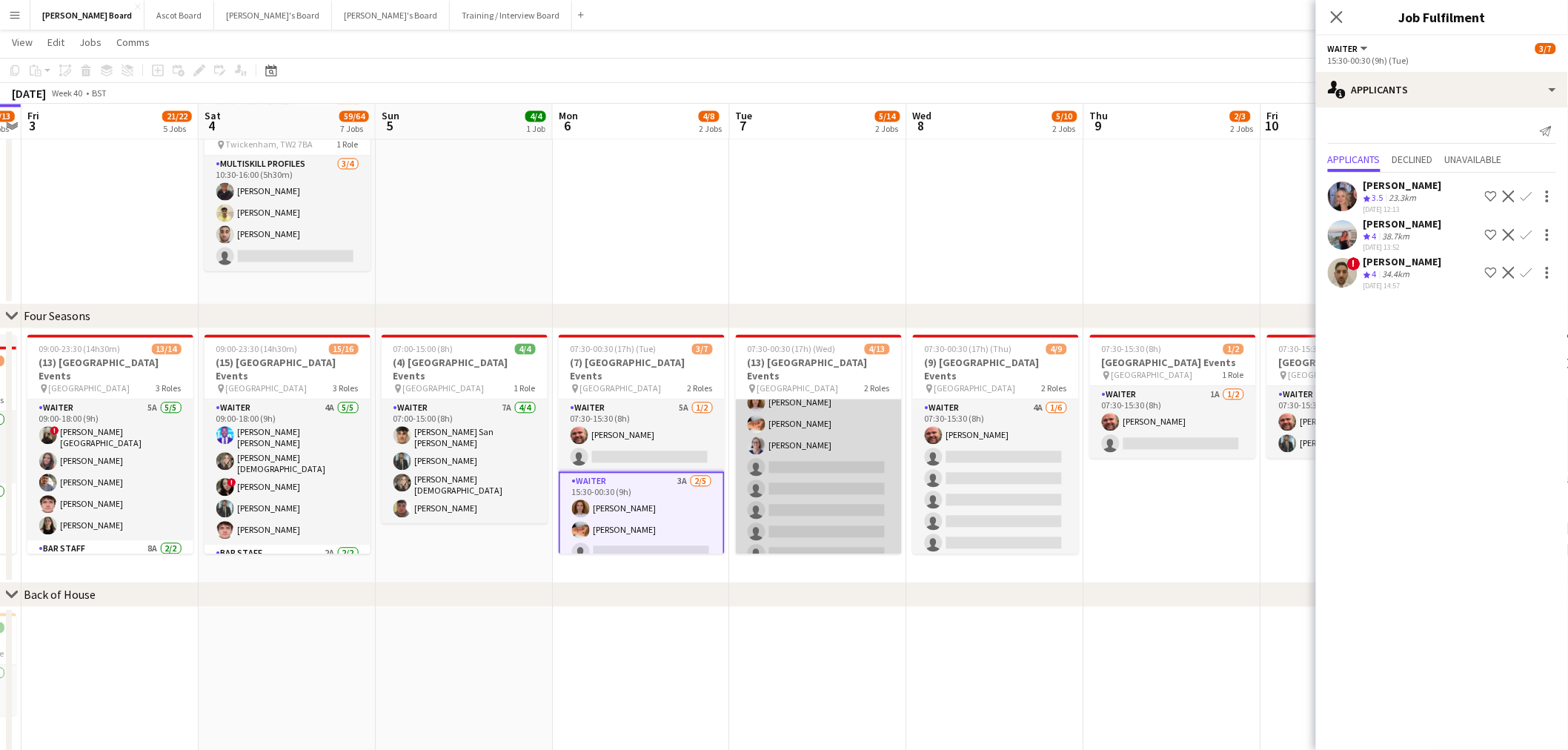
click at [839, 433] on app-card-role "Waiter 2A 3/8 15:30-00:30 (9h) Sophie Briscoe Robby Johnston Dagmar Bailey sing…" at bounding box center [818, 468] width 166 height 200
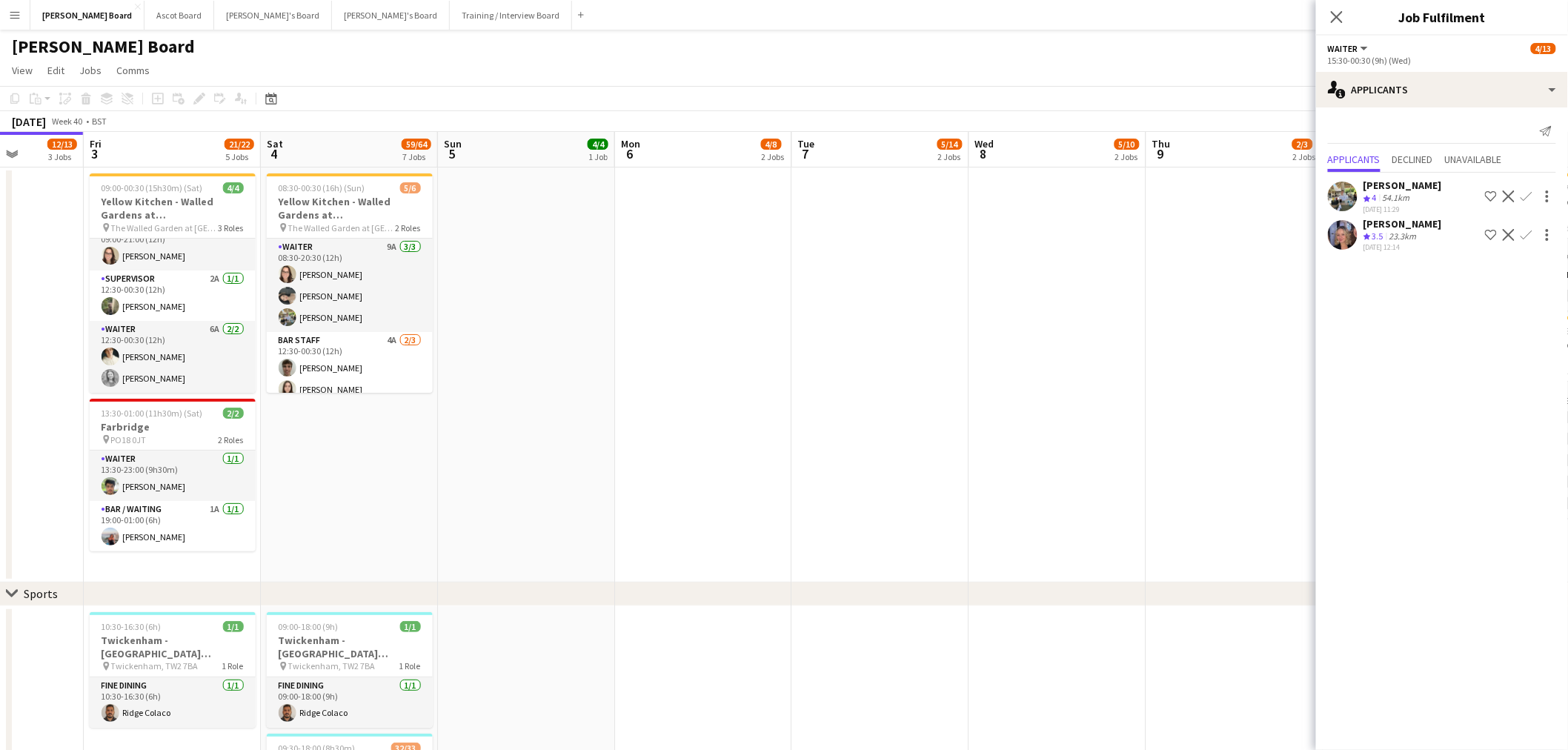
scroll to position [0, 428]
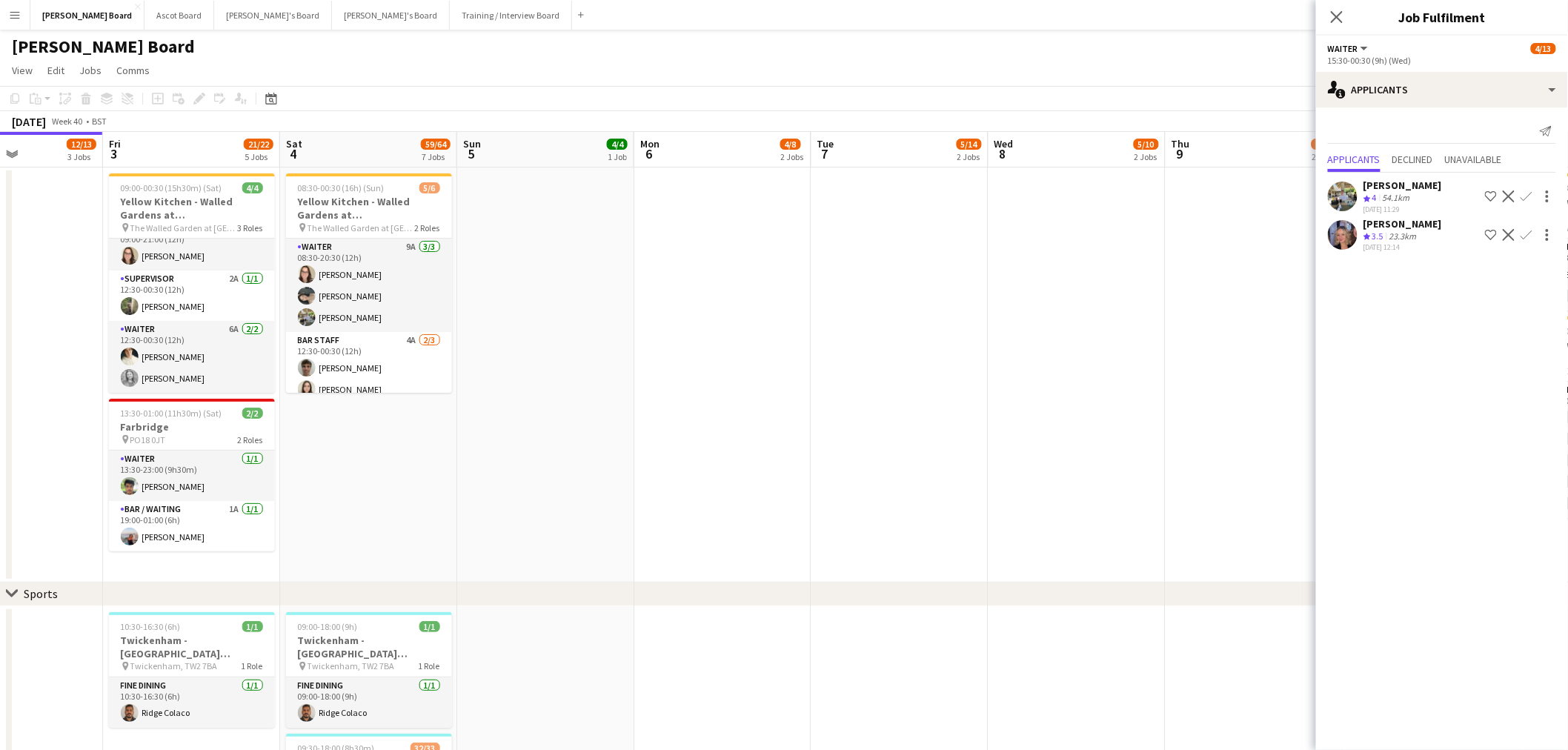
drag, startPoint x: 428, startPoint y: 440, endPoint x: 447, endPoint y: 440, distance: 19.0
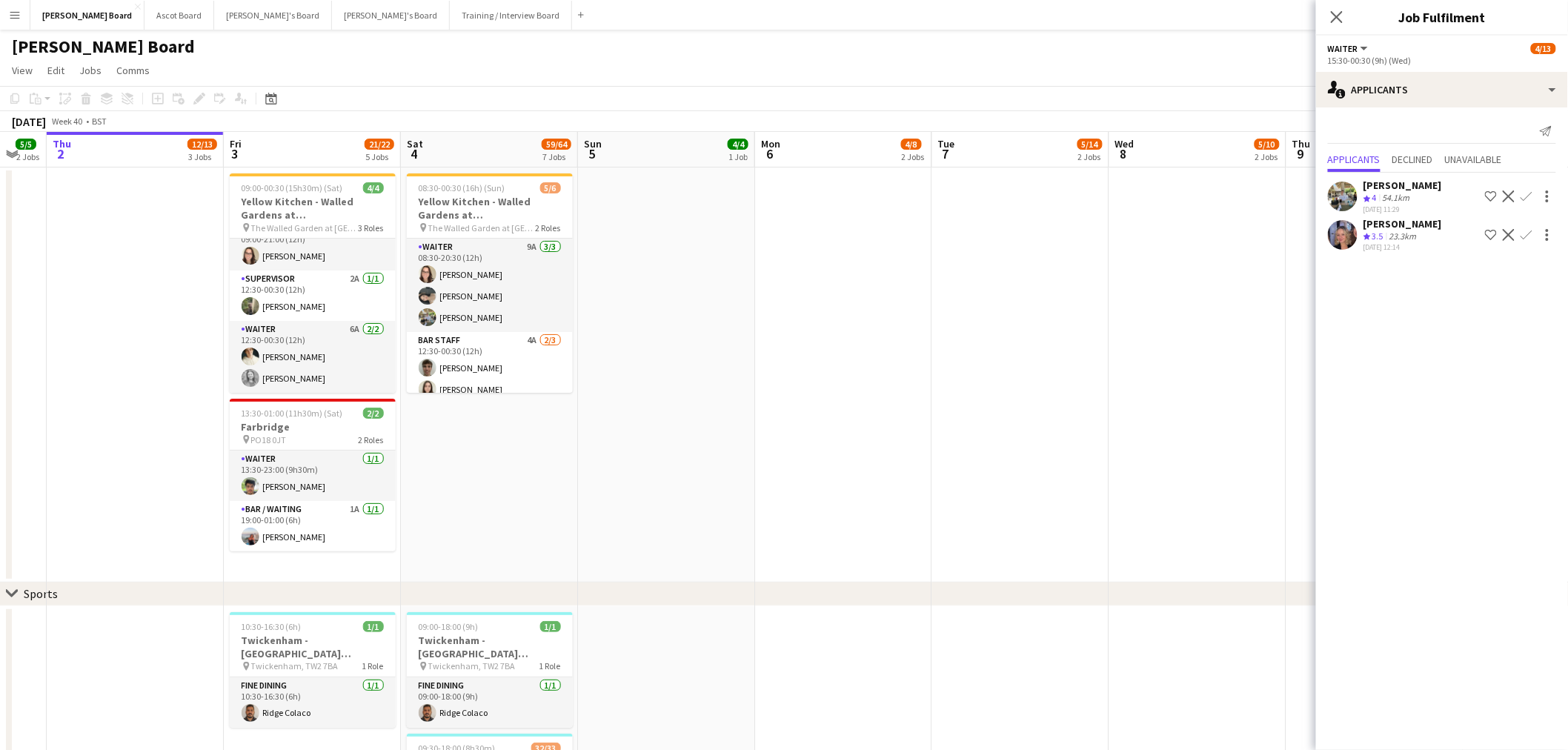
drag, startPoint x: 432, startPoint y: 403, endPoint x: 729, endPoint y: 409, distance: 297.1
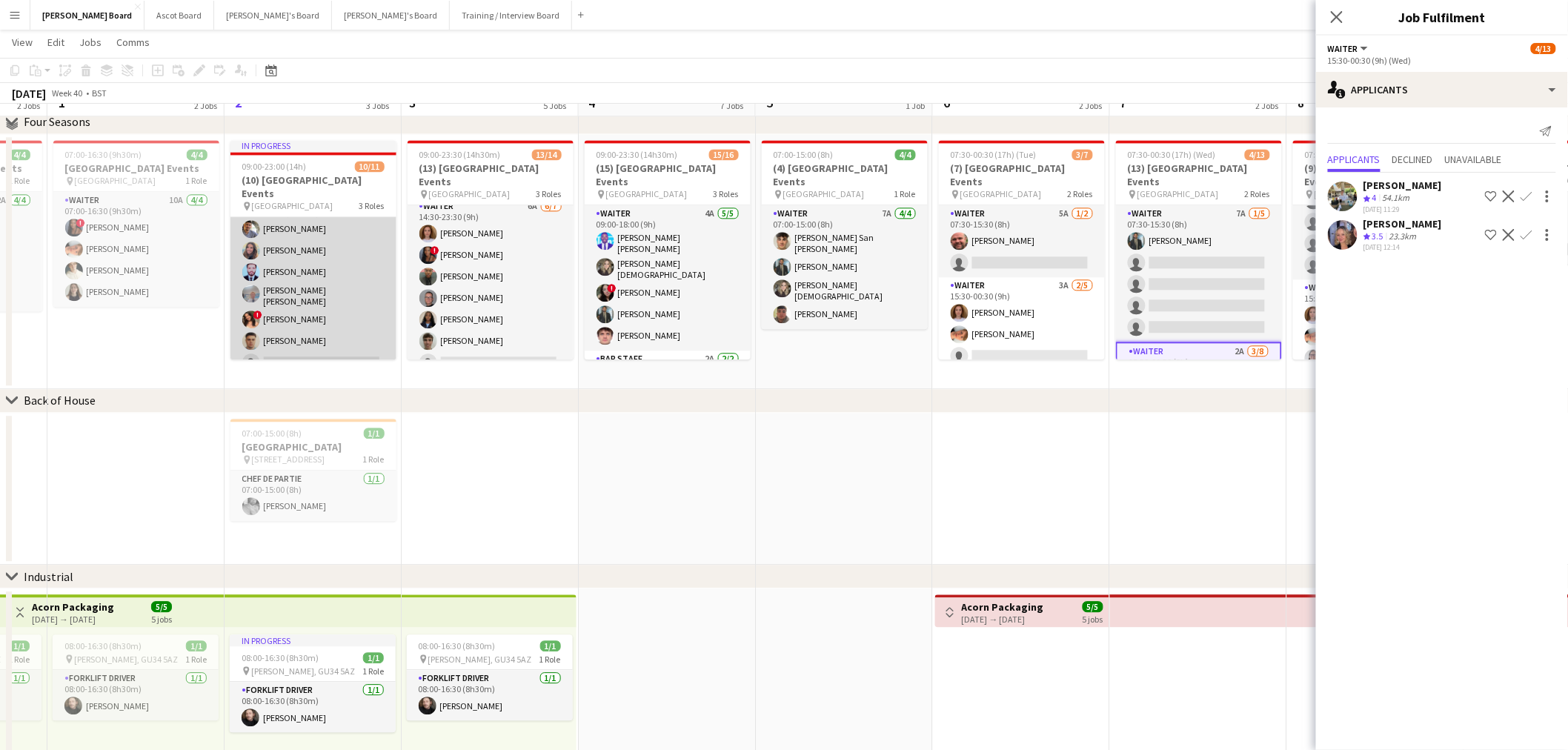
scroll to position [1320, 0]
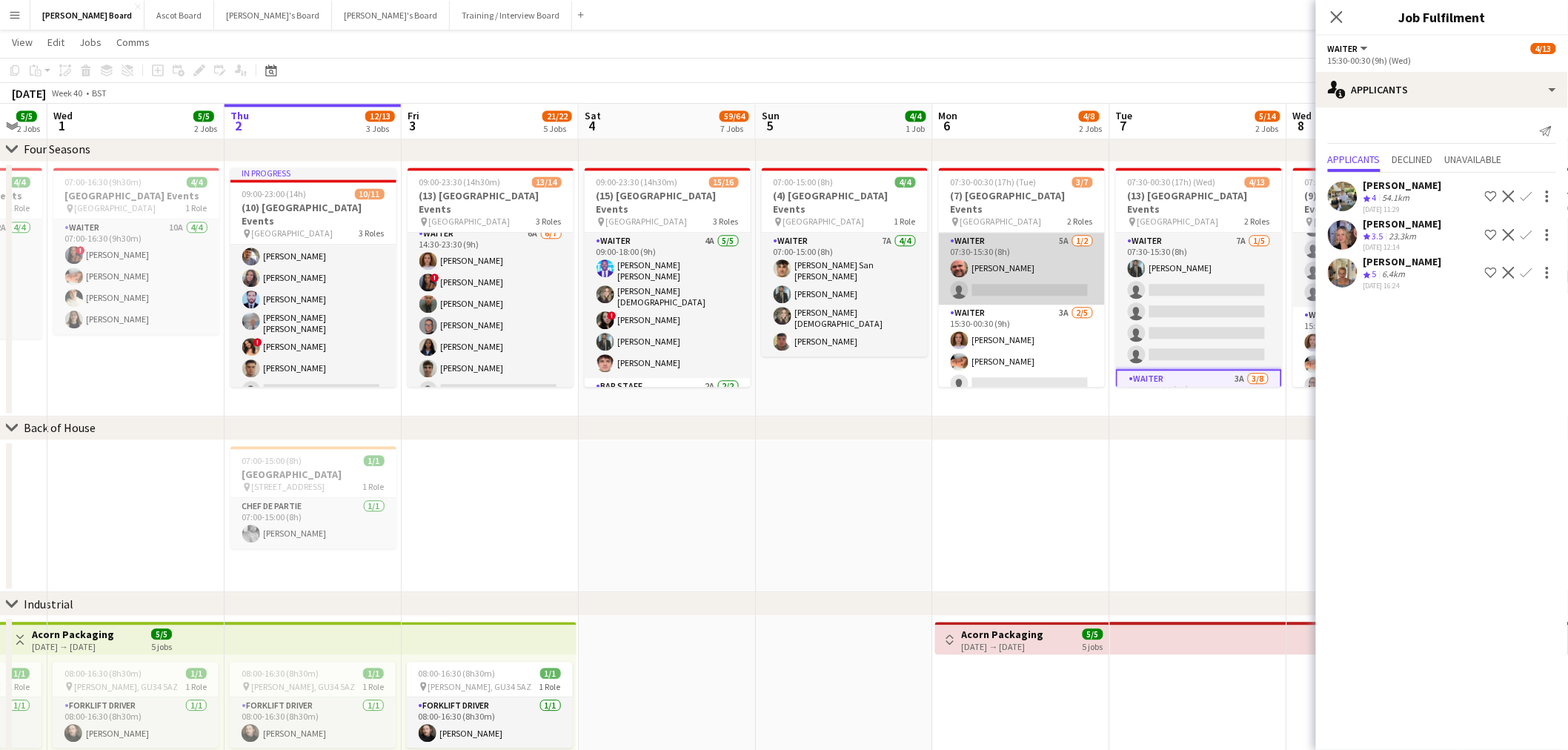
click at [1001, 241] on app-card-role "Waiter 5A 1/2 07:30-15:30 (8h) Dyllon McGregor single-neutral-actions" at bounding box center [1021, 268] width 166 height 72
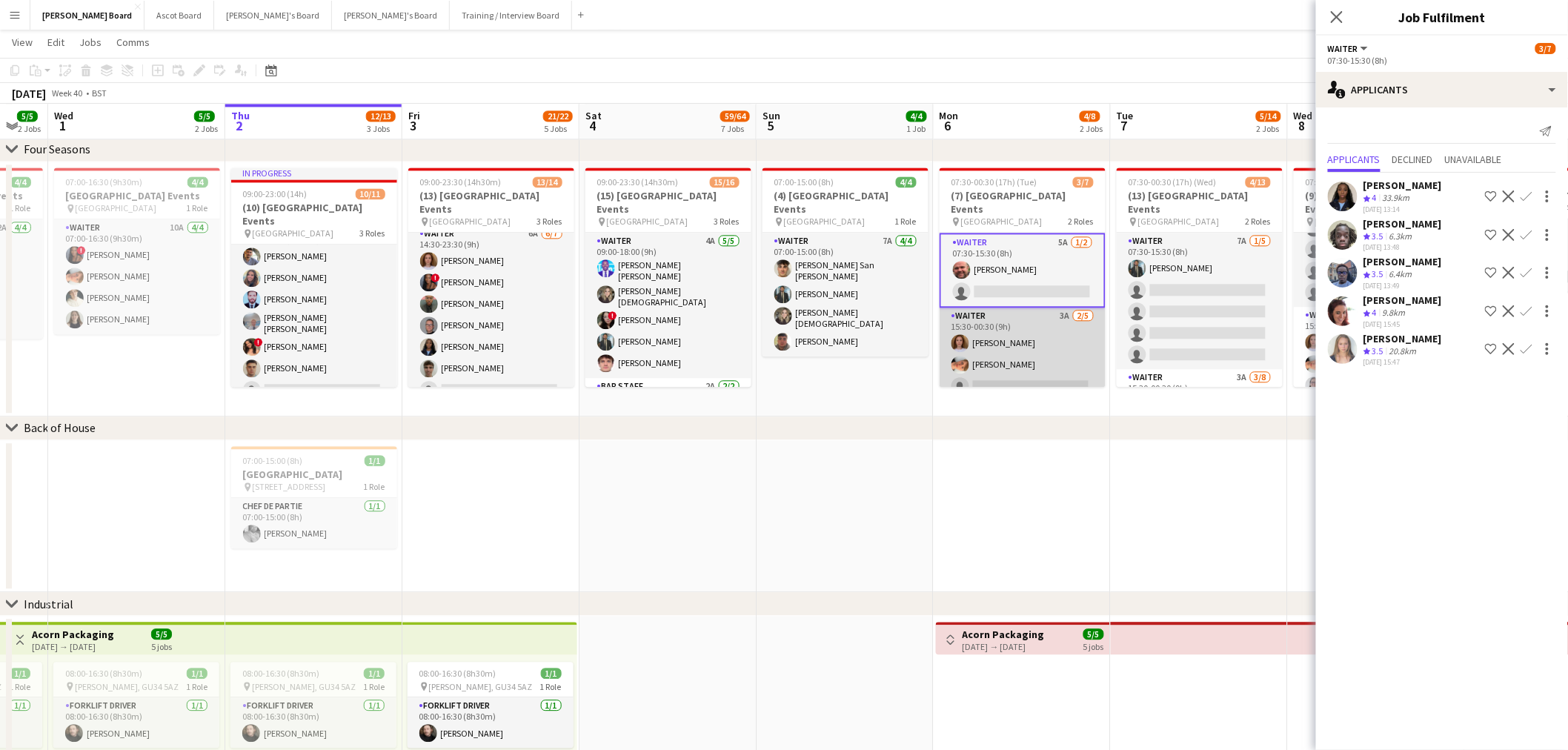
click at [1026, 348] on app-card-role "Waiter 3A 2/5 15:30-00:30 (9h) Sophie Briscoe Robby Johnston single-neutral-act…" at bounding box center [1022, 376] width 166 height 137
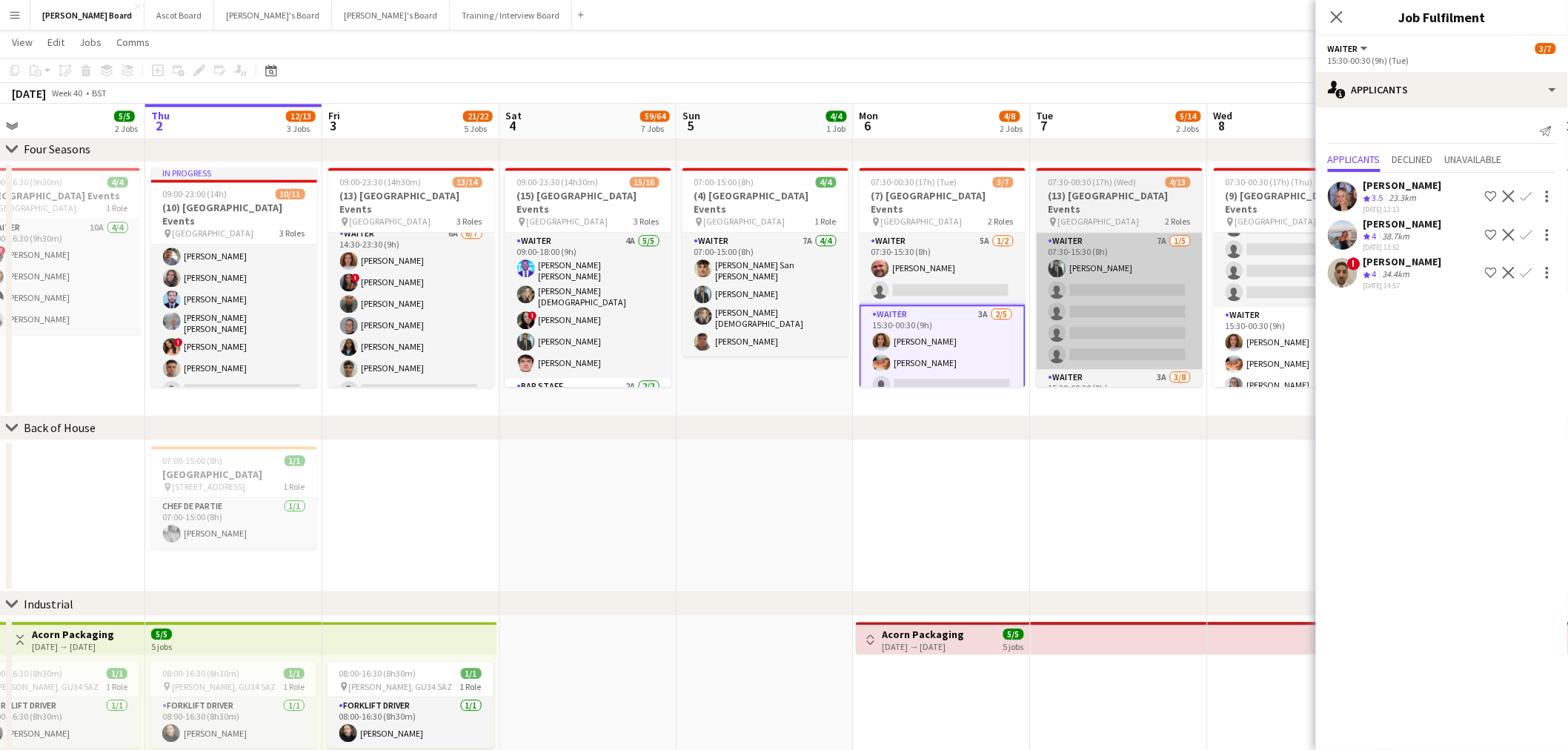
drag, startPoint x: 1157, startPoint y: 306, endPoint x: 1049, endPoint y: 304, distance: 108.0
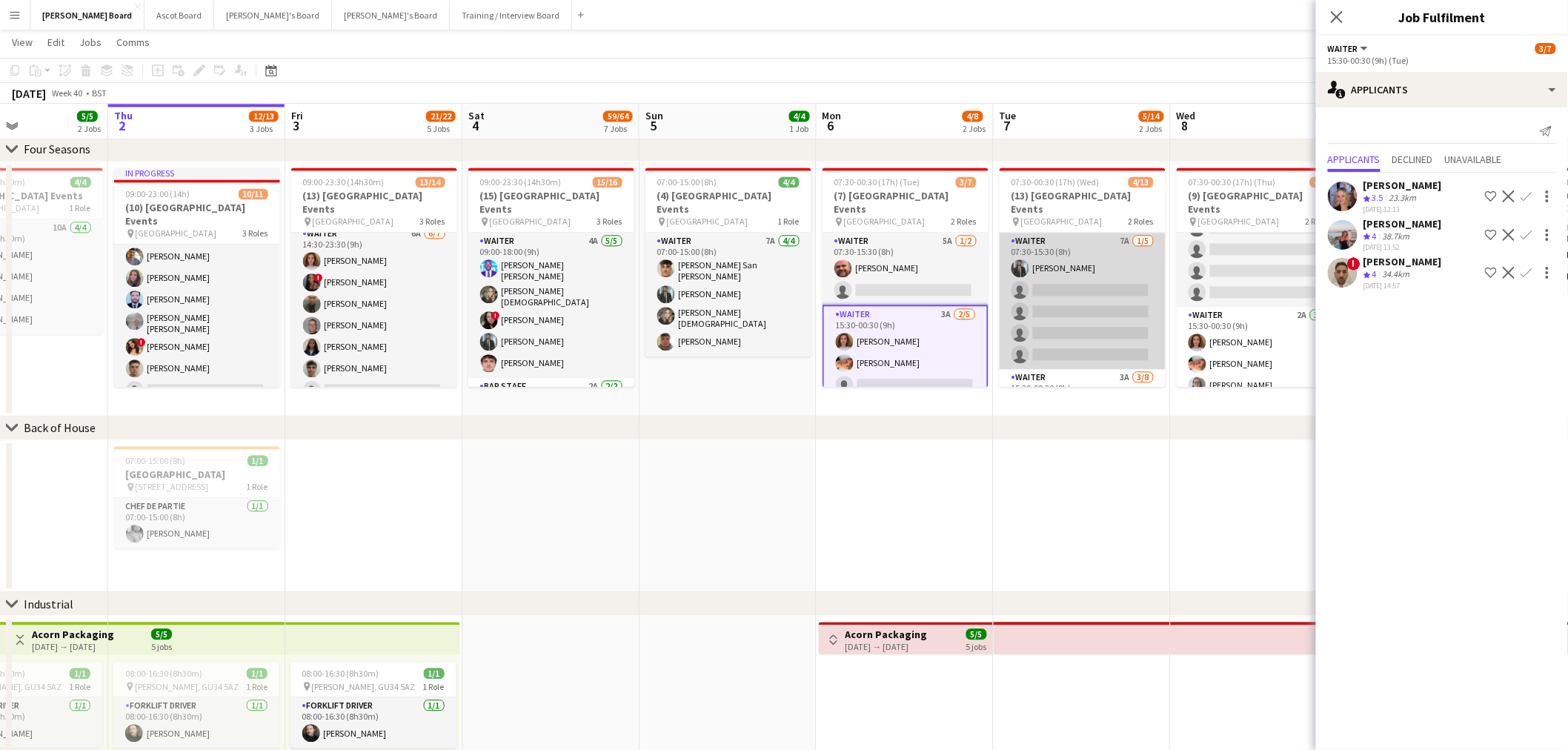
click at [1050, 302] on app-card-role "Waiter 7A 1/5 07:30-15:30 (8h) Muhammad Imad single-neutral-actions single-neut…" at bounding box center [1081, 301] width 166 height 137
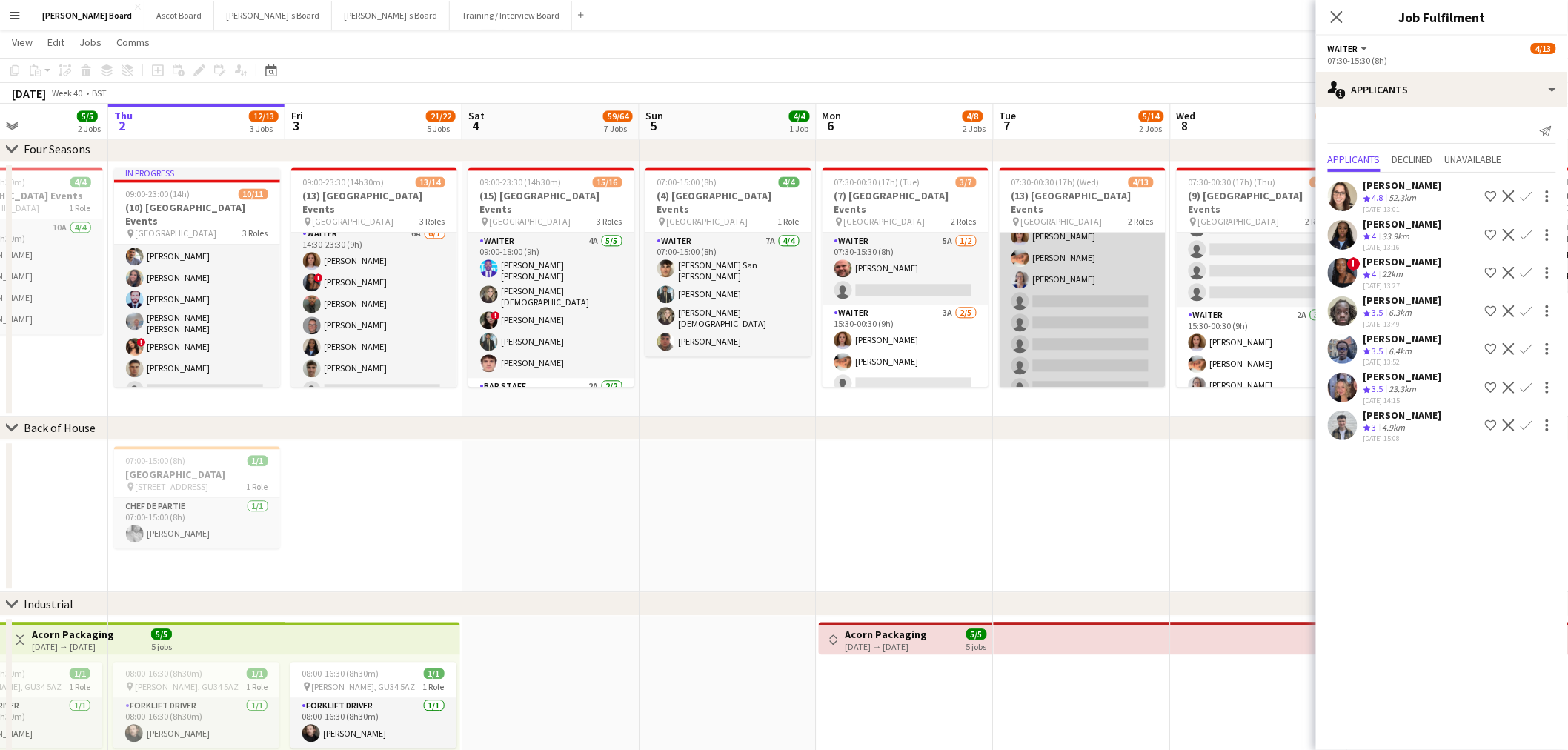
click at [1100, 323] on app-card-role "Waiter 3A 3/8 15:30-00:30 (9h) Sophie Briscoe Robby Johnston Dagmar Bailey sing…" at bounding box center [1081, 301] width 166 height 200
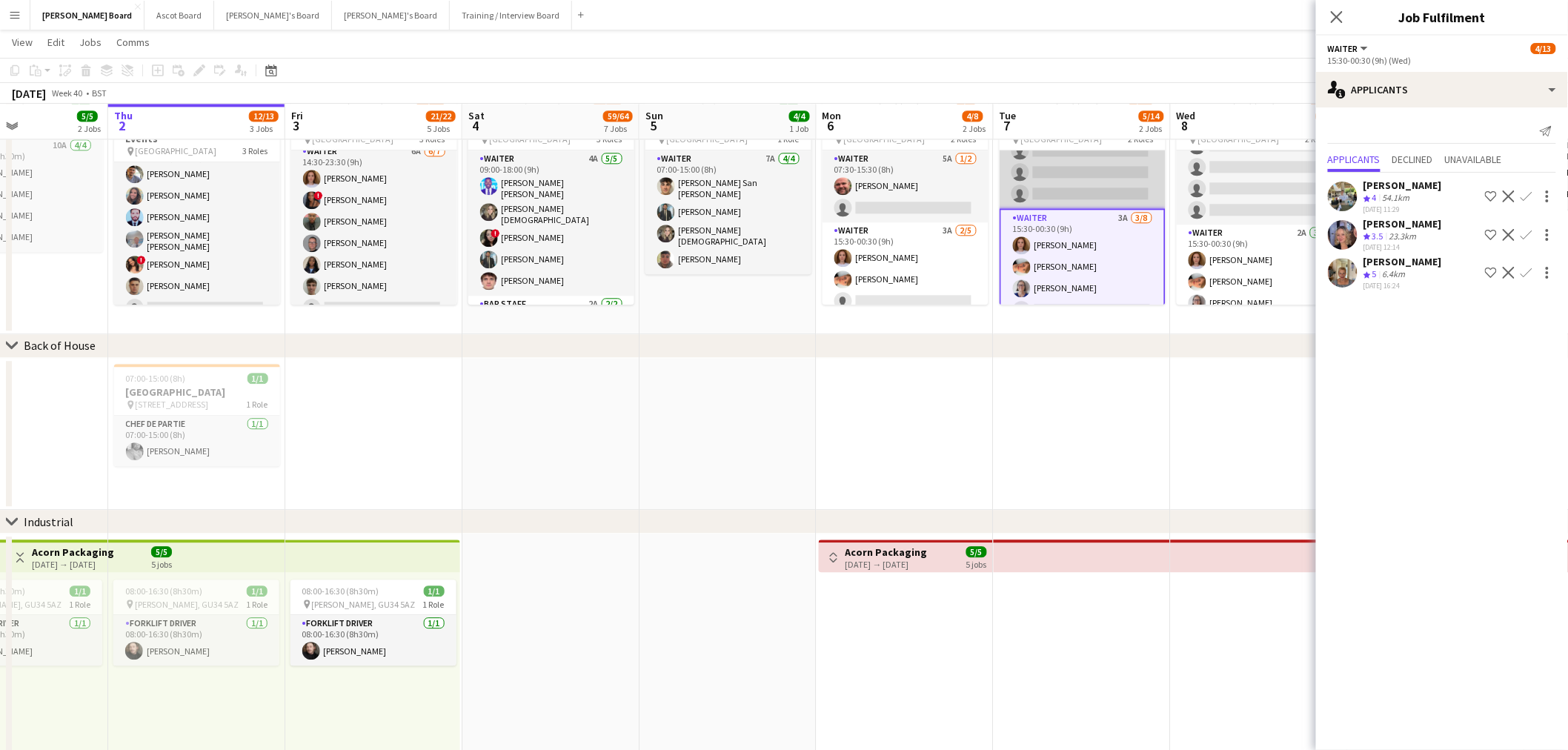
scroll to position [0, 0]
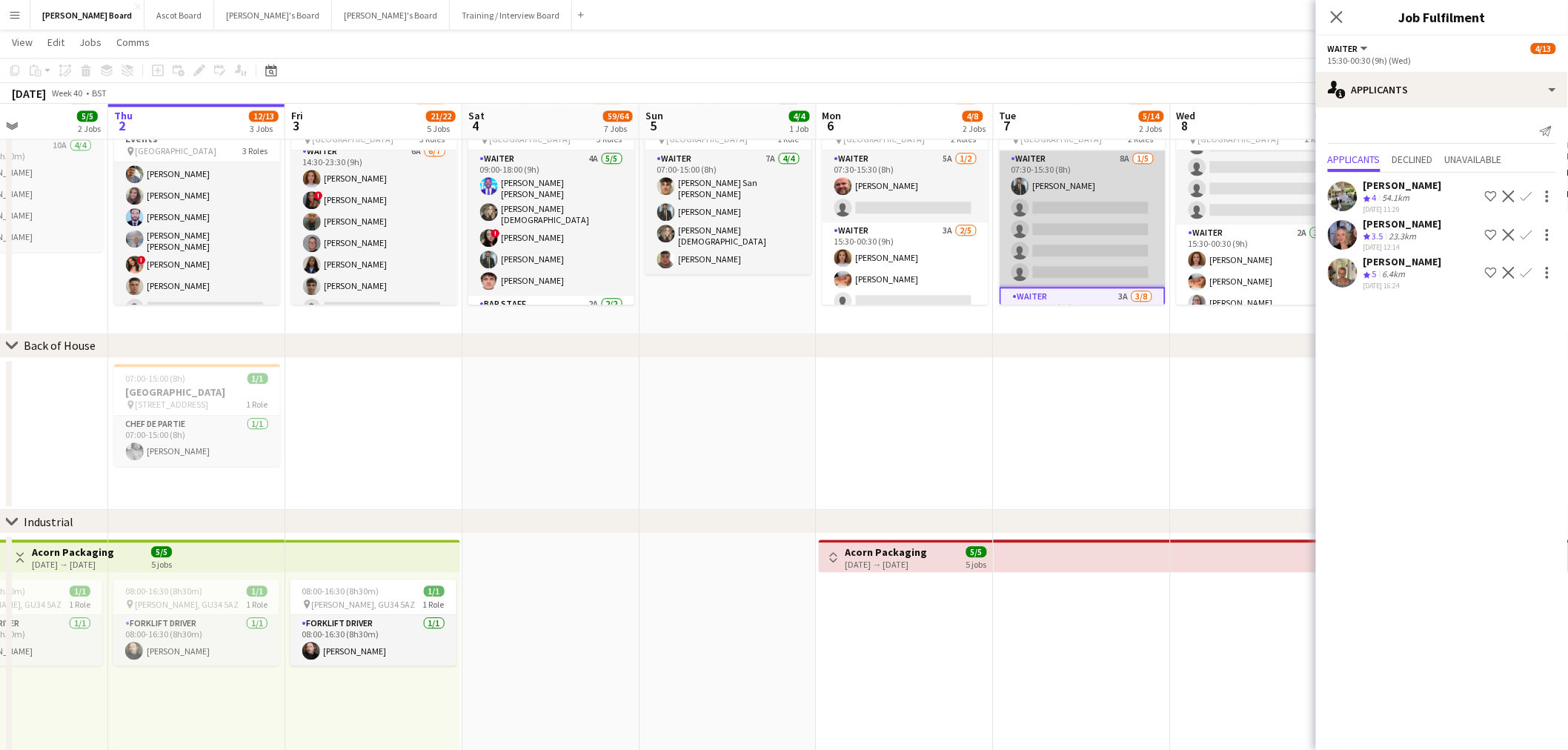
click at [1106, 238] on app-card-role "Waiter 8A 1/5 07:30-15:30 (8h) Muhammad Imad single-neutral-actions single-neut…" at bounding box center [1081, 219] width 166 height 137
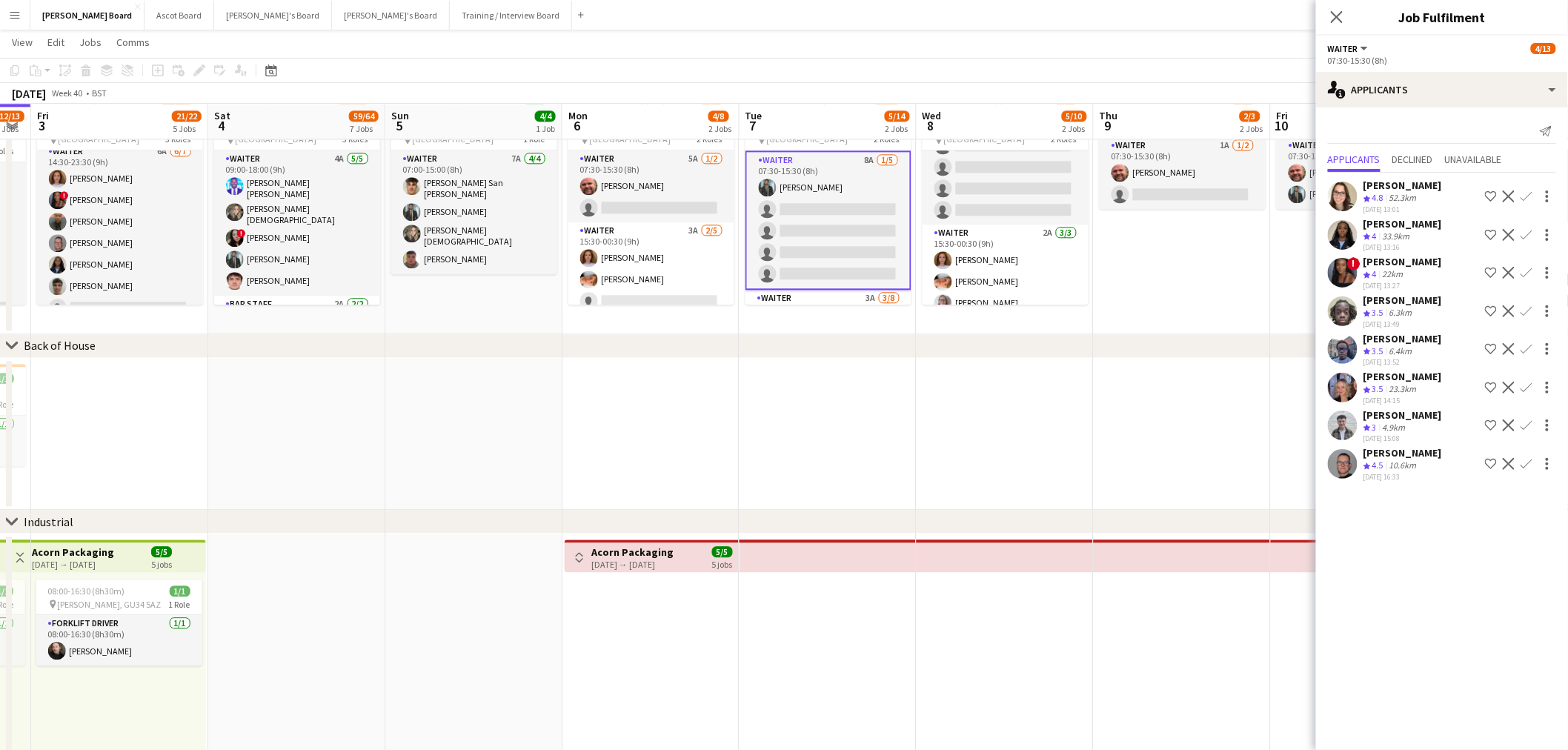
drag, startPoint x: 1141, startPoint y: 262, endPoint x: 886, endPoint y: 277, distance: 255.4
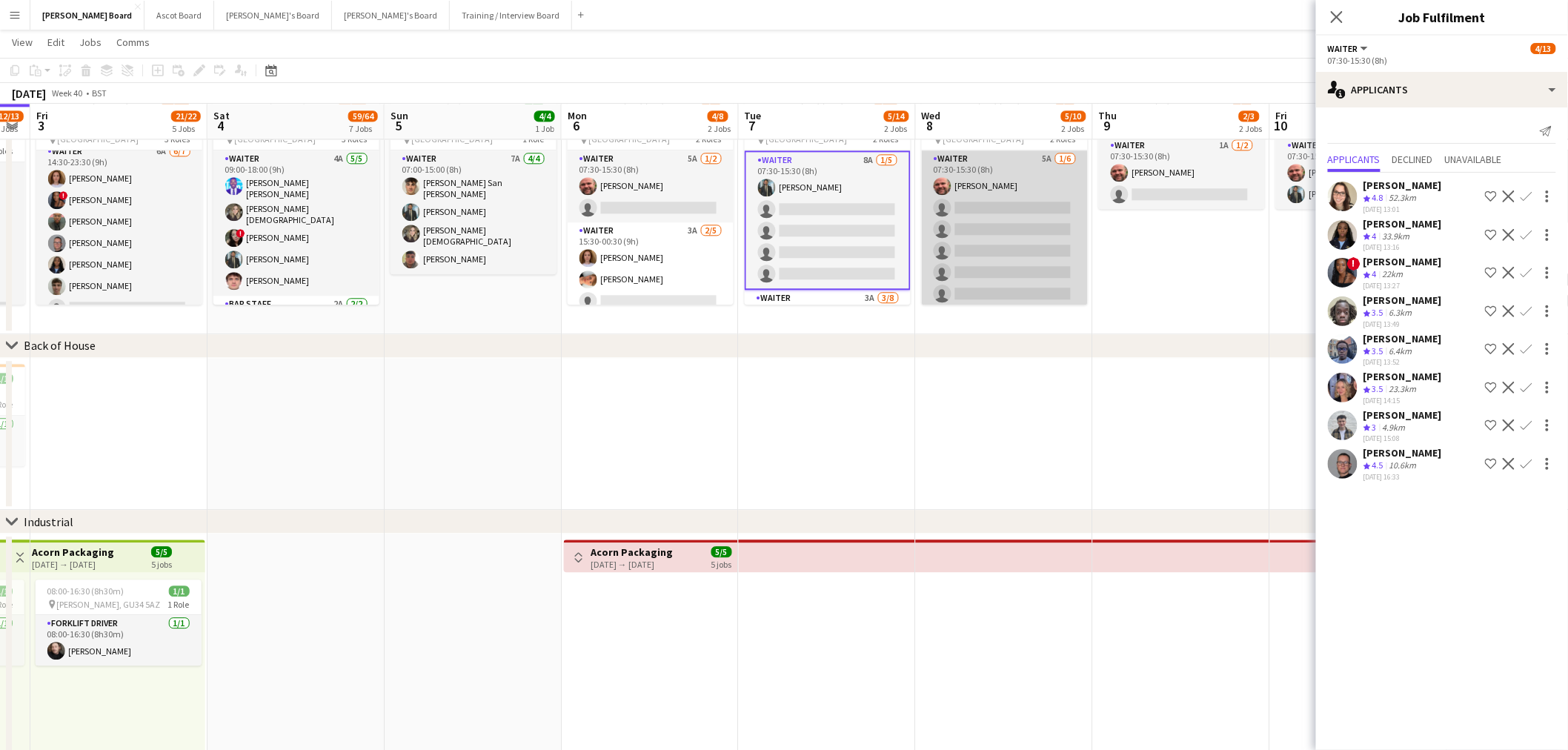
click at [1006, 223] on app-card-role "Waiter 5A 1/6 07:30-15:30 (8h) Dyllon McGregor single-neutral-actions single-ne…" at bounding box center [1004, 230] width 166 height 158
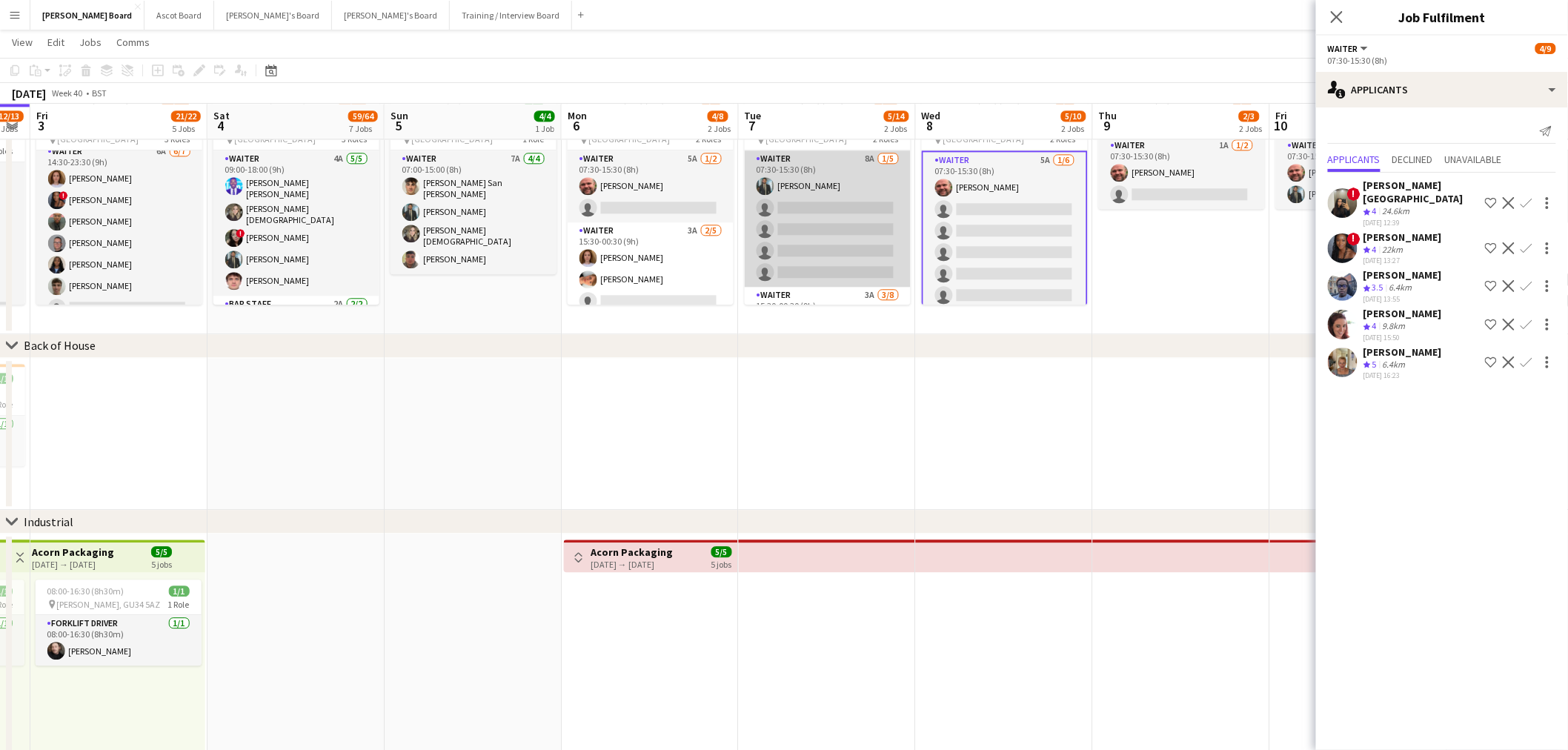
click at [790, 215] on app-card-role "Waiter 8A 1/5 07:30-15:30 (8h) Muhammad Imad single-neutral-actions single-neut…" at bounding box center [827, 219] width 166 height 137
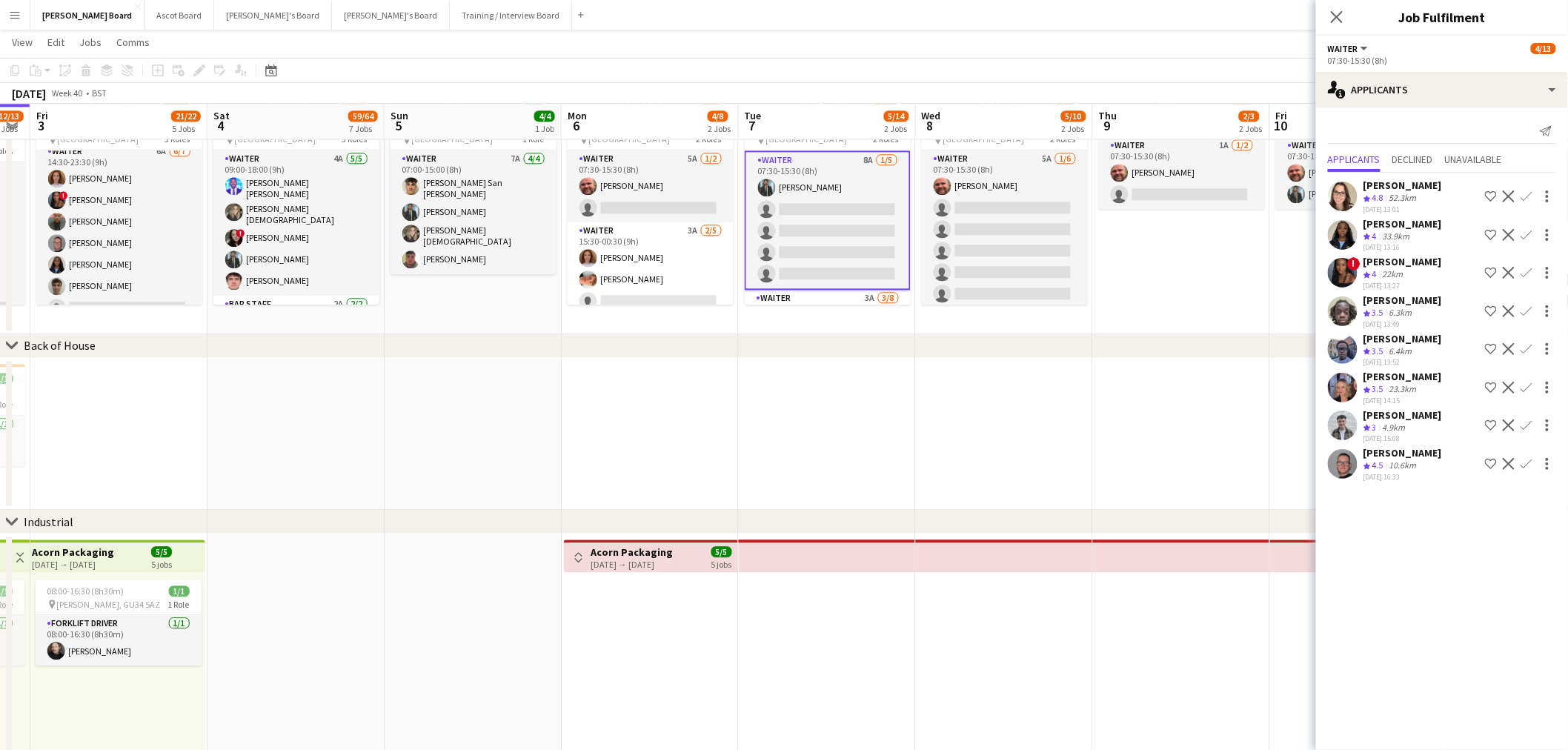
click at [1412, 459] on div "10.6km" at bounding box center [1403, 465] width 34 height 12
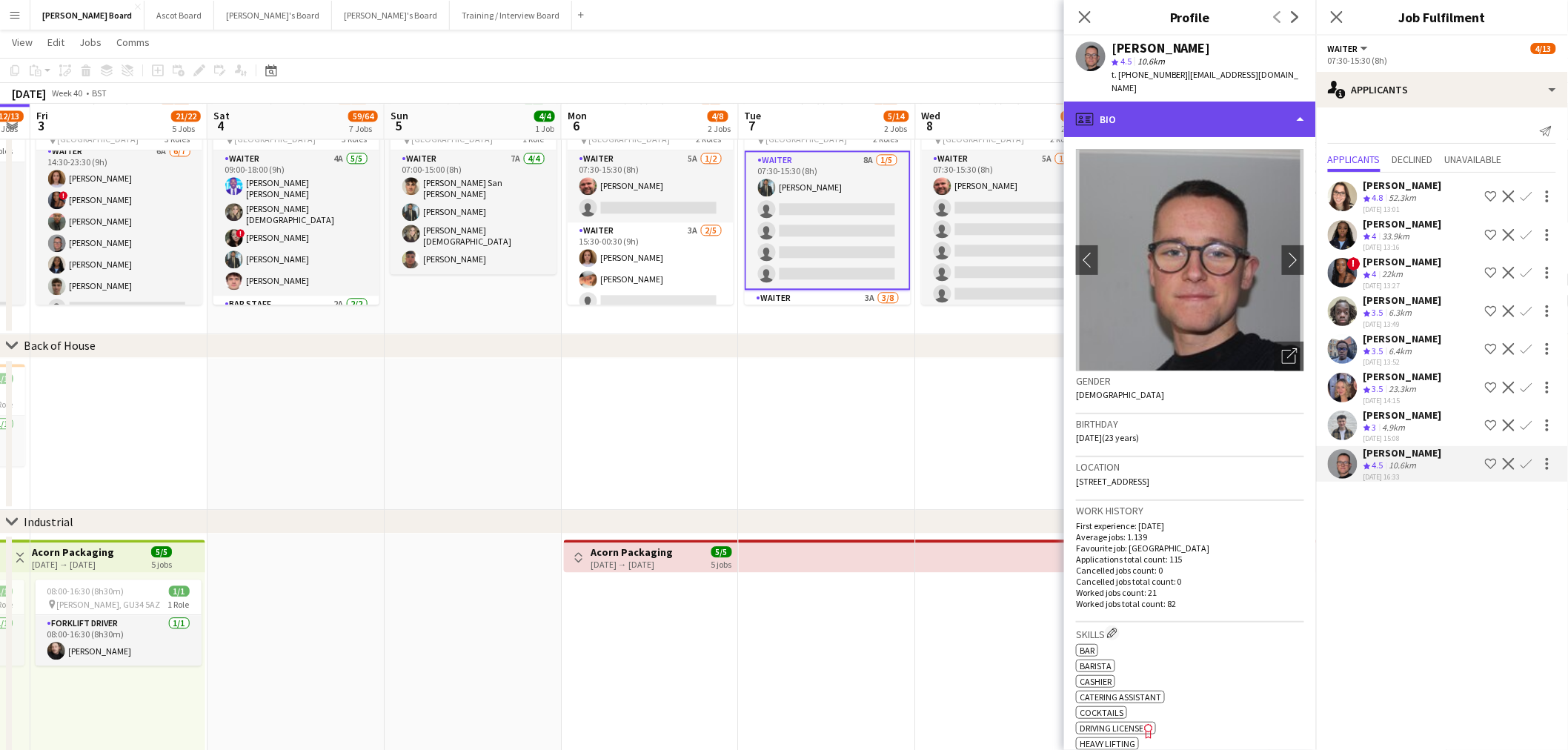
click at [1175, 102] on div "profile Bio" at bounding box center [1190, 120] width 252 height 35
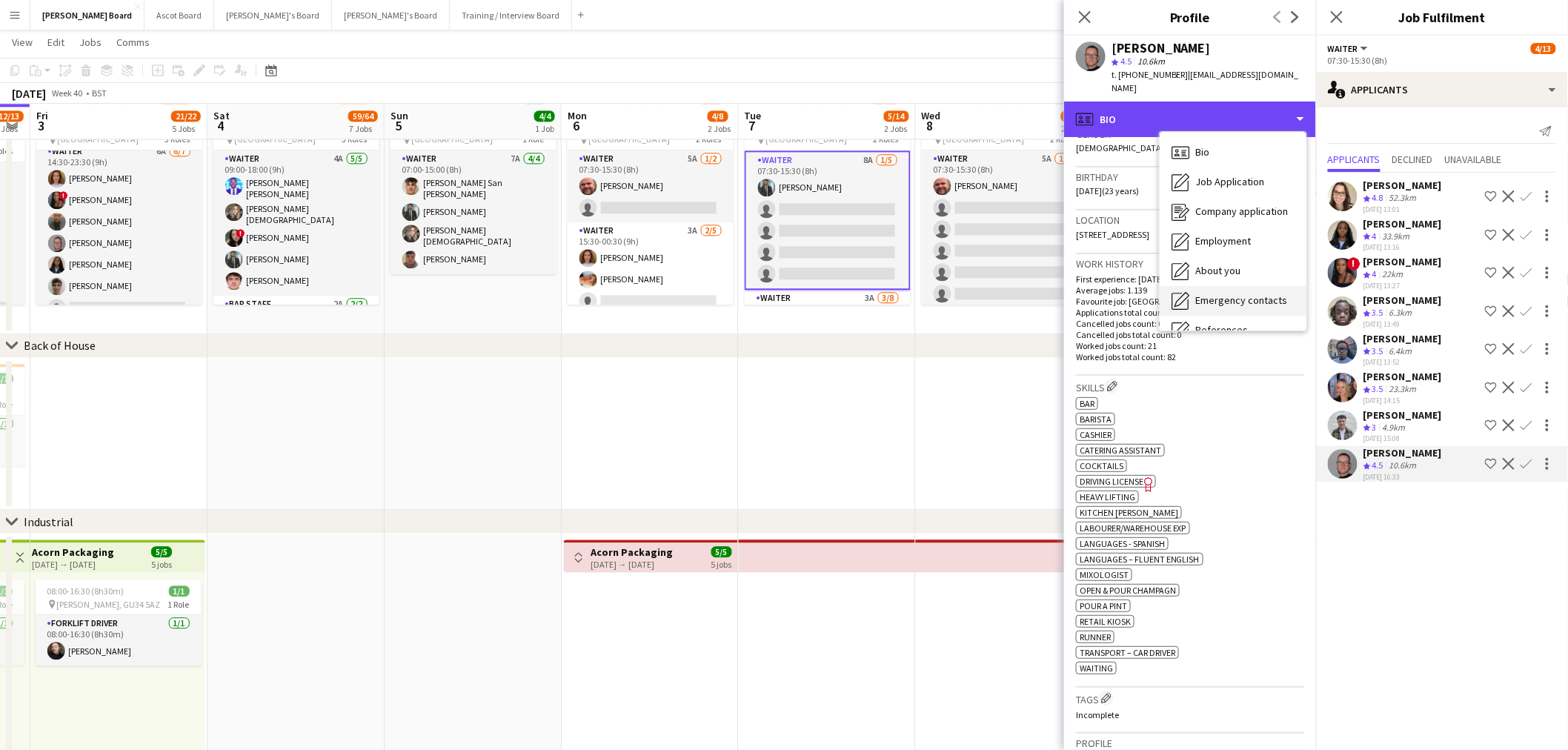
scroll to position [227, 0]
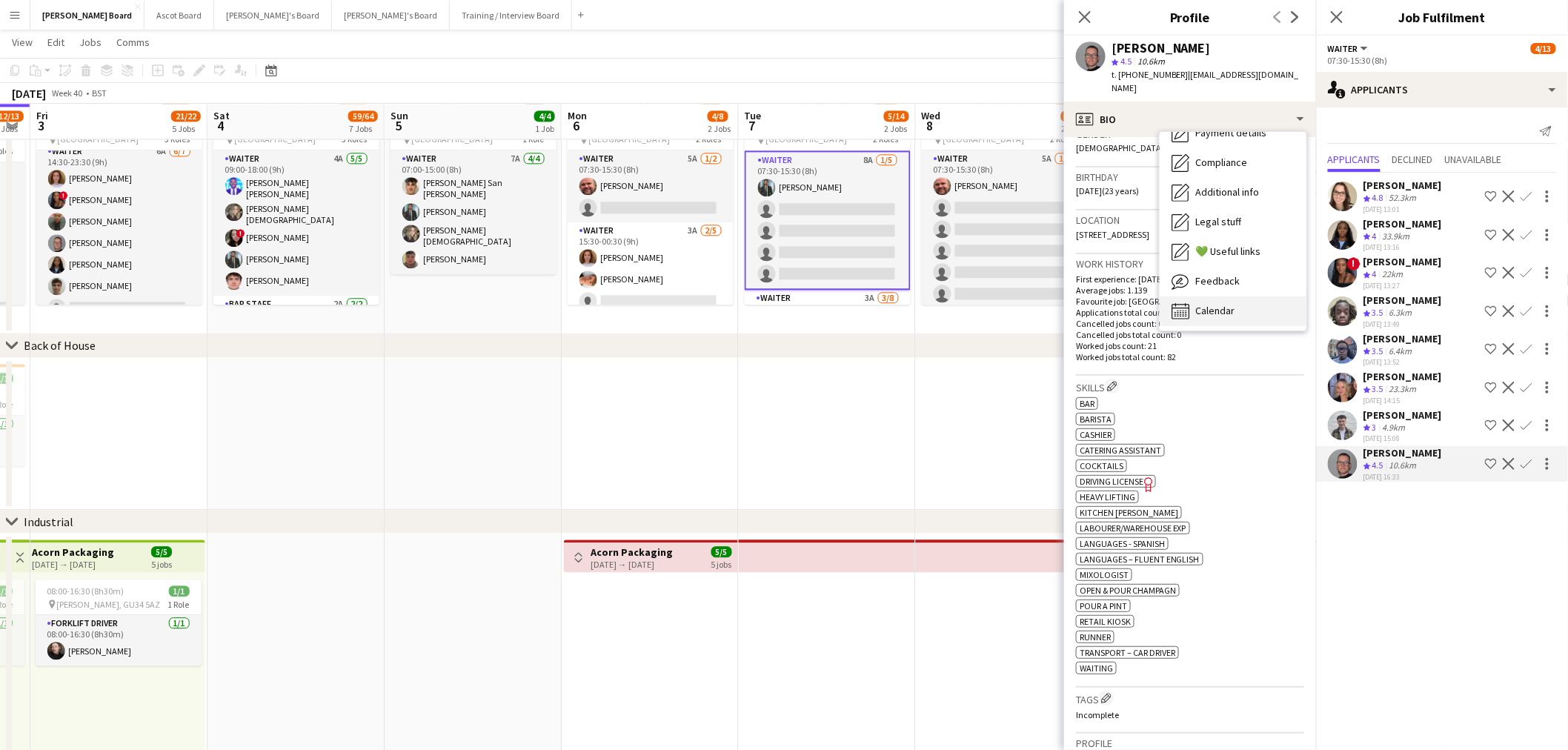
click at [1225, 296] on div "Calendar Calendar" at bounding box center [1232, 310] width 146 height 29
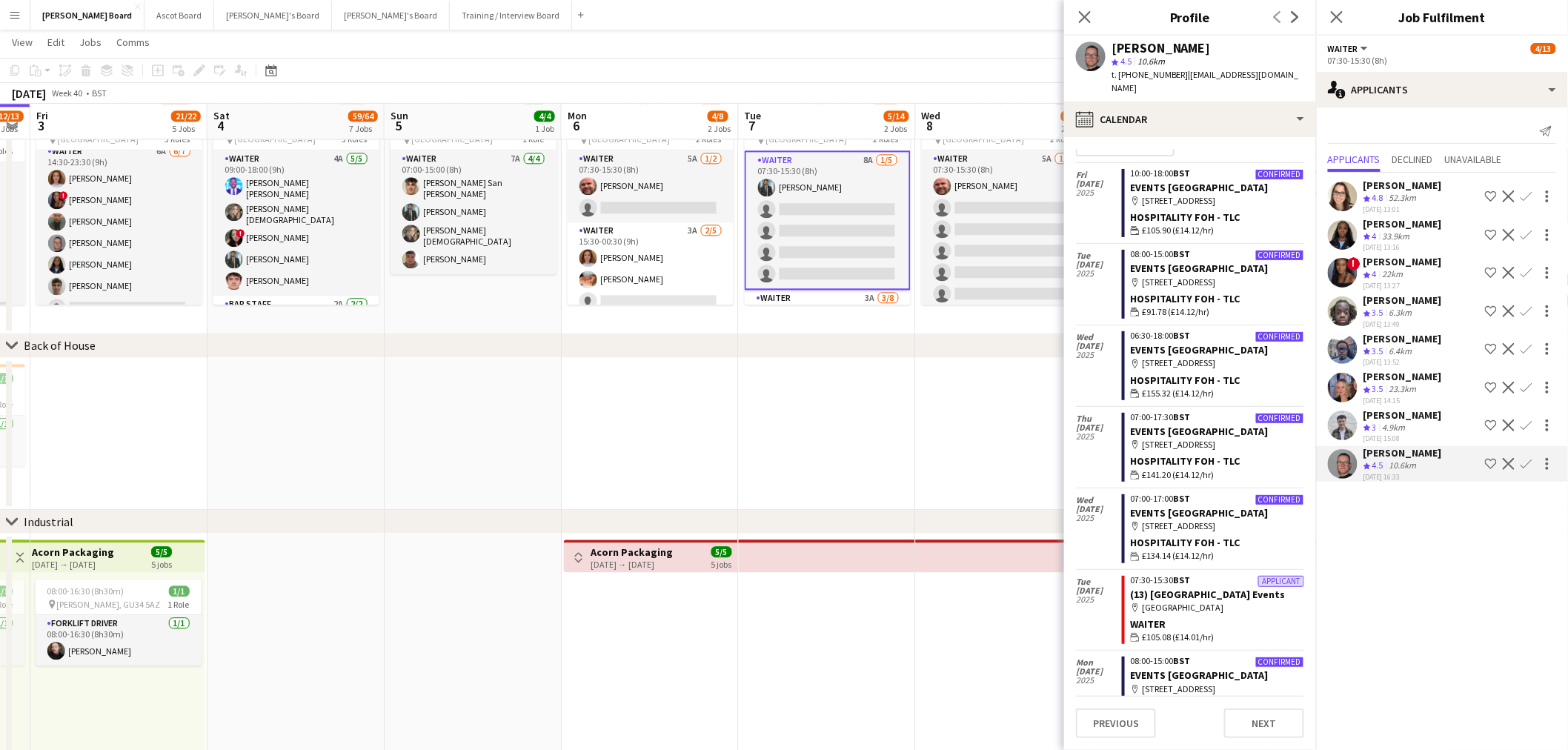
scroll to position [0, 0]
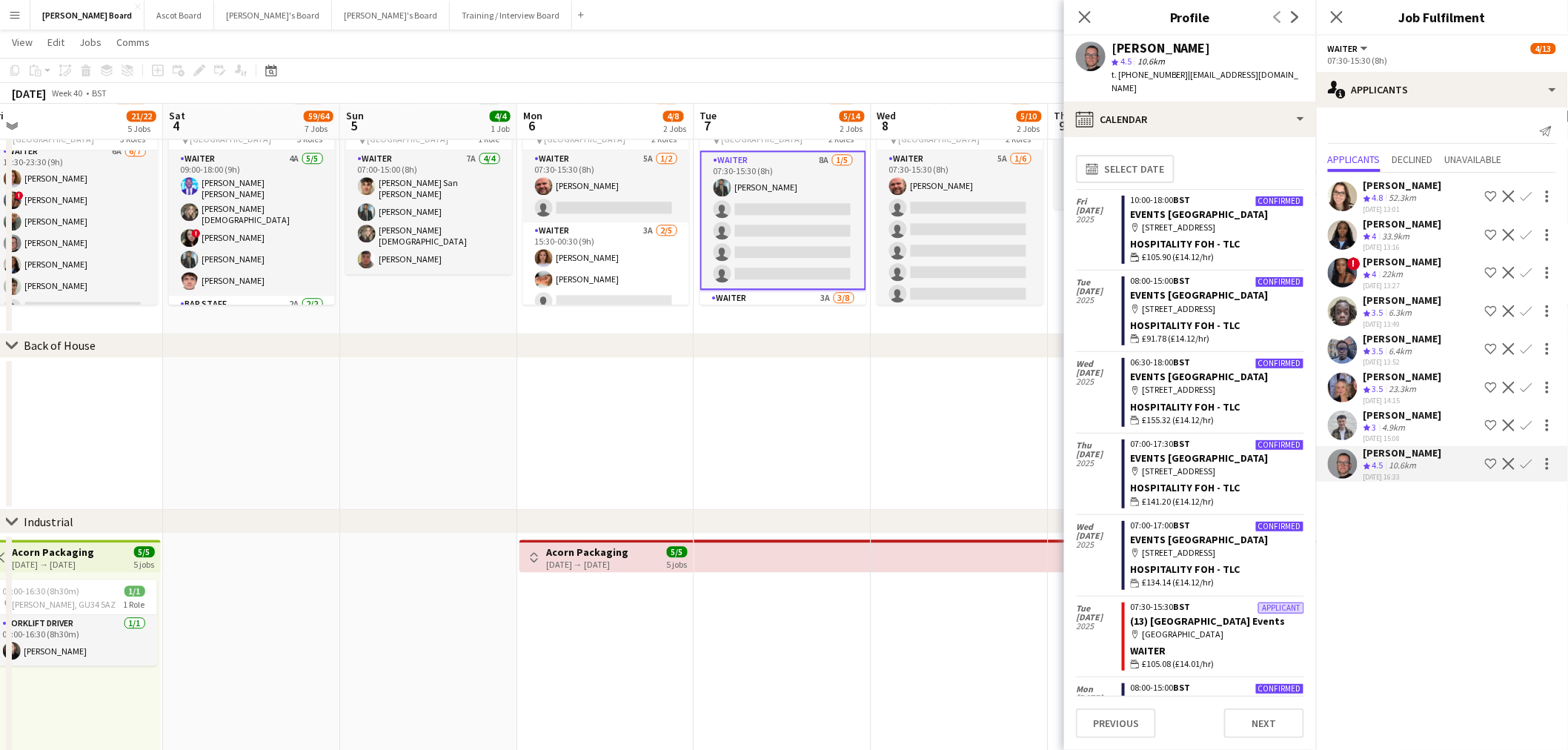
drag, startPoint x: 917, startPoint y: 386, endPoint x: 658, endPoint y: 403, distance: 259.6
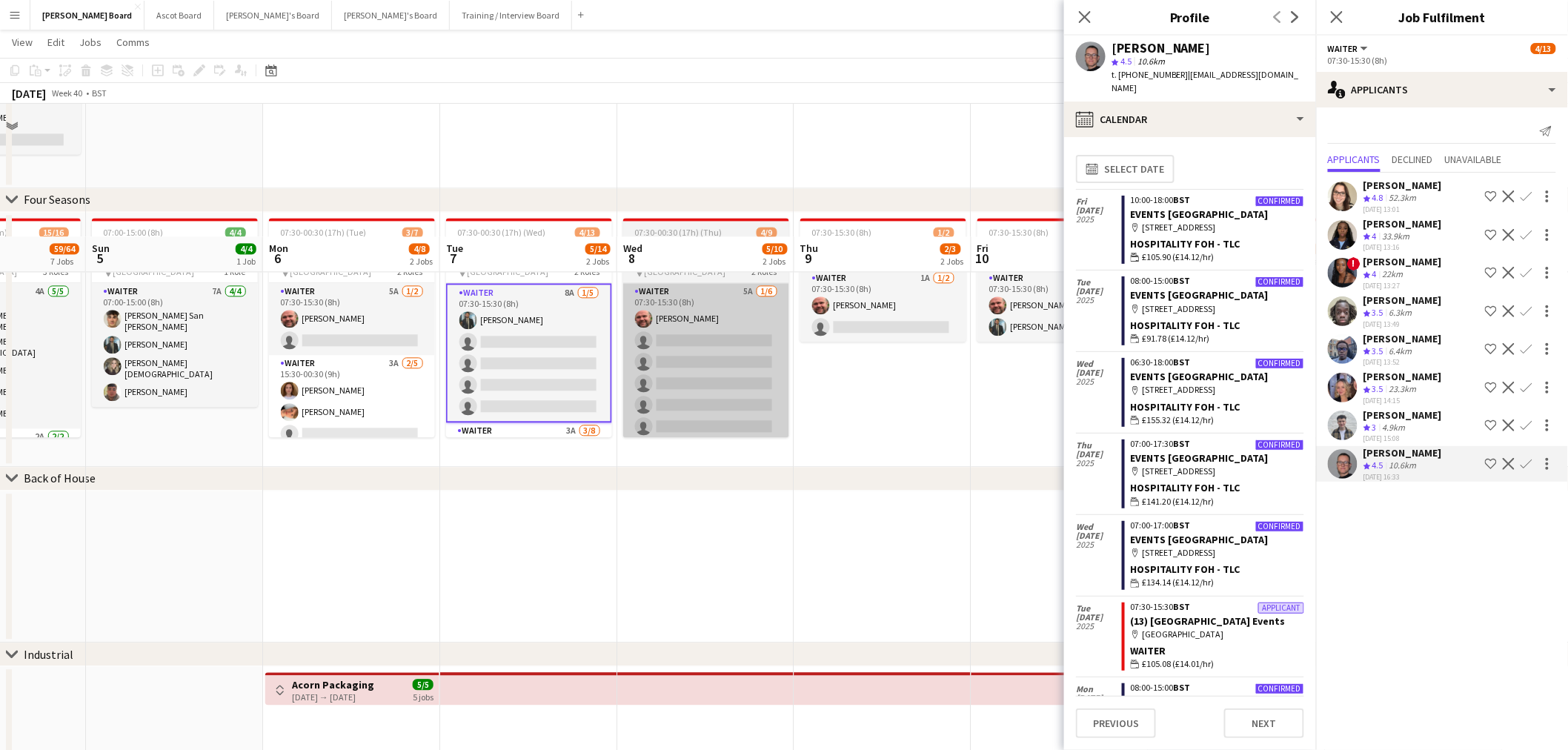
scroll to position [1238, 0]
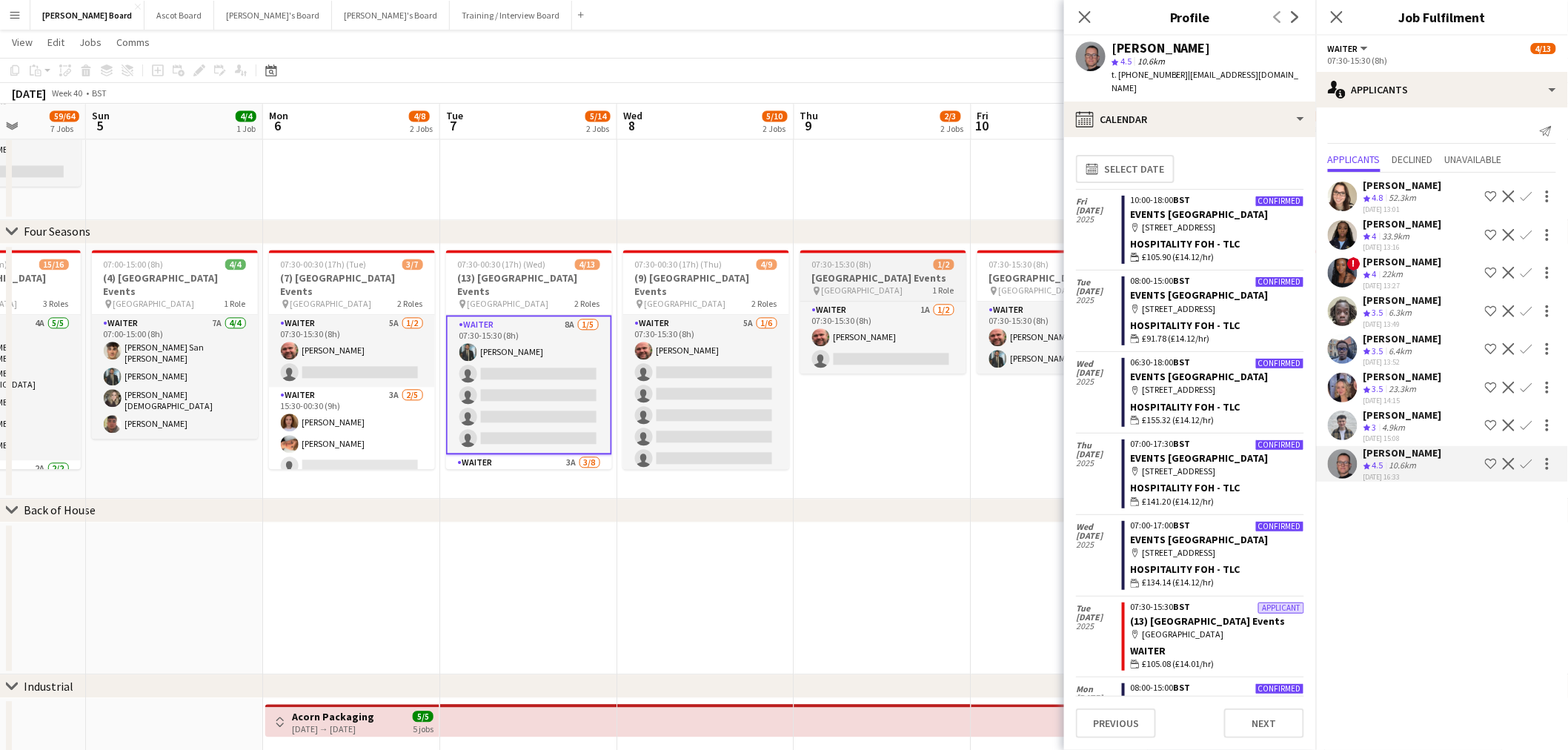
click at [898, 294] on div "pin Four Seasons Hotel 1 Role" at bounding box center [883, 290] width 166 height 12
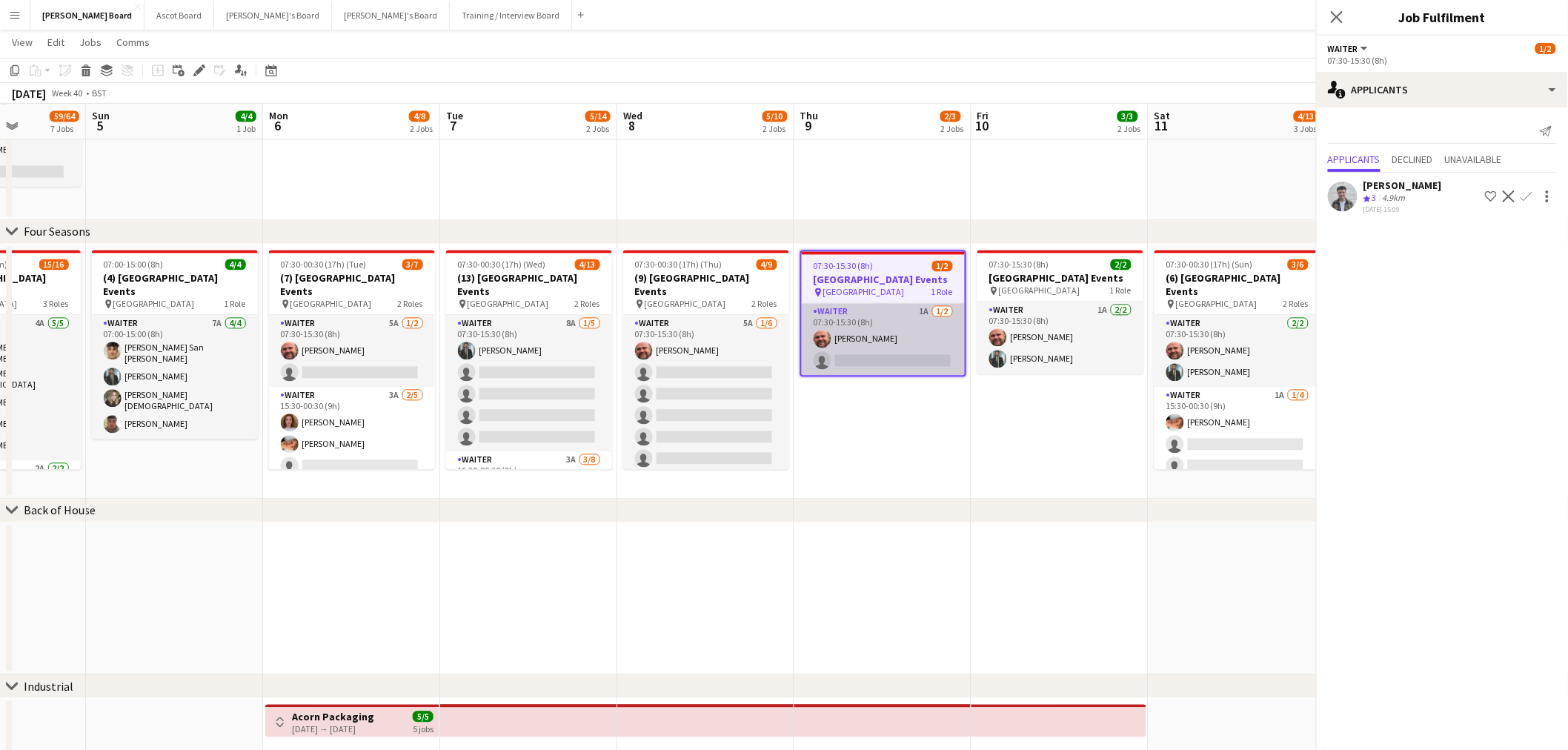
click at [896, 334] on app-card-role "Waiter 1A 1/2 07:30-15:30 (8h) Dyllon McGregor single-neutral-actions" at bounding box center [883, 339] width 163 height 72
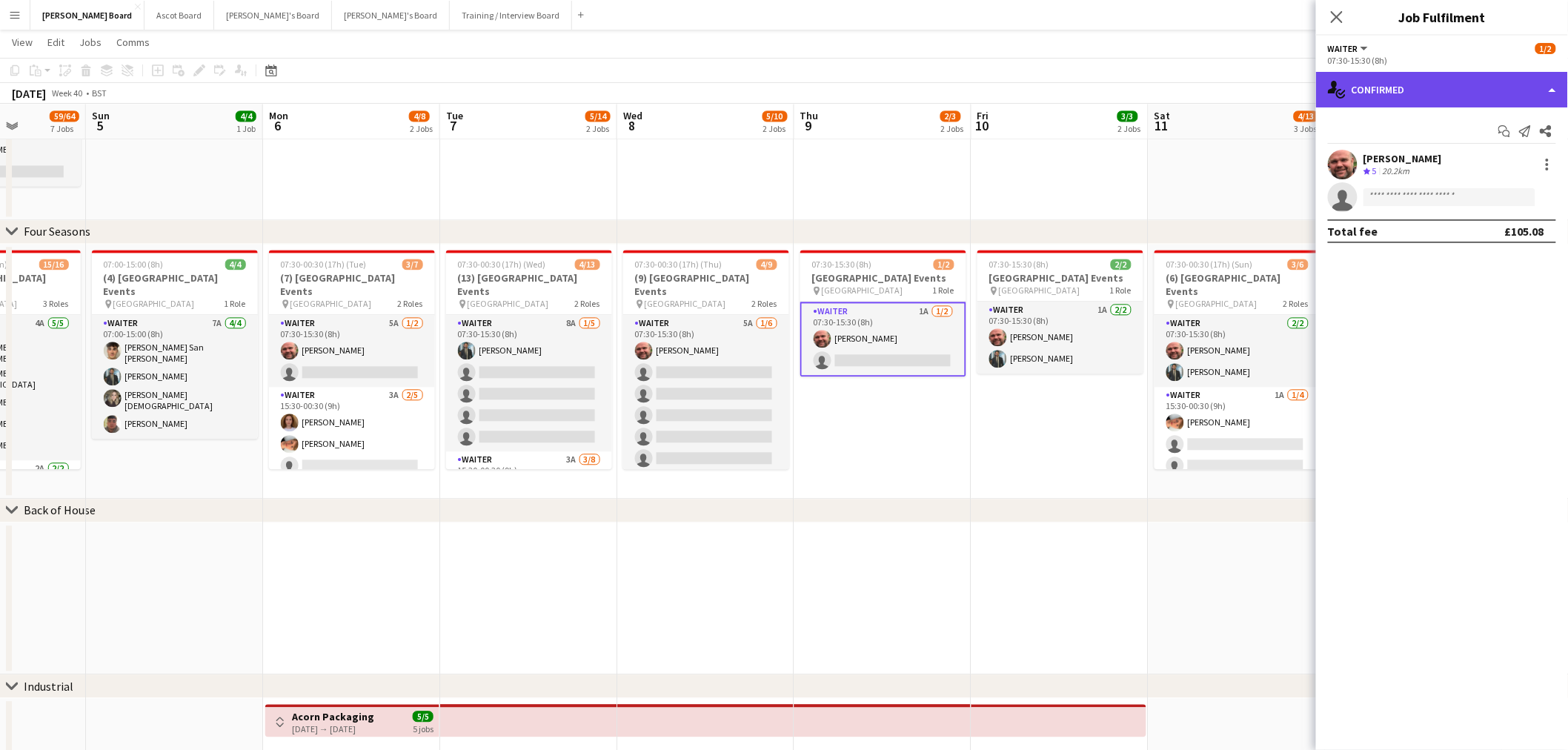
click at [1438, 97] on div "single-neutral-actions-check-2 Confirmed" at bounding box center [1441, 90] width 252 height 35
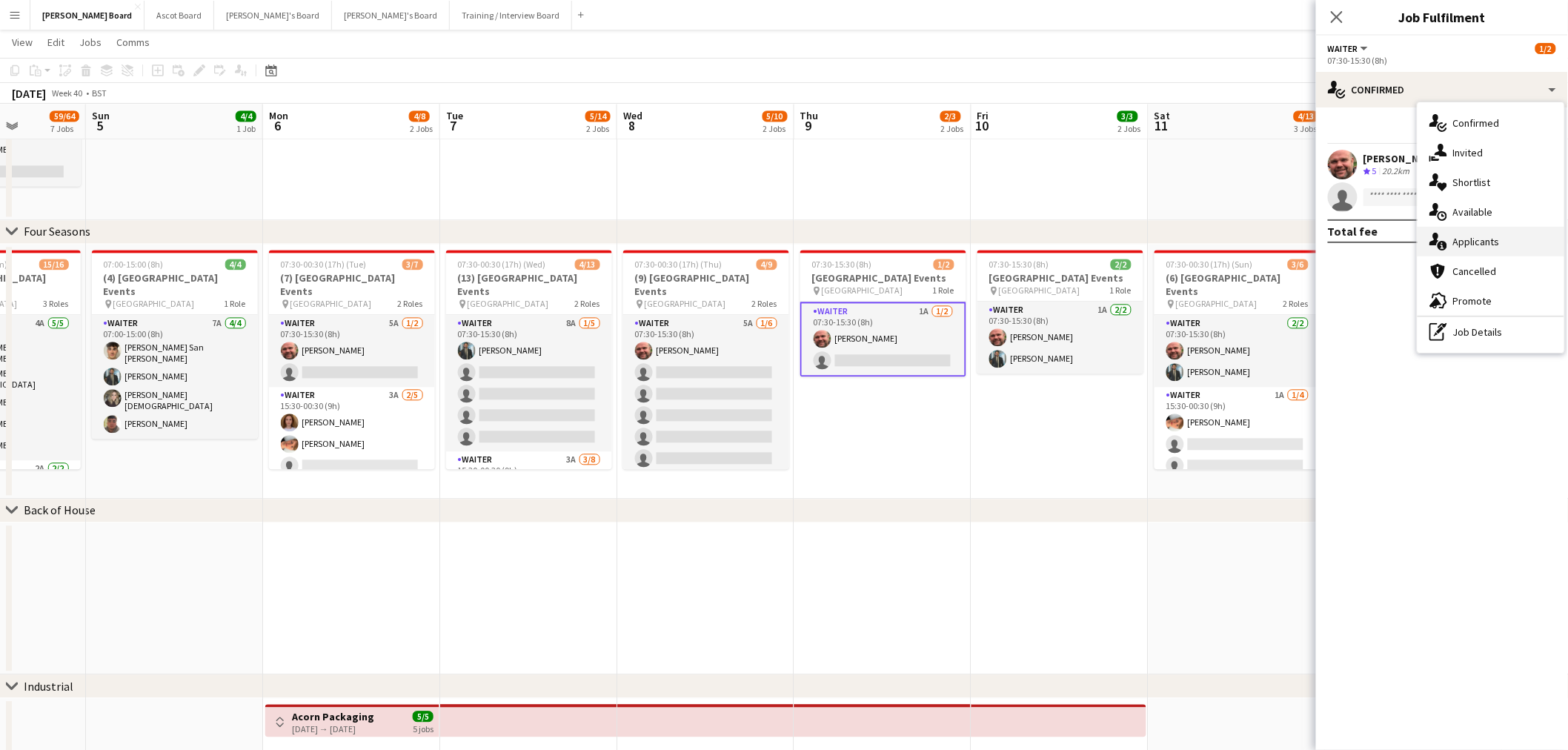
click at [1468, 232] on div "single-neutral-actions-information Applicants" at bounding box center [1490, 241] width 146 height 29
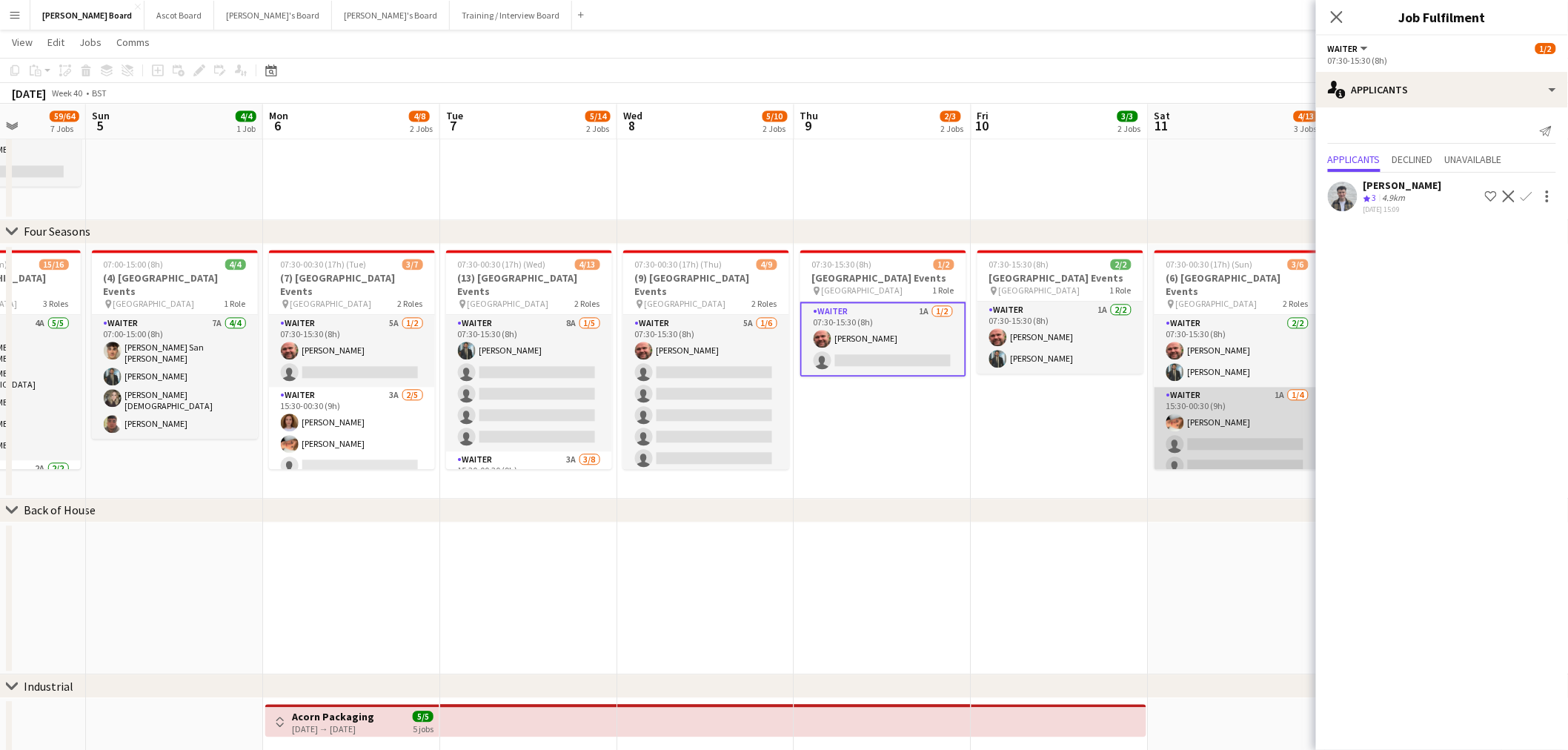
click at [1223, 432] on app-card-role "Waiter 1A 1/4 15:30-00:30 (9h) Robby Johnston single-neutral-actions single-neu…" at bounding box center [1236, 444] width 166 height 115
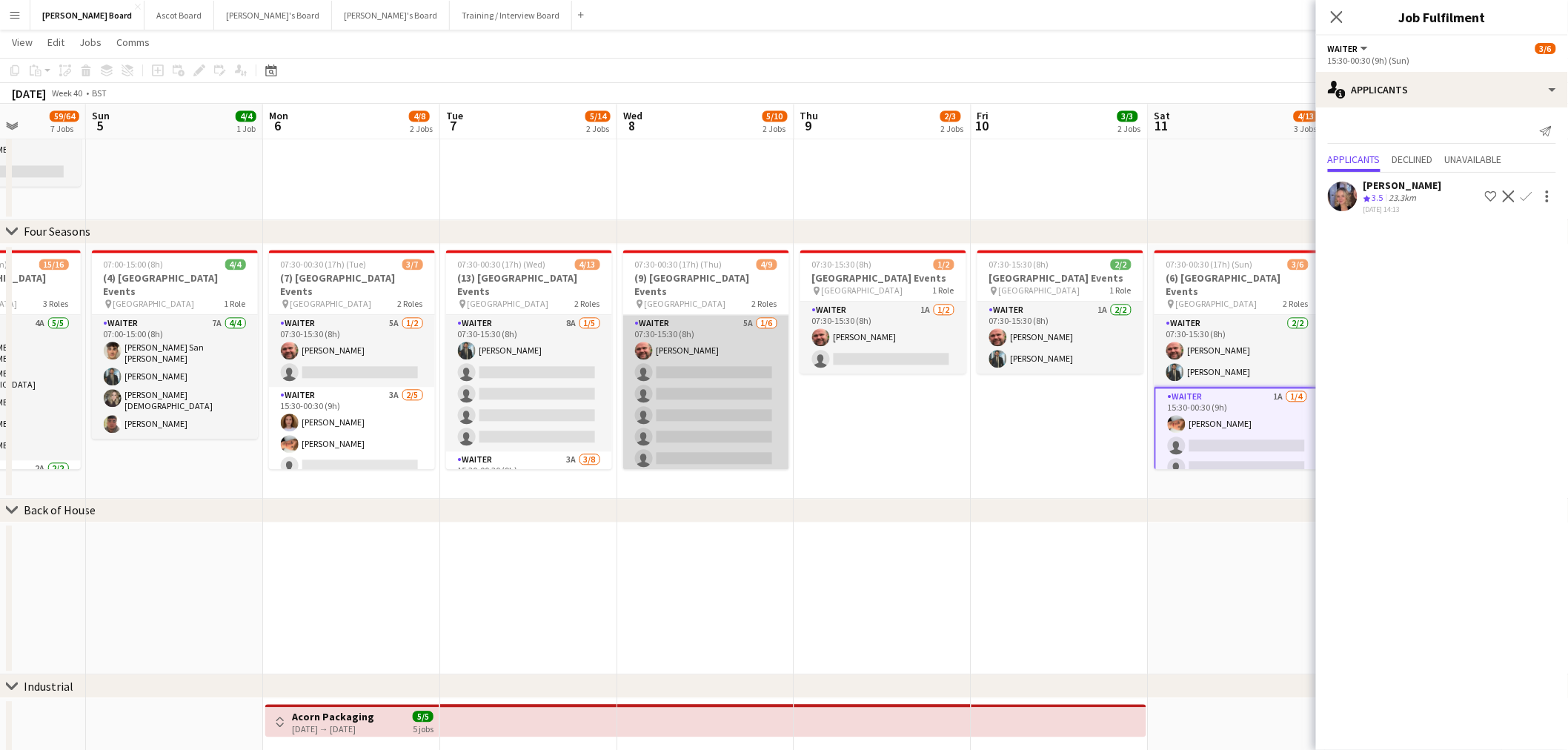
click at [745, 372] on app-card-role "Waiter 5A 1/6 07:30-15:30 (8h) Dyllon McGregor single-neutral-actions single-ne…" at bounding box center [706, 394] width 166 height 158
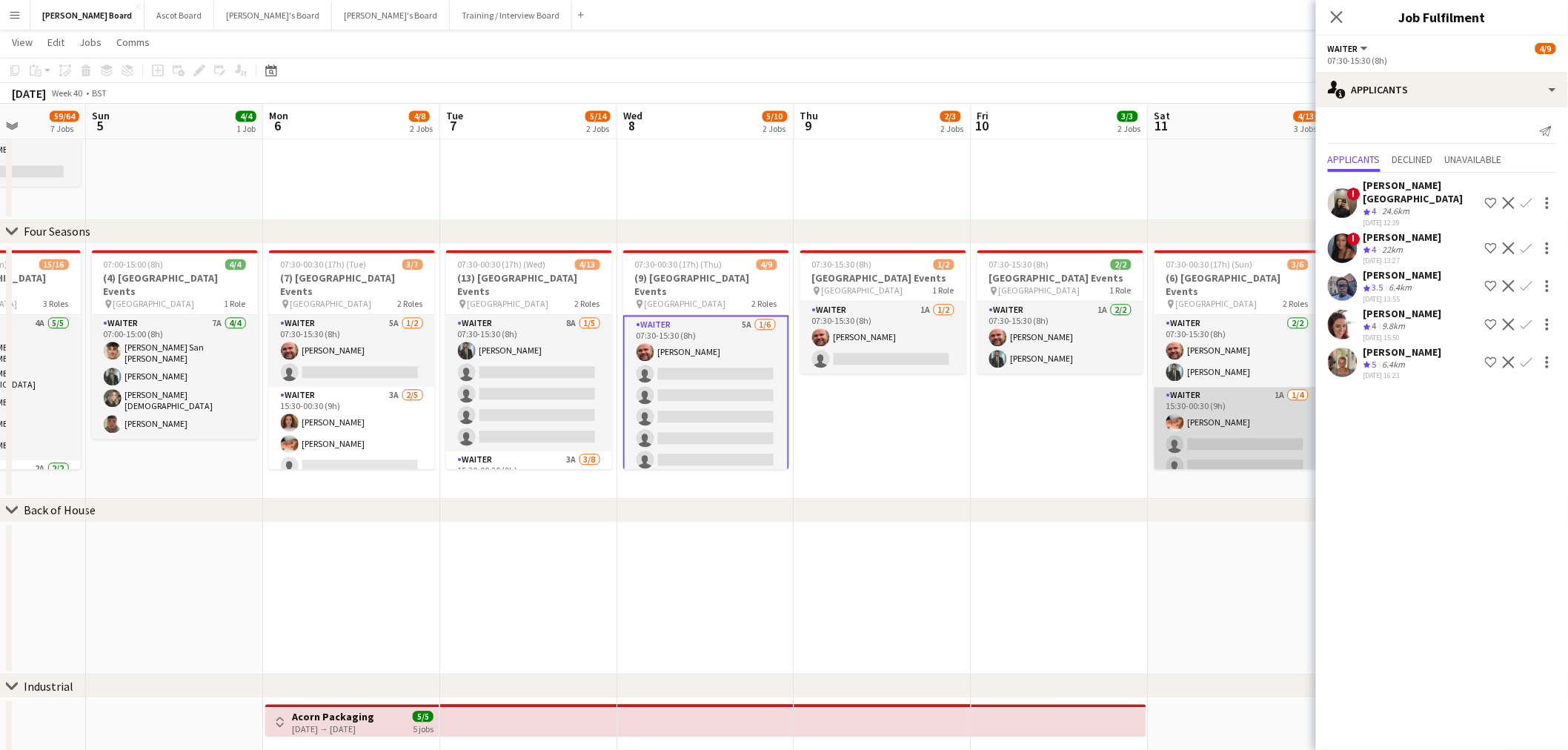
click at [1197, 428] on app-card-role "Waiter 1A 1/4 15:30-00:30 (9h) Robby Johnston single-neutral-actions single-neu…" at bounding box center [1236, 444] width 166 height 115
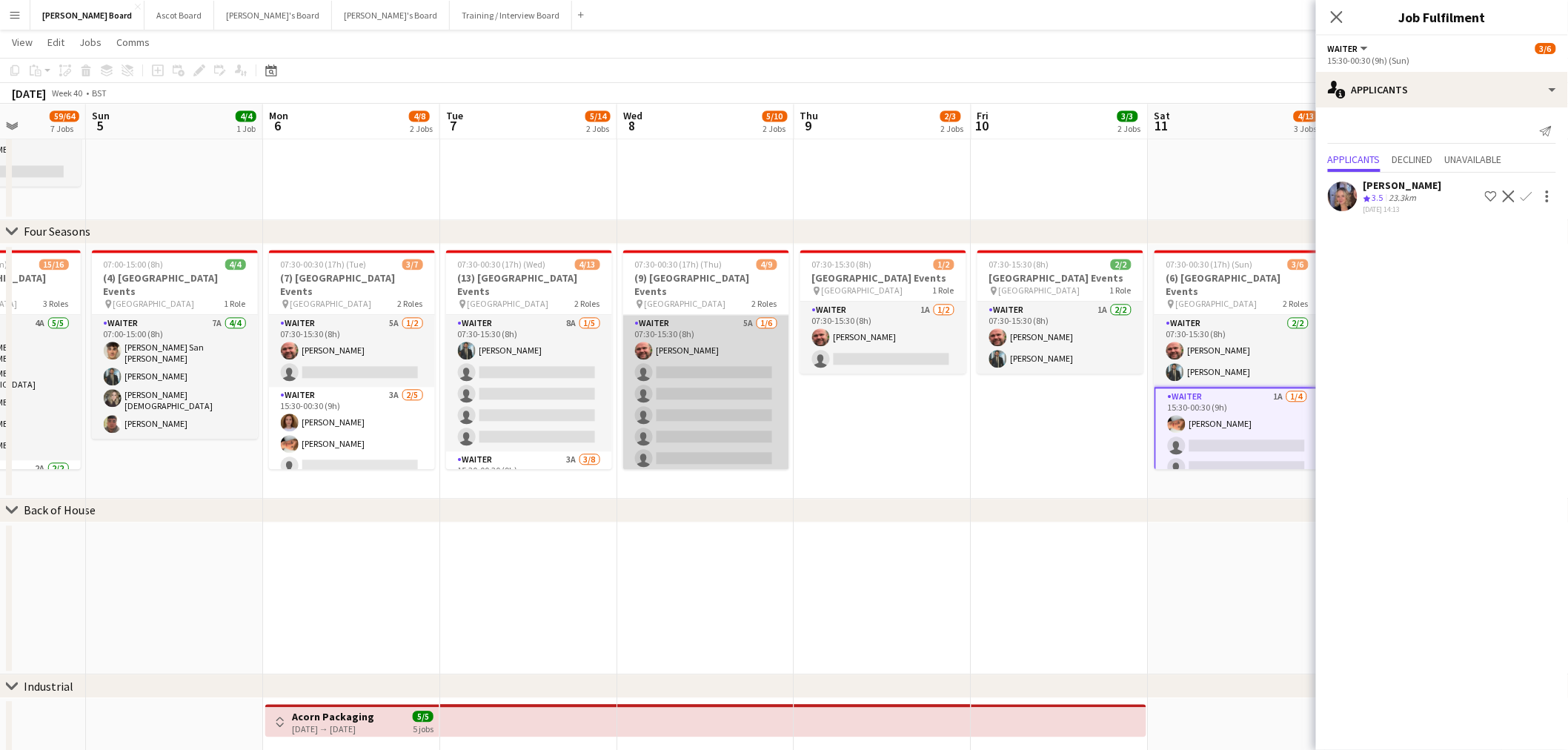
click at [730, 412] on app-card-role "Waiter 5A 1/6 07:30-15:30 (8h) Dyllon McGregor single-neutral-actions single-ne…" at bounding box center [706, 394] width 166 height 158
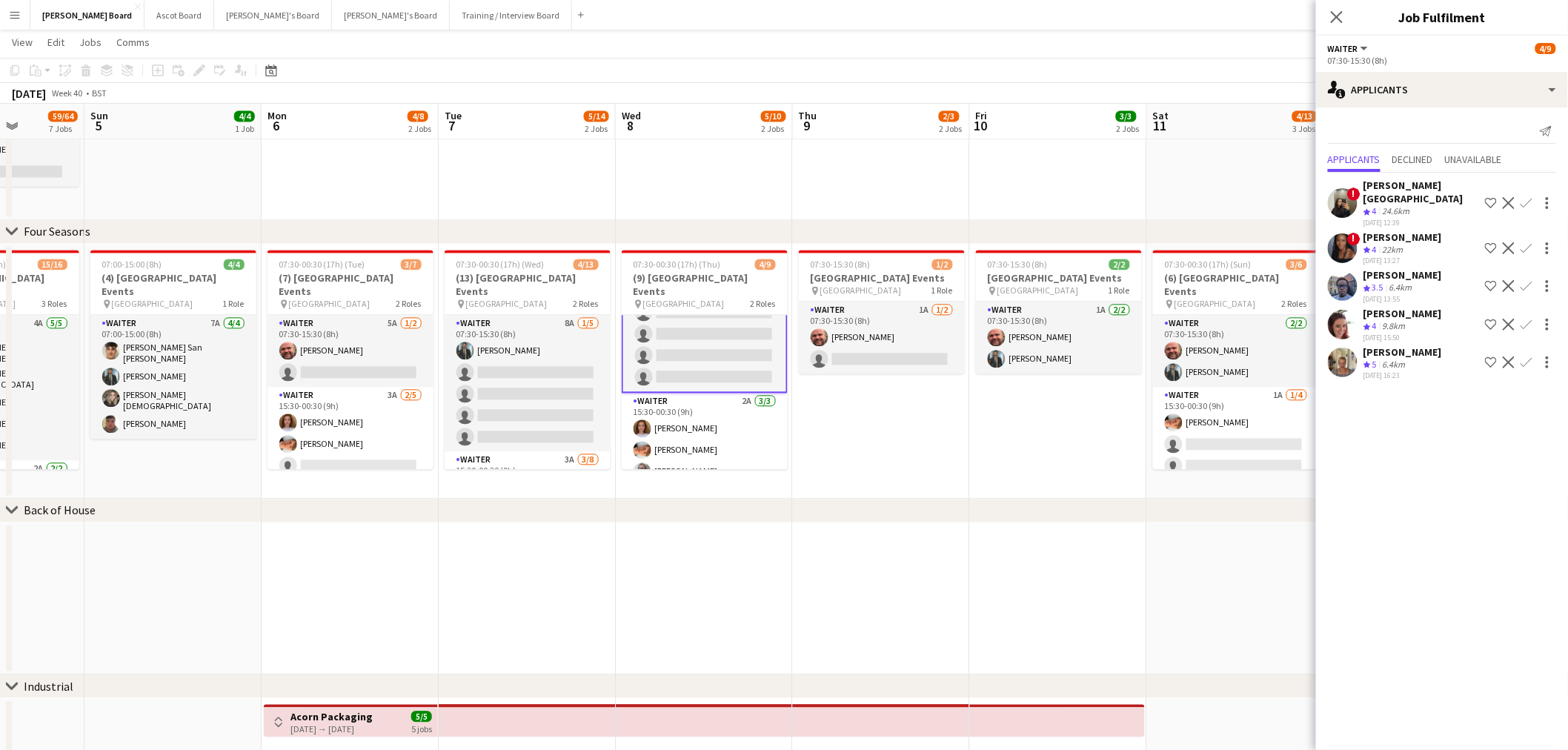
scroll to position [85, 0]
click at [729, 412] on app-card-role "Waiter 2A 3/3 15:30-00:30 (9h) Sophie Briscoe Robby Johnston Dagmar Bailey" at bounding box center [704, 436] width 166 height 93
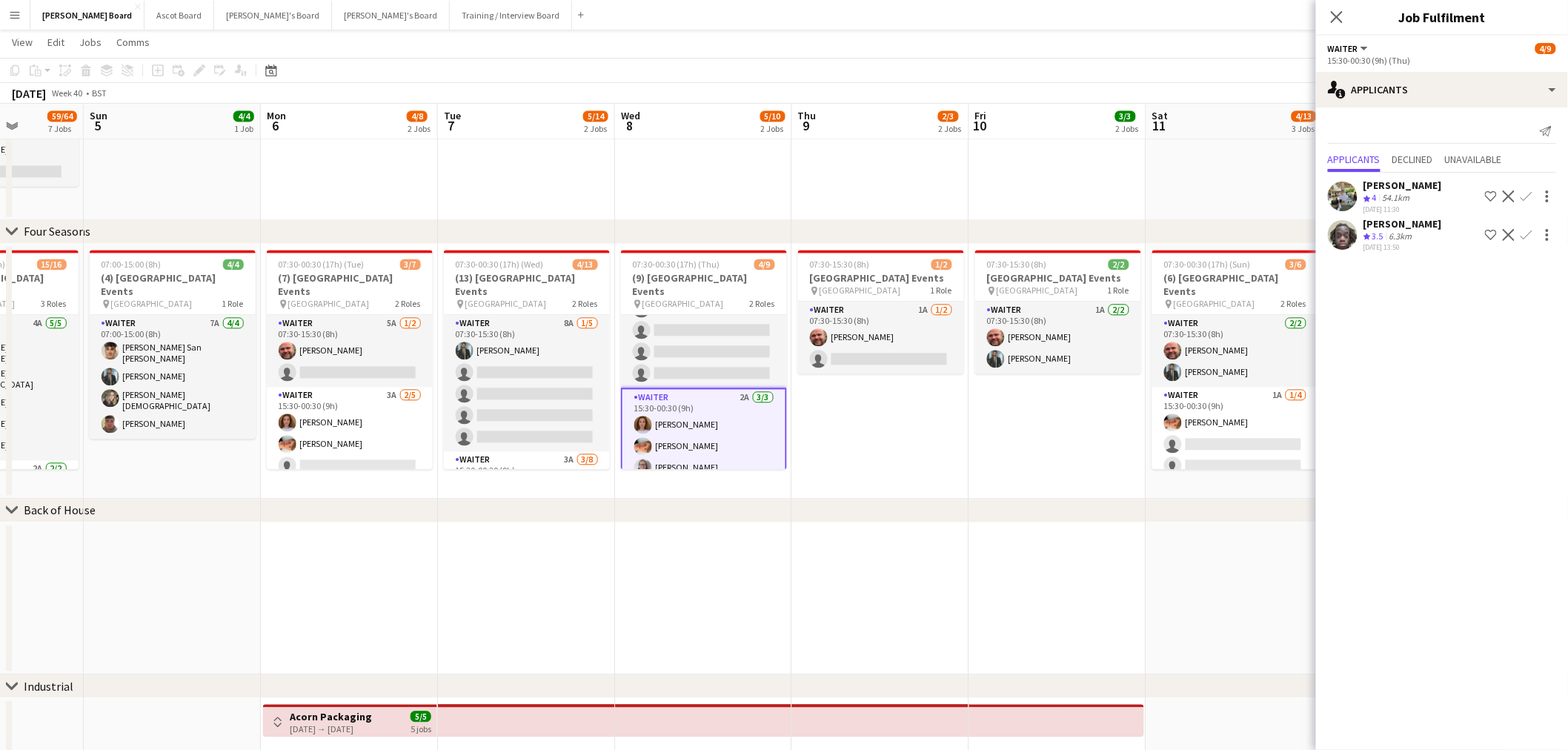
scroll to position [84, 0]
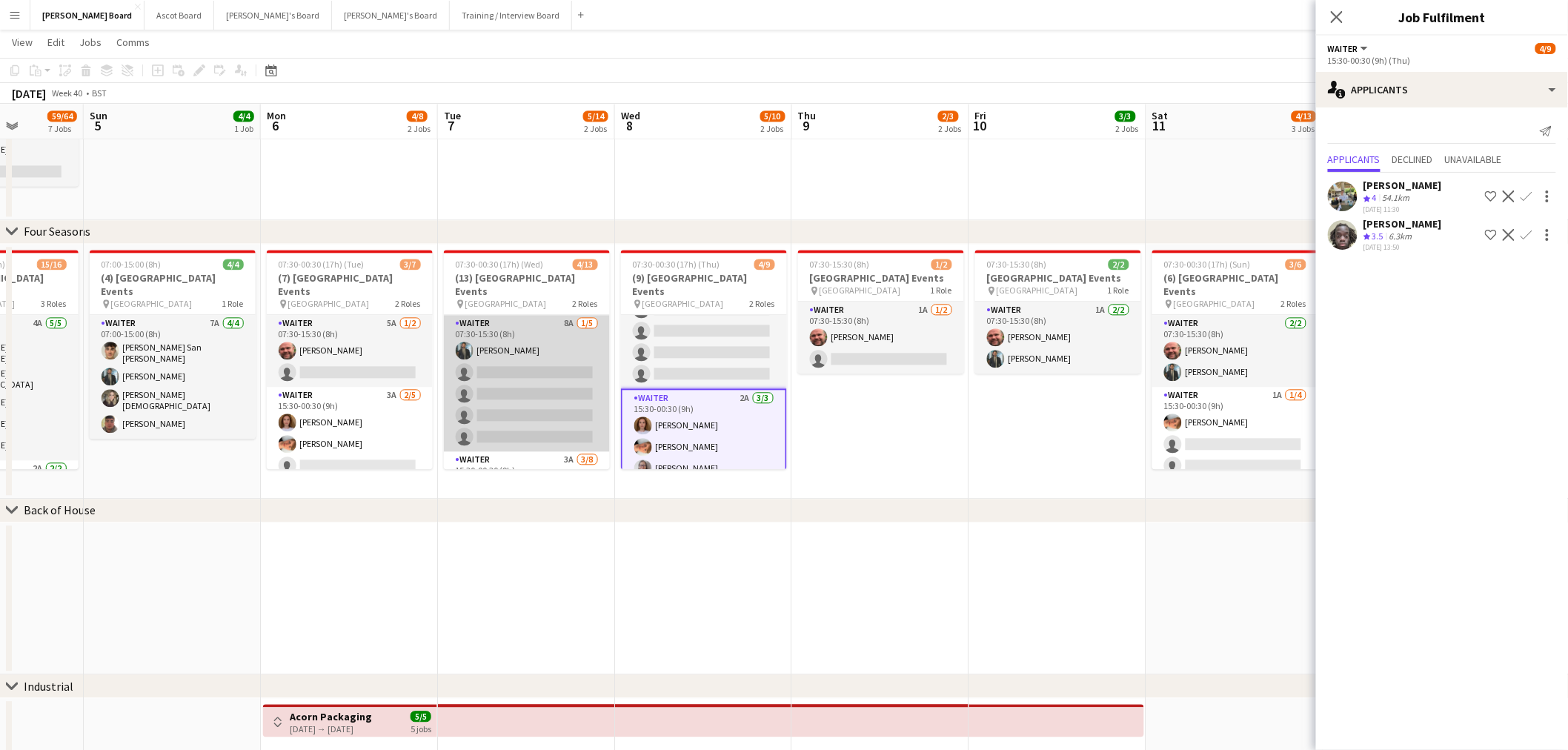
click at [542, 387] on app-card-role "Waiter 8A 1/5 07:30-15:30 (8h) Muhammad Imad single-neutral-actions single-neut…" at bounding box center [527, 383] width 166 height 137
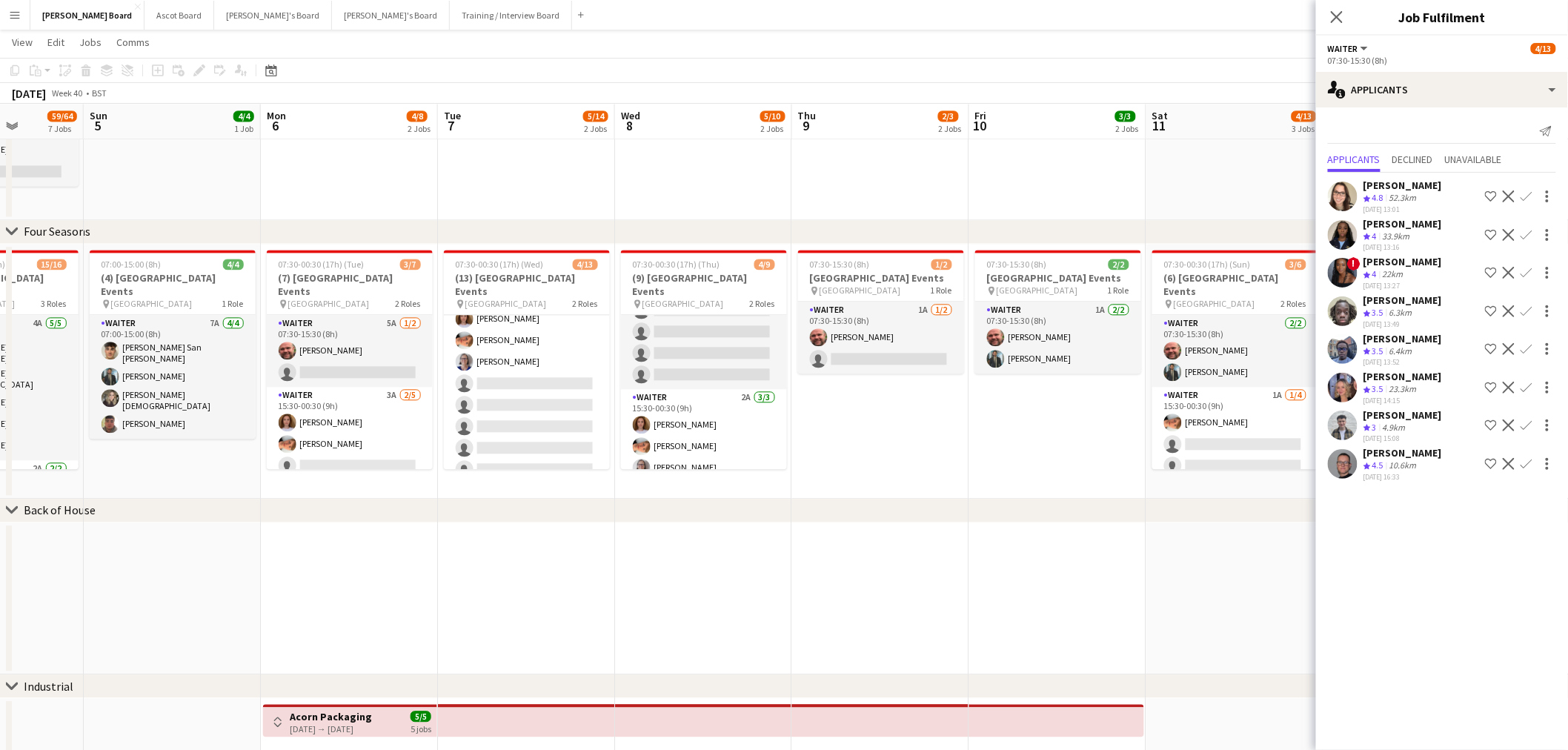
click at [545, 386] on app-card-role "Waiter 3A 3/8 15:30-00:30 (9h) Sophie Briscoe Robby Johnston Dagmar Bailey sing…" at bounding box center [527, 383] width 166 height 200
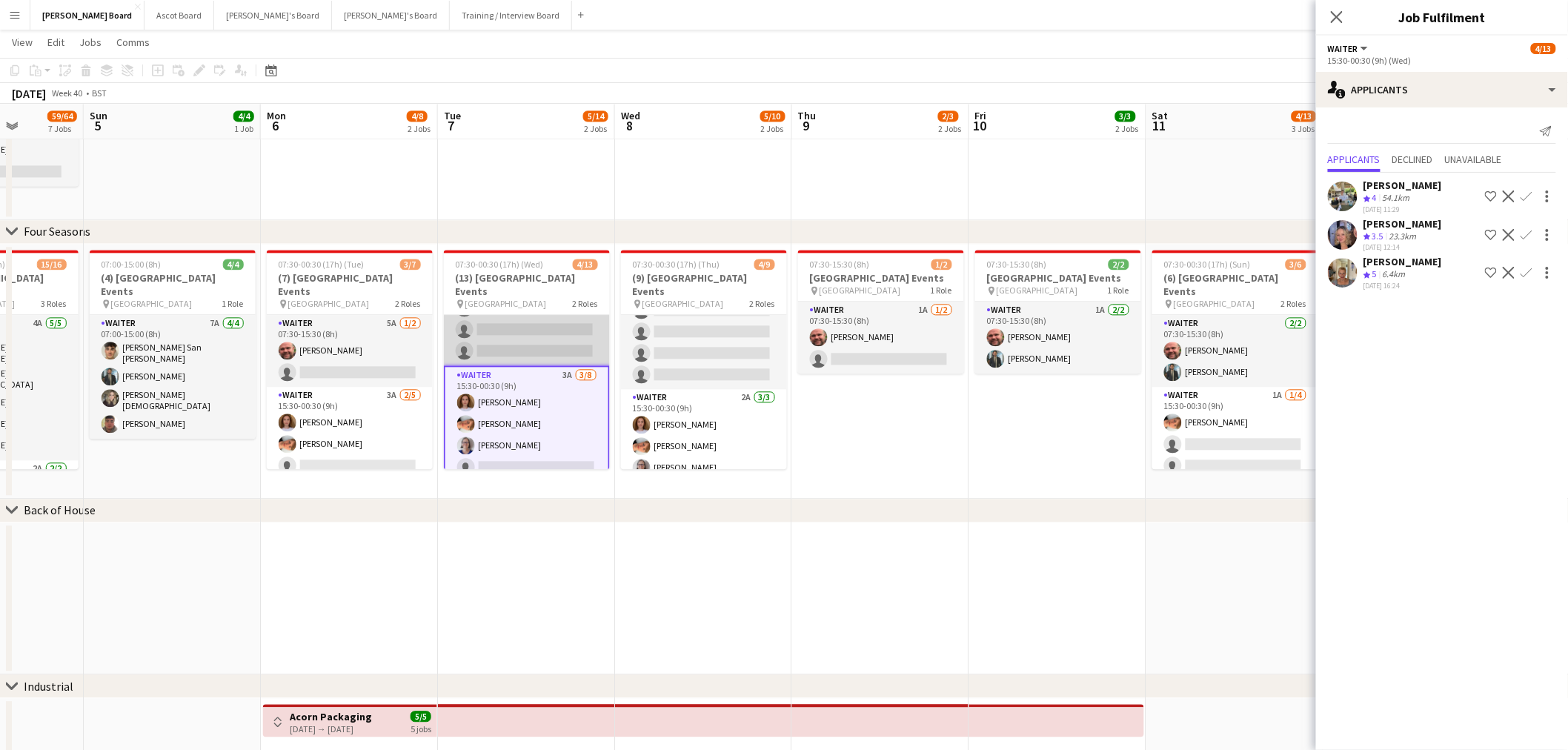
scroll to position [0, 0]
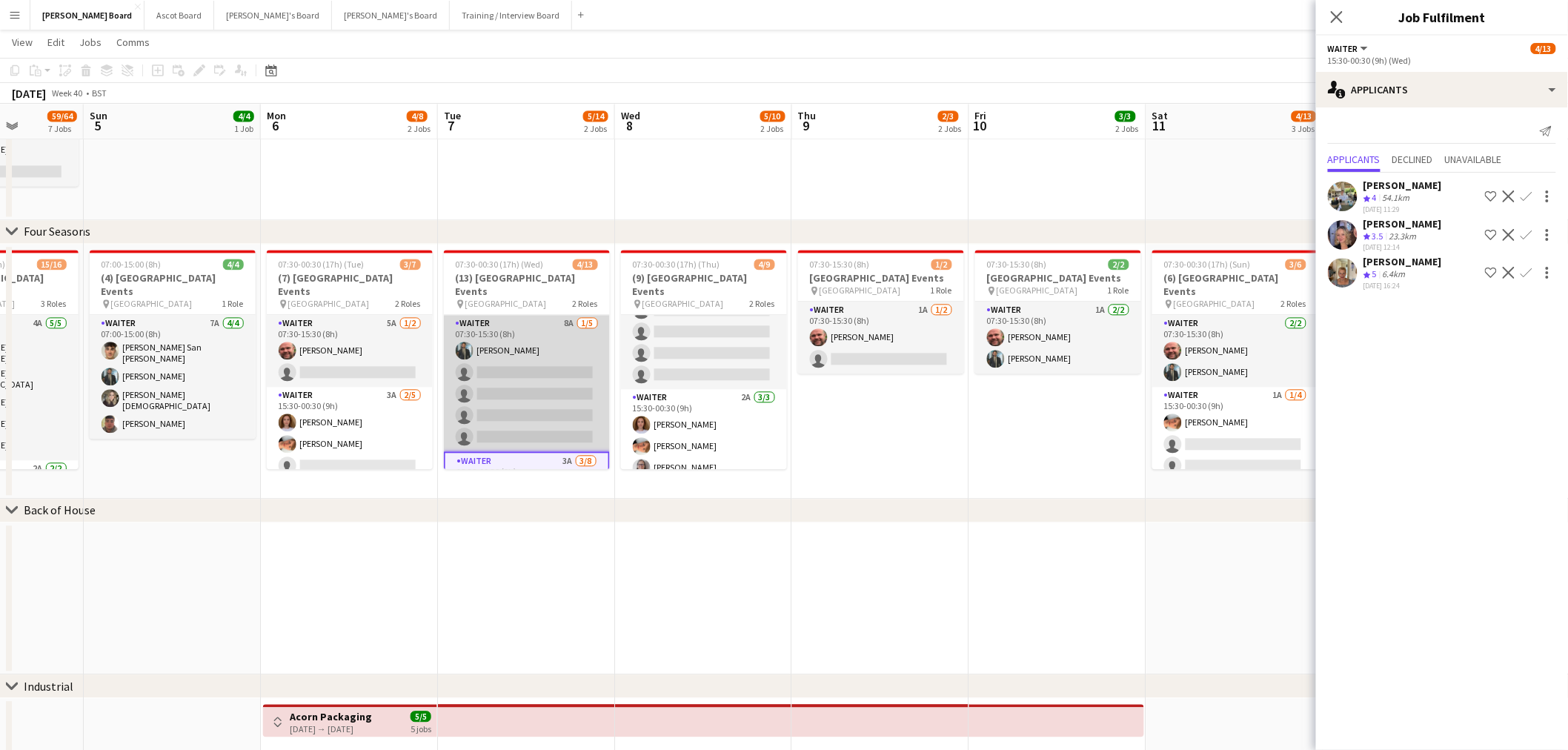
click at [545, 383] on app-card-role "Waiter 8A 1/5 07:30-15:30 (8h) Muhammad Imad single-neutral-actions single-neut…" at bounding box center [527, 383] width 166 height 137
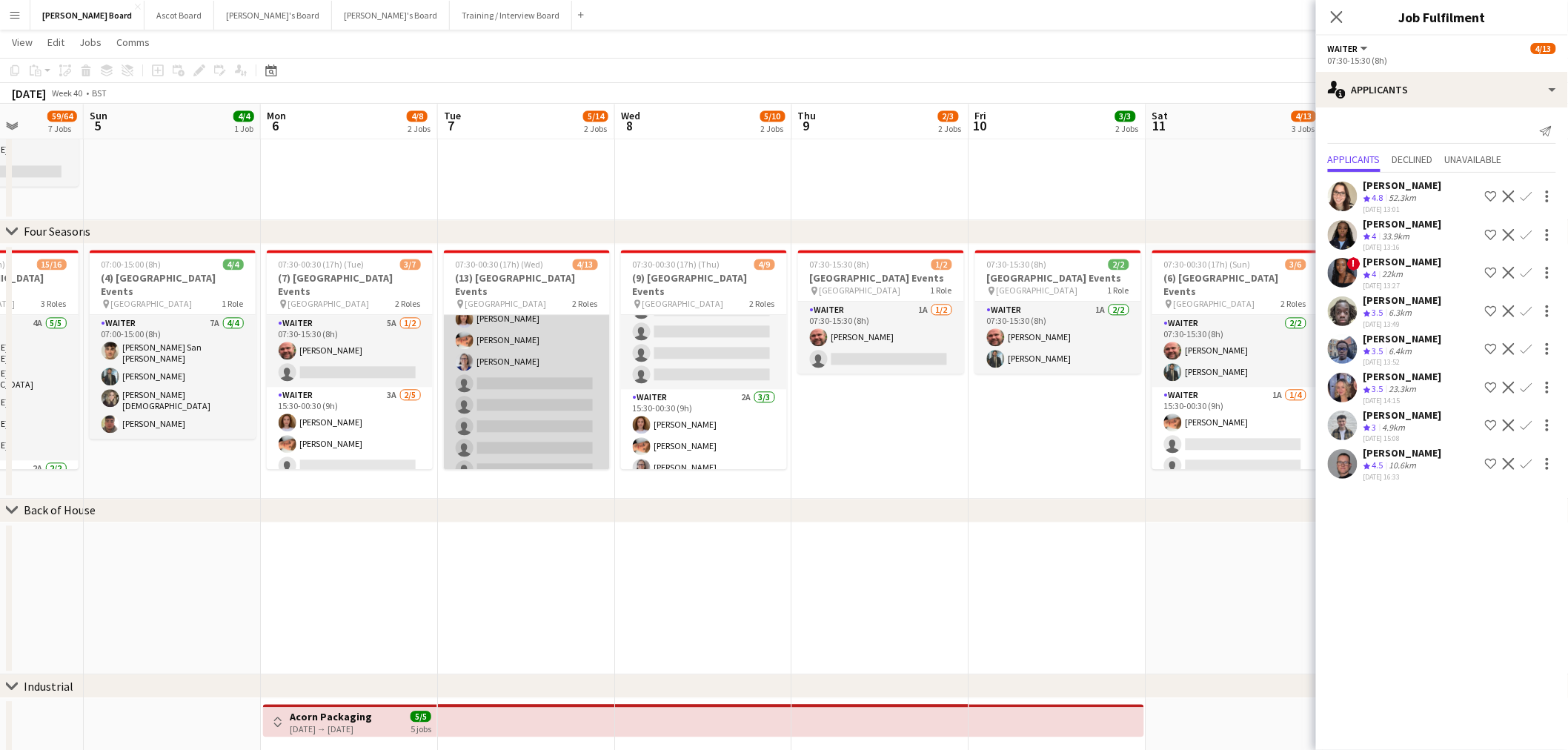
click at [557, 382] on app-card-role "Waiter 3A 3/8 15:30-00:30 (9h) Sophie Briscoe Robby Johnston Dagmar Bailey sing…" at bounding box center [527, 383] width 166 height 200
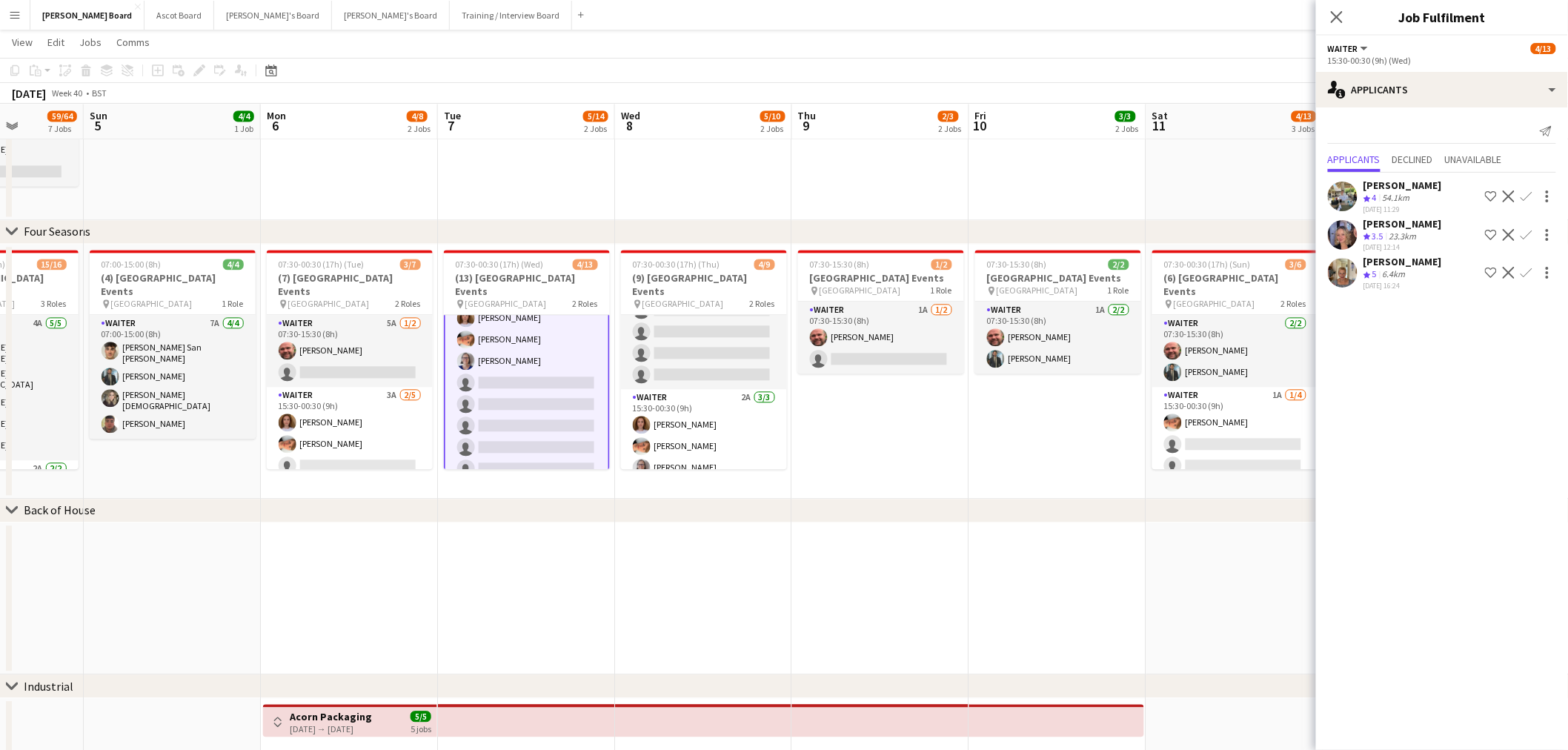
scroll to position [5, 0]
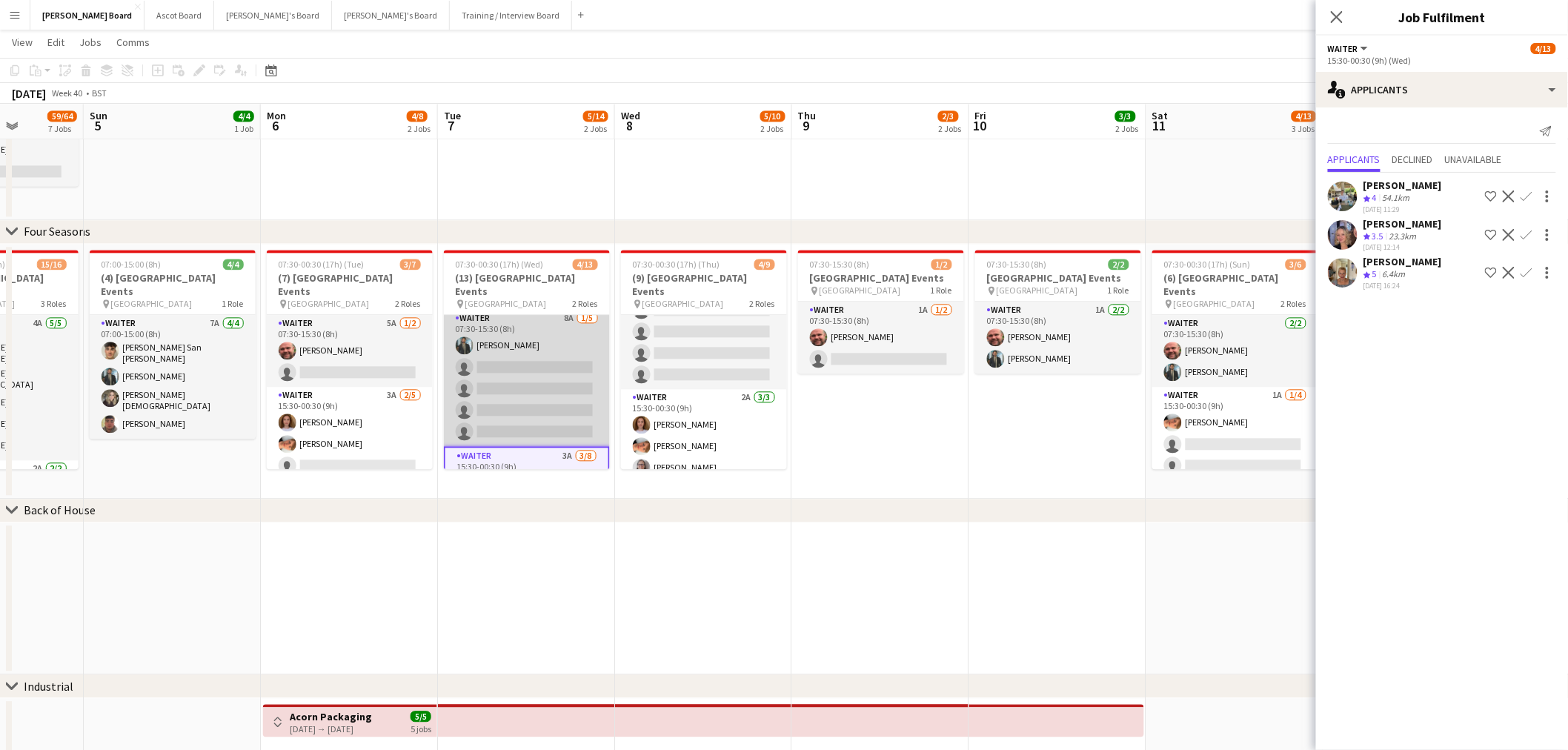
click at [552, 373] on app-card-role "Waiter 8A 1/5 07:30-15:30 (8h) Muhammad Imad single-neutral-actions single-neut…" at bounding box center [527, 378] width 166 height 137
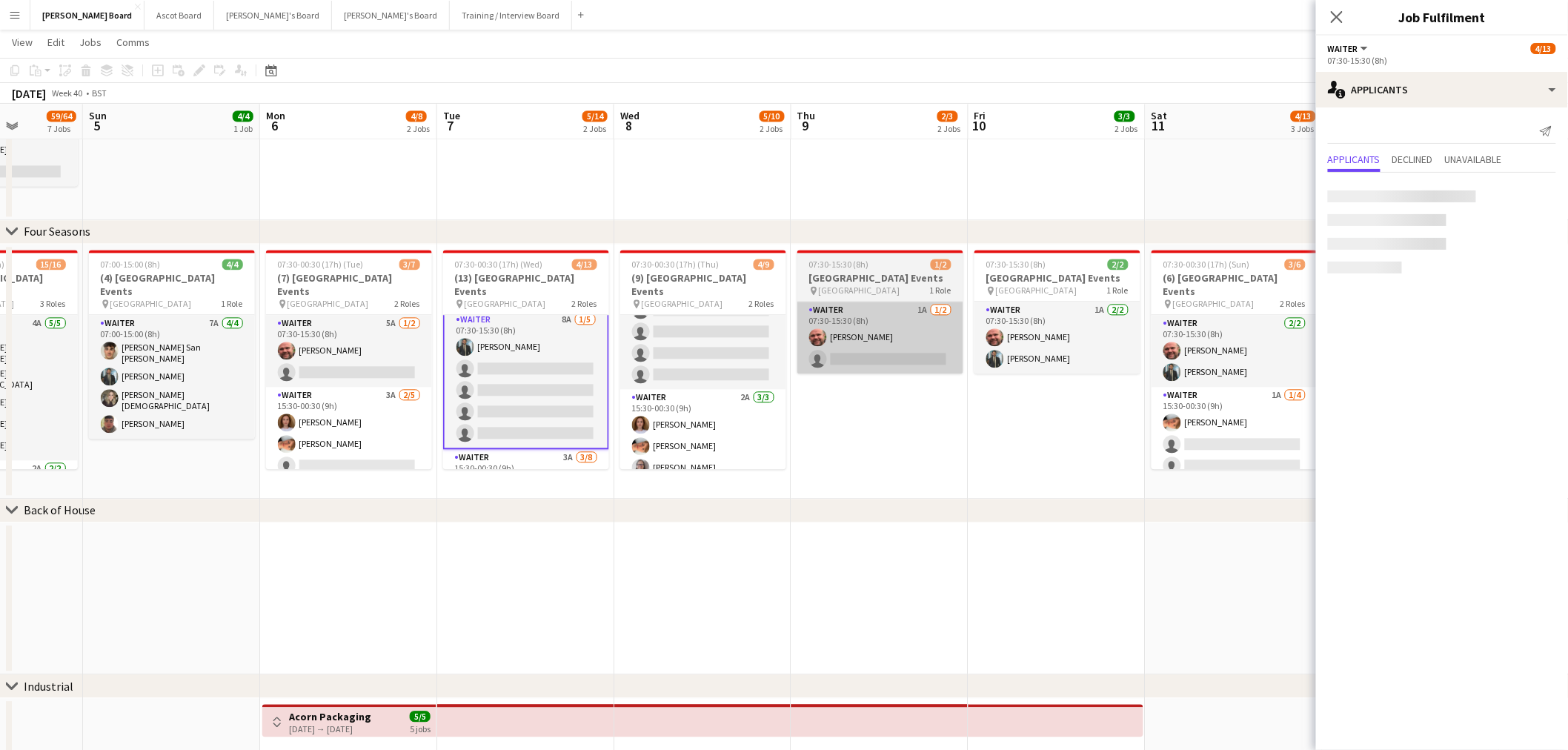
scroll to position [6, 0]
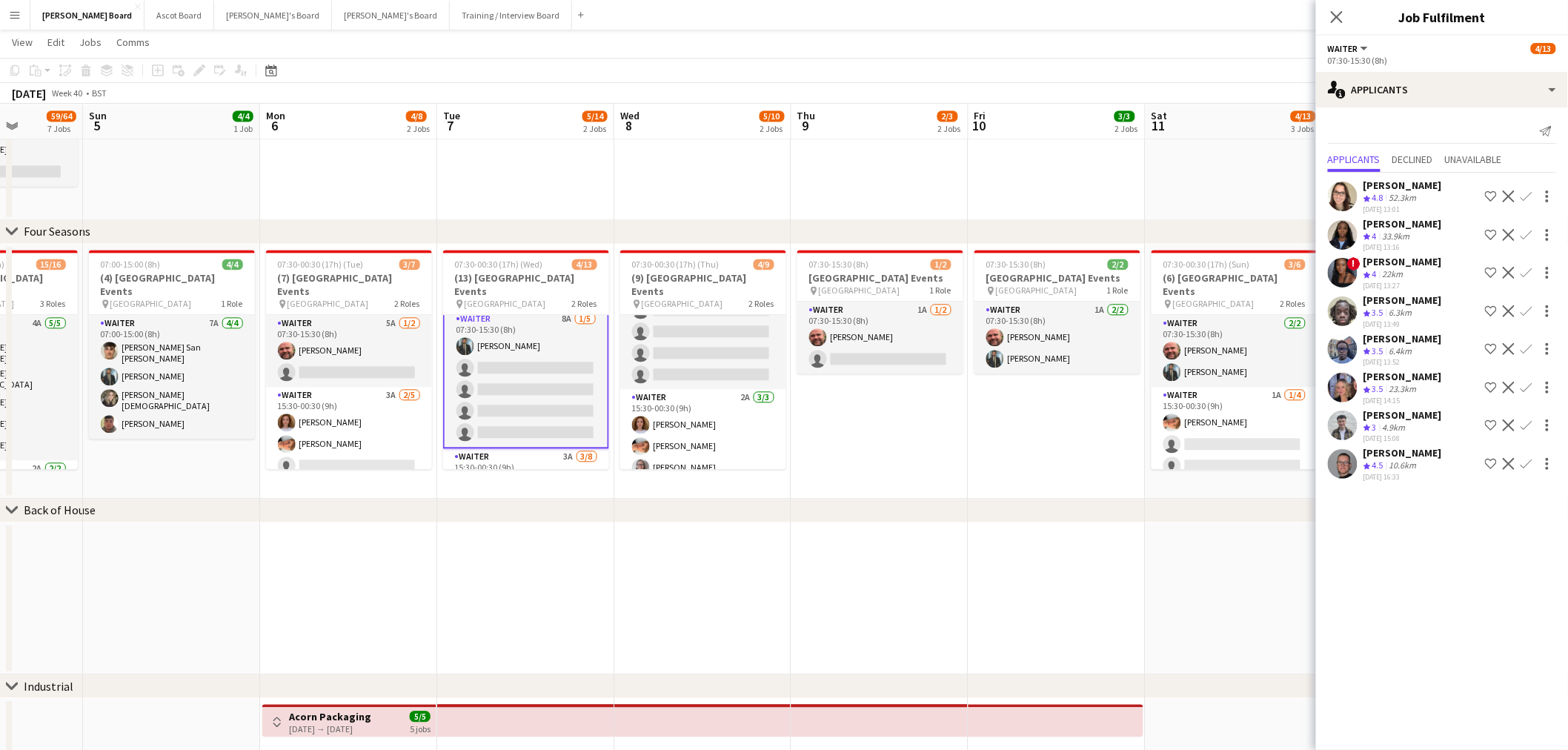
click at [1526, 459] on app-icon "Confirm" at bounding box center [1525, 464] width 12 height 12
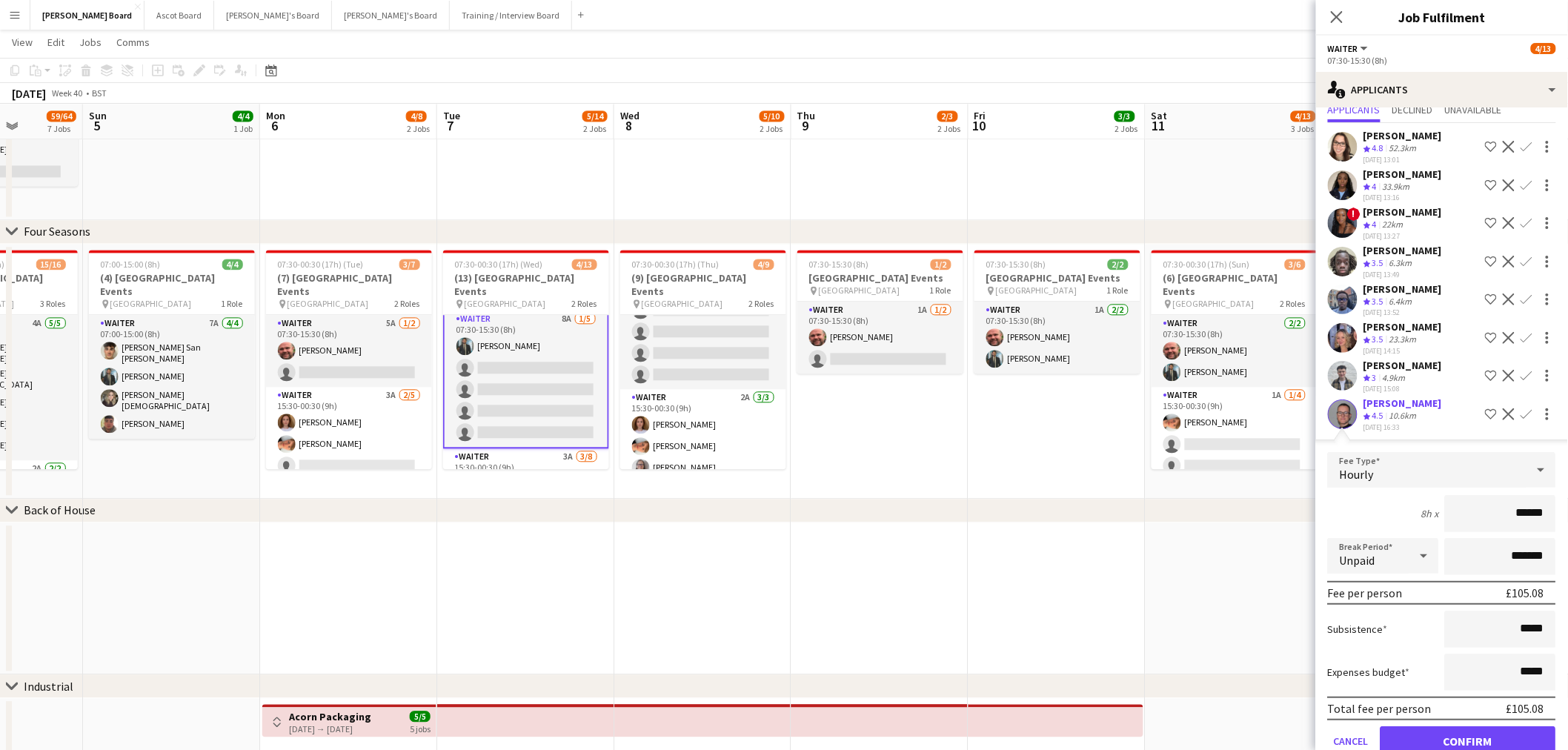
scroll to position [73, 0]
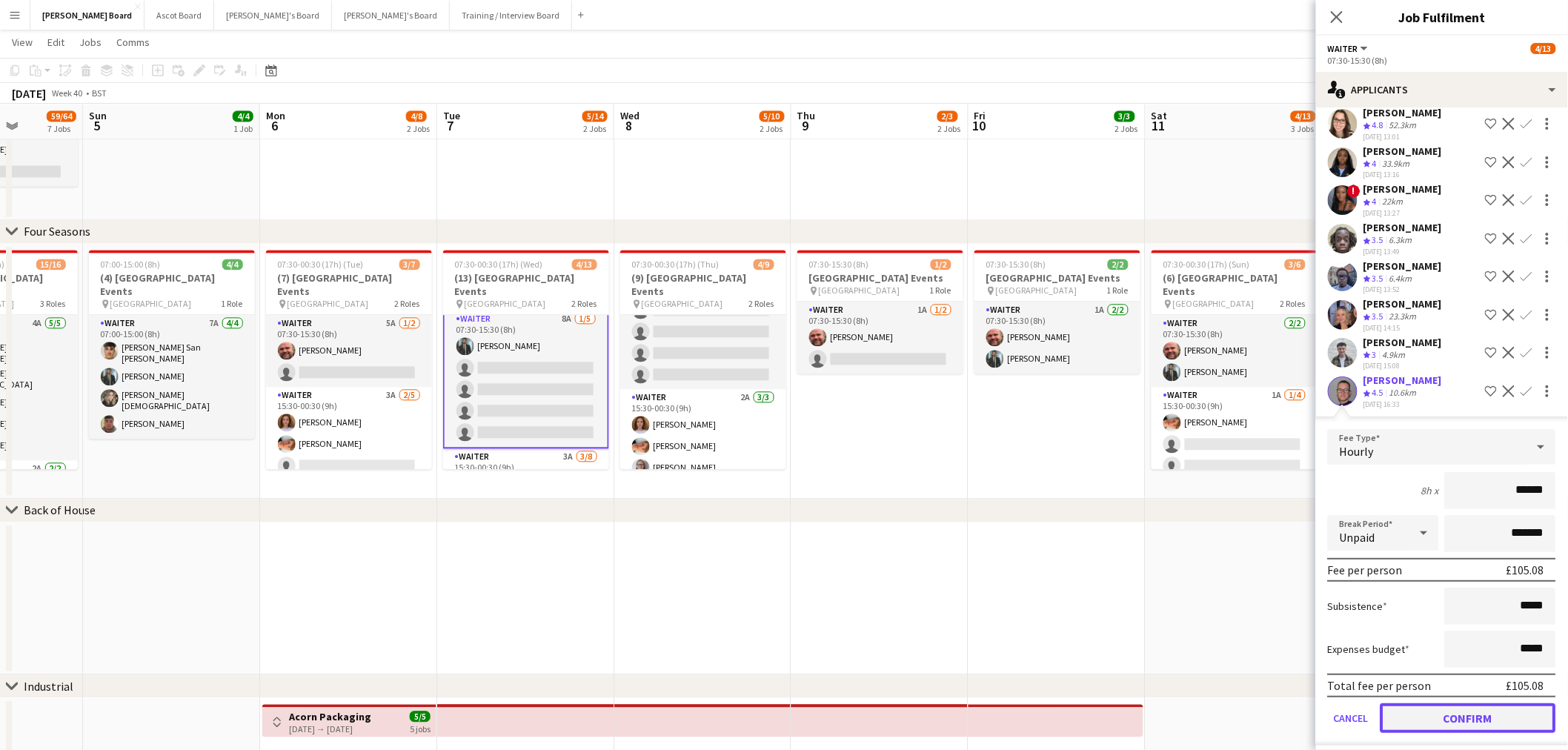
click at [1467, 703] on button "Confirm" at bounding box center [1468, 717] width 176 height 29
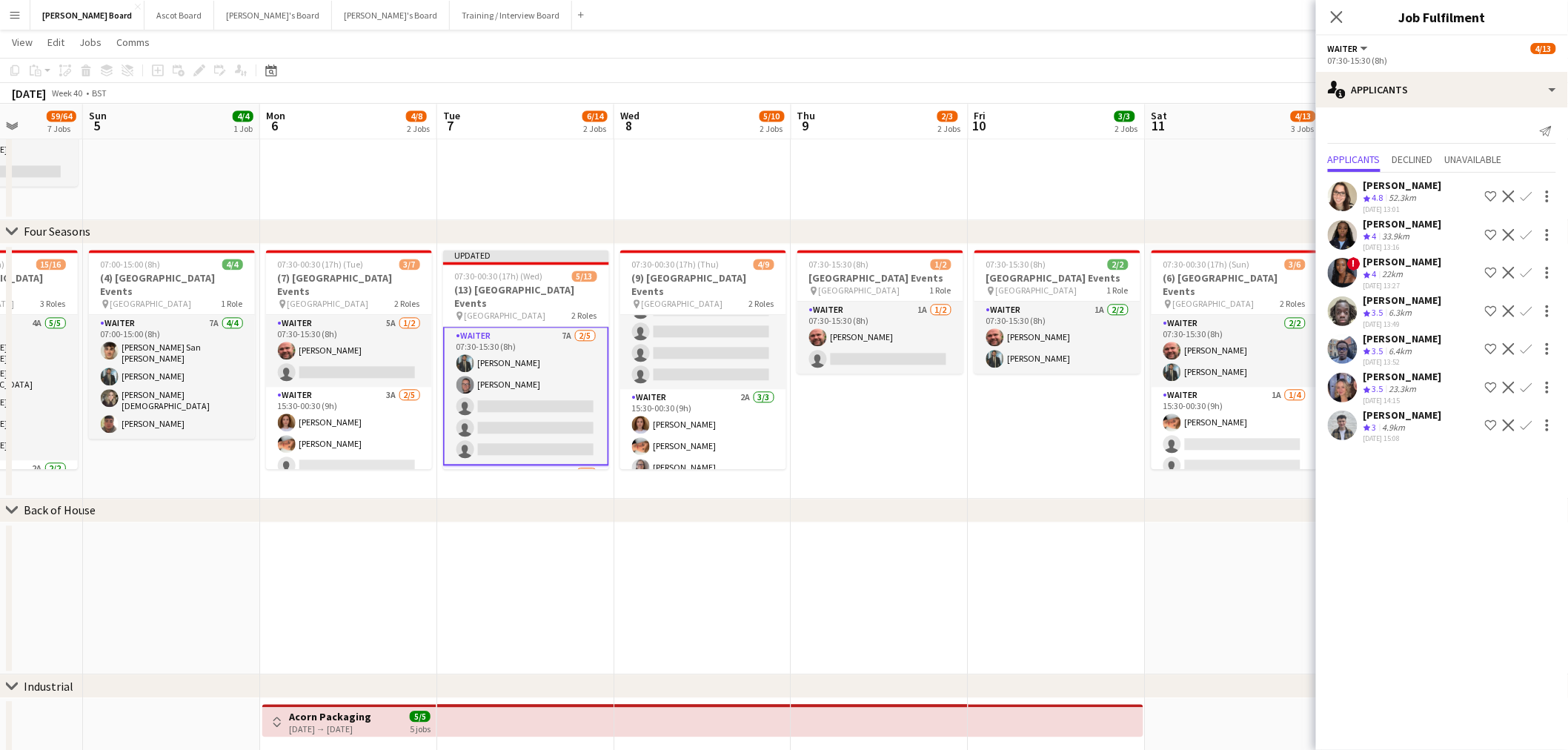
scroll to position [0, 0]
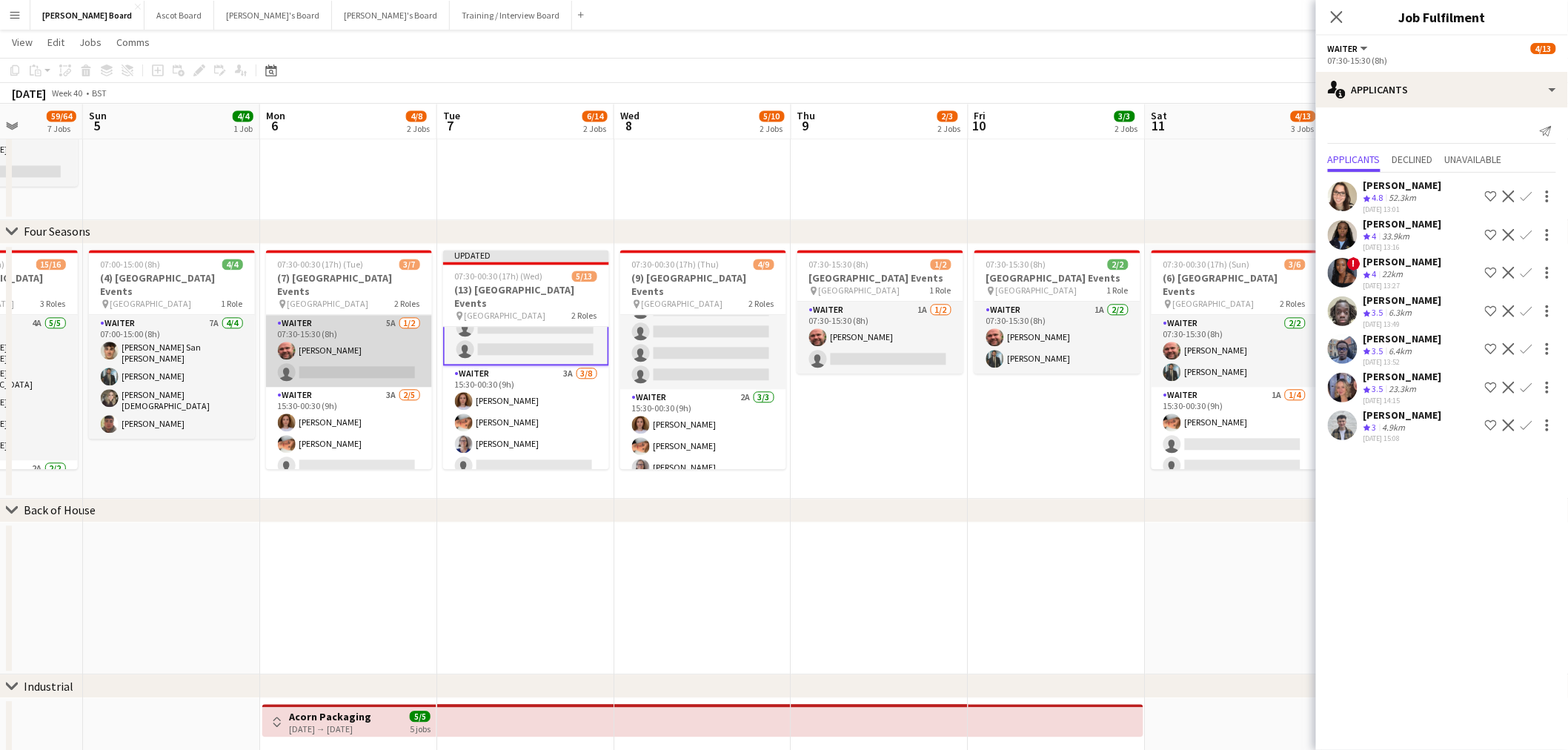
click at [353, 372] on app-card-role "Waiter 5A 1/2 07:30-15:30 (8h) Dyllon McGregor single-neutral-actions" at bounding box center [348, 350] width 166 height 72
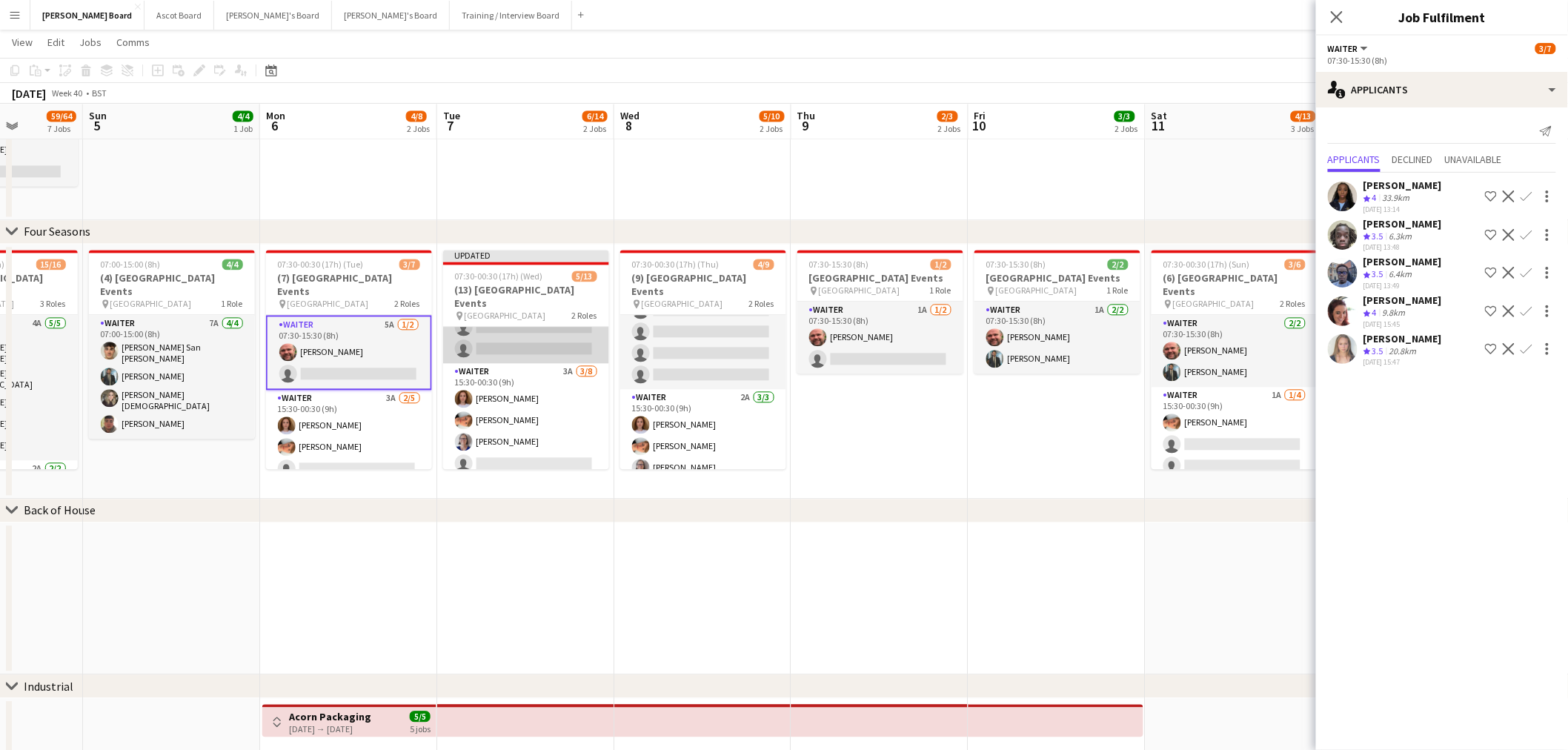
click at [498, 314] on app-card-role "Waiter 7A 2/5 07:30-15:30 (8h) Muhammad Imad Oliver Salt single-neutral-actions…" at bounding box center [526, 295] width 166 height 137
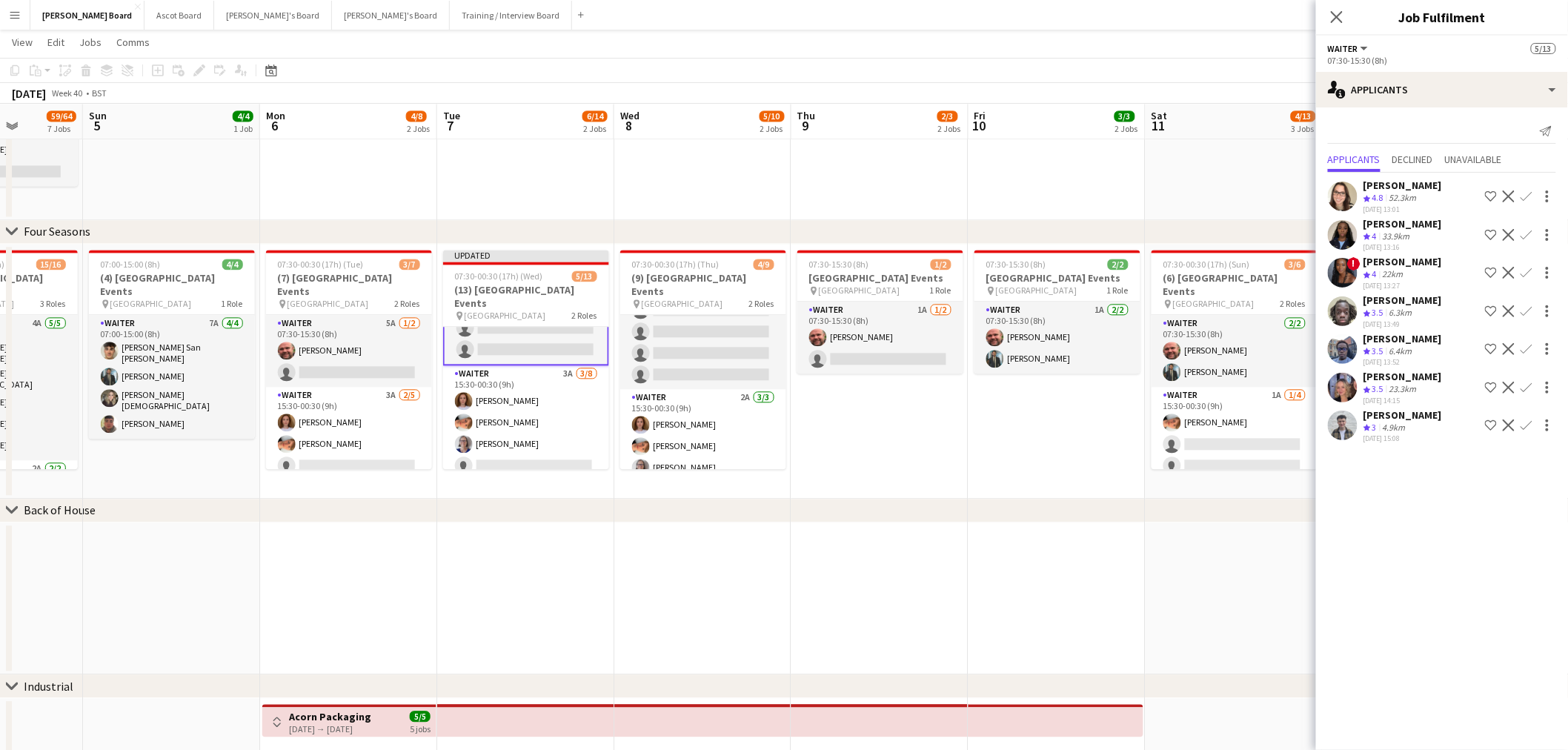
scroll to position [19, 0]
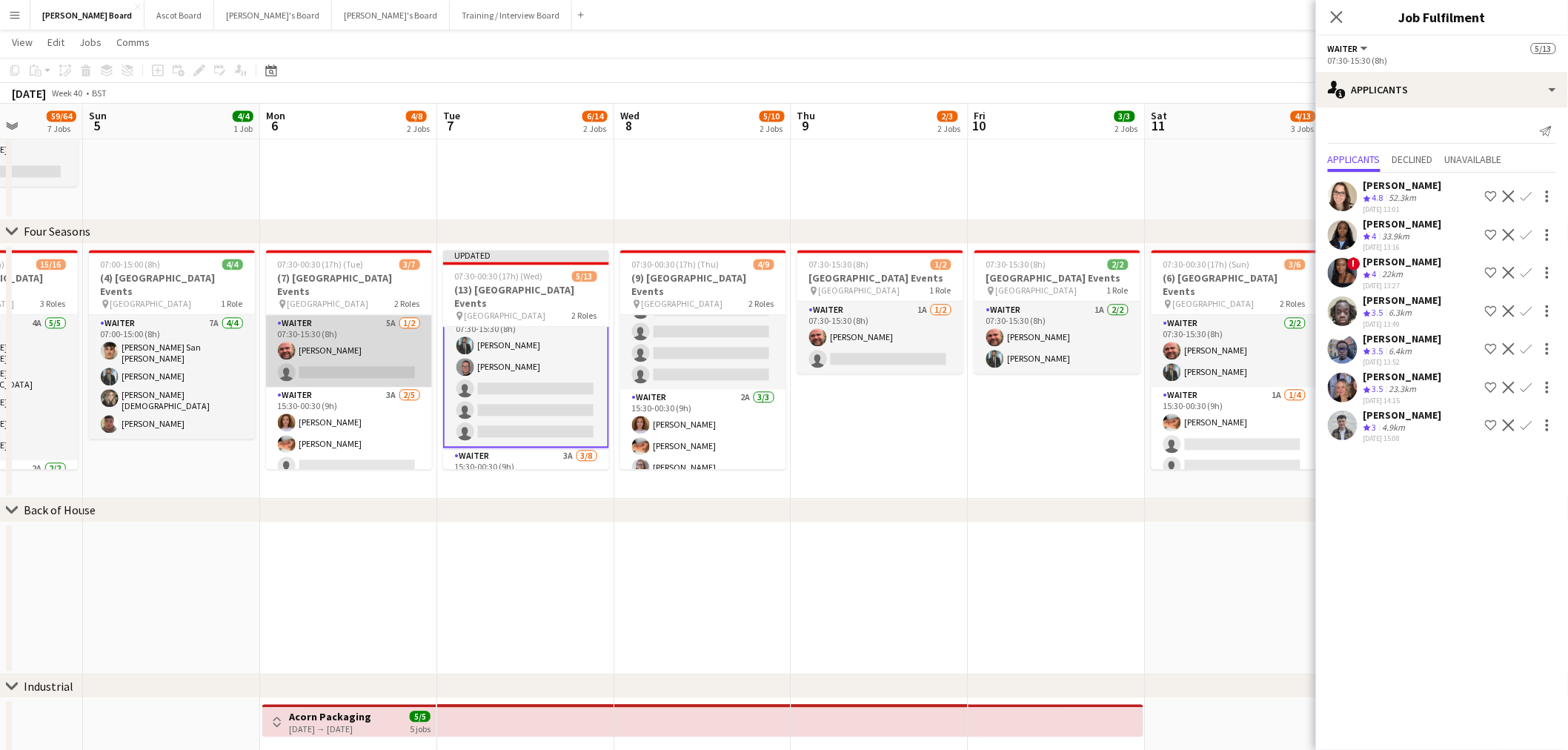
click at [334, 346] on app-card-role "Waiter 5A 1/2 07:30-15:30 (8h) Dyllon McGregor single-neutral-actions" at bounding box center [348, 350] width 166 height 72
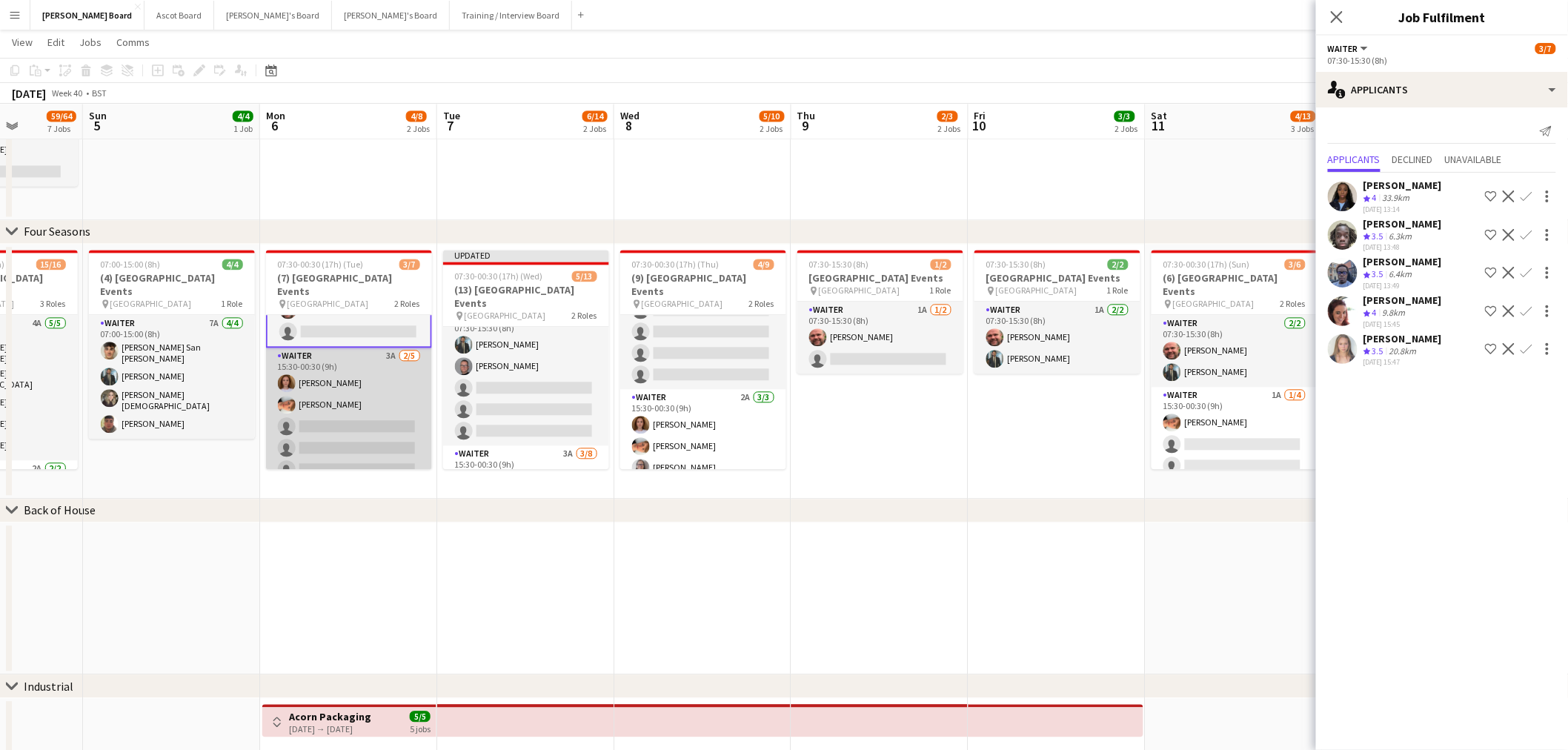
click at [350, 386] on app-card-role "Waiter 3A 2/5 15:30-00:30 (9h) Sophie Briscoe Robby Johnston single-neutral-act…" at bounding box center [348, 416] width 166 height 137
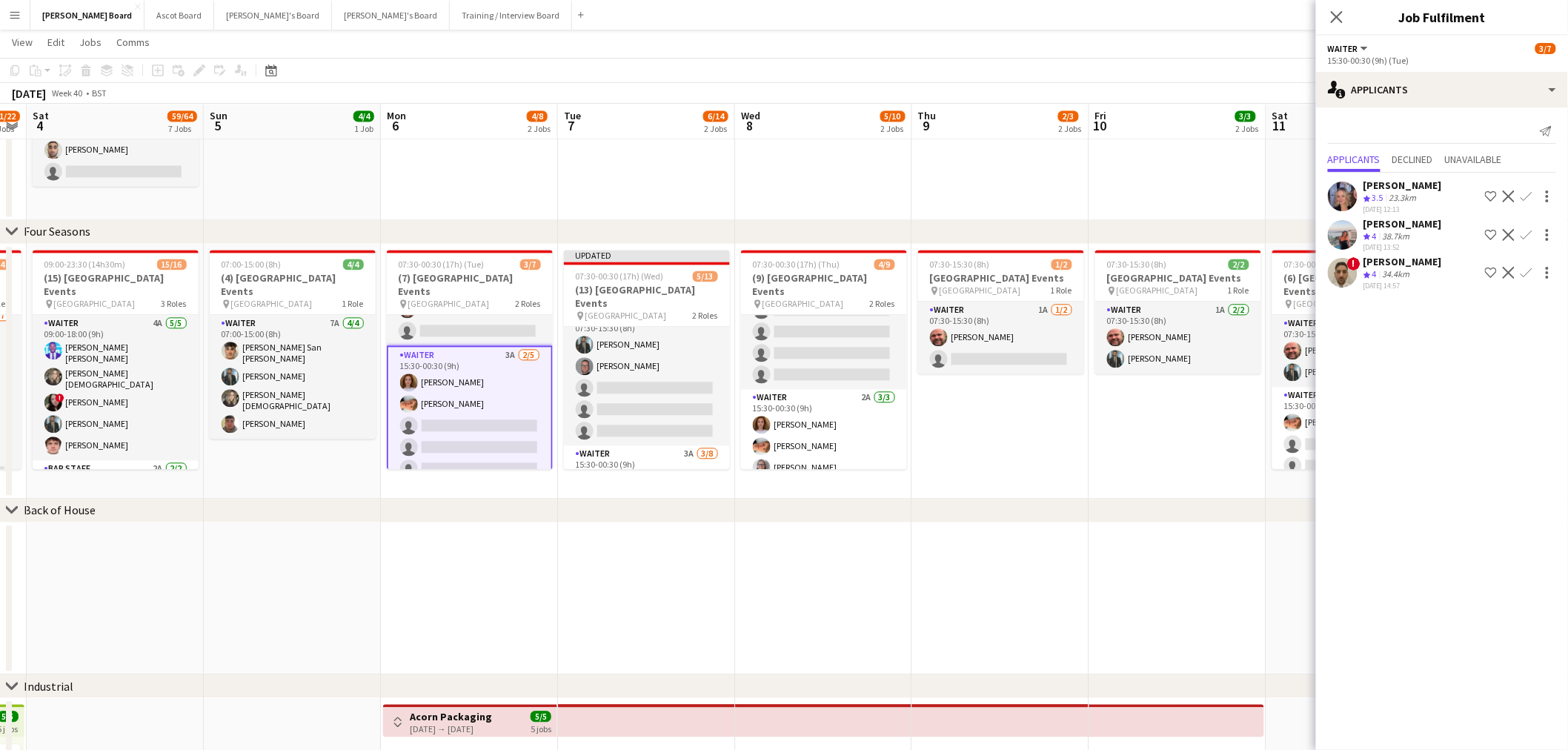
drag, startPoint x: 238, startPoint y: 386, endPoint x: 359, endPoint y: 399, distance: 121.7
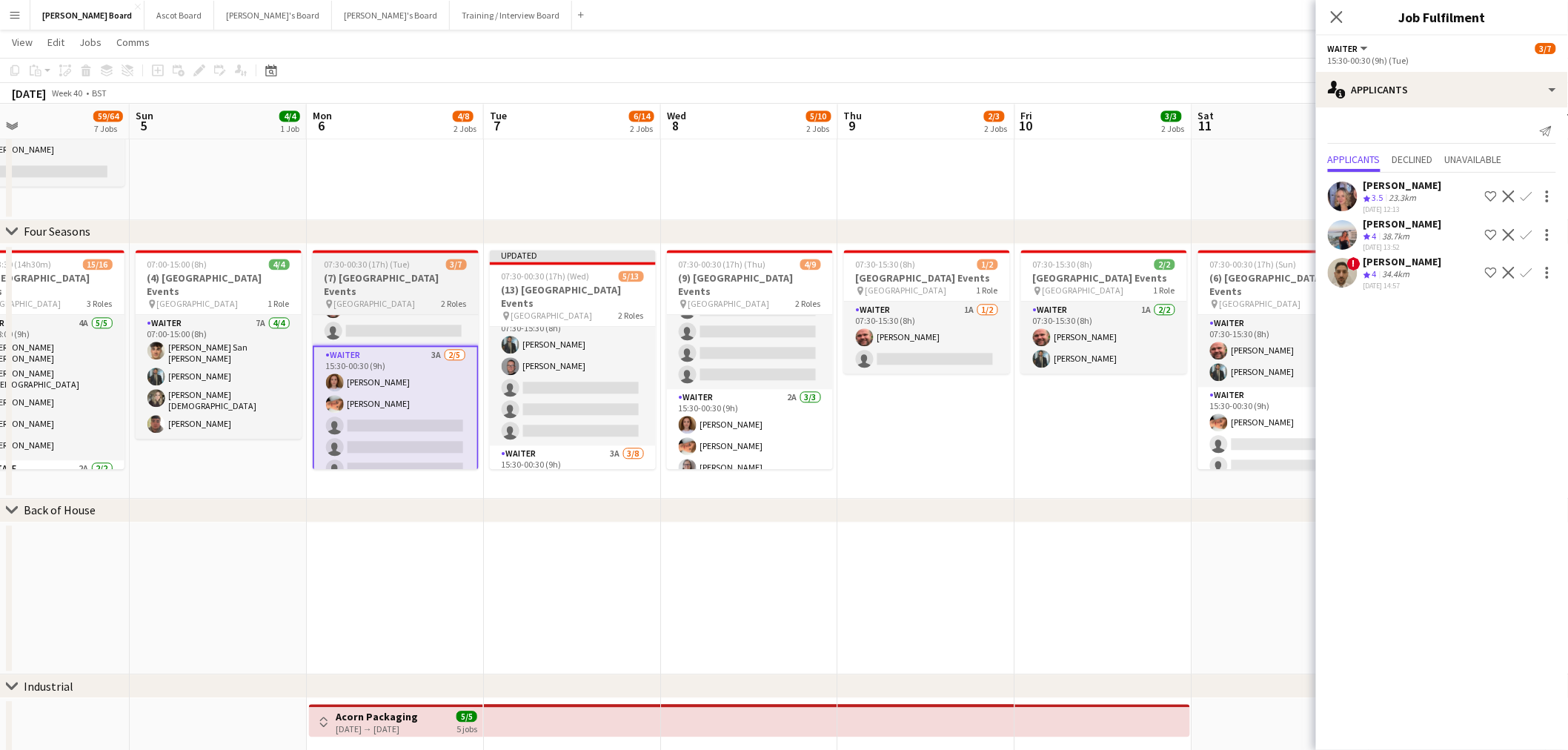
drag, startPoint x: 499, startPoint y: 391, endPoint x: 404, endPoint y: 387, distance: 95.1
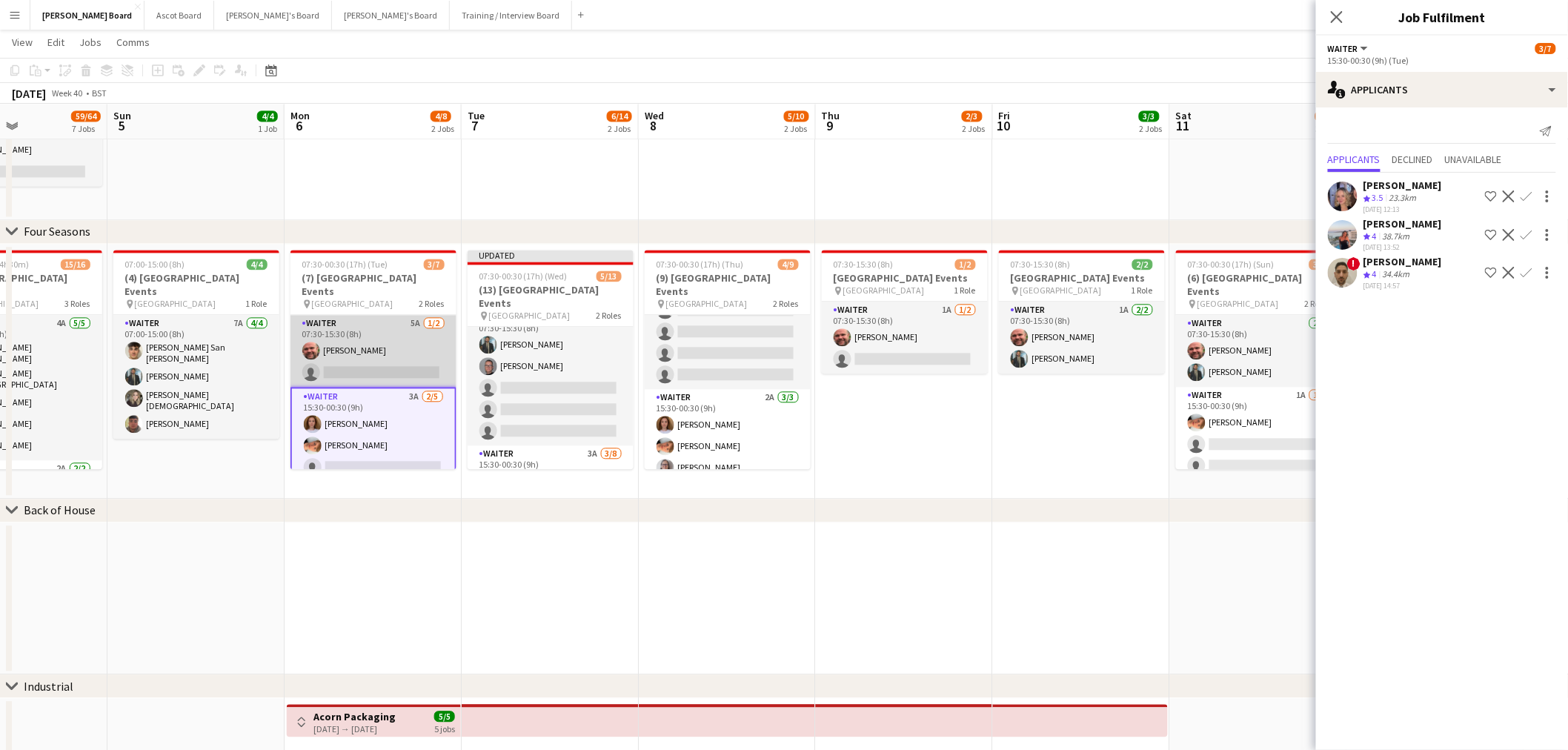
click at [350, 338] on app-card-role "Waiter 5A 1/2 07:30-15:30 (8h) Dyllon McGregor single-neutral-actions" at bounding box center [373, 350] width 166 height 72
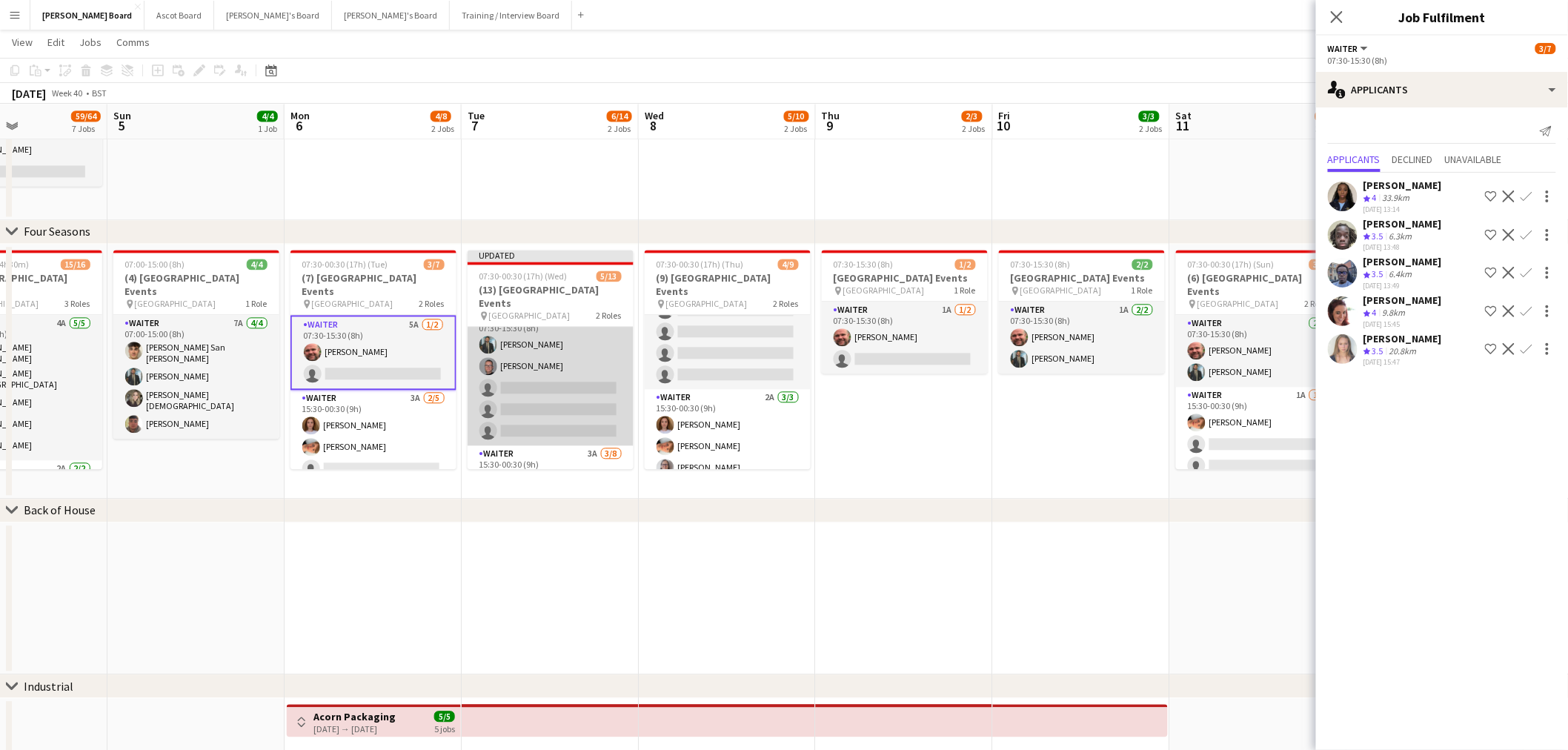
click at [530, 364] on app-card-role "Waiter 7A 2/5 07:30-15:30 (8h) Muhammad Imad Oliver Salt single-neutral-actions…" at bounding box center [550, 378] width 166 height 137
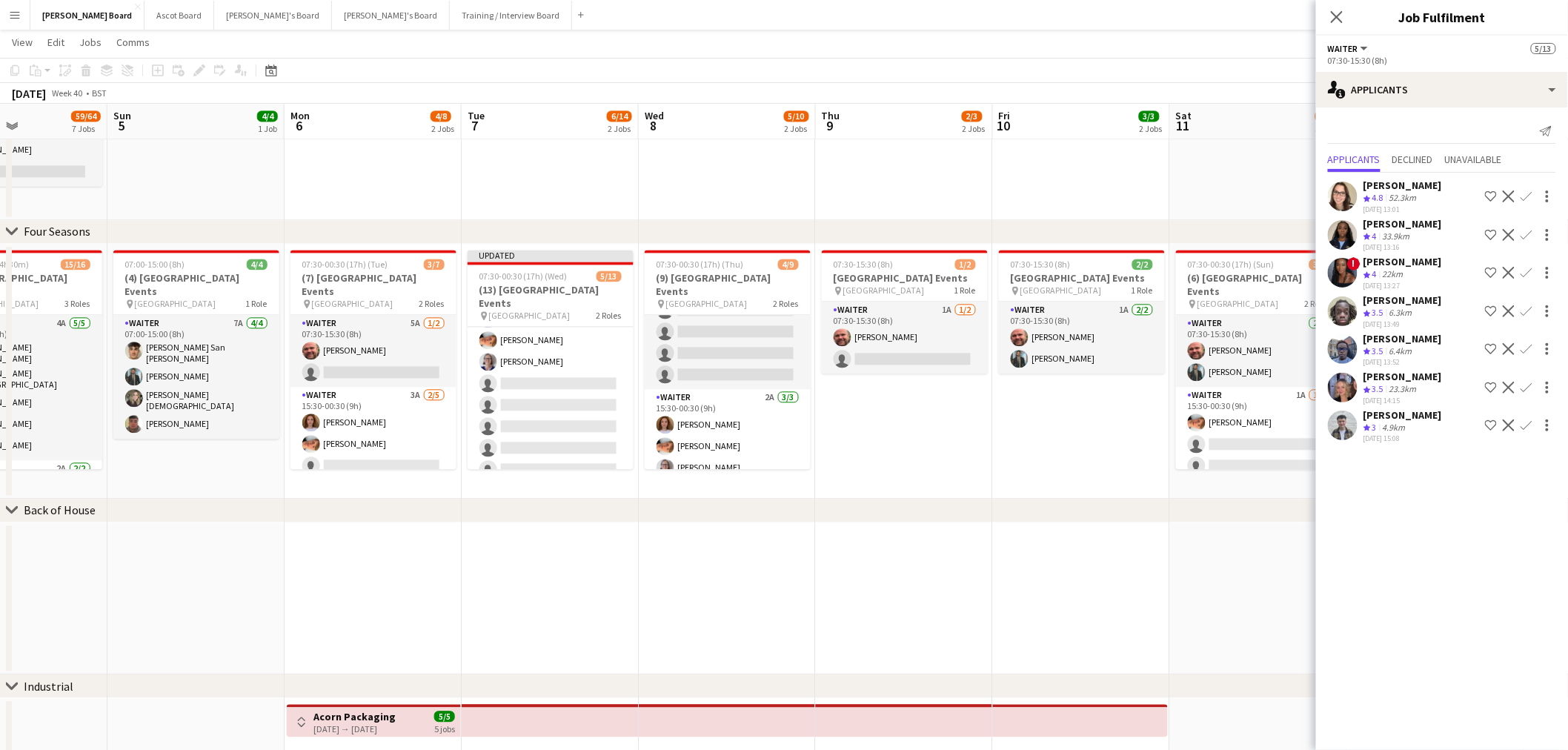
click at [549, 417] on app-card-role "Waiter 3A 3/8 15:30-00:30 (9h) Sophie Briscoe Robby Johnston Dagmar Bailey sing…" at bounding box center [550, 383] width 166 height 200
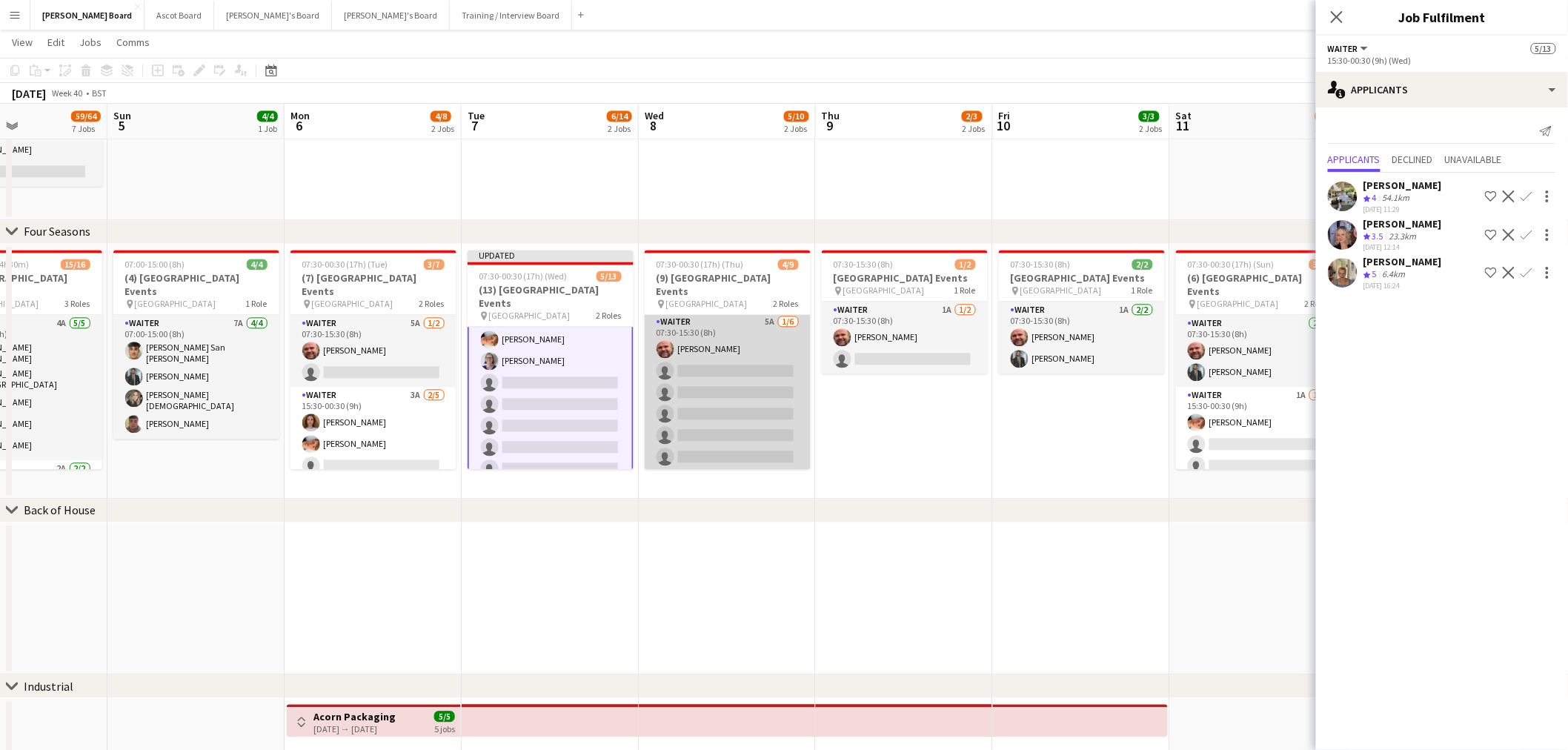
click at [731, 366] on app-card-role "Waiter 5A 1/6 07:30-15:30 (8h) Dyllon McGregor single-neutral-actions single-ne…" at bounding box center [727, 393] width 166 height 158
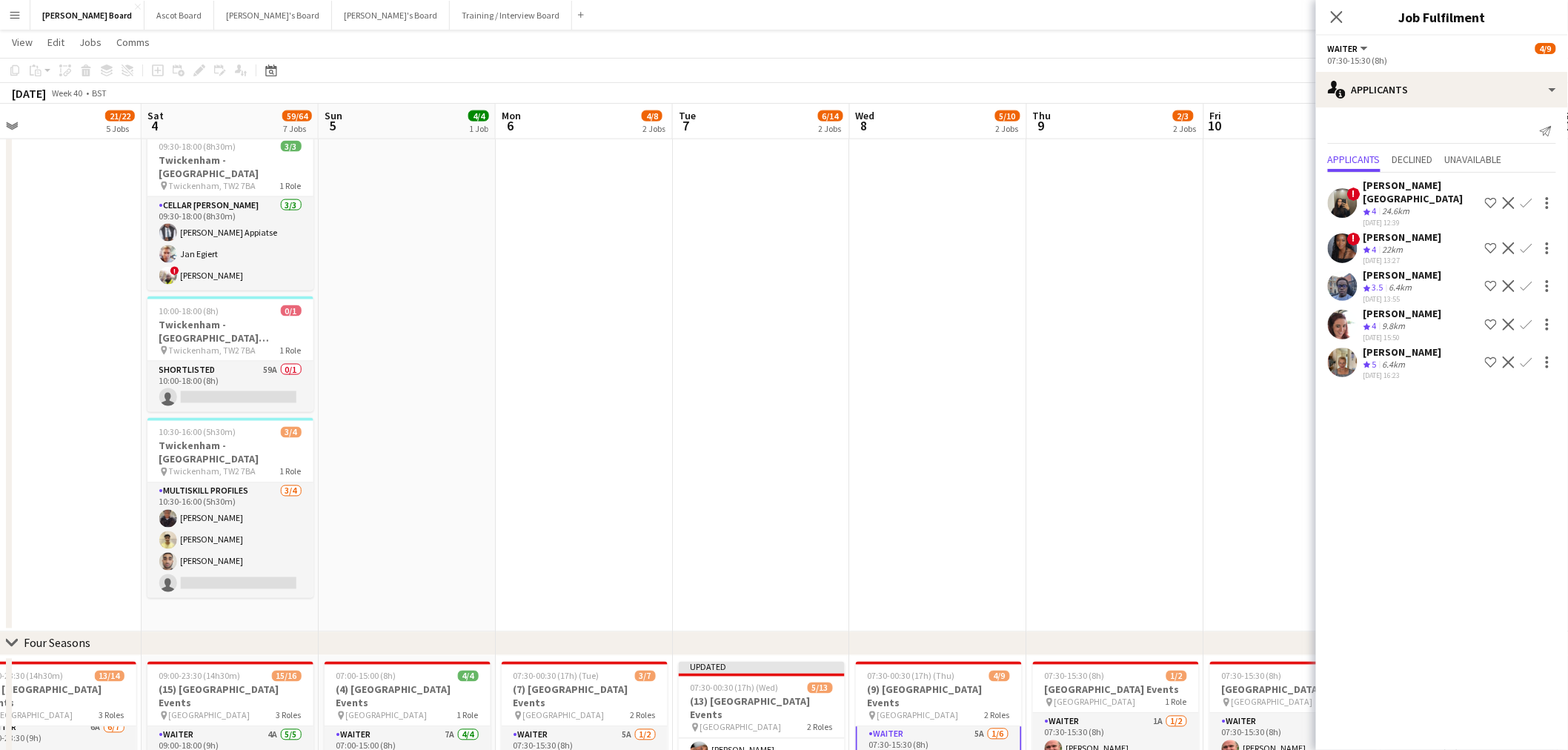
drag, startPoint x: 490, startPoint y: 286, endPoint x: 645, endPoint y: 297, distance: 155.4
click at [644, 296] on app-calendar-viewport "Wed 1 5/5 2 Jobs Thu 2 12/13 3 Jobs Fri 3 21/22 5 Jobs Sat 4 59/64 7 Jobs Sun 5…" at bounding box center [784, 308] width 1568 height 2152
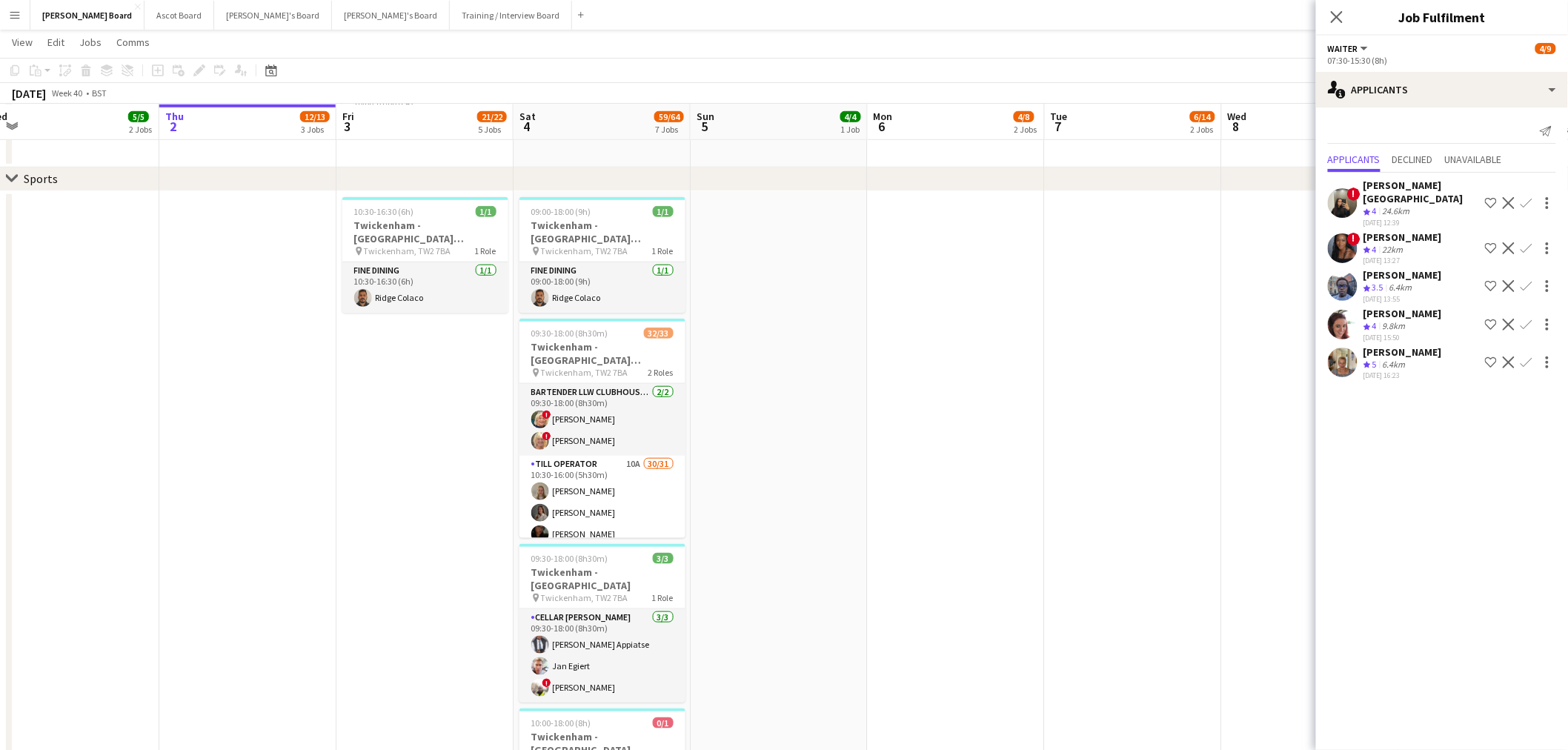
drag, startPoint x: 600, startPoint y: 308, endPoint x: 798, endPoint y: 312, distance: 198.0
click at [798, 312] on app-calendar-viewport "Mon 29 2/2 2 Jobs Tue 30 5/5 2 Jobs Wed 1 5/5 2 Jobs Thu 2 12/13 3 Jobs Fri 3 2…" at bounding box center [784, 720] width 1568 height 2152
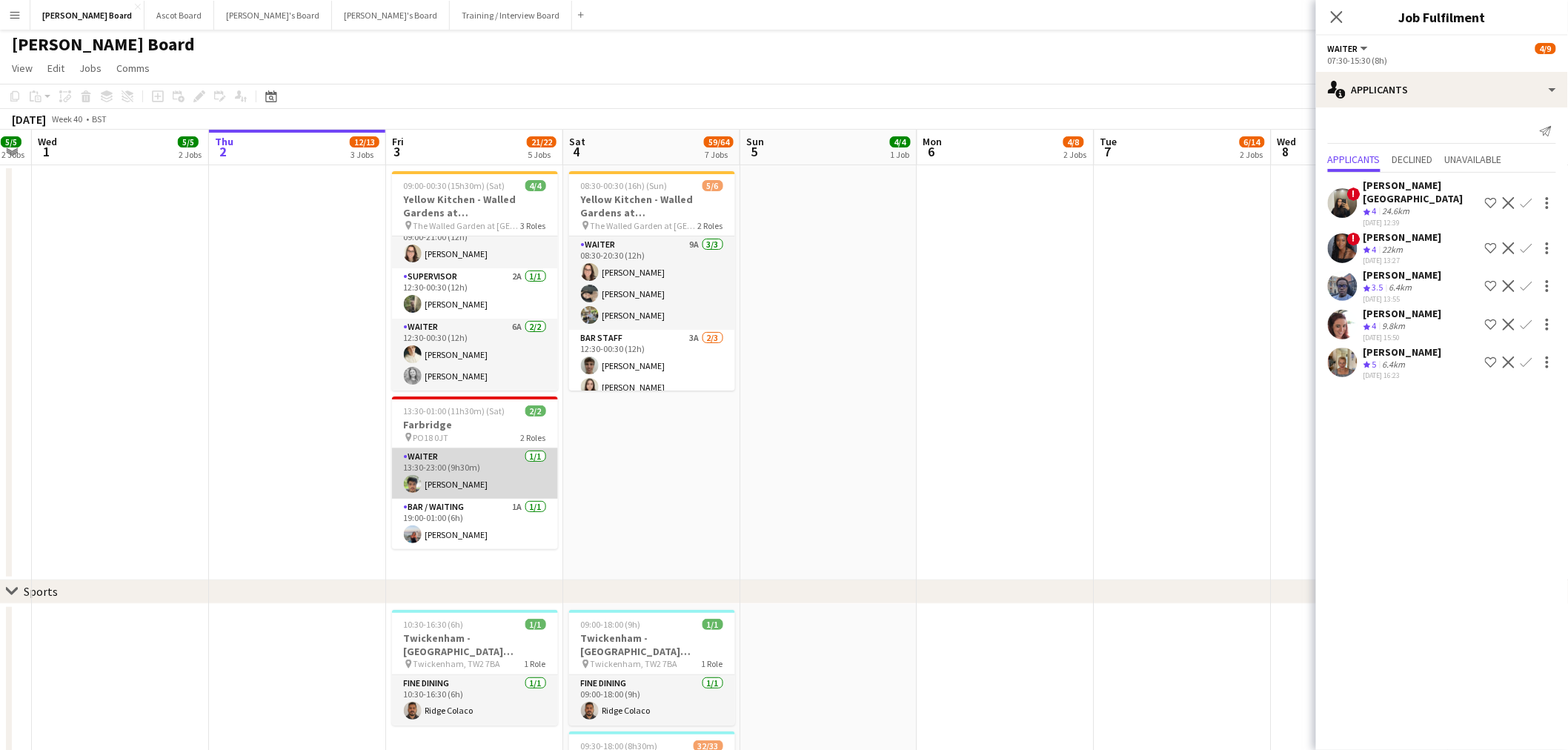
click at [463, 490] on app-card-role "Waiter 1/1 13:30-23:00 (9h30m) Lewis Roxar" at bounding box center [474, 473] width 166 height 51
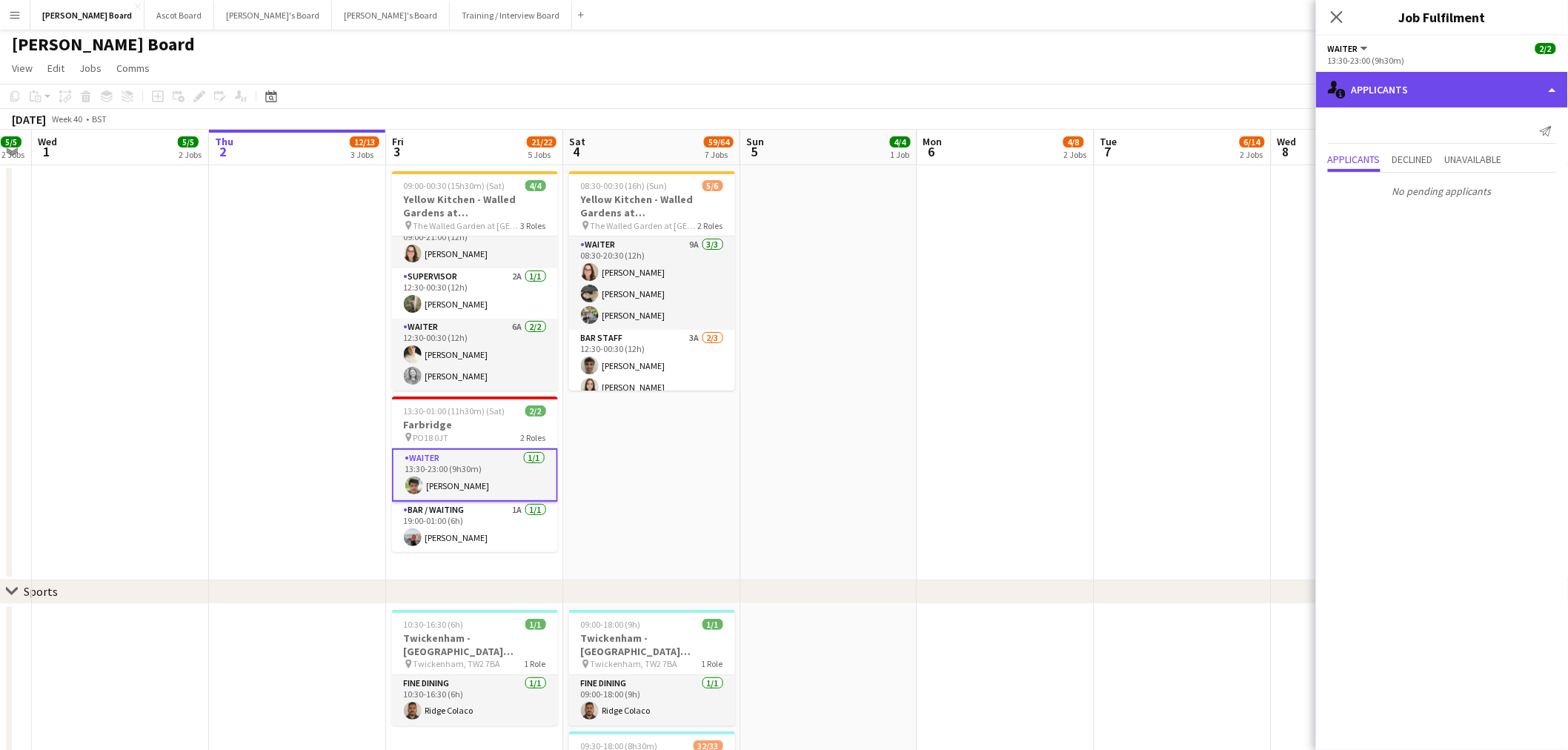
drag, startPoint x: 1428, startPoint y: 90, endPoint x: 1439, endPoint y: 120, distance: 32.0
click at [1428, 90] on div "single-neutral-actions-information Applicants" at bounding box center [1441, 90] width 252 height 35
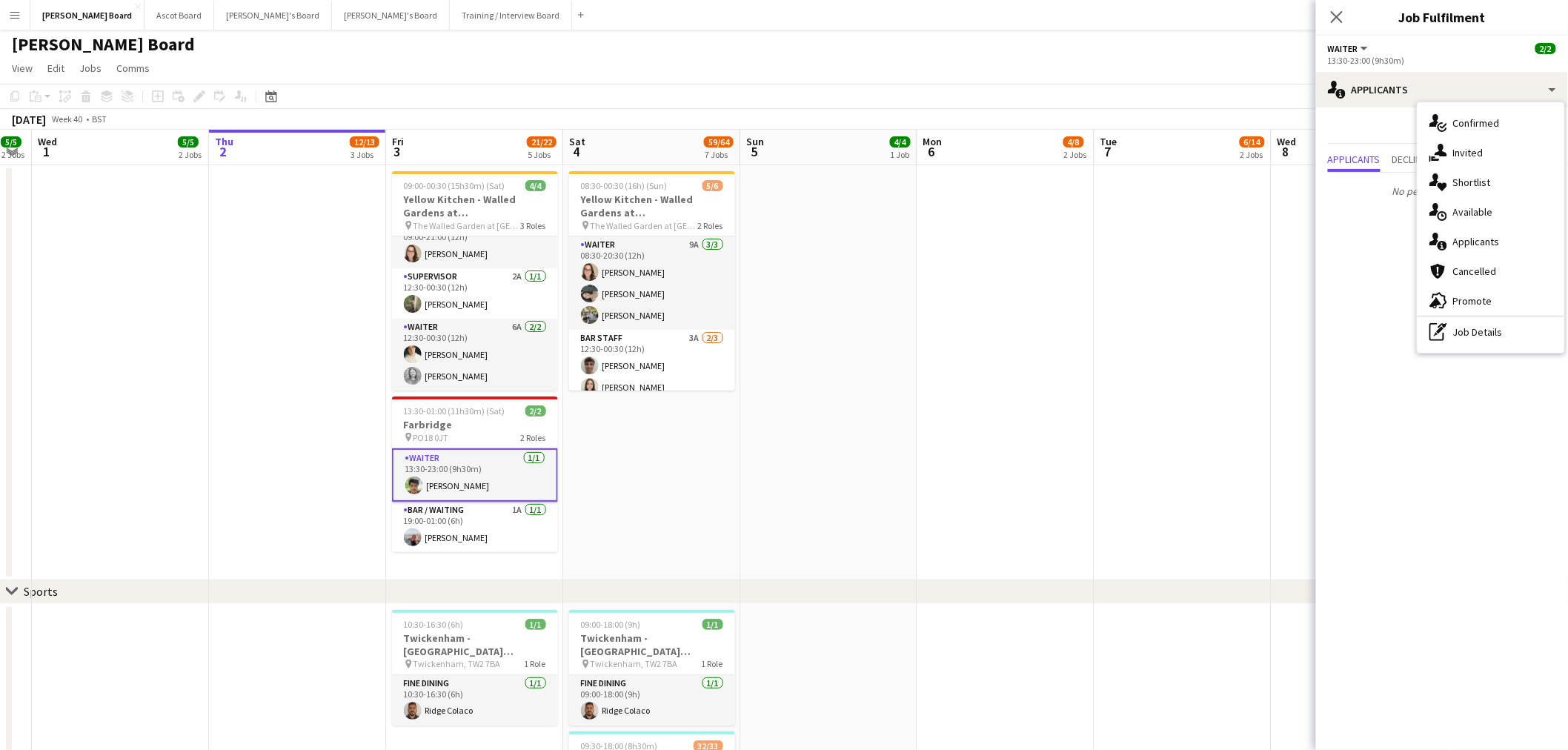
click at [1484, 135] on div "single-neutral-actions-check-2 Confirmed" at bounding box center [1490, 122] width 146 height 29
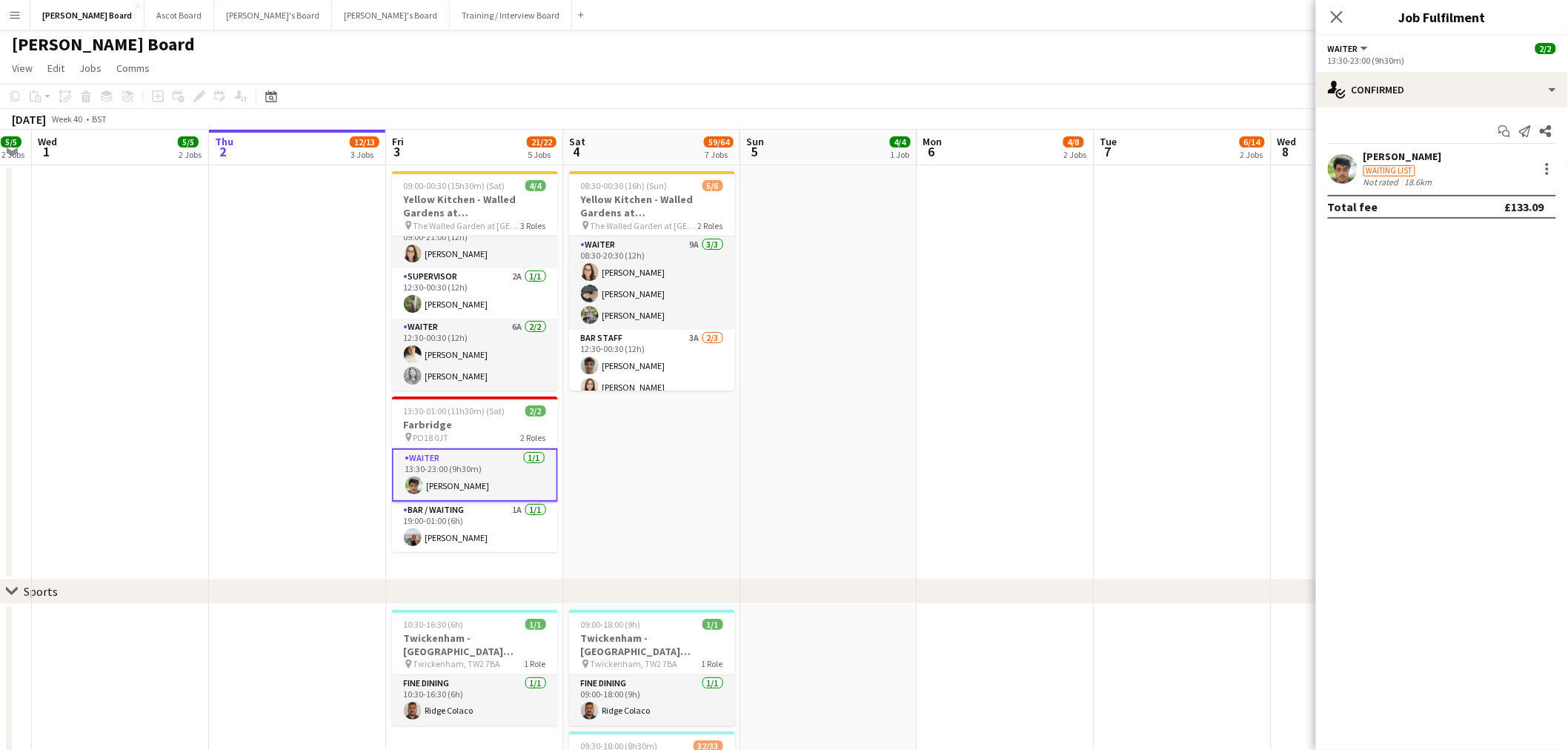
click at [1369, 176] on div "Not rated" at bounding box center [1382, 182] width 38 height 12
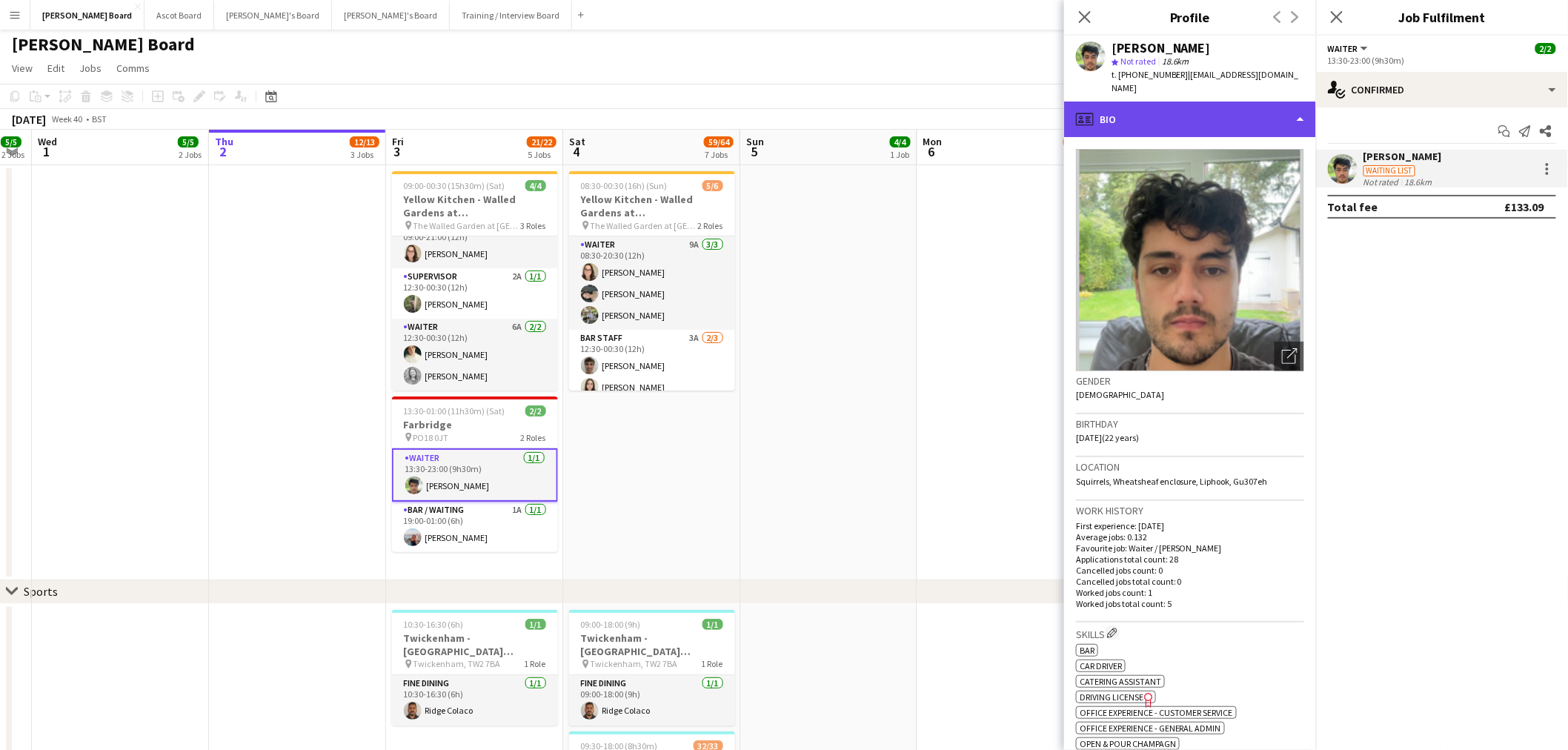
click at [1245, 115] on div "profile Bio" at bounding box center [1190, 120] width 252 height 35
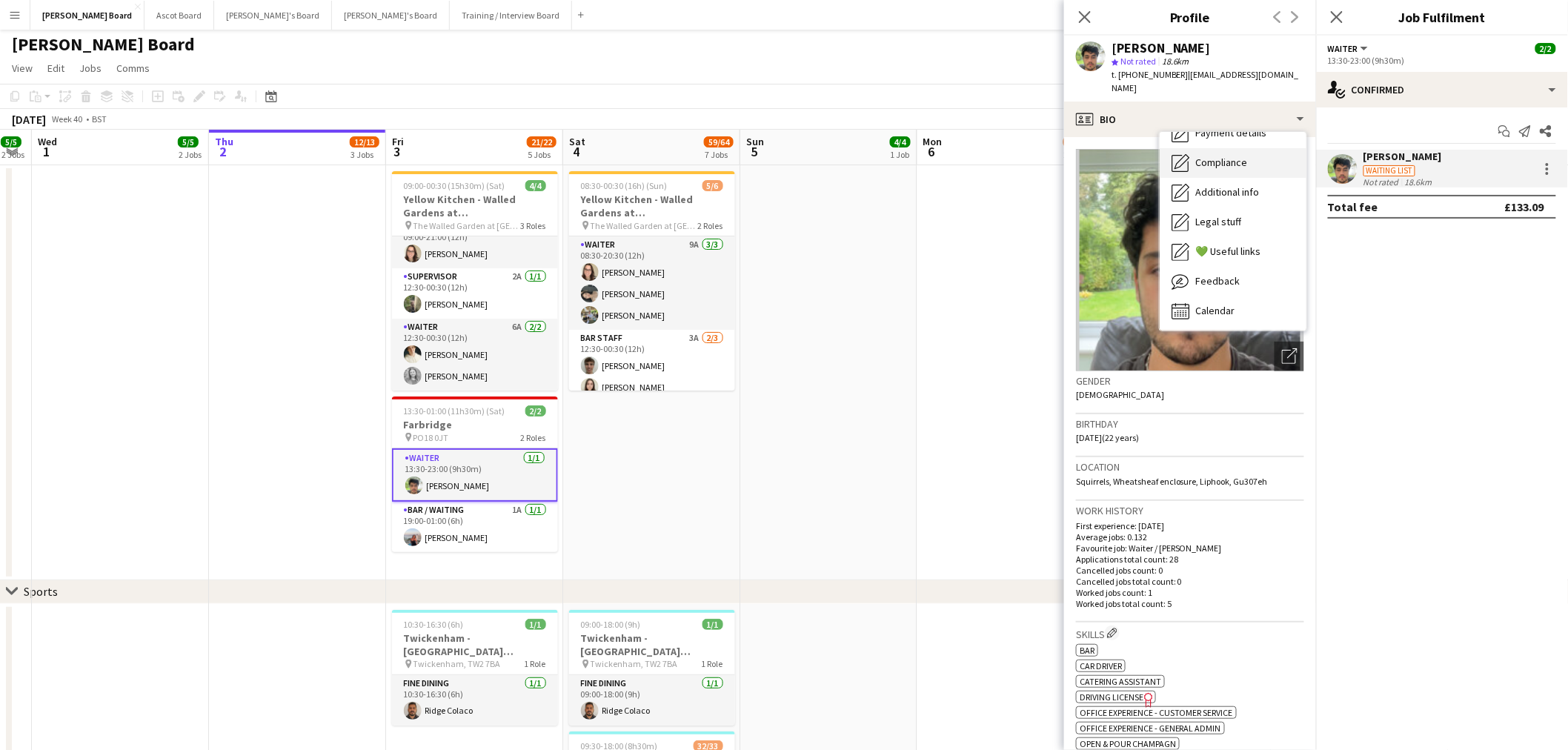
click at [1228, 156] on span "Compliance" at bounding box center [1221, 162] width 52 height 13
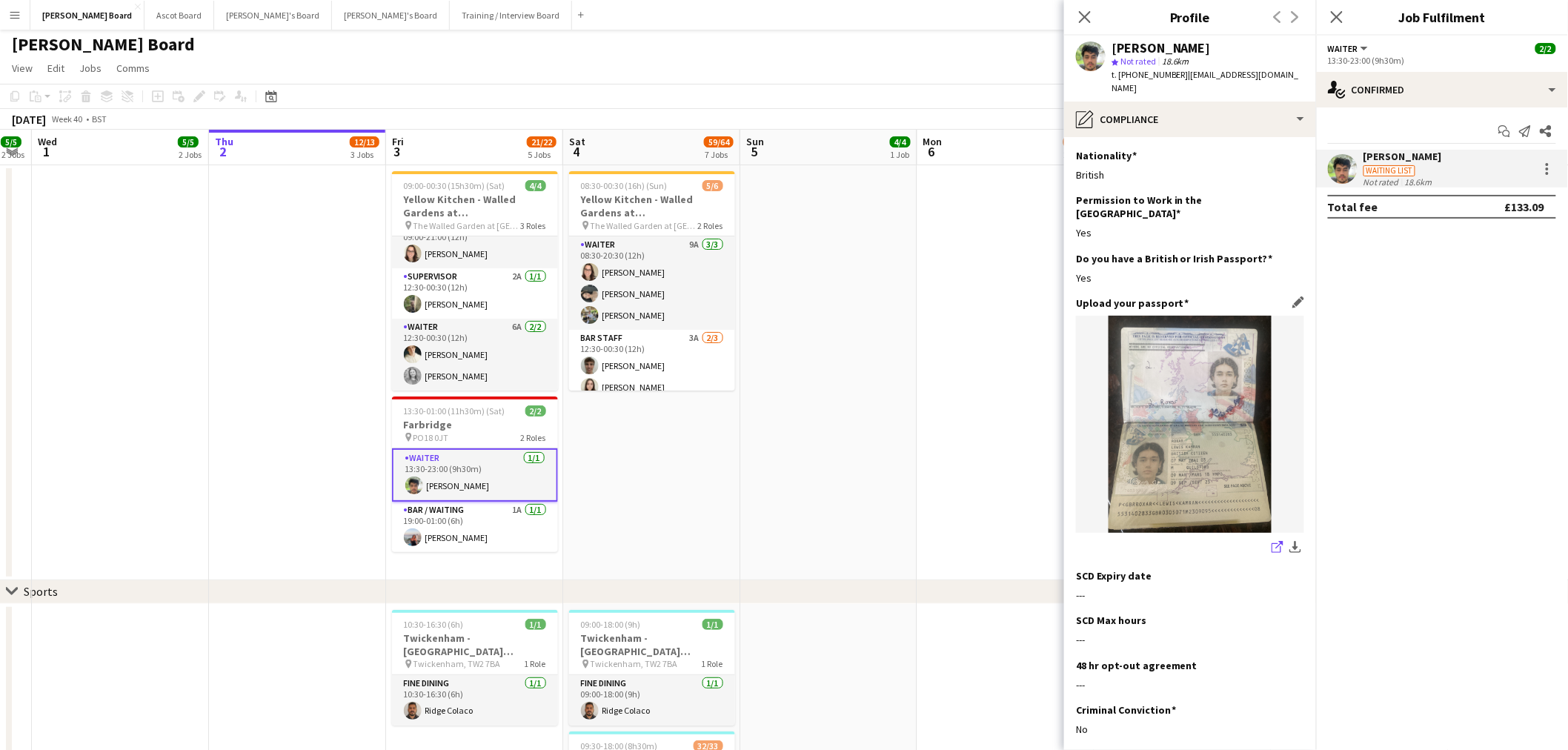
click at [1268, 539] on link "share-external-link-1" at bounding box center [1277, 548] width 18 height 18
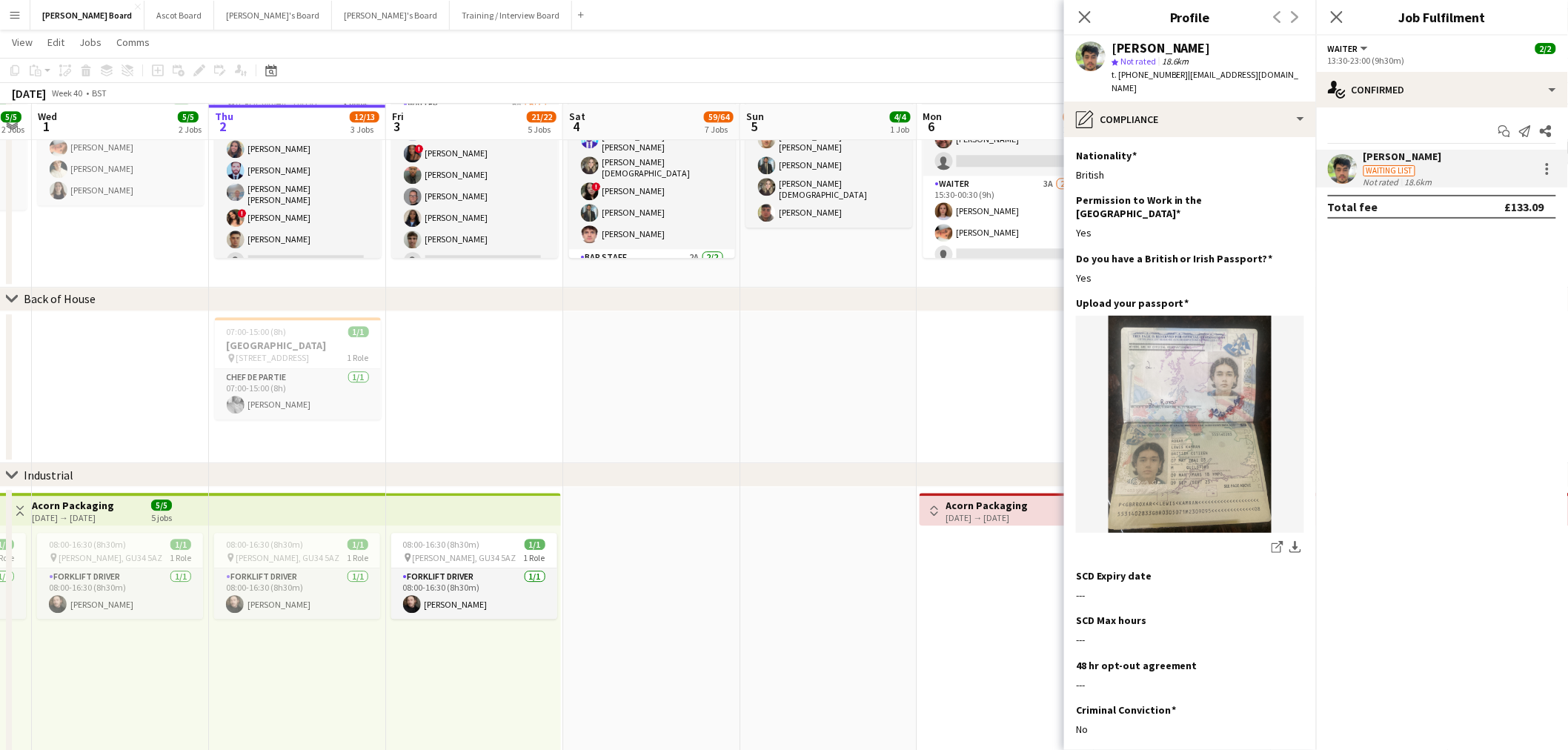
scroll to position [1484, 0]
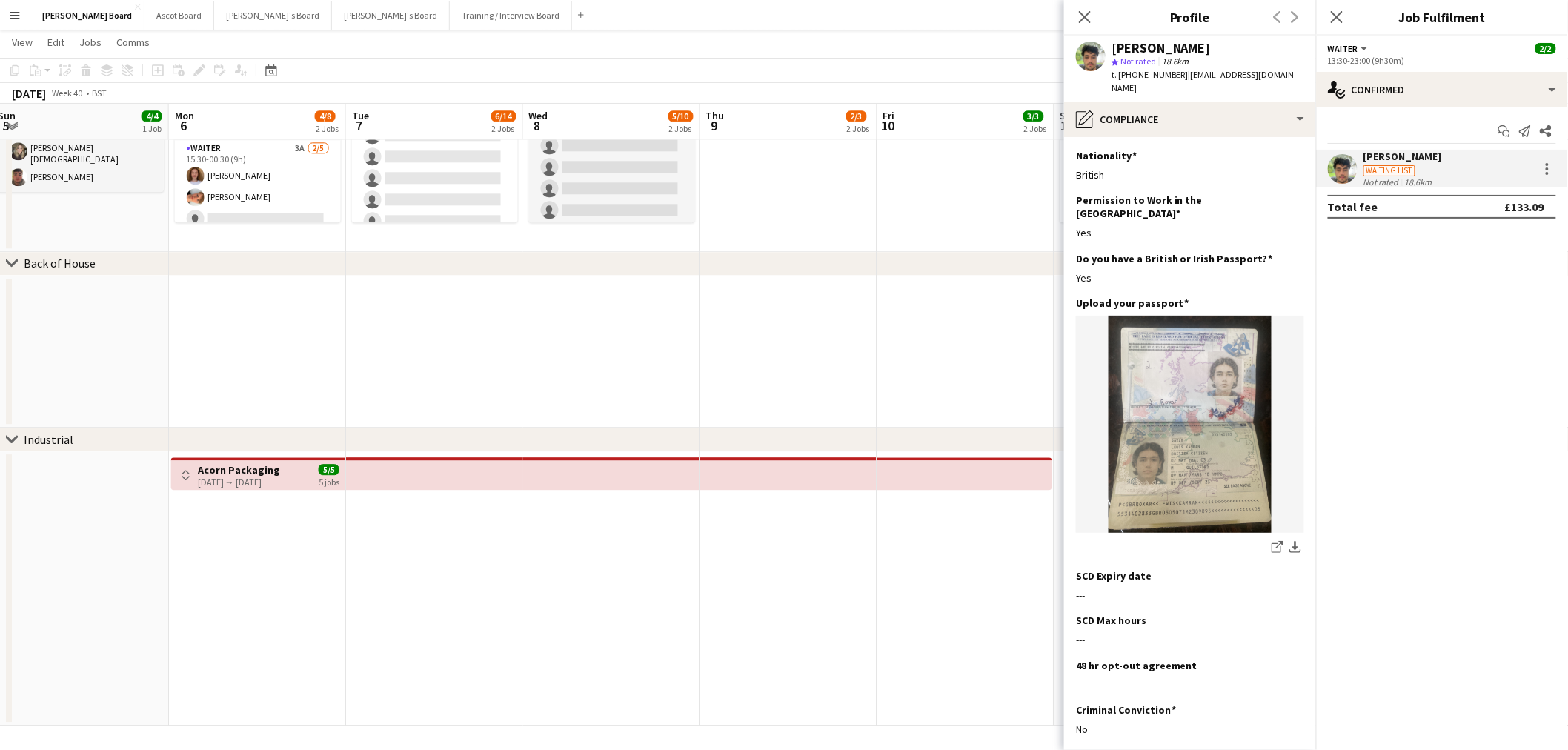
drag, startPoint x: 862, startPoint y: 410, endPoint x: 420, endPoint y: 383, distance: 442.8
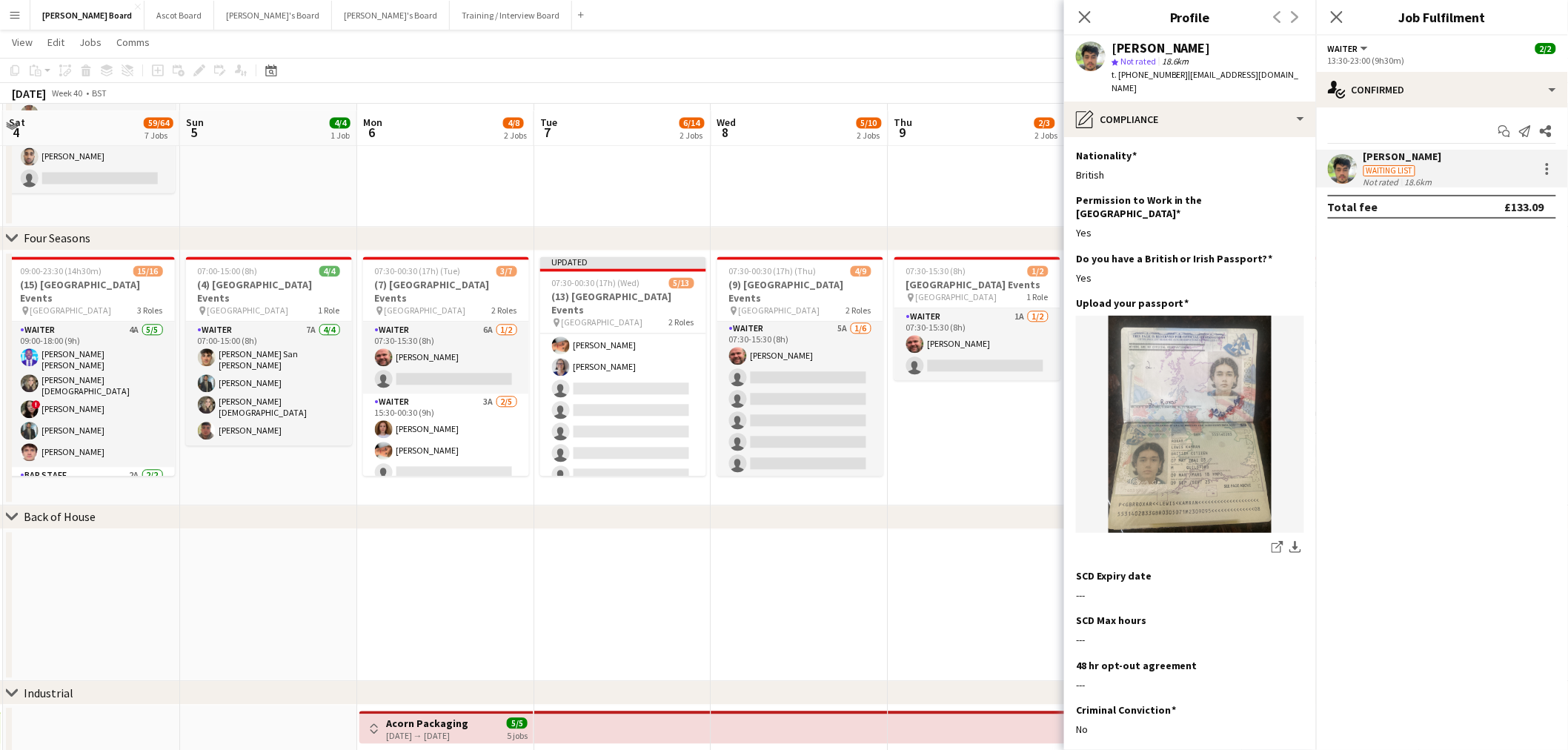
scroll to position [1238, 0]
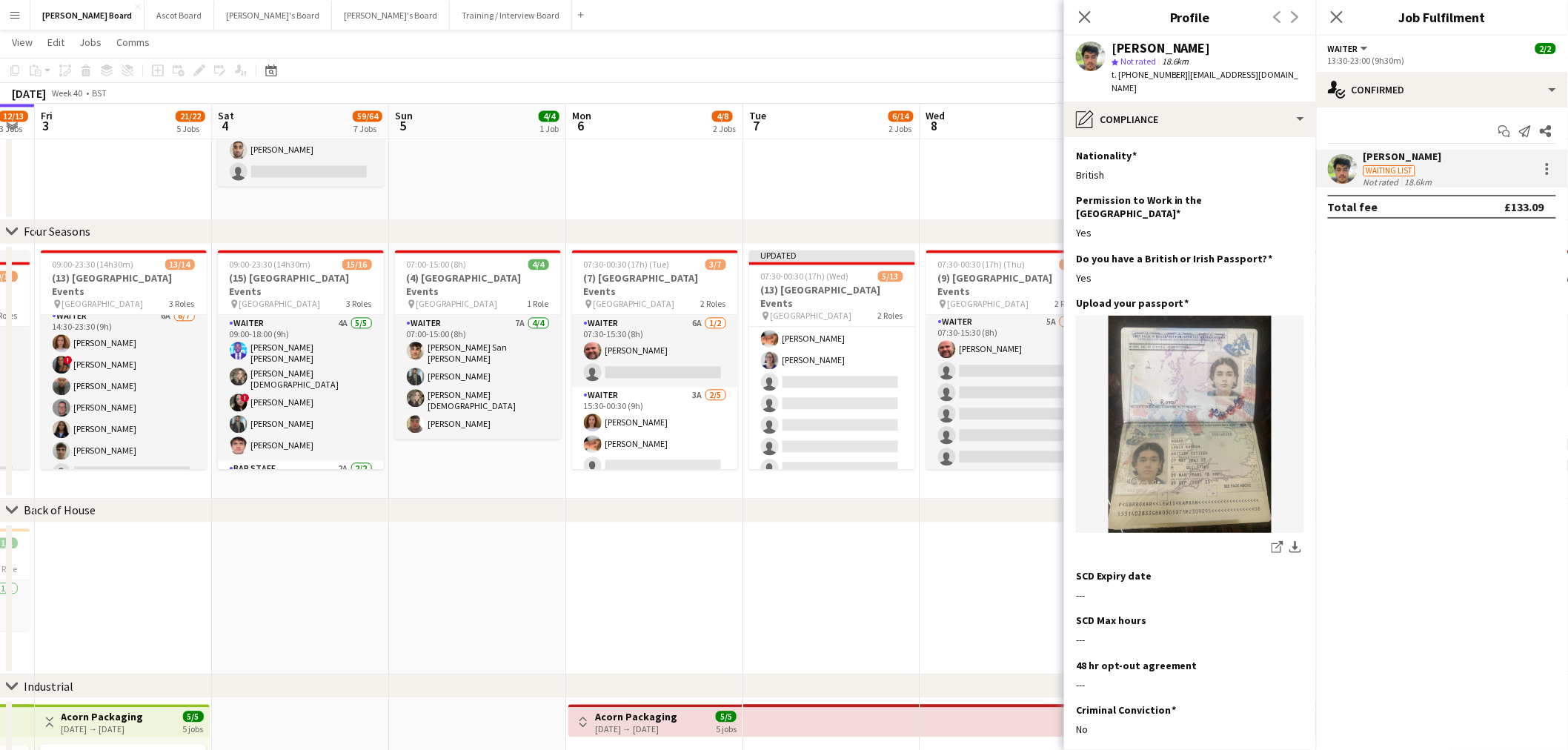
drag, startPoint x: 628, startPoint y: 411, endPoint x: 897, endPoint y: 418, distance: 269.1
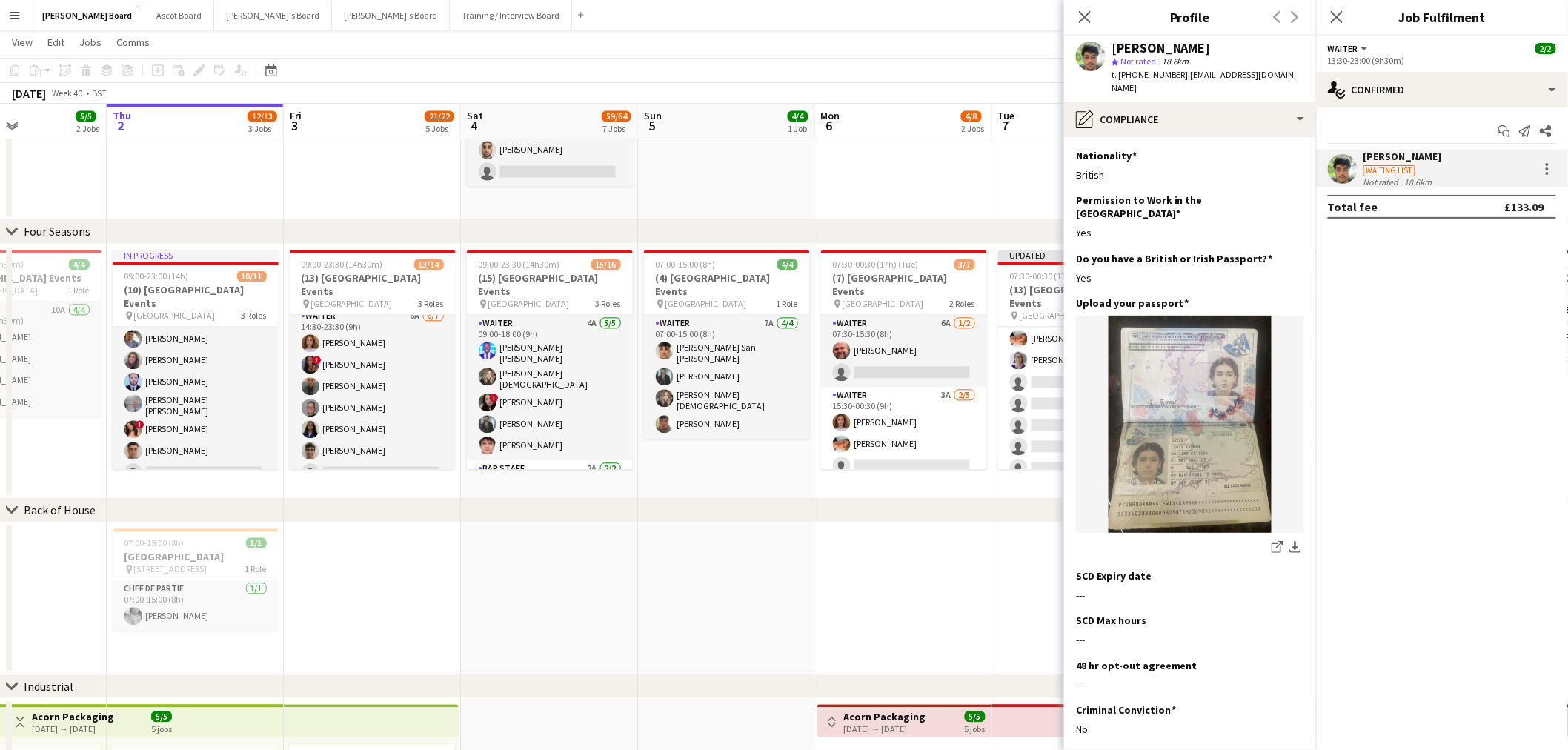
drag, startPoint x: 476, startPoint y: 402, endPoint x: 800, endPoint y: 412, distance: 324.2
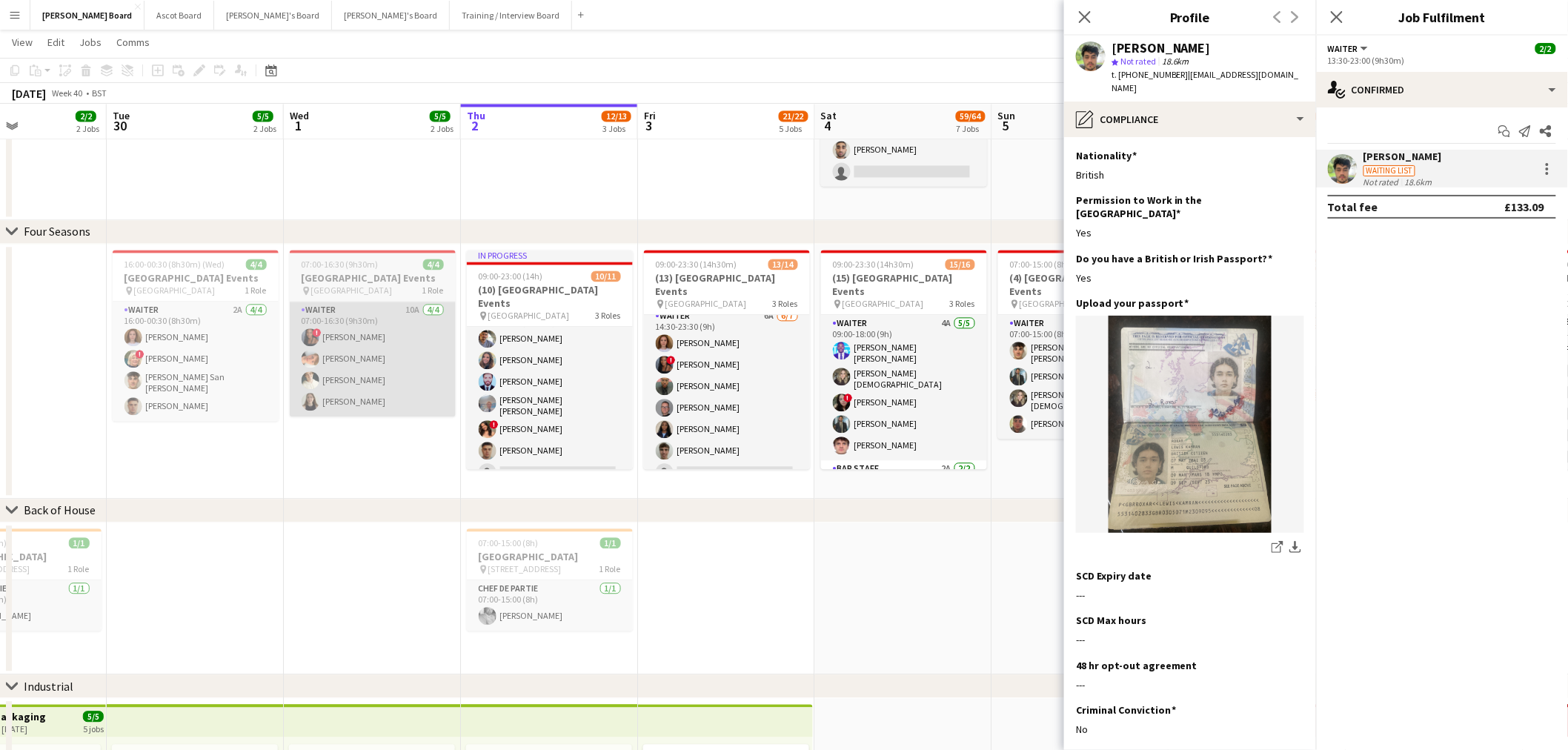
scroll to position [0, 366]
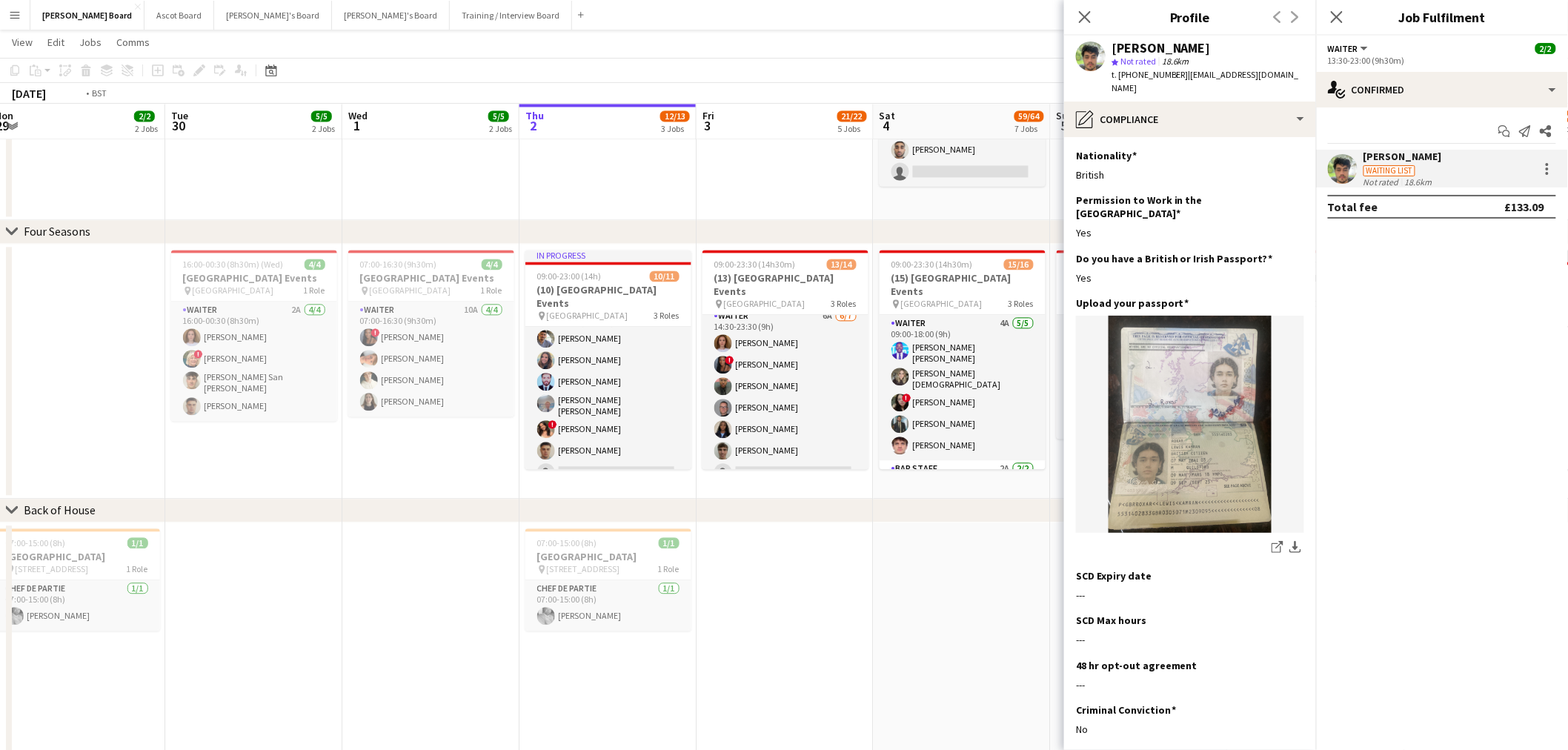
drag, startPoint x: 395, startPoint y: 400, endPoint x: 793, endPoint y: 397, distance: 398.0
click at [784, 397] on app-calendar-viewport "Sat 27 49/53 8 Jobs Sun 28 Mon 29 2/2 2 Jobs Tue 30 5/5 2 Jobs Wed 1 5/5 2 Jobs…" at bounding box center [784, 223] width 1568 height 2807
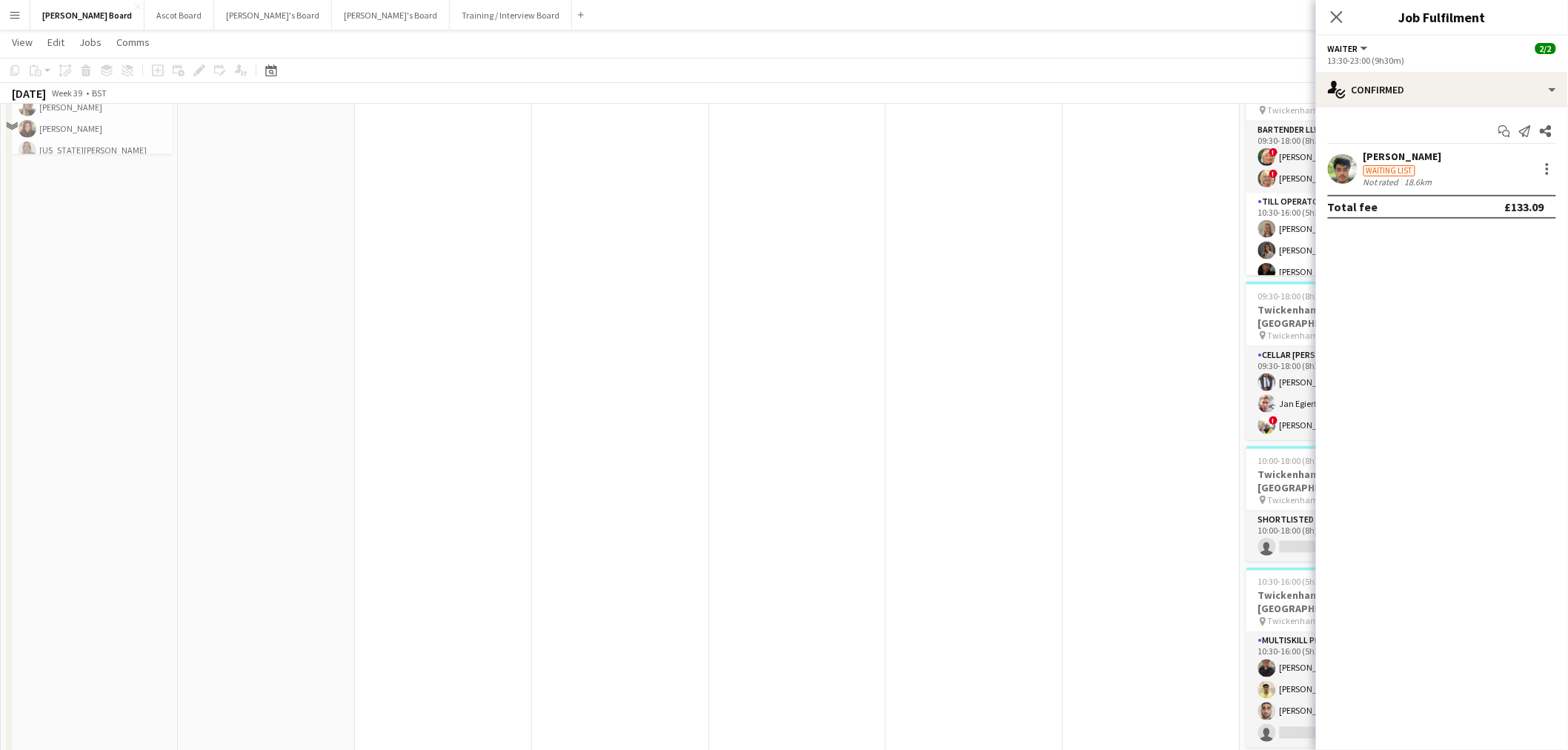
scroll to position [579, 0]
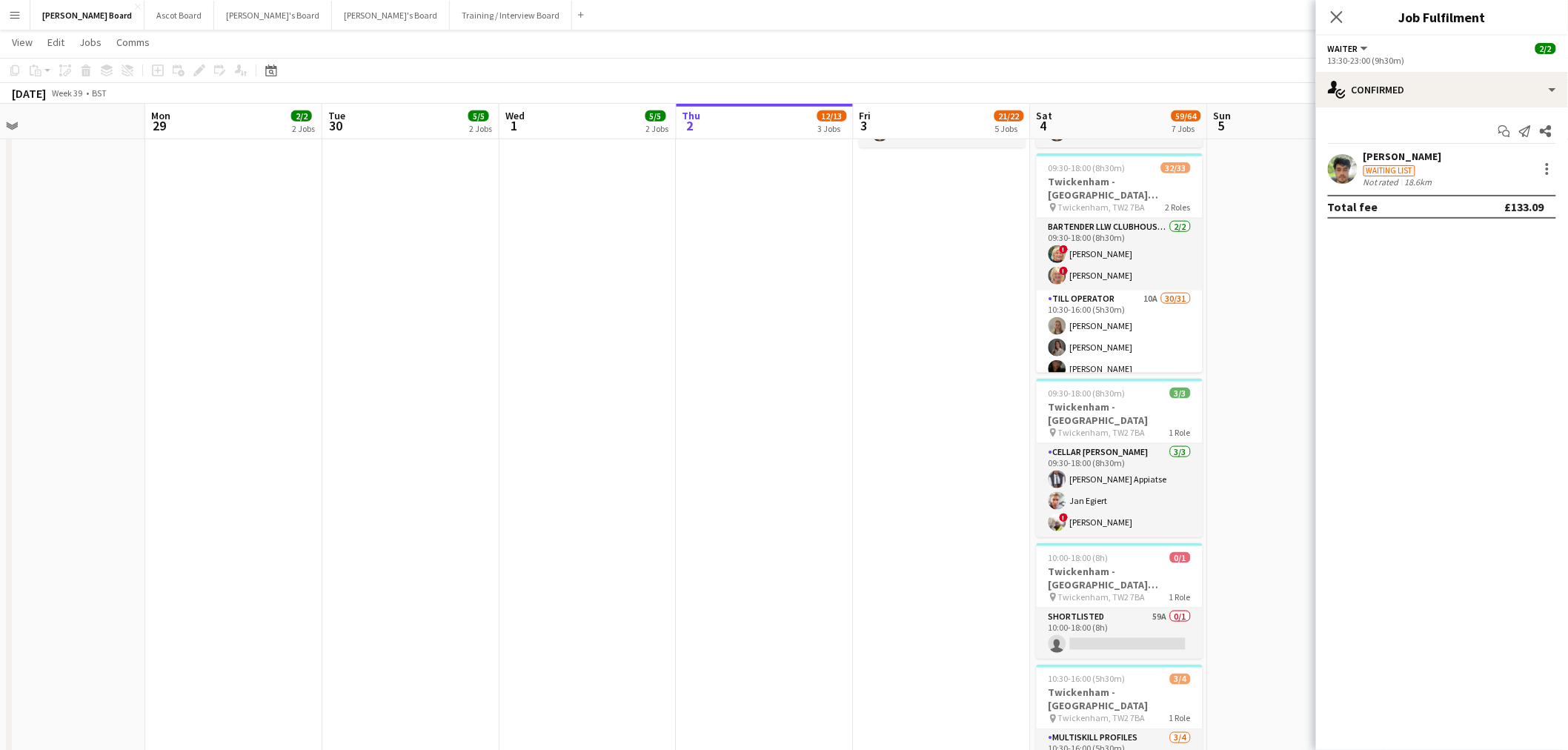
drag, startPoint x: 712, startPoint y: 483, endPoint x: 580, endPoint y: 471, distance: 132.5
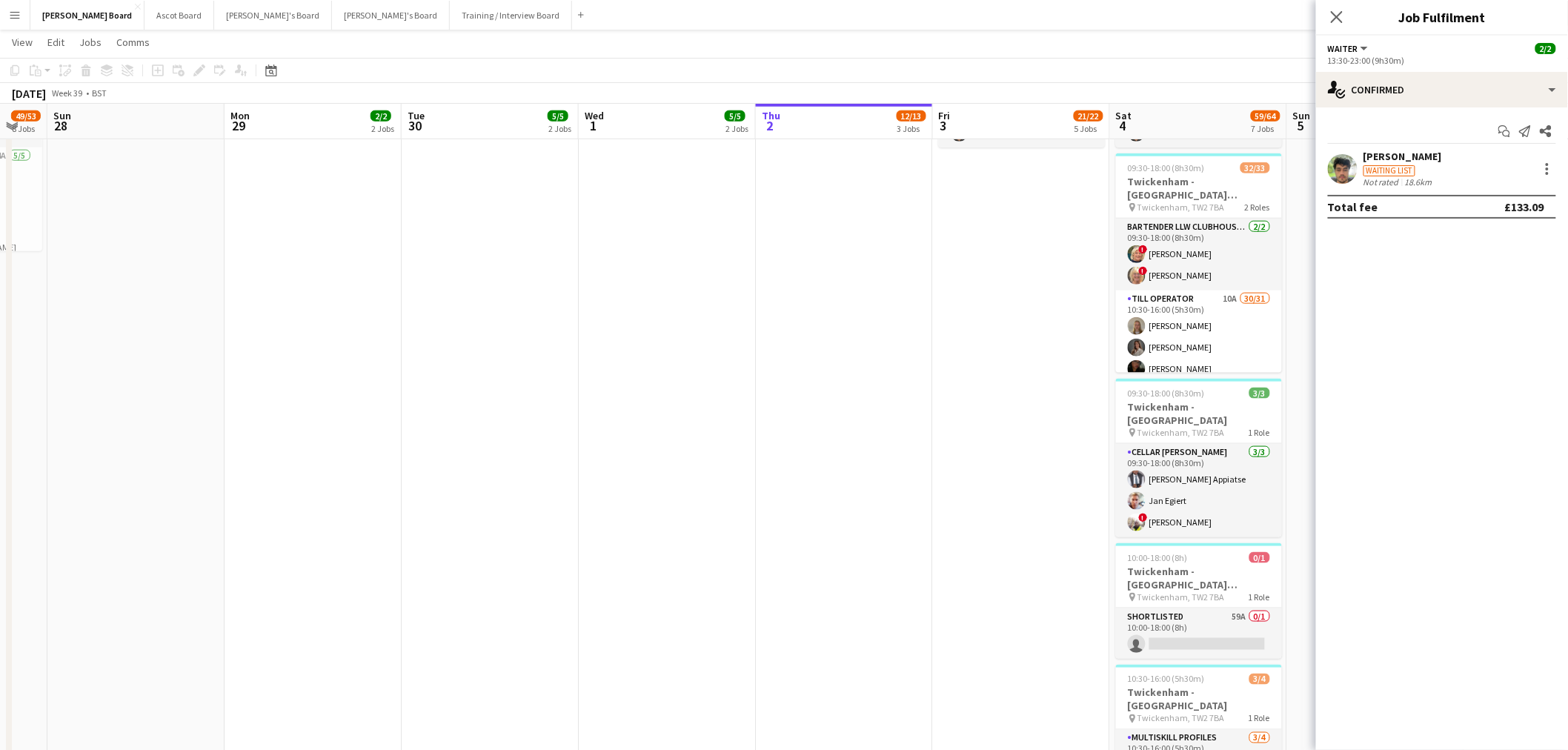
scroll to position [0, 324]
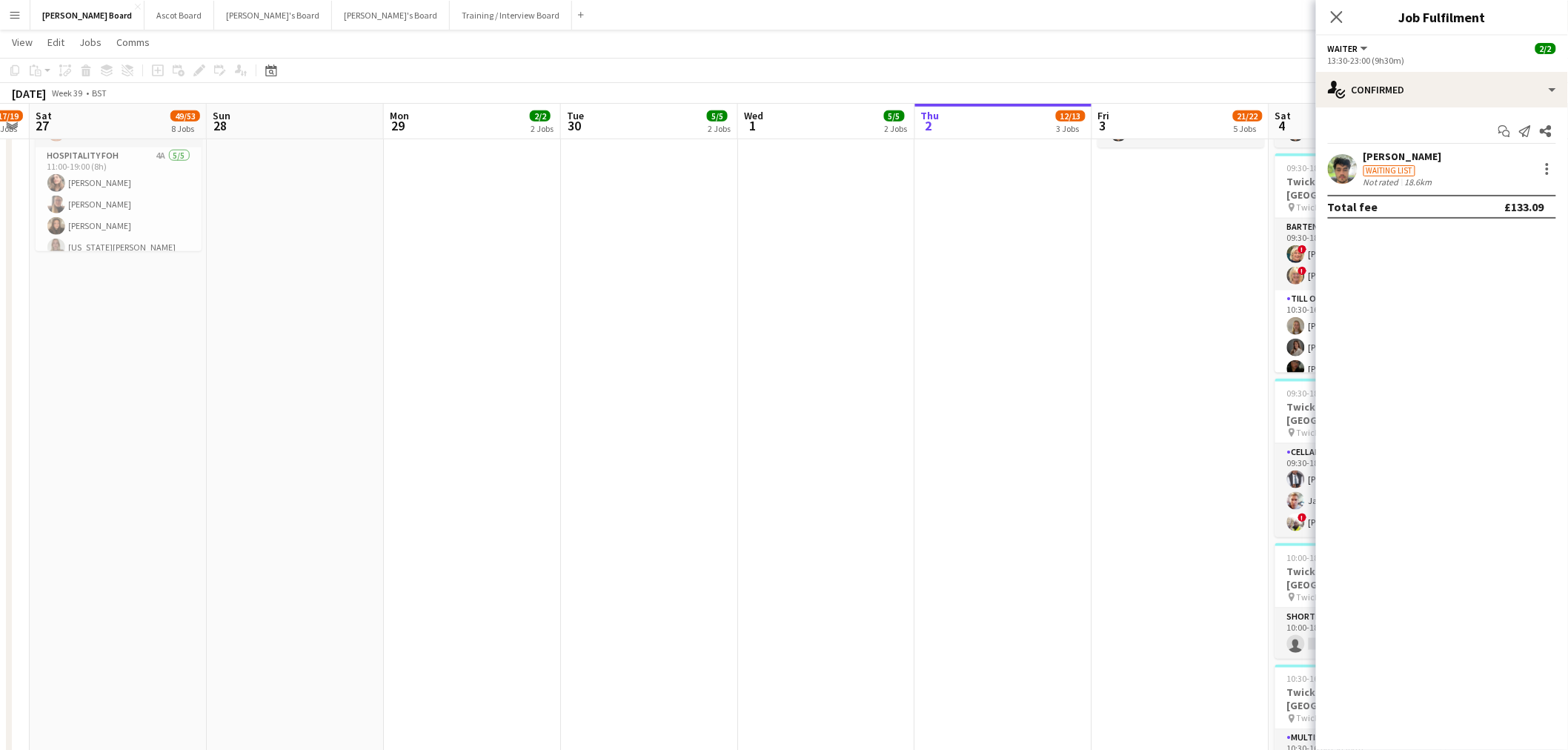
drag, startPoint x: 602, startPoint y: 494, endPoint x: 871, endPoint y: 497, distance: 269.0
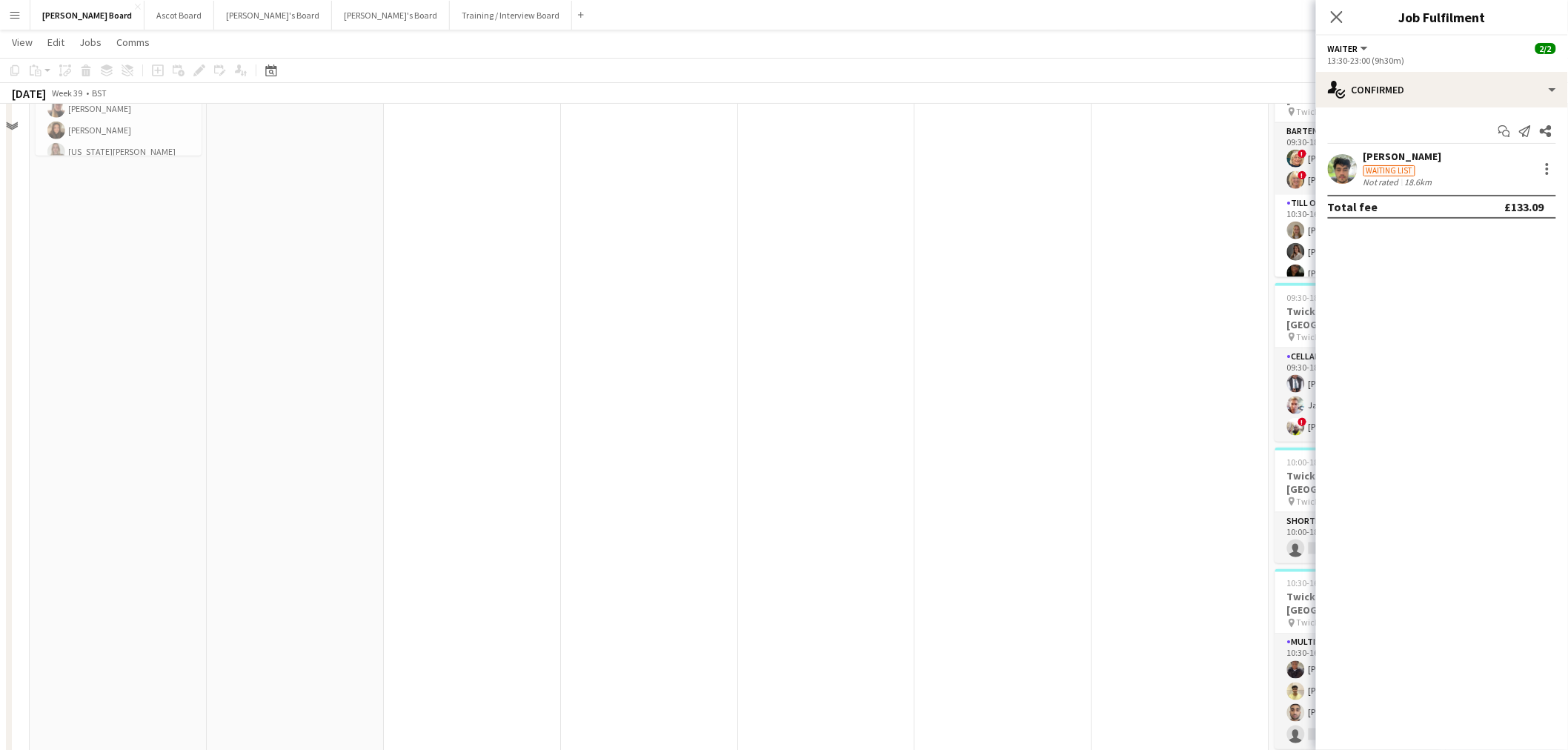
scroll to position [413, 0]
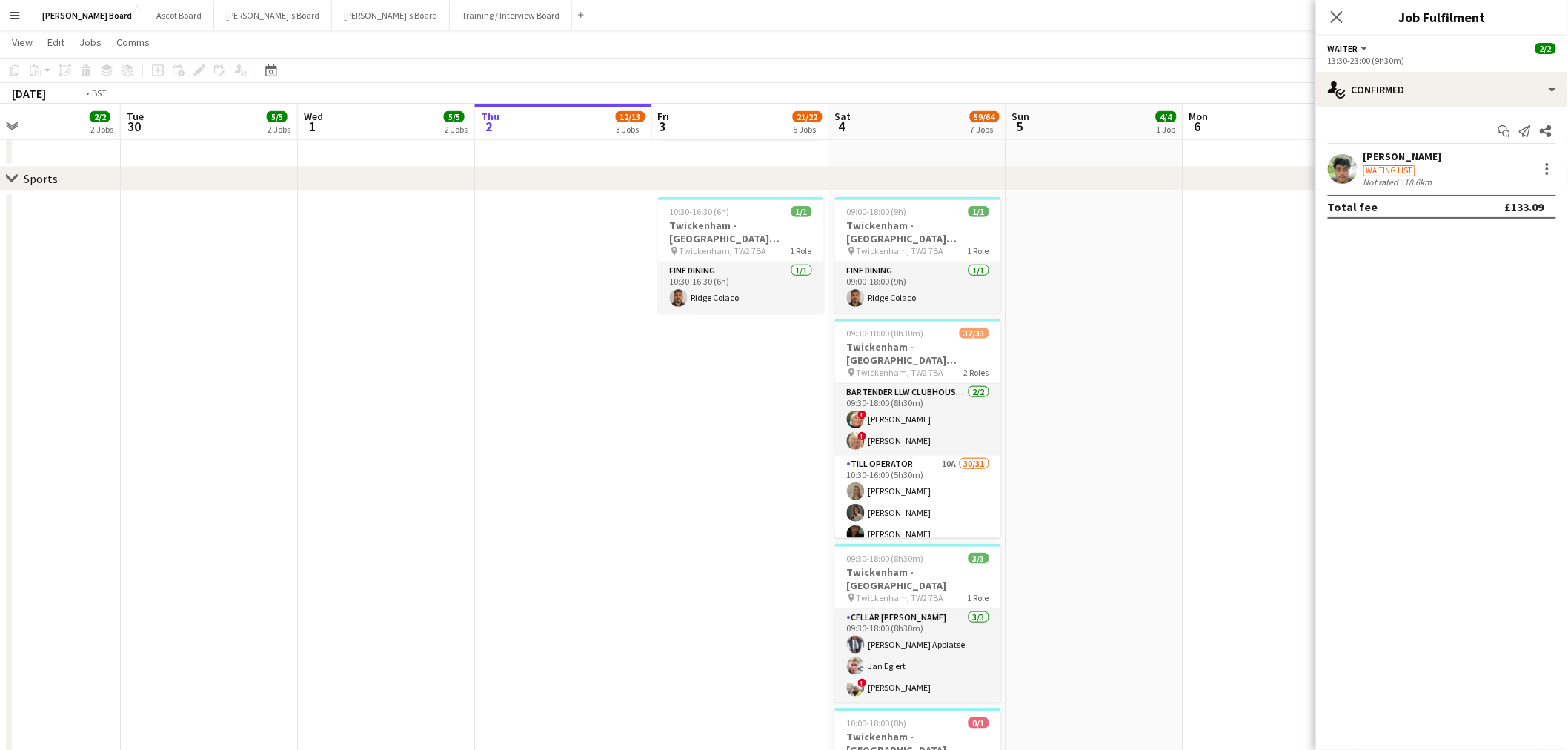
drag, startPoint x: 715, startPoint y: 516, endPoint x: 508, endPoint y: 489, distance: 208.8
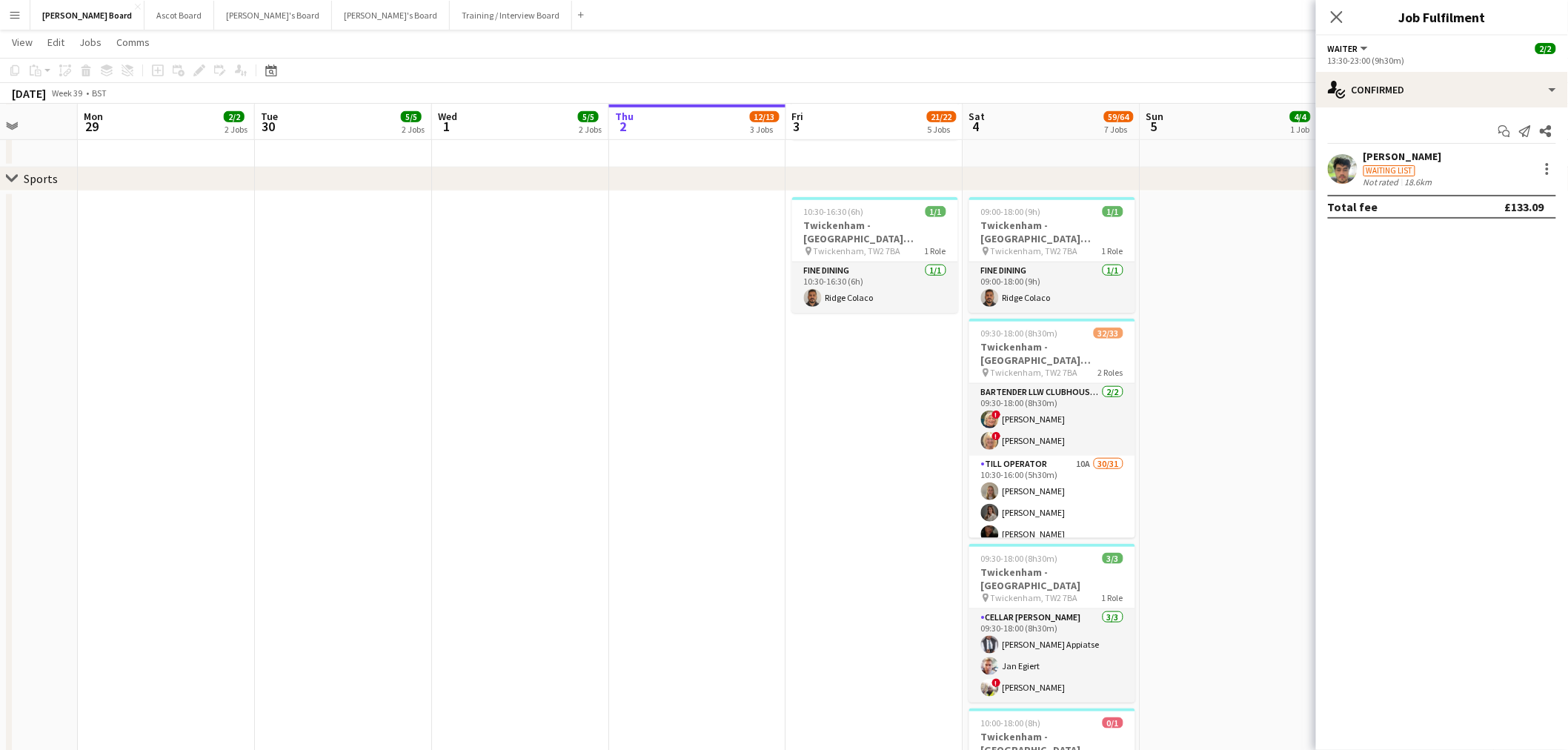
scroll to position [0, 338]
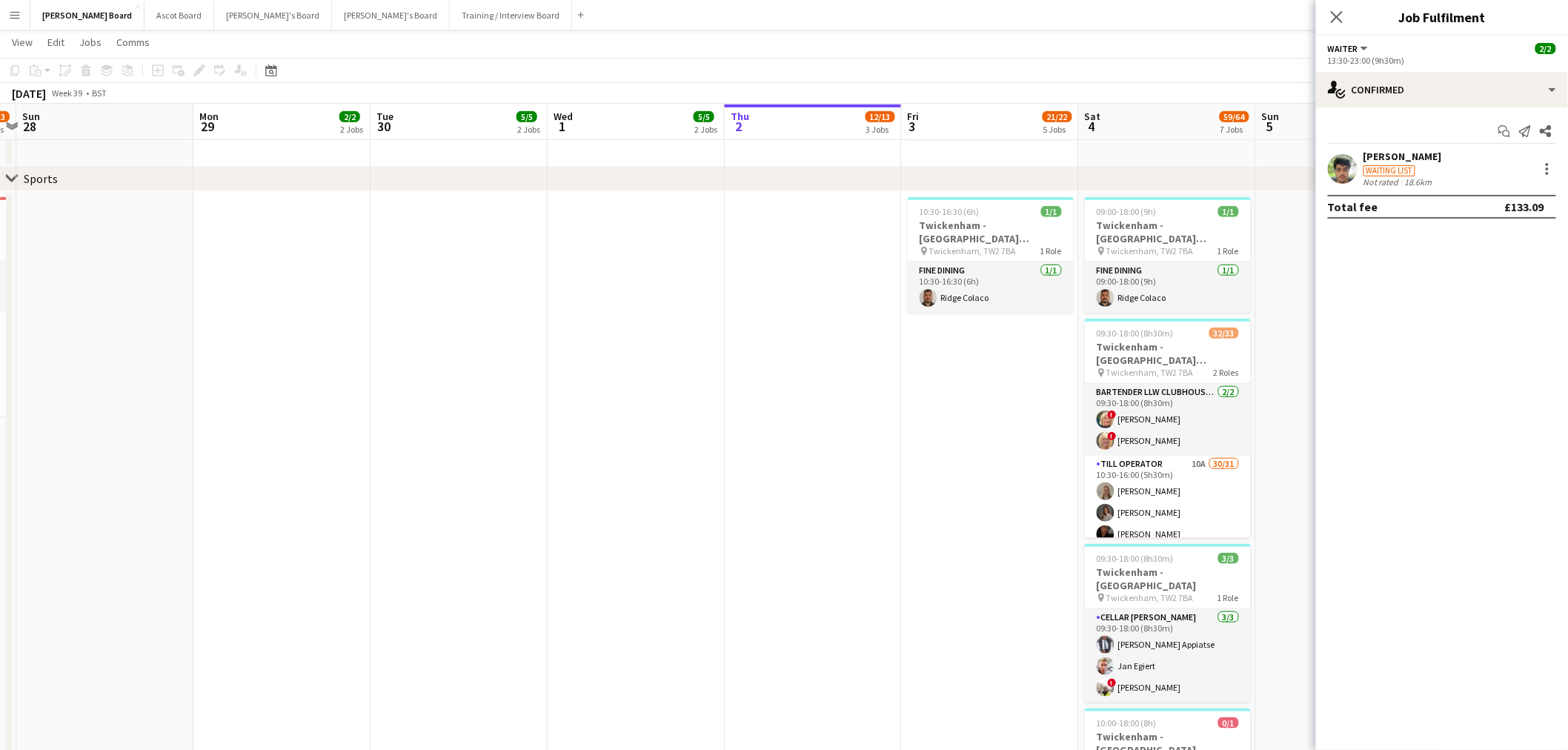
drag, startPoint x: 437, startPoint y: 463, endPoint x: 675, endPoint y: 467, distance: 238.0
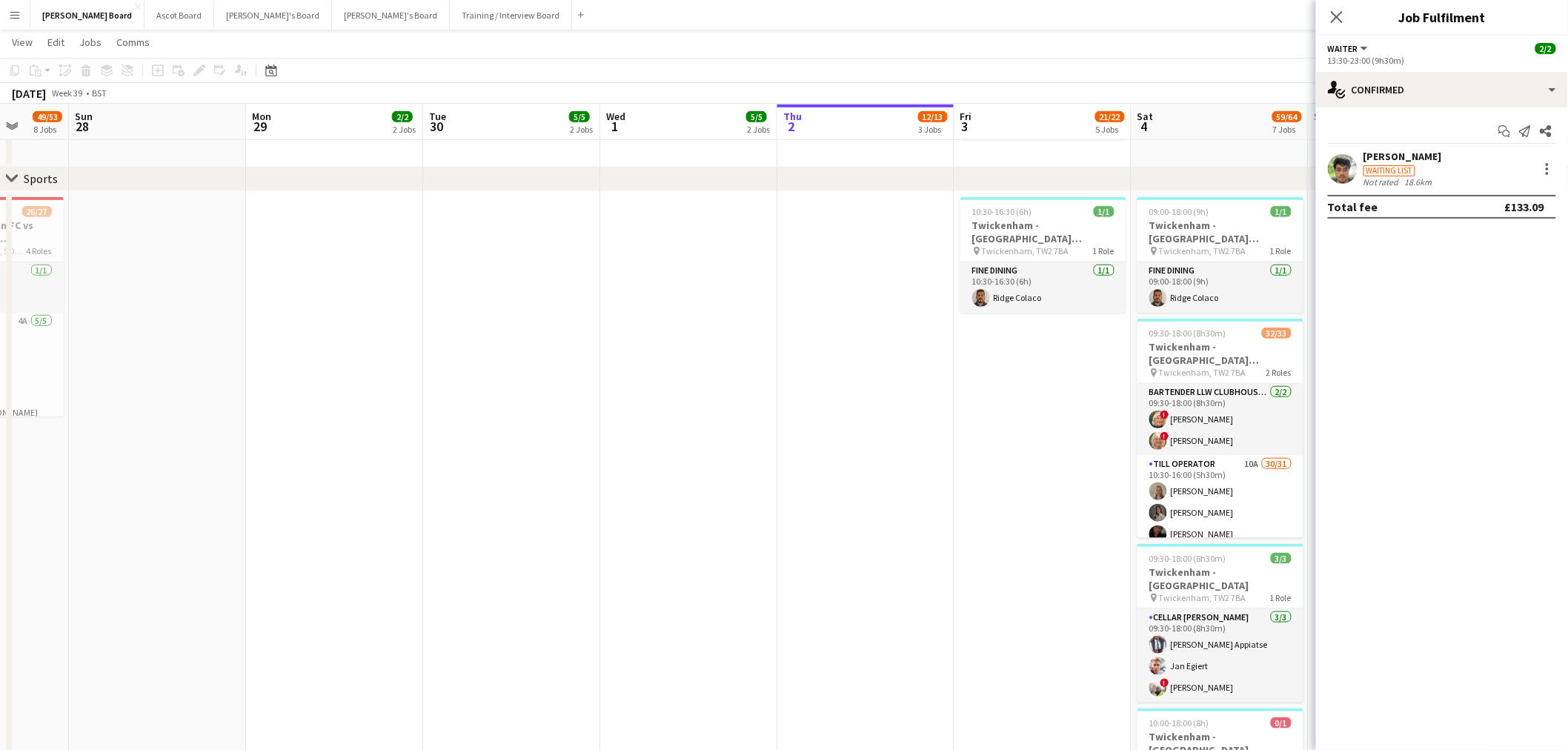
scroll to position [0, 456]
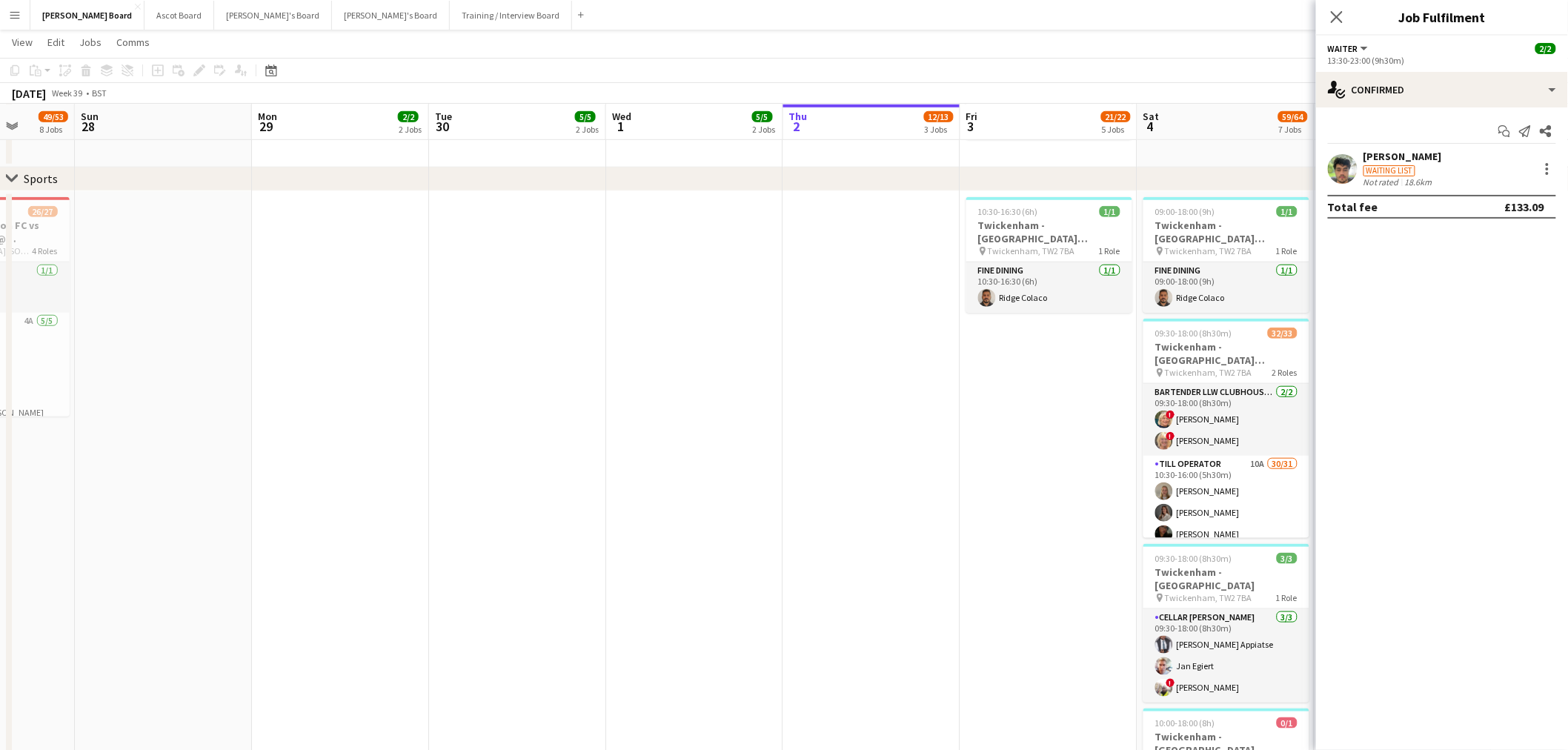
drag, startPoint x: 604, startPoint y: 480, endPoint x: 662, endPoint y: 485, distance: 58.2
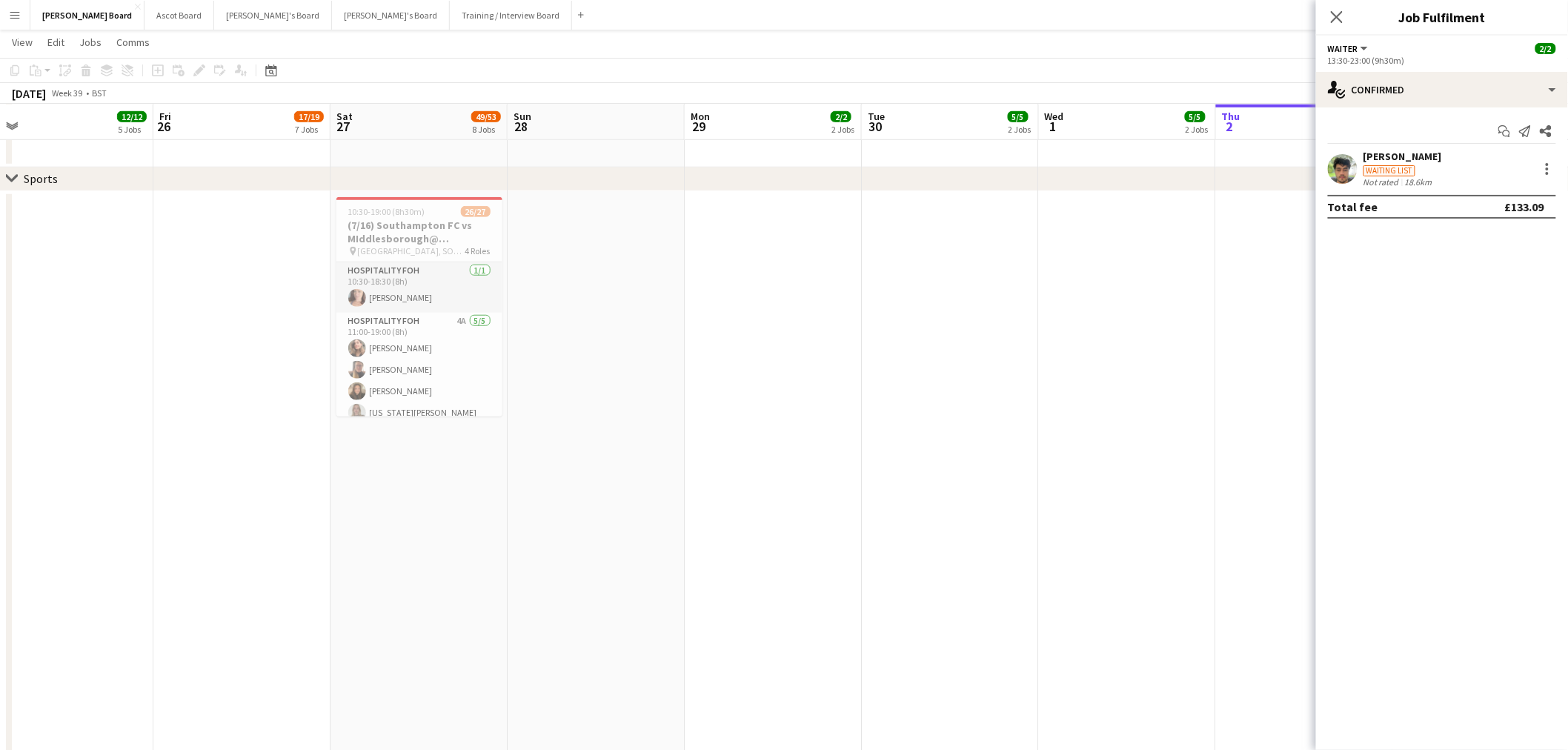
drag, startPoint x: 971, startPoint y: 411, endPoint x: 1034, endPoint y: 390, distance: 66.4
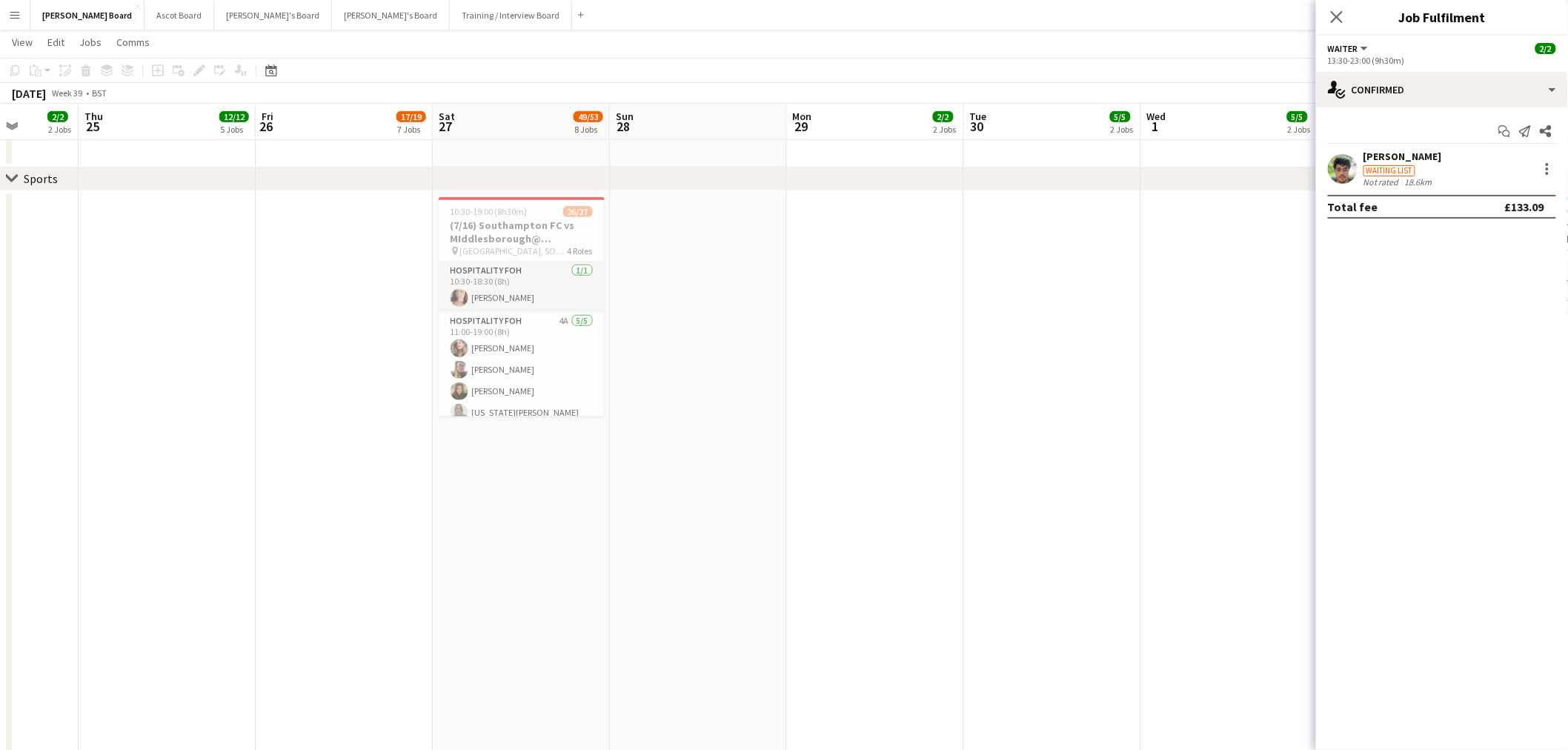
drag, startPoint x: 1467, startPoint y: 472, endPoint x: 1455, endPoint y: 472, distance: 12.0
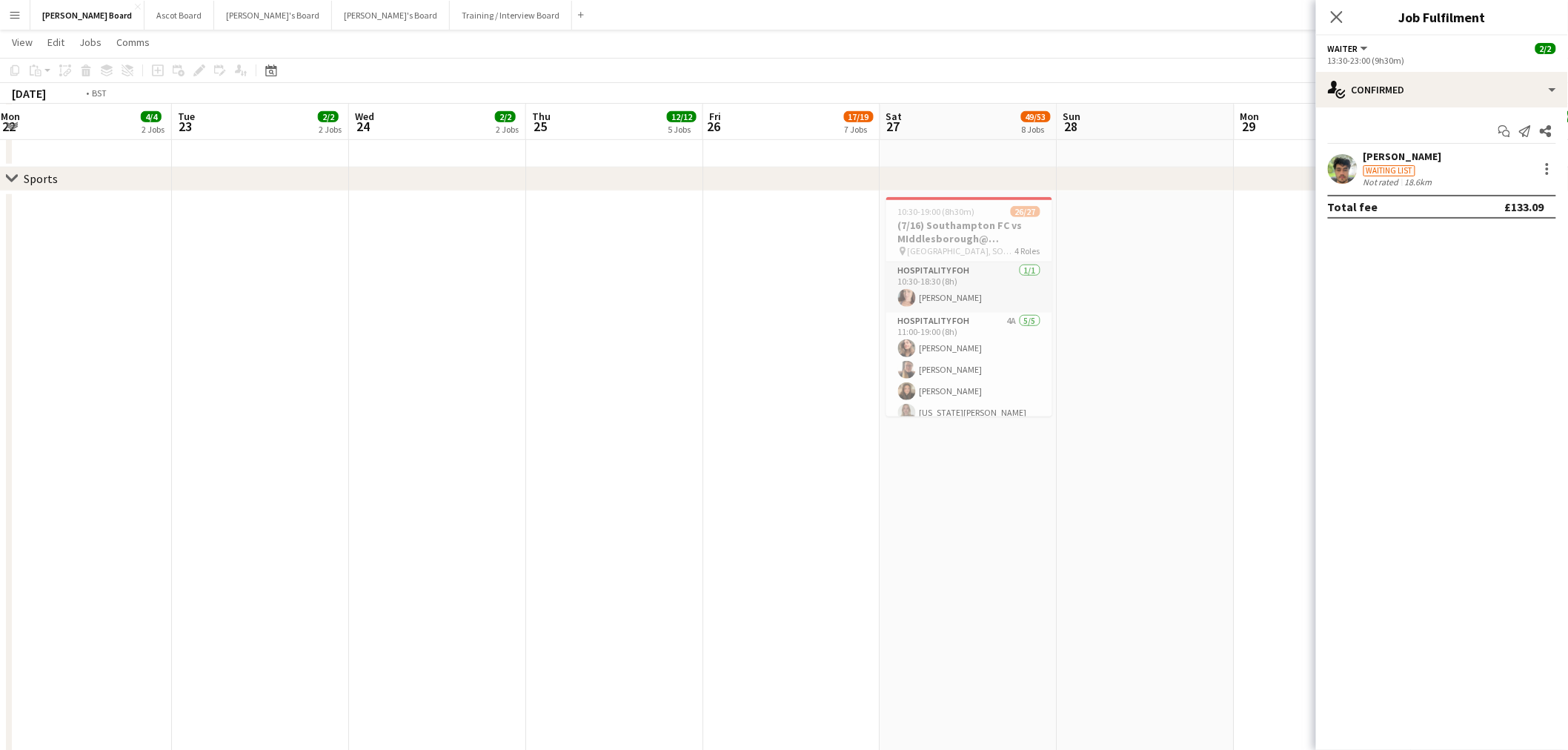
drag, startPoint x: 1580, startPoint y: 590, endPoint x: 1564, endPoint y: 591, distance: 16.0
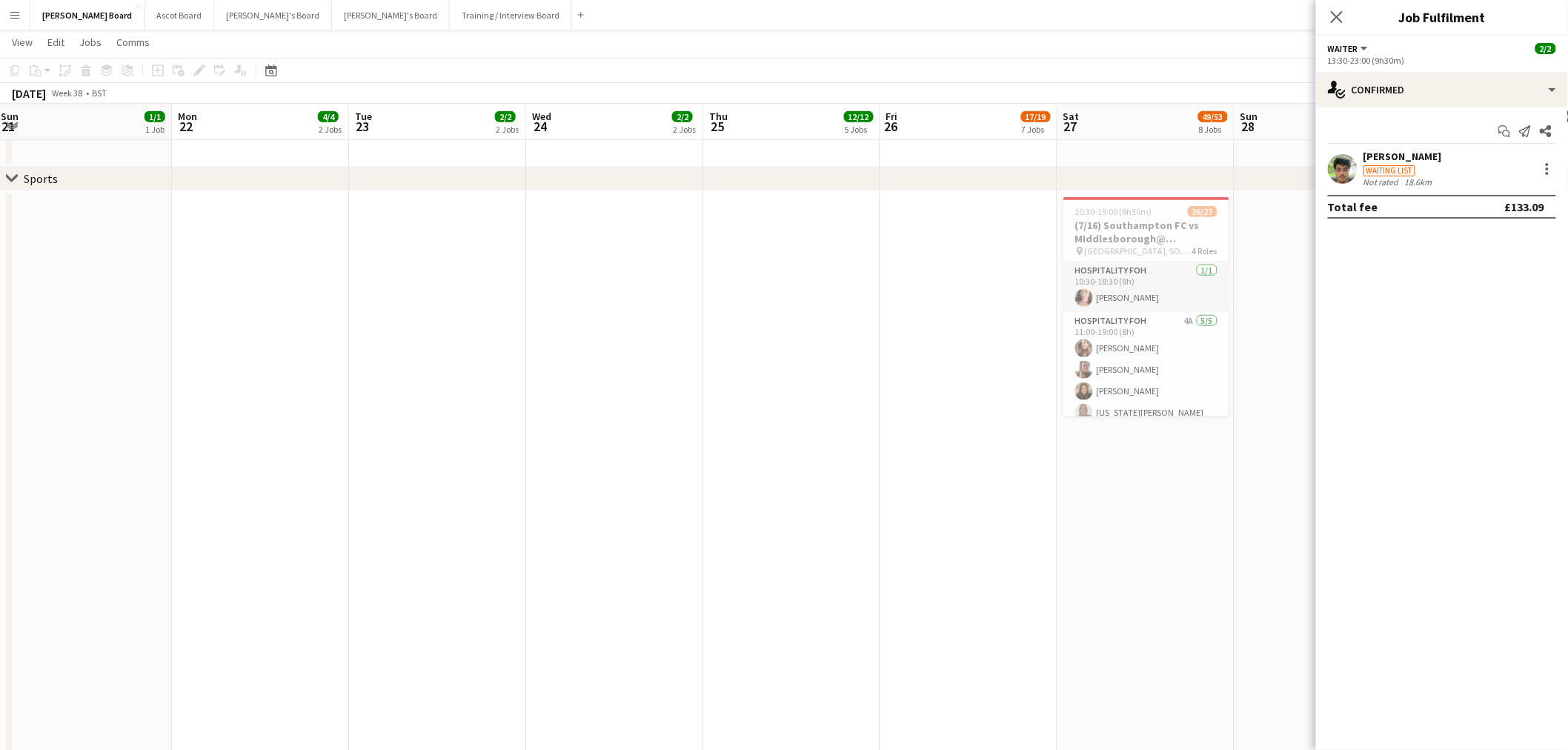
drag, startPoint x: 941, startPoint y: 397, endPoint x: 1161, endPoint y: 286, distance: 246.4
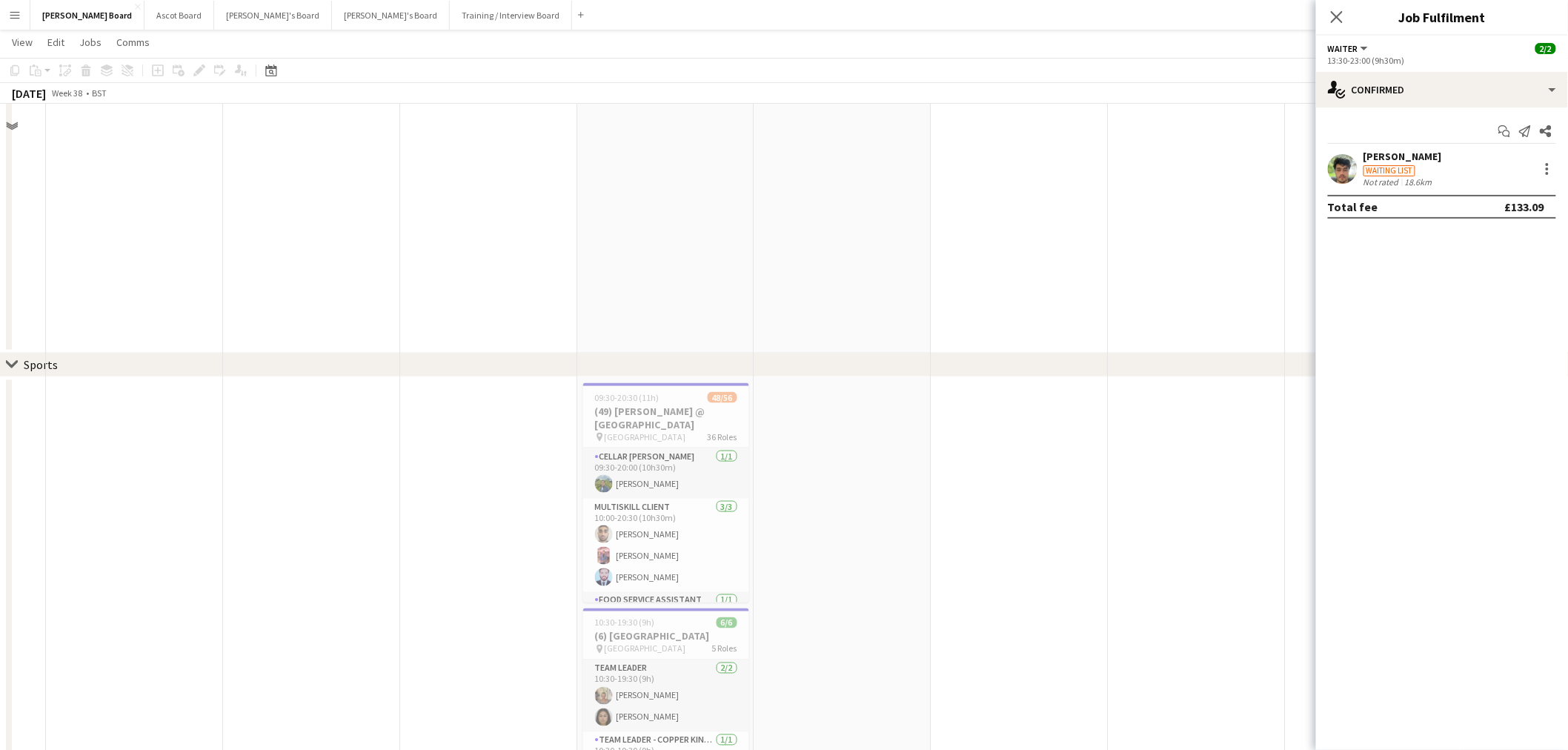
scroll to position [658, 0]
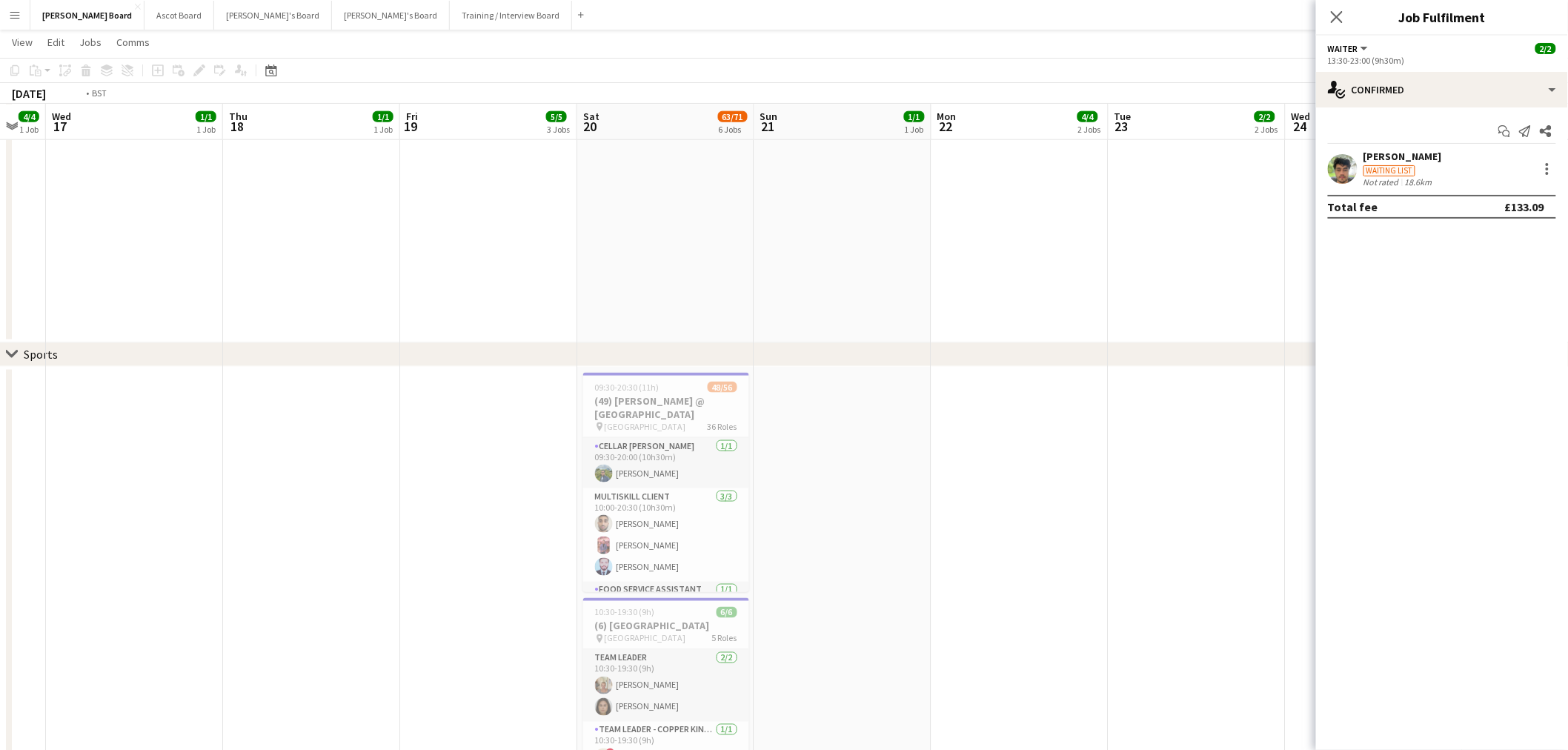
drag, startPoint x: 348, startPoint y: 482, endPoint x: 975, endPoint y: 478, distance: 627.0
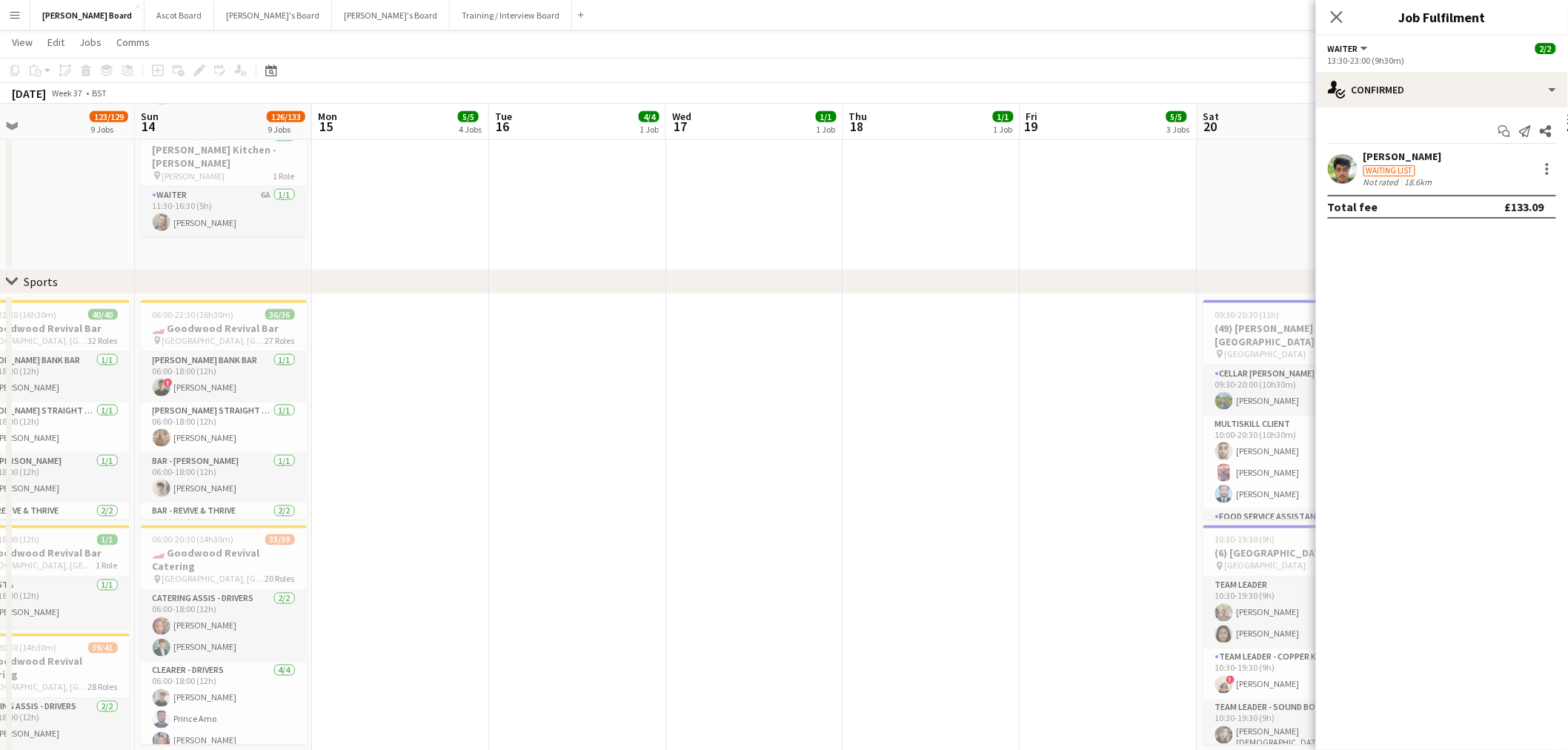
scroll to position [1070, 0]
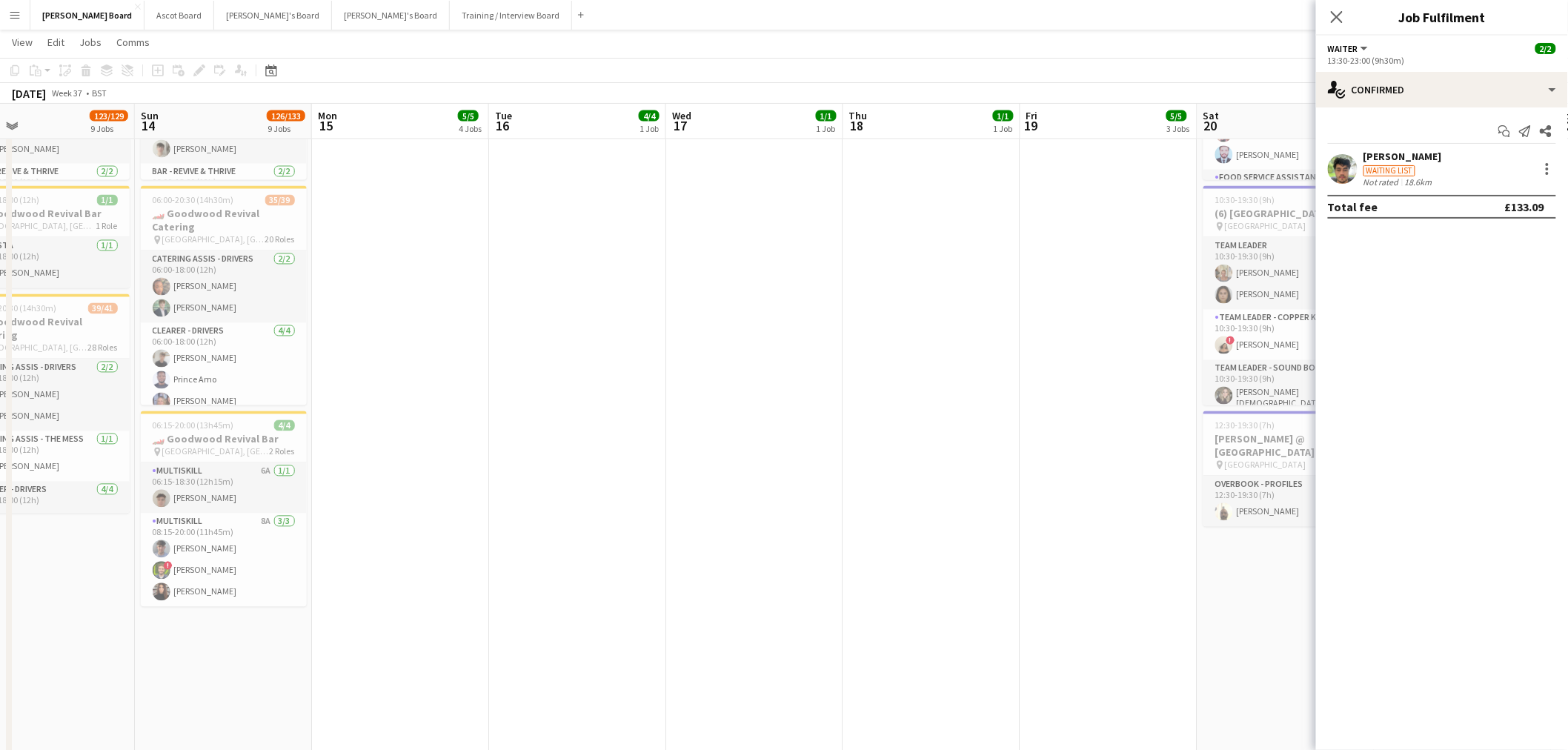
drag, startPoint x: 979, startPoint y: 507, endPoint x: 974, endPoint y: 489, distance: 18.7
click at [1016, 507] on app-calendar-viewport "Thu 11 27/28 5 Jobs Fri 12 84/89 5 Jobs Sat 13 123/129 9 Jobs Sun 14 126/133 9 …" at bounding box center [784, 601] width 1568 height 3227
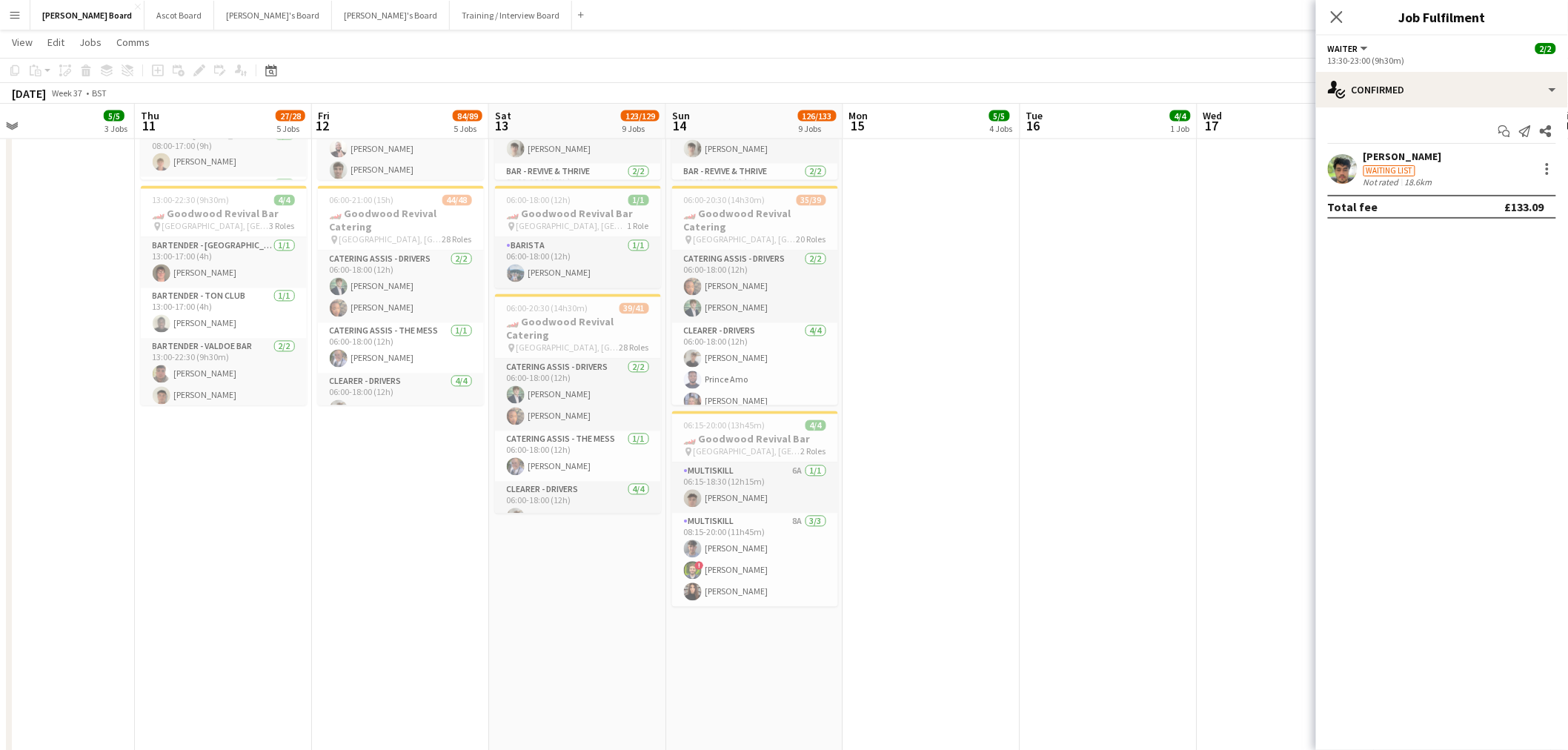
scroll to position [0, 409]
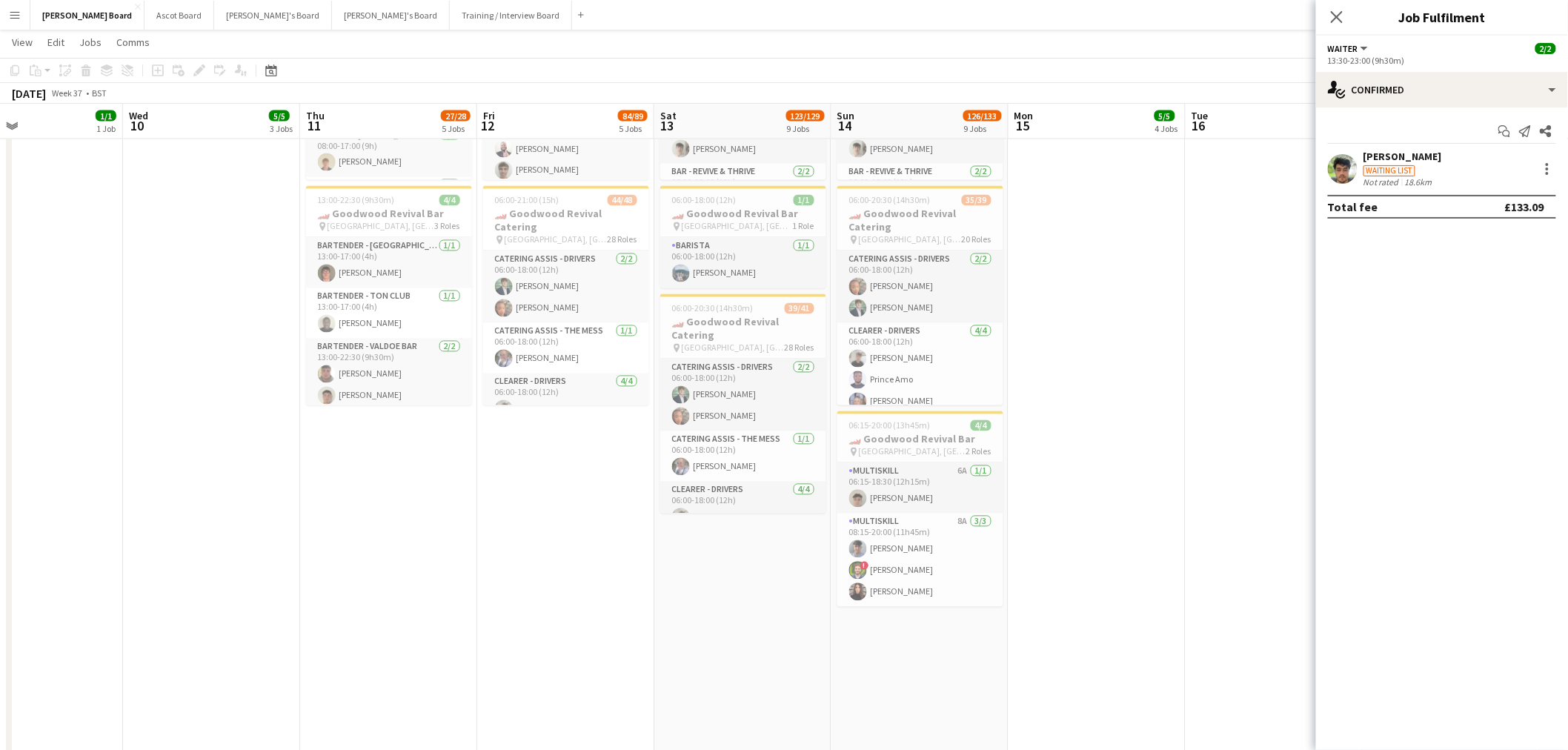
drag, startPoint x: 1142, startPoint y: 456, endPoint x: 1020, endPoint y: 468, distance: 122.6
click at [1250, 456] on app-calendar-viewport "Sun 7 Mon 8 1/1 1 Job Tue 9 1/1 1 Job Wed 10 5/5 3 Jobs Thu 11 27/28 5 Jobs Fri…" at bounding box center [784, 601] width 1568 height 3227
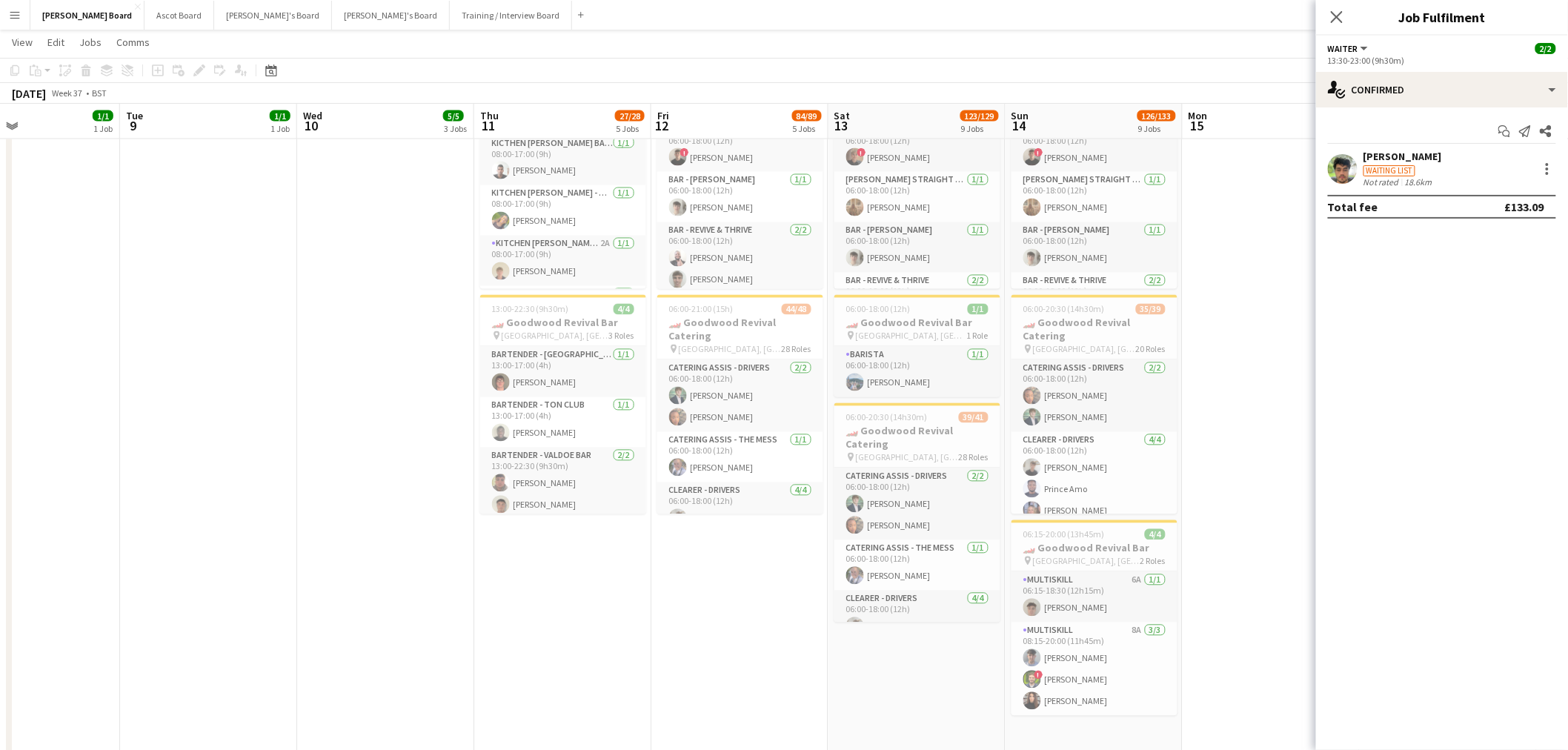
drag, startPoint x: 802, startPoint y: 446, endPoint x: 472, endPoint y: 452, distance: 330.1
click at [877, 446] on app-calendar-viewport "Sat 6 21/22 8 Jobs Sun 7 5/5 2 Jobs Mon 8 1/1 1 Job Tue 9 1/1 1 Job Wed 10 5/5 …" at bounding box center [784, 655] width 1568 height 3336
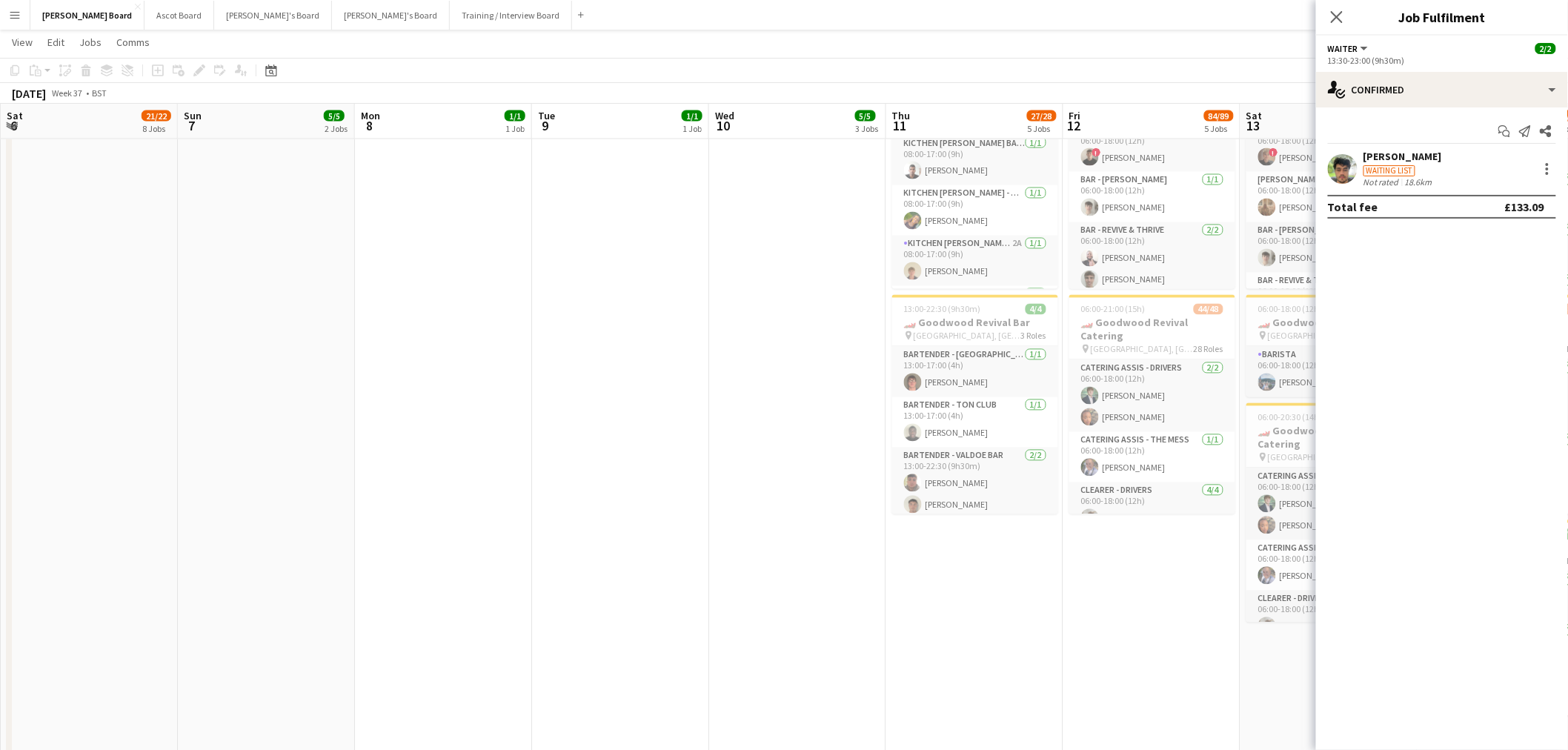
click at [885, 452] on app-calendar-viewport "Thu 4 Fri 5 Sat 6 21/22 8 Jobs Sun 7 5/5 2 Jobs Mon 8 1/1 1 Job Tue 9 1/1 1 Job…" at bounding box center [784, 655] width 1568 height 3336
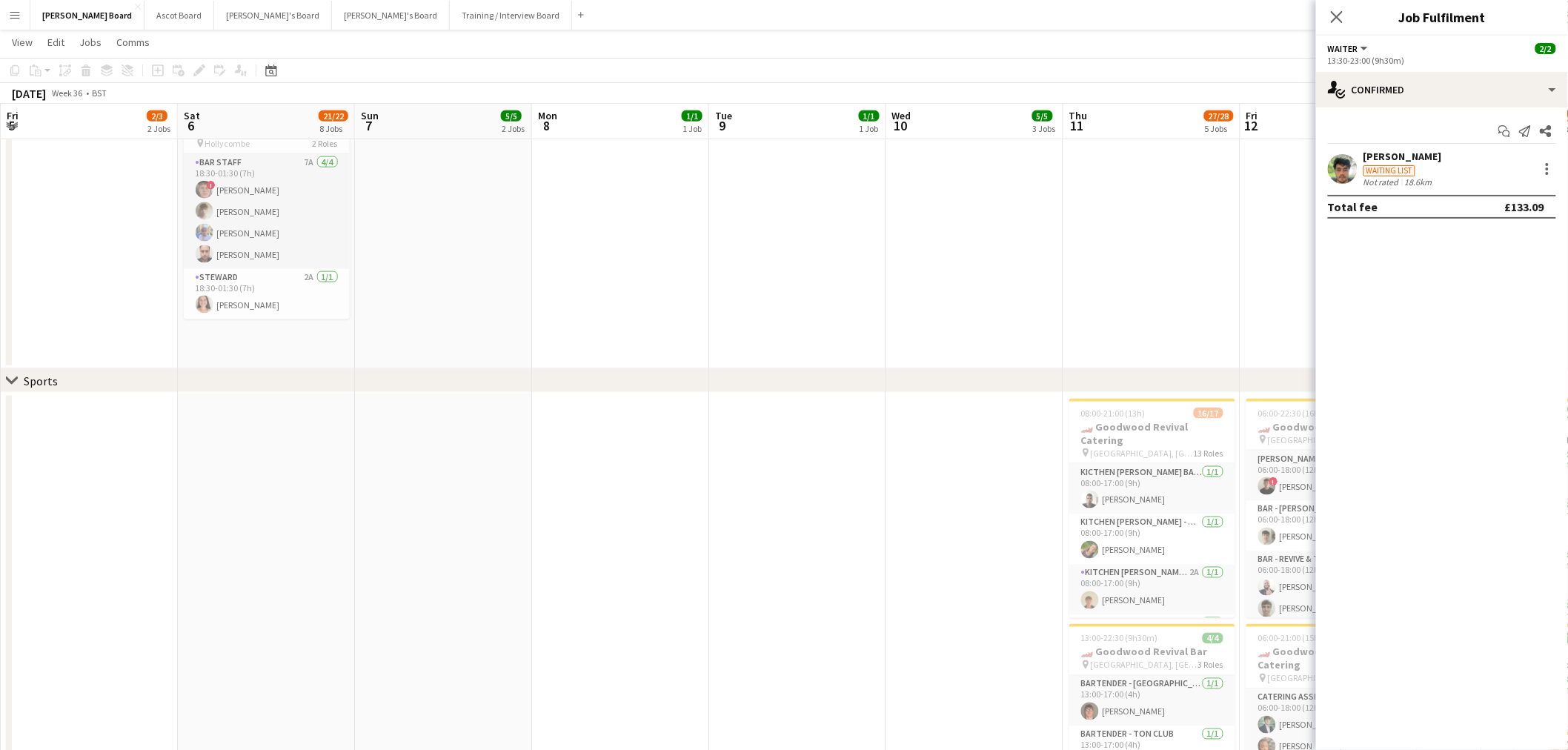
scroll to position [0, 416]
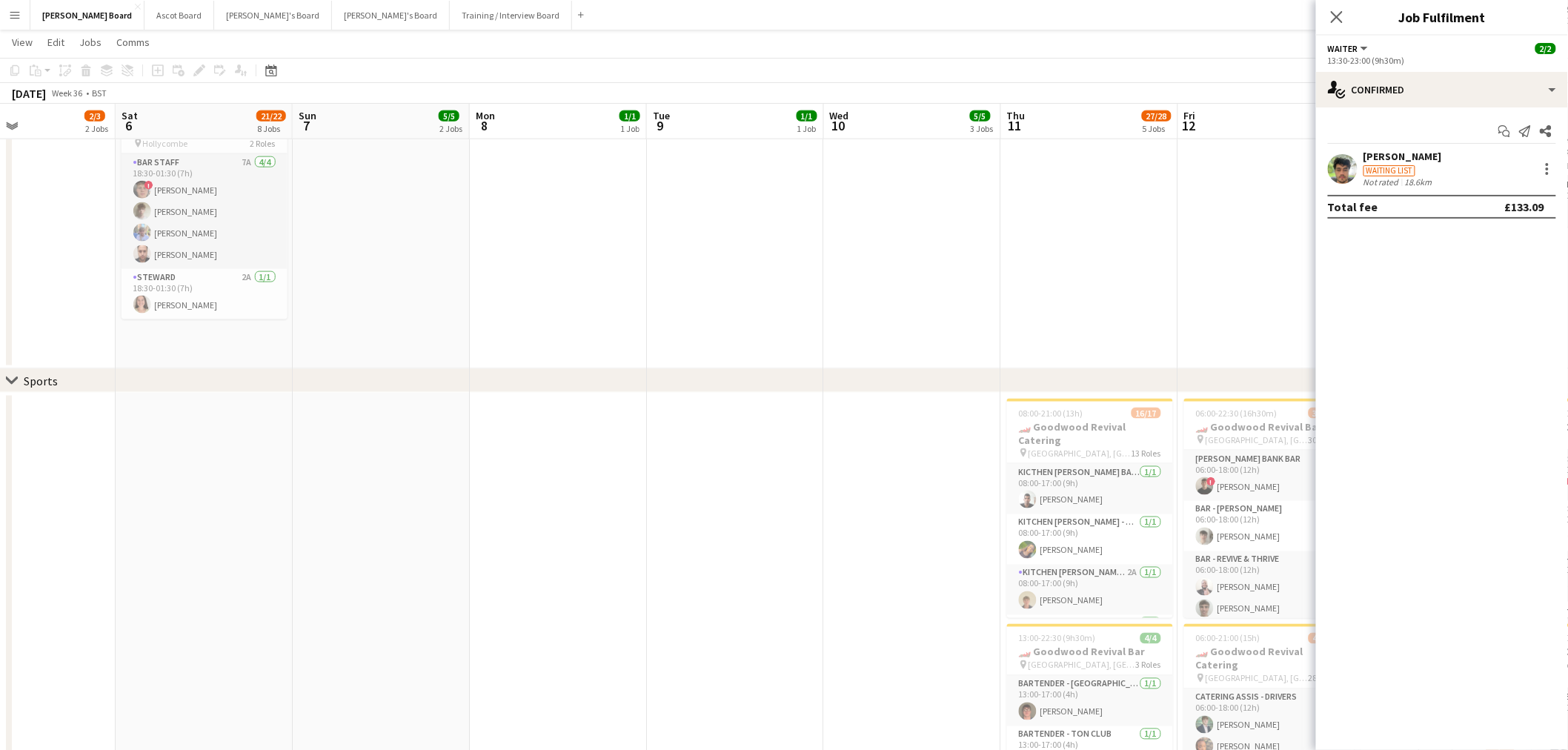
drag, startPoint x: 437, startPoint y: 423, endPoint x: 359, endPoint y: 410, distance: 79.1
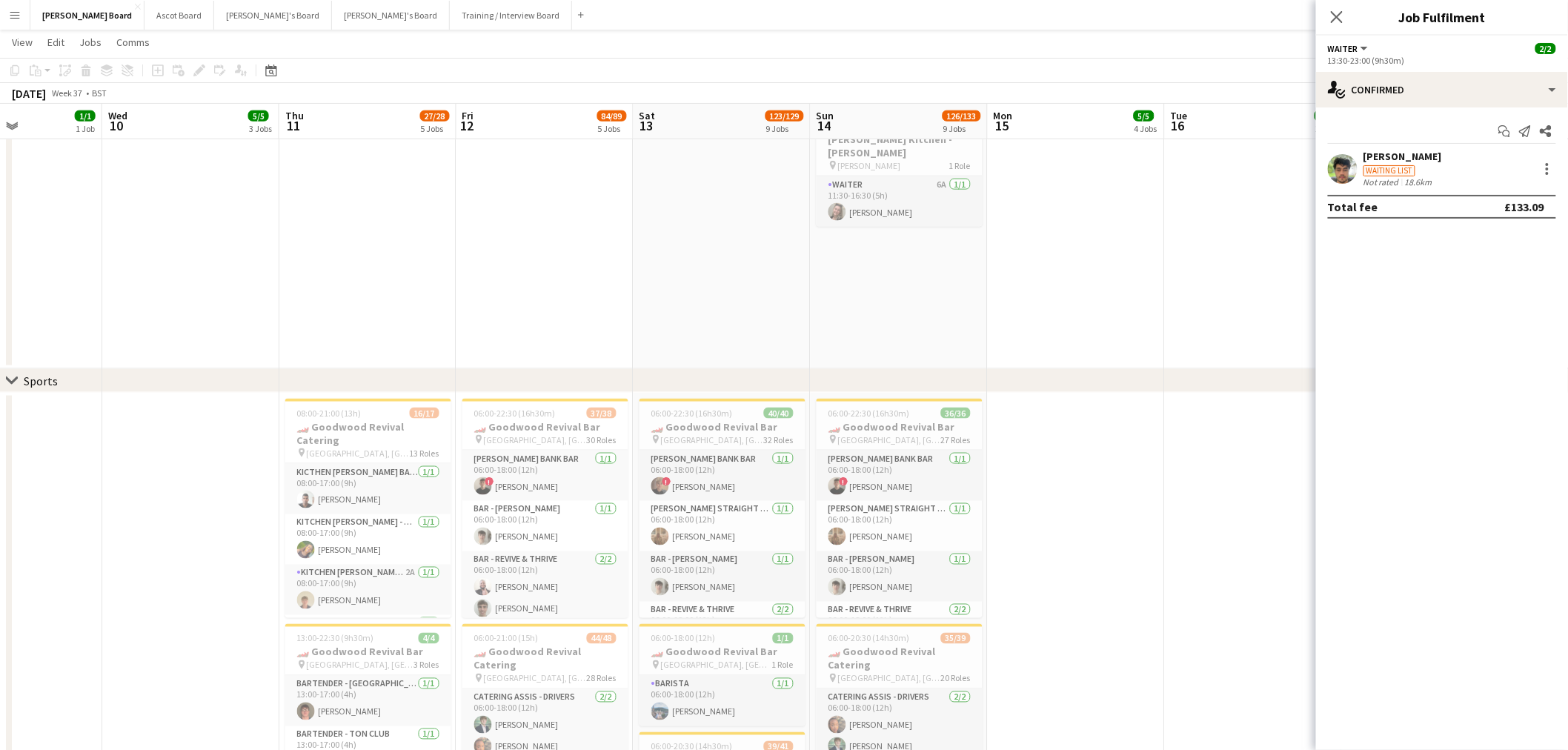
drag, startPoint x: 700, startPoint y: 490, endPoint x: 151, endPoint y: 434, distance: 551.8
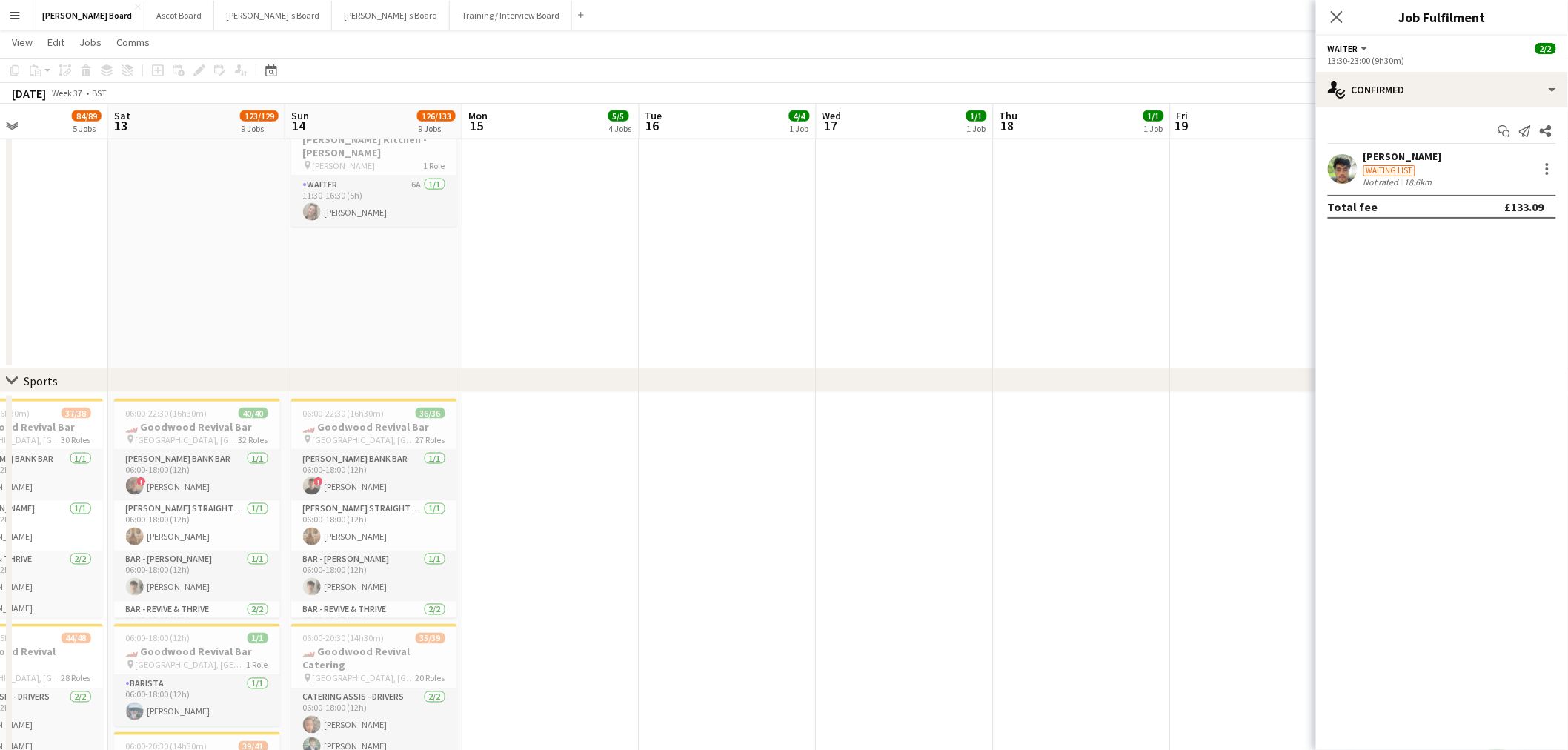
drag, startPoint x: 1080, startPoint y: 552, endPoint x: 654, endPoint y: 512, distance: 427.9
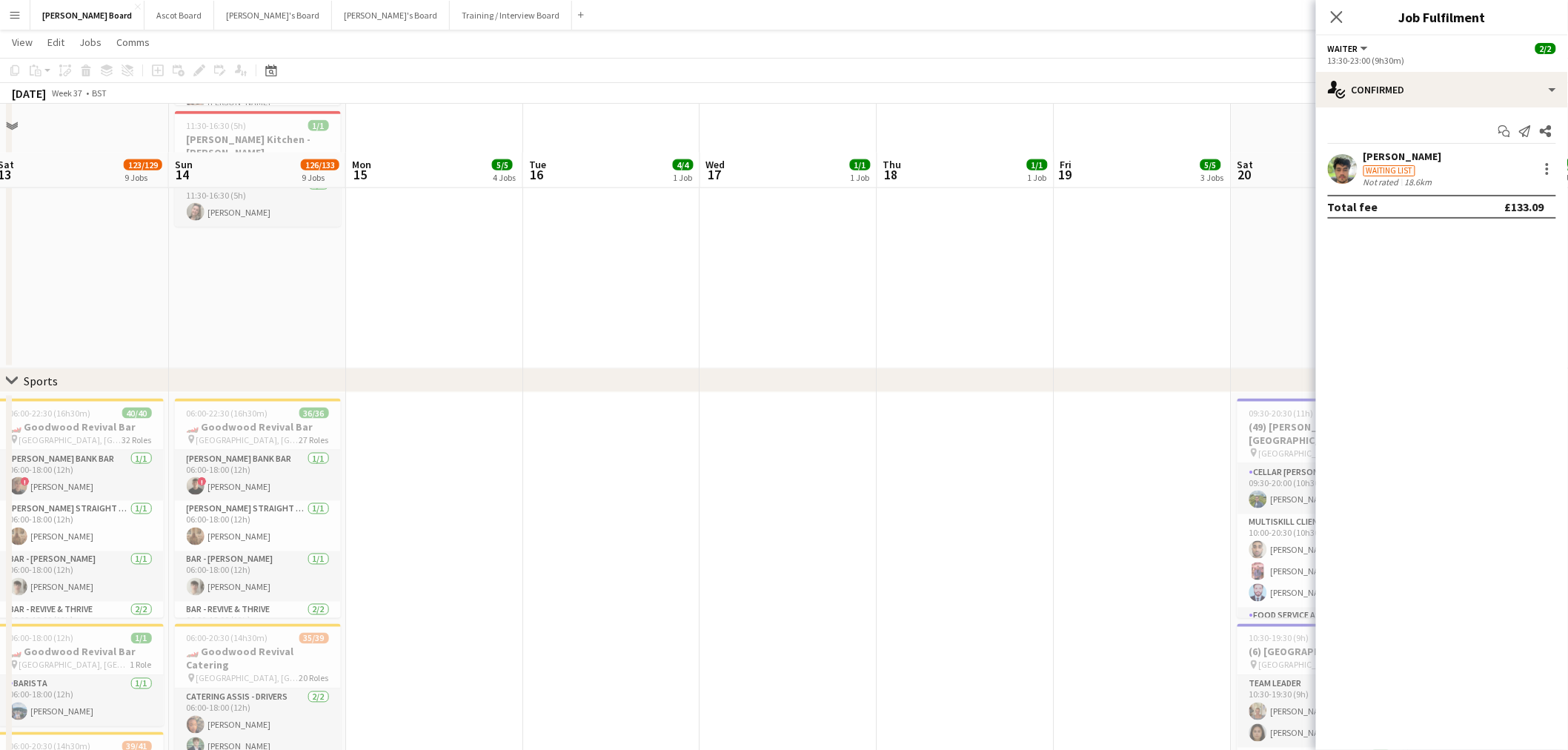
scroll to position [1070, 0]
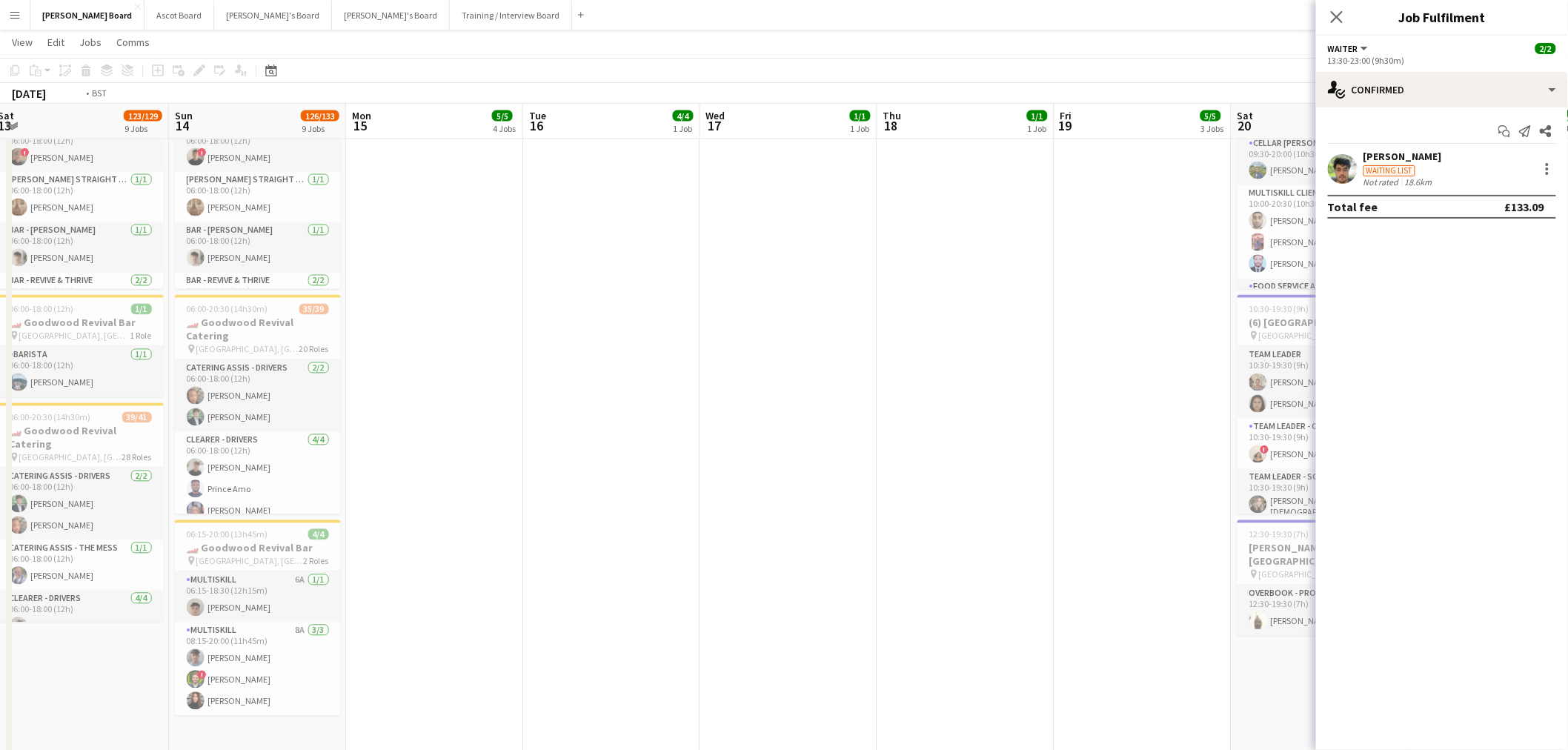
drag, startPoint x: 916, startPoint y: 512, endPoint x: 498, endPoint y: 473, distance: 419.8
click at [495, 476] on app-calendar-viewport "Wed 10 5/5 3 Jobs Thu 11 27/28 5 Jobs Fri 12 84/89 5 Jobs Sat 13 123/129 9 Jobs…" at bounding box center [784, 655] width 1568 height 3336
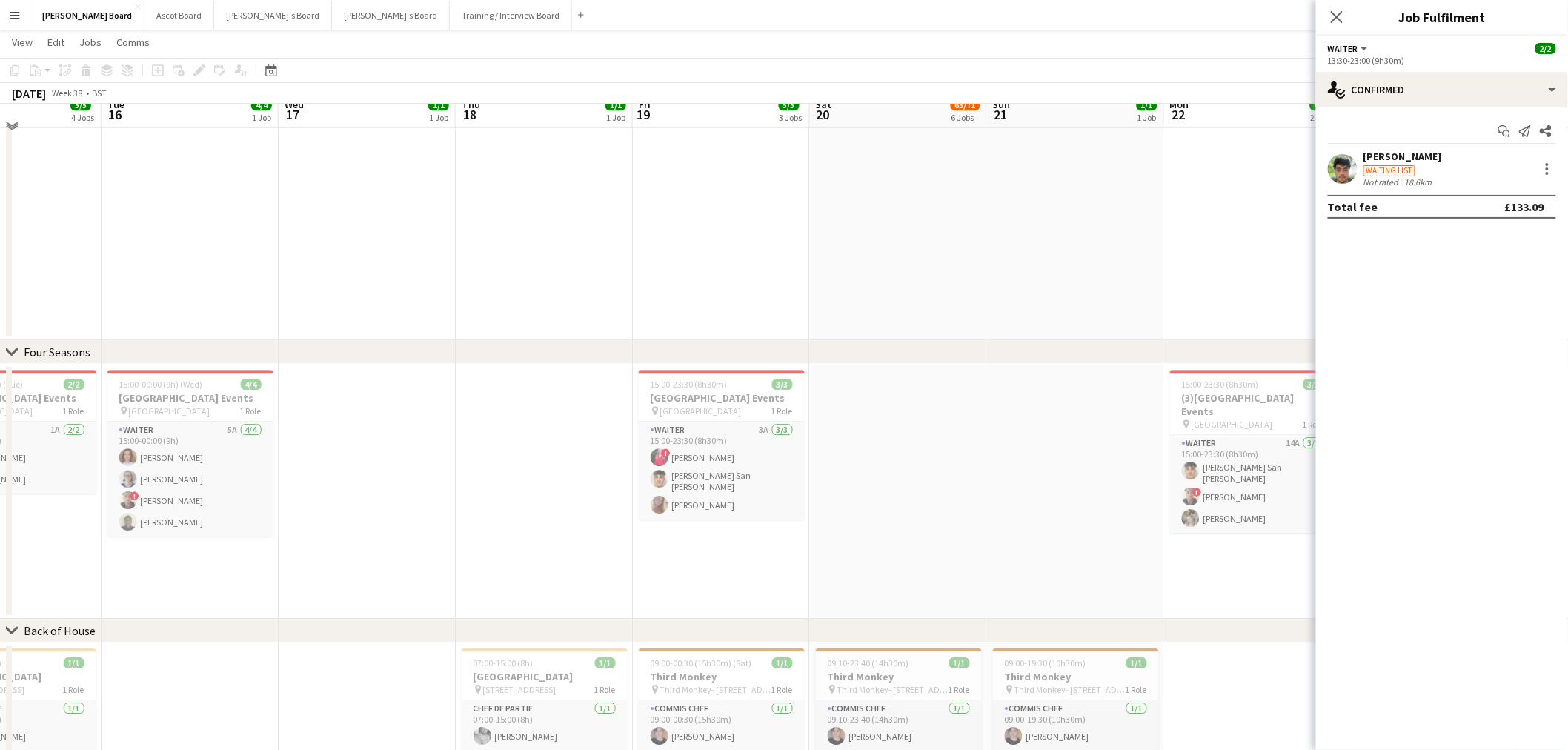
scroll to position [1482, 0]
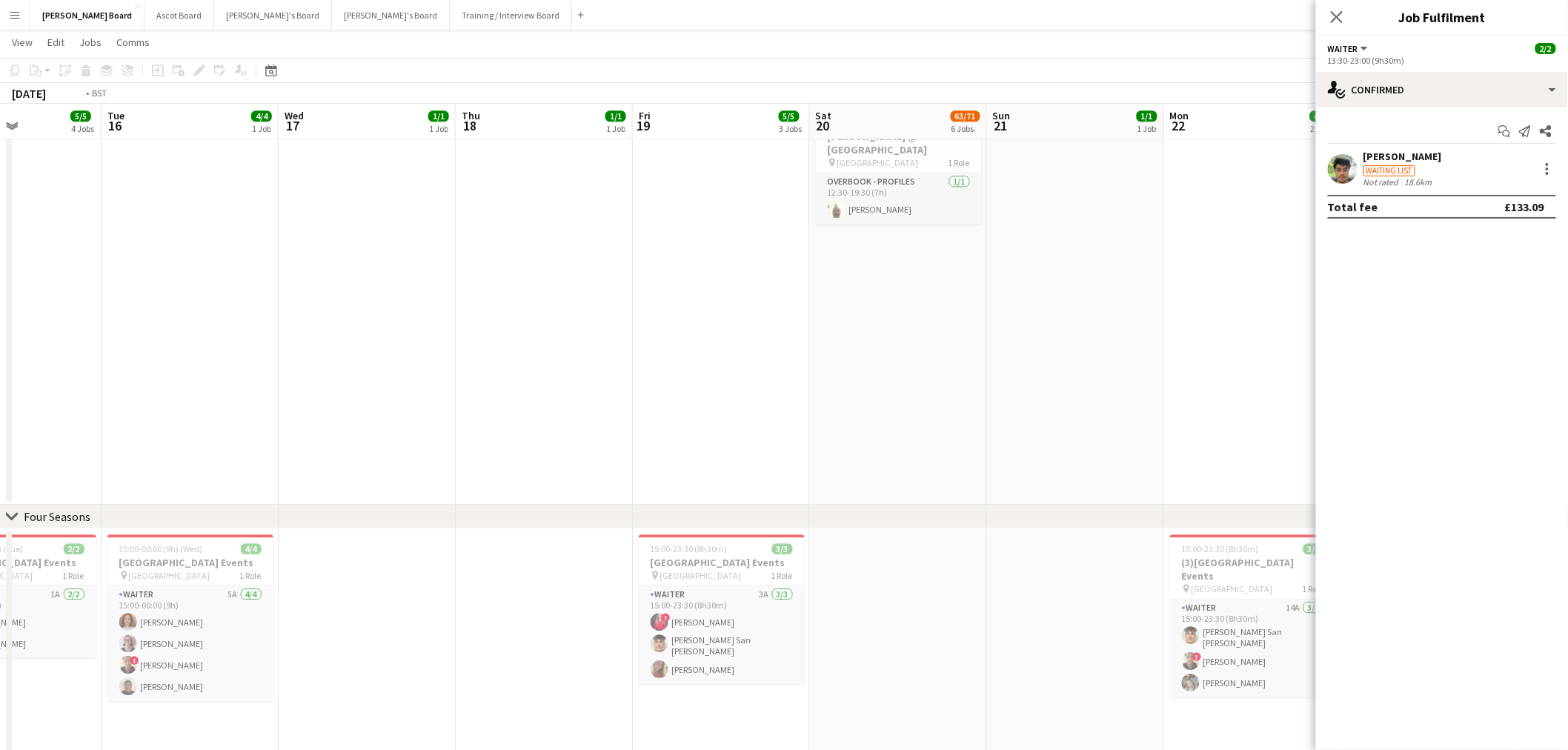
drag, startPoint x: 558, startPoint y: 560, endPoint x: 933, endPoint y: 543, distance: 375.4
click at [909, 544] on app-calendar-viewport "Sat 13 123/129 9 Jobs Sun 14 126/133 9 Jobs Mon 15 5/5 4 Jobs Tue 16 4/4 1 Job …" at bounding box center [784, 244] width 1568 height 3336
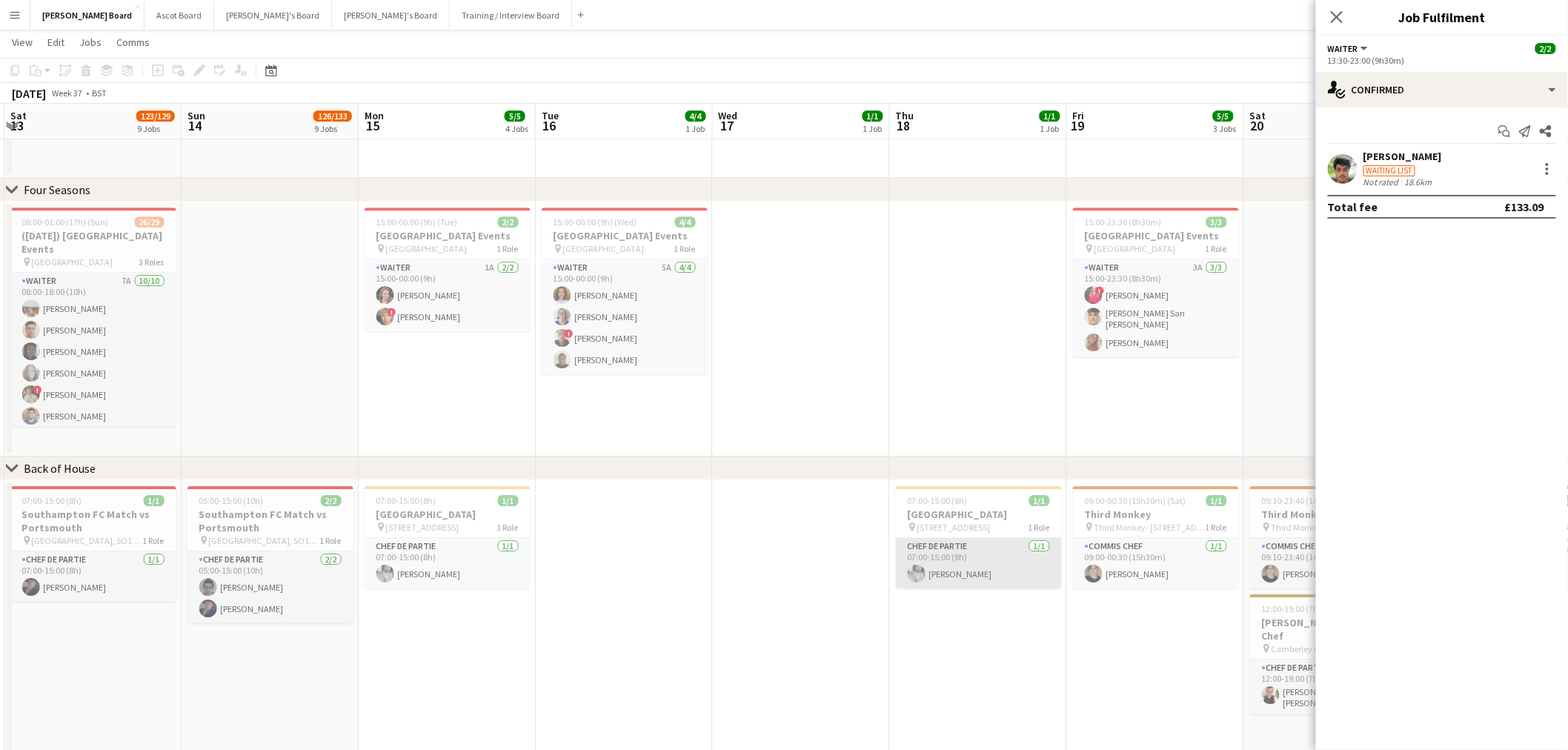
scroll to position [1811, 0]
drag, startPoint x: 729, startPoint y: 683, endPoint x: 1019, endPoint y: 637, distance: 293.6
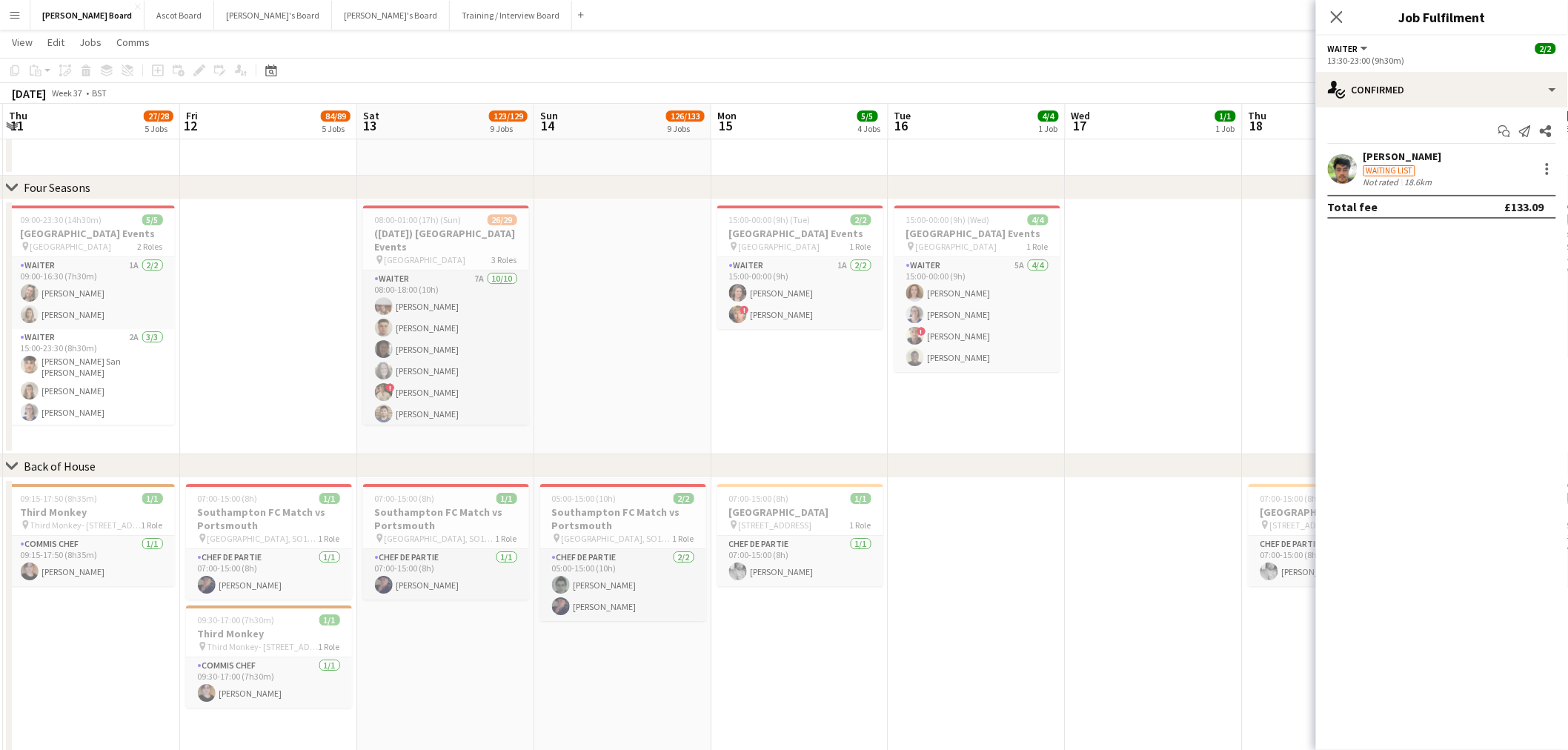
drag, startPoint x: 1033, startPoint y: 604, endPoint x: 1127, endPoint y: 598, distance: 94.2
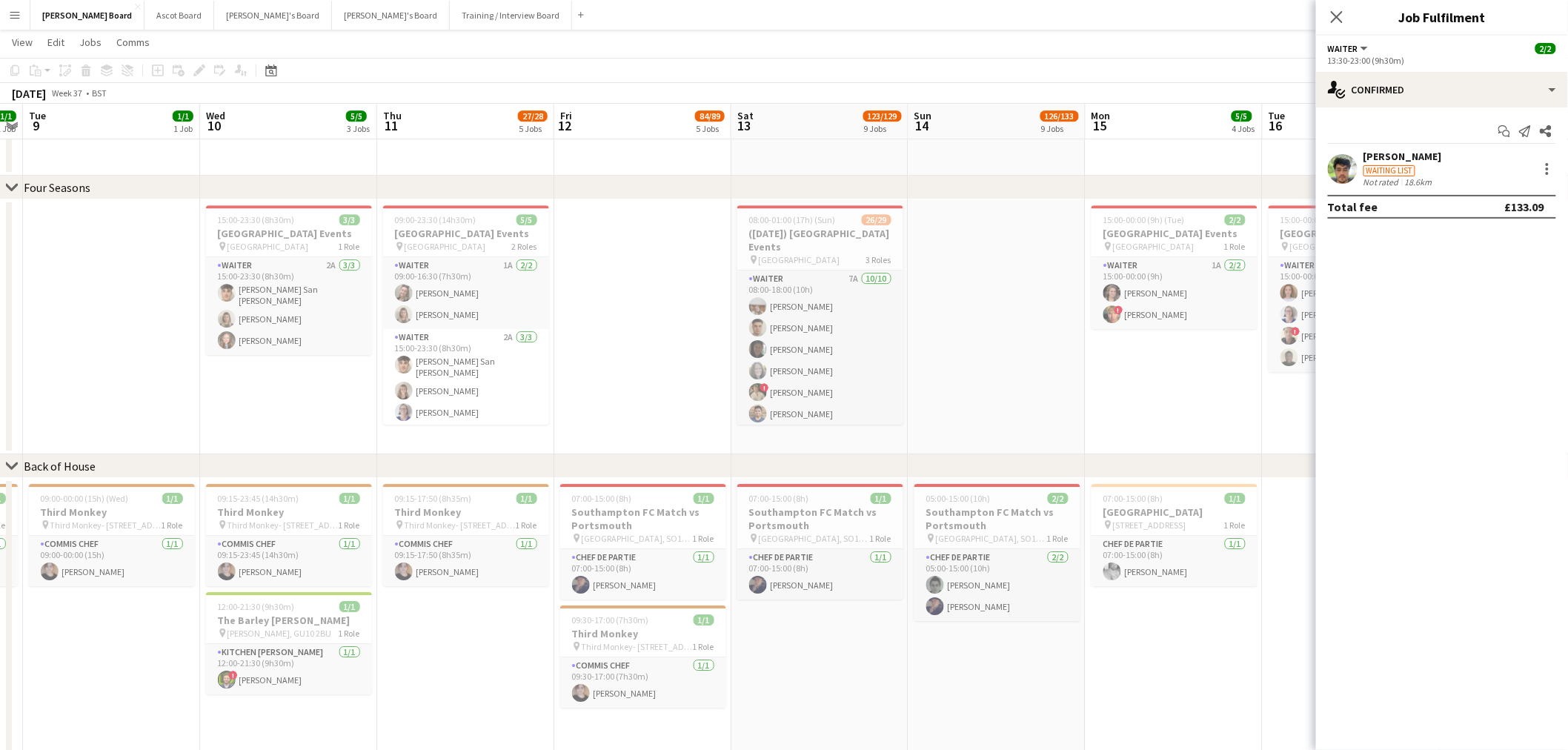
drag, startPoint x: 1025, startPoint y: 549, endPoint x: 409, endPoint y: 498, distance: 618.1
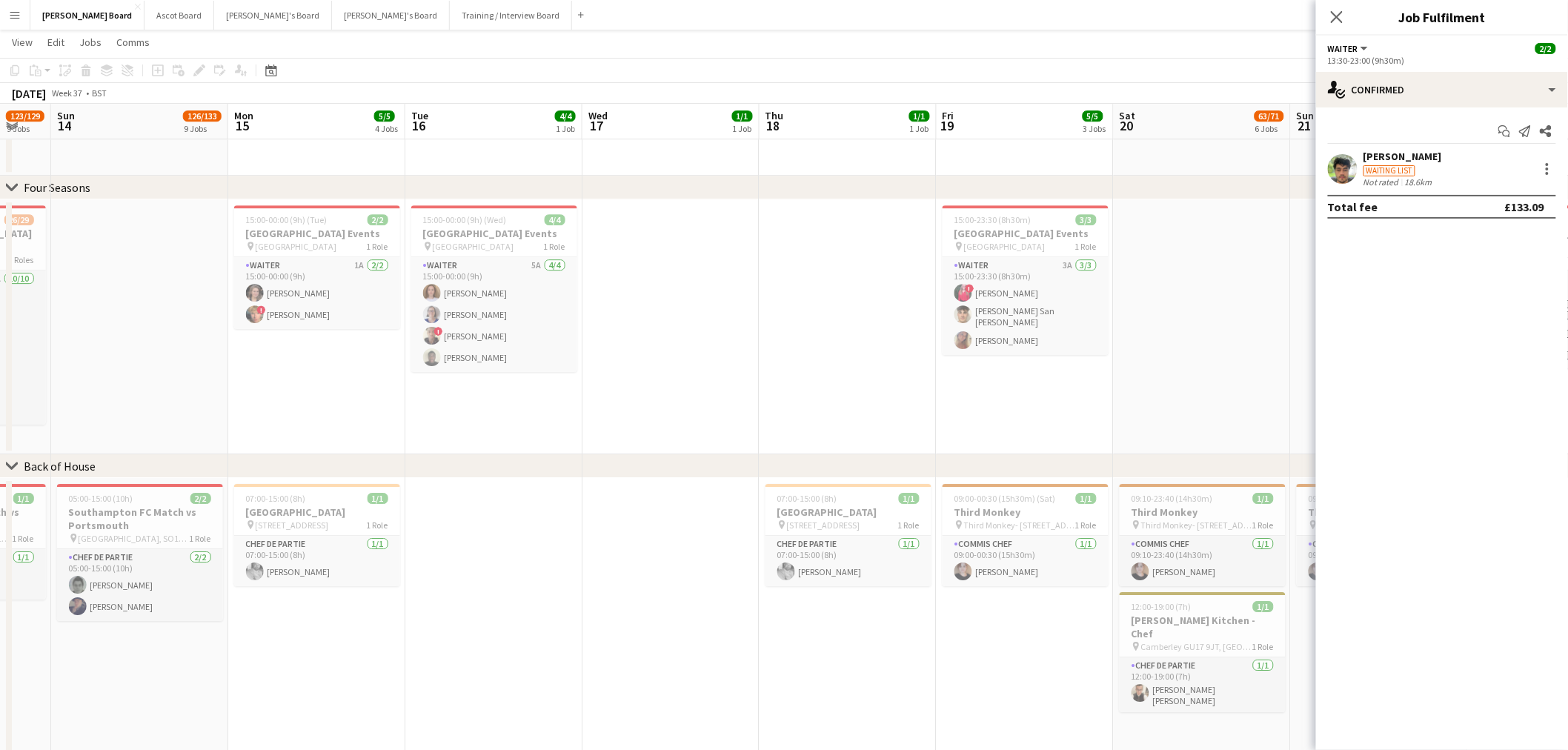
drag, startPoint x: 979, startPoint y: 498, endPoint x: 573, endPoint y: 476, distance: 406.6
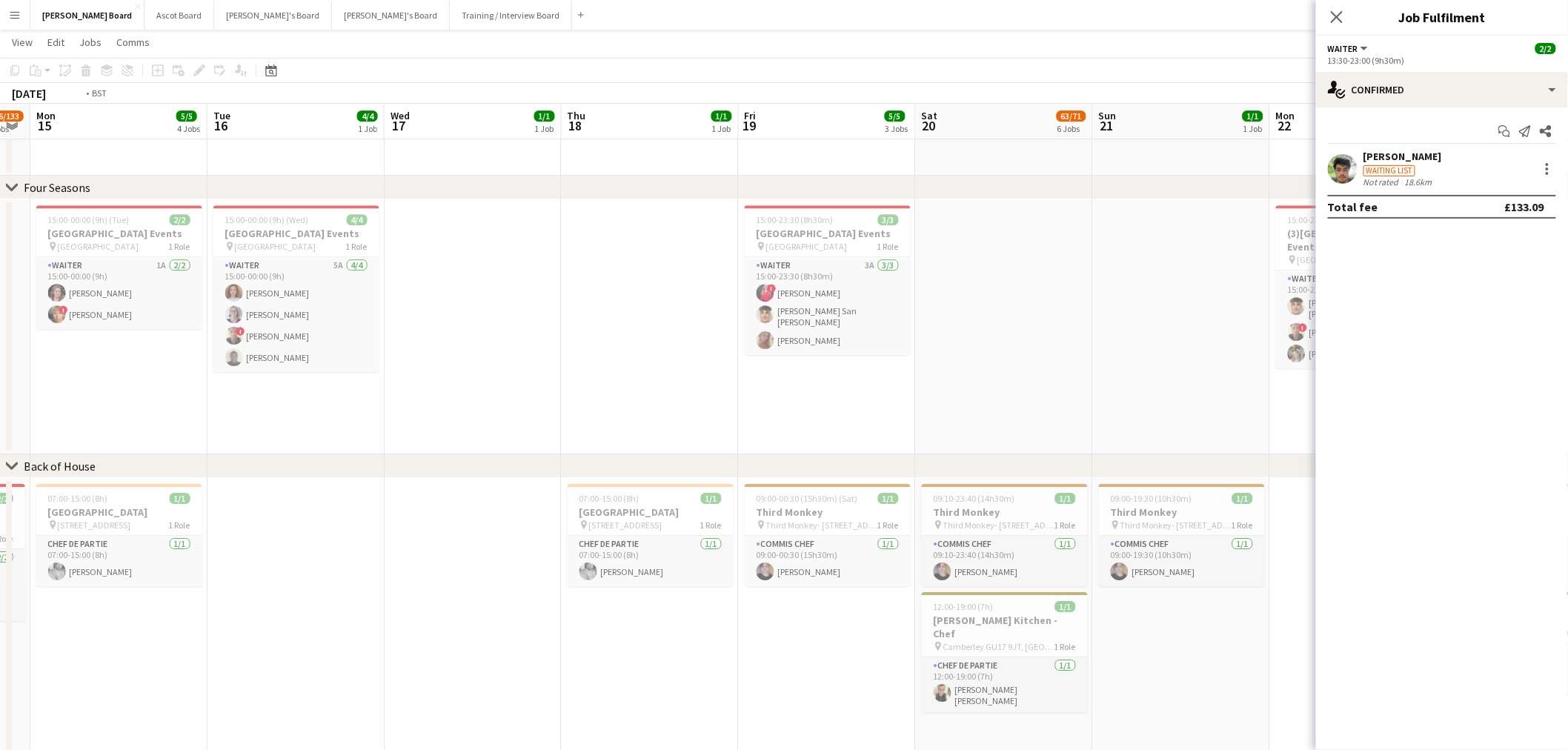
drag, startPoint x: 775, startPoint y: 495, endPoint x: 308, endPoint y: 490, distance: 467.0
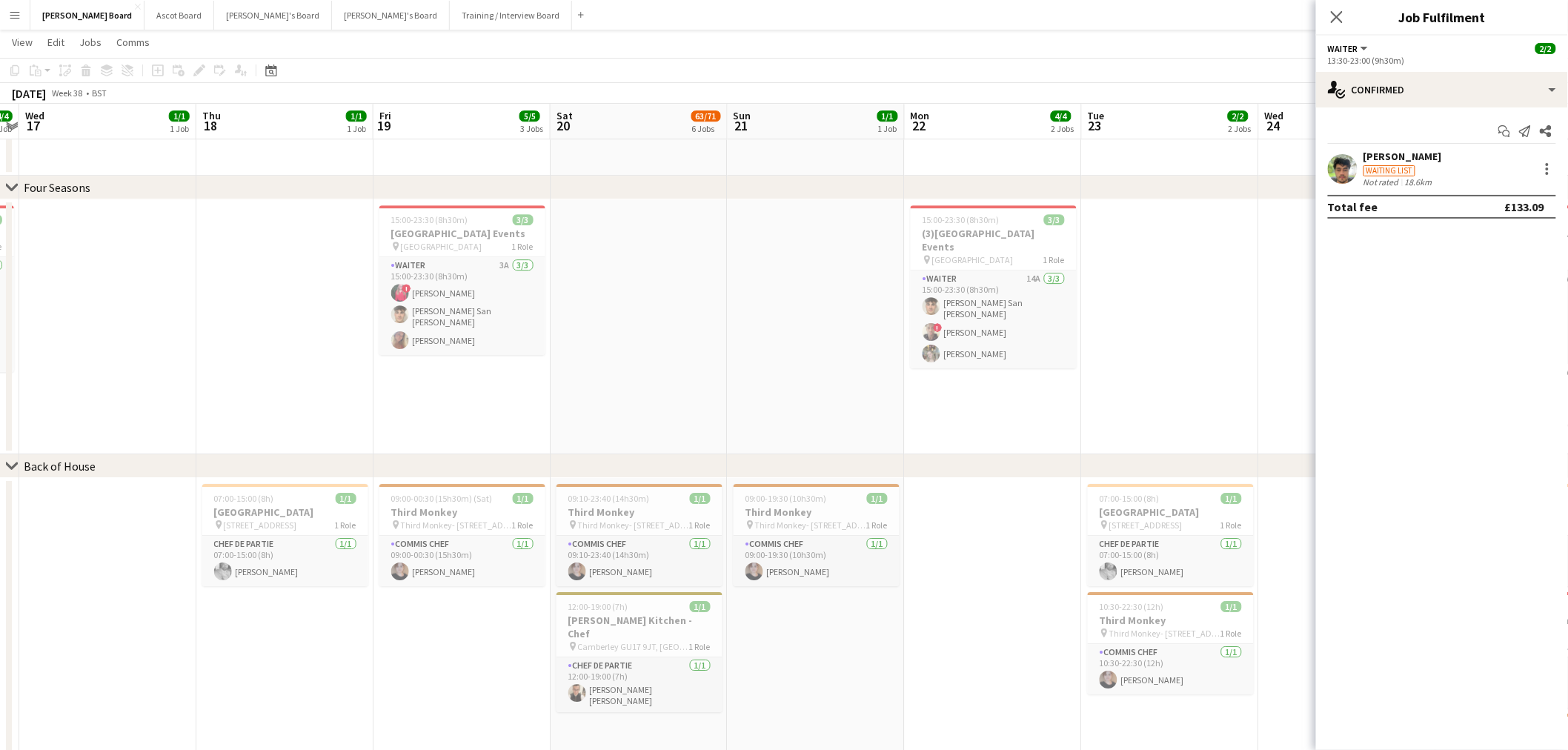
drag, startPoint x: 939, startPoint y: 496, endPoint x: 239, endPoint y: 482, distance: 700.1
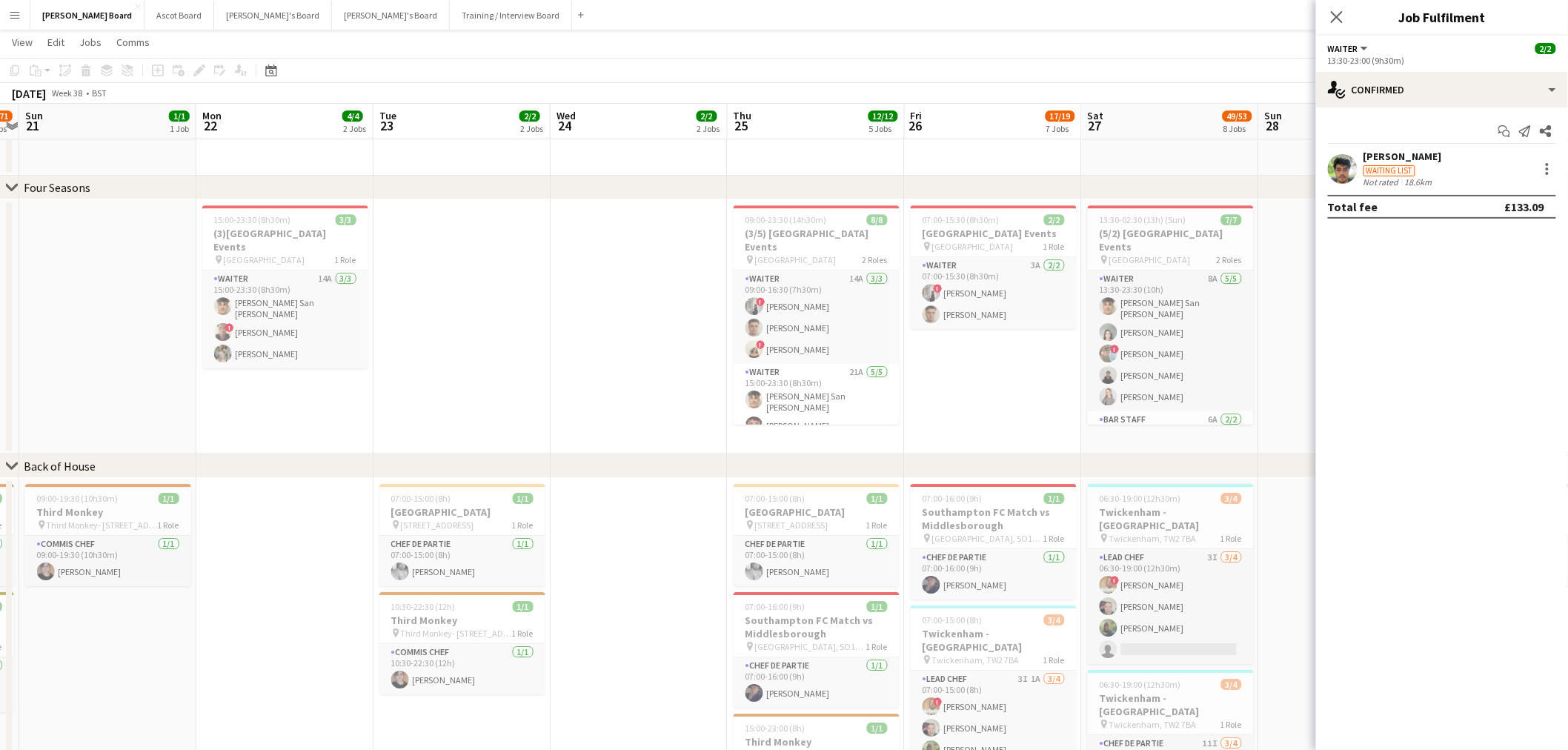
scroll to position [0, 513]
drag, startPoint x: 856, startPoint y: 460, endPoint x: 783, endPoint y: 465, distance: 73.2
click at [783, 465] on div "chevron-right Back of House" at bounding box center [784, 465] width 1568 height 24
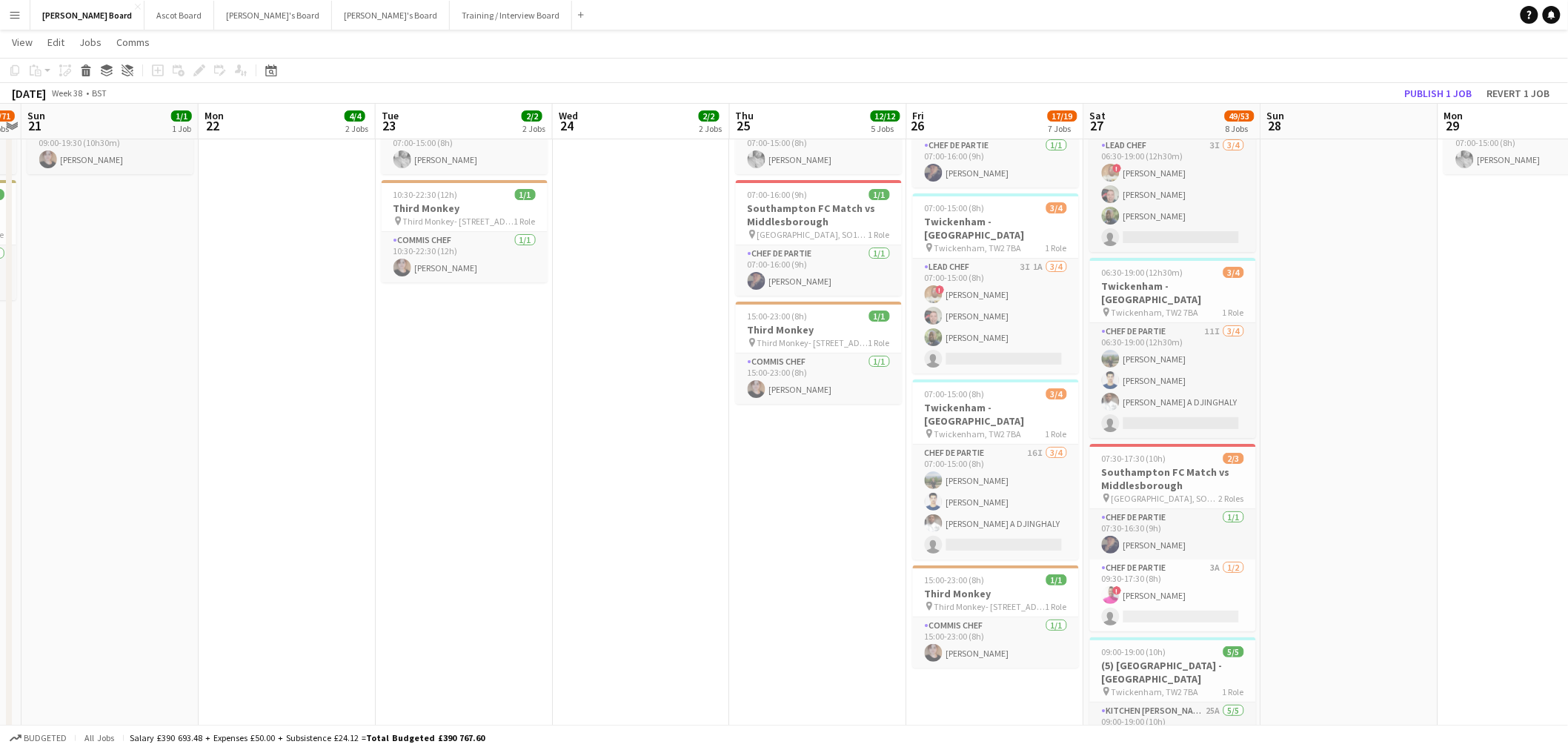
scroll to position [0, 509]
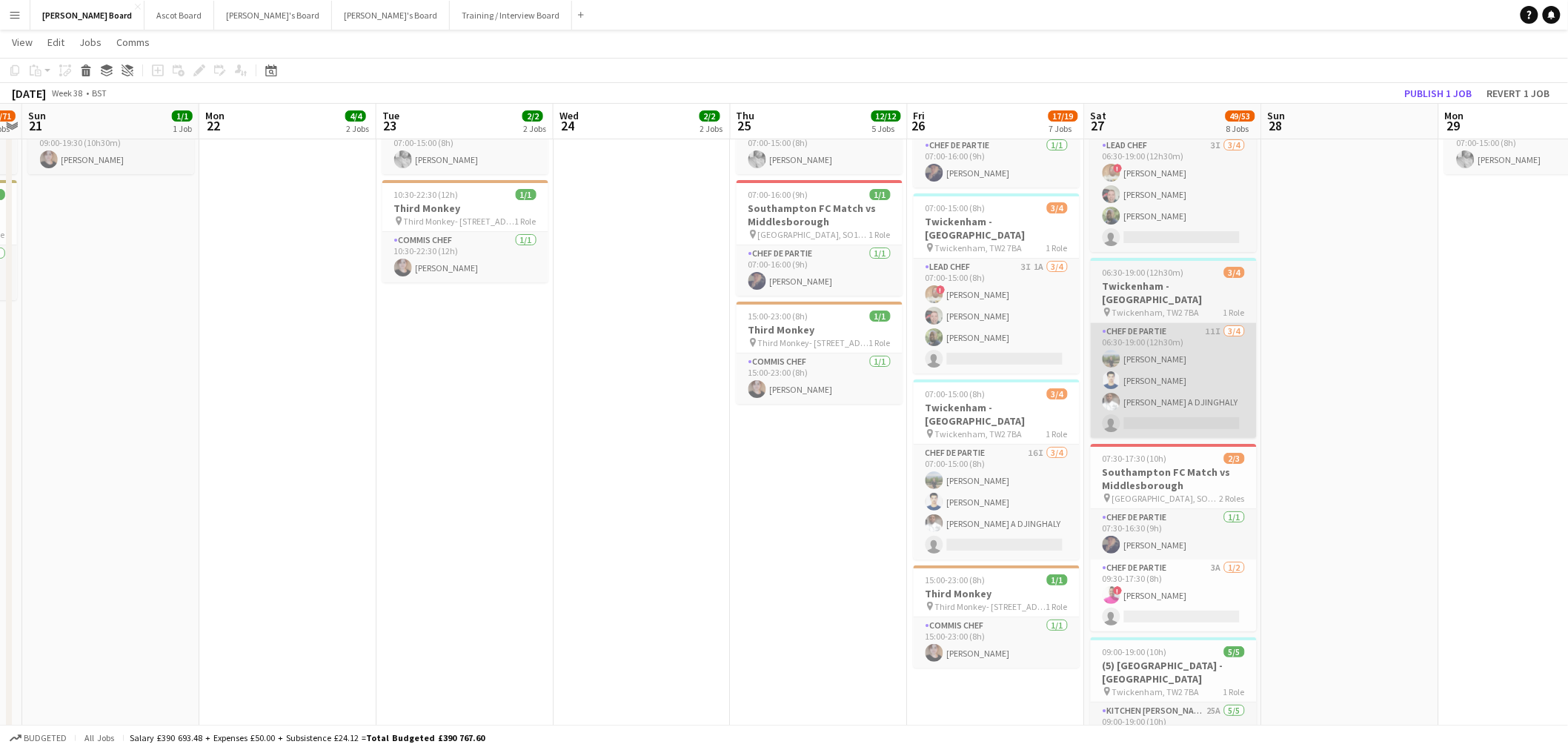
drag, startPoint x: 1243, startPoint y: 299, endPoint x: 1229, endPoint y: 387, distance: 89.1
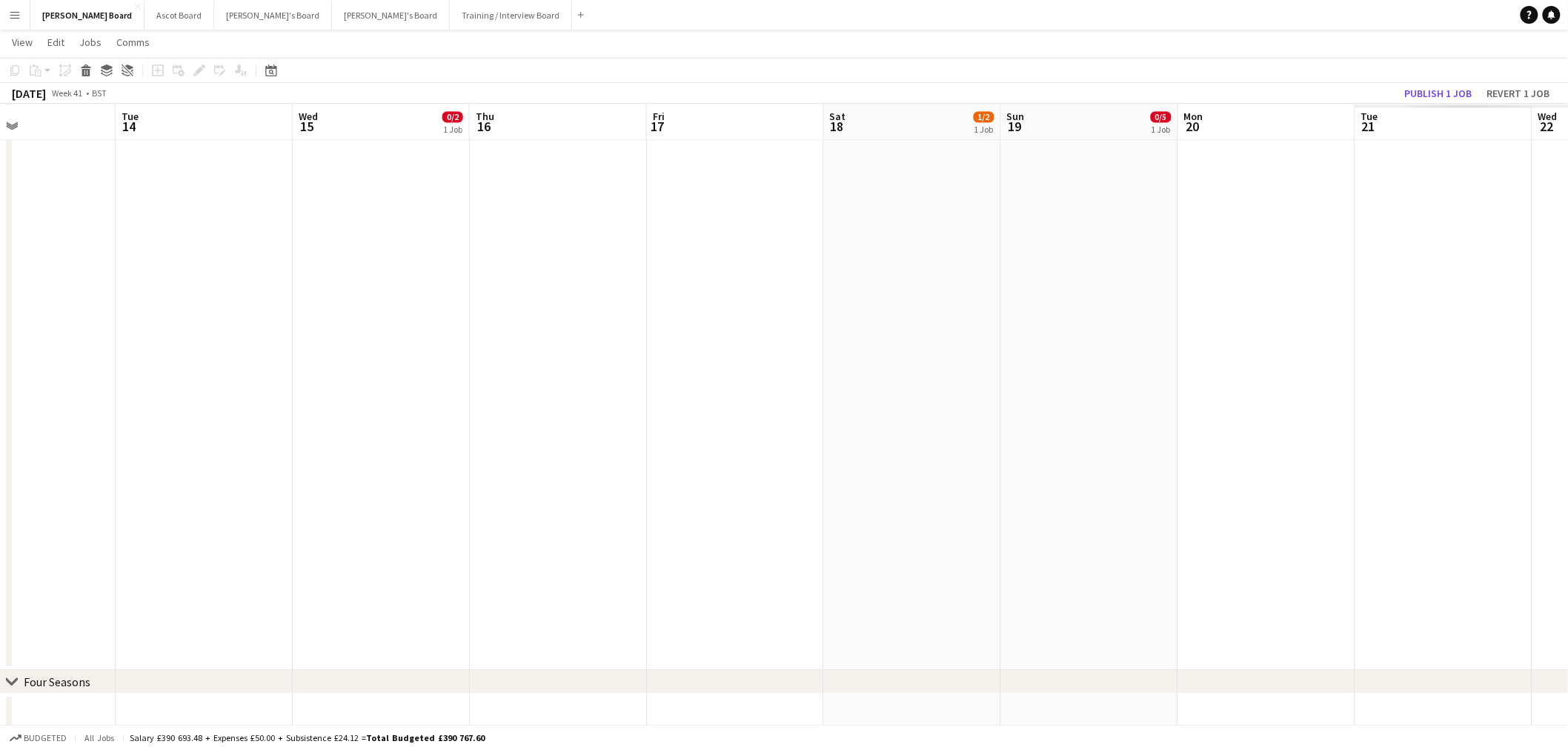
scroll to position [0, 474]
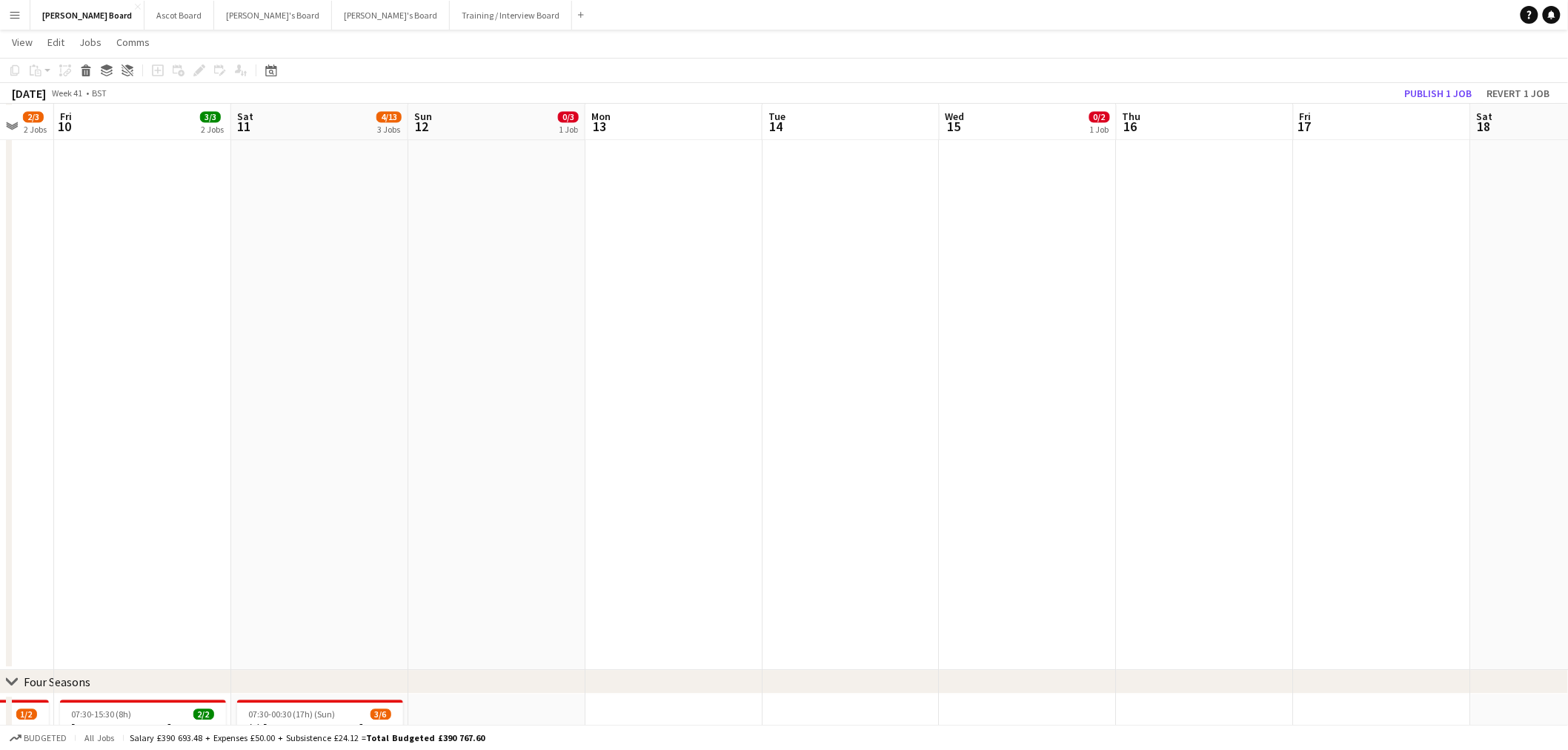
drag, startPoint x: 745, startPoint y: 219, endPoint x: 991, endPoint y: 224, distance: 246.1
click at [1070, 223] on app-calendar-viewport "Wed 8 5/10 2 Jobs Thu 9 2/3 2 Jobs Fri 10 3/3 2 Jobs Sat 11 4/13 3 Jobs Sun 12 …" at bounding box center [784, 409] width 1568 height 3336
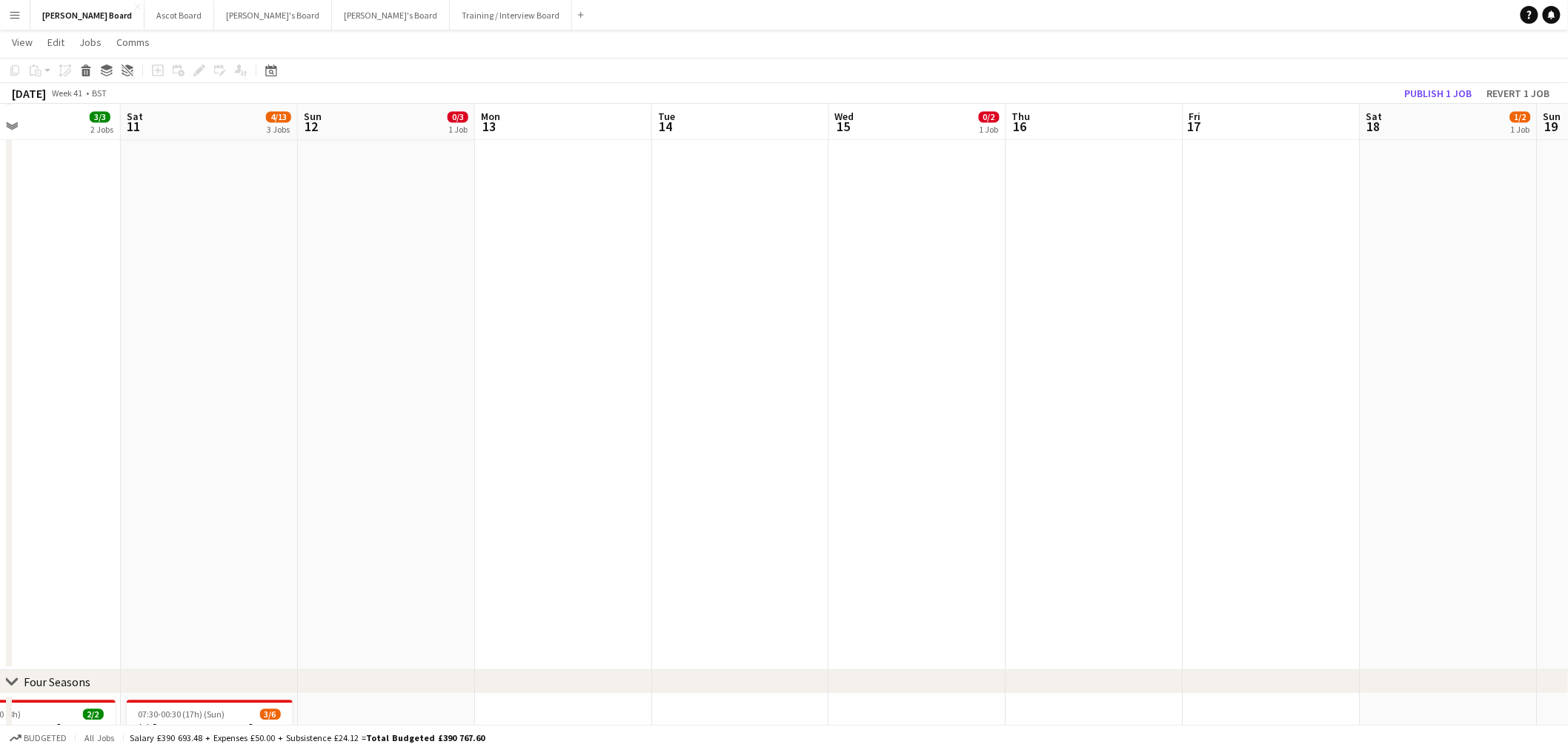
click at [1074, 205] on app-calendar-viewport "Wed 8 5/10 2 Jobs Thu 9 2/3 2 Jobs Fri 10 3/3 2 Jobs Sat 11 4/13 3 Jobs Sun 12 …" at bounding box center [784, 409] width 1568 height 3336
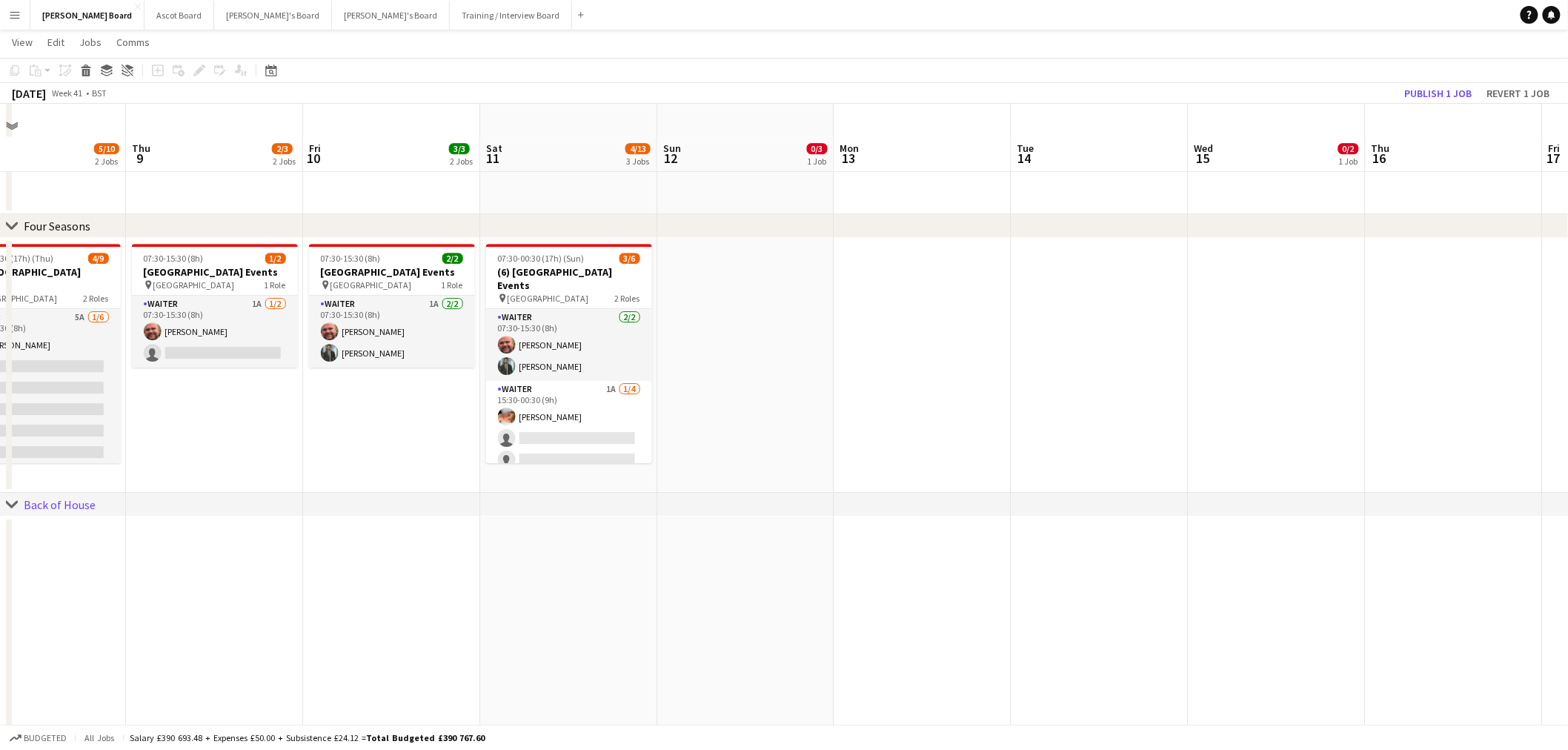
scroll to position [1811, 0]
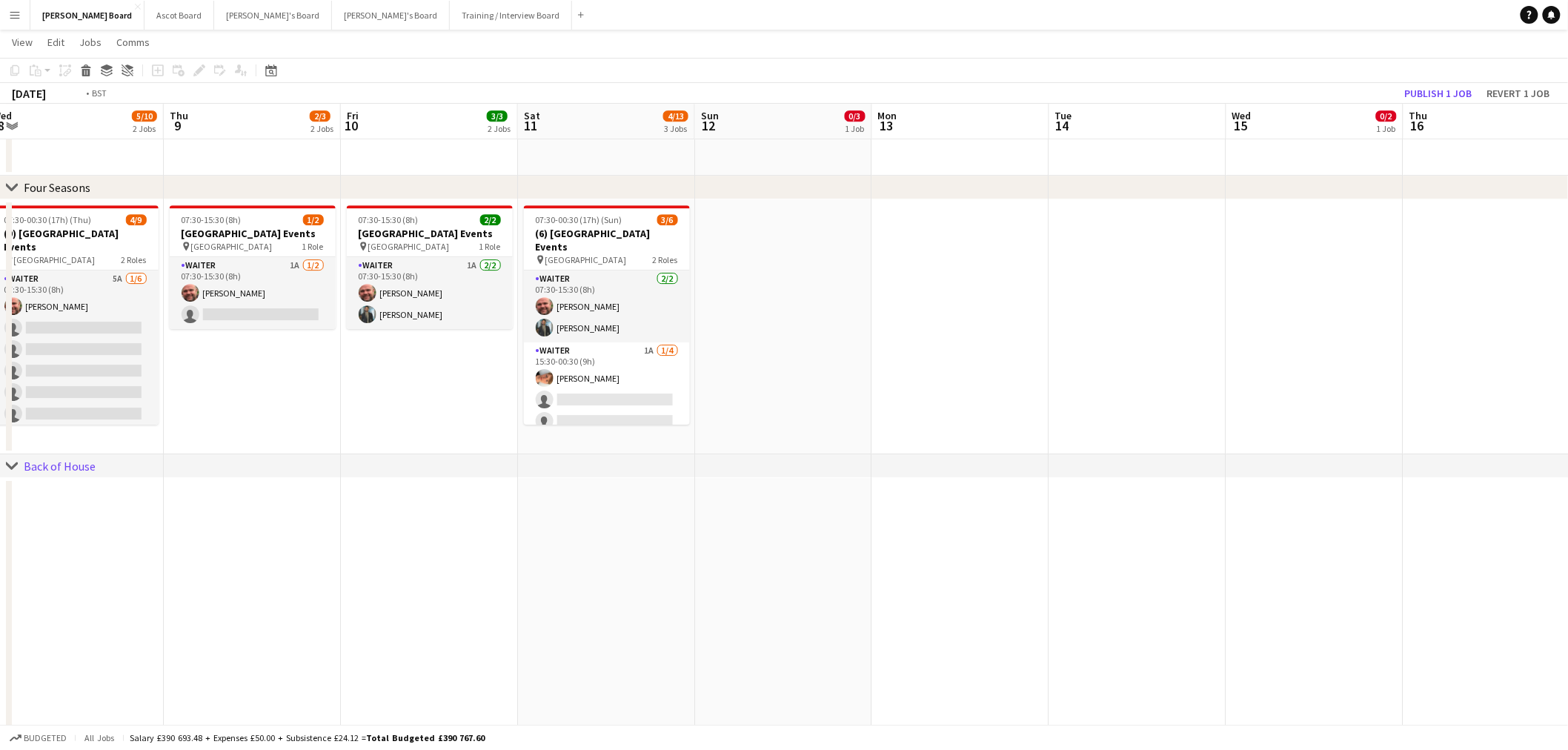
drag, startPoint x: 636, startPoint y: 386, endPoint x: 1081, endPoint y: 395, distance: 445.1
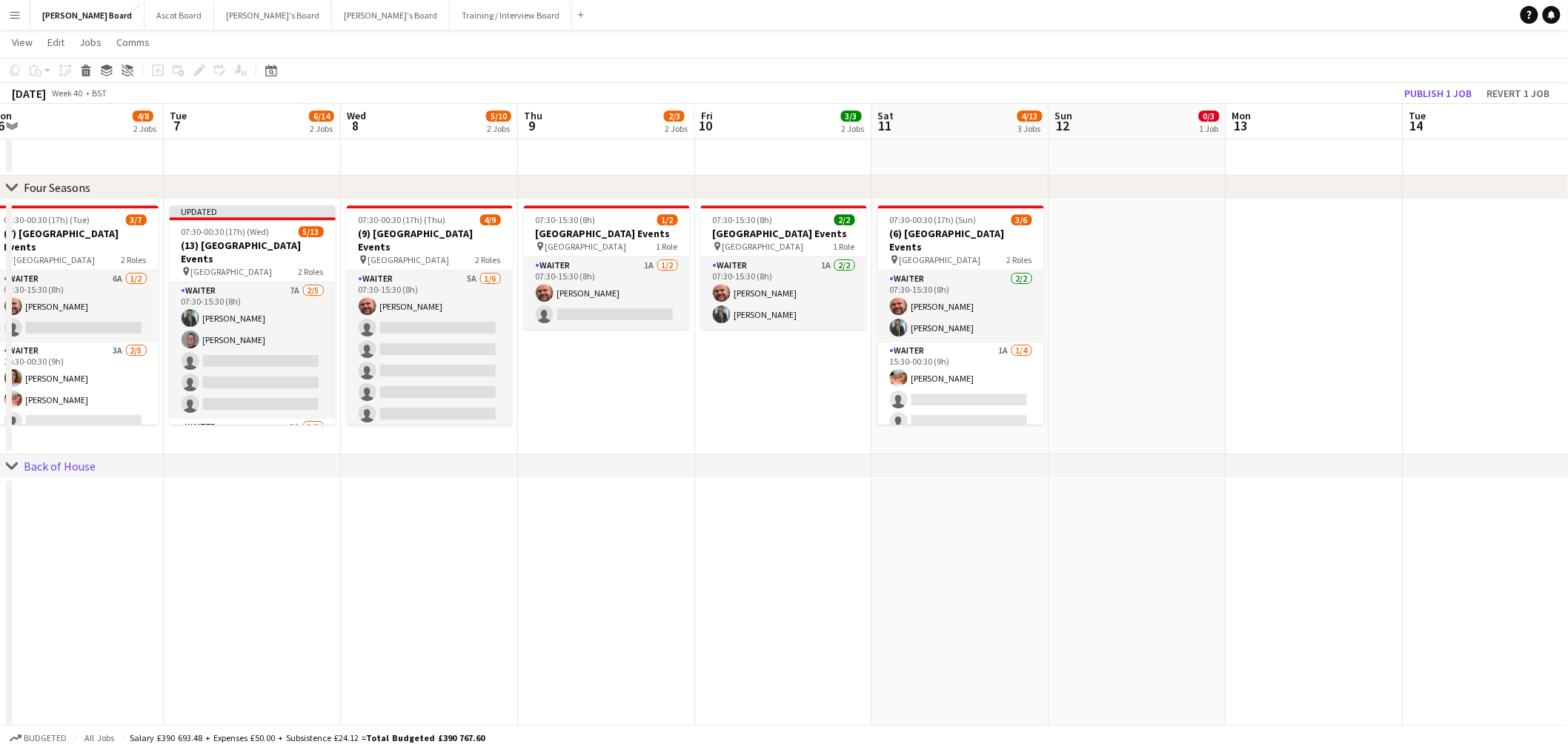
scroll to position [0, 305]
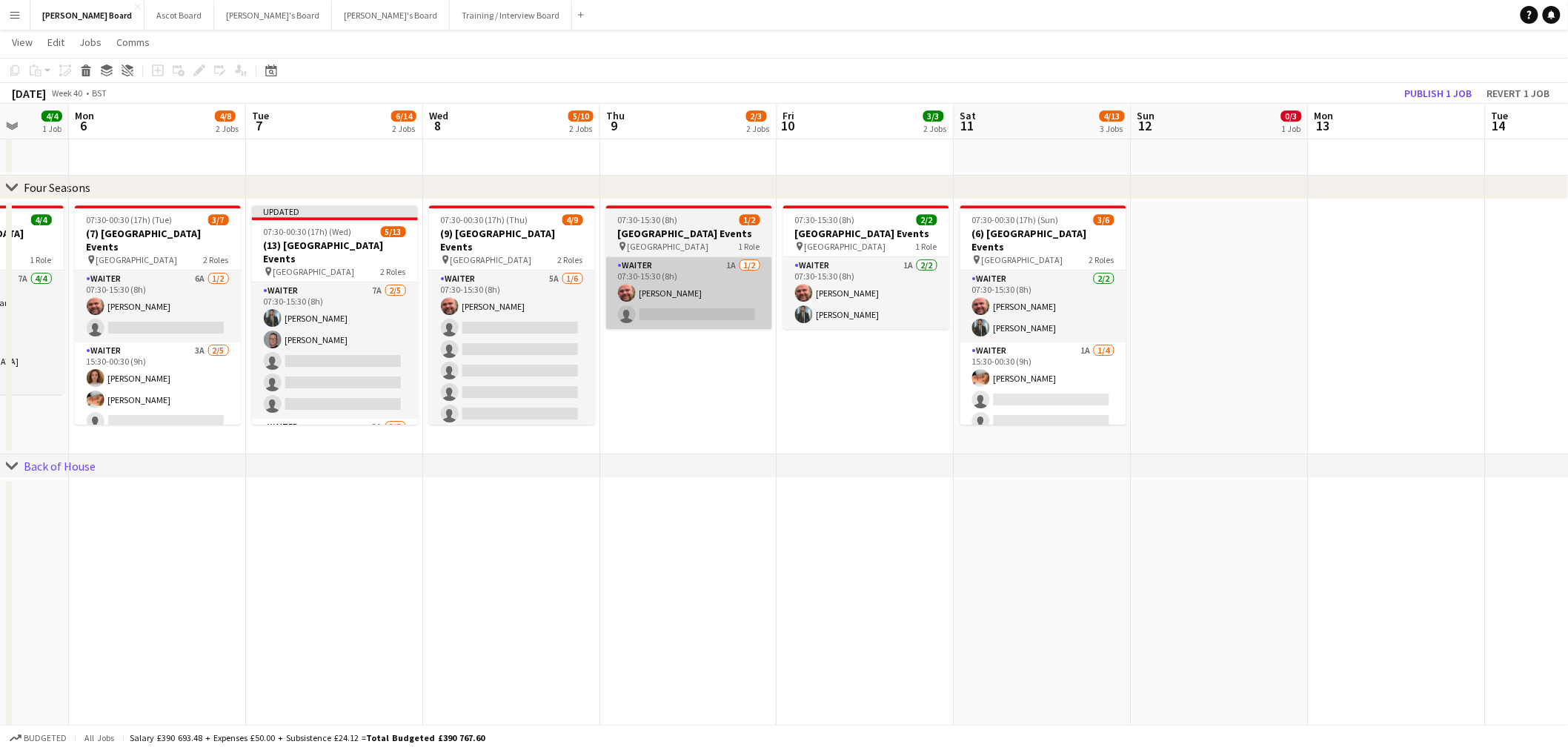
drag, startPoint x: 638, startPoint y: 402, endPoint x: 787, endPoint y: 328, distance: 166.4
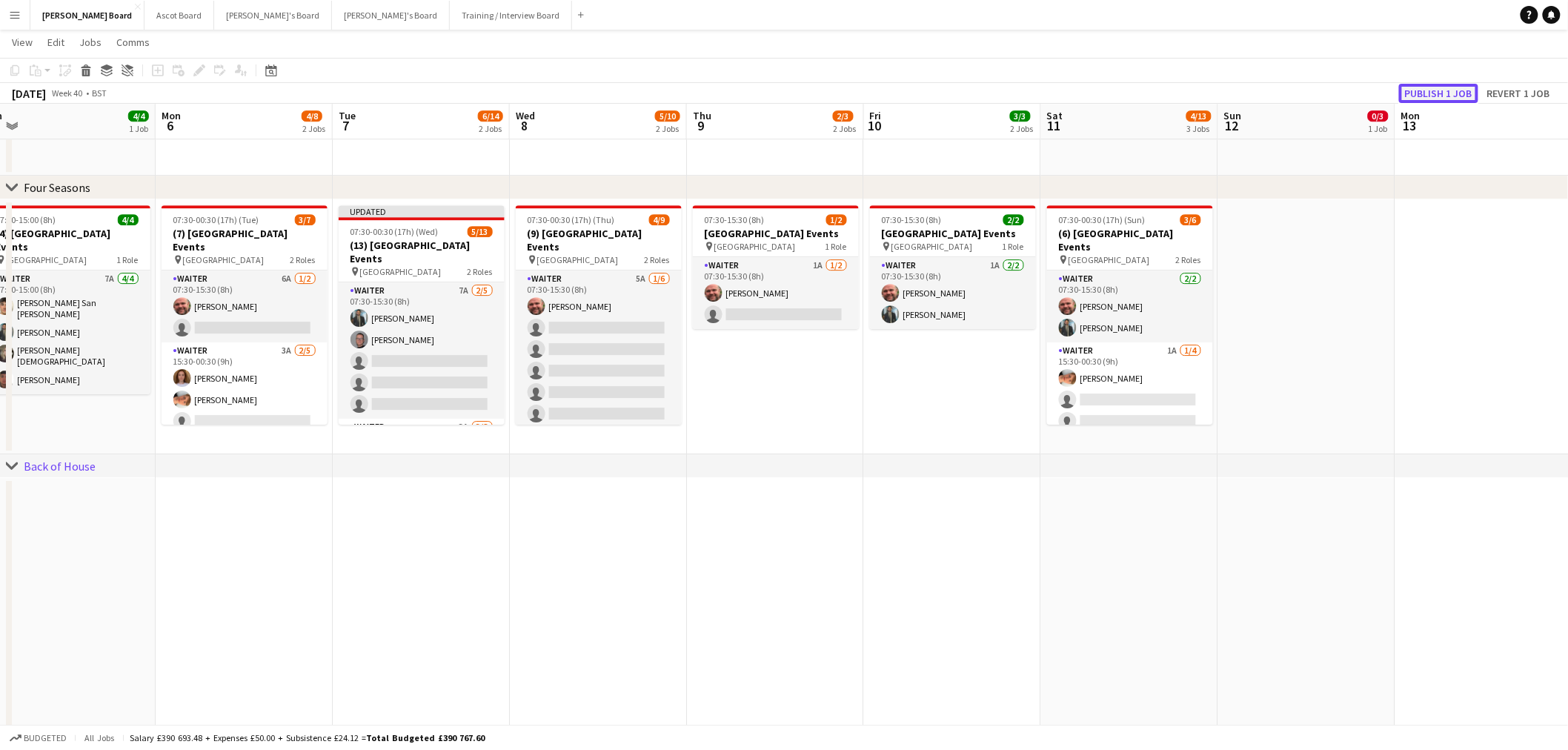
click at [1445, 92] on button "Publish 1 job" at bounding box center [1438, 93] width 79 height 20
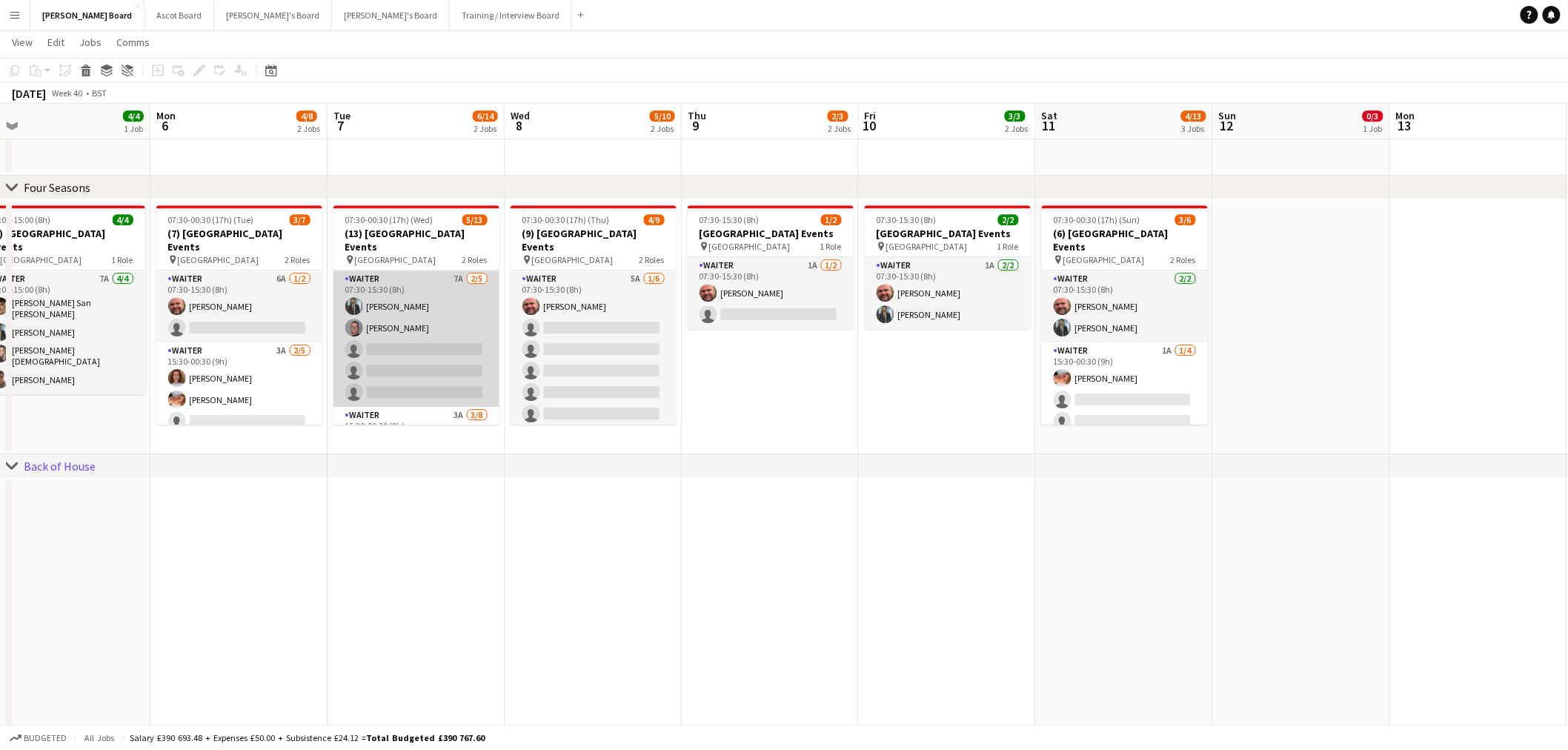
click at [437, 332] on app-card-role "Waiter 7A 2/5 07:30-15:30 (8h) Muhammad Imad Oliver Salt single-neutral-actions…" at bounding box center [416, 339] width 166 height 137
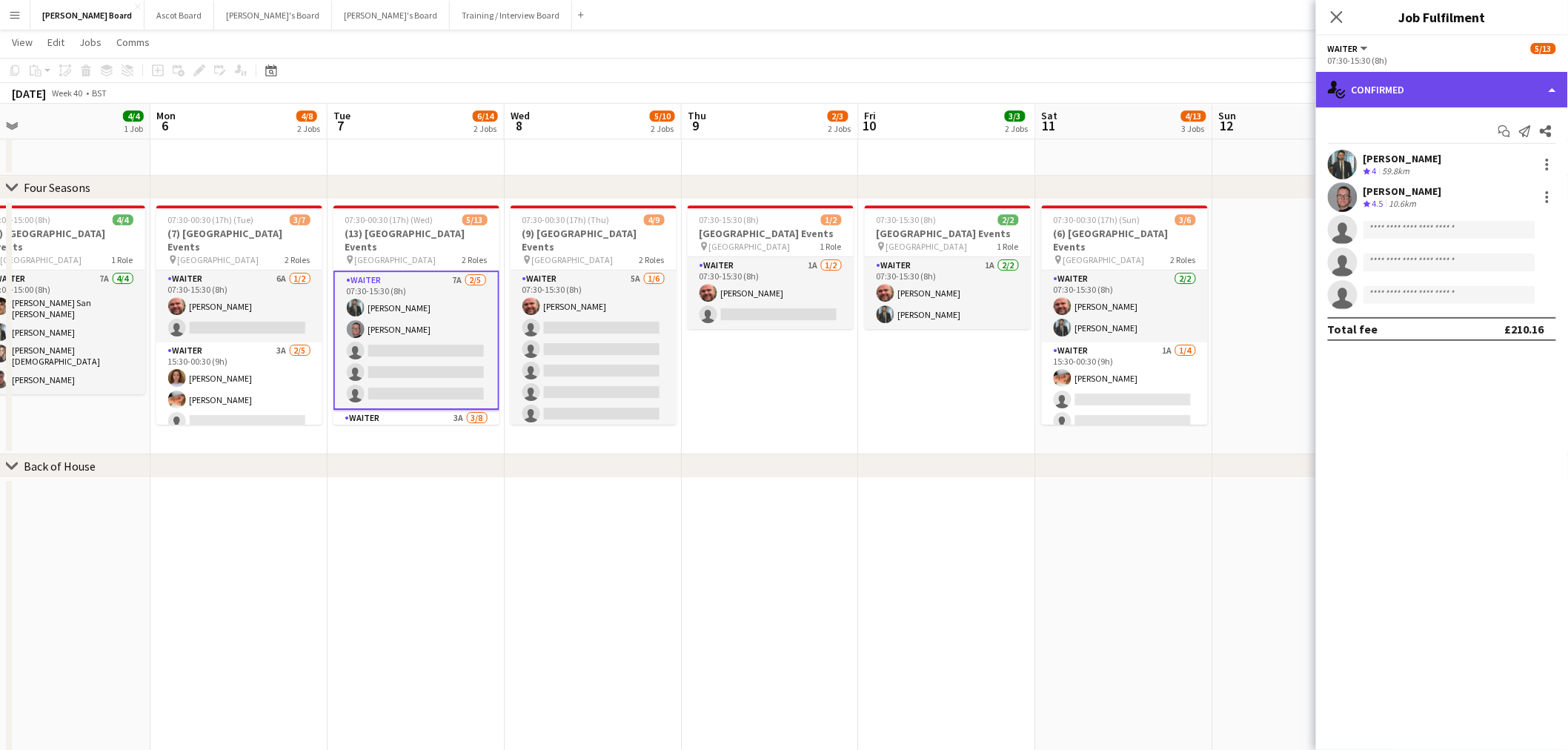
click at [1448, 90] on div "single-neutral-actions-check-2 Confirmed" at bounding box center [1441, 90] width 252 height 35
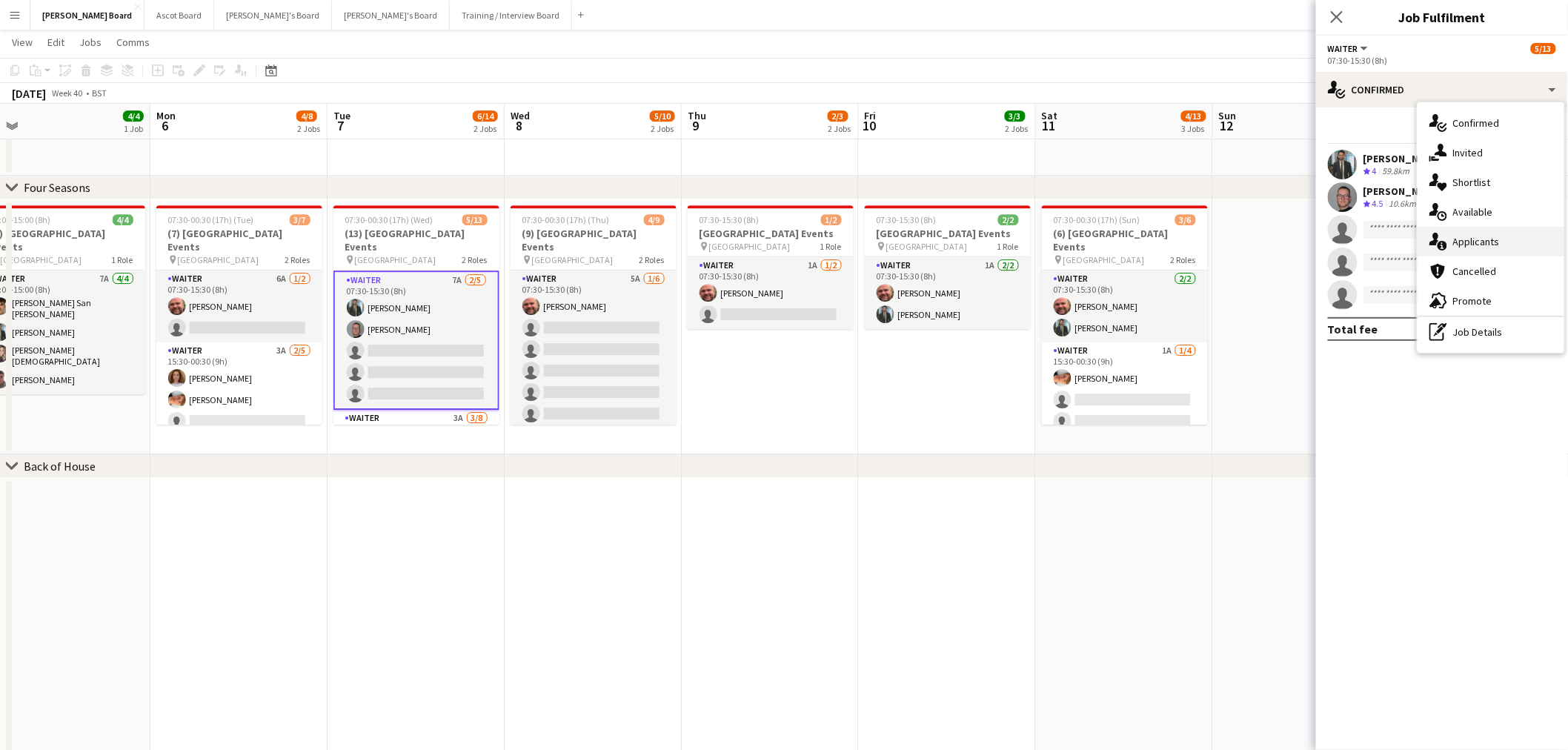
click at [1482, 241] on span "Applicants" at bounding box center [1476, 241] width 47 height 13
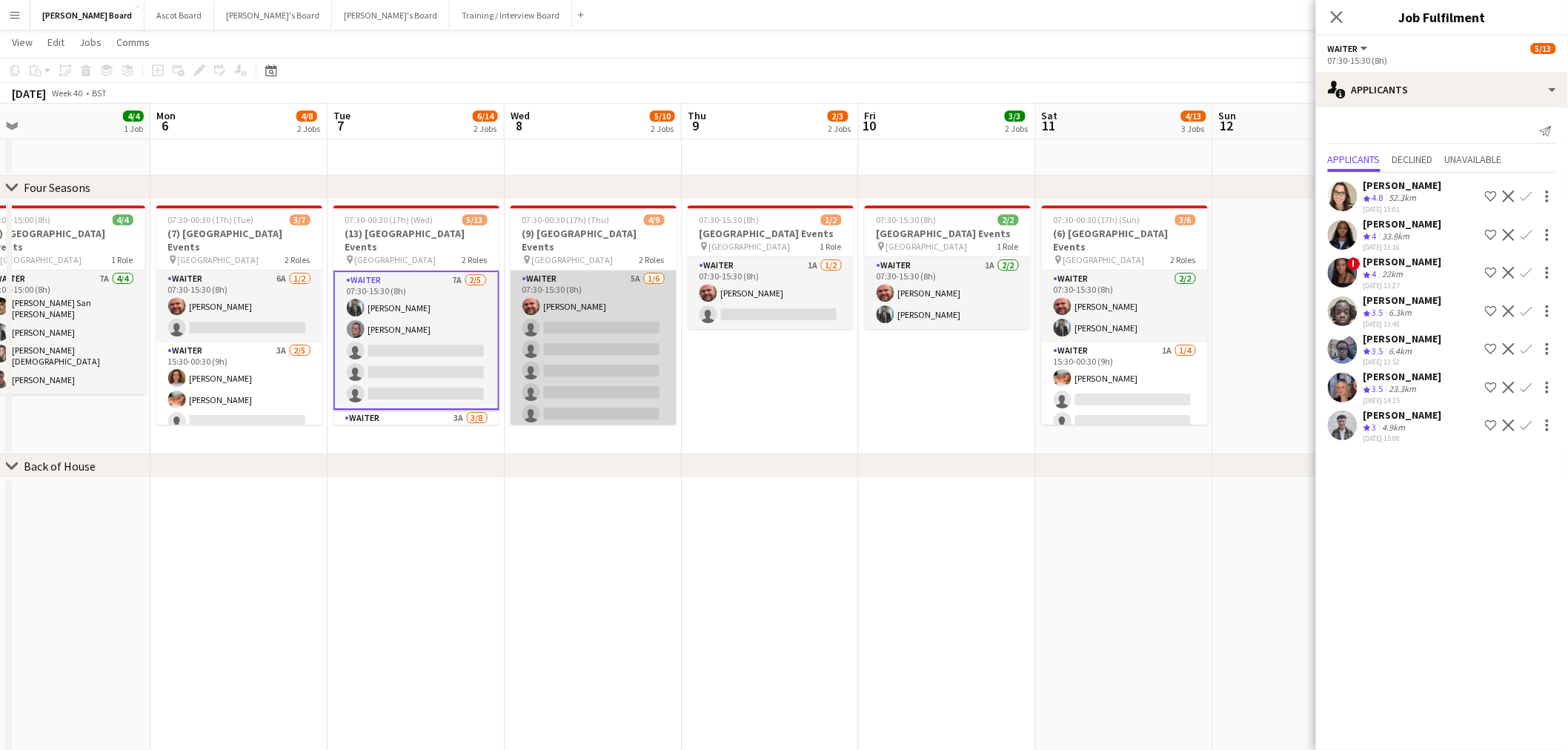
click at [559, 335] on app-card-role "Waiter 5A 1/6 07:30-15:30 (8h) Dyllon McGregor single-neutral-actions single-ne…" at bounding box center [593, 349] width 166 height 158
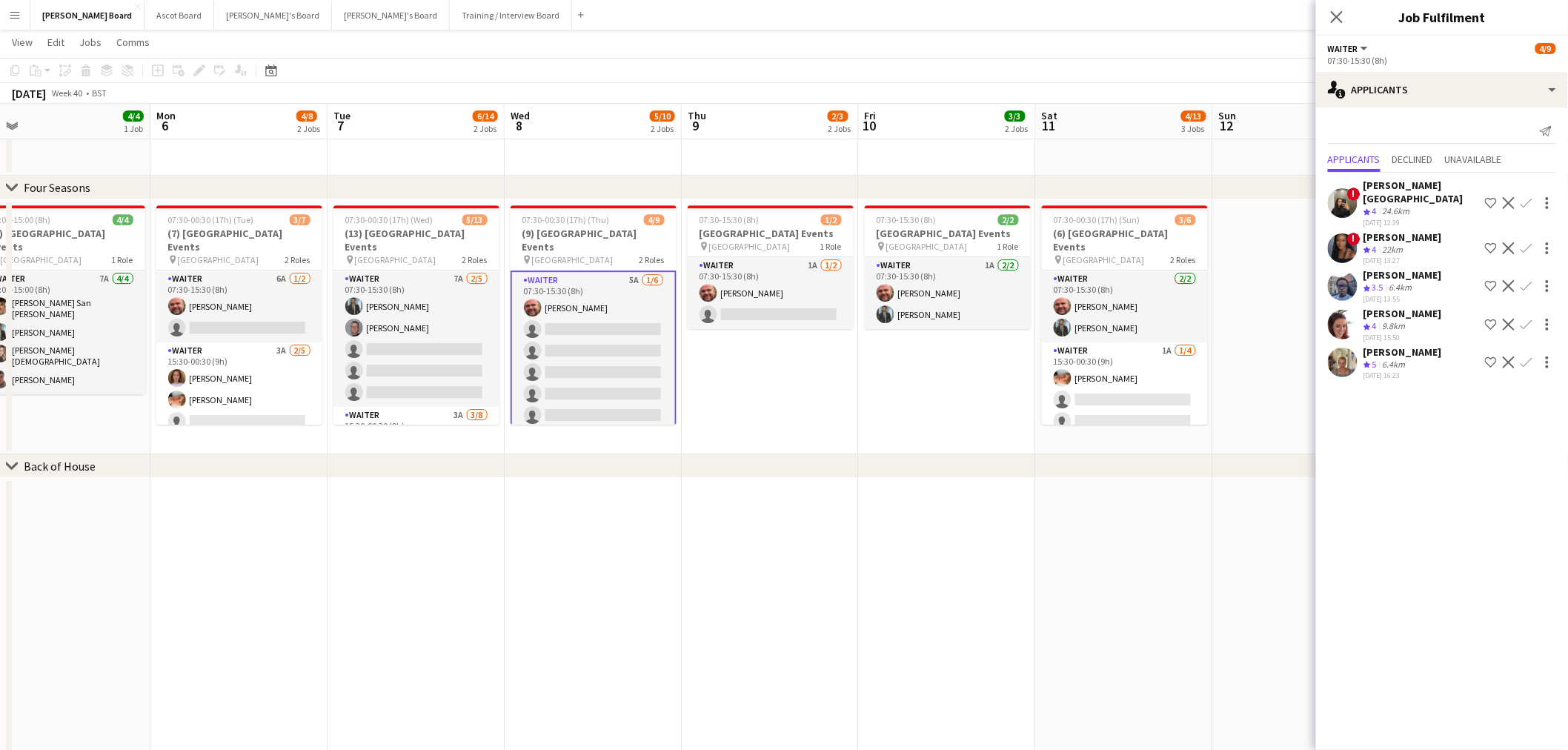
click at [1386, 358] on div "Jacqueline Whitehorn-Scott" at bounding box center [1402, 351] width 79 height 13
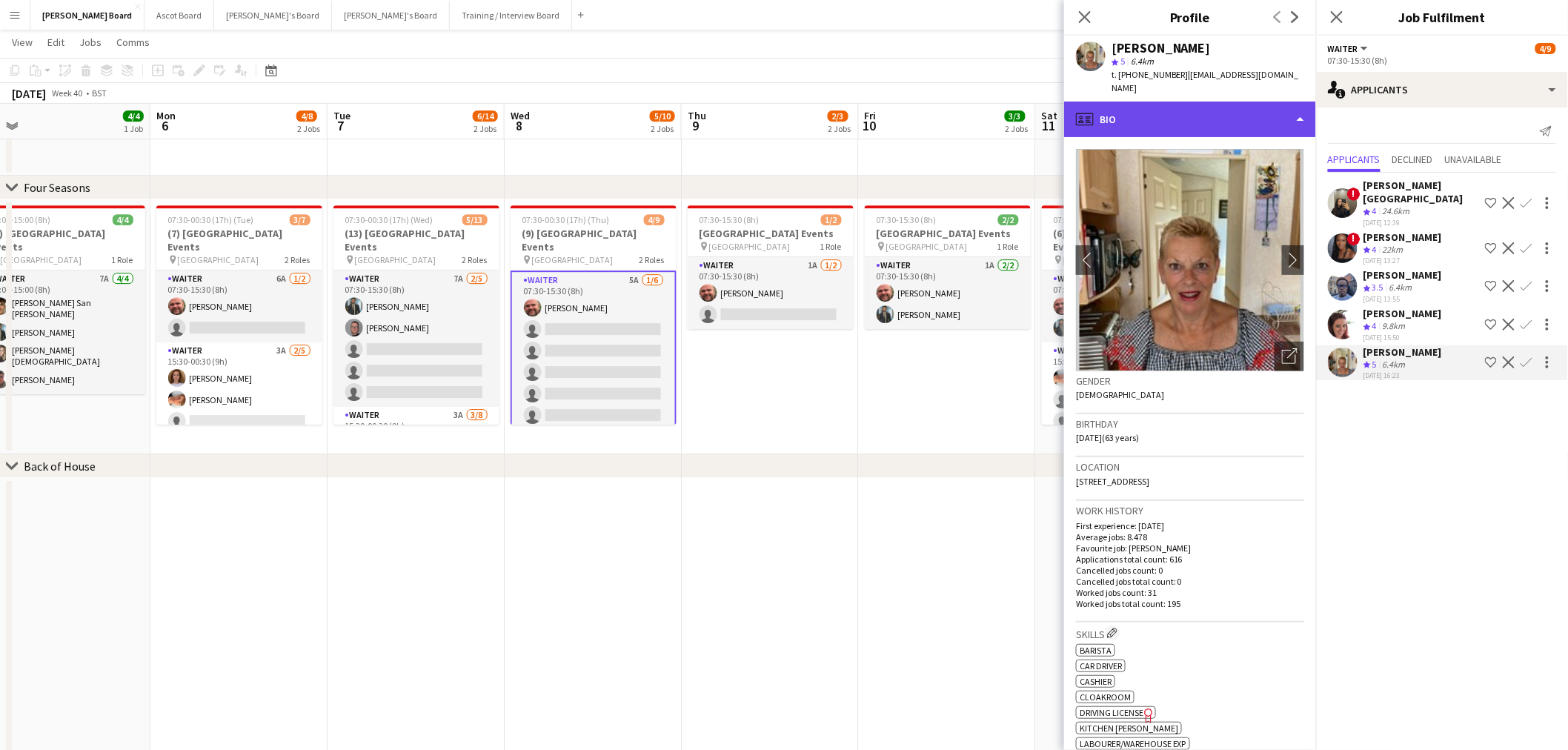
click at [1223, 102] on div "profile Bio" at bounding box center [1190, 120] width 252 height 35
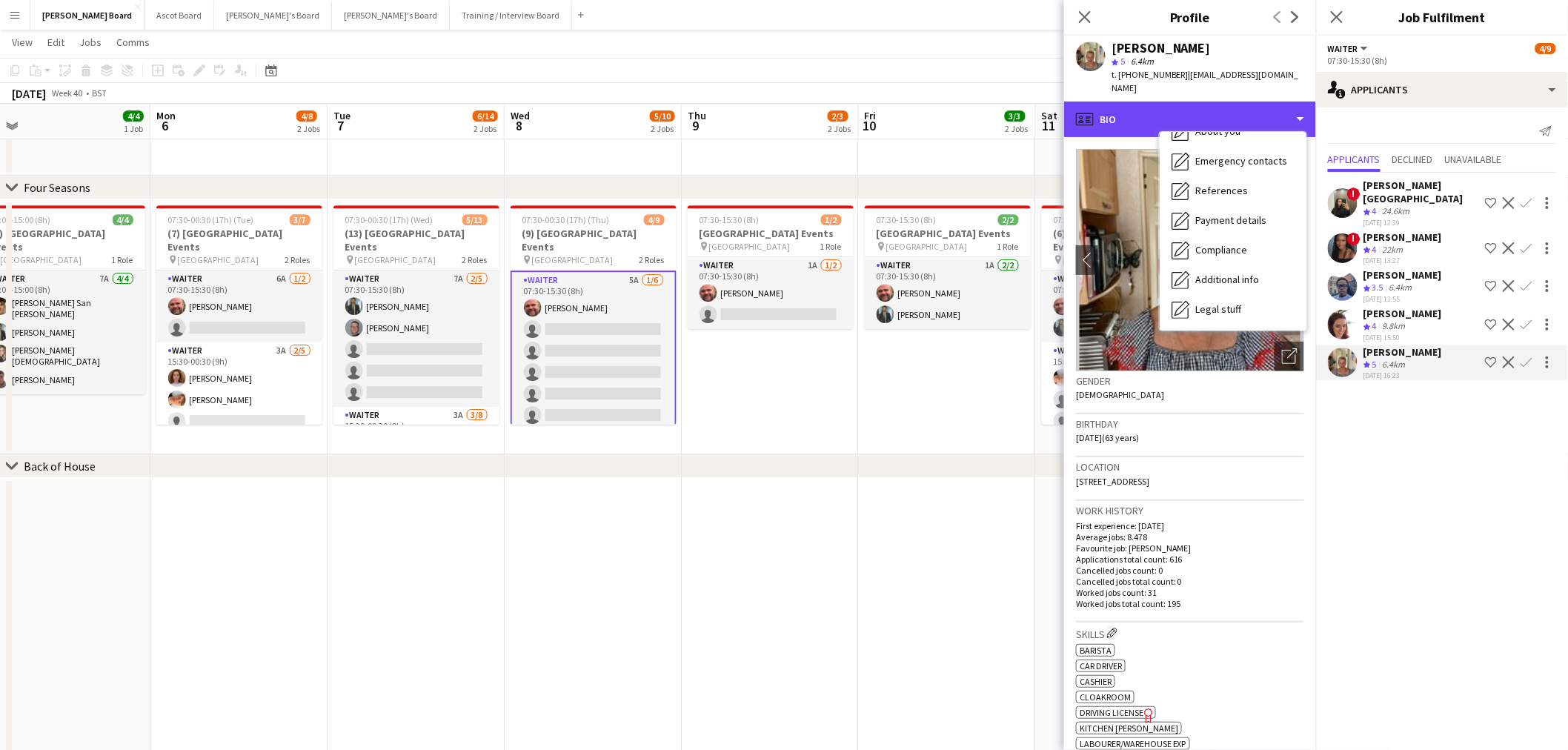
scroll to position [227, 0]
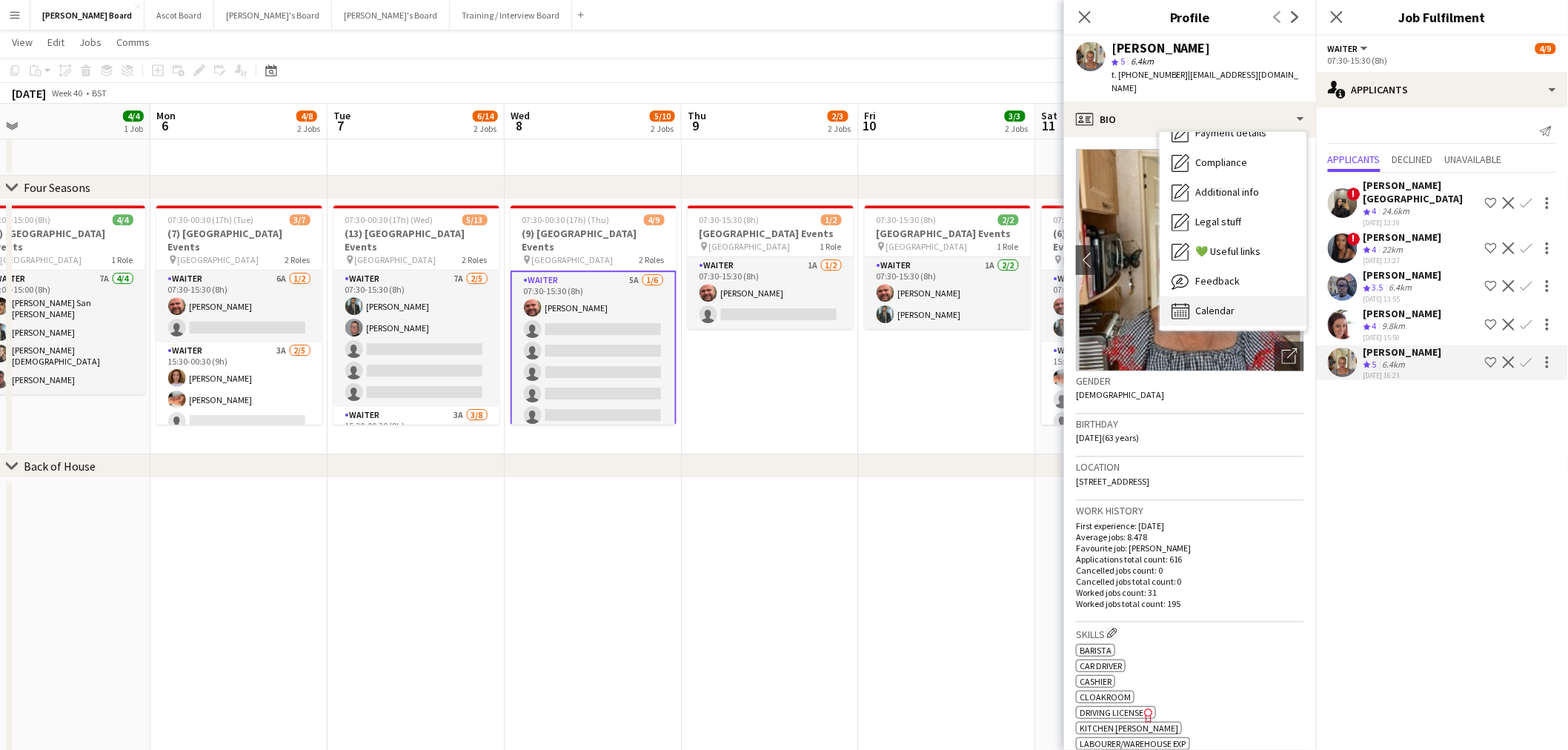
click at [1225, 296] on div "Calendar Calendar" at bounding box center [1232, 310] width 146 height 29
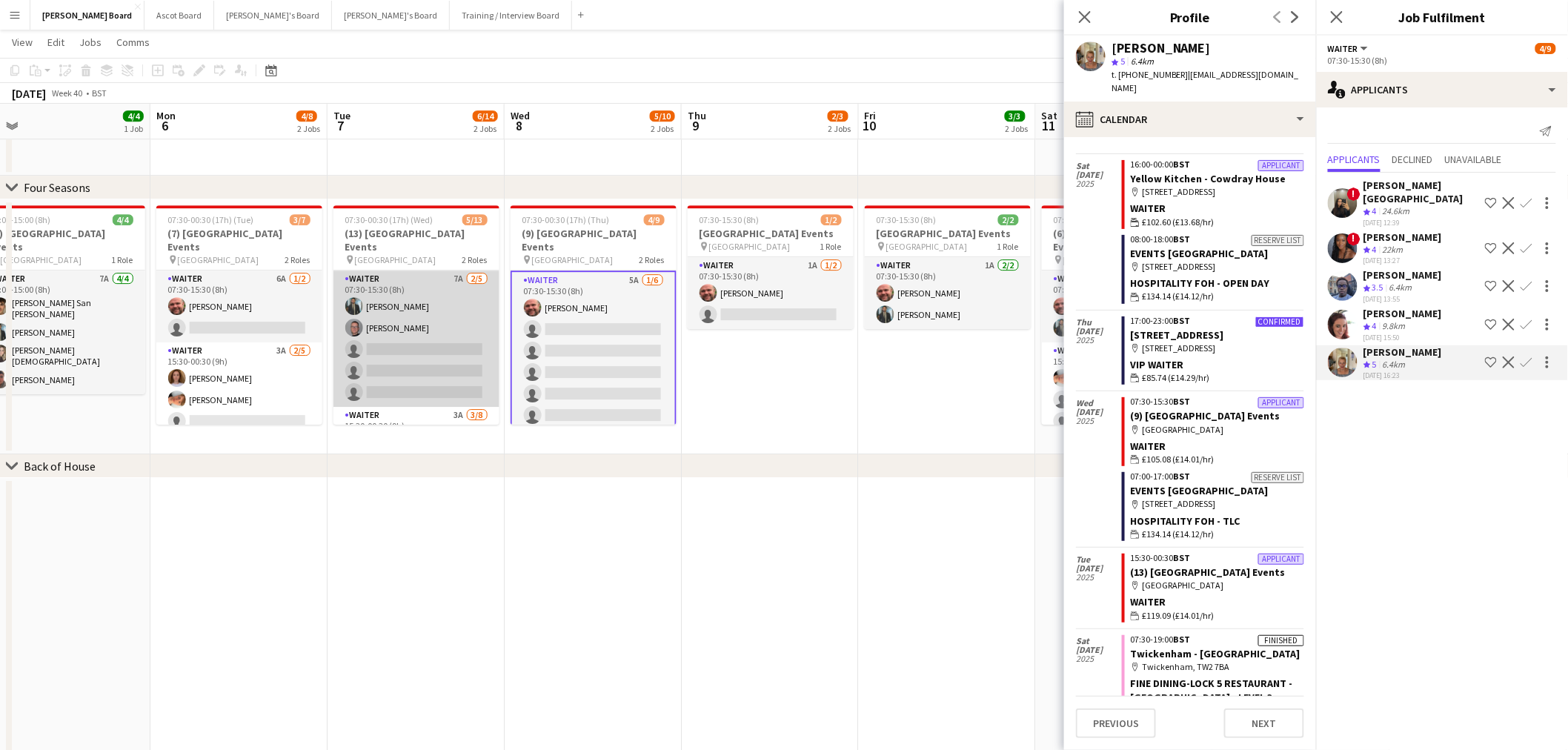
scroll to position [82, 0]
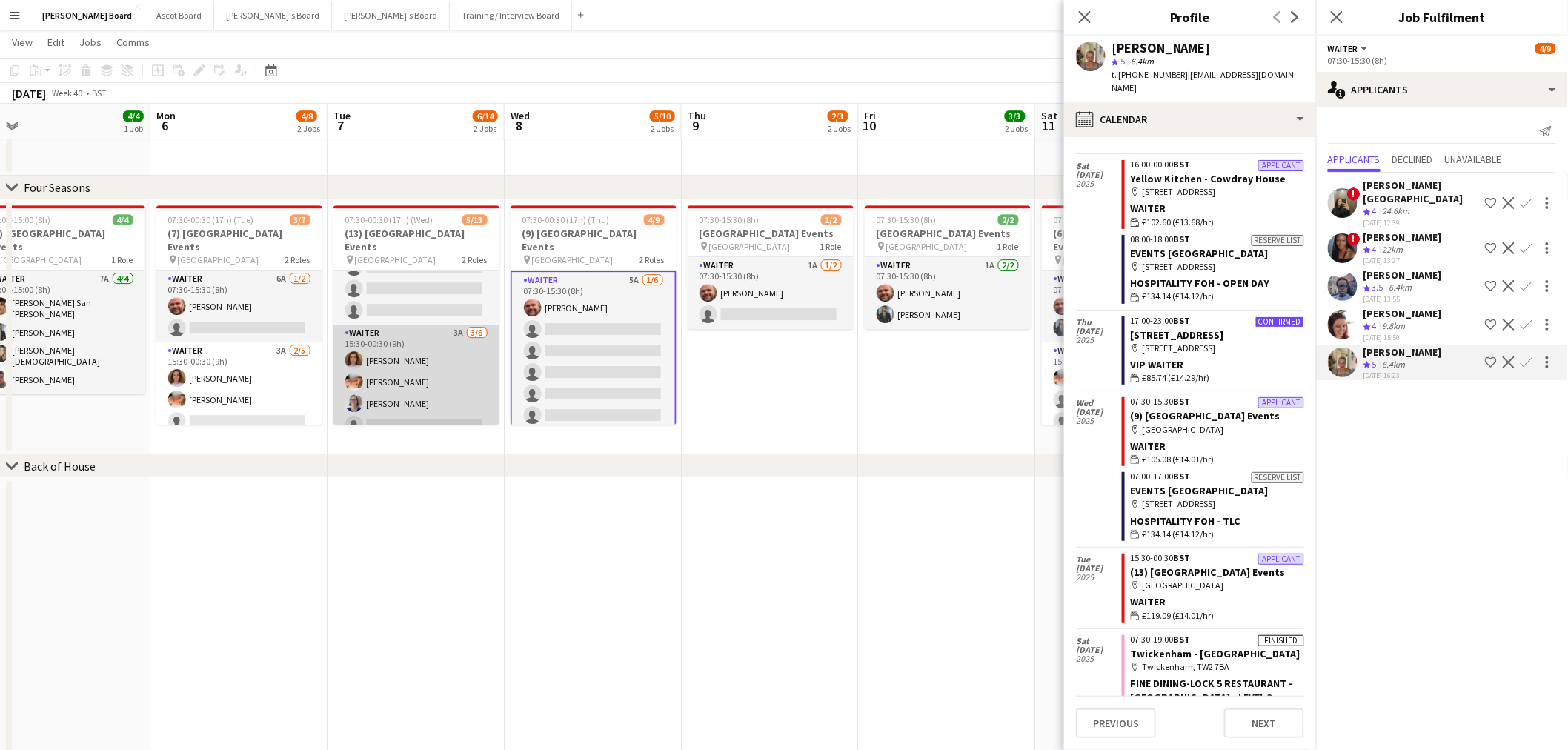
click at [447, 395] on app-card-role "Waiter 3A 3/8 15:30-00:30 (9h) Sophie Briscoe Robby Johnston Dagmar Bailey sing…" at bounding box center [416, 425] width 166 height 200
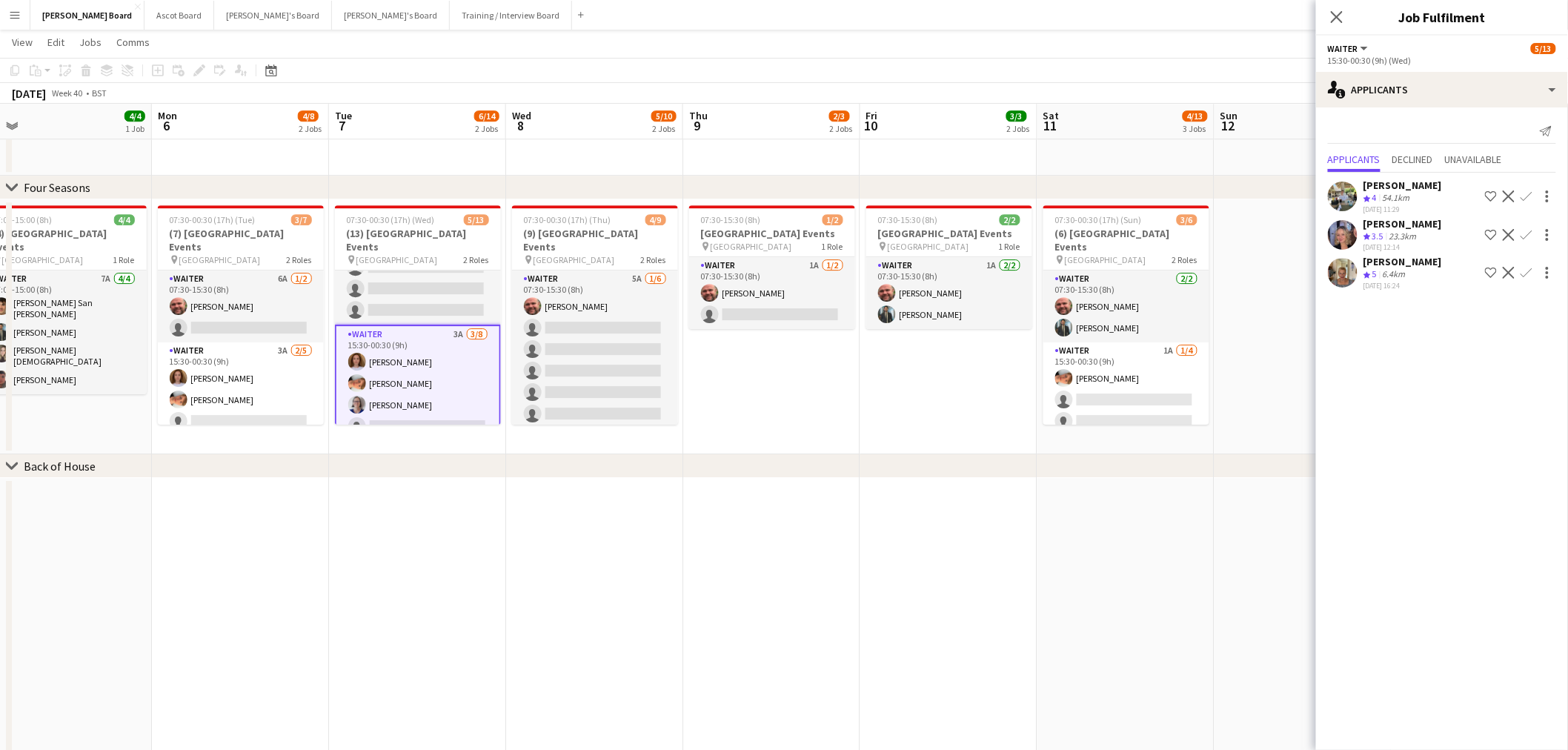
scroll to position [0, 0]
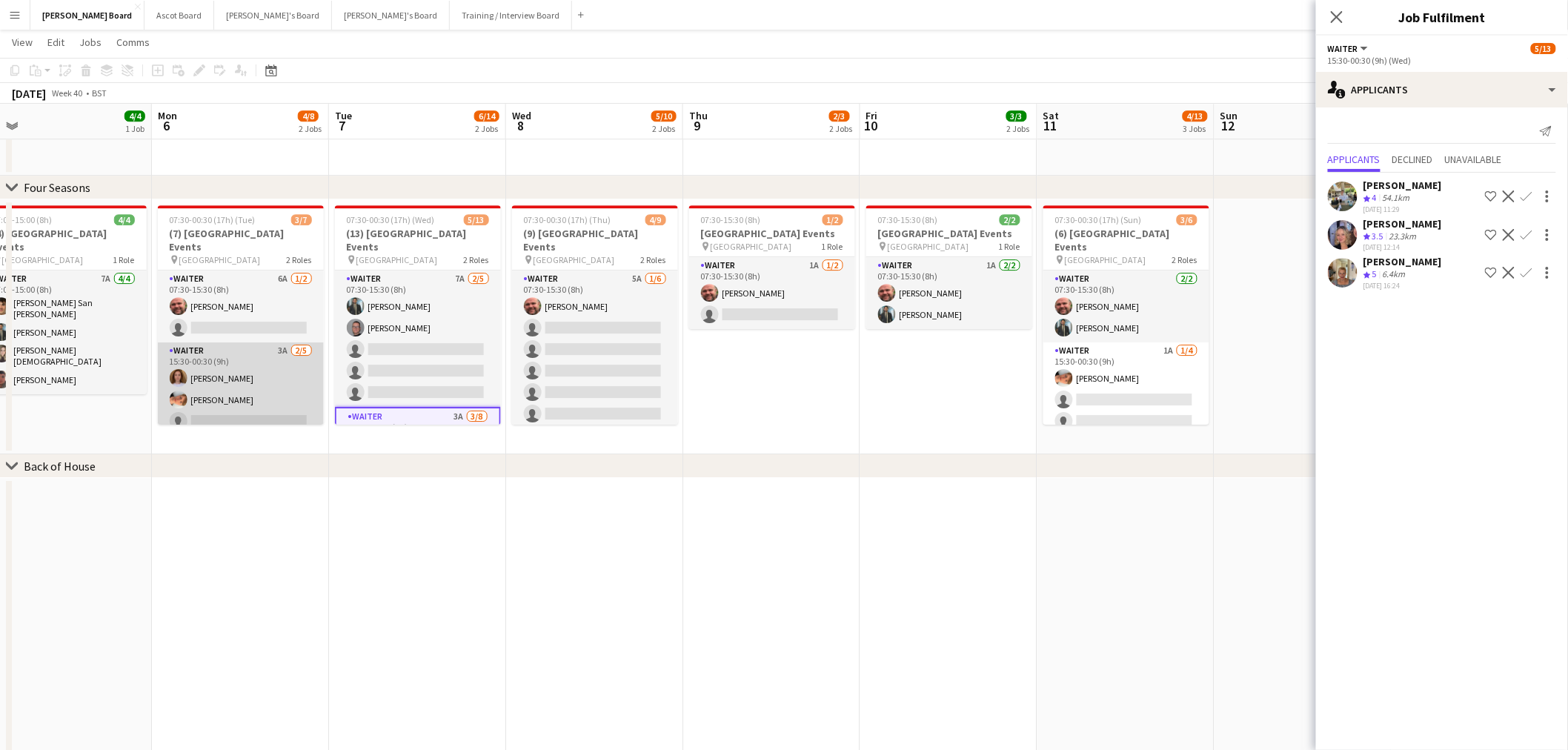
click at [256, 365] on app-card-role "Waiter 3A 2/5 15:30-00:30 (9h) Sophie Briscoe Robby Johnston single-neutral-act…" at bounding box center [240, 410] width 166 height 137
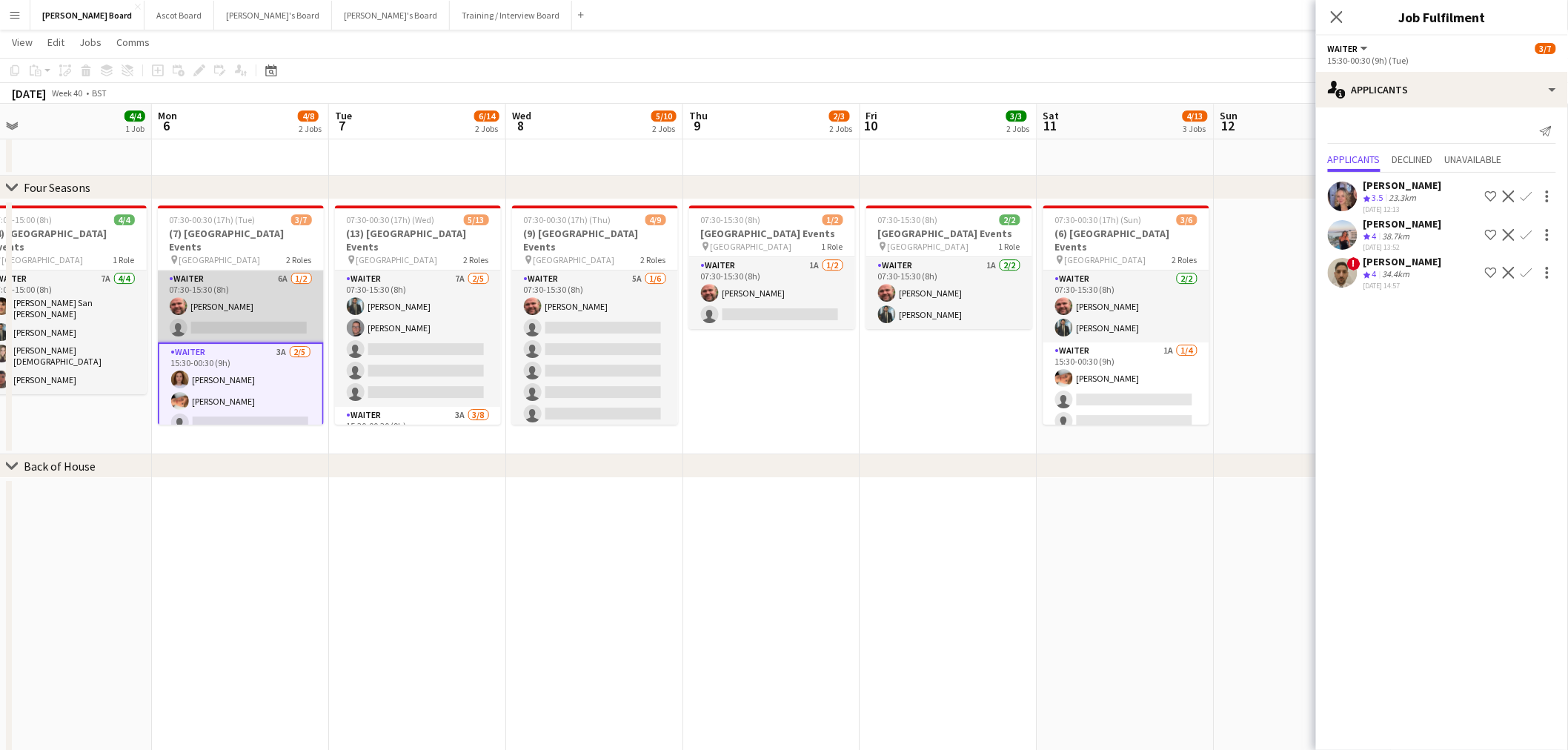
click at [243, 301] on app-card-role "Waiter 6A 1/2 07:30-15:30 (8h) Dyllon McGregor single-neutral-actions" at bounding box center [240, 306] width 166 height 72
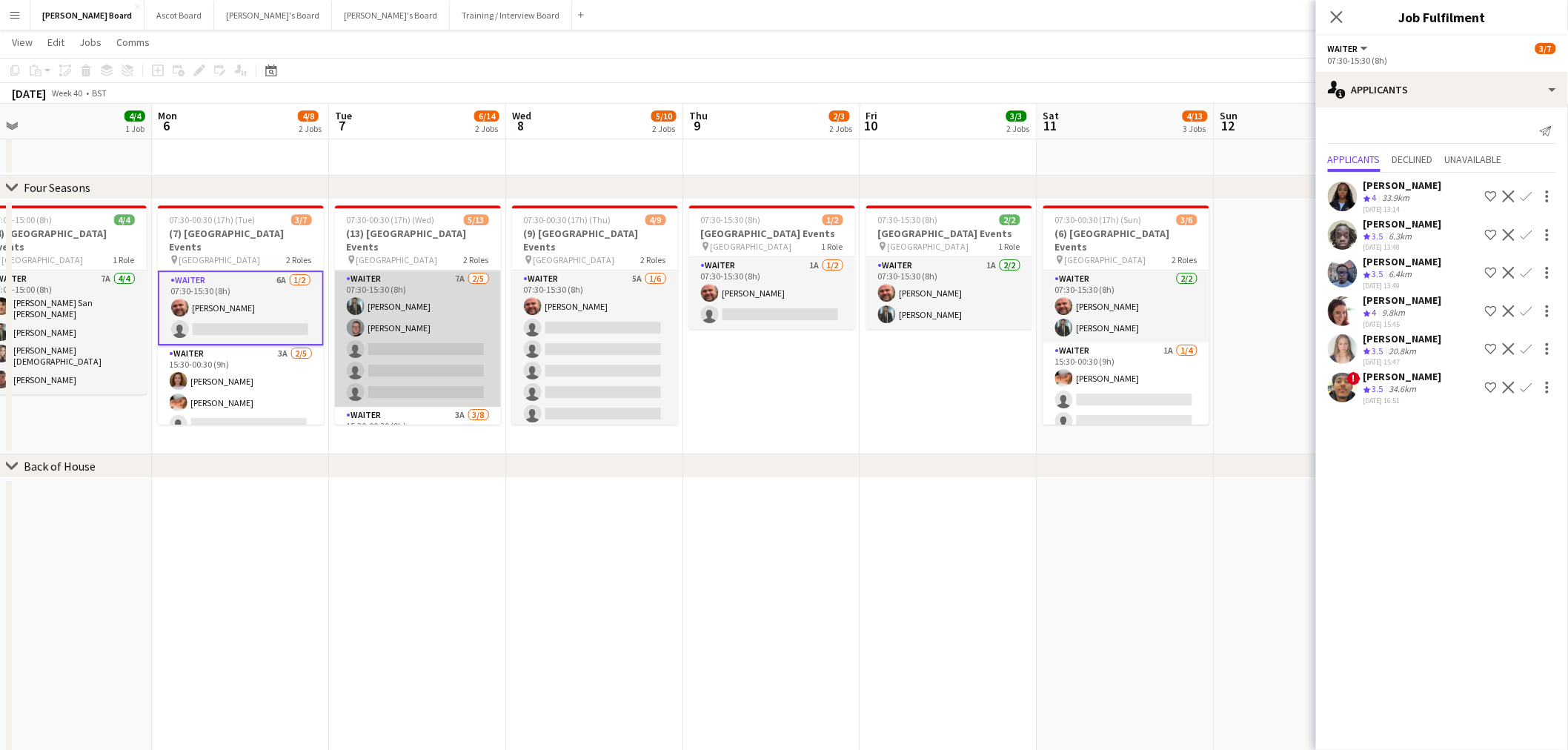
click at [381, 347] on app-card-role "Waiter 7A 2/5 07:30-15:30 (8h) Muhammad Imad Oliver Salt single-neutral-actions…" at bounding box center [417, 339] width 166 height 137
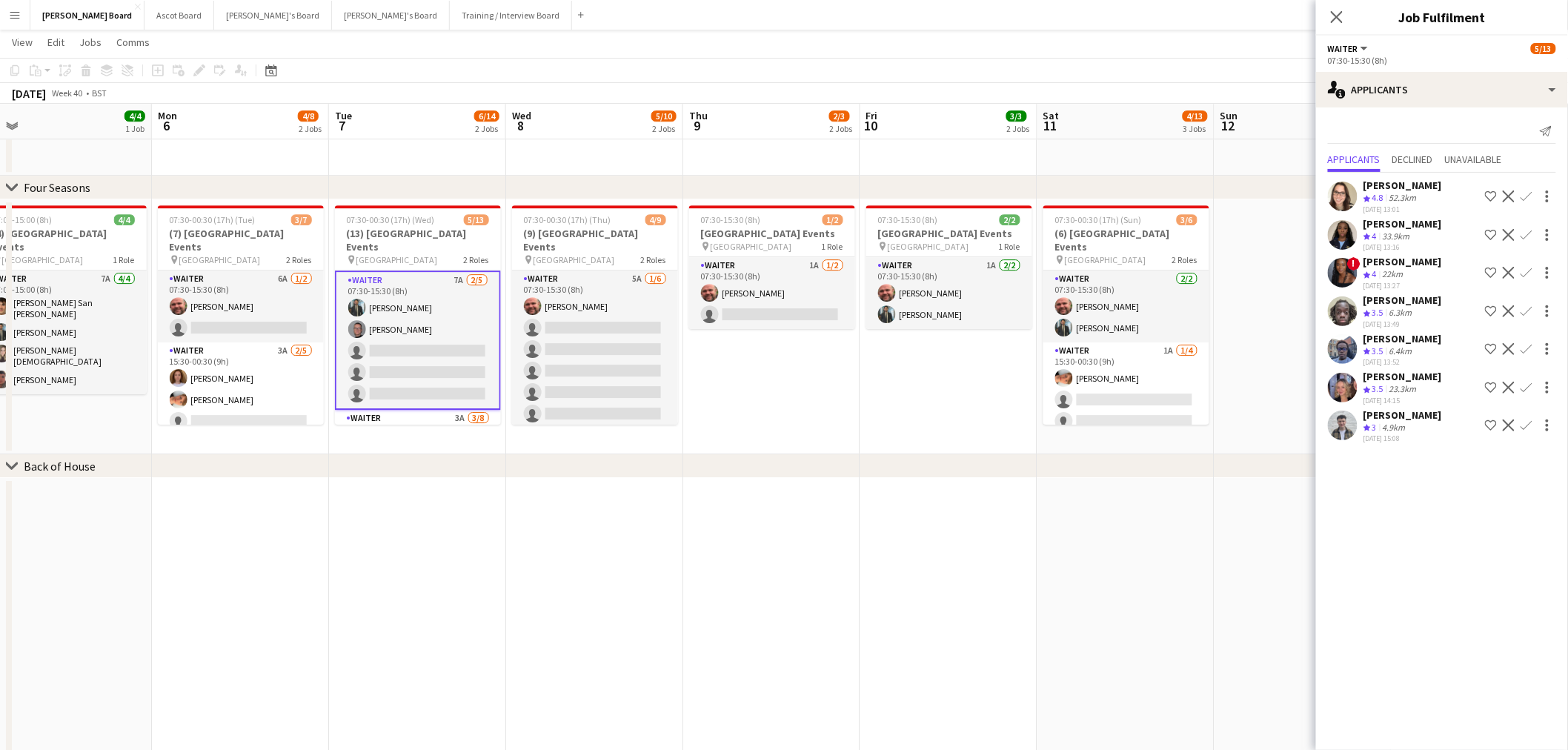
click at [1460, 293] on div "Abdul Quainoo Crew rating 3.5 6.3km 02-10-2025 13:49 Shortlist crew Decline Con…" at bounding box center [1441, 311] width 252 height 35
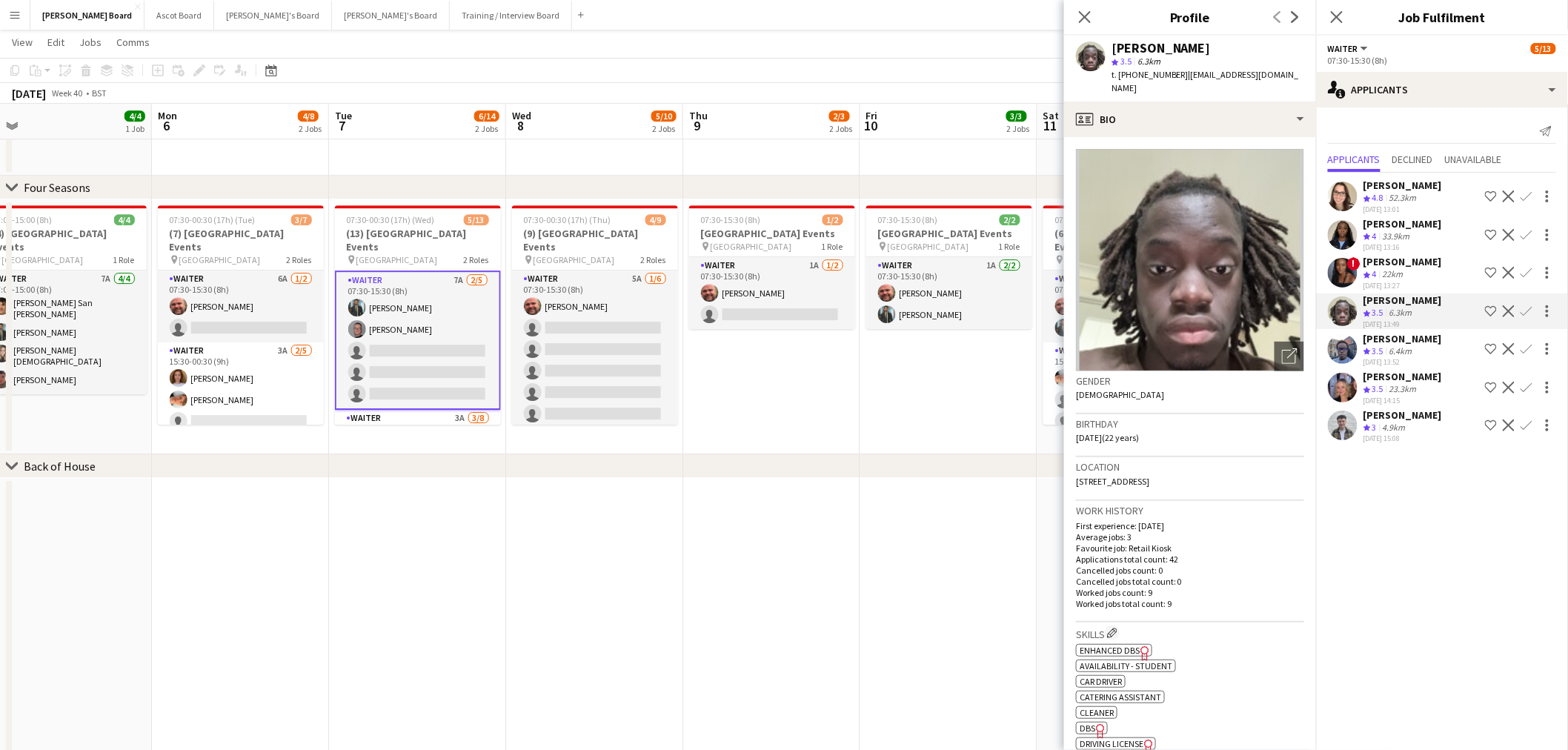
click at [1400, 345] on div "6.4km" at bounding box center [1400, 351] width 29 height 12
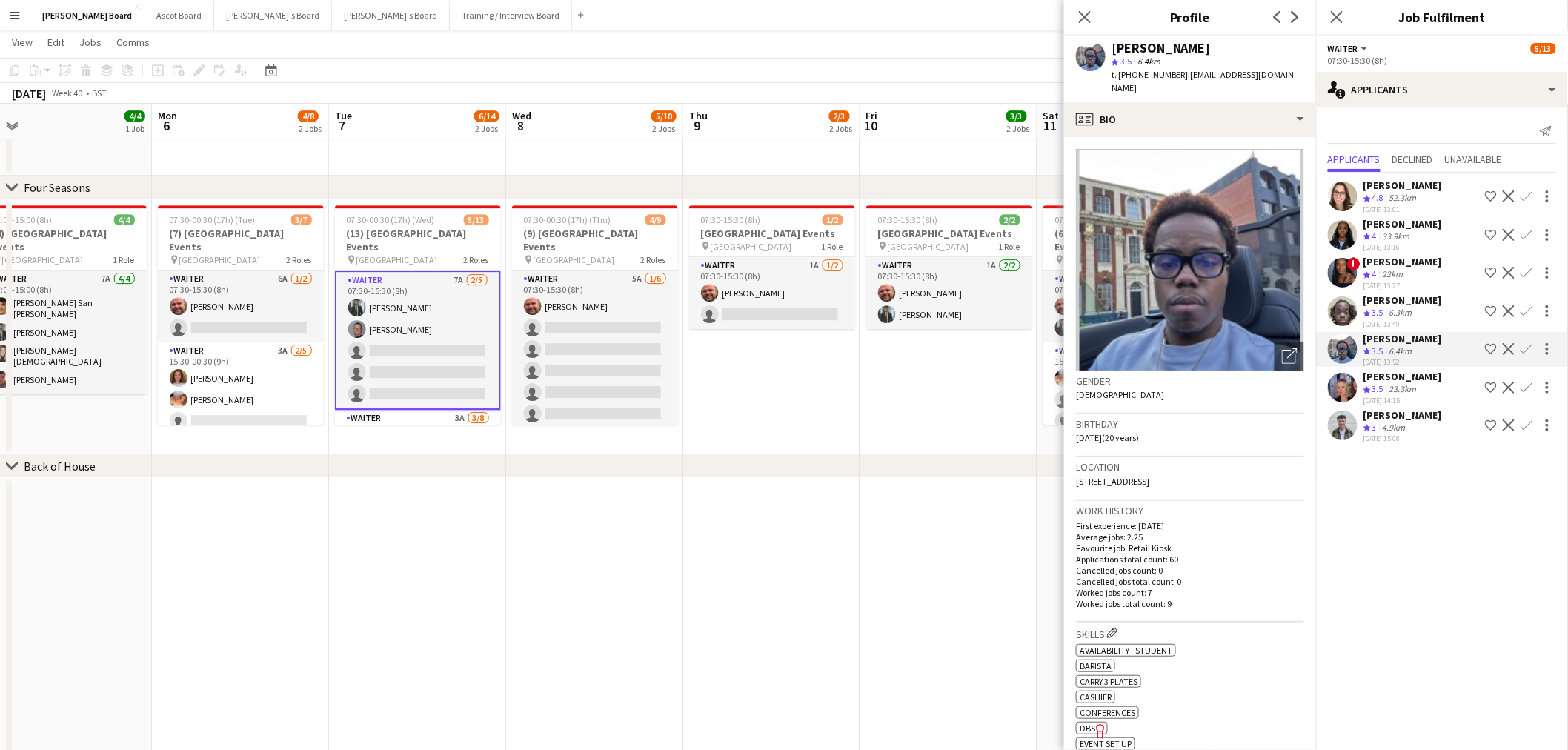
click at [1382, 313] on span "3.5" at bounding box center [1377, 312] width 12 height 12
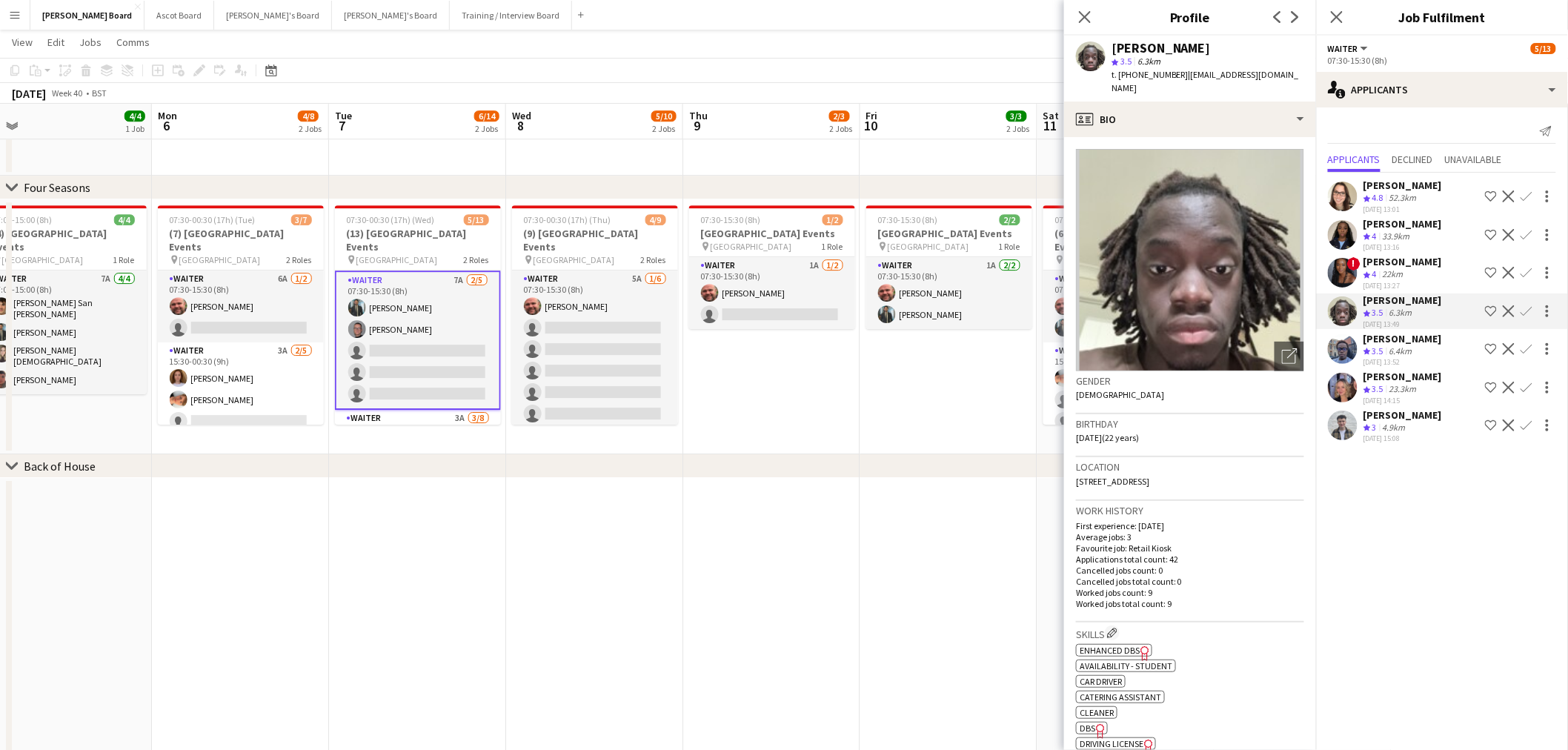
click at [1391, 347] on div "6.4km" at bounding box center [1400, 351] width 29 height 12
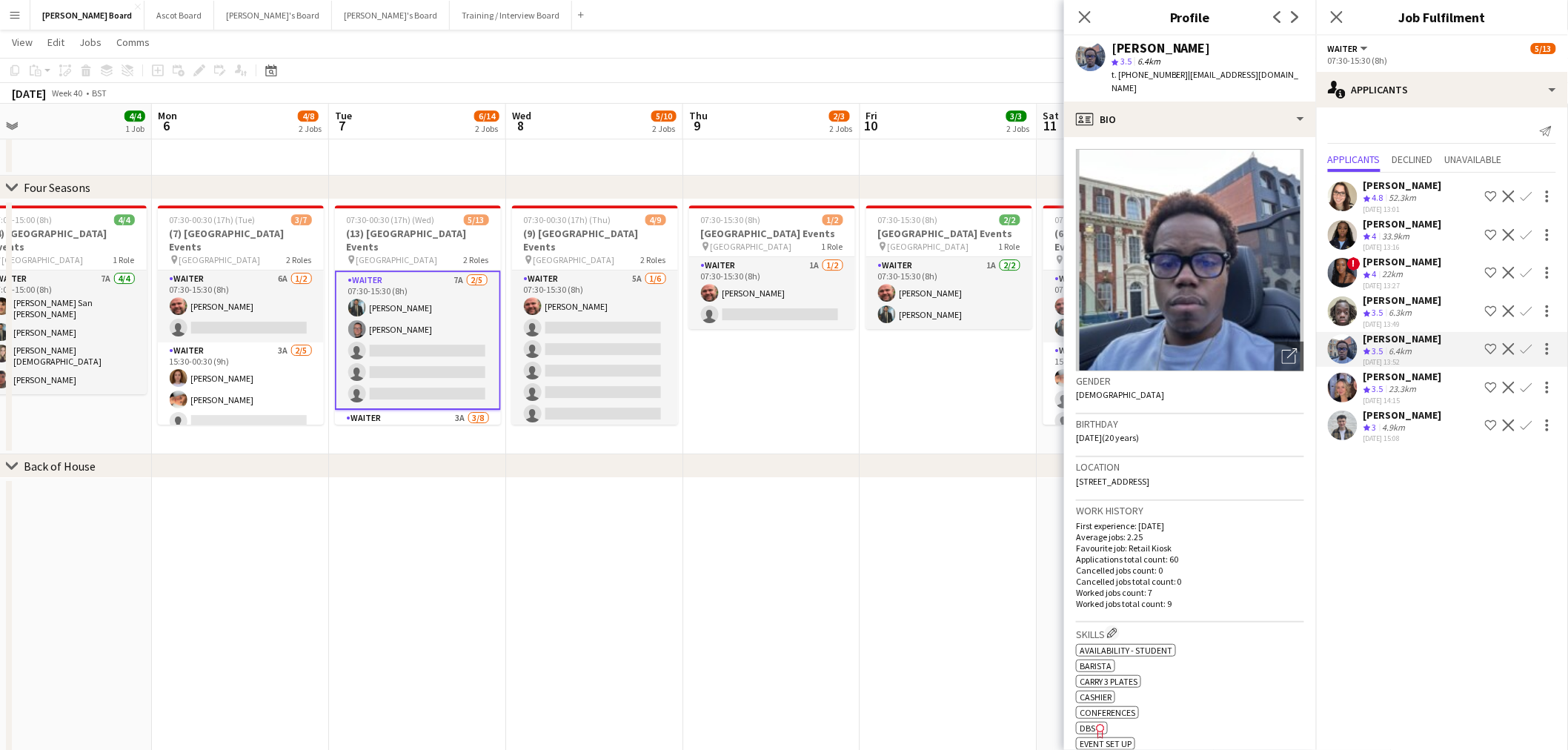
click at [1392, 307] on div "6.3km" at bounding box center [1400, 313] width 29 height 12
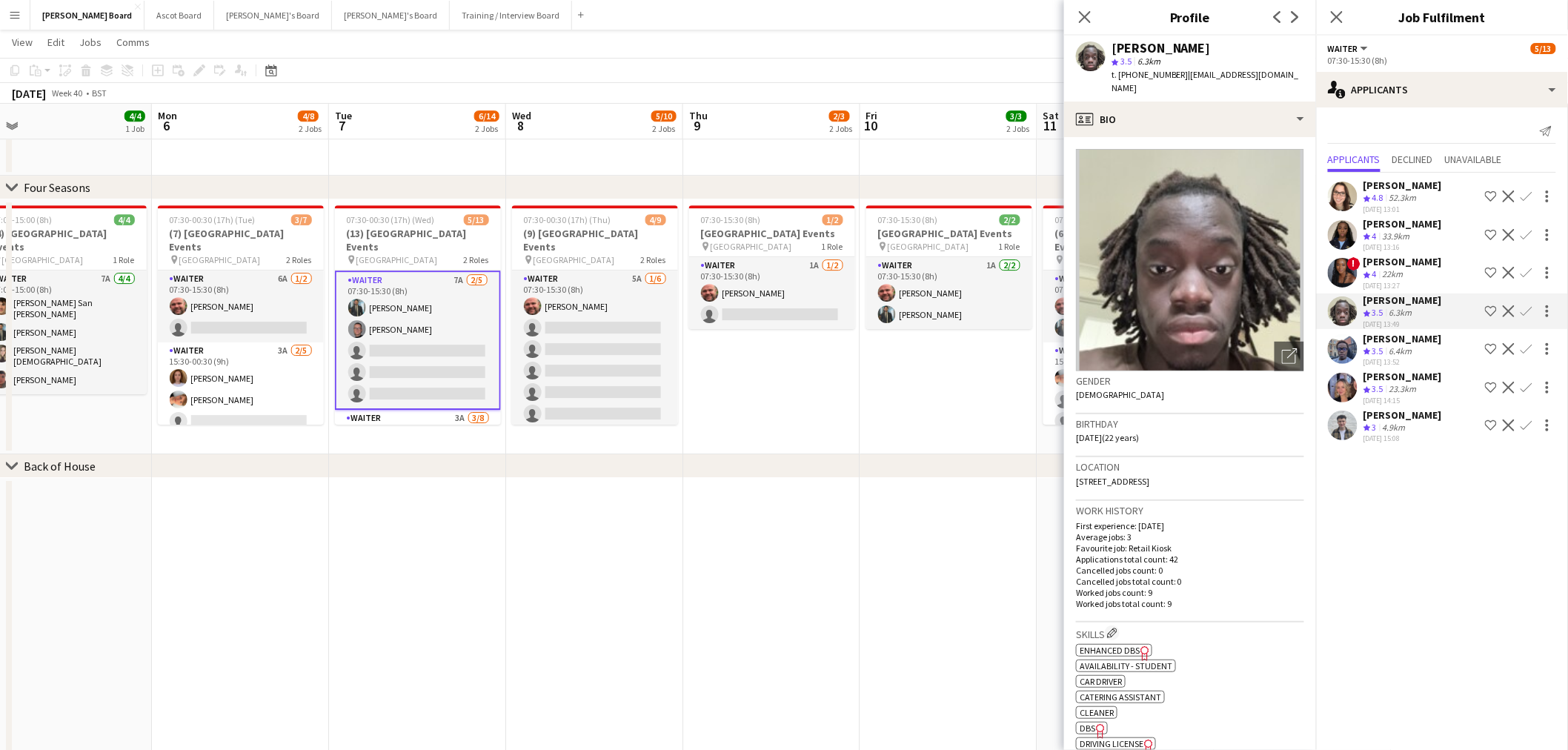
click at [1403, 338] on div "[PERSON_NAME]" at bounding box center [1402, 338] width 79 height 13
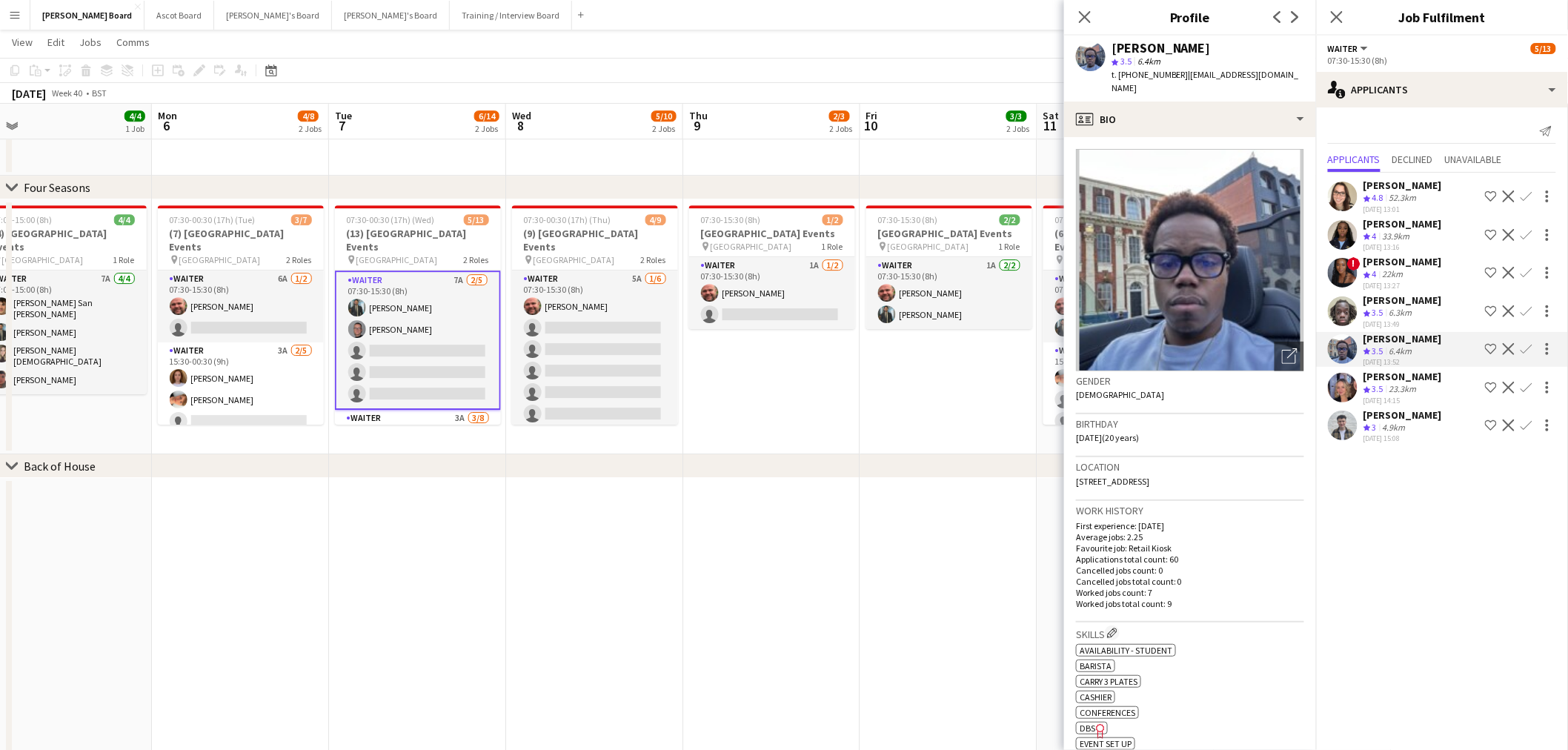
click at [1405, 301] on div "Abdul Quainoo" at bounding box center [1402, 300] width 79 height 13
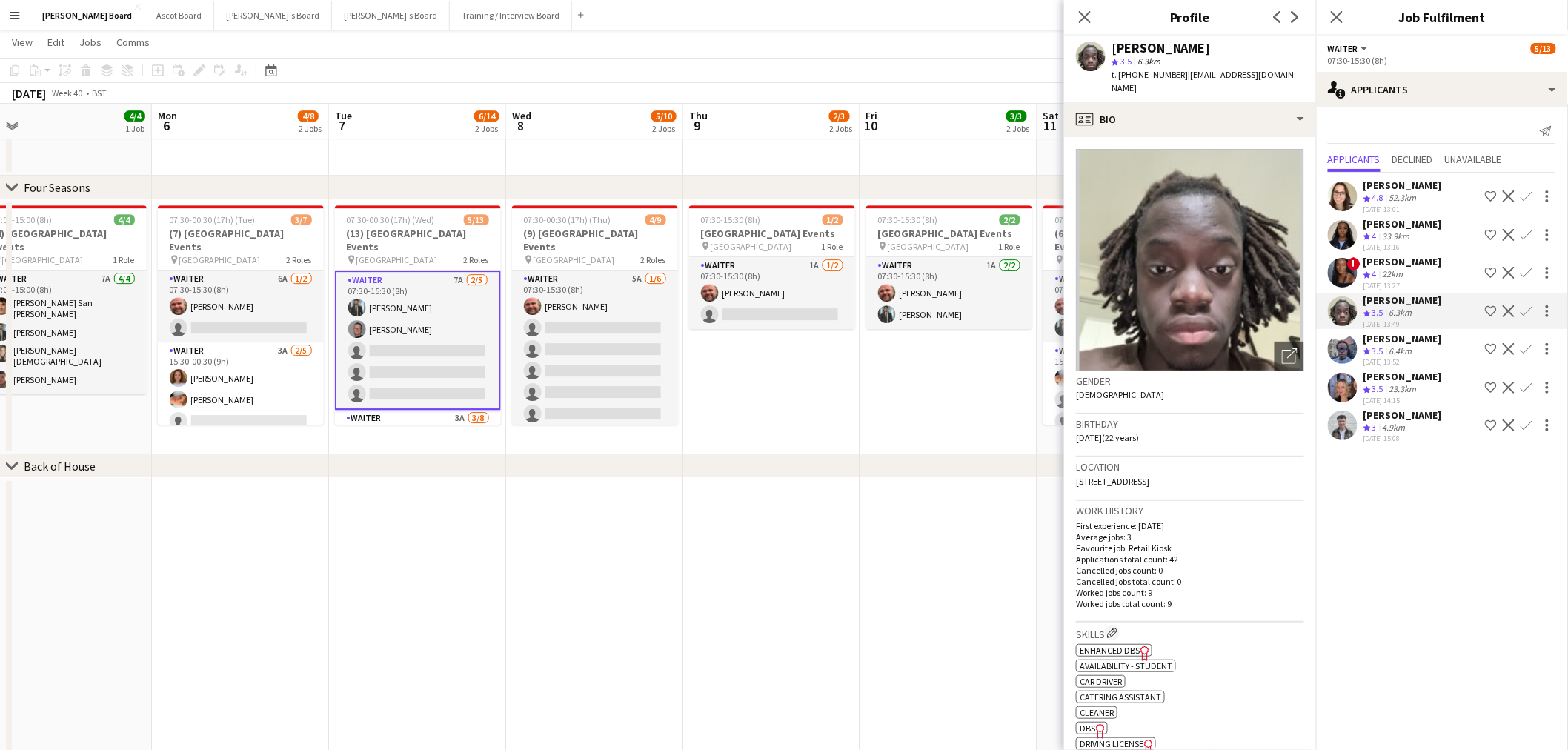
click at [1397, 370] on div "Sophie Holmes" at bounding box center [1402, 376] width 79 height 13
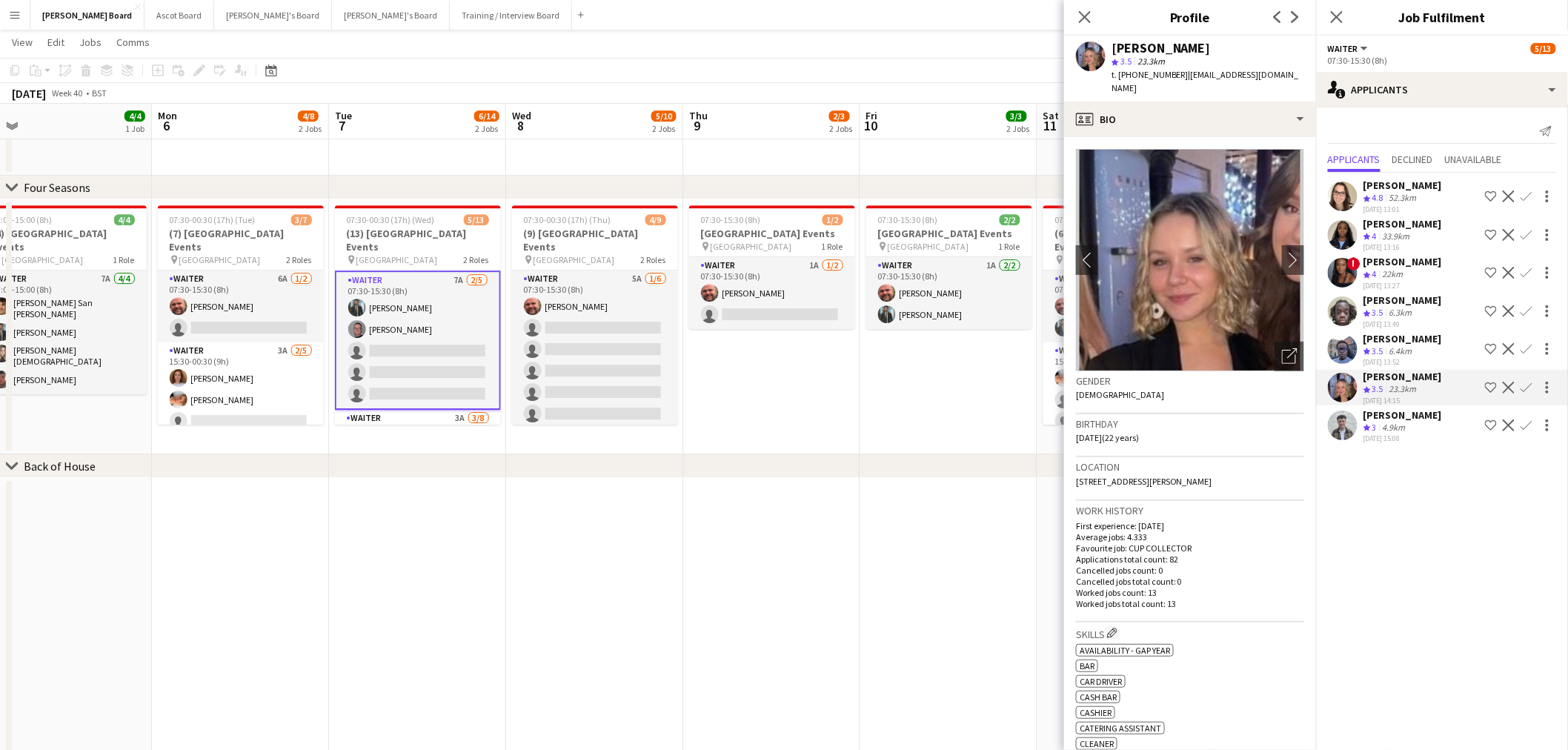
click at [1389, 309] on div "6.3km" at bounding box center [1400, 313] width 29 height 12
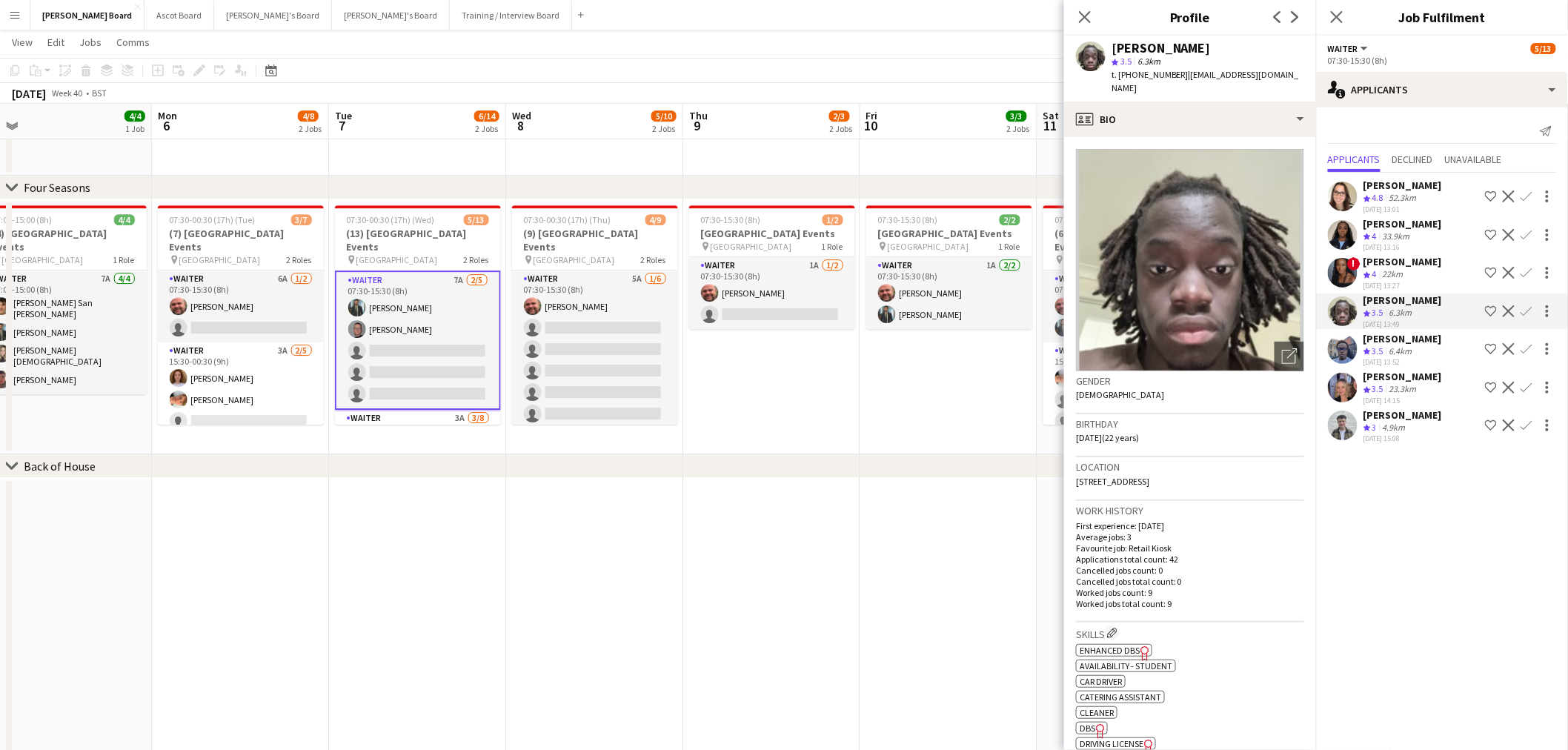
click at [1398, 337] on div "[PERSON_NAME]" at bounding box center [1402, 338] width 79 height 13
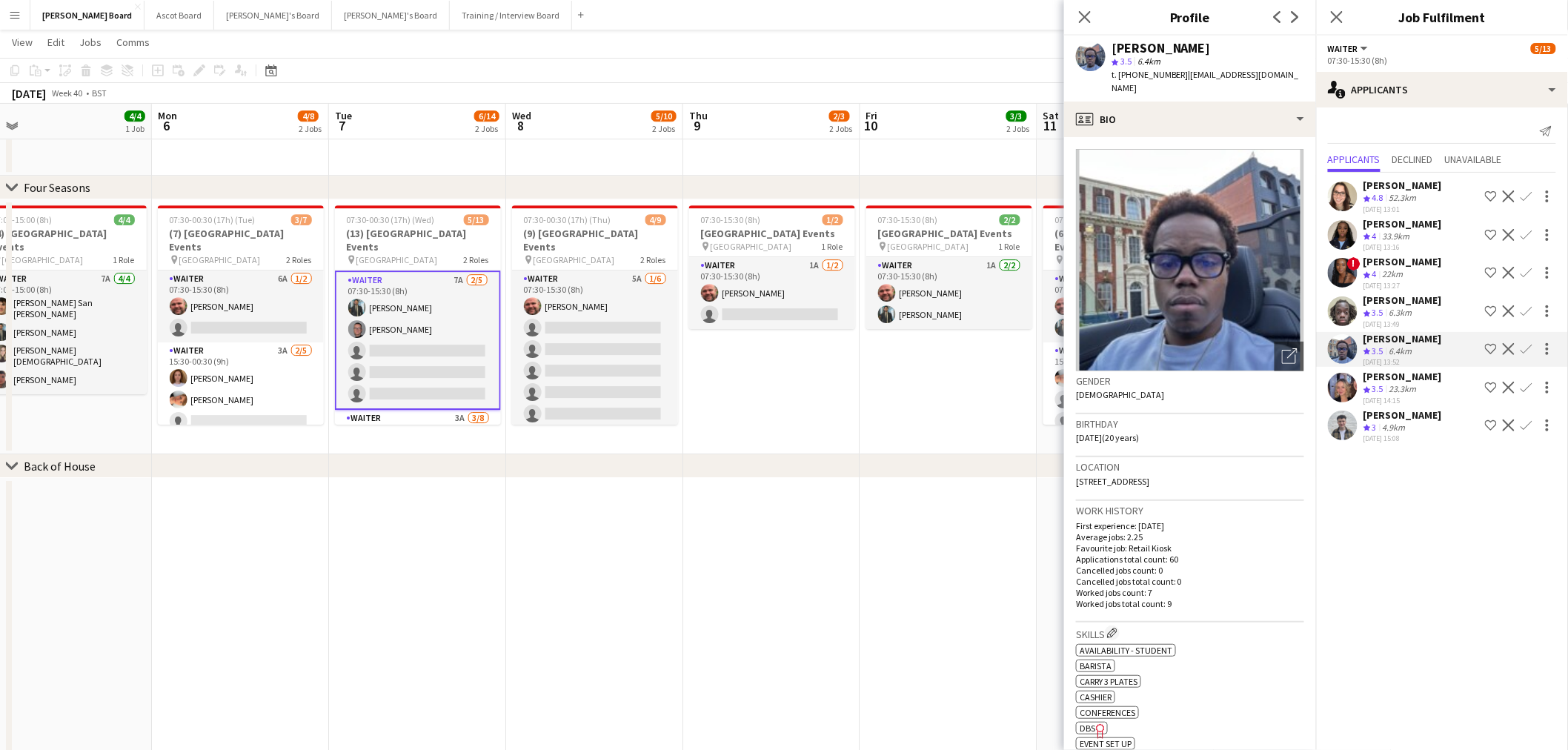
click at [1394, 300] on div "Abdul Quainoo" at bounding box center [1402, 300] width 79 height 13
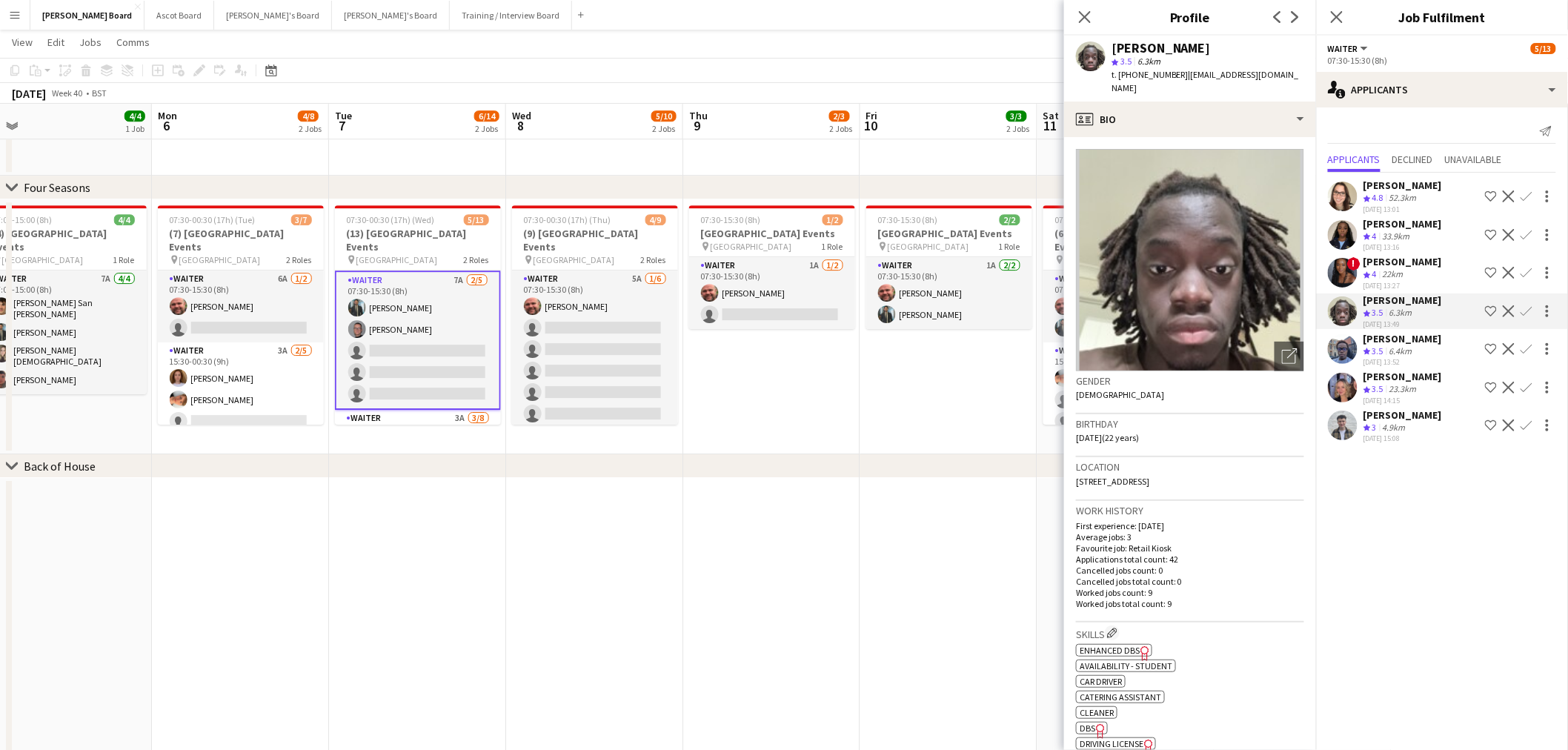
click at [1392, 389] on div "23.3km" at bounding box center [1403, 389] width 34 height 12
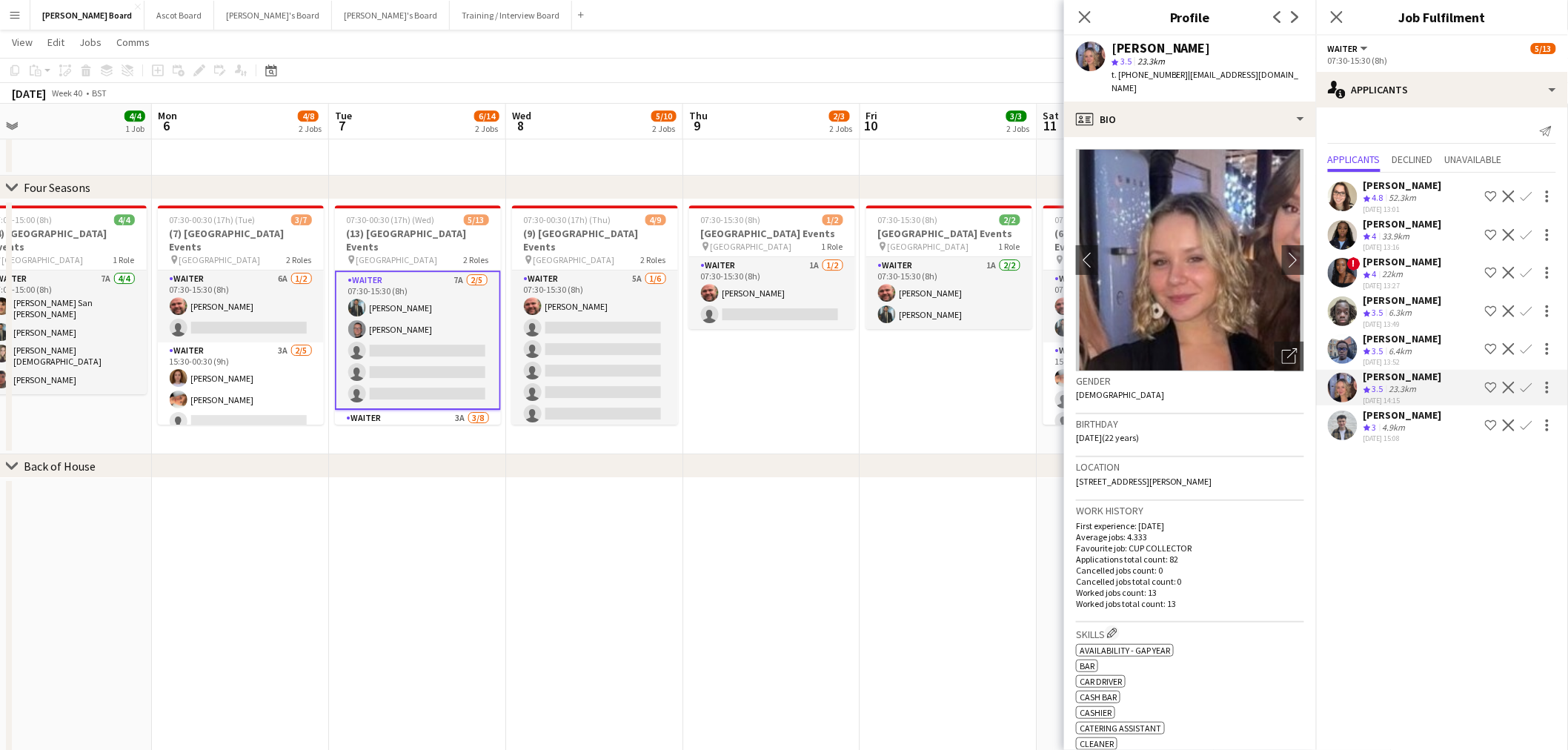
click at [1400, 422] on div "4.9km" at bounding box center [1393, 428] width 29 height 12
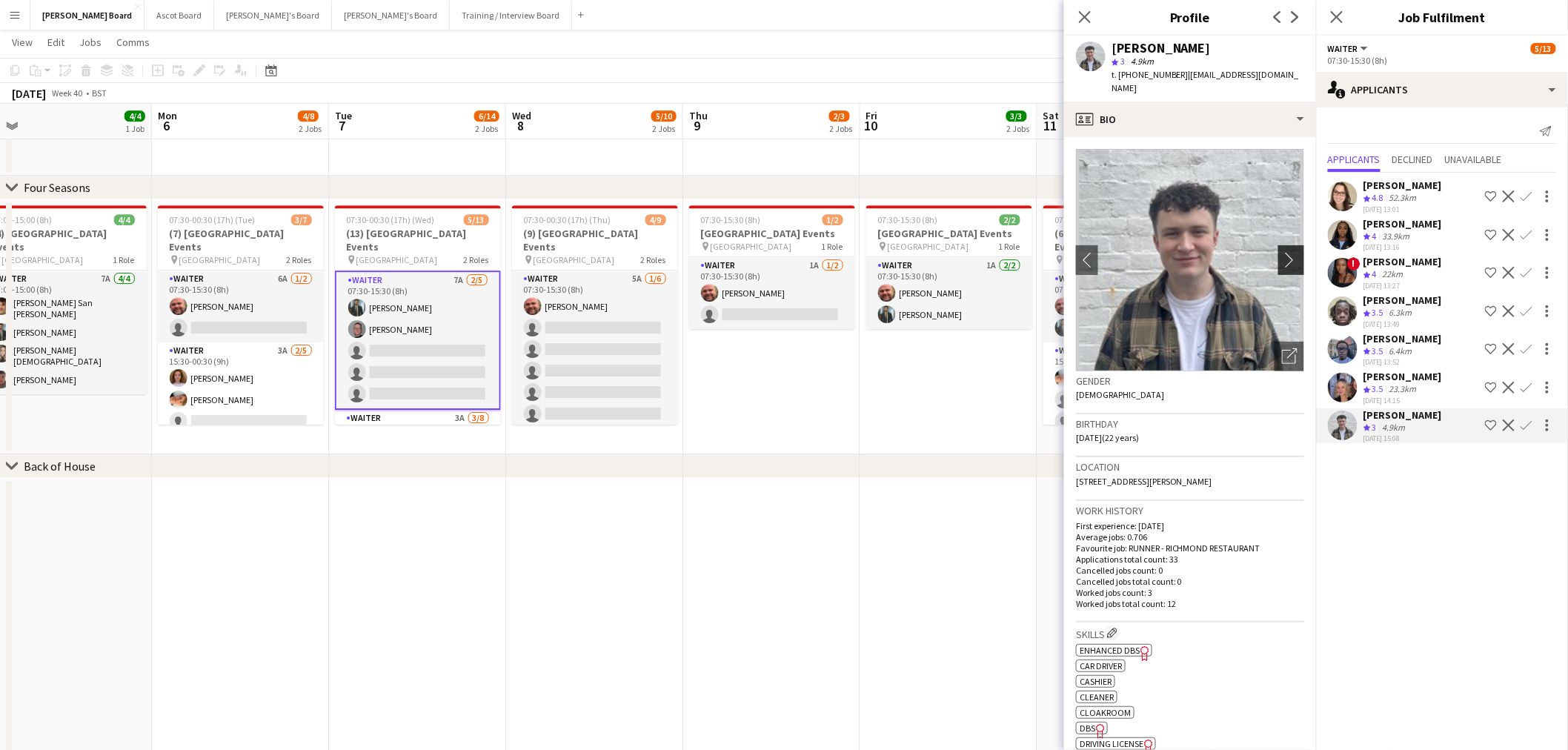
click at [1289, 253] on app-icon "chevron-right" at bounding box center [1293, 260] width 23 height 16
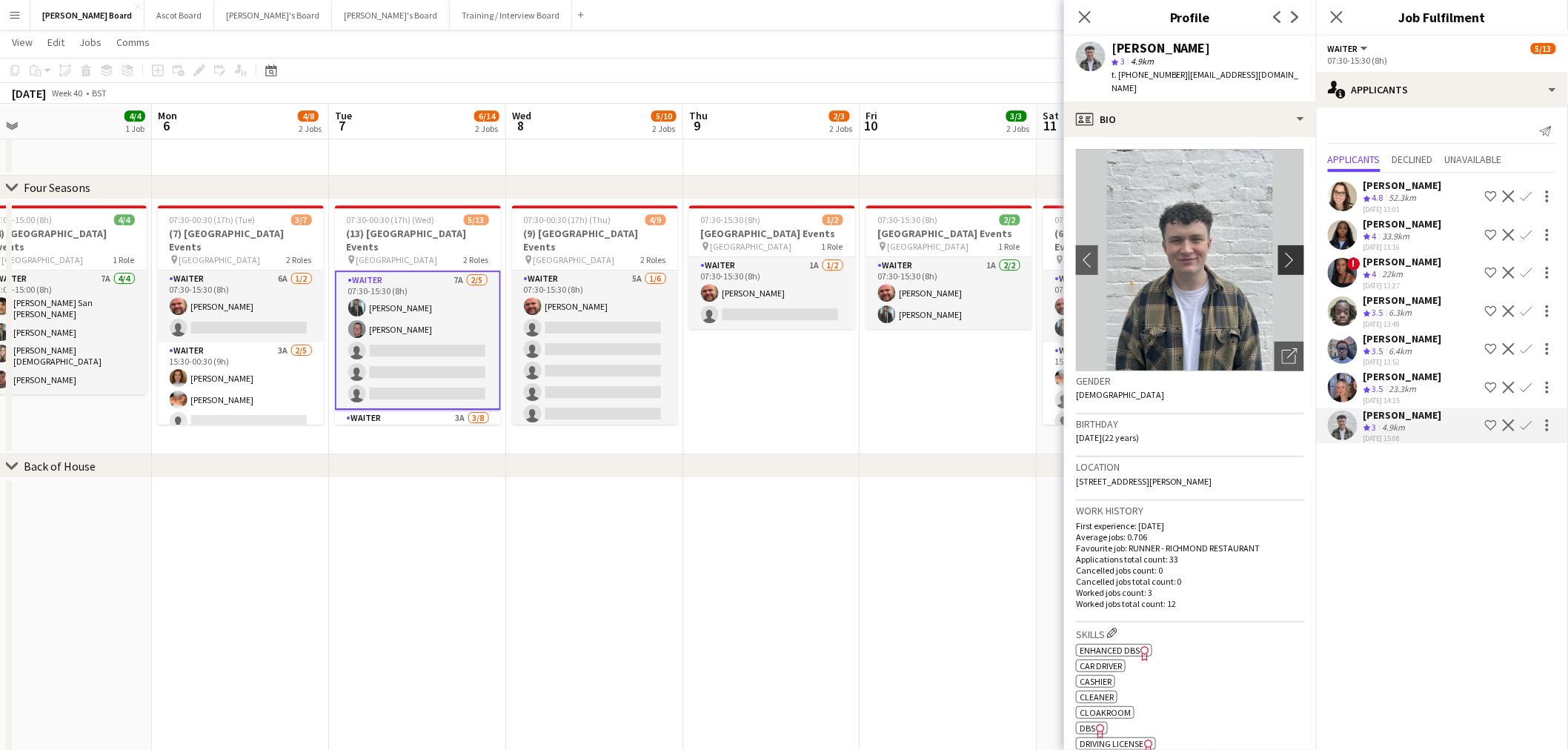
click at [1284, 252] on app-icon "chevron-right" at bounding box center [1293, 260] width 23 height 16
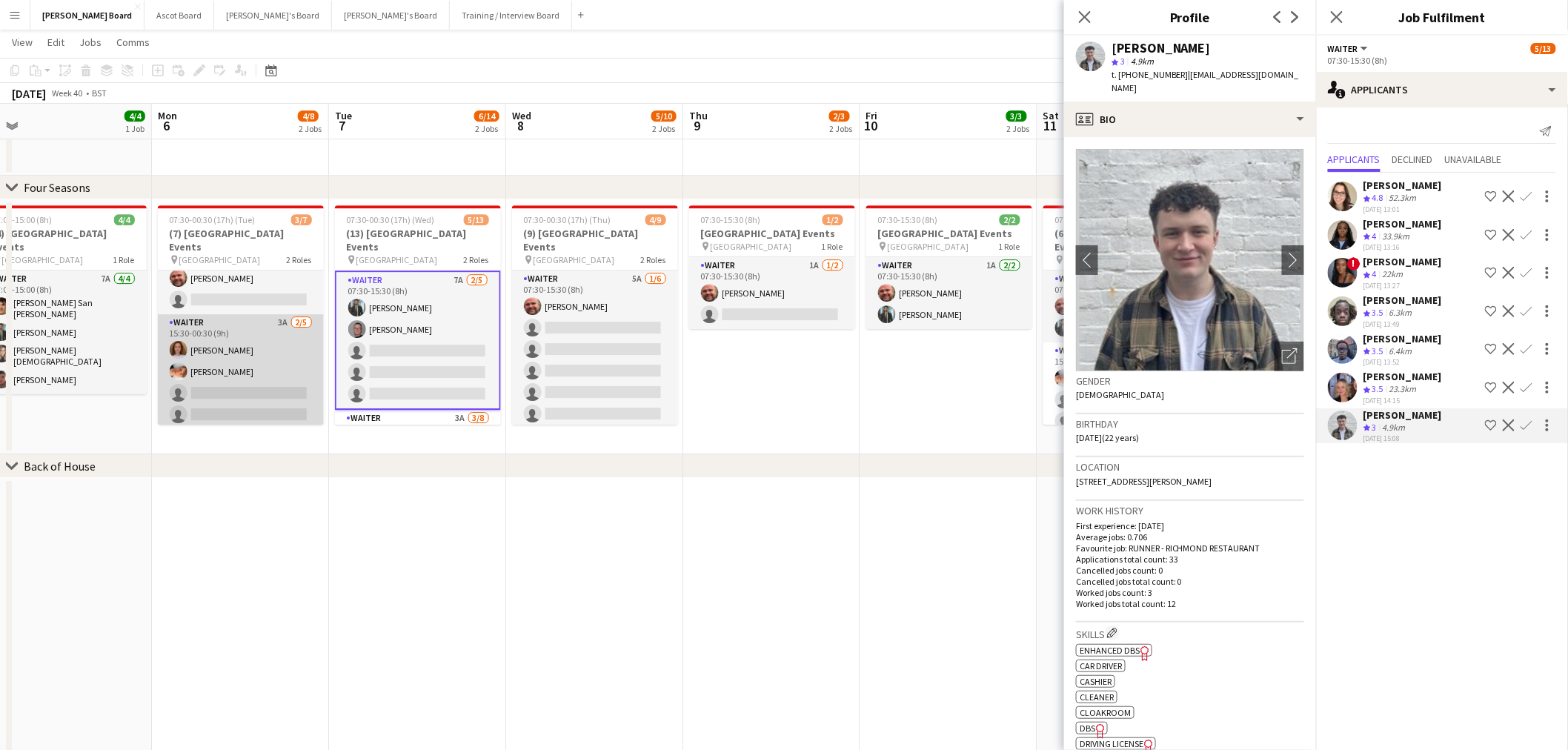
scroll to position [41, 0]
click at [233, 319] on app-card-role "Waiter 3A 2/5 15:30-00:30 (9h) Sophie Briscoe Robby Johnston single-neutral-act…" at bounding box center [240, 370] width 166 height 137
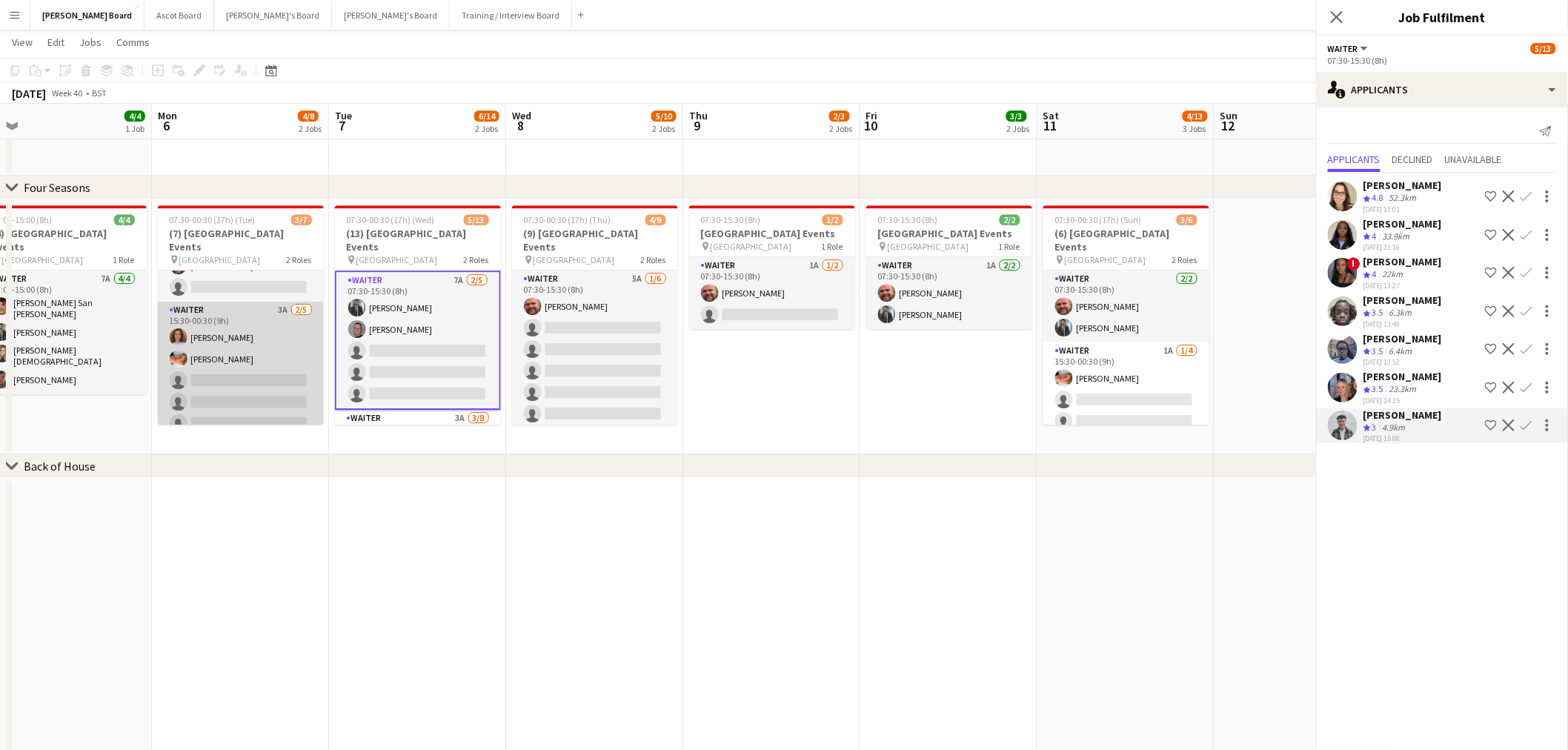
scroll to position [0, 378]
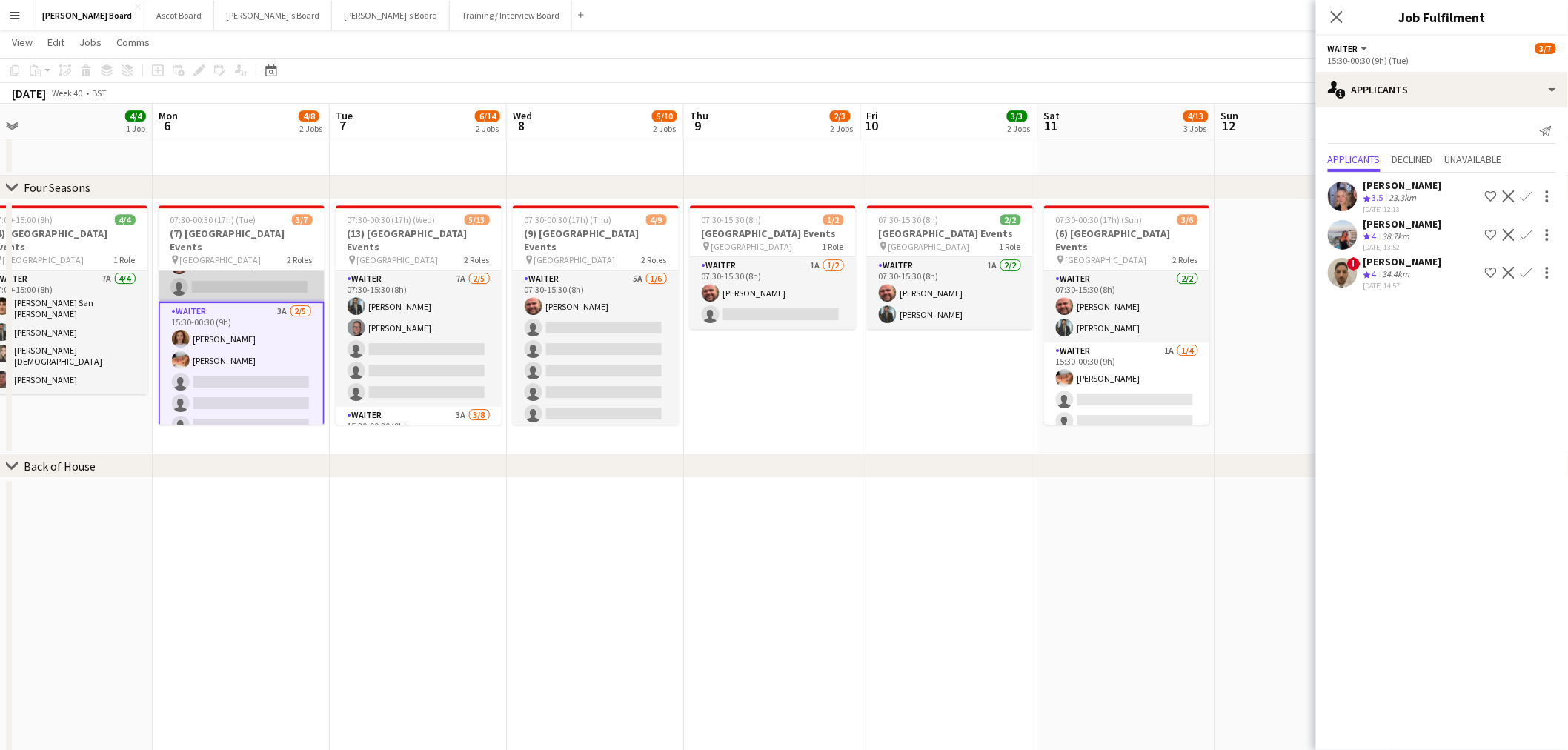
click at [237, 263] on app-card-role "Waiter 6A 1/2 07:30-15:30 (8h) Dyllon McGregor single-neutral-actions" at bounding box center [241, 265] width 166 height 72
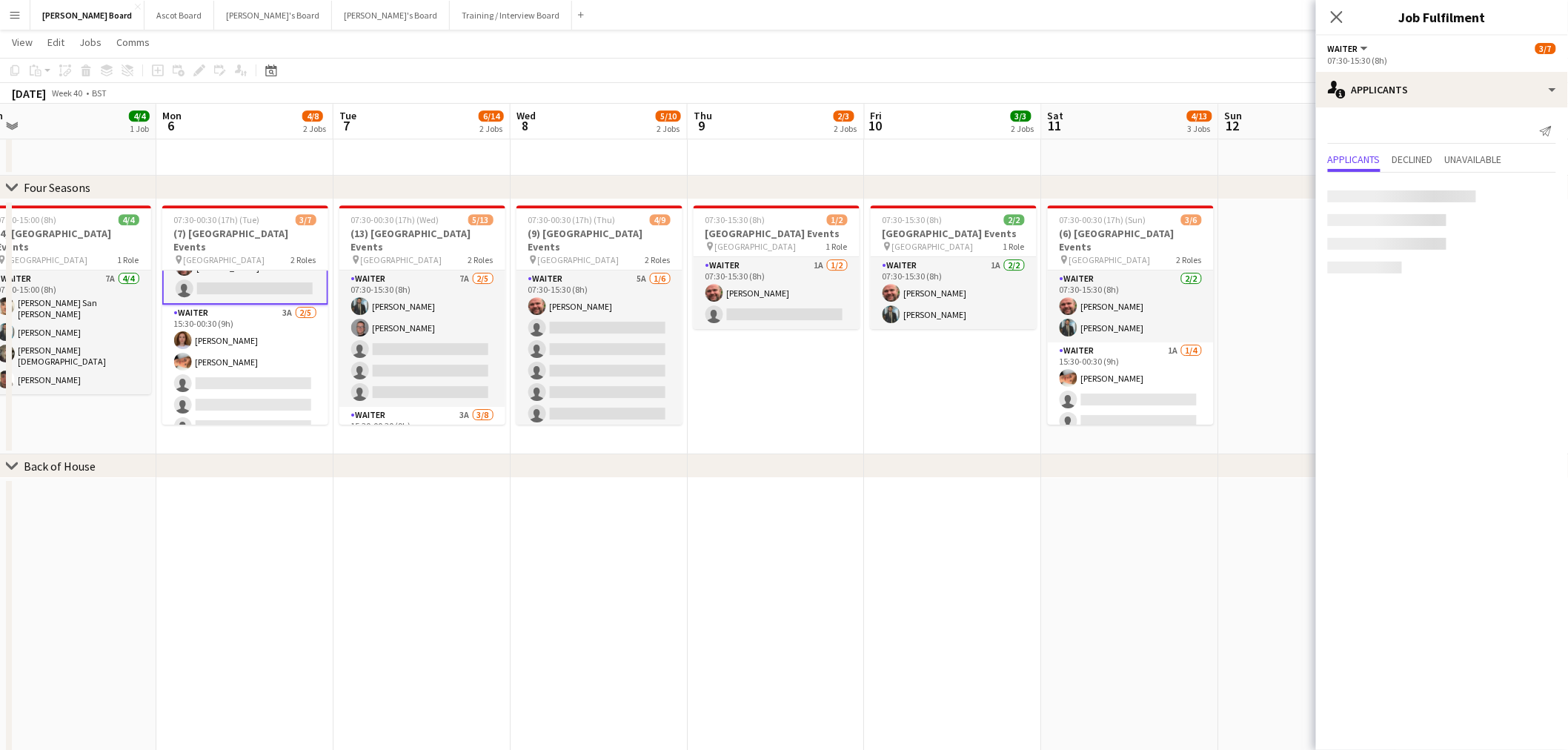
scroll to position [42, 0]
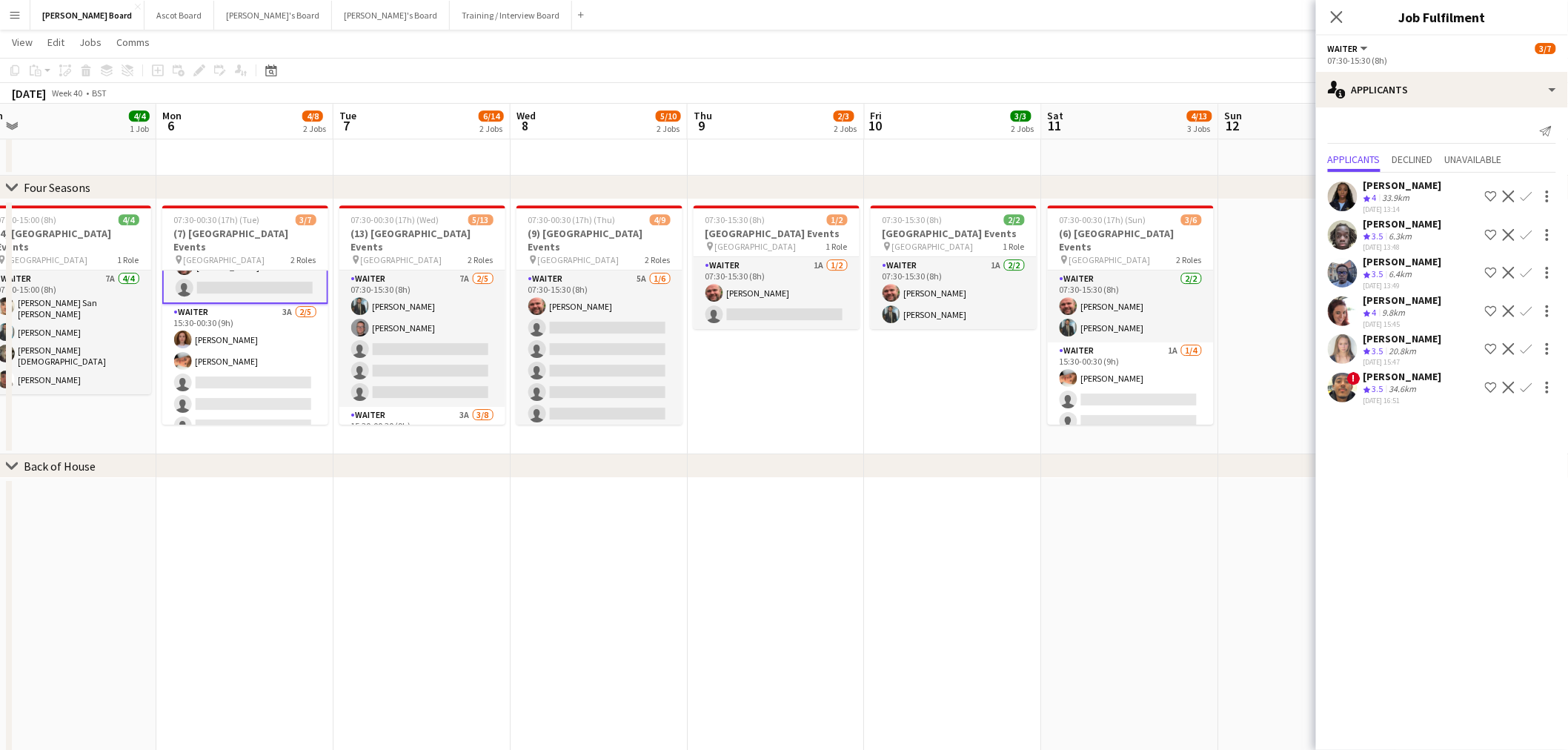
click at [1524, 473] on mat-expansion-panel "users2 Applicants Send notification Applicants Declined Unavailable Esther Egha…" at bounding box center [1441, 428] width 252 height 643
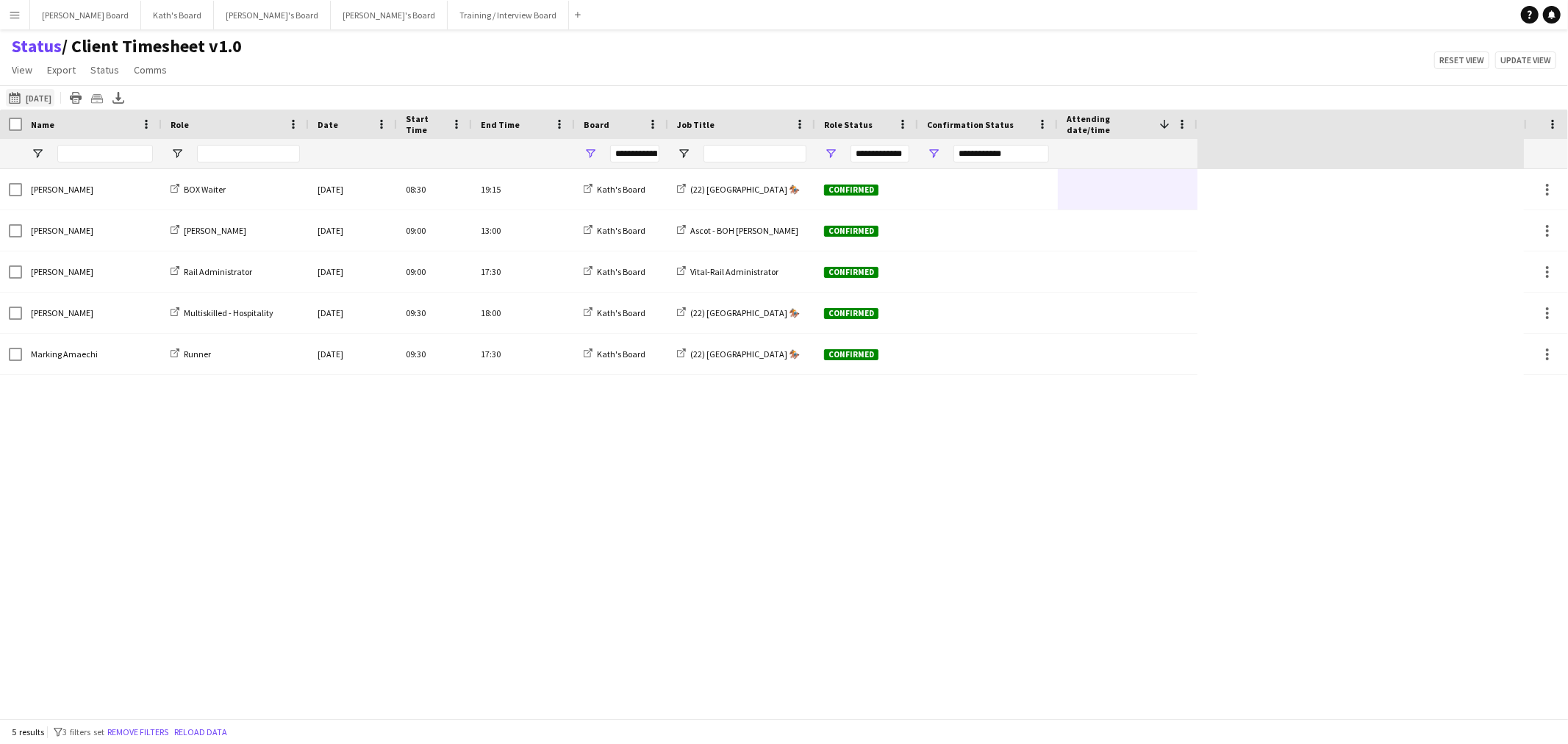
click at [23, 100] on app-icon "[DATE] to [DATE]" at bounding box center [17, 97] width 17 height 11
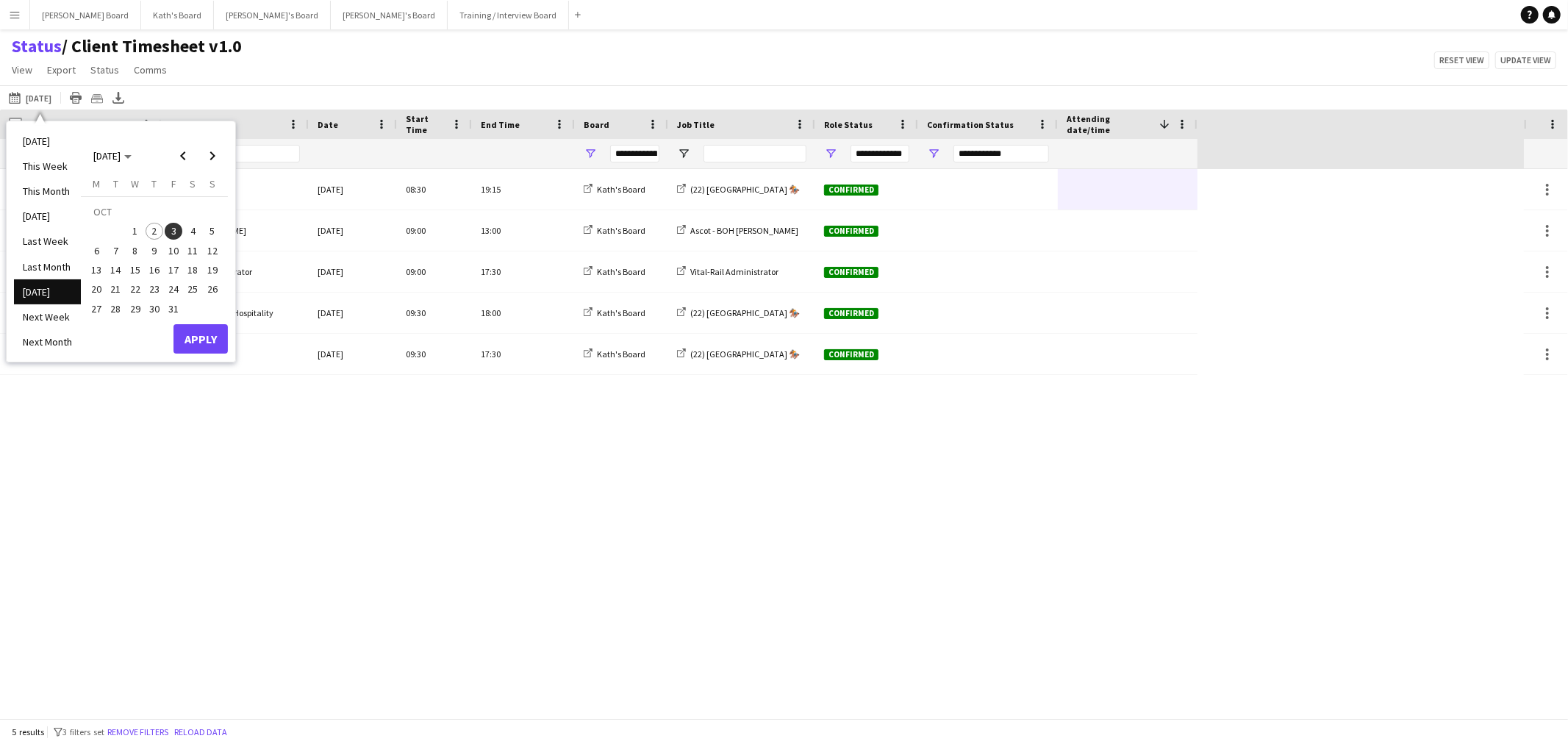
click at [60, 140] on li "[DATE]" at bounding box center [47, 141] width 67 height 25
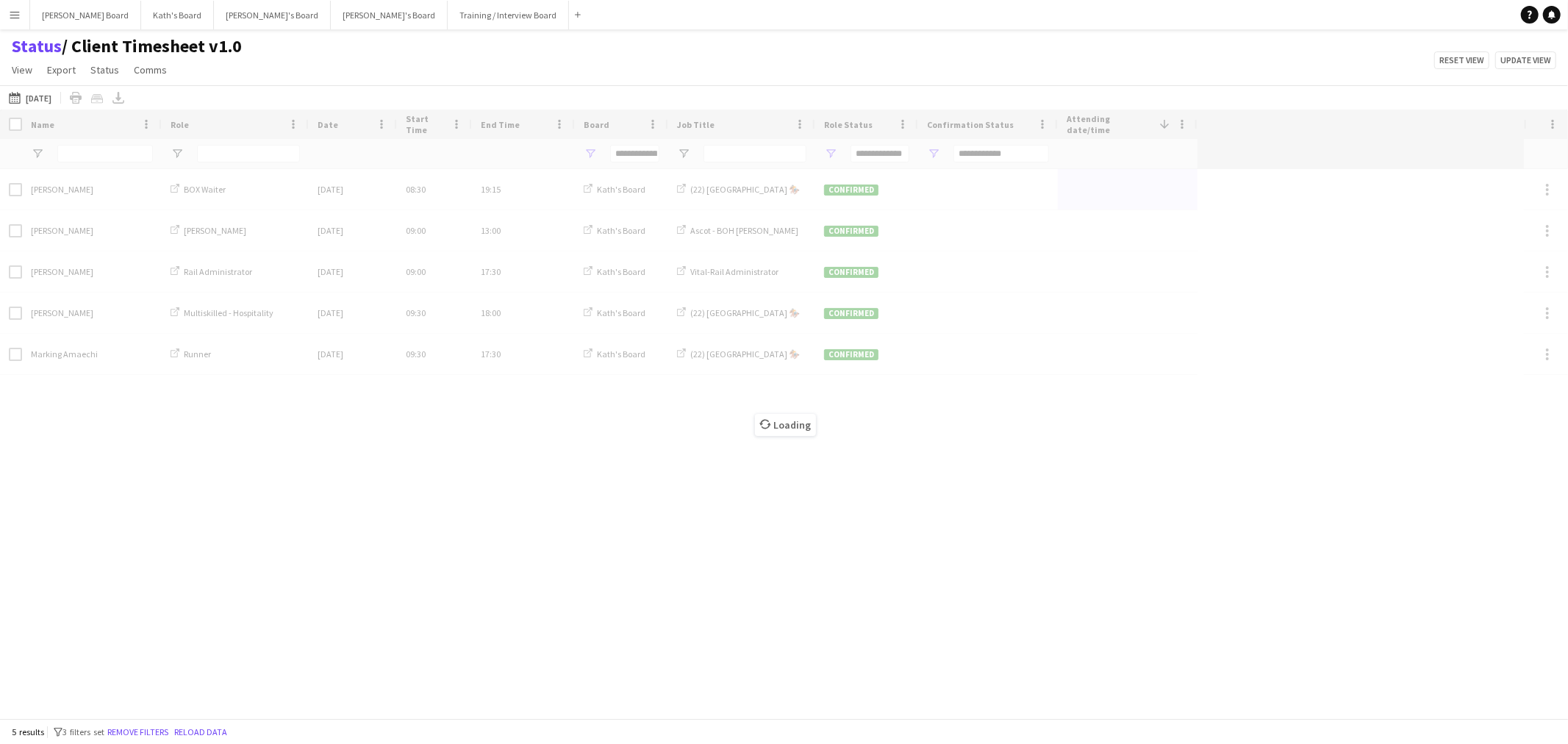
type input "***"
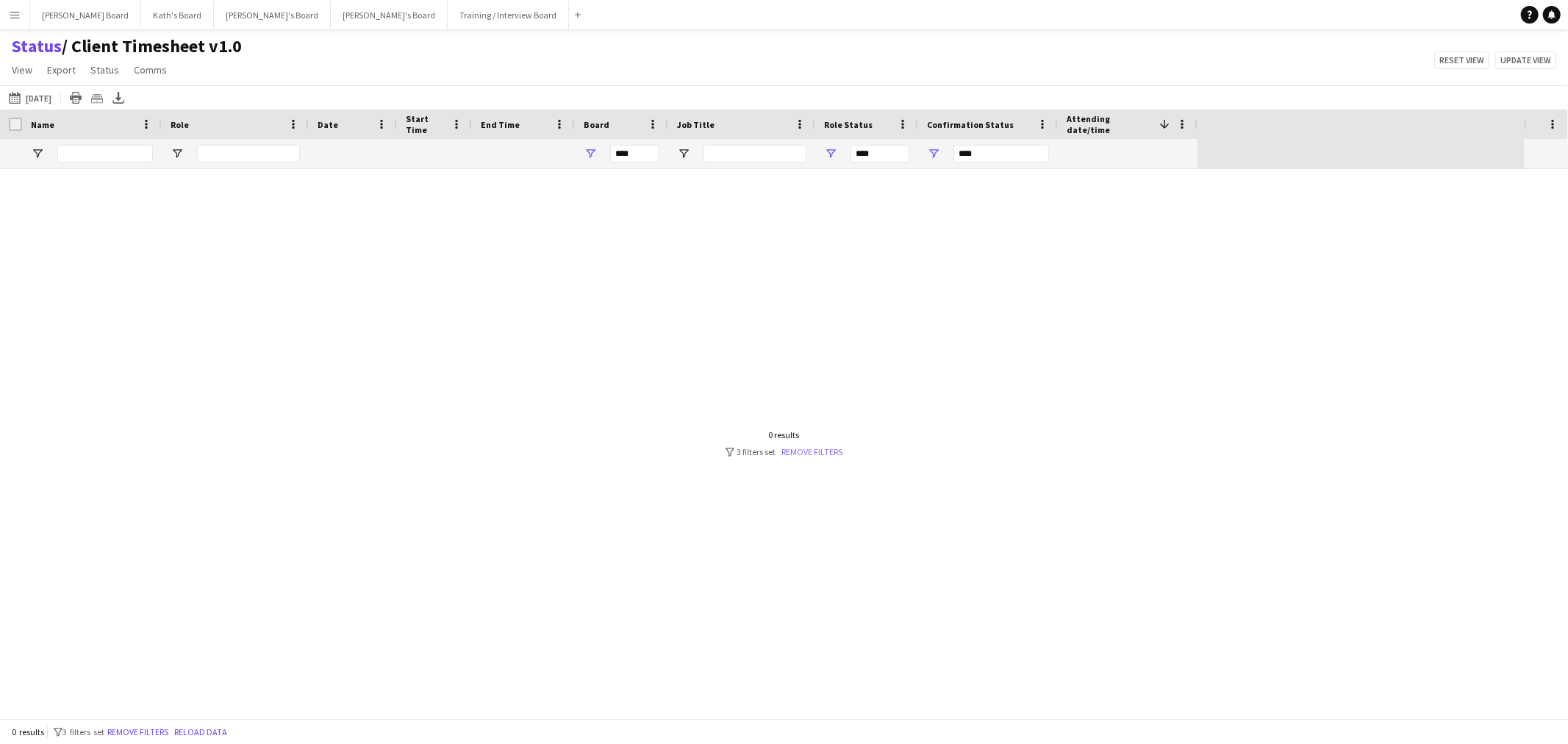
click at [799, 451] on link "Remove filters" at bounding box center [812, 451] width 61 height 11
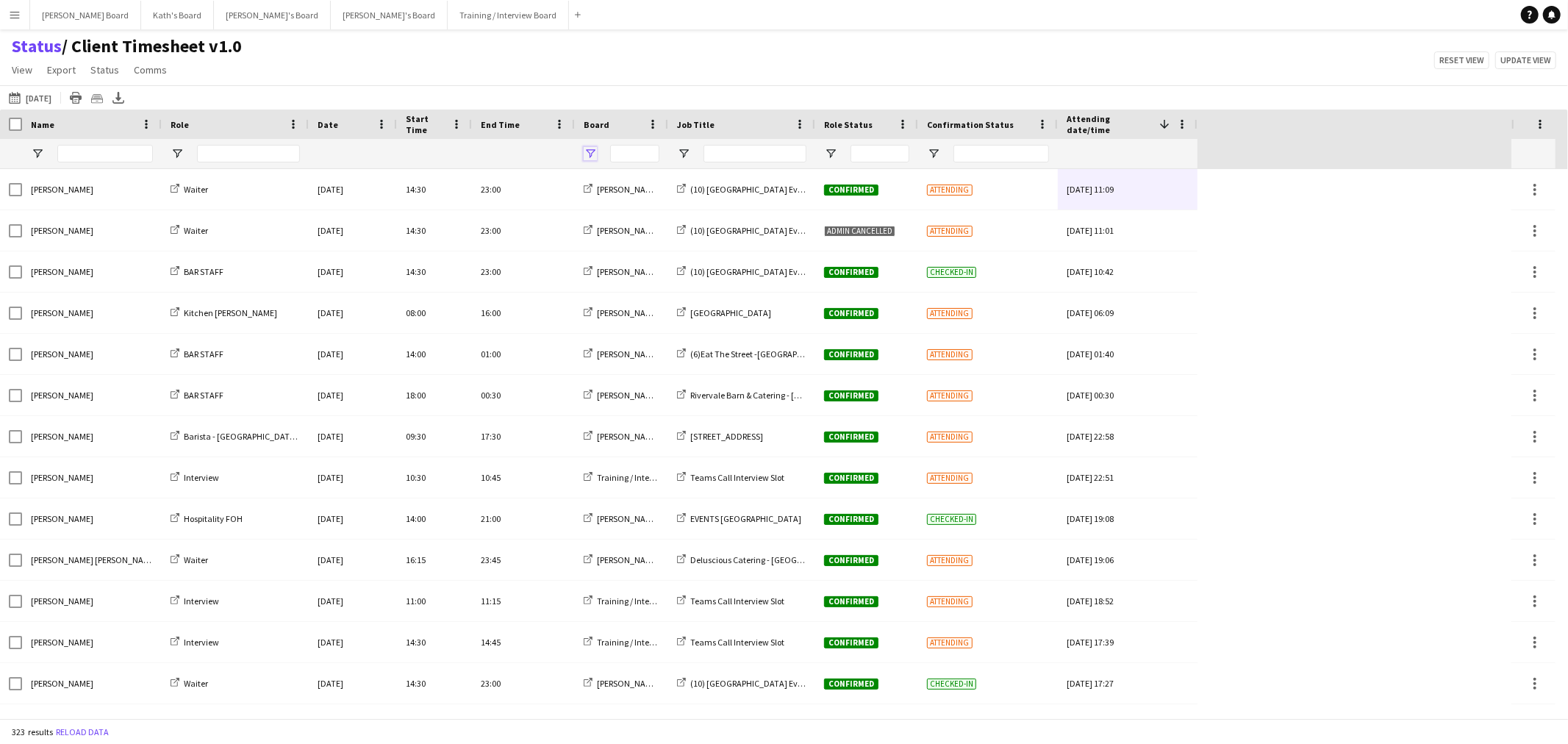
click at [588, 151] on span "Open Filter Menu" at bounding box center [590, 153] width 13 height 13
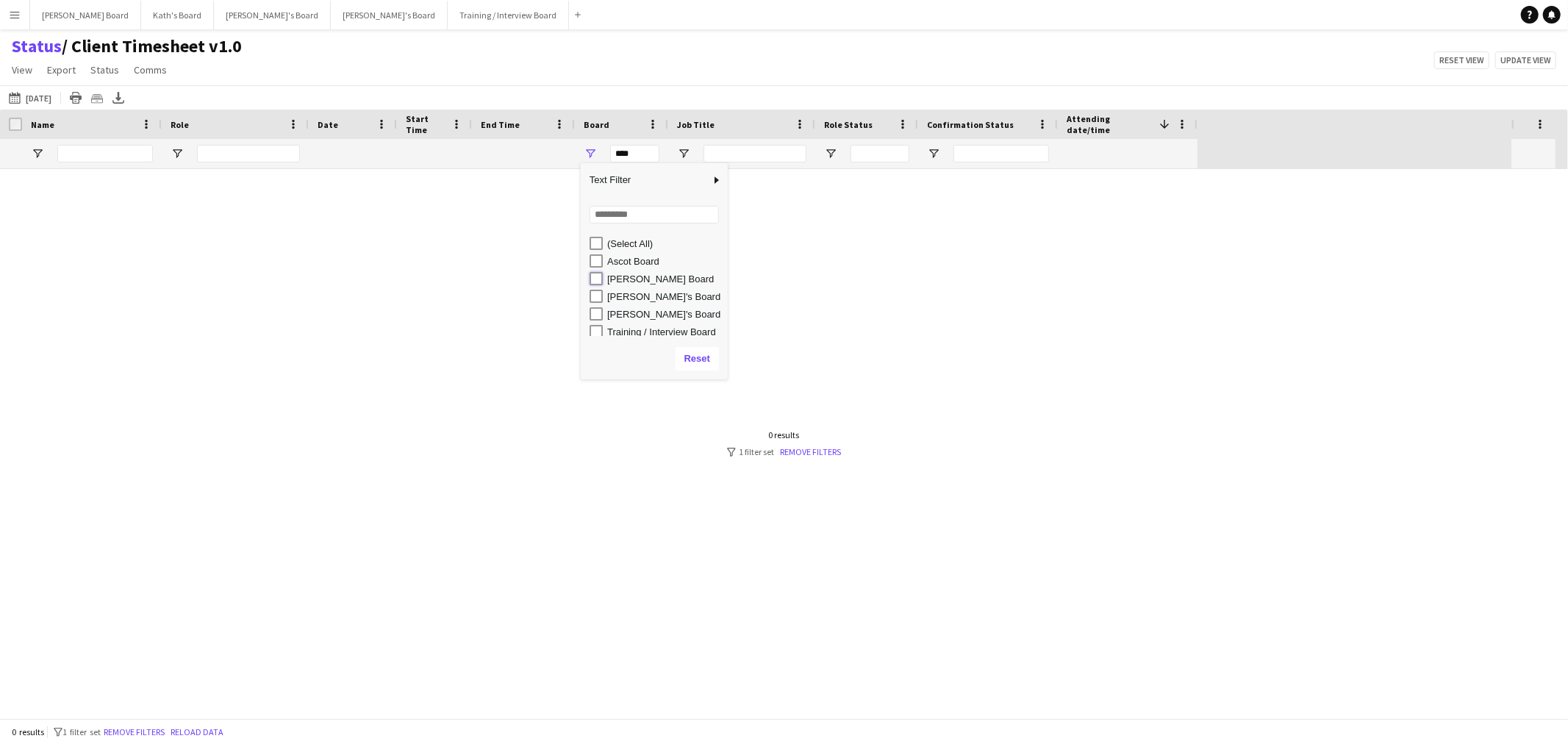
type input "**********"
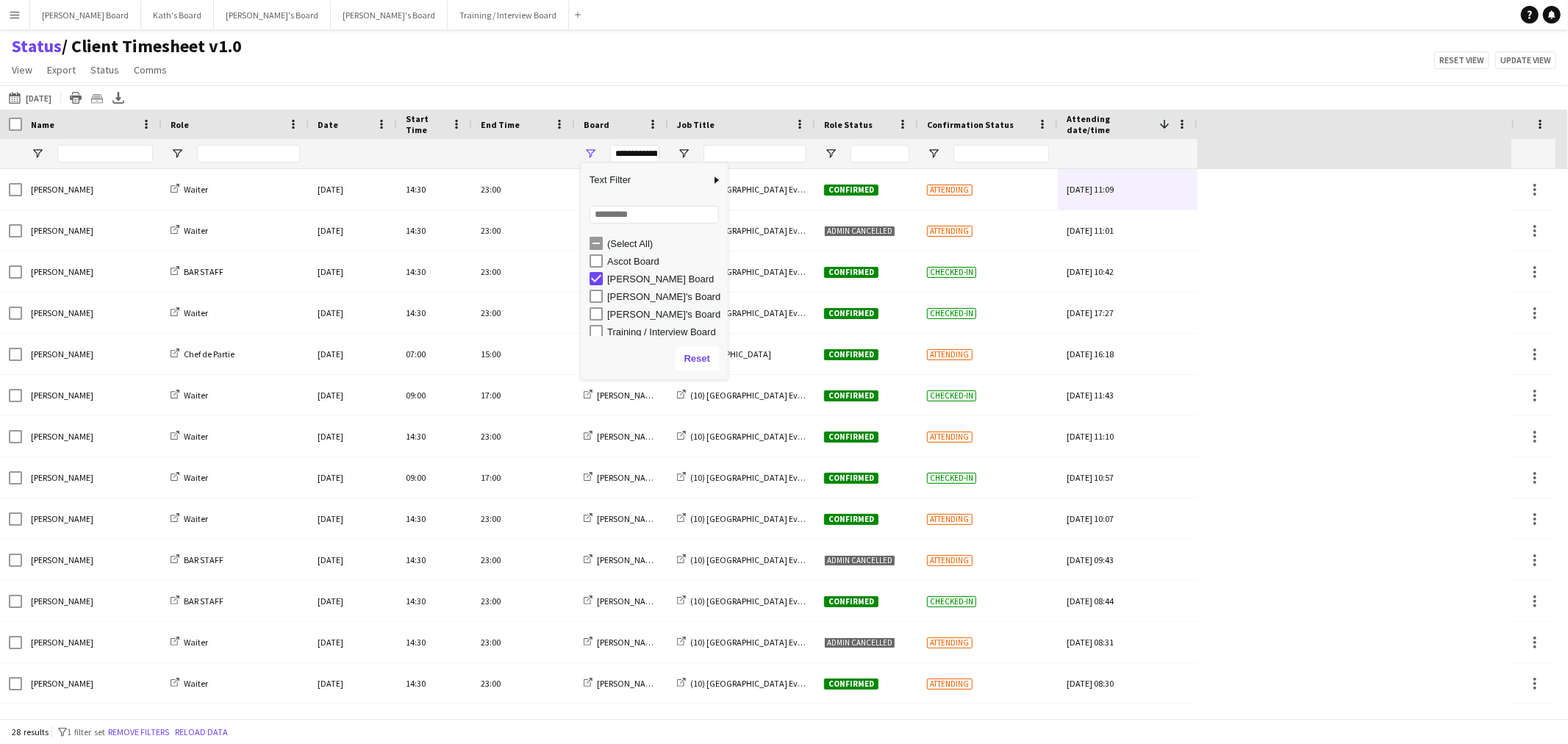
click at [596, 88] on div "[DATE] to [DATE] [DATE] [DATE] This Week This Month [DATE] Last Week Last Month…" at bounding box center [784, 98] width 1568 height 25
click at [832, 152] on span "Open Filter Menu" at bounding box center [830, 153] width 13 height 13
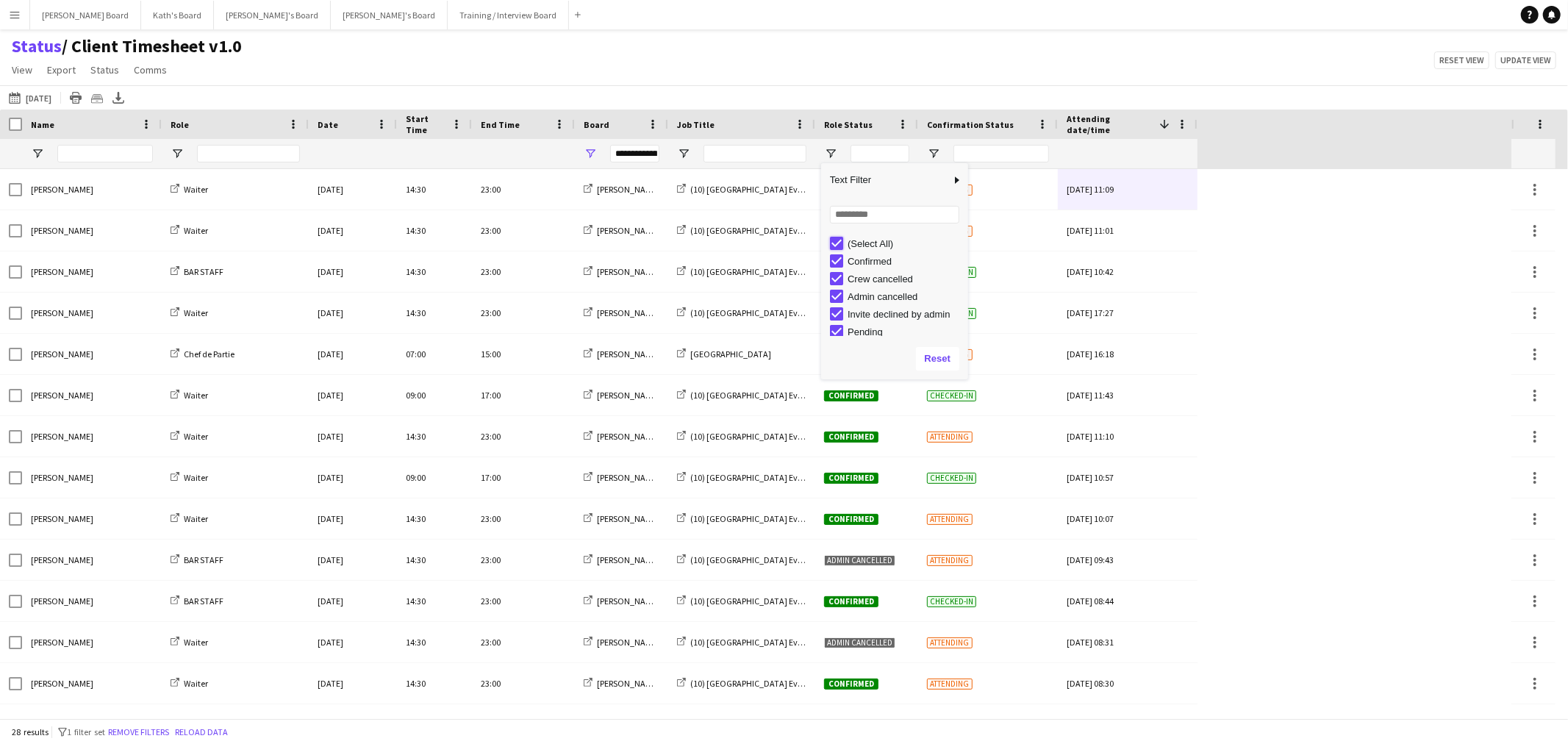
type input "***"
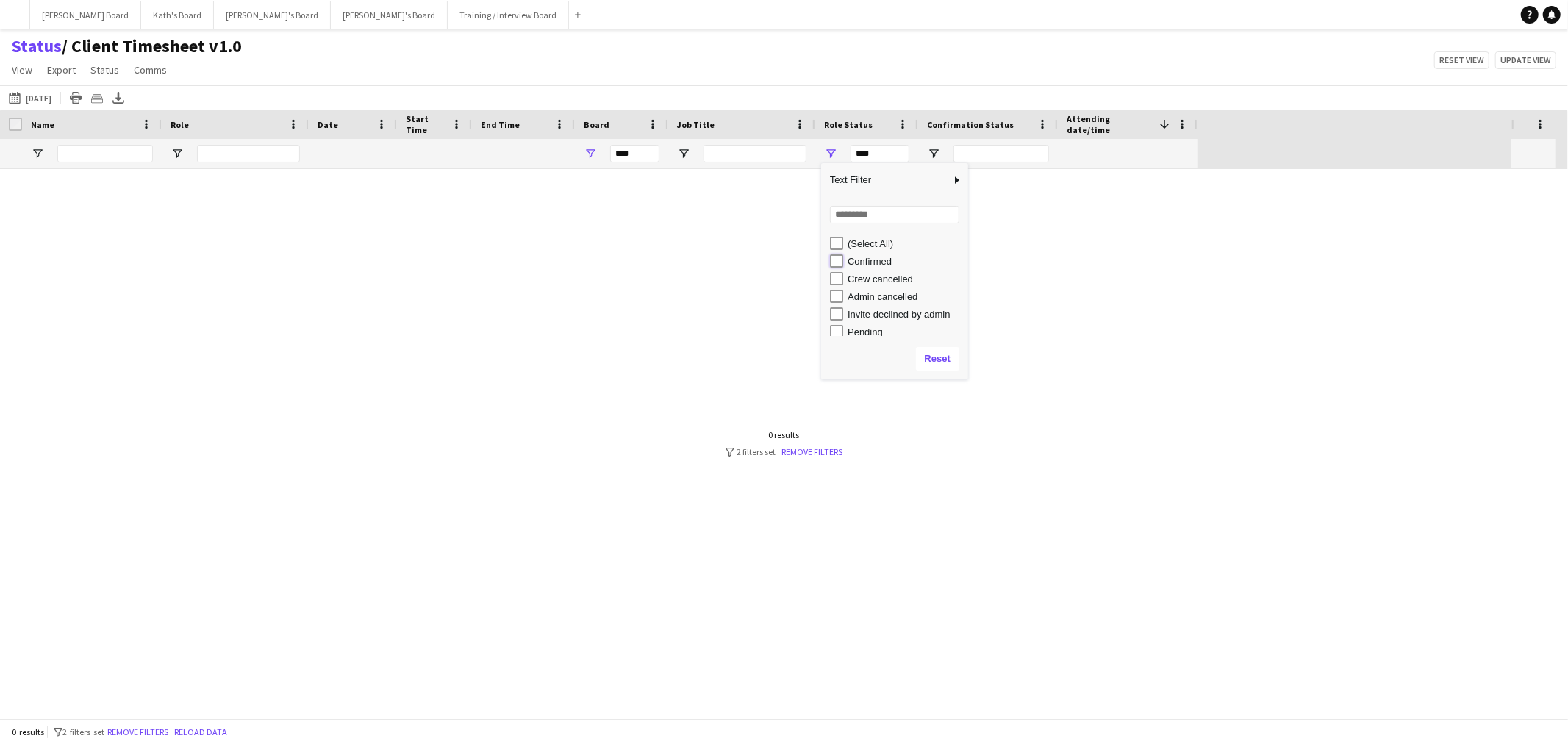
type input "**********"
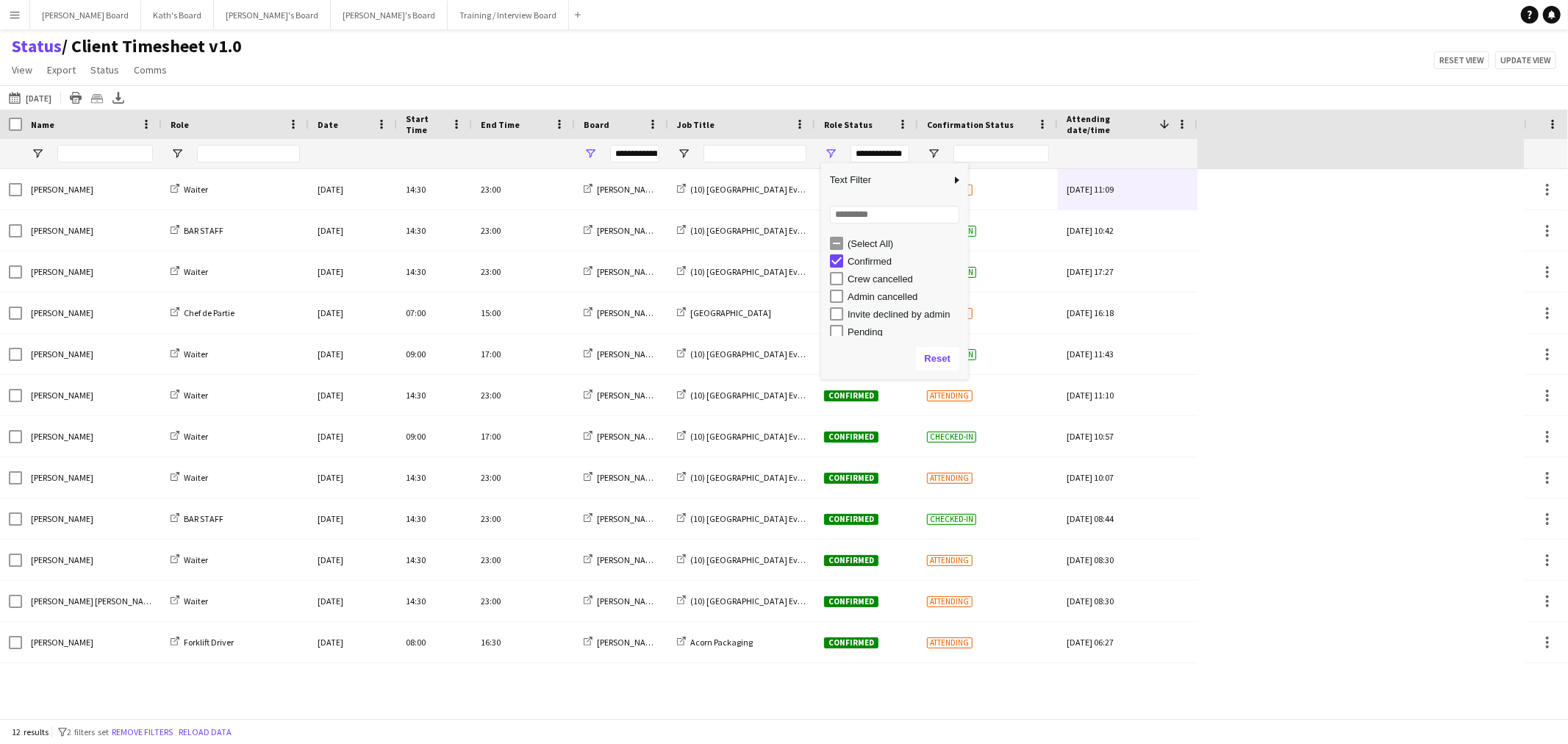
drag, startPoint x: 217, startPoint y: 81, endPoint x: 182, endPoint y: 84, distance: 35.1
click at [215, 81] on app-page-menu "View Views Default view Airshow Accreditation Airshow Check In Attending BPE Im…" at bounding box center [127, 71] width 253 height 28
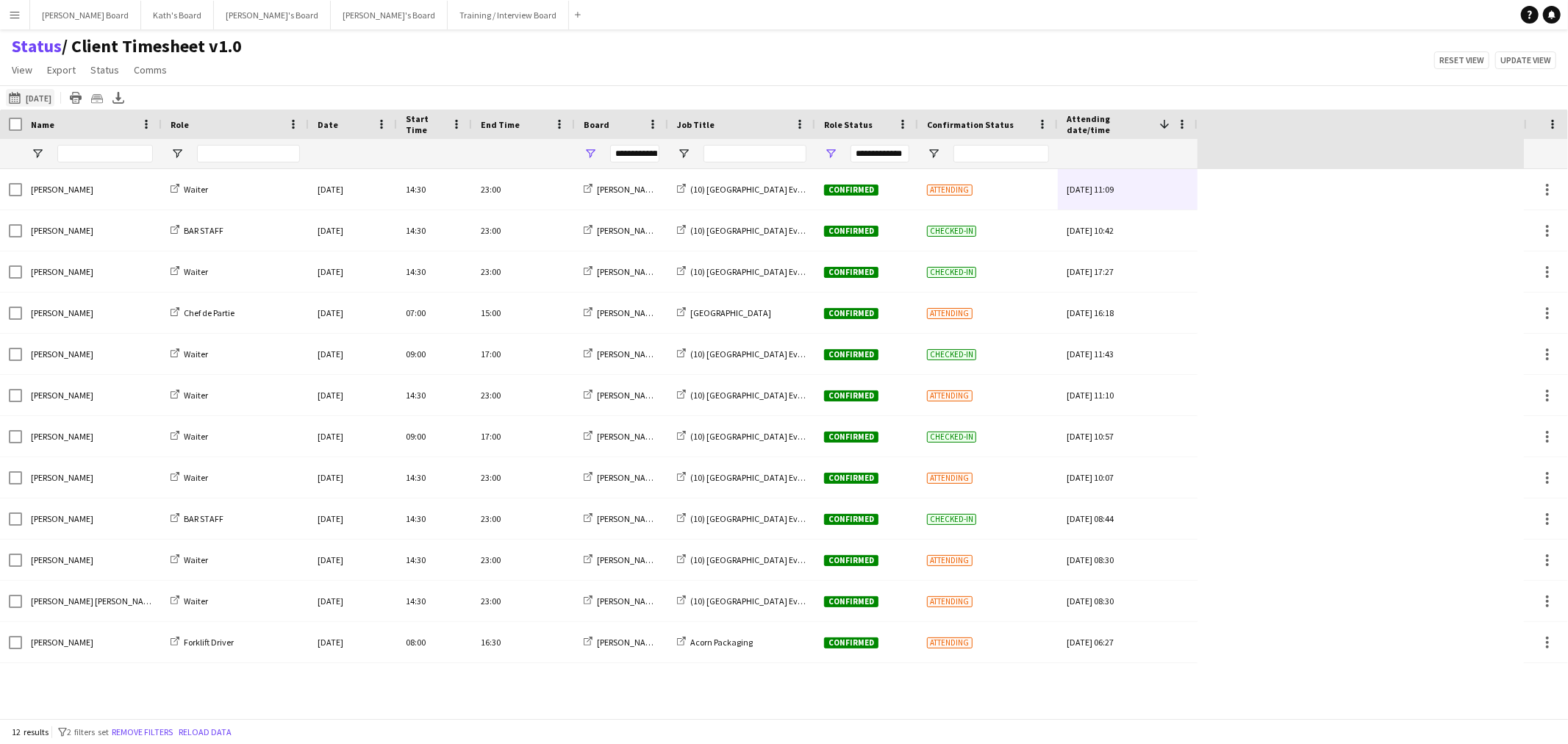
click at [30, 101] on button "[DATE] to [DATE] [DATE]" at bounding box center [30, 98] width 48 height 18
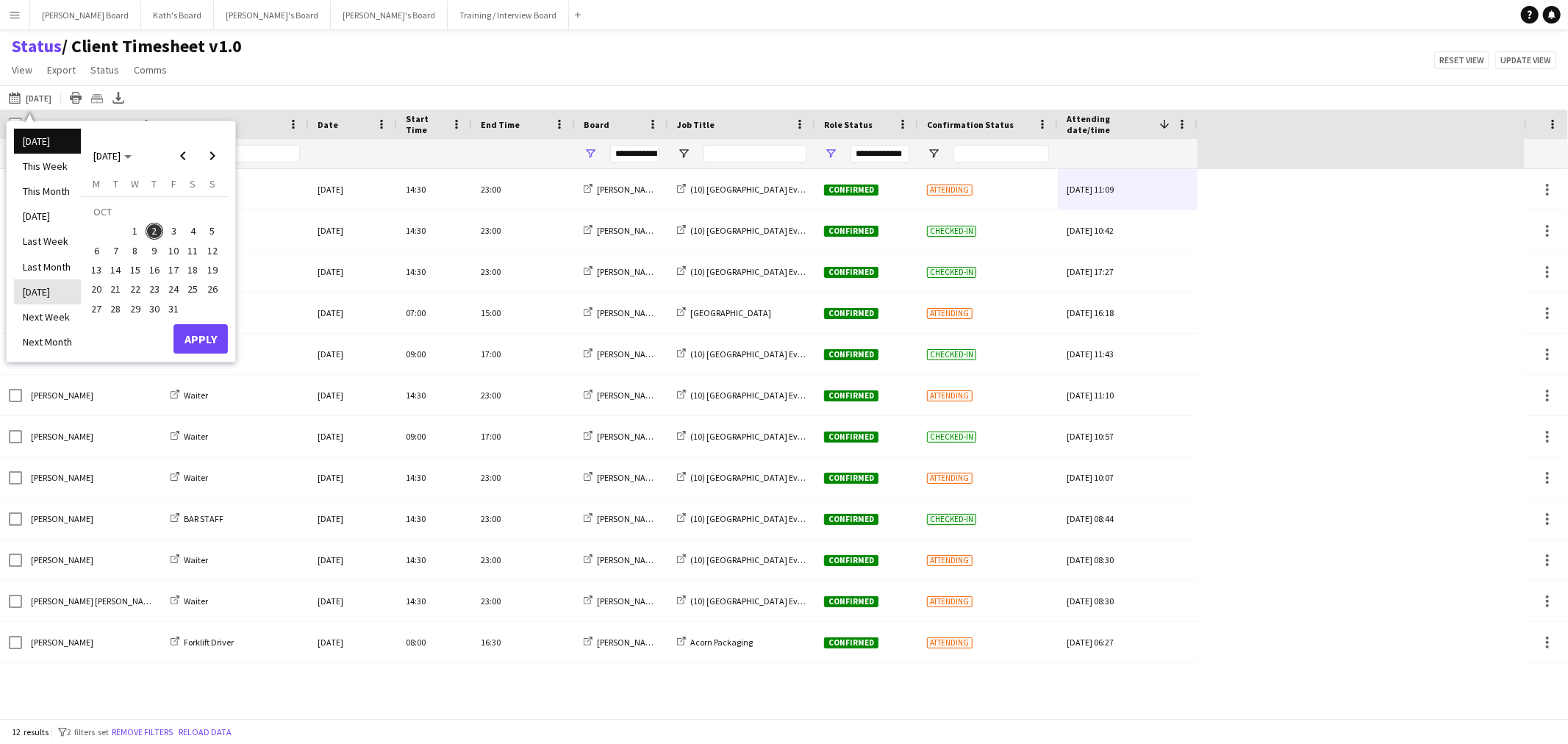
click at [59, 287] on li "[DATE]" at bounding box center [47, 292] width 67 height 25
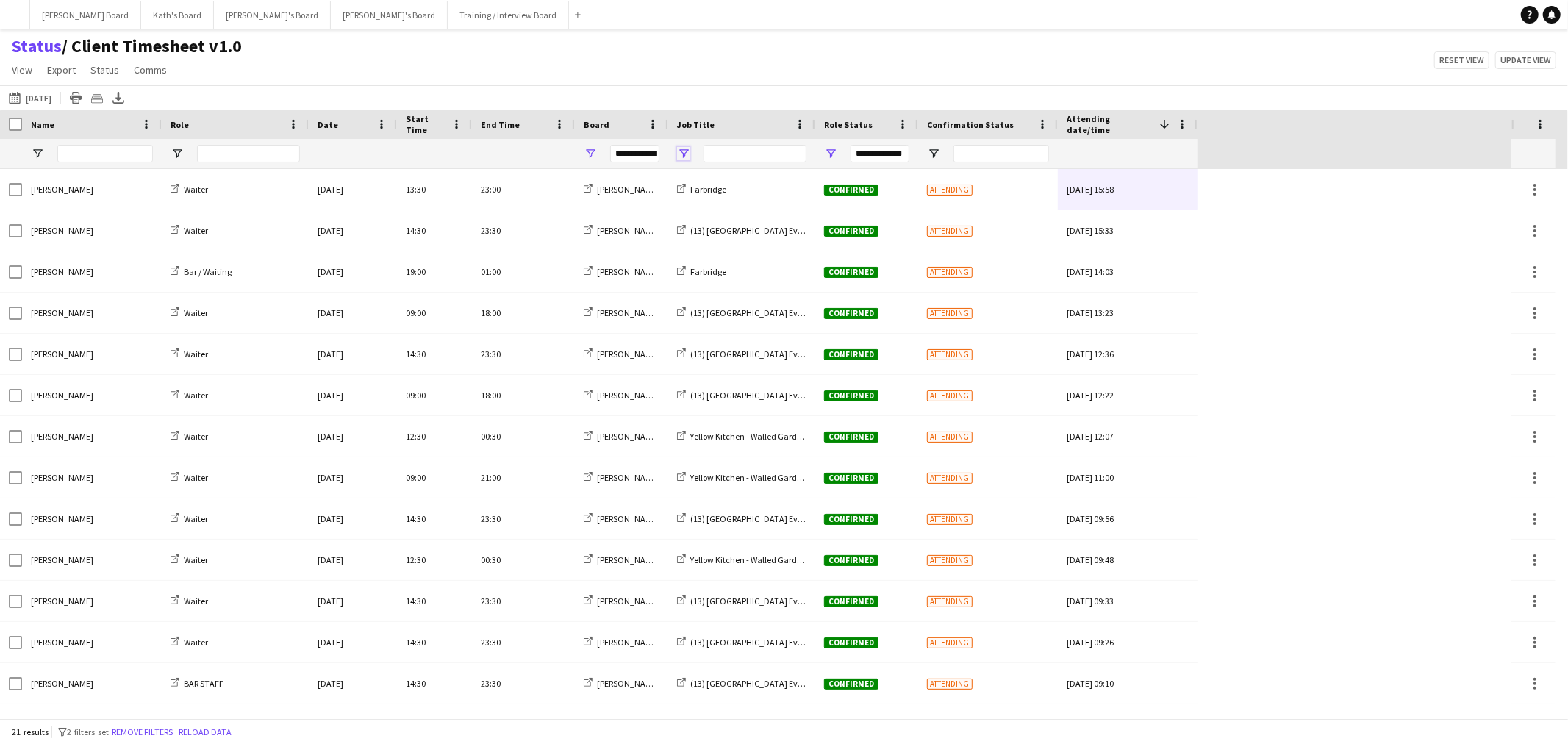
click at [687, 157] on span "Open Filter Menu" at bounding box center [683, 153] width 13 height 13
type input "***"
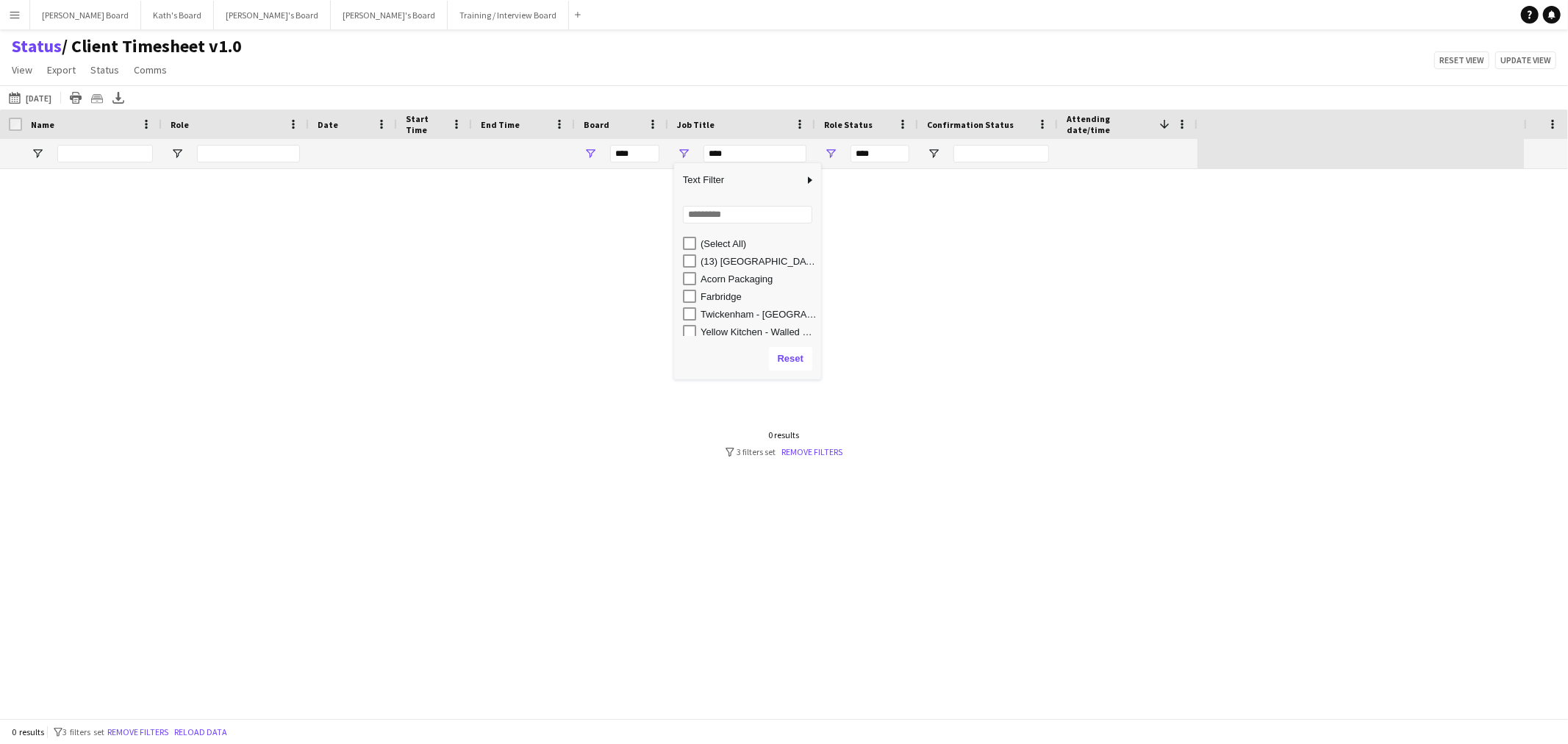
scroll to position [4, 0]
type input "**********"
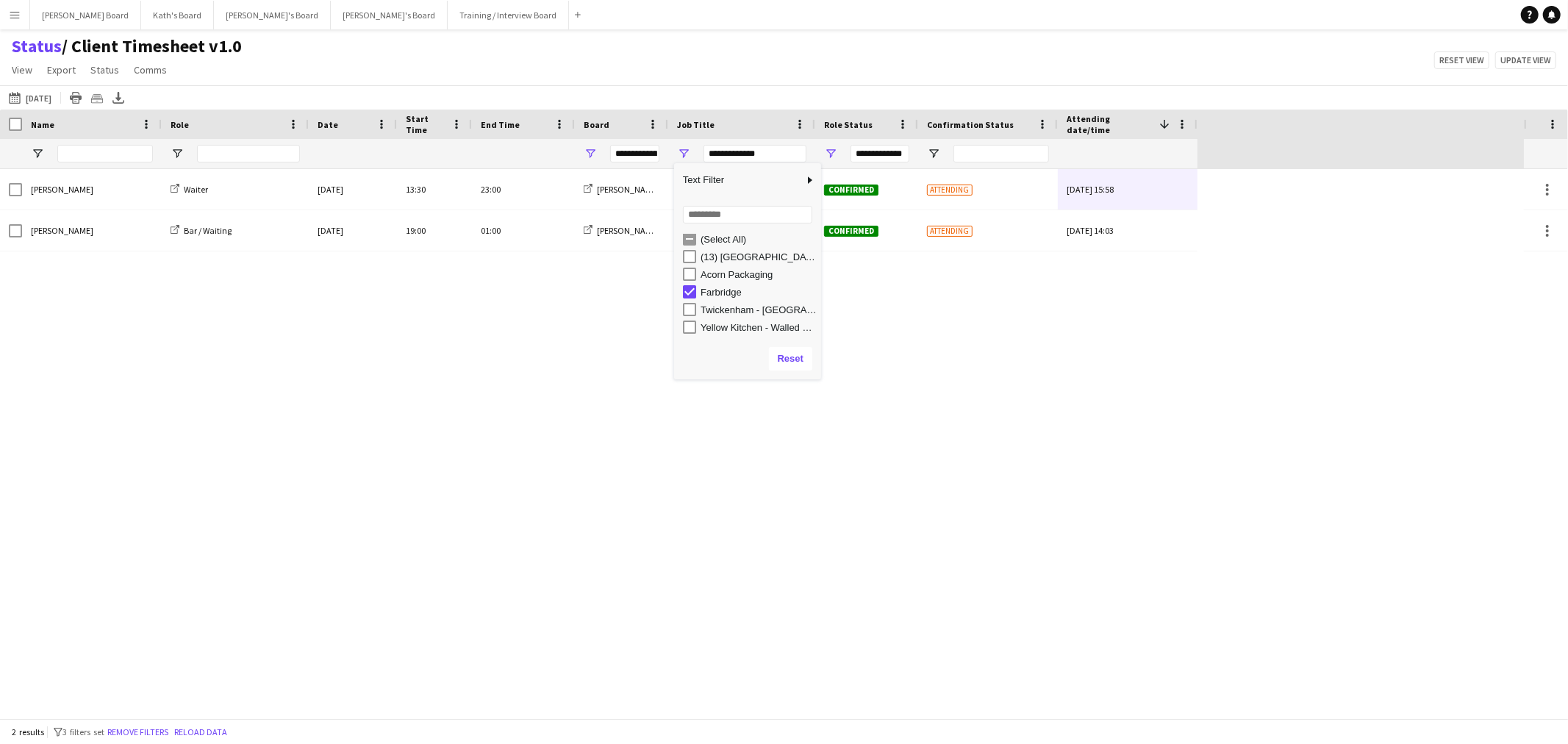
click at [762, 33] on main "Status / Client Timesheet v1.0 View Views Default view Airshow Accreditation Ai…" at bounding box center [784, 376] width 1568 height 695
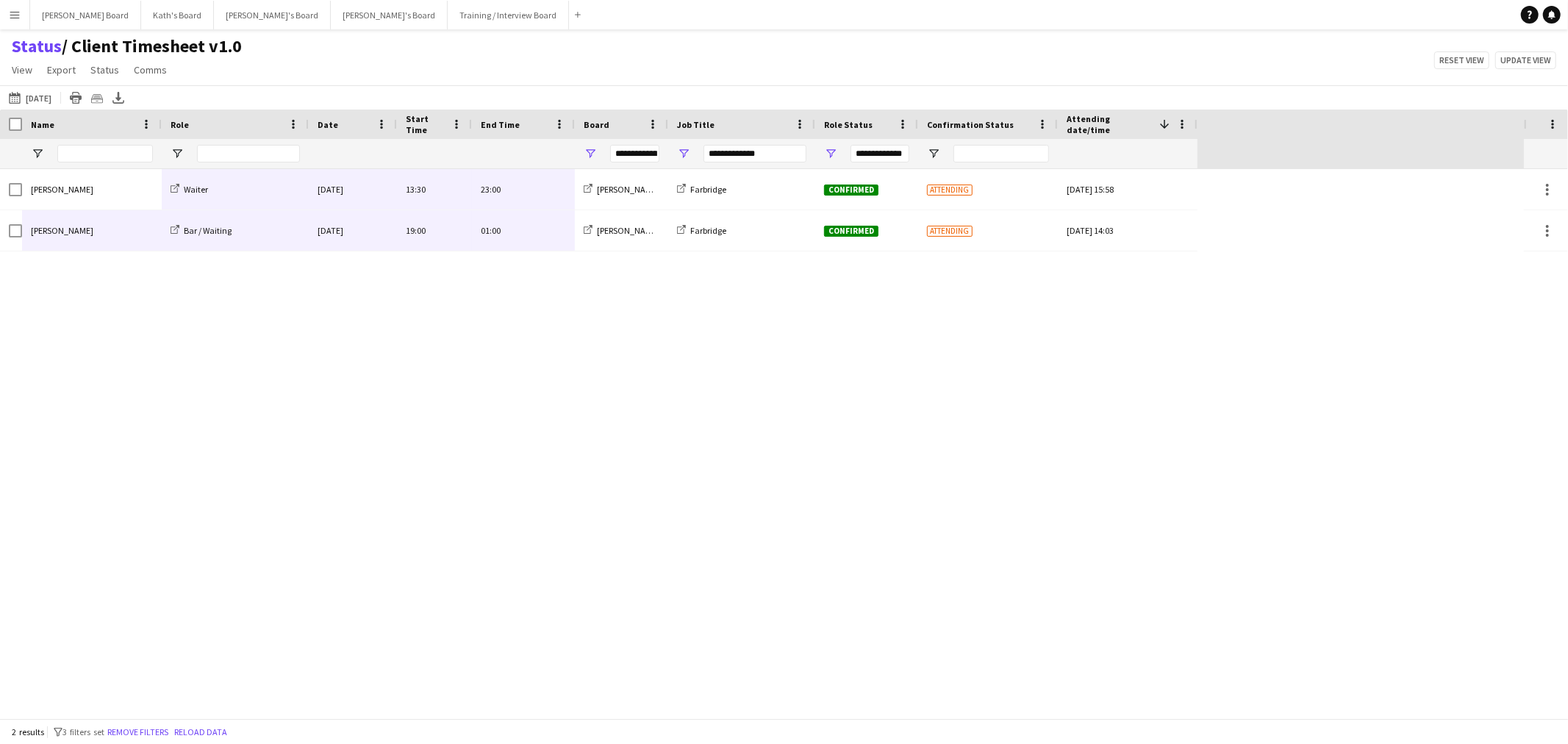
drag, startPoint x: 126, startPoint y: 186, endPoint x: 510, endPoint y: 222, distance: 385.7
click at [510, 222] on div "[PERSON_NAME] Waiter [DATE] 13:30 23:00 [PERSON_NAME] Board Farbridge Confirmed…" at bounding box center [598, 210] width 1197 height 83
